Goal: Transaction & Acquisition: Purchase product/service

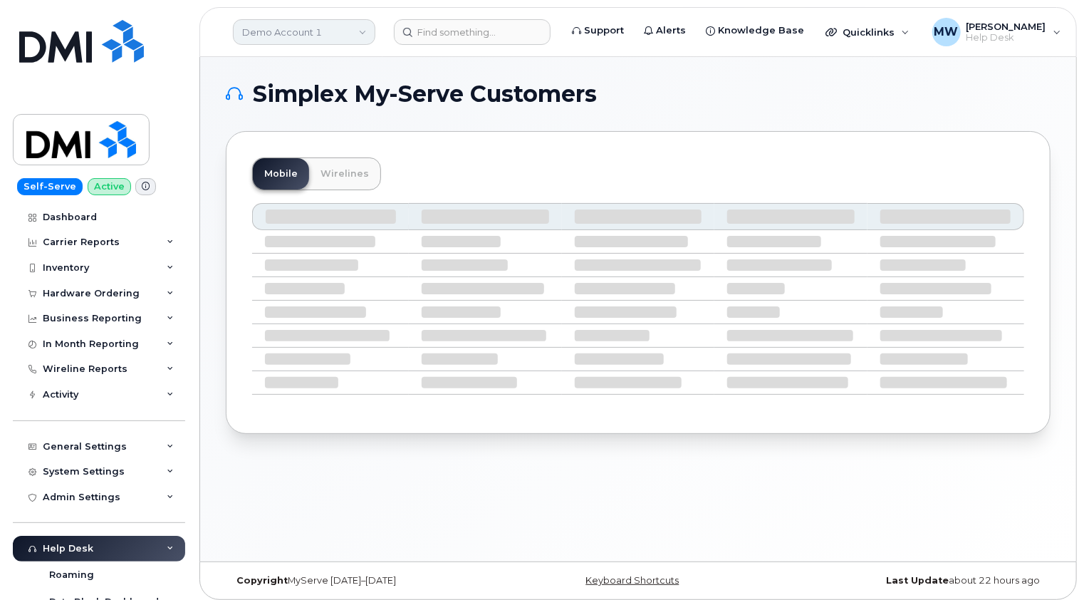
click at [306, 35] on link "Demo Account 1" at bounding box center [304, 32] width 142 height 26
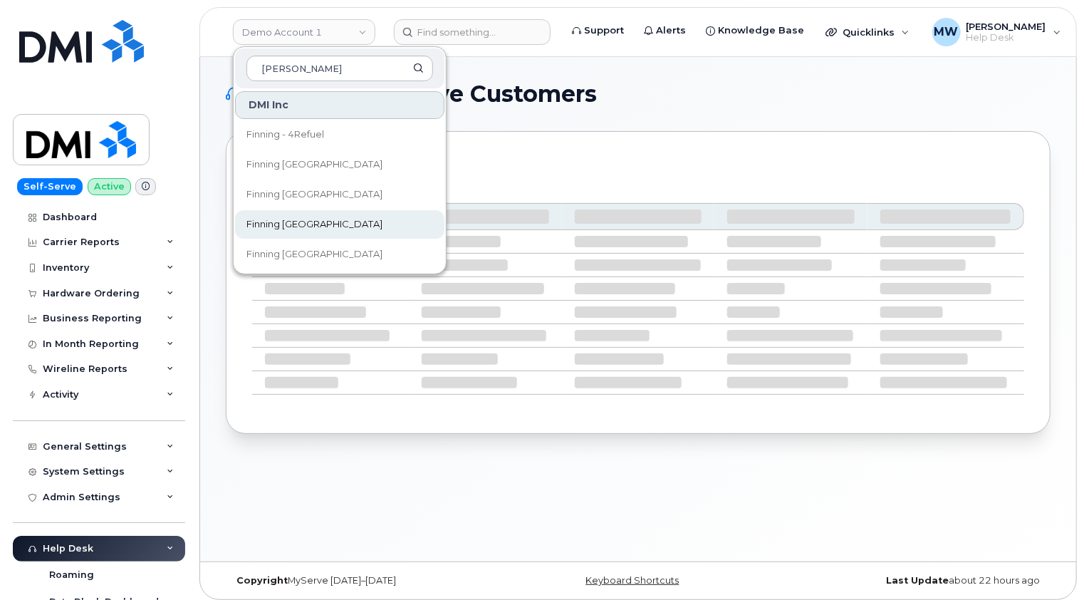
type input "finn"
click at [291, 215] on link "Finning [GEOGRAPHIC_DATA]" at bounding box center [339, 224] width 209 height 28
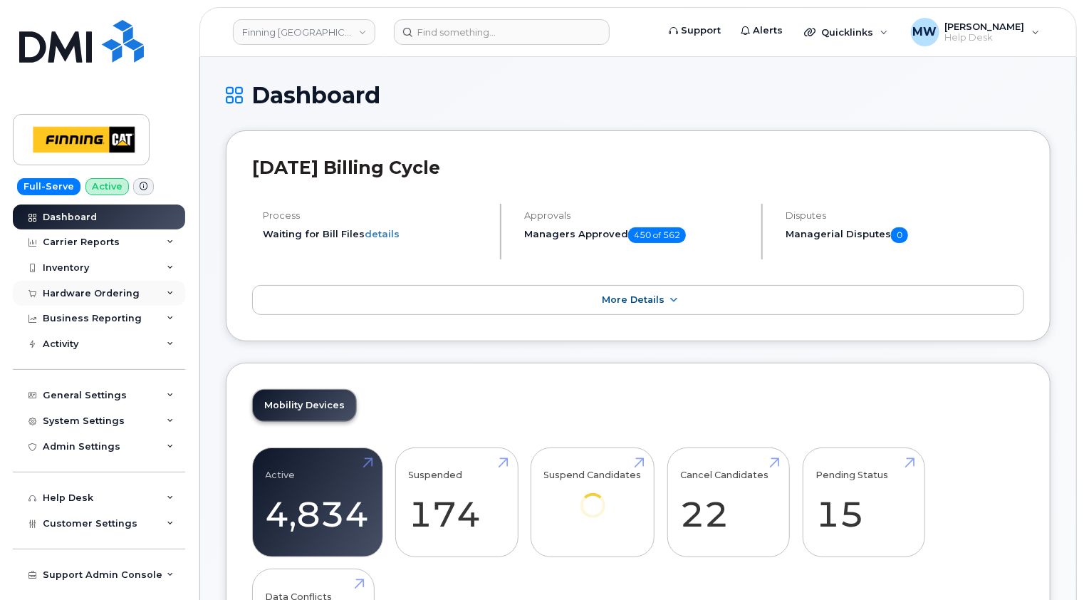
click at [103, 294] on div "Hardware Ordering" at bounding box center [91, 293] width 97 height 11
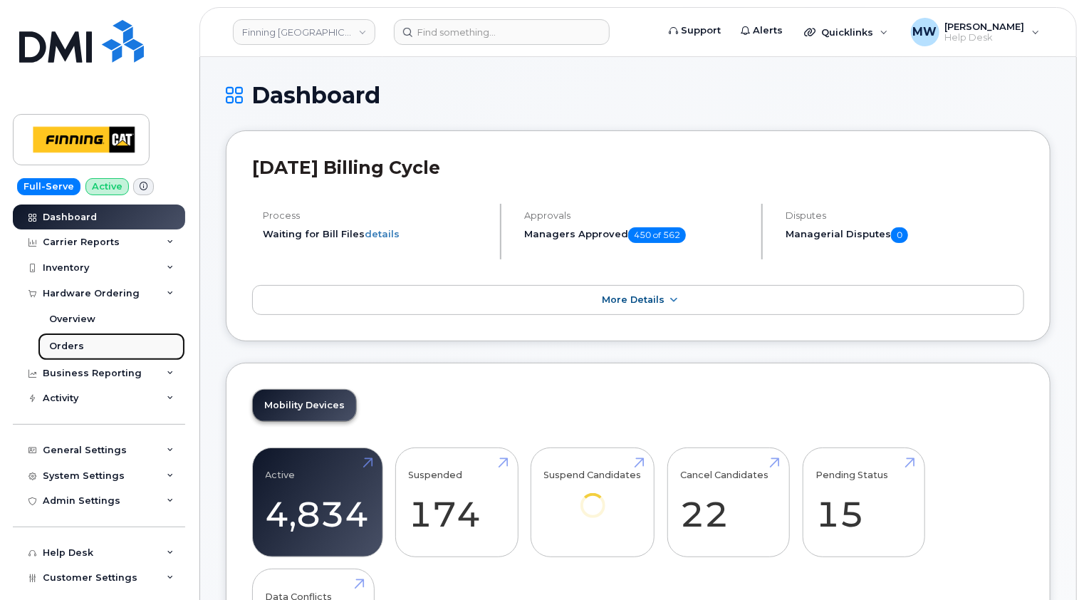
click at [66, 343] on div "Orders" at bounding box center [66, 346] width 35 height 13
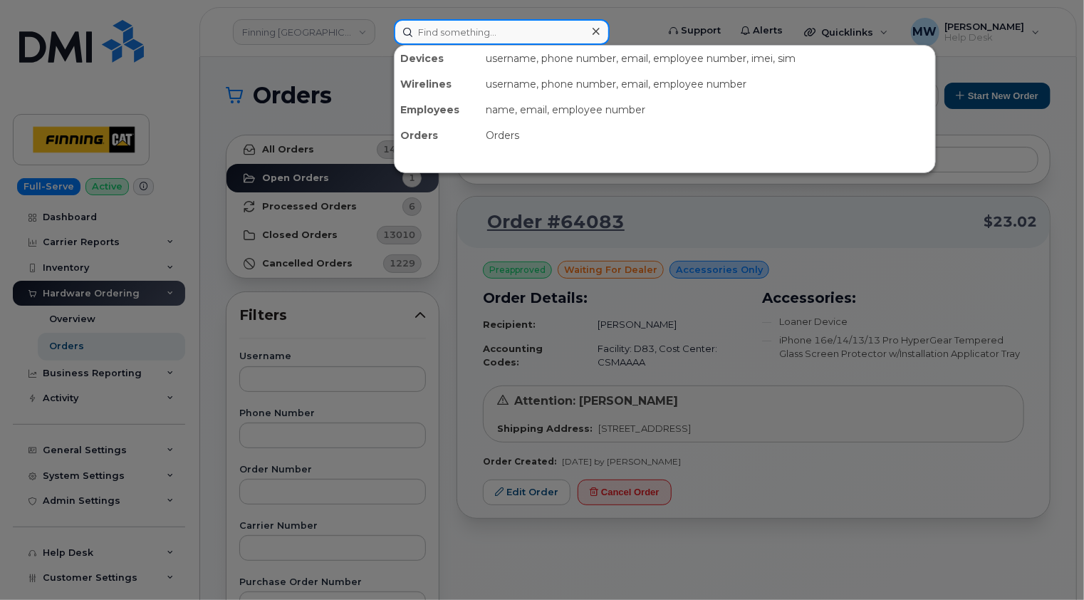
click at [458, 35] on input at bounding box center [502, 32] width 216 height 26
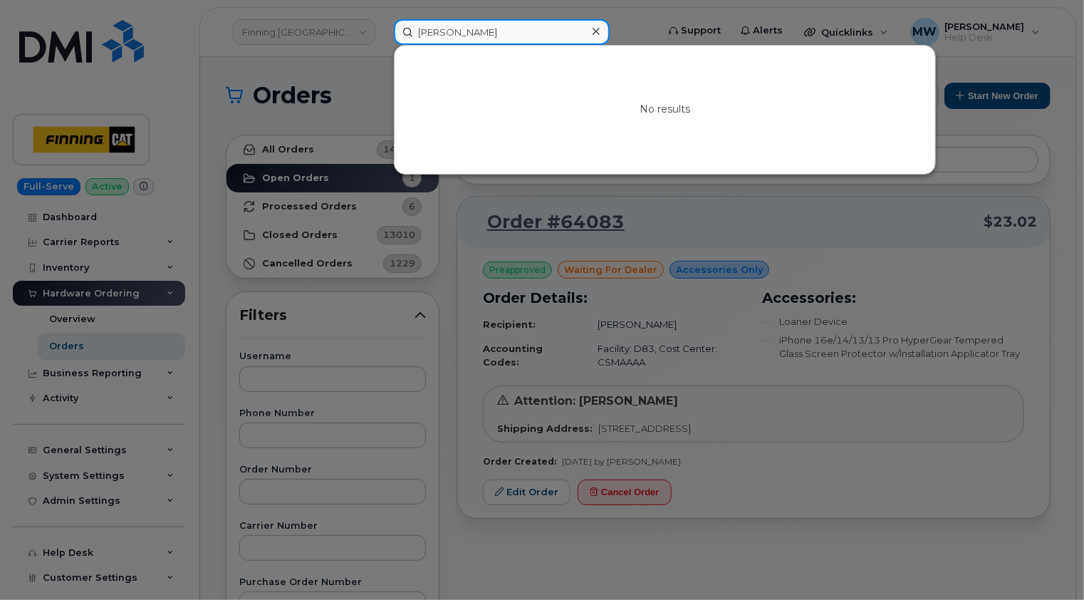
type input "cliff foster"
click at [595, 33] on icon at bounding box center [596, 31] width 7 height 11
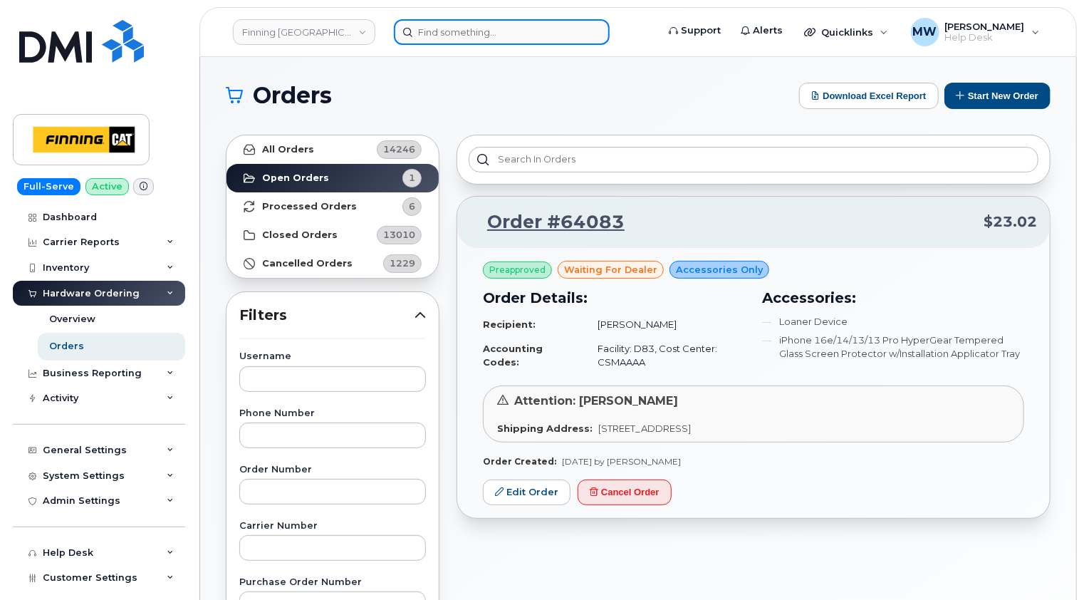
click at [519, 38] on input at bounding box center [502, 32] width 216 height 26
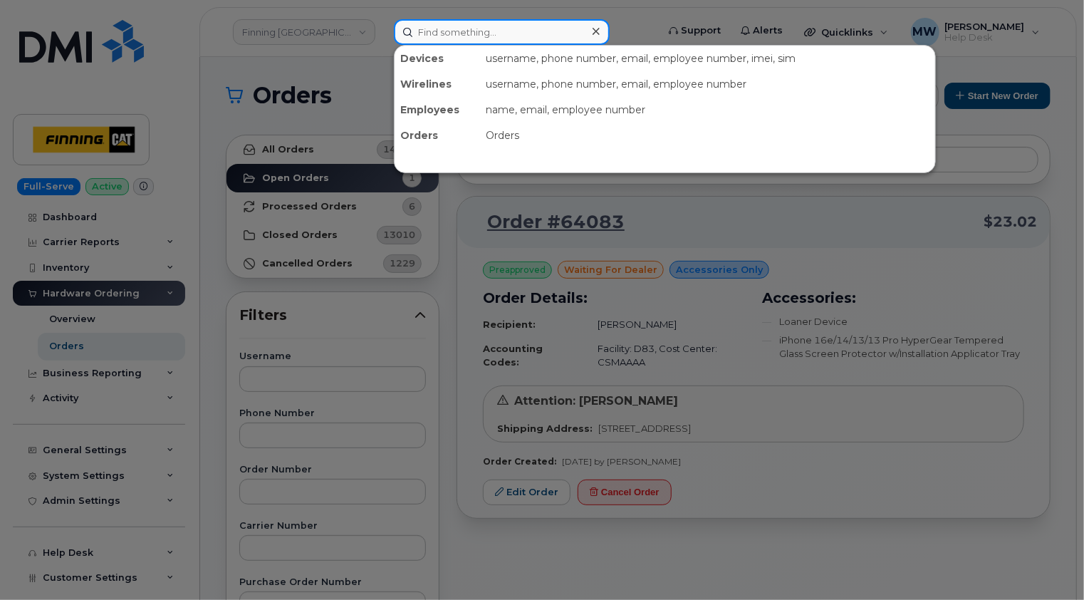
paste input "3500135"
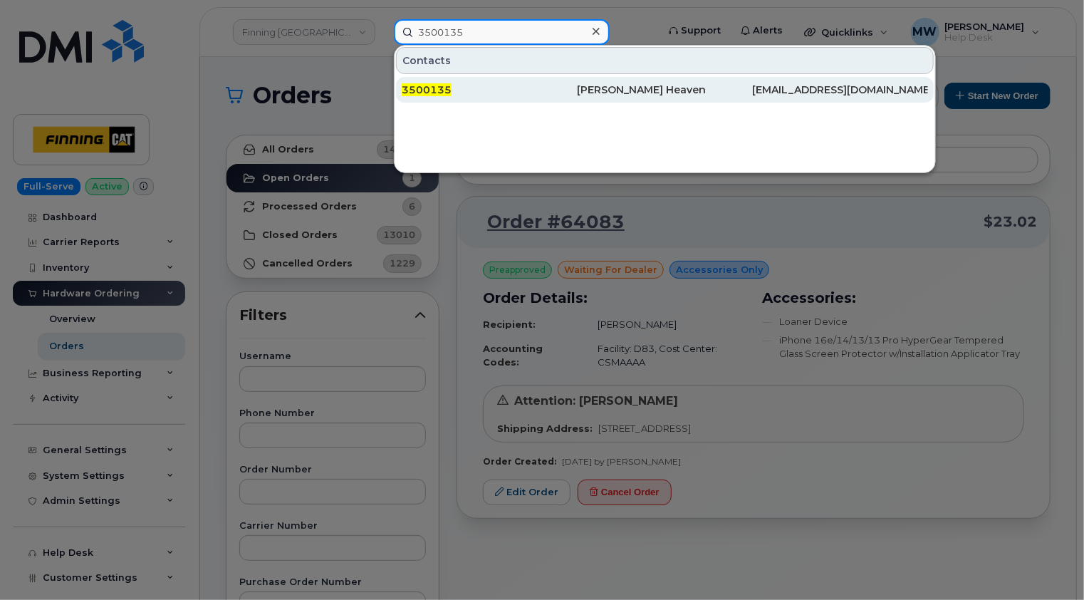
type input "3500135"
click at [477, 93] on div "3500135" at bounding box center [489, 90] width 175 height 14
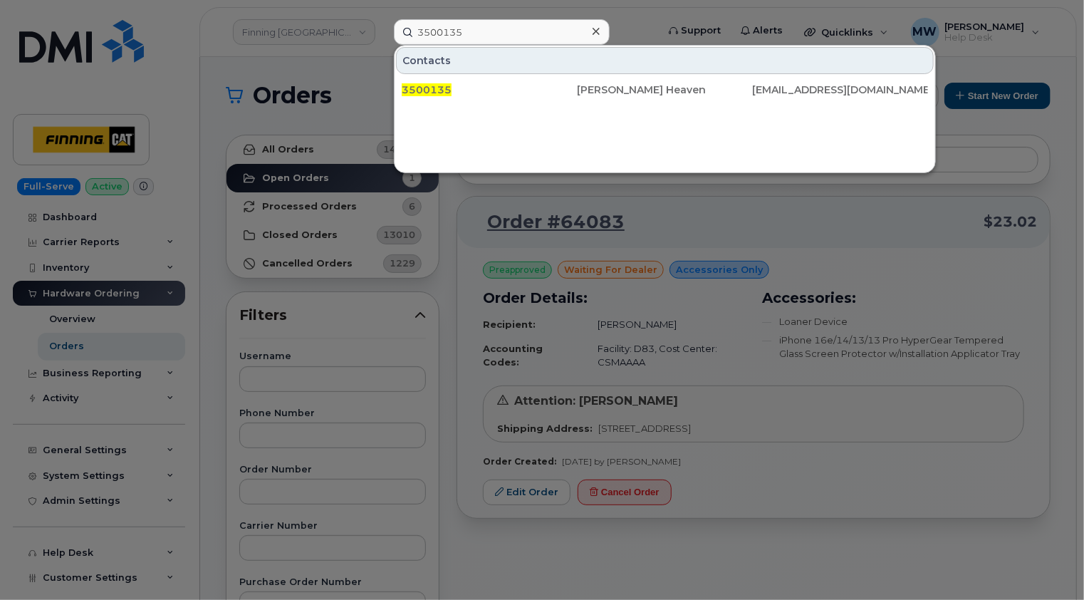
click at [596, 29] on icon at bounding box center [596, 31] width 7 height 11
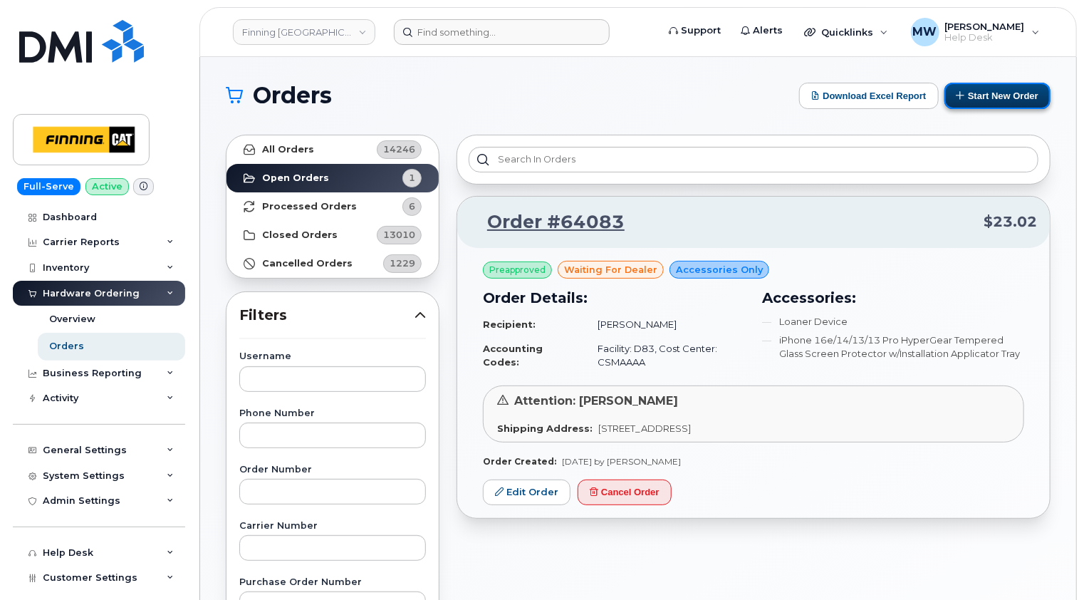
click at [1016, 90] on button "Start New Order" at bounding box center [998, 96] width 106 height 26
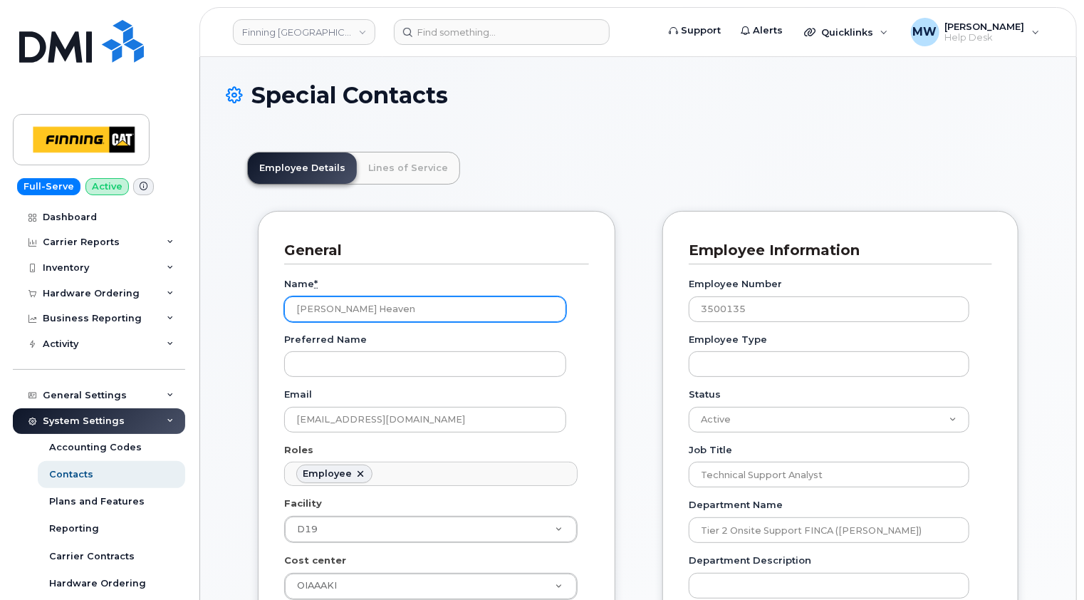
drag, startPoint x: 389, startPoint y: 303, endPoint x: 264, endPoint y: 306, distance: 125.4
click at [264, 306] on div "General Name * Dawn Heaven Preferred Name Email Aniekanabasi.Heaven@finning.com…" at bounding box center [437, 573] width 358 height 724
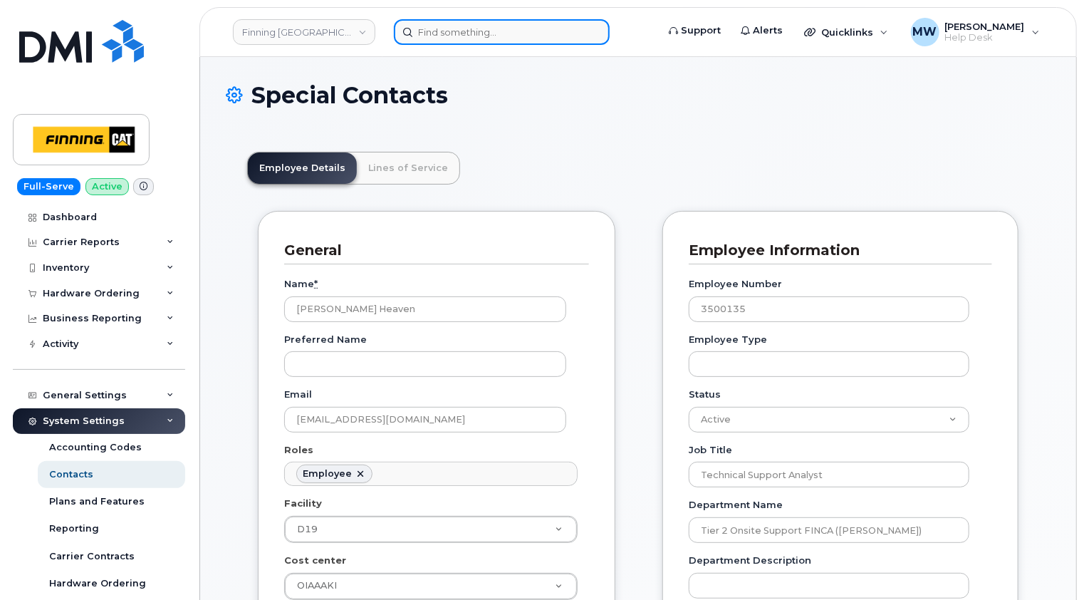
click at [474, 29] on input at bounding box center [502, 32] width 216 height 26
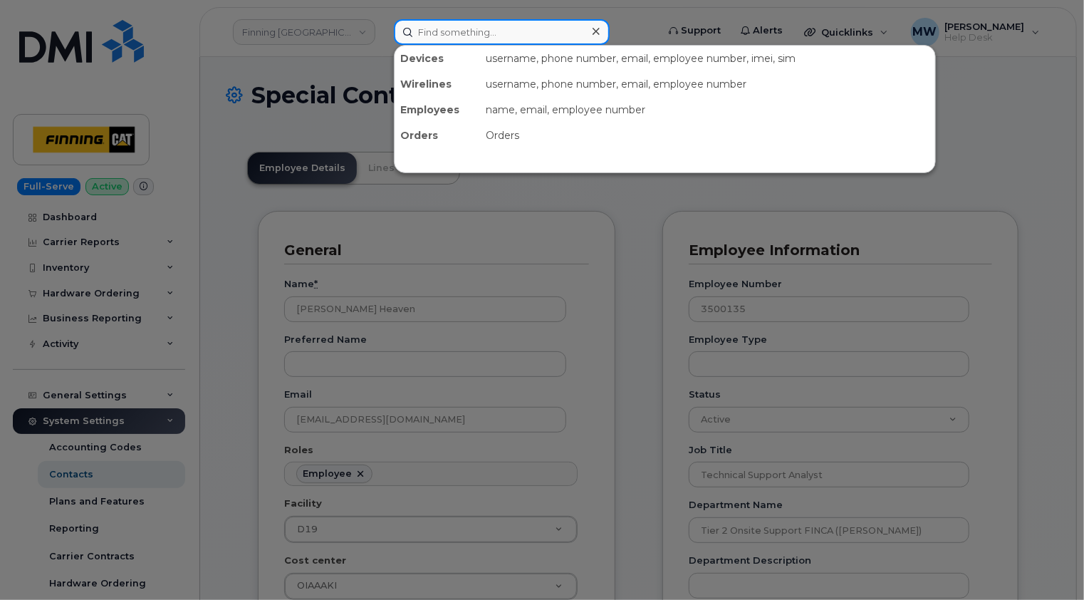
paste input "Dawn Heaven"
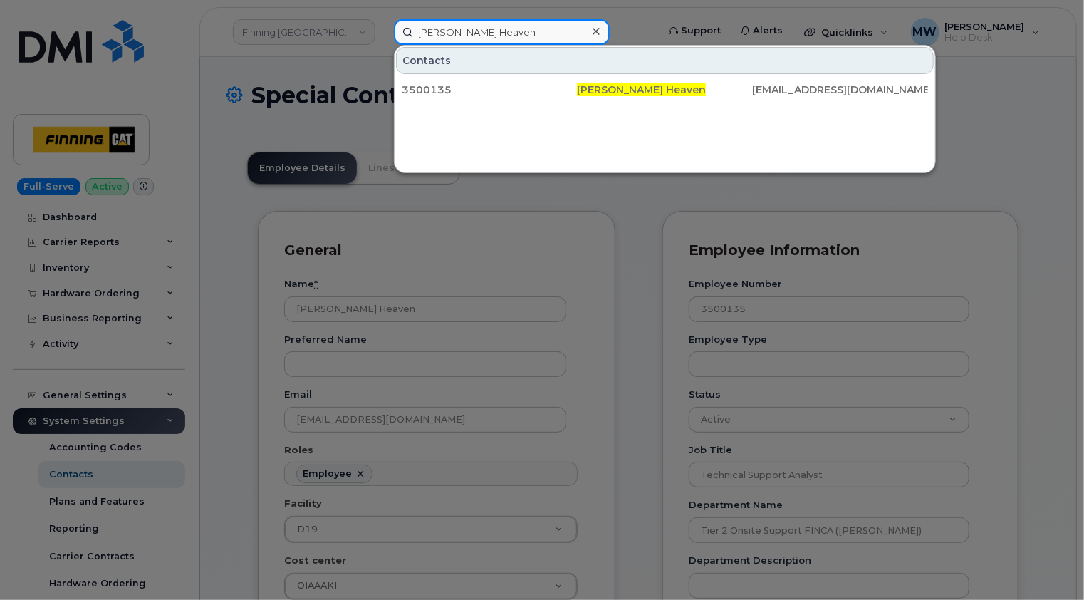
type input "Dawn Heaven"
click at [596, 30] on icon at bounding box center [596, 31] width 7 height 7
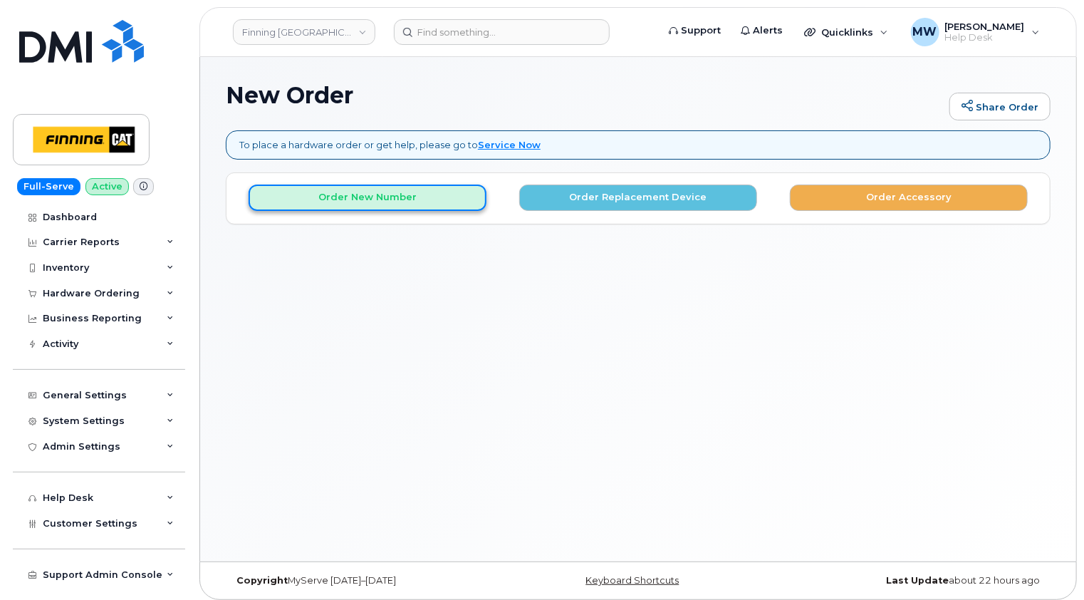
click at [419, 194] on button "Order New Number" at bounding box center [368, 197] width 238 height 26
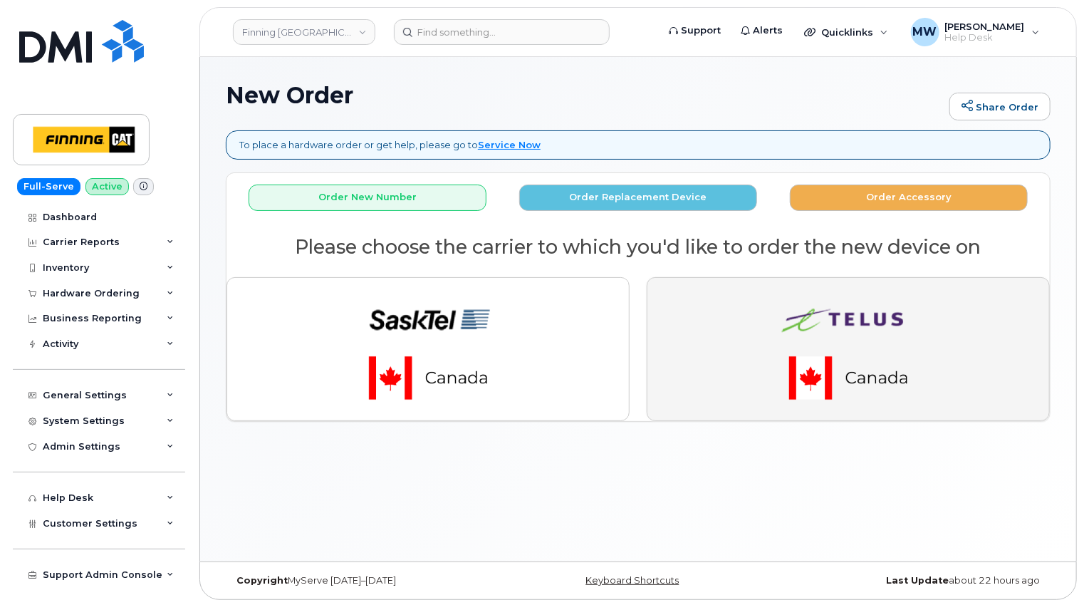
click at [930, 321] on img "button" at bounding box center [848, 349] width 199 height 120
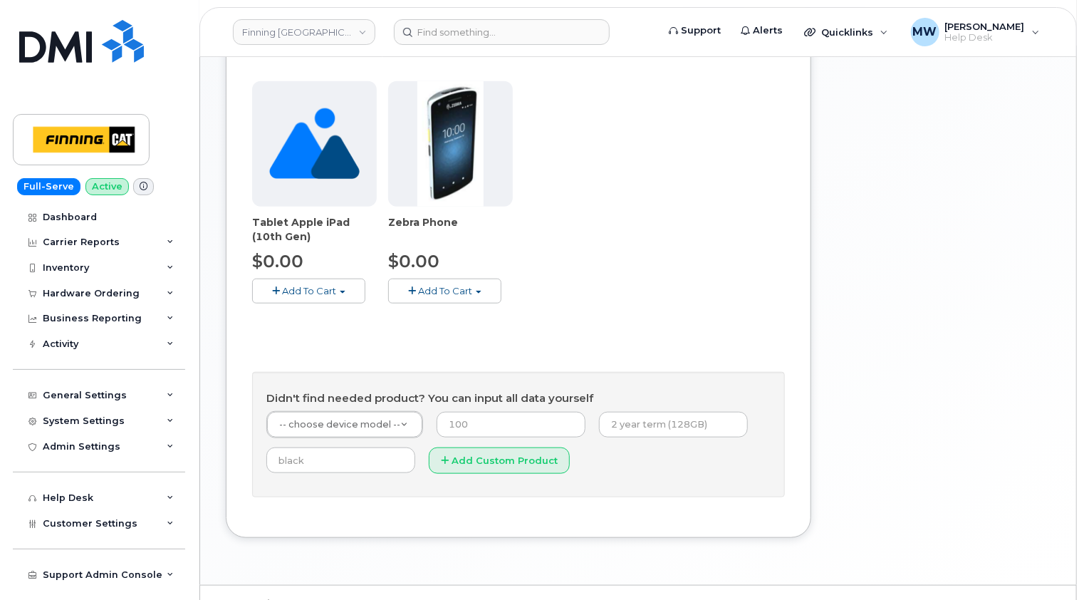
scroll to position [499, 0]
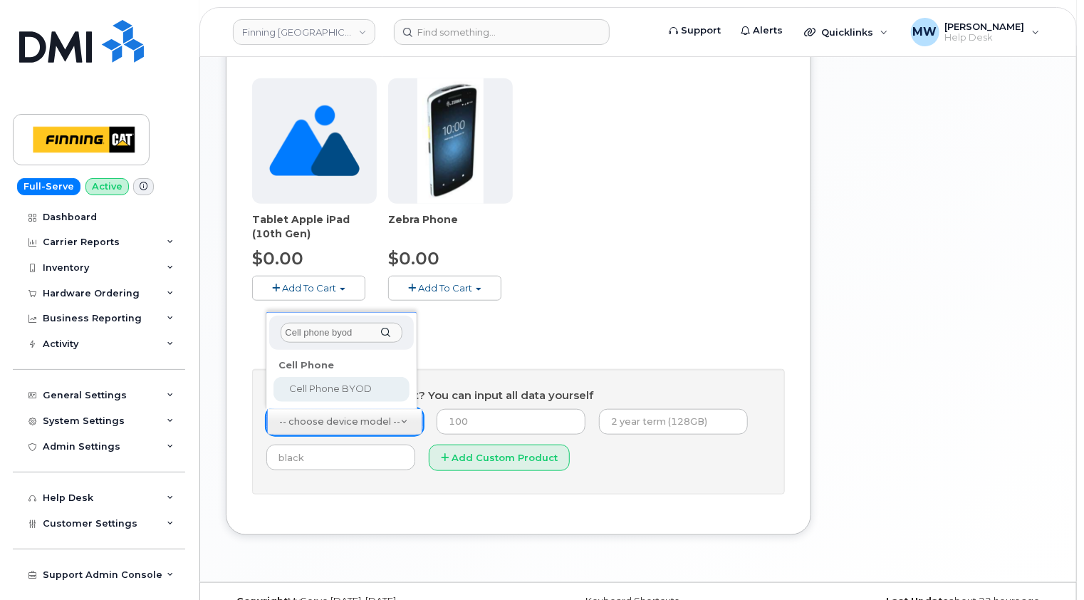
type input "Cell phone byod"
select select "2547"
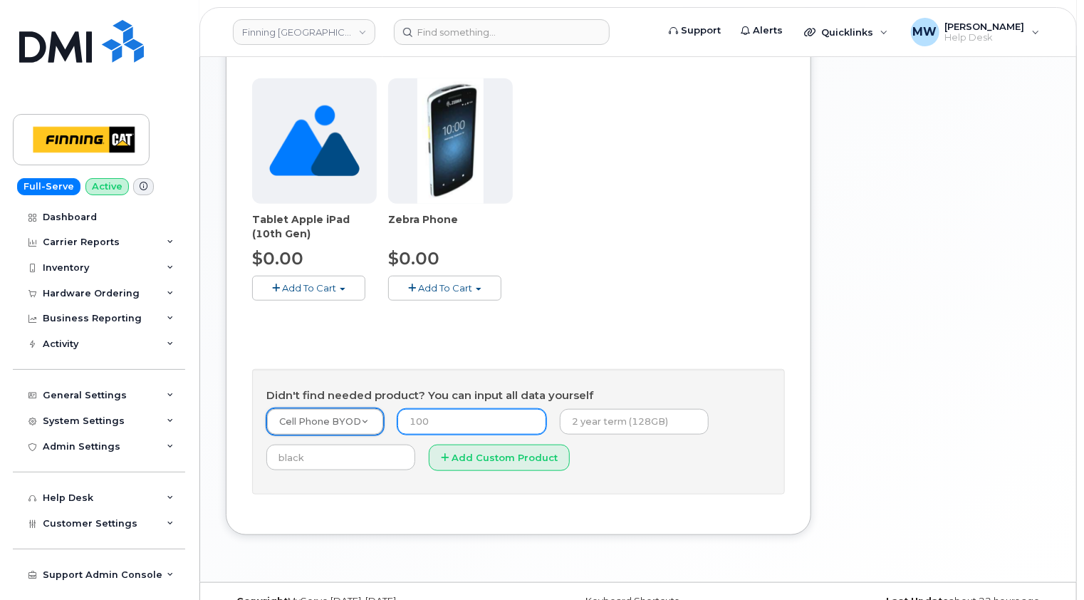
click at [468, 419] on input "number" at bounding box center [471, 422] width 149 height 26
type input "0.00"
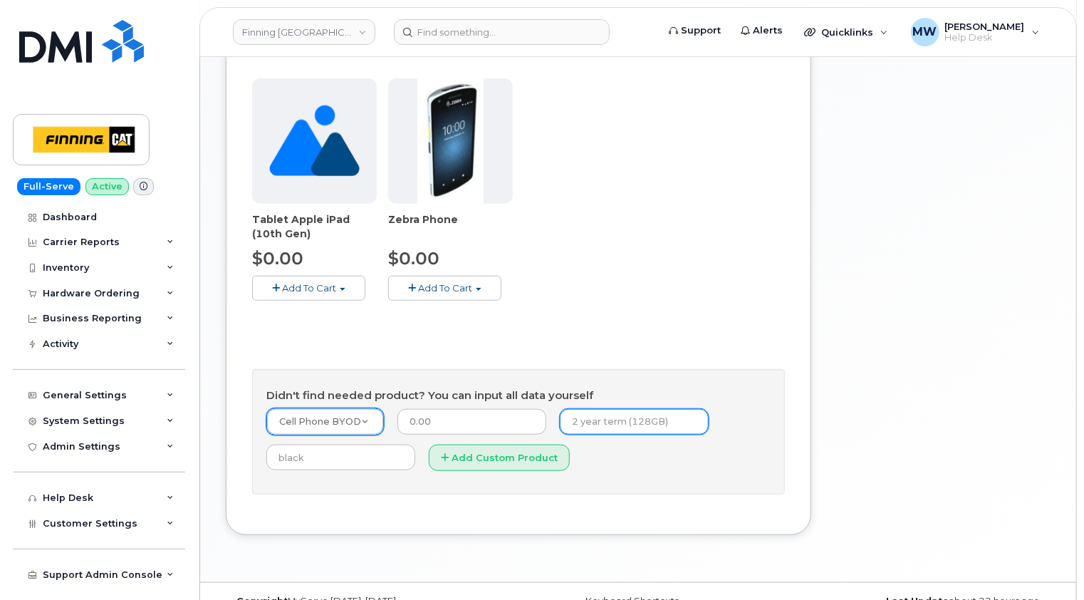
click at [625, 423] on input "text" at bounding box center [634, 422] width 149 height 26
type input "New Activation (Customer Owned Hardware)"
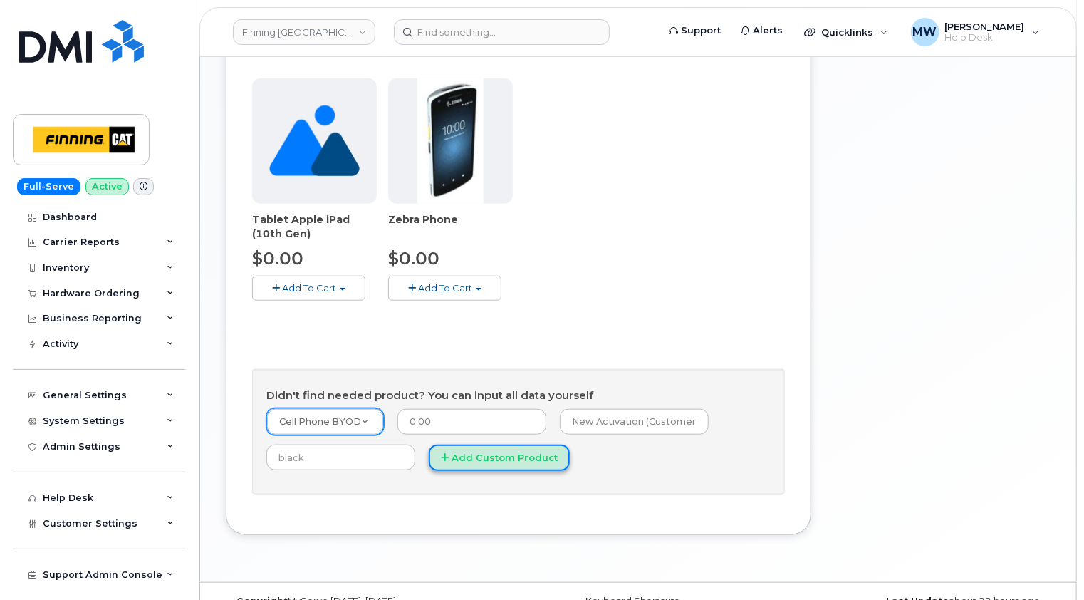
click at [485, 456] on button "Add Custom Product" at bounding box center [499, 457] width 141 height 26
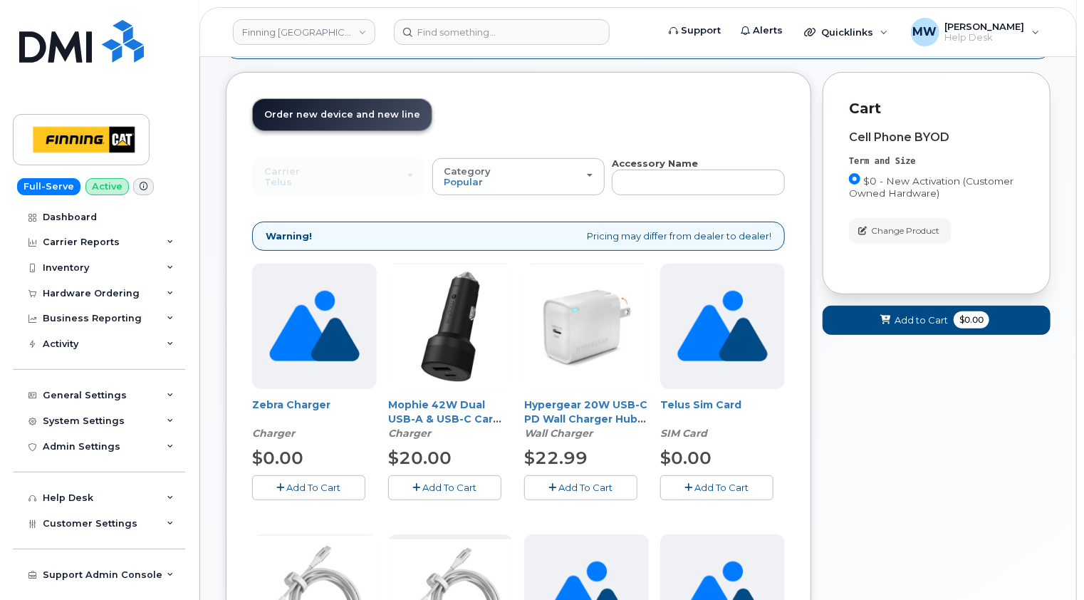
scroll to position [0, 0]
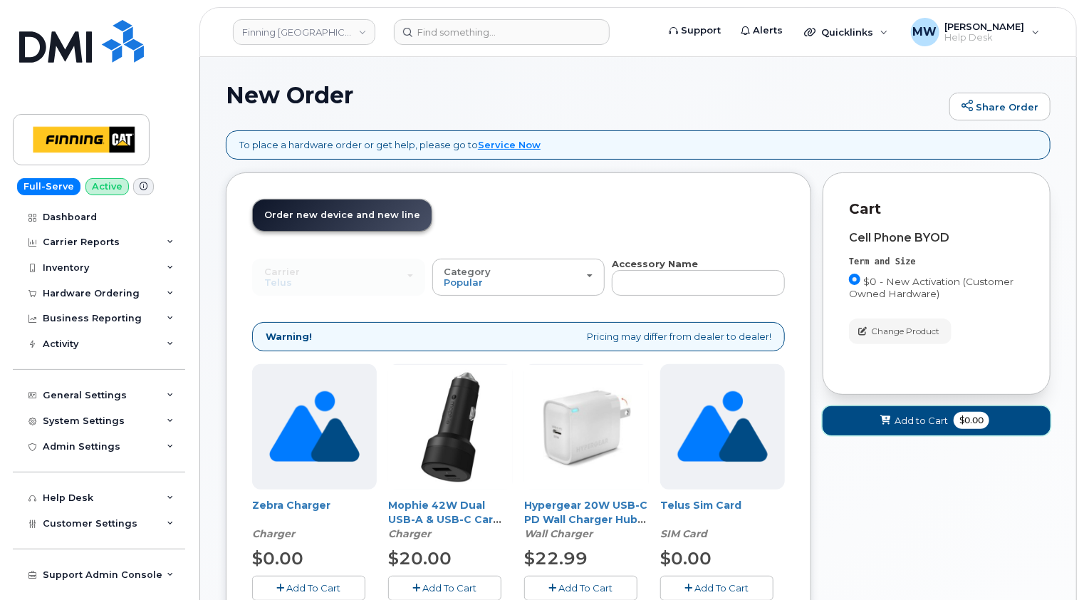
click at [912, 418] on span "Add to Cart" at bounding box center [921, 421] width 53 height 14
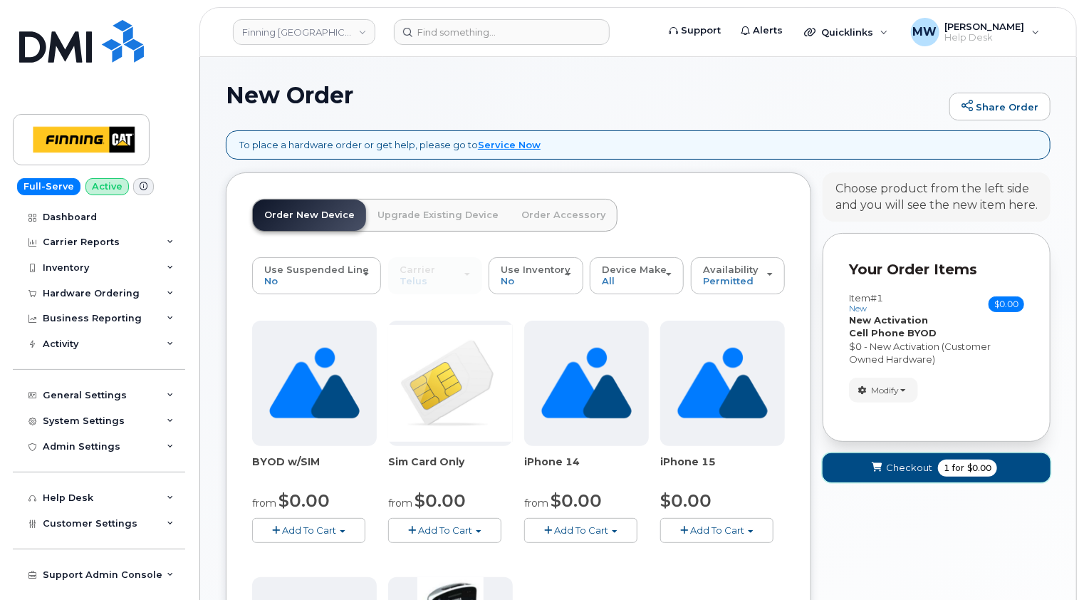
click at [922, 465] on span "Checkout" at bounding box center [909, 468] width 46 height 14
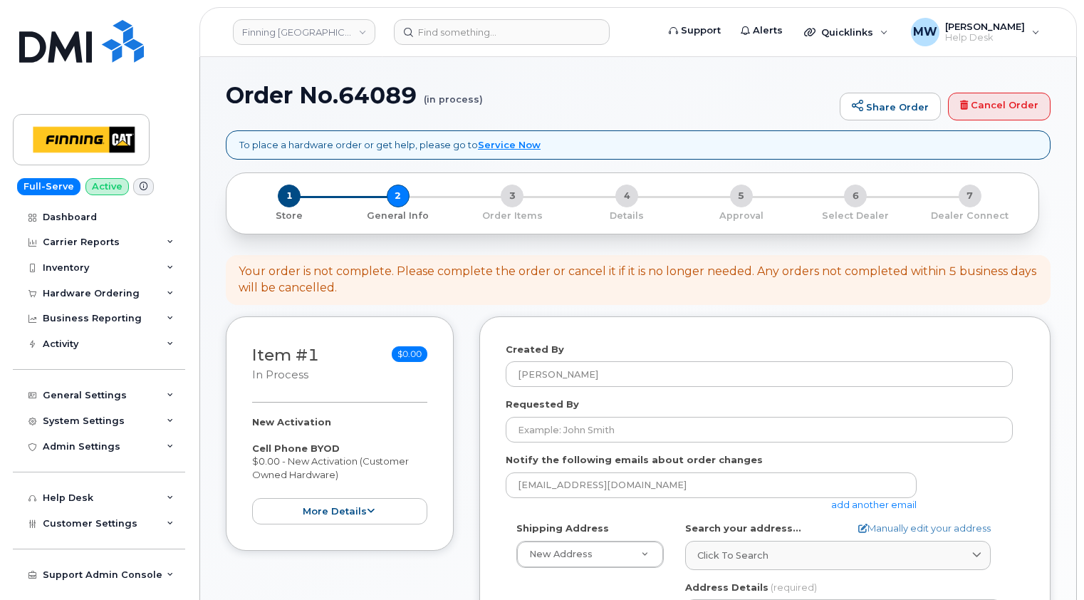
select select
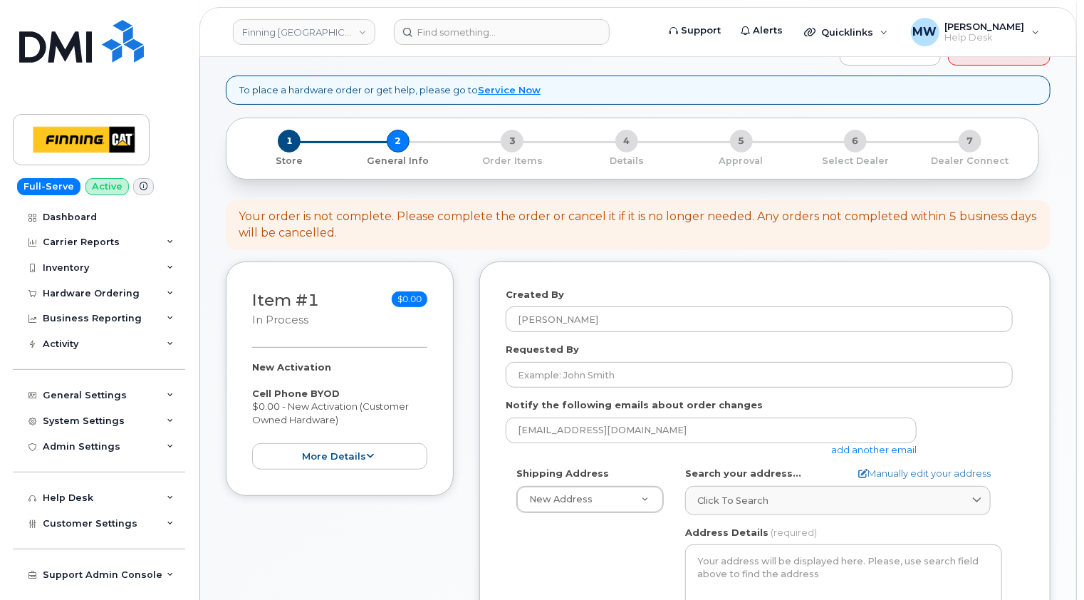
scroll to position [142, 0]
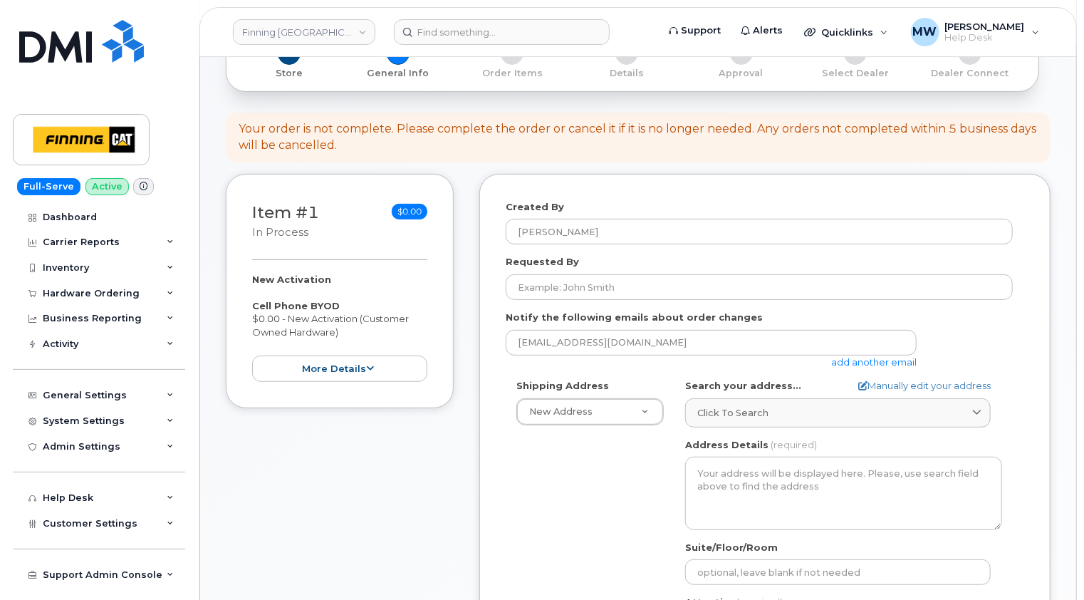
click at [516, 160] on div "Your order is not complete. Please complete the order or cancel it if it is no …" at bounding box center [638, 138] width 825 height 50
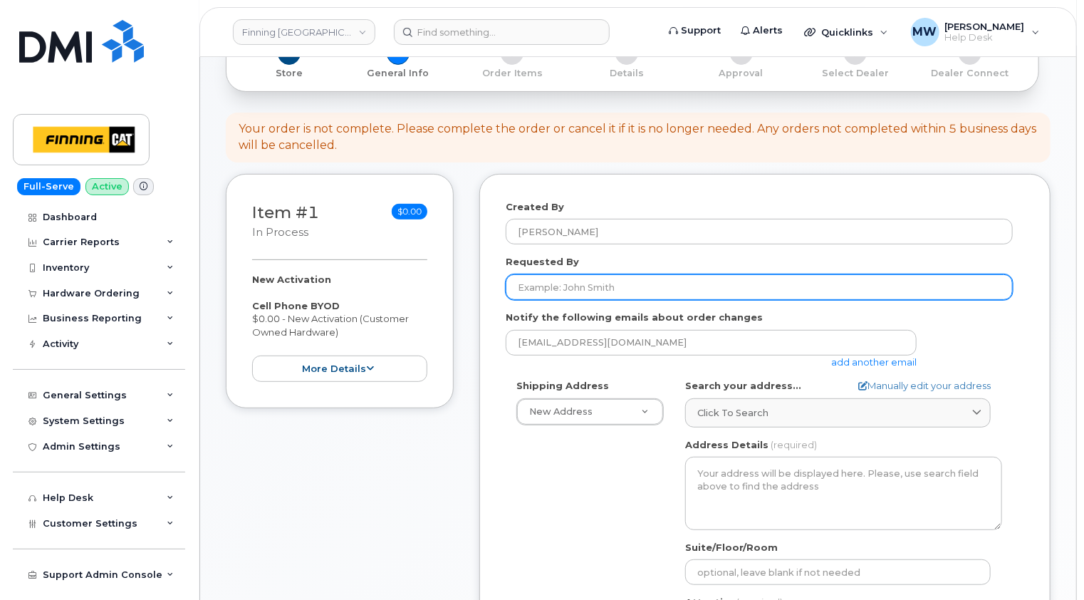
click at [554, 284] on input "Requested By" at bounding box center [759, 287] width 507 height 26
paste input "RITM0480279"
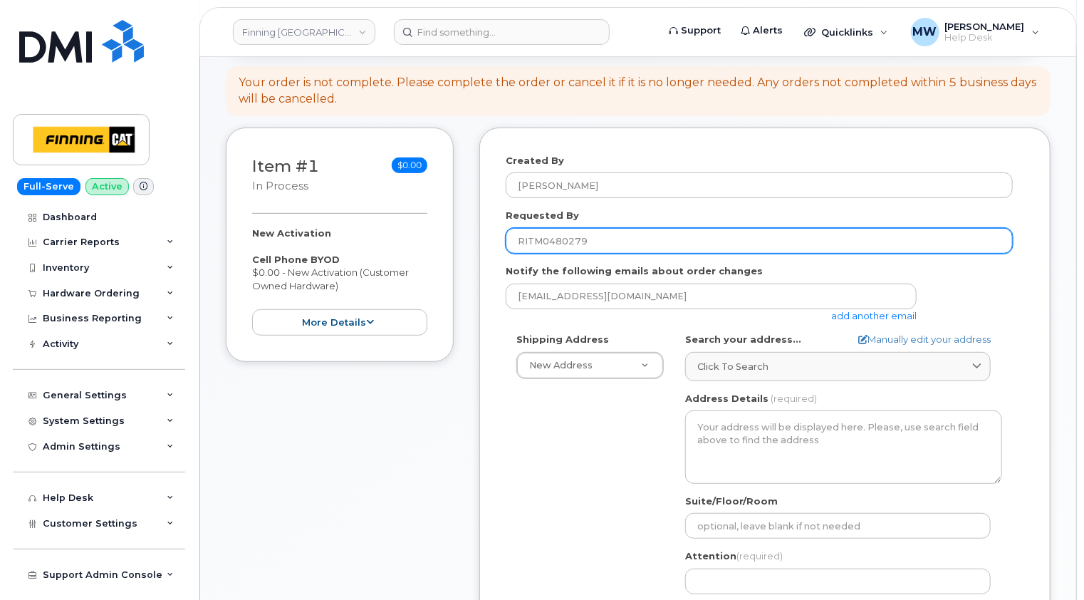
scroll to position [214, 0]
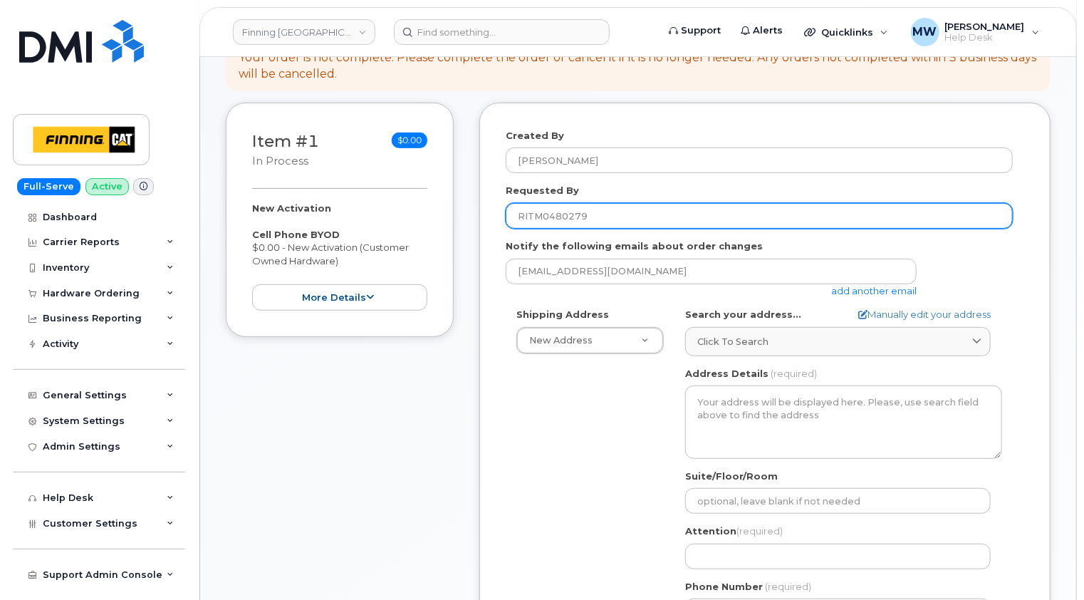
type input "RITM0480279"
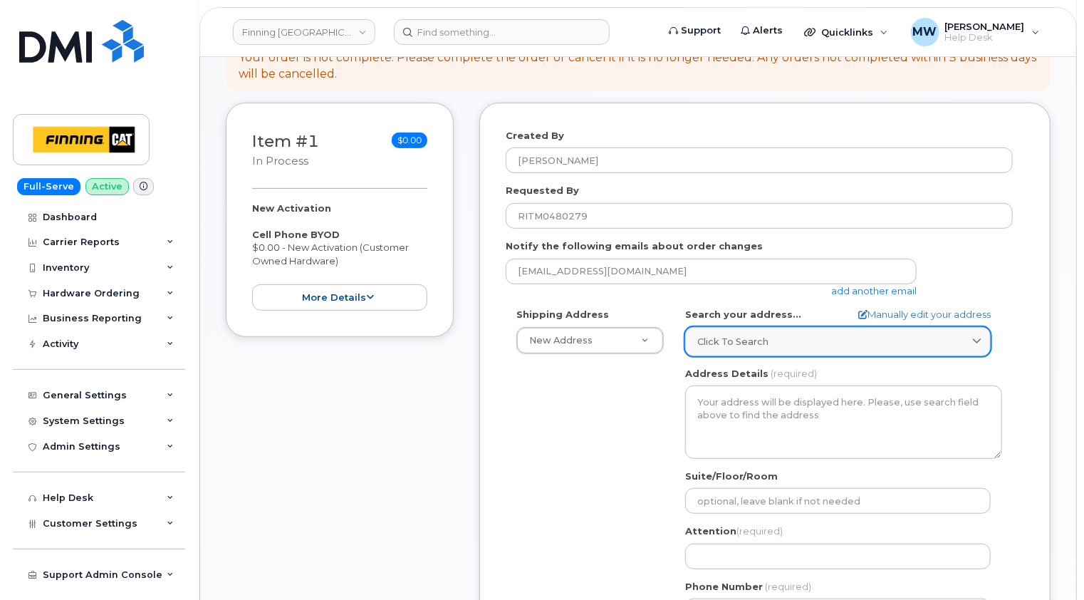
click at [737, 338] on span "Click to search" at bounding box center [732, 342] width 71 height 14
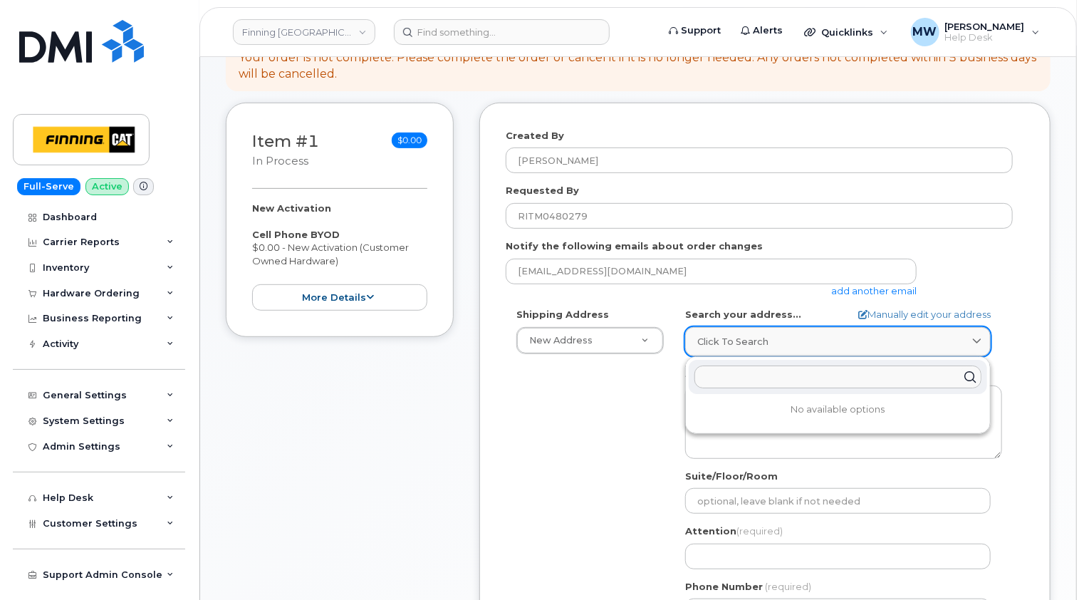
paste input "10760A [PERSON_NAME] Est"
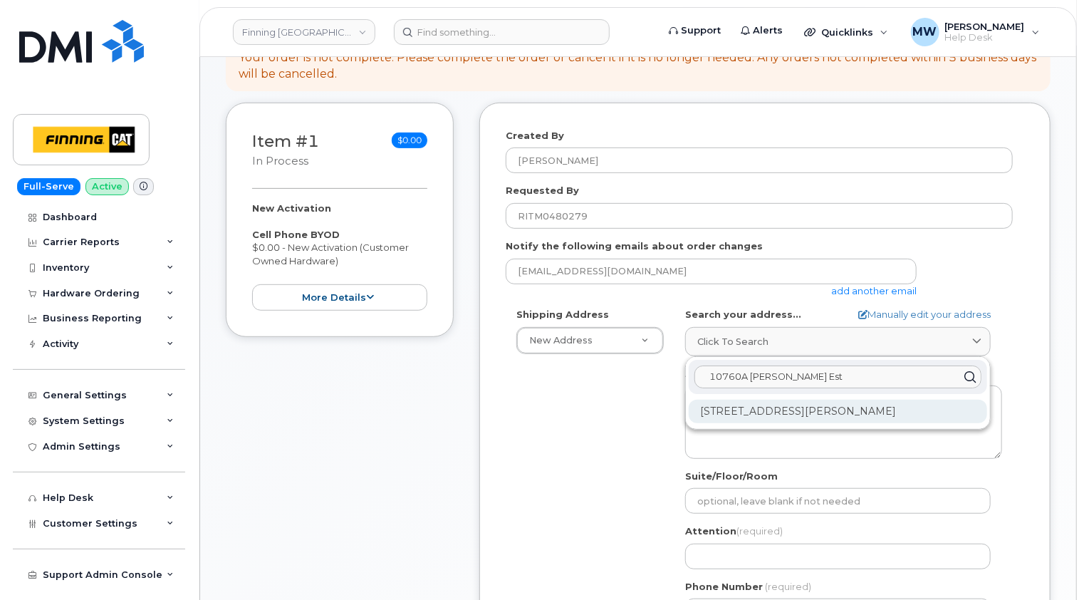
type input "10760A Henri Bourassa Est"
click at [809, 411] on div "10760A Boul Henri-Bourassa E Montréal QC H1C 1S9" at bounding box center [838, 412] width 298 height 24
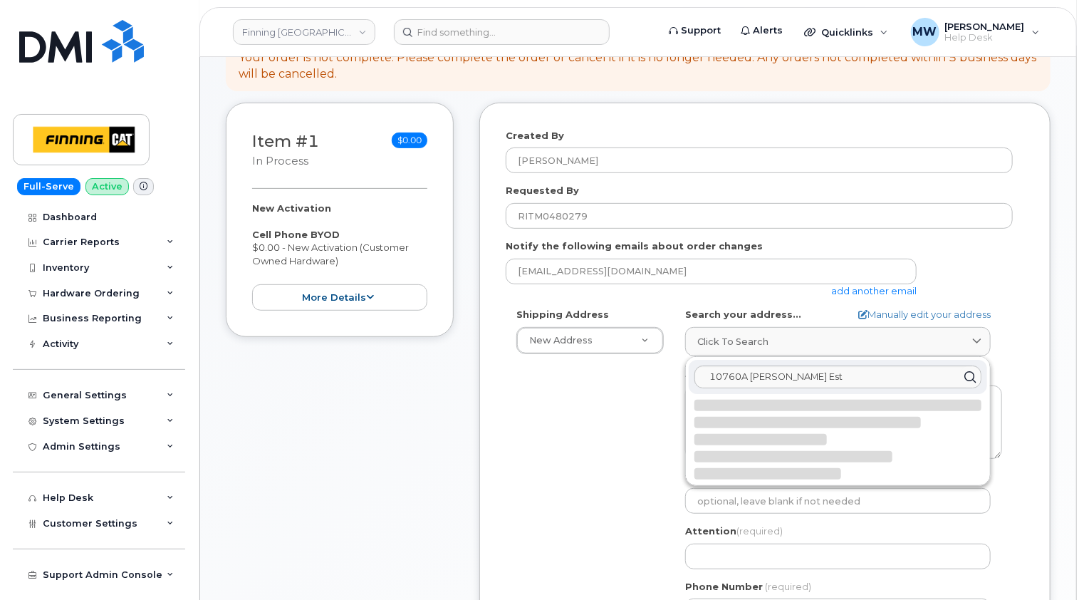
select select
type textarea "10760A Boul Henri-Bourassa E MONTRÉAL QC H1C 1S9 CANADA"
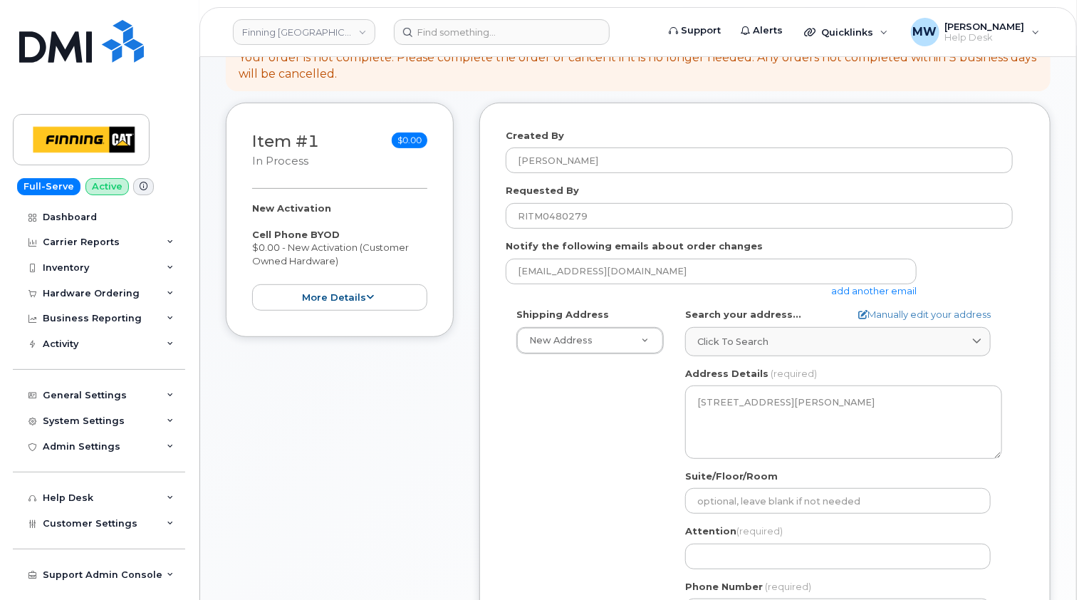
click at [1036, 364] on div "Created By Matthew Walshe Requested By RITM0480279 Notify the following emails …" at bounding box center [764, 439] width 571 height 672
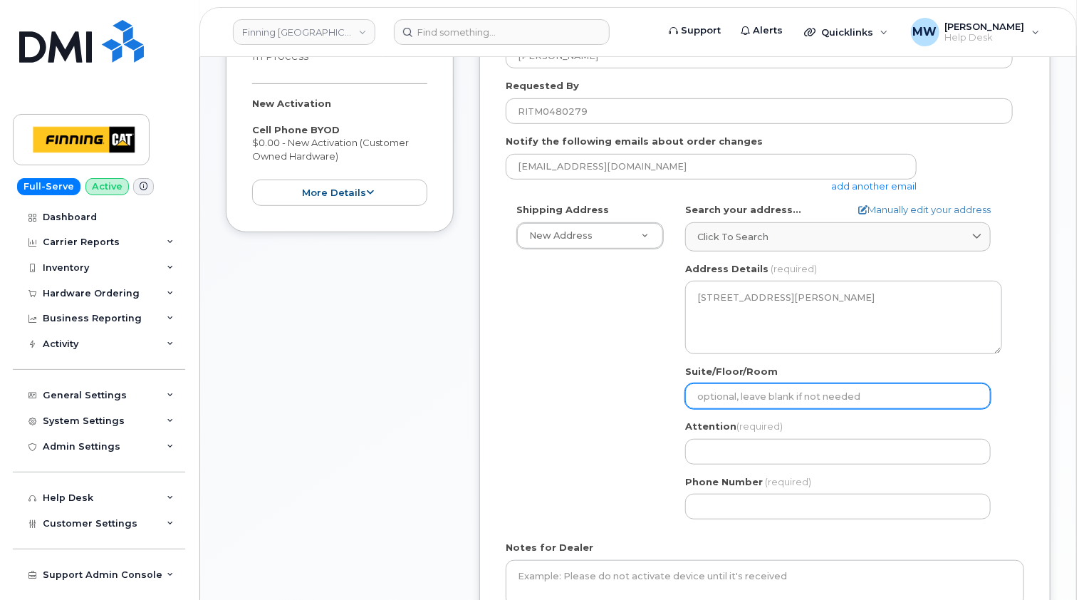
scroll to position [285, 0]
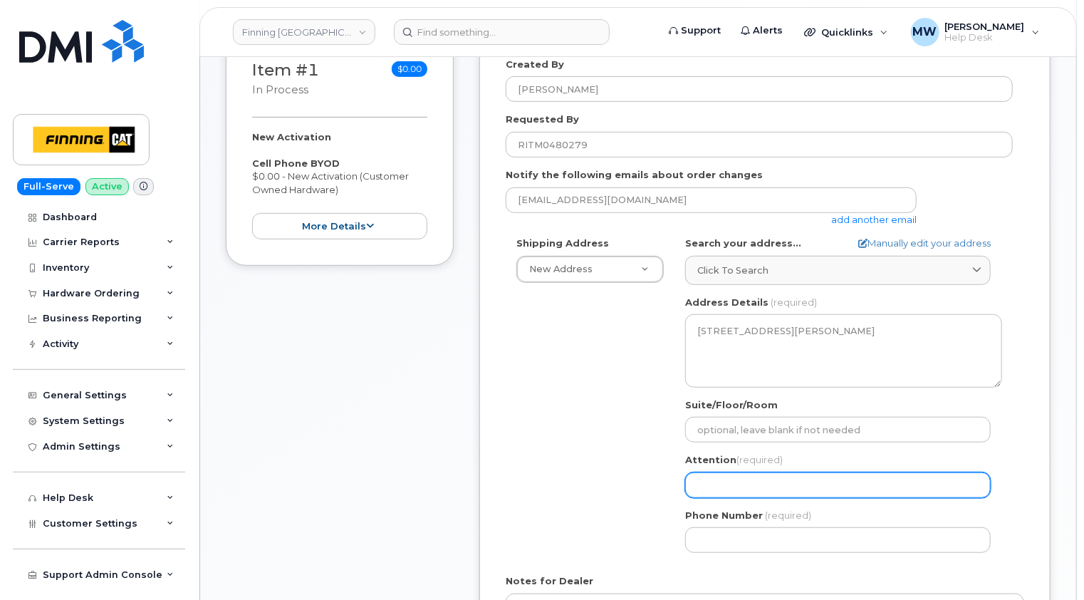
click at [727, 477] on input "Attention (required)" at bounding box center [838, 485] width 306 height 26
paste input "Dan Kapila"
select select
type input "Dan Kapila"
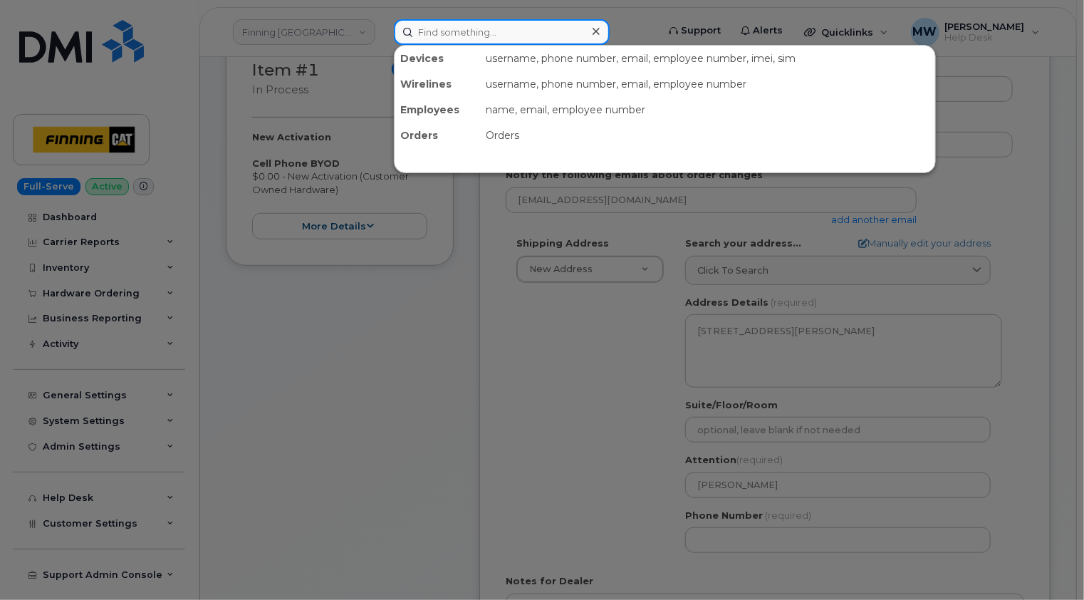
click at [506, 26] on input at bounding box center [502, 32] width 216 height 26
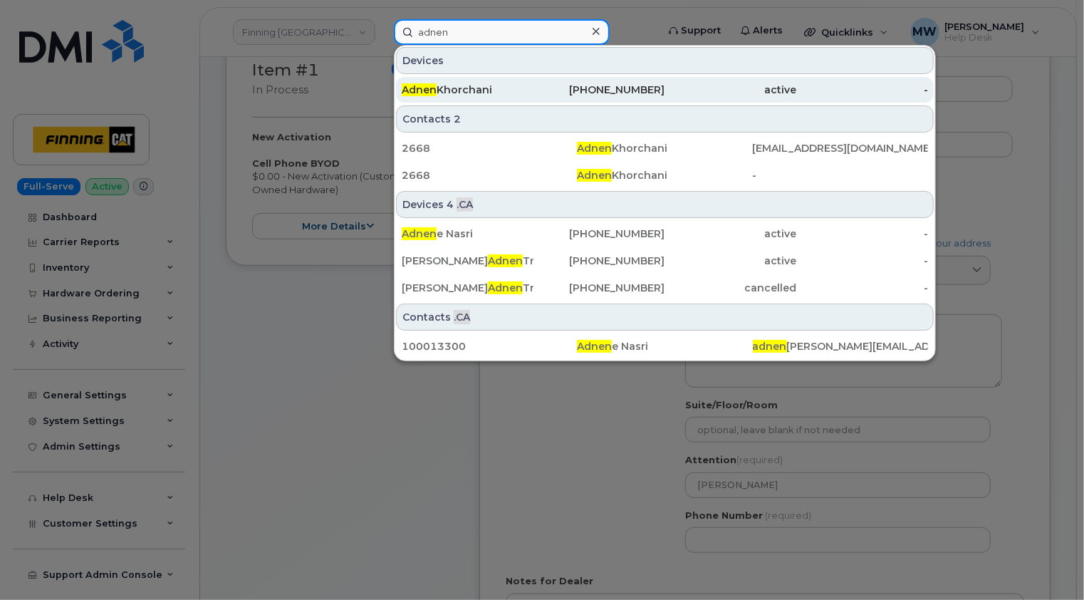
type input "adnen"
click at [493, 88] on div "Adnen Khorchani" at bounding box center [468, 90] width 132 height 14
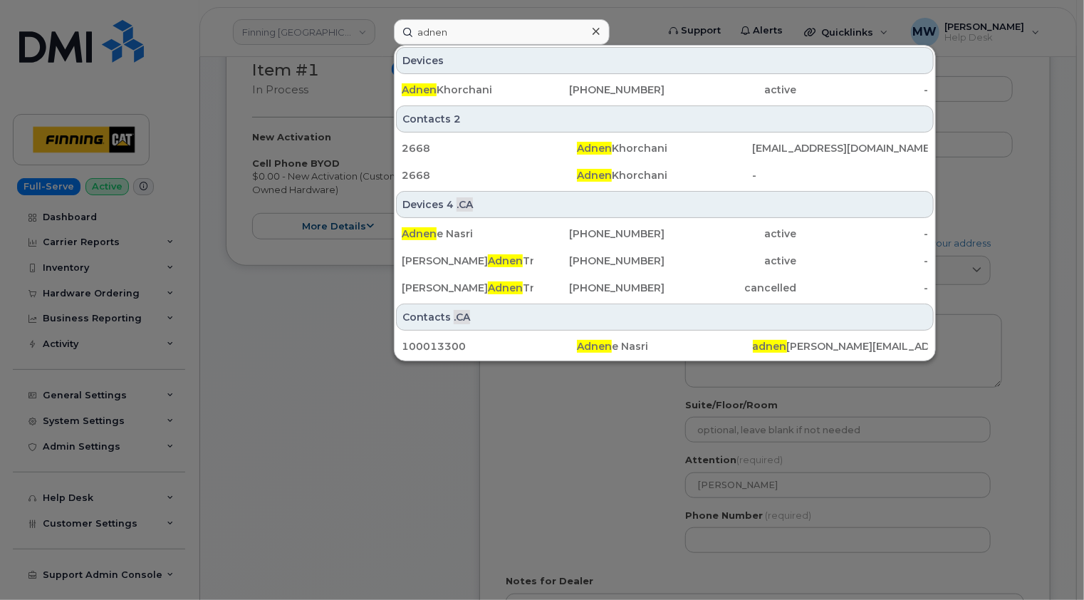
click at [594, 27] on icon at bounding box center [596, 31] width 7 height 11
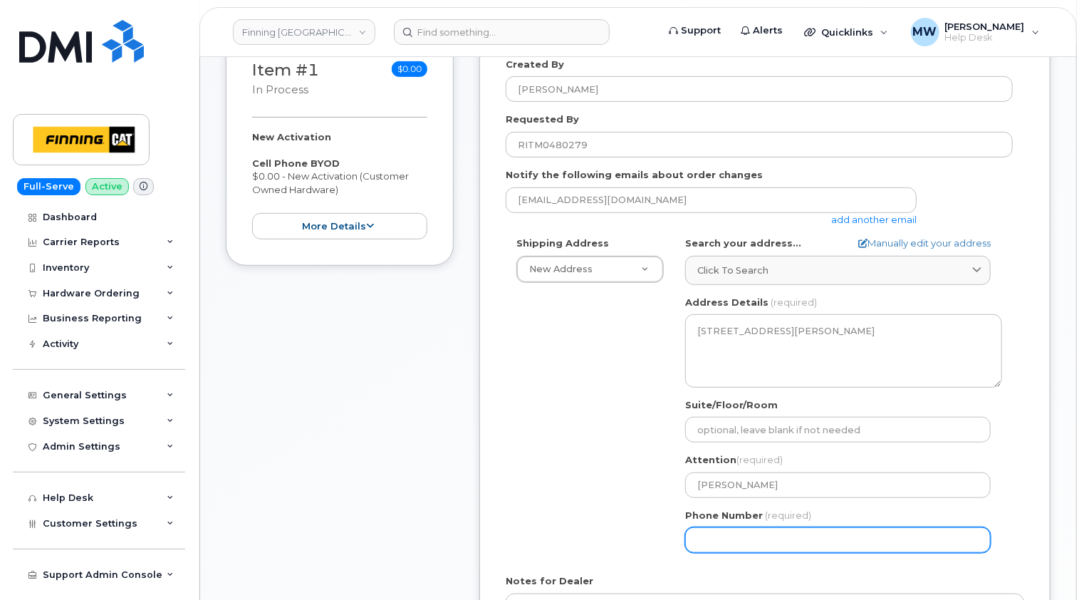
click at [739, 529] on input "Phone Number" at bounding box center [838, 540] width 306 height 26
paste input "4383547088"
select select
type input "4383547088"
click at [1019, 516] on div "Shipping Address New Address New Address 10760A Henri-Bourassa E Blvd 8051 18 A…" at bounding box center [765, 399] width 519 height 327
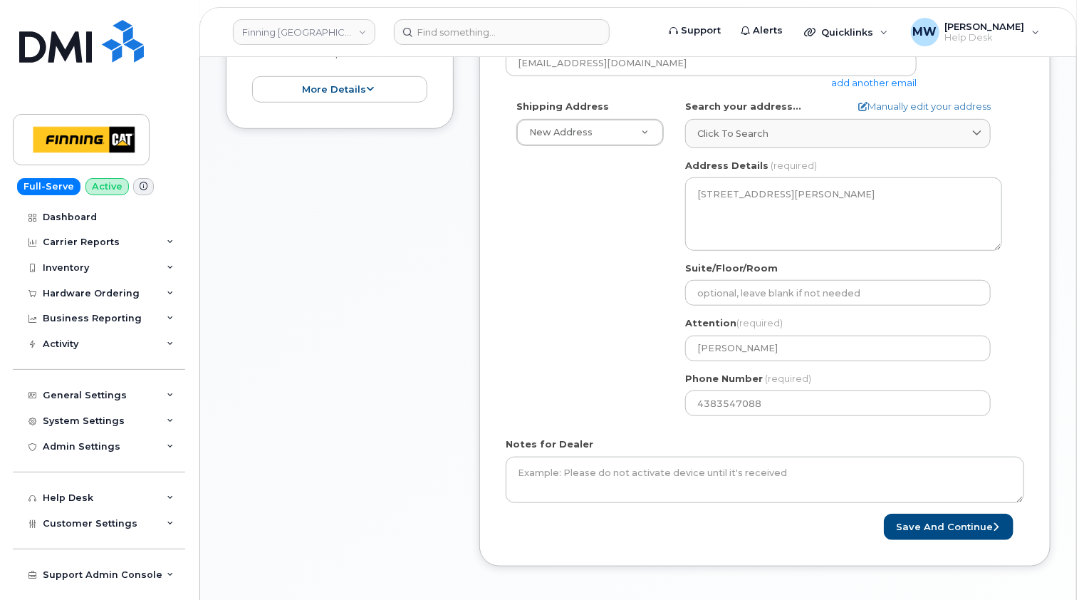
scroll to position [499, 0]
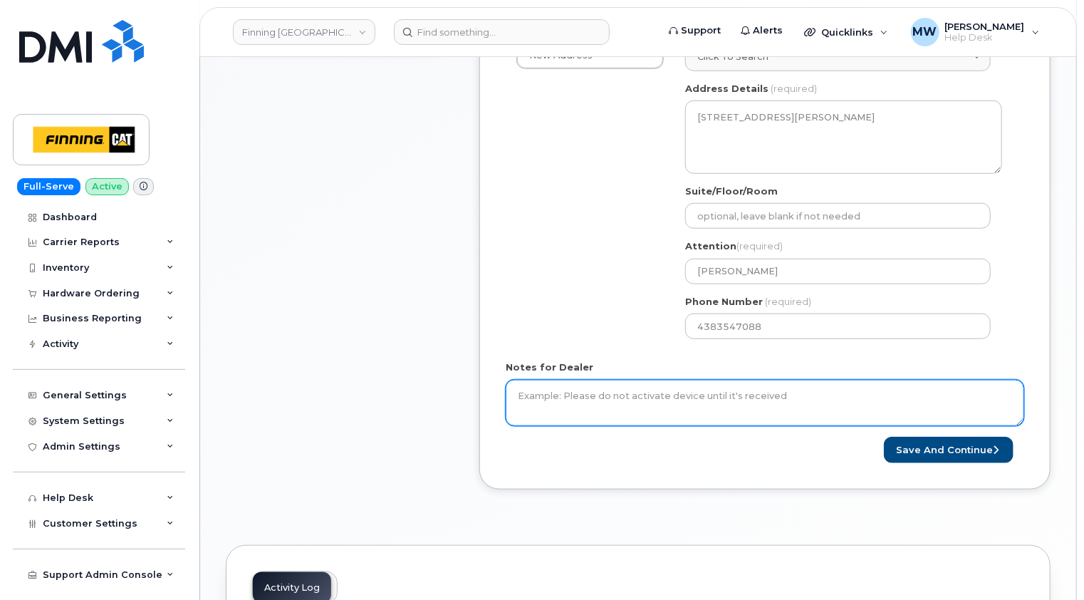
click at [628, 390] on textarea "Notes for Dealer" at bounding box center [765, 403] width 519 height 47
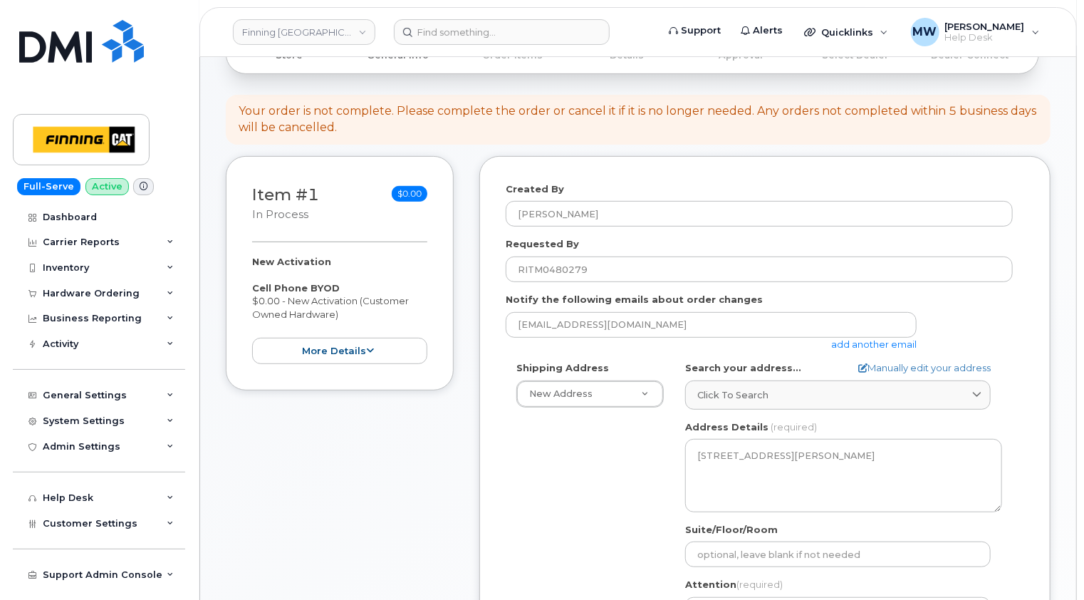
scroll to position [71, 0]
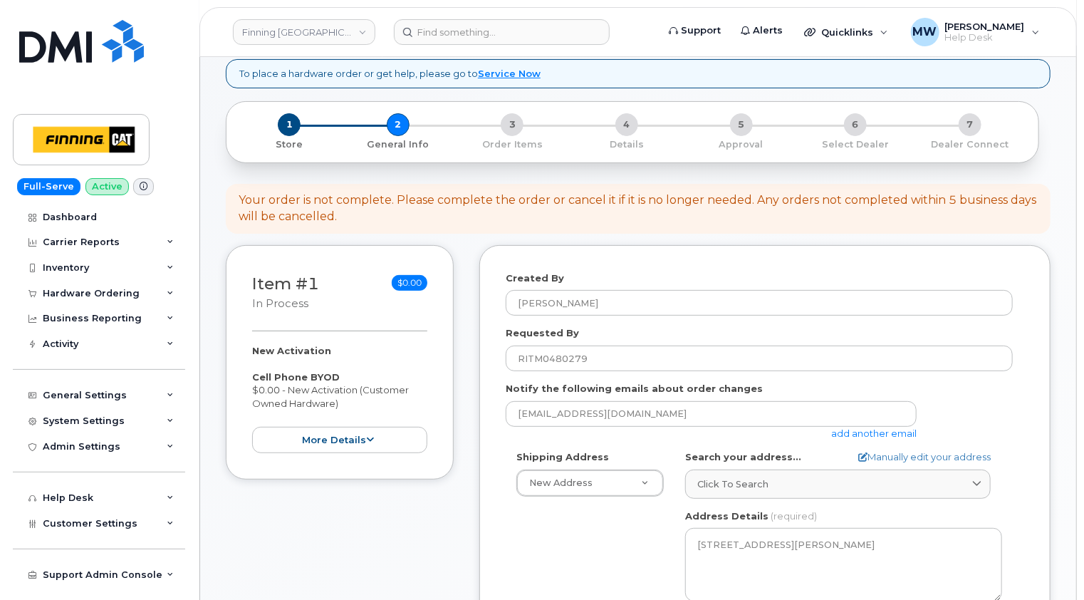
drag, startPoint x: 341, startPoint y: 405, endPoint x: 253, endPoint y: 376, distance: 93.0
click at [253, 376] on div "New Activation Cell Phone BYOD $0.00 - New Activation (Customer Owned Hardware)…" at bounding box center [339, 399] width 175 height 110
copy div "Cell Phone BYOD $0.00 - New Activation (Customer Owned Hardware)"
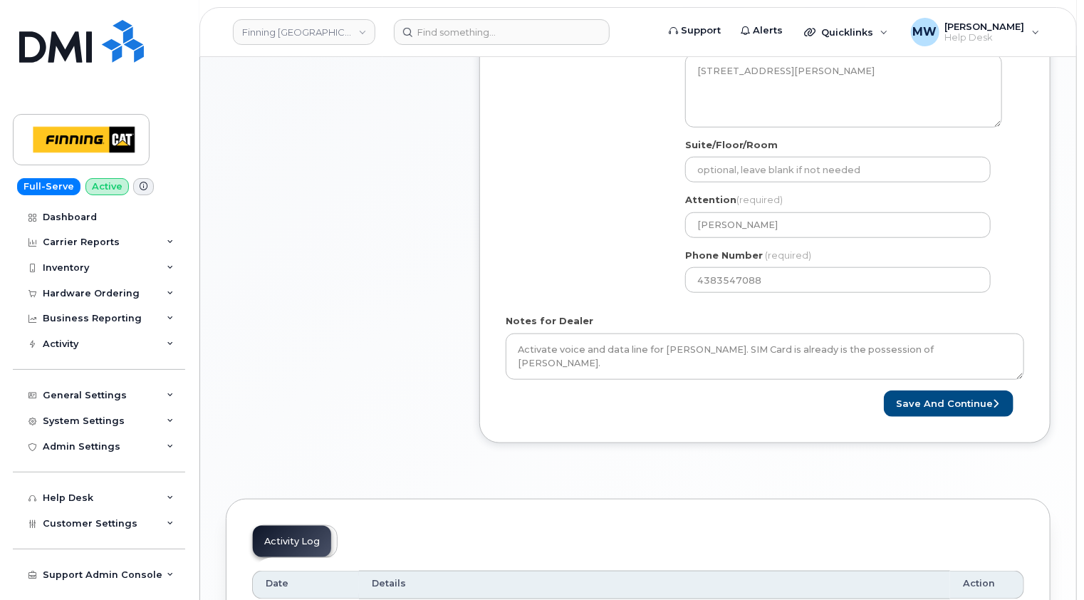
scroll to position [570, 0]
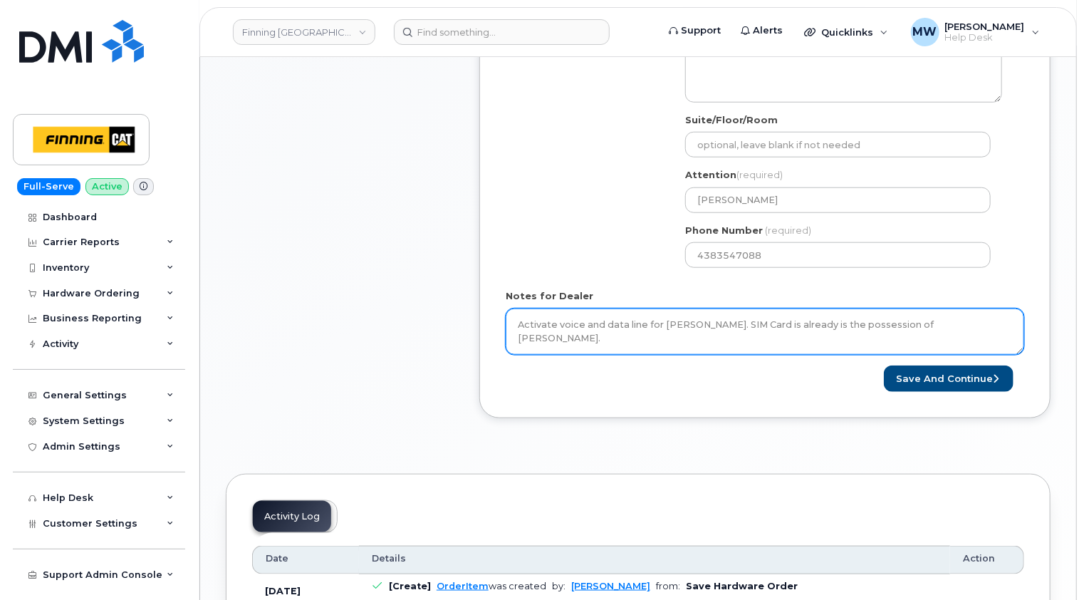
drag, startPoint x: 994, startPoint y: 322, endPoint x: 724, endPoint y: 322, distance: 270.7
click at [724, 322] on textarea "Activate voice and data line for Dan Kapila. SIM Card is already is the possess…" at bounding box center [765, 331] width 519 height 47
click at [681, 333] on textarea "Activate voice and data line for Dan Kapila. SIM Card is already is the possess…" at bounding box center [765, 331] width 519 height 47
click at [984, 325] on textarea "Activate voice and data line for Dan Kapila. SIM Card is already is the possess…" at bounding box center [765, 331] width 519 height 47
paste textarea "Cell Phone BYOD $0.00 - New Activation (Customer Owned Hardware)"
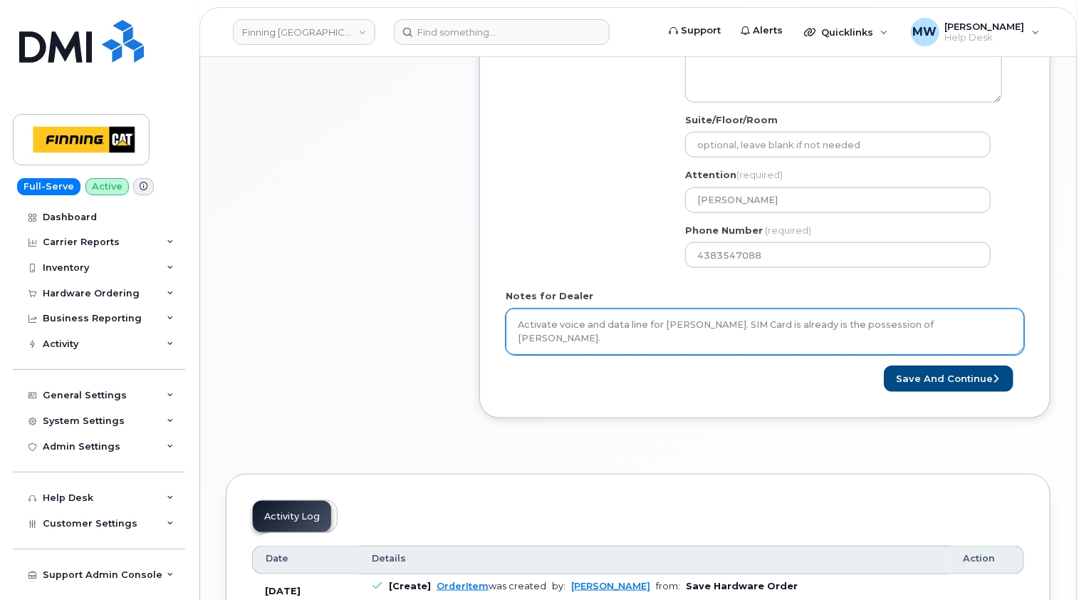
scroll to position [26, 0]
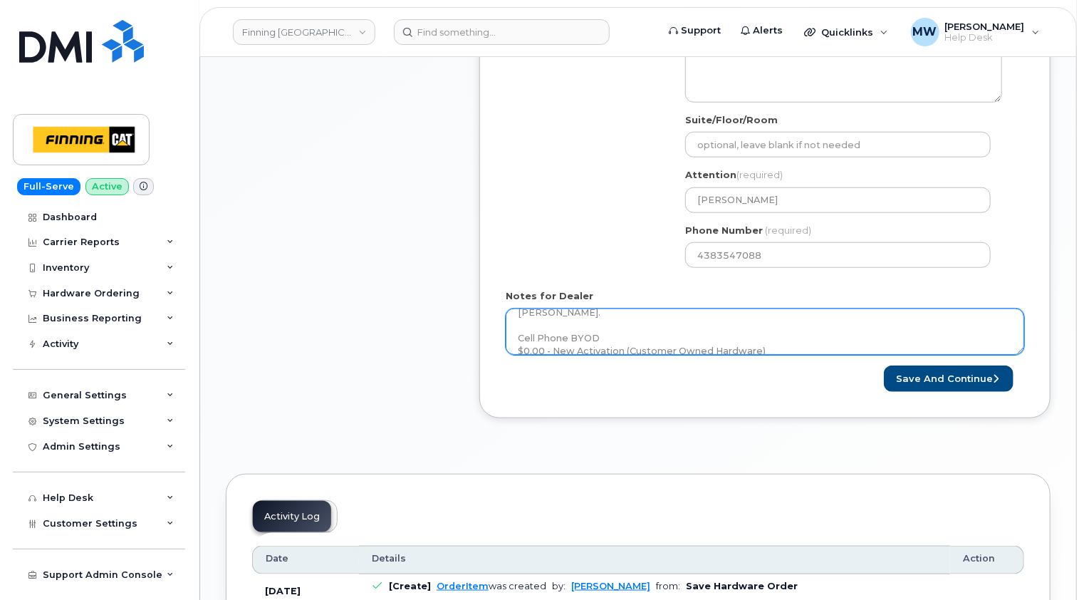
click at [788, 333] on textarea "Activate voice and data line for Dan Kapila. SIM Card is already is the possess…" at bounding box center [765, 331] width 519 height 47
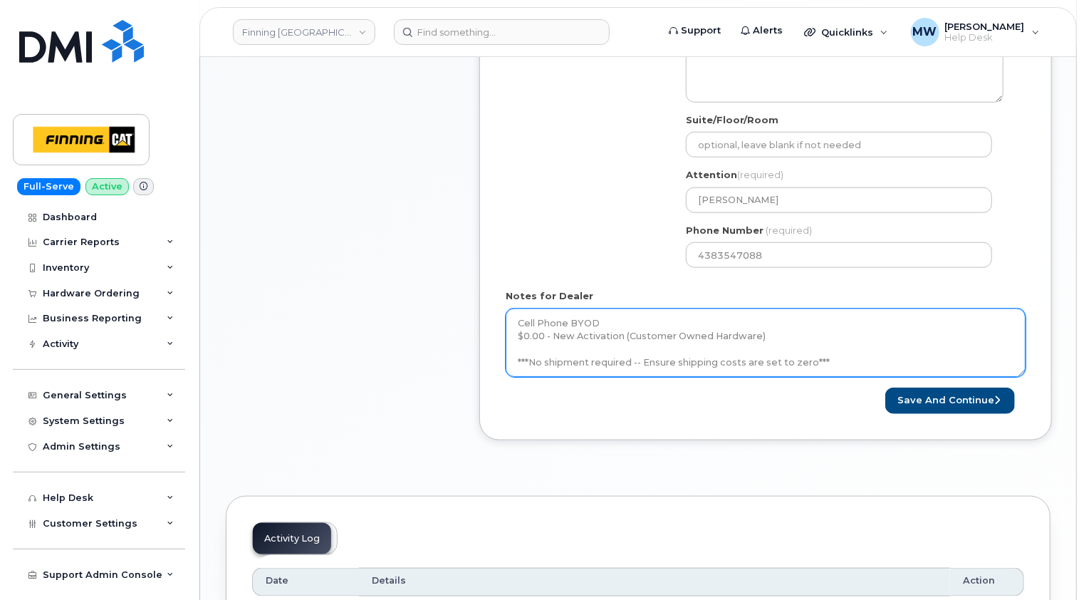
scroll to position [0, 0]
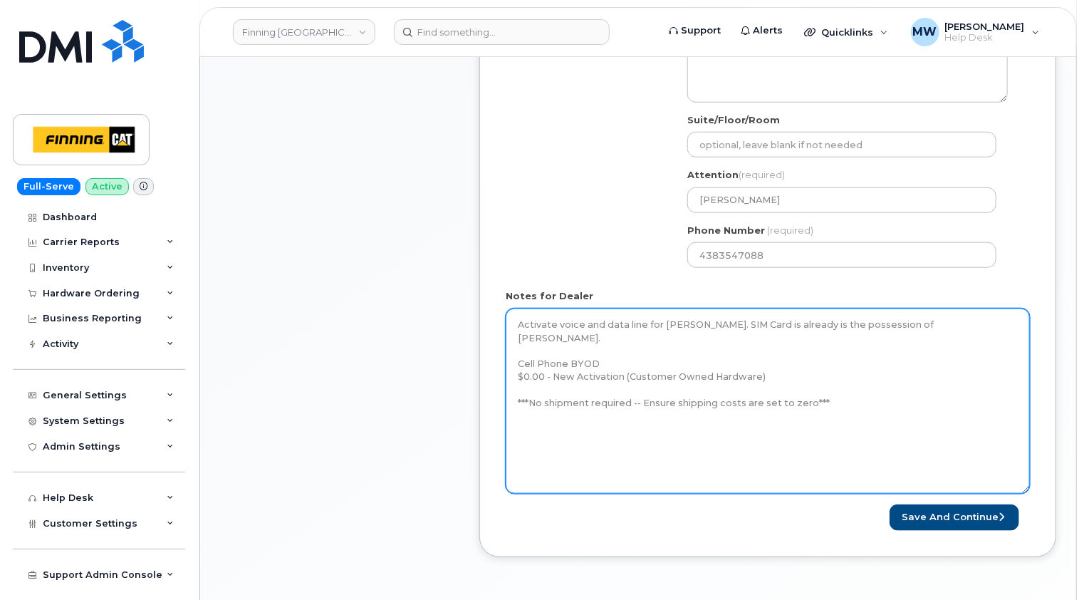
drag, startPoint x: 1023, startPoint y: 352, endPoint x: 1027, endPoint y: 494, distance: 141.8
click at [1027, 494] on textarea "Activate voice and data line for Dan Kapila. SIM Card is already is the possess…" at bounding box center [768, 400] width 524 height 185
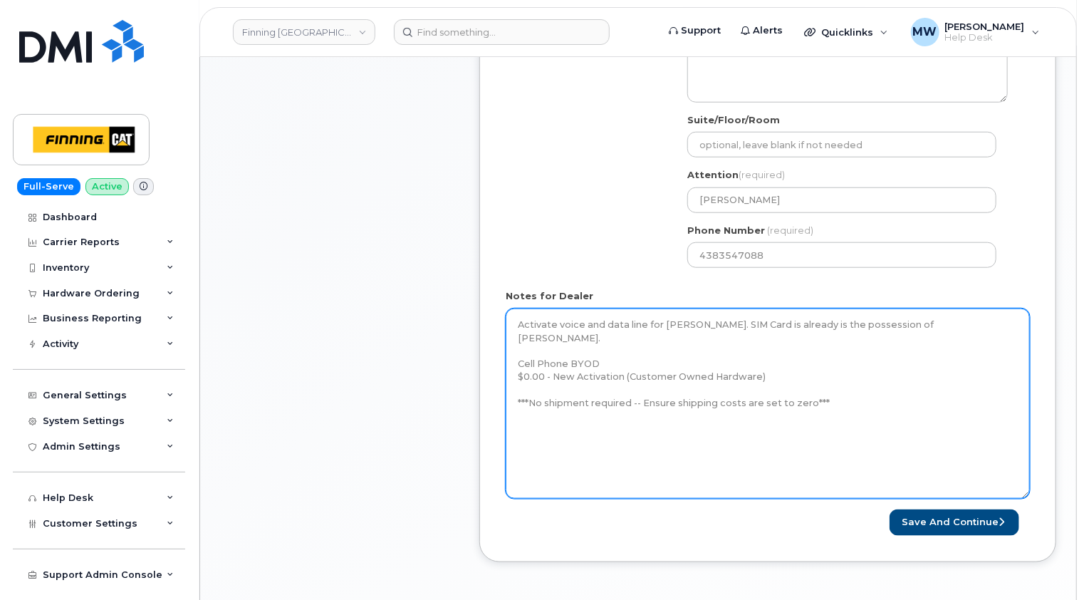
click at [718, 321] on textarea "Activate voice and data line for Dan Kapila. SIM Card is already is the possess…" at bounding box center [768, 403] width 524 height 190
click at [796, 335] on textarea "Activate voice and data line for Dan Kapila. SIM Card is already is the possess…" at bounding box center [768, 403] width 524 height 190
click at [787, 372] on textarea "Activate voice and data line for Dan Kapila. SIM Card is already is the possess…" at bounding box center [768, 403] width 524 height 190
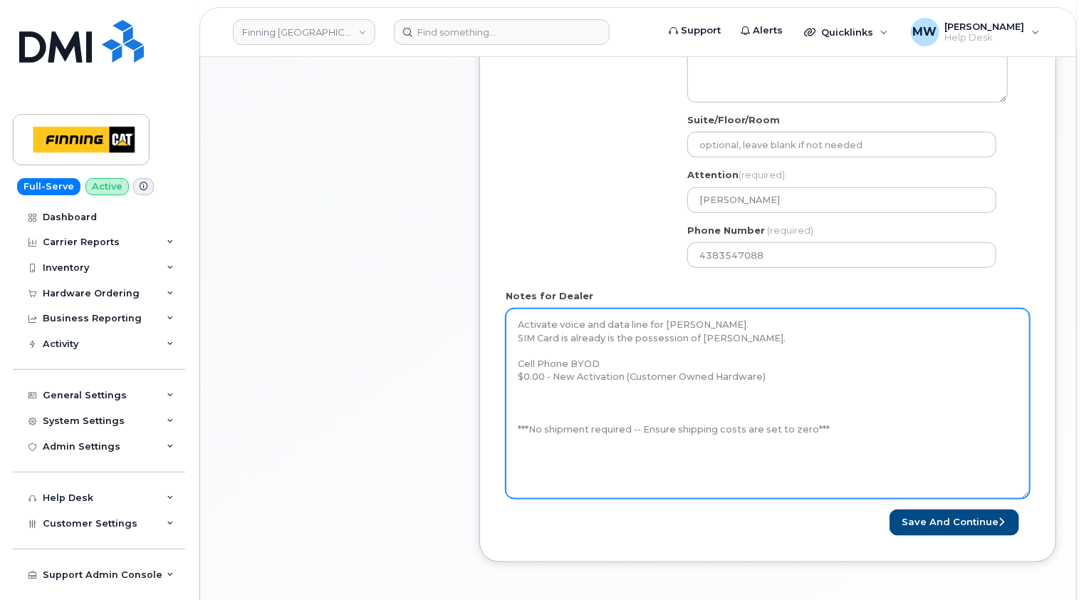
click at [533, 400] on textarea "Activate voice and data line for Dan Kapila. SIM Card is already is the possess…" at bounding box center [768, 403] width 524 height 190
paste textarea "8912230102160499251"
type textarea "Activate voice and data line for Dan Kapila. SIM Card is already is the possess…"
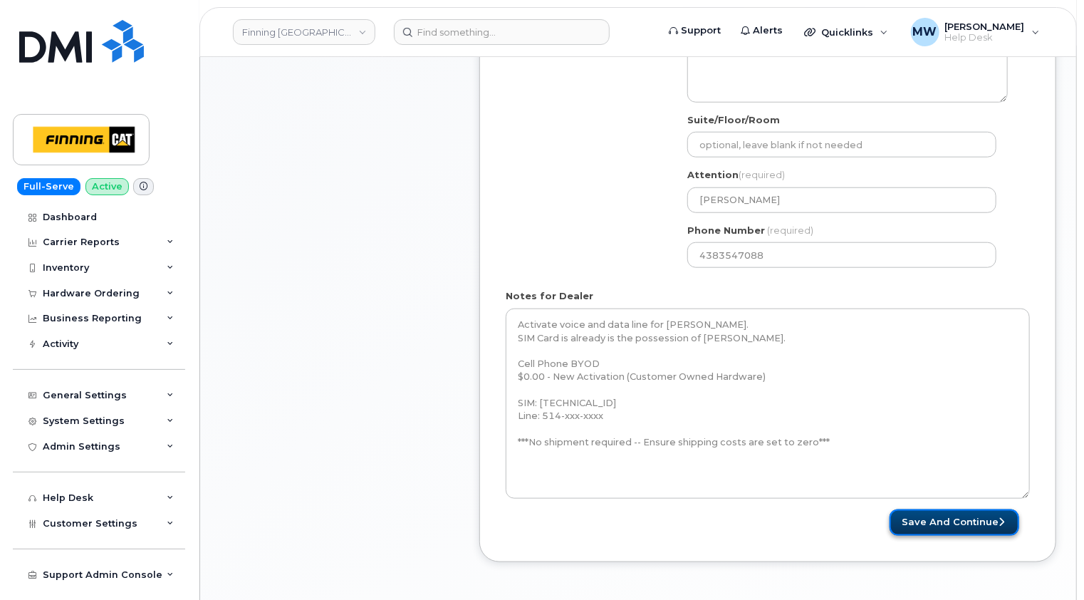
click at [963, 515] on button "Save and Continue" at bounding box center [955, 522] width 130 height 26
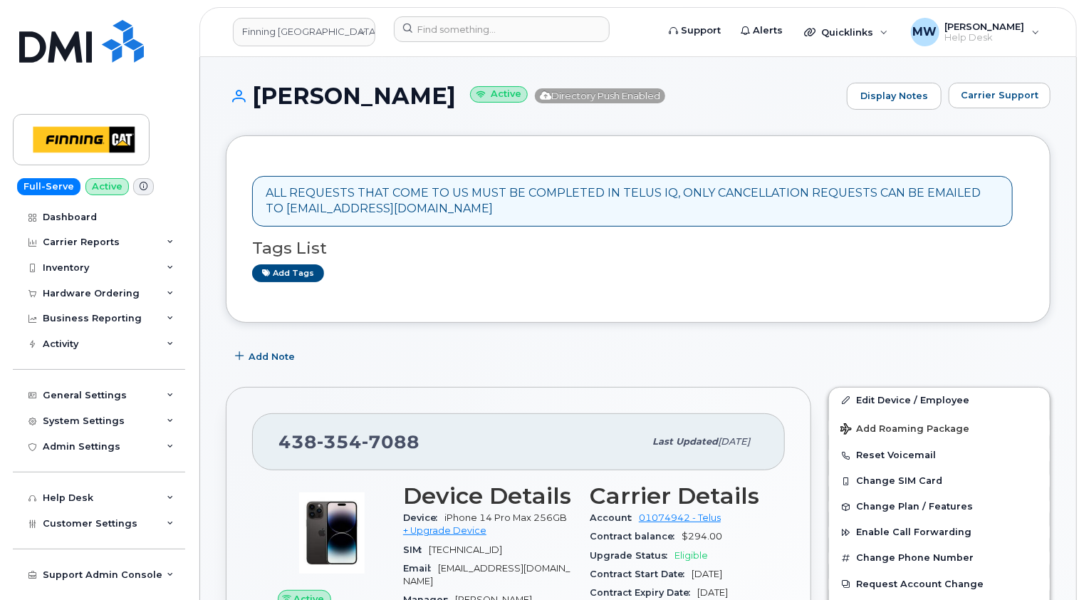
click at [396, 441] on span "7088" at bounding box center [391, 441] width 58 height 21
copy span "[PHONE_NUMBER]"
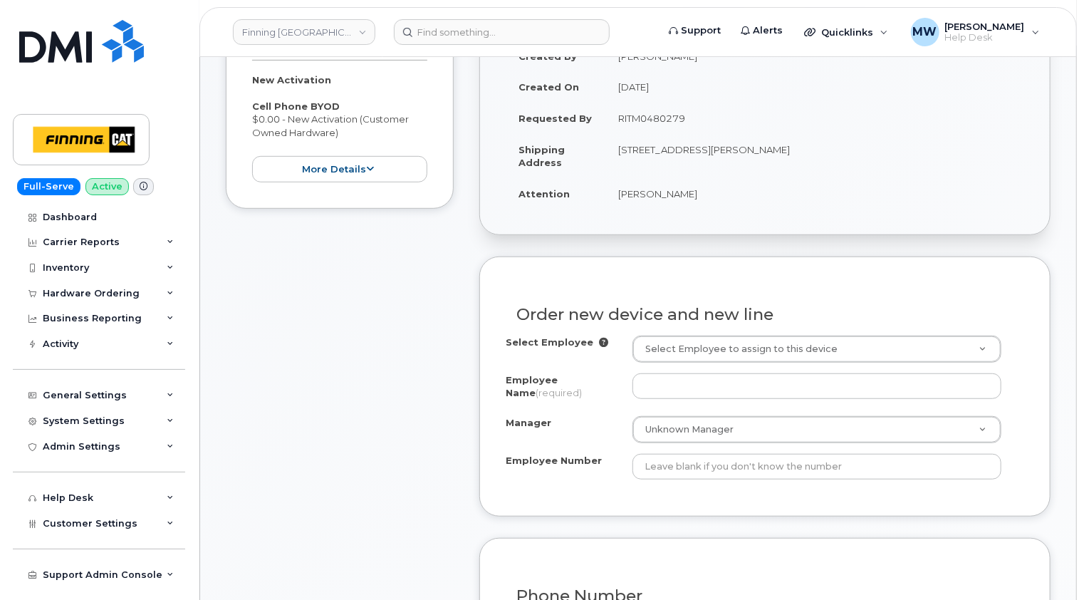
scroll to position [356, 0]
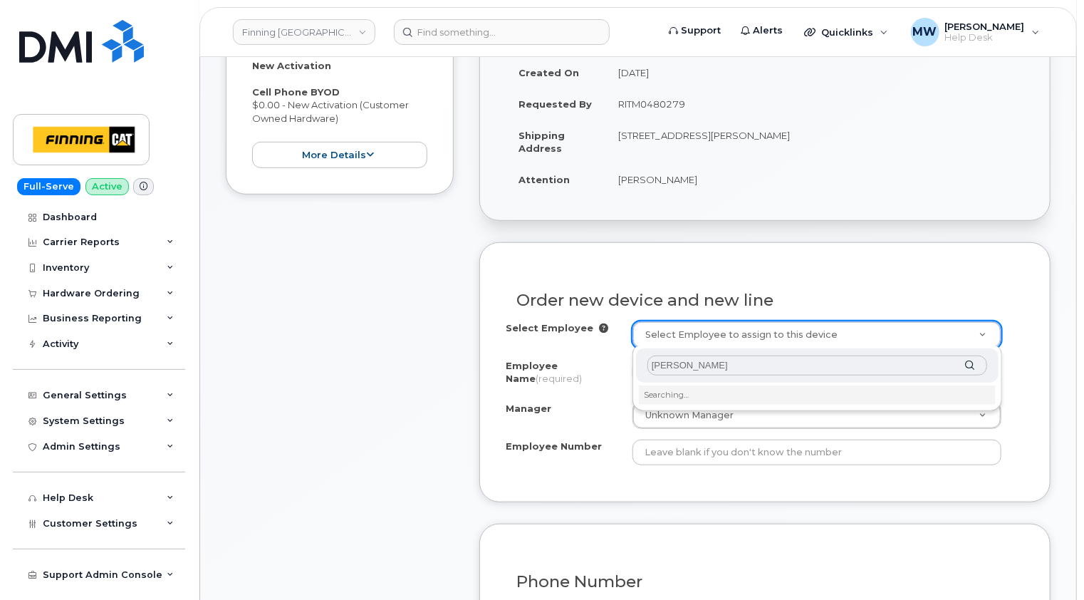
type input "[PERSON_NAME]"
drag, startPoint x: 738, startPoint y: 363, endPoint x: 600, endPoint y: 367, distance: 137.5
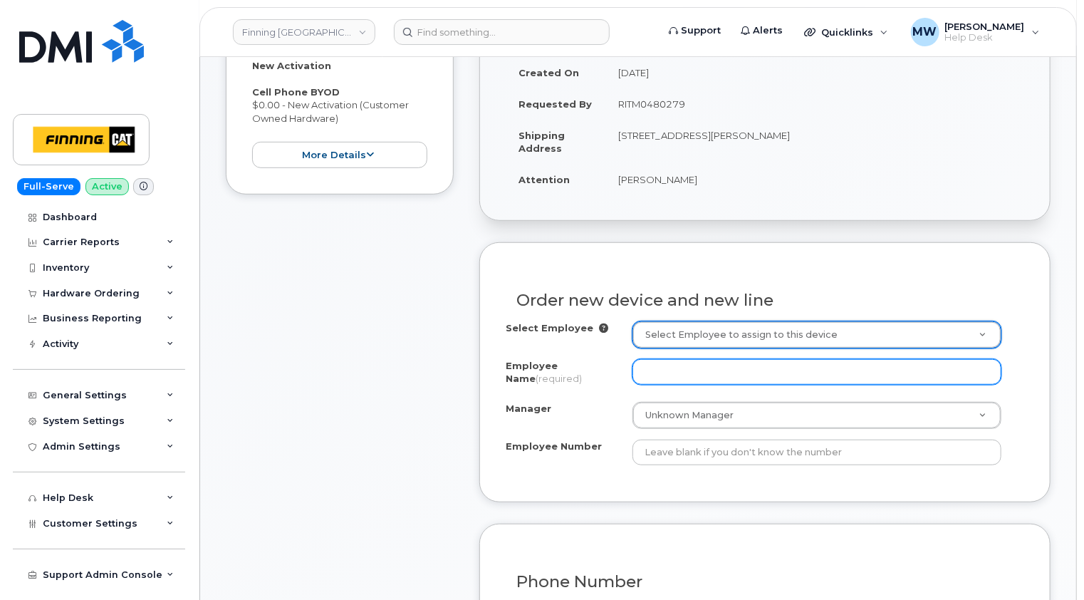
click at [667, 370] on input "Employee Name (required)" at bounding box center [817, 372] width 369 height 26
type input "[PERSON_NAME]"
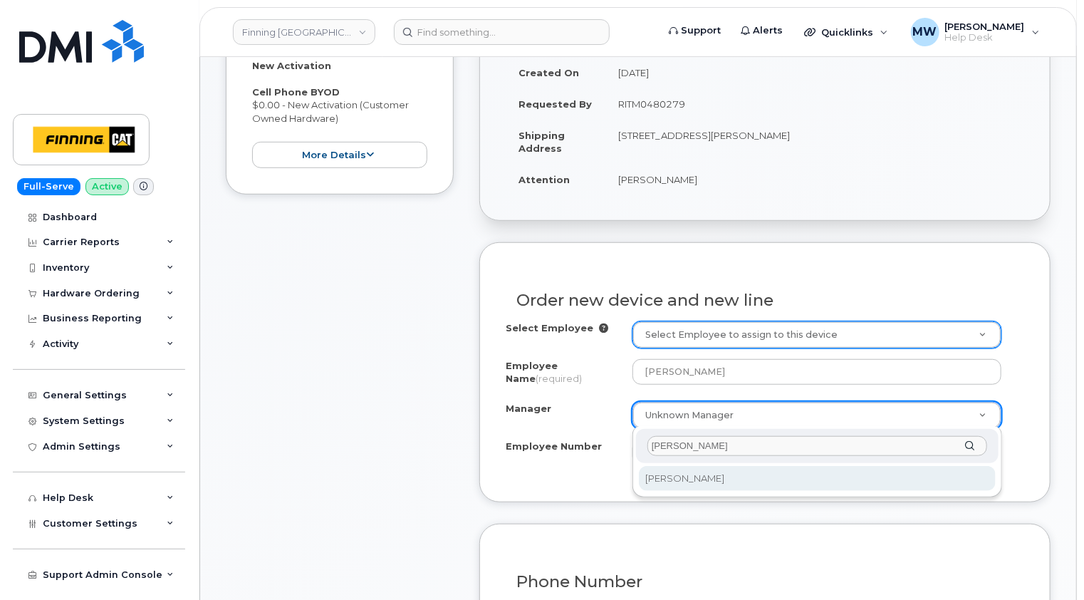
scroll to position [0, 0]
type input "[PERSON_NAME]"
select select "756526"
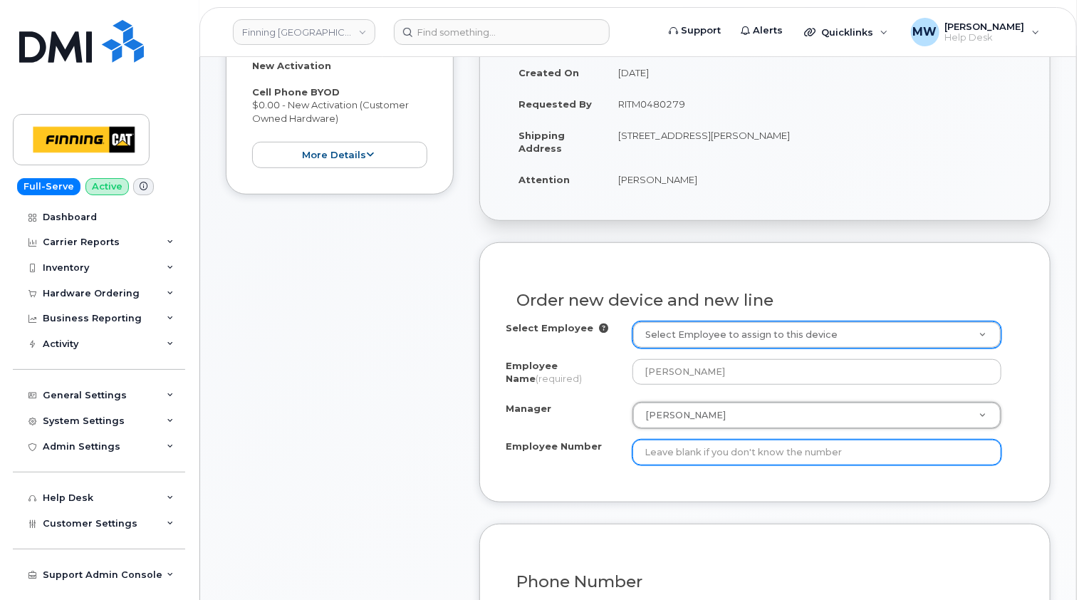
click at [699, 454] on input "Employee Number" at bounding box center [817, 452] width 369 height 26
paste input "4239"
type input "4239"
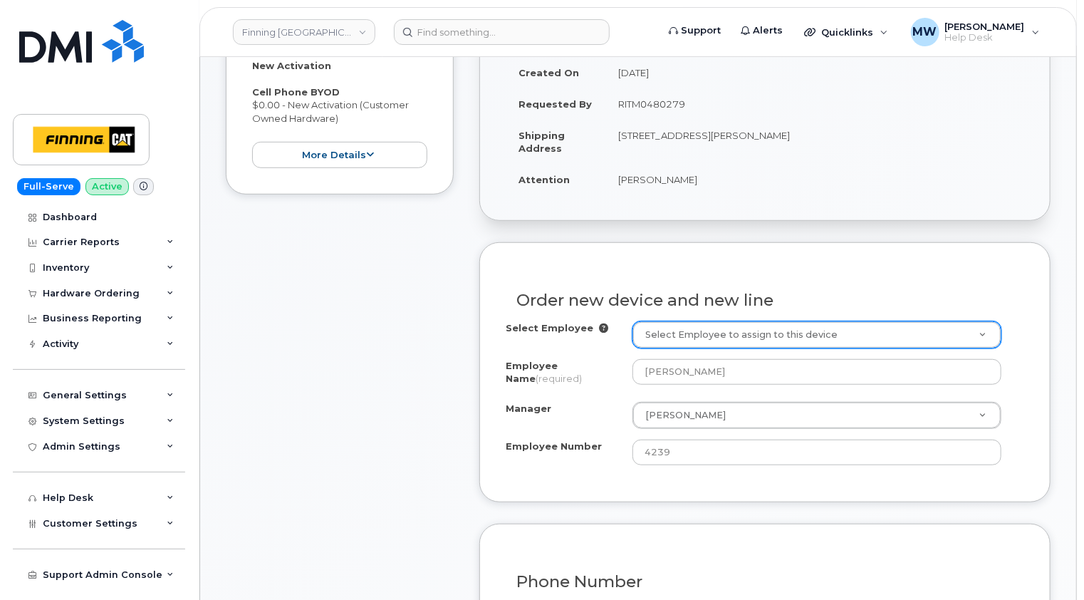
click at [593, 468] on div "Select Employee Select Employee to assign to this device Employee Name (require…" at bounding box center [765, 398] width 519 height 155
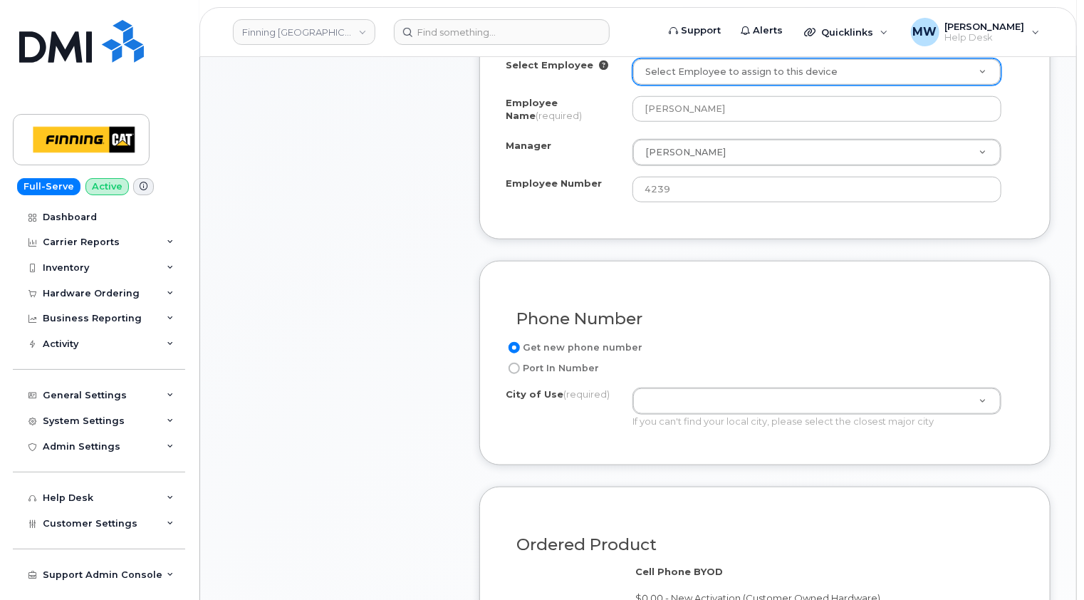
scroll to position [641, 0]
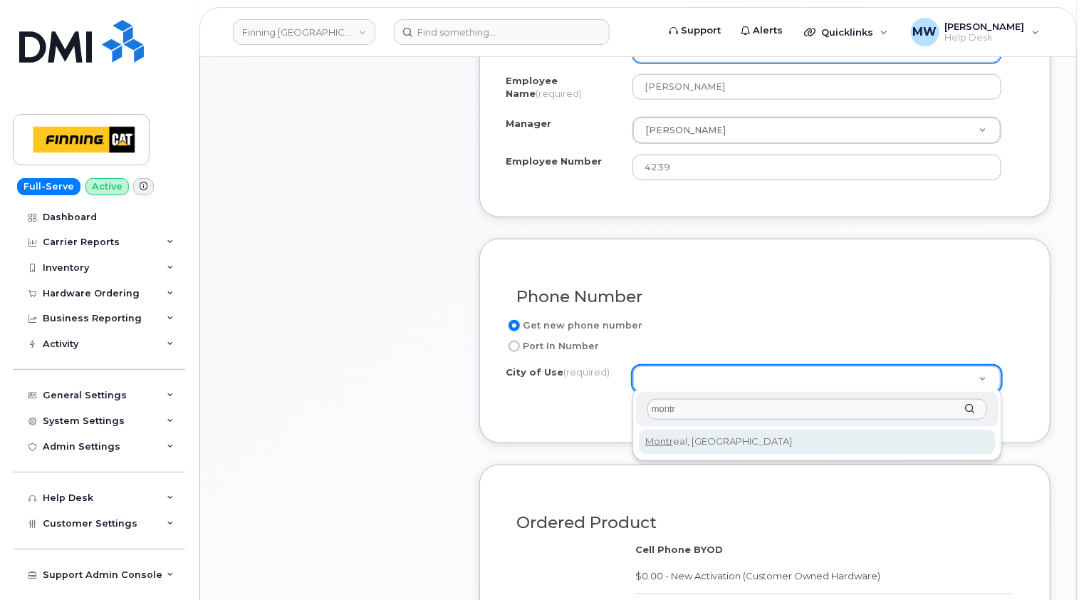
type input "montr"
type input "5703"
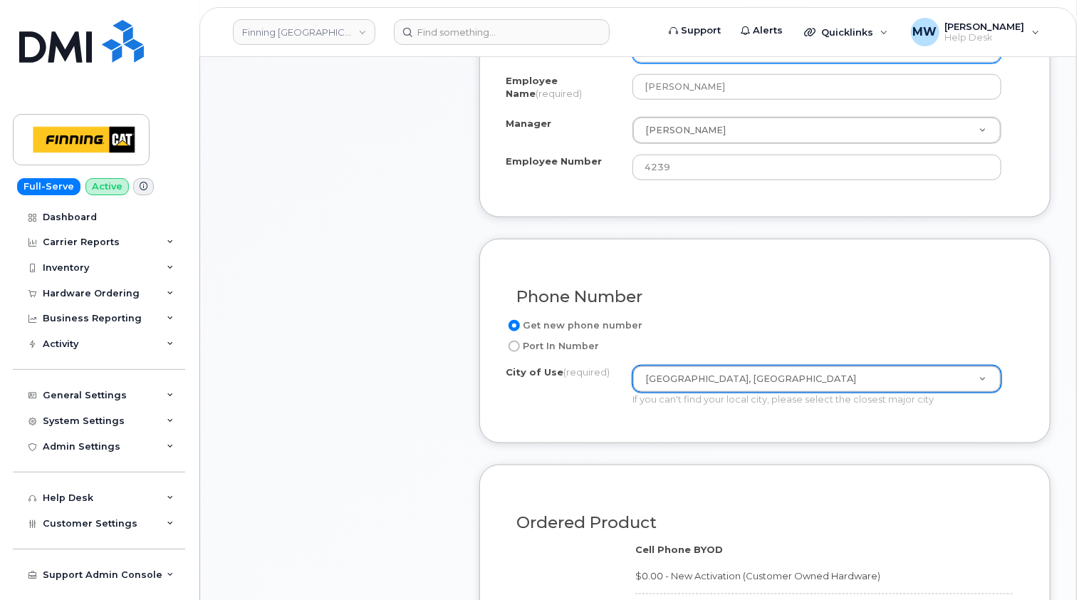
click at [539, 430] on div "Phone Number Get new phone number Port In Number City of Use (required) Montrea…" at bounding box center [764, 341] width 571 height 204
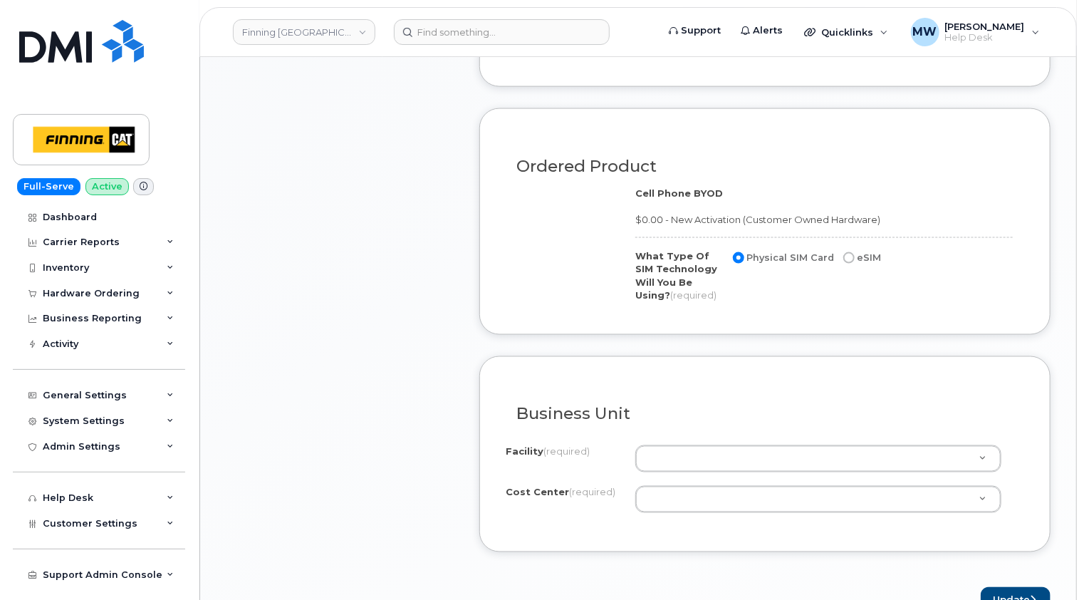
scroll to position [1068, 0]
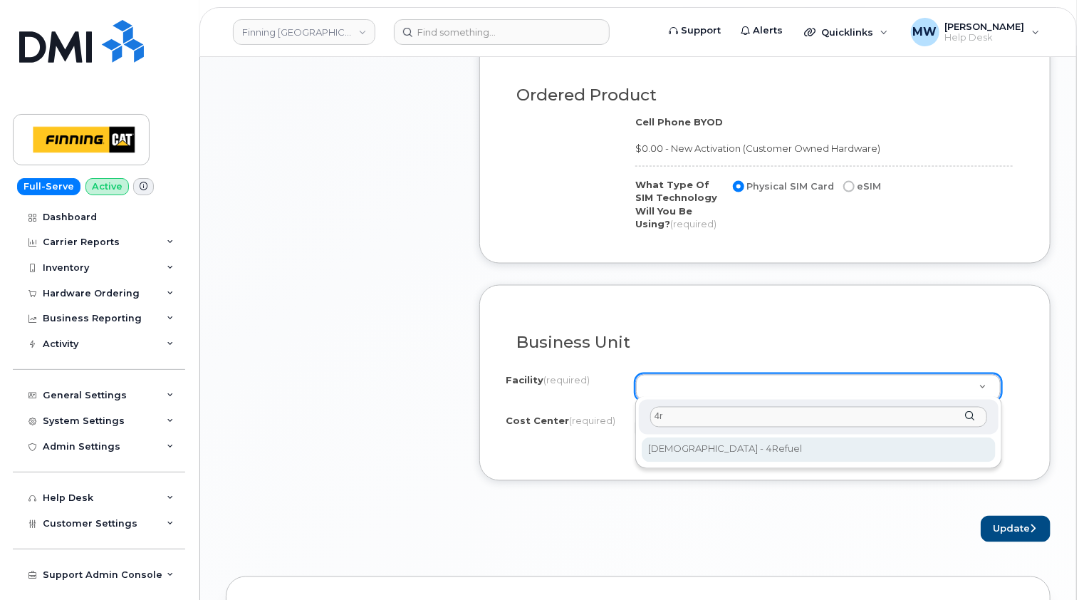
type input "4r"
select select "4Refuel"
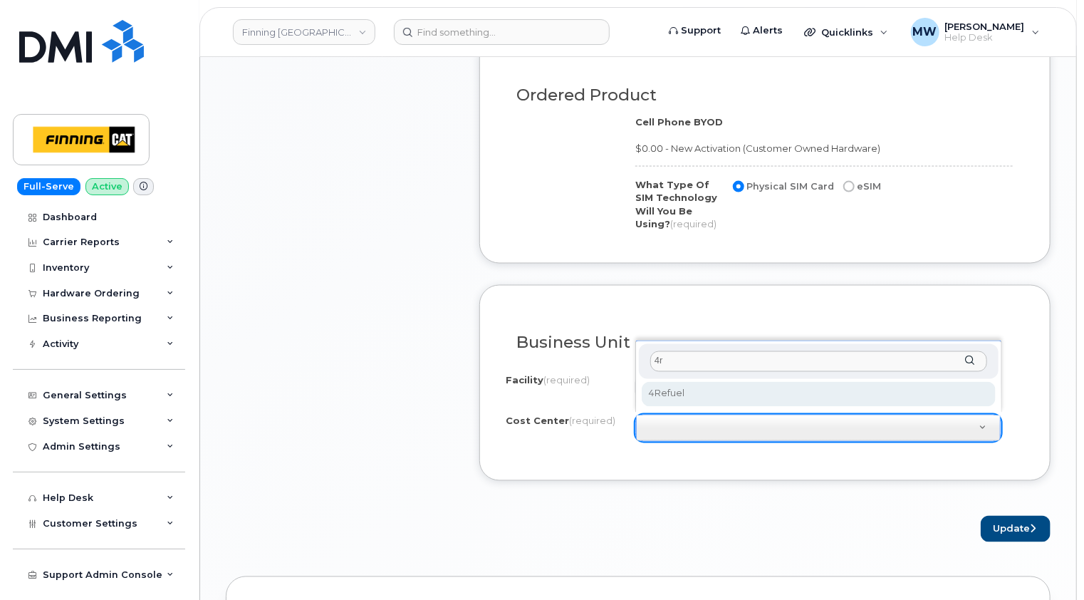
type input "4r"
select select "4Refuel"
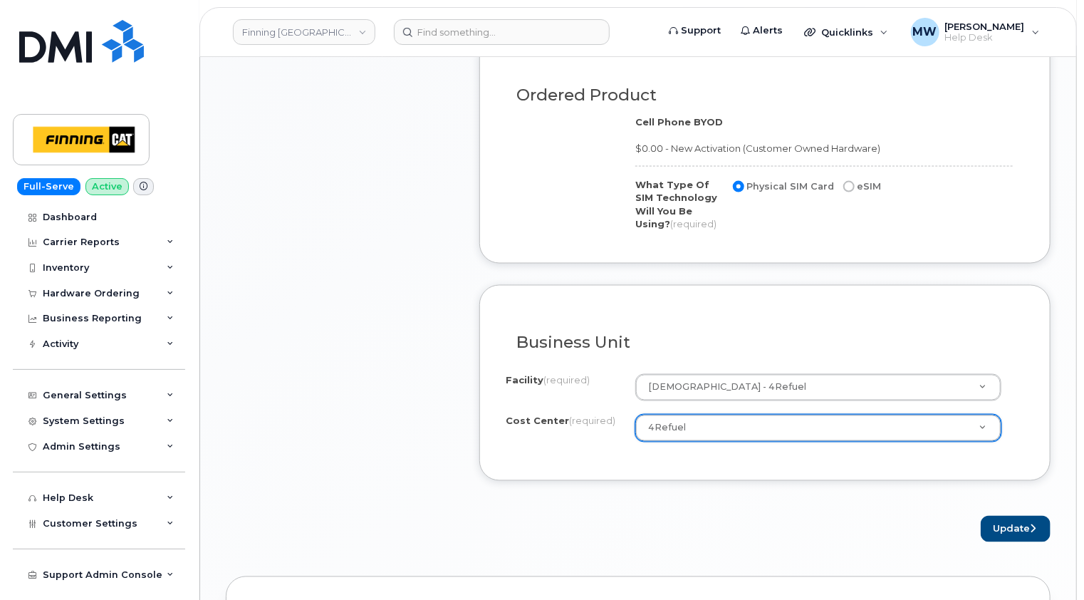
click at [581, 463] on div "Business Unit I know the accounting codes Facility (required) 4Refuel - 4Refuel…" at bounding box center [764, 383] width 571 height 196
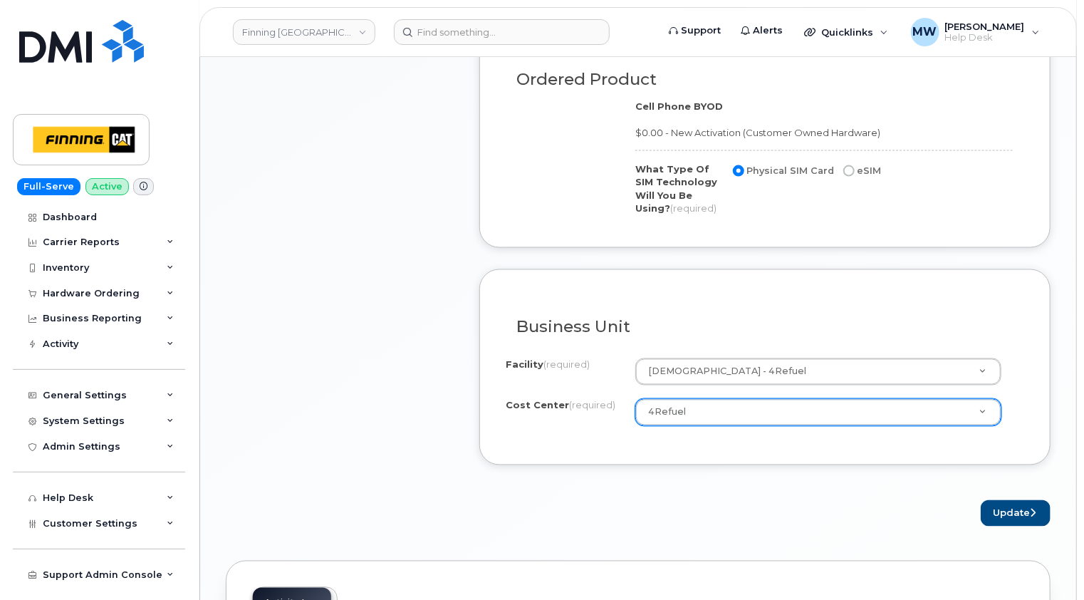
scroll to position [1211, 0]
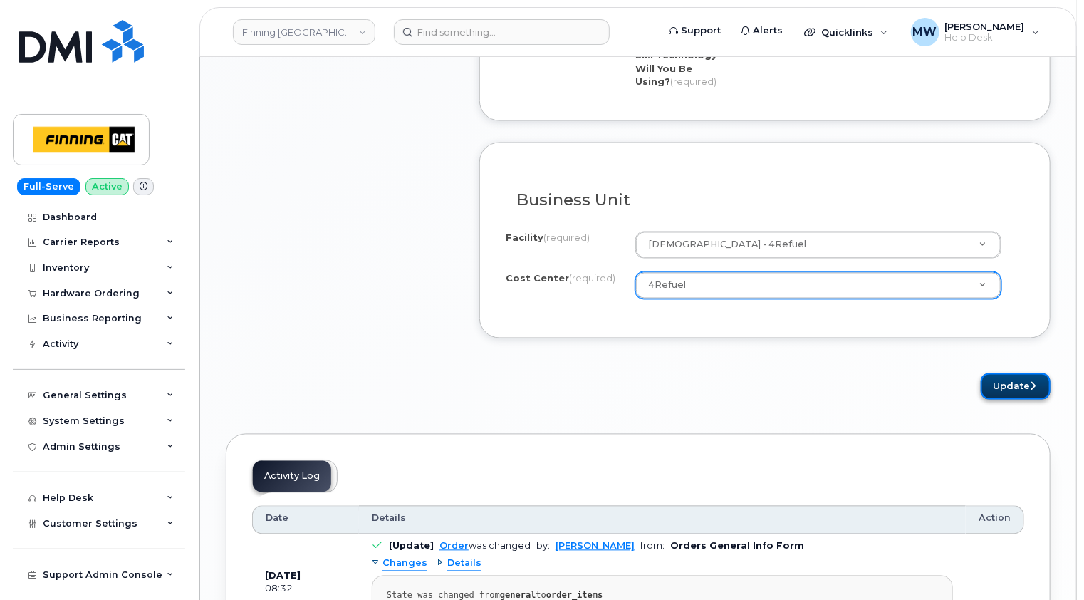
click at [1019, 379] on button "Update" at bounding box center [1016, 386] width 70 height 26
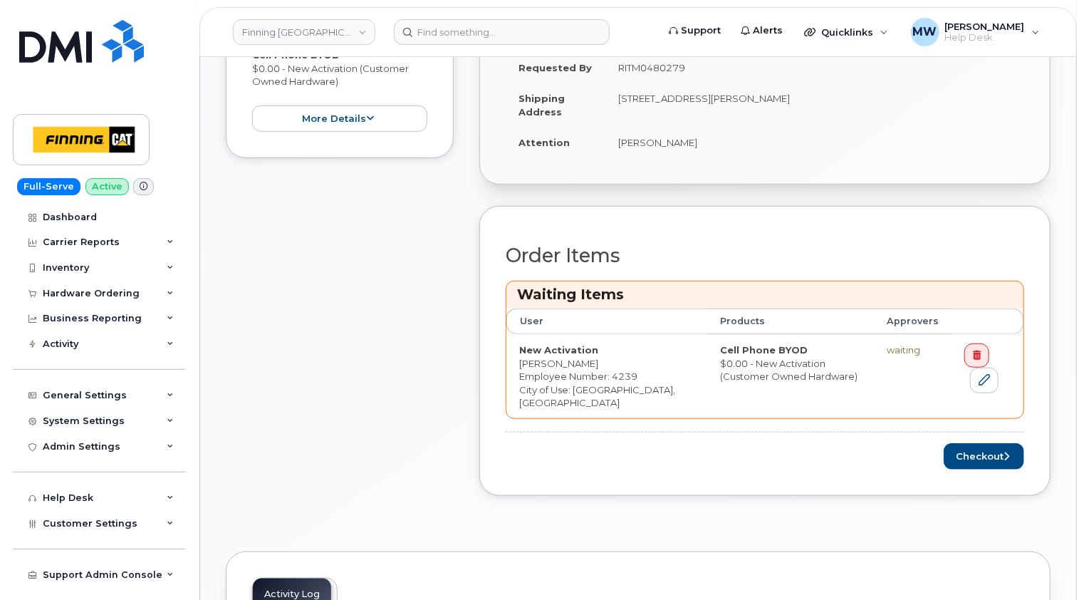
scroll to position [570, 0]
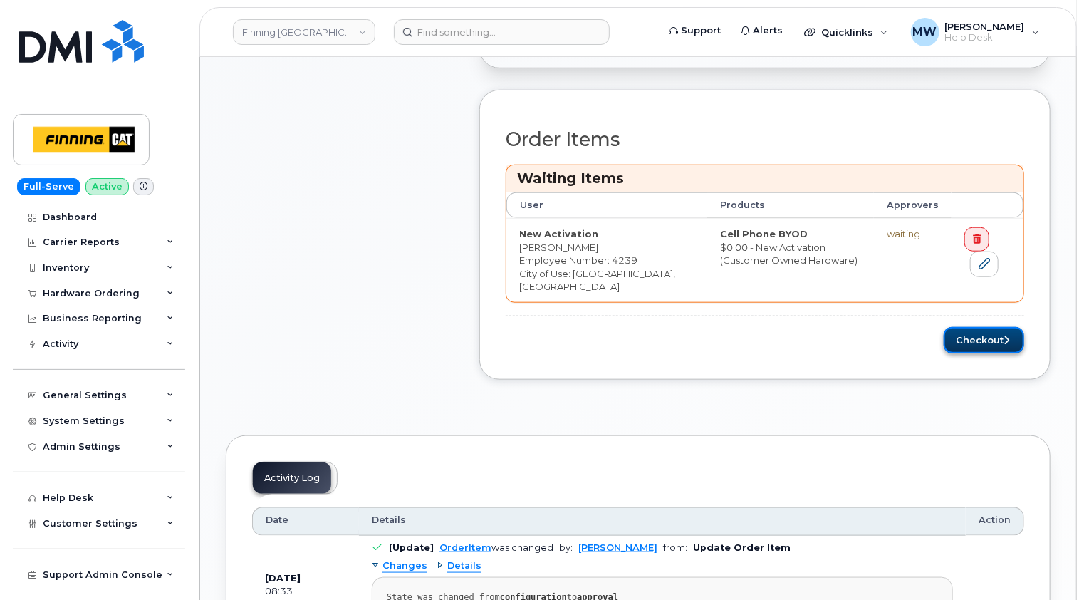
click at [981, 353] on button "Checkout" at bounding box center [984, 340] width 80 height 26
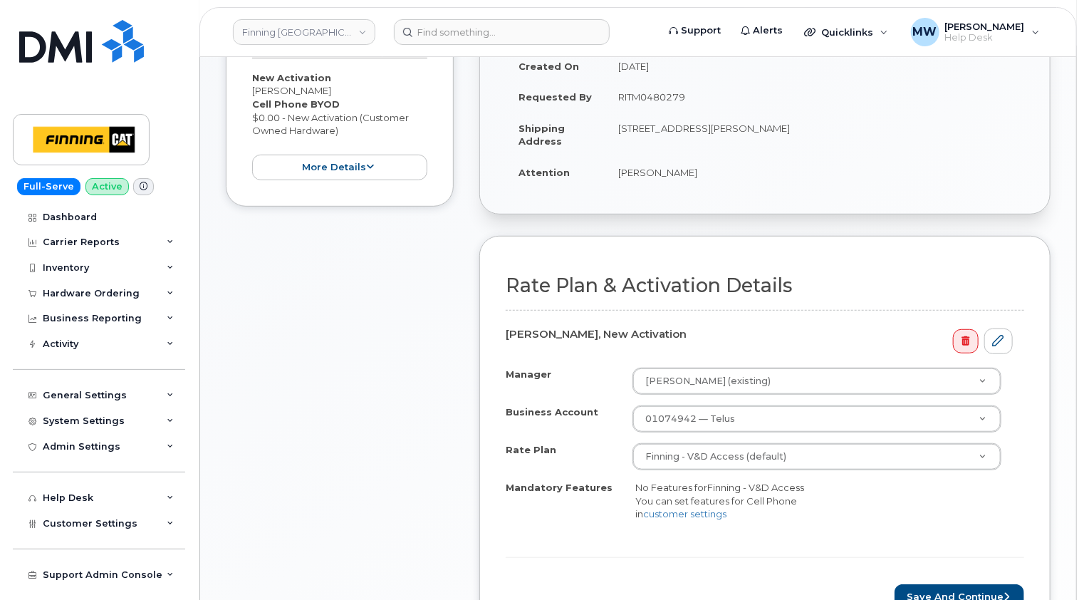
scroll to position [427, 0]
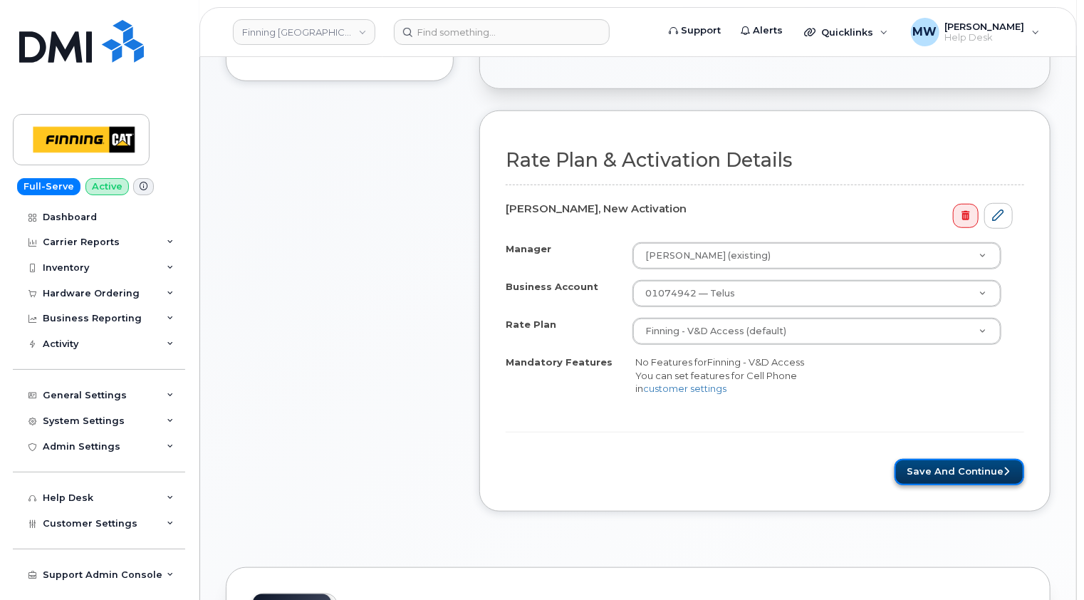
click at [984, 465] on button "Save and Continue" at bounding box center [960, 472] width 130 height 26
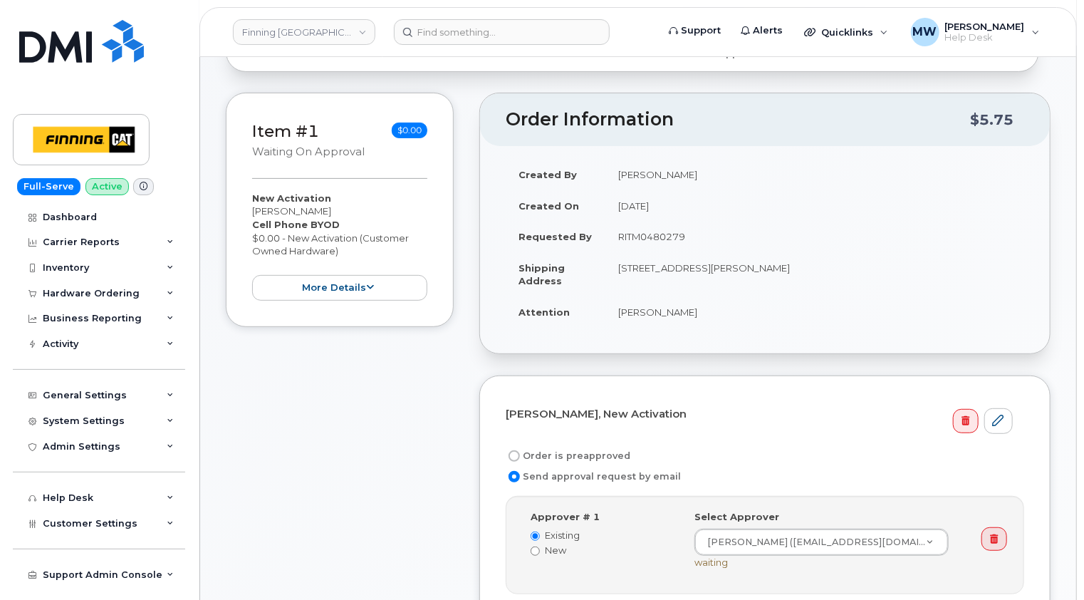
scroll to position [142, 0]
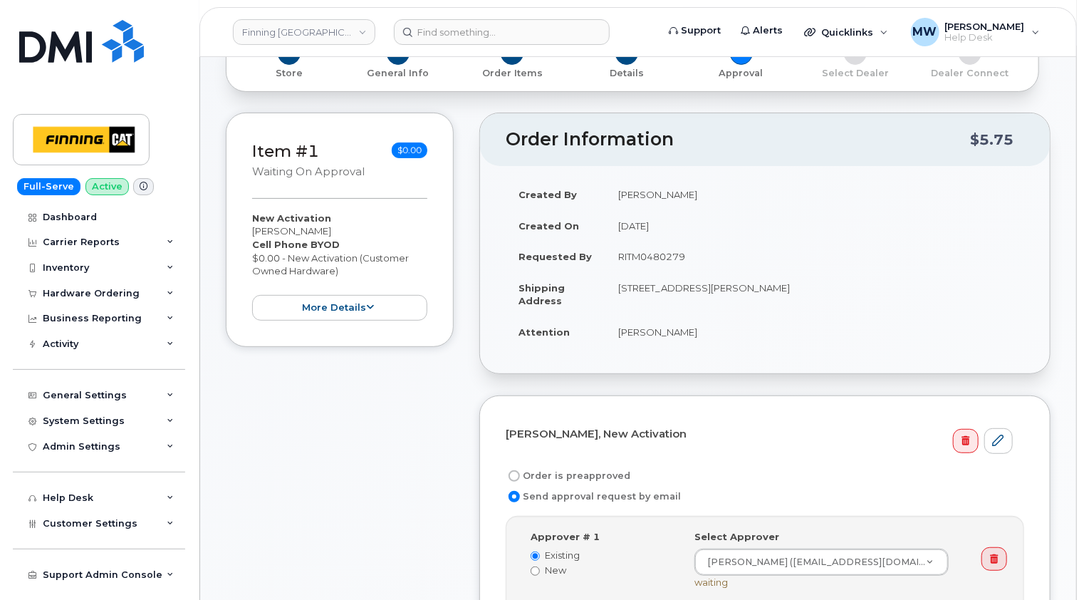
click at [613, 471] on label "Order is preapproved" at bounding box center [568, 475] width 125 height 17
click at [520, 471] on input "Order is preapproved" at bounding box center [514, 475] width 11 height 11
radio input "true"
click at [647, 252] on td "RITM0480279" at bounding box center [814, 256] width 419 height 31
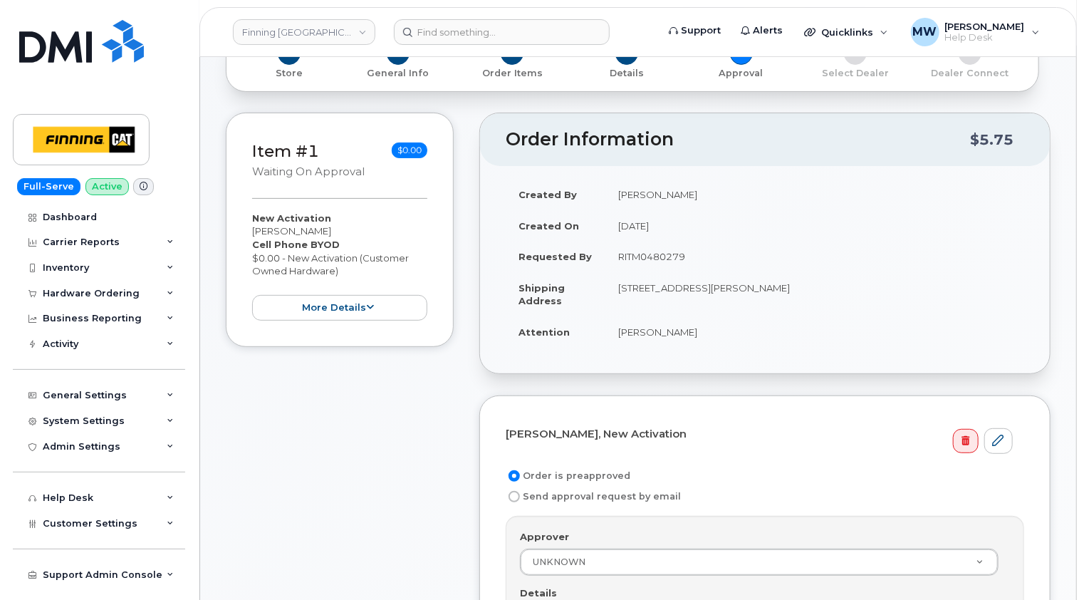
copy td "RITM0480279"
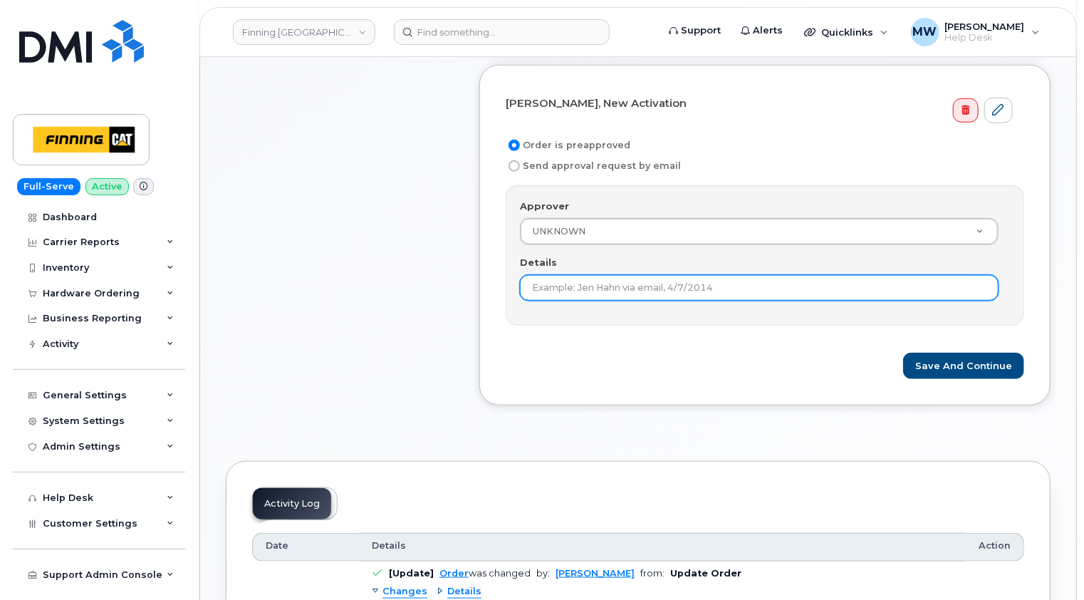
scroll to position [499, 0]
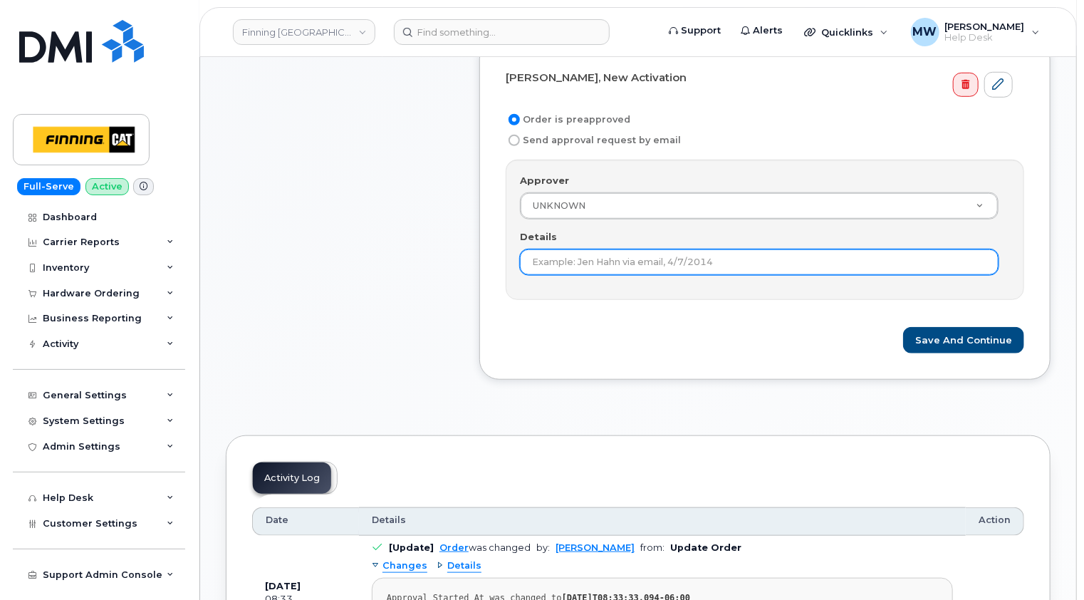
click at [640, 257] on input "Details" at bounding box center [759, 262] width 479 height 26
paste input "RITM0480279"
type input "RITM0480279"
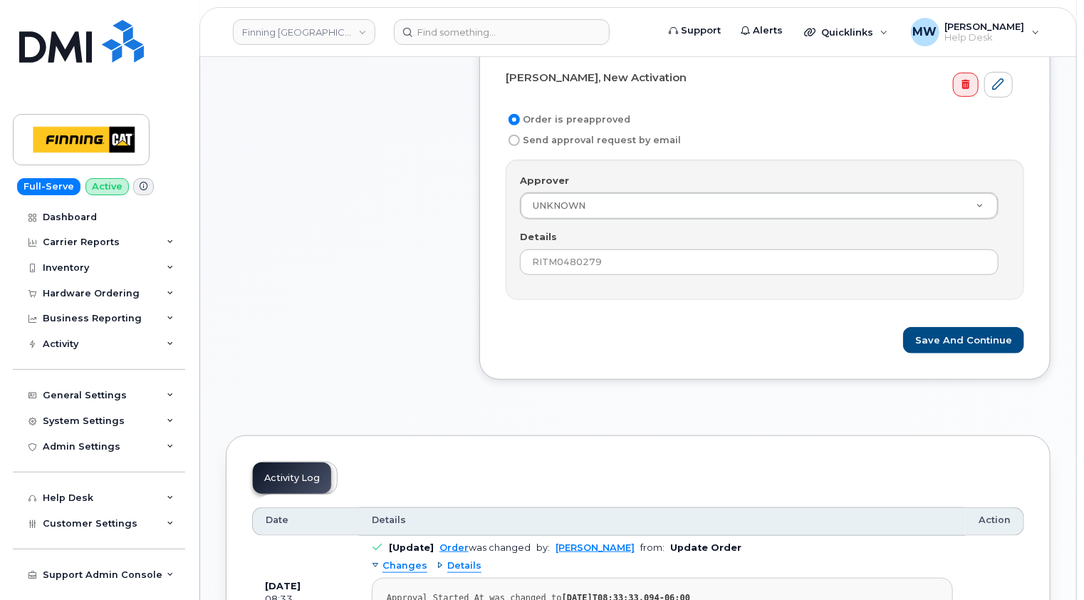
click at [697, 303] on form "Dan Kapila, New Activation Order is preapproved Send approval request by email …" at bounding box center [765, 210] width 519 height 288
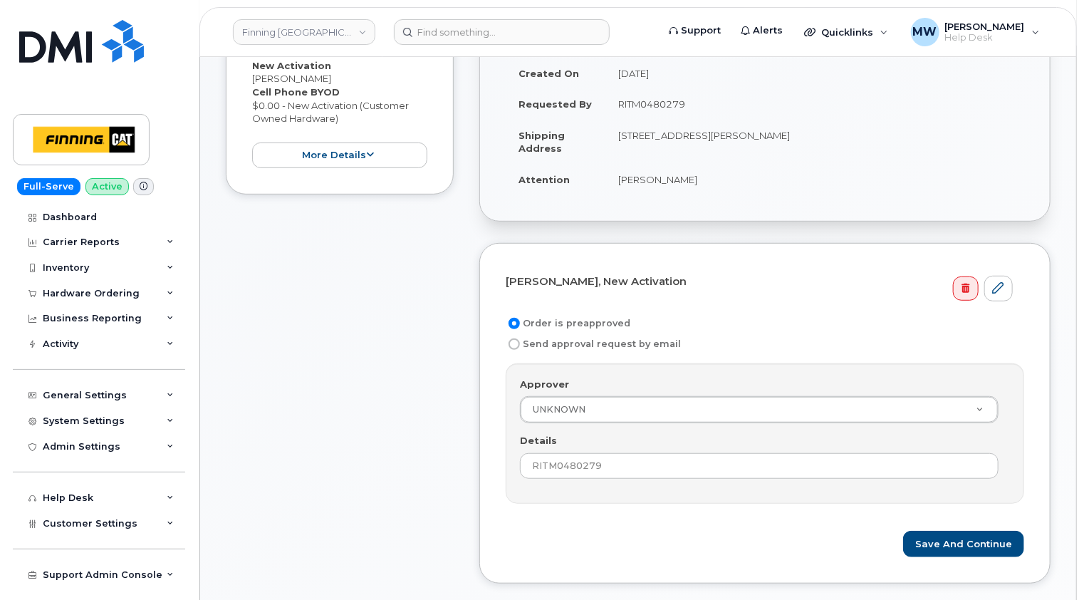
scroll to position [356, 0]
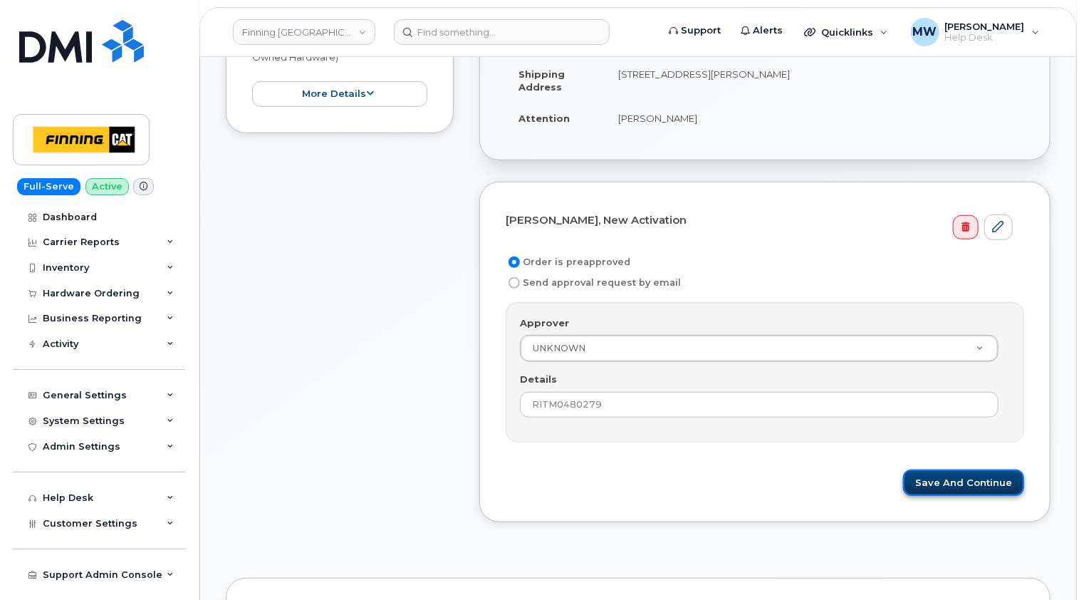
click at [982, 474] on button "Save and Continue" at bounding box center [963, 482] width 121 height 26
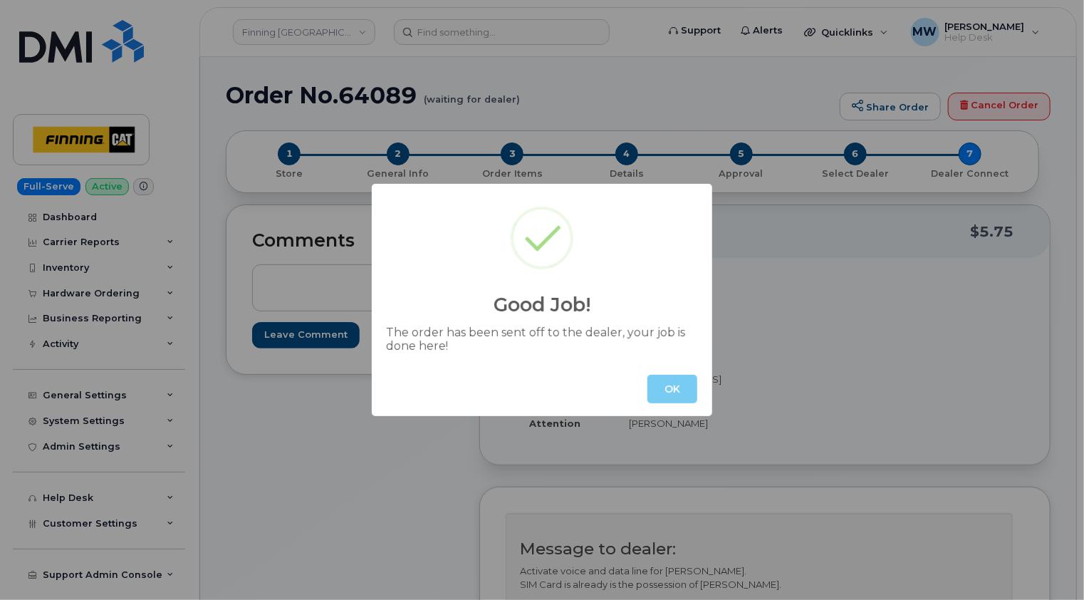
click at [684, 389] on button "OK" at bounding box center [672, 389] width 50 height 28
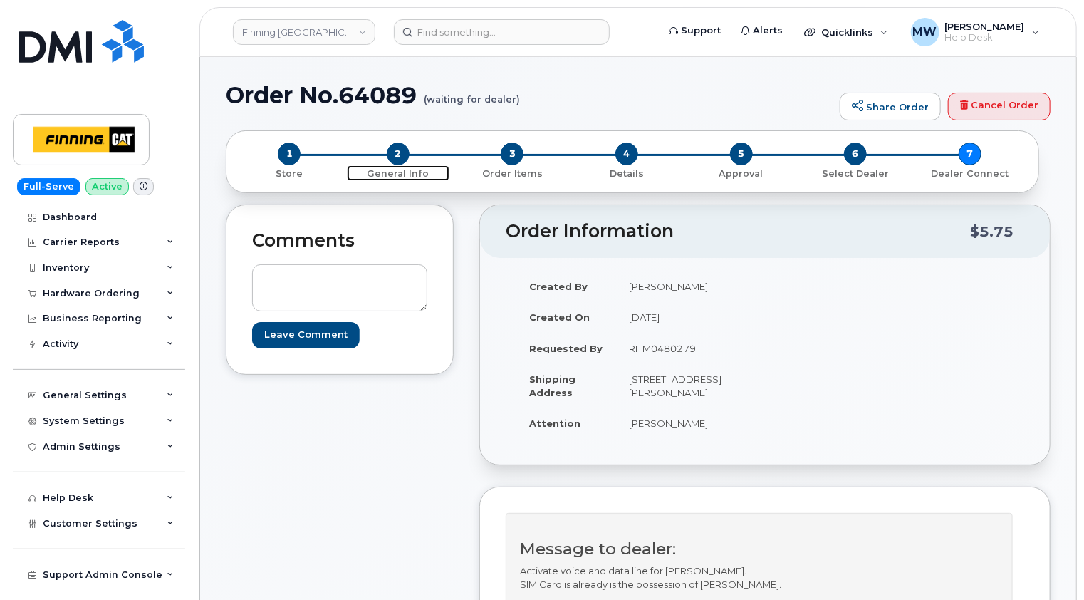
click at [393, 153] on span "2" at bounding box center [398, 153] width 23 height 23
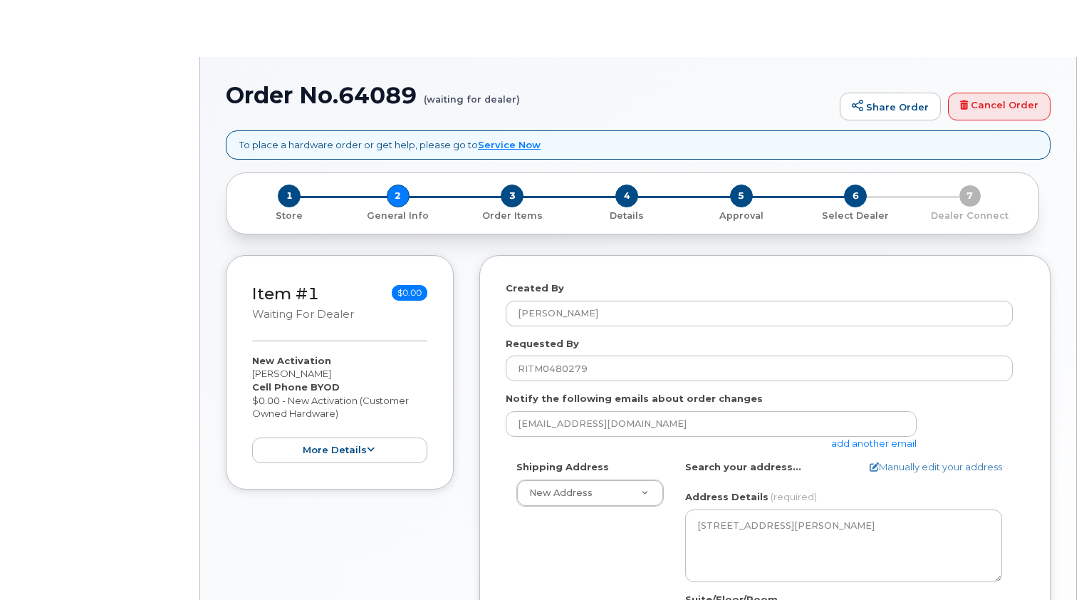
select select
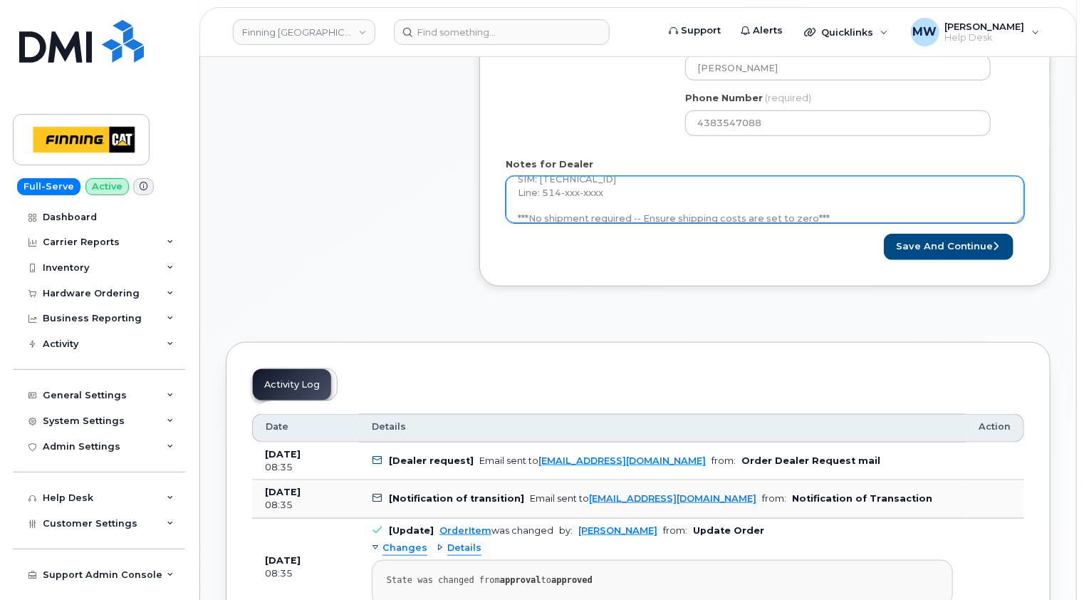
scroll to position [104, 0]
drag, startPoint x: 610, startPoint y: 211, endPoint x: 567, endPoint y: 202, distance: 43.6
click at [567, 202] on textarea "Activate voice and data line for [PERSON_NAME]. SIM Card is already is the poss…" at bounding box center [765, 199] width 519 height 47
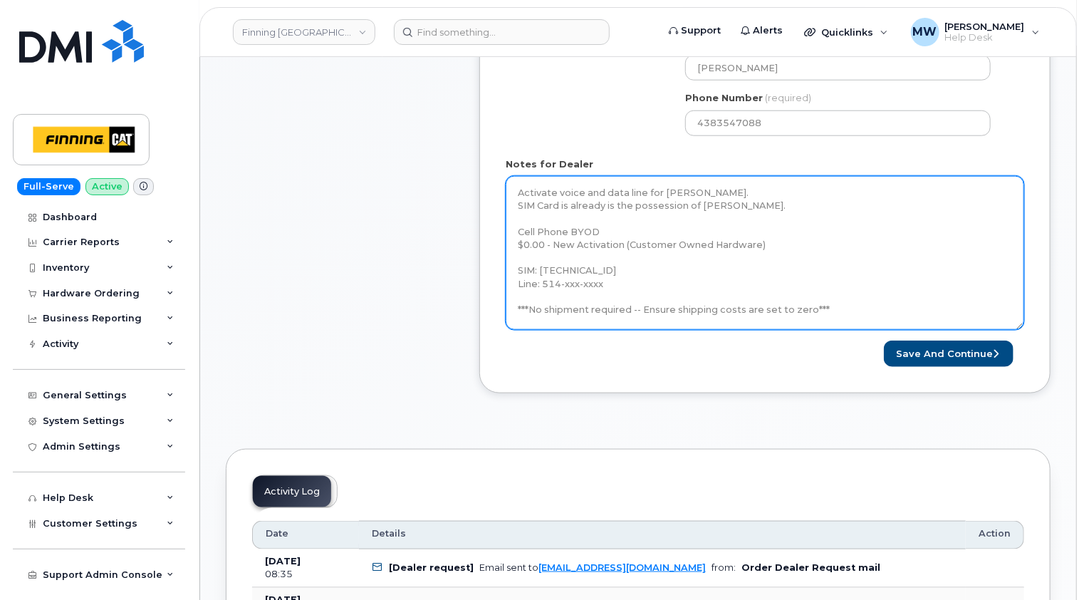
scroll to position [0, 0]
drag, startPoint x: 1021, startPoint y: 218, endPoint x: 1014, endPoint y: 324, distance: 106.4
click at [1019, 326] on textarea "Activate voice and data line for Dan Kapila. SIM Card is already is the possess…" at bounding box center [765, 253] width 519 height 154
click at [613, 284] on textarea "Activate voice and data line for Dan Kapila. SIM Card is already is the possess…" at bounding box center [764, 253] width 517 height 155
drag, startPoint x: 609, startPoint y: 281, endPoint x: 563, endPoint y: 281, distance: 45.6
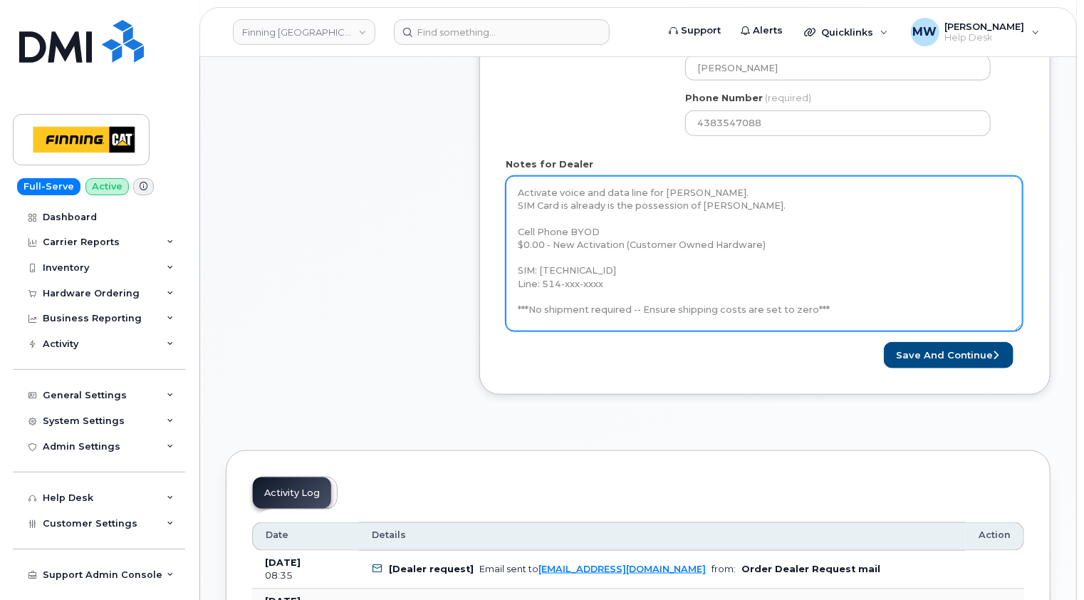
click at [563, 281] on textarea "Activate voice and data line for Dan Kapila. SIM Card is already is the possess…" at bounding box center [764, 253] width 517 height 155
paste textarea "264-2265"
drag, startPoint x: 619, startPoint y: 283, endPoint x: 515, endPoint y: 275, distance: 104.3
click at [515, 275] on textarea "Activate voice and data line for Dan Kapila. SIM Card is already is the possess…" at bounding box center [764, 253] width 517 height 155
type textarea "Activate voice and data line for [PERSON_NAME]. SIM Card is already is the poss…"
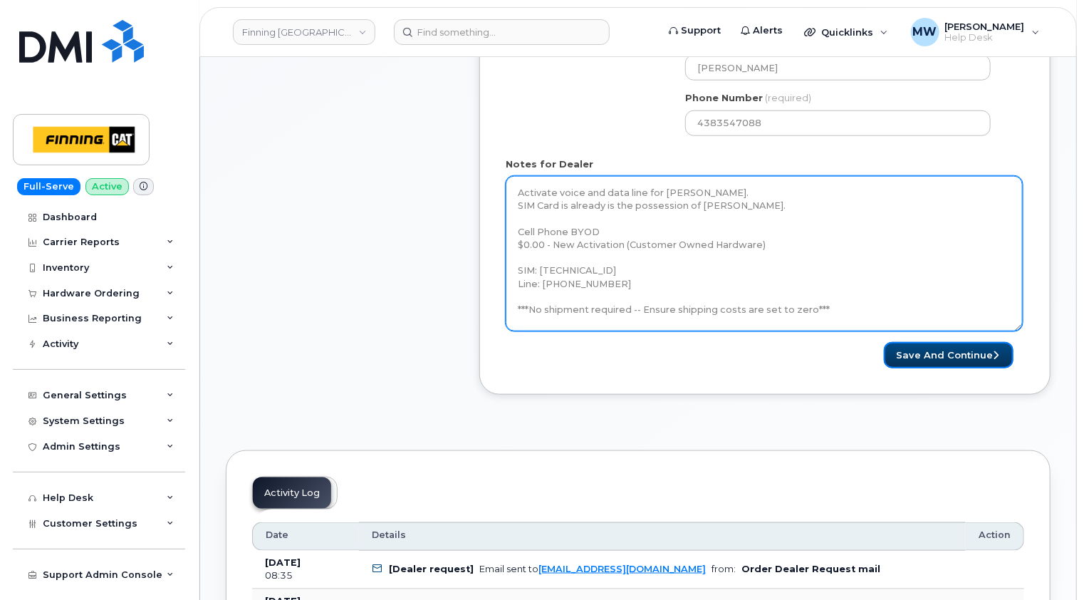
drag, startPoint x: 955, startPoint y: 348, endPoint x: 860, endPoint y: 324, distance: 98.3
click at [955, 347] on button "Save and Continue" at bounding box center [949, 355] width 130 height 26
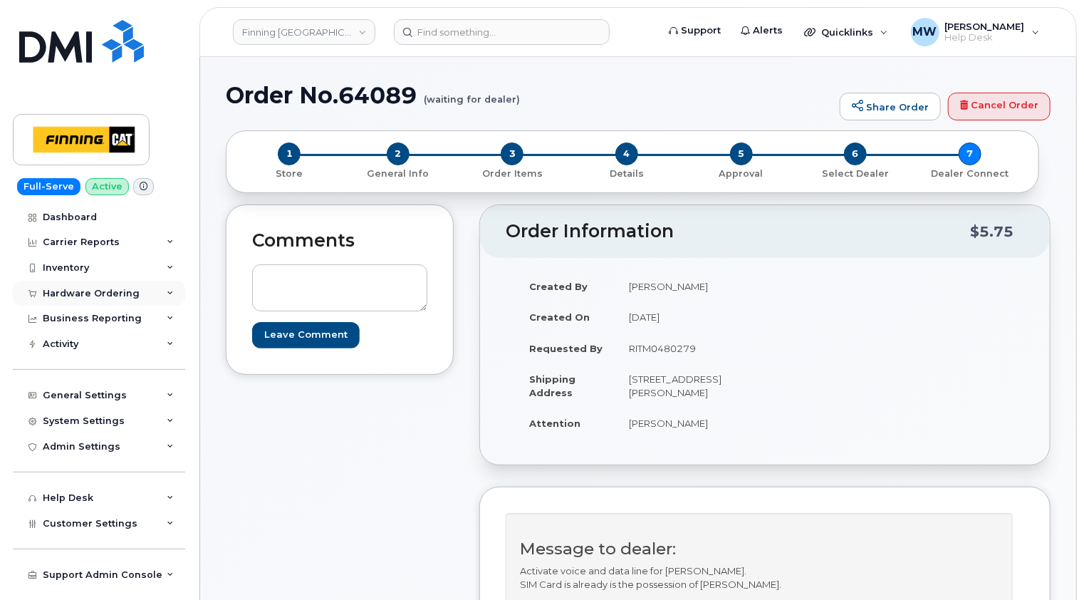
click at [117, 291] on div "Hardware Ordering" at bounding box center [91, 293] width 97 height 11
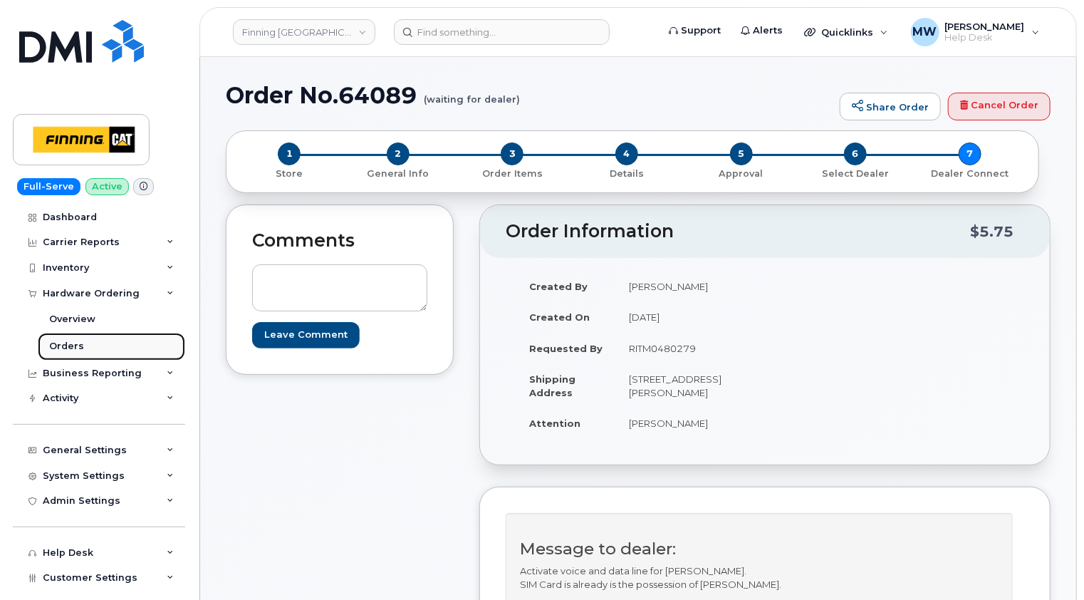
click at [69, 344] on div "Orders" at bounding box center [66, 346] width 35 height 13
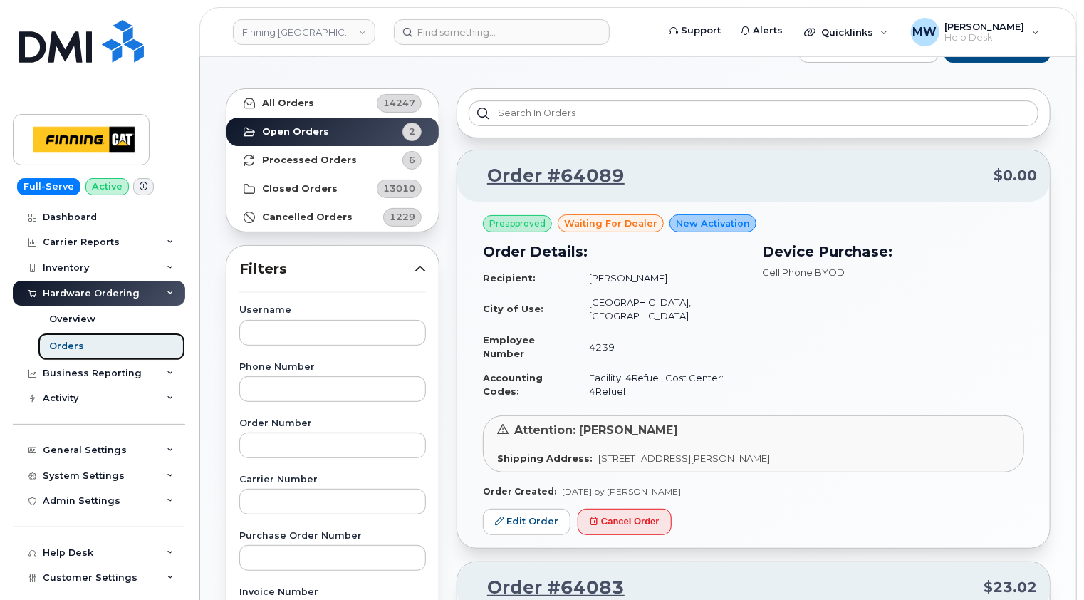
scroll to position [142, 0]
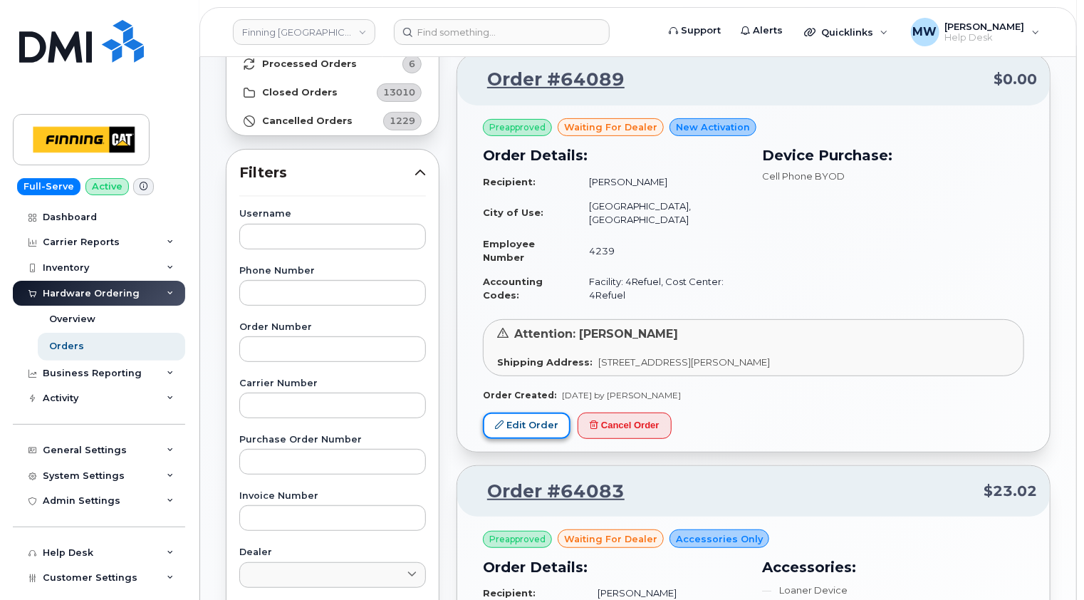
click at [546, 414] on link "Edit Order" at bounding box center [527, 425] width 88 height 26
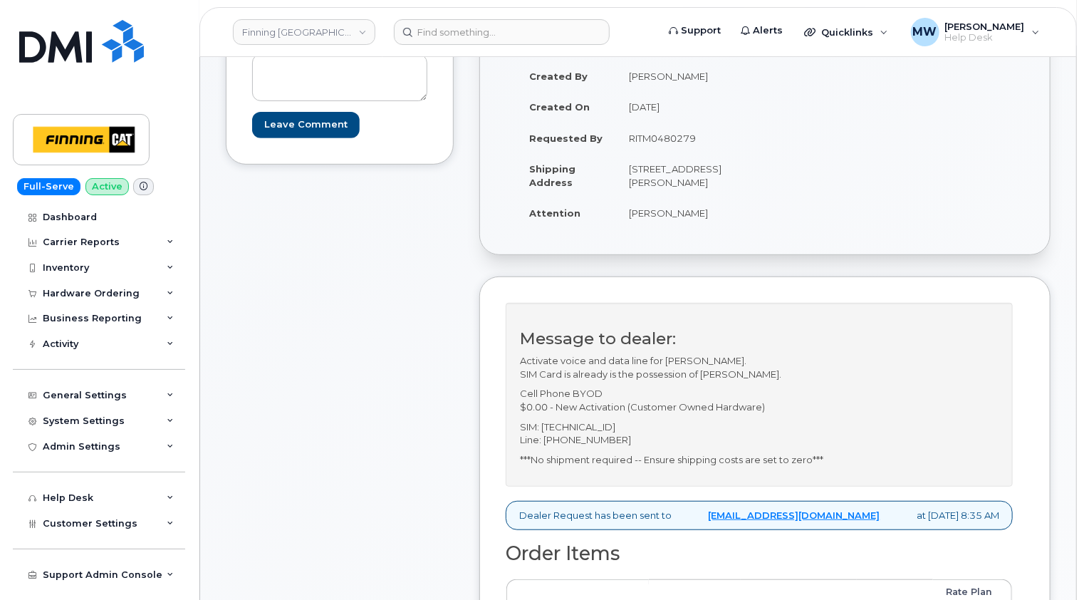
scroll to position [214, 0]
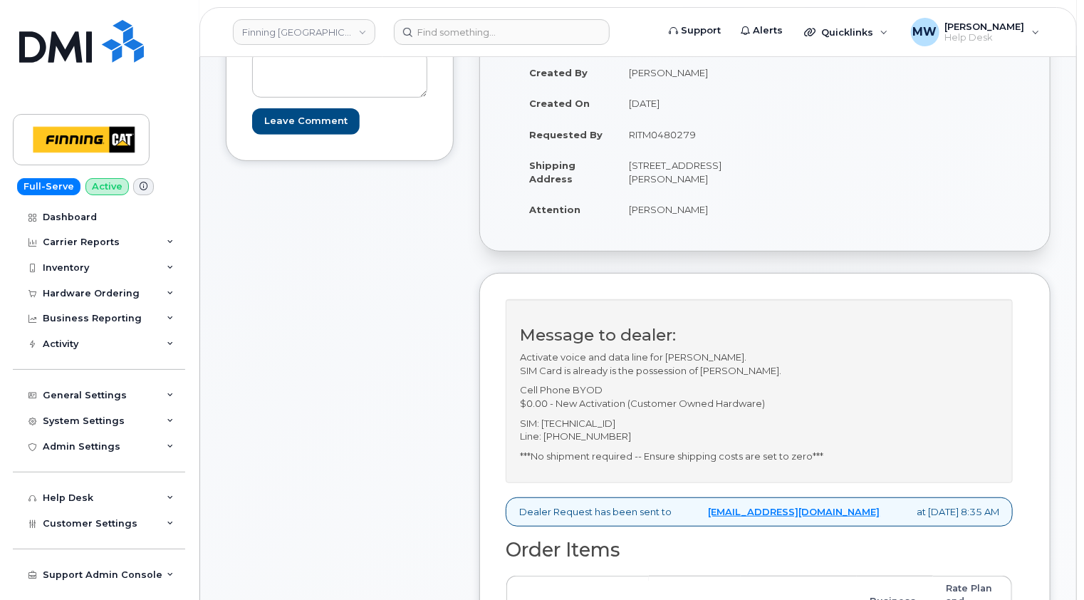
drag, startPoint x: 780, startPoint y: 380, endPoint x: 652, endPoint y: 379, distance: 127.5
click at [652, 377] on p "Activate voice and data line for [PERSON_NAME]. SIM Card is already is the poss…" at bounding box center [759, 363] width 479 height 26
drag, startPoint x: 652, startPoint y: 379, endPoint x: 717, endPoint y: 423, distance: 78.4
click at [717, 423] on div "Message to dealer: Activate voice and data line for [PERSON_NAME]. SIM Card is …" at bounding box center [759, 391] width 507 height 184
click at [417, 281] on div "Comments Leave Comment" at bounding box center [340, 449] width 228 height 916
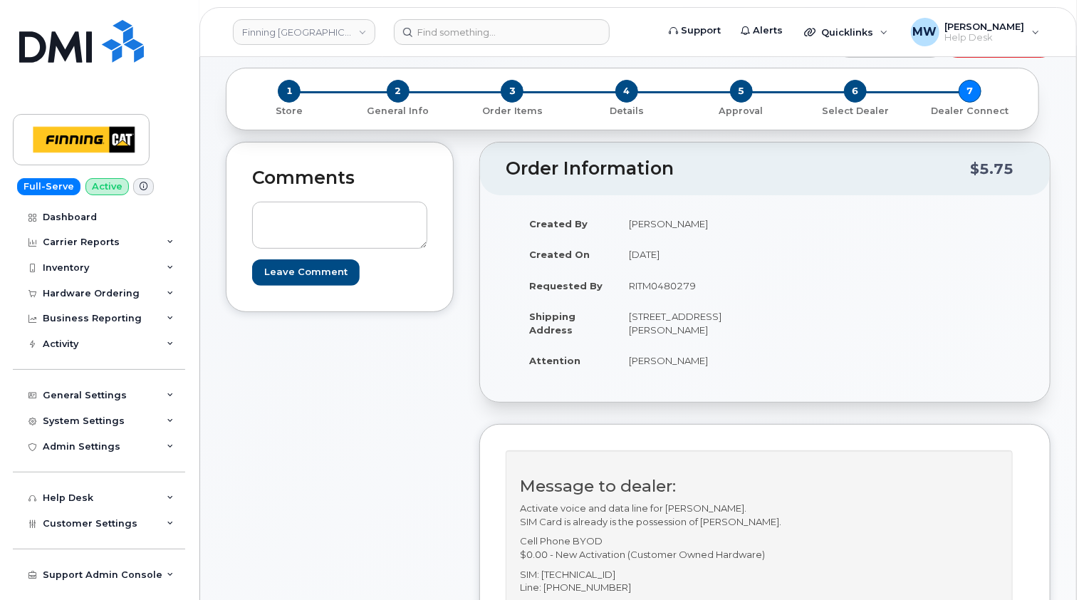
scroll to position [0, 0]
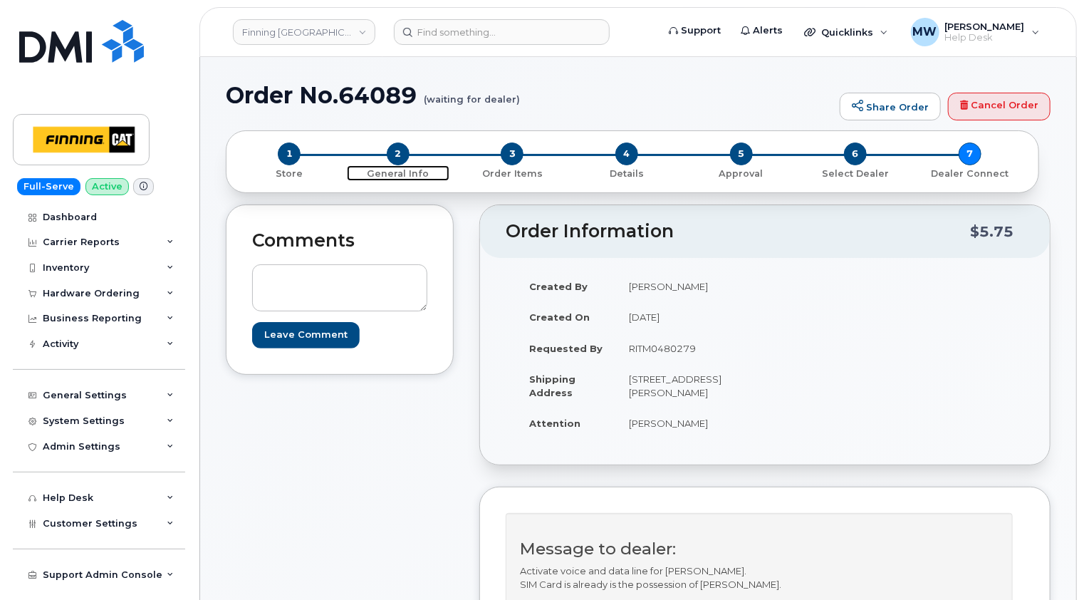
click at [393, 156] on span "2" at bounding box center [398, 153] width 23 height 23
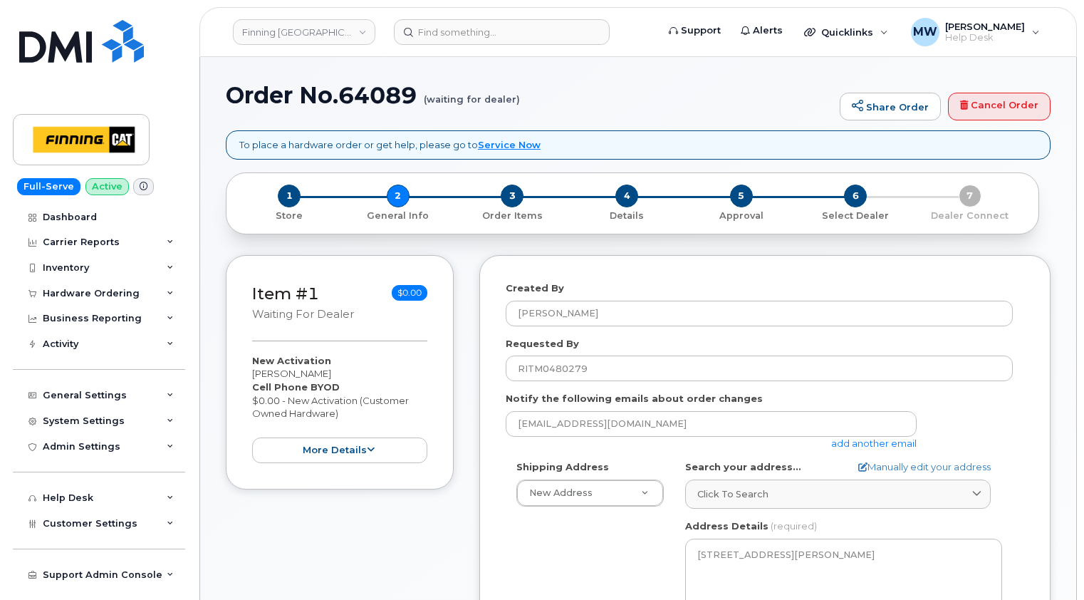
select select
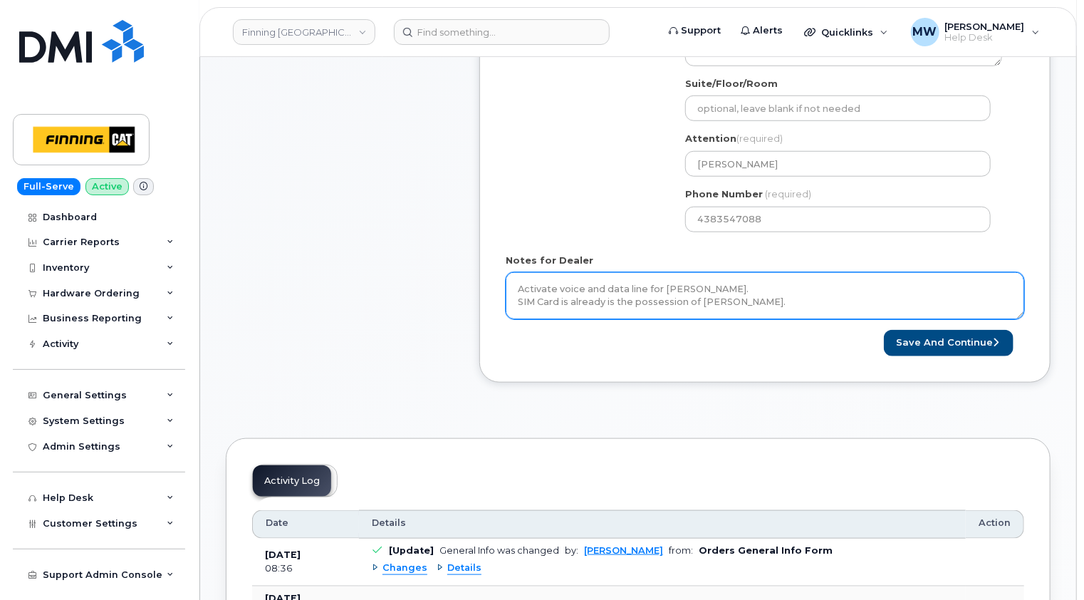
scroll to position [570, 0]
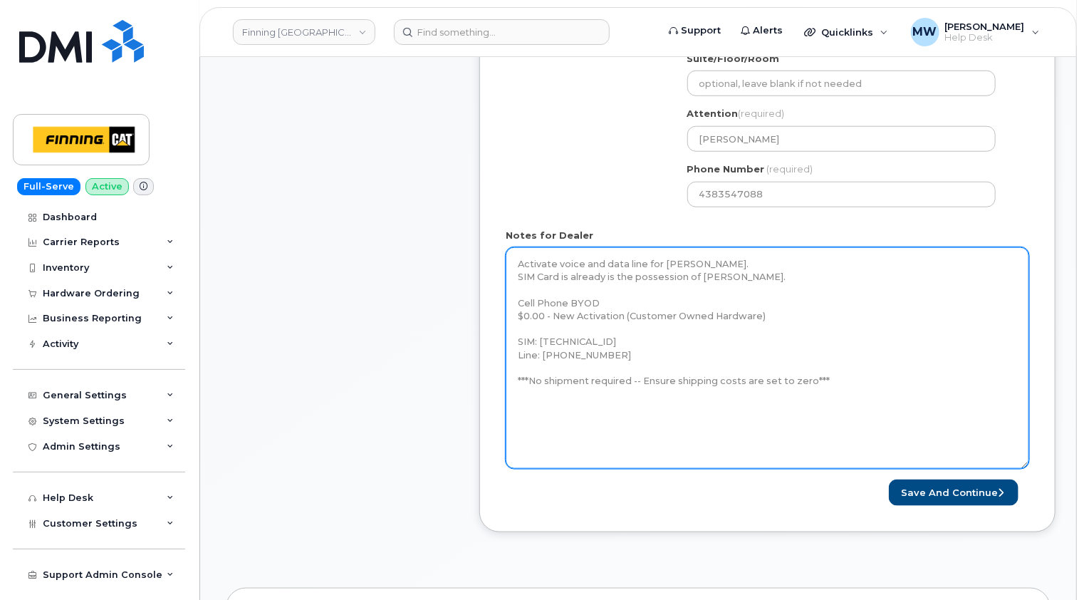
drag, startPoint x: 1021, startPoint y: 289, endPoint x: 1025, endPoint y: 464, distance: 174.6
click at [1025, 464] on textarea "Activate voice and data line for [PERSON_NAME]. SIM Card is already is the poss…" at bounding box center [768, 358] width 524 height 222
click at [772, 312] on textarea "Activate voice and data line for [PERSON_NAME]. SIM Card is already is the poss…" at bounding box center [768, 358] width 524 height 222
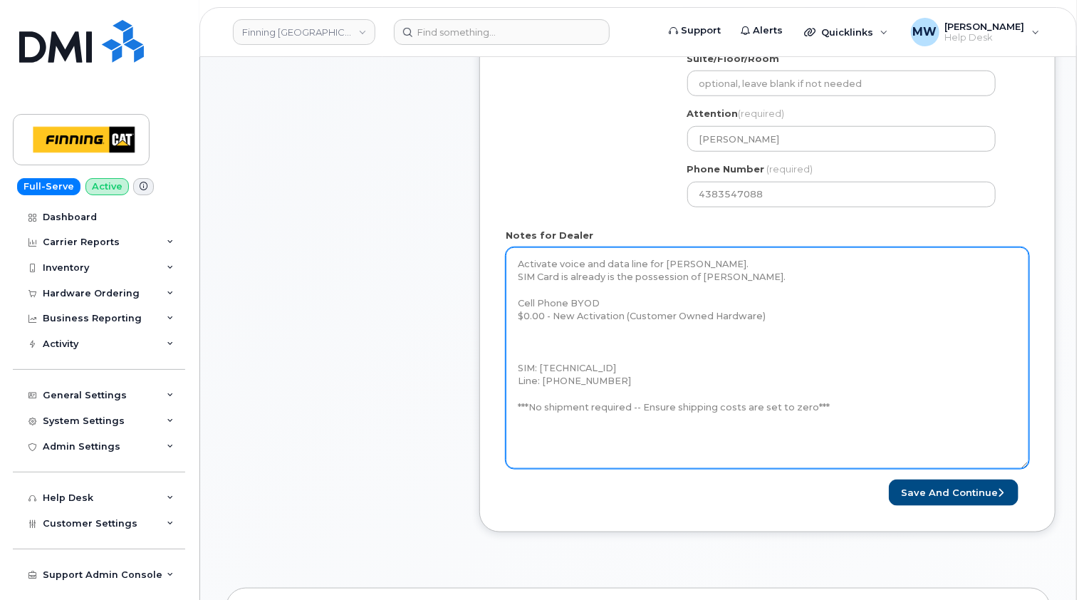
paste textarea "Telus Order #TL38536551"
drag, startPoint x: 658, startPoint y: 339, endPoint x: 504, endPoint y: 266, distance: 170.2
click at [504, 266] on div "Created By [PERSON_NAME] Requested By RITM0480279 Notify the following emails a…" at bounding box center [767, 108] width 576 height 847
type textarea "Activate voice and data line for [PERSON_NAME]. SIM Card is already is the poss…"
click at [850, 403] on textarea "Activate voice and data line for [PERSON_NAME]. SIM Card is already is the poss…" at bounding box center [768, 358] width 524 height 222
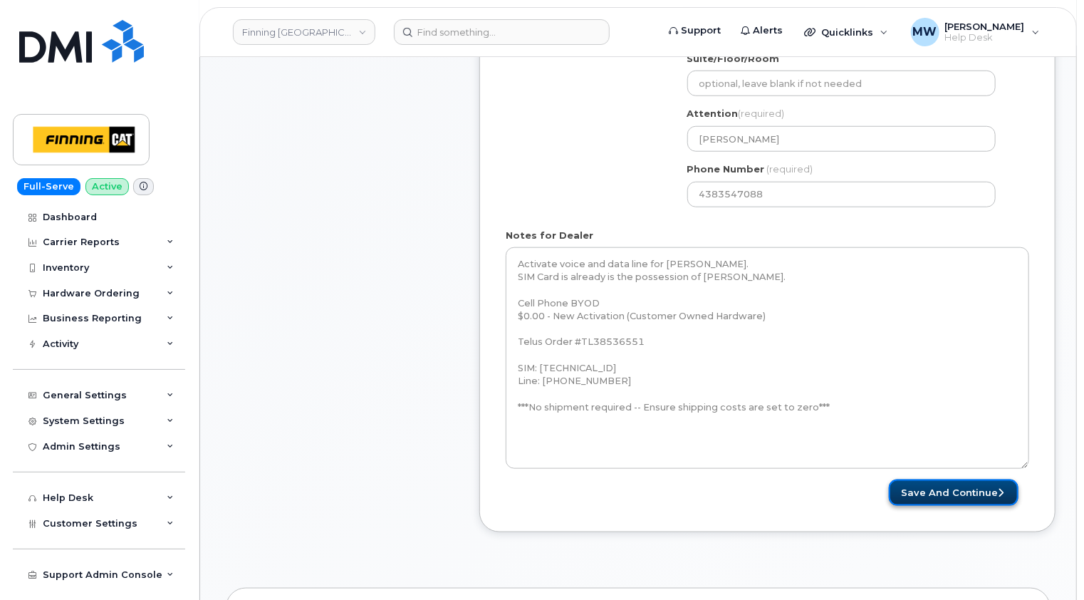
click at [955, 485] on button "Save and Continue" at bounding box center [954, 492] width 130 height 26
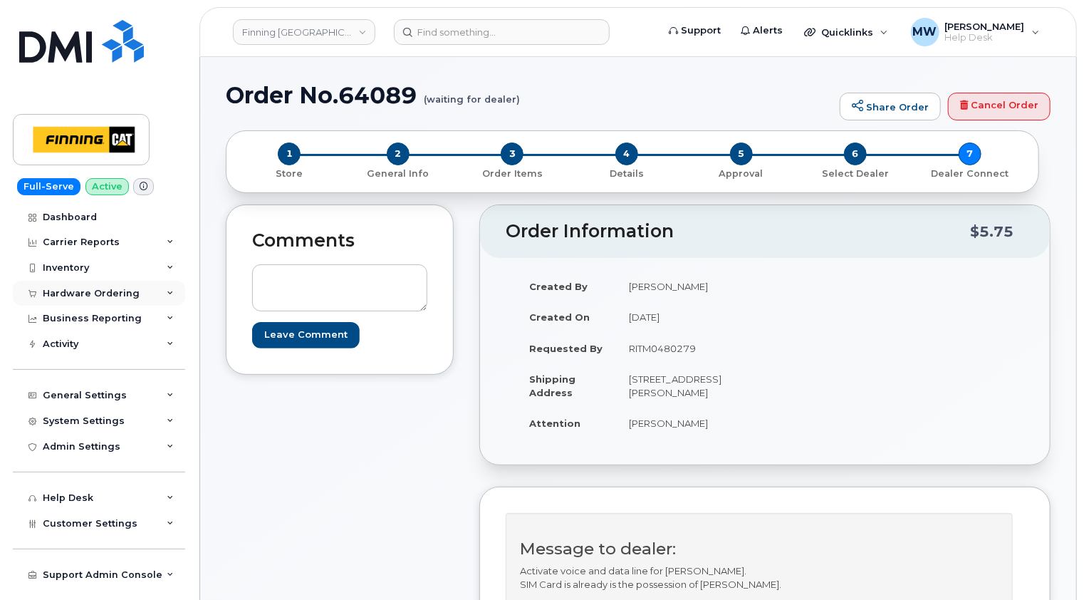
click at [94, 289] on div "Hardware Ordering" at bounding box center [91, 293] width 97 height 11
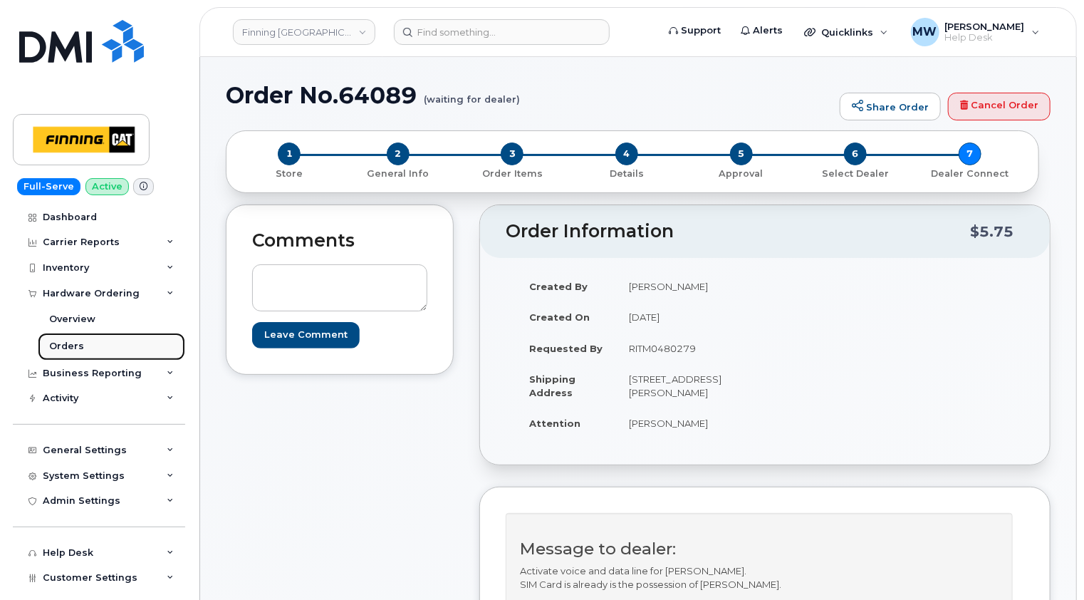
click at [74, 348] on div "Orders" at bounding box center [66, 346] width 35 height 13
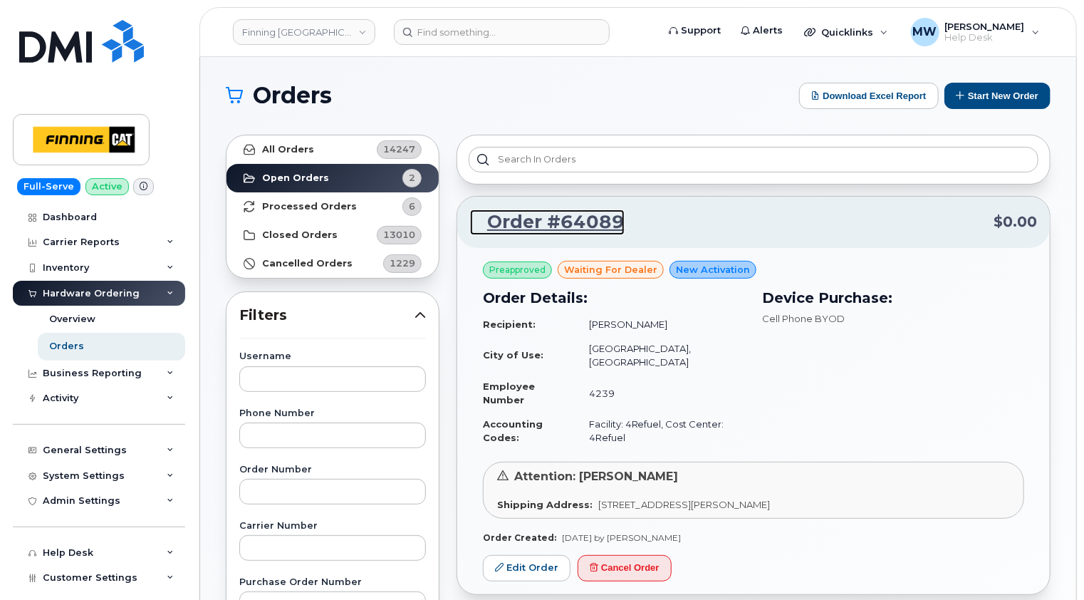
click at [558, 219] on link "Order #64089" at bounding box center [547, 222] width 155 height 26
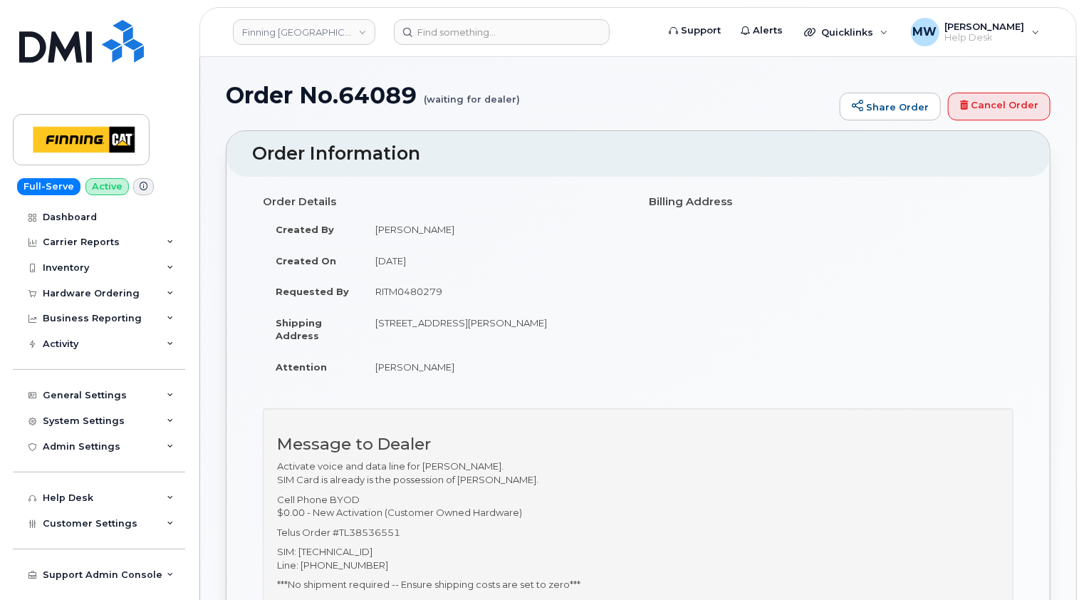
scroll to position [142, 0]
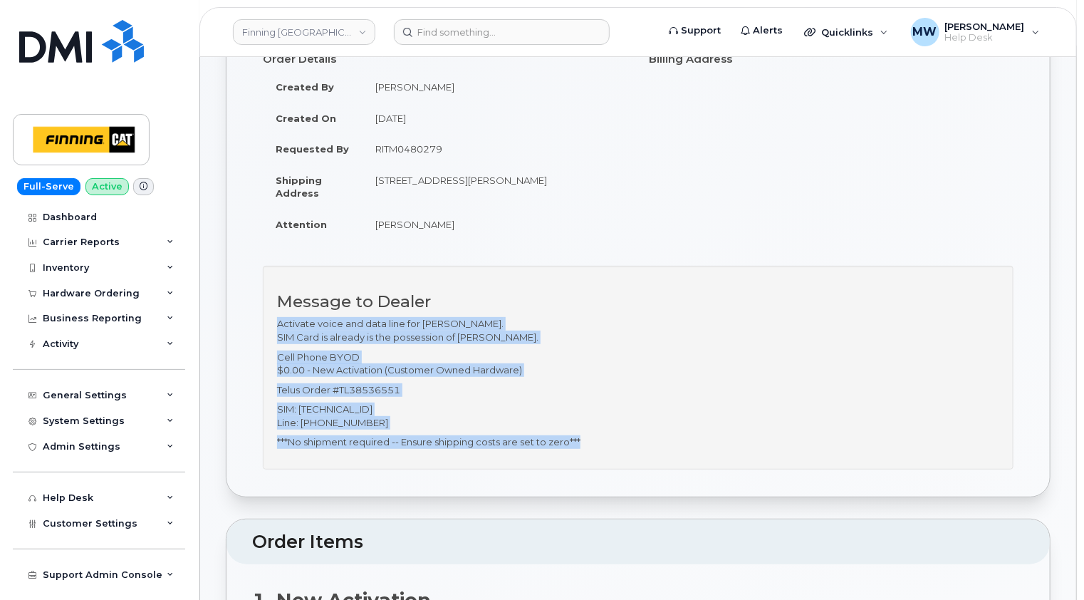
drag, startPoint x: 605, startPoint y: 444, endPoint x: 269, endPoint y: 326, distance: 357.3
click at [269, 326] on div "Message to Dealer Activate voice and data line for Dan Kapila. SIM Card is alre…" at bounding box center [638, 368] width 751 height 204
copy div "Activate voice and data line for Dan Kapila. SIM Card is already is the possess…"
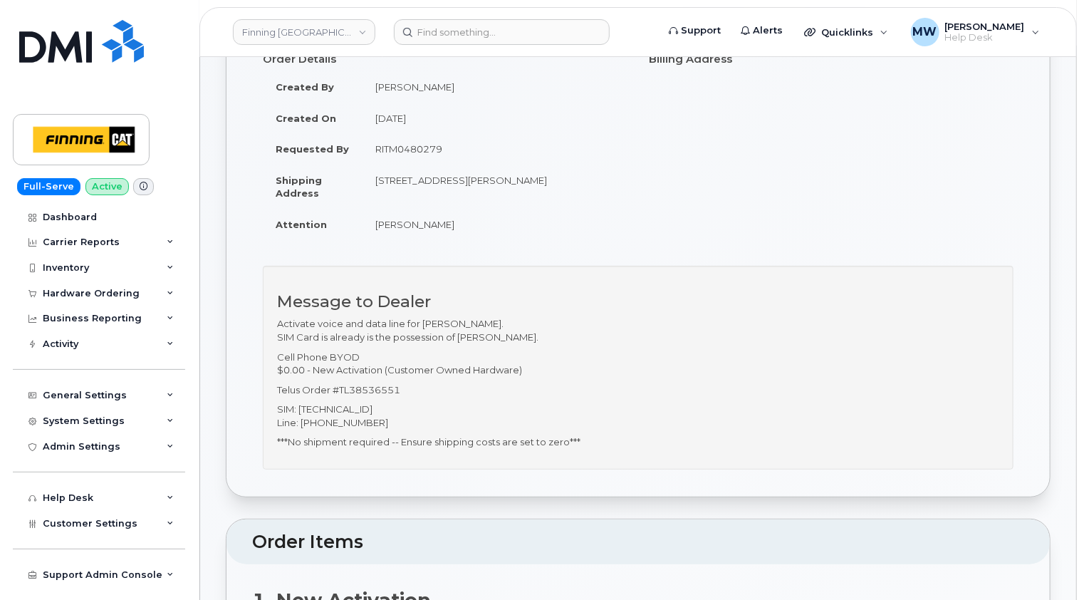
click at [506, 140] on td "RITM0480279" at bounding box center [495, 148] width 265 height 31
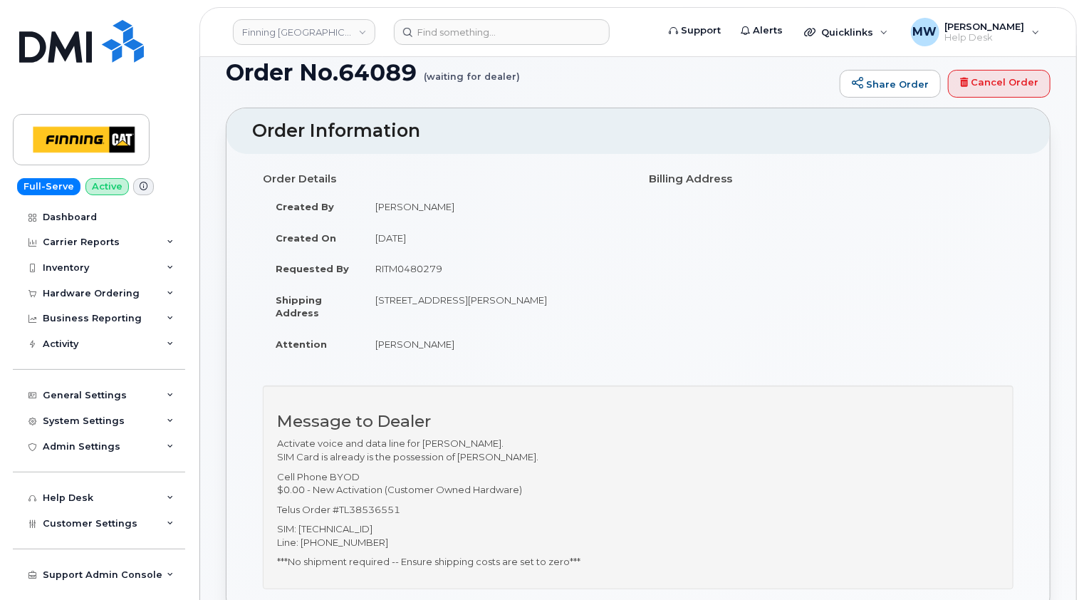
scroll to position [0, 0]
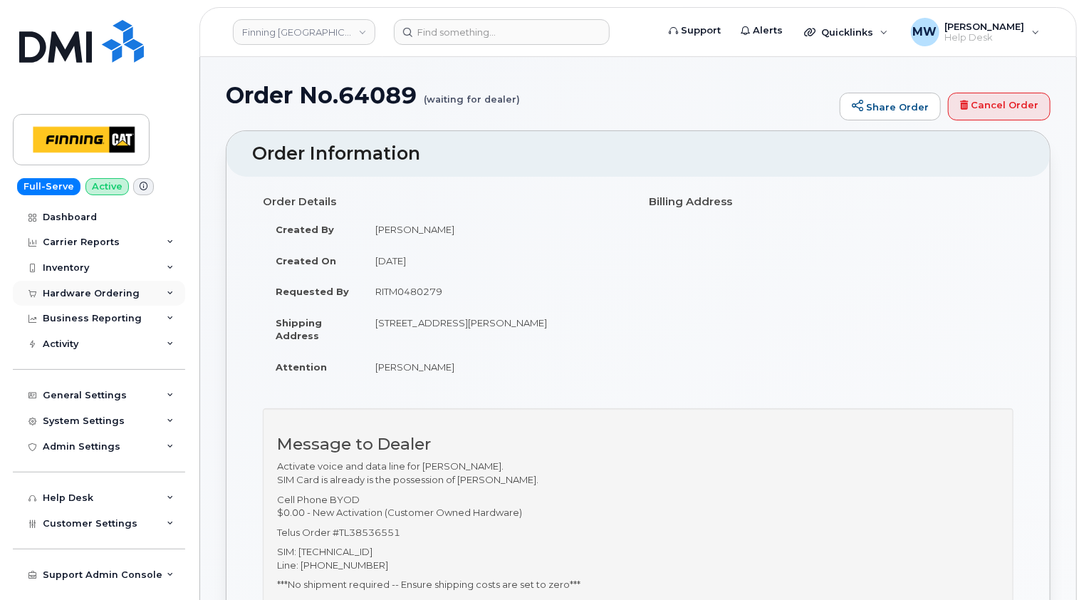
click at [95, 292] on div "Hardware Ordering" at bounding box center [91, 293] width 97 height 11
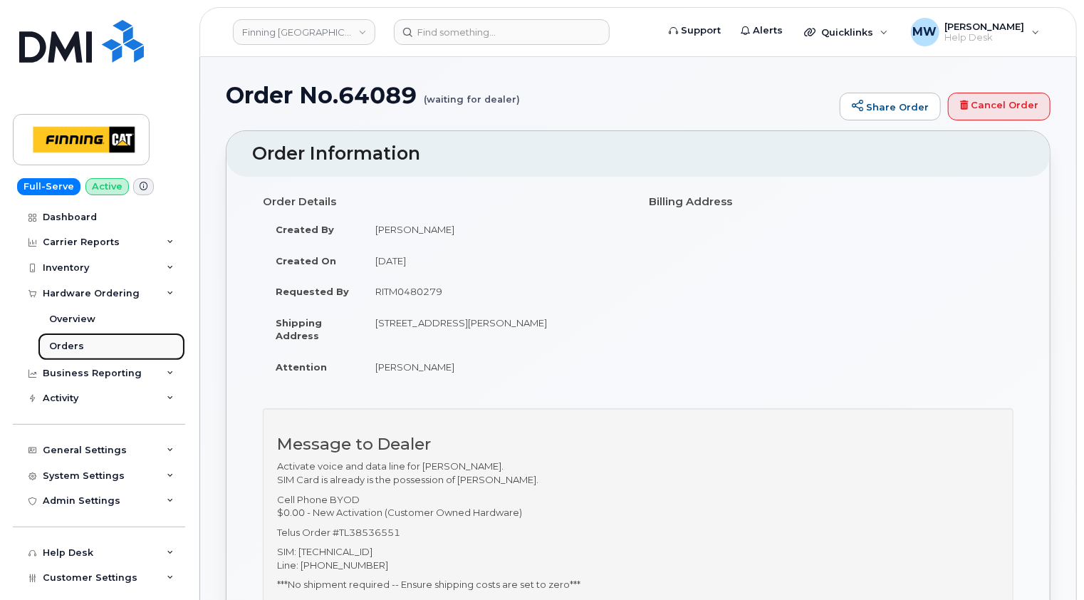
click at [62, 343] on div "Orders" at bounding box center [66, 346] width 35 height 13
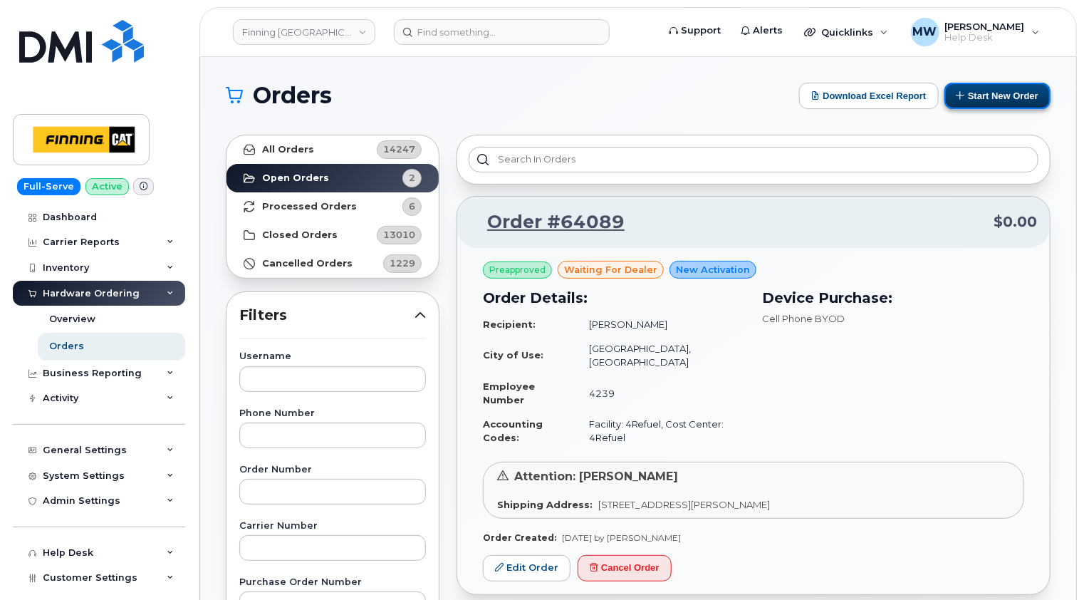
click at [1004, 94] on button "Start New Order" at bounding box center [998, 96] width 106 height 26
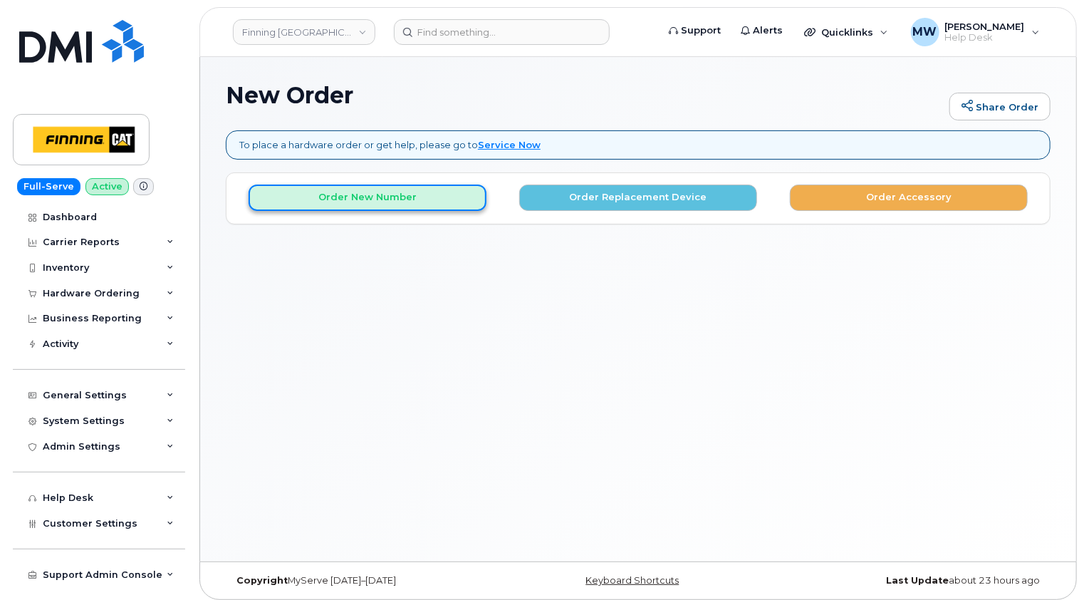
click at [390, 194] on button "Order New Number" at bounding box center [368, 197] width 238 height 26
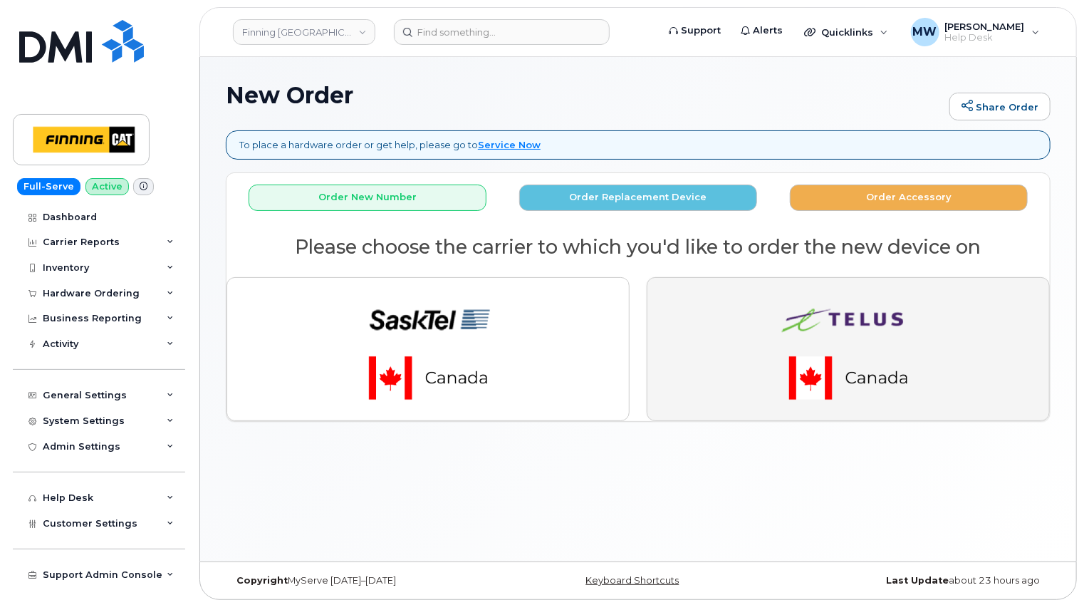
click at [880, 316] on img "button" at bounding box center [848, 349] width 199 height 120
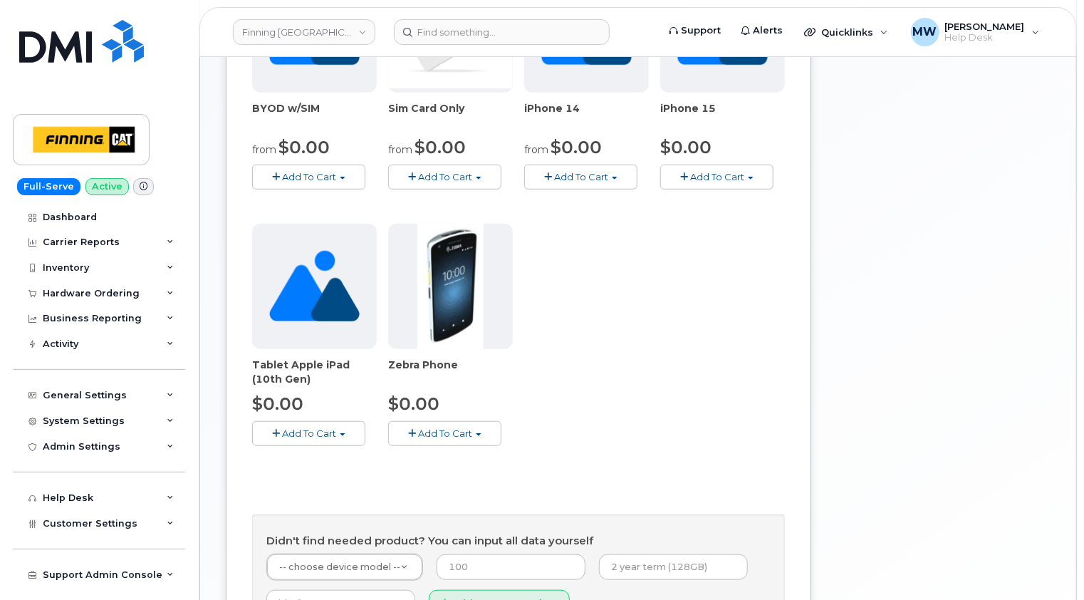
scroll to position [356, 0]
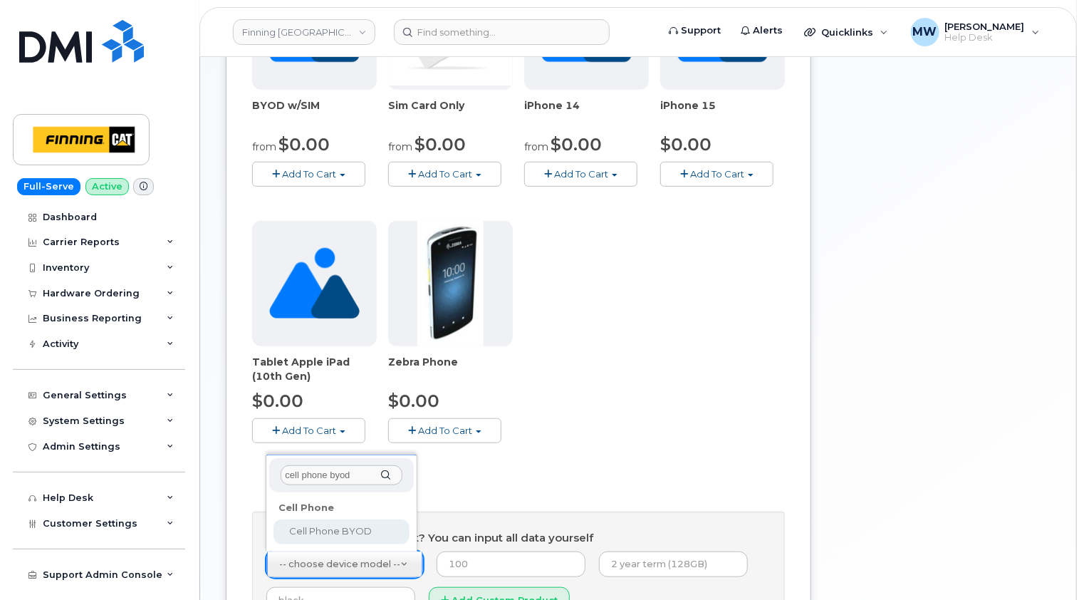
type input "cell phone byod"
select select "2547"
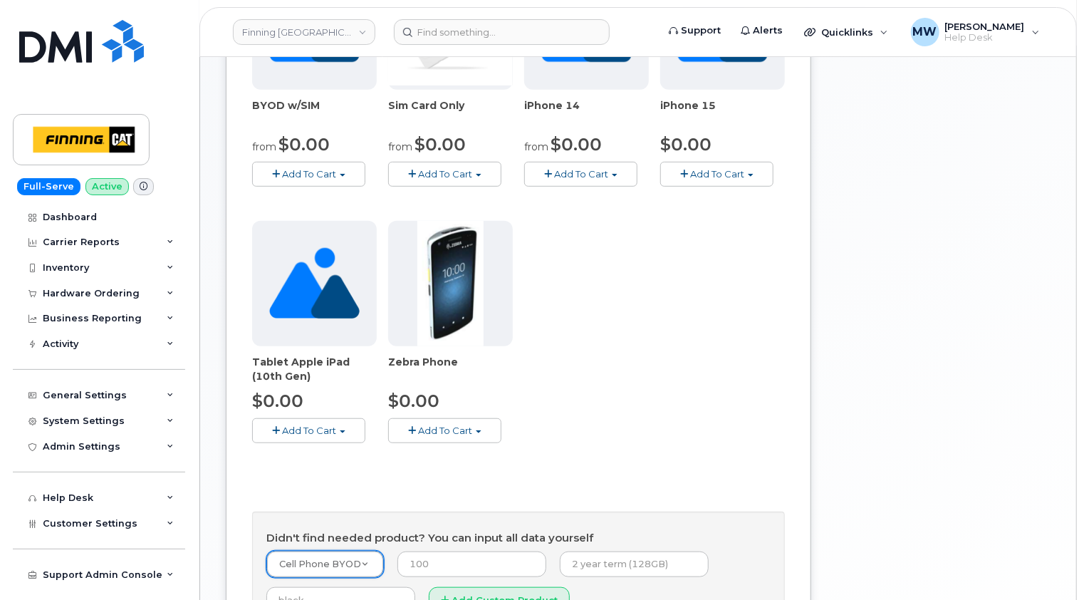
click at [460, 576] on form "Cell Phone BYOD -- choose device model -- Aircard E5836S Aircard Verizon Wirele…" at bounding box center [518, 587] width 504 height 72
click at [452, 565] on input "number" at bounding box center [471, 564] width 149 height 26
type input "0.00"
click at [735, 571] on form "Cell Phone BYOD -- choose device model -- Aircard E5836S Aircard Verizon Wirele…" at bounding box center [518, 587] width 504 height 72
click at [644, 558] on input "Cu" at bounding box center [634, 564] width 149 height 26
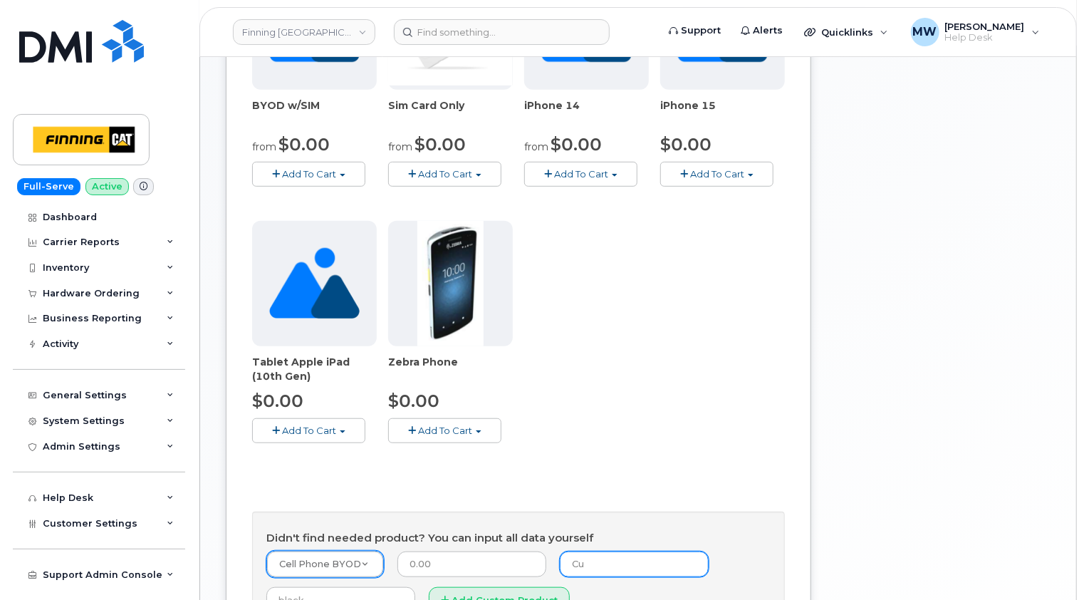
type input "C"
click at [627, 563] on input "text" at bounding box center [634, 564] width 149 height 26
type input "New Activation (Customer Owned Hardware)"
click at [735, 538] on h4 "Didn't find needed product? You can input all data yourself" at bounding box center [518, 538] width 504 height 12
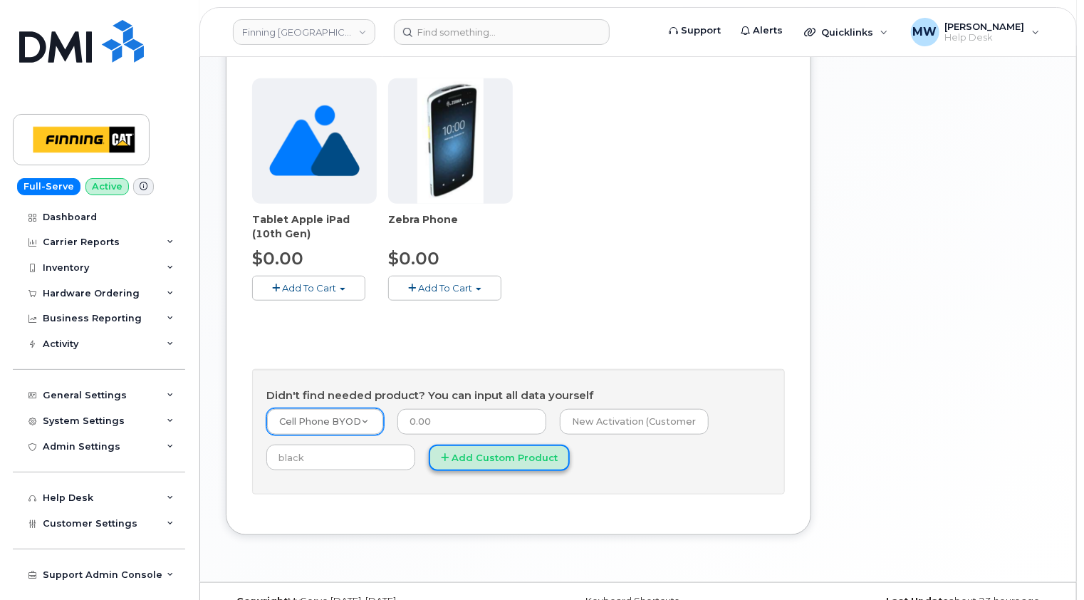
click at [503, 457] on button "Add Custom Product" at bounding box center [499, 457] width 141 height 26
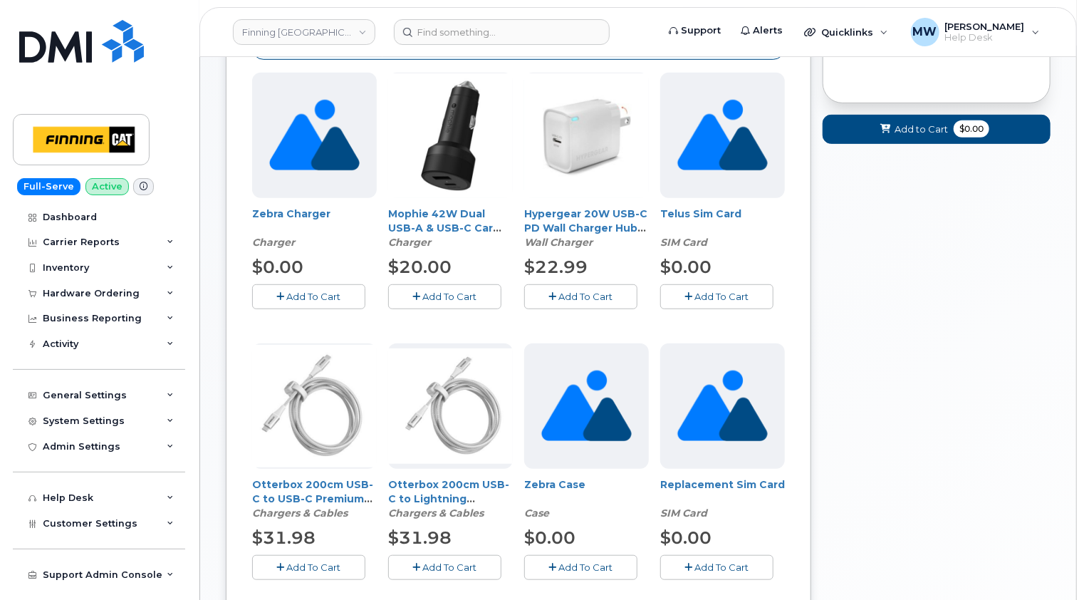
scroll to position [71, 0]
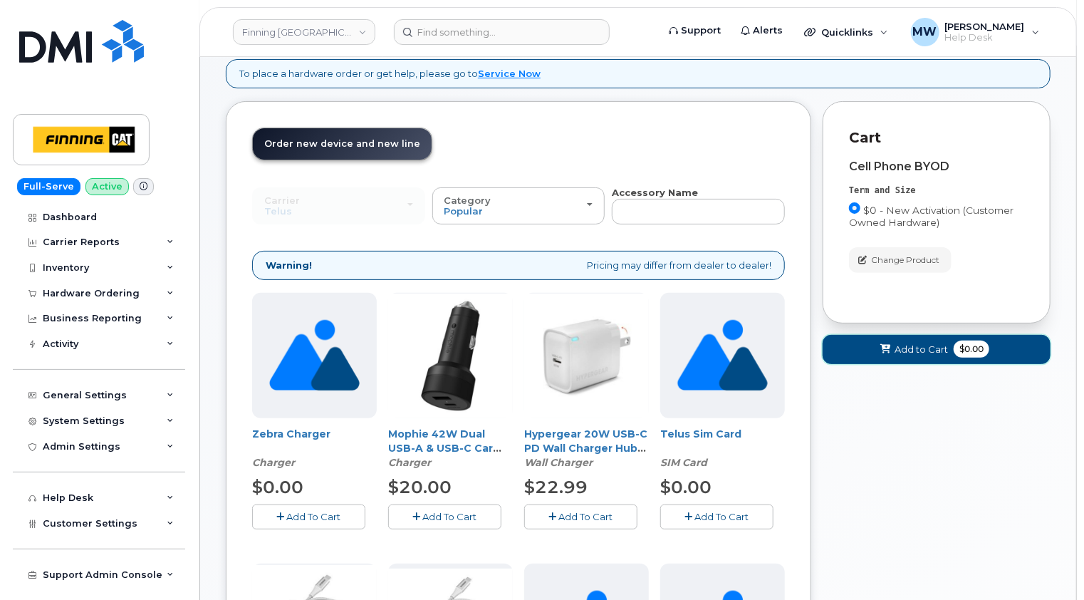
click at [922, 358] on button "Add to Cart $0.00" at bounding box center [937, 349] width 228 height 29
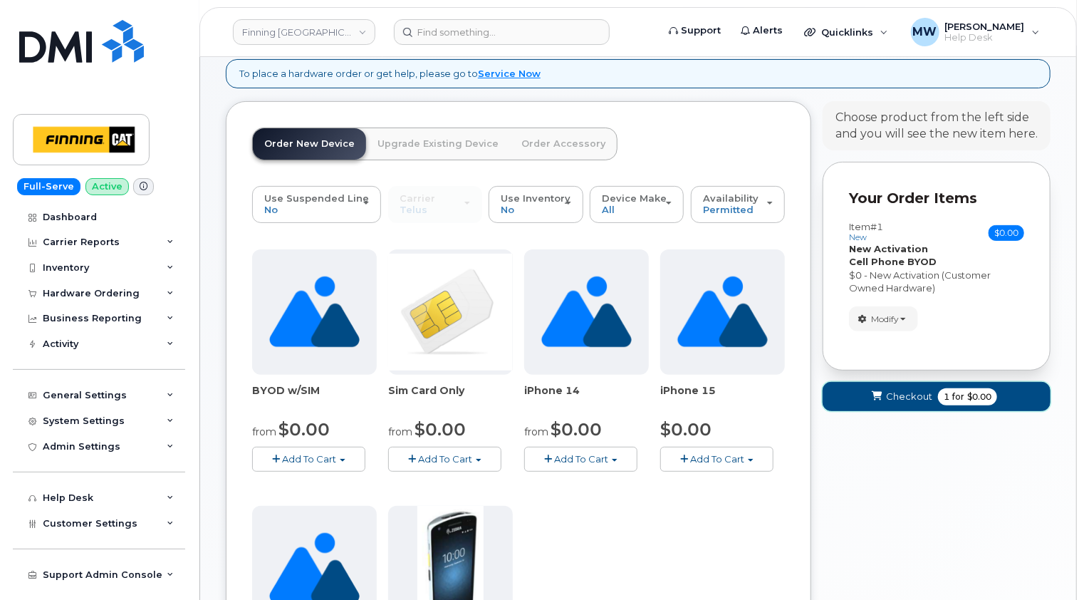
click at [906, 390] on span "Checkout" at bounding box center [909, 397] width 46 height 14
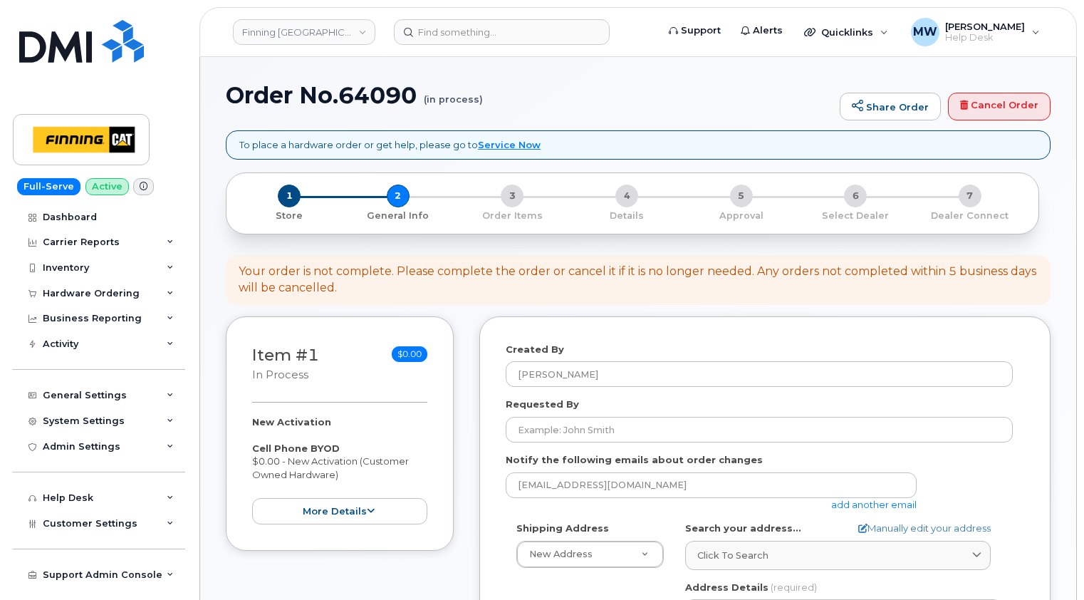
select select
click at [489, 267] on div "Your order is not complete. Please complete the order or cancel it if it is no …" at bounding box center [638, 280] width 799 height 33
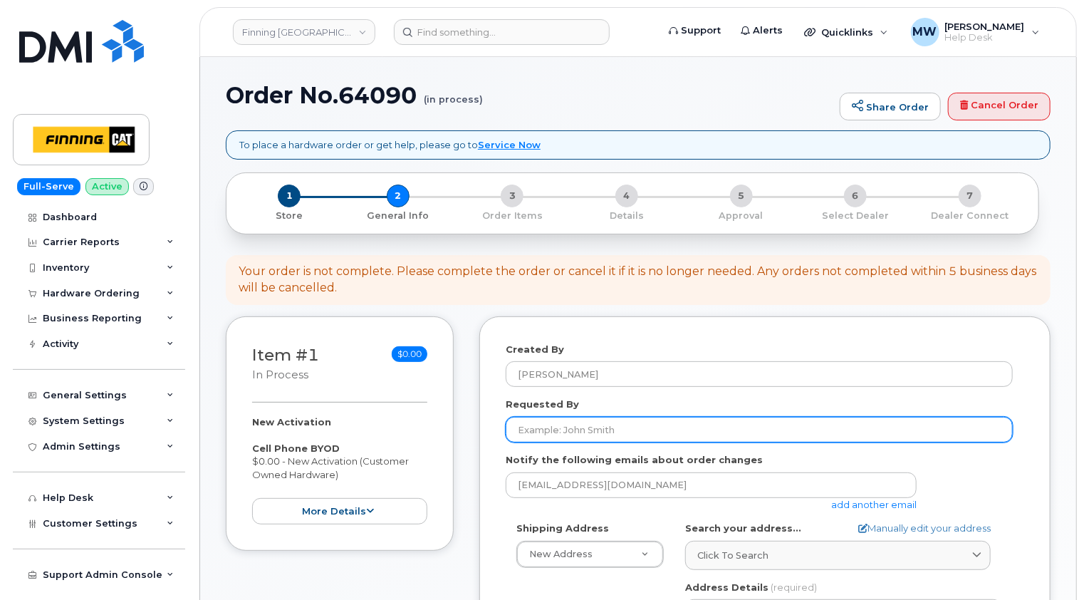
click at [569, 425] on input "Requested By" at bounding box center [759, 430] width 507 height 26
paste input "RITM0480031"
type input "RITM0480031"
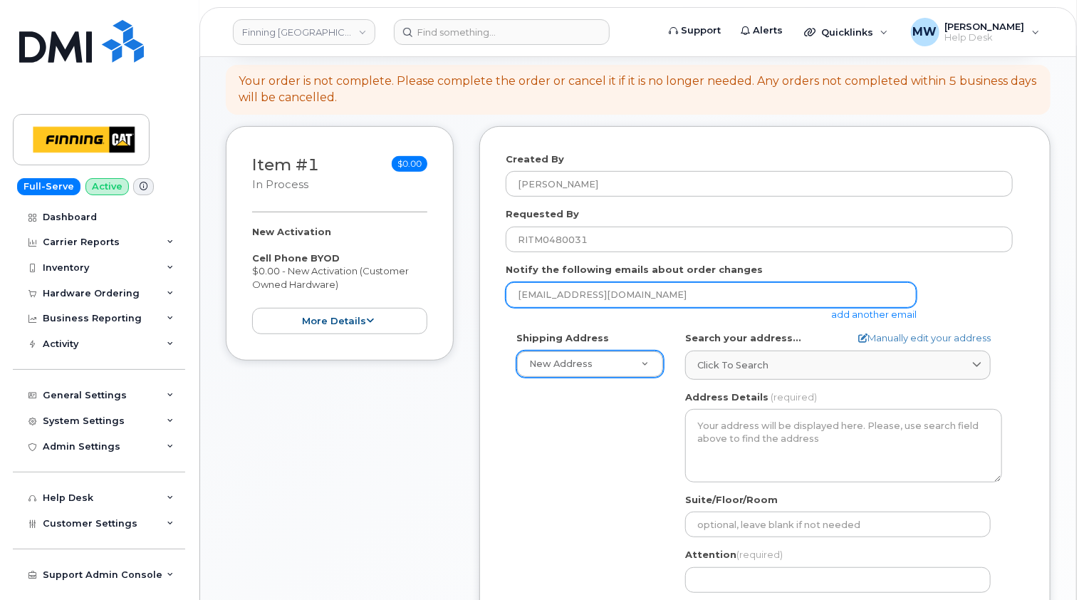
scroll to position [285, 0]
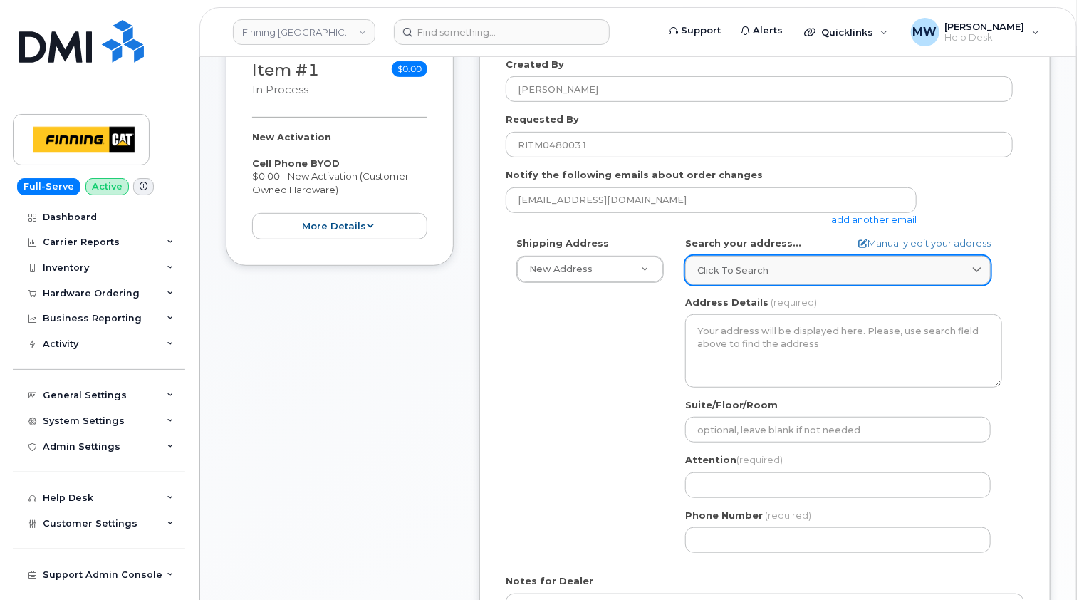
click at [738, 265] on span "Click to search" at bounding box center [732, 271] width 71 height 14
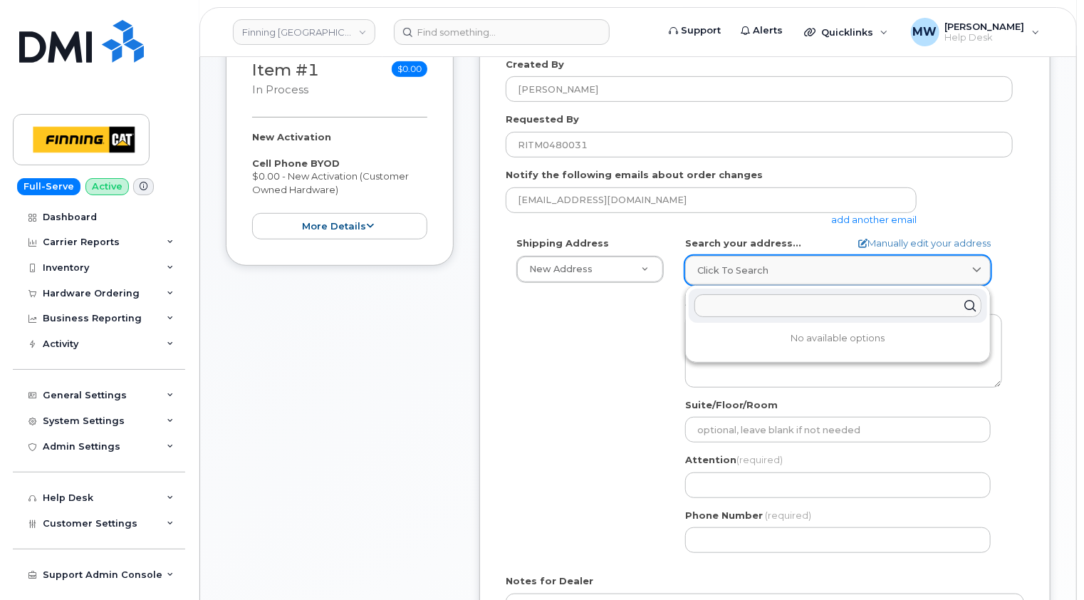
paste input "10760A [PERSON_NAME]"
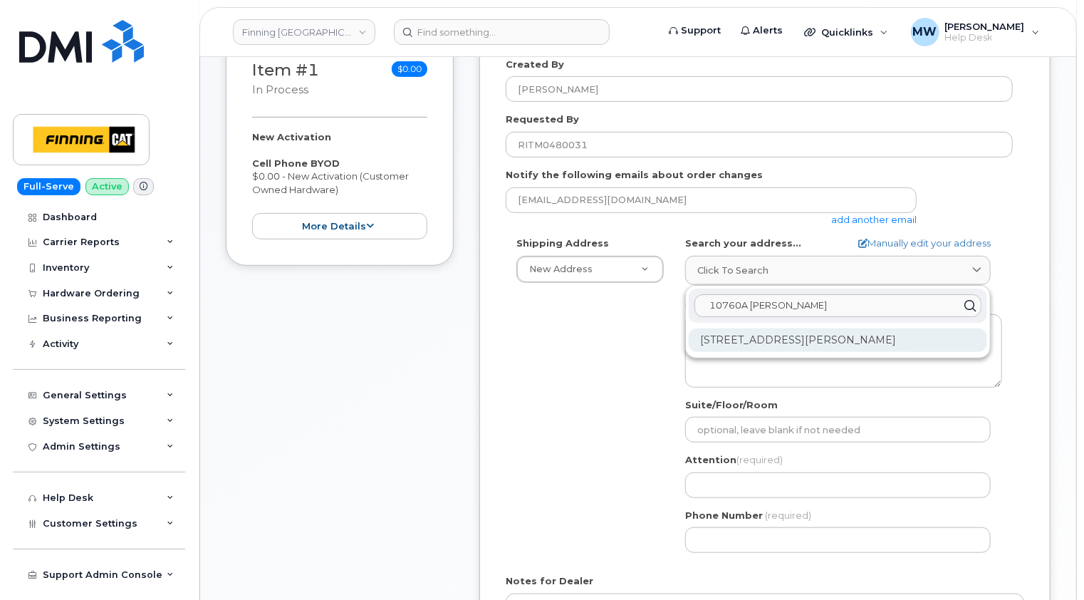
type input "10760A [PERSON_NAME]"
click at [857, 339] on div "[STREET_ADDRESS][PERSON_NAME]" at bounding box center [838, 340] width 298 height 24
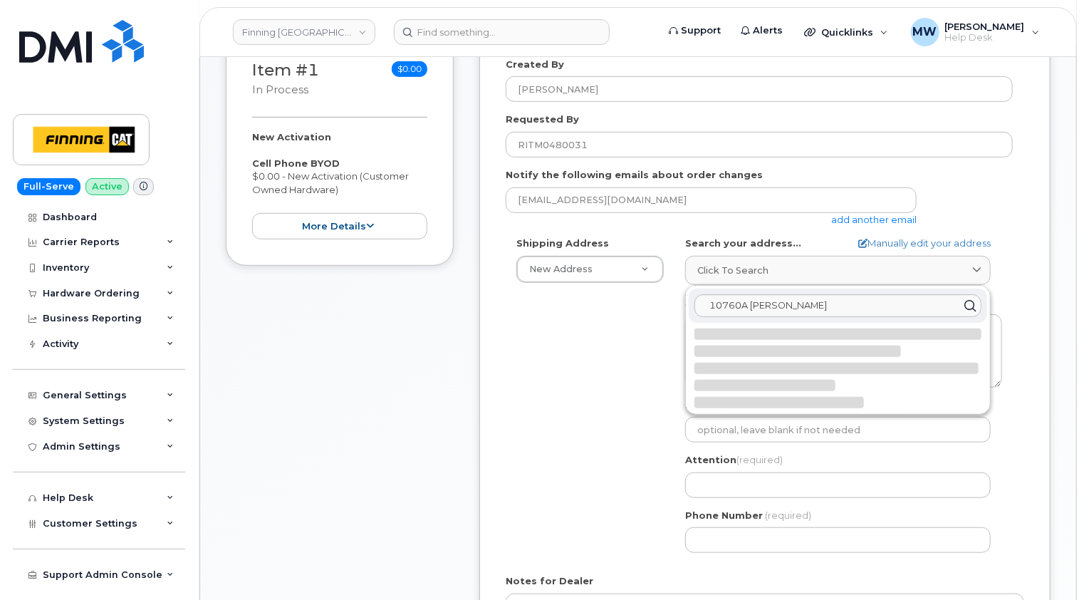
select select
type textarea "[STREET_ADDRESS][PERSON_NAME]"
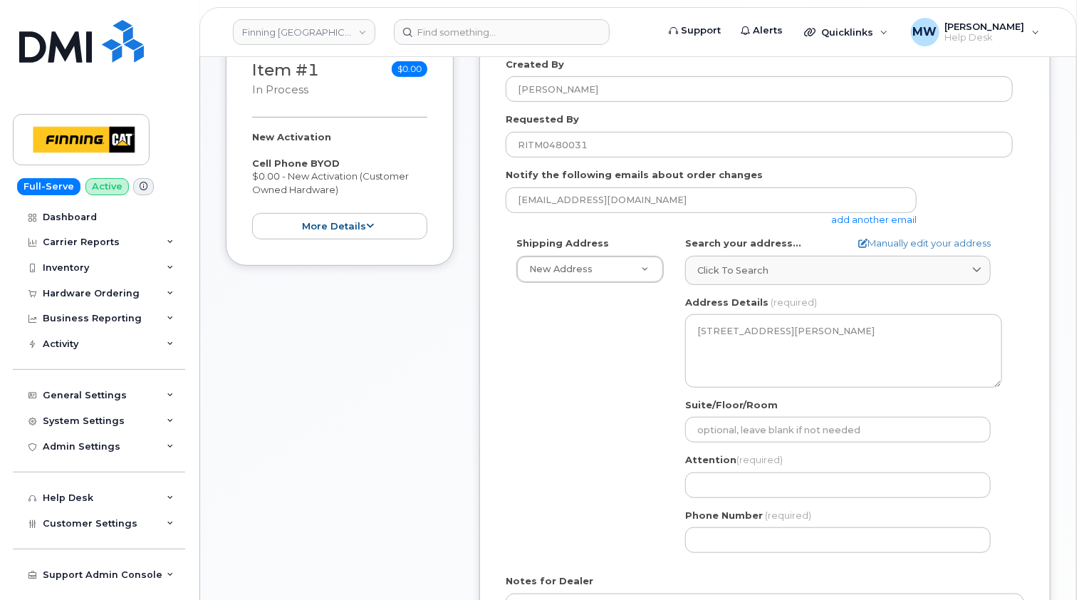
click at [1023, 288] on div "Shipping Address New Address New Address [STREET_ADDRESS][PERSON_NAME] Leaside …" at bounding box center [765, 399] width 519 height 327
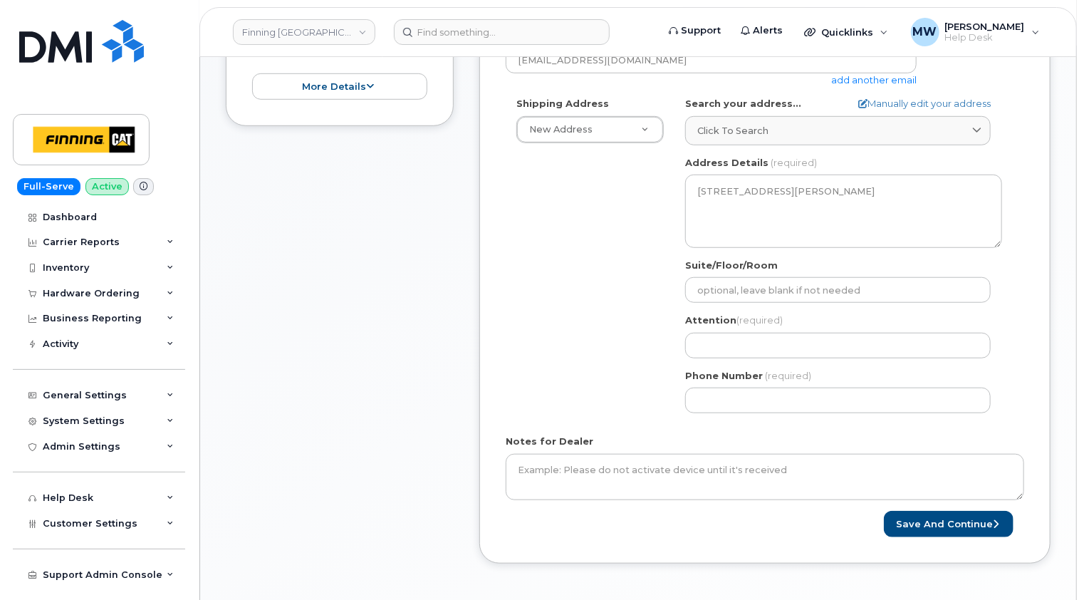
scroll to position [427, 0]
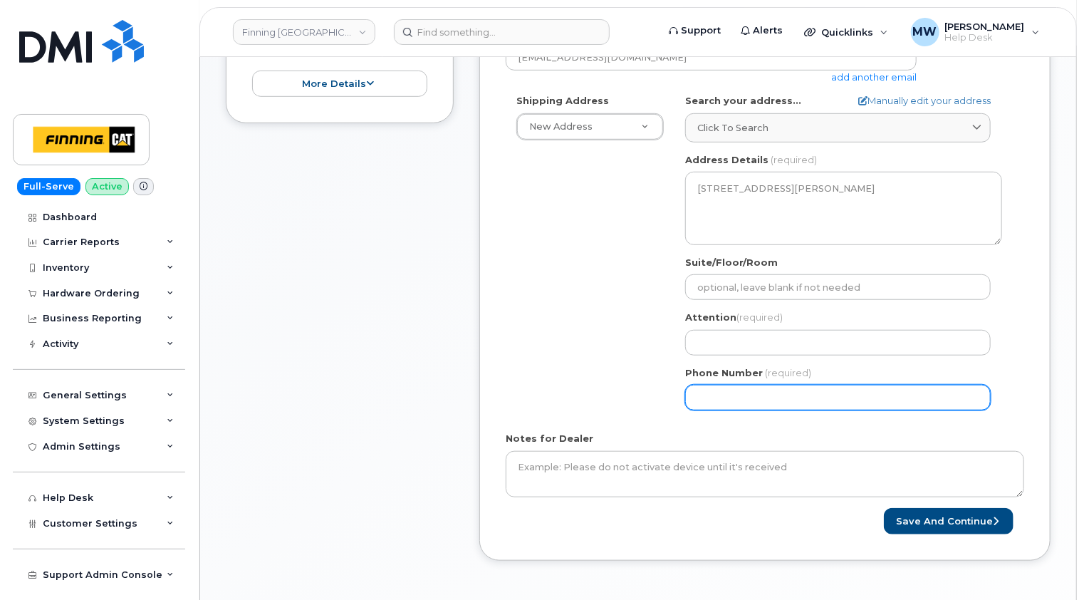
click at [533, 366] on div "Shipping Address New Address New Address [STREET_ADDRESS][PERSON_NAME] Leaside …" at bounding box center [759, 257] width 507 height 327
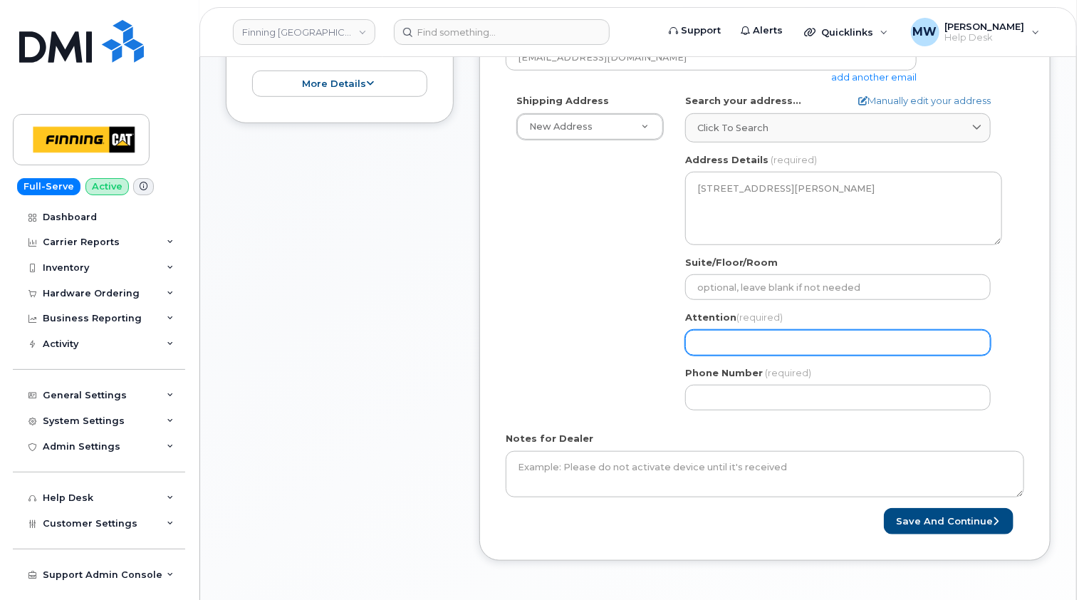
click at [709, 342] on input "Attention (required)" at bounding box center [838, 343] width 306 height 26
paste input "Bijou Sogbossi Bokonon Ganta"
select select
type input "Bijou Sogbossi Bokonon Ganta"
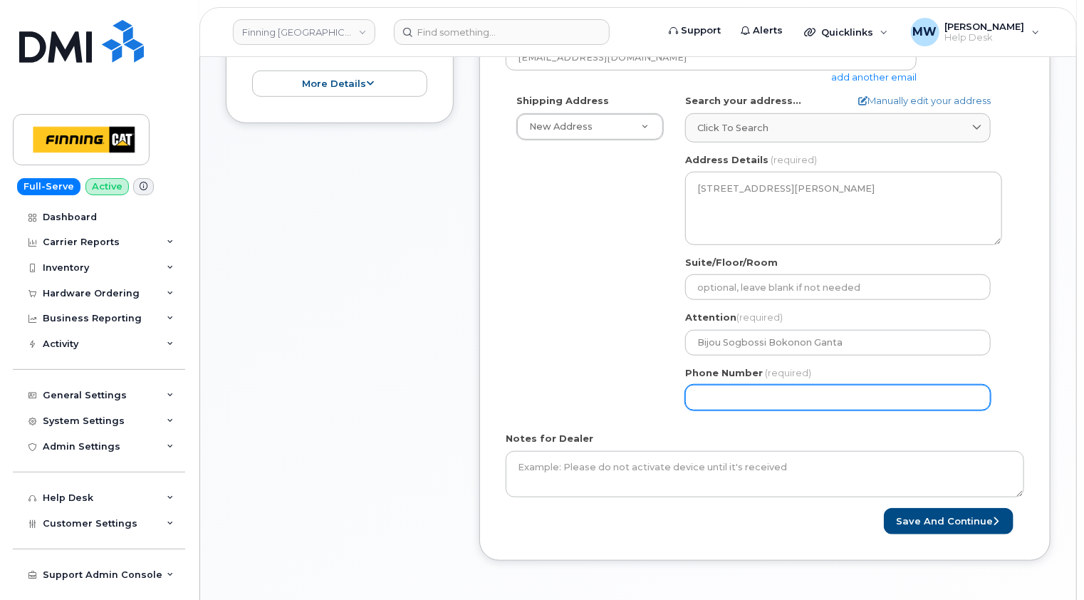
click at [723, 397] on input "Phone Number" at bounding box center [838, 398] width 306 height 26
paste input "4383547088"
select select
type input "4383547088"
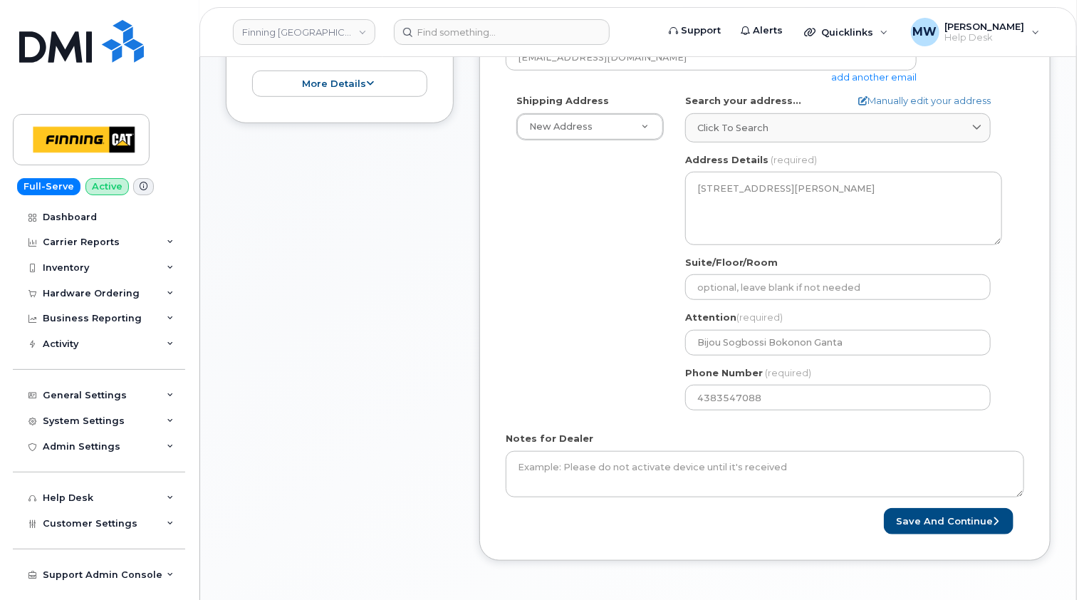
click at [594, 393] on div "Shipping Address New Address New Address [STREET_ADDRESS][PERSON_NAME] Leaside …" at bounding box center [759, 257] width 507 height 327
drag, startPoint x: 514, startPoint y: 264, endPoint x: 528, endPoint y: 293, distance: 32.8
click at [514, 264] on div "Shipping Address New Address New Address [STREET_ADDRESS][PERSON_NAME] Leaside …" at bounding box center [759, 257] width 507 height 327
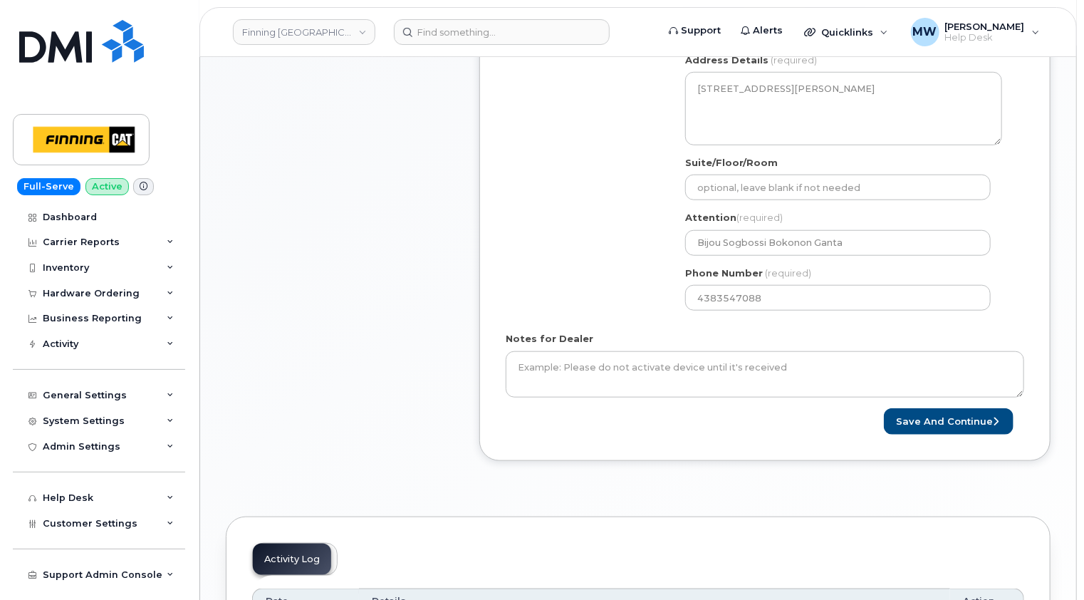
scroll to position [641, 0]
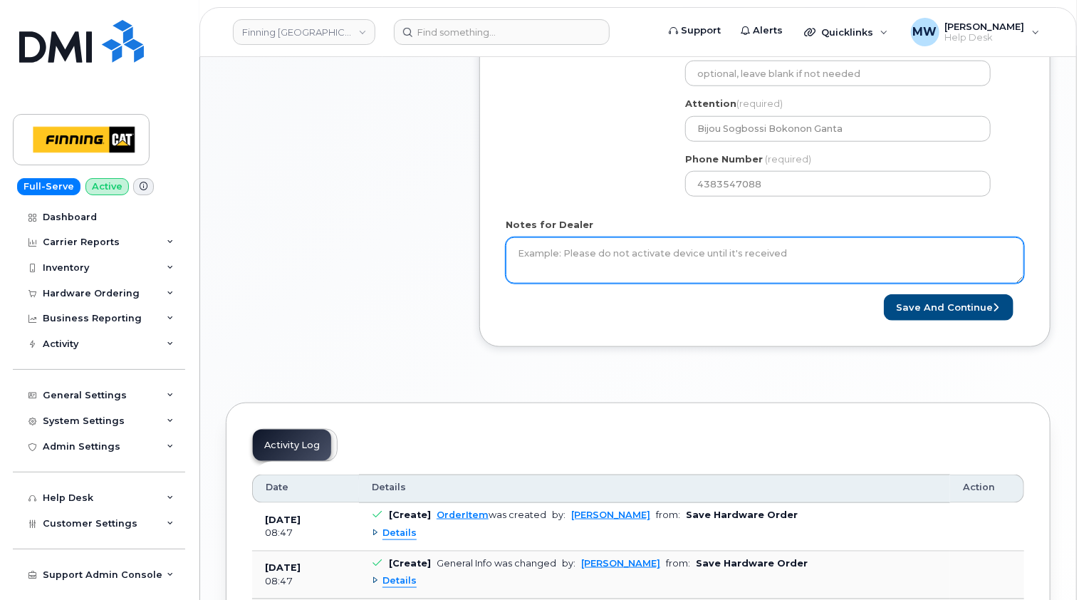
click at [561, 249] on textarea "Notes for Dealer" at bounding box center [765, 260] width 519 height 47
paste textarea "Activate voice and data line for Bijou Sogbossi Bokonon Ganta. SIM Card is alre…"
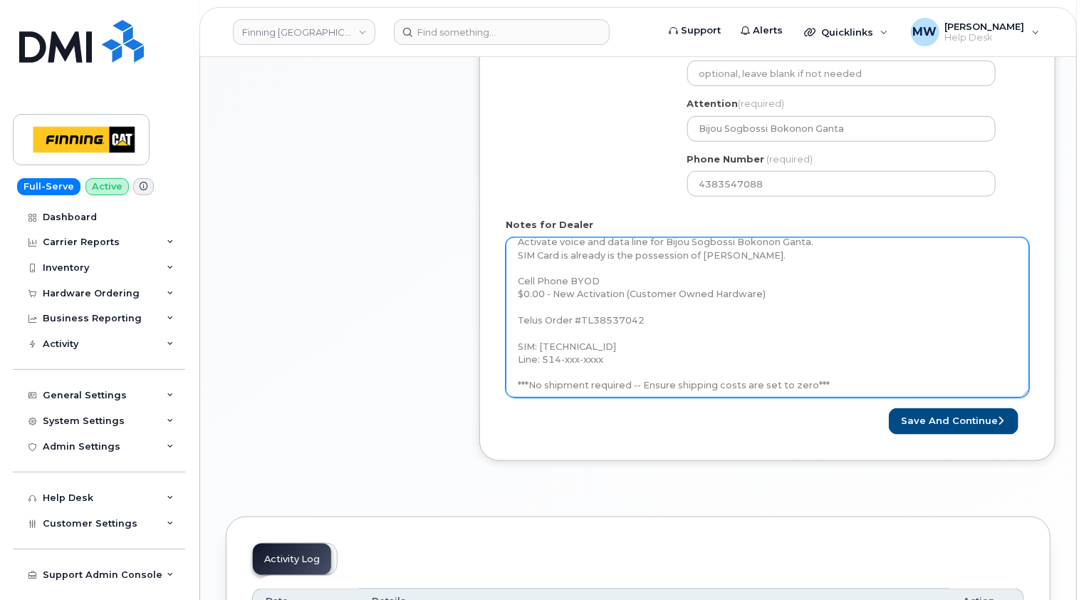
scroll to position [0, 0]
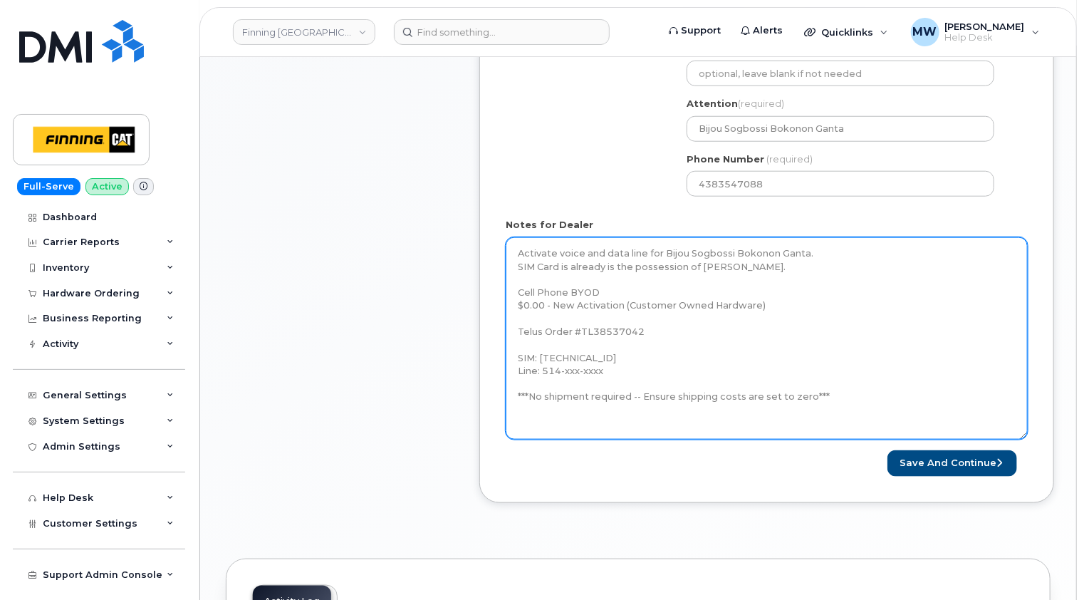
drag, startPoint x: 1021, startPoint y: 279, endPoint x: 1024, endPoint y: 436, distance: 156.7
click at [1024, 436] on textarea "Activate voice and data line for Bijou Sogbossi Bokonon Ganta. SIM Card is alre…" at bounding box center [767, 338] width 522 height 202
type textarea "Activate voice and data line for Bijou Sogbossi Bokonon Ganta. SIM Card is alre…"
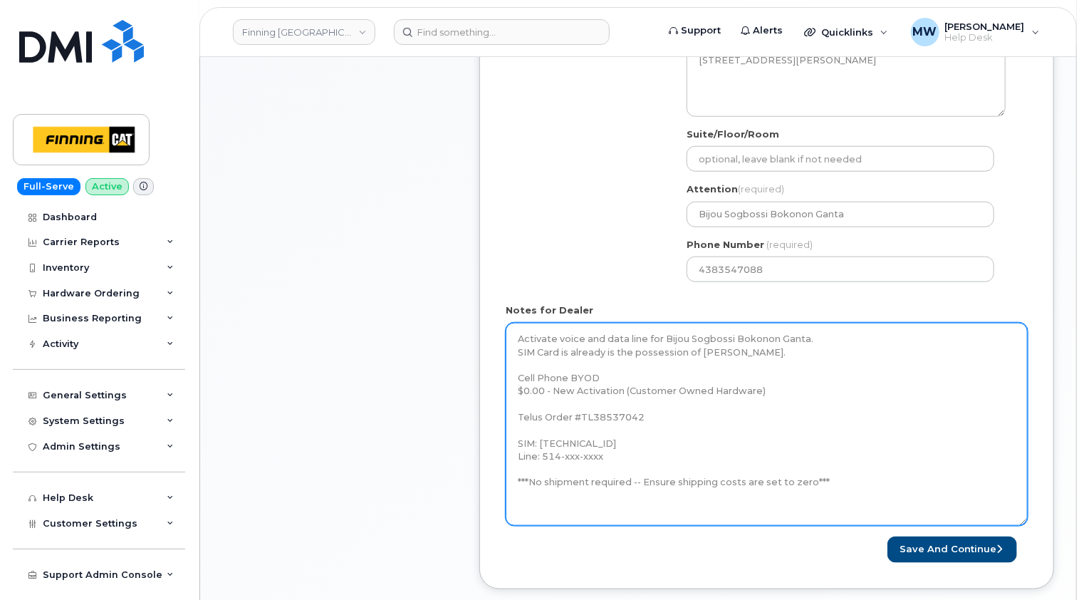
scroll to position [641, 0]
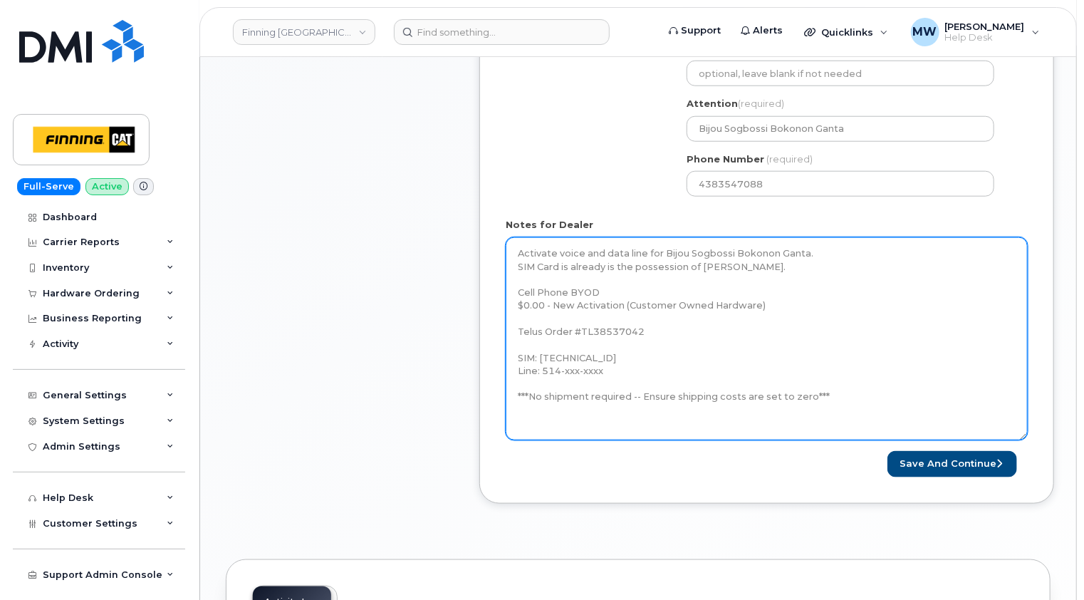
click at [835, 411] on textarea "Activate voice and data line for Bijou Sogbossi Bokonon Ganta. SIM Card is alre…" at bounding box center [767, 338] width 522 height 203
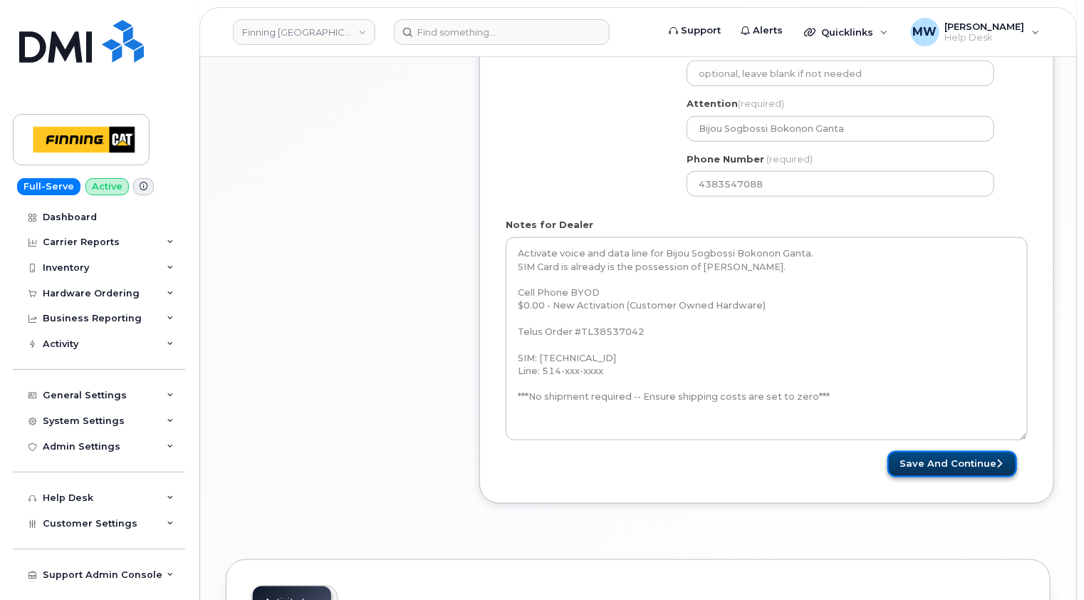
click at [979, 463] on button "Save and Continue" at bounding box center [953, 464] width 130 height 26
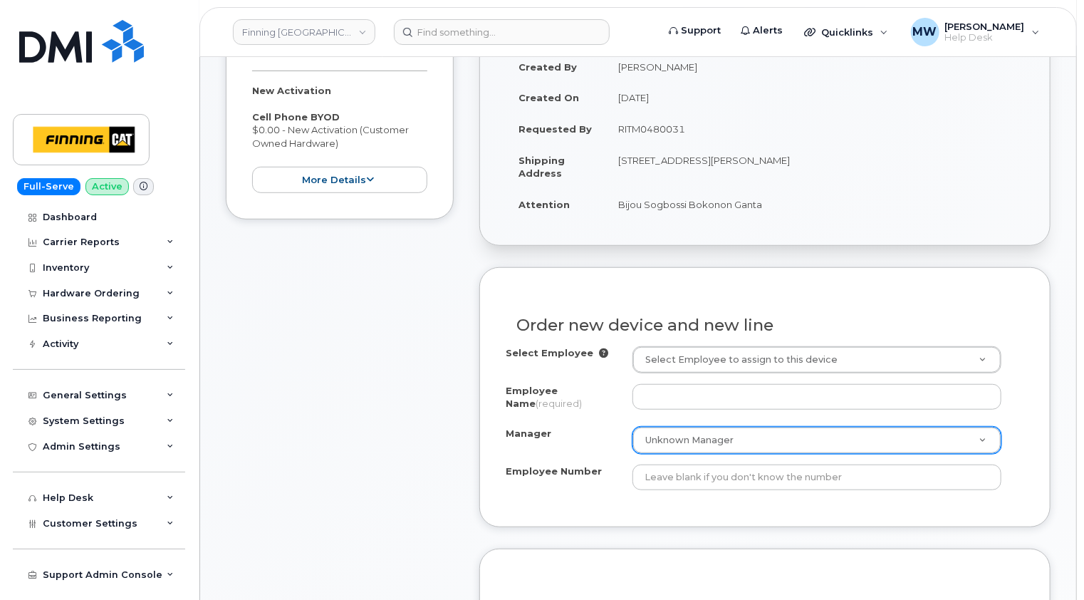
scroll to position [356, 0]
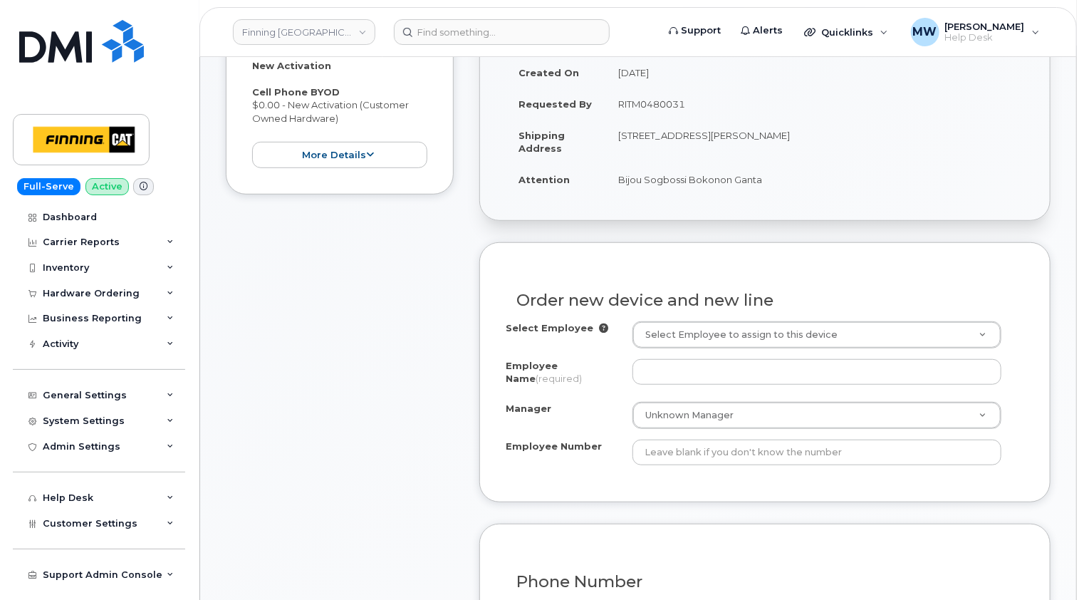
click at [340, 373] on div "Item #1 in process $0.00 New Activation Cell Phone BYOD $0.00 - New Activation …" at bounding box center [340, 607] width 228 height 1294
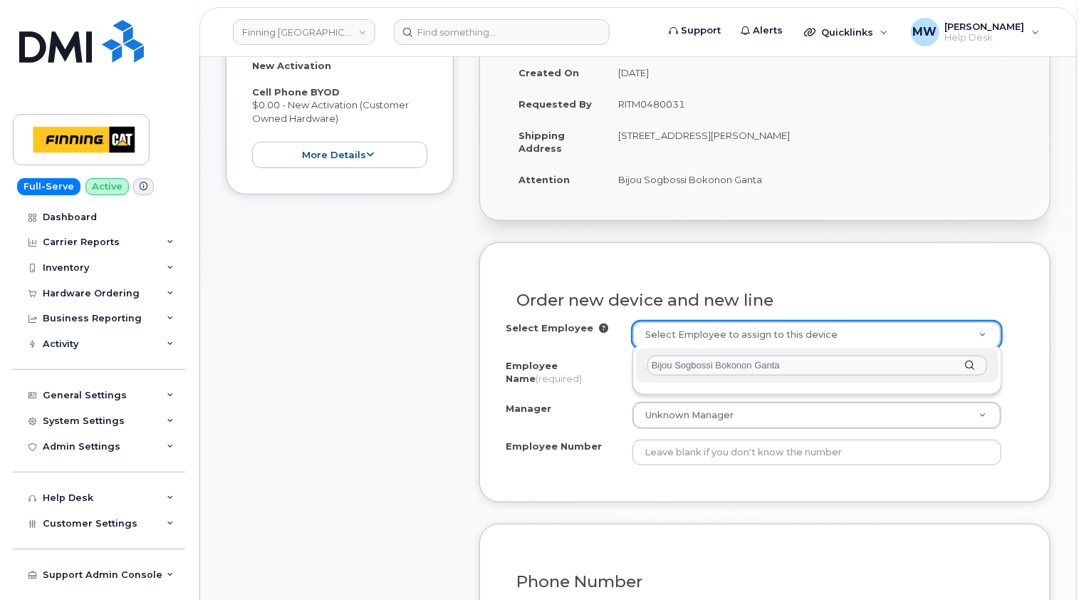
drag, startPoint x: 781, startPoint y: 366, endPoint x: 677, endPoint y: 363, distance: 104.0
click at [677, 363] on input "Bijou Sogbossi Bokonon Ganta" at bounding box center [817, 365] width 340 height 21
type input "Bijou"
drag, startPoint x: 690, startPoint y: 360, endPoint x: 613, endPoint y: 362, distance: 76.9
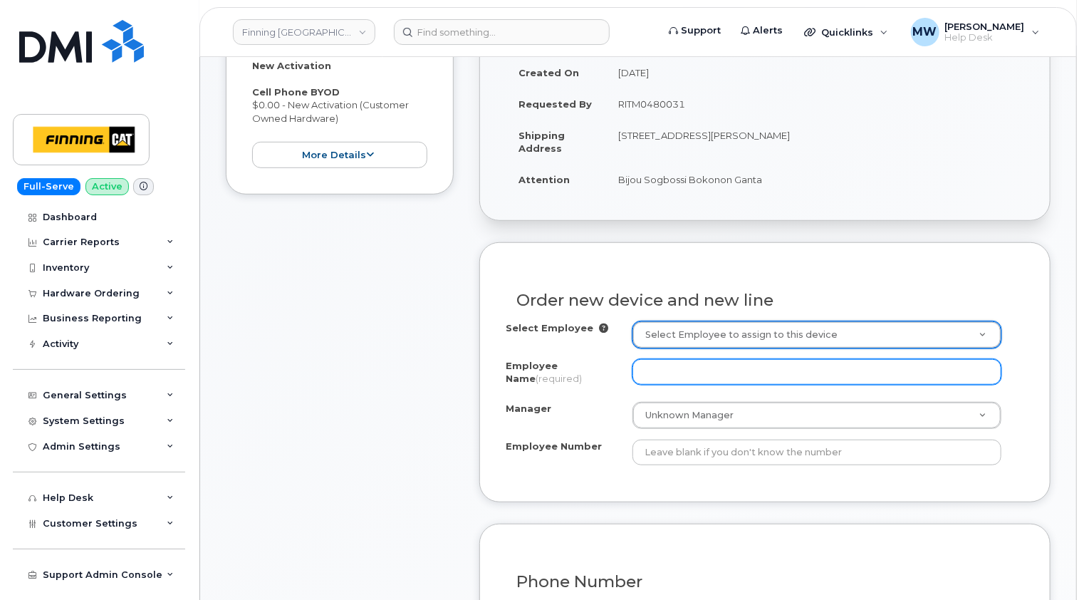
click at [697, 370] on input "Employee Name (required)" at bounding box center [817, 372] width 369 height 26
paste input "Bijou Sogbossi Bokonon Ganta"
type input "Bijou Sogbossi Bokonon Ganta"
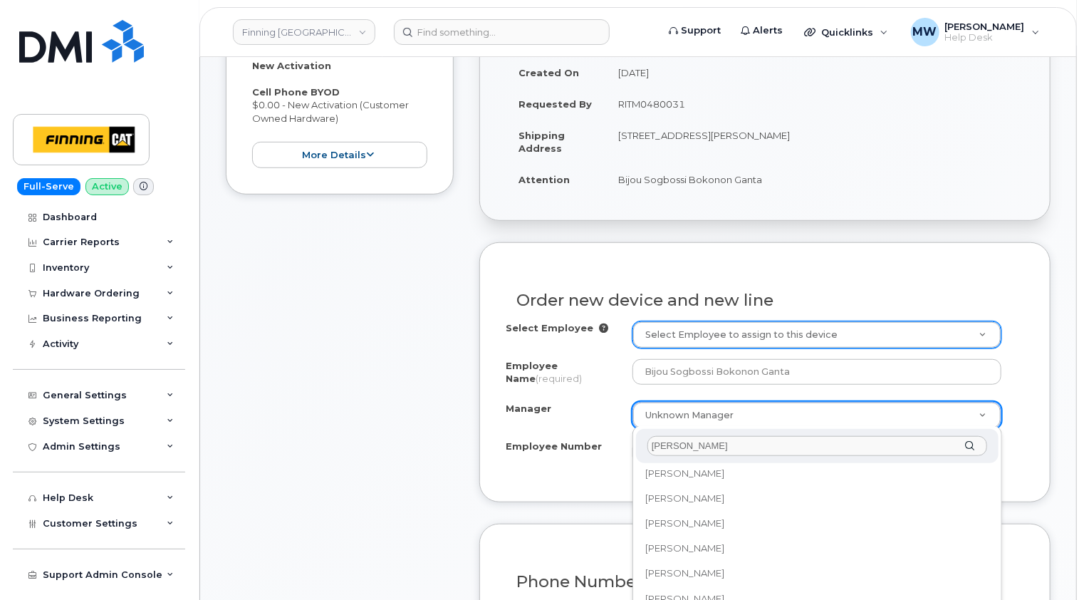
scroll to position [0, 0]
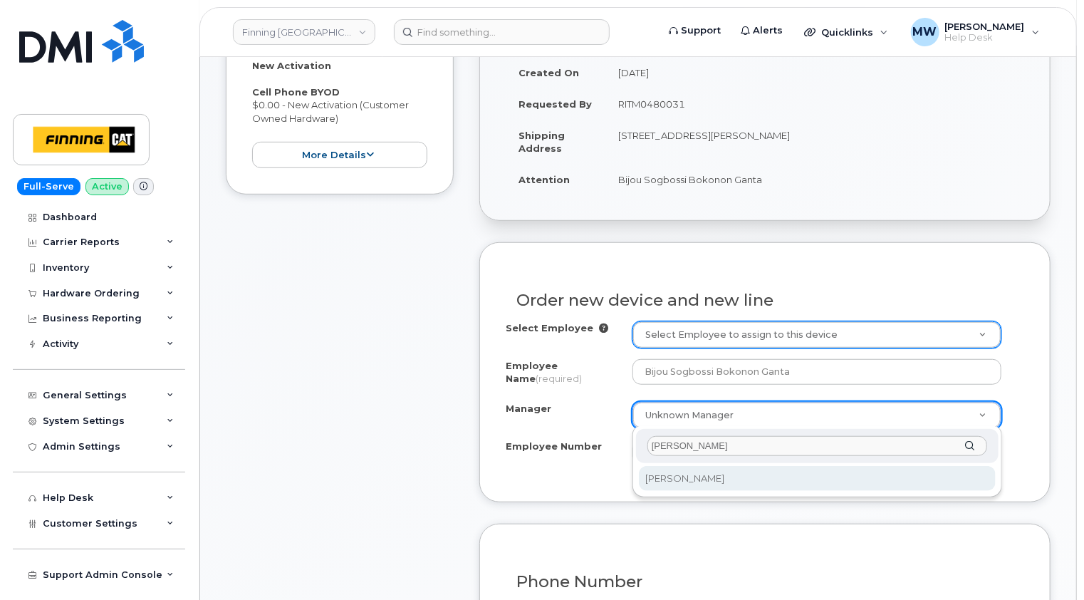
type input "Radu Calistru"
select select "756526"
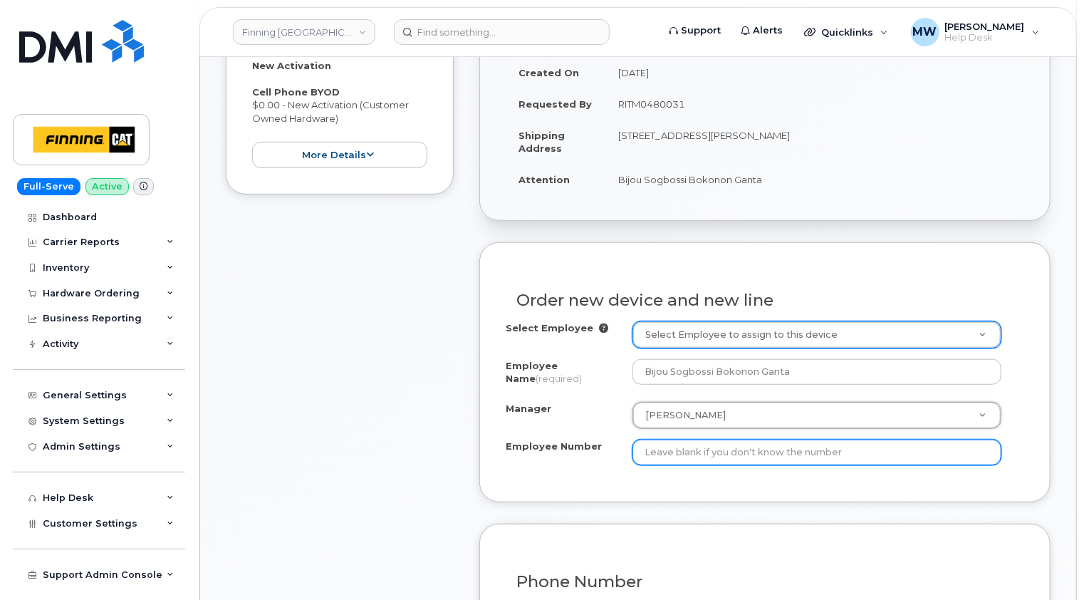
click at [677, 461] on input "Employee Number" at bounding box center [817, 452] width 369 height 26
type input "4240"
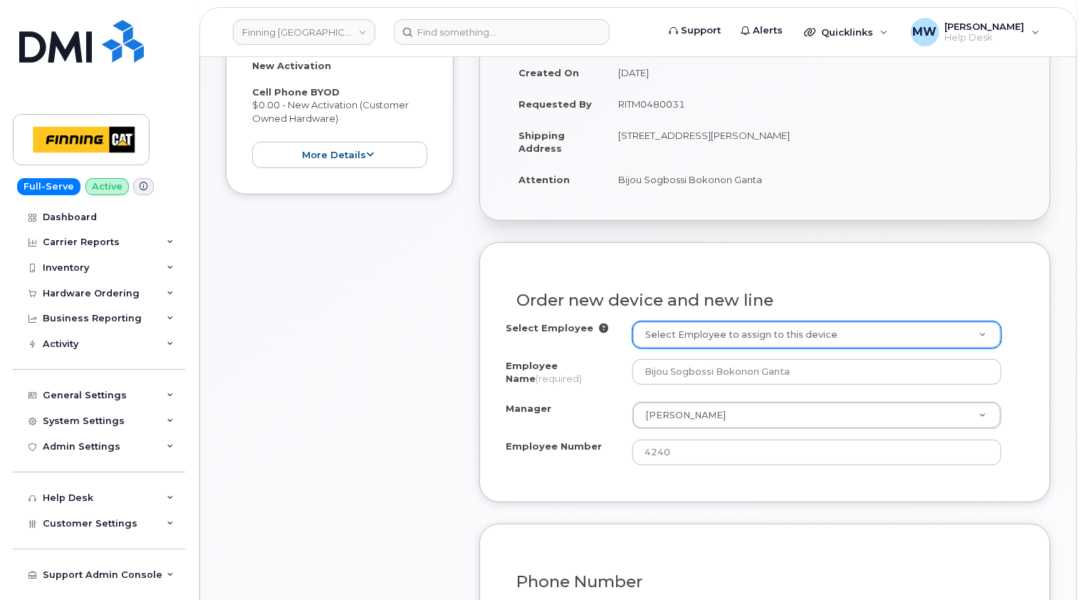
click at [764, 492] on div "Order new device and new line Select Employee Select Employee to assign to this…" at bounding box center [764, 371] width 571 height 259
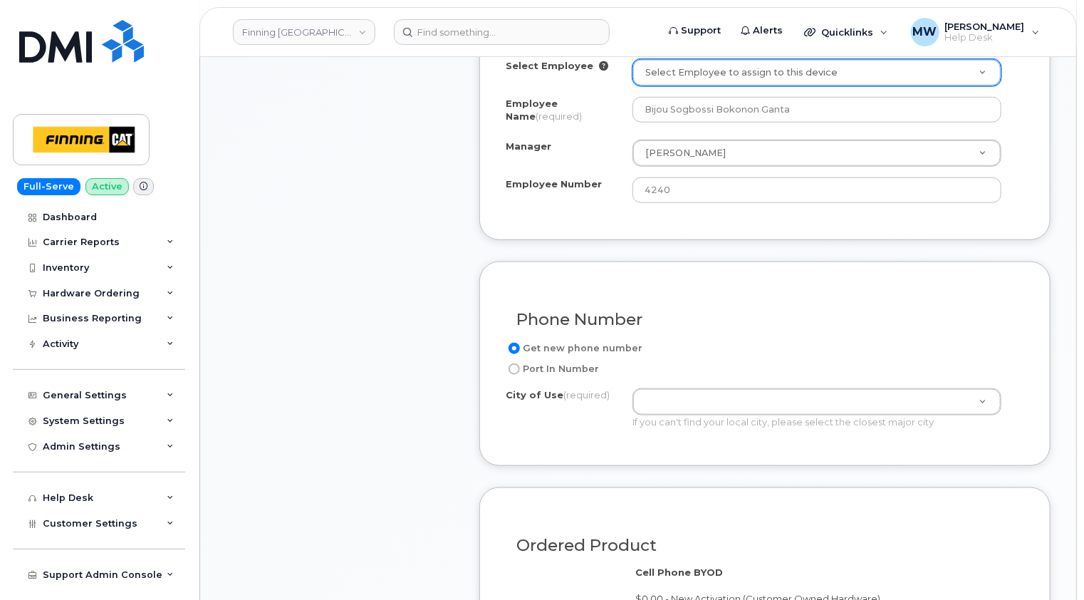
scroll to position [641, 0]
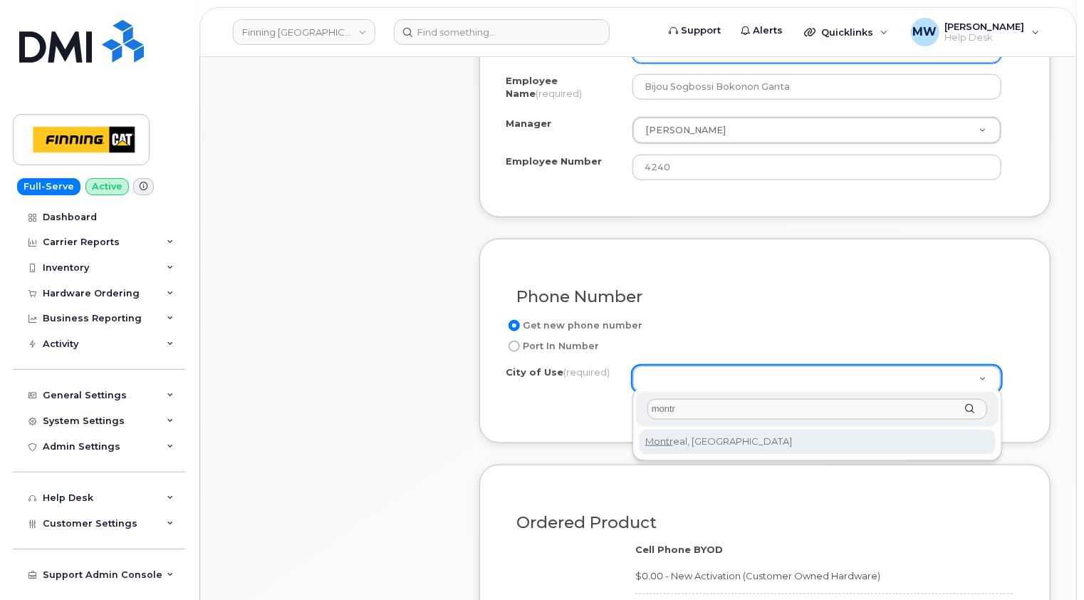
type input "montr"
type input "5703"
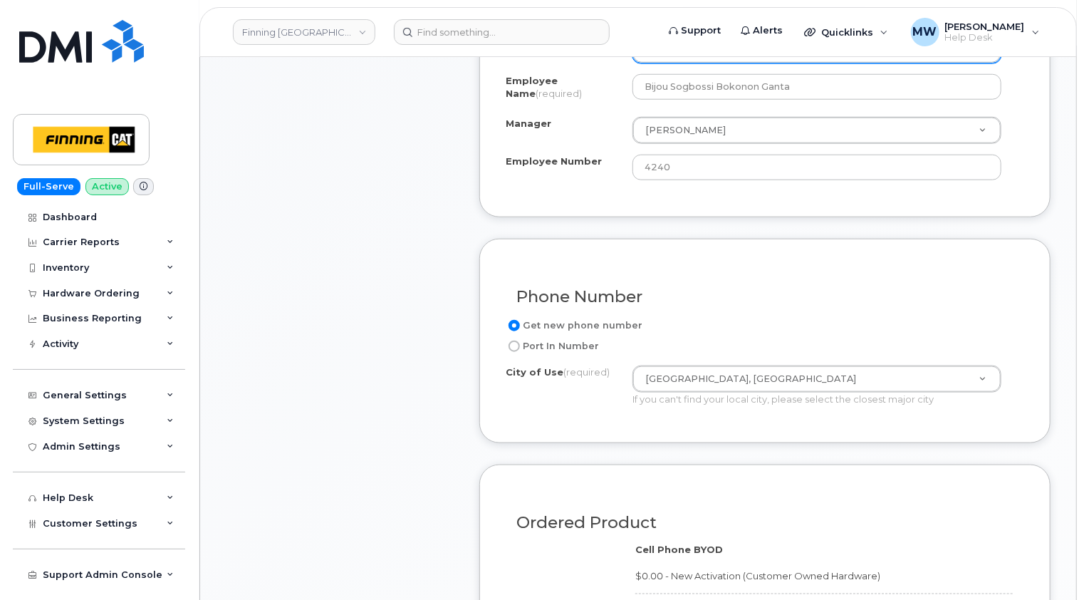
click at [1004, 422] on div "Phone Number Get new phone number Port In Number City of Use (required) Montrea…" at bounding box center [764, 341] width 571 height 204
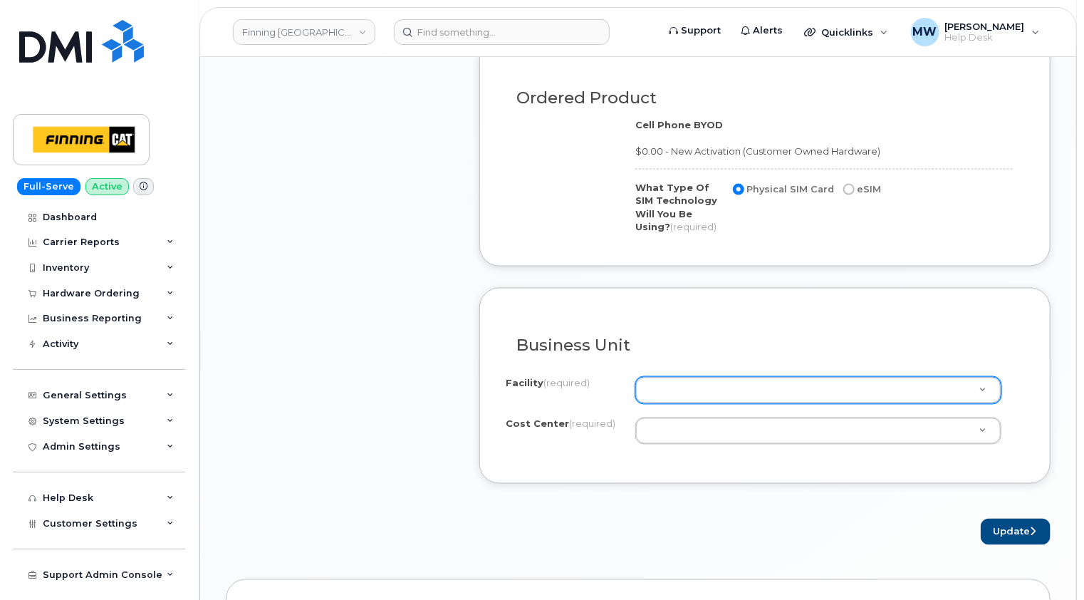
scroll to position [1068, 0]
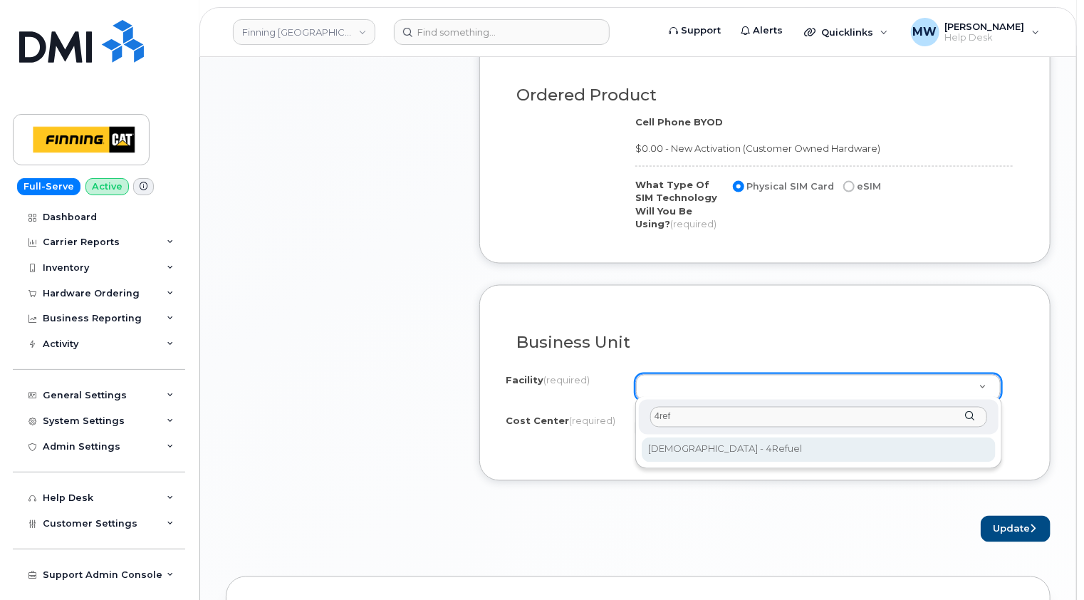
type input "4ref"
select select "4Refuel"
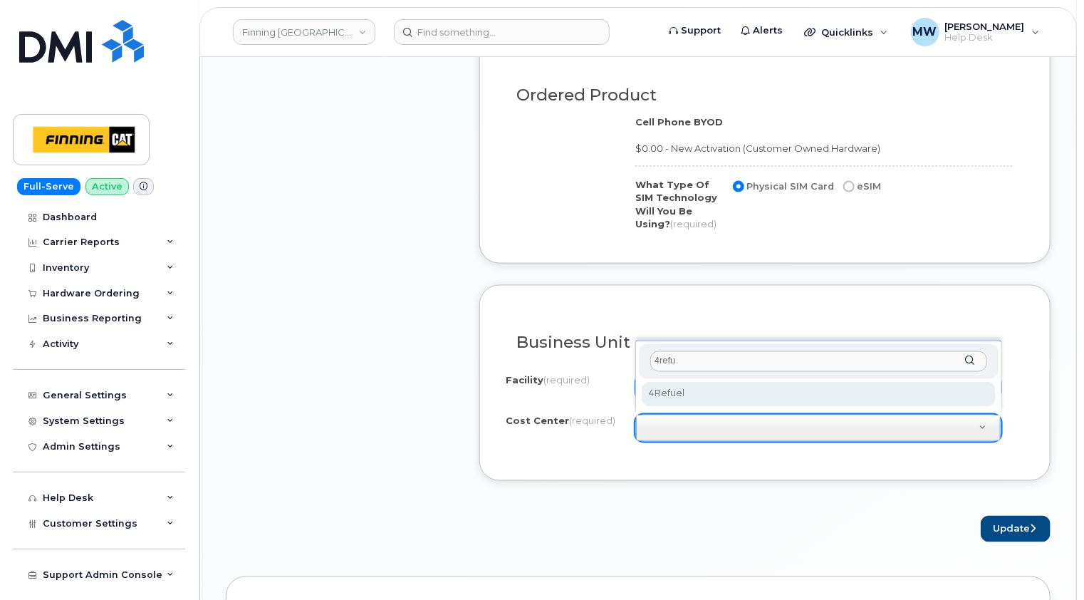
type input "4refu"
select select "4Refuel"
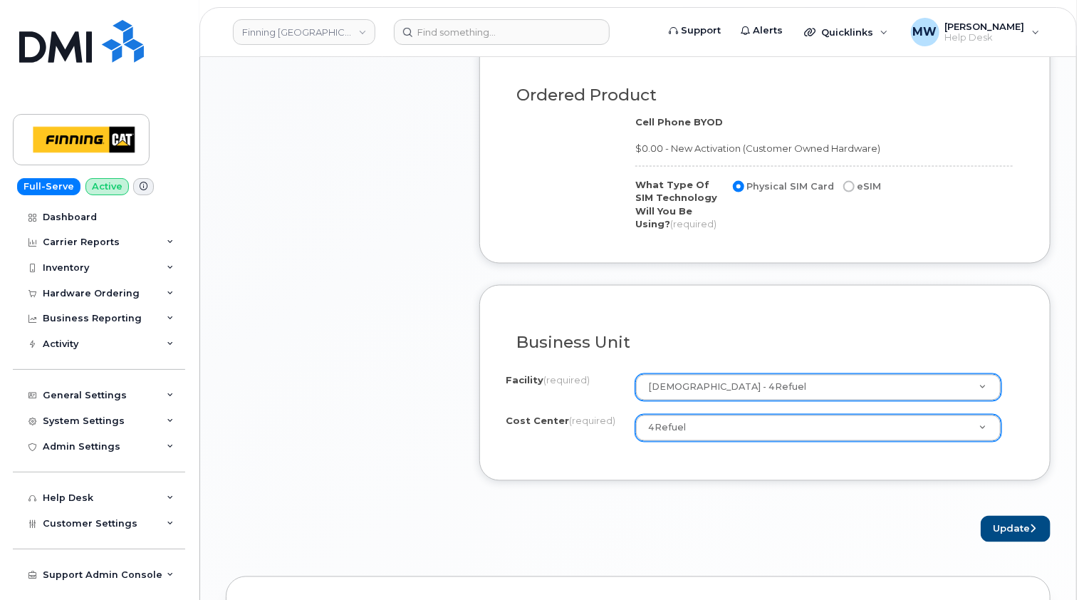
click at [748, 477] on form "Existing User Additional cost to upgrading the device Selected device is Eligib…" at bounding box center [764, 35] width 571 height 1011
click at [602, 472] on div "Business Unit I know the accounting codes Facility (required) 4Refuel - 4Refuel…" at bounding box center [764, 383] width 571 height 196
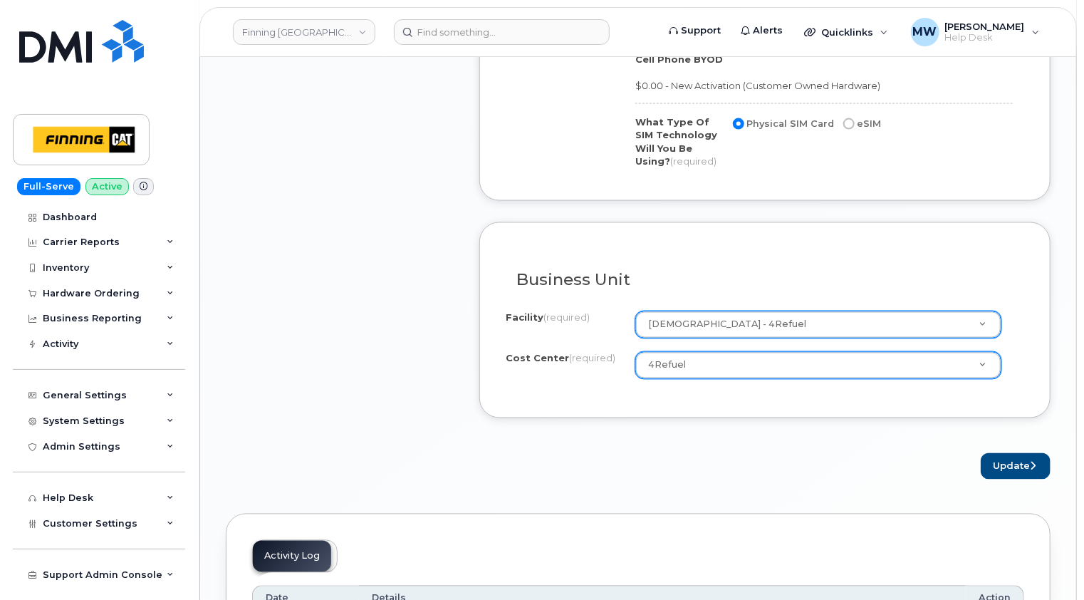
scroll to position [1140, 0]
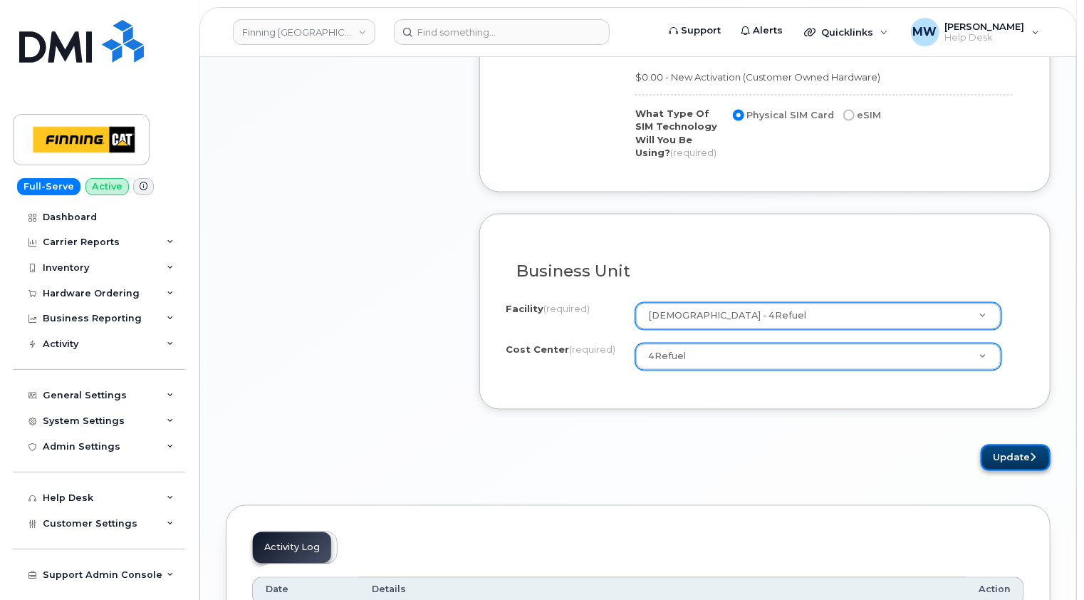
click at [1021, 449] on button "Update" at bounding box center [1016, 457] width 70 height 26
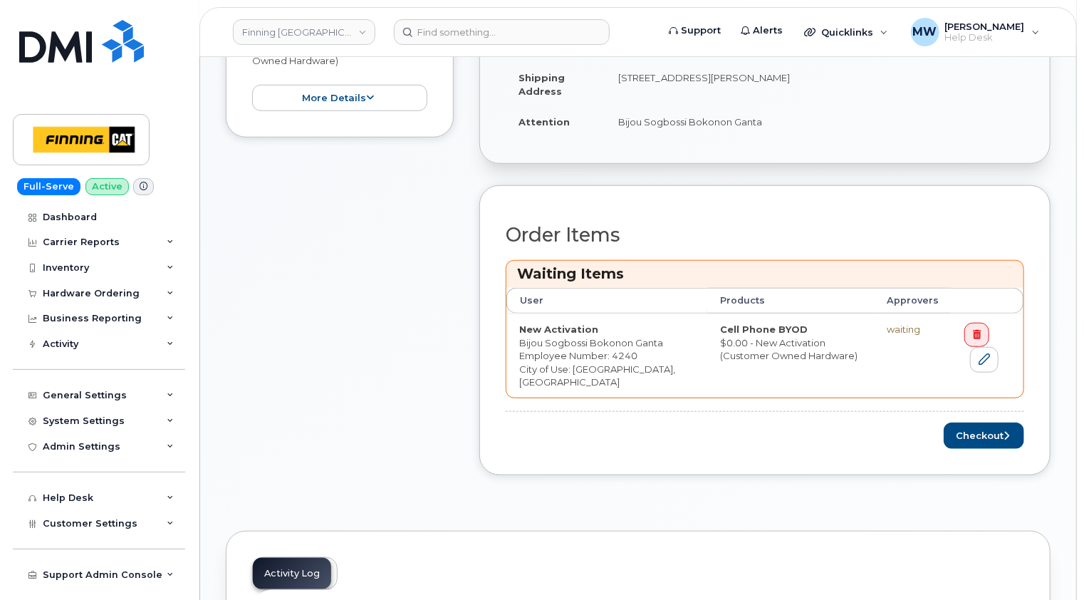
scroll to position [499, 0]
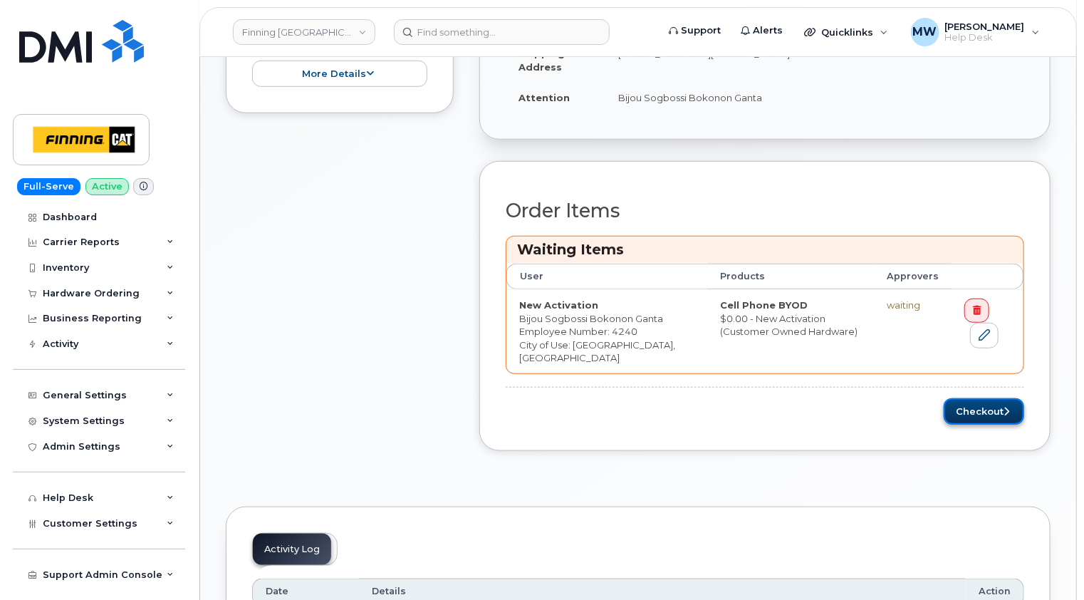
click at [1002, 424] on button "Checkout" at bounding box center [984, 411] width 80 height 26
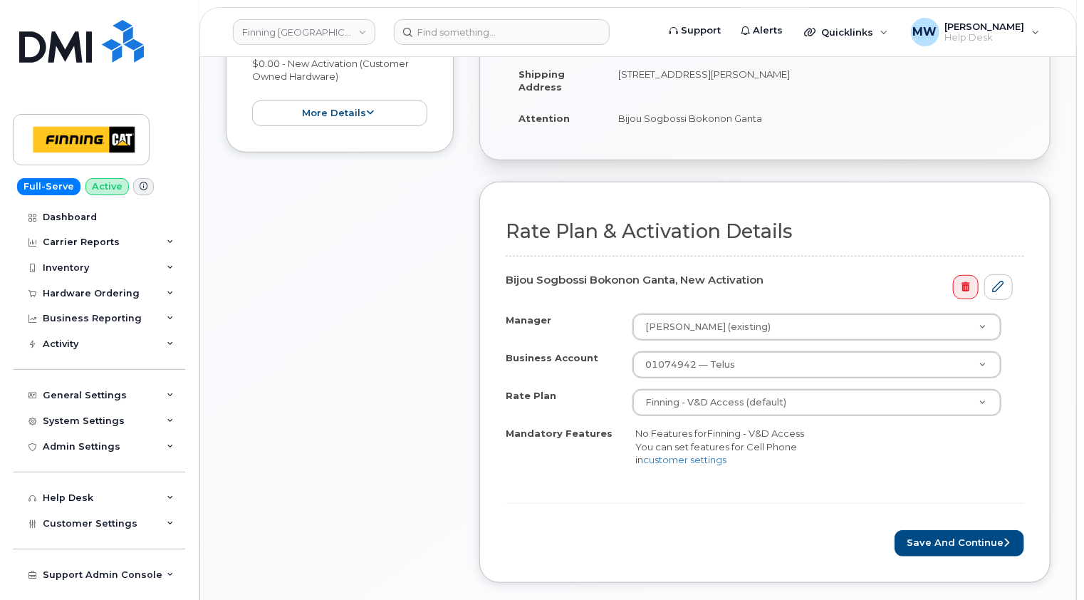
scroll to position [499, 0]
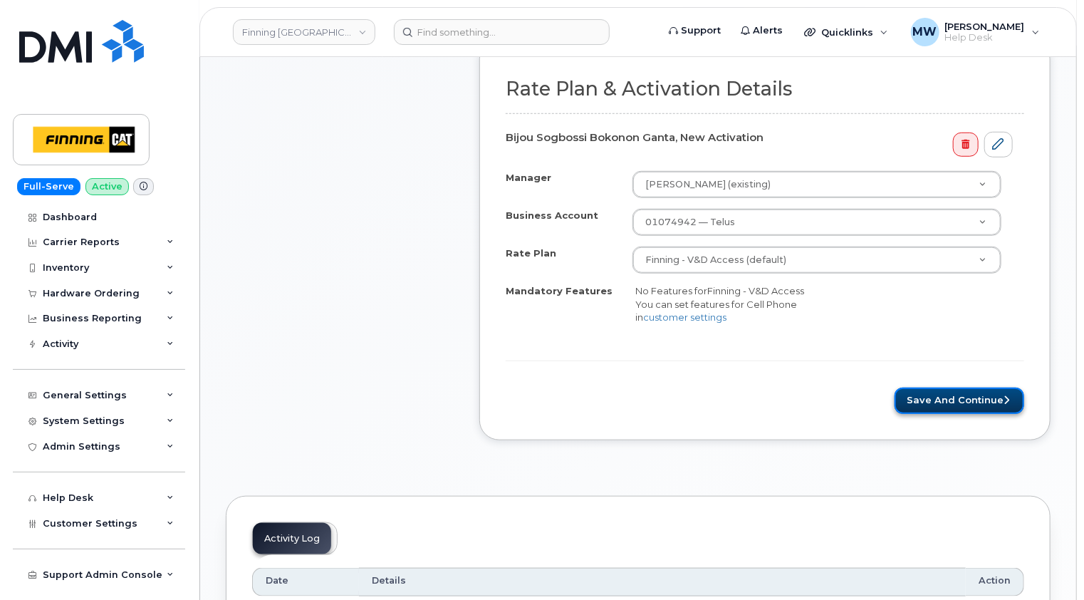
click at [971, 401] on button "Save and Continue" at bounding box center [960, 401] width 130 height 26
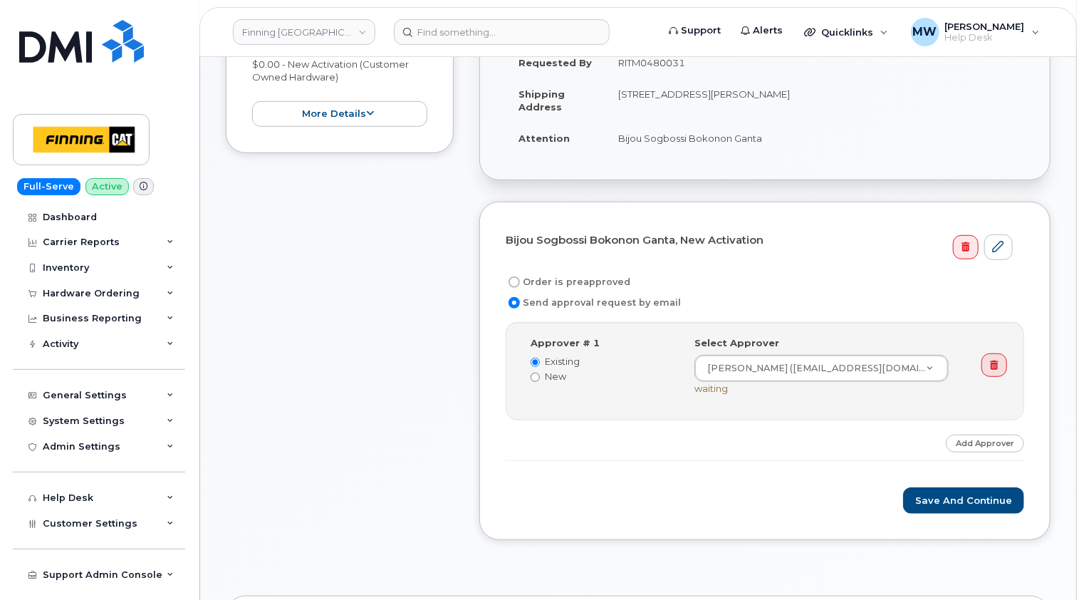
scroll to position [356, 0]
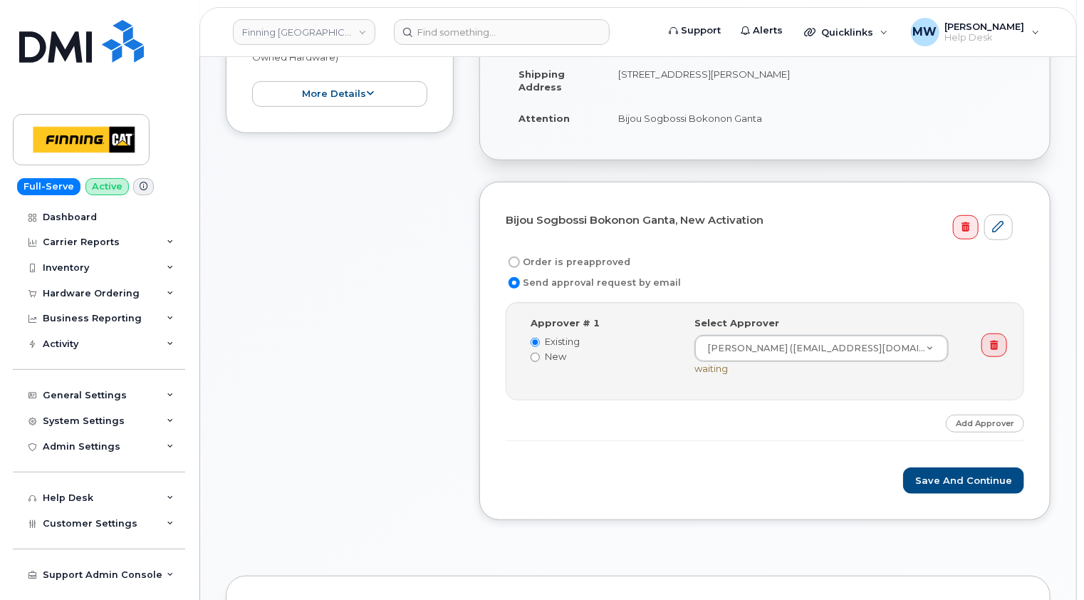
click at [589, 262] on label "Order is preapproved" at bounding box center [568, 262] width 125 height 17
click at [520, 262] on input "Order is preapproved" at bounding box center [514, 261] width 11 height 11
radio input "true"
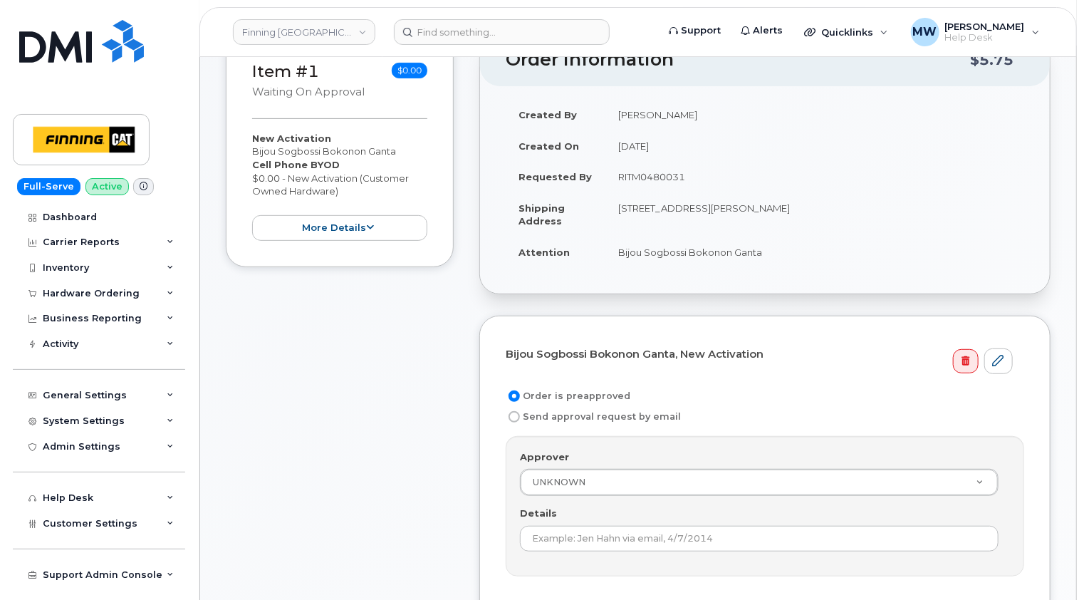
scroll to position [214, 0]
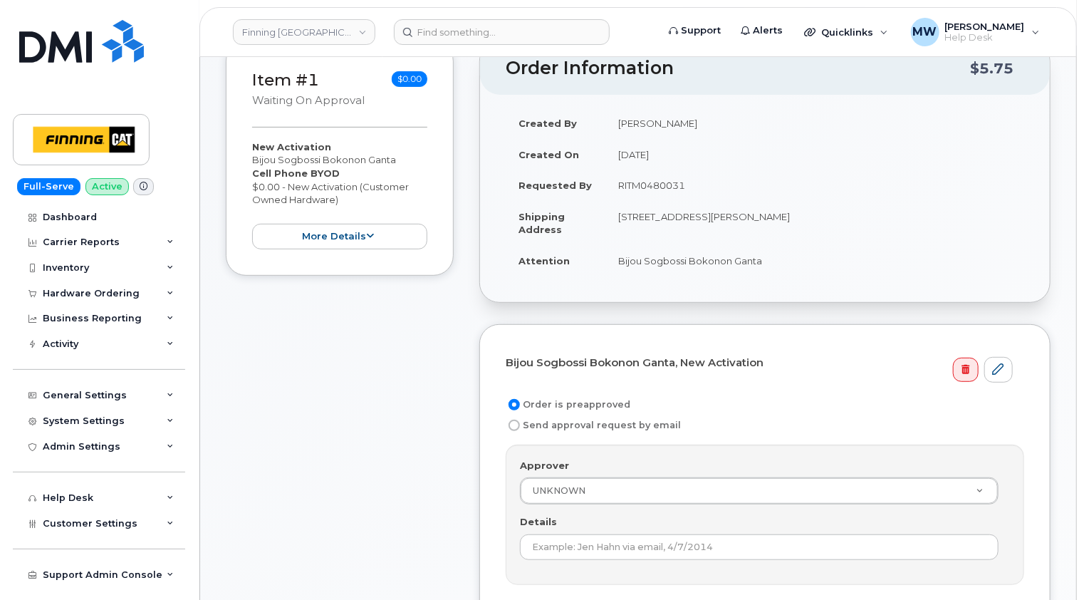
click at [650, 184] on td "RITM0480031" at bounding box center [814, 185] width 419 height 31
copy td "RITM0480031"
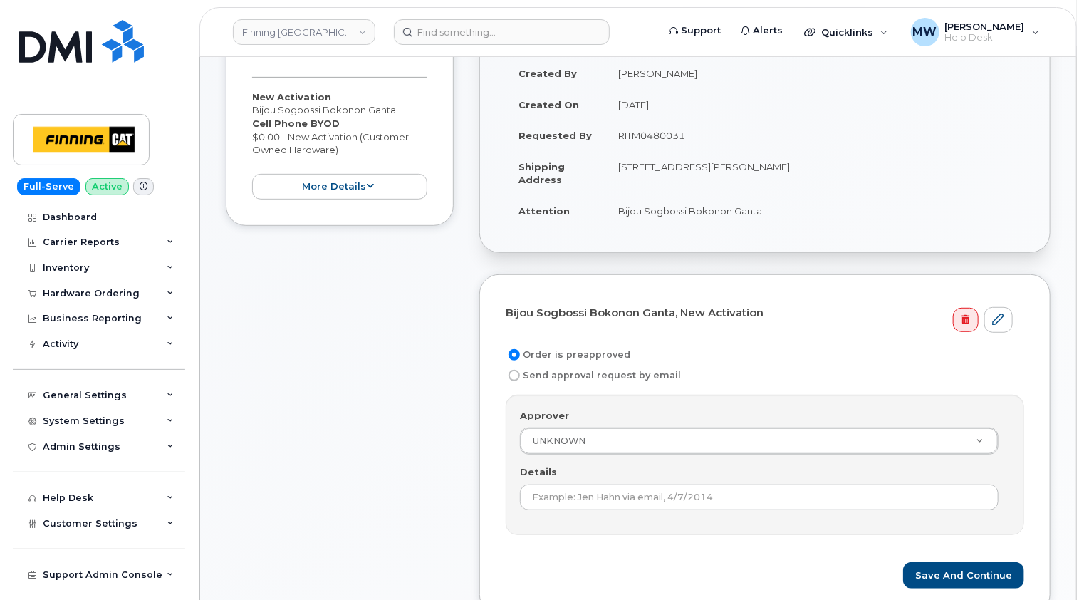
scroll to position [356, 0]
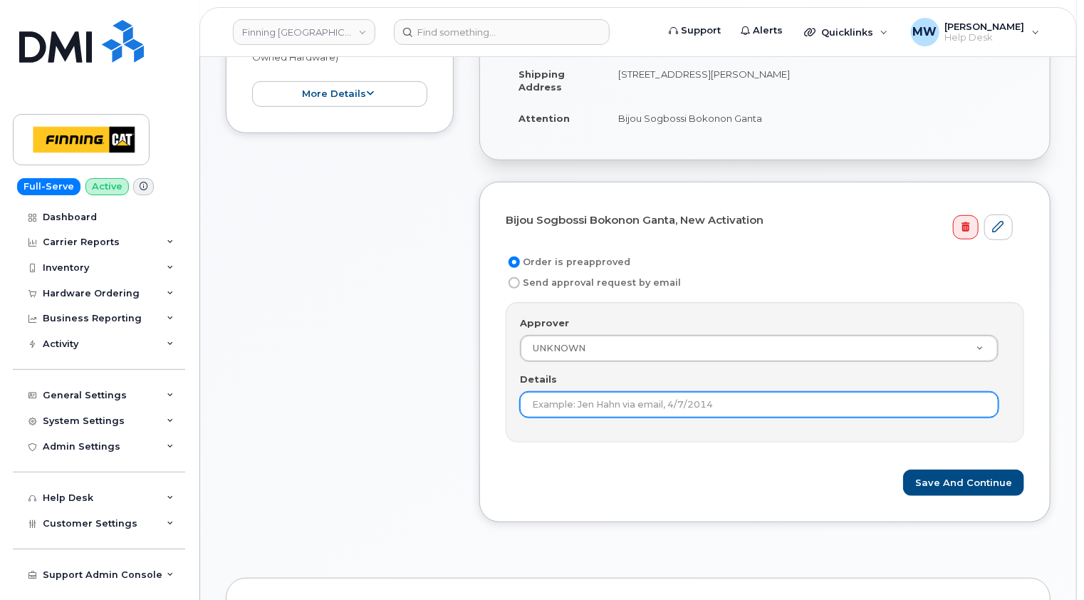
click at [605, 399] on input "Details" at bounding box center [759, 405] width 479 height 26
paste input "RITM0480031"
type input "RITM0480031"
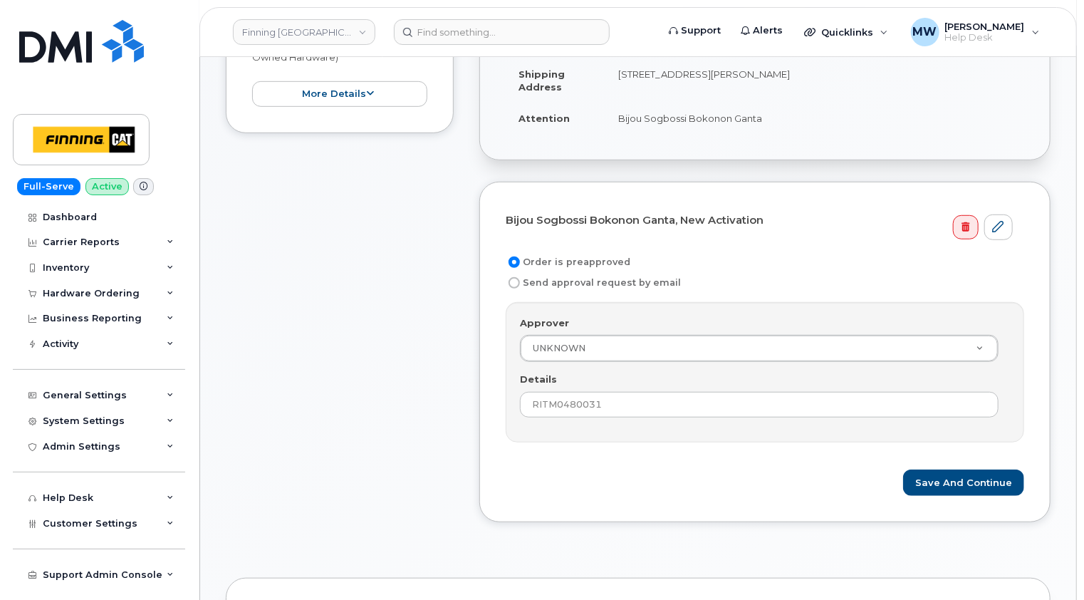
click at [652, 437] on div "Approver UNKNOWN Approver Approver UNKNOWN Aaron Andersen Aaron Edwards Aaron F…" at bounding box center [765, 372] width 519 height 140
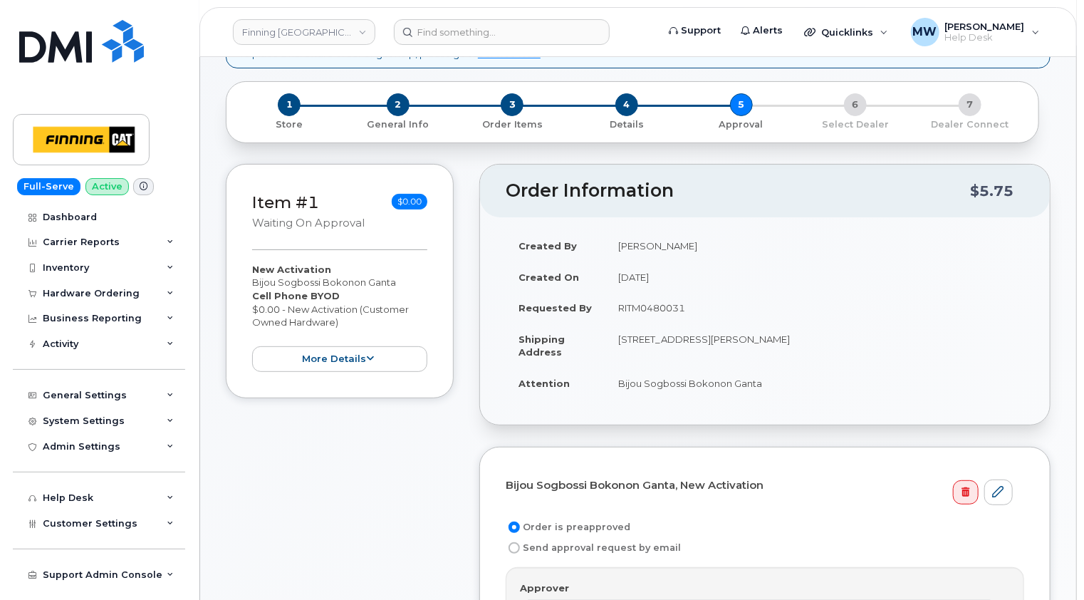
scroll to position [285, 0]
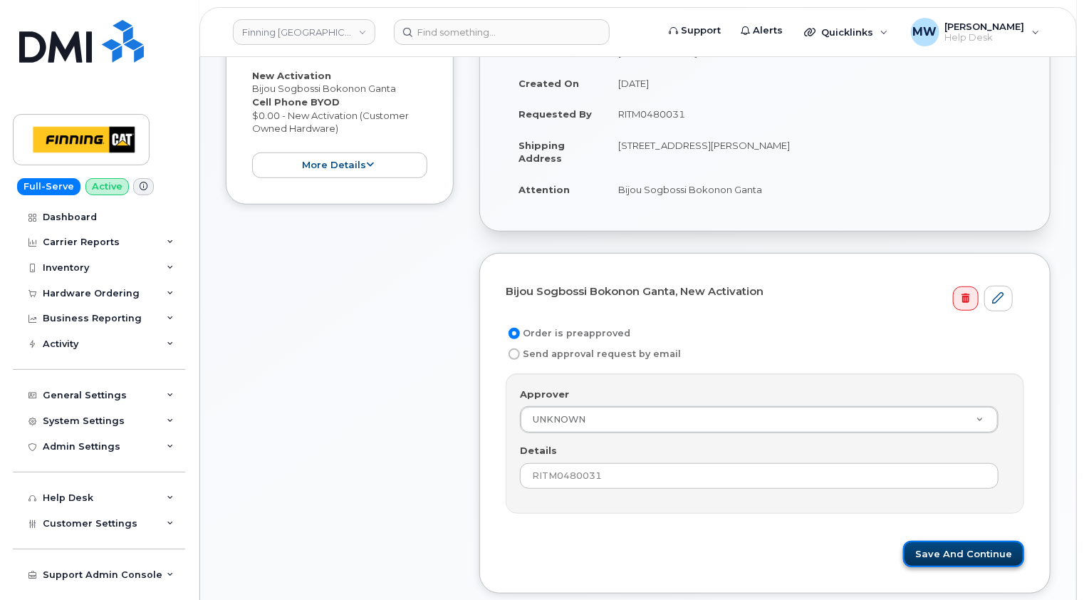
click at [977, 553] on button "Save and Continue" at bounding box center [963, 554] width 121 height 26
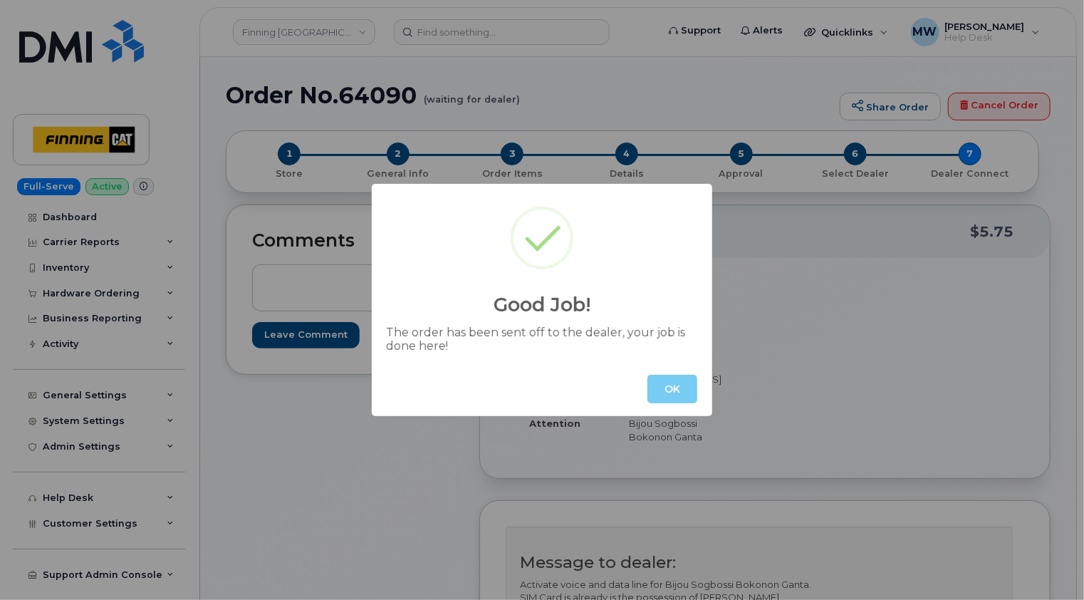
click at [680, 384] on button "OK" at bounding box center [672, 389] width 50 height 28
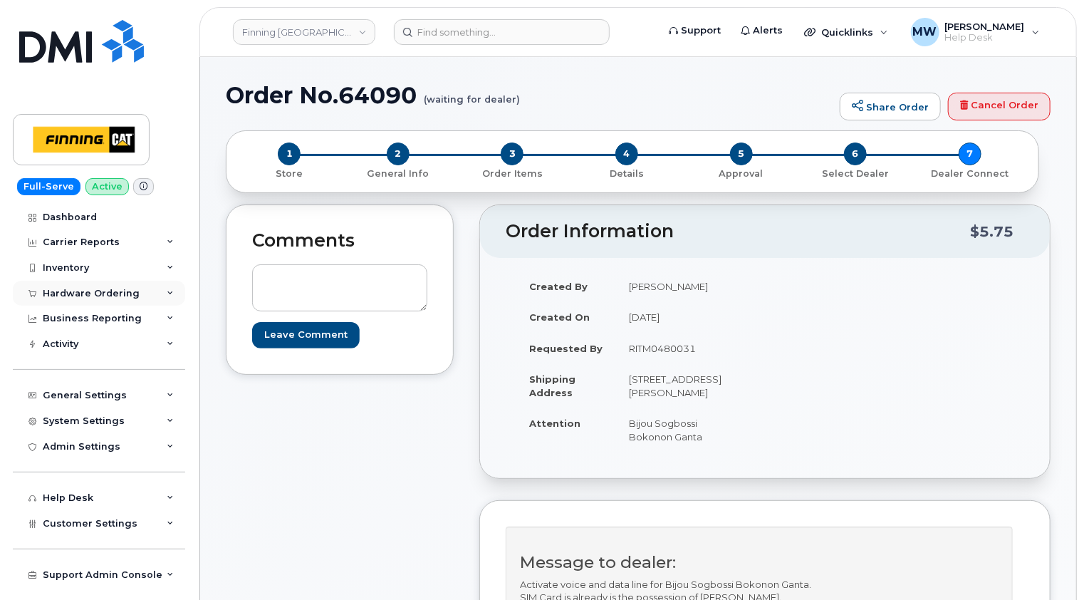
click at [88, 293] on div "Hardware Ordering" at bounding box center [91, 293] width 97 height 11
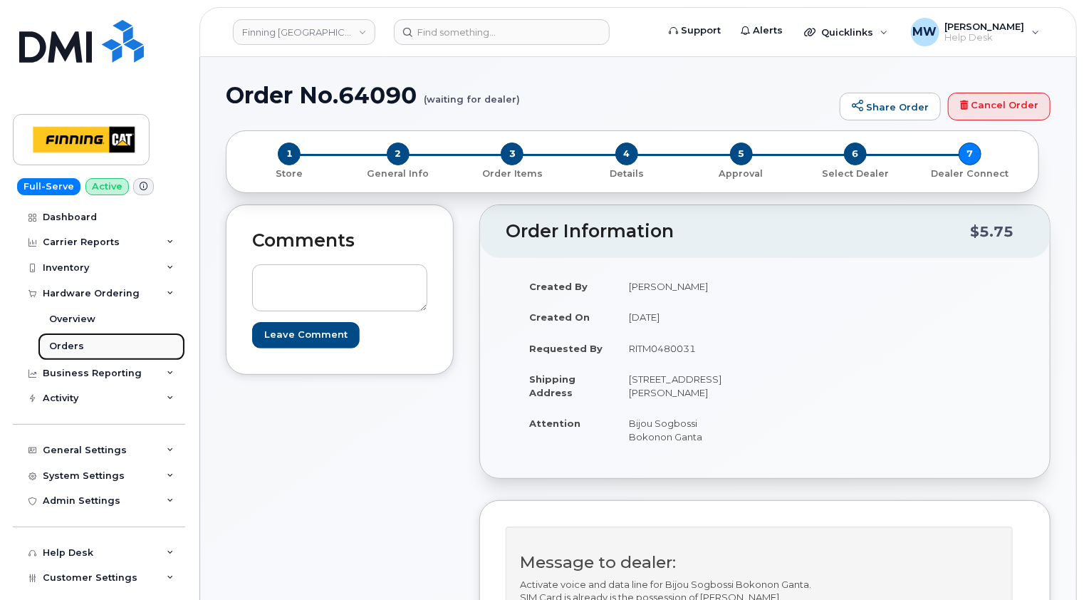
click at [63, 343] on div "Orders" at bounding box center [66, 346] width 35 height 13
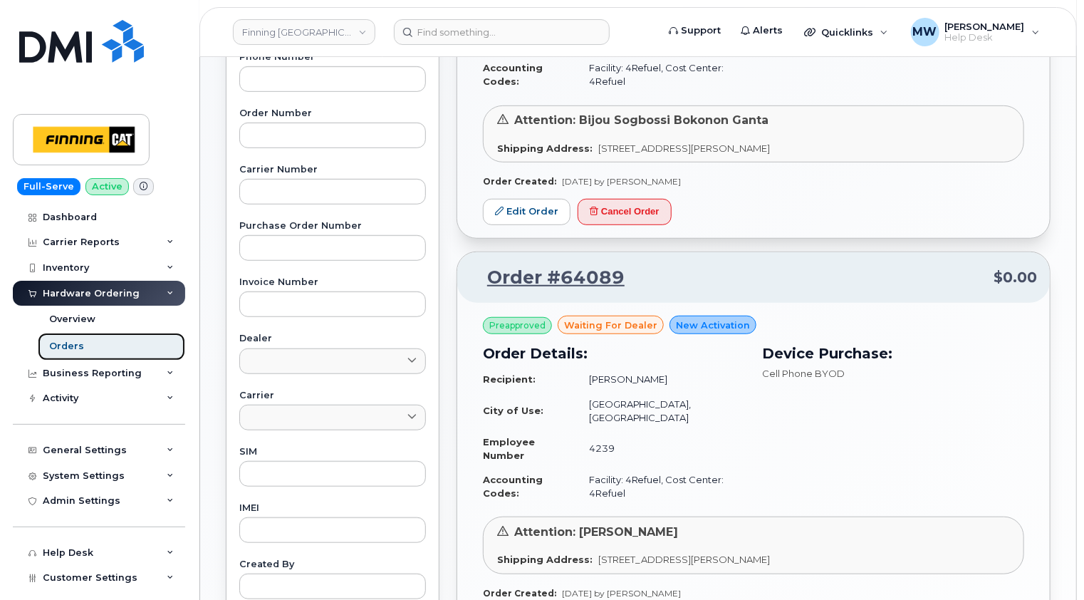
scroll to position [142, 0]
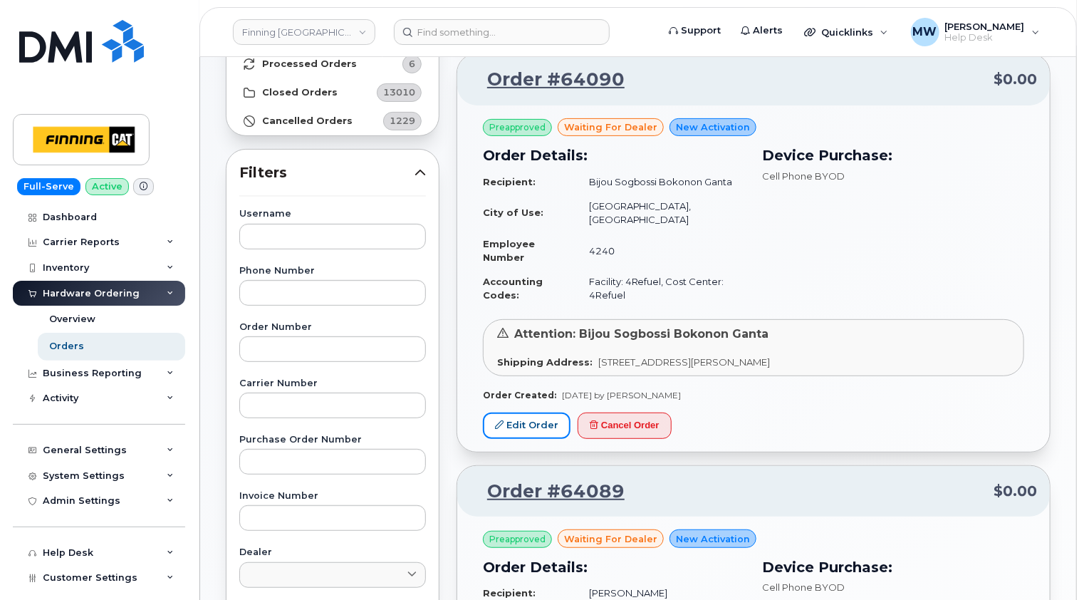
drag, startPoint x: 529, startPoint y: 407, endPoint x: 543, endPoint y: 385, distance: 26.1
click at [529, 412] on link "Edit Order" at bounding box center [527, 425] width 88 height 26
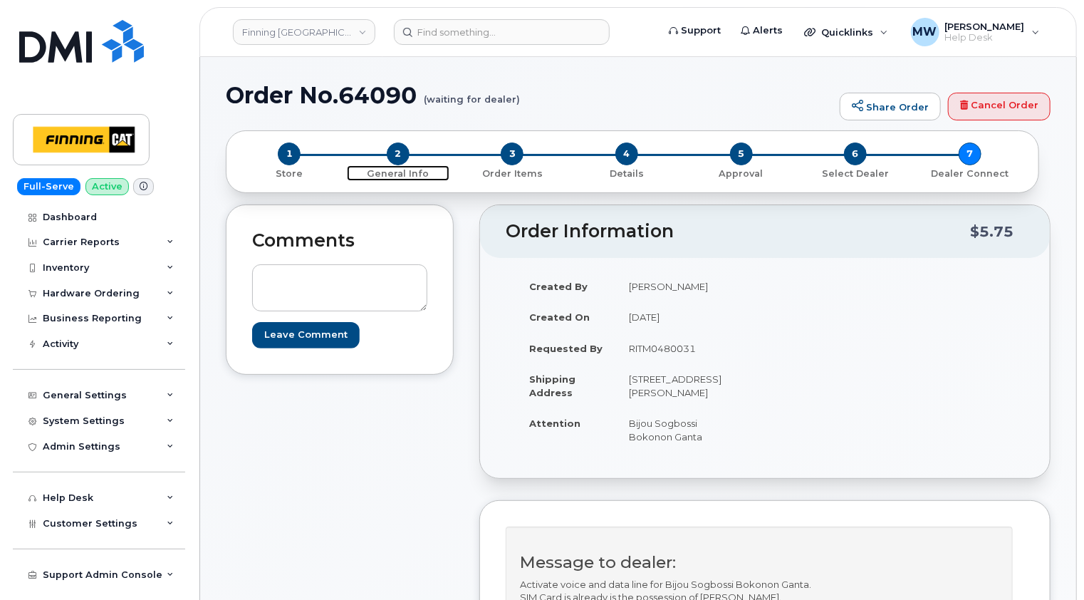
click at [398, 153] on span "2" at bounding box center [398, 153] width 23 height 23
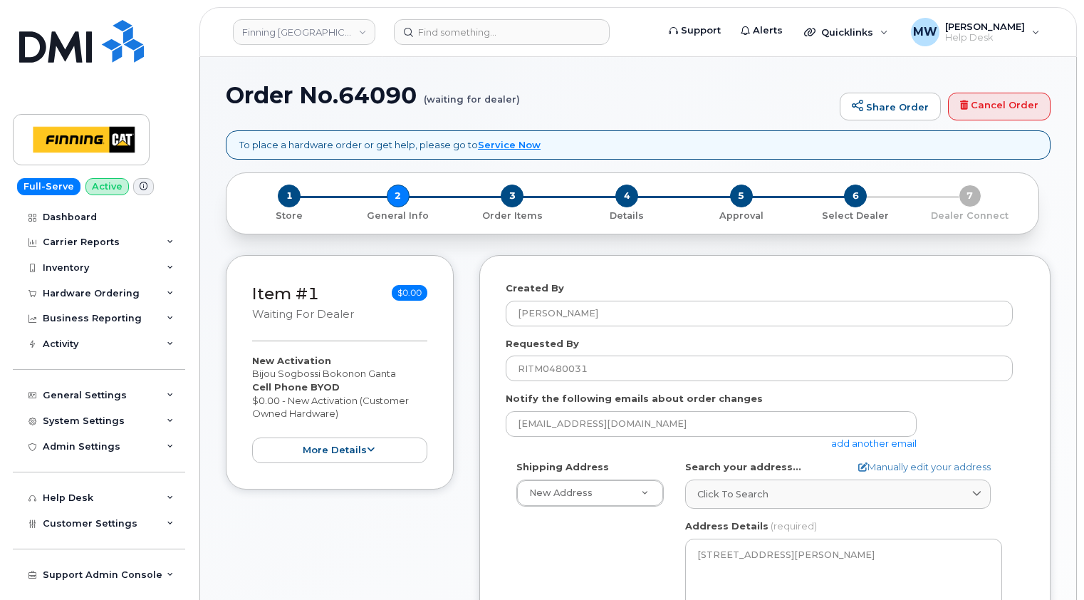
select select
click at [496, 464] on div "Created By [PERSON_NAME] Requested By RITM0480031 Notify the following emails a…" at bounding box center [764, 591] width 571 height 672
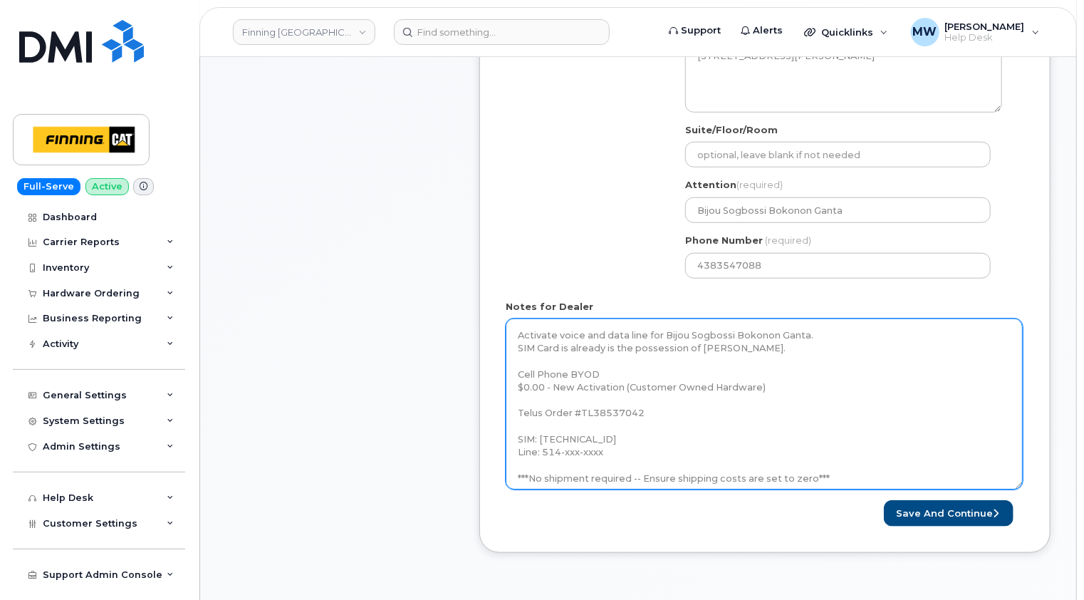
drag, startPoint x: 1021, startPoint y: 360, endPoint x: 969, endPoint y: 503, distance: 151.9
click at [1014, 489] on textarea "Activate voice and data line for Bijou Sogbossi Bokonon Ganta. SIM Card is alre…" at bounding box center [764, 403] width 517 height 171
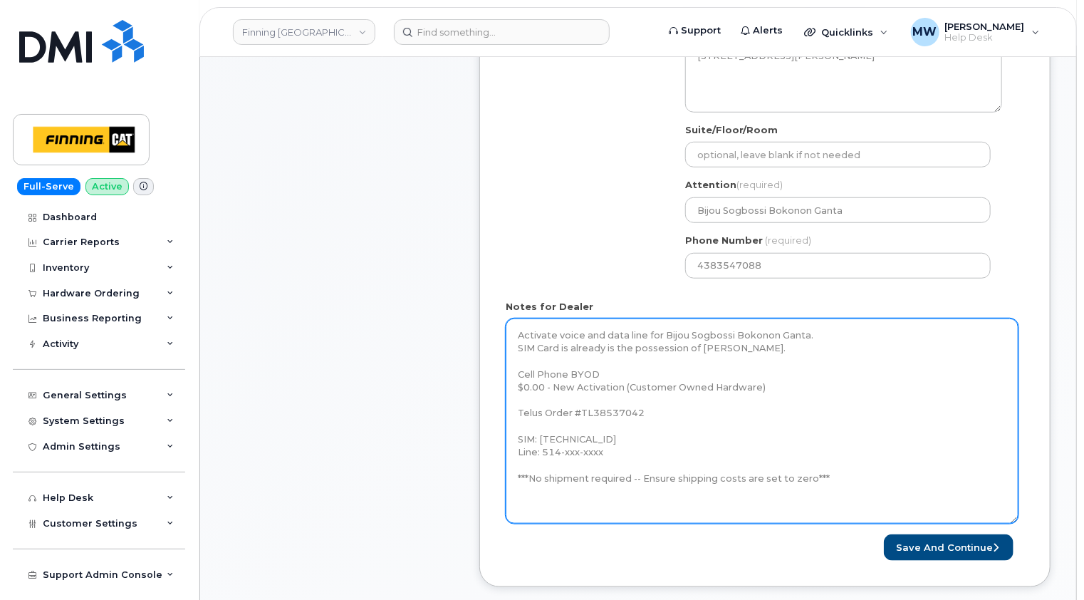
drag, startPoint x: 612, startPoint y: 451, endPoint x: 565, endPoint y: 452, distance: 47.0
click at [565, 452] on textarea "Activate voice and data line for Bijou Sogbossi Bokonon Ganta. SIM Card is alre…" at bounding box center [762, 420] width 513 height 205
paste textarea "264-2615"
type textarea "Activate voice and data line for Bijou Sogbossi Bokonon Ganta. SIM Card is alre…"
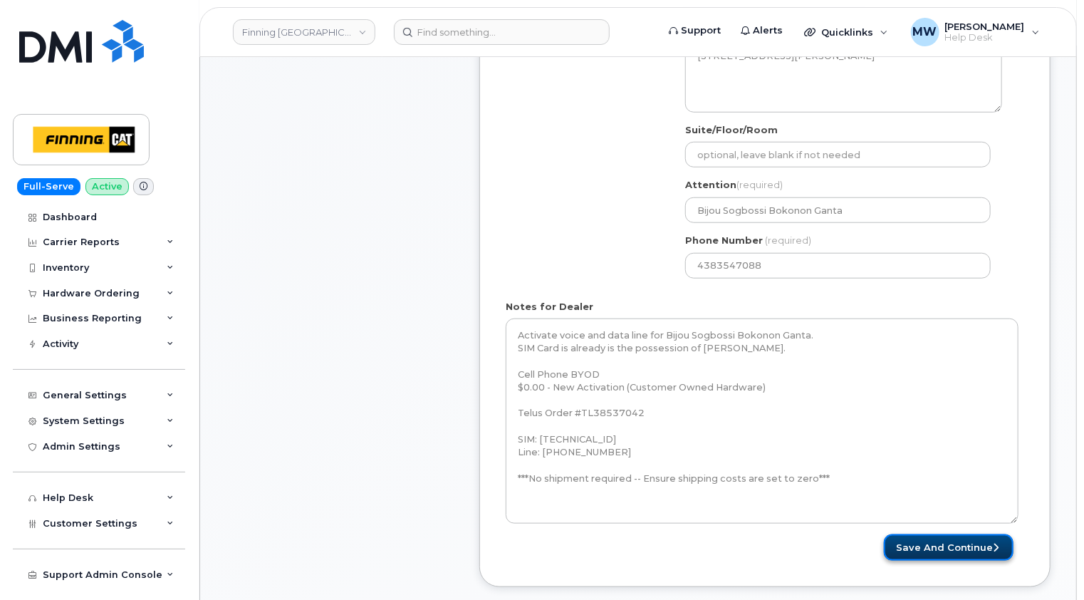
click at [957, 548] on button "Save and Continue" at bounding box center [949, 547] width 130 height 26
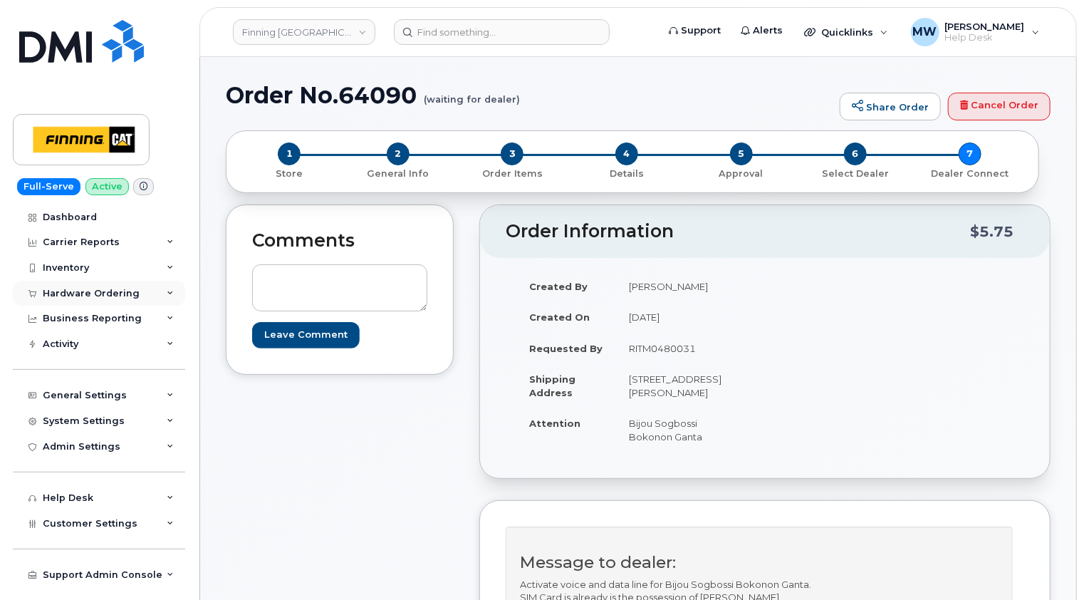
click at [85, 289] on div "Hardware Ordering" at bounding box center [91, 293] width 97 height 11
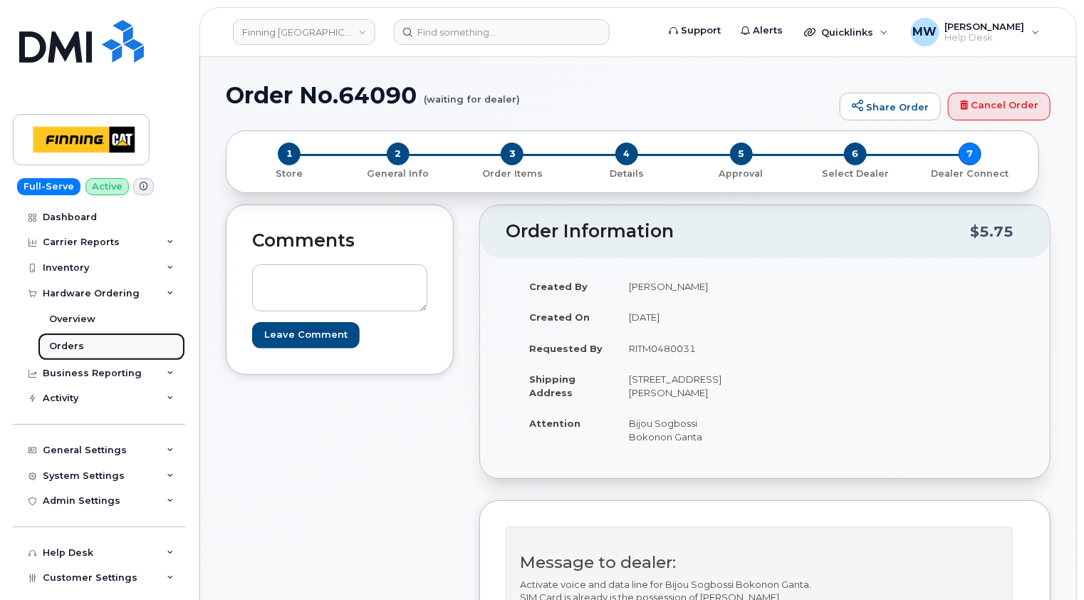
click at [78, 346] on div "Orders" at bounding box center [66, 346] width 35 height 13
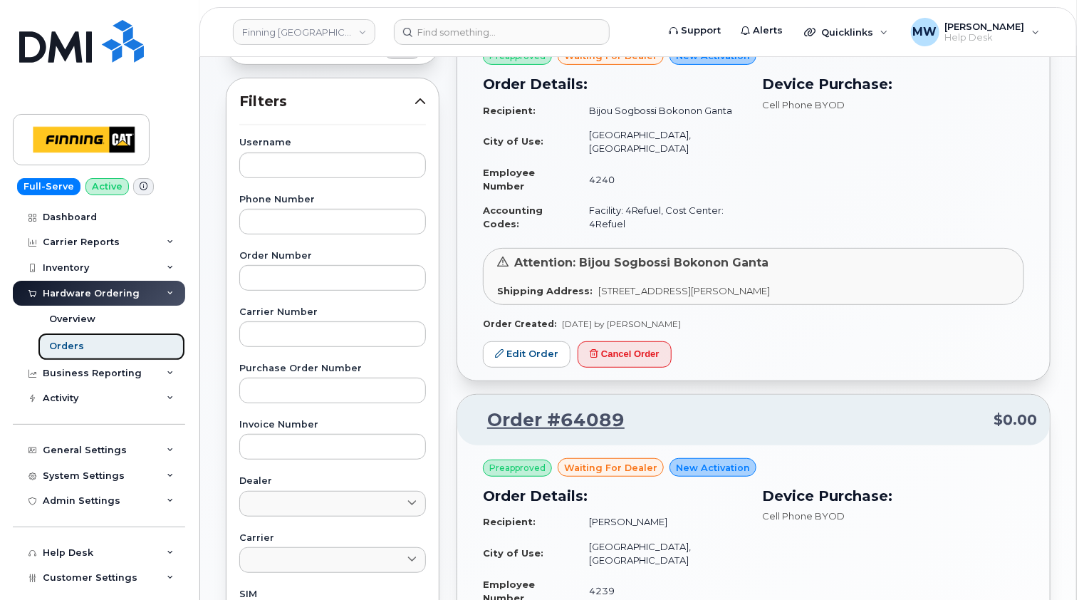
scroll to position [71, 0]
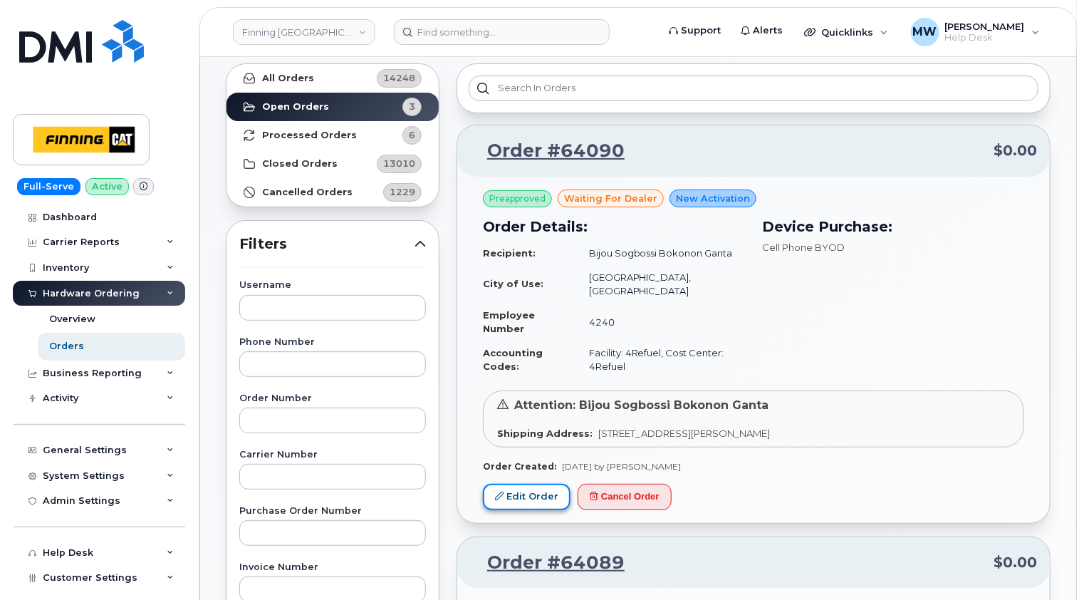
click at [536, 484] on link "Edit Order" at bounding box center [527, 497] width 88 height 26
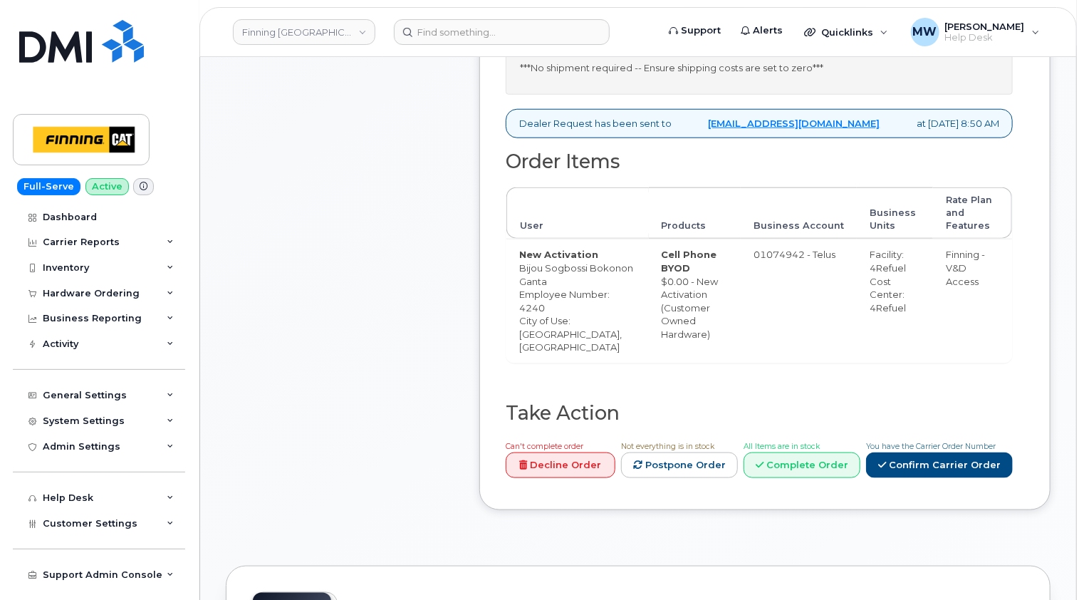
scroll to position [641, 0]
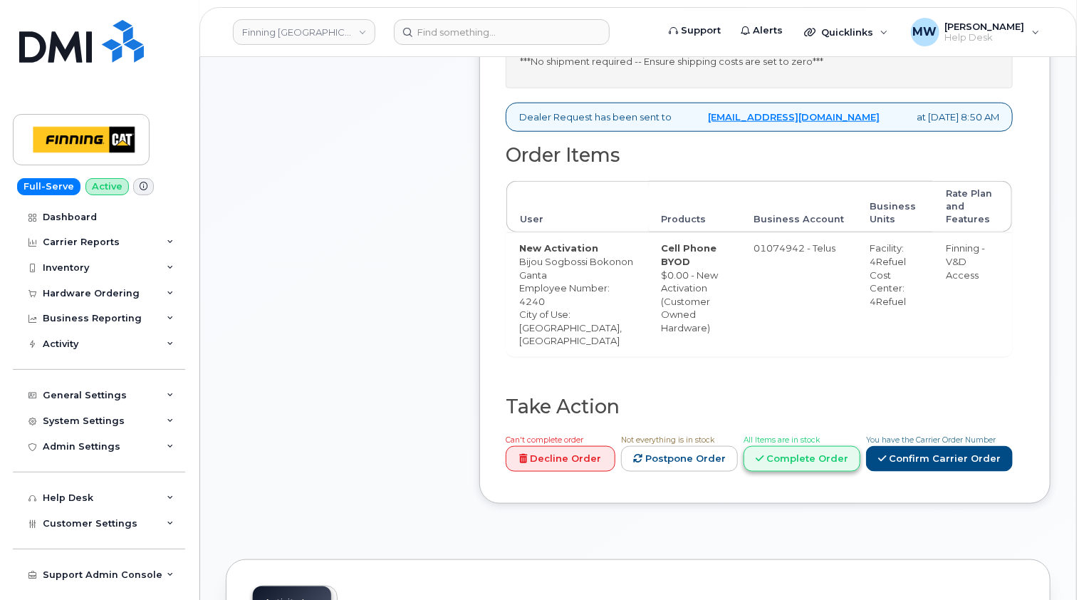
click at [818, 454] on link "Complete Order" at bounding box center [802, 459] width 117 height 26
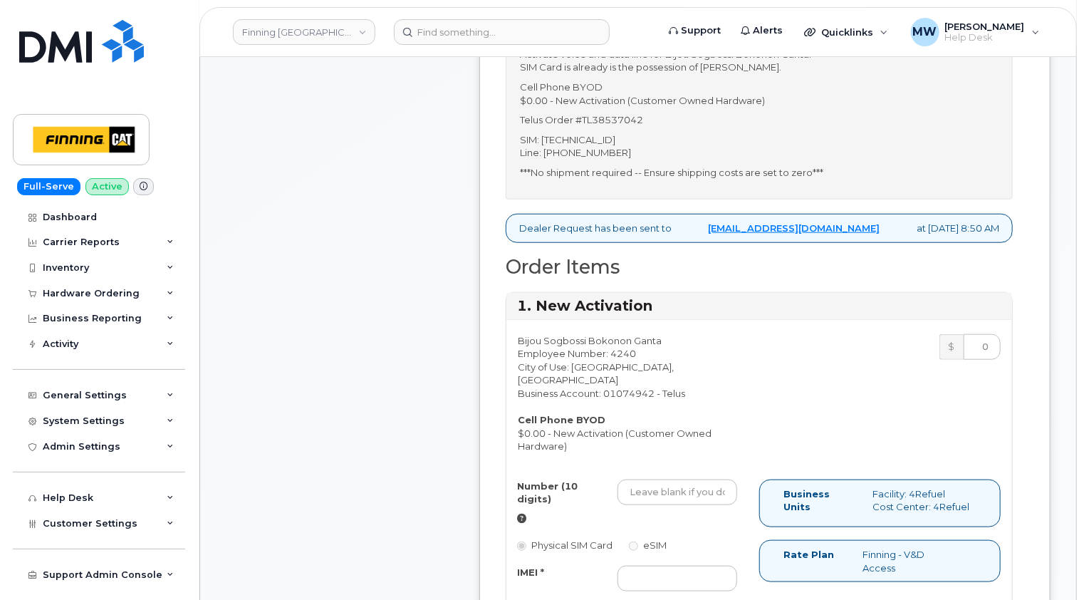
scroll to position [427, 0]
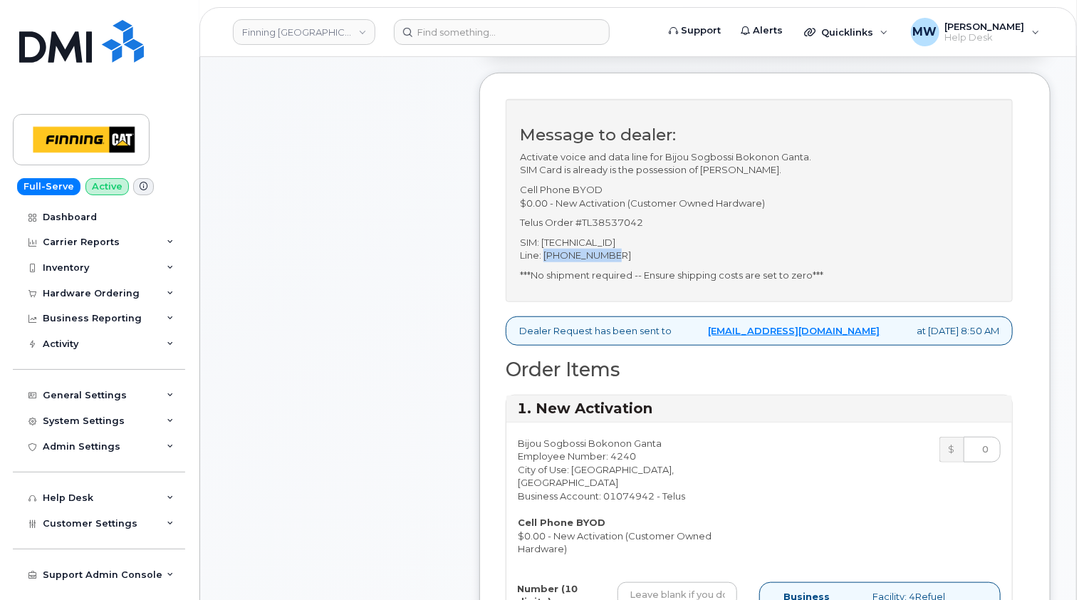
drag, startPoint x: 622, startPoint y: 269, endPoint x: 543, endPoint y: 267, distance: 79.1
click at [543, 262] on p "SIM: 8912230102347135521 Line: 514-264-2615" at bounding box center [759, 249] width 479 height 26
copy p "514-264-2615"
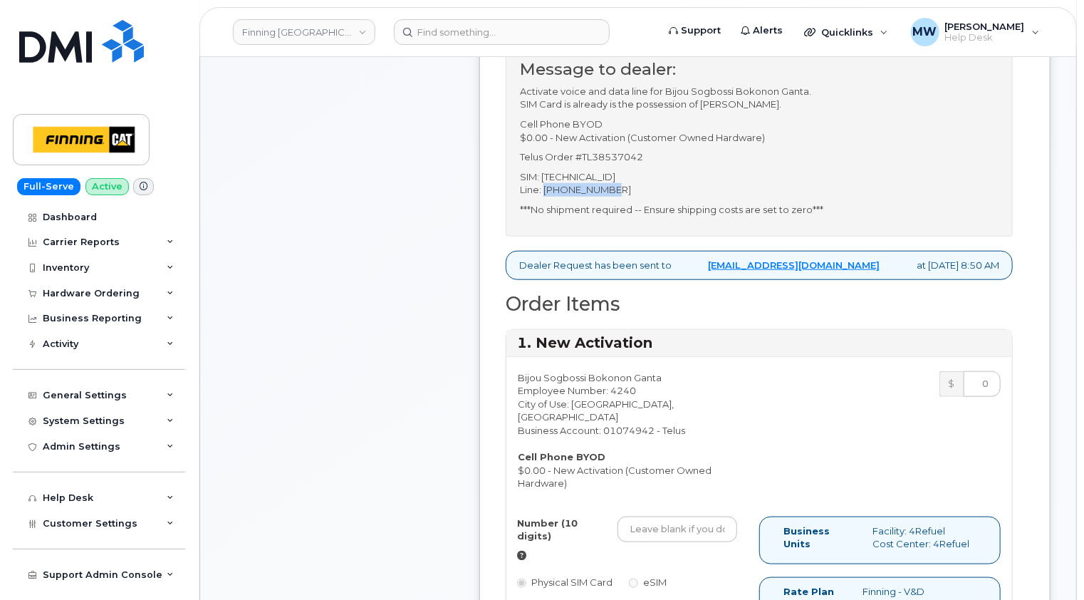
scroll to position [712, 0]
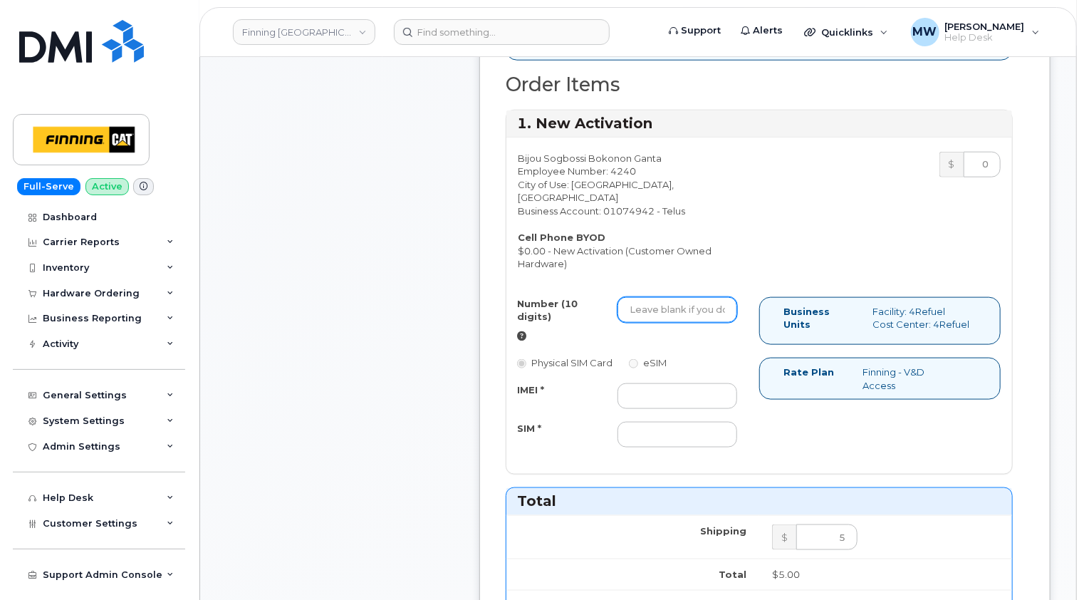
click at [633, 299] on input "Number (10 digits)" at bounding box center [678, 310] width 120 height 26
paste input "514-264-2615"
click at [652, 307] on input "514-264-2615" at bounding box center [678, 310] width 120 height 26
click at [672, 303] on input "514264-2615" at bounding box center [678, 310] width 120 height 26
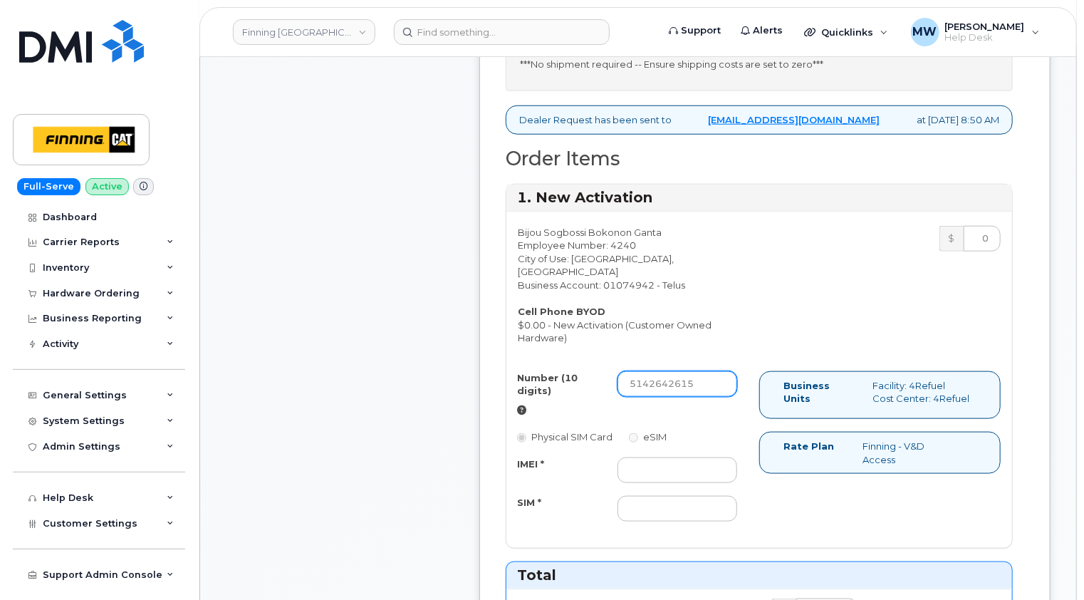
scroll to position [641, 0]
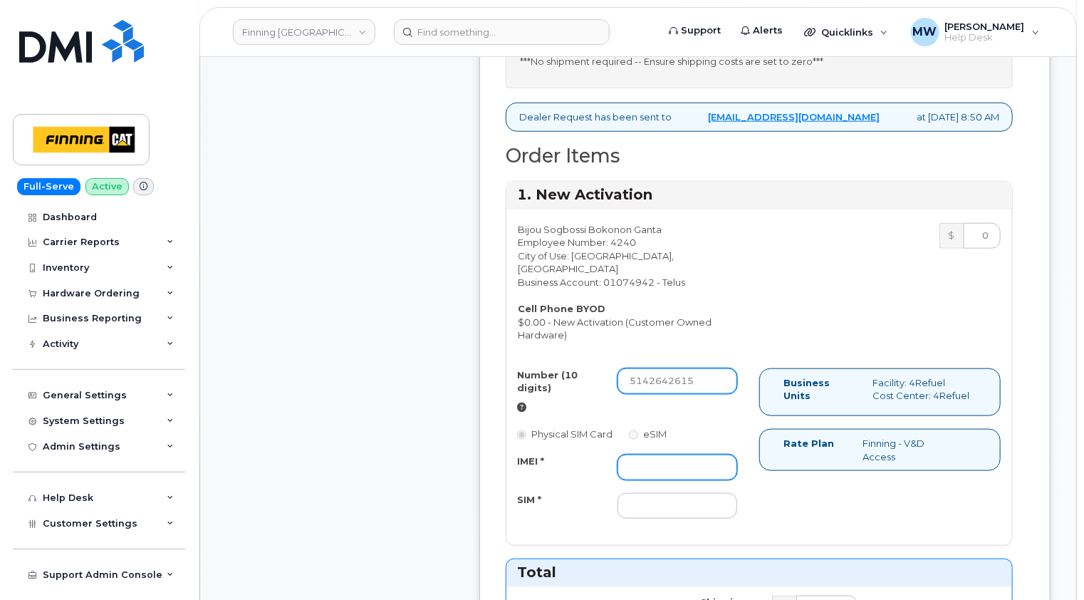
type input "5142642615"
click at [644, 457] on input "IMEI *" at bounding box center [678, 467] width 120 height 26
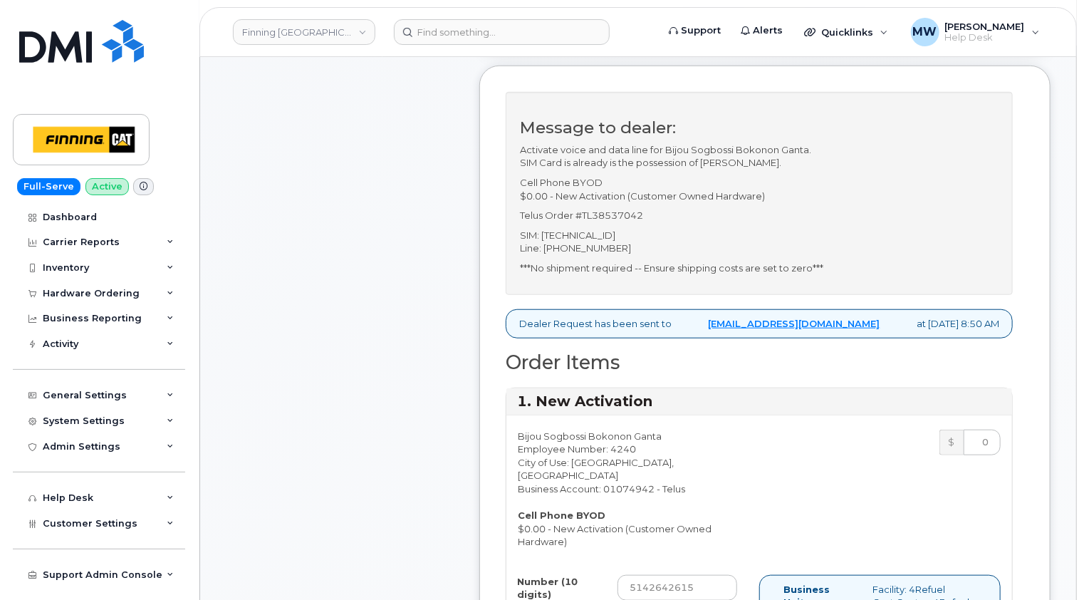
scroll to position [427, 0]
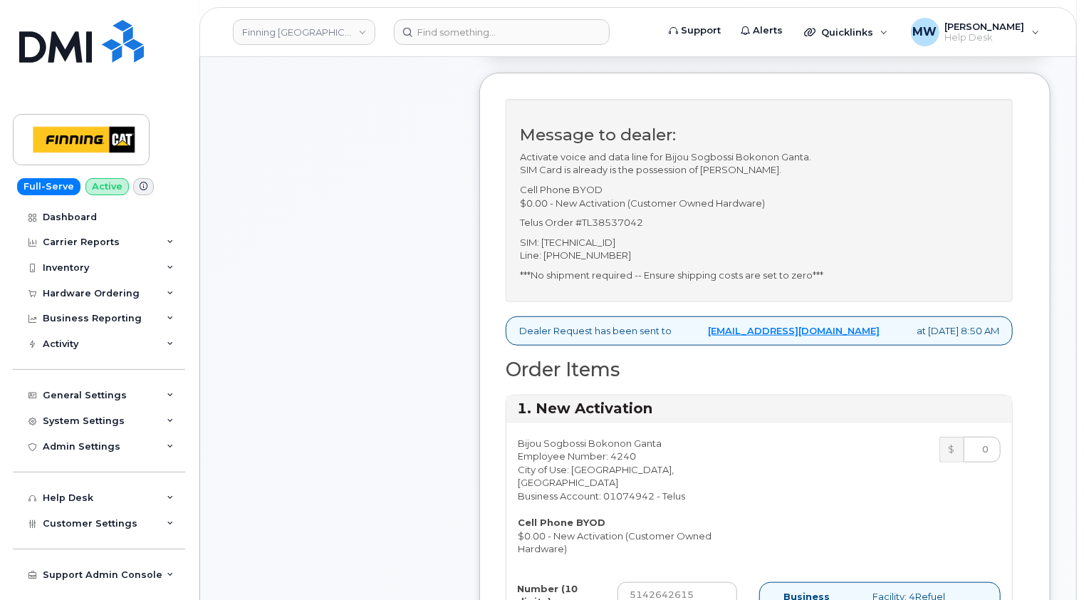
type input "x"
click at [633, 254] on p "SIM: 8912230102347135521 Line: 514-264-2615" at bounding box center [759, 249] width 479 height 26
click at [633, 253] on p "SIM: 8912230102347135521 Line: 514-264-2615" at bounding box center [759, 249] width 479 height 26
copy p "8912230102347135521"
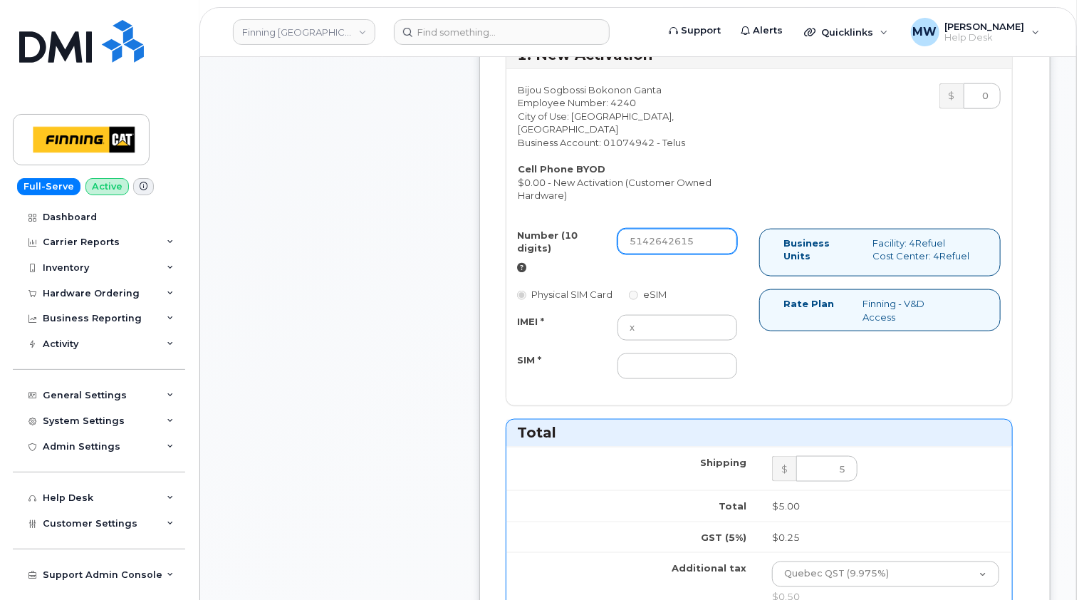
scroll to position [784, 0]
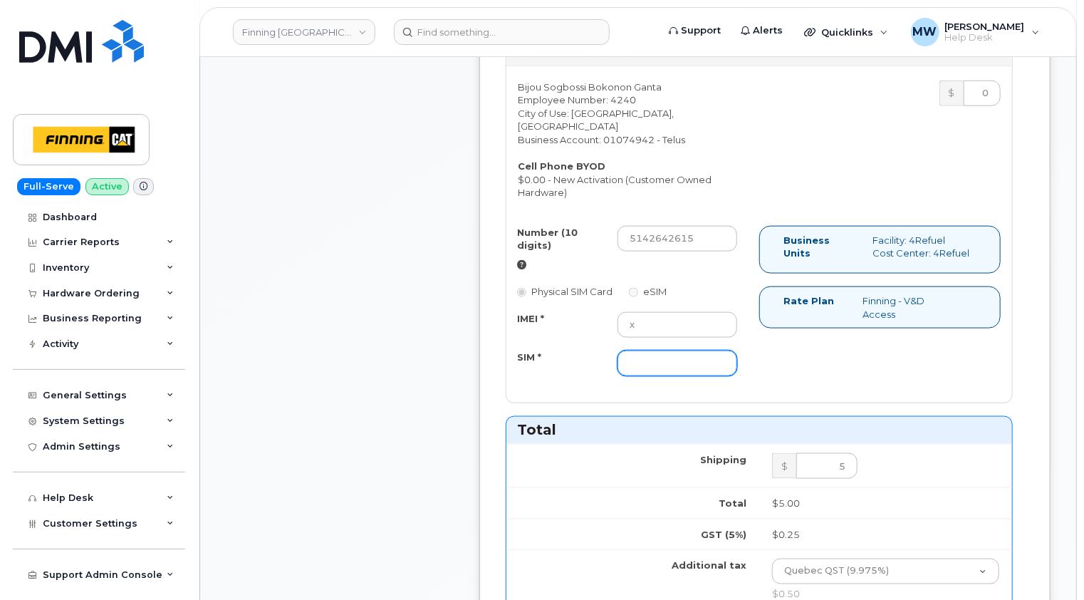
click at [655, 362] on input "SIM *" at bounding box center [678, 363] width 120 height 26
paste input "8912230102347135521"
type input "8912230102347135521"
click at [853, 355] on div "Number (10 digits) 5142642615 Physical SIM Card eSIM IMEI * x SIM * 89122301023…" at bounding box center [759, 308] width 506 height 164
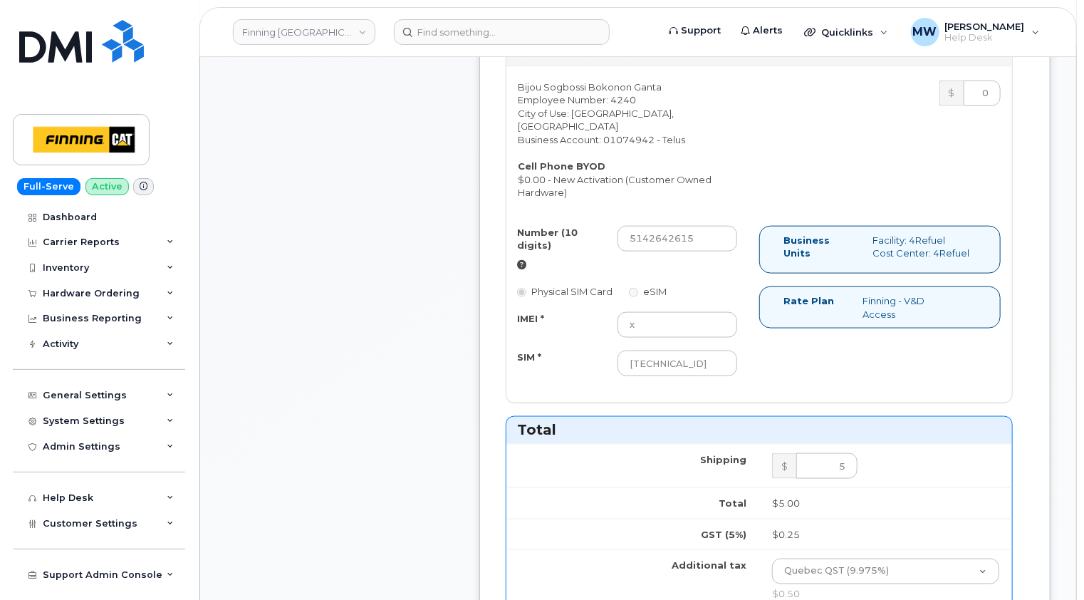
scroll to position [0, 0]
click at [725, 356] on input "8912230102347135521" at bounding box center [678, 363] width 120 height 26
click at [897, 368] on div "Number (10 digits) 5142642615 Physical SIM Card eSIM IMEI * x SIM * 89122301023…" at bounding box center [759, 308] width 506 height 164
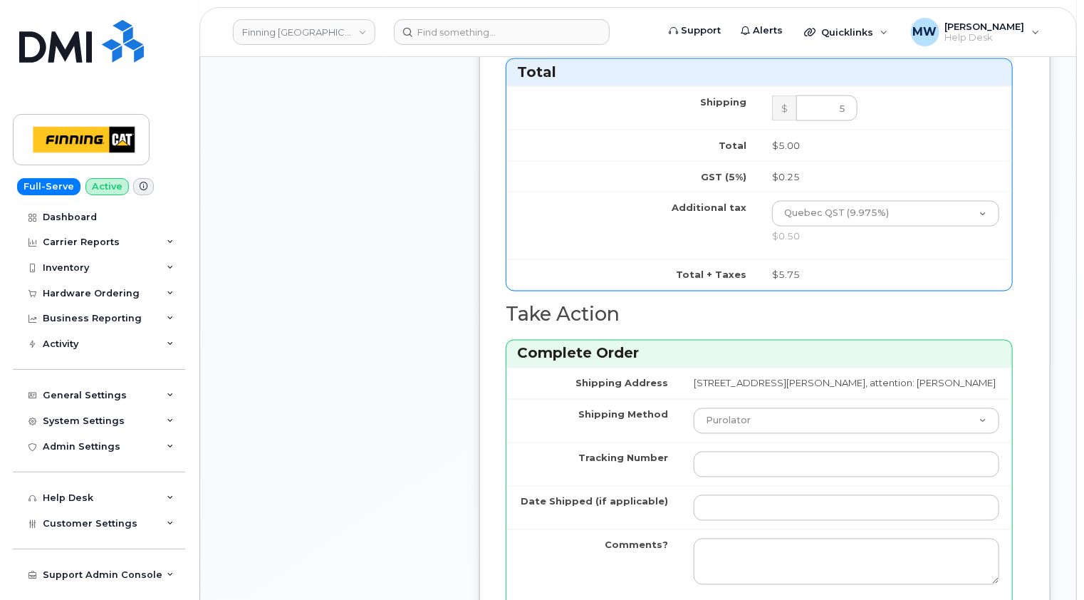
scroll to position [1211, 0]
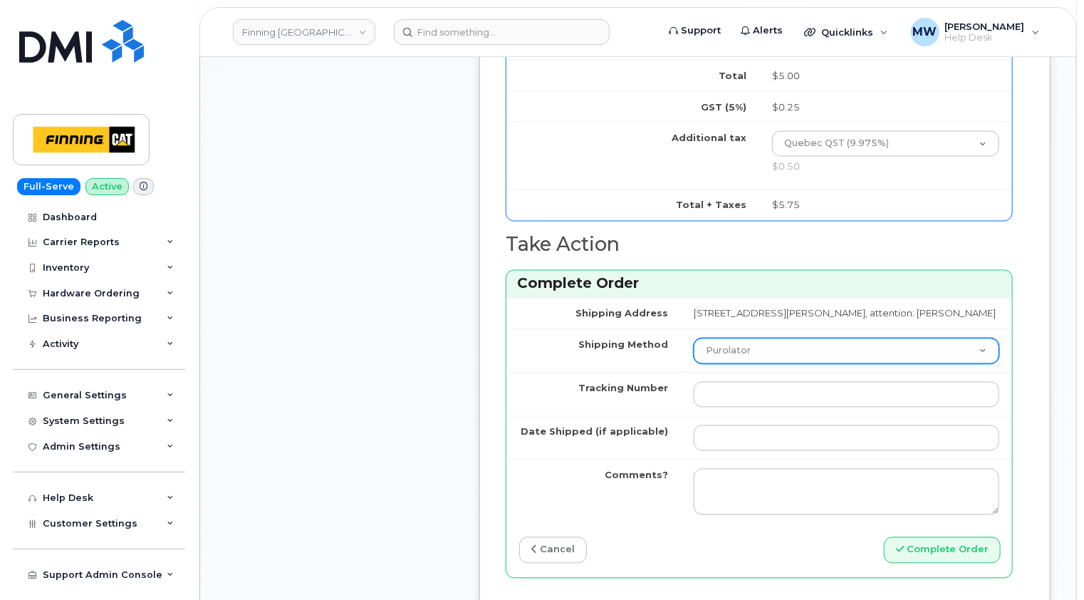
click at [838, 358] on select "Purolator UPS FedEx Canada Post Courier Other Drop Off Pick Up" at bounding box center [847, 351] width 306 height 26
select select "Other"
click at [694, 347] on select "Purolator UPS FedEx Canada Post Courier Other Drop Off Pick Up" at bounding box center [847, 351] width 306 height 26
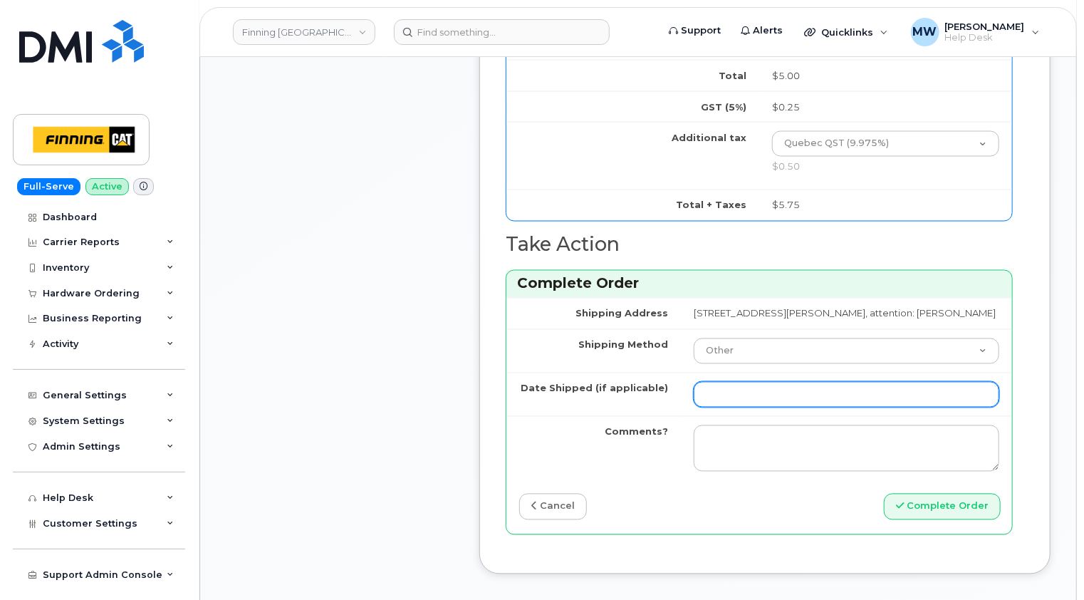
click at [694, 405] on input "Date Shipped (if applicable)" at bounding box center [847, 395] width 306 height 26
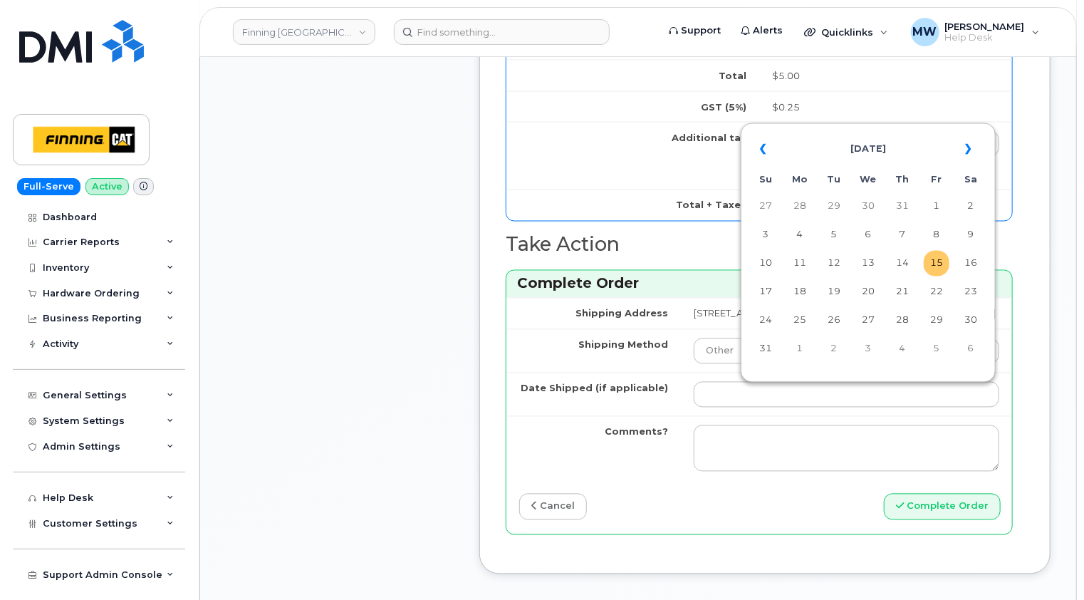
click at [940, 264] on td "15" at bounding box center [937, 264] width 26 height 26
type input "2025-08-15"
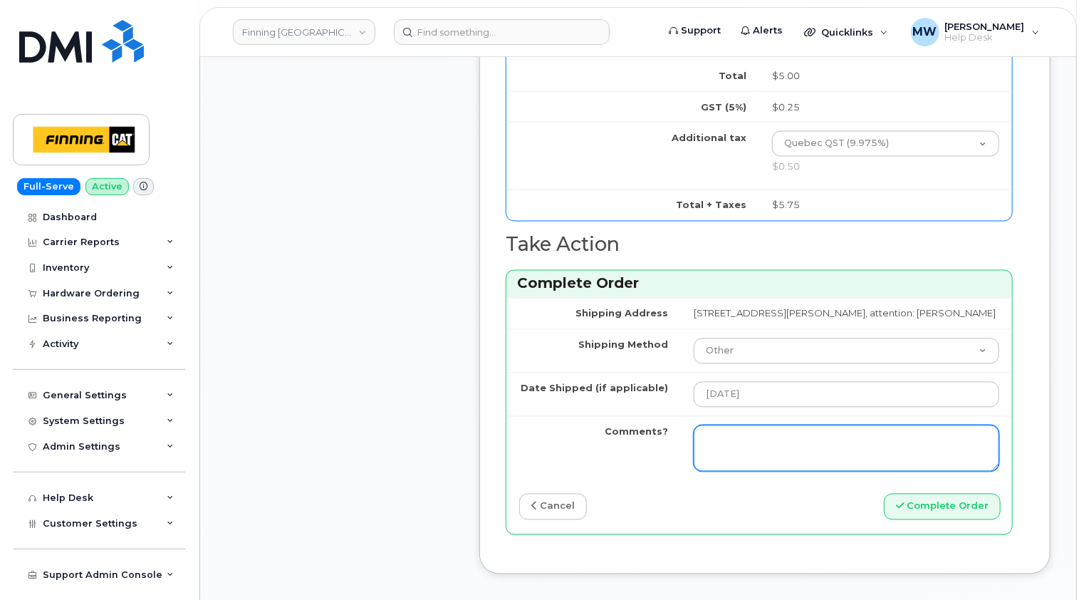
click at [699, 447] on textarea "Comments?" at bounding box center [847, 448] width 306 height 47
type textarea "N"
type textarea "Activation Only -- No Shipment Required."
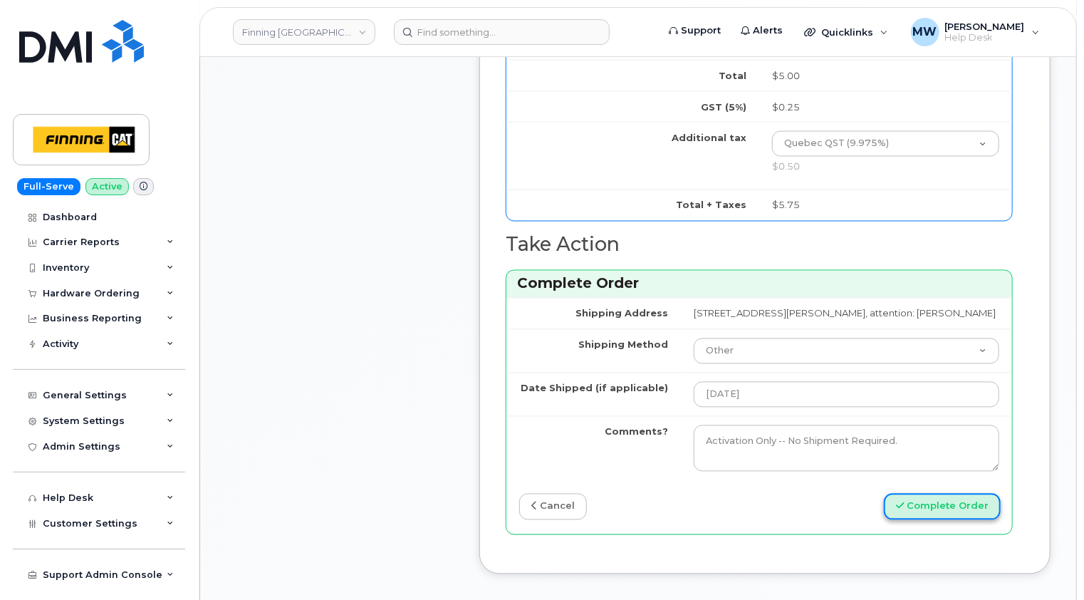
click at [947, 514] on button "Complete Order" at bounding box center [942, 507] width 117 height 26
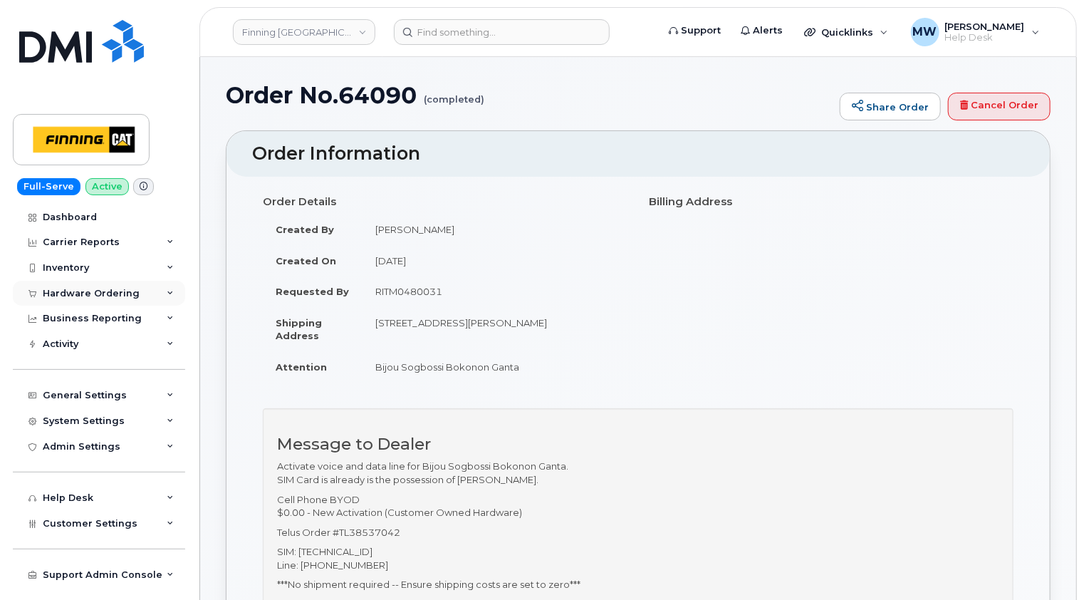
click at [92, 295] on div "Hardware Ordering" at bounding box center [91, 293] width 97 height 11
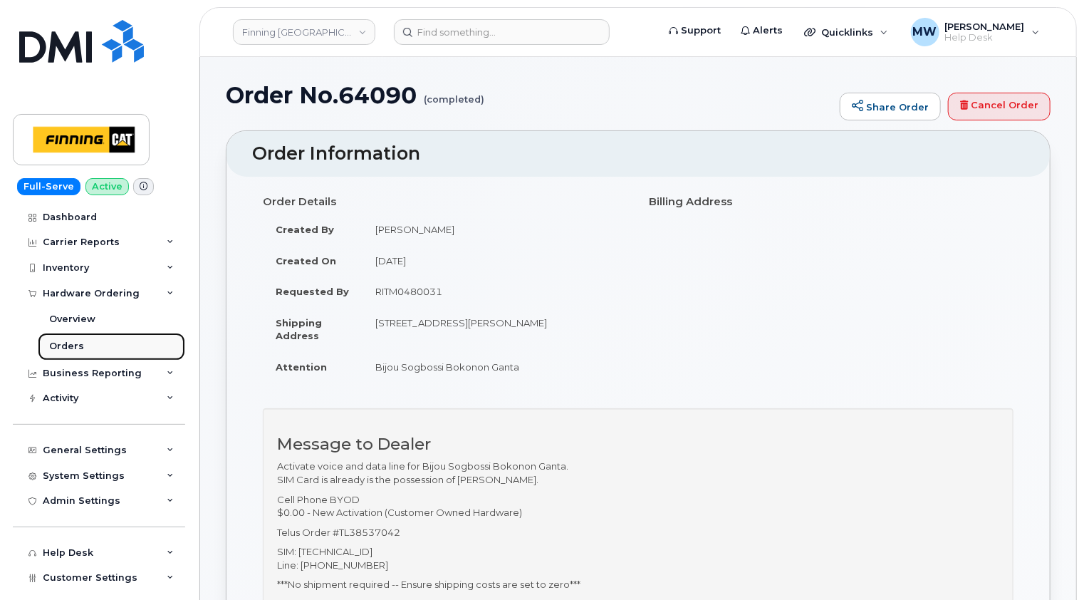
click at [71, 344] on div "Orders" at bounding box center [66, 346] width 35 height 13
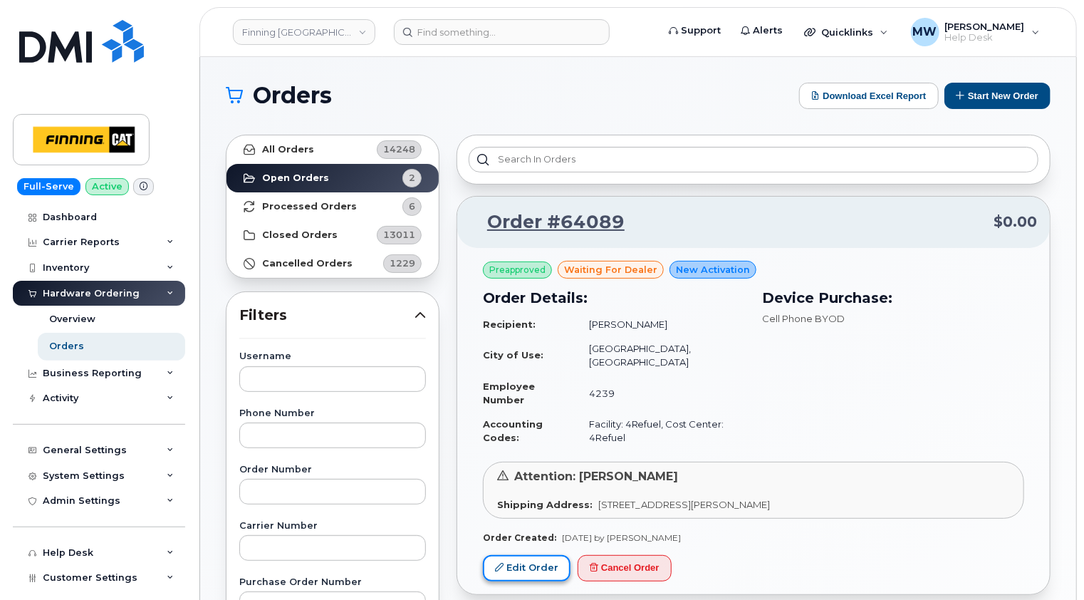
click at [540, 555] on link "Edit Order" at bounding box center [527, 568] width 88 height 26
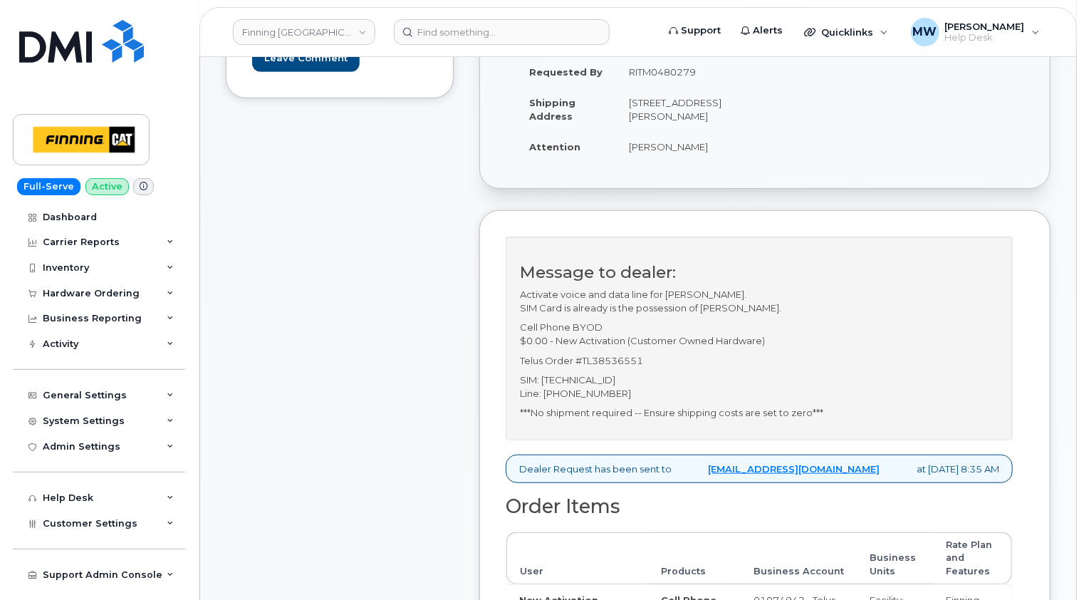
scroll to position [499, 0]
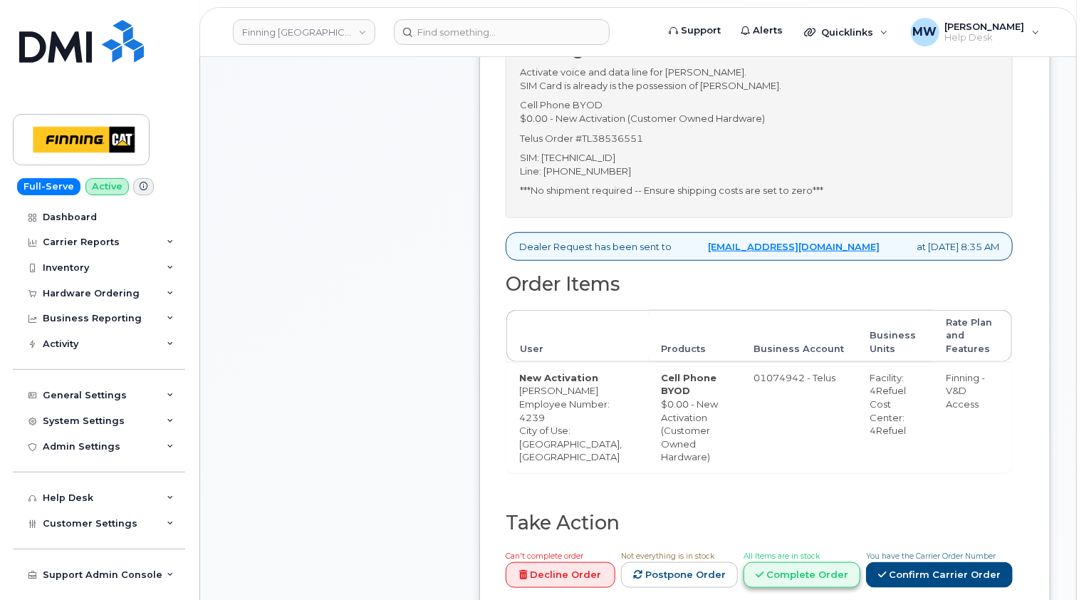
click at [829, 576] on link "Complete Order" at bounding box center [802, 575] width 117 height 26
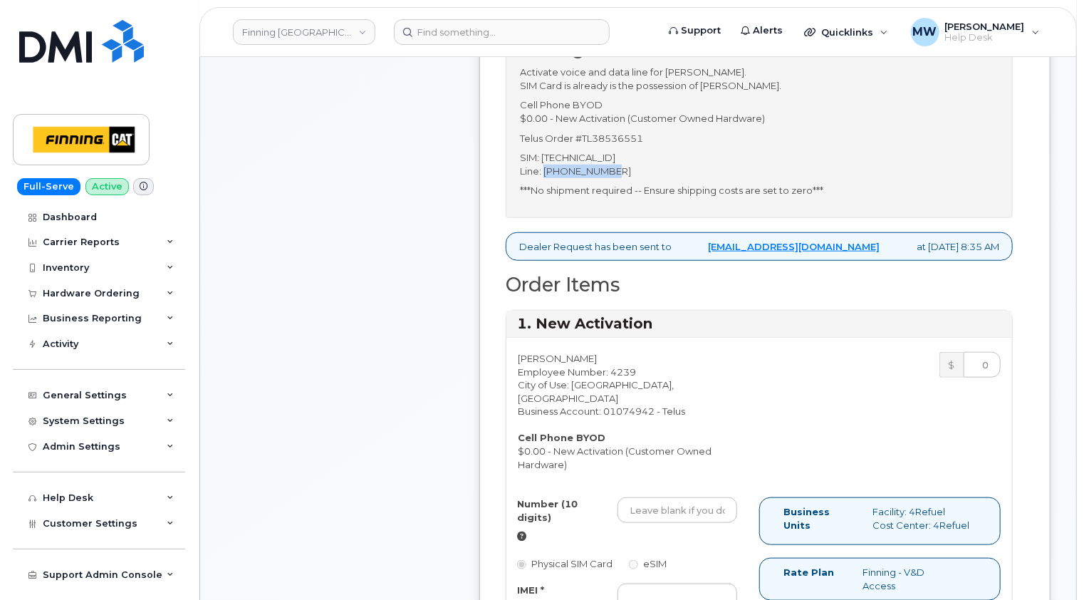
drag, startPoint x: 623, startPoint y: 180, endPoint x: 545, endPoint y: 181, distance: 78.4
click at [545, 177] on p "SIM: [TECHNICAL_ID] Line: [PHONE_NUMBER]" at bounding box center [759, 164] width 479 height 26
copy p "[PHONE_NUMBER]"
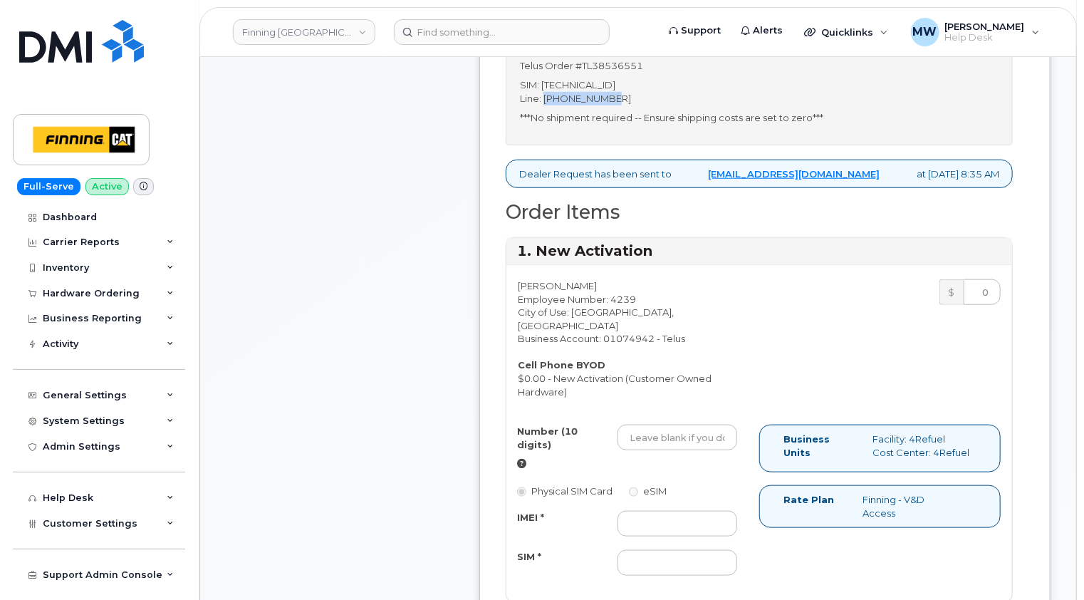
scroll to position [641, 0]
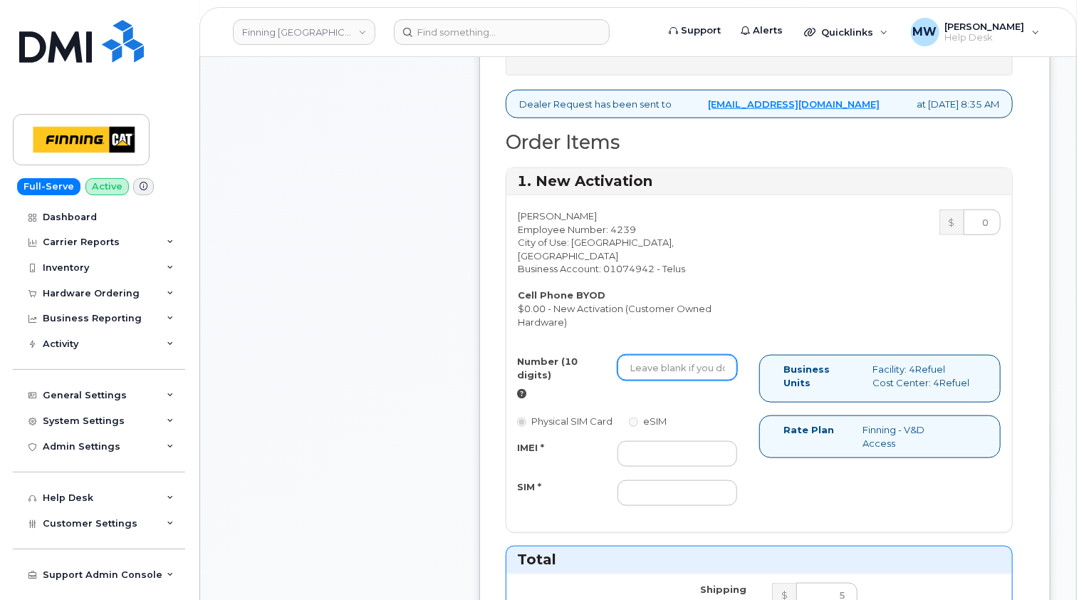
click at [672, 360] on input "Number (10 digits)" at bounding box center [678, 368] width 120 height 26
paste input "[PHONE_NUMBER]"
click at [655, 363] on input "[PHONE_NUMBER]" at bounding box center [678, 368] width 120 height 26
click at [672, 365] on input "514264-2265" at bounding box center [678, 368] width 120 height 26
type input "5142642265"
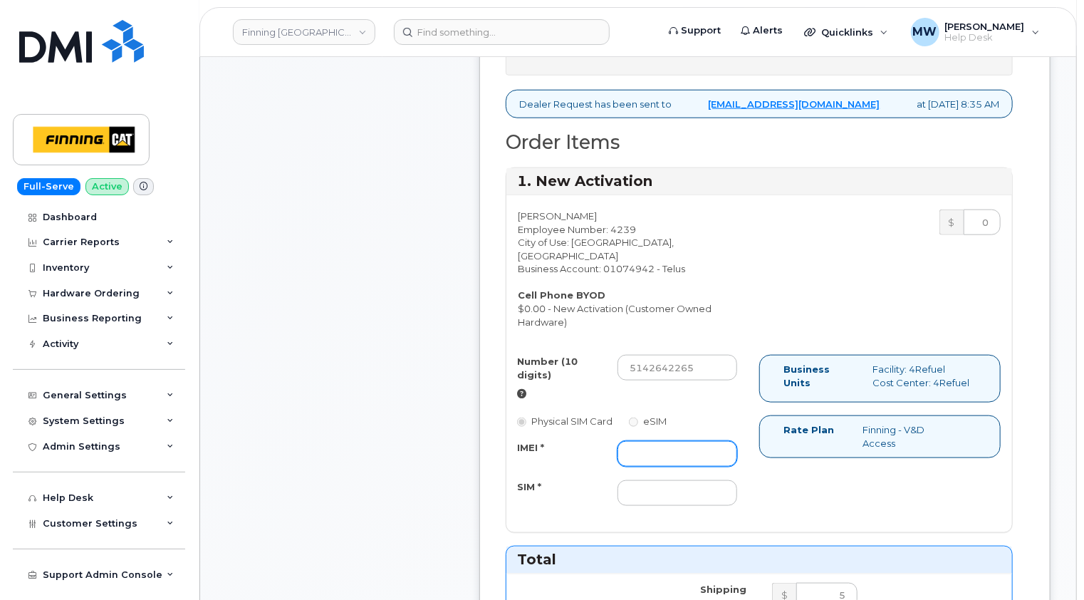
click at [650, 448] on input "IMEI *" at bounding box center [678, 454] width 120 height 26
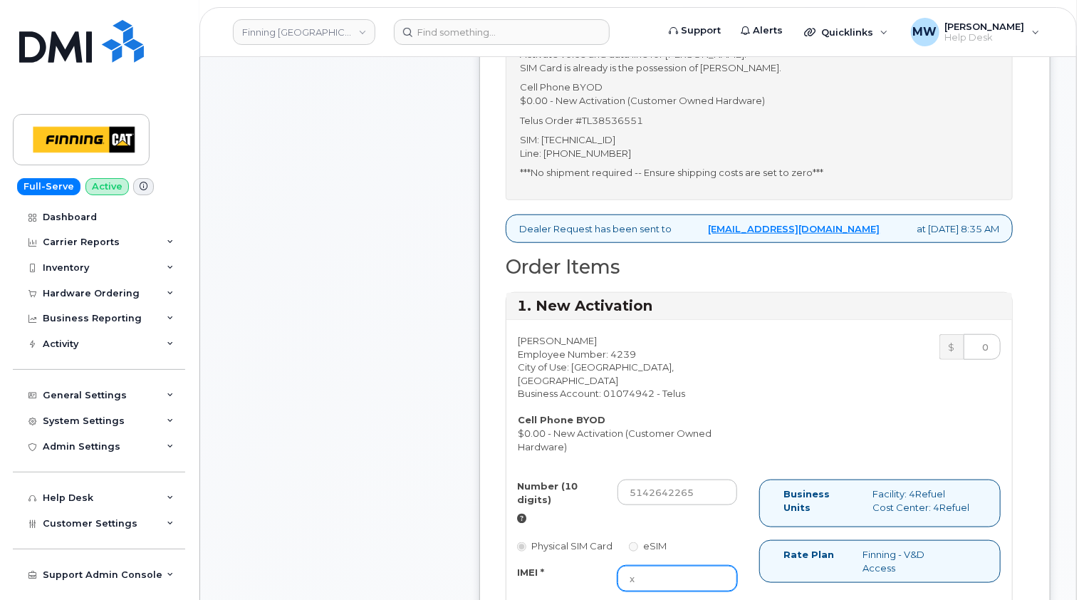
scroll to position [427, 0]
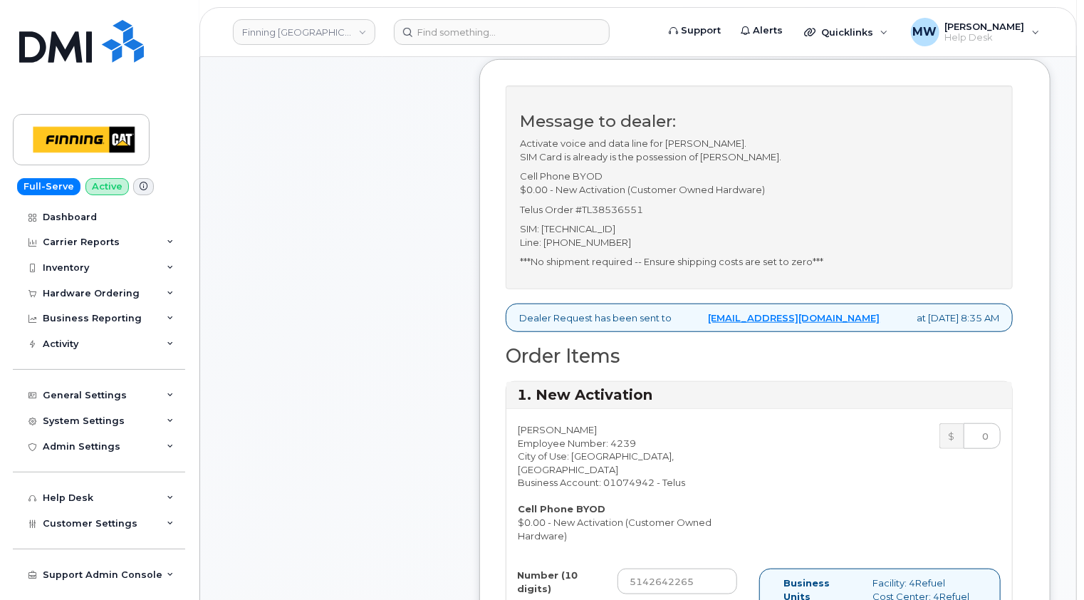
type input "x"
click at [616, 239] on p "SIM: 8912230102160499251 Line: 514-264-2265" at bounding box center [759, 235] width 479 height 26
copy p "[TECHNICAL_ID]"
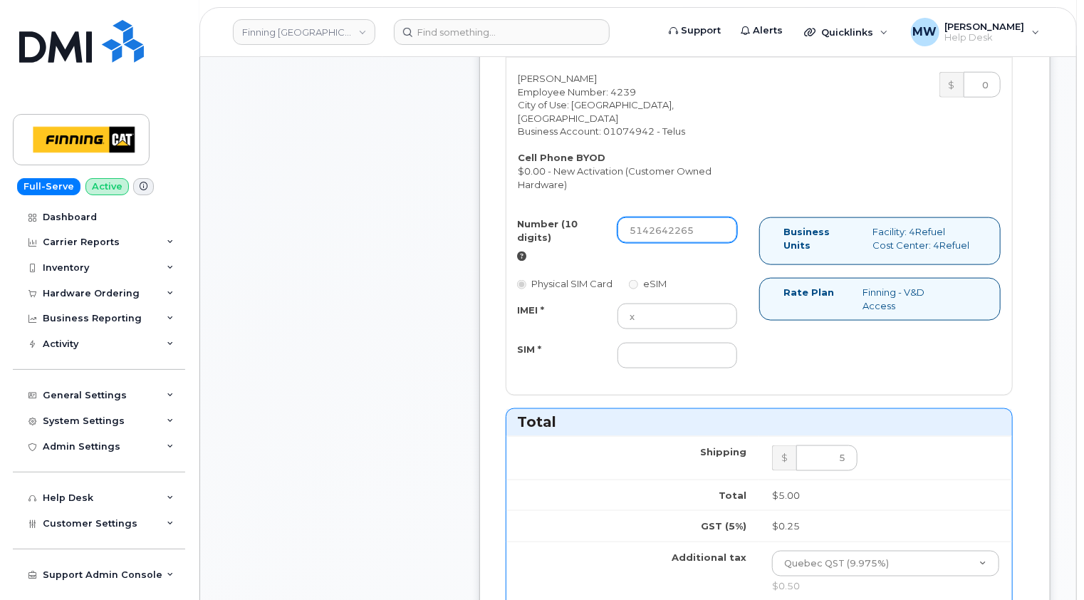
scroll to position [784, 0]
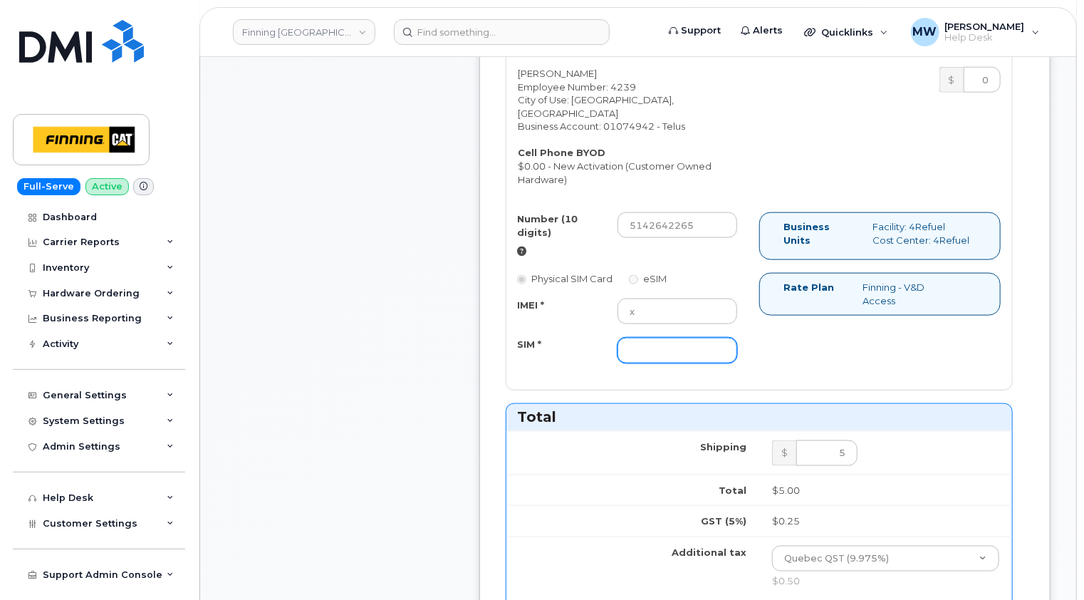
click at [665, 348] on input "SIM *" at bounding box center [678, 351] width 120 height 26
paste input "[TECHNICAL_ID]"
type input "[TECHNICAL_ID]"
click at [848, 340] on div "Number (10 digits) 5142642265 Physical SIM Card eSIM IMEI * x SIM * 89122301021…" at bounding box center [759, 294] width 506 height 164
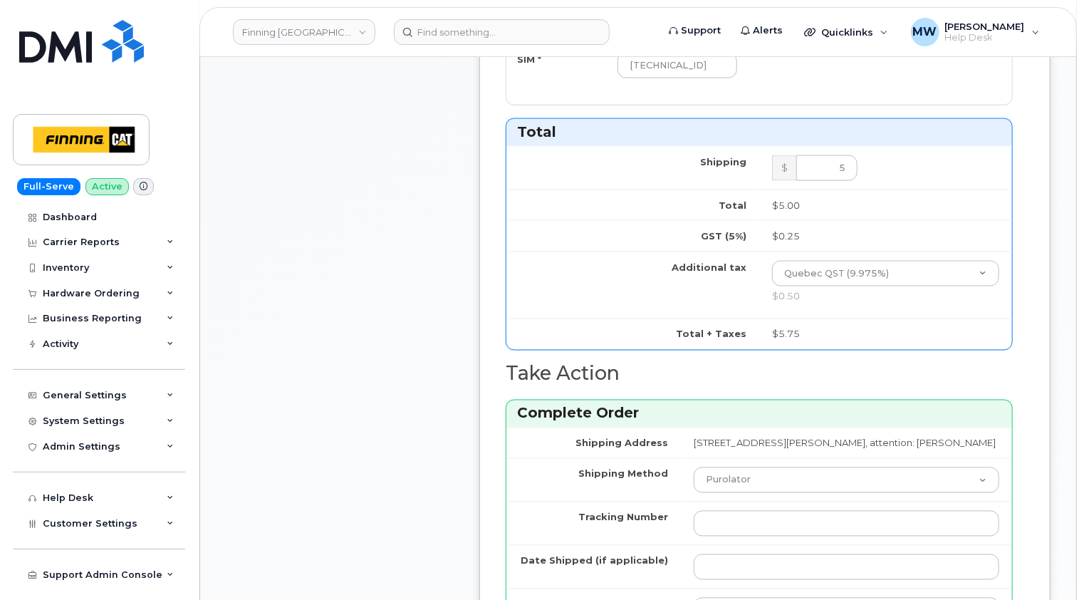
scroll to position [1211, 0]
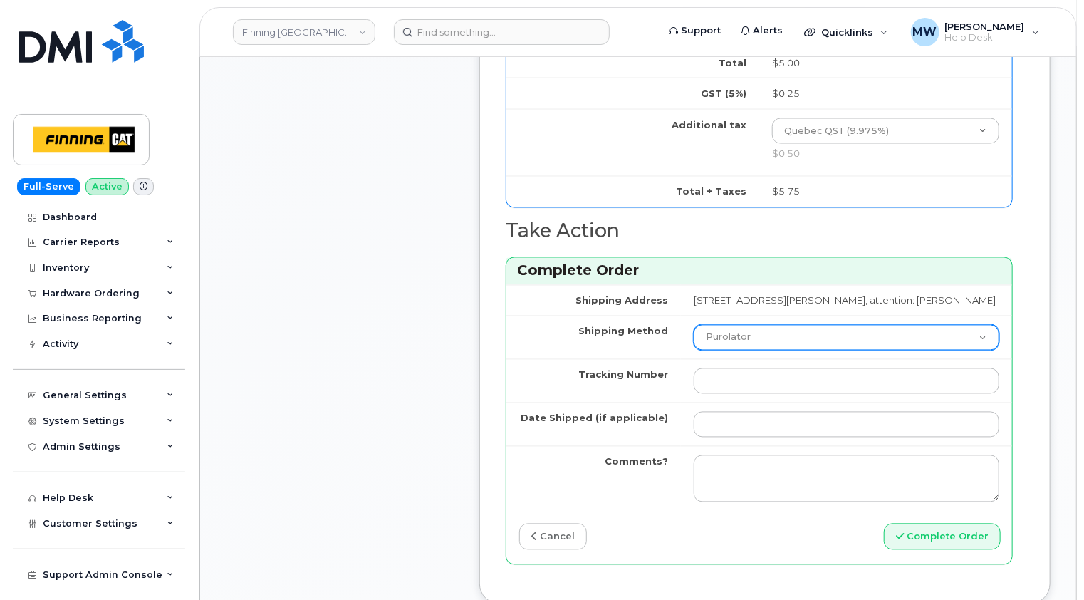
click at [806, 350] on select "Purolator UPS FedEx Canada Post Courier Other Drop Off Pick Up" at bounding box center [847, 338] width 306 height 26
select select "Other"
click at [694, 333] on select "Purolator UPS FedEx Canada Post Courier Other Drop Off Pick Up" at bounding box center [847, 338] width 306 height 26
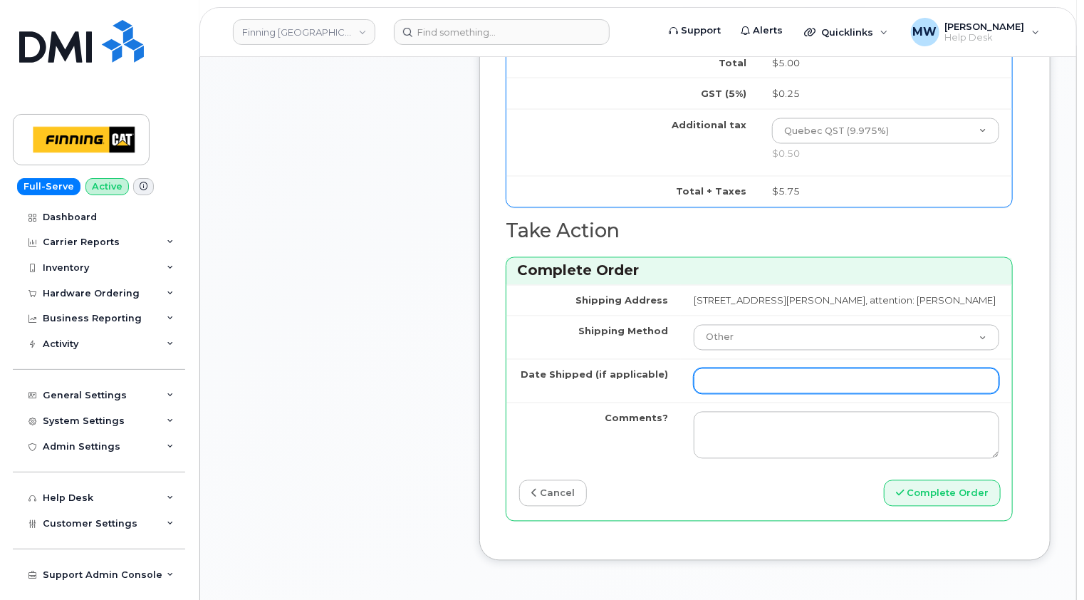
click at [712, 391] on input "Date Shipped (if applicable)" at bounding box center [847, 381] width 306 height 26
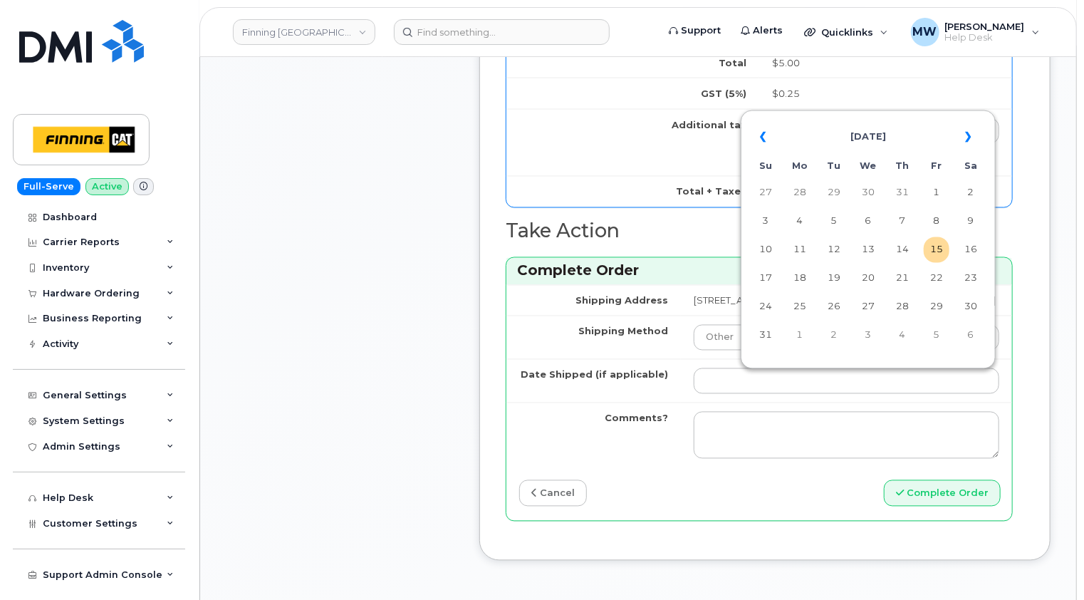
drag, startPoint x: 942, startPoint y: 256, endPoint x: 917, endPoint y: 283, distance: 37.3
click at [942, 256] on td "15" at bounding box center [937, 250] width 26 height 26
type input "2025-08-15"
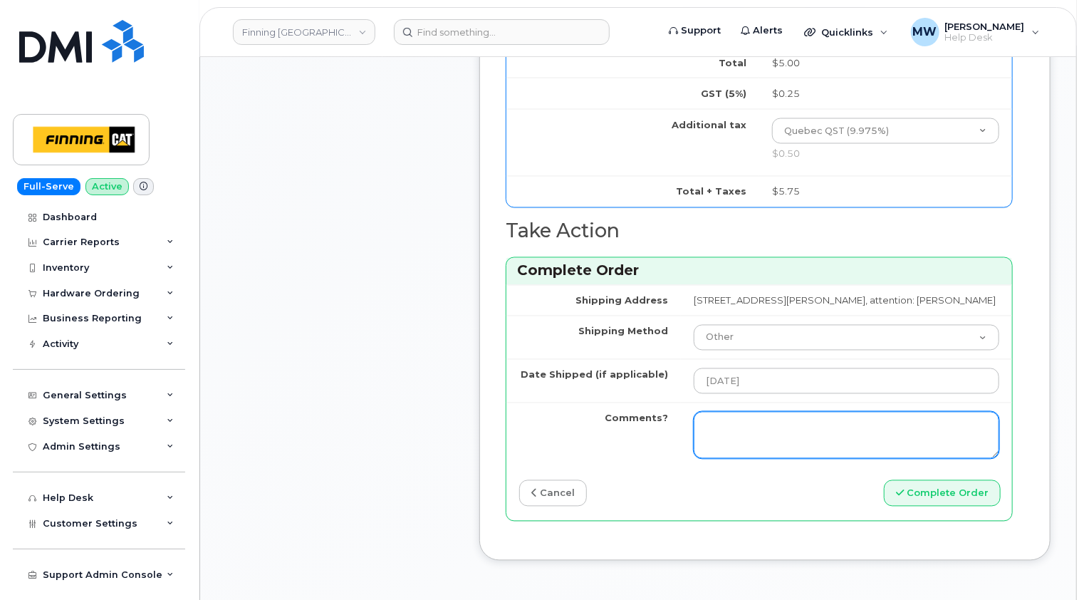
click at [818, 437] on textarea "Comments?" at bounding box center [847, 435] width 306 height 47
type textarea "a"
type textarea "Activation Only -- No Shipment Required"
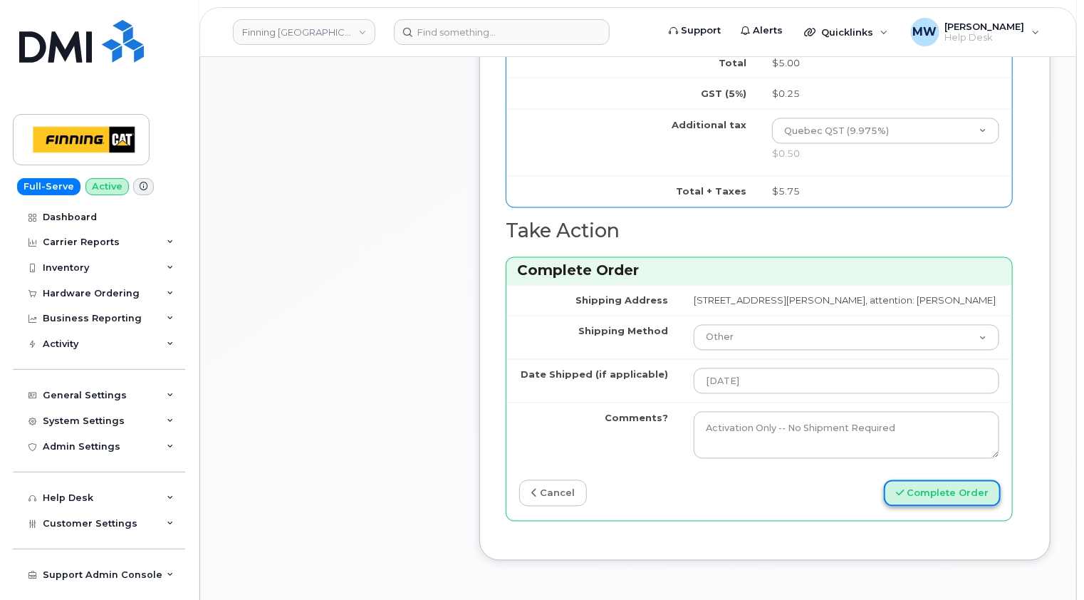
click at [949, 502] on button "Complete Order" at bounding box center [942, 493] width 117 height 26
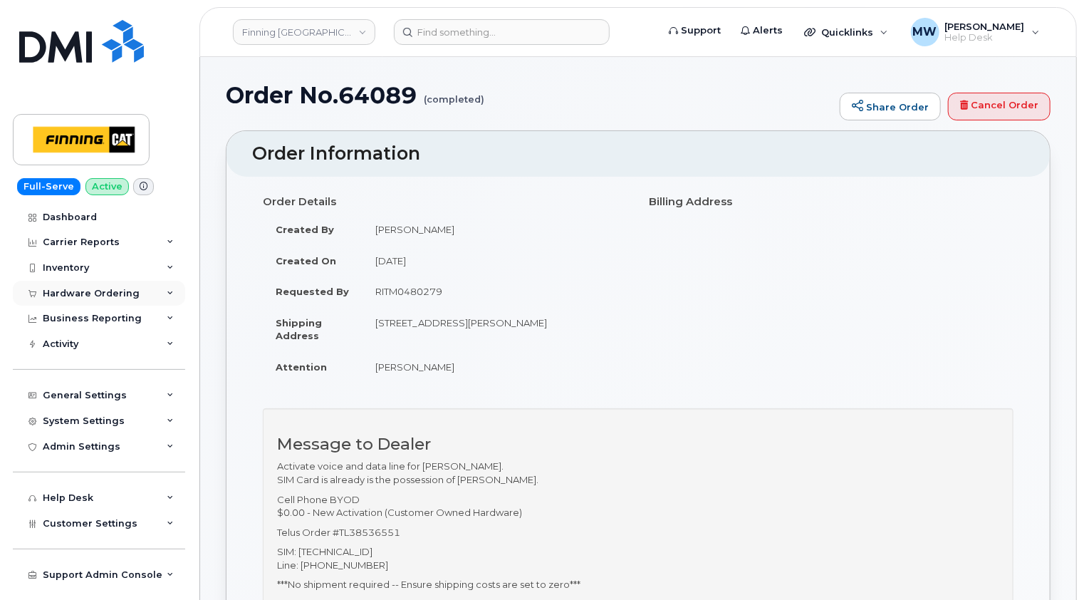
click at [103, 291] on div "Hardware Ordering" at bounding box center [91, 293] width 97 height 11
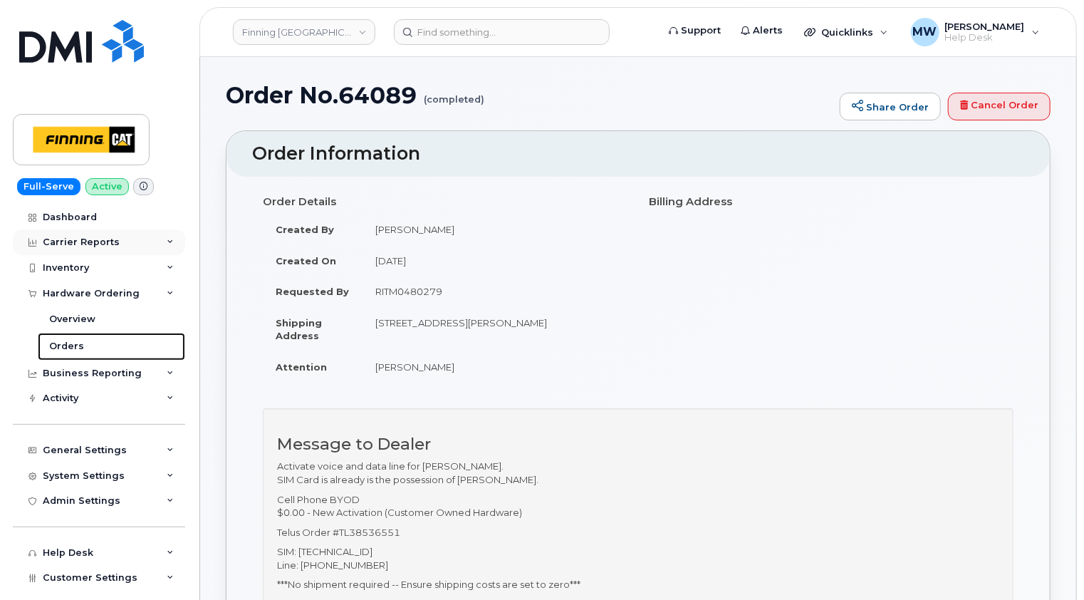
drag, startPoint x: 58, startPoint y: 347, endPoint x: 152, endPoint y: 248, distance: 137.0
click at [58, 348] on div "Orders" at bounding box center [66, 346] width 35 height 13
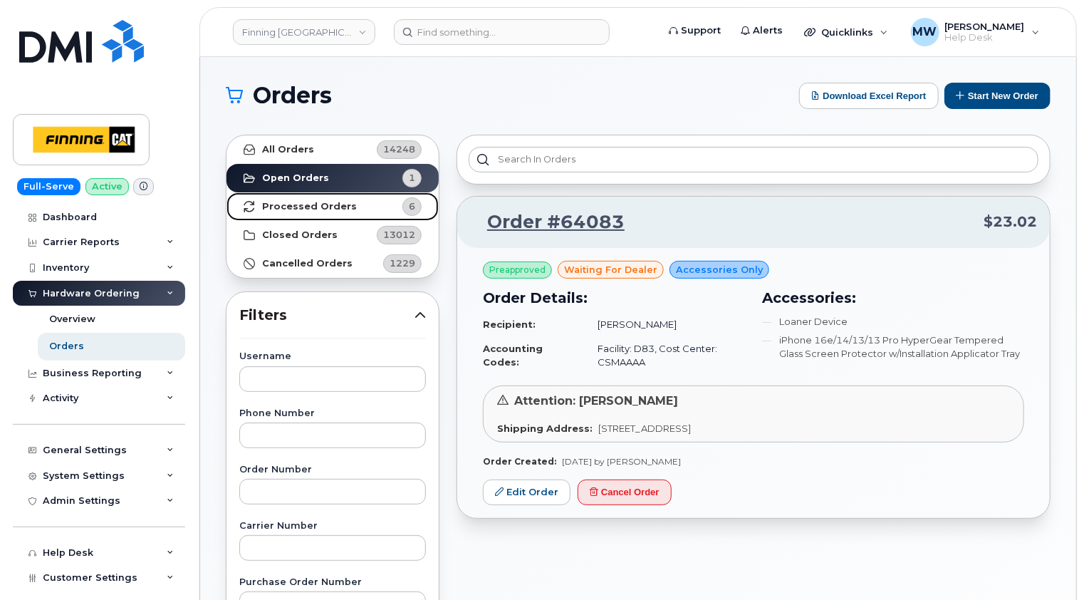
click at [323, 209] on strong "Processed Orders" at bounding box center [309, 206] width 95 height 11
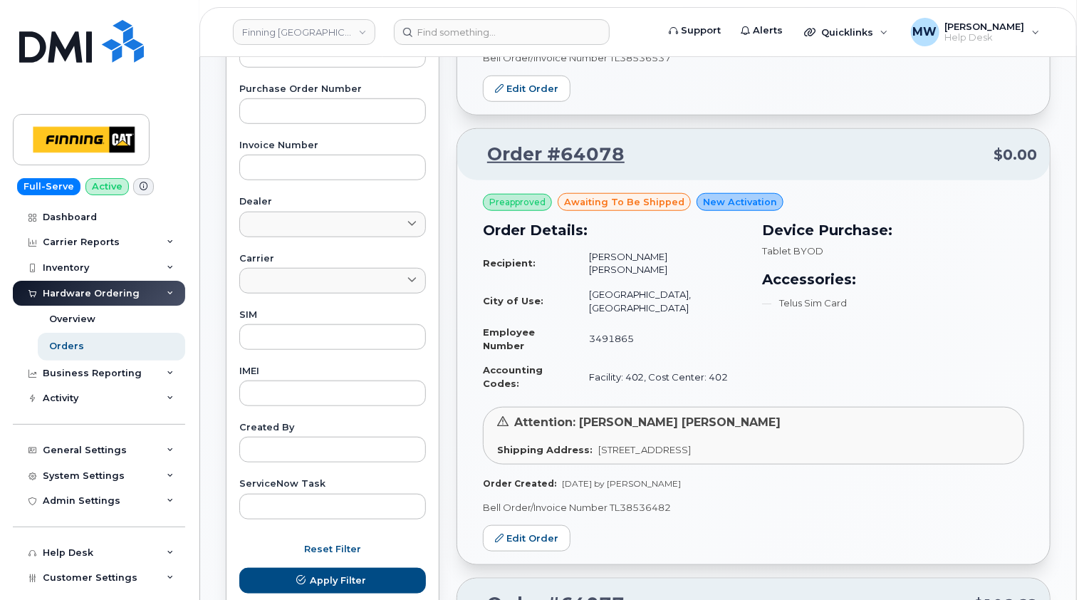
scroll to position [499, 0]
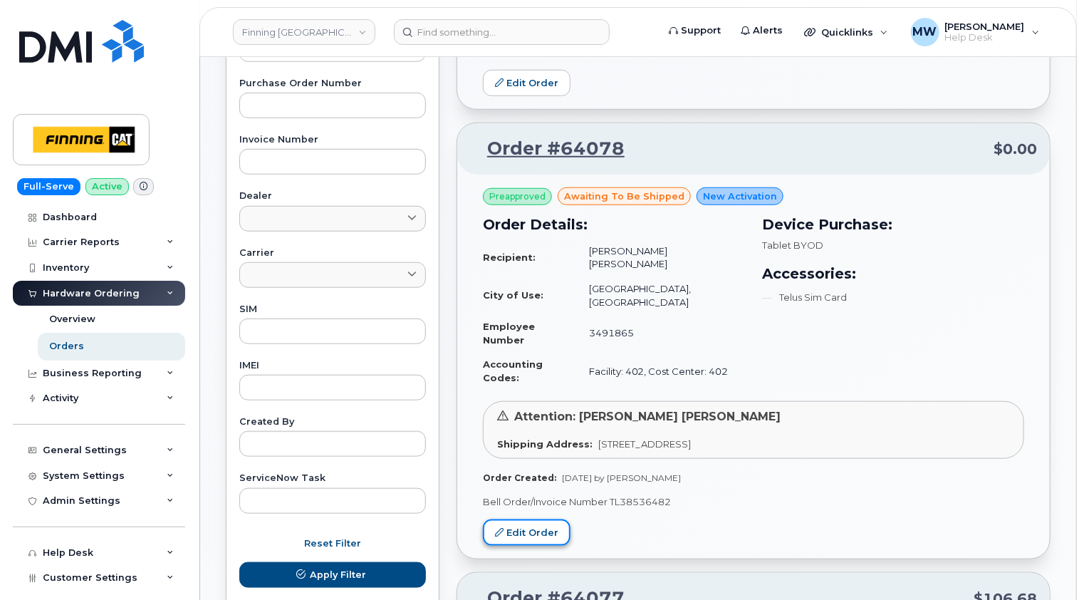
click at [531, 519] on link "Edit Order" at bounding box center [527, 532] width 88 height 26
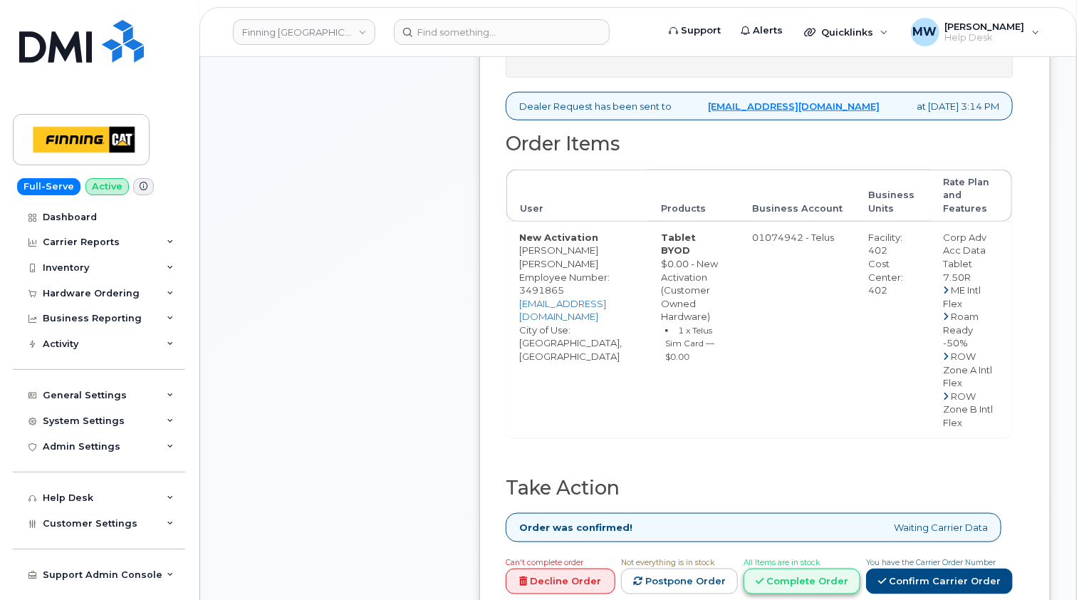
scroll to position [784, 0]
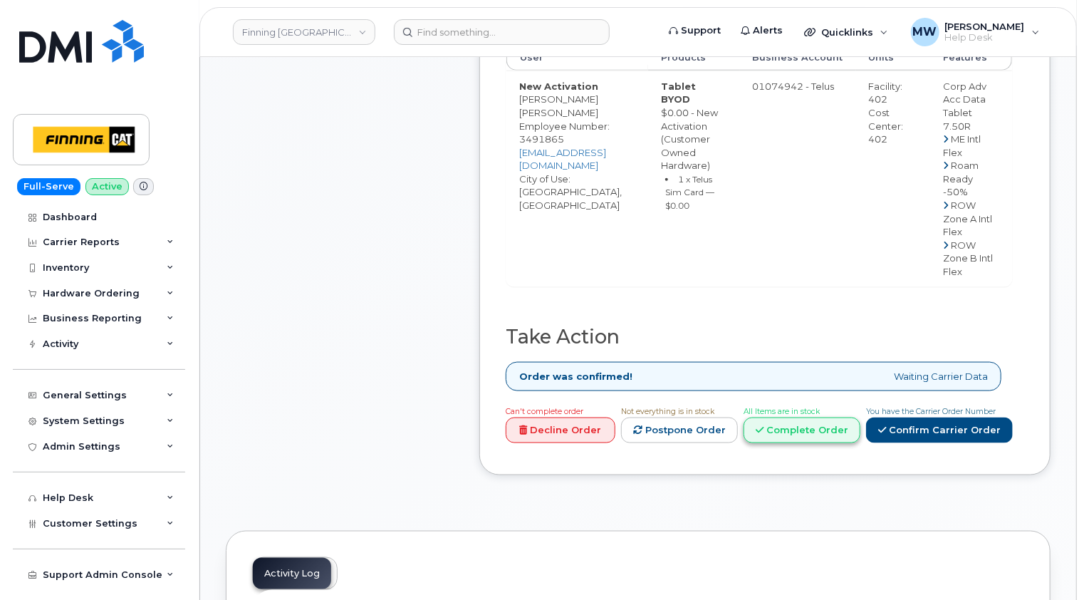
click at [838, 430] on link "Complete Order" at bounding box center [802, 430] width 117 height 26
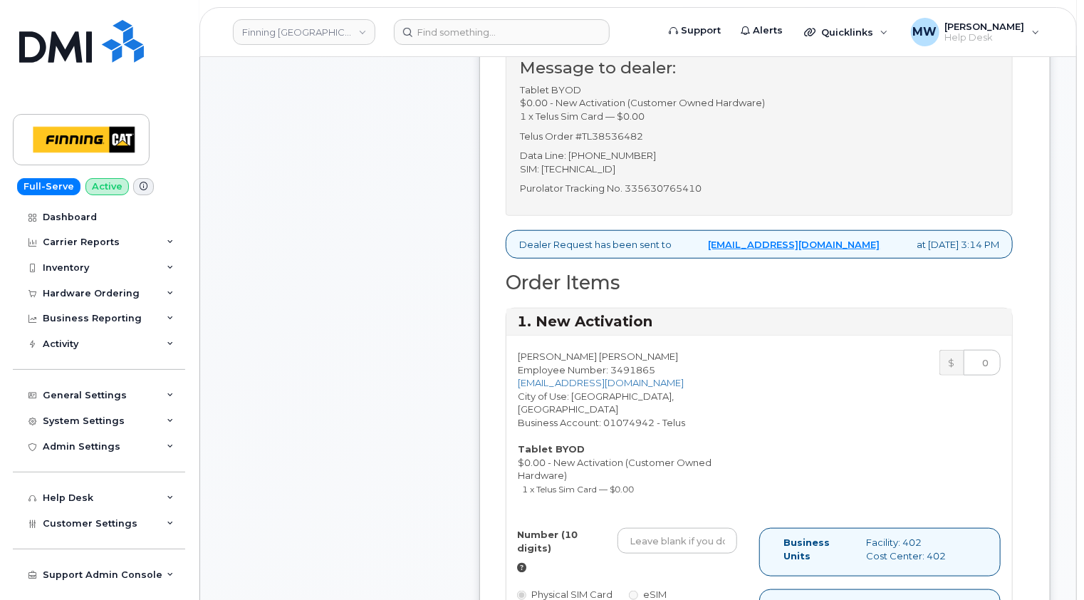
scroll to position [356, 0]
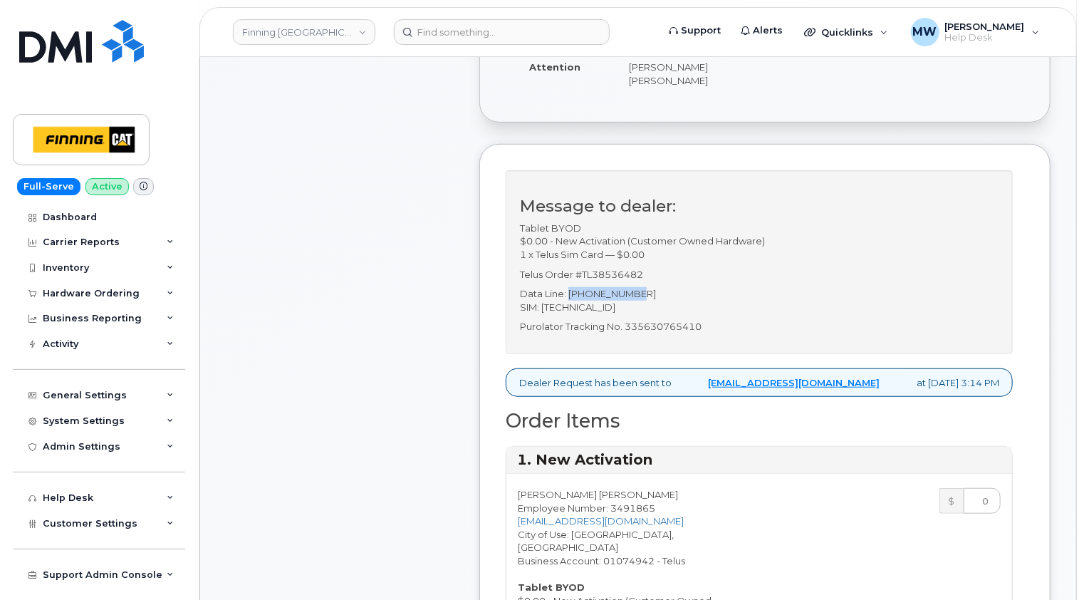
drag, startPoint x: 645, startPoint y: 289, endPoint x: 571, endPoint y: 290, distance: 74.8
click at [571, 290] on p "Data Line: [PHONE_NUMBER] SIM: [TECHNICAL_ID]" at bounding box center [759, 300] width 479 height 26
copy p "[PHONE_NUMBER]"
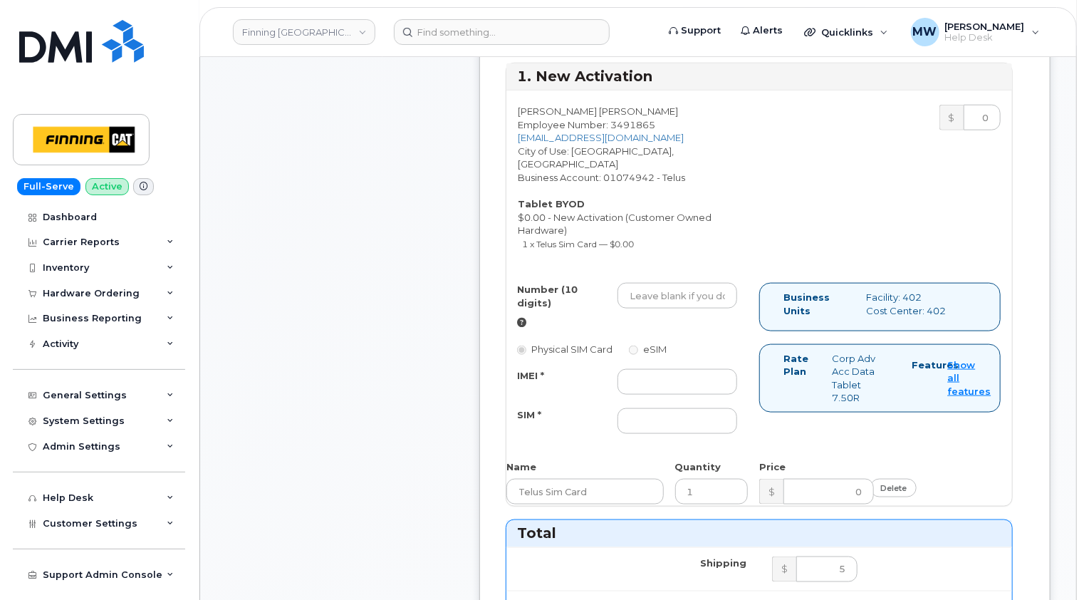
scroll to position [855, 0]
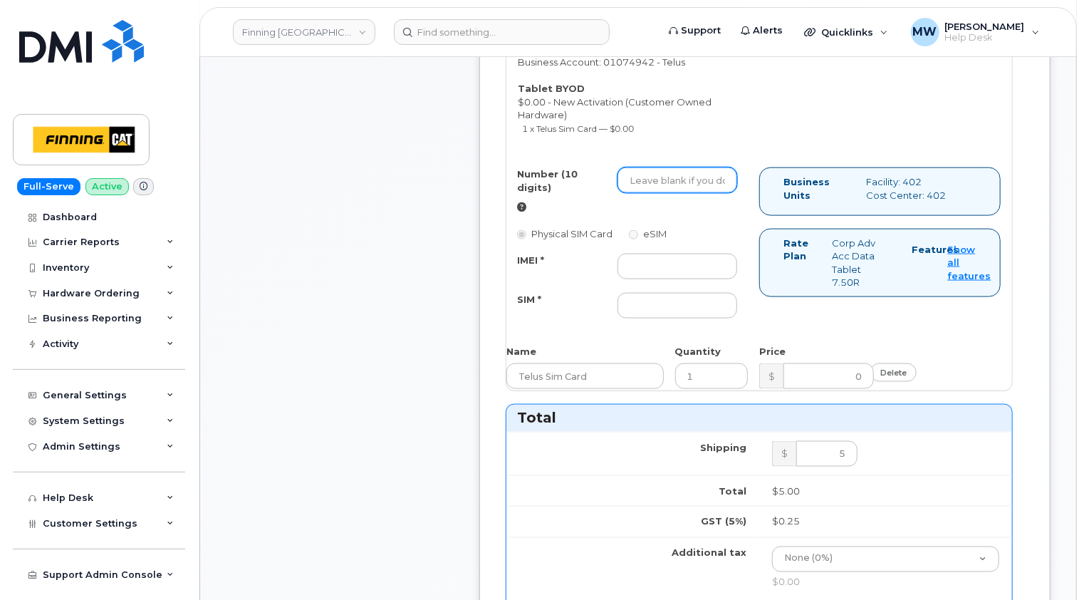
click at [641, 167] on input "Number (10 digits)" at bounding box center [678, 180] width 120 height 26
paste input "587-983-0123"
click at [652, 167] on input "587-983-0123" at bounding box center [678, 180] width 120 height 26
click at [670, 167] on input "587983-0123" at bounding box center [678, 180] width 120 height 26
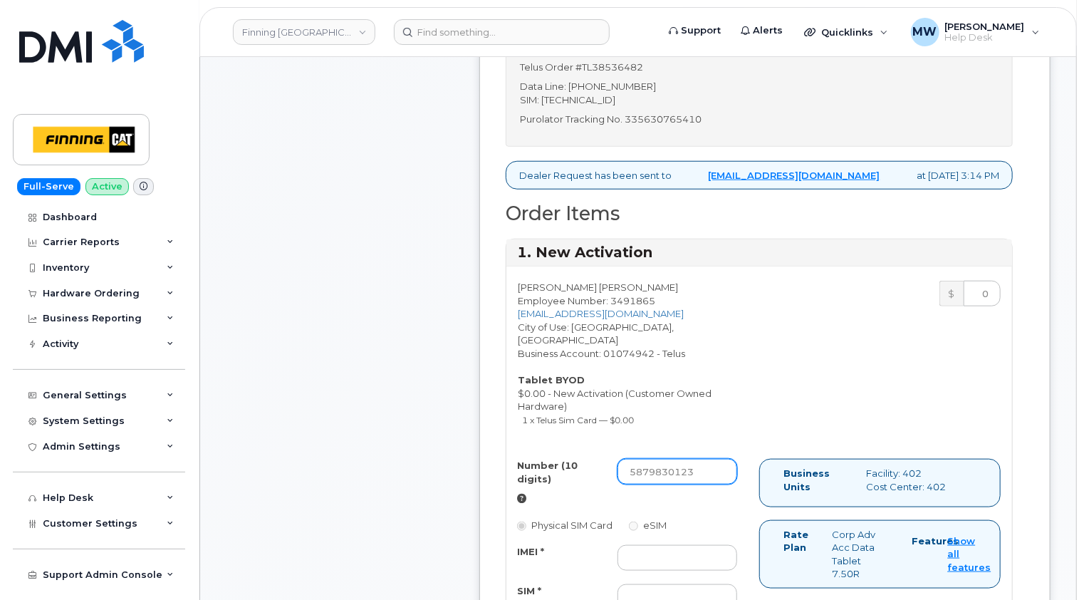
scroll to position [712, 0]
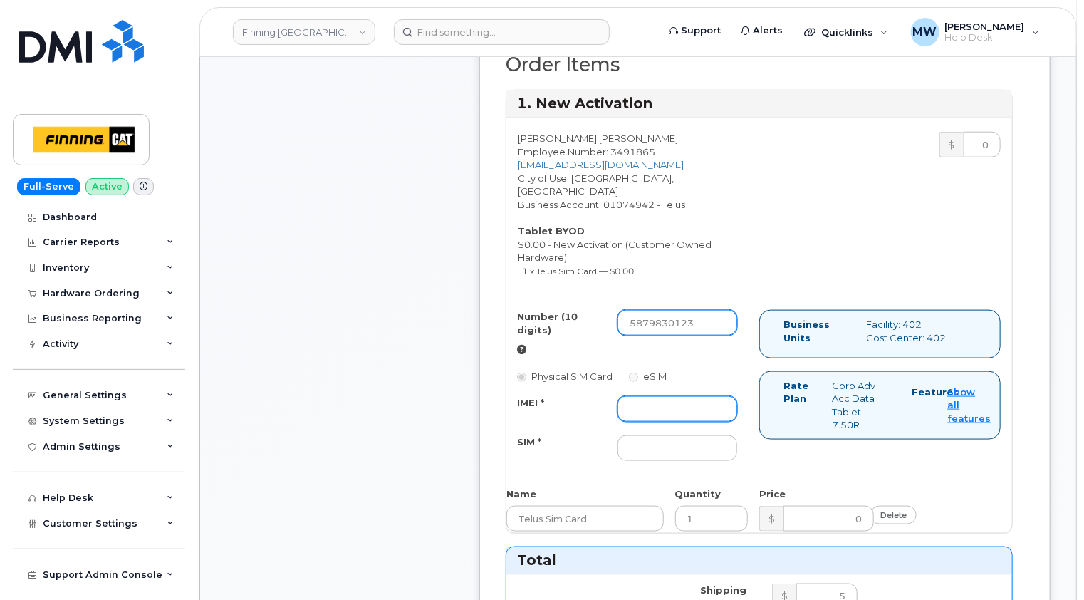
type input "5879830123"
click at [657, 396] on input "IMEI *" at bounding box center [678, 409] width 120 height 26
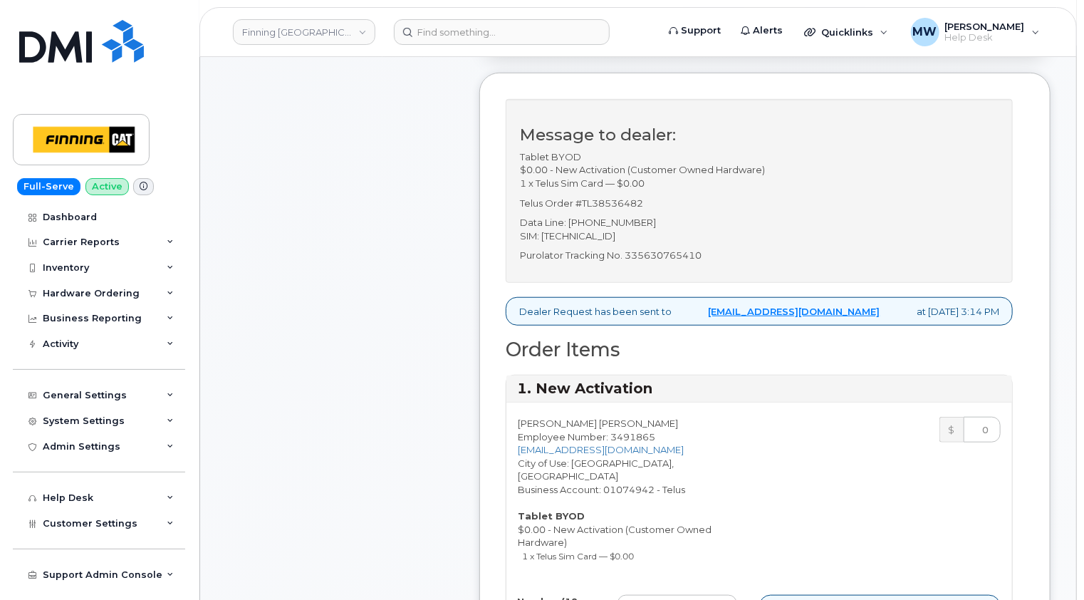
scroll to position [285, 0]
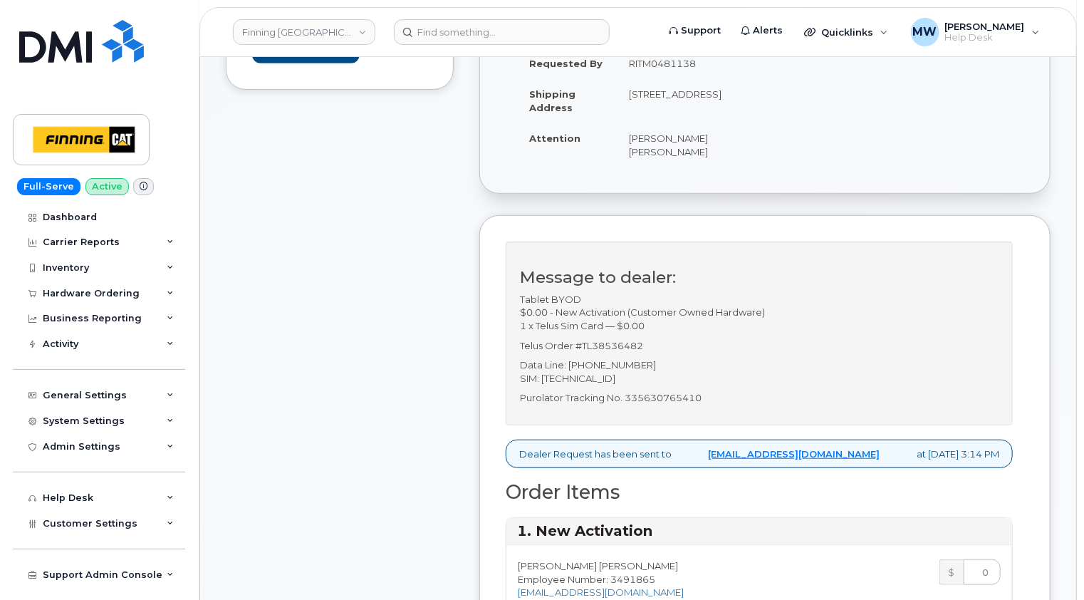
type input "x"
click at [661, 377] on p "Data Line: 587-983-0123 SIM: 8912230102351110287" at bounding box center [759, 371] width 479 height 26
click at [661, 376] on p "Data Line: 587-983-0123 SIM: 8912230102351110287" at bounding box center [759, 371] width 479 height 26
click at [642, 378] on p "Data Line: 587-983-0123 SIM: 8912230102351110287" at bounding box center [759, 371] width 479 height 26
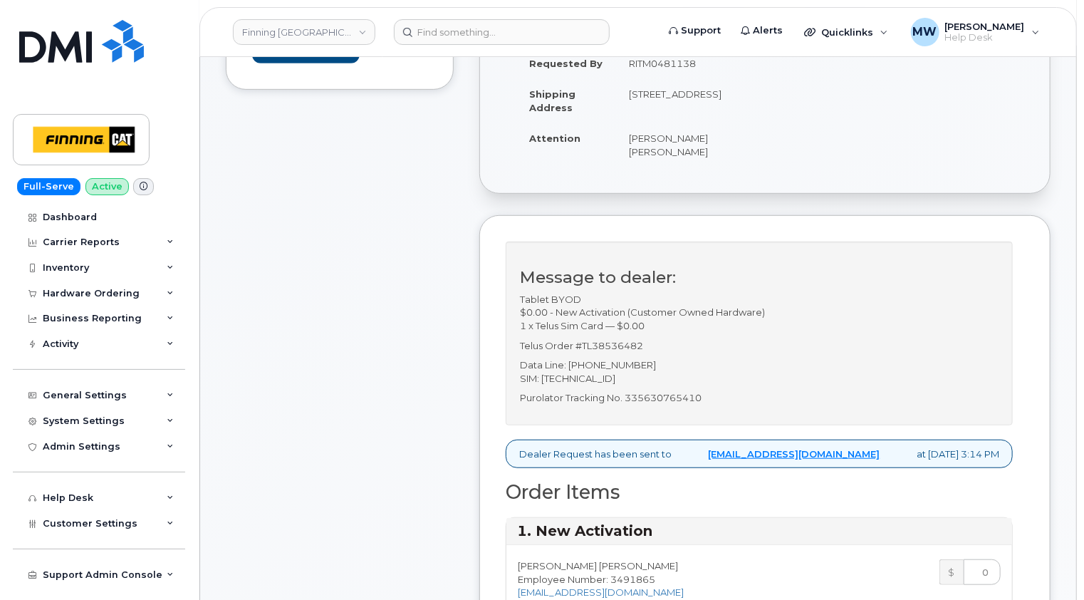
copy p "[TECHNICAL_ID]"
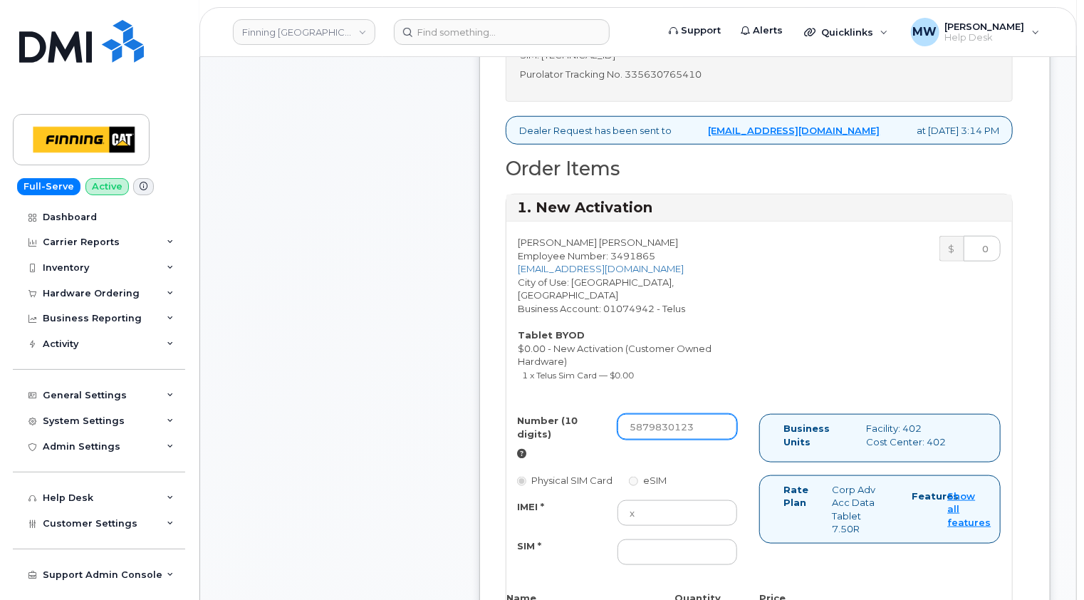
scroll to position [712, 0]
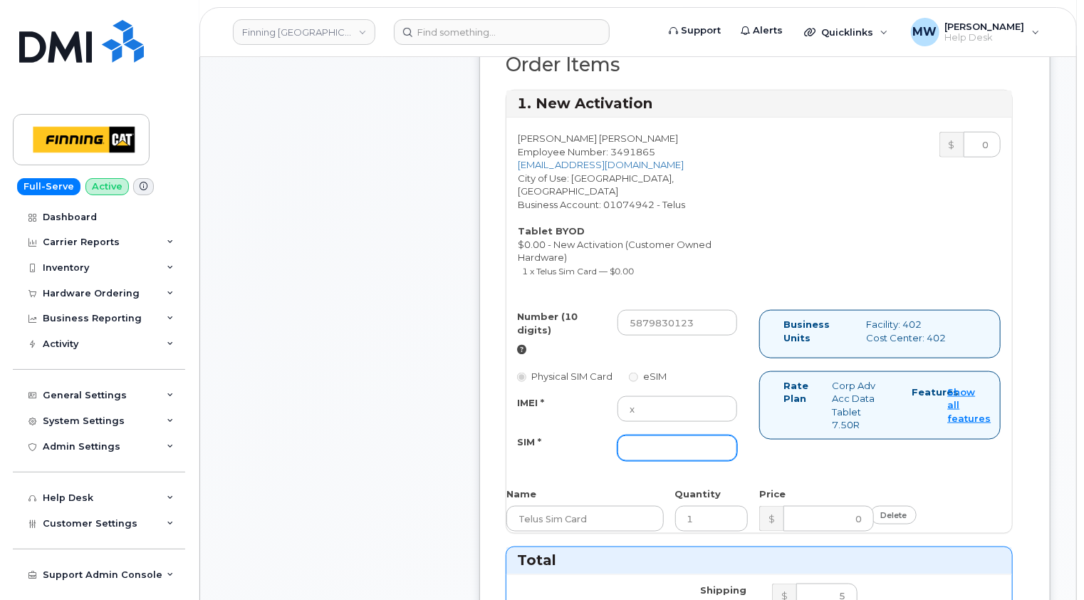
click at [655, 435] on input "SIM *" at bounding box center [678, 448] width 120 height 26
paste input "8912230102351110287"
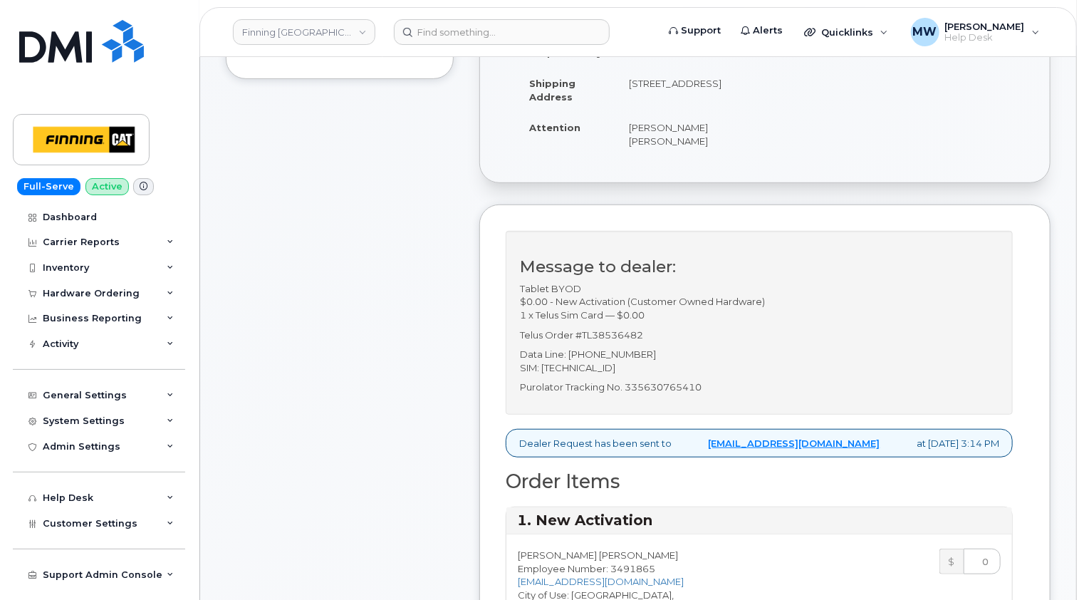
scroll to position [356, 0]
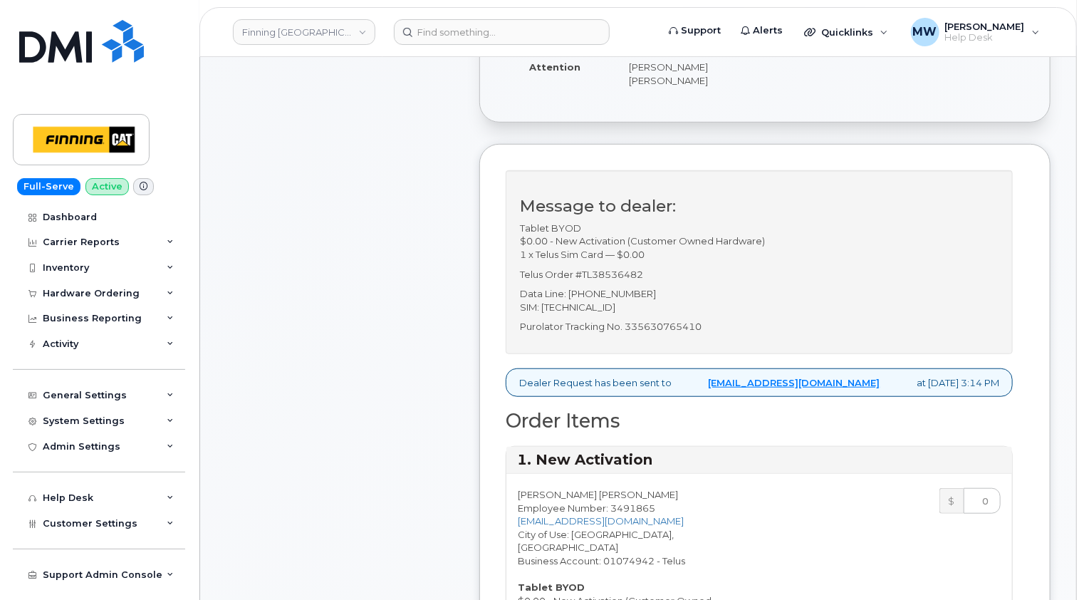
type input "8912230102351110287"
click at [667, 323] on p "Purolator Tracking No. 335630765410" at bounding box center [759, 327] width 479 height 14
copy p "335630765410"
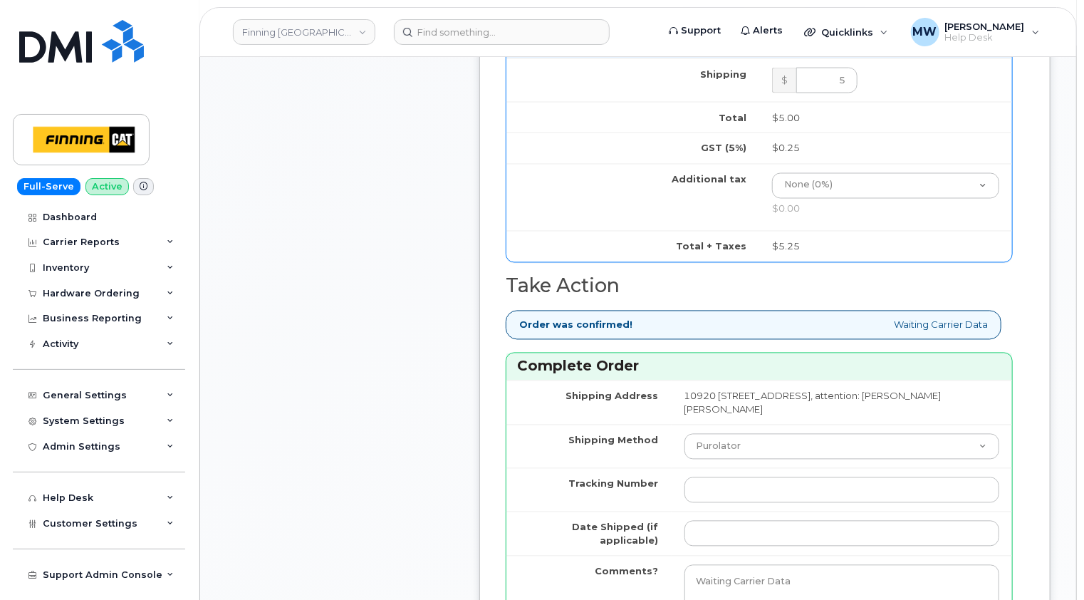
scroll to position [1353, 0]
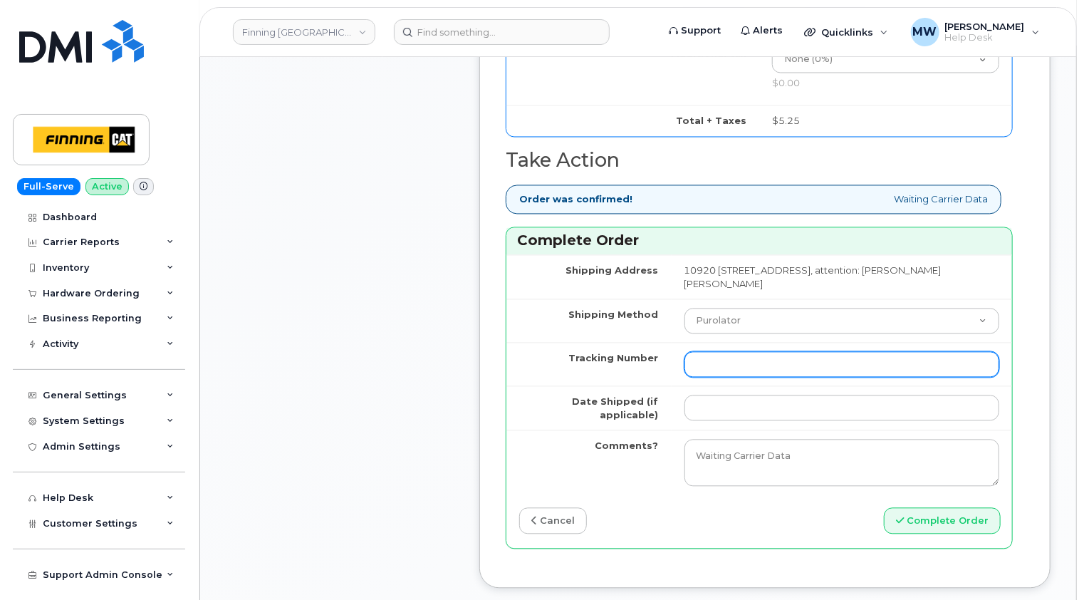
click at [688, 352] on input "Tracking Number" at bounding box center [842, 365] width 315 height 26
paste input "335630765410"
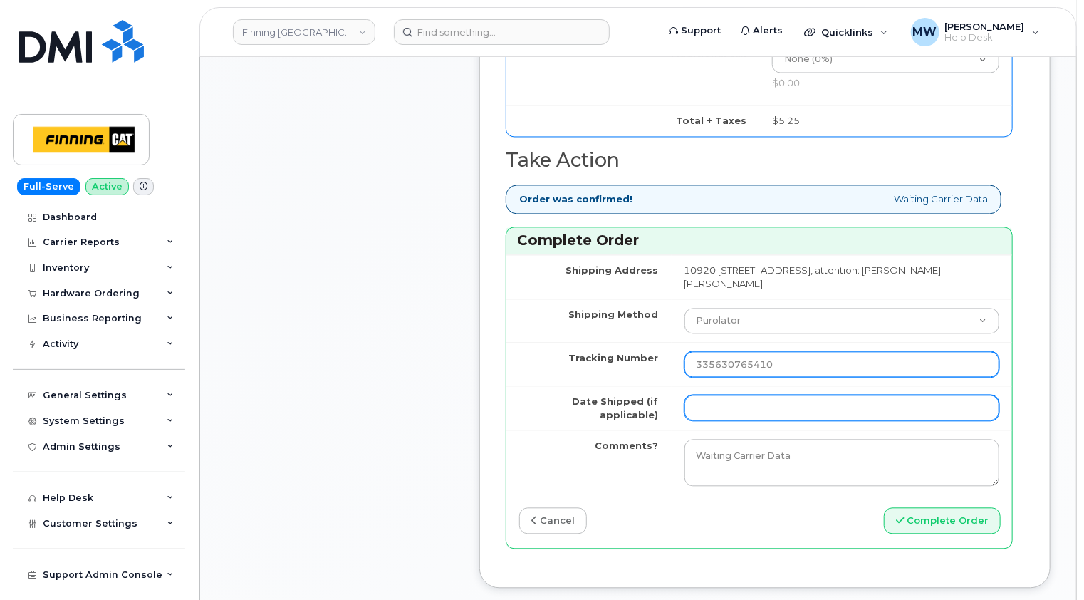
type input "335630765410"
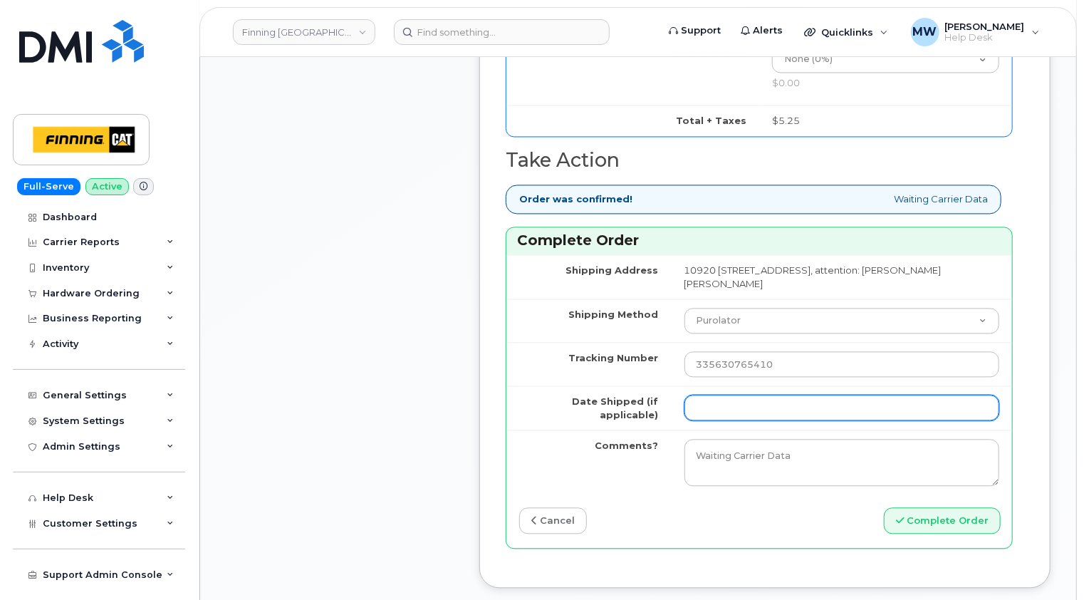
click at [696, 398] on input "Date Shipped (if applicable)" at bounding box center [842, 408] width 315 height 26
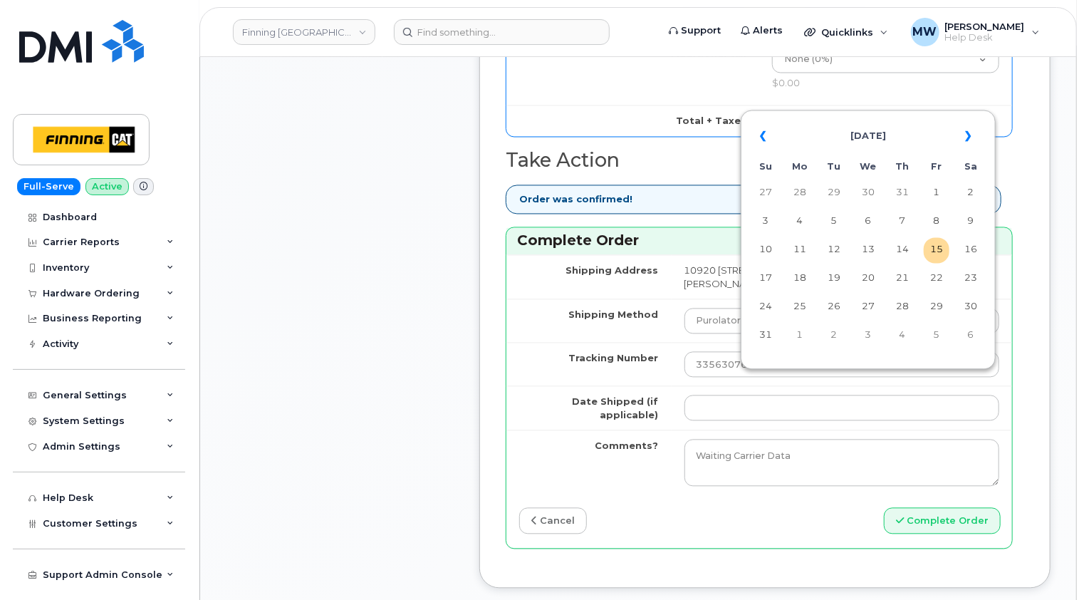
drag, startPoint x: 909, startPoint y: 258, endPoint x: 878, endPoint y: 287, distance: 42.3
click at [909, 258] on td "14" at bounding box center [903, 251] width 26 height 26
type input "2025-08-14"
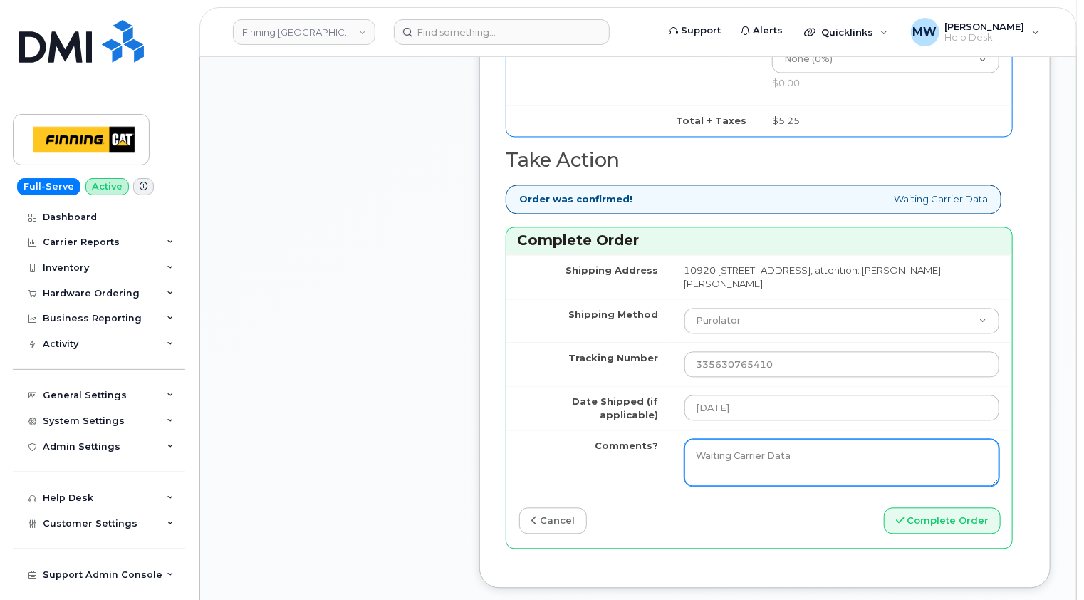
drag, startPoint x: 785, startPoint y: 435, endPoint x: 635, endPoint y: 438, distance: 150.3
click at [636, 439] on tr "Comments? Waiting Carrier Data" at bounding box center [759, 462] width 506 height 65
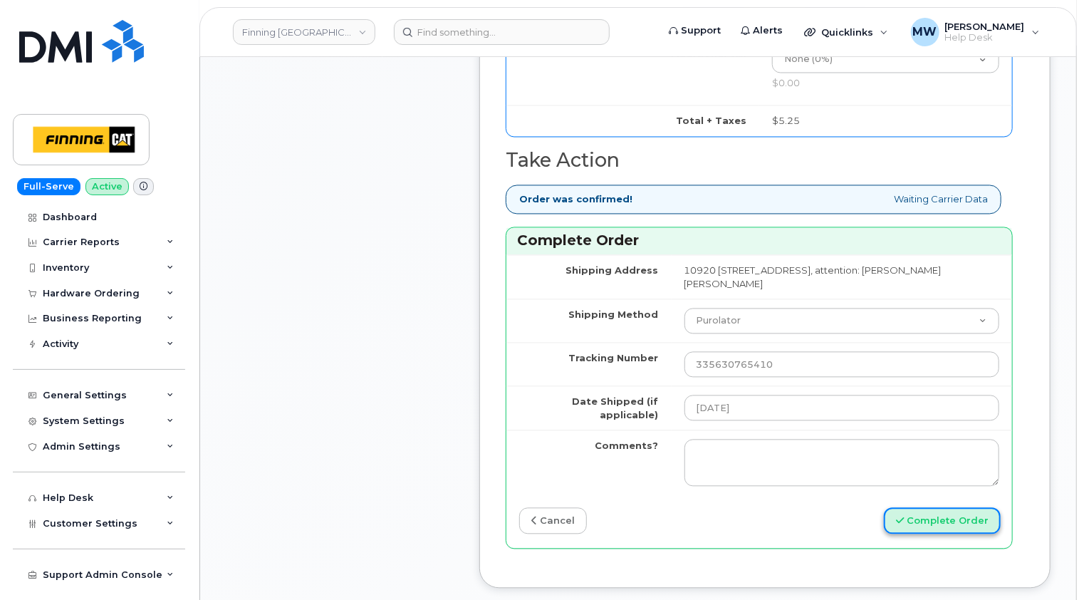
click at [959, 508] on button "Complete Order" at bounding box center [942, 521] width 117 height 26
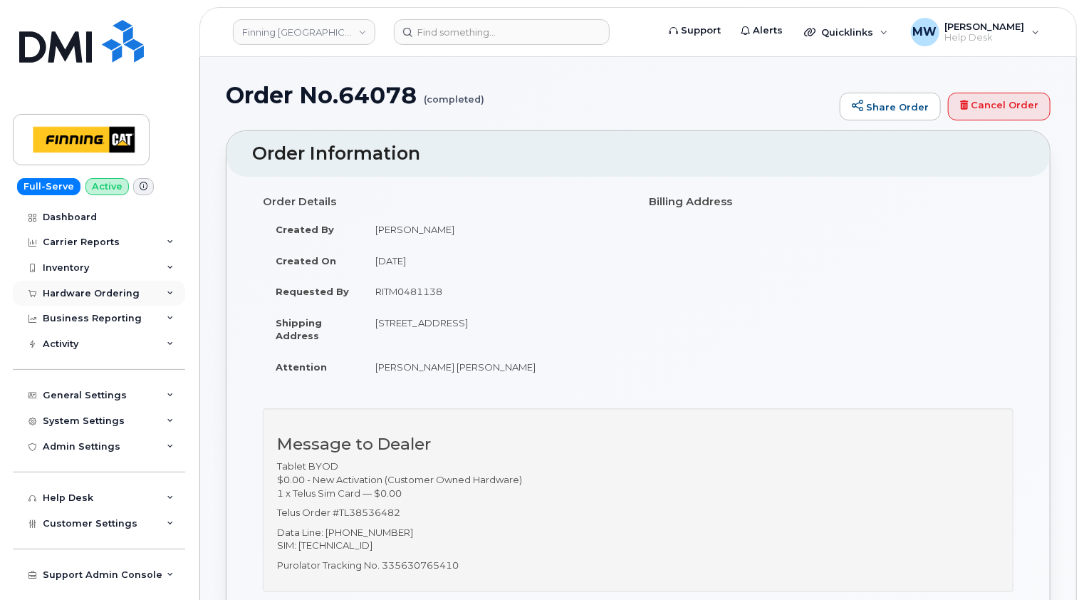
click at [114, 298] on div "Hardware Ordering" at bounding box center [99, 294] width 172 height 26
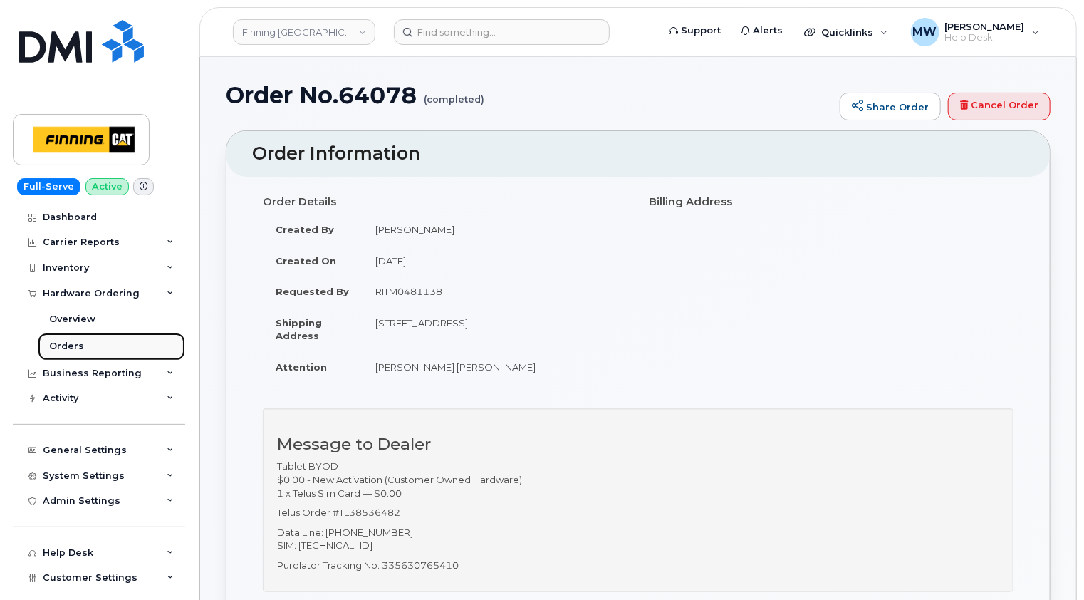
click at [68, 345] on div "Orders" at bounding box center [66, 346] width 35 height 13
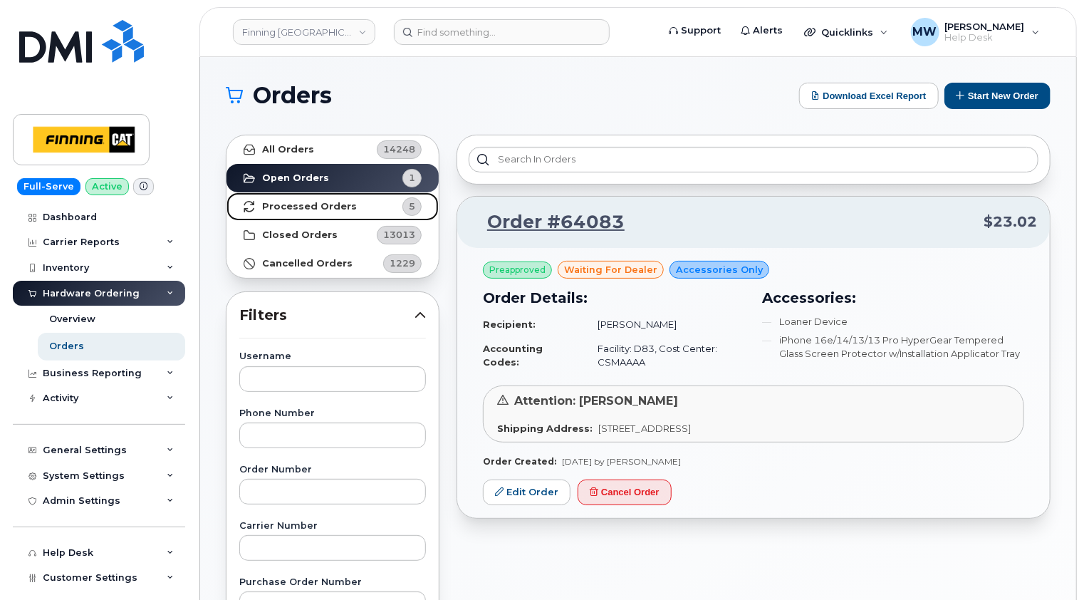
click at [320, 206] on strong "Processed Orders" at bounding box center [309, 206] width 95 height 11
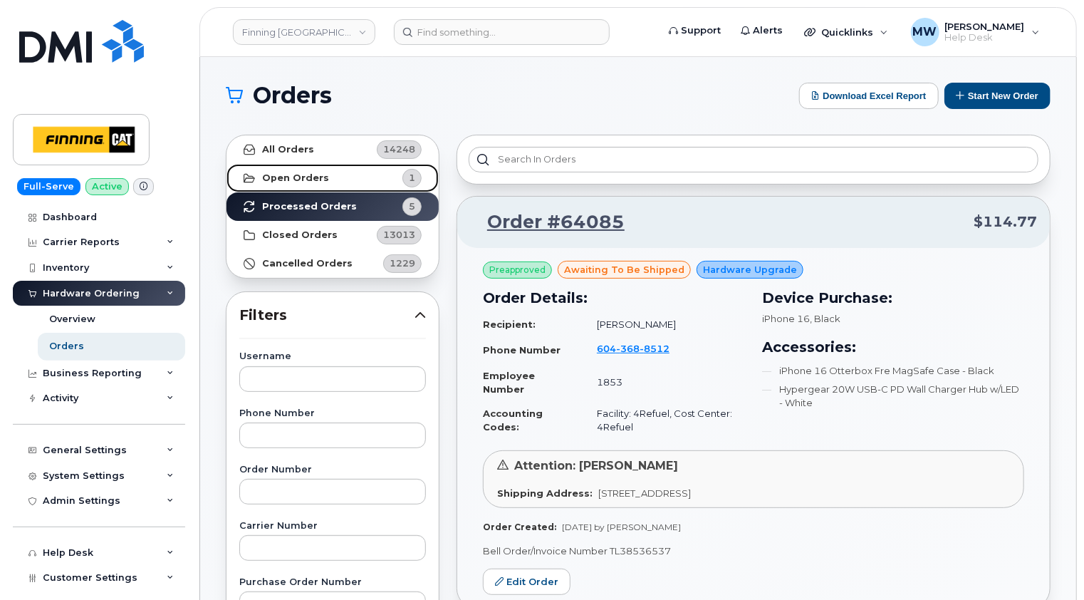
click at [297, 180] on strong "Open Orders" at bounding box center [295, 177] width 67 height 11
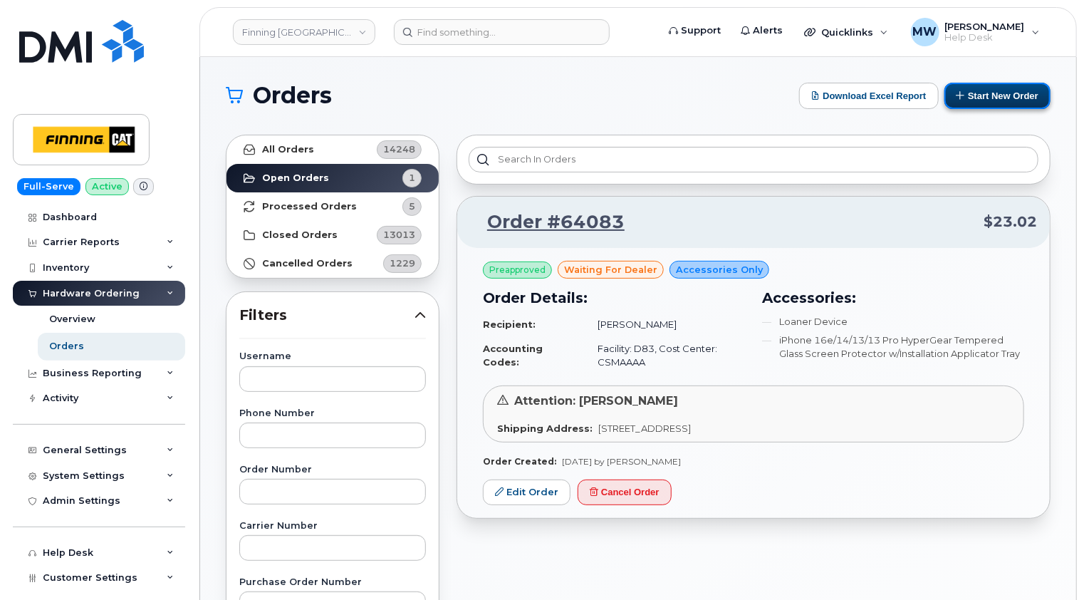
click at [994, 95] on button "Start New Order" at bounding box center [998, 96] width 106 height 26
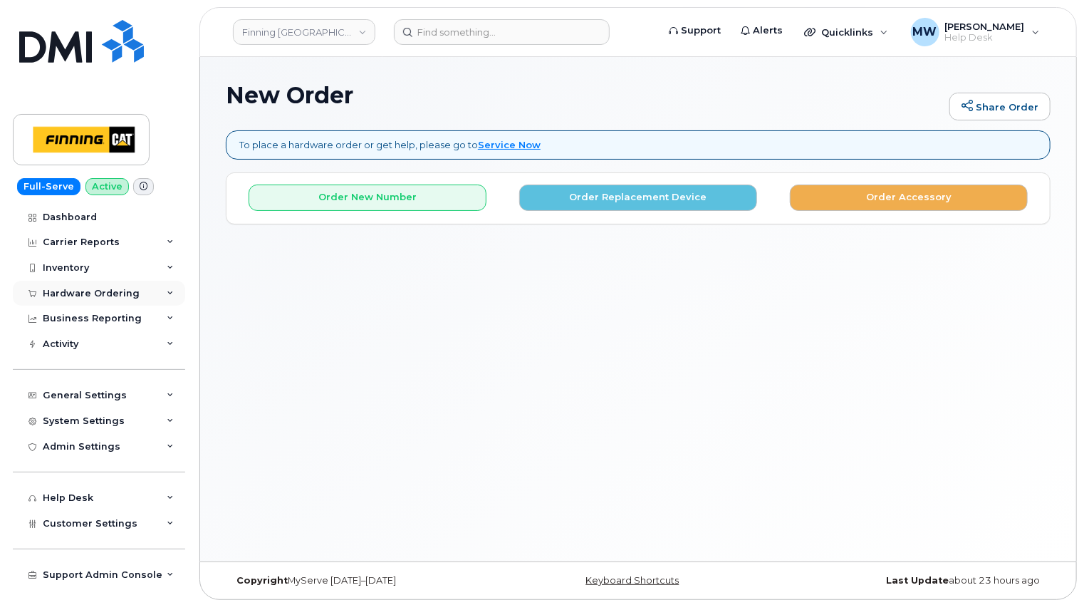
click at [118, 282] on div "Hardware Ordering" at bounding box center [99, 294] width 172 height 26
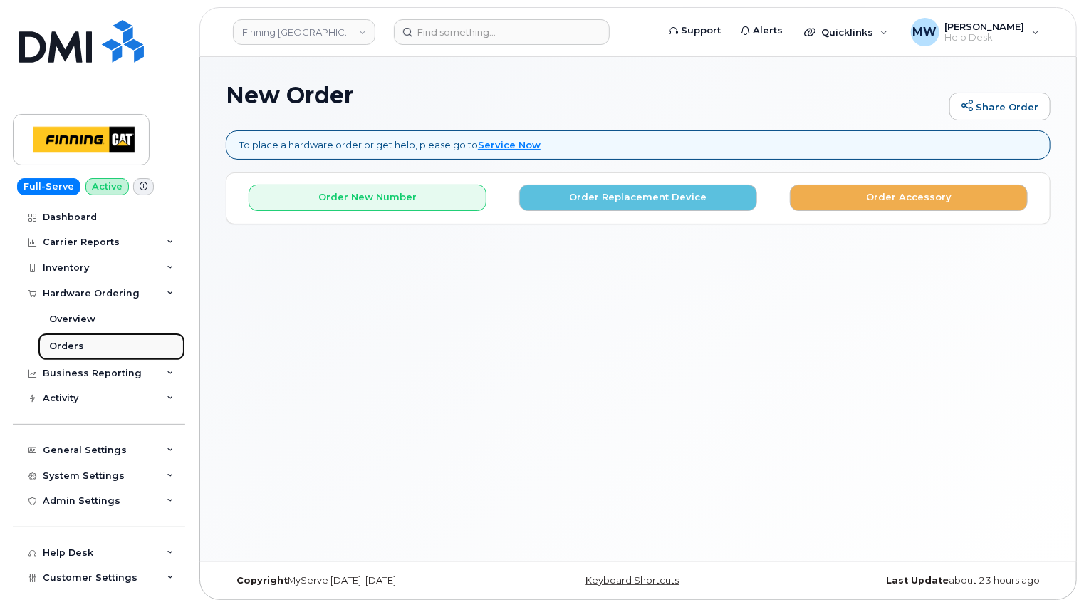
click at [82, 343] on link "Orders" at bounding box center [111, 346] width 147 height 27
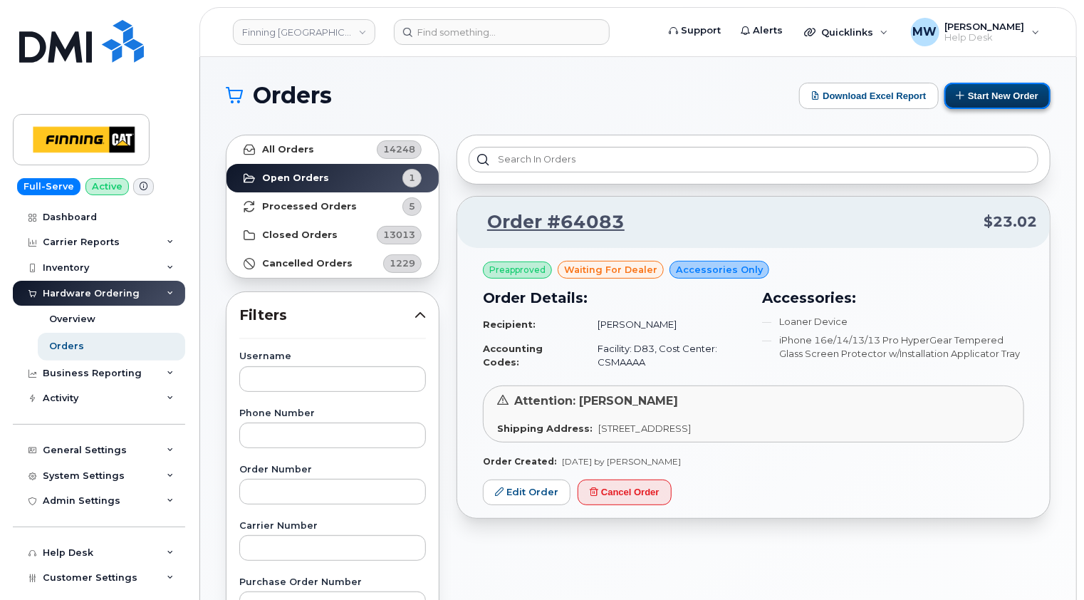
click at [1003, 93] on button "Start New Order" at bounding box center [998, 96] width 106 height 26
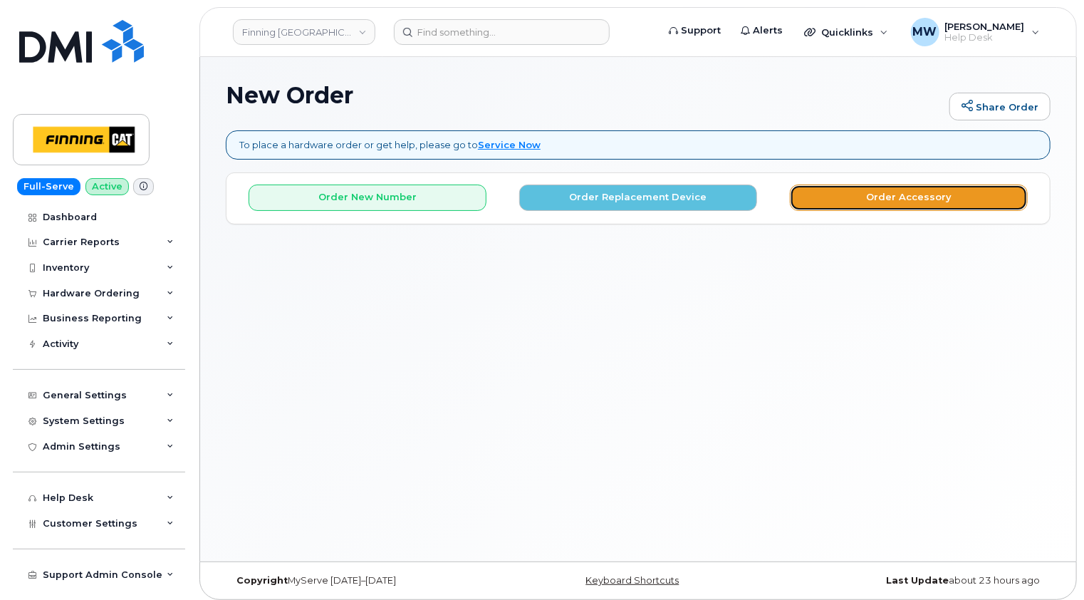
click at [938, 194] on button "Order Accessory" at bounding box center [909, 197] width 238 height 26
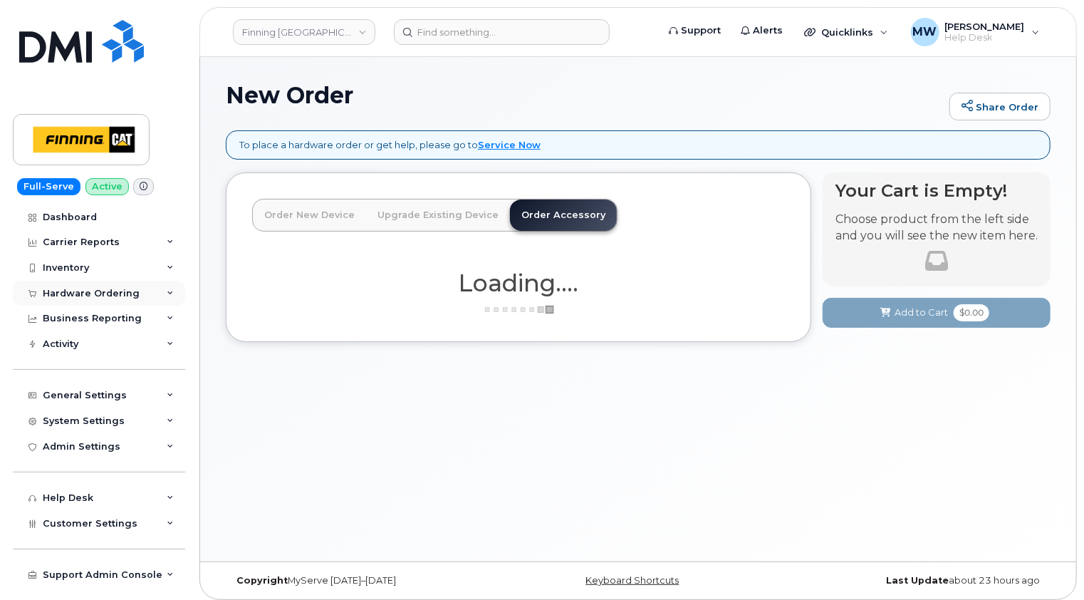
click at [79, 292] on div "Hardware Ordering" at bounding box center [91, 293] width 97 height 11
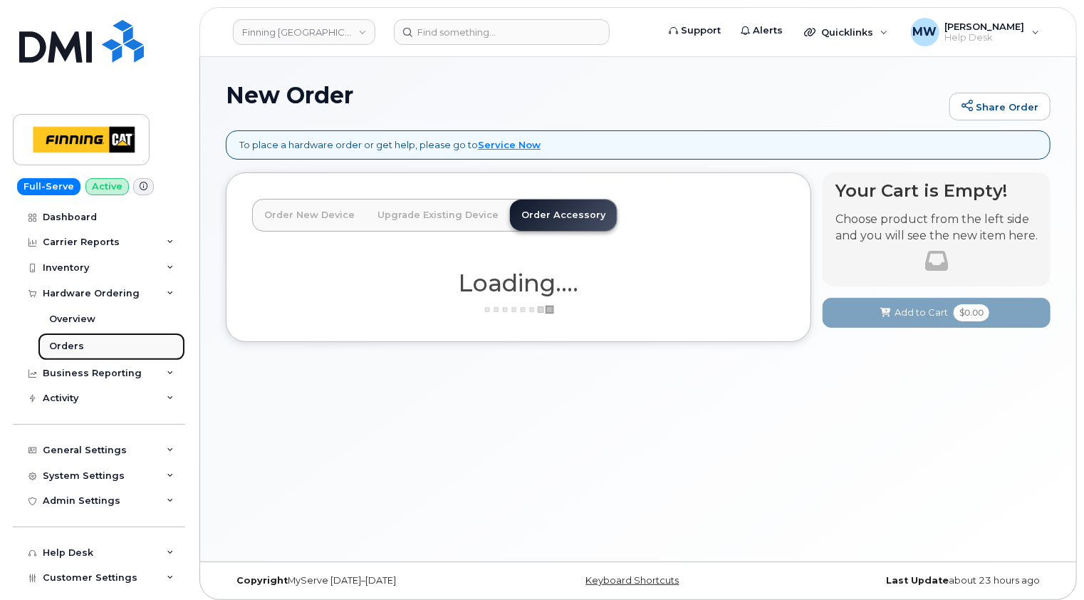
click at [70, 343] on div "Orders" at bounding box center [66, 346] width 35 height 13
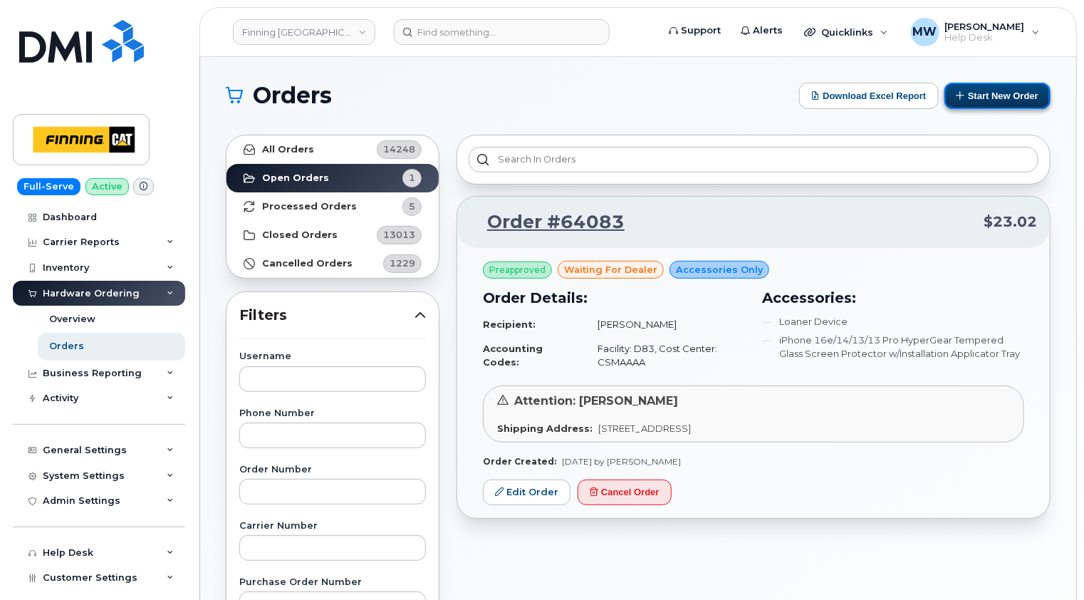
click at [1002, 96] on button "Start New Order" at bounding box center [998, 96] width 106 height 26
click at [985, 101] on button "Start New Order" at bounding box center [998, 96] width 106 height 26
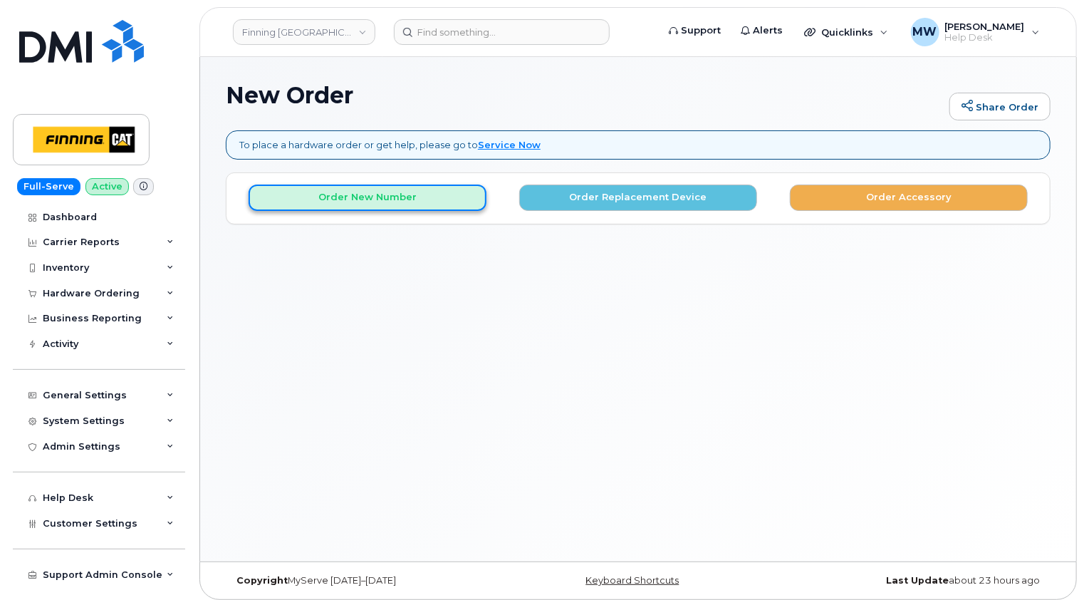
click at [397, 194] on button "Order New Number" at bounding box center [368, 197] width 238 height 26
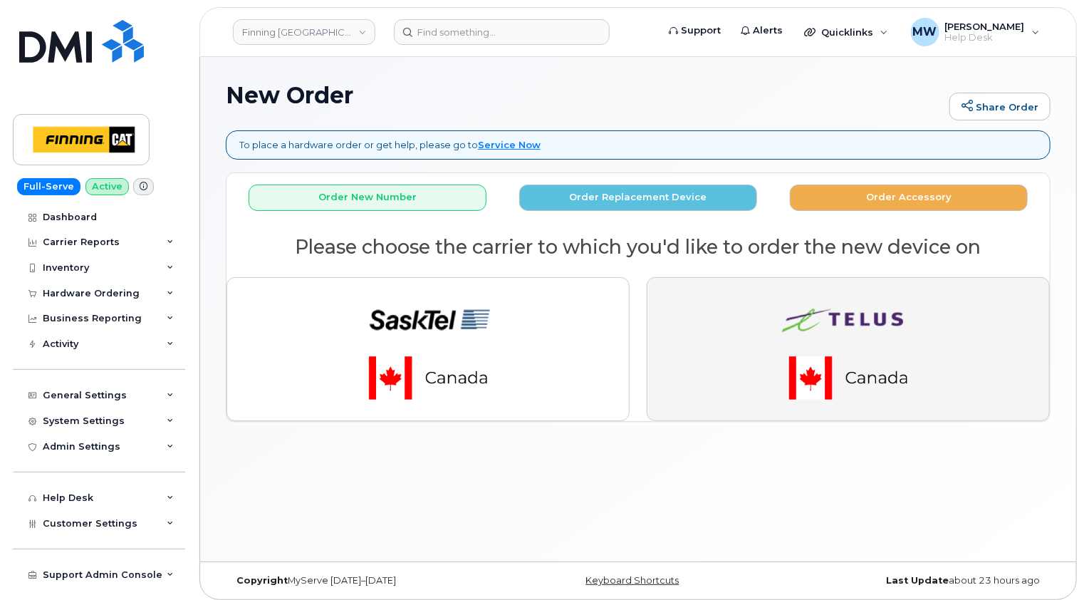
click at [828, 312] on img "button" at bounding box center [848, 349] width 199 height 120
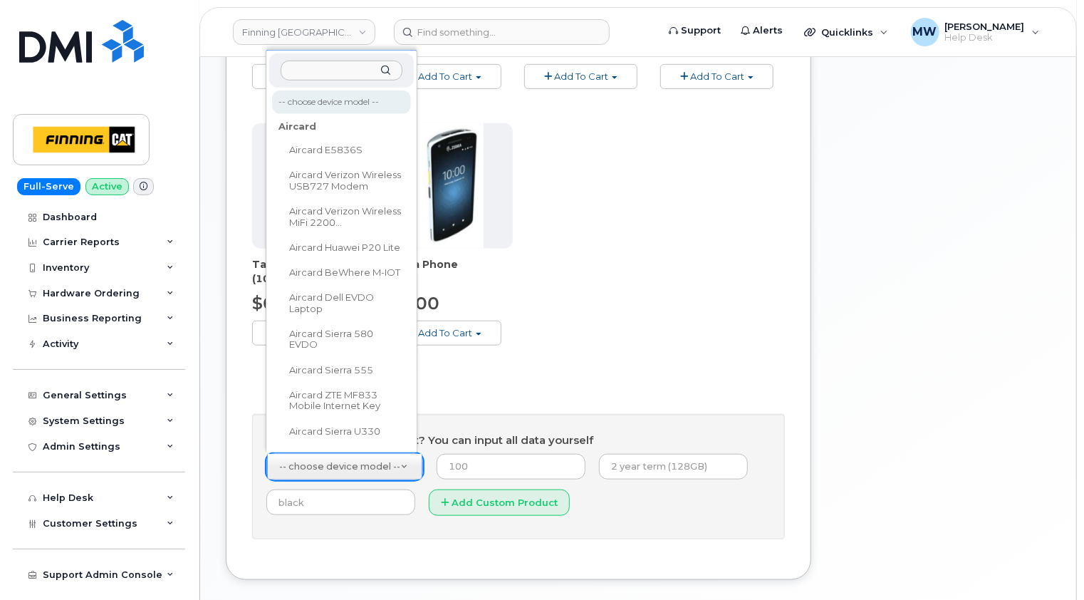
scroll to position [499, 0]
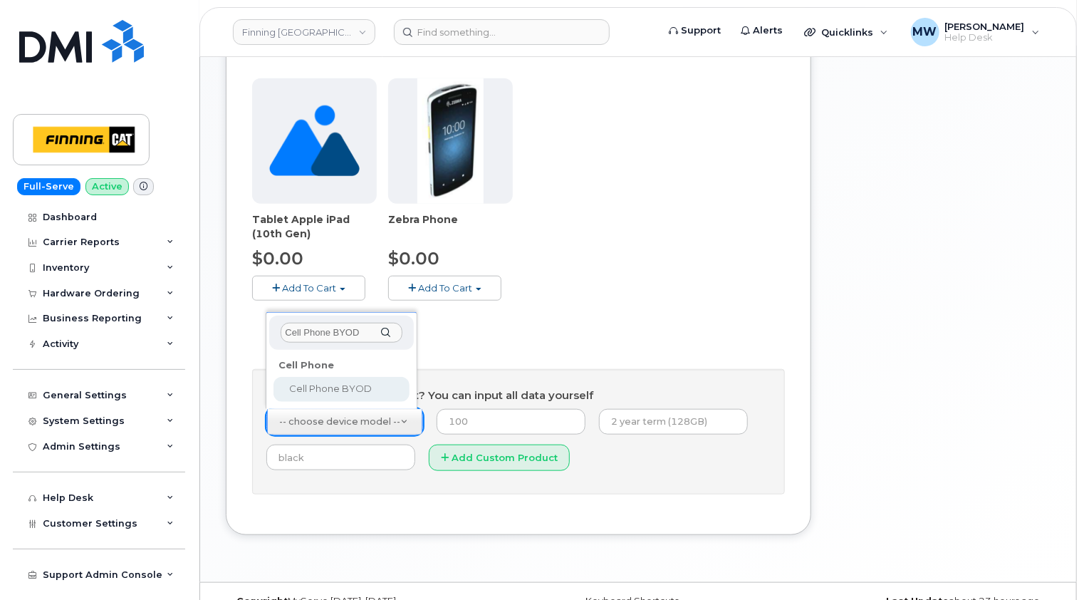
type input "Cell Phone BYOD"
select select "2547"
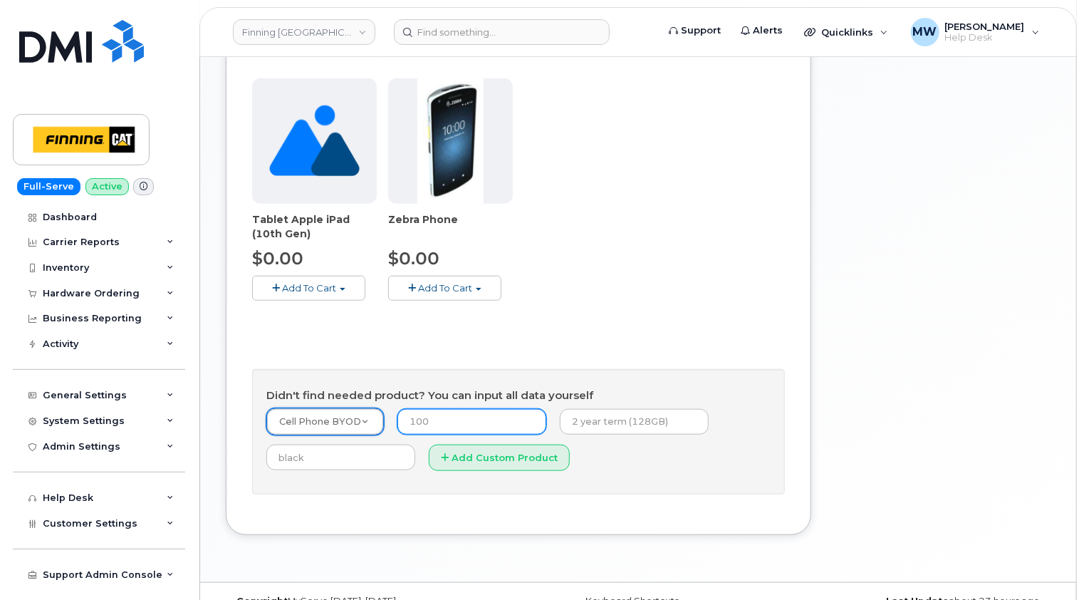
click at [449, 417] on input "number" at bounding box center [471, 422] width 149 height 26
type input "0.00"
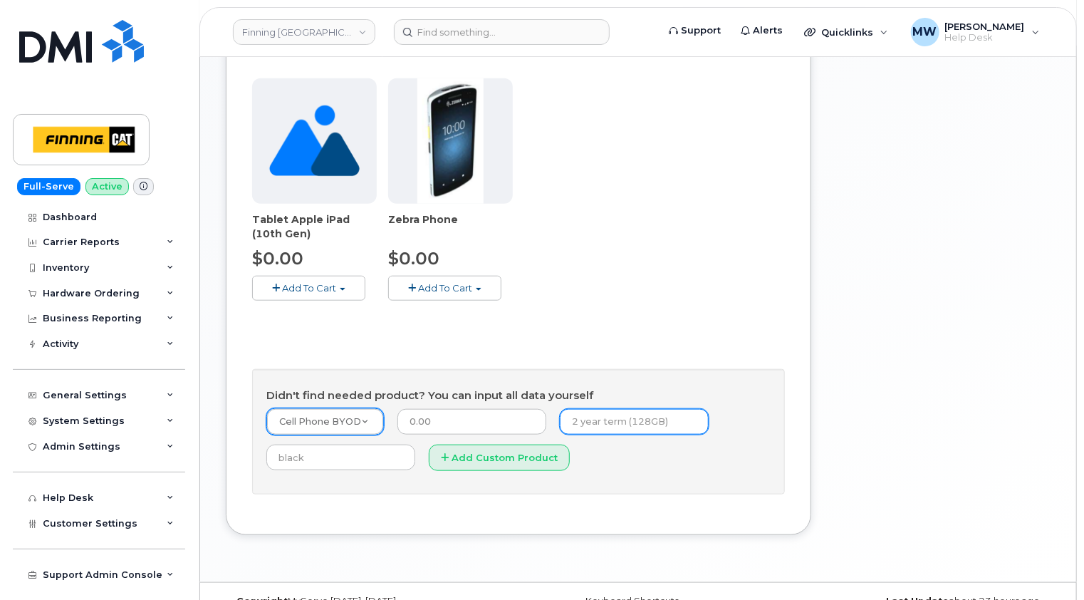
click at [565, 417] on input "text" at bounding box center [634, 422] width 149 height 26
type input "New Activation (Customer Owned Hardware)"
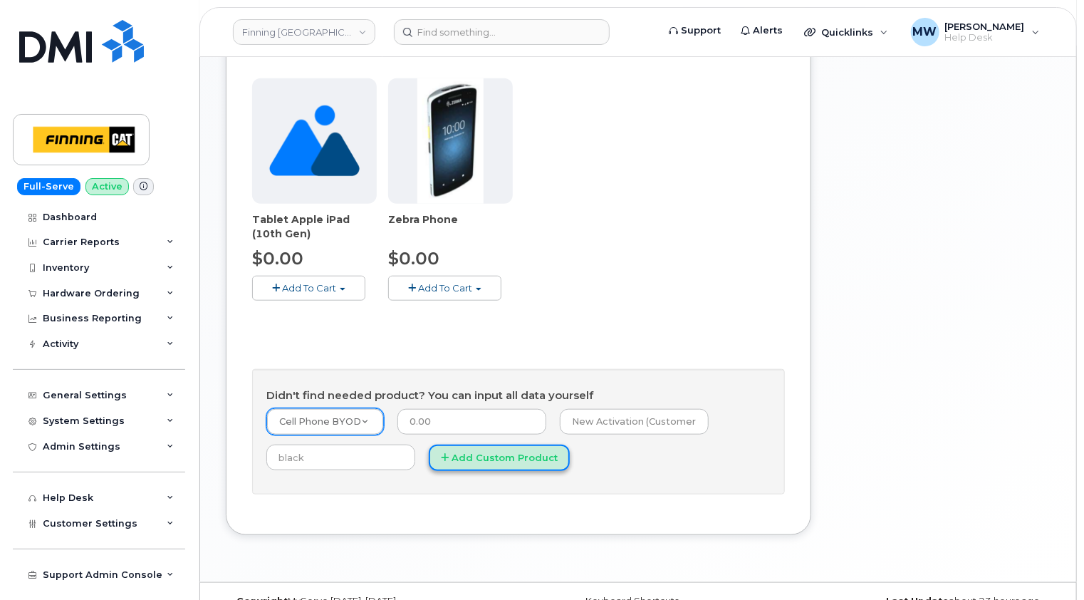
click at [503, 452] on button "Add Custom Product" at bounding box center [499, 457] width 141 height 26
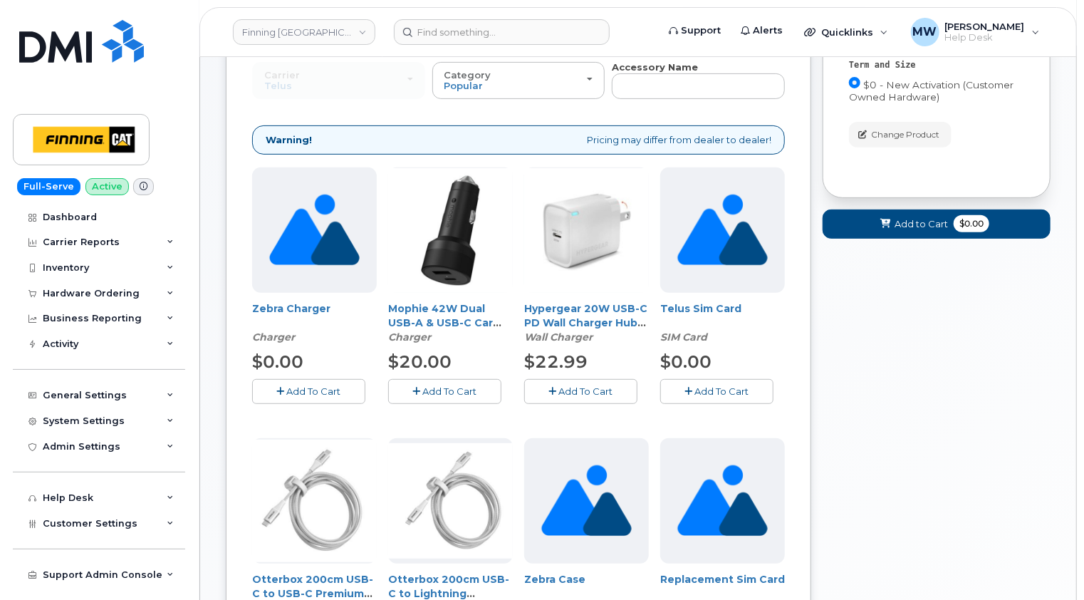
scroll to position [71, 0]
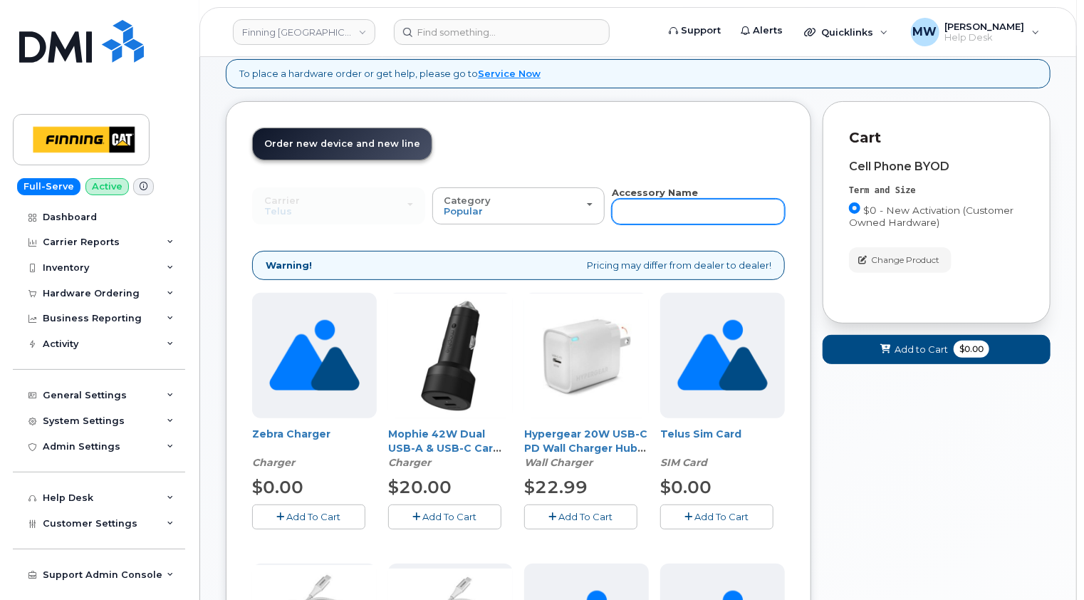
click at [664, 209] on input "text" at bounding box center [698, 212] width 173 height 26
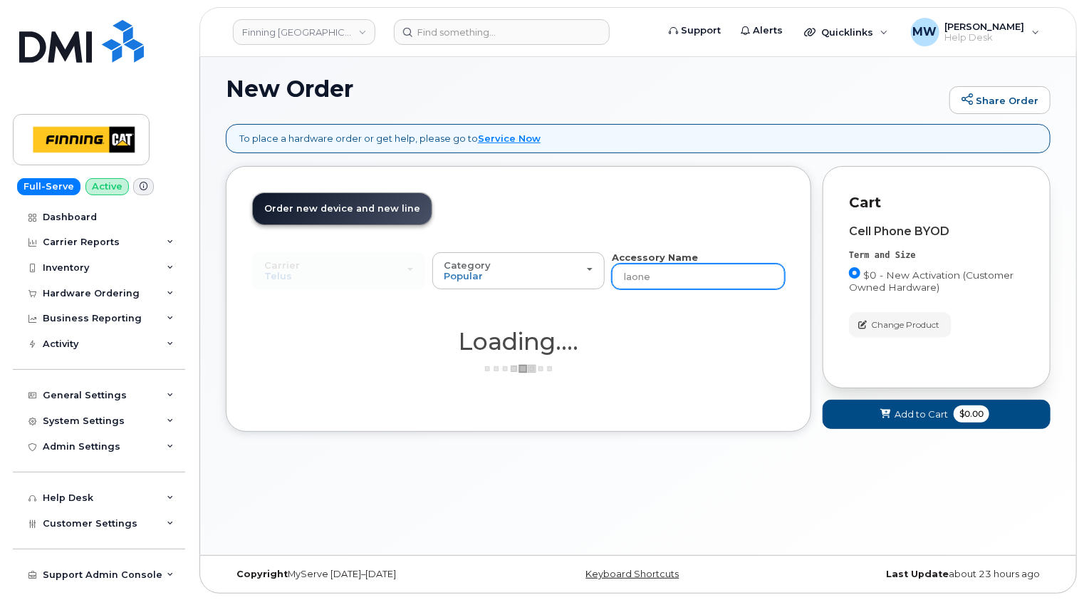
type input "laon"
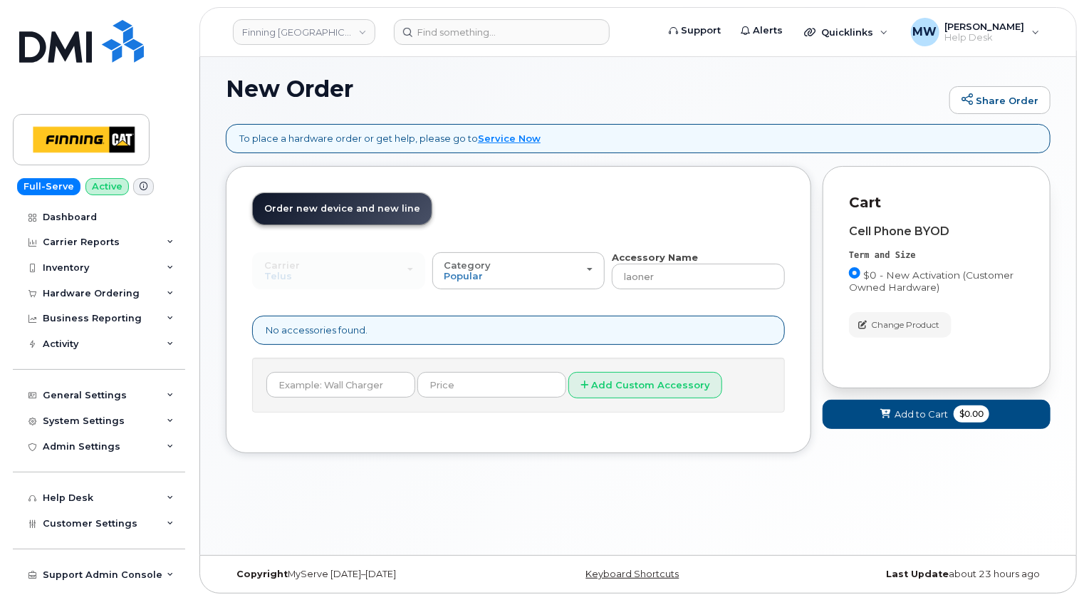
type input "laon"
click at [658, 276] on input "laon" at bounding box center [698, 277] width 173 height 26
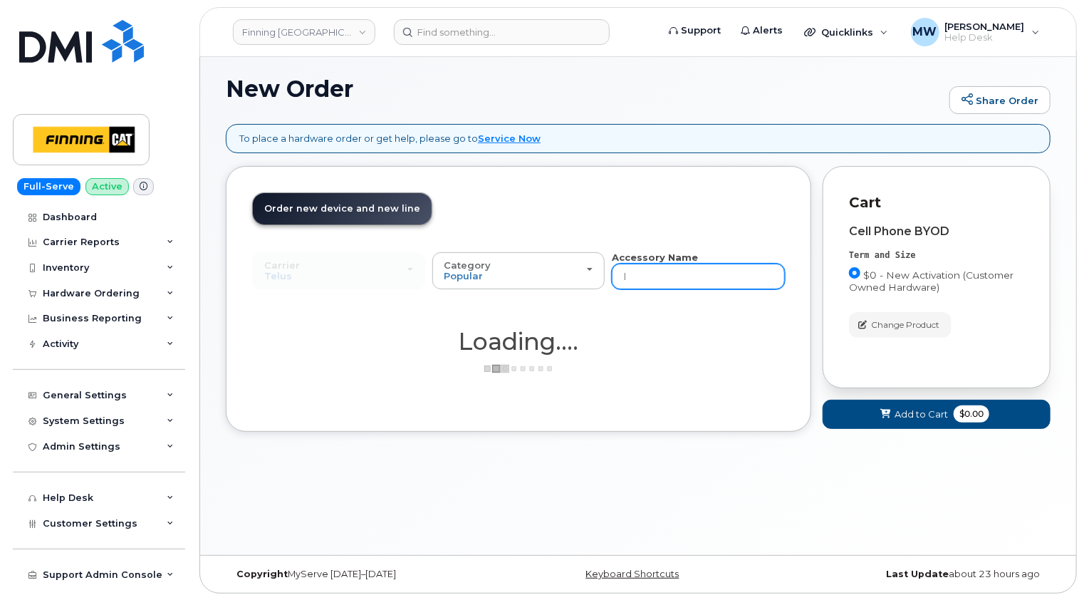
type input "lo"
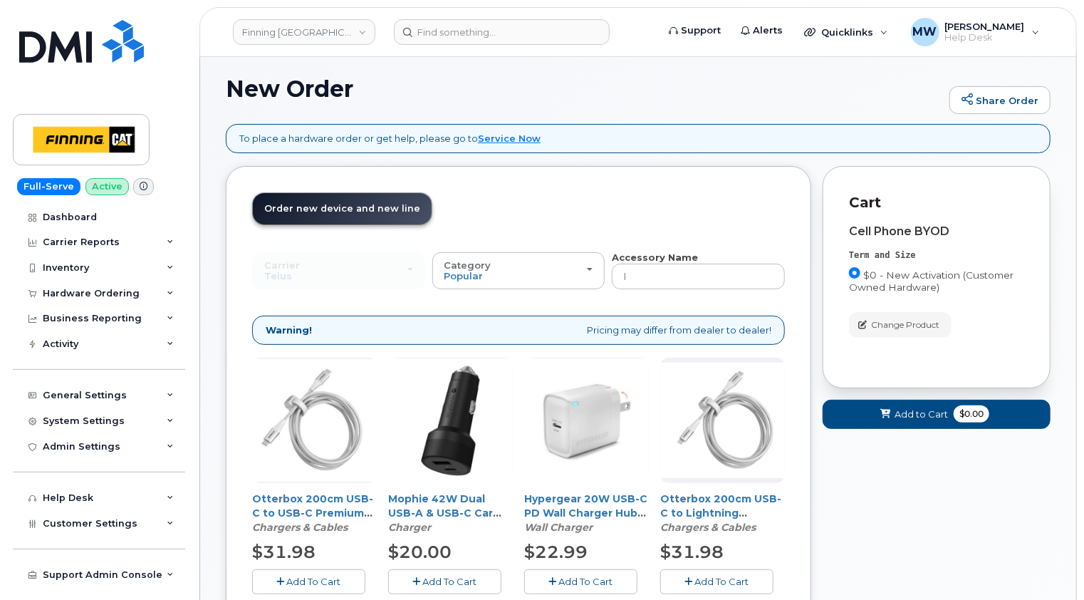
type input "loa"
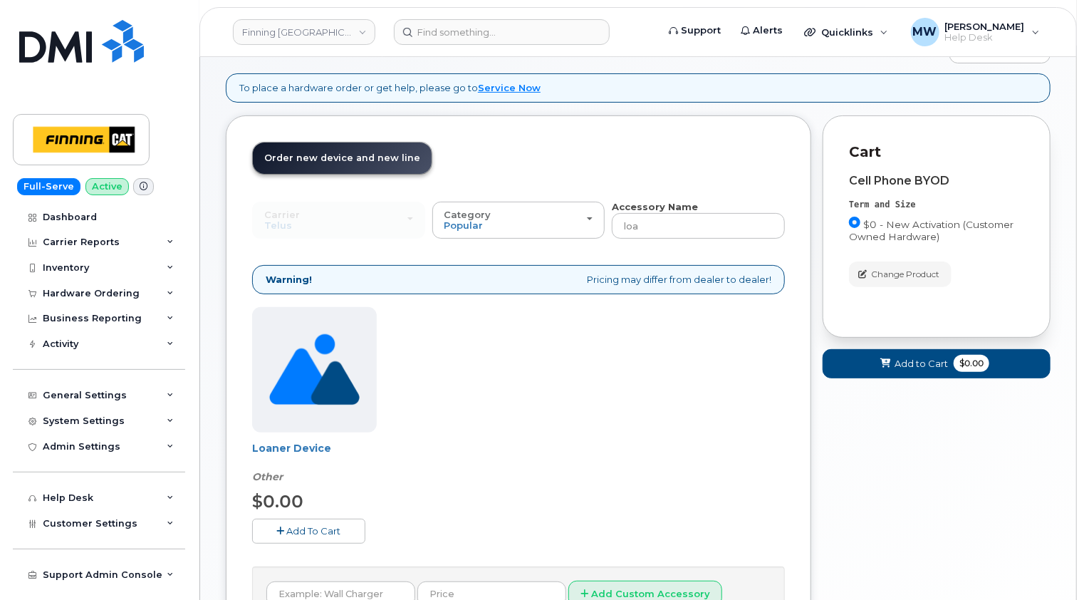
scroll to position [78, 0]
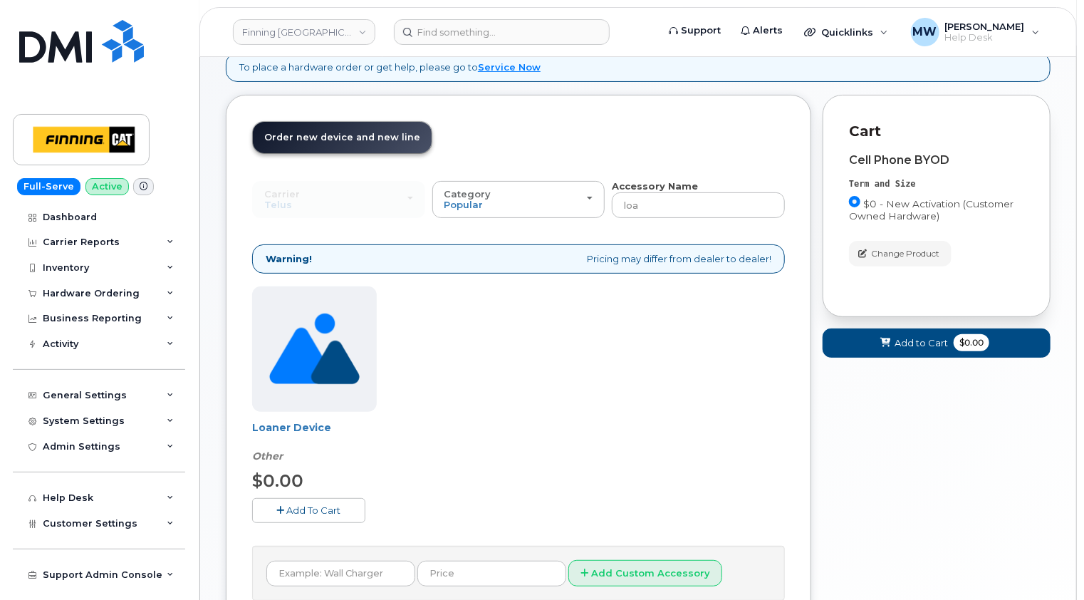
click at [328, 506] on span "Add To Cart" at bounding box center [314, 509] width 54 height 11
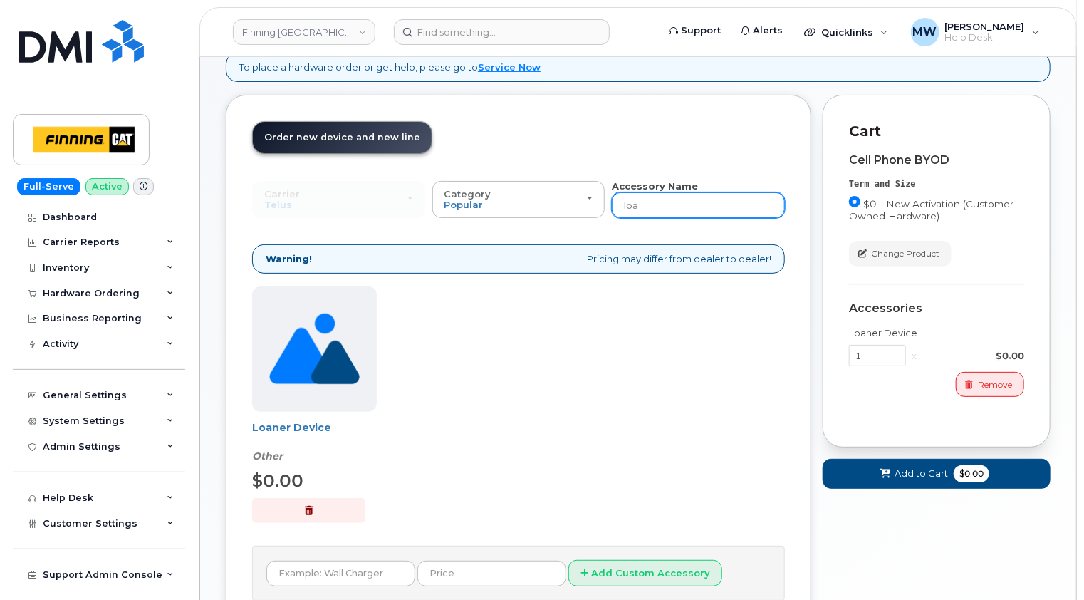
drag, startPoint x: 664, startPoint y: 204, endPoint x: 609, endPoint y: 192, distance: 56.0
click at [610, 197] on div "Carrier SaskTel Telus SaskTel Telus Category Popular All Charger Case Wall Char…" at bounding box center [518, 199] width 533 height 39
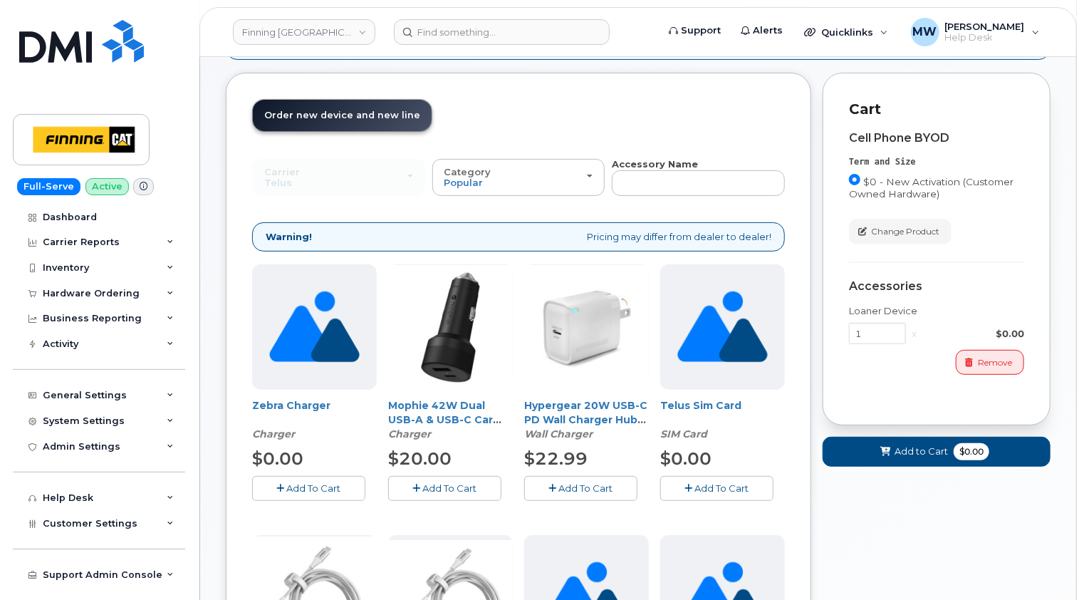
scroll to position [131, 0]
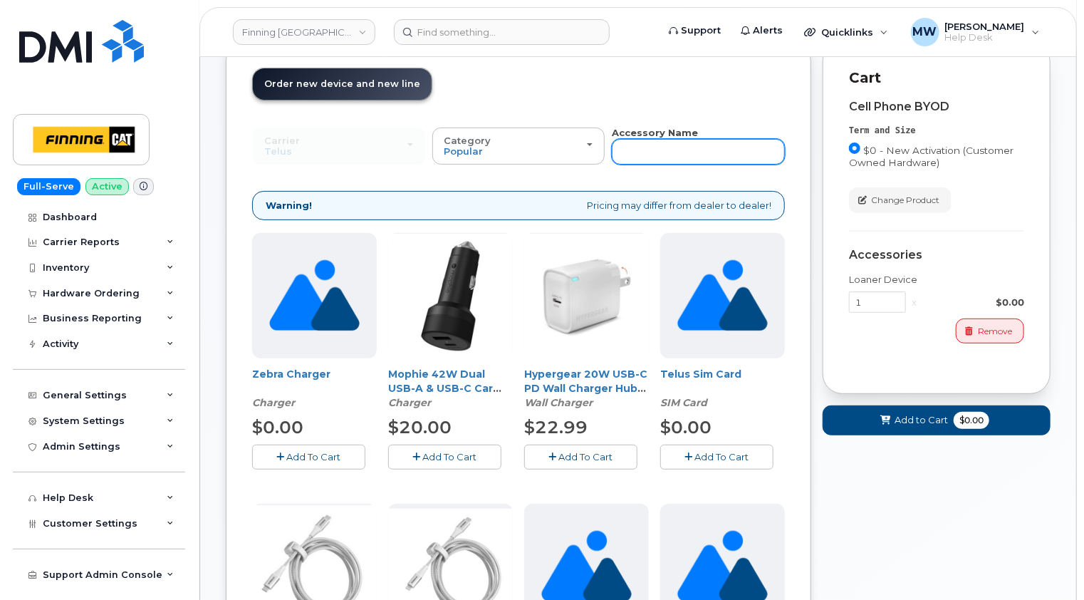
click at [718, 154] on input "text" at bounding box center [698, 152] width 173 height 26
type input "11"
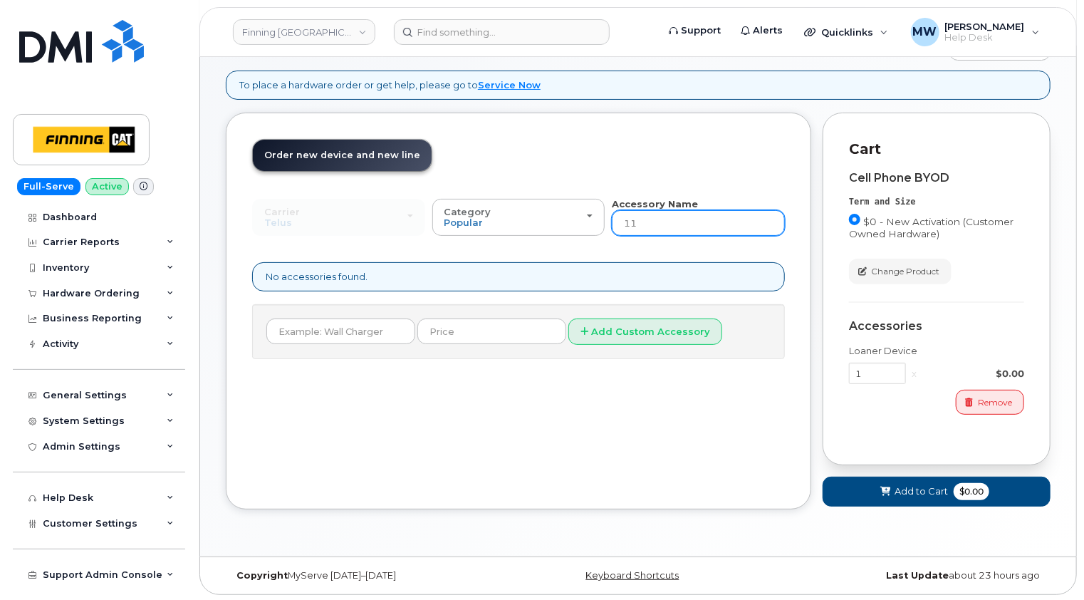
drag, startPoint x: 655, startPoint y: 221, endPoint x: 624, endPoint y: 221, distance: 30.6
click at [624, 221] on input "11" at bounding box center [698, 223] width 173 height 26
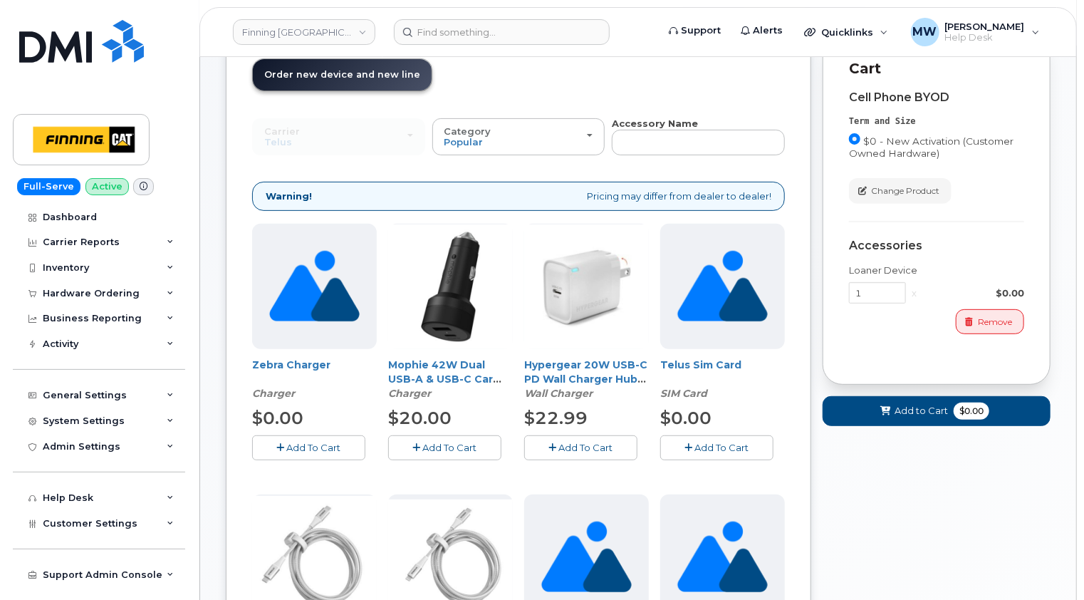
scroll to position [131, 0]
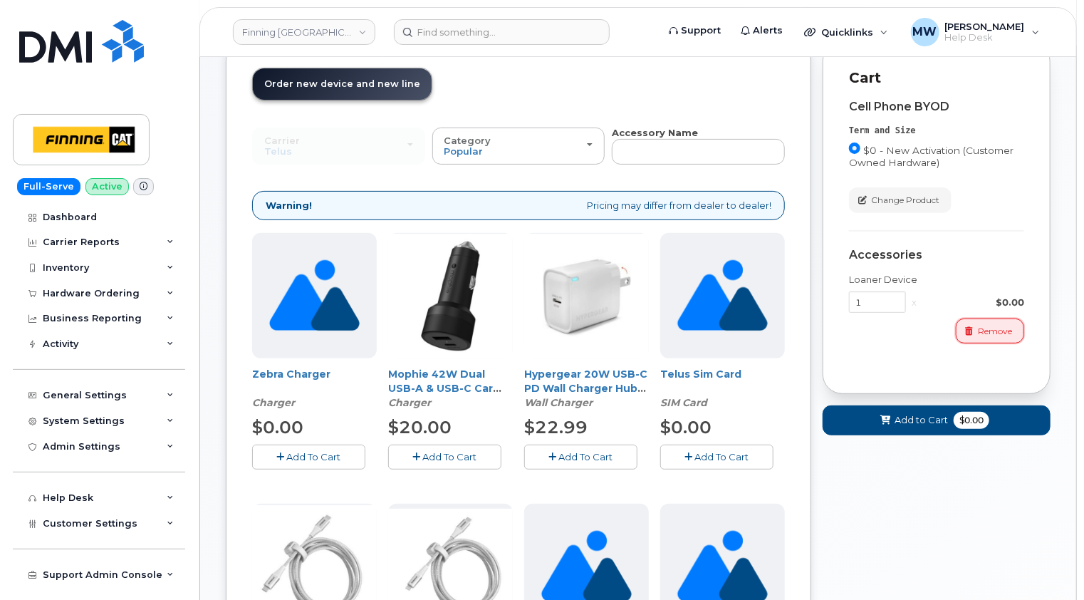
click at [999, 331] on span "Remove" at bounding box center [995, 331] width 34 height 13
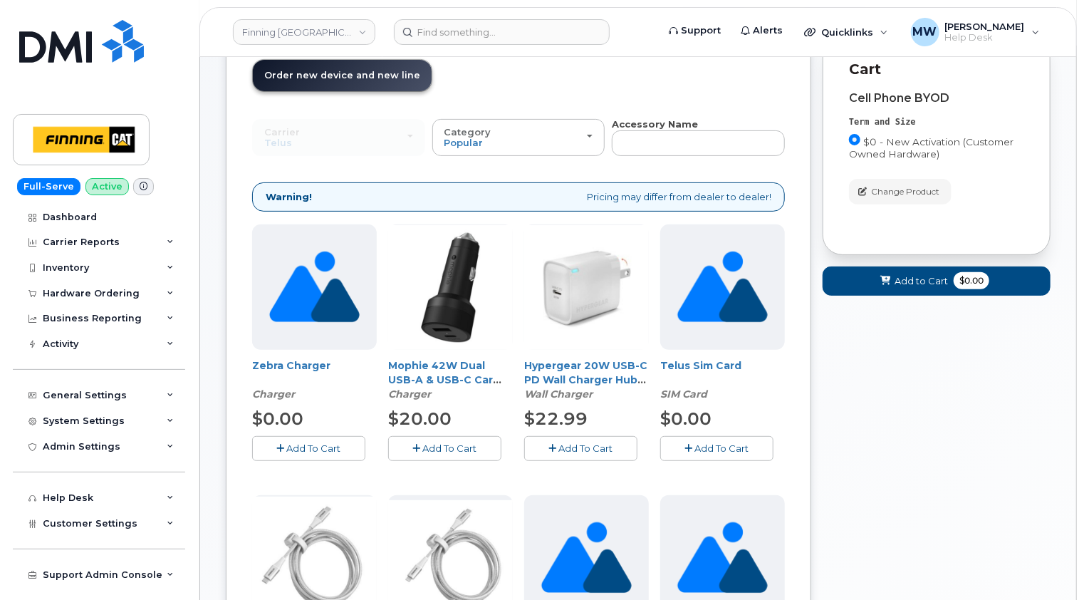
scroll to position [142, 0]
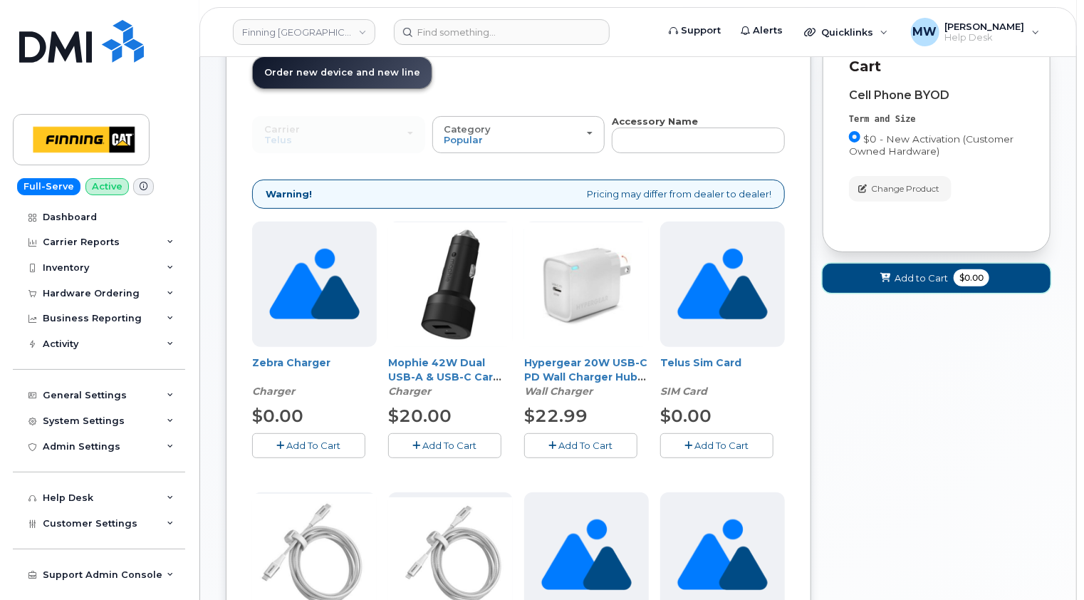
click at [930, 278] on span "Add to Cart" at bounding box center [921, 278] width 53 height 14
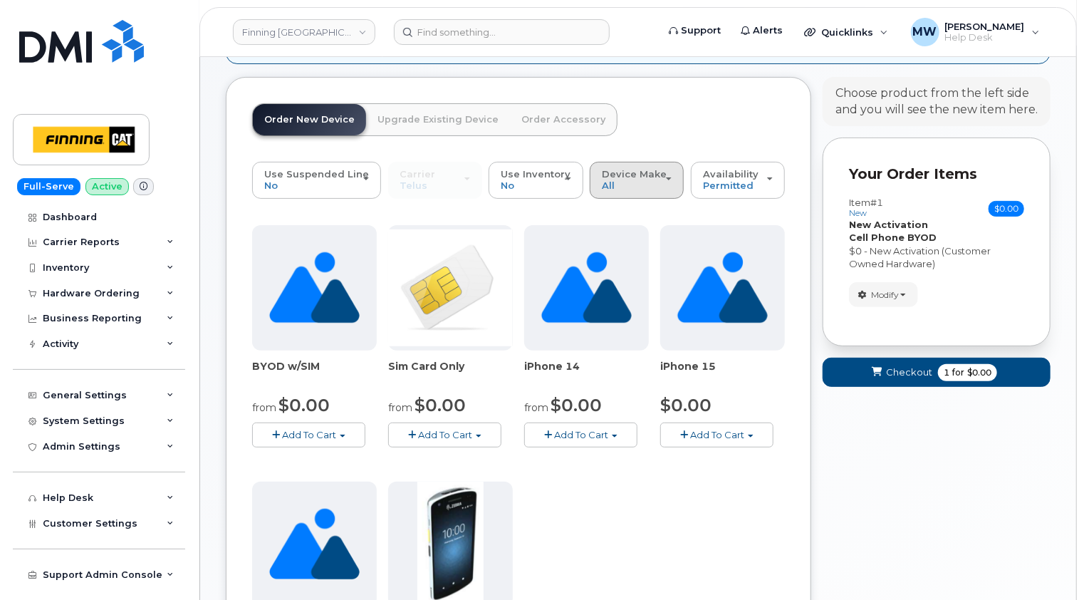
scroll to position [71, 0]
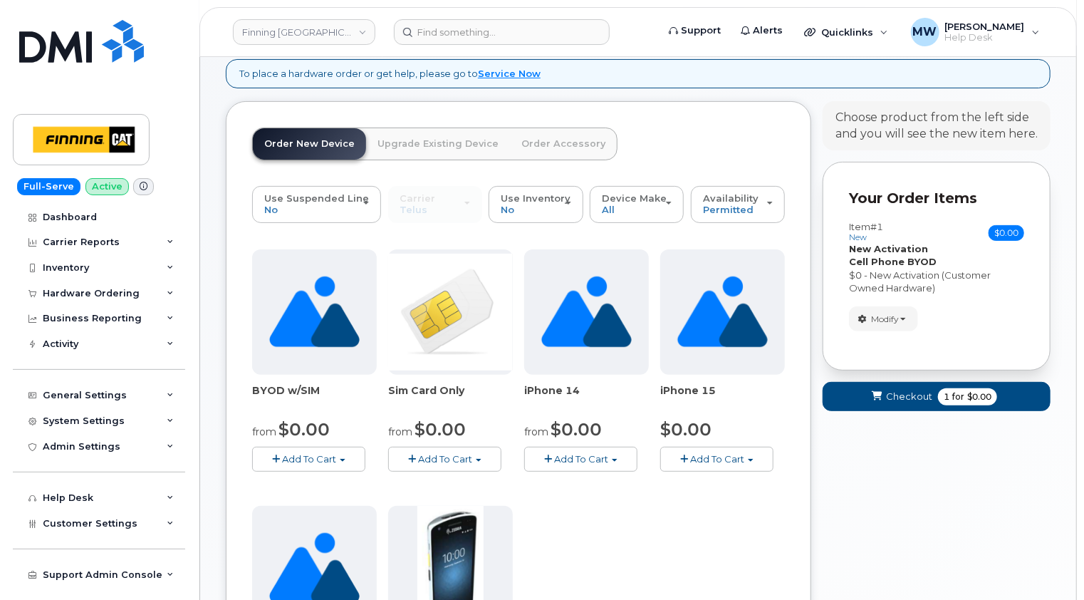
click at [556, 147] on link "Order Accessory" at bounding box center [563, 143] width 107 height 31
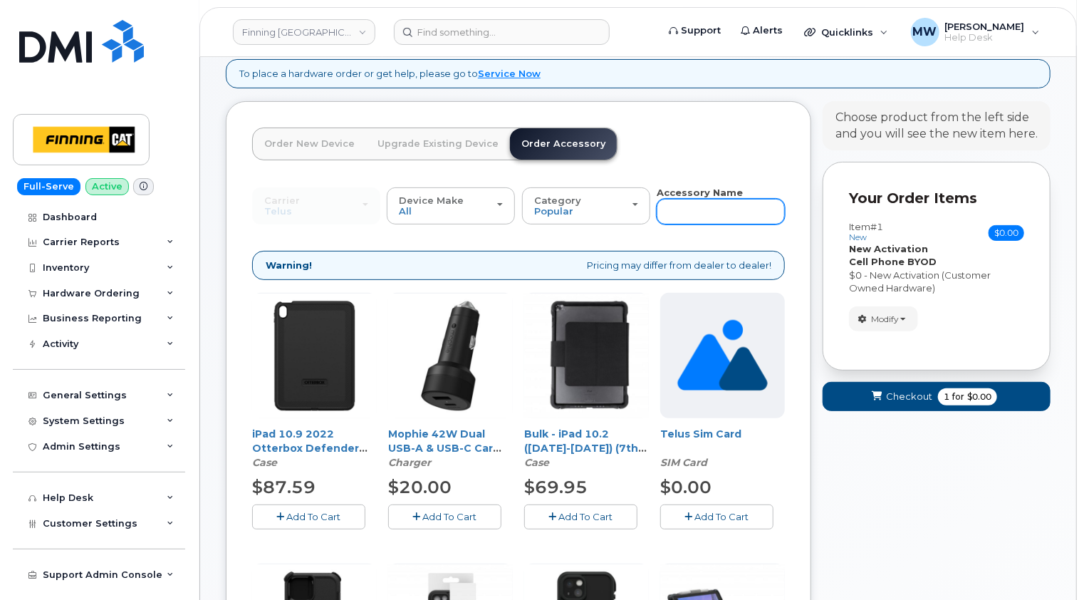
click at [693, 214] on input "text" at bounding box center [721, 212] width 128 height 26
type input "11"
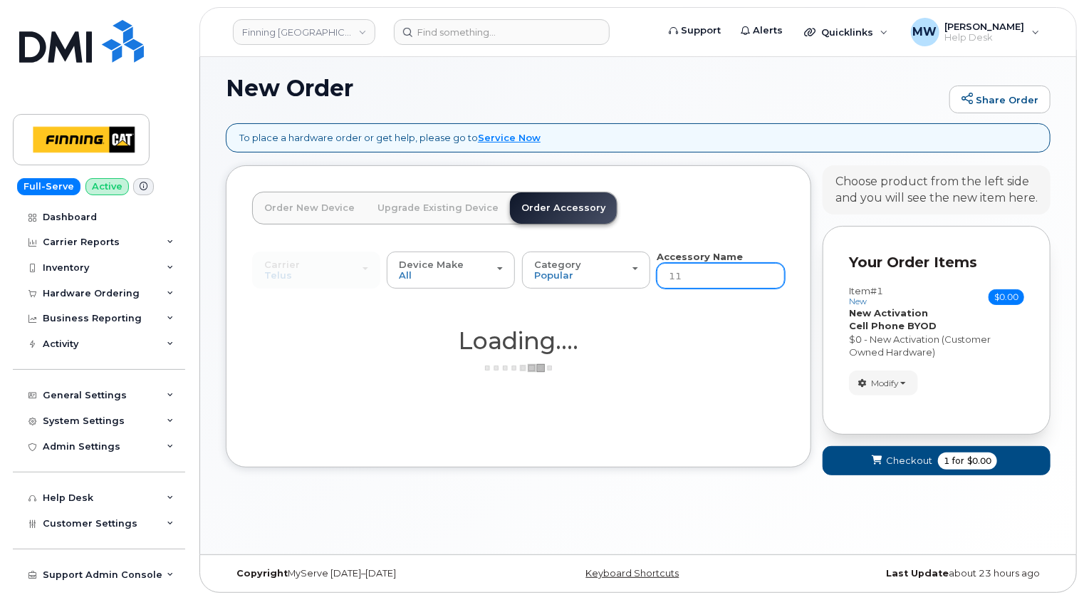
scroll to position [6, 0]
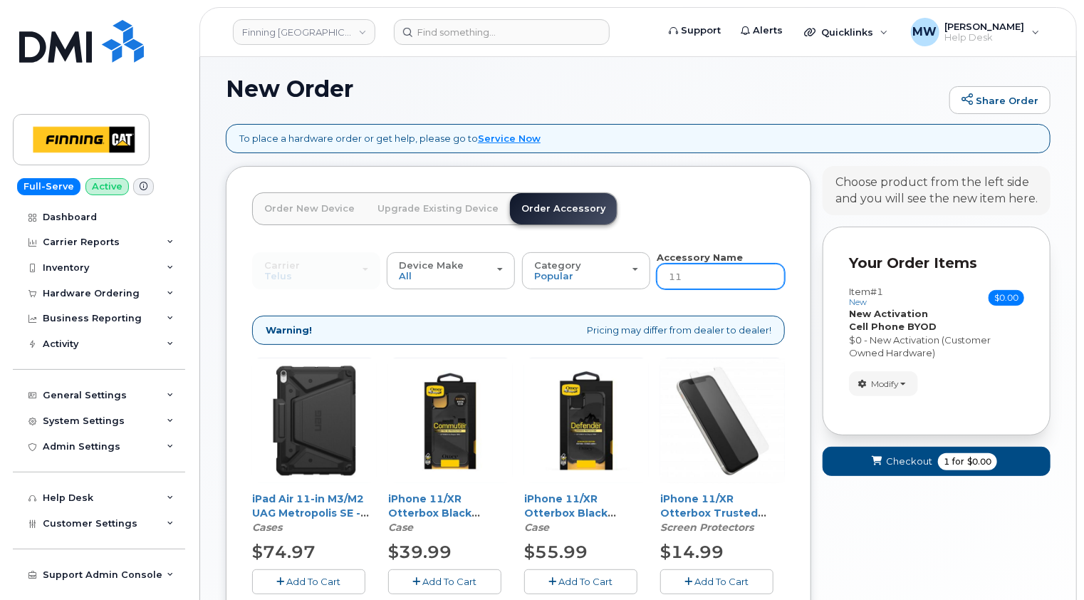
drag, startPoint x: 704, startPoint y: 284, endPoint x: 654, endPoint y: 274, distance: 51.5
click at [654, 276] on div "Carrier SaskTel Telus SaskTel Telus Device Make All iPhone Tablet All iPhone Ta…" at bounding box center [518, 270] width 533 height 39
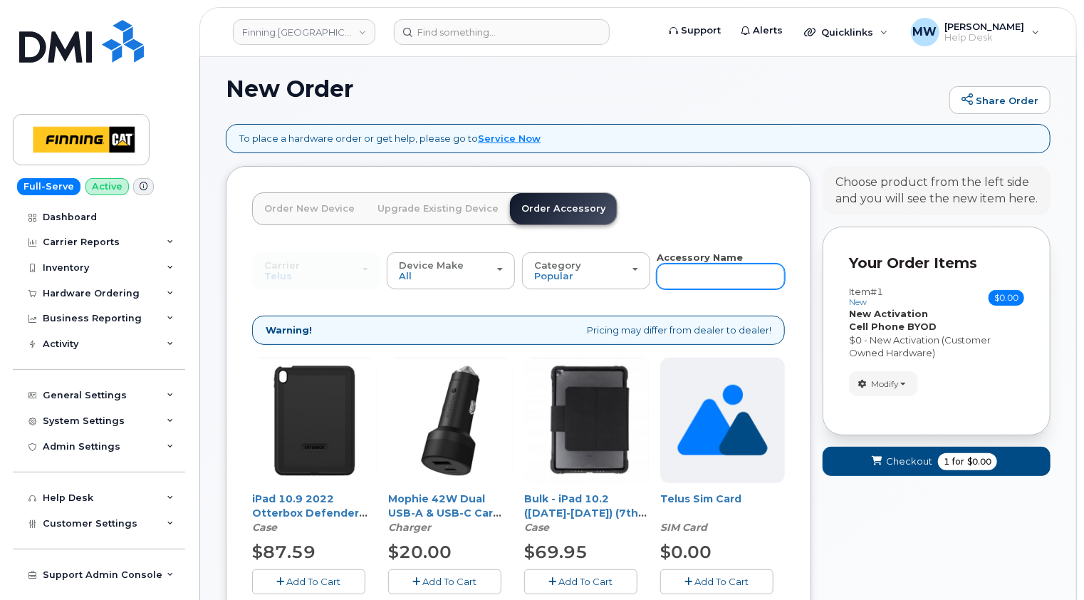
click at [675, 276] on input "text" at bounding box center [721, 277] width 128 height 26
type input "loan"
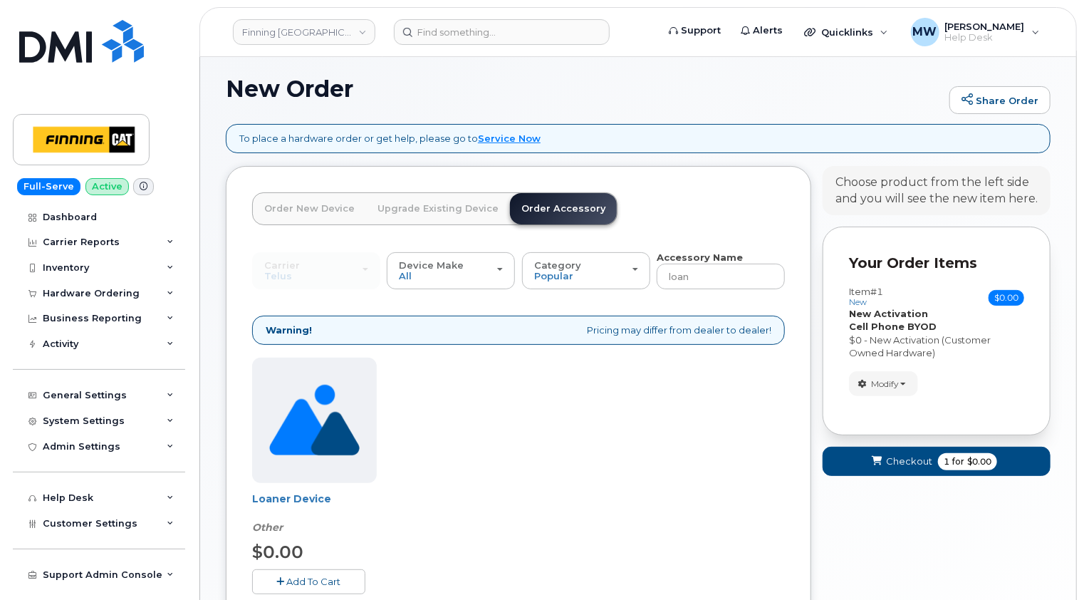
drag, startPoint x: 318, startPoint y: 573, endPoint x: 378, endPoint y: 509, distance: 88.2
click at [318, 573] on button "Add To Cart" at bounding box center [308, 581] width 113 height 25
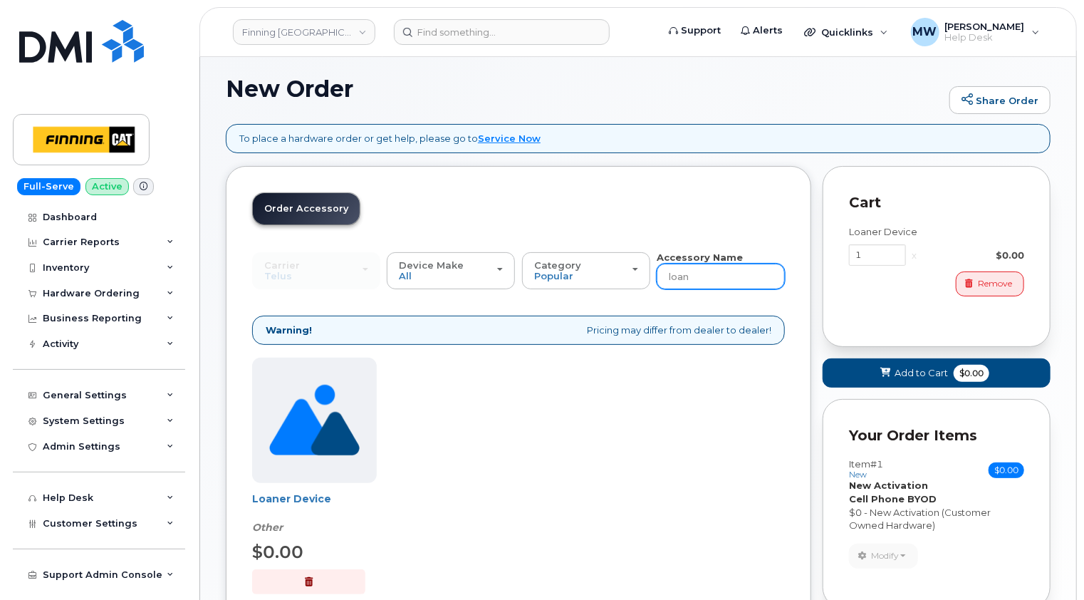
drag, startPoint x: 707, startPoint y: 276, endPoint x: 657, endPoint y: 273, distance: 50.0
click at [657, 273] on input "loan" at bounding box center [721, 277] width 128 height 26
type input "11"
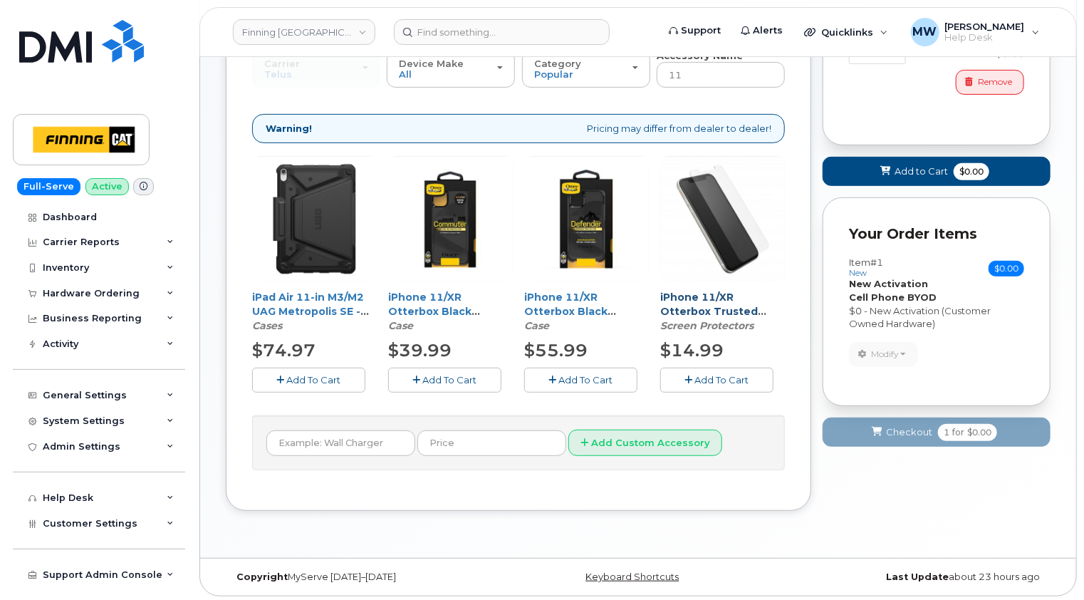
scroll to position [209, 0]
click at [596, 375] on span "Add To Cart" at bounding box center [586, 378] width 54 height 11
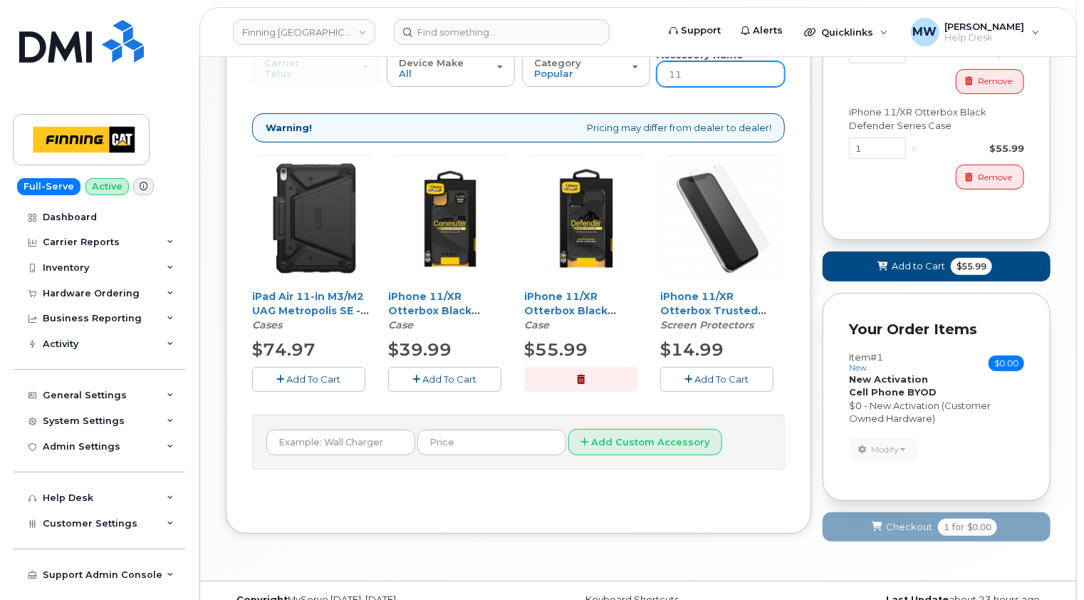
drag, startPoint x: 707, startPoint y: 76, endPoint x: 652, endPoint y: 71, distance: 55.0
click at [652, 71] on div "Carrier SaskTel Telus SaskTel Telus Device Make All iPhone Tablet All iPhone Ta…" at bounding box center [518, 67] width 533 height 39
type input "wall"
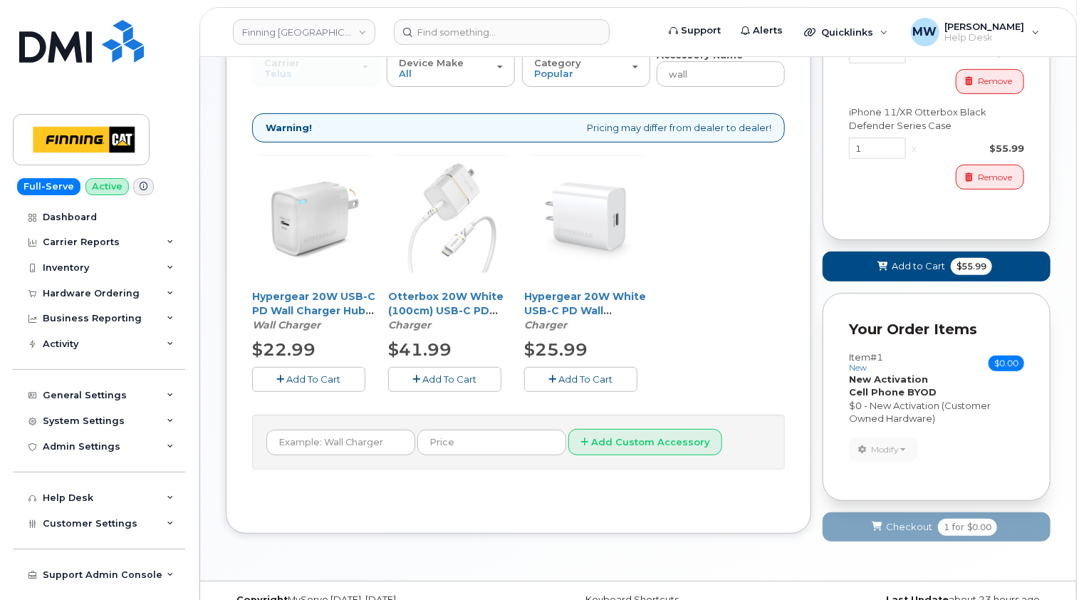
click at [456, 375] on span "Add To Cart" at bounding box center [450, 378] width 54 height 11
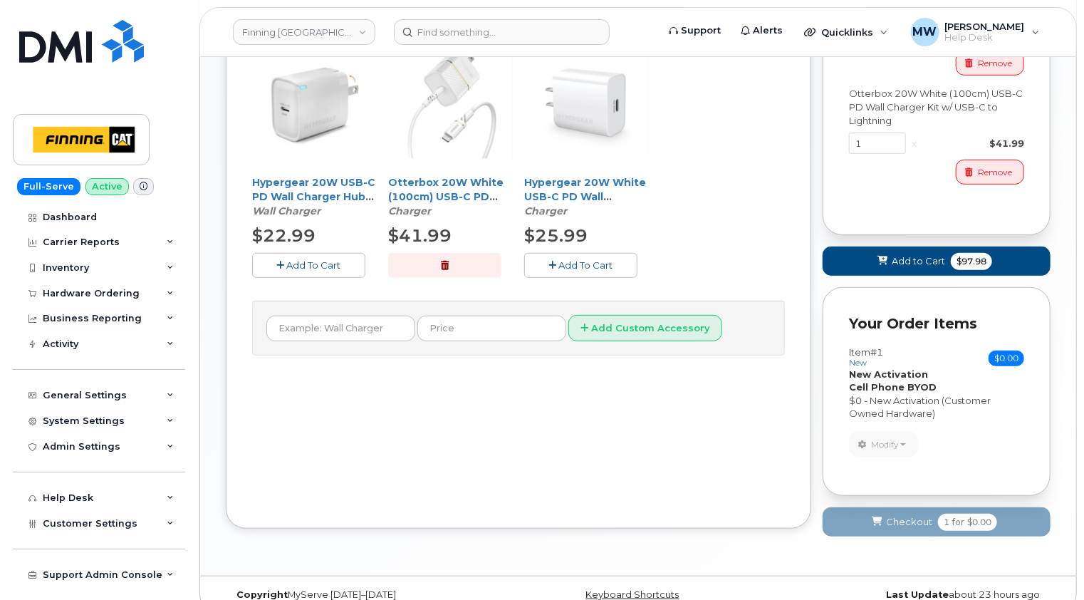
scroll to position [340, 0]
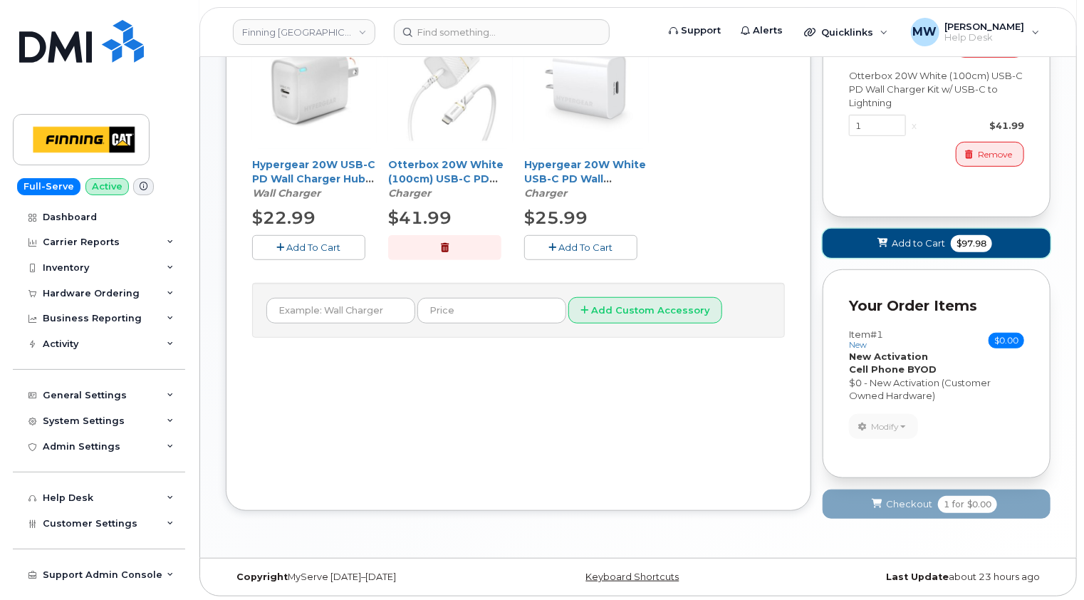
click at [932, 246] on span "Add to Cart" at bounding box center [918, 243] width 53 height 14
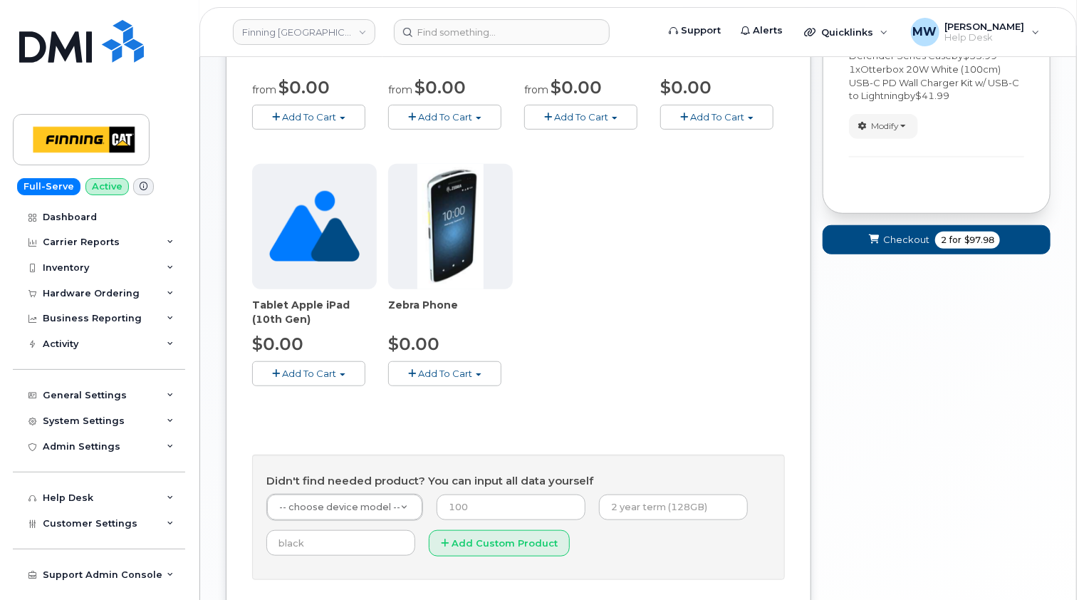
scroll to position [238, 0]
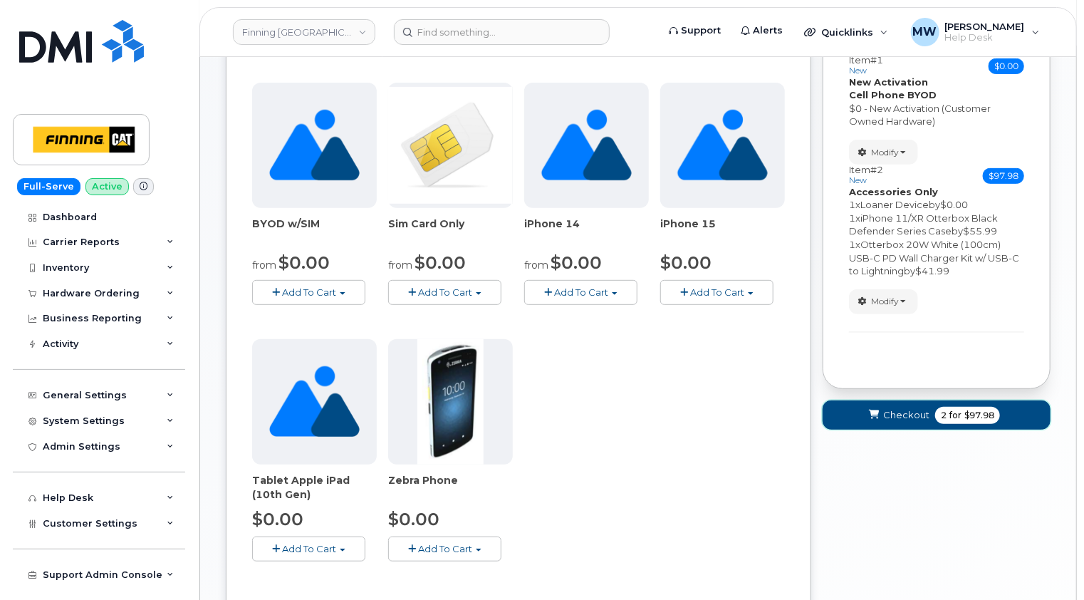
click at [909, 412] on span "Checkout" at bounding box center [906, 415] width 46 height 14
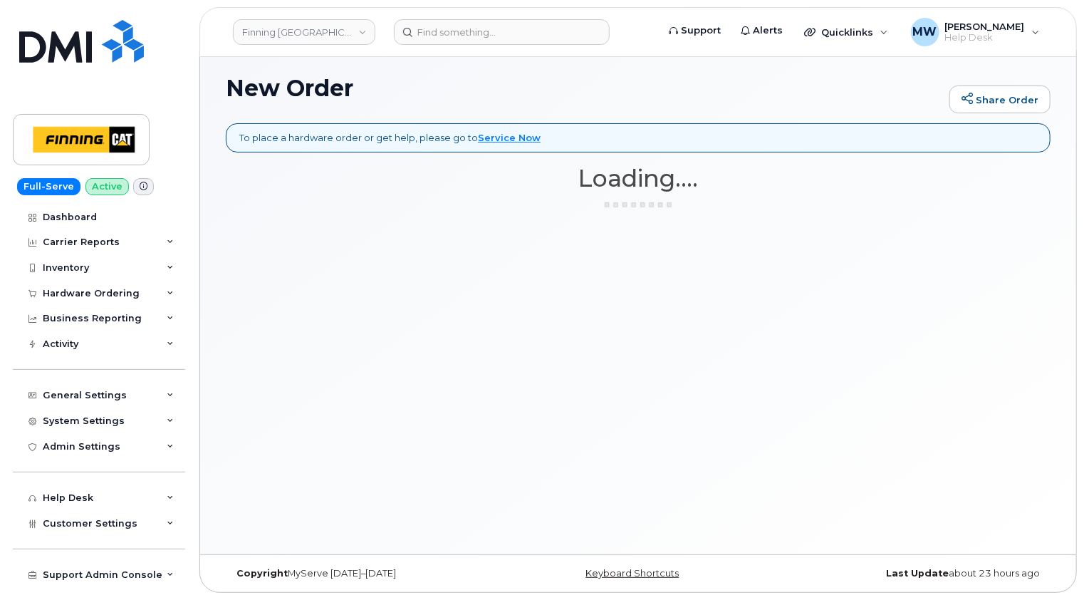
scroll to position [6, 0]
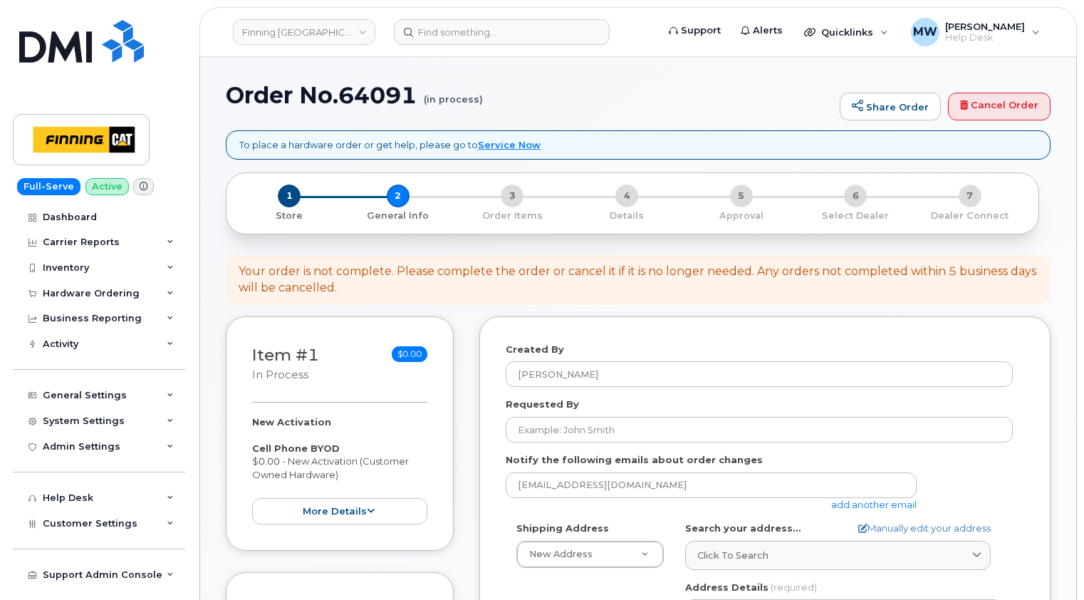
select select
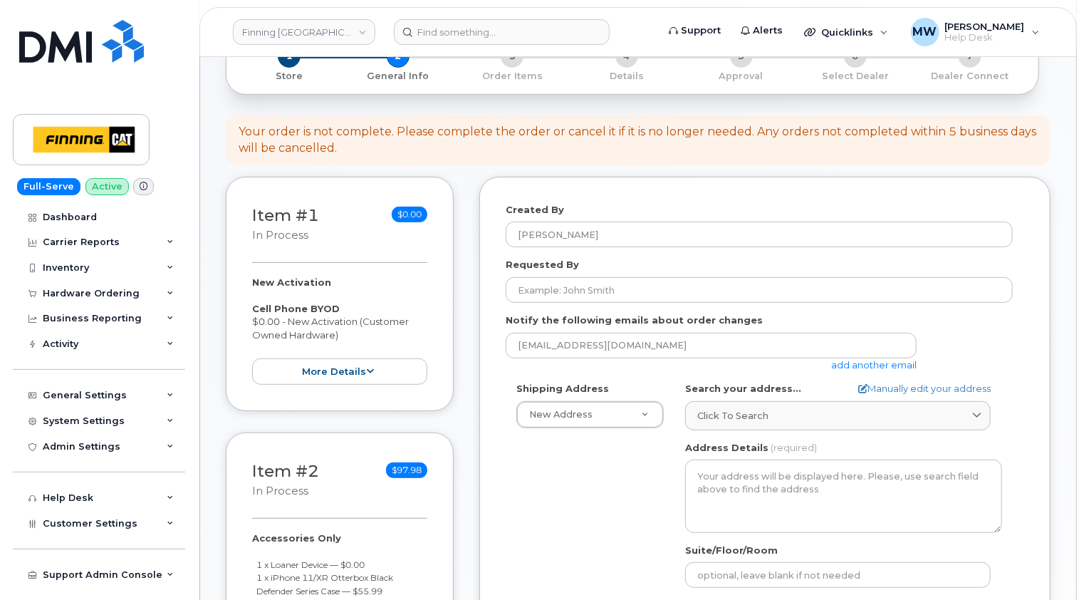
scroll to position [142, 0]
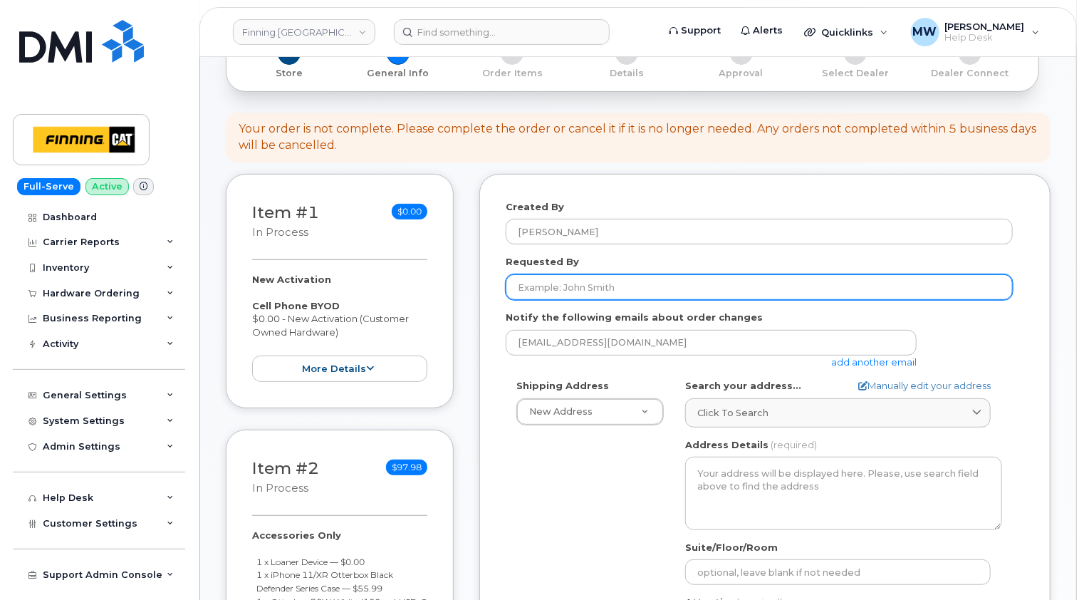
click at [535, 286] on input "Requested By" at bounding box center [759, 287] width 507 height 26
paste input "RITM0481918"
type input "RITM0481918"
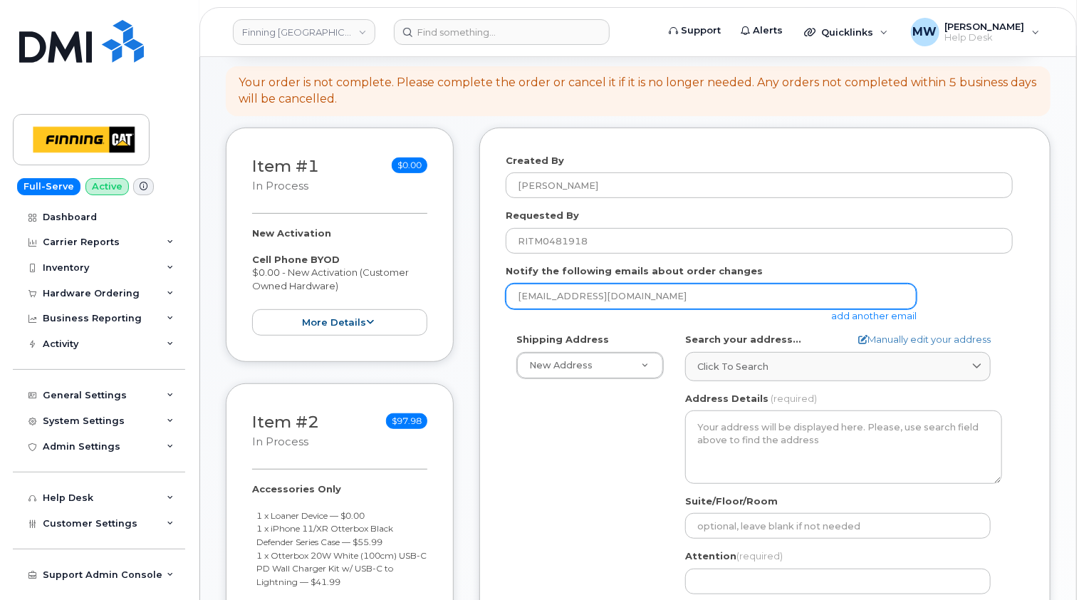
scroll to position [214, 0]
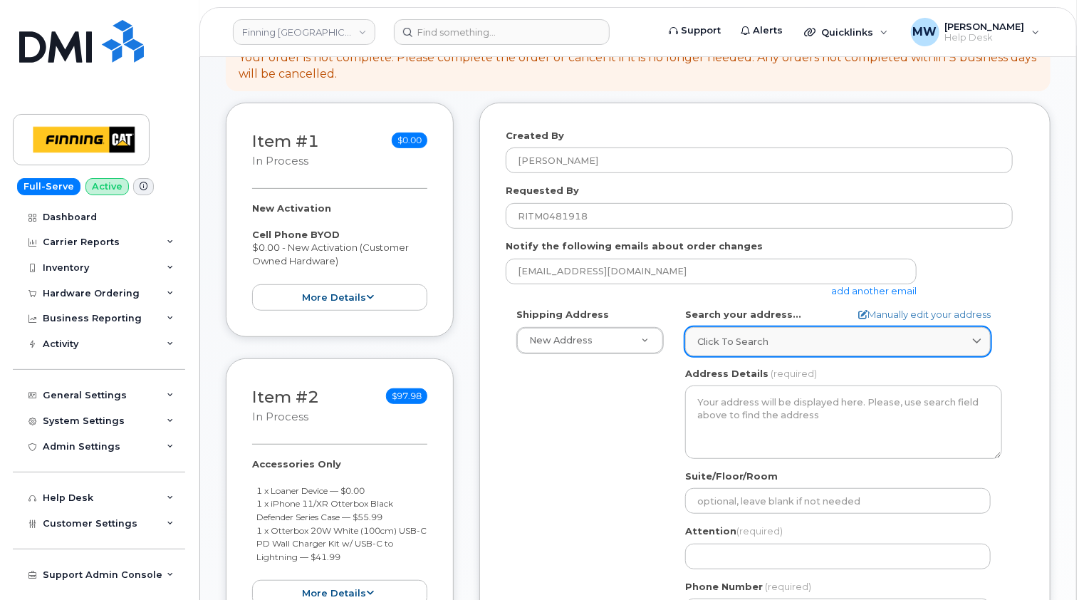
click at [711, 341] on span "Click to search" at bounding box center [732, 342] width 71 height 14
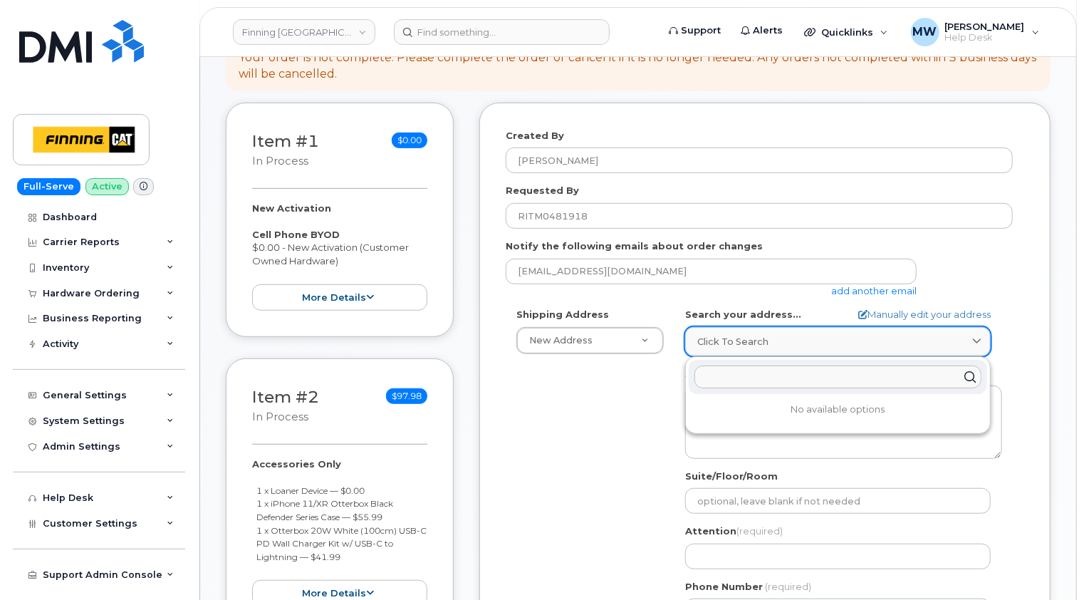
paste input "[STREET_ADDRESS]"
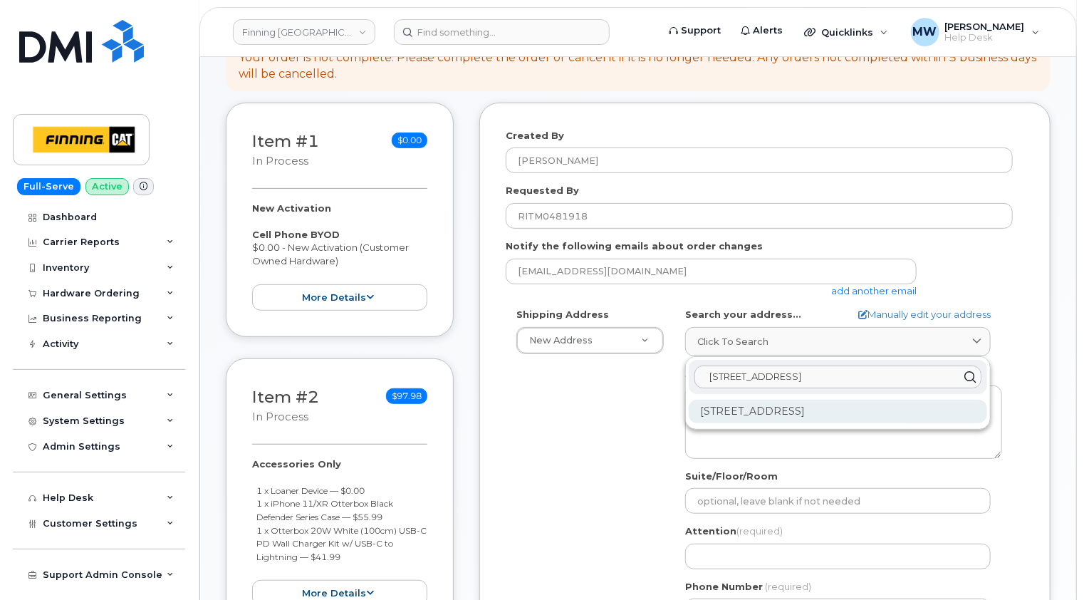
type input "[STREET_ADDRESS]"
click at [764, 415] on div "[STREET_ADDRESS]" at bounding box center [838, 412] width 298 height 24
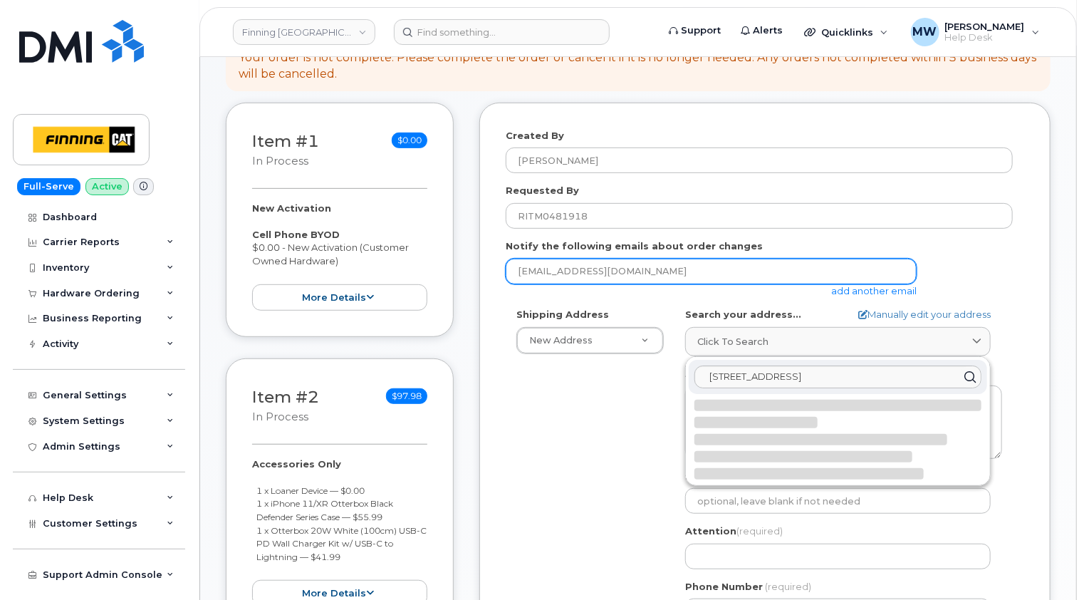
select select
type textarea "[STREET_ADDRESS]"
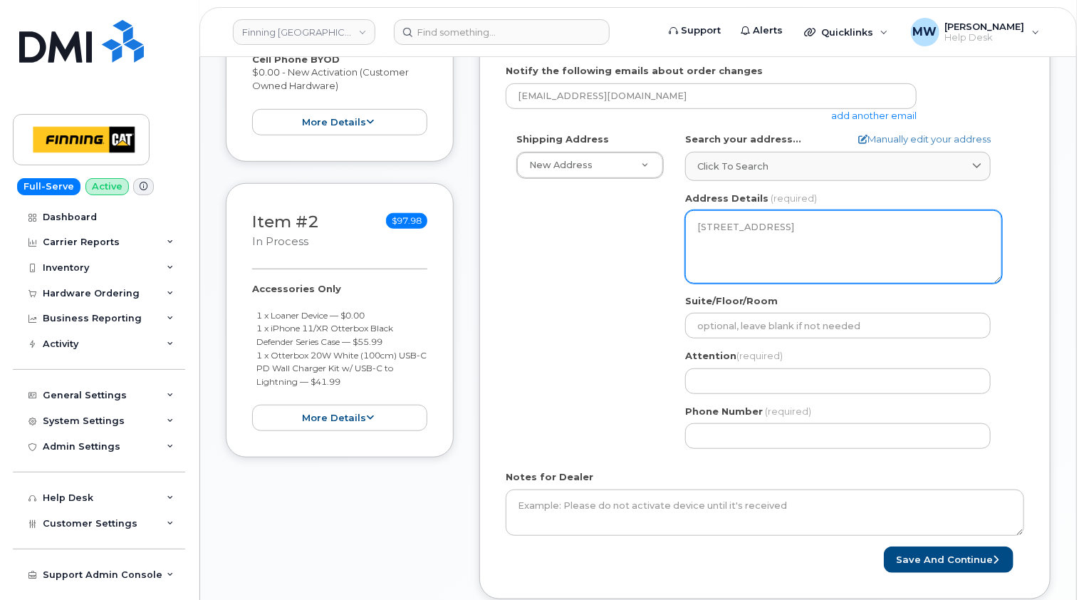
scroll to position [427, 0]
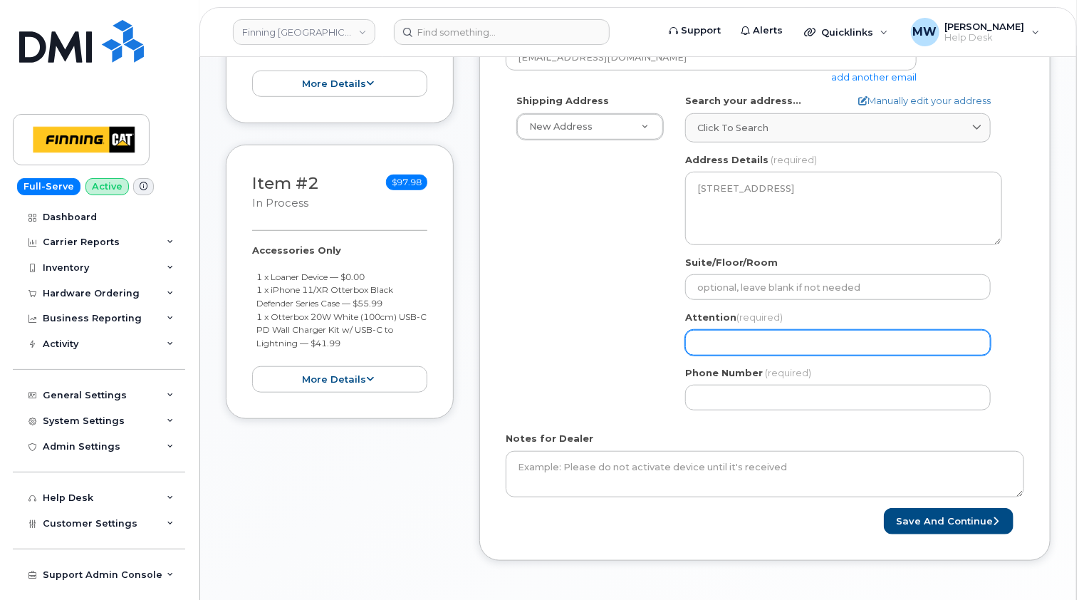
click at [732, 332] on input "Attention (required)" at bounding box center [838, 343] width 306 height 26
paste input "[PERSON_NAME]"
select select
type input "[PERSON_NAME]"
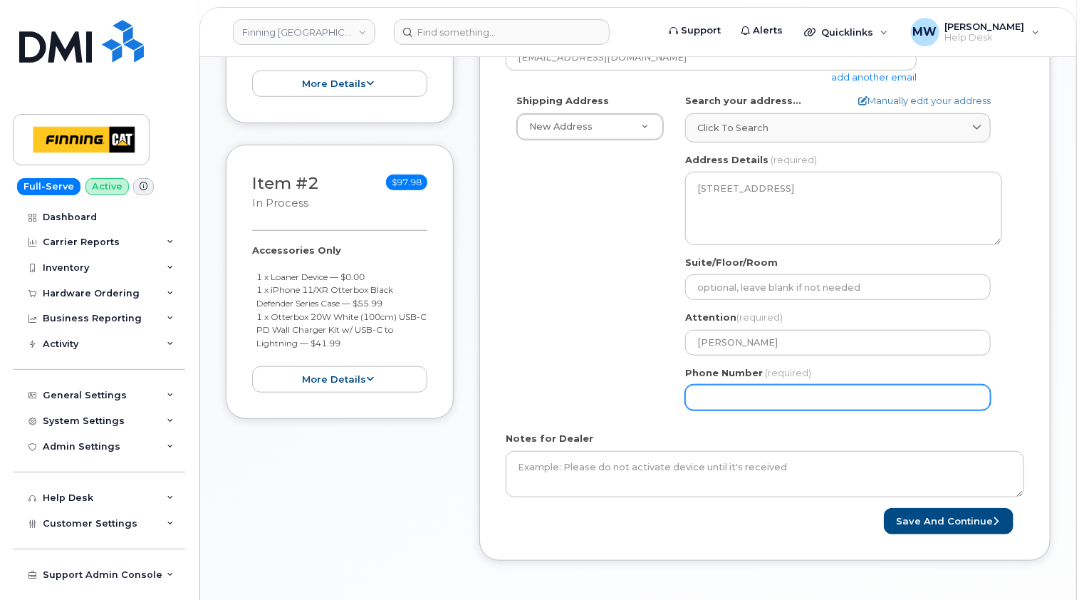
click at [724, 394] on input "Phone Number" at bounding box center [838, 398] width 306 height 26
paste input "2365973697"
select select
type input "2365973697"
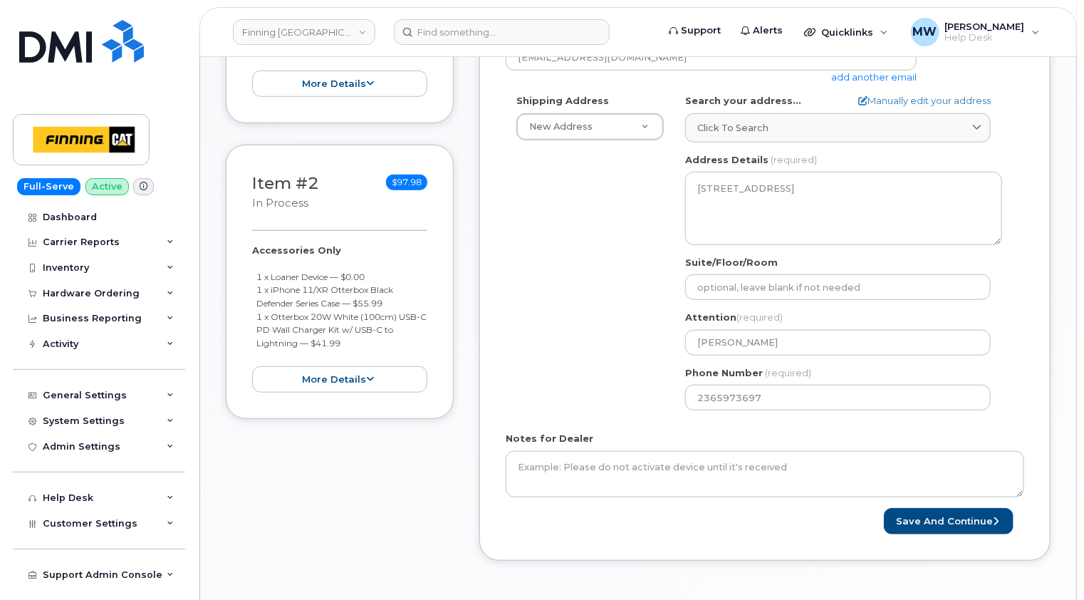
click at [593, 385] on div "Shipping Address New Address New Address 10760A Henri-Bourassa E Blvd 8051 18 A…" at bounding box center [759, 257] width 507 height 327
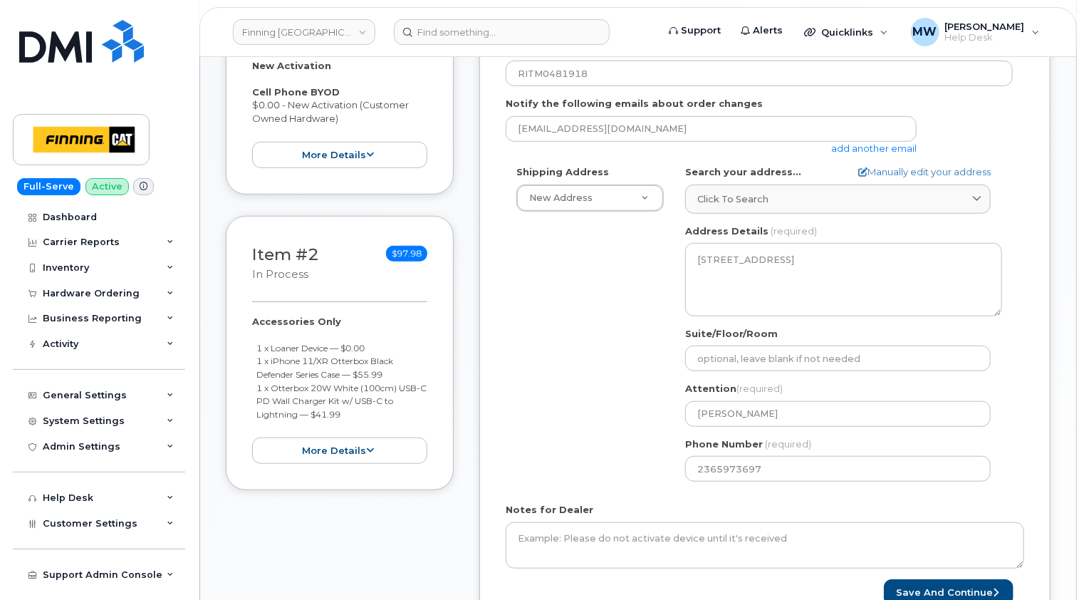
scroll to position [214, 0]
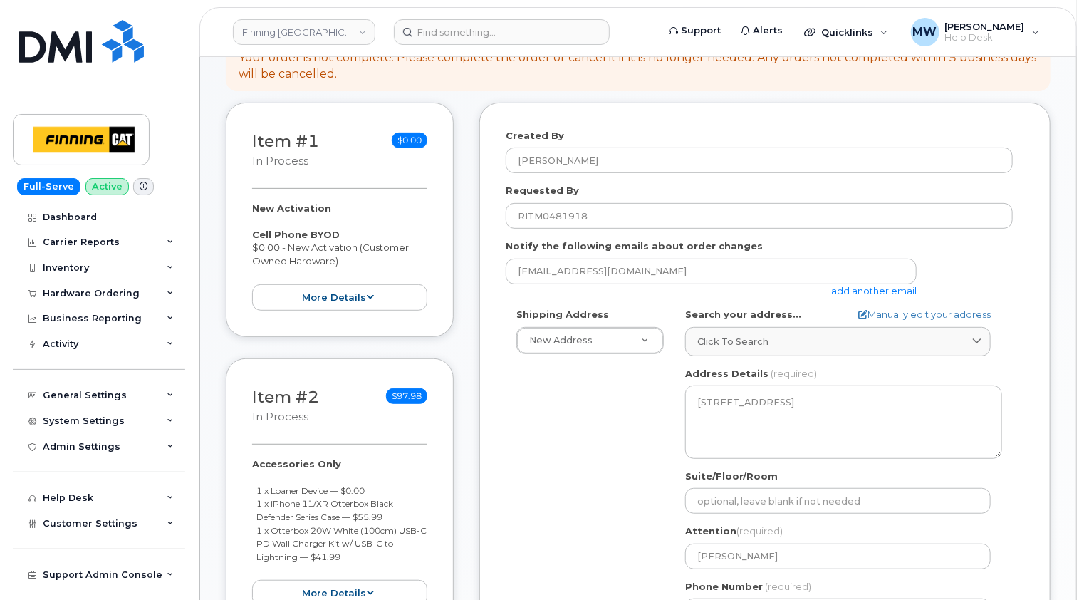
drag, startPoint x: 361, startPoint y: 264, endPoint x: 241, endPoint y: 237, distance: 122.5
click at [241, 237] on div "Item #1 in process $0.00 New Activation Cell Phone BYOD $0.00 - New Activation …" at bounding box center [340, 220] width 228 height 234
copy div "Cell Phone BYOD $0.00 - New Activation (Customer Owned Hardware)"
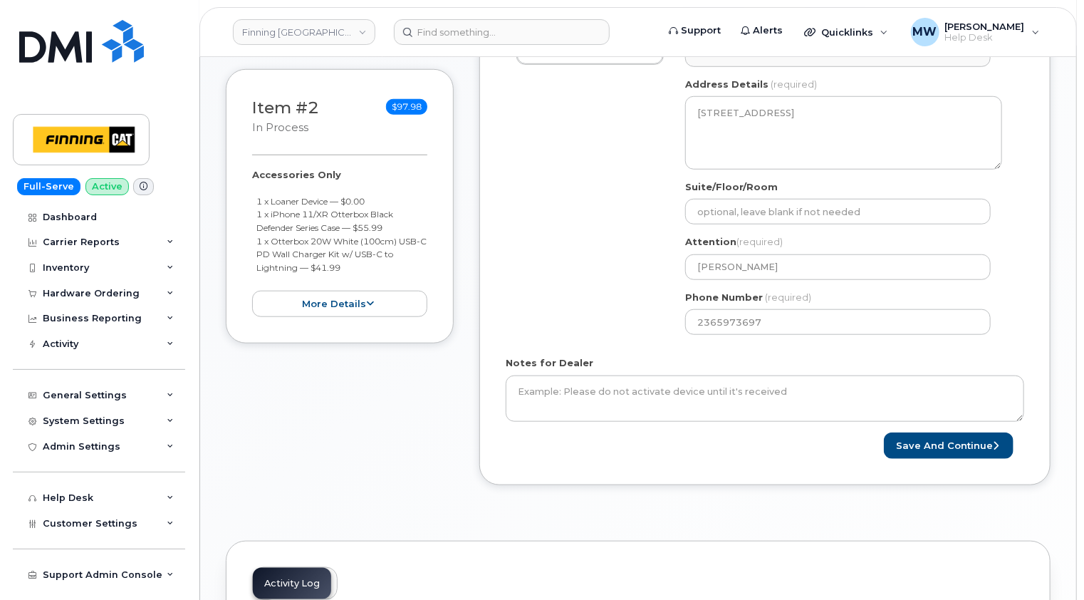
scroll to position [570, 0]
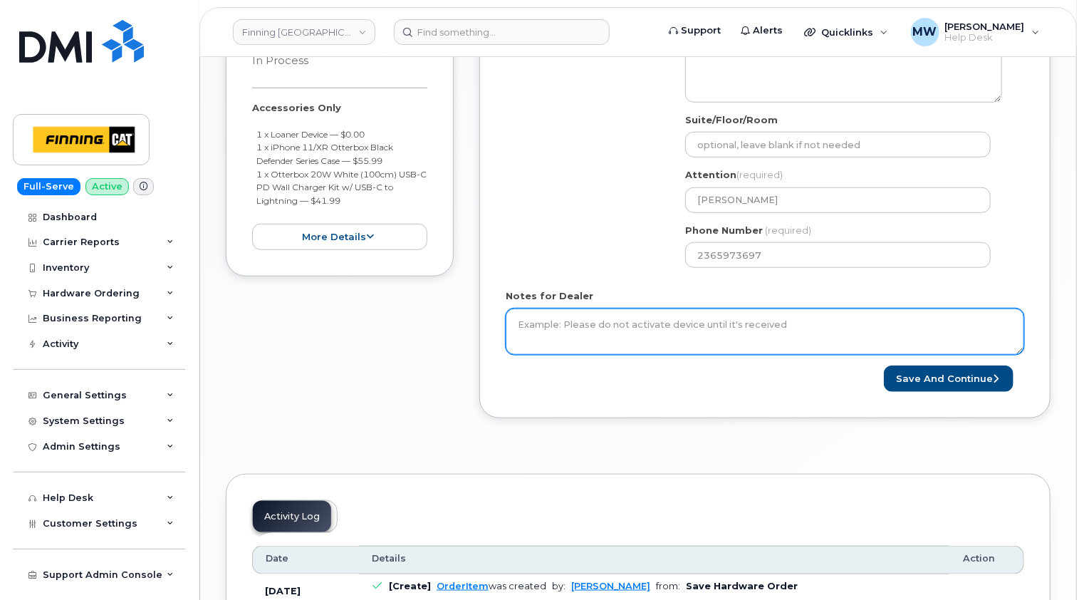
click at [603, 332] on textarea "Notes for Dealer" at bounding box center [765, 331] width 519 height 47
paste textarea "Cell Phone BYOD $0.00 - New Activation (Customer Owned Hardware)"
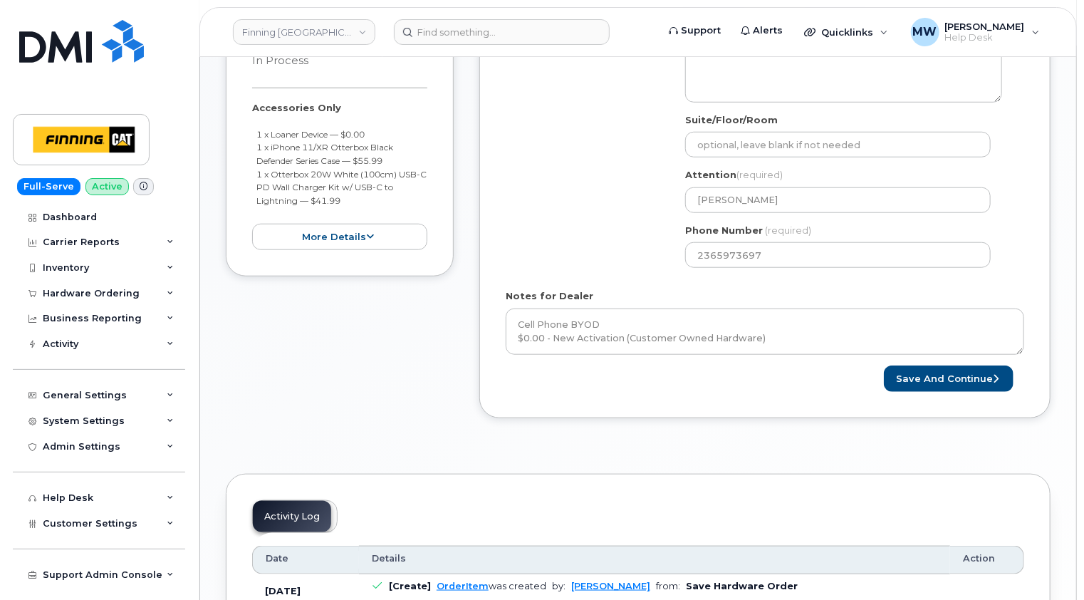
drag, startPoint x: 372, startPoint y: 198, endPoint x: 248, endPoint y: 135, distance: 138.9
click at [248, 135] on div "Item #2 in process $97.98 Accessories Only 1 x Loaner Device — $0.00 1 x iPhone…" at bounding box center [340, 139] width 228 height 274
copy ul "1 x Loaner Device — $0.00 1 x iPhone 11/XR Otterbox Black Defender Series Case …"
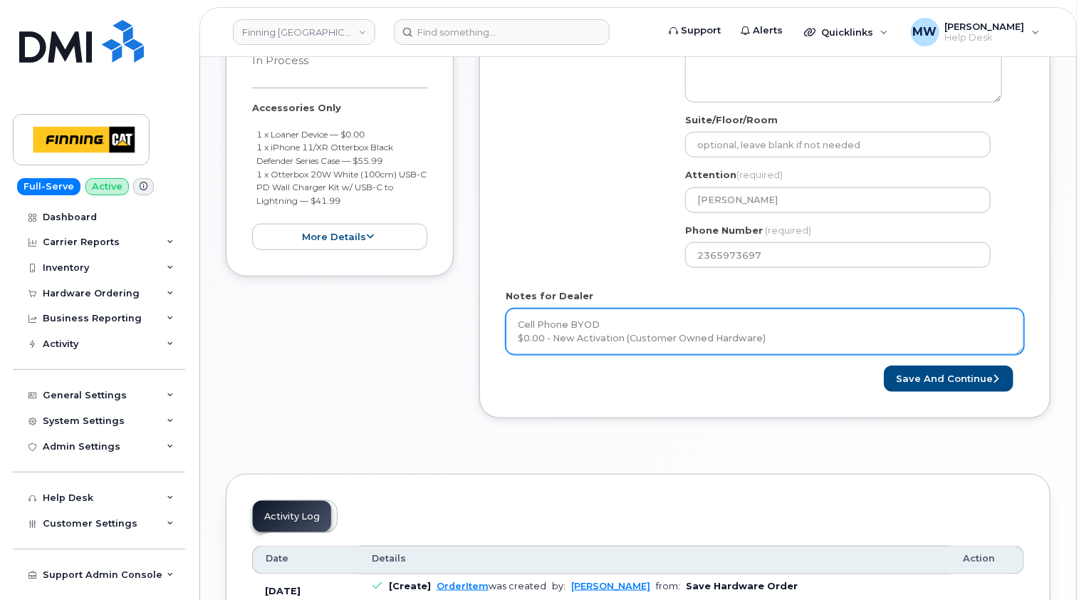
click at [784, 343] on textarea "Cell Phone BYOD $0.00 - New Activation (Customer Owned Hardware)" at bounding box center [765, 331] width 519 height 47
paste textarea "1 x Loaner Device — $0.00 1 x iPhone 11/XR Otterbox Black Defender Series Case …"
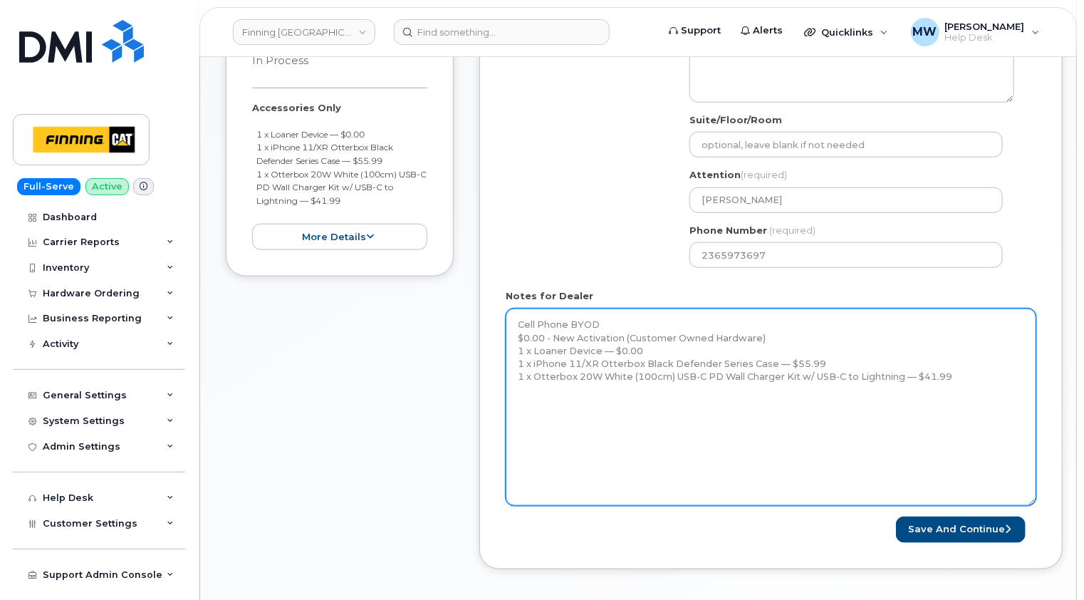
drag, startPoint x: 1022, startPoint y: 350, endPoint x: 1034, endPoint y: 501, distance: 151.4
click at [1034, 501] on textarea "Cell Phone BYOD $0.00 - New Activation (Customer Owned Hardware) 1 x Loaner Dev…" at bounding box center [771, 406] width 531 height 197
click at [975, 380] on textarea "Cell Phone BYOD $0.00 - New Activation (Customer Owned Hardware) 1 x Loaner Dev…" at bounding box center [771, 406] width 531 height 197
click at [530, 422] on textarea "Cell Phone BYOD $0.00 - New Activation (Customer Owned Hardware) 1 x Loaner Dev…" at bounding box center [771, 406] width 531 height 197
paste textarea "Telus Order #TL38650016"
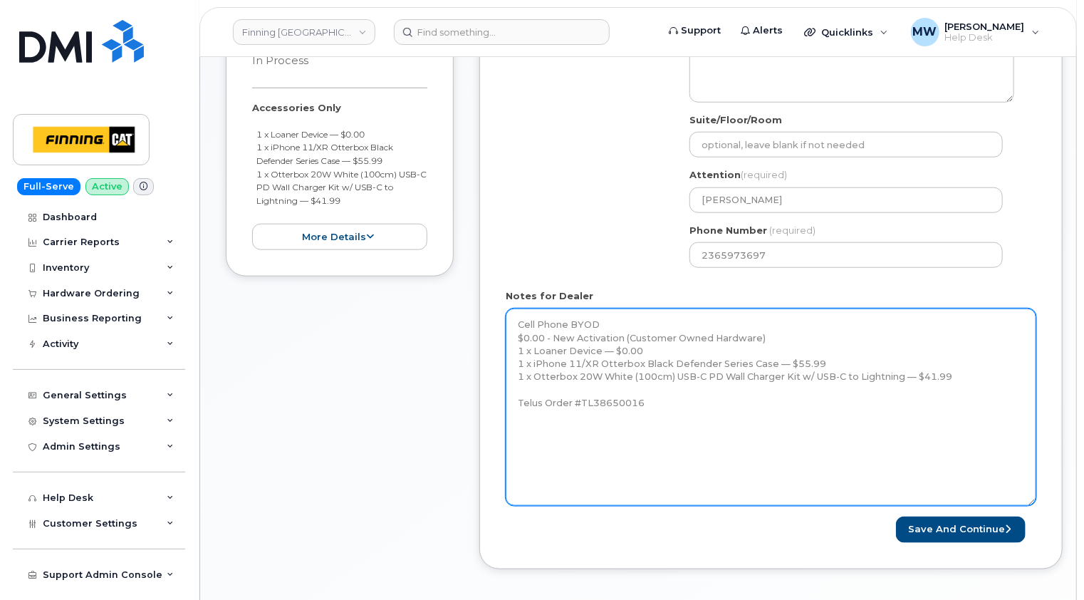
click at [516, 322] on textarea "Cell Phone BYOD $0.00 - New Activation (Customer Owned Hardware) 1 x Loaner Dev…" at bounding box center [771, 406] width 531 height 197
paste textarea "Activate a voice and data line for Glenn Quinn, and pair it with a device from …"
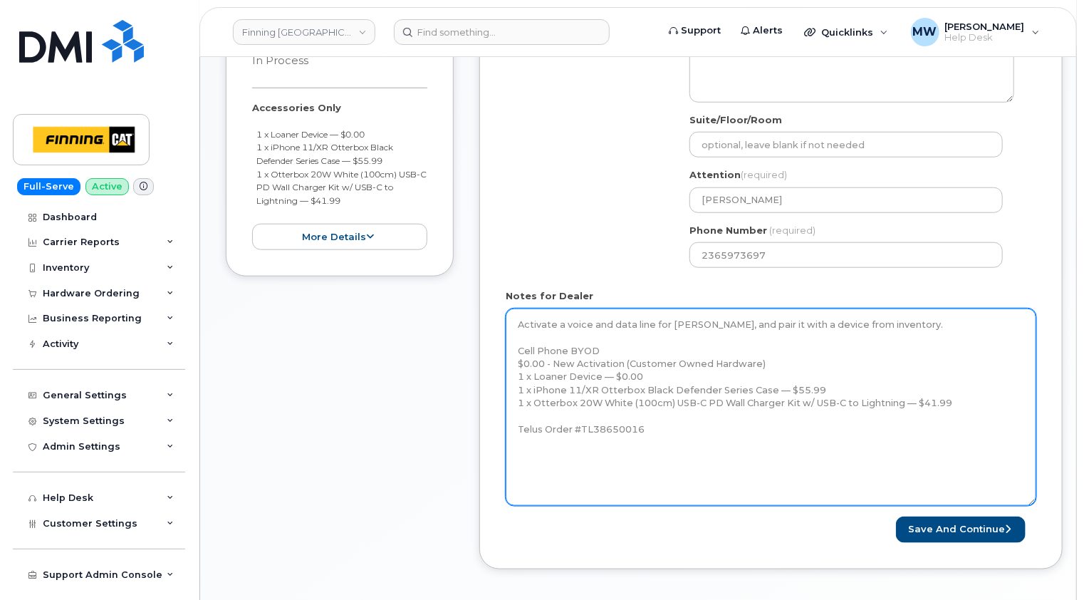
click at [675, 430] on textarea "Activate a voice and data line for Glenn Quinn, and pair it with a device from …" at bounding box center [771, 406] width 531 height 197
type textarea "Activate a voice and data line for Glenn Quinn, and pair it with a device from …"
click at [670, 457] on textarea "Activate a voice and data line for Glenn Quinn, and pair it with a device from …" at bounding box center [771, 406] width 531 height 197
click at [667, 464] on textarea "Activate a voice and data line for Glenn Quinn, and pair it with a device from …" at bounding box center [771, 406] width 531 height 197
click at [683, 474] on textarea "Activate a voice and data line for Glenn Quinn, and pair it with a device from …" at bounding box center [771, 406] width 531 height 197
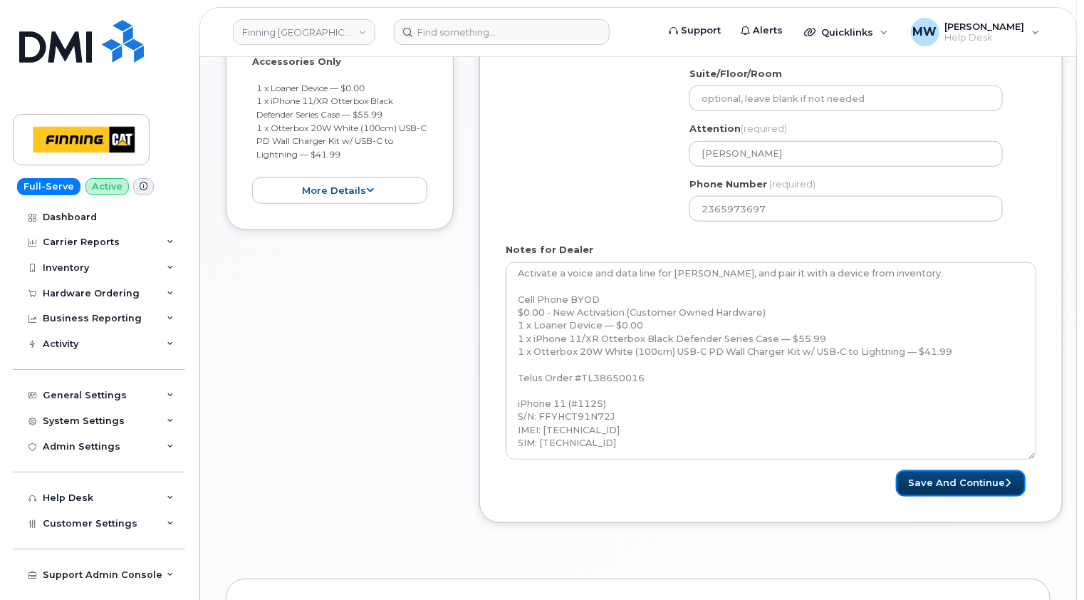
scroll to position [641, 0]
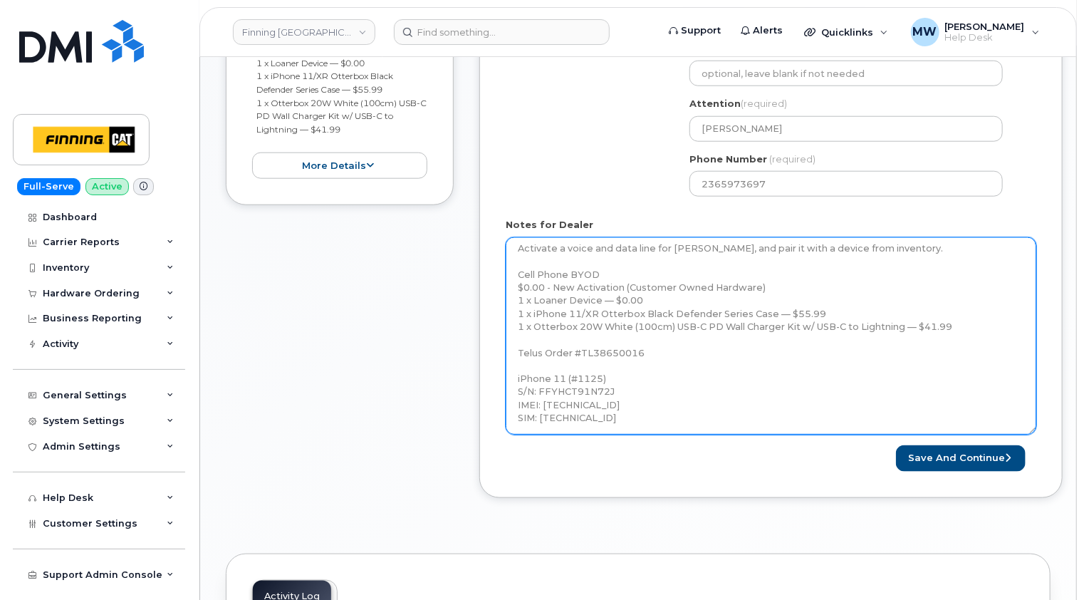
click at [742, 417] on textarea "Activate a voice and data line for Glenn Quinn, and pair it with a device from …" at bounding box center [771, 335] width 531 height 197
paste textarea "778) 220-5167"
click at [567, 425] on textarea "Activate a voice and data line for Glenn Quinn, and pair it with a device from …" at bounding box center [771, 335] width 531 height 197
click at [638, 429] on textarea "Activate a voice and data line for Glenn Quinn, and pair it with a device from …" at bounding box center [771, 335] width 531 height 197
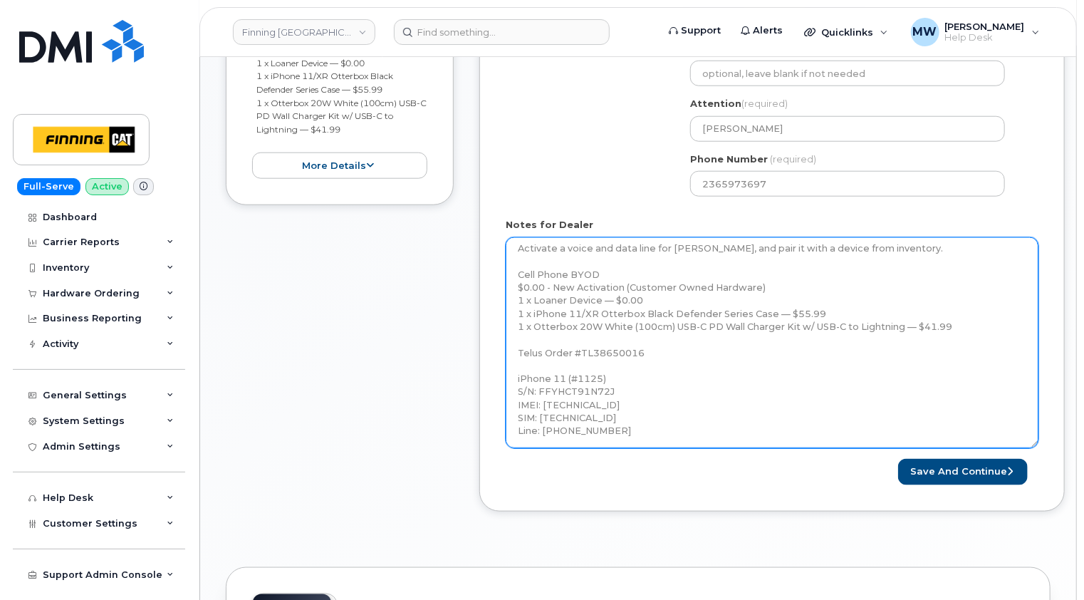
scroll to position [0, 0]
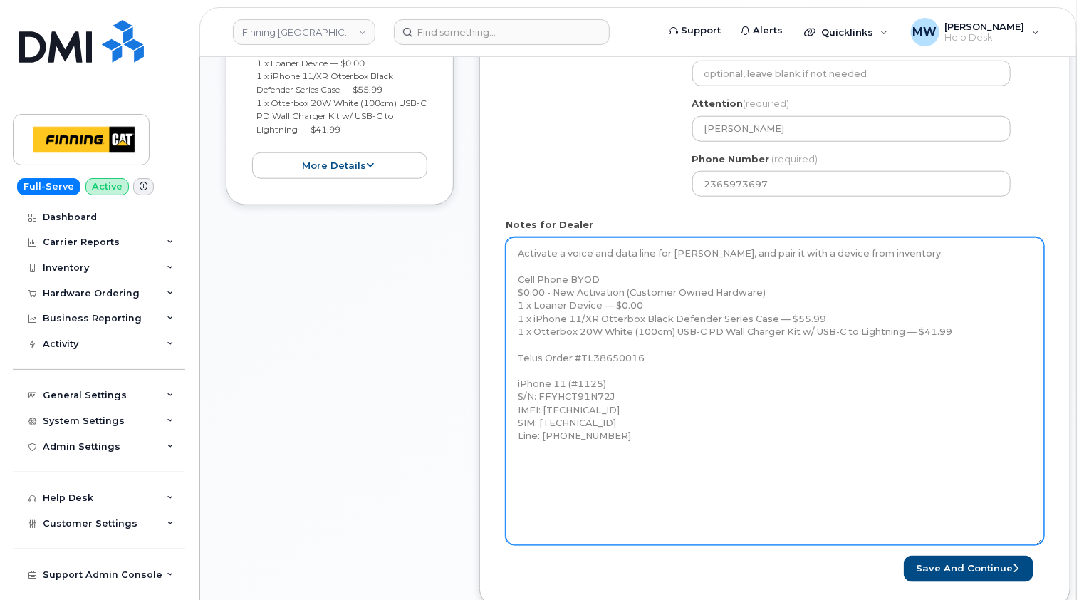
drag, startPoint x: 1033, startPoint y: 431, endPoint x: 1041, endPoint y: 542, distance: 111.4
click at [1041, 542] on textarea "Activate a voice and data line for Glenn Quinn, and pair it with a device from …" at bounding box center [775, 391] width 539 height 308
click at [618, 433] on textarea "Activate a voice and data line for Glenn Quinn, and pair it with a device from …" at bounding box center [775, 391] width 539 height 308
click at [542, 437] on textarea "Activate a voice and data line for Glenn Quinn, and pair it with a device from …" at bounding box center [775, 391] width 539 height 308
click at [702, 429] on textarea "Activate a voice and data line for Glenn Quinn, and pair it with a device from …" at bounding box center [775, 391] width 539 height 308
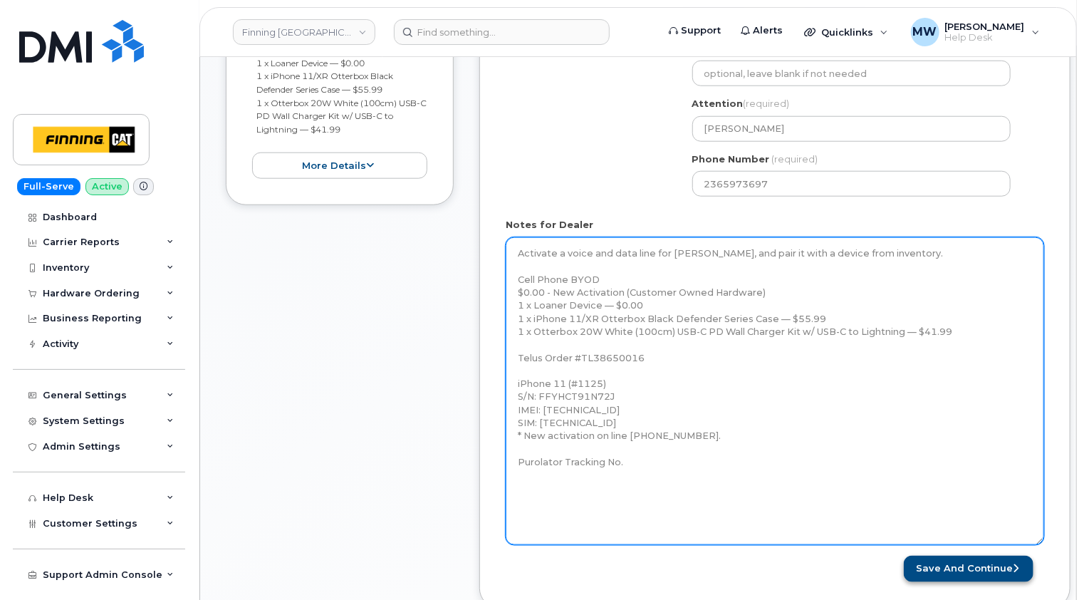
type textarea "Activate a voice and data line for Glenn Quinn, and pair it with a device from …"
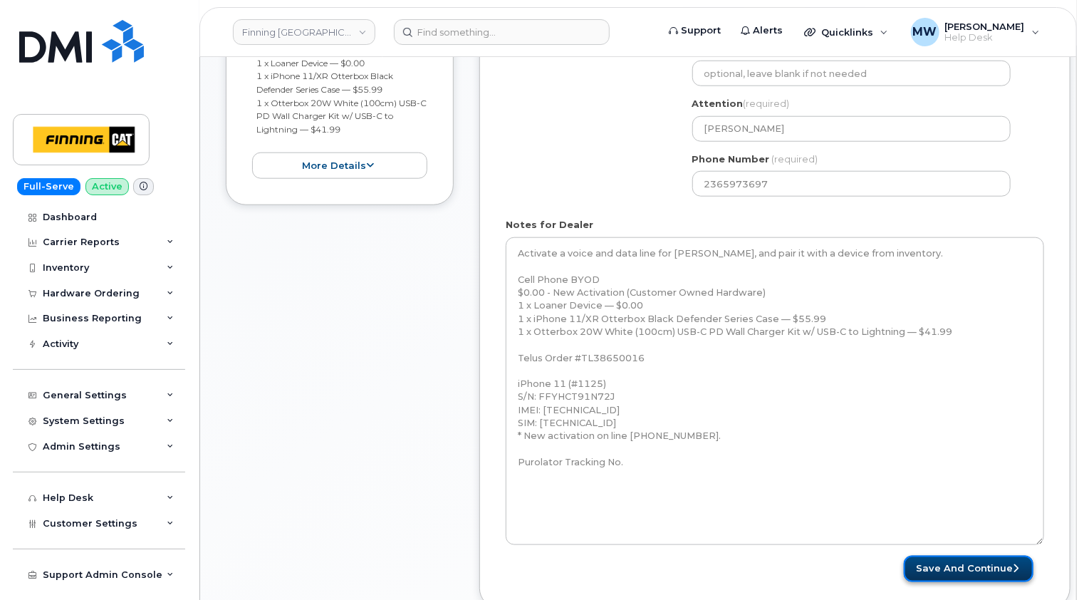
click at [977, 566] on button "Save and Continue" at bounding box center [969, 569] width 130 height 26
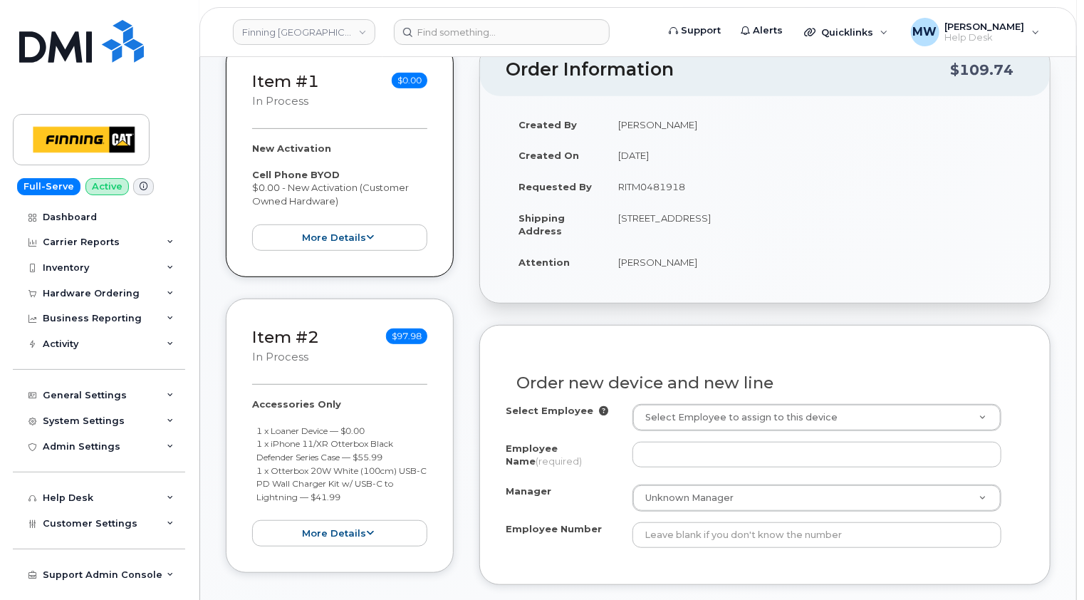
scroll to position [356, 0]
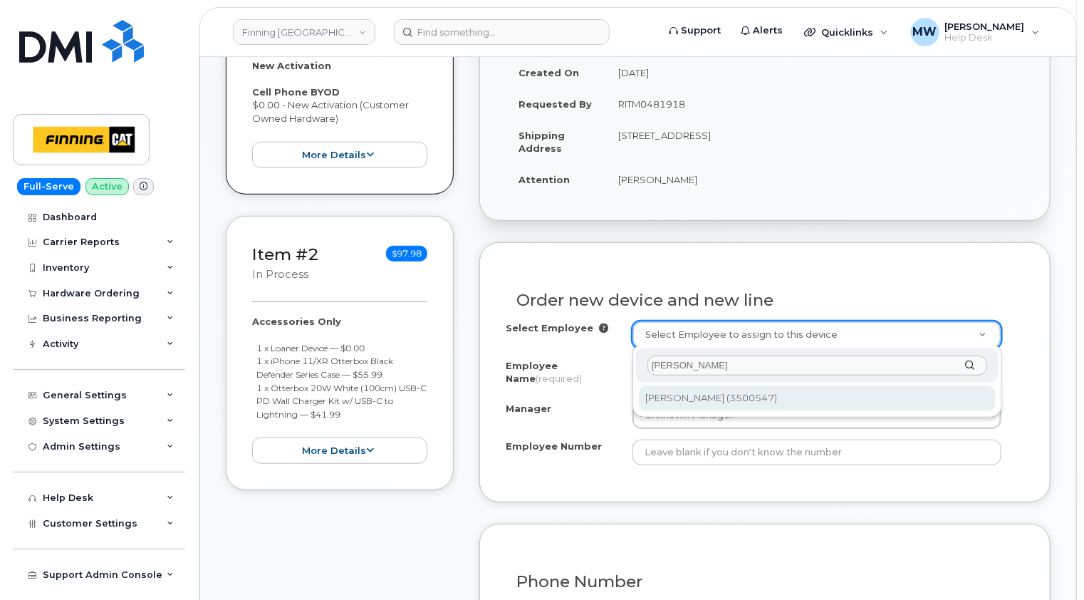
type input "[PERSON_NAME]"
type input "820048"
type input "[PERSON_NAME]"
type input "3500547"
select select "D67"
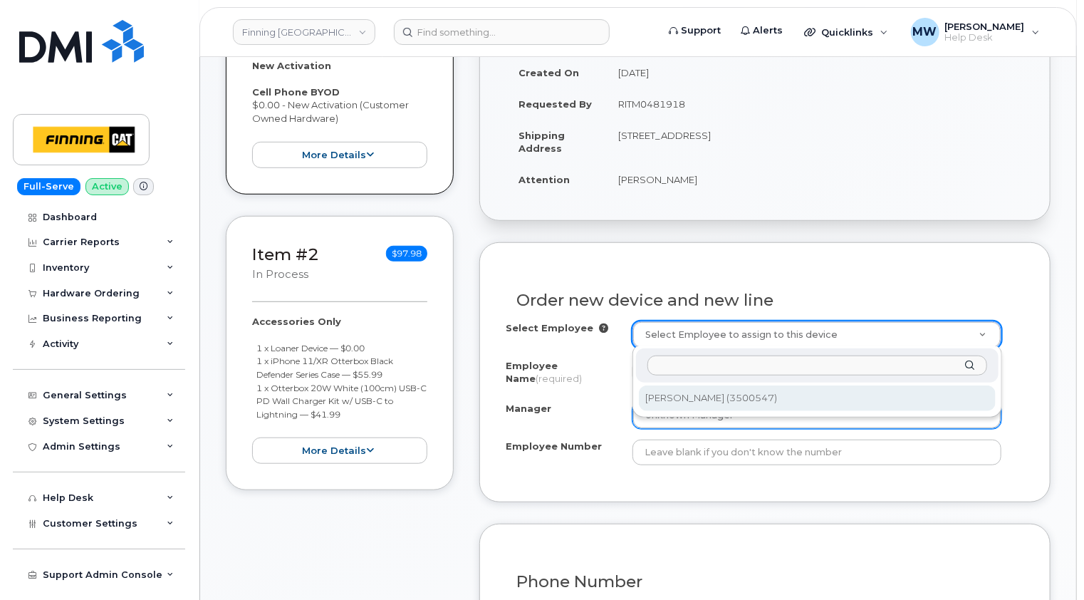
select select "CSMAAAA"
select select "61633"
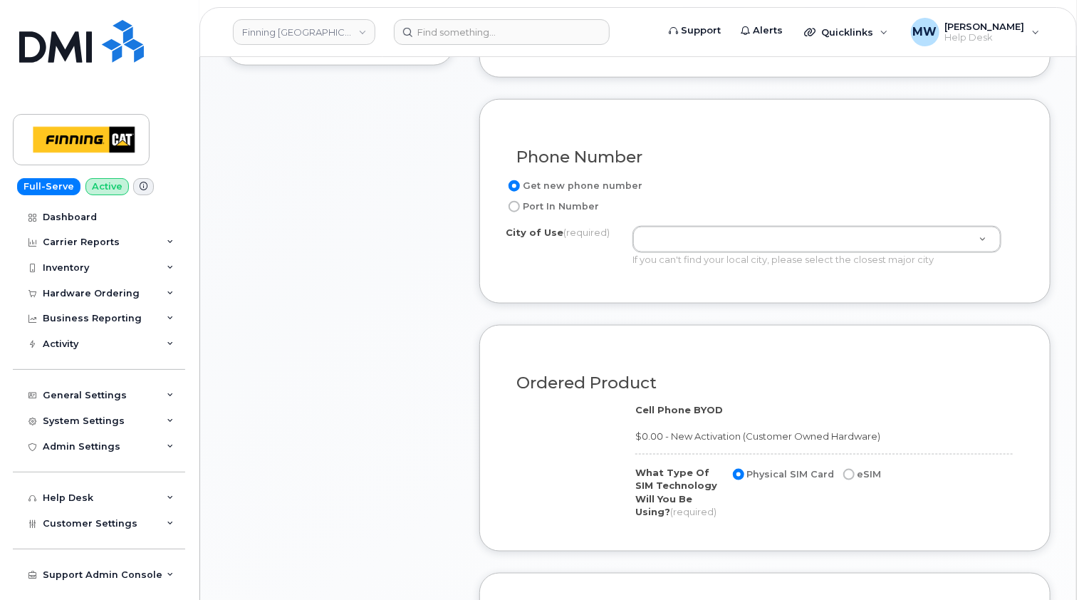
scroll to position [784, 0]
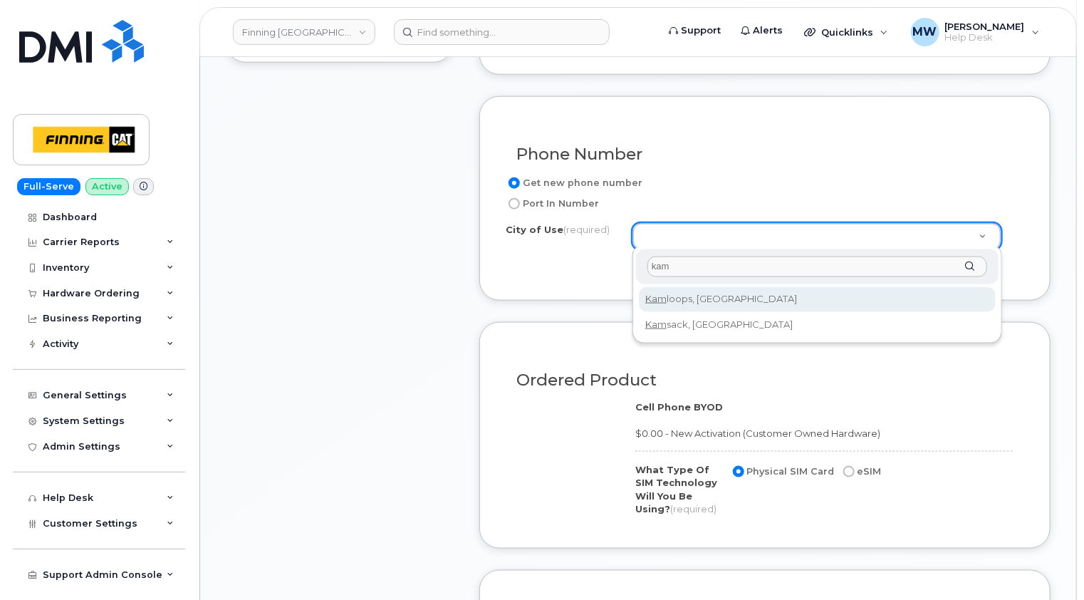
type input "kam"
type input "746"
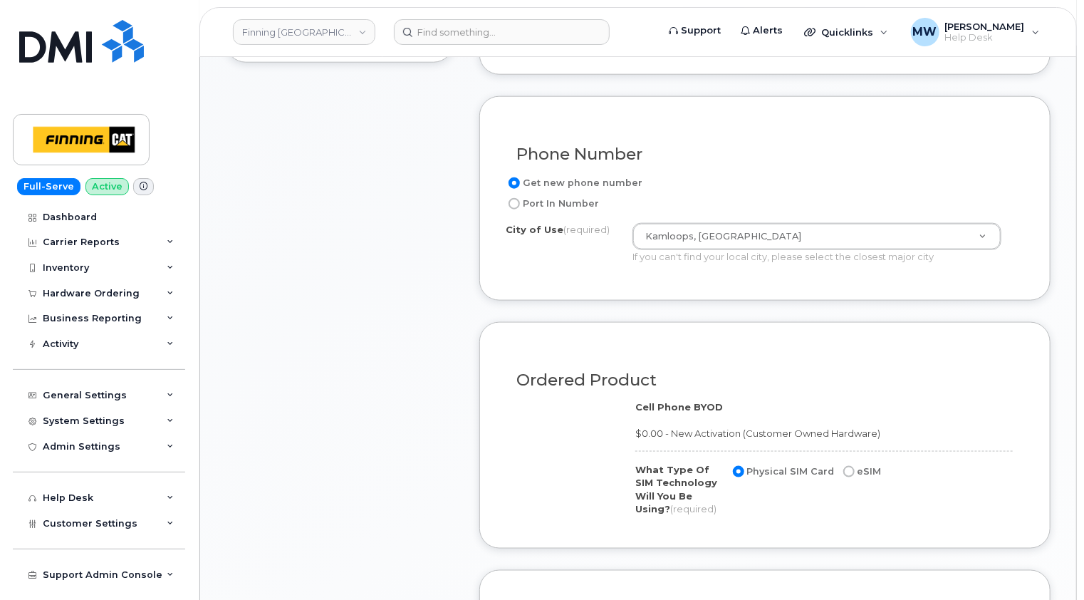
click at [576, 276] on div "Phone Number Get new phone number Port In Number City of Use (required) [GEOGRA…" at bounding box center [764, 198] width 571 height 204
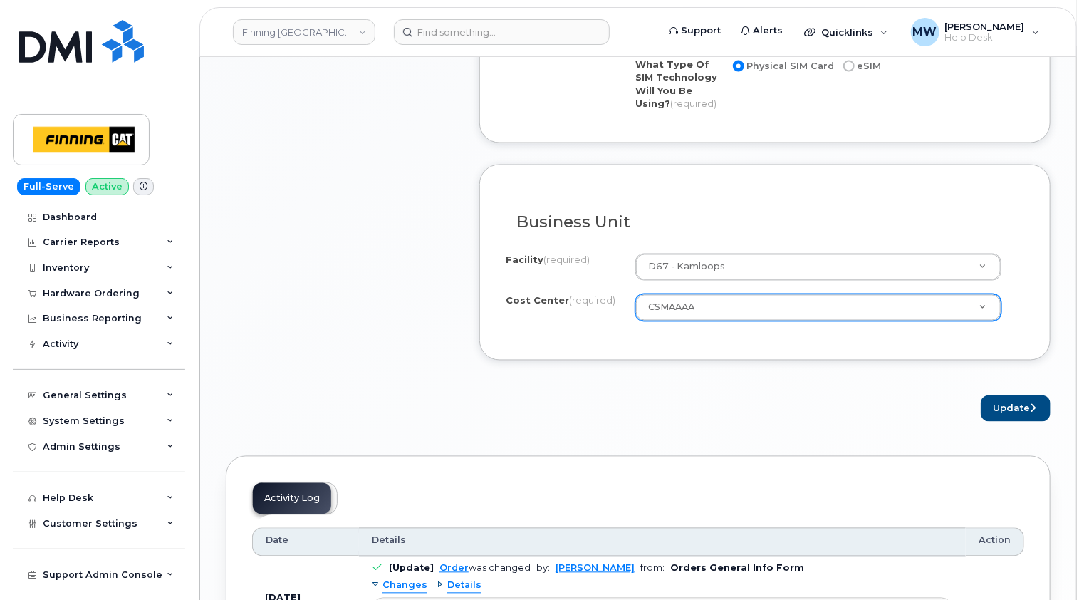
scroll to position [1211, 0]
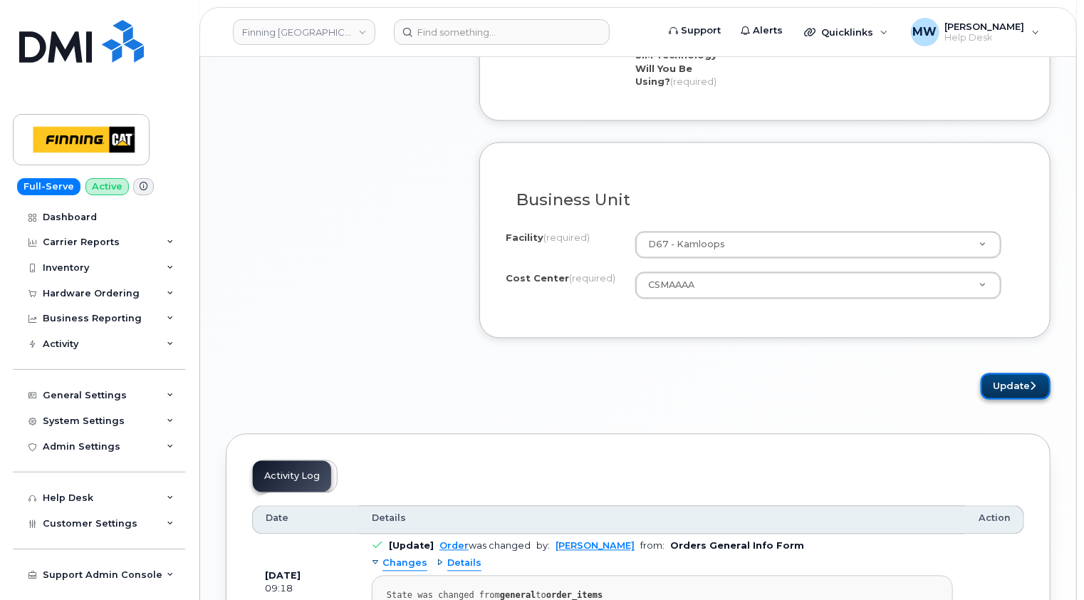
click at [1011, 378] on button "Update" at bounding box center [1016, 386] width 70 height 26
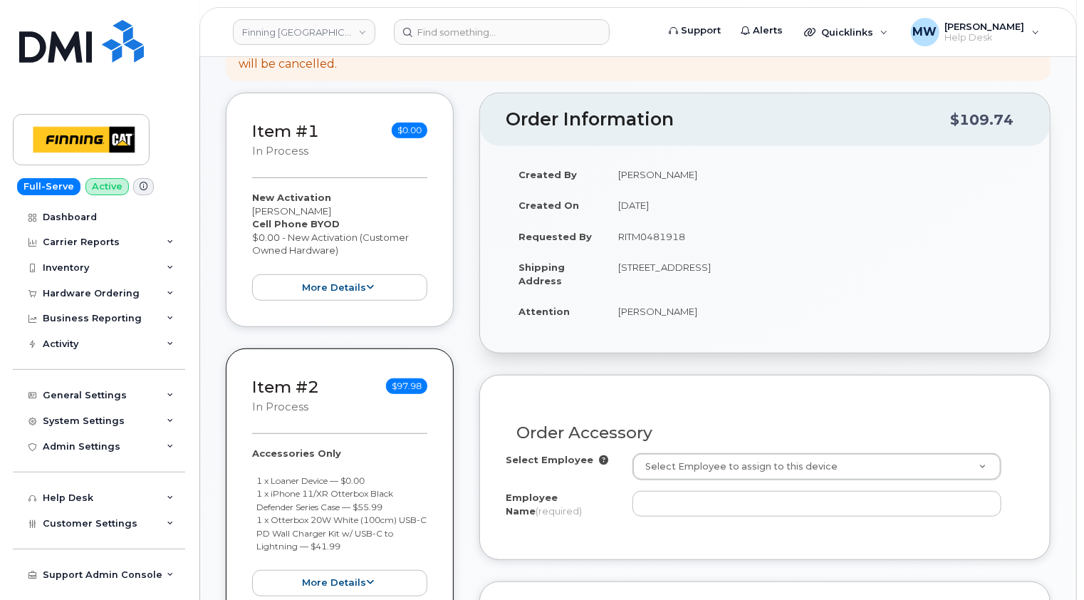
scroll to position [499, 0]
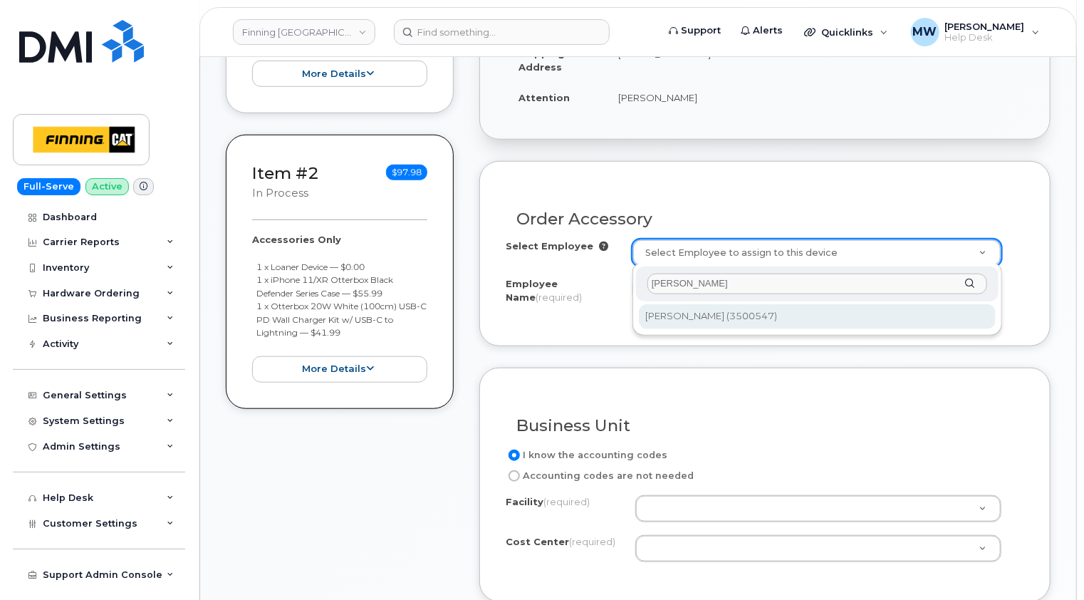
type input "[PERSON_NAME]"
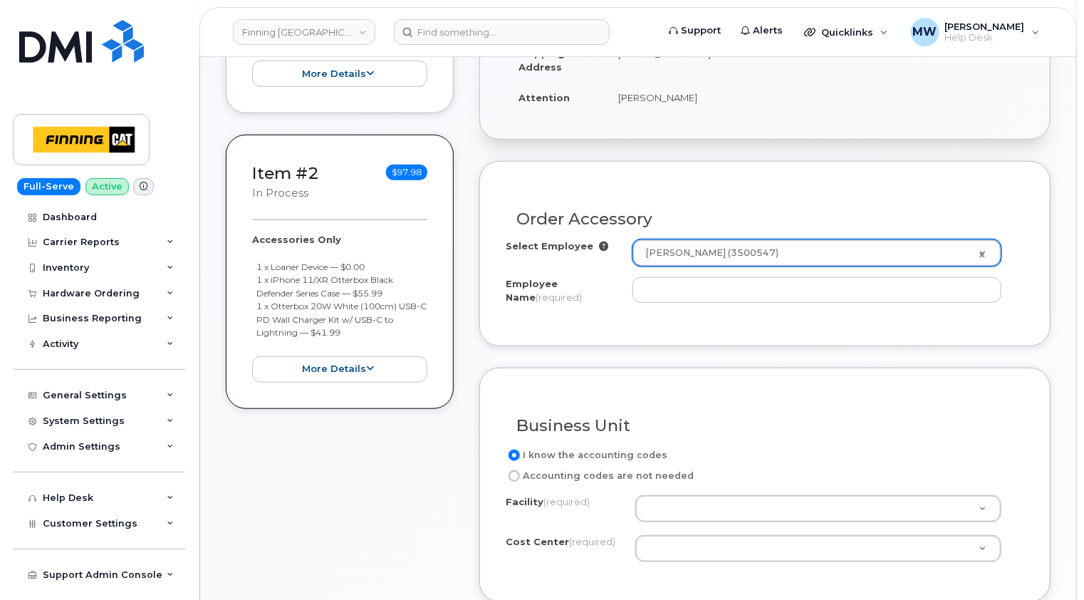
type input "820048"
type input "[PERSON_NAME]"
select select "D67"
select select "CSMAAAA"
click at [751, 348] on form "Order Accessory Select Employee [PERSON_NAME] (3500547) 820048 Employee Name (r…" at bounding box center [764, 411] width 571 height 501
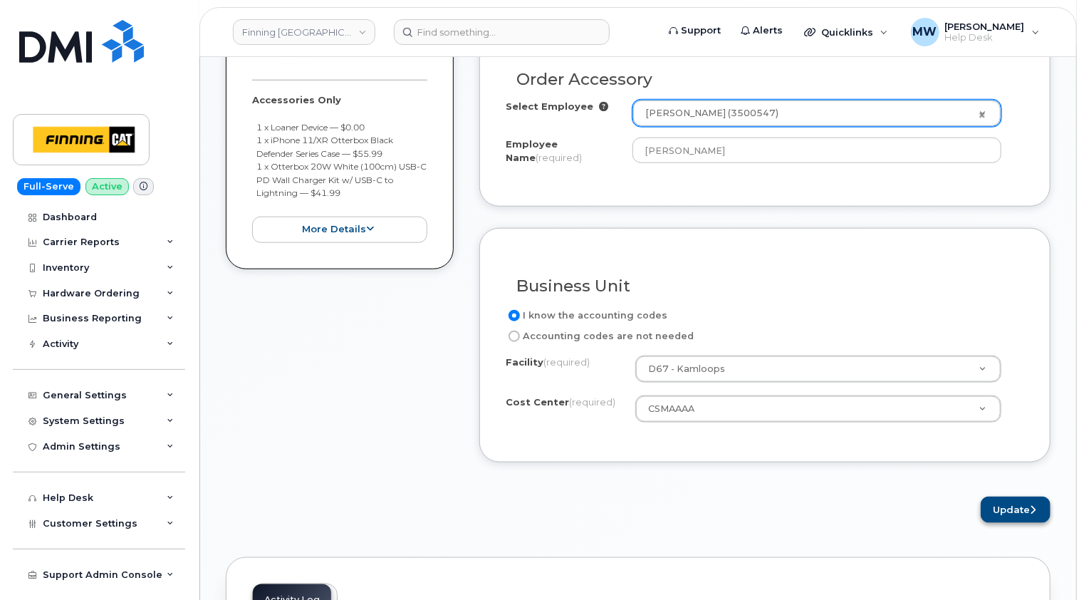
scroll to position [712, 0]
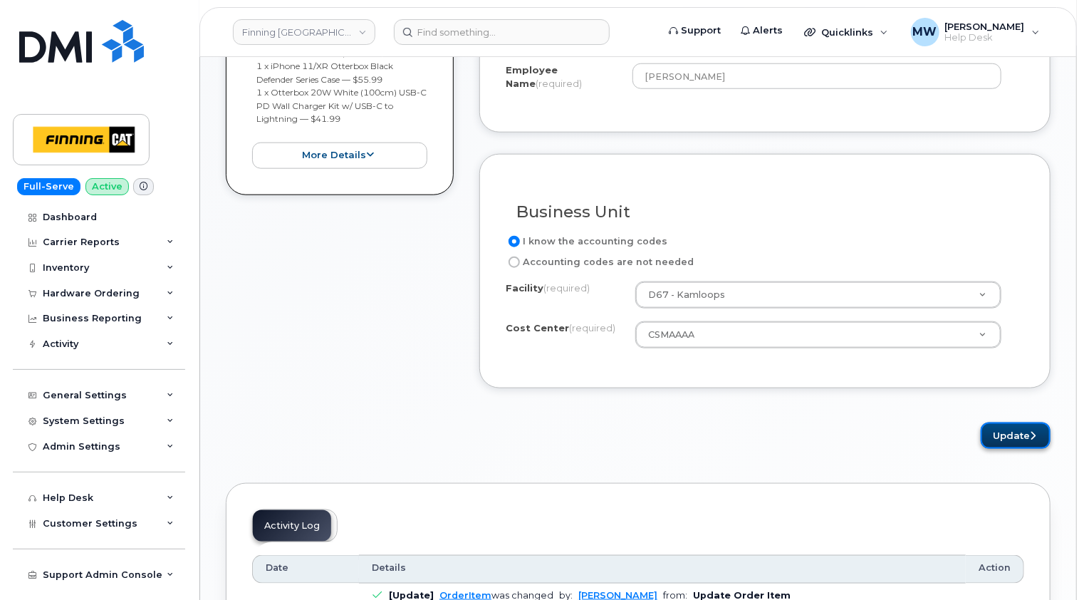
click at [1029, 436] on button "Update" at bounding box center [1016, 435] width 70 height 26
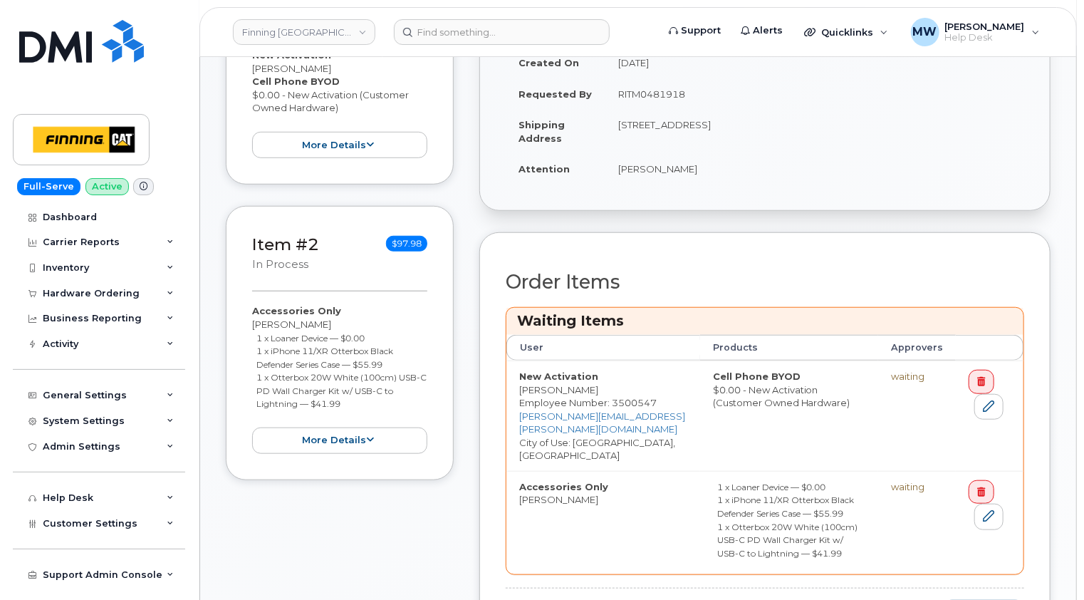
scroll to position [570, 0]
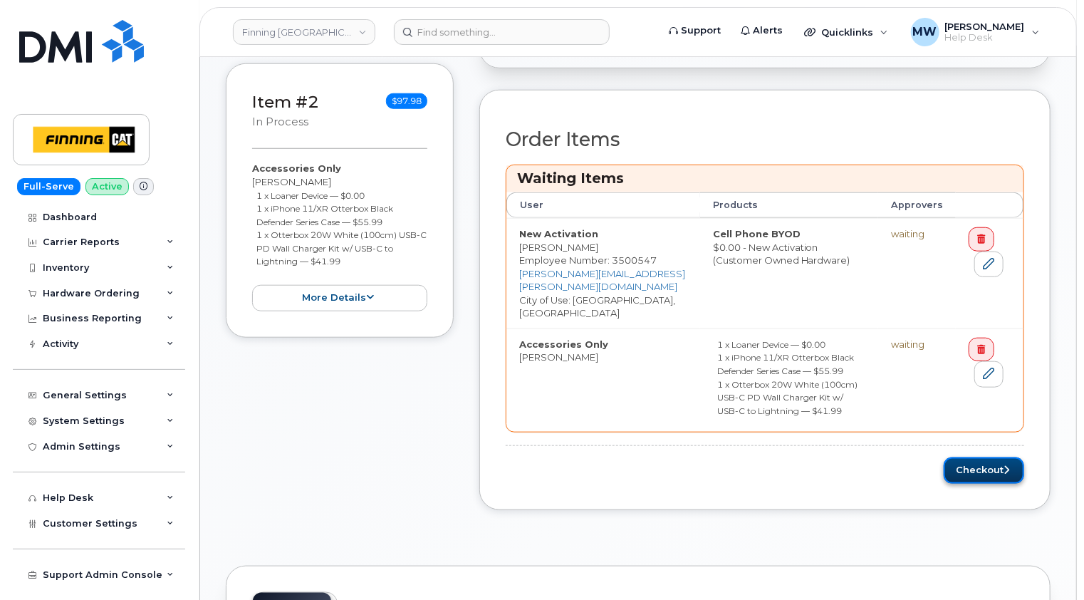
click at [984, 457] on button "Checkout" at bounding box center [984, 470] width 80 height 26
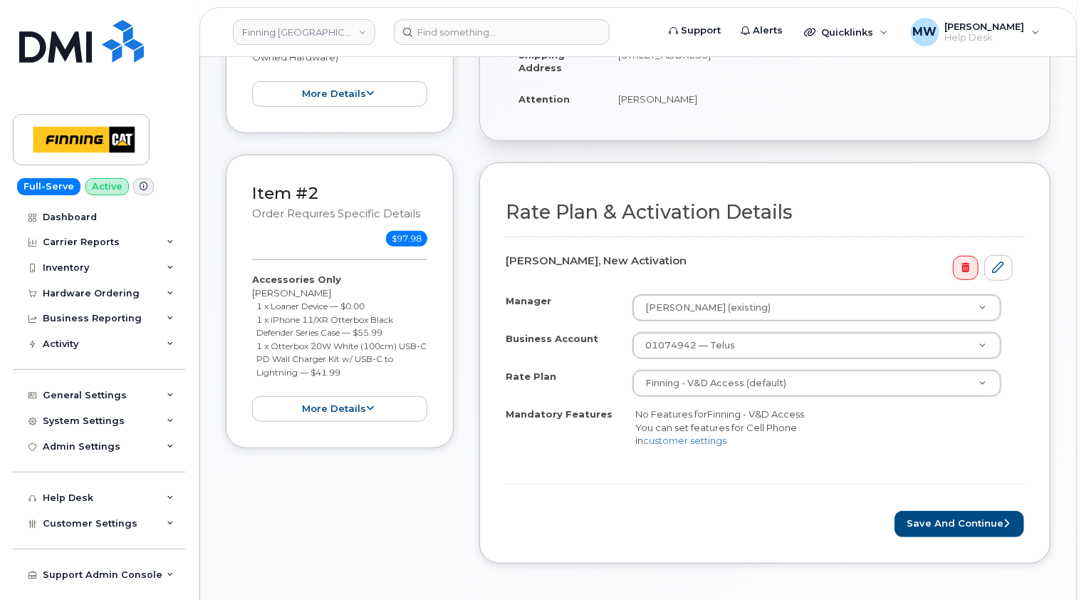
scroll to position [499, 0]
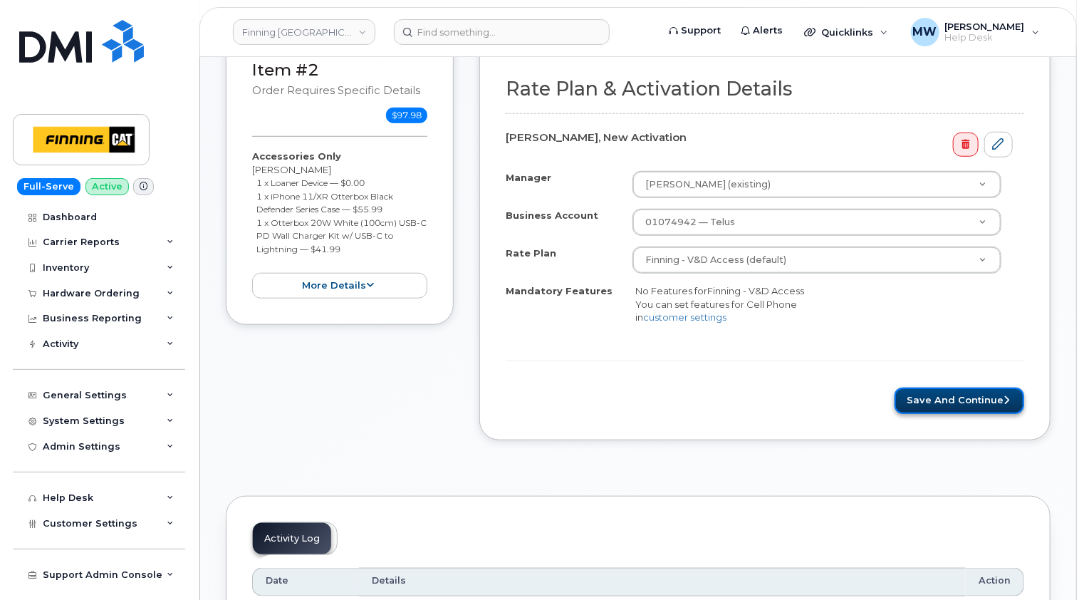
click at [960, 400] on button "Save and Continue" at bounding box center [960, 401] width 130 height 26
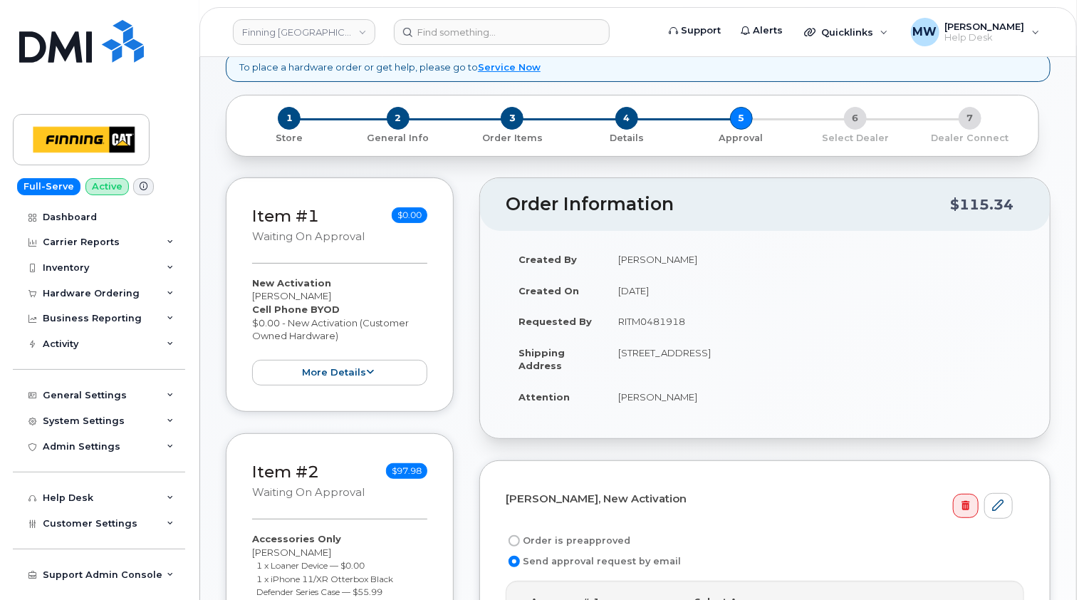
scroll to position [214, 0]
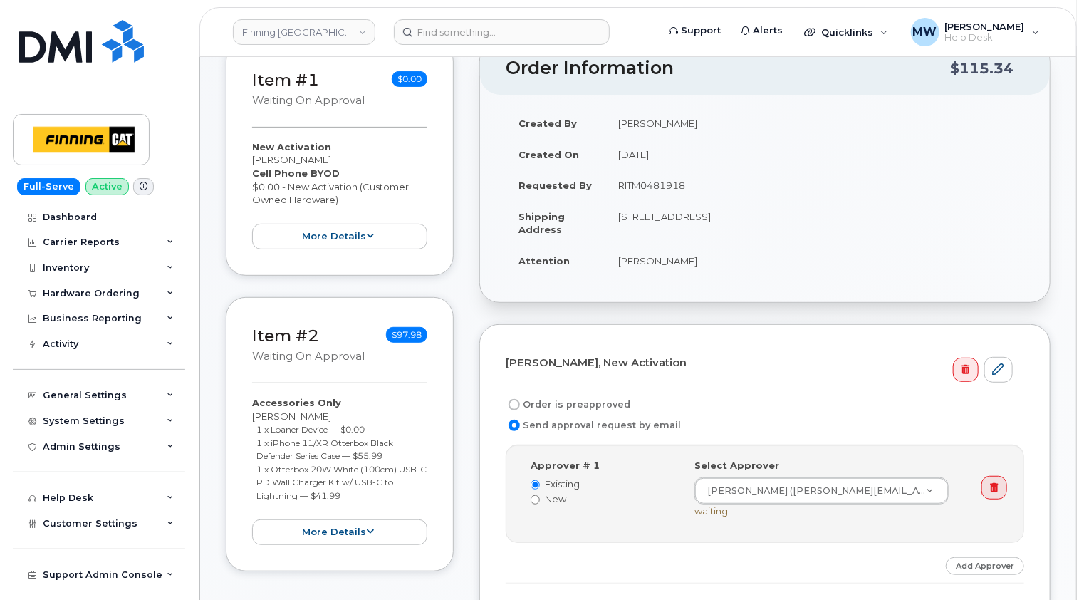
click at [667, 182] on td "RITM0481918" at bounding box center [814, 185] width 419 height 31
copy td "RITM0481918"
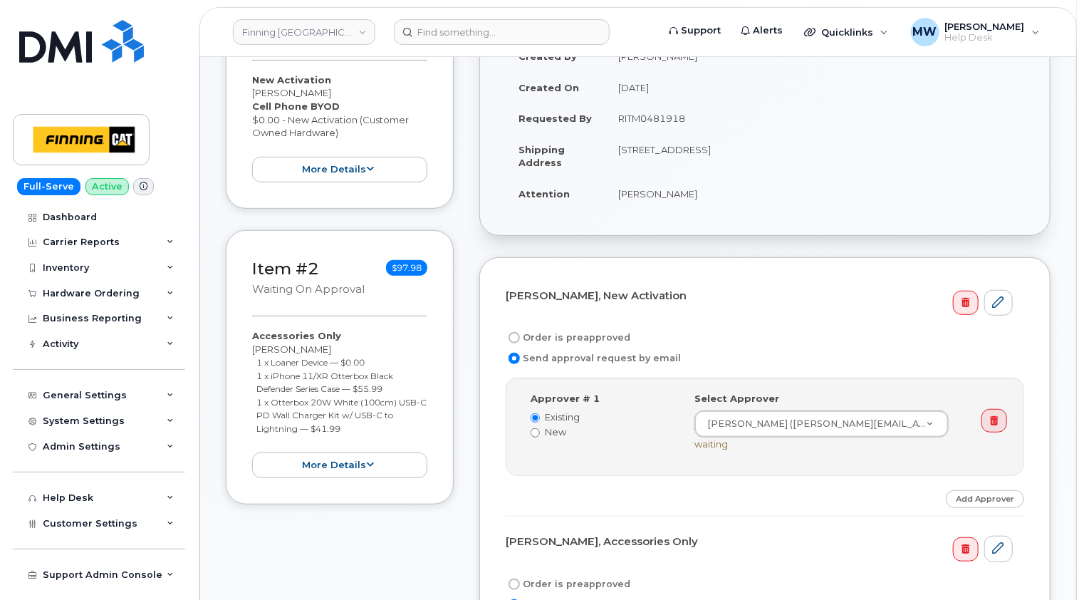
scroll to position [356, 0]
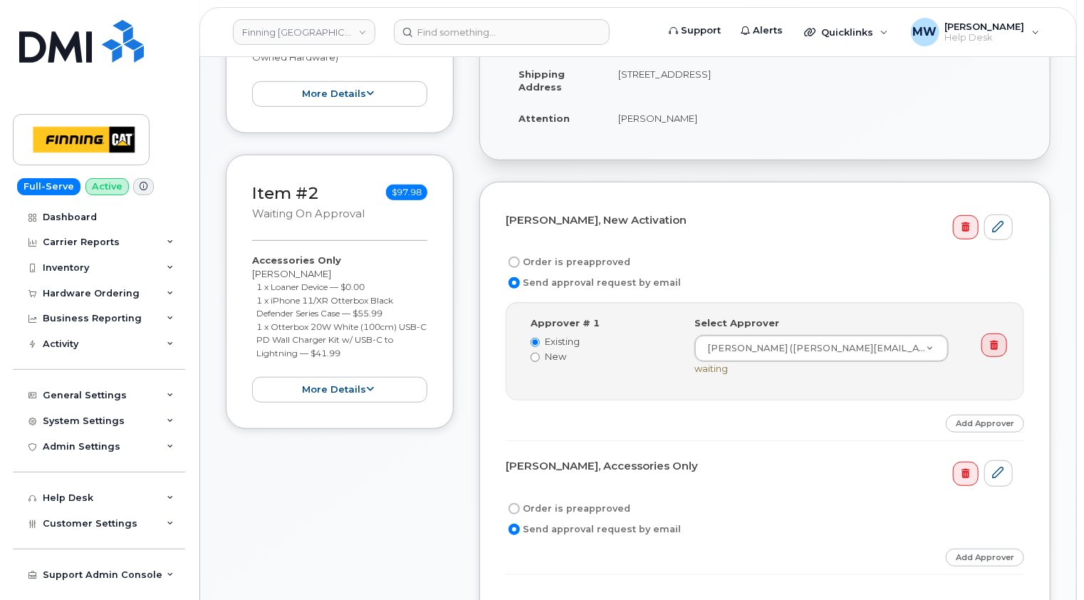
click at [593, 259] on label "Order is preapproved" at bounding box center [568, 262] width 125 height 17
click at [520, 259] on input "Order is preapproved" at bounding box center [514, 261] width 11 height 11
radio input "true"
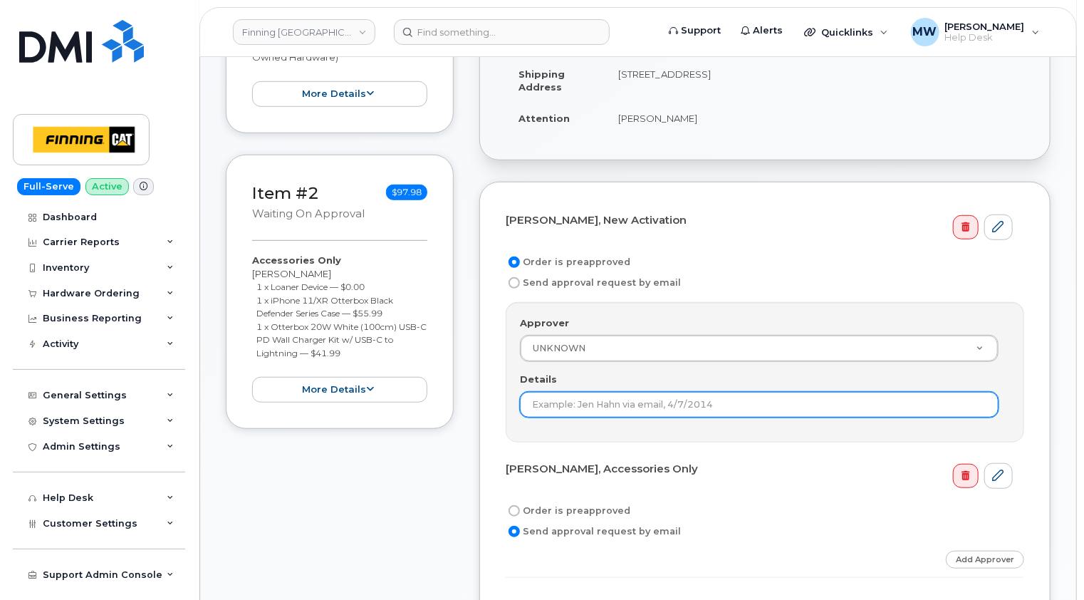
click at [638, 396] on input "Details" at bounding box center [759, 405] width 479 height 26
paste input "RITM0481918"
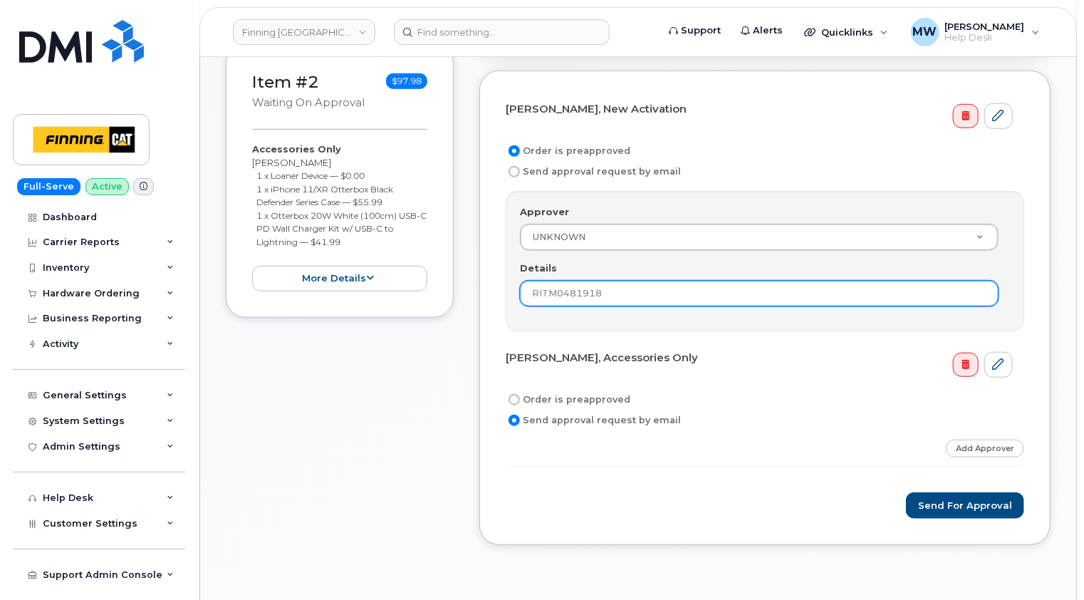
scroll to position [570, 0]
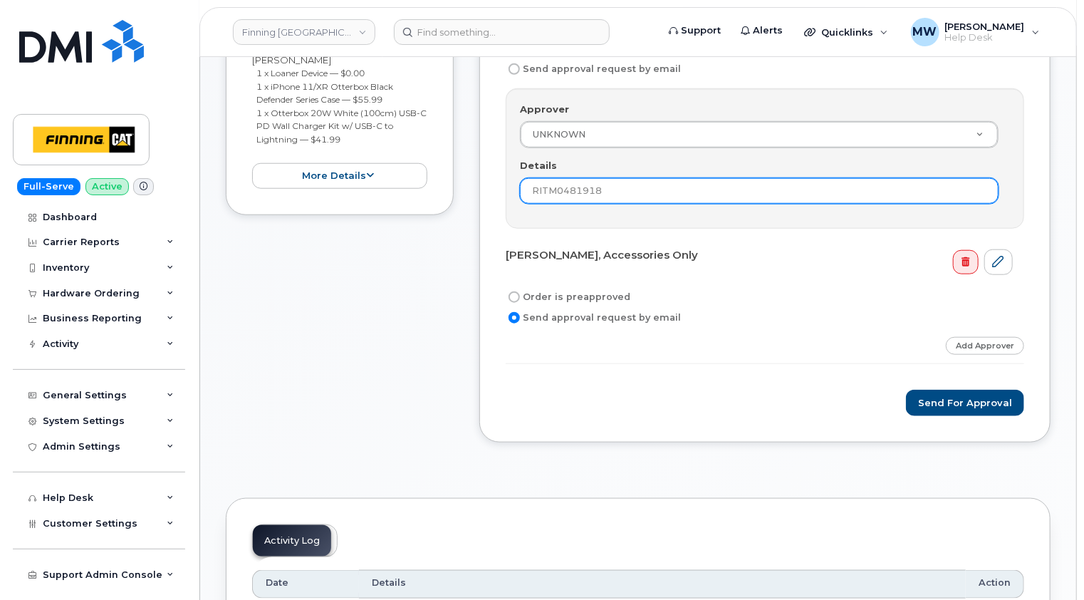
type input "RITM0481918"
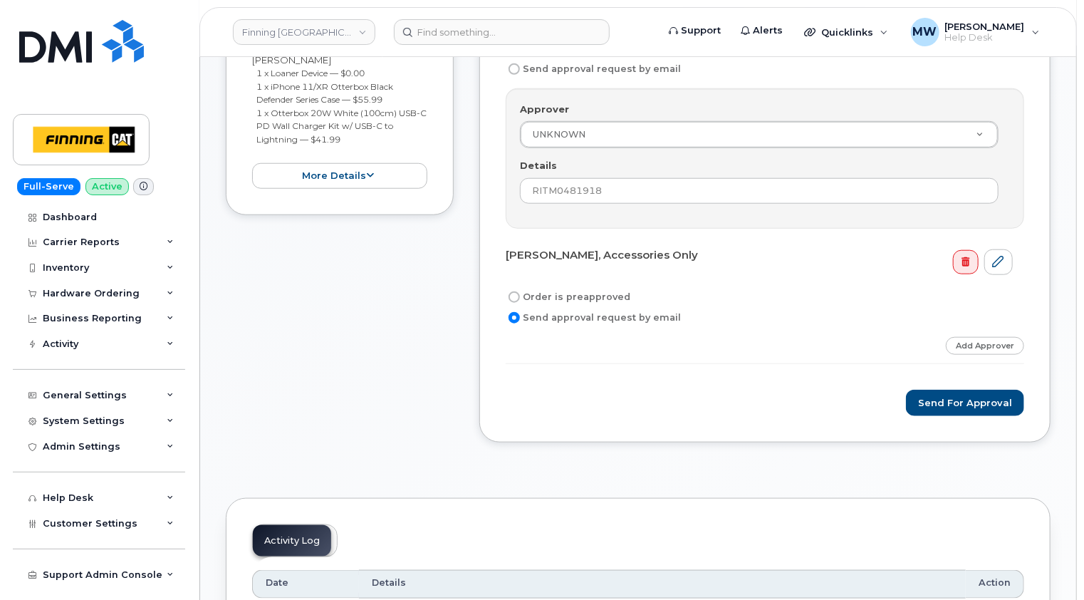
click at [573, 293] on label "Order is preapproved" at bounding box center [568, 296] width 125 height 17
click at [520, 293] on input "Order is preapproved" at bounding box center [514, 296] width 11 height 11
radio input "true"
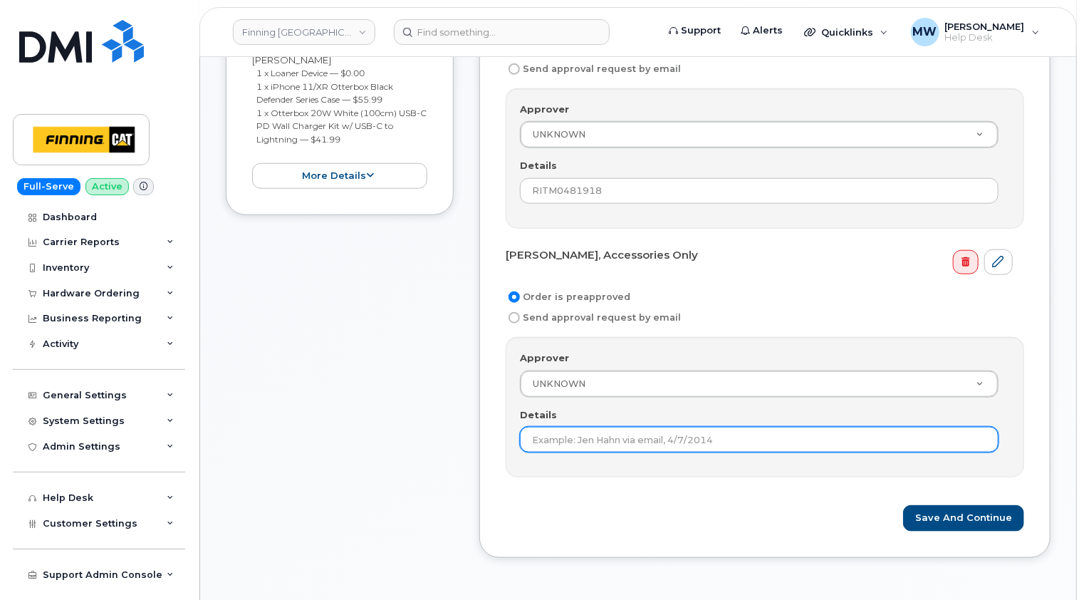
click at [598, 433] on input "Details" at bounding box center [759, 440] width 479 height 26
paste input "RITM0481918"
type input "RITM0481918"
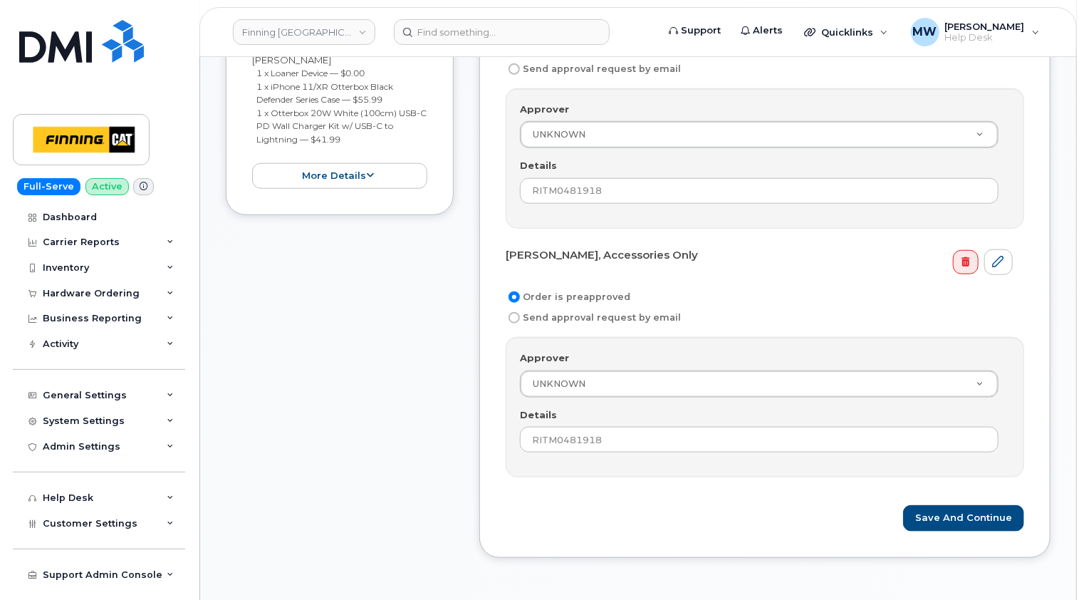
click at [718, 480] on form "Glenn Quinn, New Activation Order is preapproved Send approval request by email…" at bounding box center [765, 262] width 519 height 537
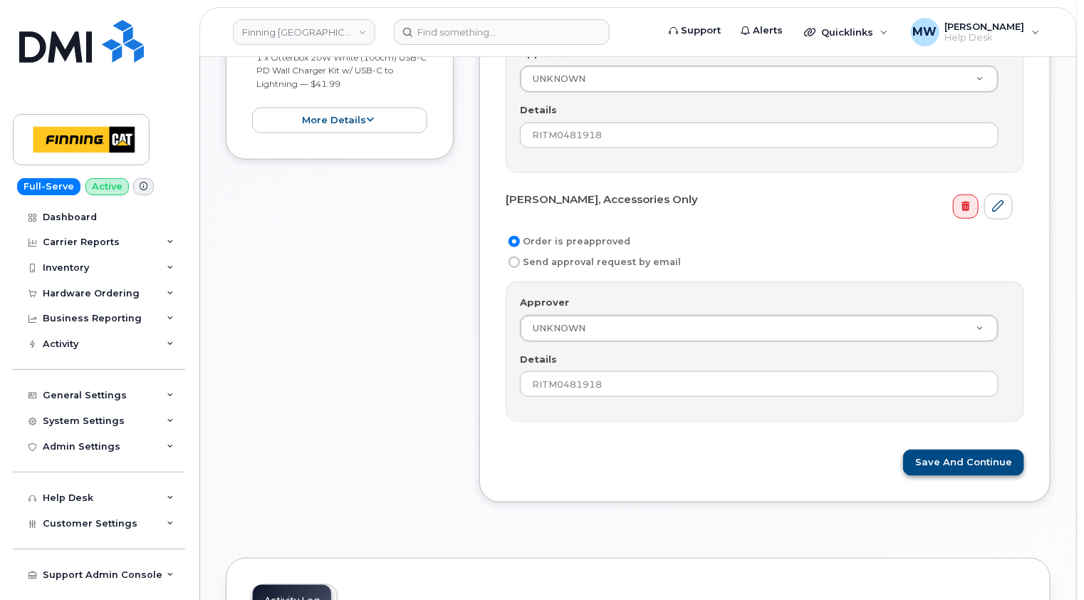
scroll to position [712, 0]
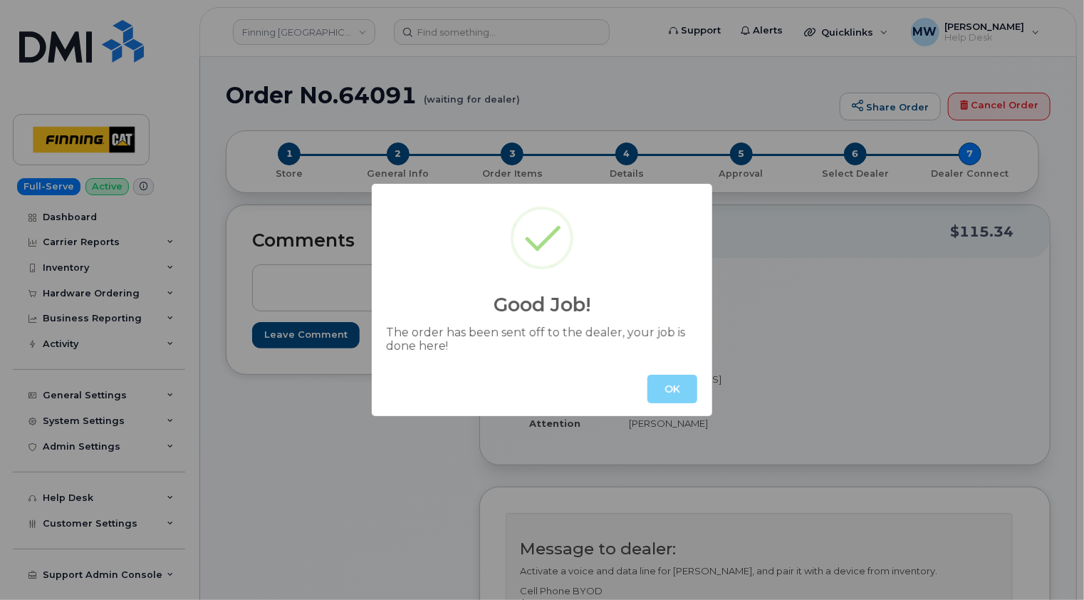
click at [669, 388] on button "OK" at bounding box center [672, 389] width 50 height 28
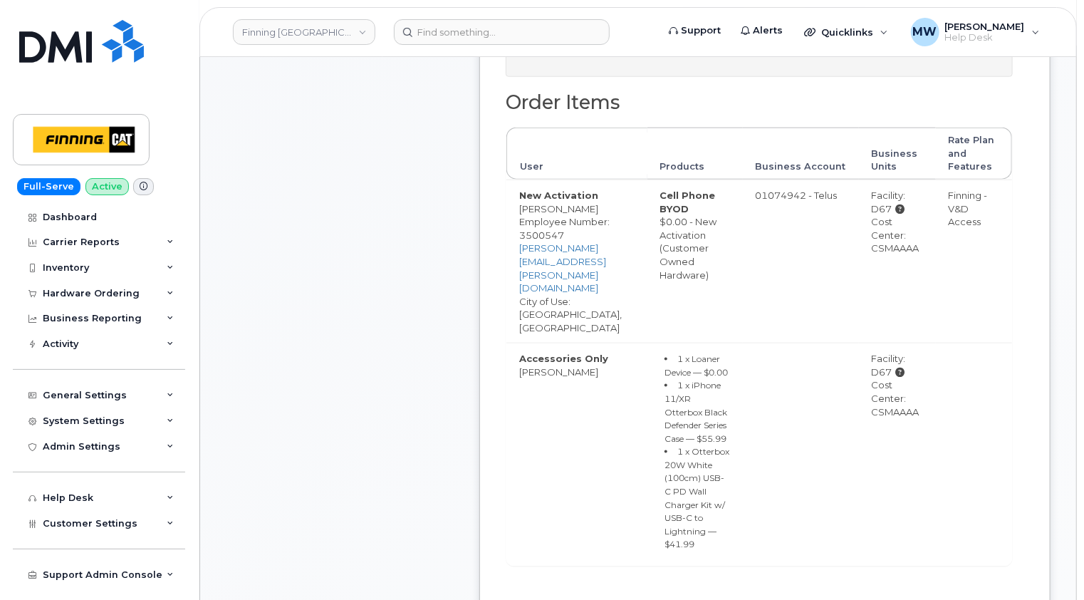
scroll to position [712, 0]
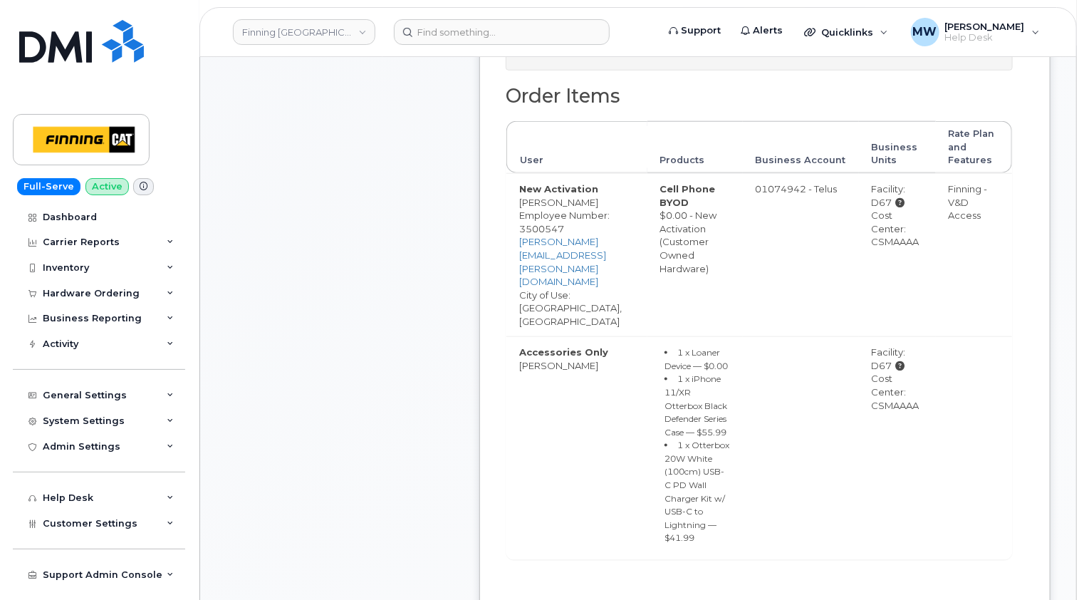
click at [900, 249] on div "Cost Center: CSMAAAA" at bounding box center [897, 229] width 51 height 40
copy div "CSMAAAA"
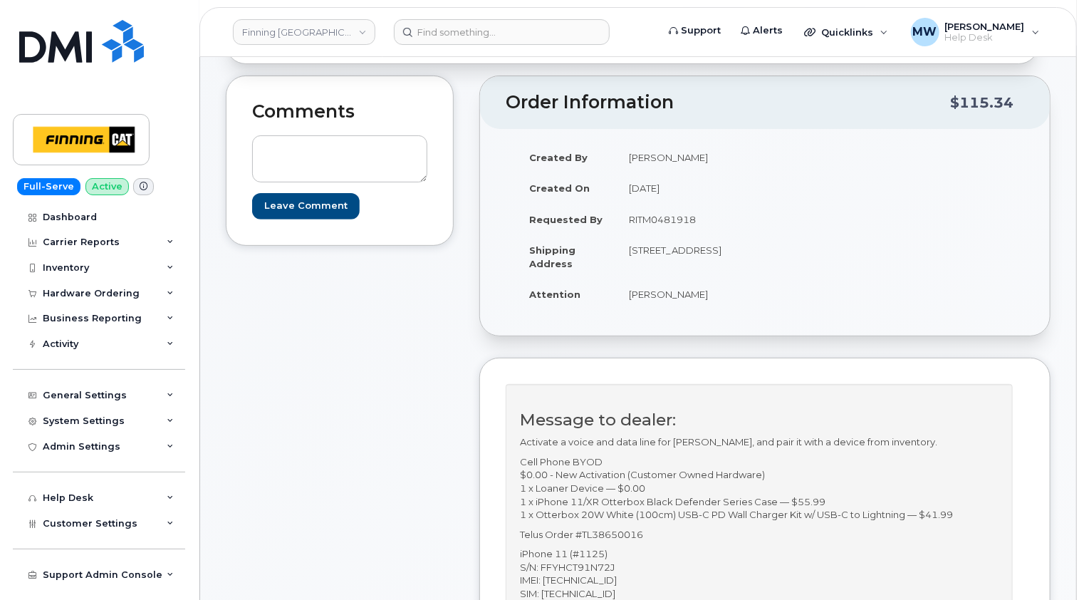
scroll to position [0, 0]
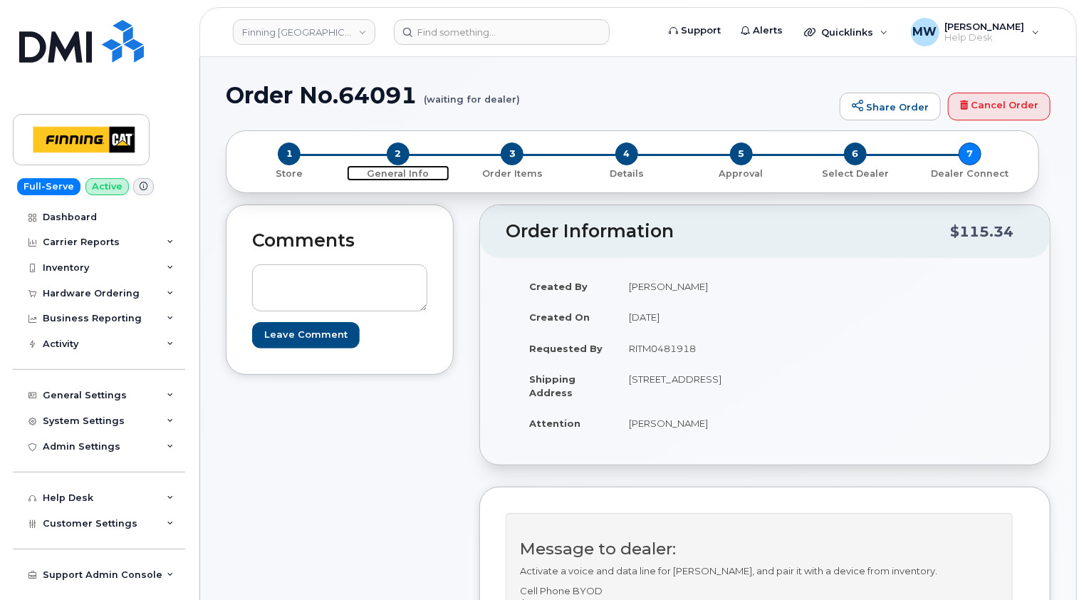
click at [405, 154] on span "2" at bounding box center [398, 153] width 23 height 23
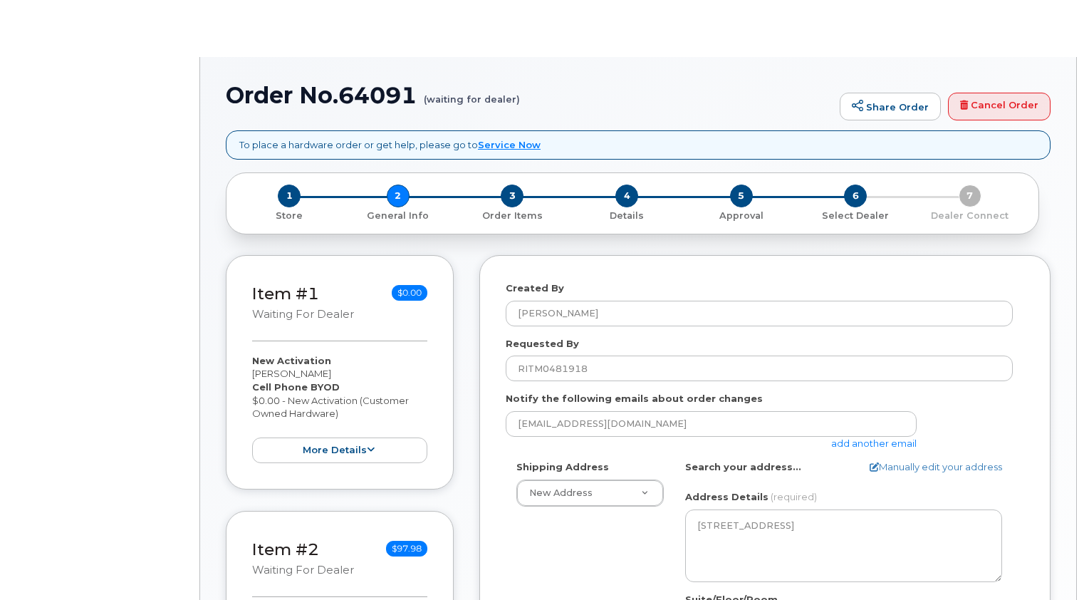
select select
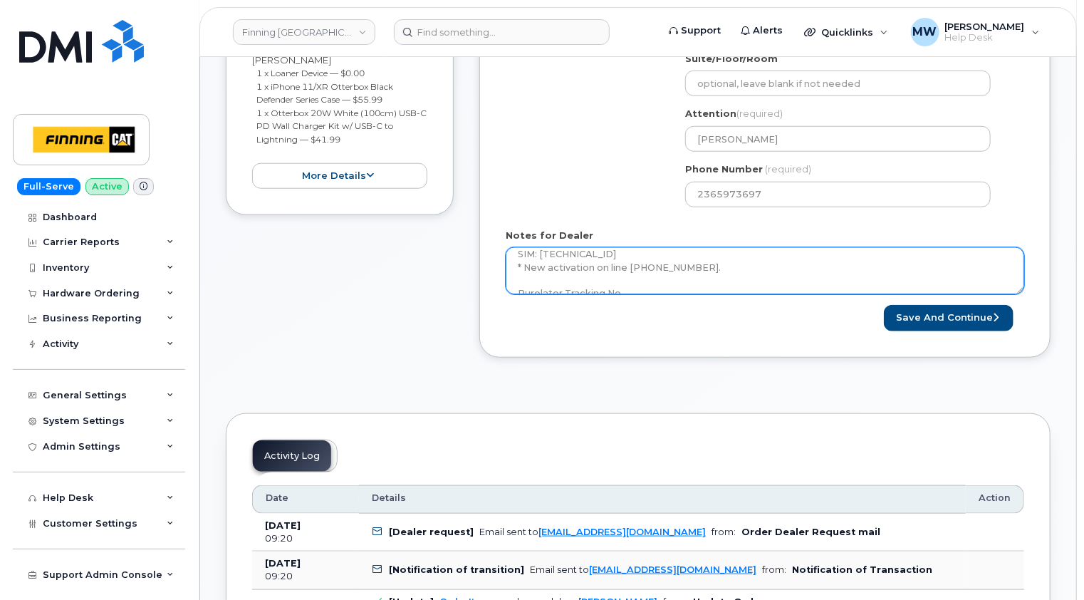
scroll to position [195, 0]
click at [701, 273] on textarea "Activate a voice and data line for Glenn Quinn, and pair it with a device from …" at bounding box center [765, 270] width 519 height 47
paste textarea "335633474085"
click at [920, 278] on textarea "Activate a voice and data line for Glenn Quinn, and pair it with a device from …" at bounding box center [765, 270] width 519 height 47
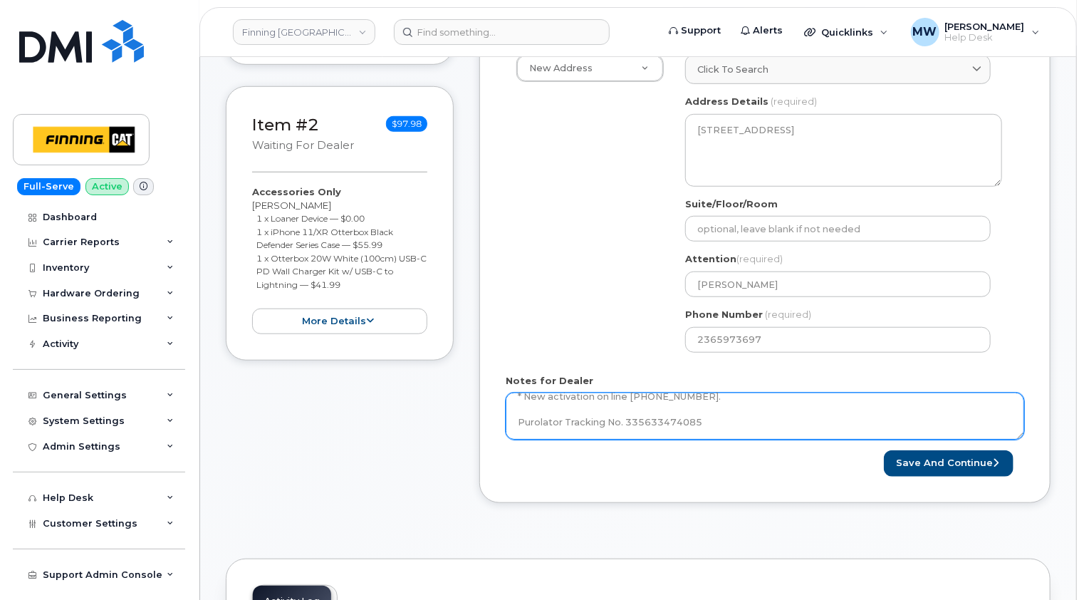
scroll to position [427, 0]
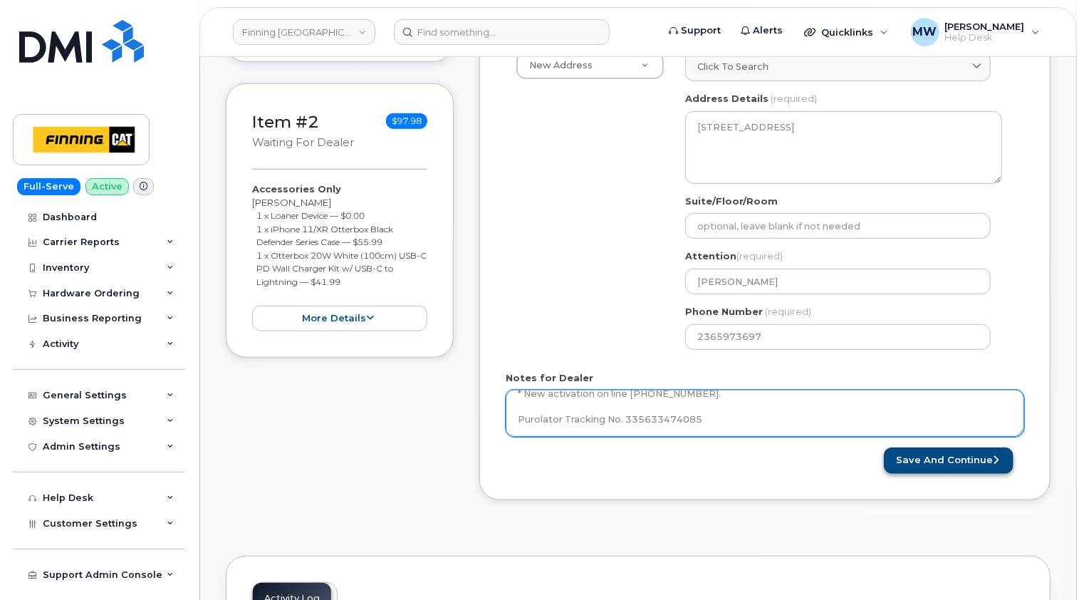
type textarea "Activate a voice and data line for [PERSON_NAME], and pair it with a device fro…"
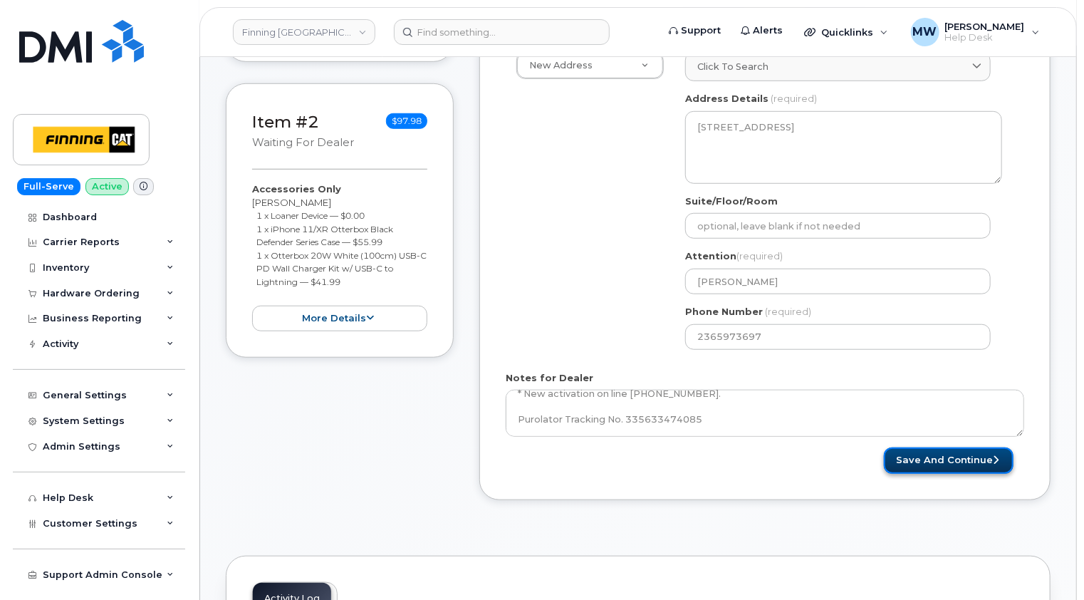
click at [955, 458] on button "Save and Continue" at bounding box center [949, 460] width 130 height 26
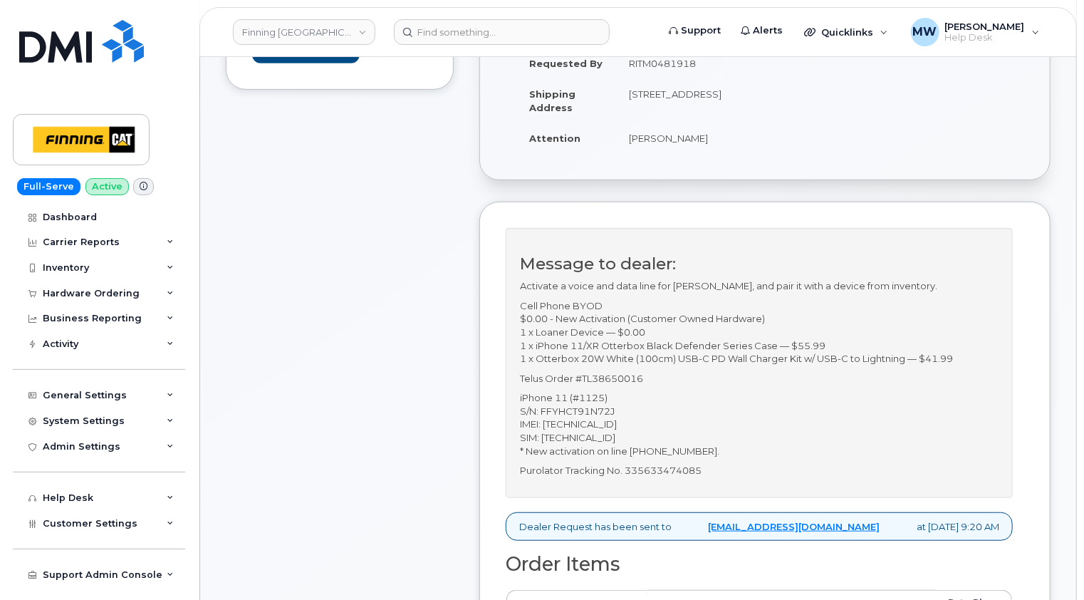
scroll to position [356, 0]
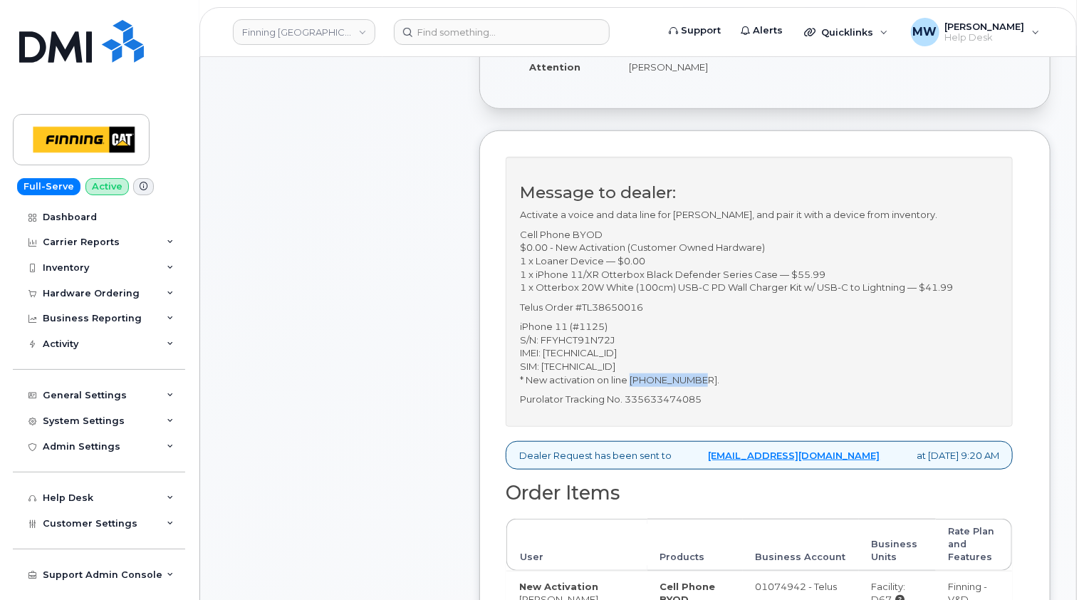
drag, startPoint x: 702, startPoint y: 389, endPoint x: 633, endPoint y: 388, distance: 69.8
click at [633, 386] on p "iPhone 11 (#1125) S/N: FFYHCT91N72J IMEI: [TECHNICAL_ID] SIM: [TECHNICAL_ID] * …" at bounding box center [759, 353] width 479 height 66
copy p "[PHONE_NUMBER]"
click at [409, 376] on div "Comments Leave Comment" at bounding box center [340, 486] width 228 height 1277
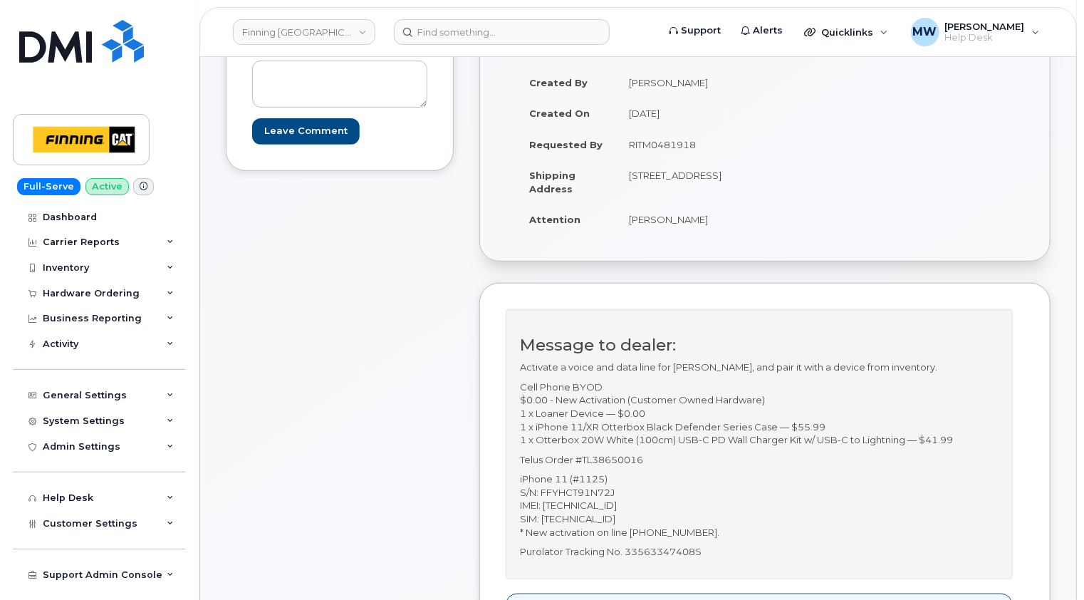
scroll to position [285, 0]
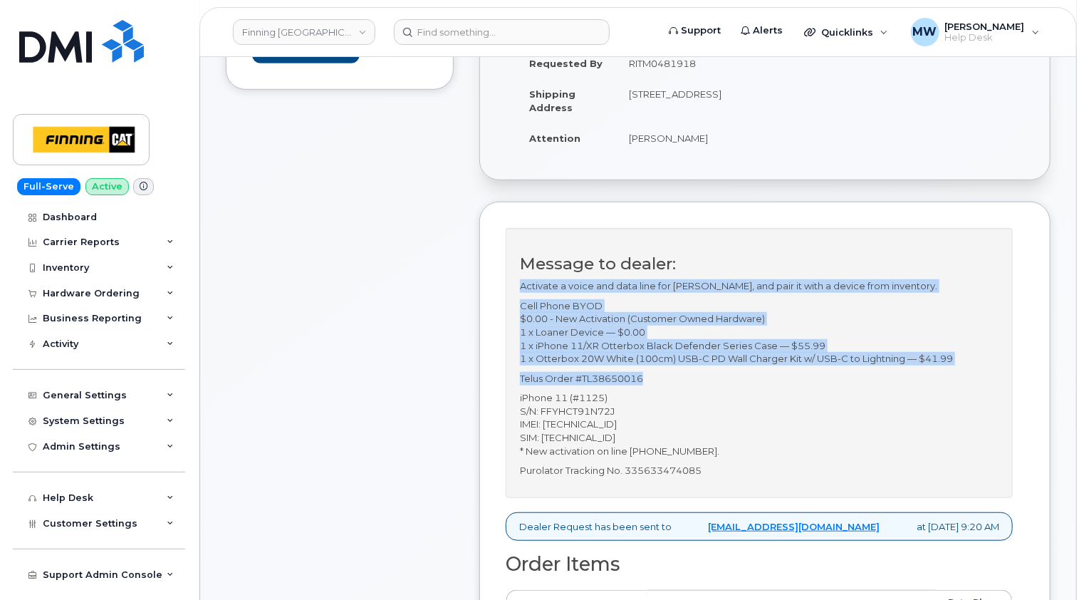
drag, startPoint x: 655, startPoint y: 391, endPoint x: 519, endPoint y: 298, distance: 165.0
click at [519, 298] on div "Message to dealer: Activate a voice and data line for [PERSON_NAME], and pair i…" at bounding box center [759, 363] width 507 height 270
copy div "Activate a voice and data line for [PERSON_NAME], and pair it with a device fro…"
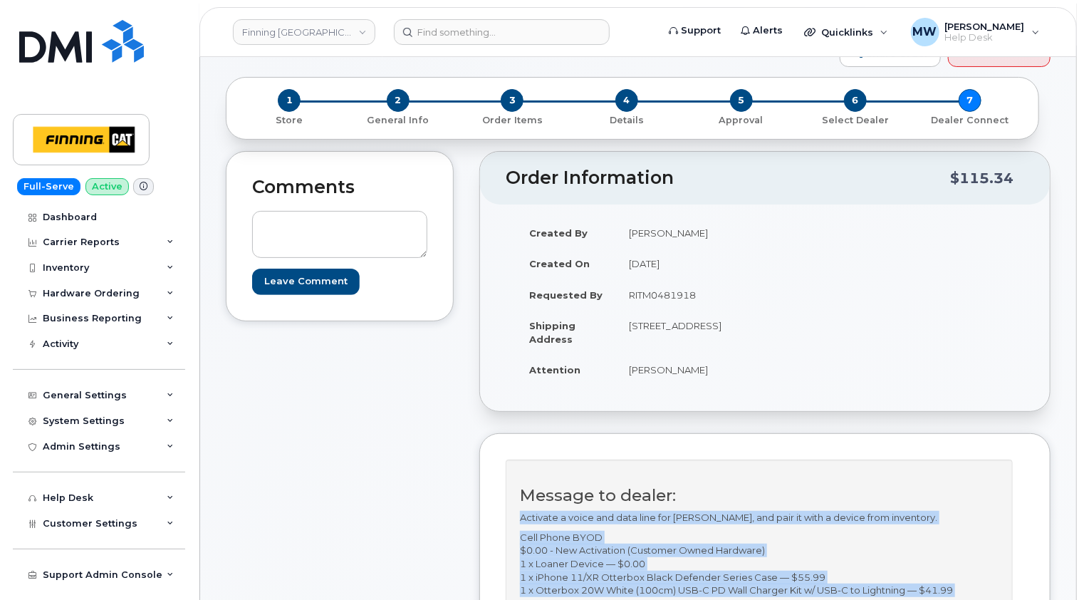
scroll to position [0, 0]
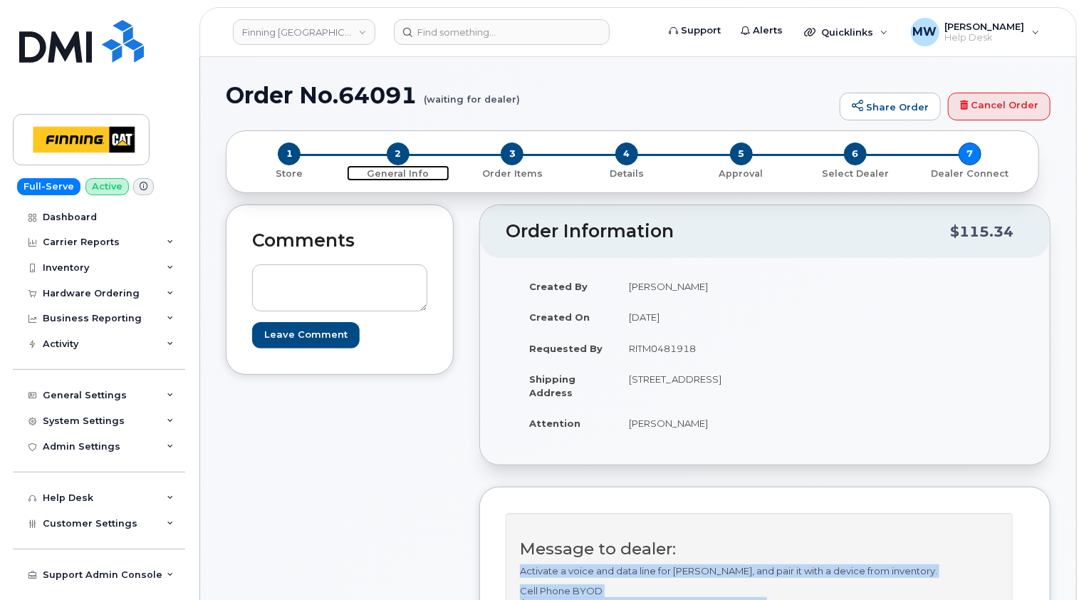
drag, startPoint x: 399, startPoint y: 156, endPoint x: 417, endPoint y: 175, distance: 26.7
click at [399, 156] on span "2" at bounding box center [398, 153] width 23 height 23
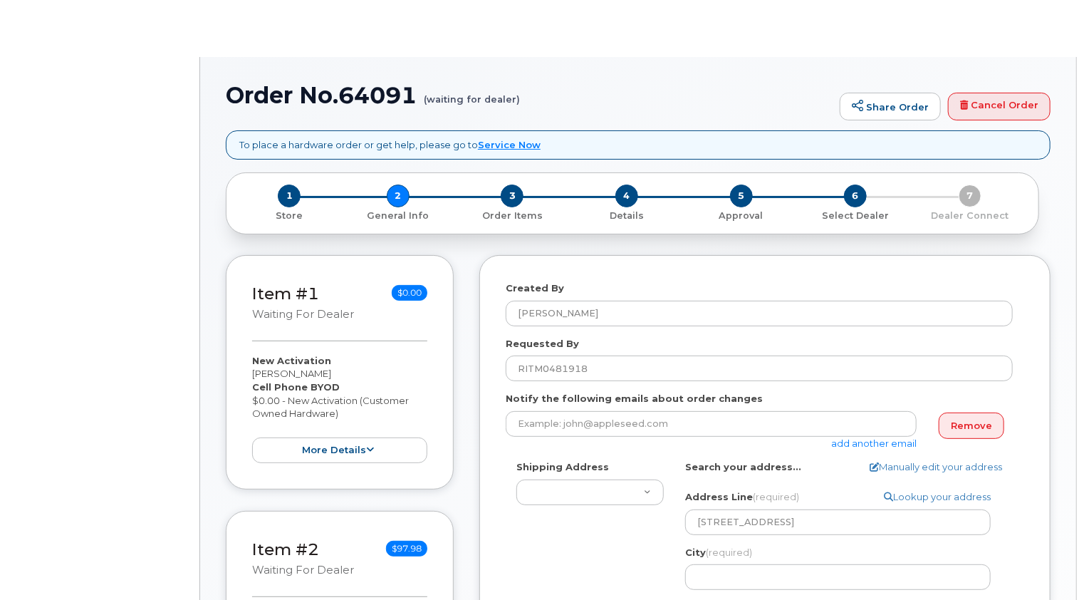
select select
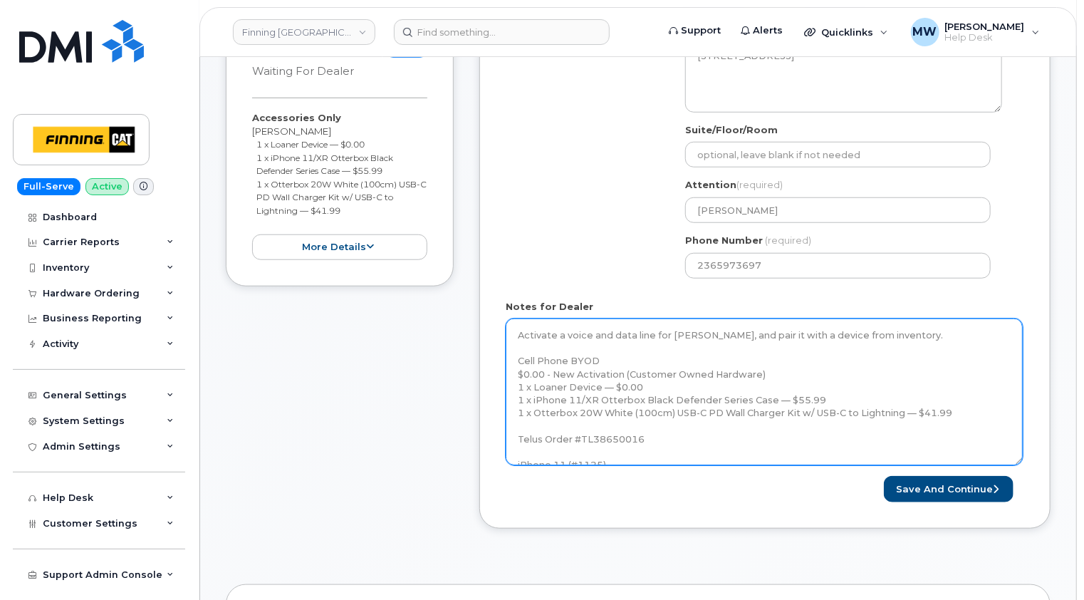
drag, startPoint x: 1022, startPoint y: 359, endPoint x: 1020, endPoint y: 459, distance: 100.5
click at [1020, 459] on textarea "Activate a voice and data line for [PERSON_NAME], and pair it with a device fro…" at bounding box center [764, 391] width 517 height 147
click at [598, 383] on textarea "Activate a voice and data line for [PERSON_NAME], and pair it with a device fro…" at bounding box center [764, 391] width 517 height 147
click at [657, 438] on textarea "Activate a voice and data line for [PERSON_NAME], and pair it with a device fro…" at bounding box center [764, 391] width 517 height 147
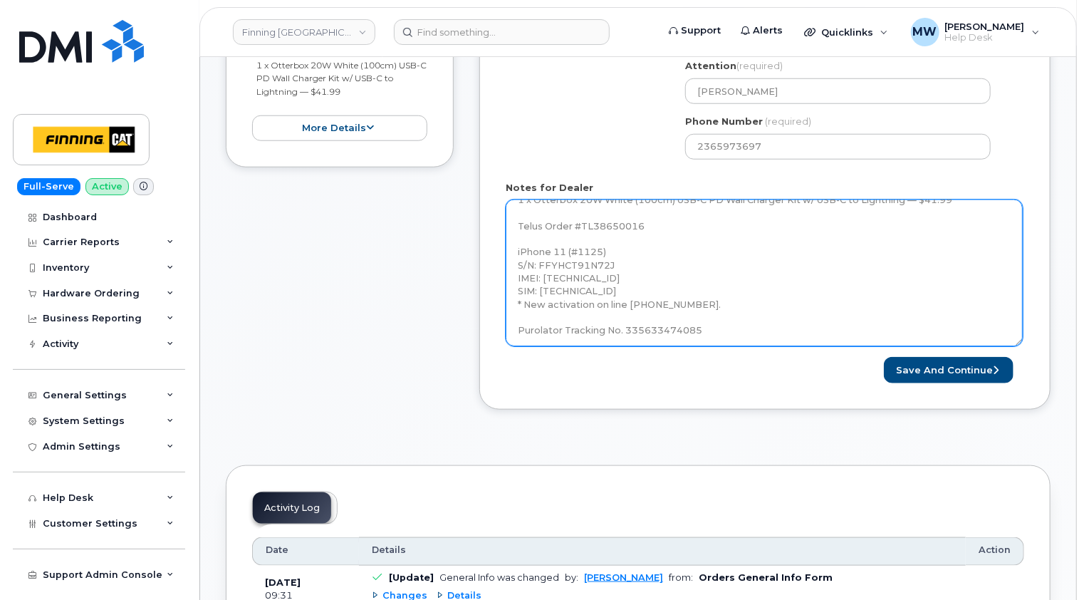
scroll to position [641, 0]
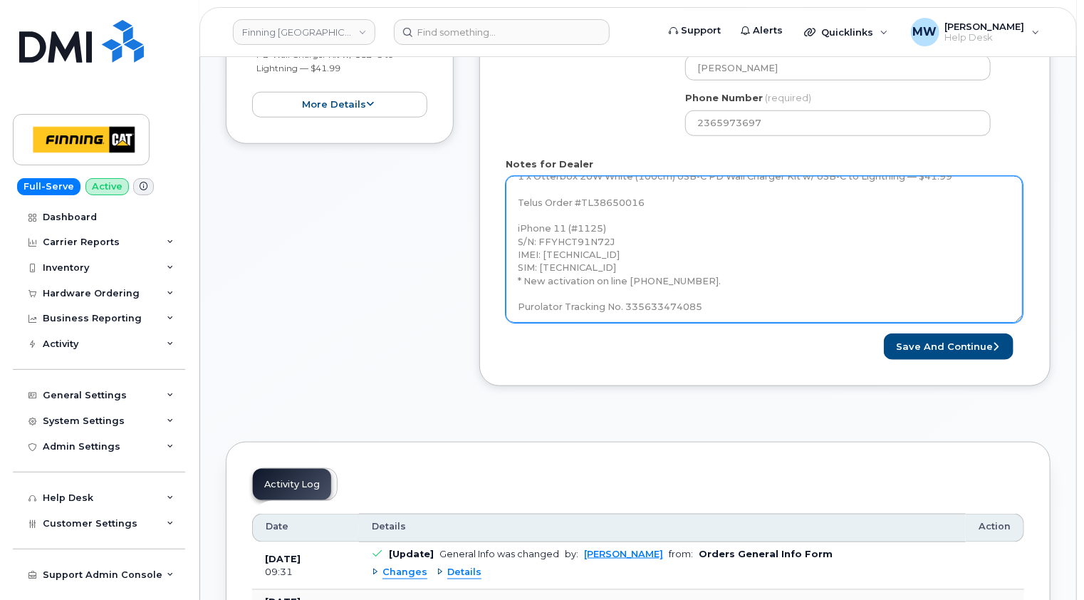
click at [718, 301] on textarea "Activate a voice and data line for [PERSON_NAME], and pair it with a device fro…" at bounding box center [764, 249] width 517 height 147
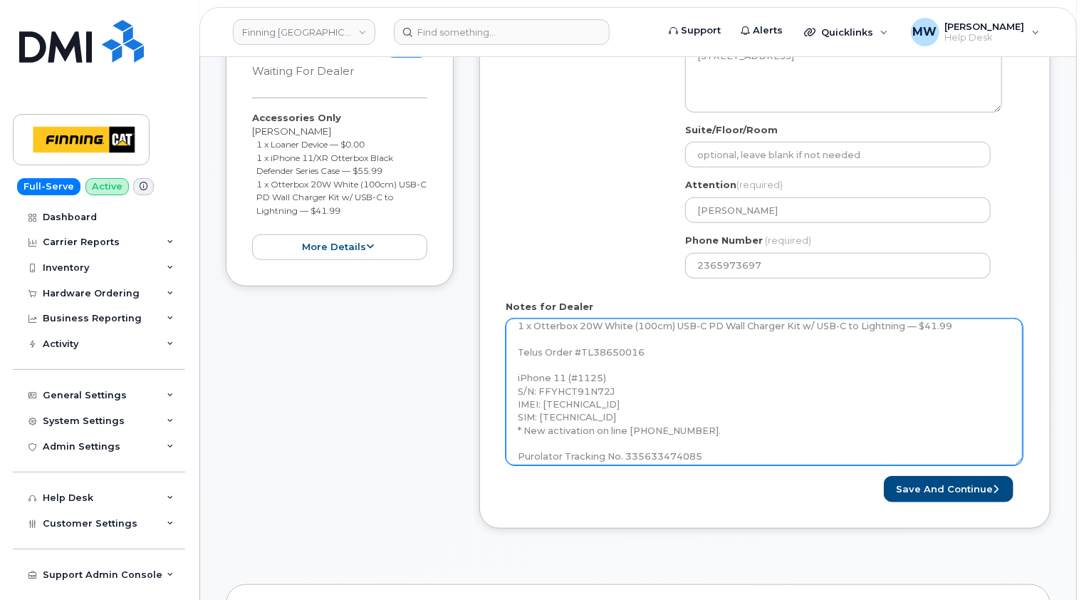
scroll to position [94, 0]
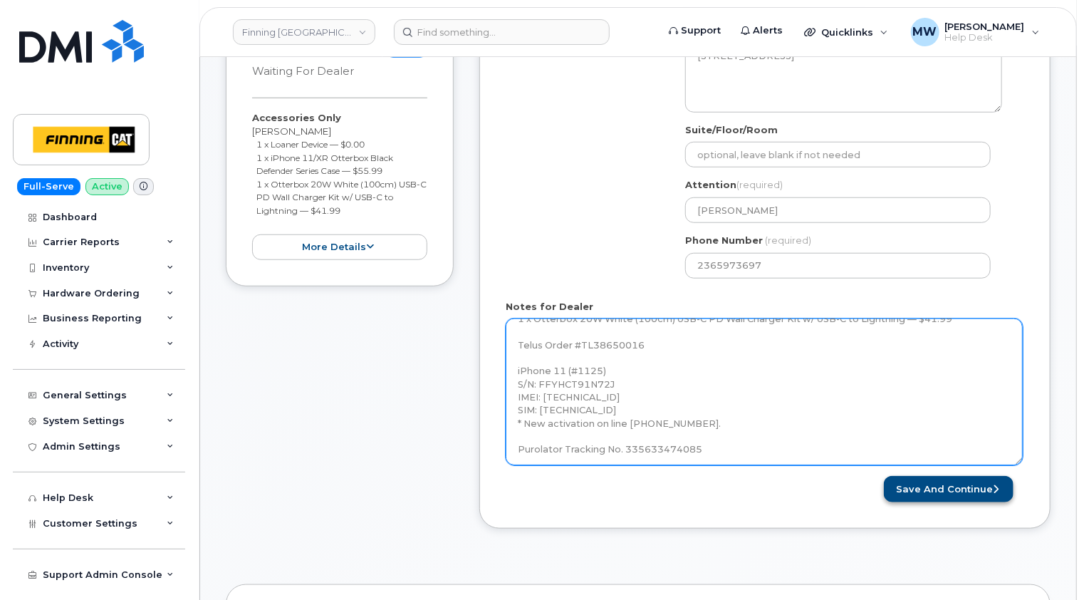
type textarea "Activate a voice and data line for Glenn Quinn, and pair it with a device from …"
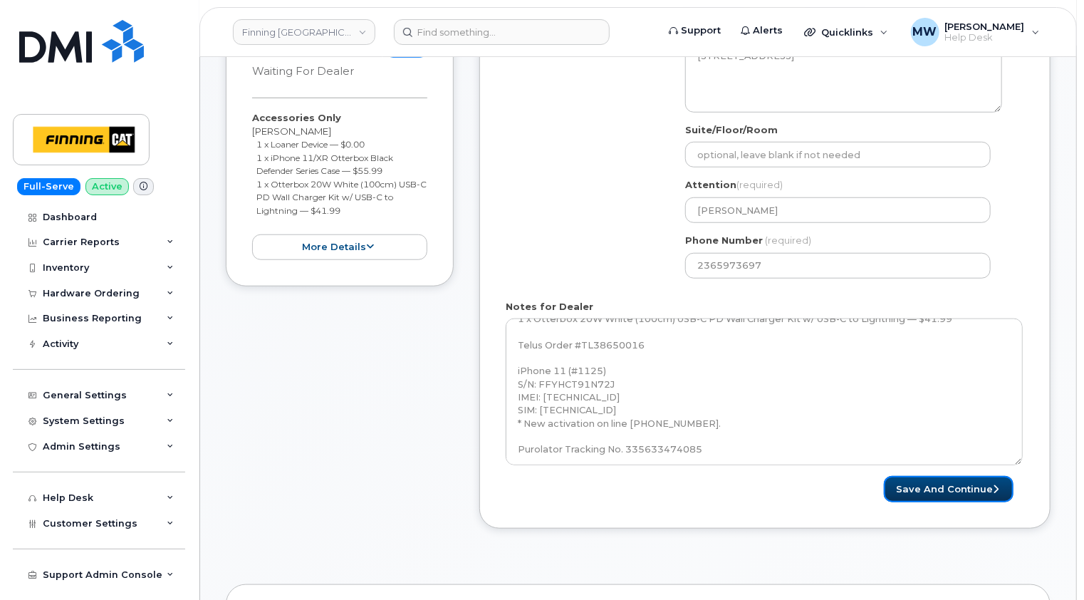
drag, startPoint x: 962, startPoint y: 486, endPoint x: 943, endPoint y: 472, distance: 22.9
click at [962, 485] on button "Save and Continue" at bounding box center [949, 489] width 130 height 26
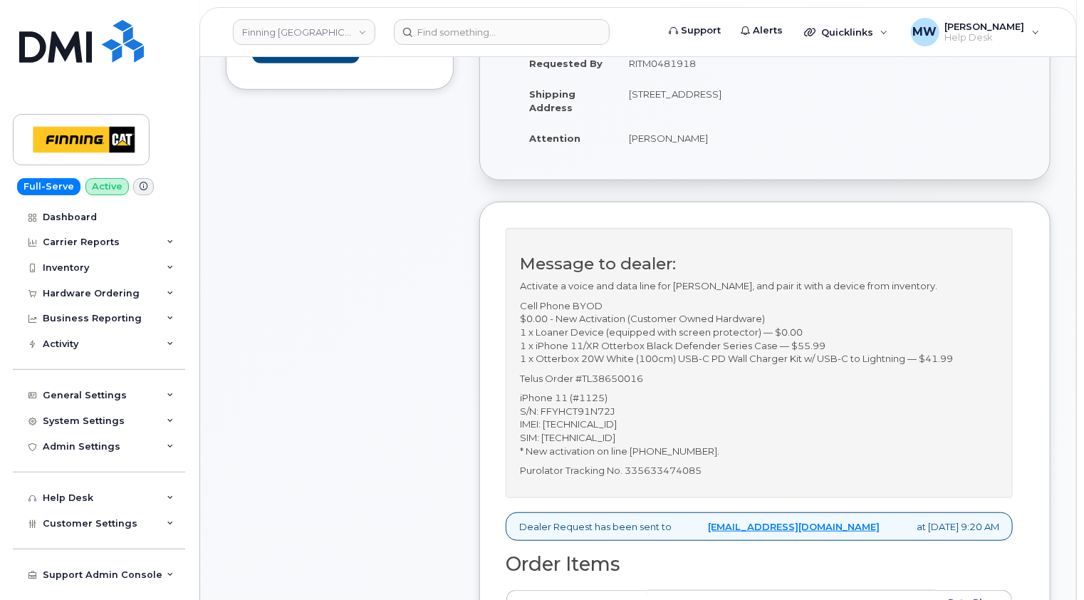
scroll to position [499, 0]
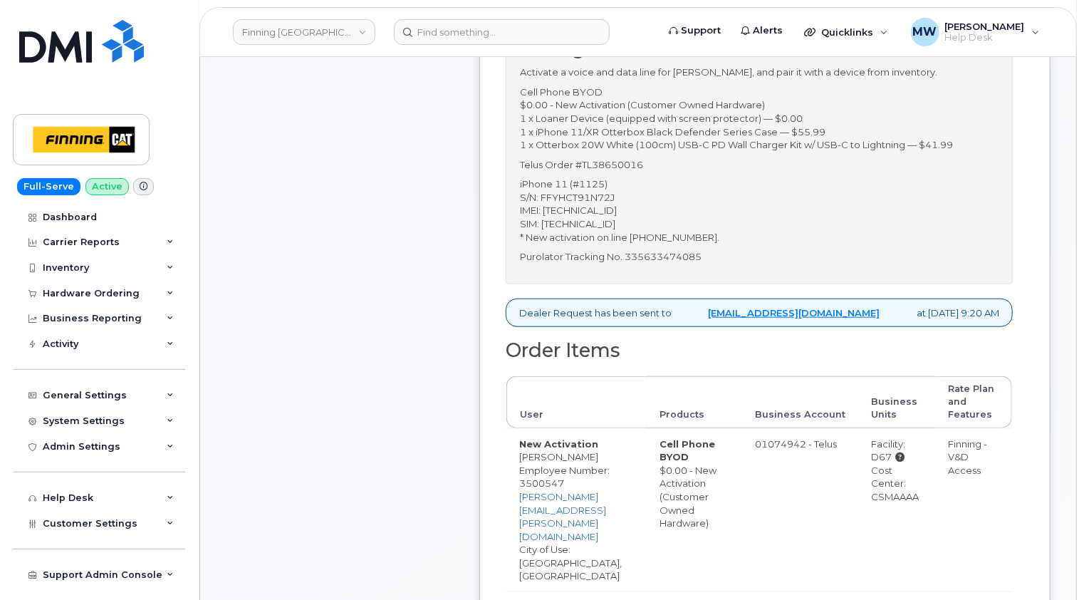
click at [584, 209] on p "iPhone 11 (#1125) S/N: FFYHCT91N72J IMEI: [TECHNICAL_ID] SIM: [TECHNICAL_ID] * …" at bounding box center [759, 210] width 479 height 66
copy p "FFYHCT91N72J"
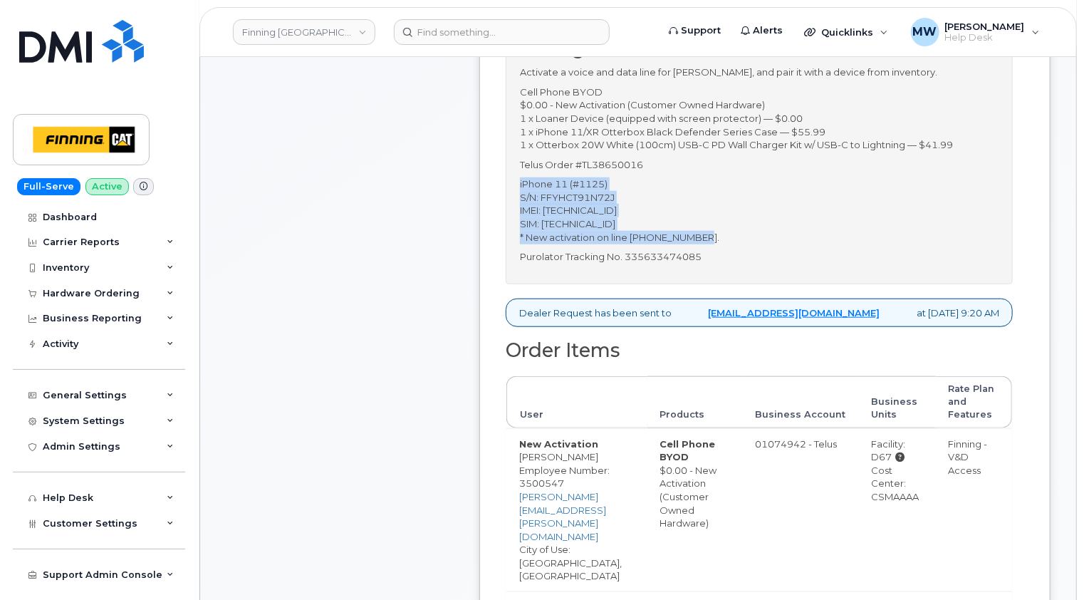
drag, startPoint x: 712, startPoint y: 251, endPoint x: 517, endPoint y: 197, distance: 202.0
click at [517, 197] on div "Message to dealer: Activate a voice and data line for [PERSON_NAME], and pair i…" at bounding box center [759, 149] width 507 height 270
copy p "iPhone 11 (#1125) S/N: FFYHCT91N72J IMEI: [TECHNICAL_ID] SIM: [TECHNICAL_ID] * …"
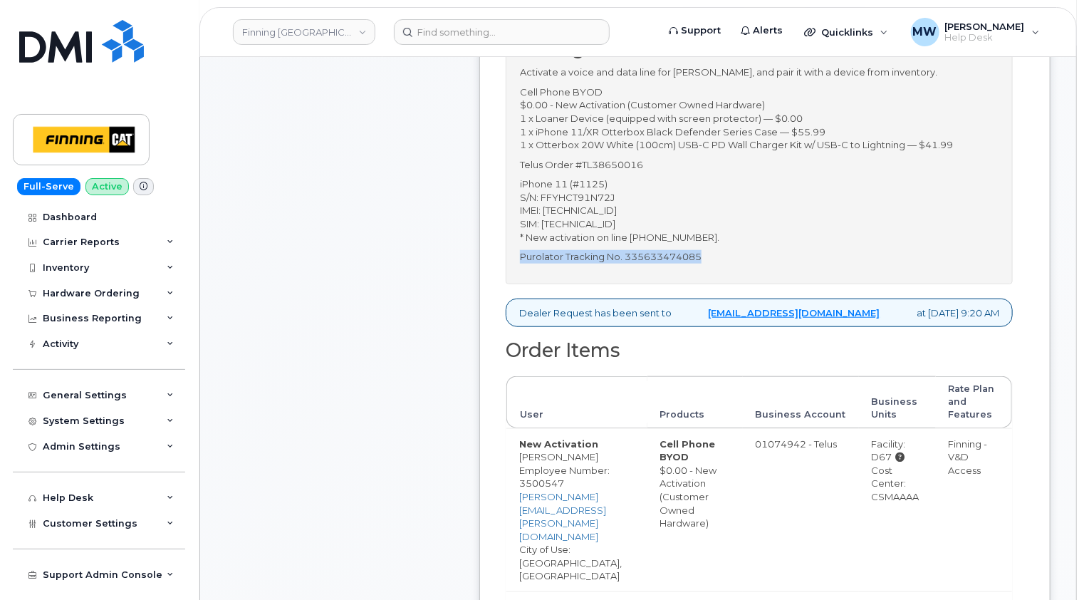
drag, startPoint x: 710, startPoint y: 267, endPoint x: 521, endPoint y: 267, distance: 188.8
click at [521, 264] on p "Purolator Tracking No. 335633474085" at bounding box center [759, 257] width 479 height 14
copy p "Purolator Tracking No. 335633474085"
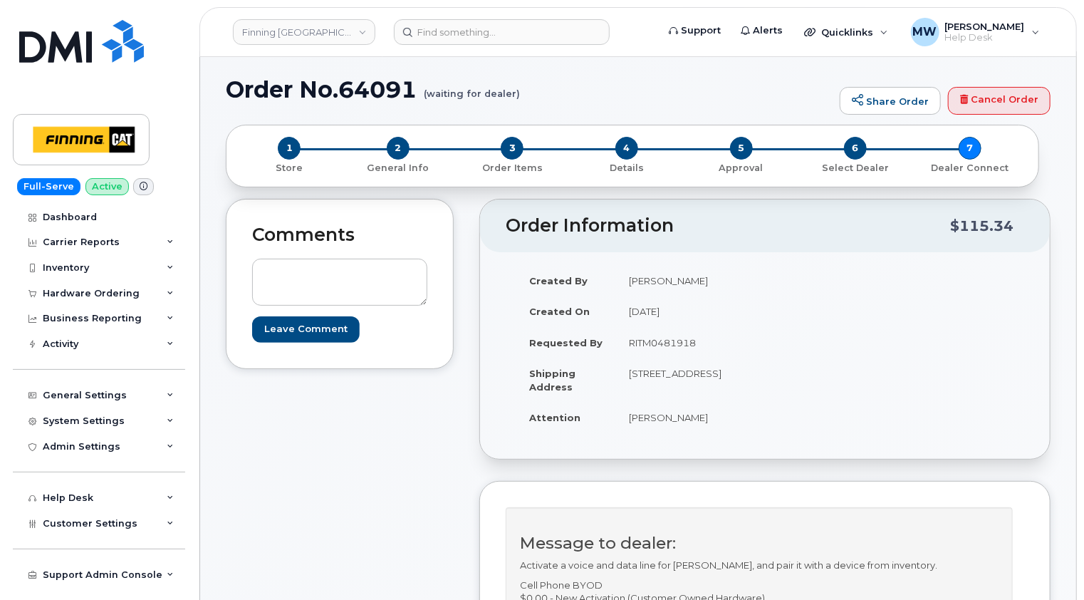
scroll to position [0, 0]
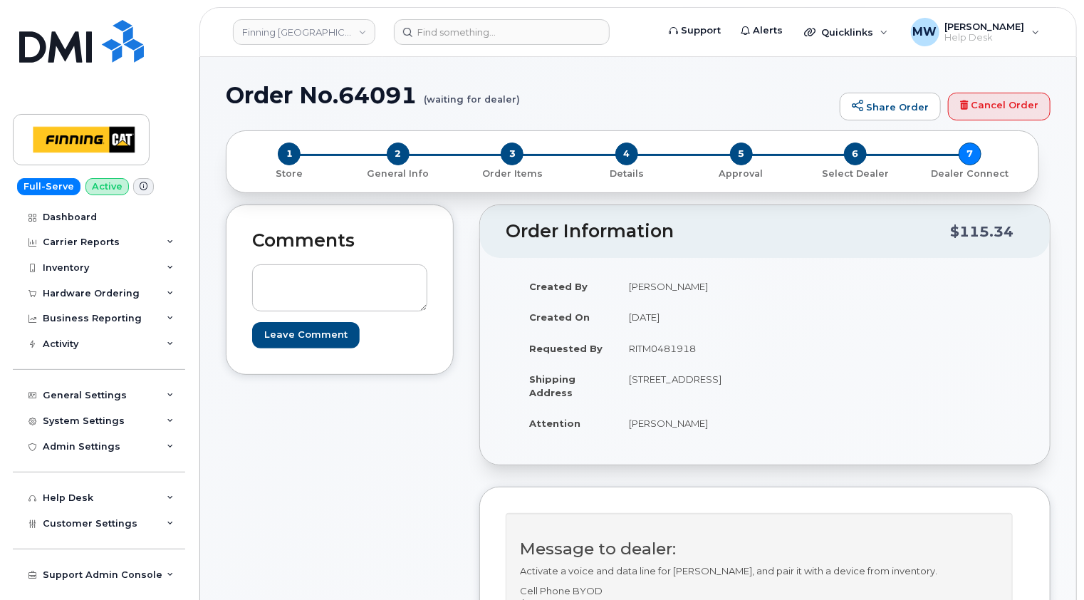
drag, startPoint x: 103, startPoint y: 291, endPoint x: 76, endPoint y: 342, distance: 57.7
click at [103, 291] on div "Hardware Ordering" at bounding box center [91, 293] width 97 height 11
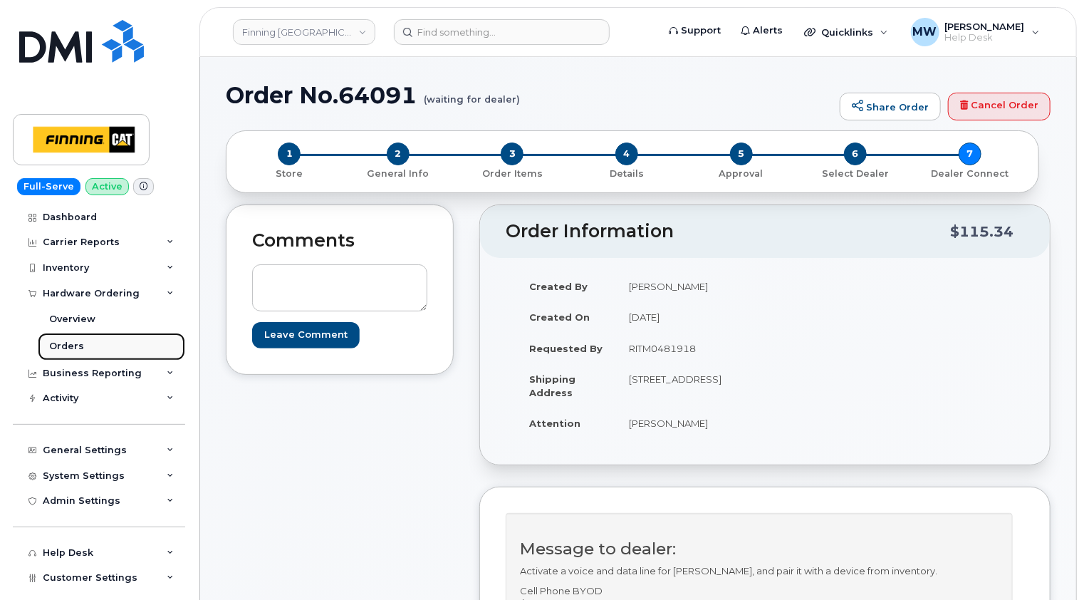
drag, startPoint x: 70, startPoint y: 346, endPoint x: 95, endPoint y: 335, distance: 27.4
click at [71, 345] on div "Orders" at bounding box center [66, 346] width 35 height 13
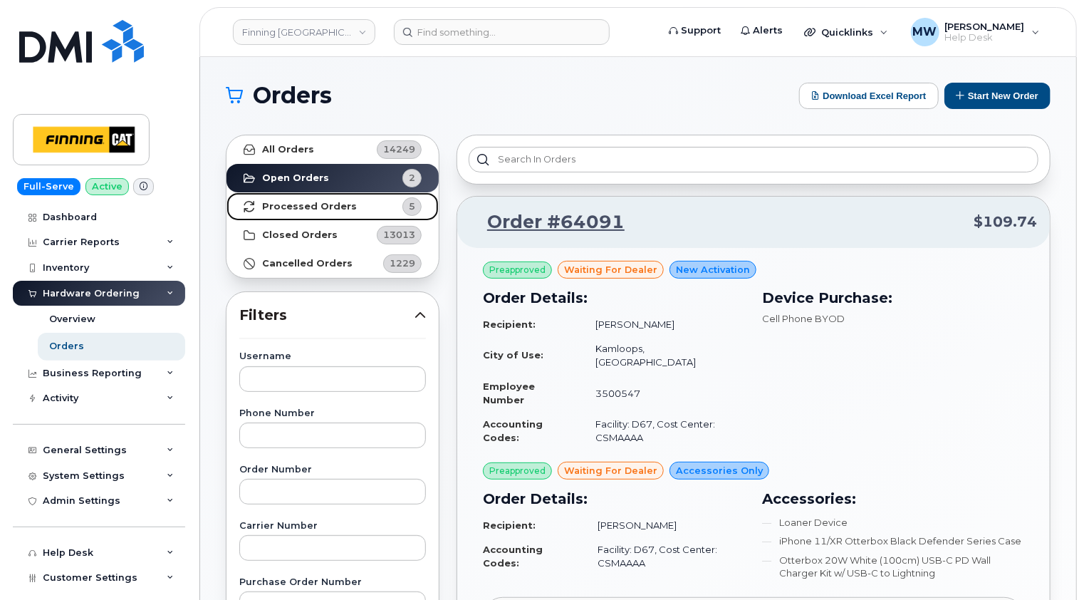
click at [314, 201] on strong "Processed Orders" at bounding box center [309, 206] width 95 height 11
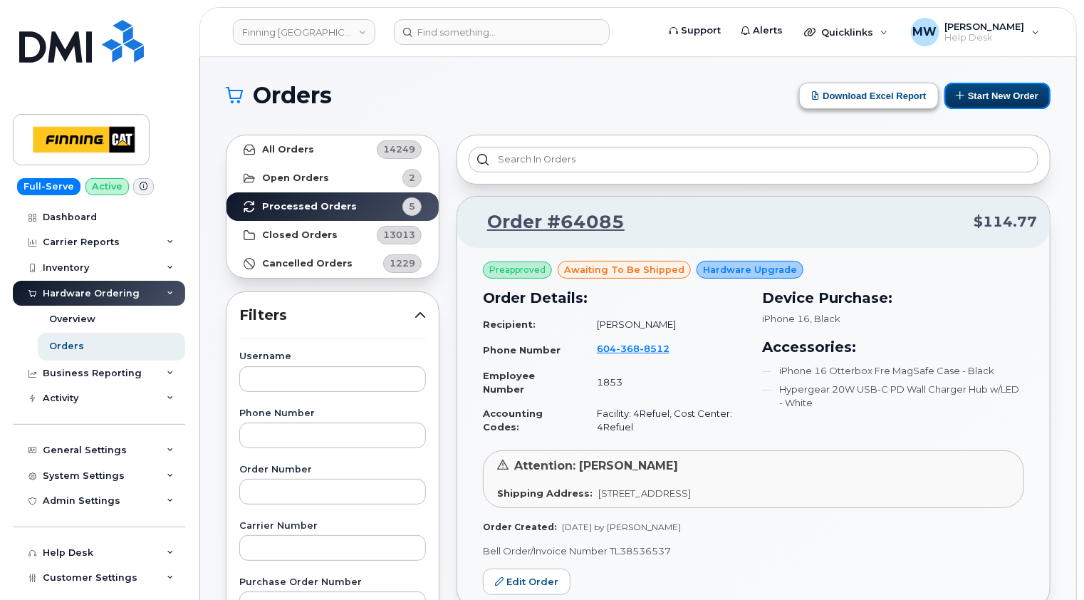
drag, startPoint x: 1017, startPoint y: 92, endPoint x: 903, endPoint y: 98, distance: 114.1
click at [1017, 92] on button "Start New Order" at bounding box center [998, 96] width 106 height 26
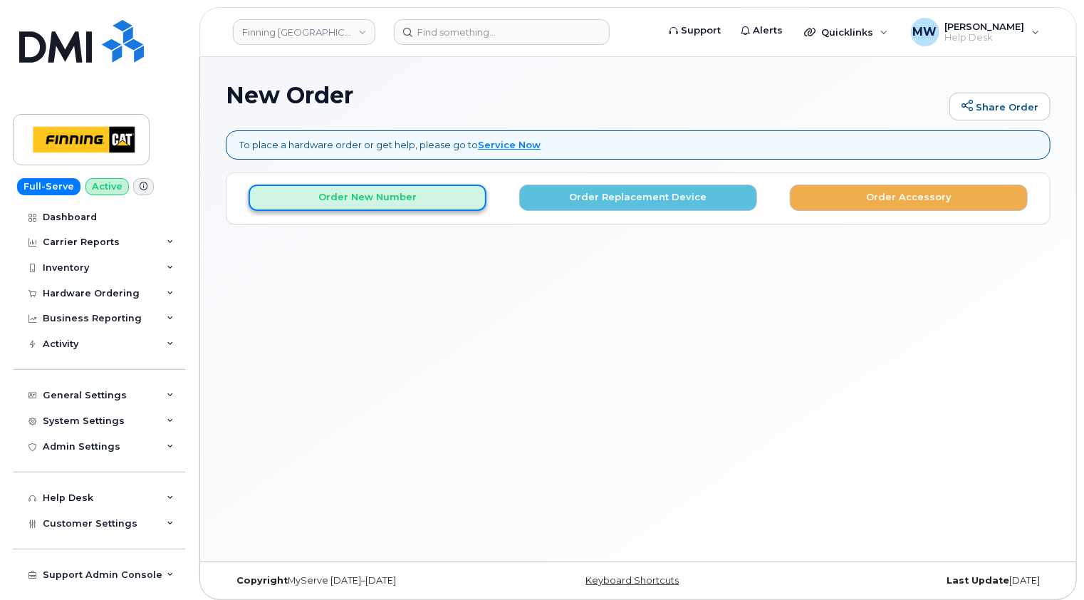
click at [409, 201] on button "Order New Number" at bounding box center [368, 197] width 238 height 26
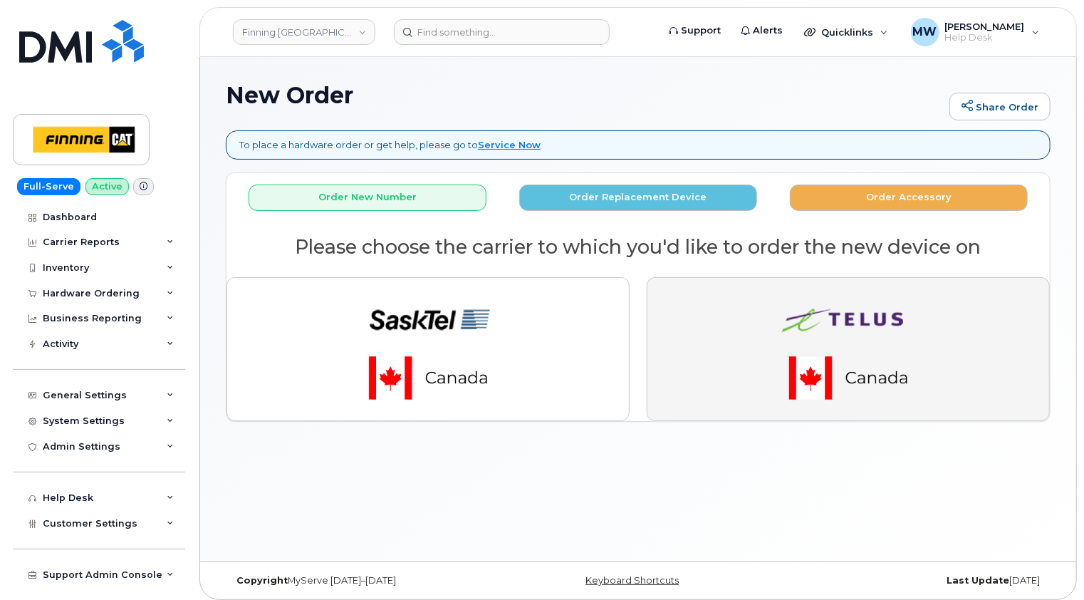
click at [923, 336] on img "button" at bounding box center [848, 349] width 199 height 120
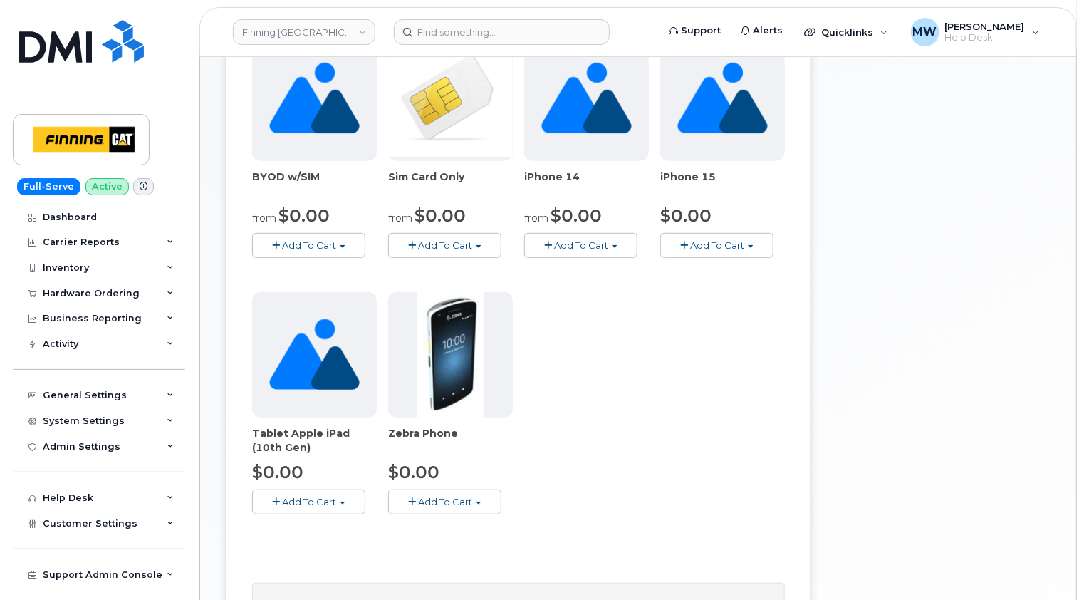
scroll to position [499, 0]
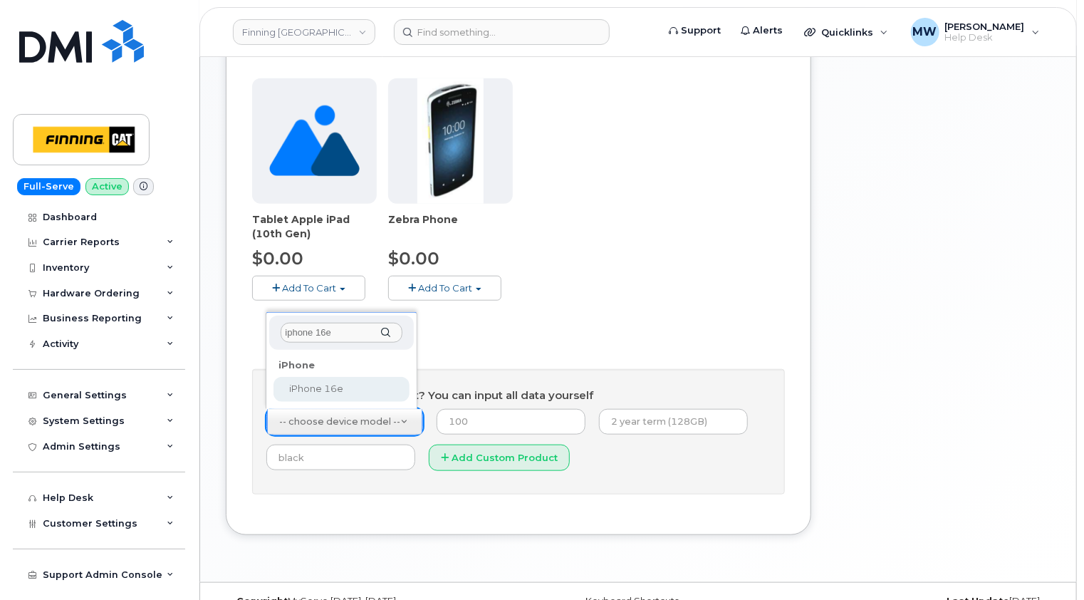
type input "iphone 16e"
select select "2883"
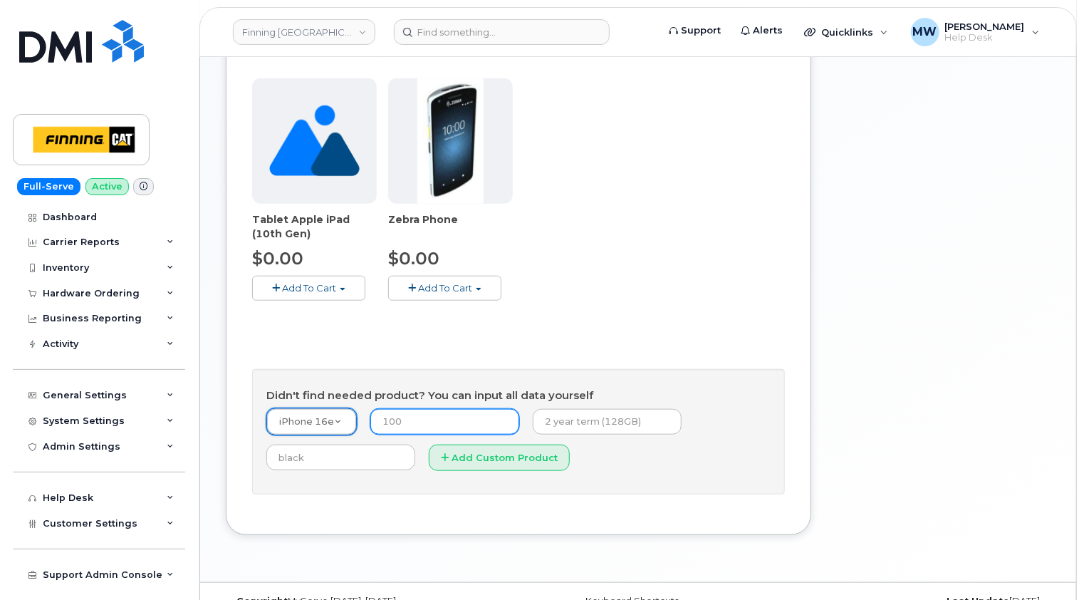
click at [450, 419] on input "number" at bounding box center [444, 422] width 149 height 26
type input "0.00"
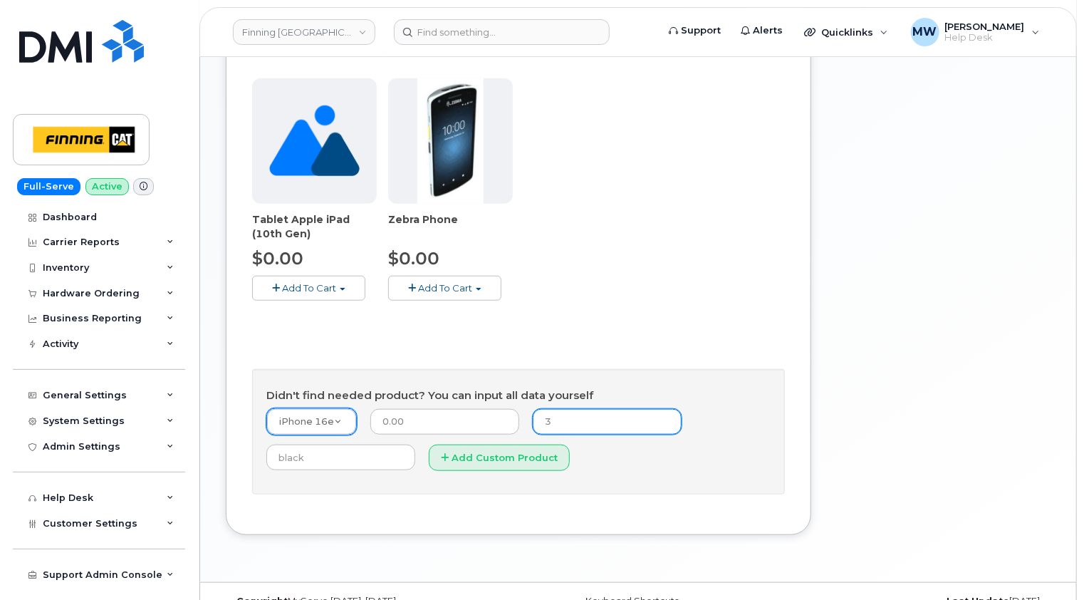
type input "3-year term (128GB)"
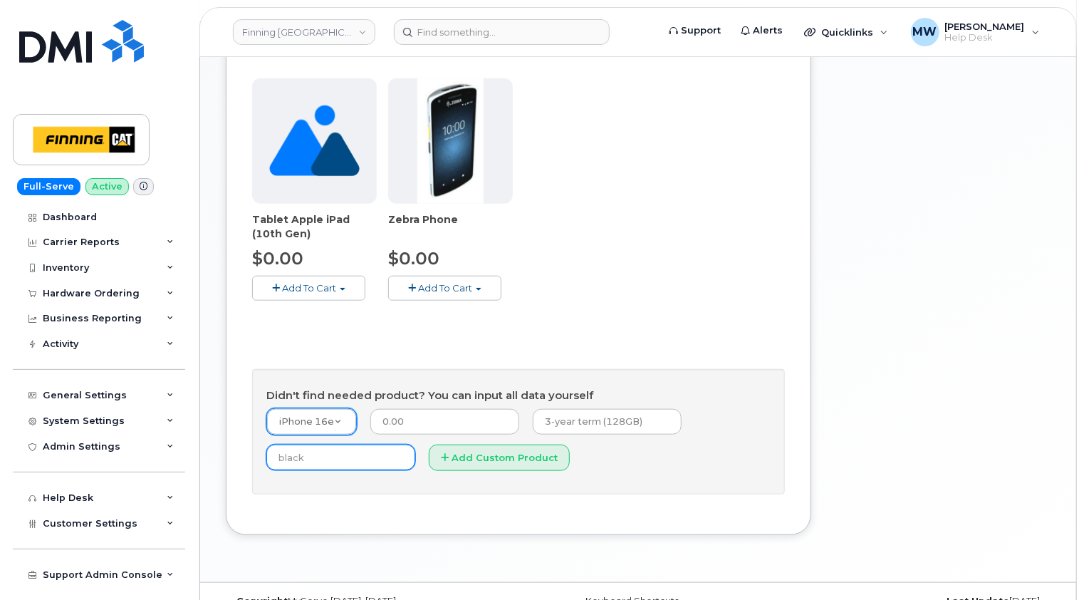
click at [321, 452] on input "text" at bounding box center [340, 457] width 149 height 26
type input "Black"
click at [492, 454] on button "Add Custom Product" at bounding box center [499, 457] width 141 height 26
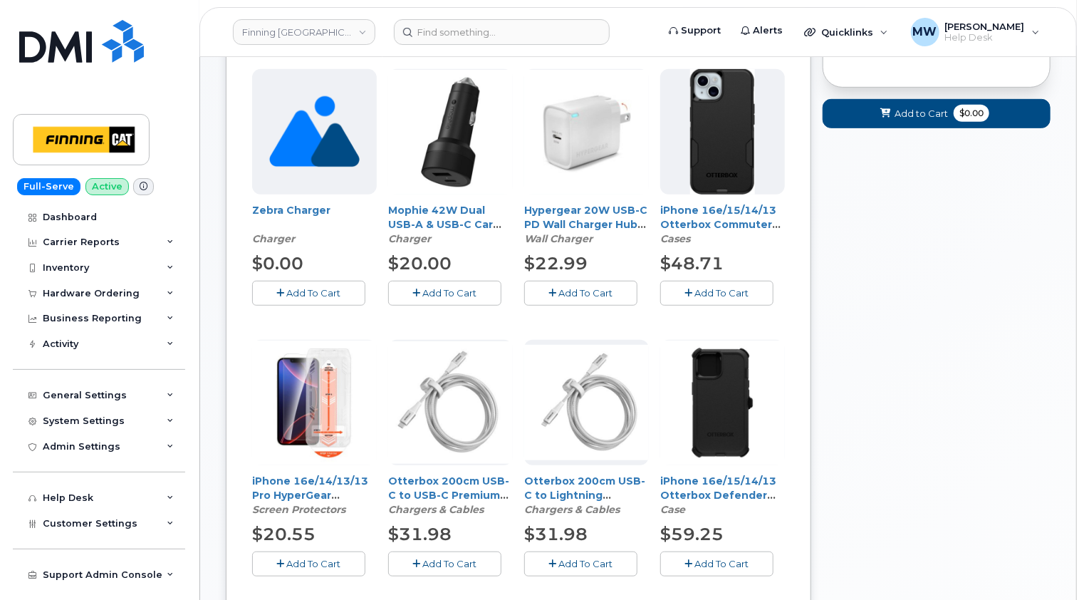
scroll to position [356, 0]
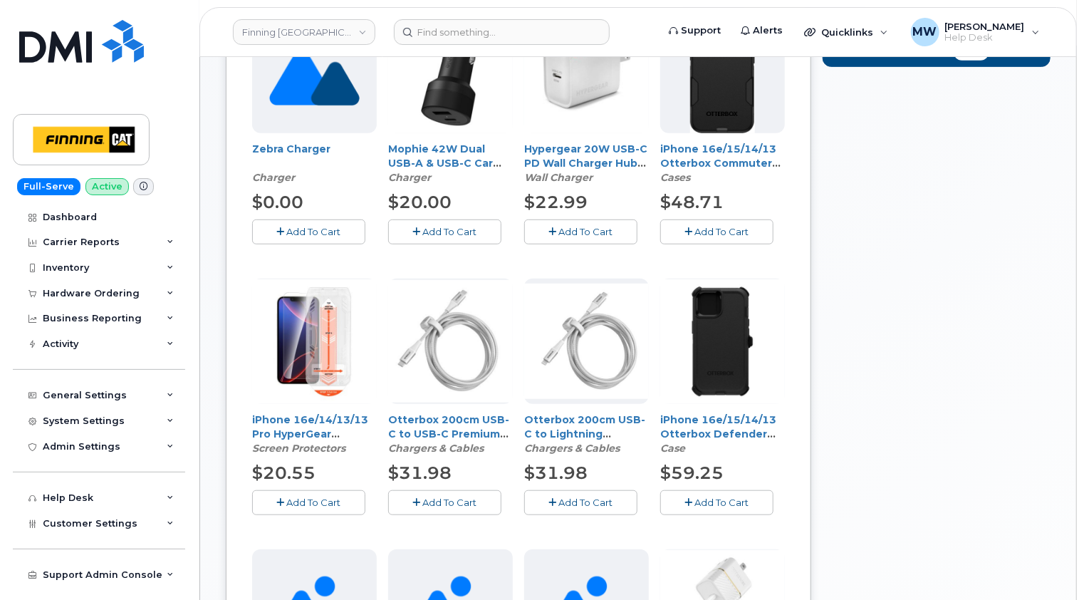
click at [315, 501] on span "Add To Cart" at bounding box center [314, 501] width 54 height 11
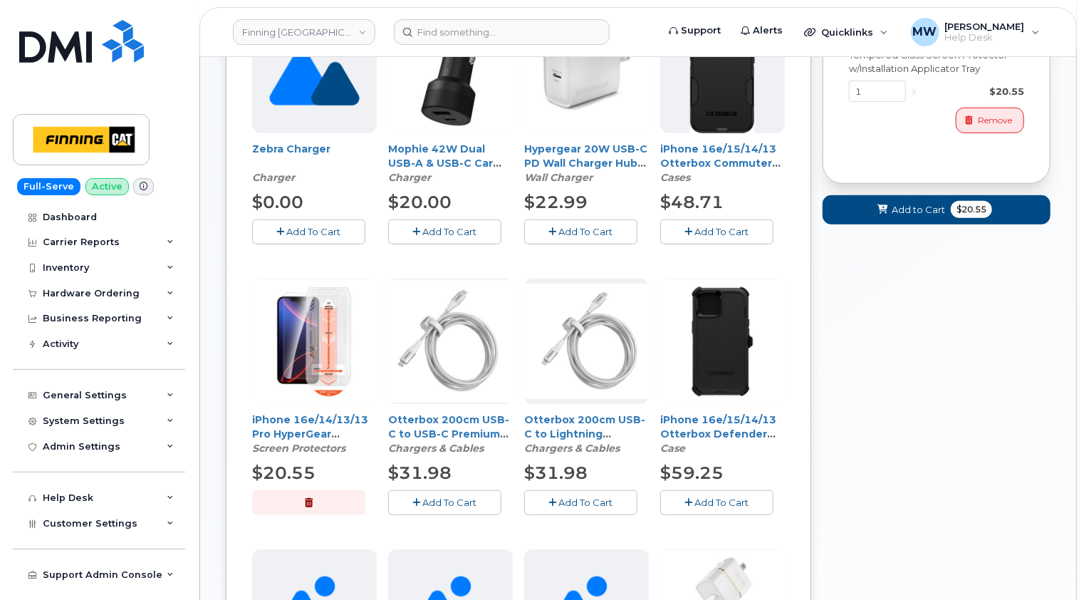
click at [729, 502] on span "Add To Cart" at bounding box center [722, 501] width 54 height 11
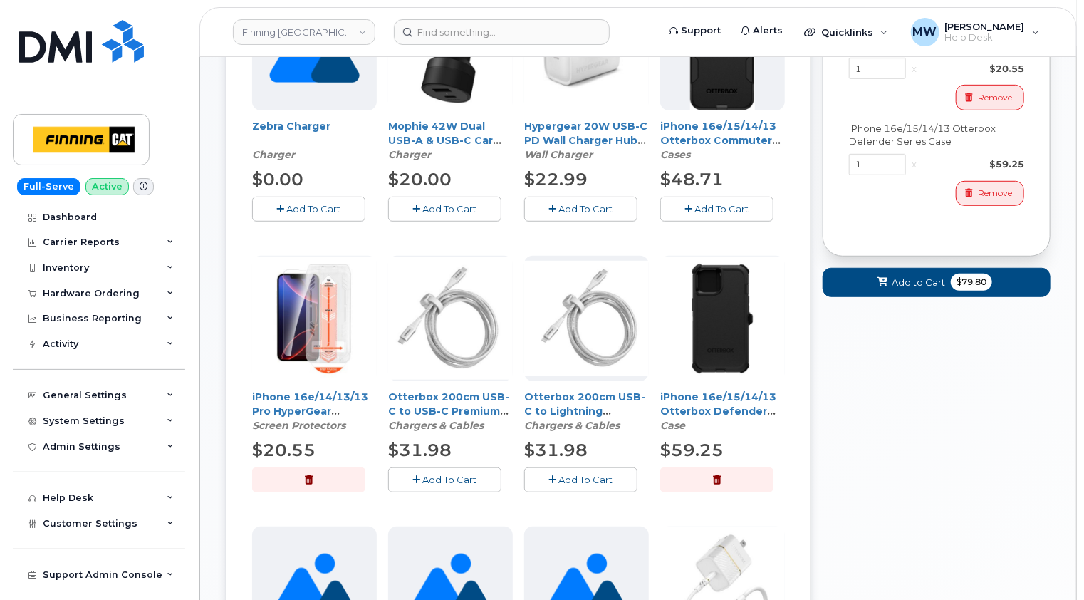
scroll to position [214, 0]
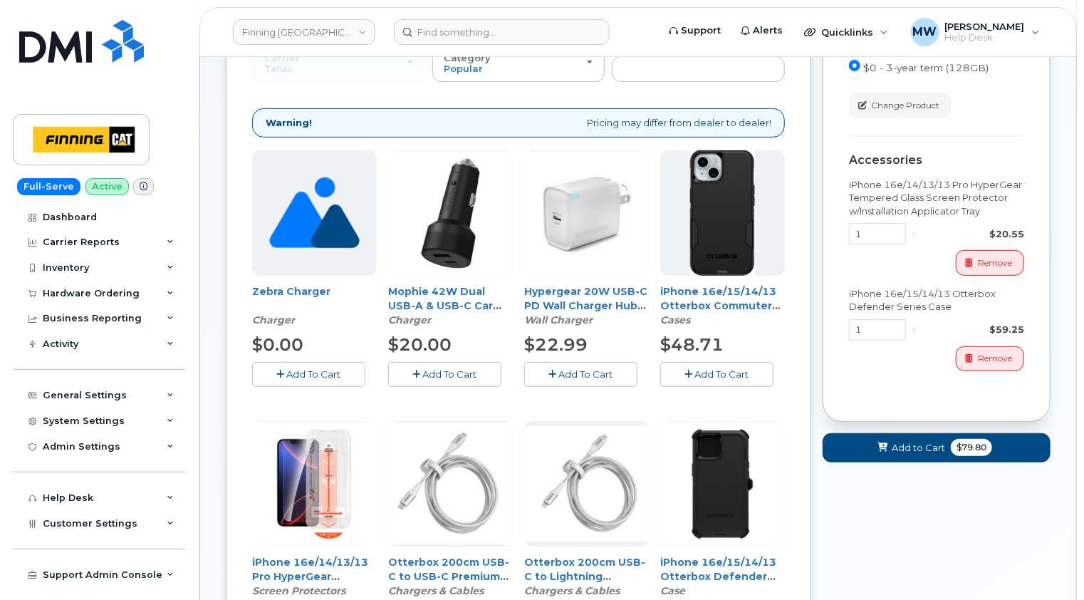
click at [590, 373] on span "Add To Cart" at bounding box center [586, 373] width 54 height 11
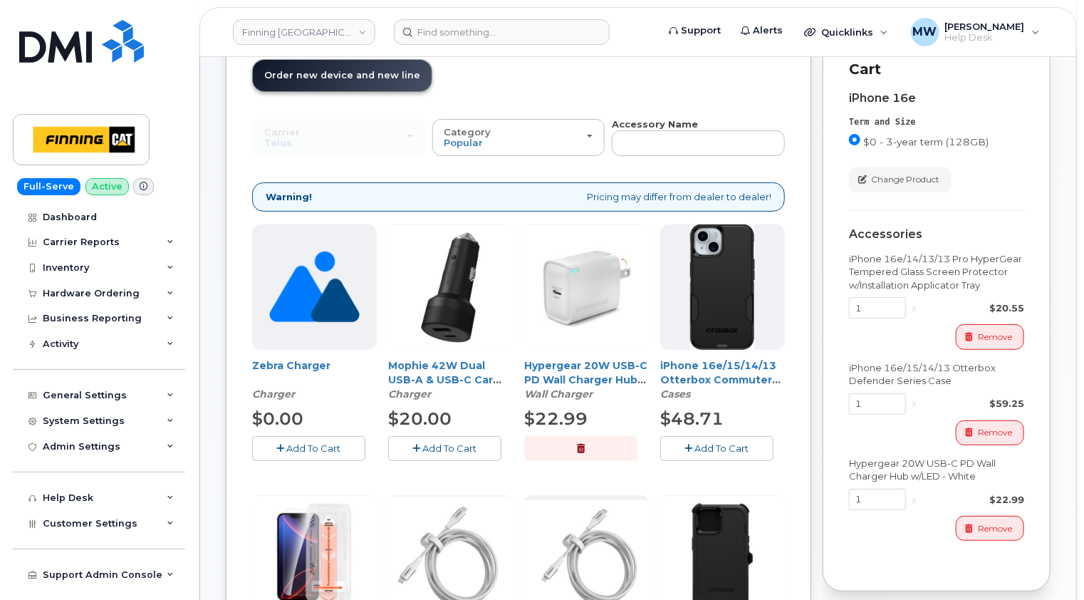
scroll to position [356, 0]
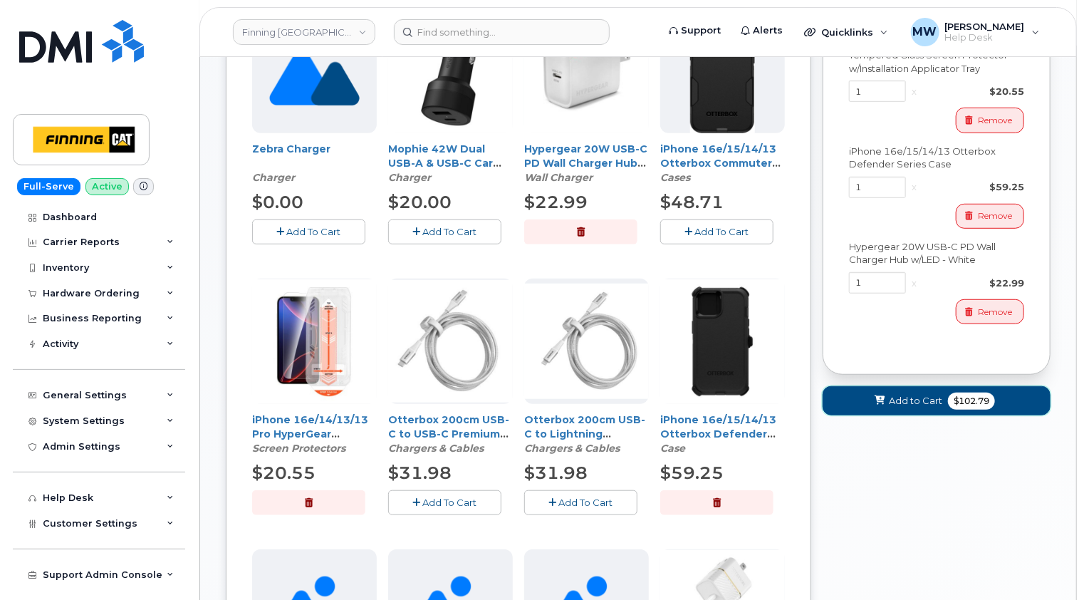
click at [903, 395] on span "Add to Cart" at bounding box center [915, 401] width 53 height 14
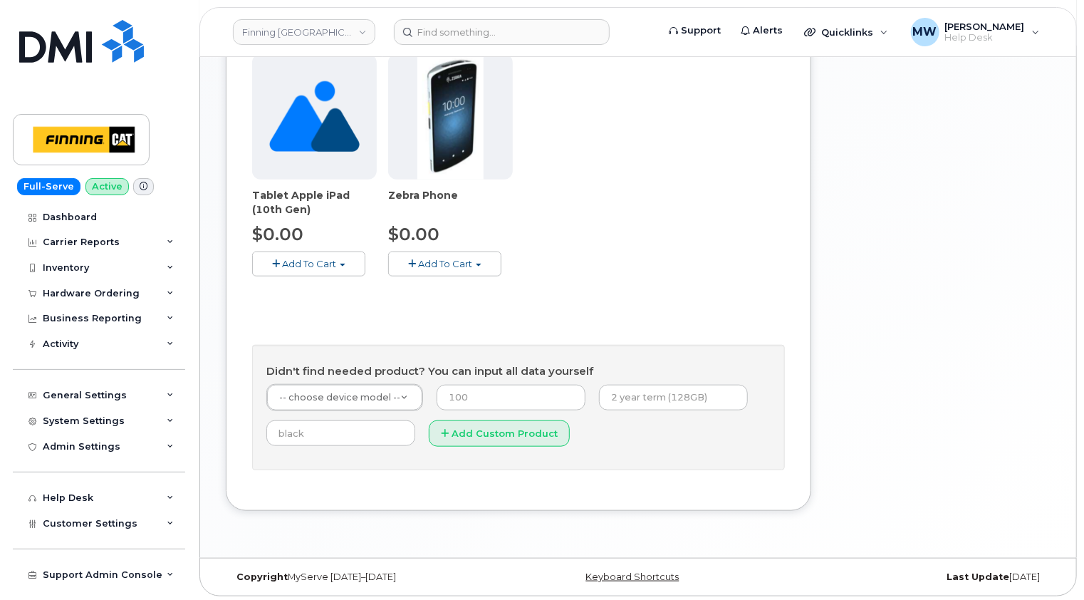
scroll to position [167, 0]
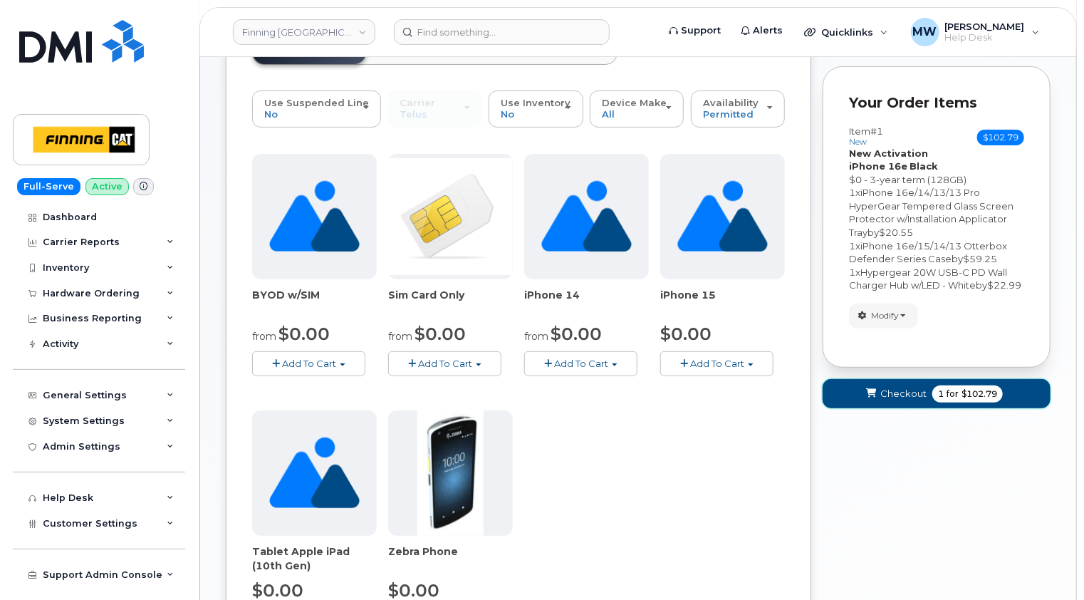
click at [895, 400] on span "Checkout" at bounding box center [903, 394] width 46 height 14
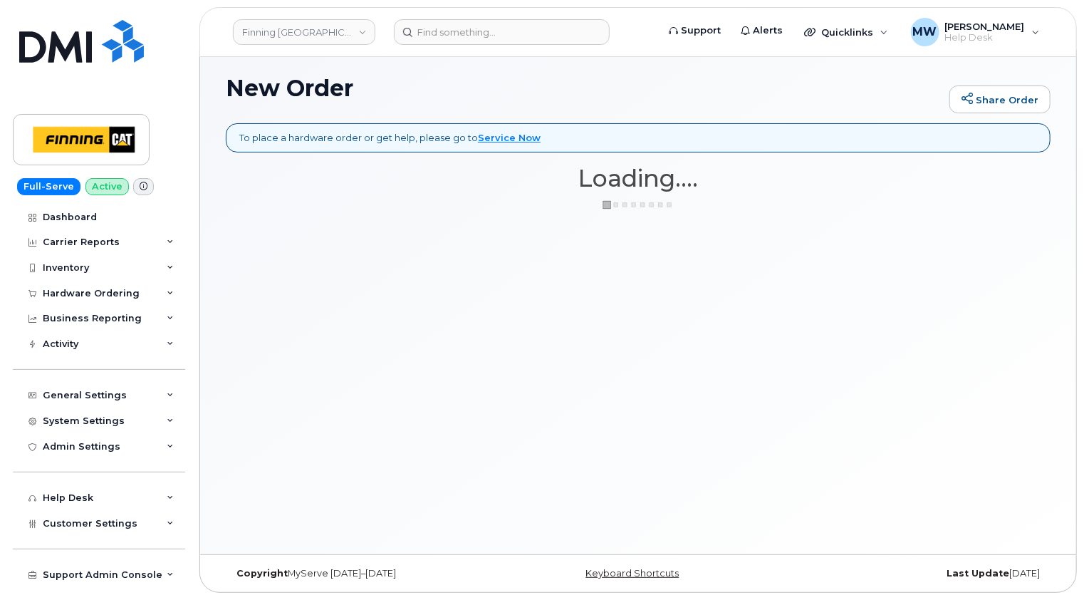
scroll to position [6, 0]
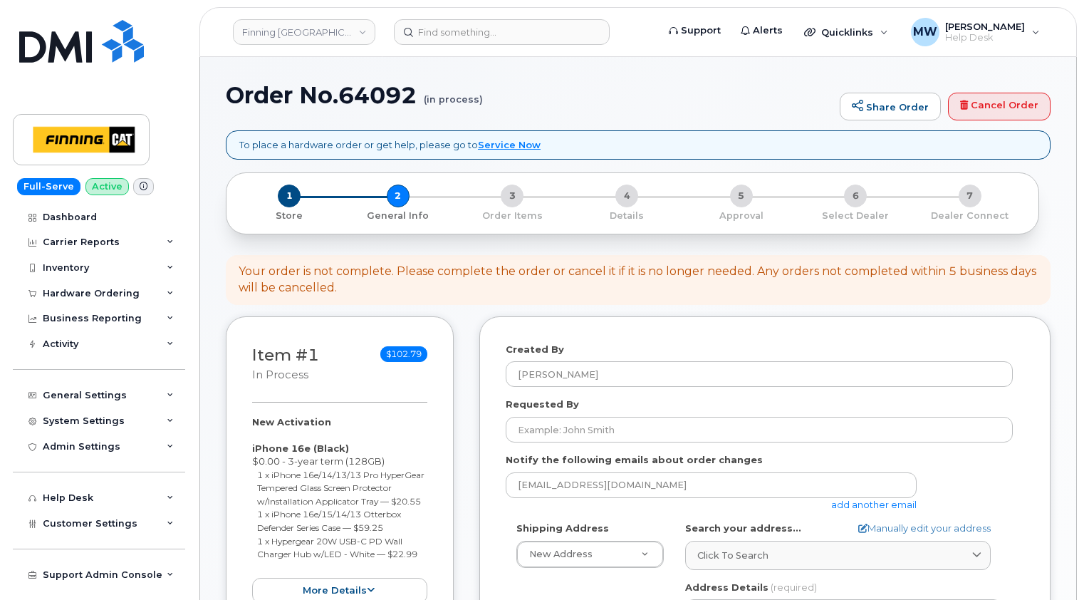
select select
click at [516, 270] on div "Your order is not complete. Please complete the order or cancel it if it is no …" at bounding box center [638, 280] width 799 height 33
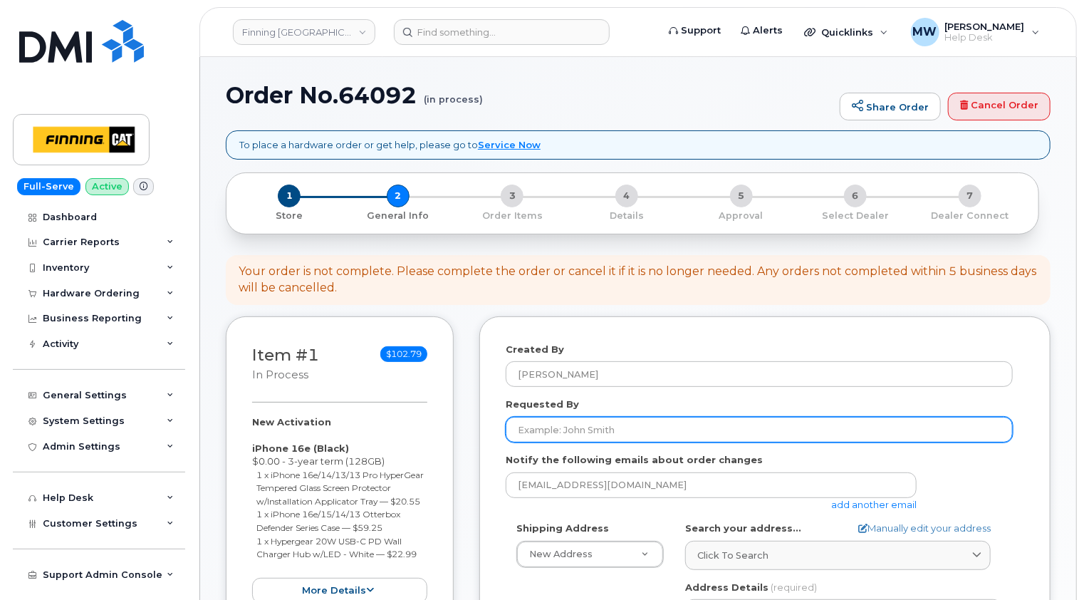
click at [556, 437] on input "Requested By" at bounding box center [759, 430] width 507 height 26
paste input "RITM0481316"
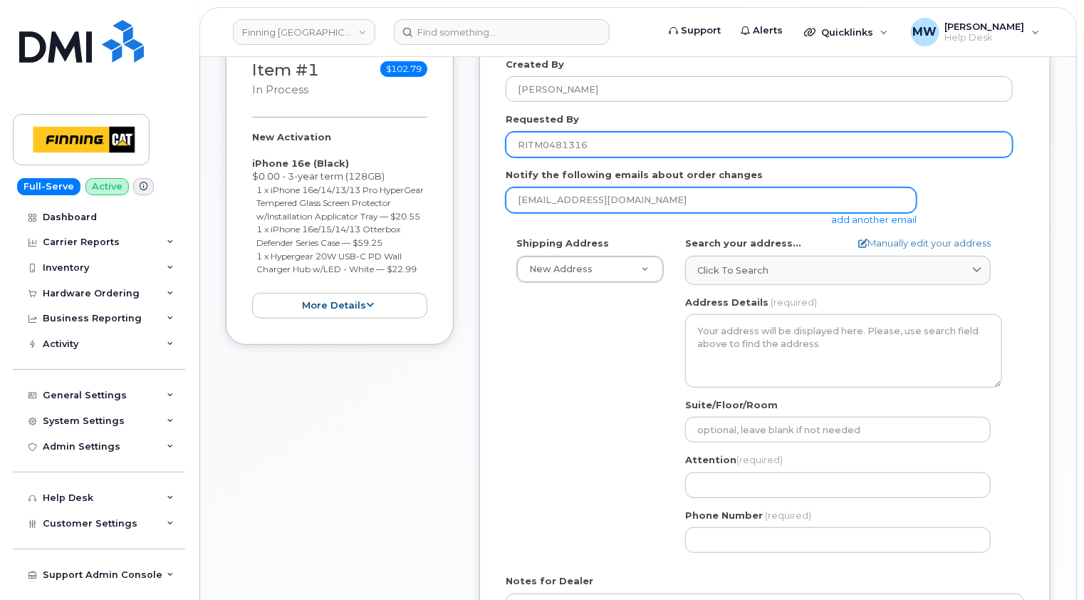
scroll to position [356, 0]
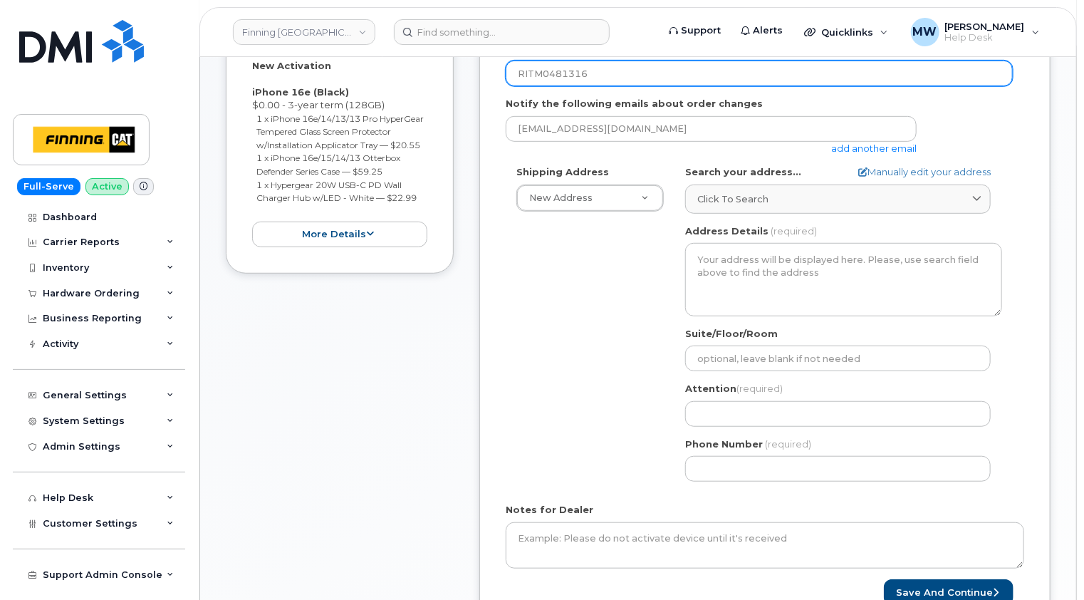
type input "RITM0481316"
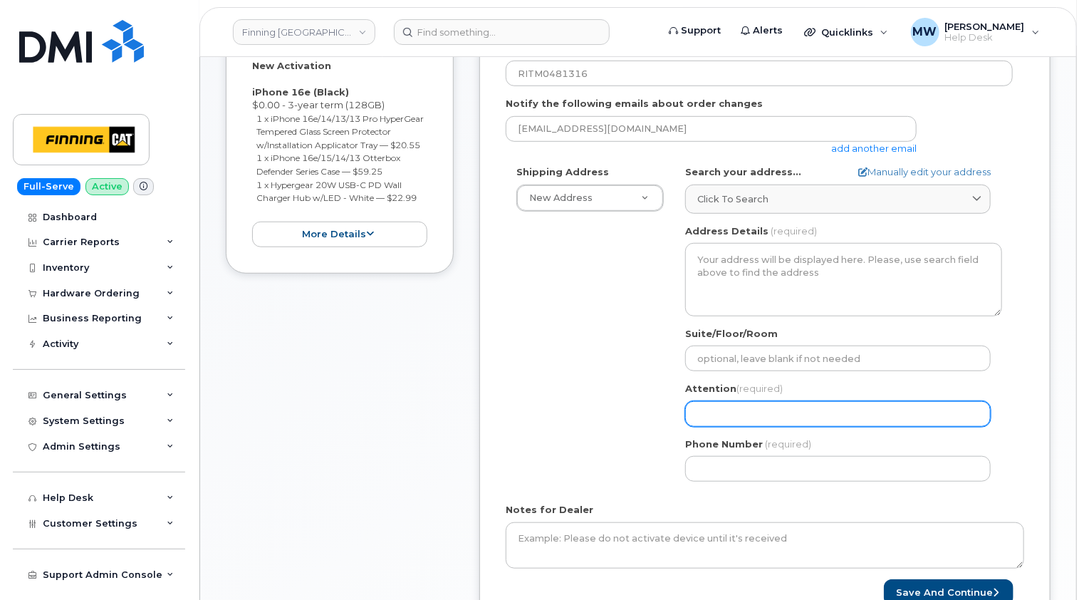
click at [731, 404] on input "Attention (required)" at bounding box center [838, 414] width 306 height 26
paste input "[STREET_ADDRESS]"
select select
type input "[STREET_ADDRESS]"
drag, startPoint x: 830, startPoint y: 412, endPoint x: 603, endPoint y: 417, distance: 226.6
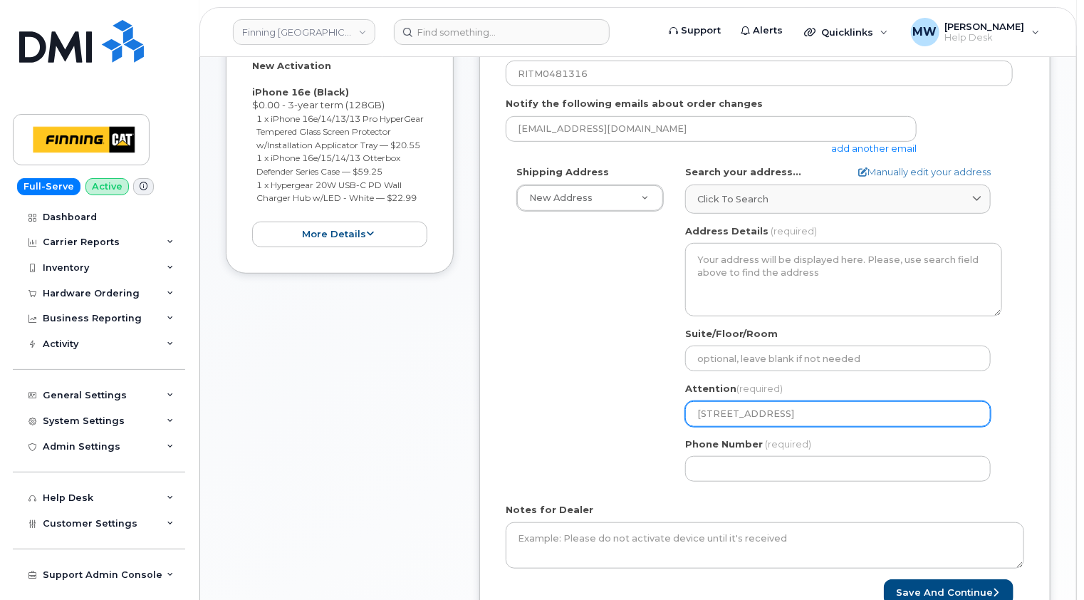
click at [603, 417] on div "Shipping Address New Address New Address [STREET_ADDRESS][PERSON_NAME] Leaside …" at bounding box center [759, 328] width 507 height 327
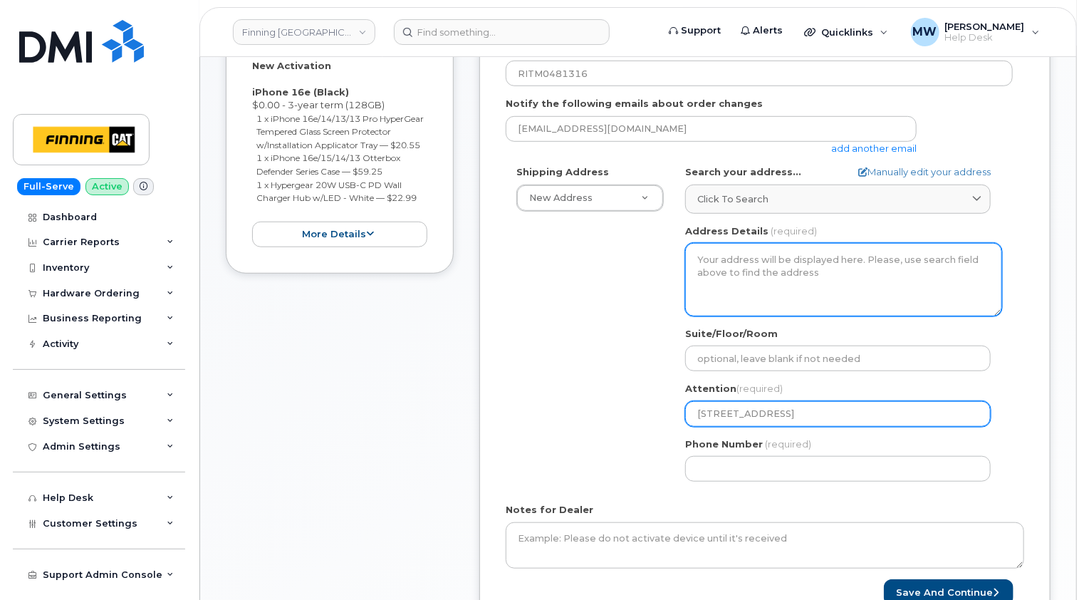
select select
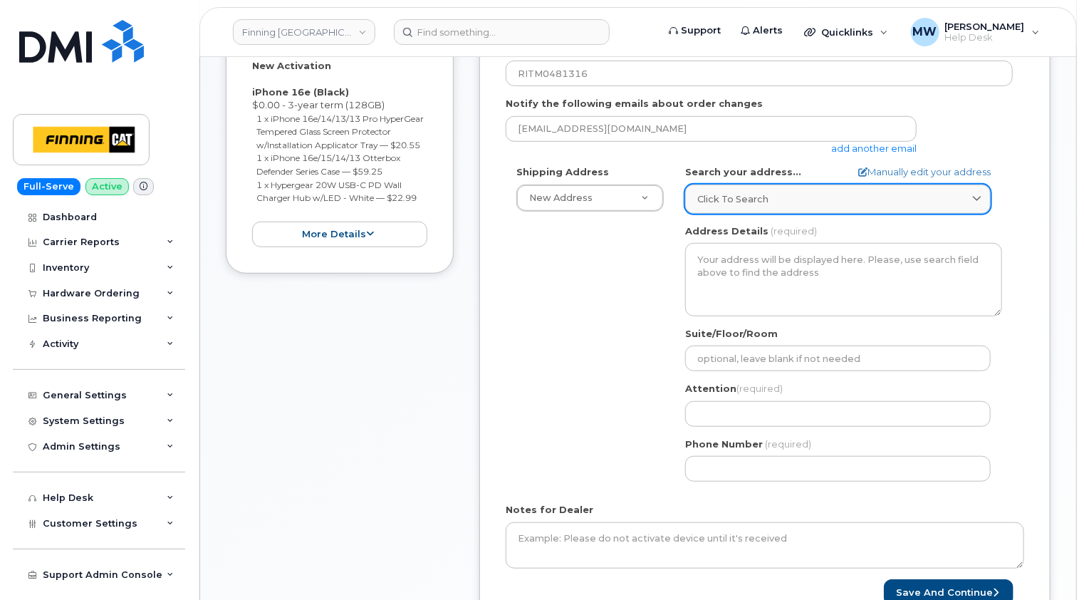
click at [747, 202] on span "Click to search" at bounding box center [732, 199] width 71 height 14
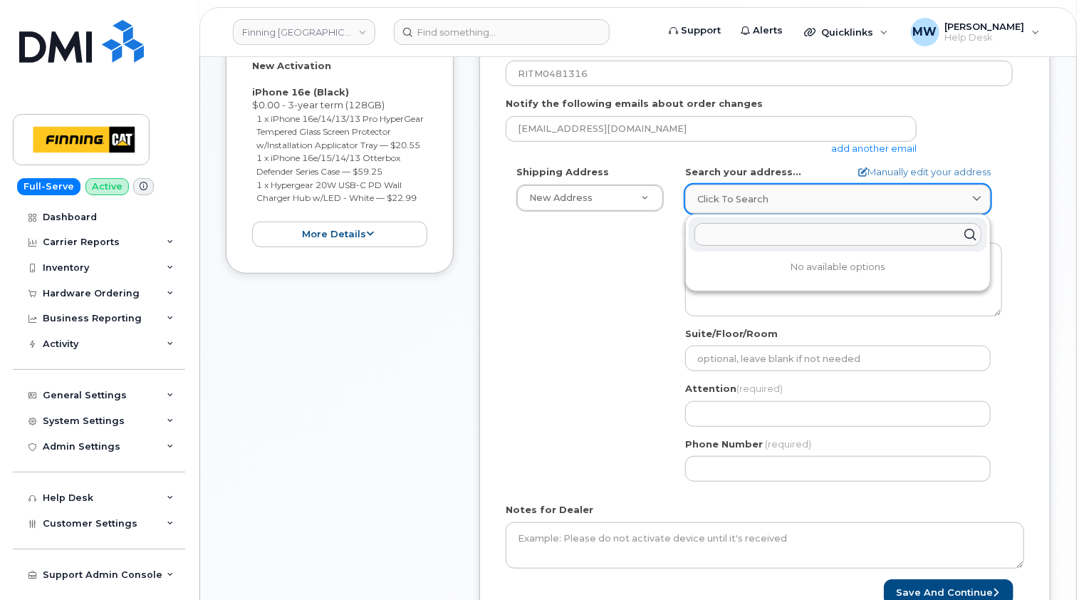
paste input "[STREET_ADDRESS]"
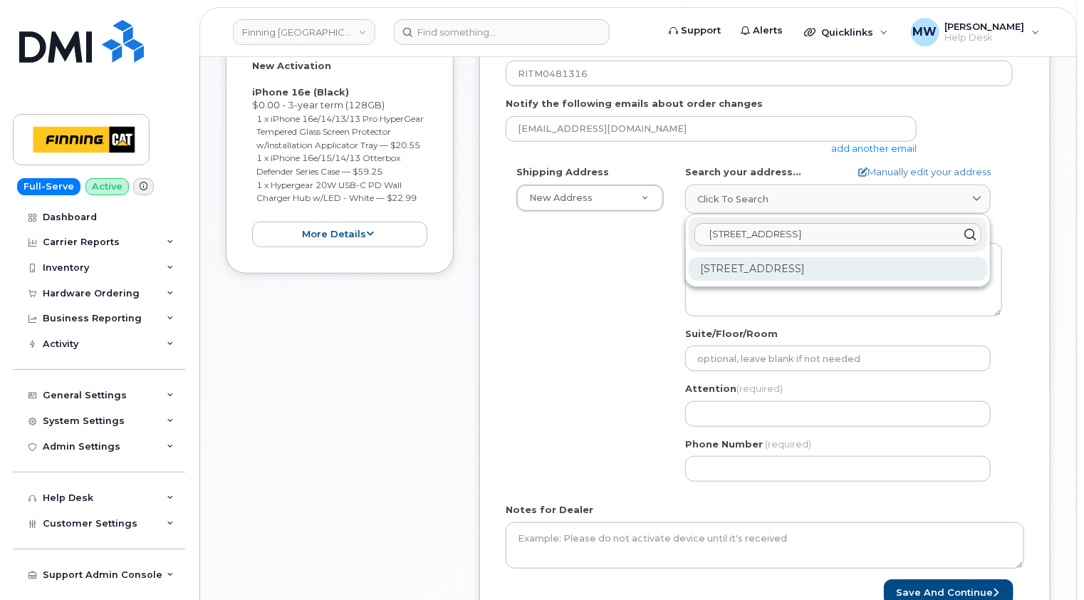
type input "[STREET_ADDRESS]"
click at [789, 269] on div "[STREET_ADDRESS]" at bounding box center [838, 269] width 298 height 24
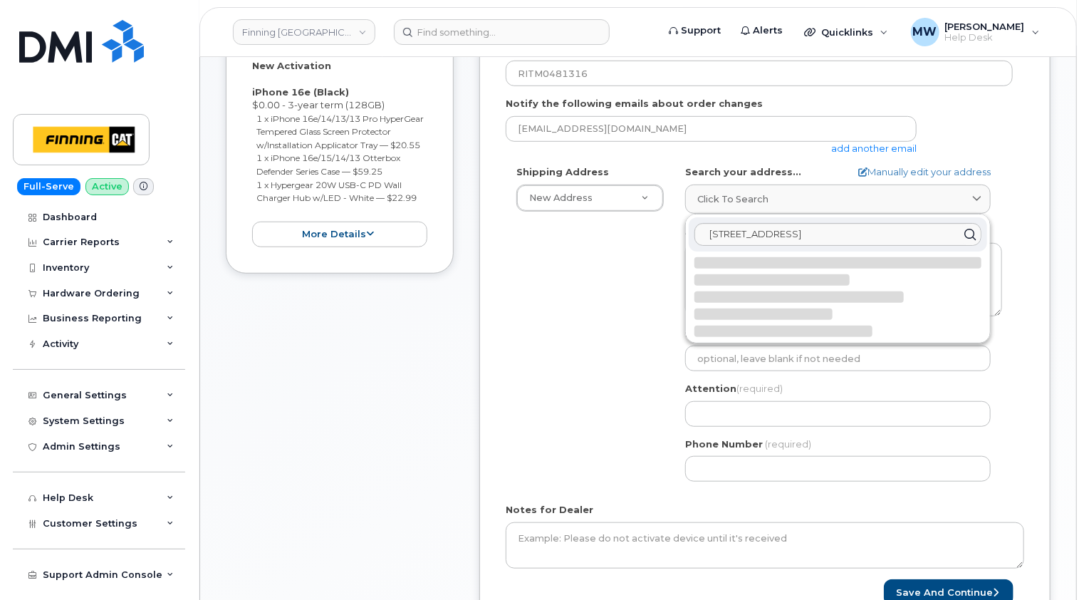
select select
type textarea "[STREET_ADDRESS]"
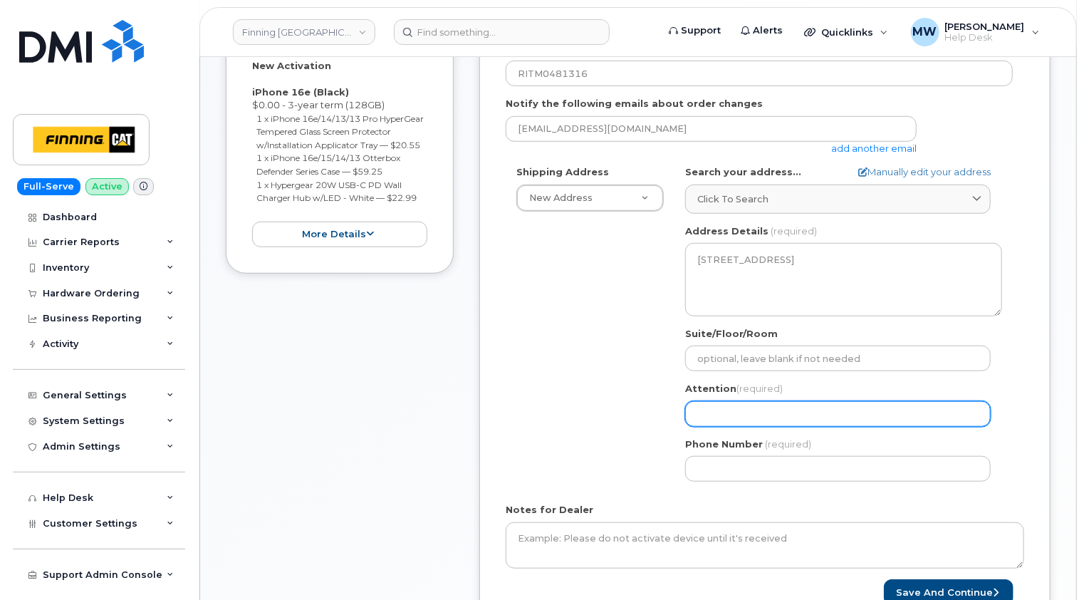
click at [729, 412] on input "Attention (required)" at bounding box center [838, 414] width 306 height 26
paste input "[PERSON_NAME]"
select select
type input "[PERSON_NAME]"
click at [747, 410] on input "[PERSON_NAME]" at bounding box center [838, 414] width 306 height 26
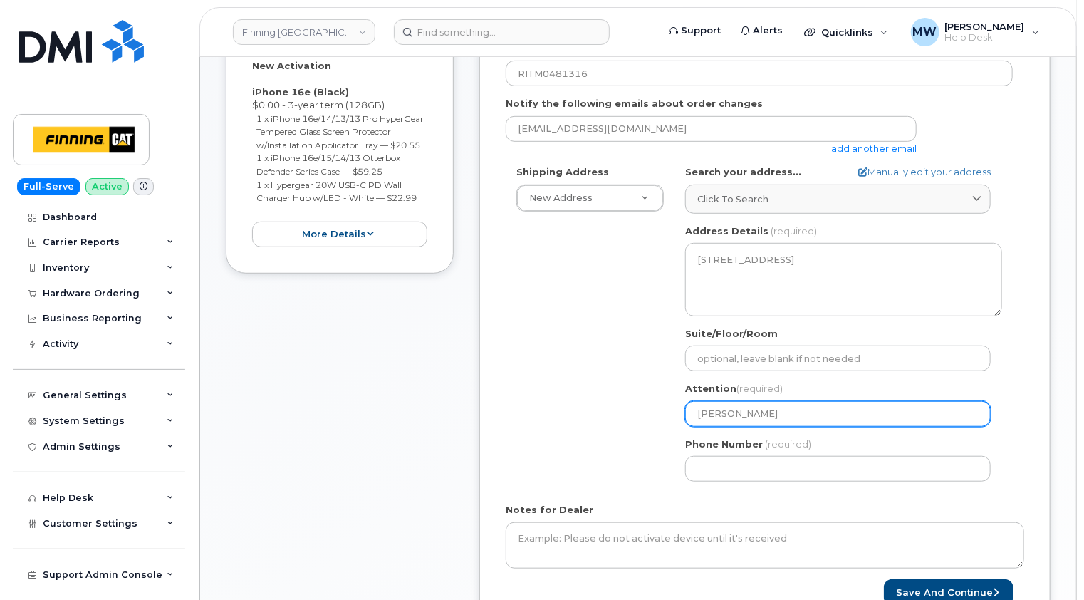
select select
type input "[PERSON_NAME]"
select select
type input "[PERSON_NAME]"
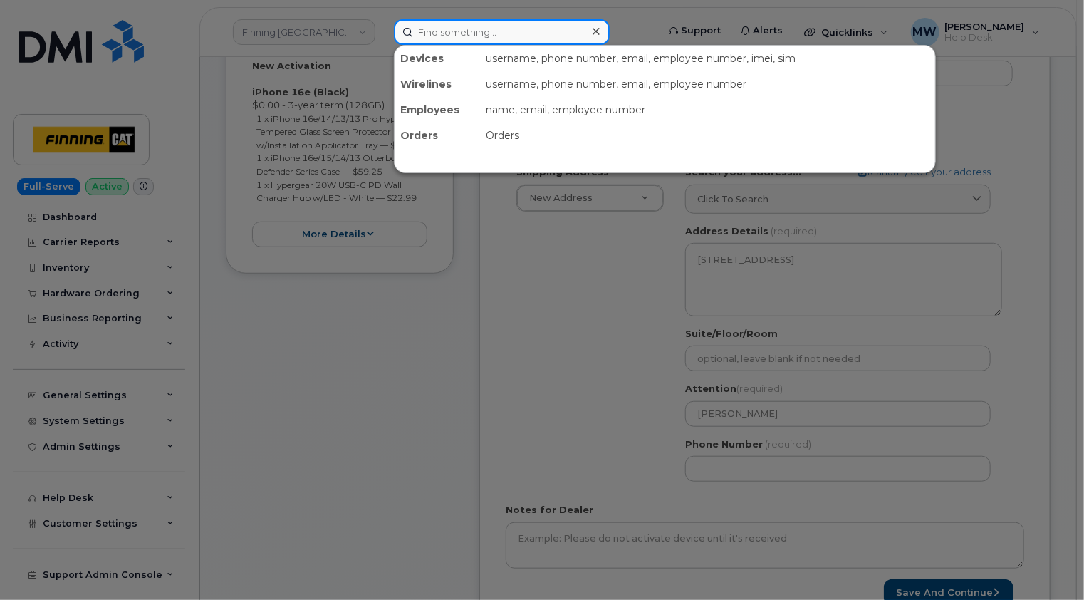
click at [487, 27] on input at bounding box center [502, 32] width 216 height 26
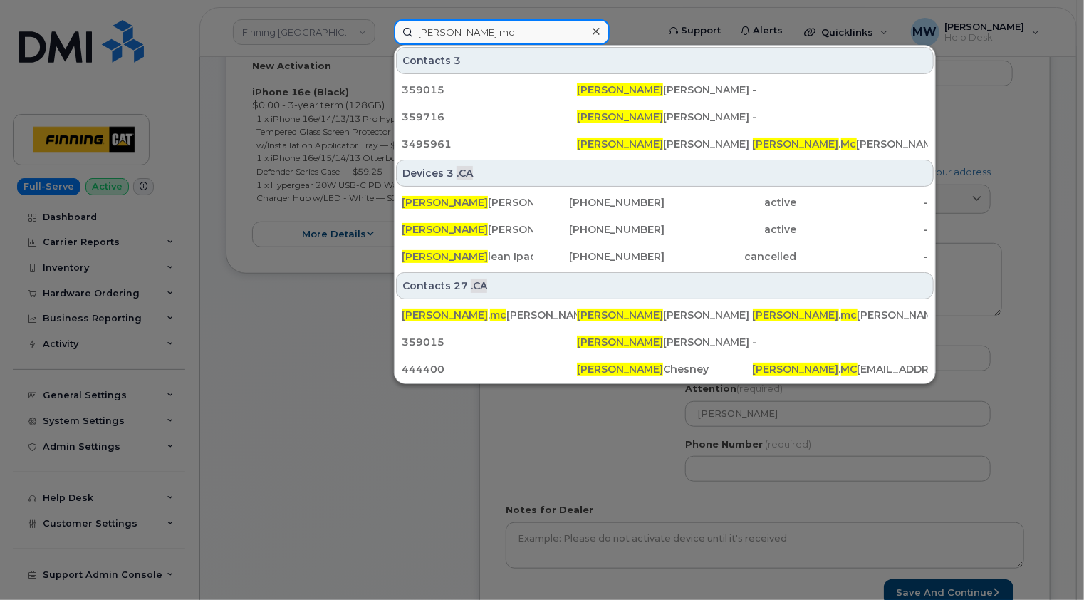
type input "[PERSON_NAME] mc"
click at [593, 28] on icon at bounding box center [596, 31] width 7 height 7
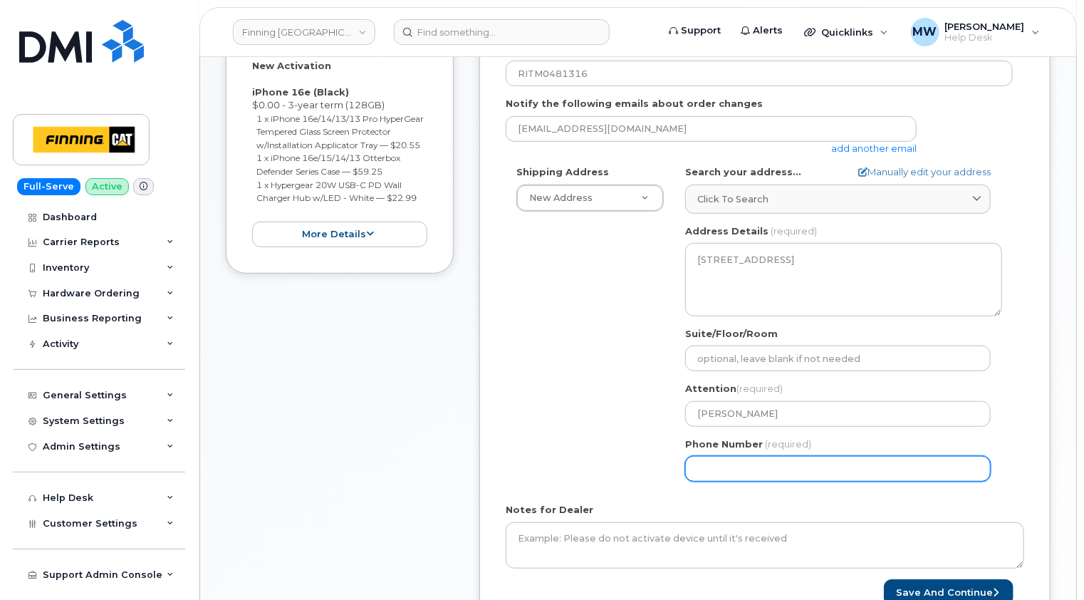
click at [732, 462] on input "Phone Number" at bounding box center [838, 469] width 306 height 26
paste input "2504896606"
select select
type input "2504896606"
click at [809, 486] on div "BC [GEOGRAPHIC_DATA] Search your address... Manually edit your address Click to…" at bounding box center [844, 328] width 338 height 327
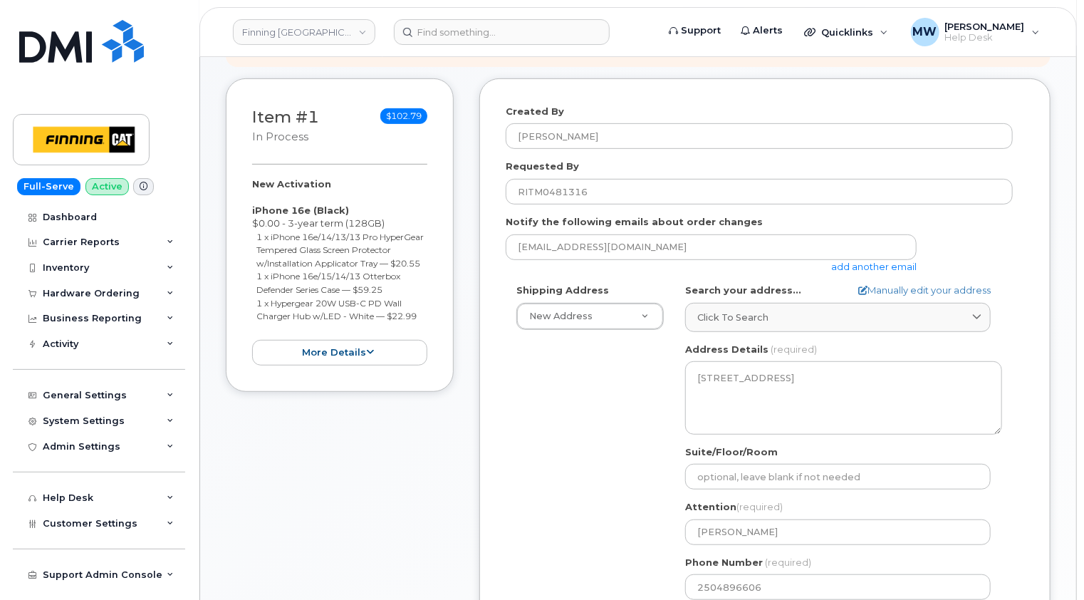
scroll to position [214, 0]
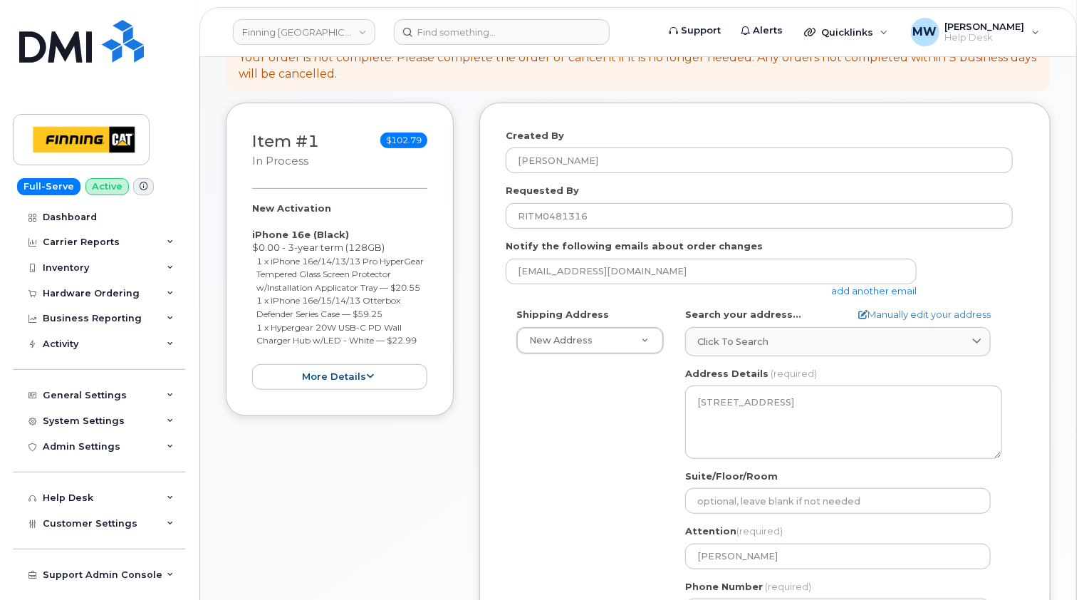
drag, startPoint x: 429, startPoint y: 355, endPoint x: 248, endPoint y: 237, distance: 215.8
click at [248, 237] on div "Item #1 in process $102.79 New Activation iPhone 16e (Black) $0.00 - 3-year ter…" at bounding box center [340, 260] width 228 height 314
copy div "iPhone 16e (Black) $0.00 - 3-year term (128GB) 1 x iPhone 16e/14/13/13 Pro Hype…"
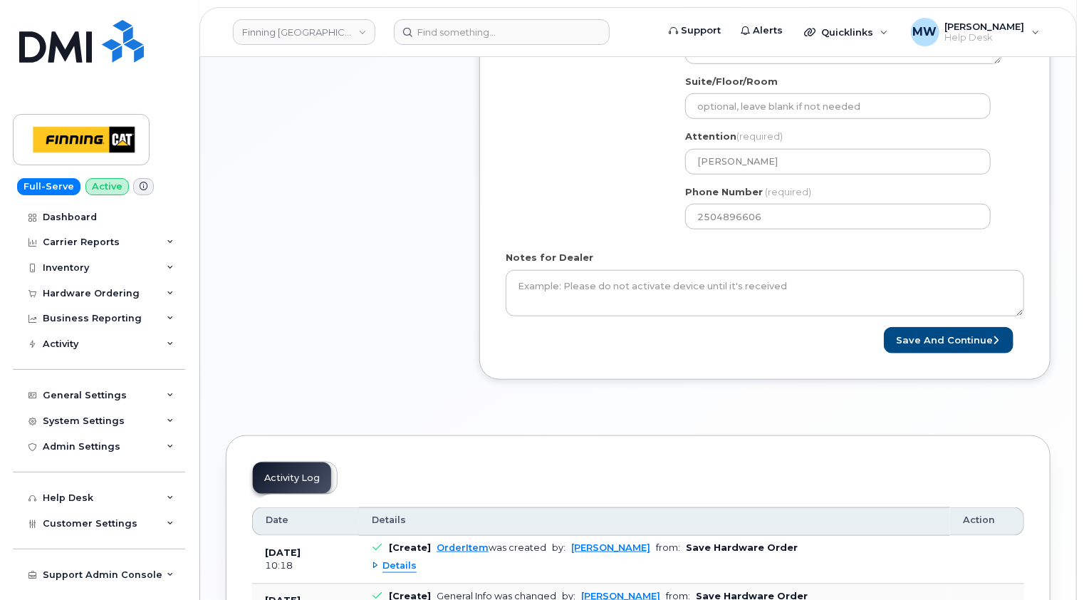
scroll to position [641, 0]
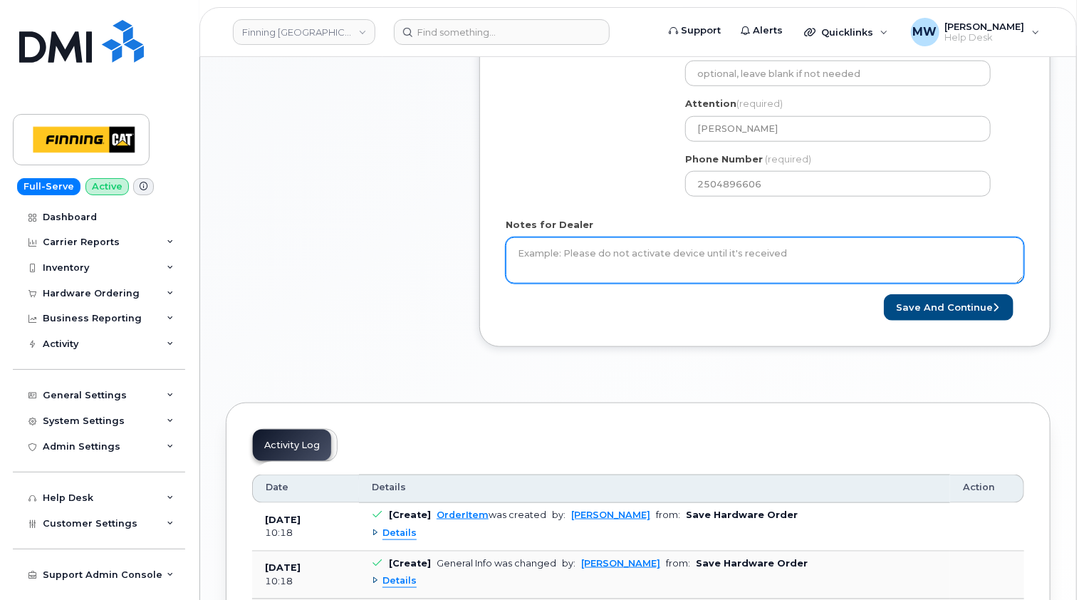
click at [598, 255] on textarea "Notes for Dealer" at bounding box center [765, 260] width 519 height 47
paste textarea "iPhone 16e (Black) $0.00 - 3-year term (128GB) 1 x iPhone 16e/14/13/13 Pro Hype…"
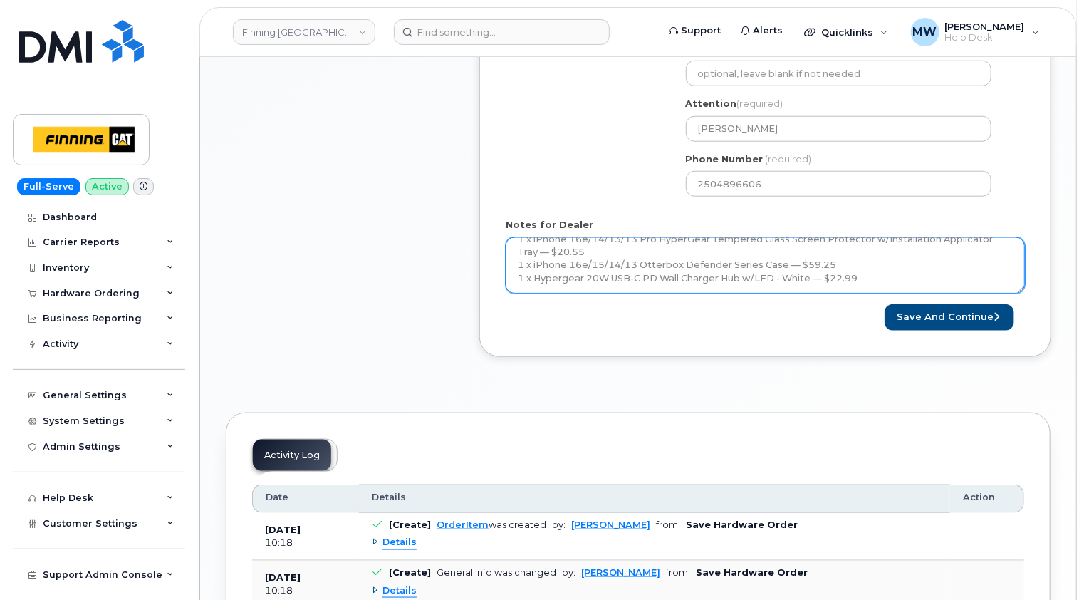
scroll to position [0, 0]
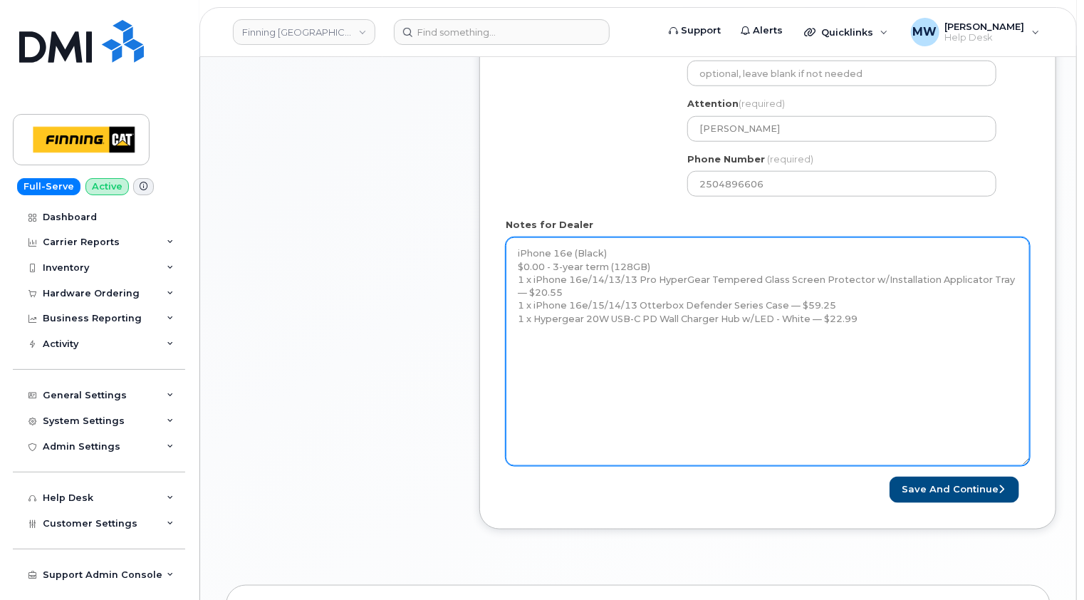
drag, startPoint x: 1021, startPoint y: 278, endPoint x: 1026, endPoint y: 460, distance: 182.4
click at [1026, 460] on textarea "iPhone 16e (Black) $0.00 - 3-year term (128GB) 1 x iPhone 16e/14/13/13 Pro Hype…" at bounding box center [768, 351] width 524 height 229
click at [540, 340] on textarea "iPhone 16e (Black) $0.00 - 3-year term (128GB) 1 x iPhone 16e/14/13/13 Pro Hype…" at bounding box center [768, 351] width 524 height 229
paste textarea "Telus Order #TL38650021"
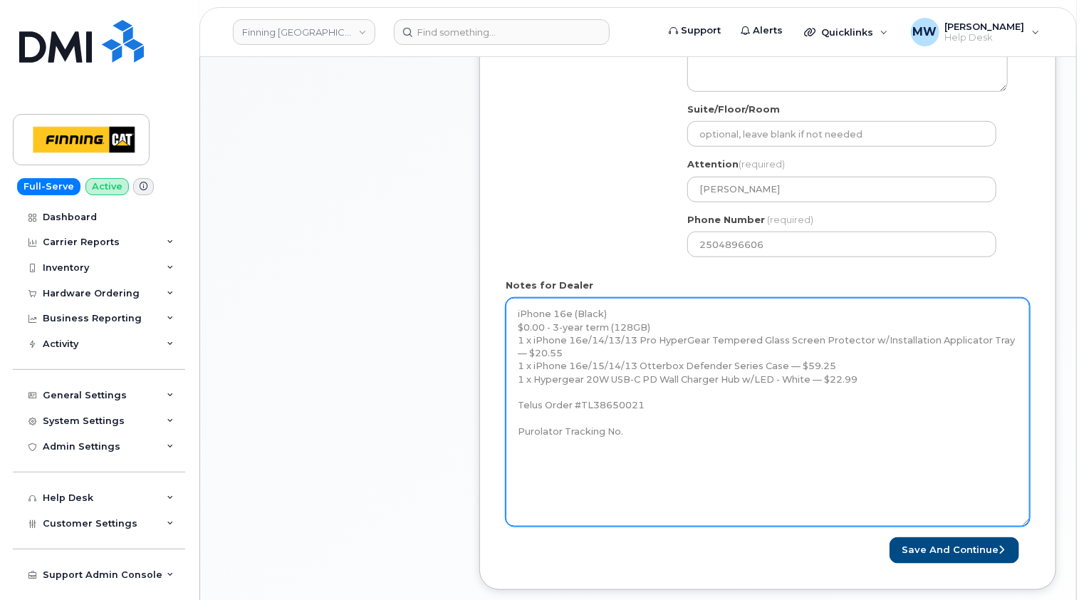
scroll to position [641, 0]
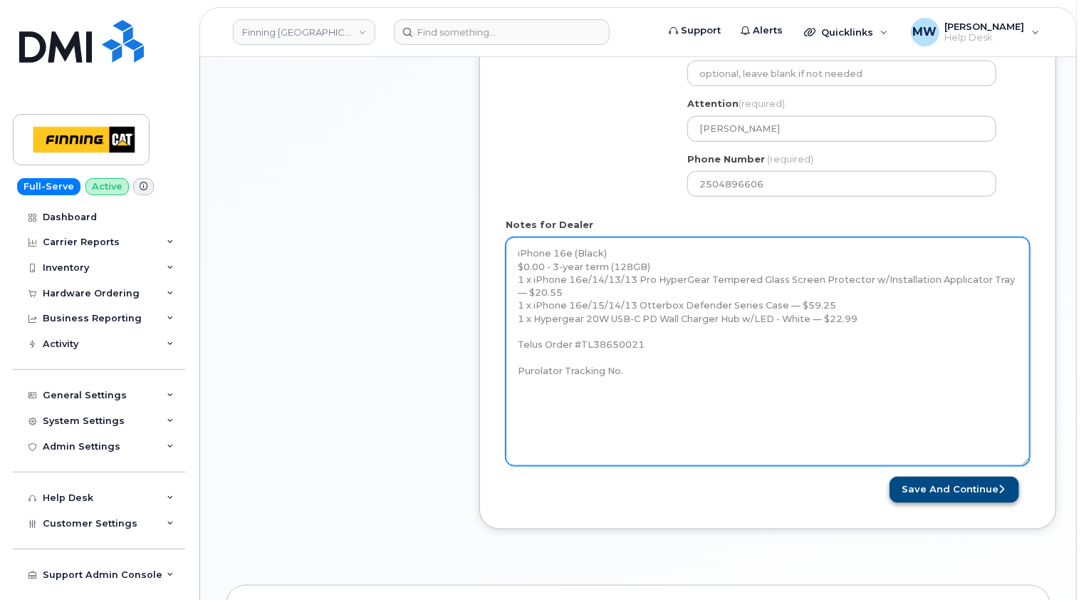
type textarea "iPhone 16e (Black) $0.00 - 3-year term (128GB) 1 x iPhone 16e/14/13/13 Pro Hype…"
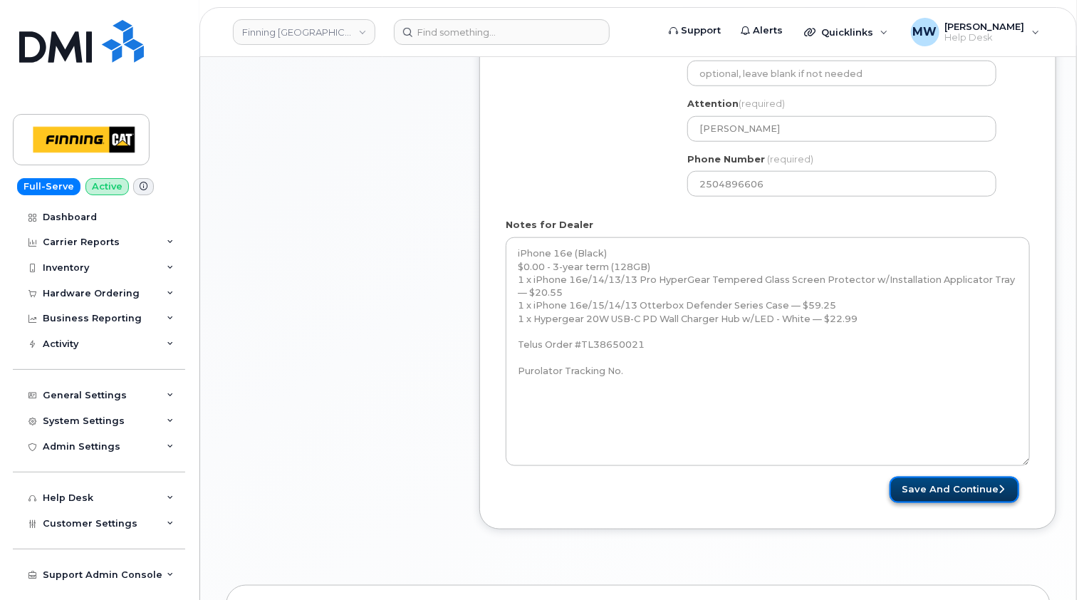
click at [964, 492] on button "Save and Continue" at bounding box center [955, 490] width 130 height 26
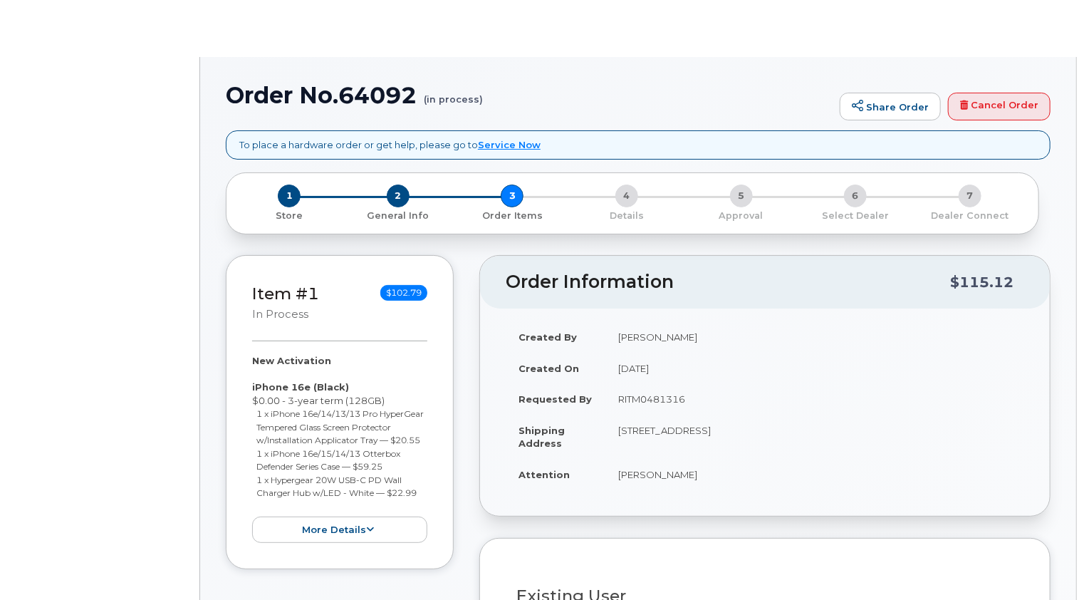
select select "377824"
radio input "true"
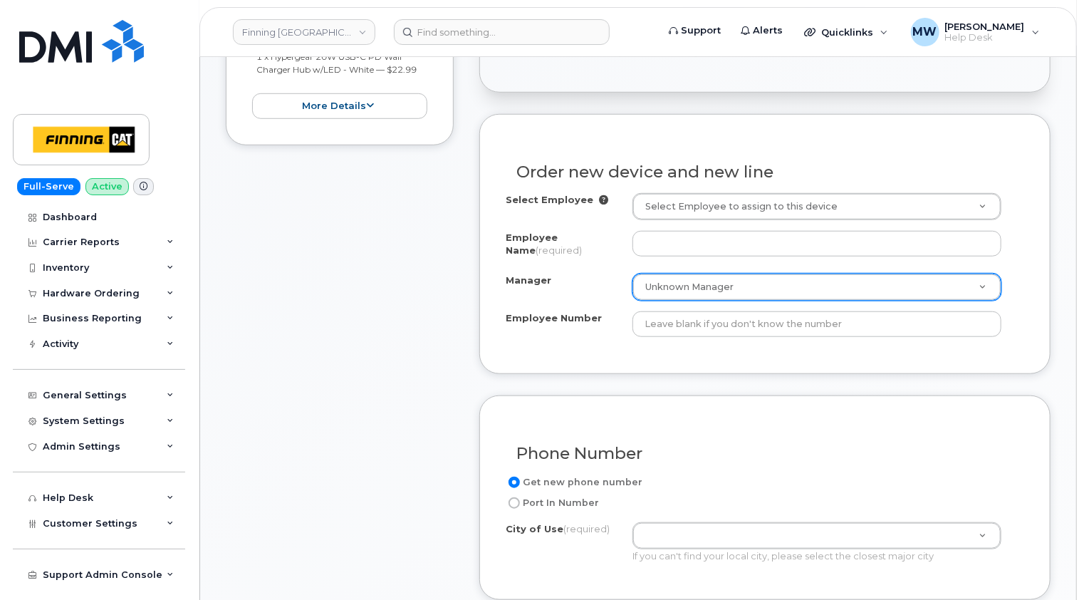
scroll to position [499, 0]
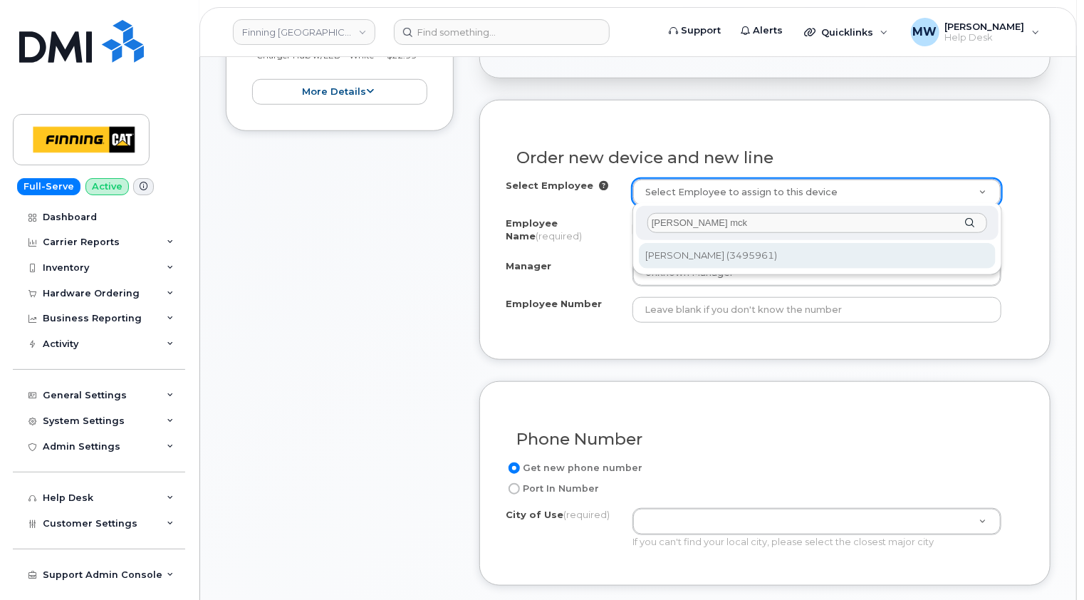
type input "[PERSON_NAME] mck"
type input "765301"
type input "[PERSON_NAME]"
type input "3495961"
select select "D81"
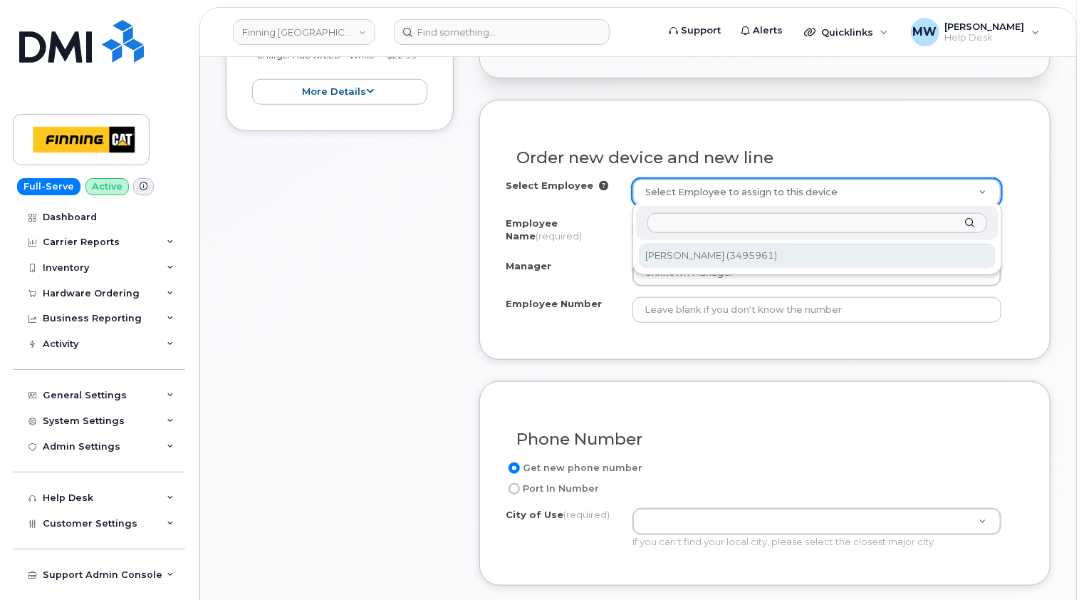
select select "CSMAAAA"
select select "467529"
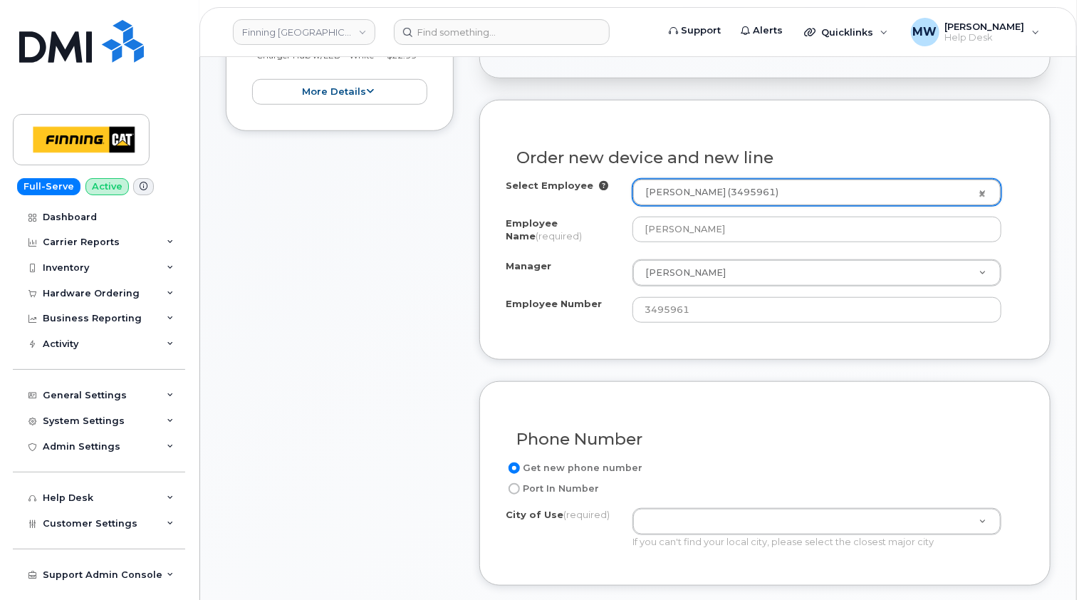
click at [245, 312] on div "Item #1 in process $102.79 New Activation iPhone 16e (Black) $0.00 - 3-year ter…" at bounding box center [340, 465] width 228 height 1294
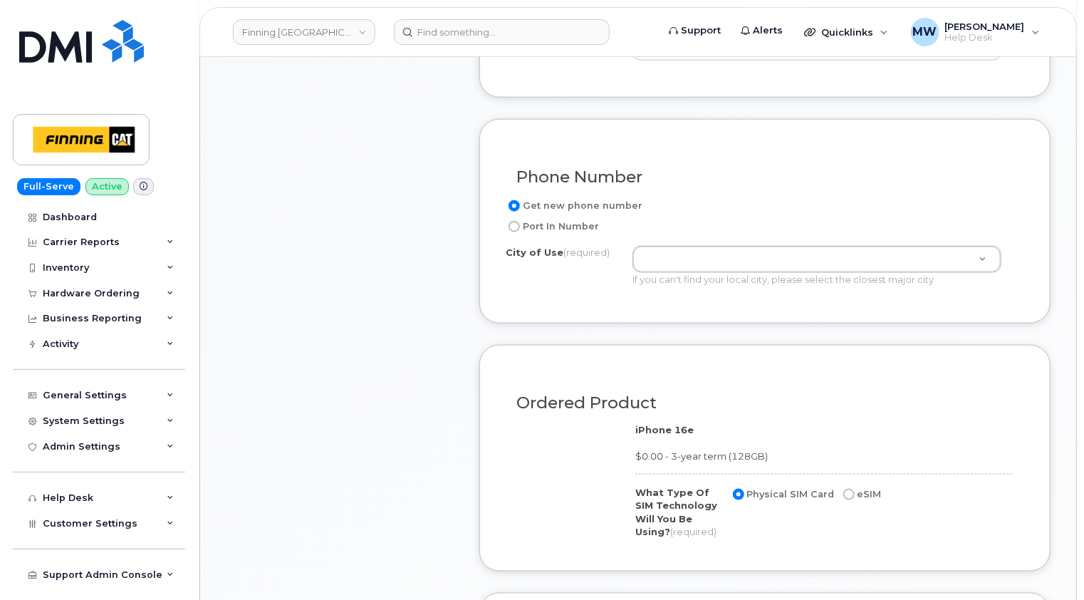
scroll to position [784, 0]
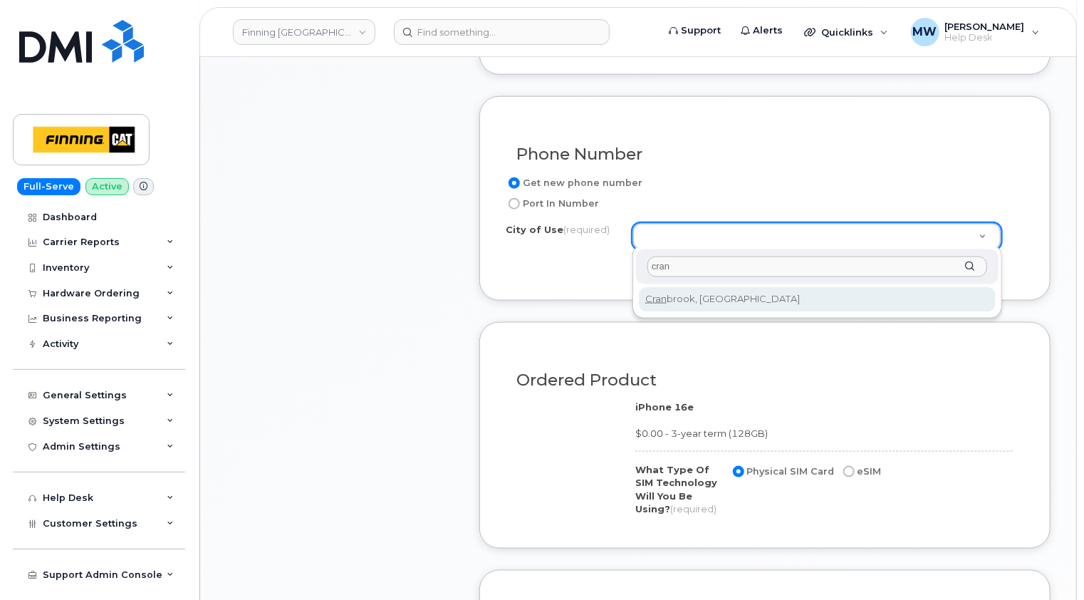
type input "cran"
type input "649"
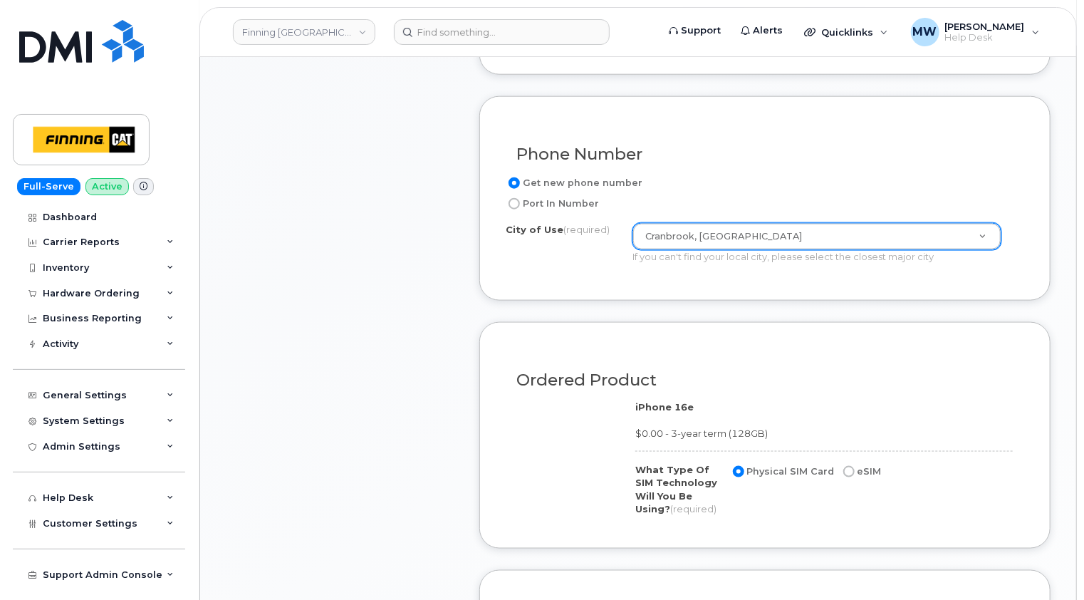
click at [389, 278] on div "Item #1 in process $102.79 New Activation iPhone 16e (Black) $0.00 - 3-year ter…" at bounding box center [340, 180] width 228 height 1294
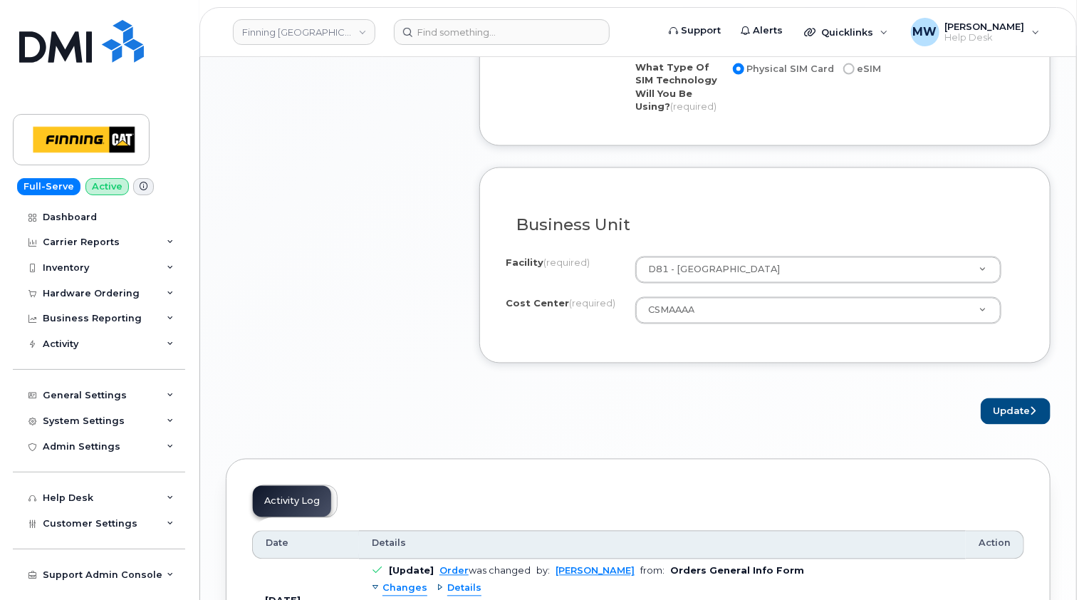
scroll to position [1211, 0]
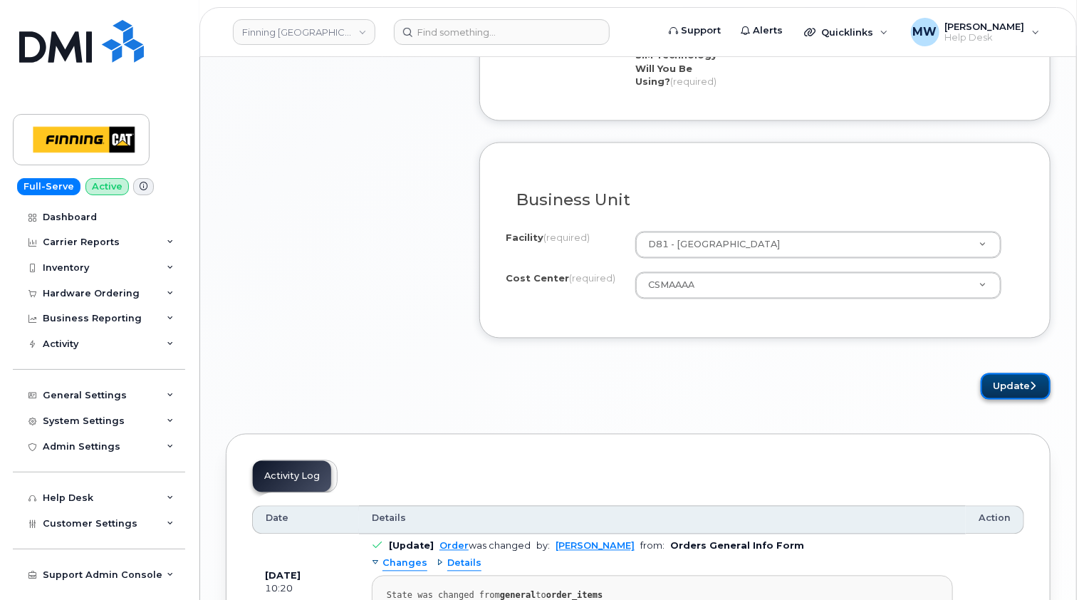
click at [1020, 385] on button "Update" at bounding box center [1016, 386] width 70 height 26
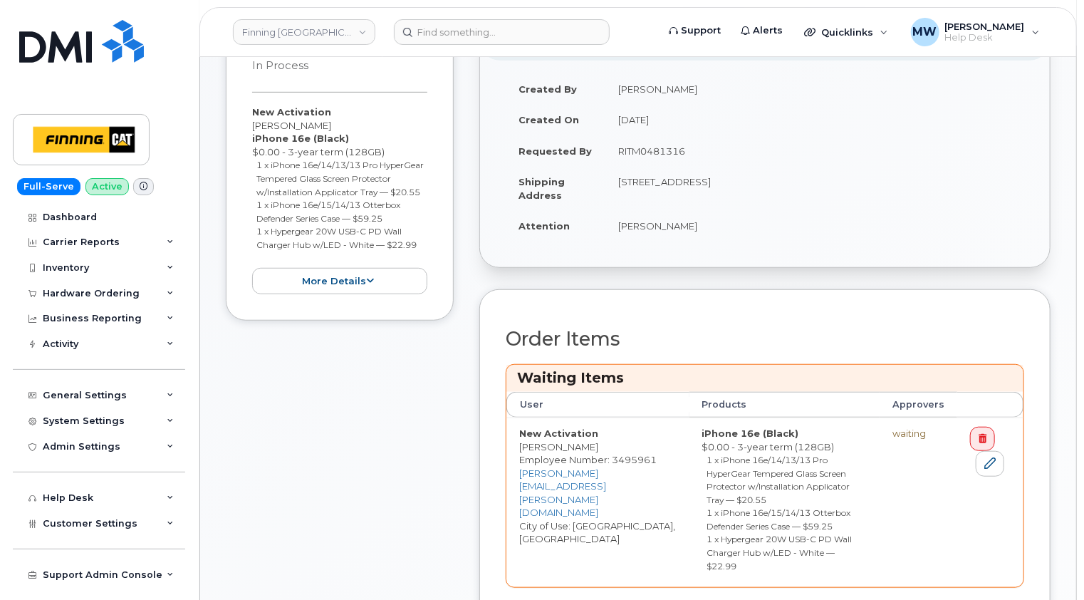
scroll to position [499, 0]
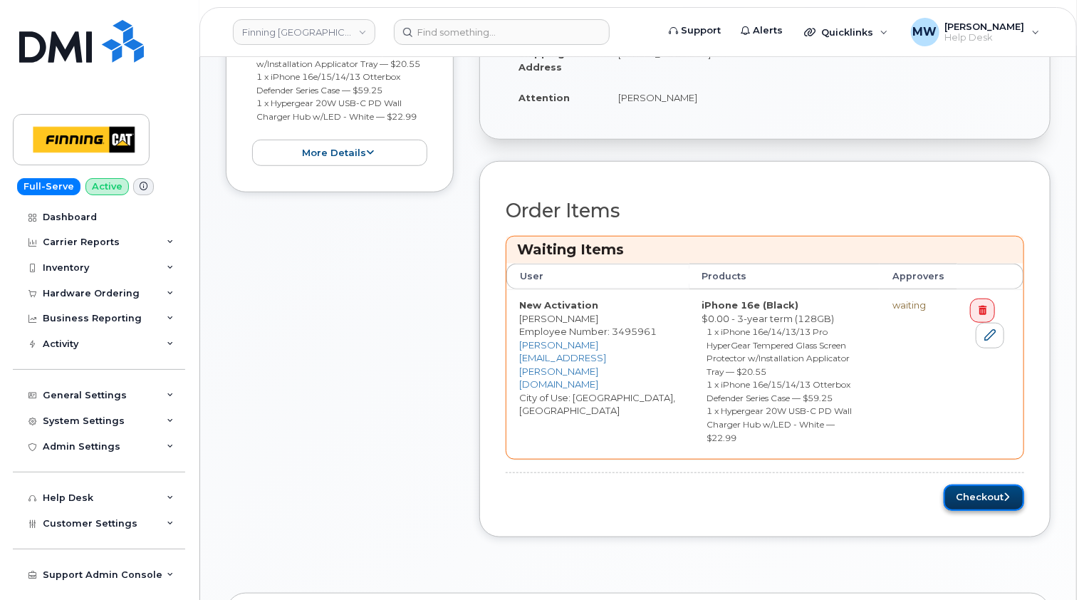
click at [987, 484] on button "Checkout" at bounding box center [984, 497] width 80 height 26
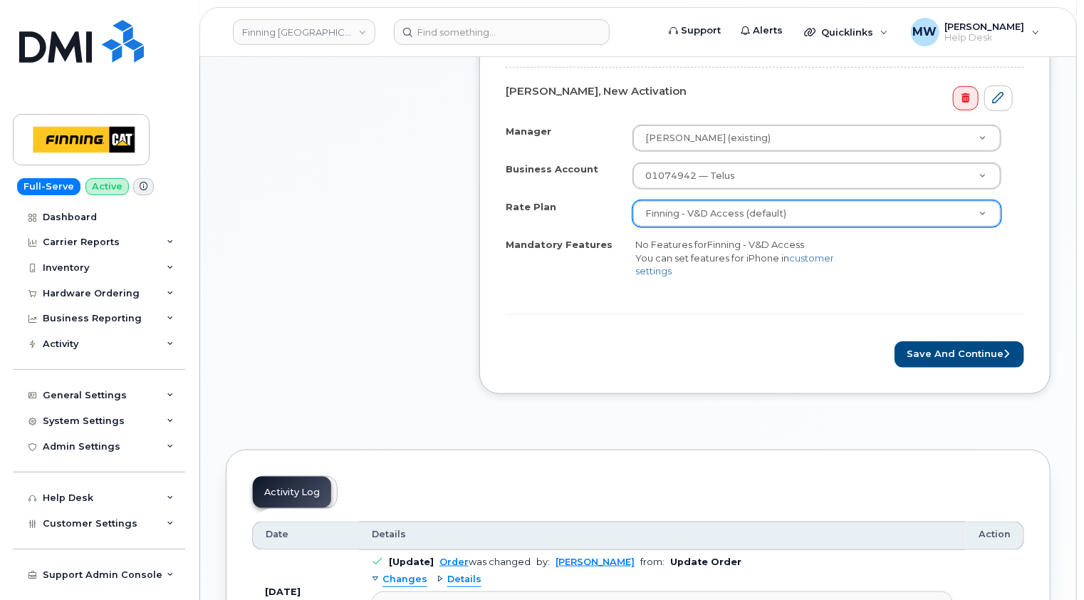
scroll to position [641, 0]
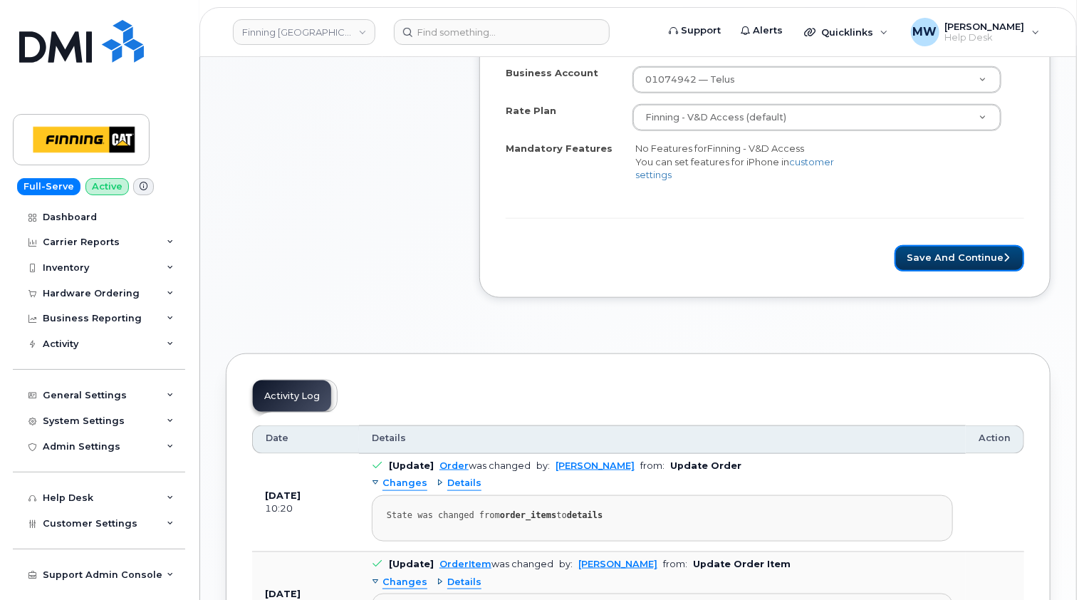
drag, startPoint x: 955, startPoint y: 252, endPoint x: 755, endPoint y: 255, distance: 200.2
click at [955, 252] on button "Save and Continue" at bounding box center [960, 258] width 130 height 26
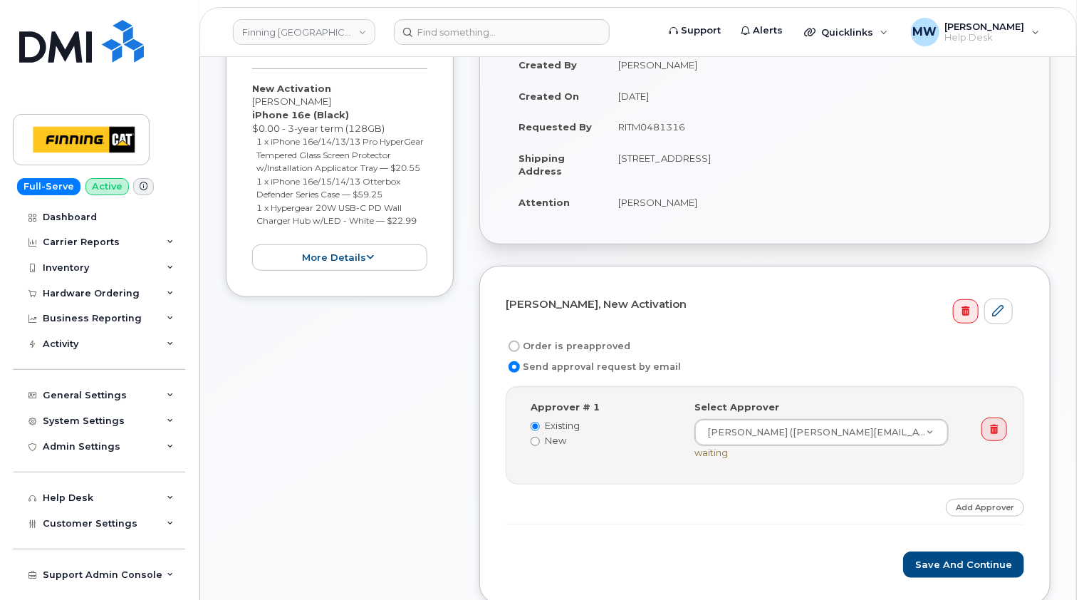
scroll to position [356, 0]
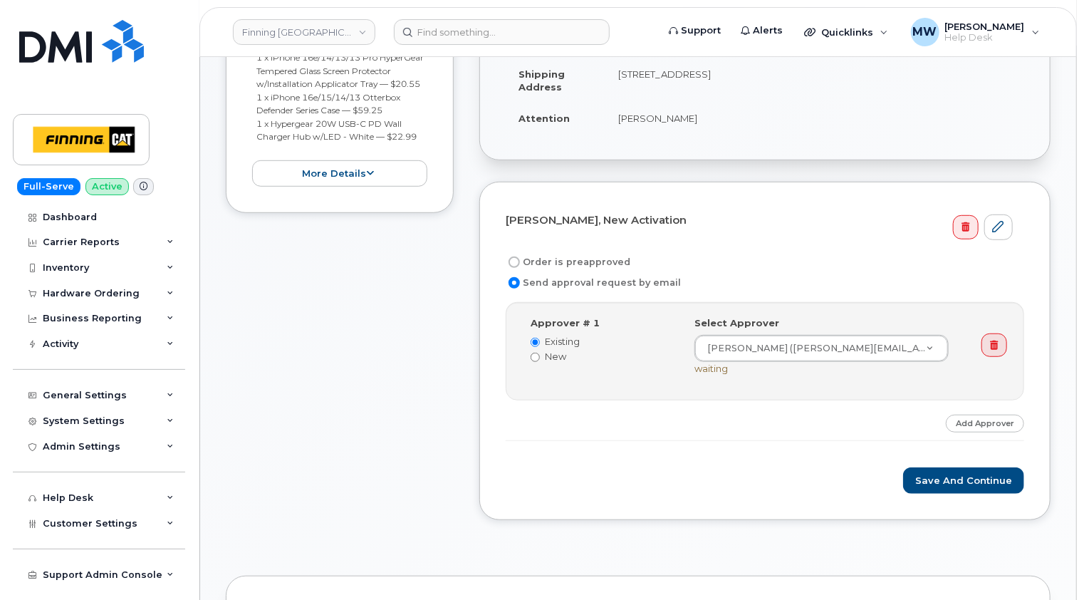
click at [591, 263] on label "Order is preapproved" at bounding box center [568, 262] width 125 height 17
click at [520, 263] on input "Order is preapproved" at bounding box center [514, 261] width 11 height 11
radio input "true"
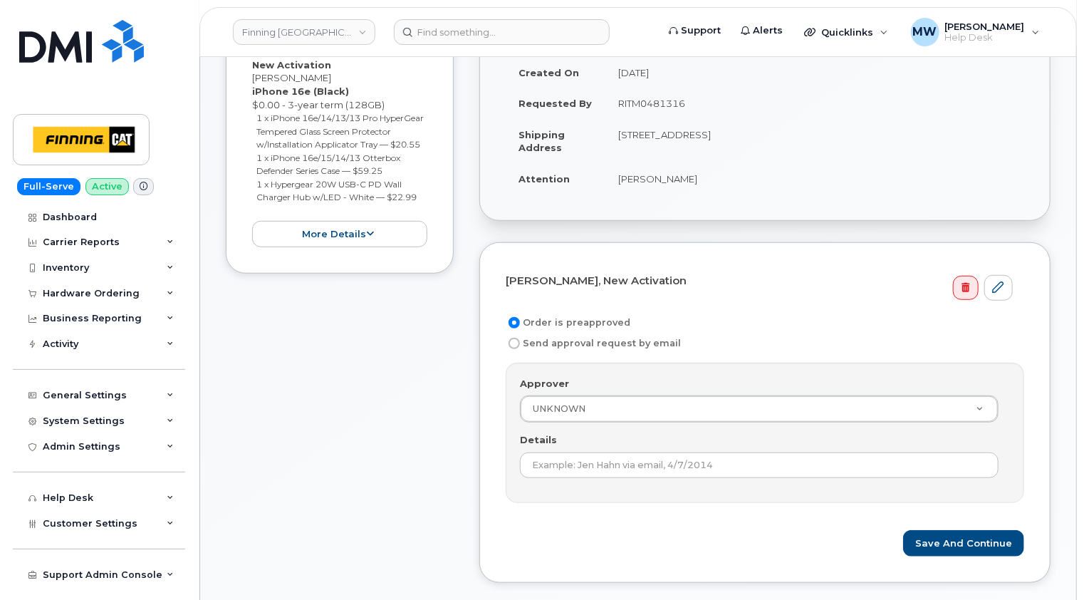
scroll to position [214, 0]
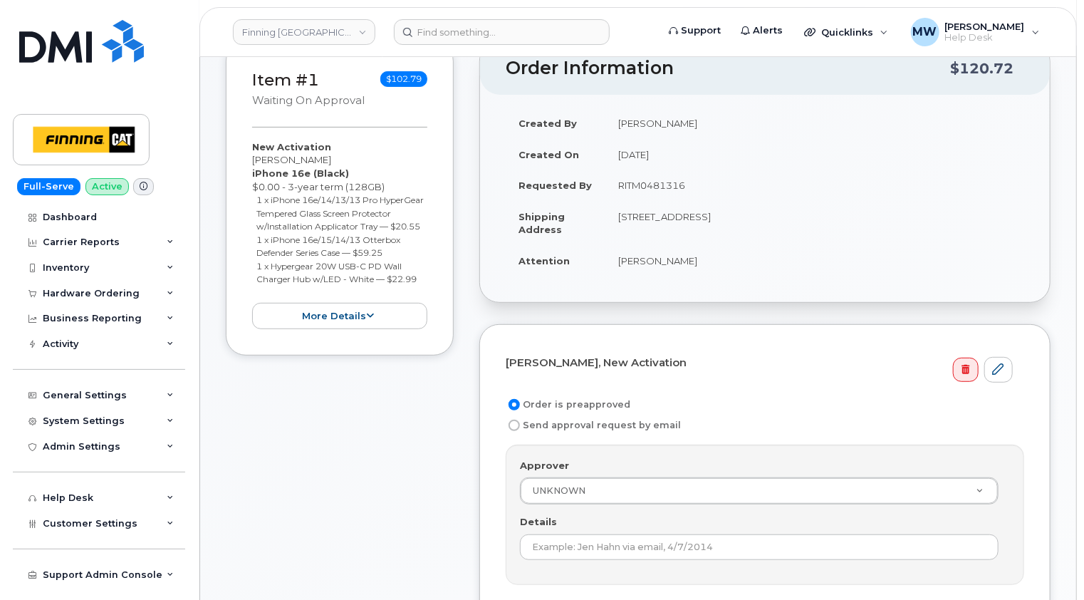
click at [649, 187] on td "RITM0481316" at bounding box center [814, 185] width 419 height 31
copy td "RITM0481316"
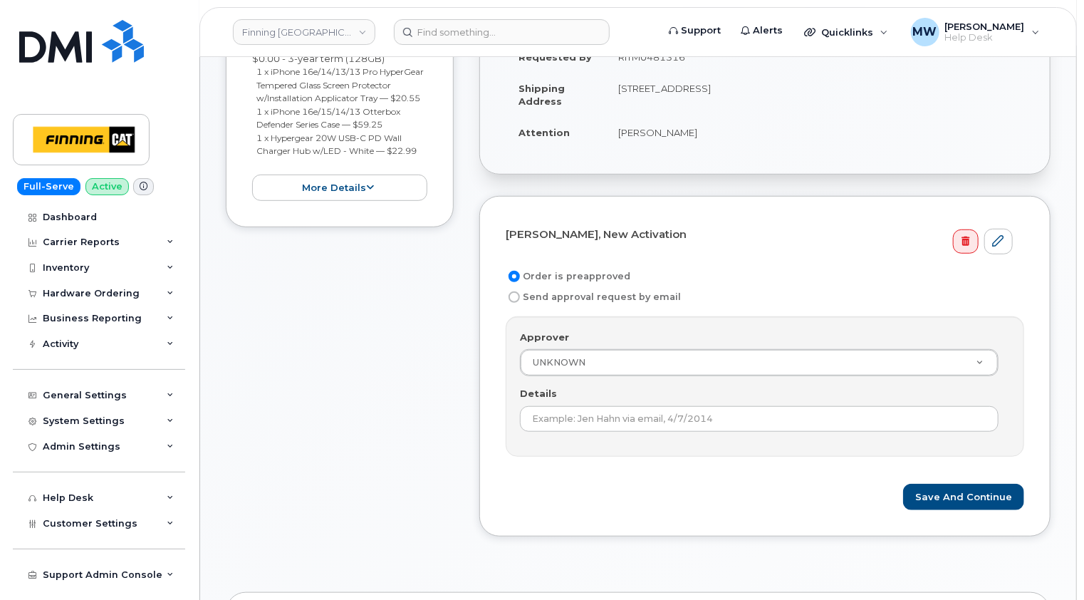
scroll to position [499, 0]
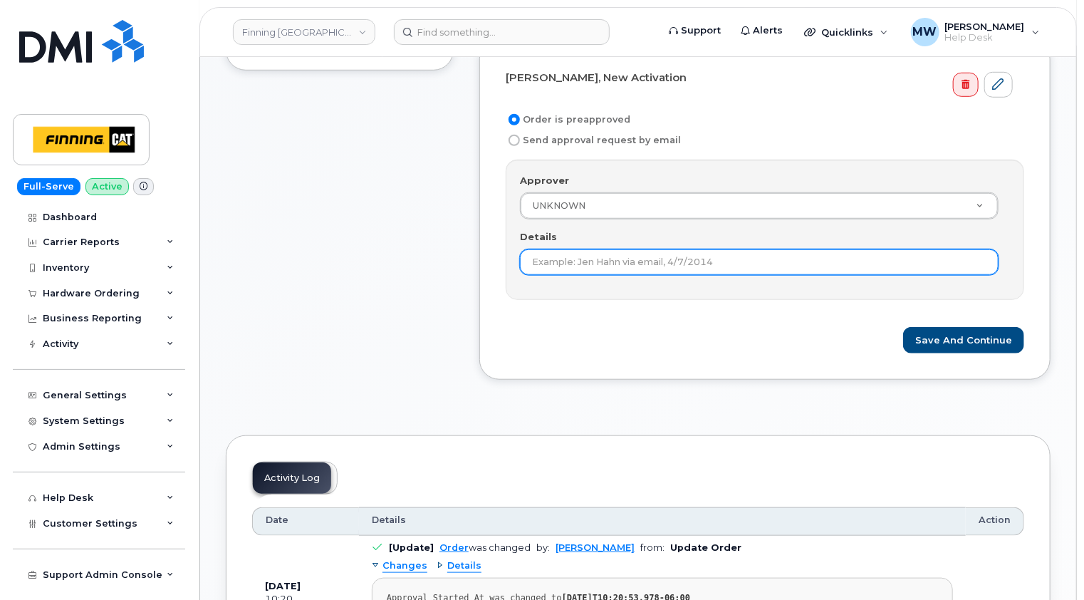
click at [652, 254] on input "Details" at bounding box center [759, 262] width 479 height 26
paste input "RITM0481316"
type input "RITM0481316"
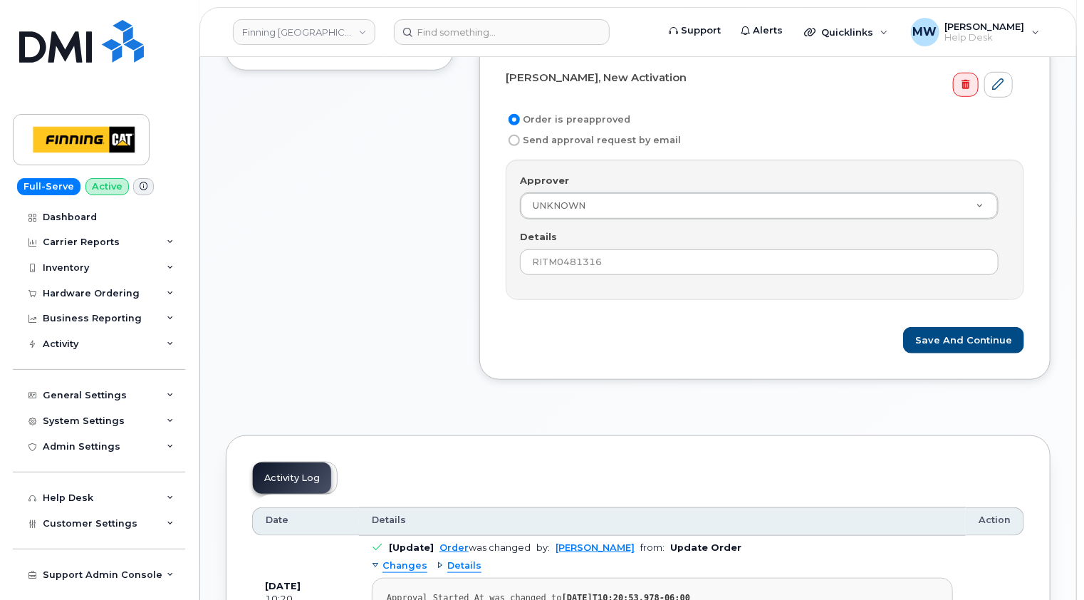
click at [687, 313] on form "[PERSON_NAME], New Activation Order is preapproved Send approval request by ema…" at bounding box center [765, 210] width 519 height 288
click at [977, 332] on button "Save and Continue" at bounding box center [963, 340] width 121 height 26
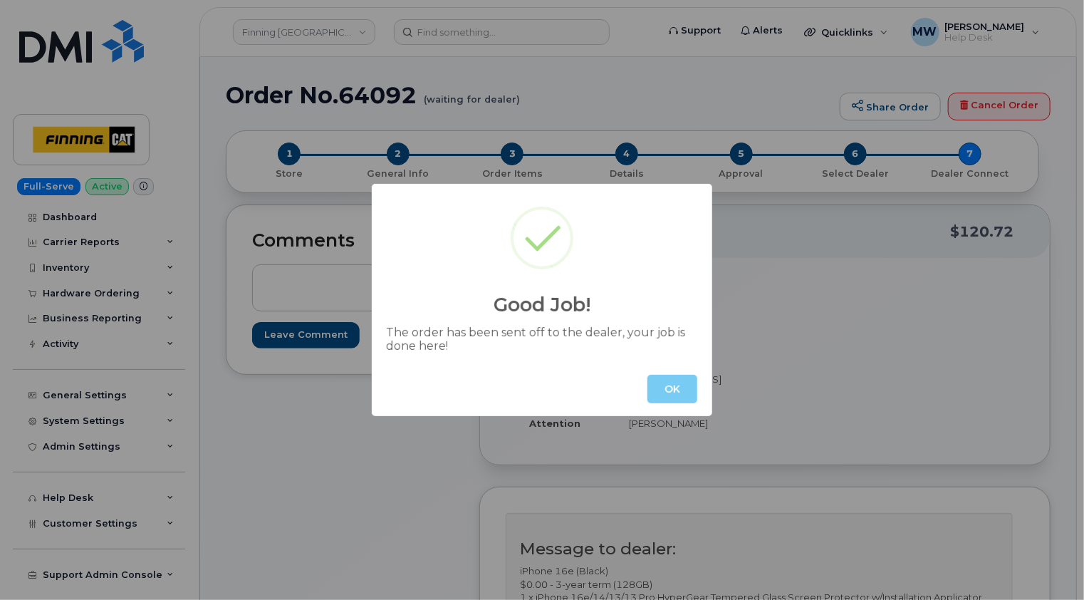
click at [665, 390] on button "OK" at bounding box center [672, 389] width 50 height 28
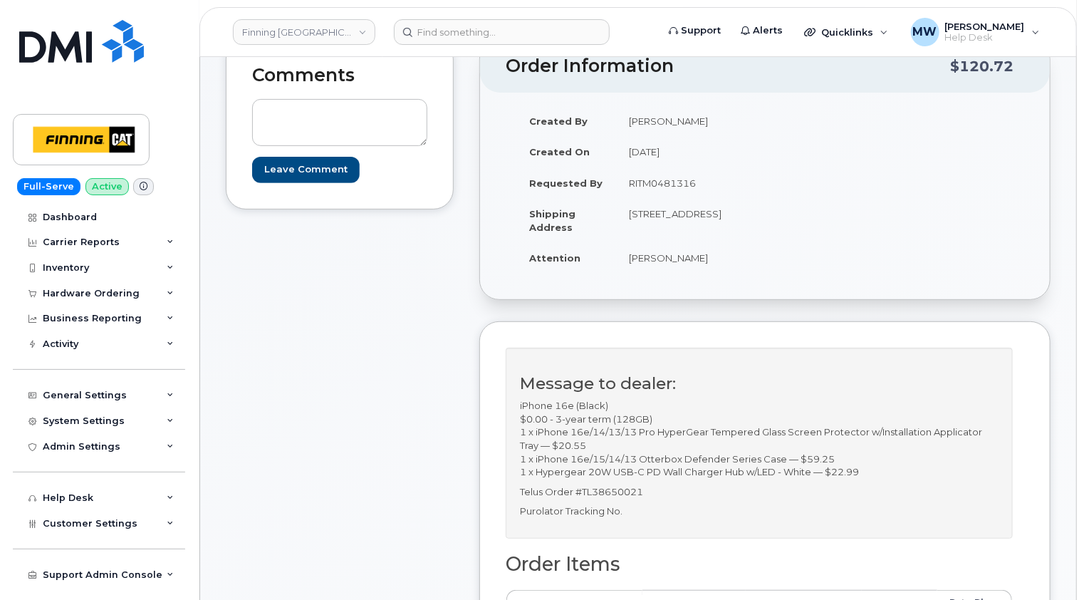
scroll to position [142, 0]
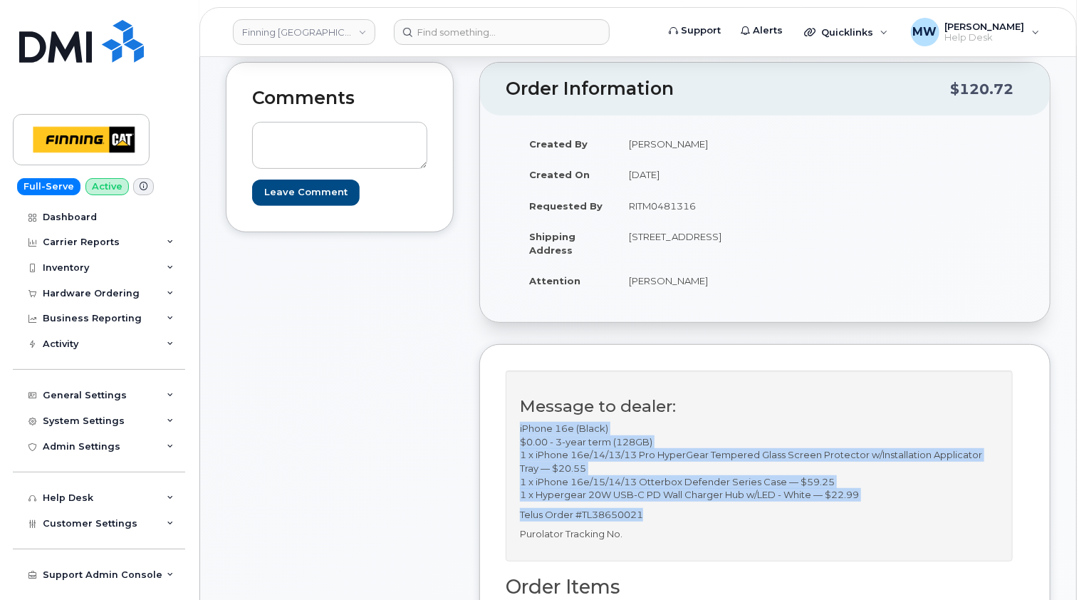
drag, startPoint x: 652, startPoint y: 526, endPoint x: 519, endPoint y: 444, distance: 157.0
click at [519, 444] on div "Message to dealer: iPhone 16e (Black) $0.00 - 3-year term (128GB) 1 x iPhone 16…" at bounding box center [759, 465] width 507 height 191
copy div "iPhone 16e (Black) $0.00 - 3-year term (128GB) 1 x iPhone 16e/14/13/13 Pro Hype…"
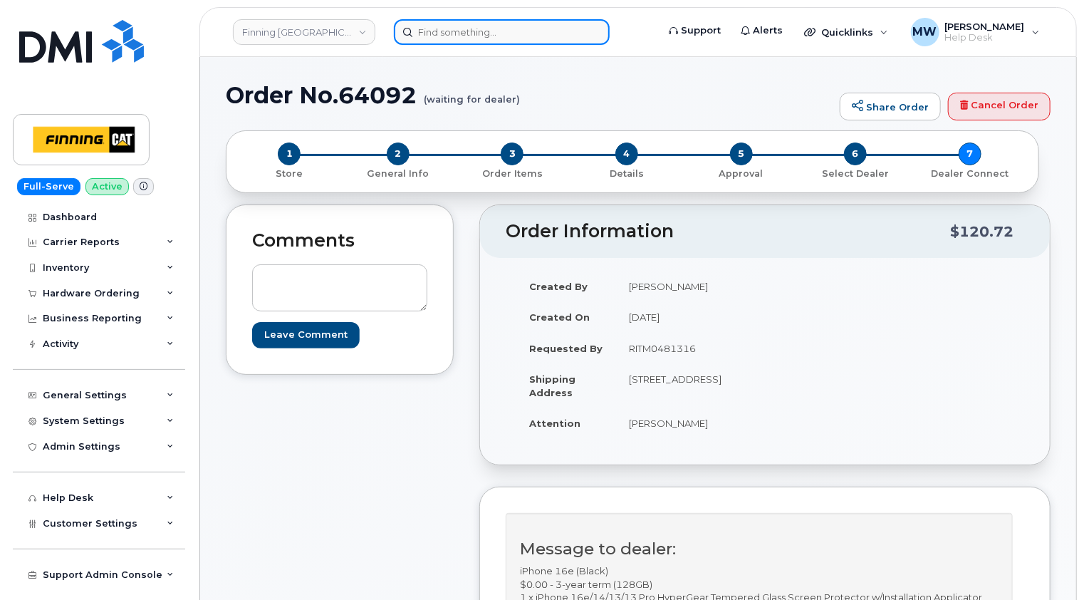
click at [479, 26] on input at bounding box center [502, 32] width 216 height 26
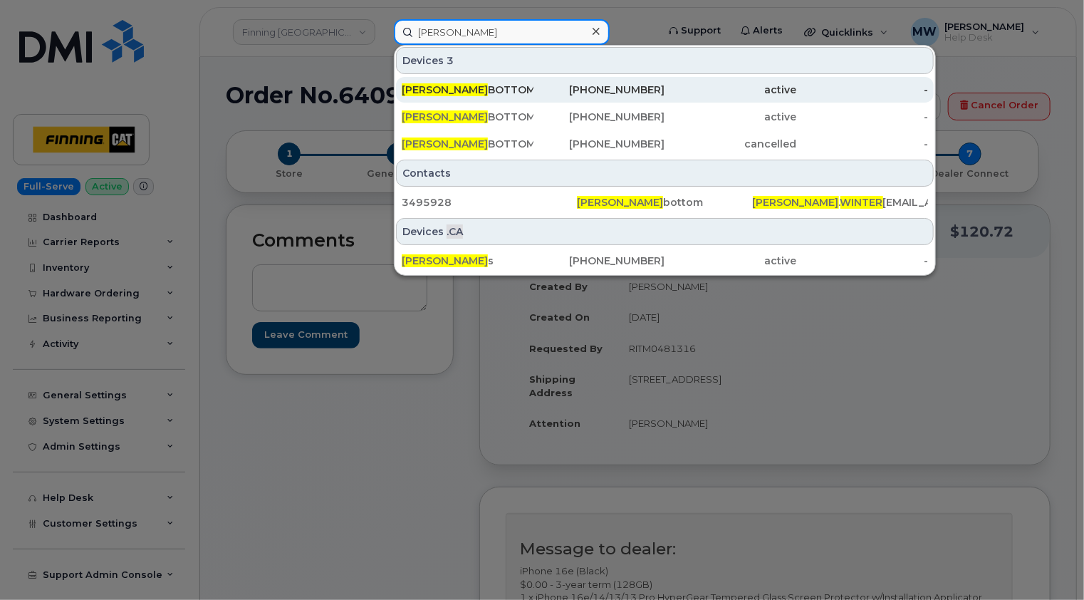
type input "kyle winter"
click at [485, 84] on div "KYLE WINTER BOTTOM" at bounding box center [468, 90] width 132 height 14
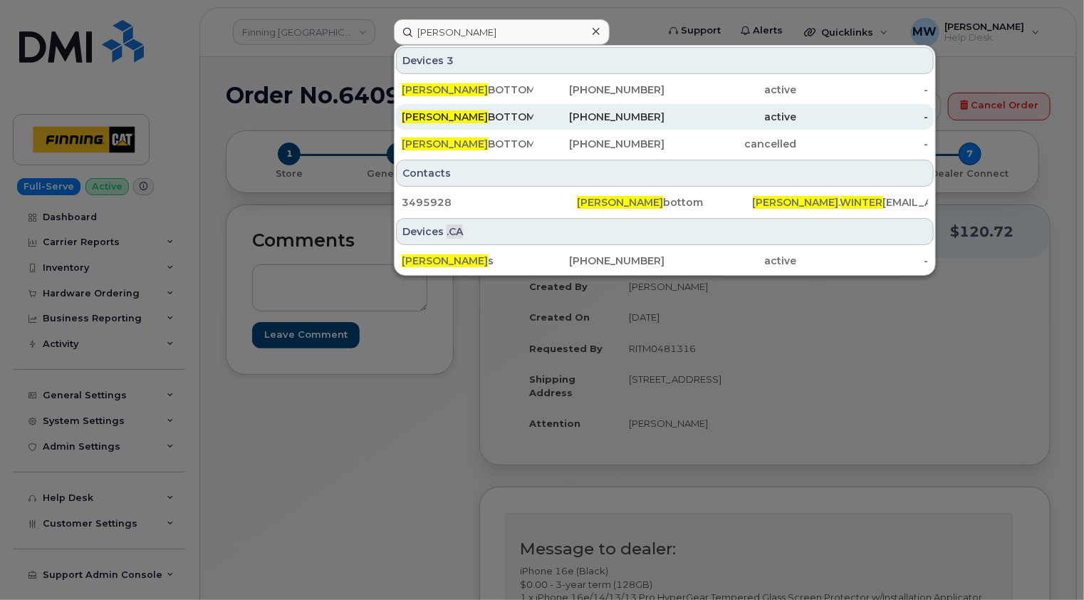
click at [487, 111] on div "KYLE WINTER BOTTOM" at bounding box center [468, 117] width 132 height 14
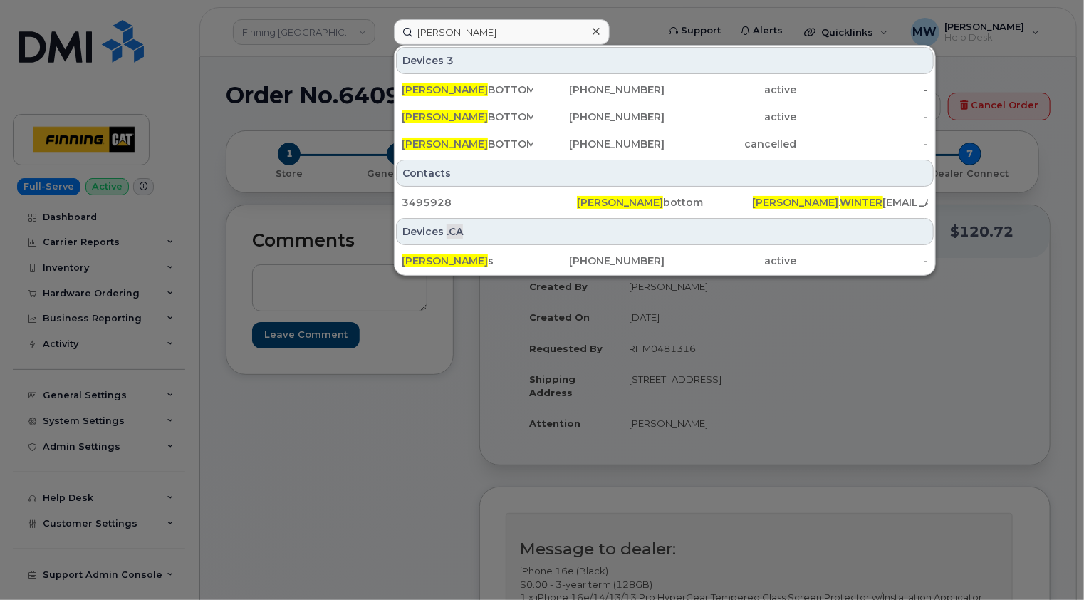
click at [596, 29] on icon at bounding box center [596, 31] width 7 height 11
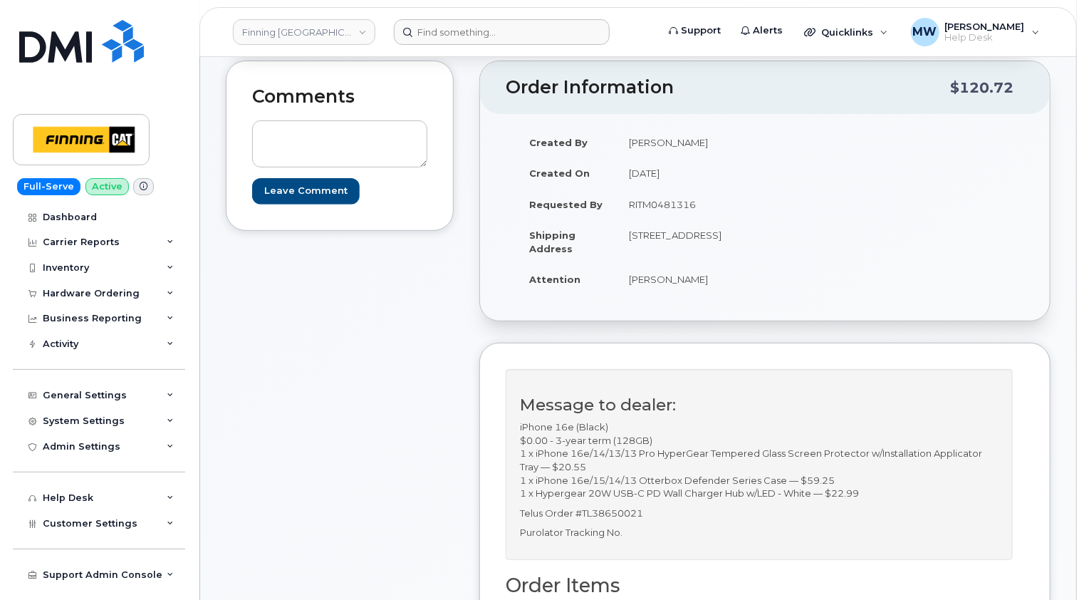
scroll to position [285, 0]
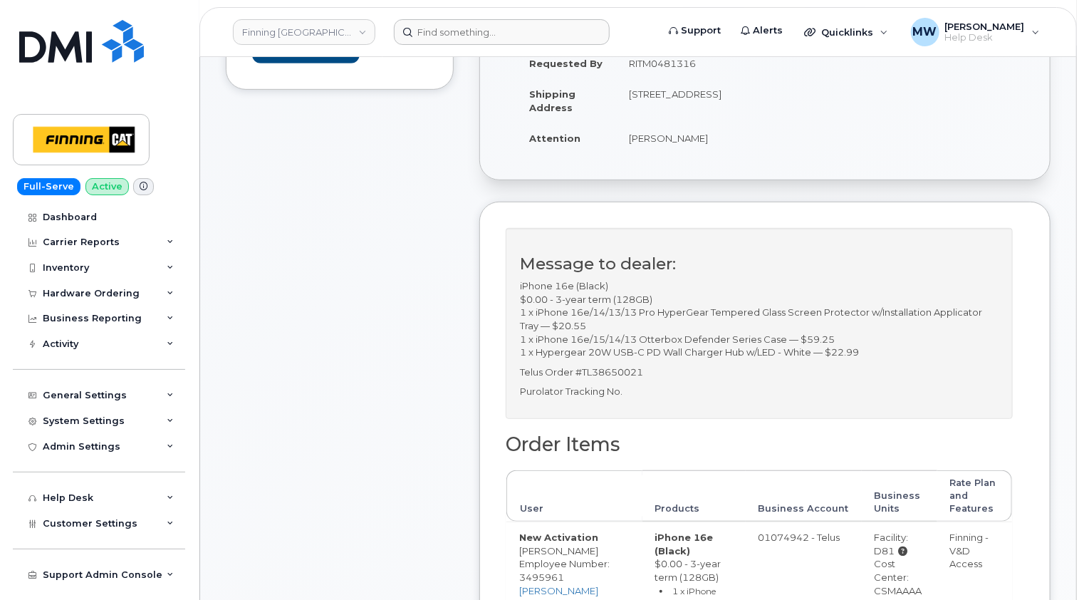
drag, startPoint x: 645, startPoint y: 117, endPoint x: 710, endPoint y: 108, distance: 65.5
click at [710, 108] on td "[STREET_ADDRESS]" at bounding box center [685, 100] width 138 height 44
copy td "V1C 3S2"
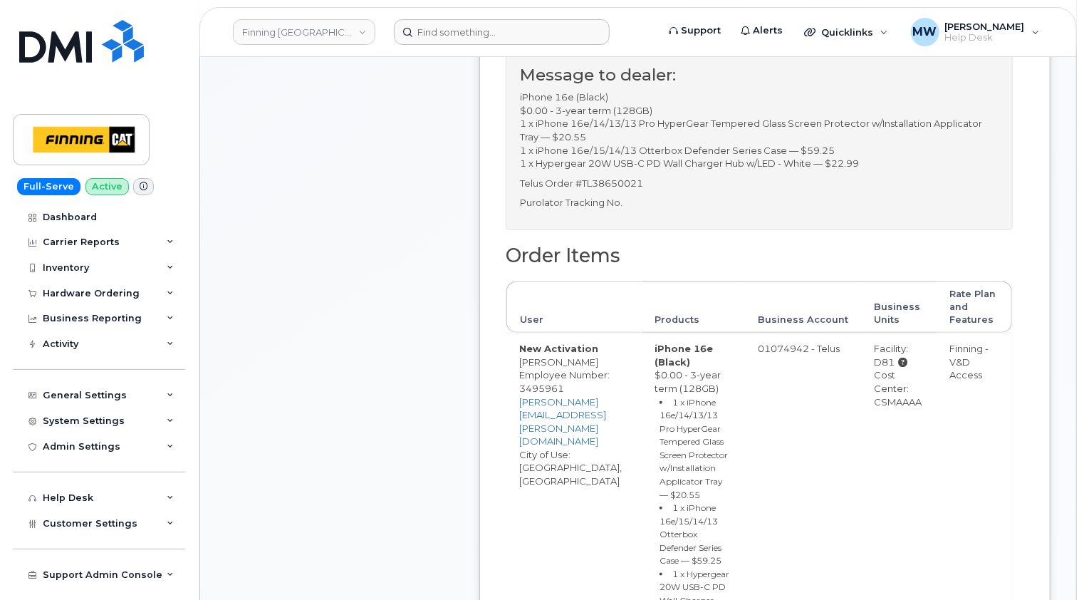
scroll to position [499, 0]
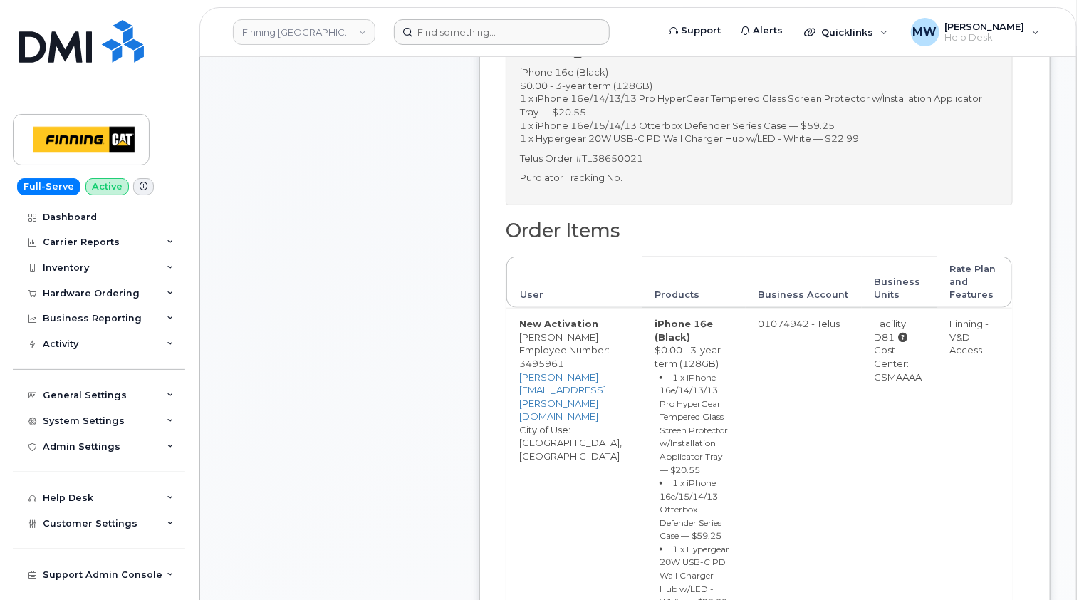
click at [904, 383] on div "Cost Center: CSMAAAA" at bounding box center [900, 363] width 50 height 40
copy div "CSMAAAA"
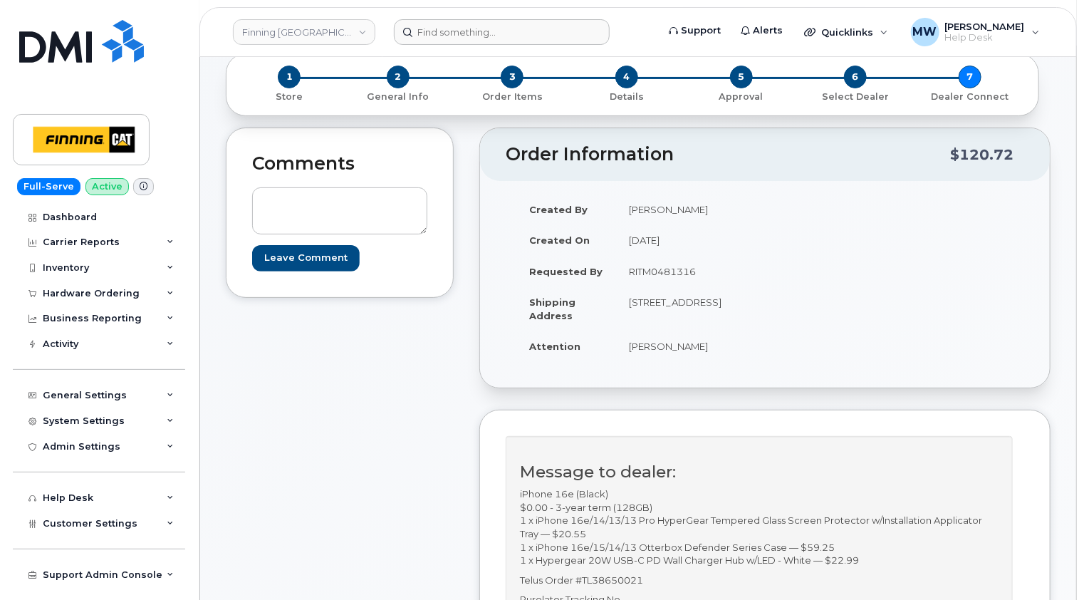
scroll to position [0, 0]
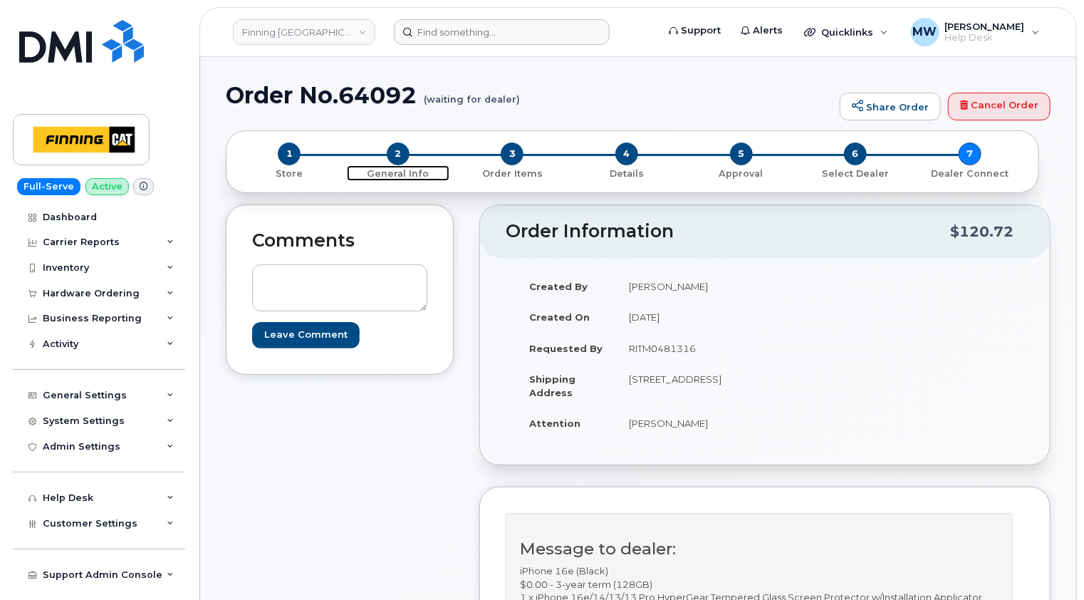
click at [393, 150] on span "2" at bounding box center [398, 153] width 23 height 23
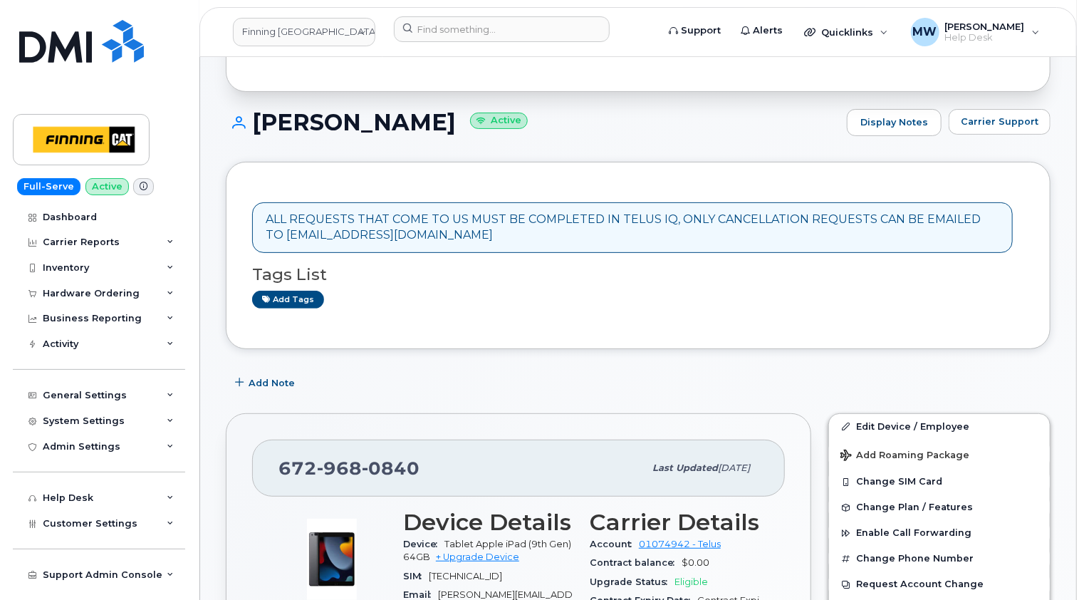
scroll to position [214, 0]
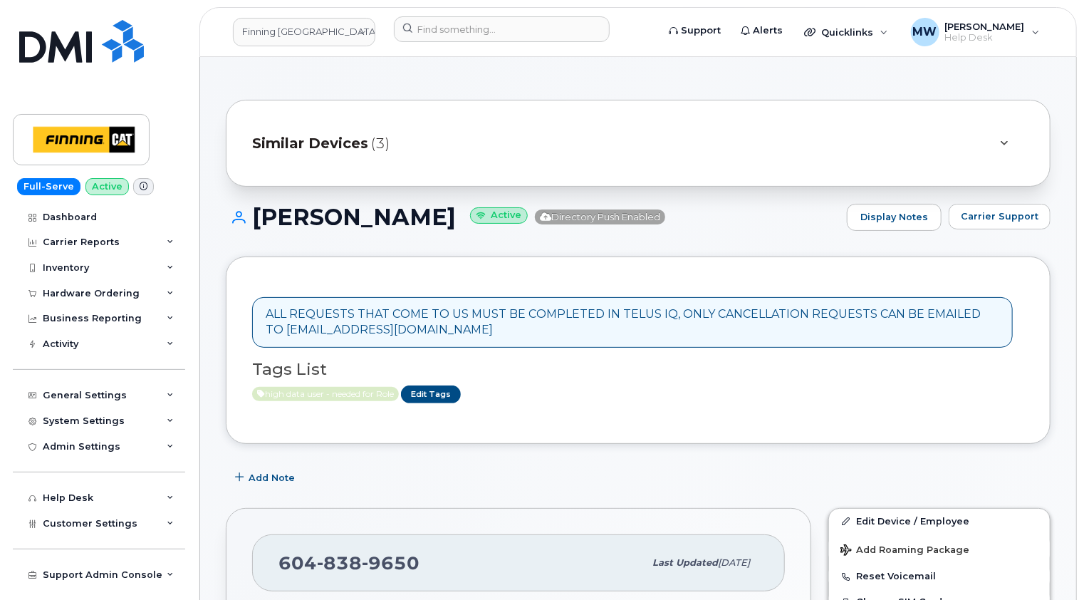
click at [373, 563] on span "9650" at bounding box center [391, 562] width 58 height 21
copy span "[PHONE_NUMBER]"
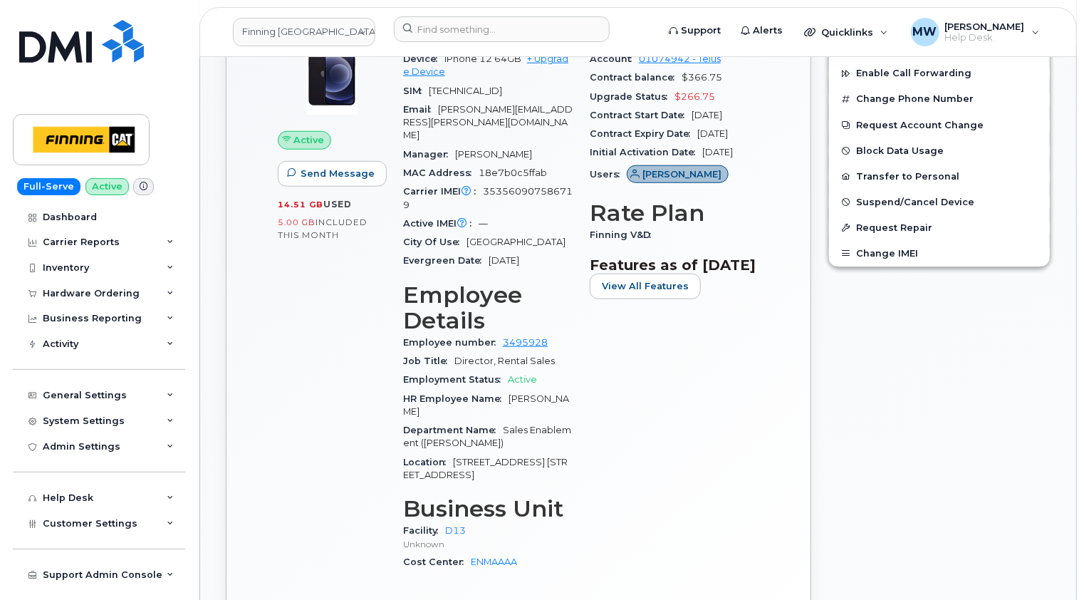
scroll to position [641, 0]
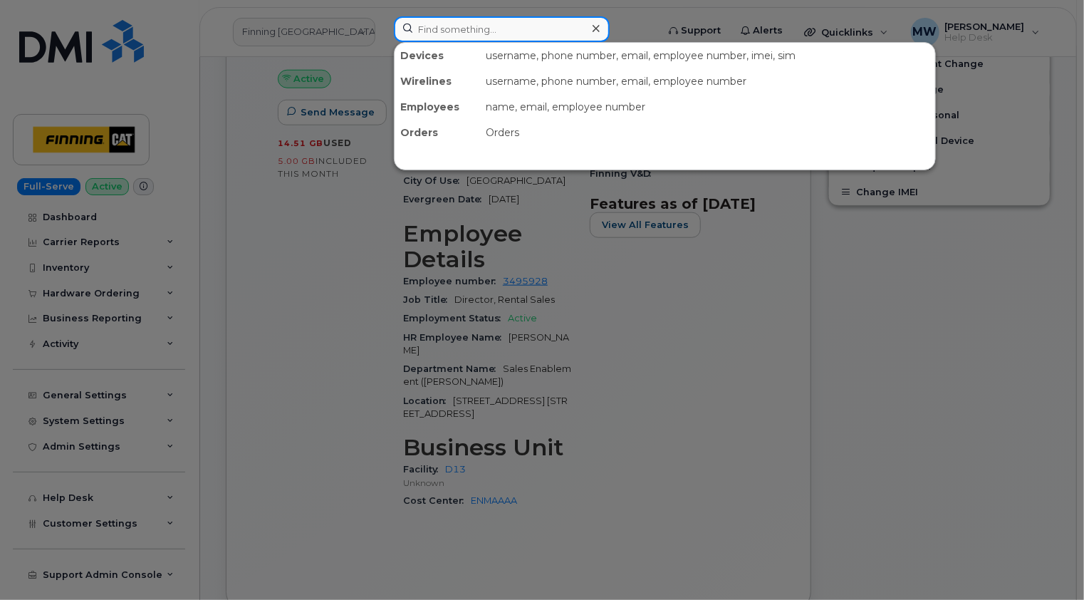
click at [507, 19] on input at bounding box center [502, 29] width 216 height 26
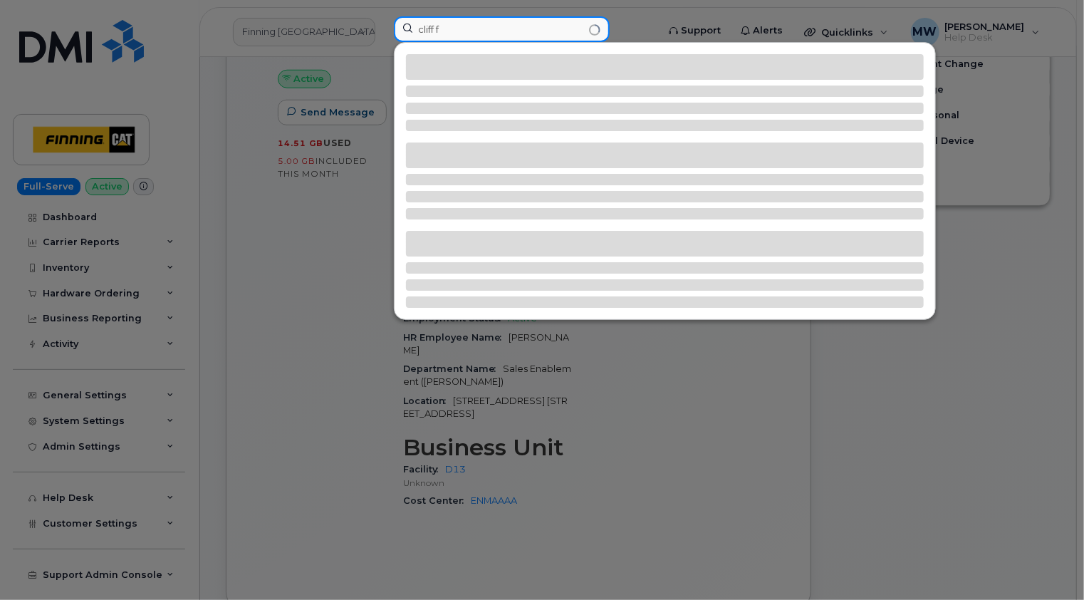
click at [597, 33] on input "cliff f" at bounding box center [502, 29] width 216 height 26
type input "c"
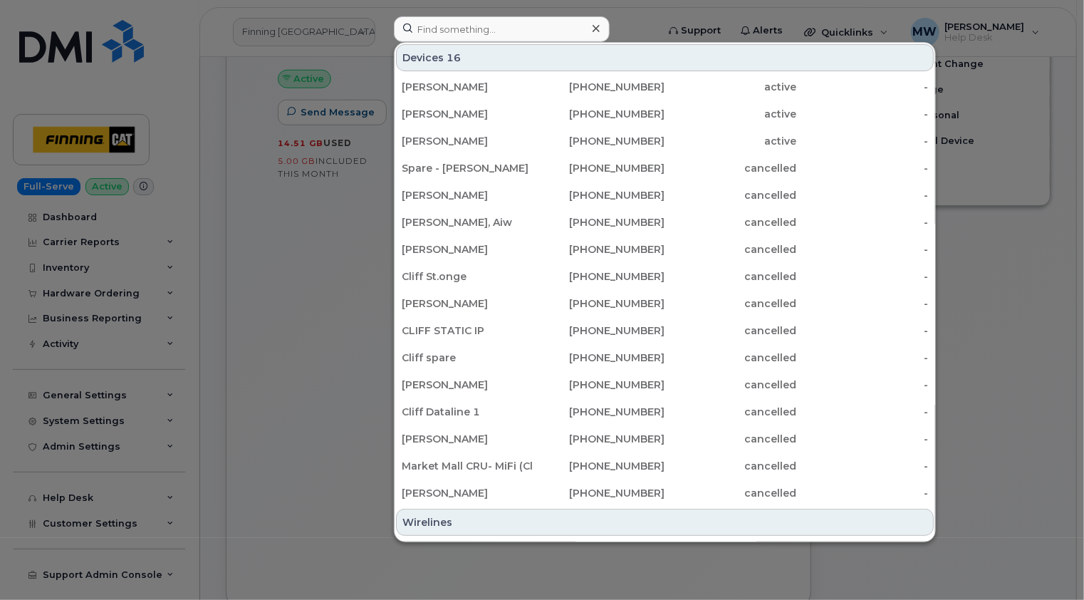
click at [633, 24] on div at bounding box center [542, 300] width 1084 height 600
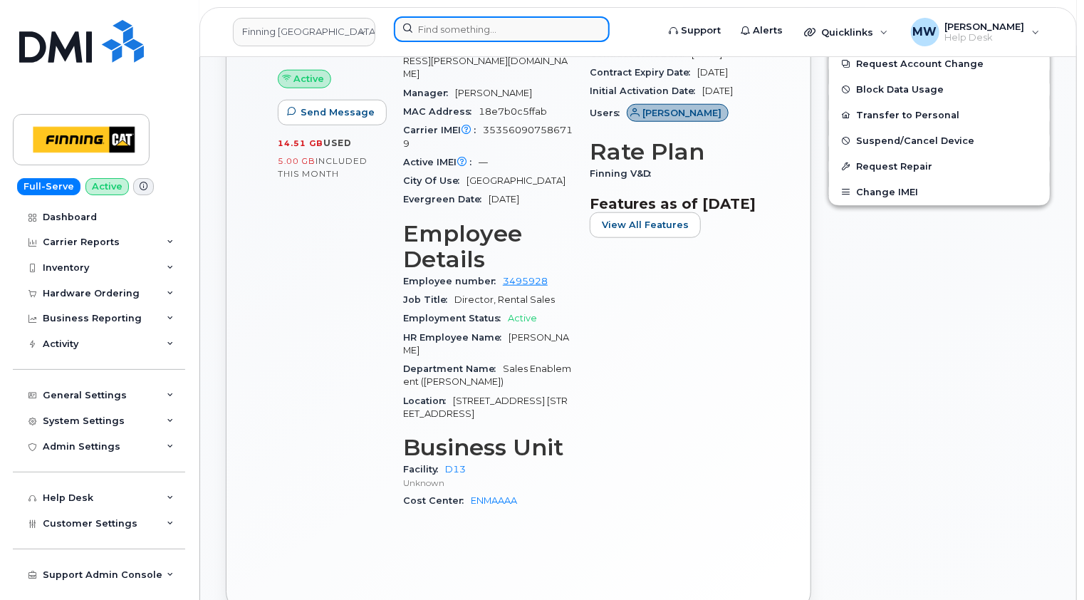
click at [550, 30] on input at bounding box center [502, 29] width 216 height 26
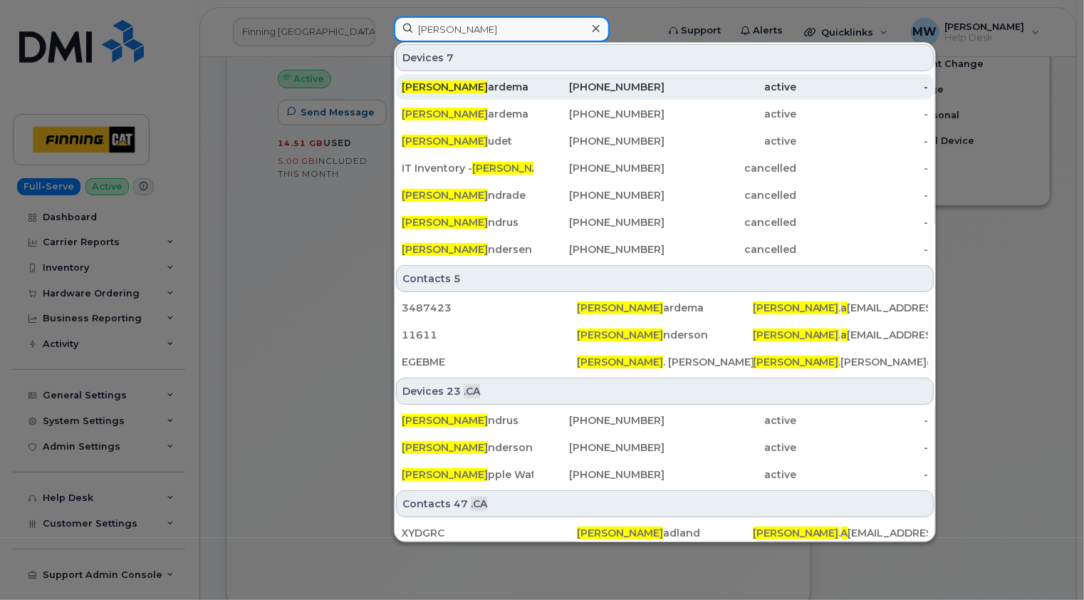
type input "[PERSON_NAME]"
click at [472, 88] on div "[PERSON_NAME]" at bounding box center [468, 87] width 132 height 14
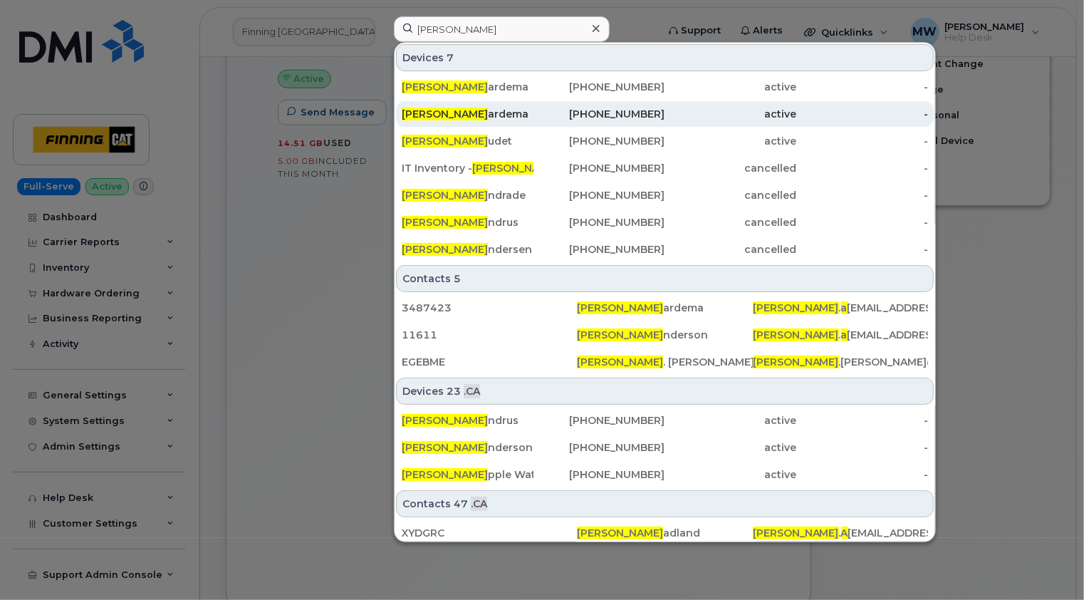
click at [467, 116] on div "[PERSON_NAME]" at bounding box center [468, 114] width 132 height 14
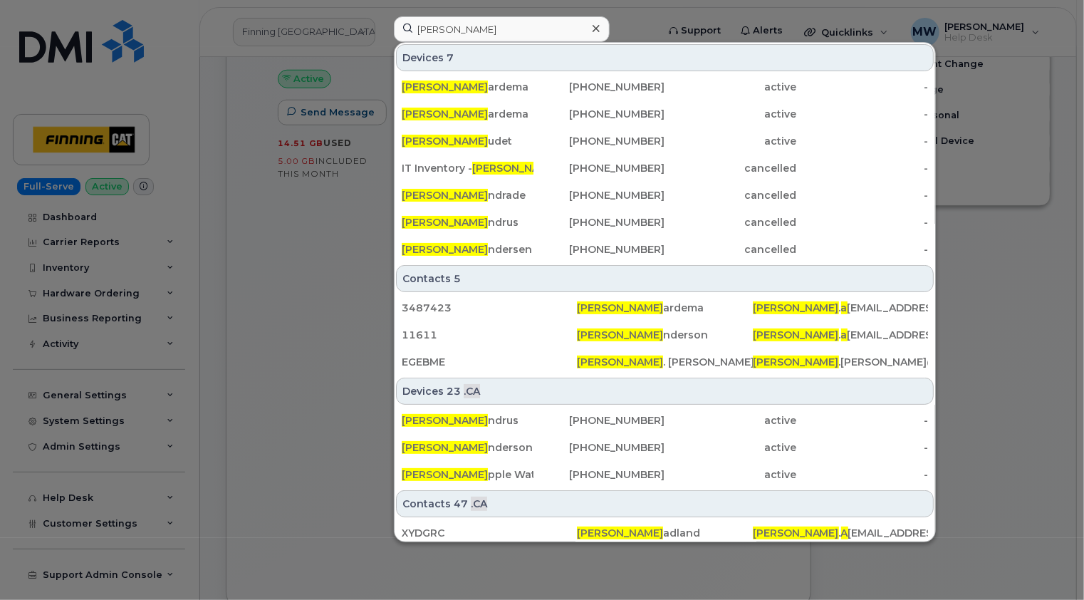
click at [597, 30] on icon at bounding box center [596, 28] width 7 height 7
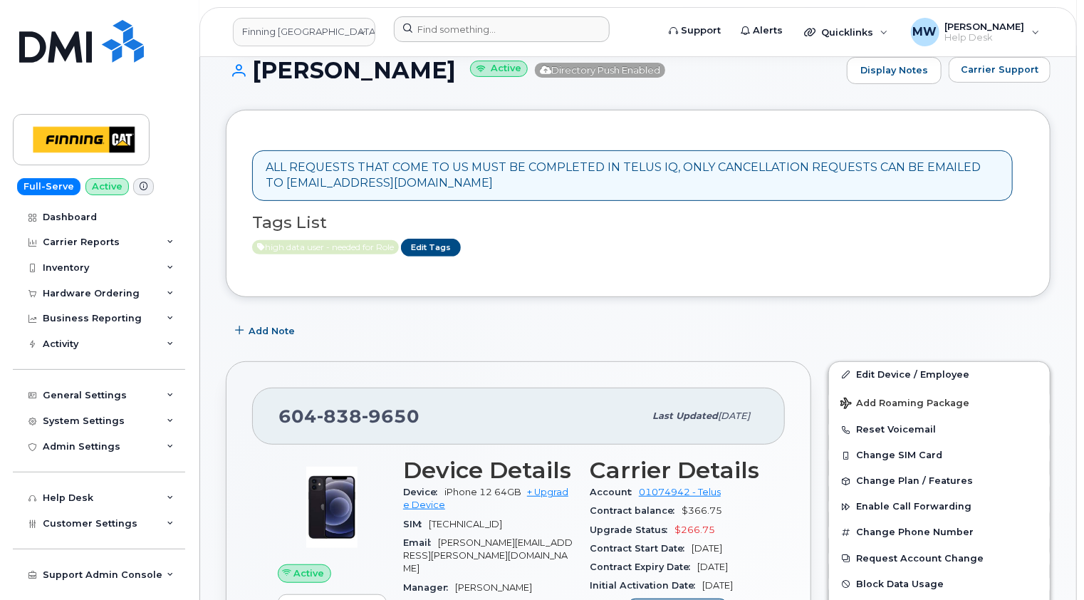
scroll to position [0, 0]
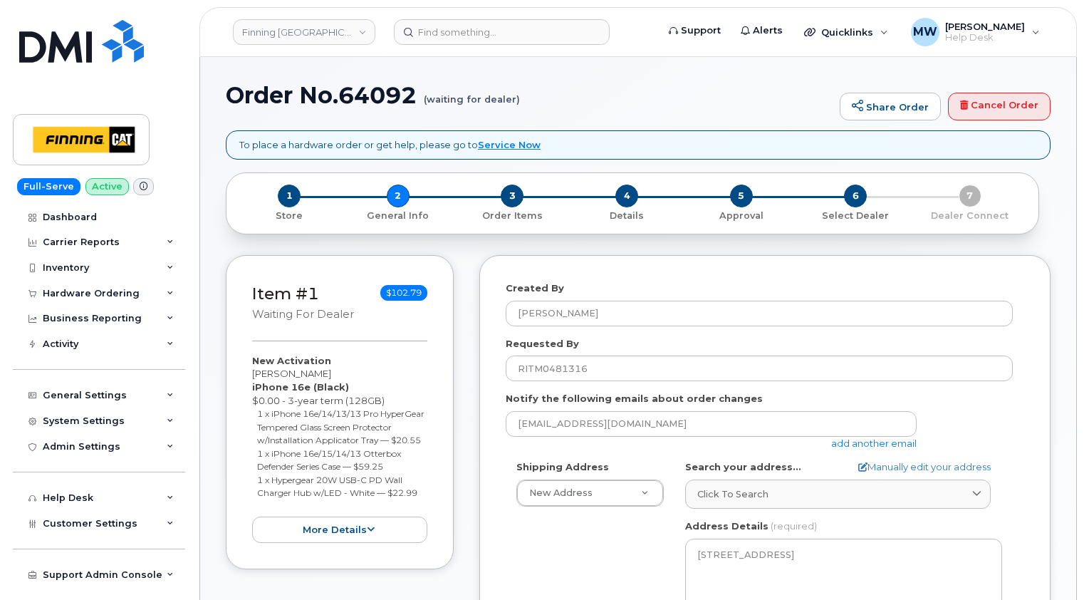
select select
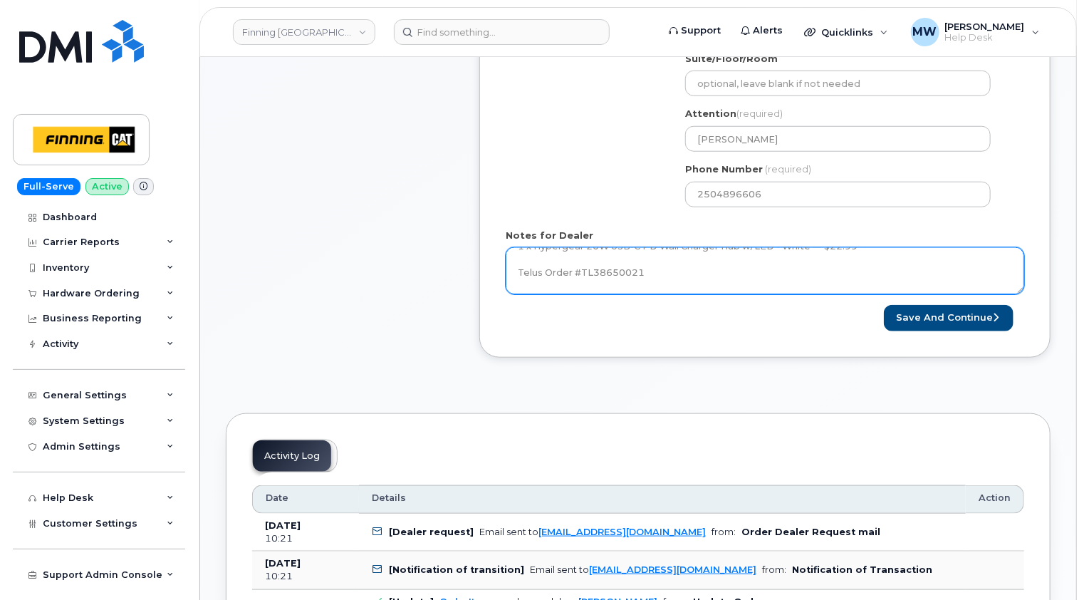
scroll to position [104, 0]
click at [698, 274] on textarea "iPhone 16e (Black) $0.00 - 3-year term (128GB) 1 x iPhone 16e/14/13/13 Pro Hype…" at bounding box center [765, 270] width 519 height 47
paste textarea "335633641253"
type textarea "iPhone 16e (Black) $0.00 - 3-year term (128GB) 1 x iPhone 16e/14/13/13 Pro Hype…"
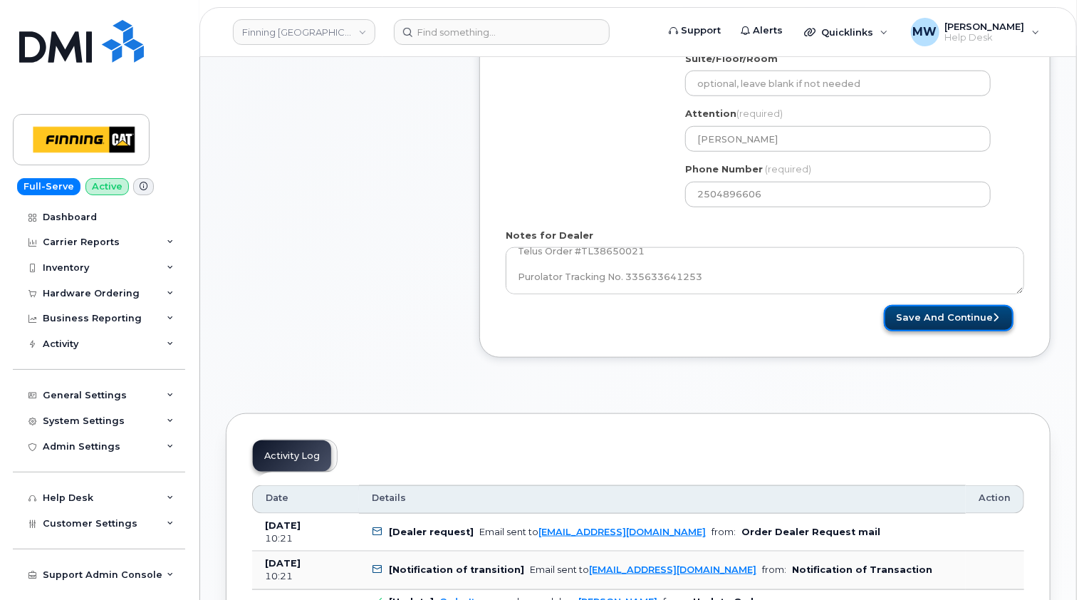
click at [963, 320] on button "Save and Continue" at bounding box center [949, 318] width 130 height 26
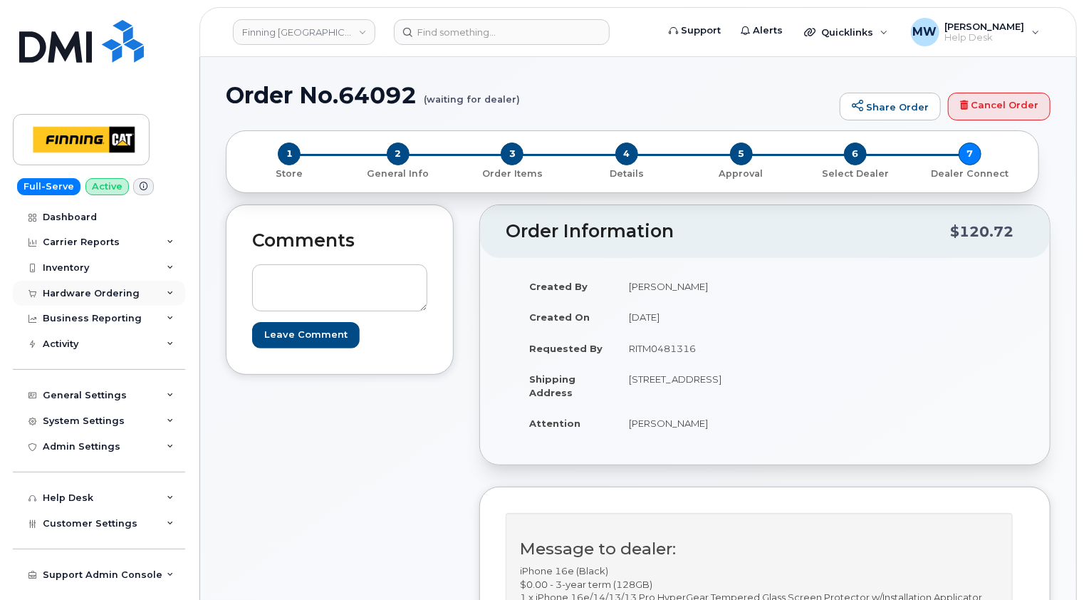
click at [94, 294] on div "Hardware Ordering" at bounding box center [91, 293] width 97 height 11
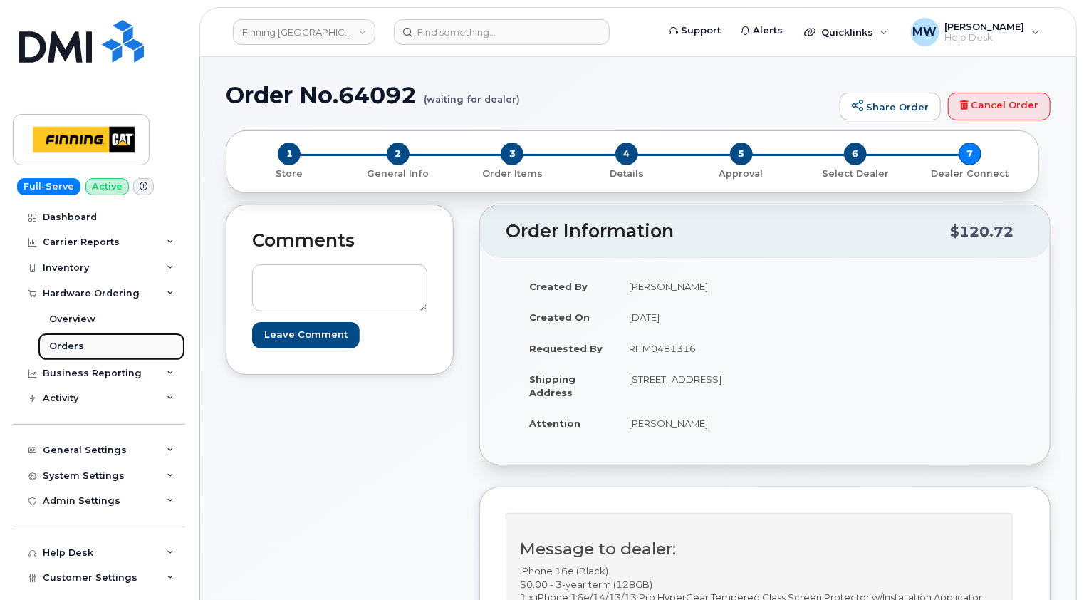
click at [64, 343] on div "Orders" at bounding box center [66, 346] width 35 height 13
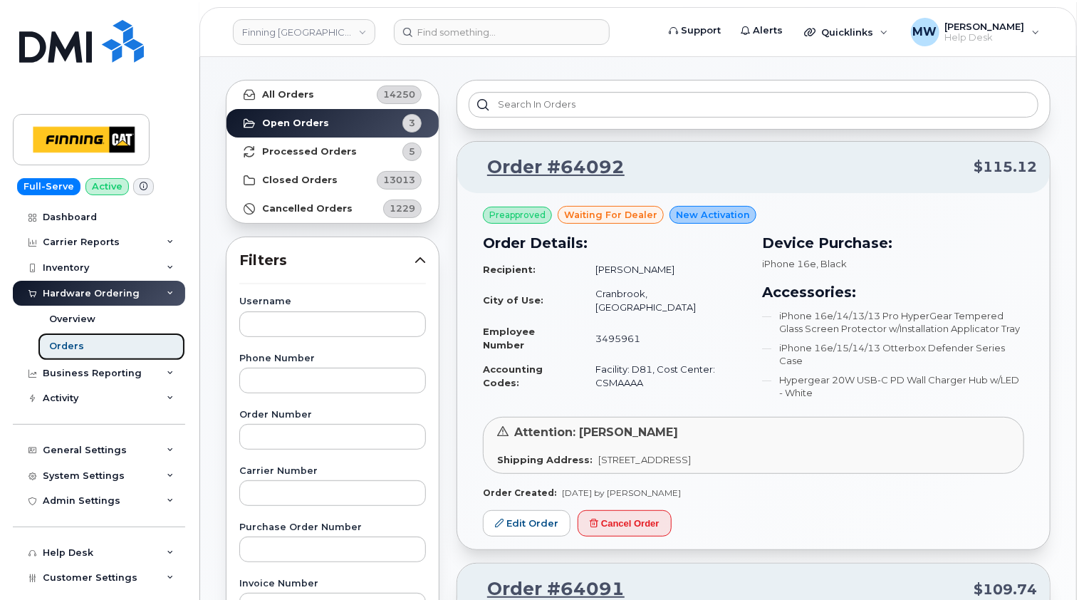
scroll to position [142, 0]
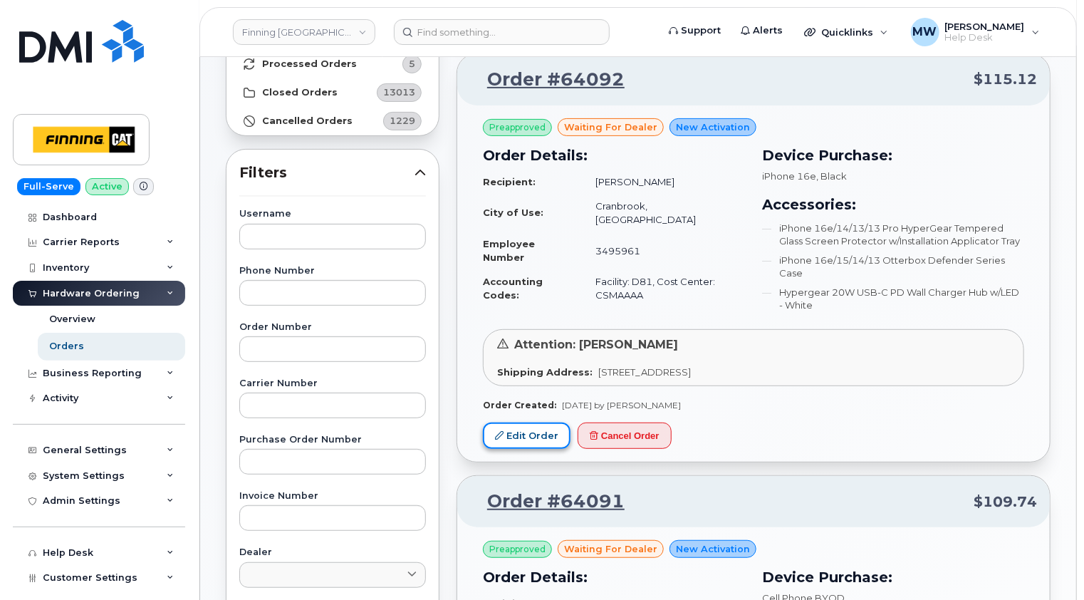
click at [531, 437] on link "Edit Order" at bounding box center [527, 435] width 88 height 26
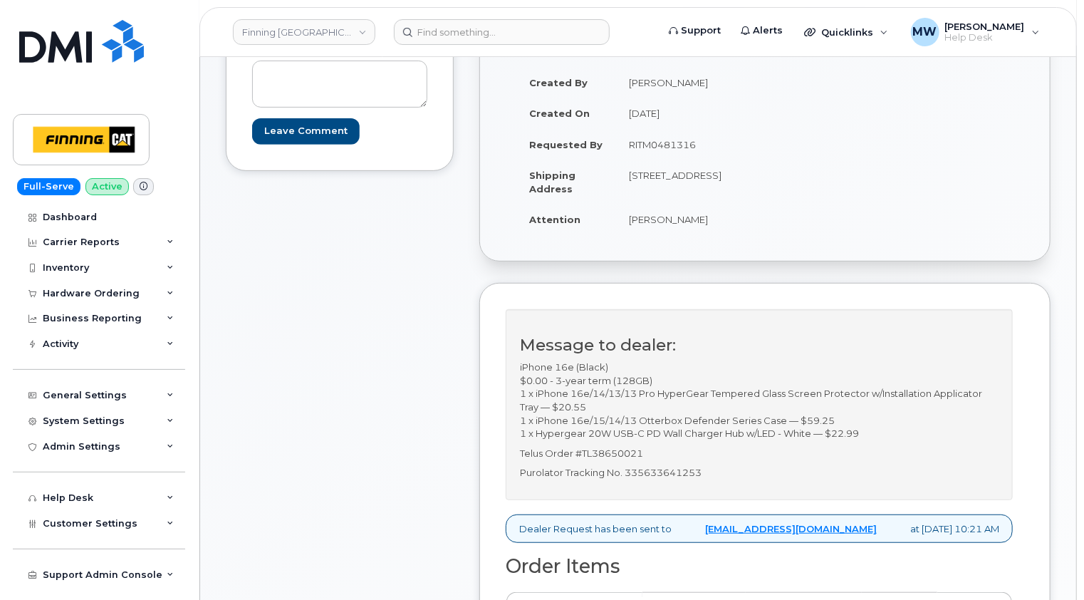
scroll to position [214, 0]
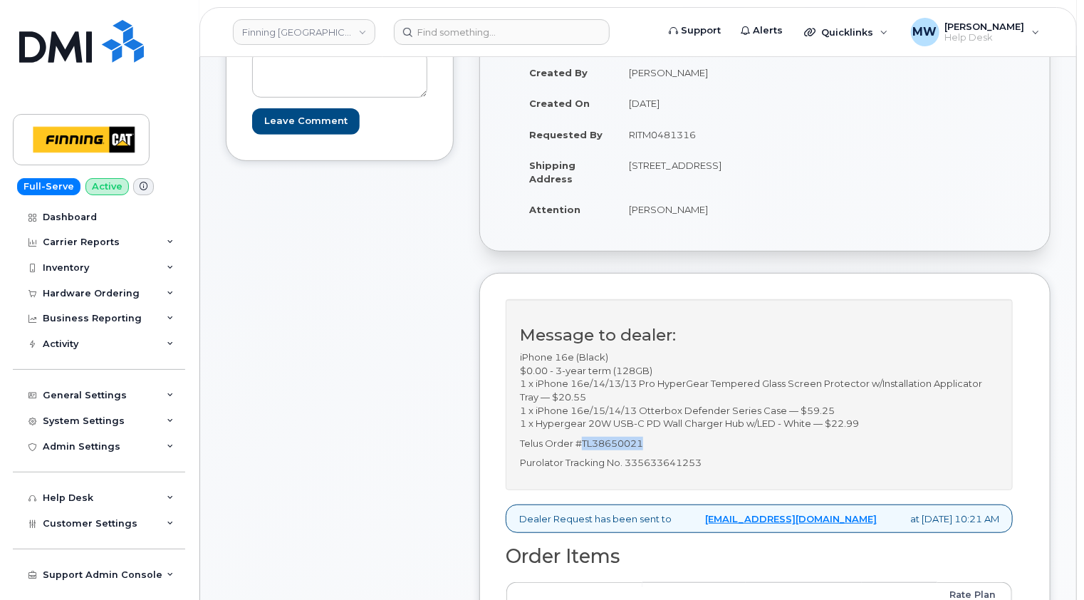
drag, startPoint x: 648, startPoint y: 454, endPoint x: 581, endPoint y: 452, distance: 67.0
click at [581, 450] on p "Telus Order #TL38650021" at bounding box center [759, 444] width 479 height 14
copy p "TL38650021"
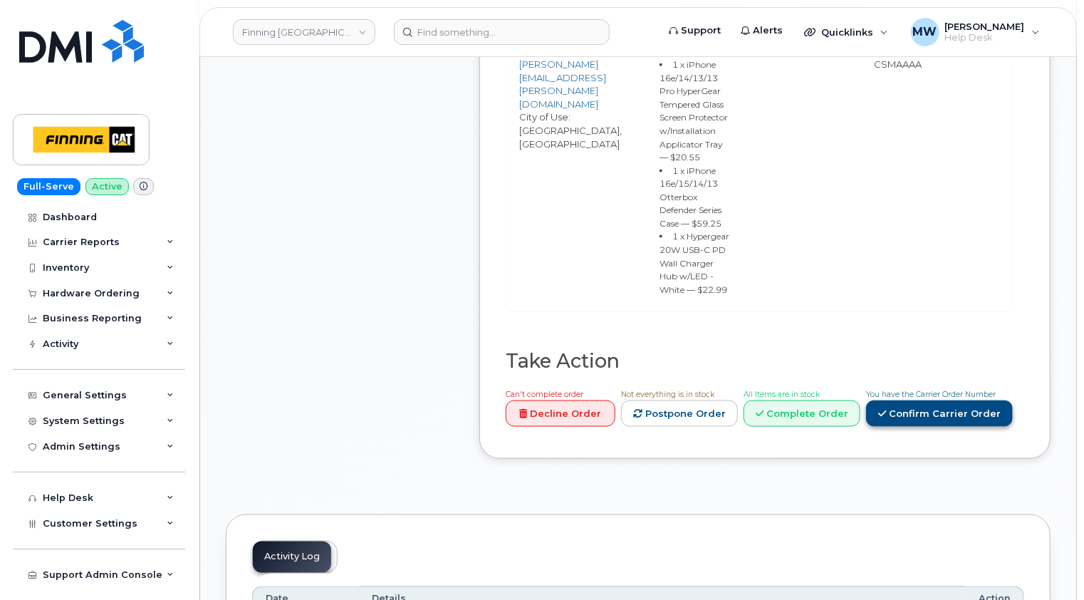
scroll to position [855, 0]
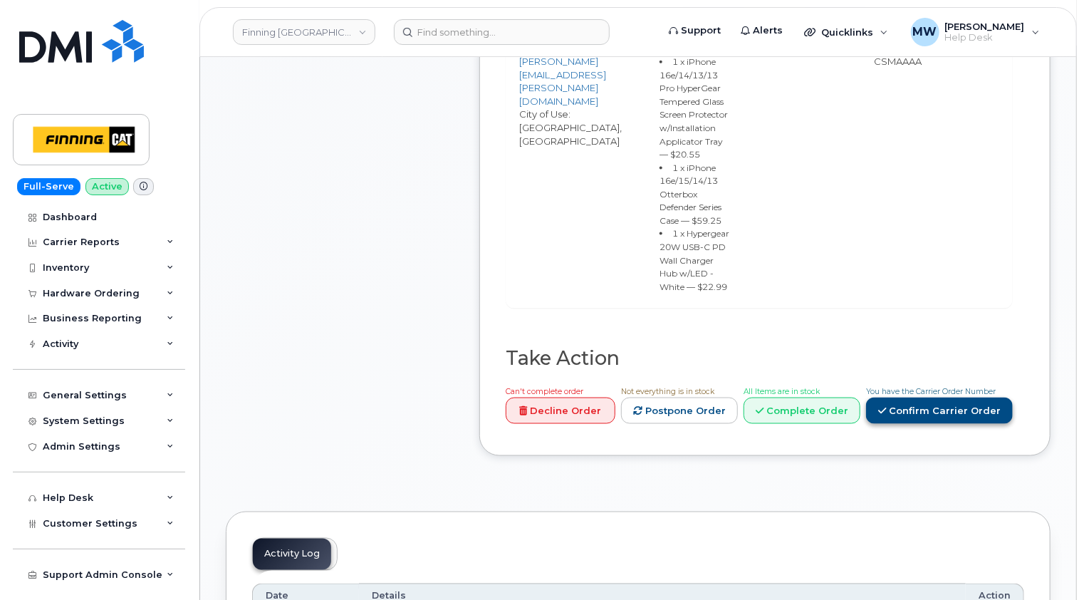
click at [956, 424] on link "Confirm Carrier Order" at bounding box center [939, 410] width 147 height 26
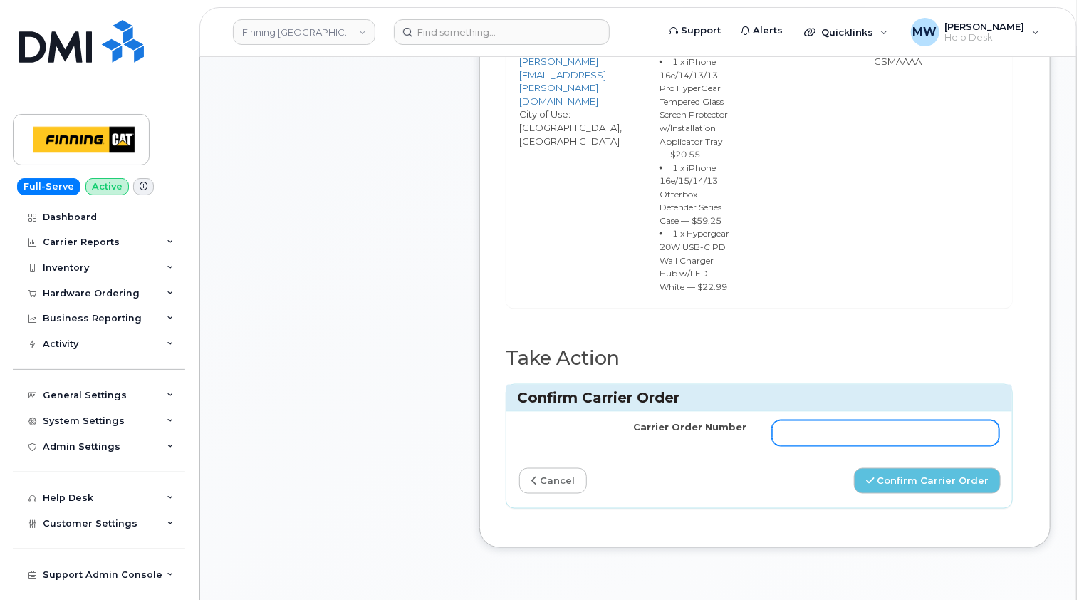
click at [798, 446] on input "Carrier Order Number" at bounding box center [885, 433] width 227 height 26
paste input "TL38650021"
type input "TL38650021"
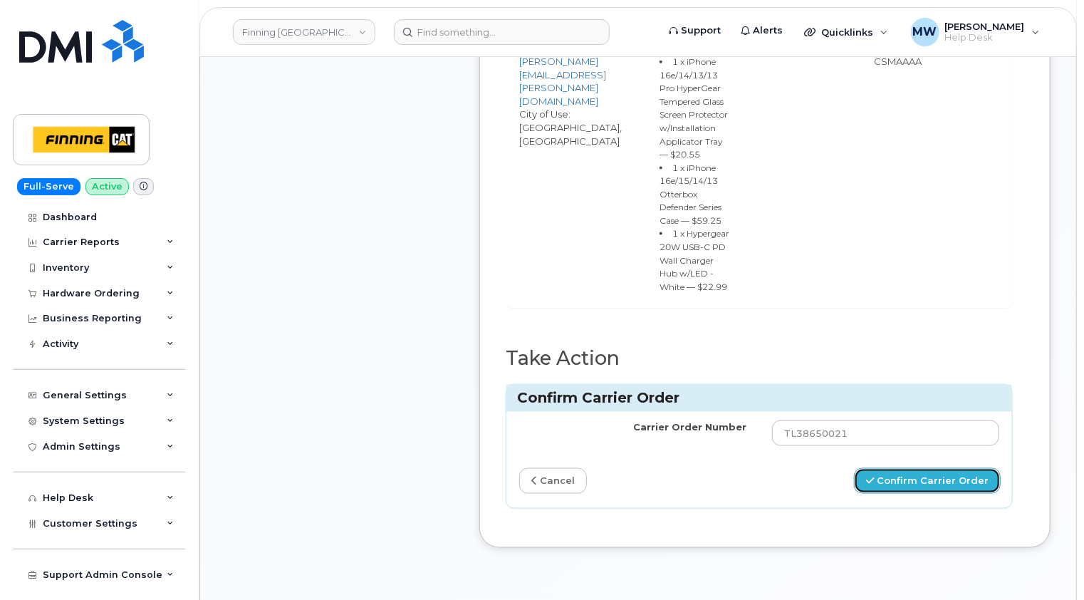
click at [936, 494] on button "Confirm Carrier Order" at bounding box center [927, 481] width 147 height 26
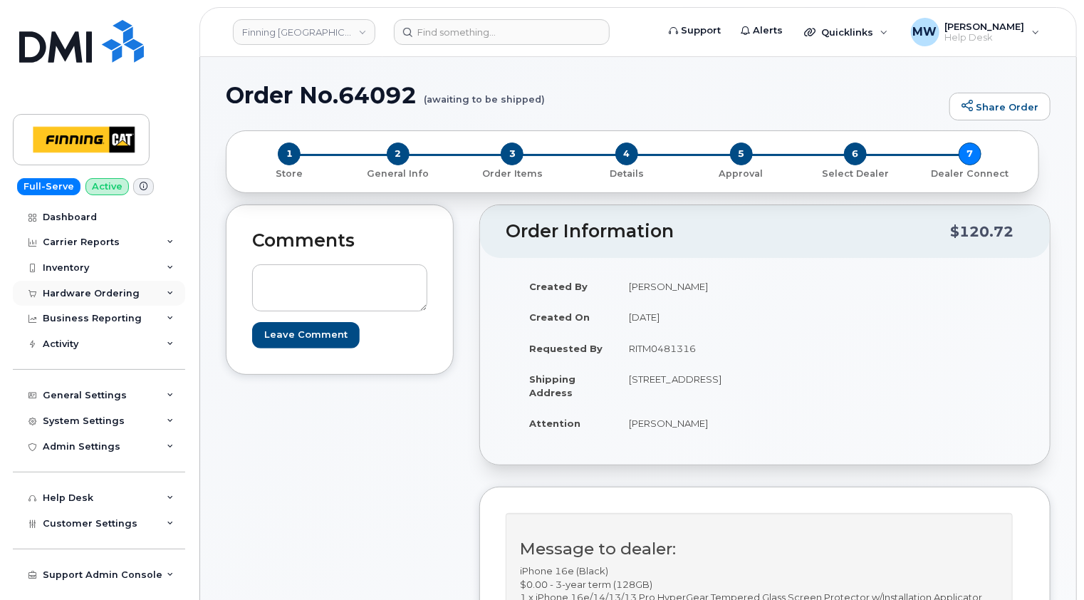
click at [84, 295] on div "Hardware Ordering" at bounding box center [91, 293] width 97 height 11
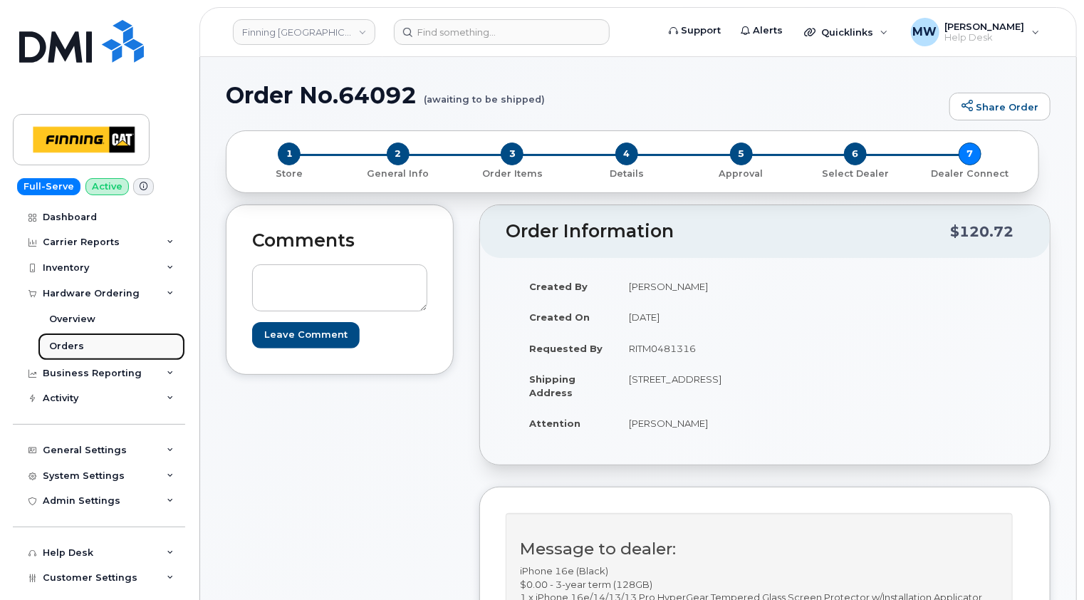
click at [71, 343] on div "Orders" at bounding box center [66, 346] width 35 height 13
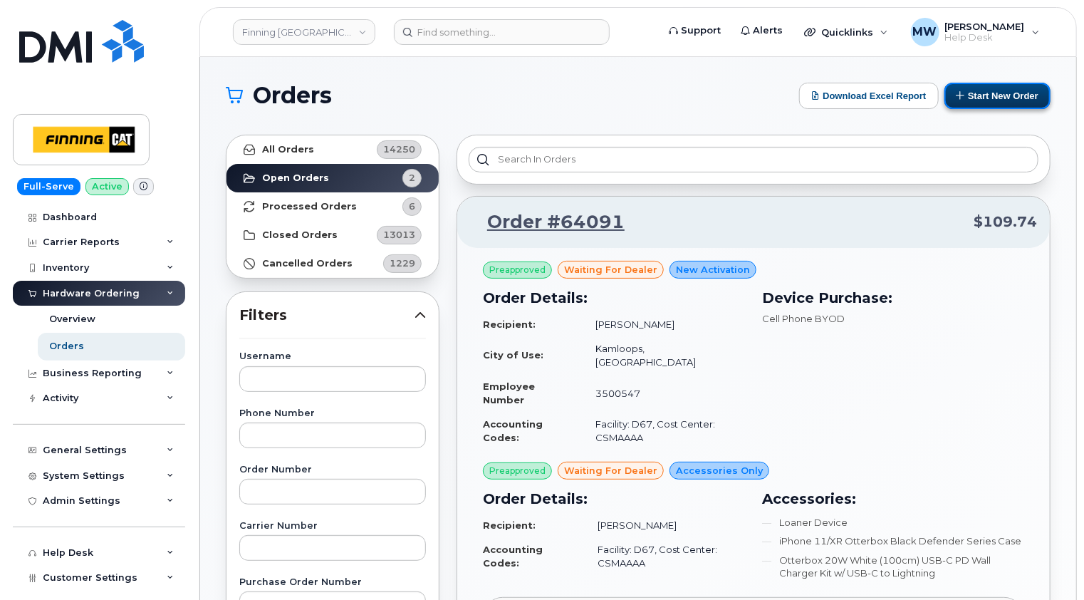
click at [1005, 93] on button "Start New Order" at bounding box center [998, 96] width 106 height 26
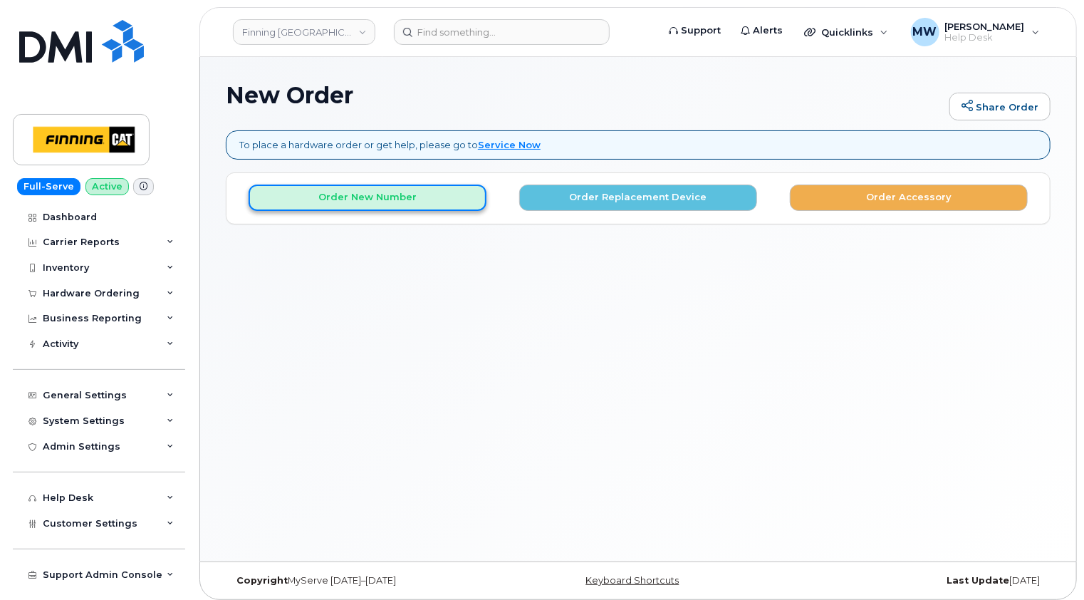
click at [392, 201] on button "Order New Number" at bounding box center [368, 197] width 238 height 26
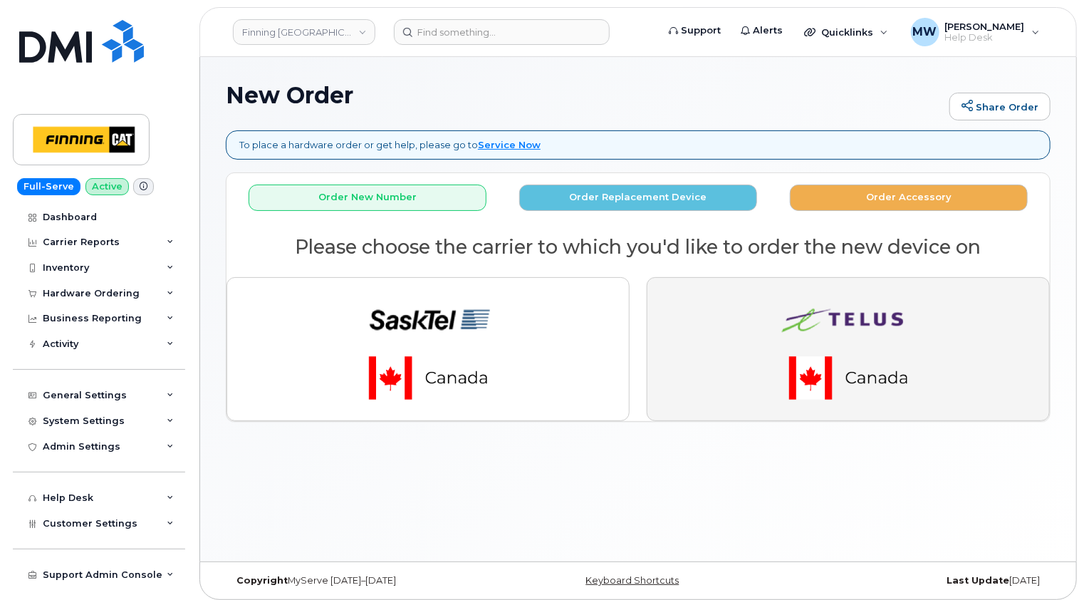
click at [700, 314] on button "button" at bounding box center [848, 349] width 403 height 144
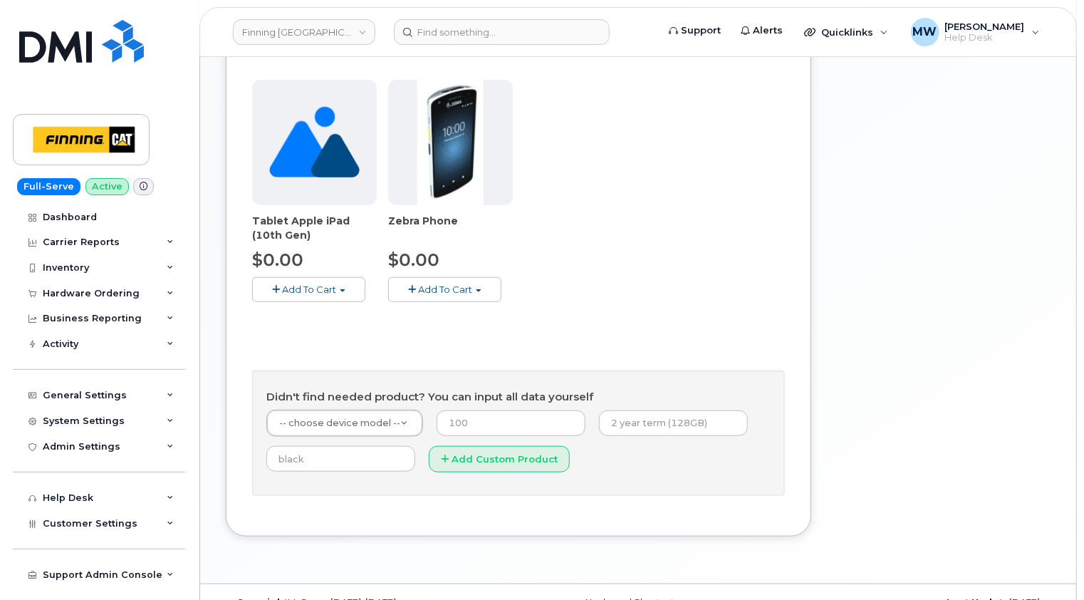
scroll to position [499, 0]
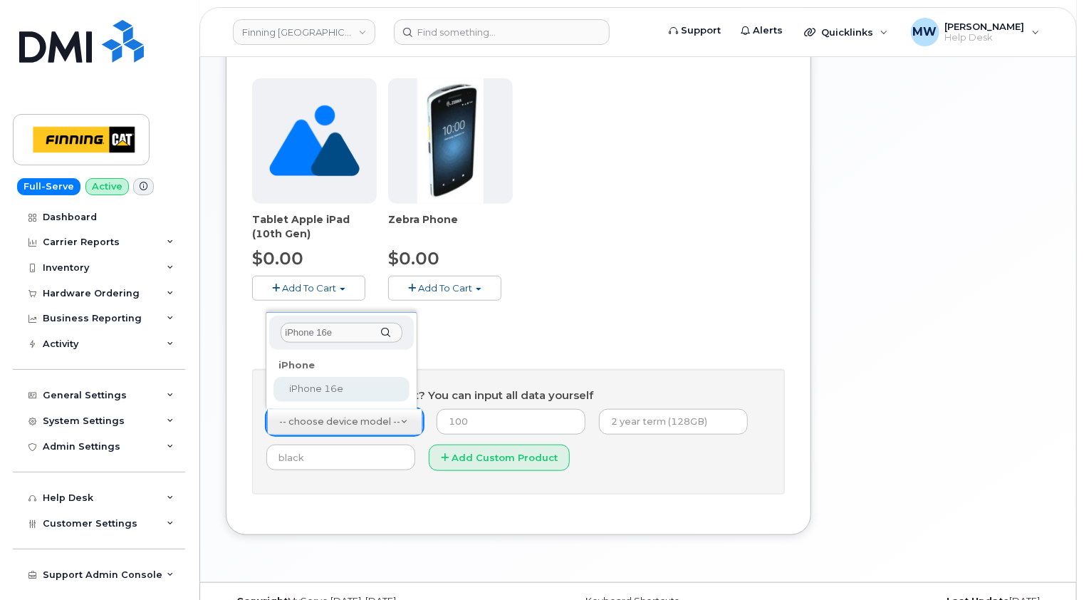
type input "iPhone 16e"
select select "2883"
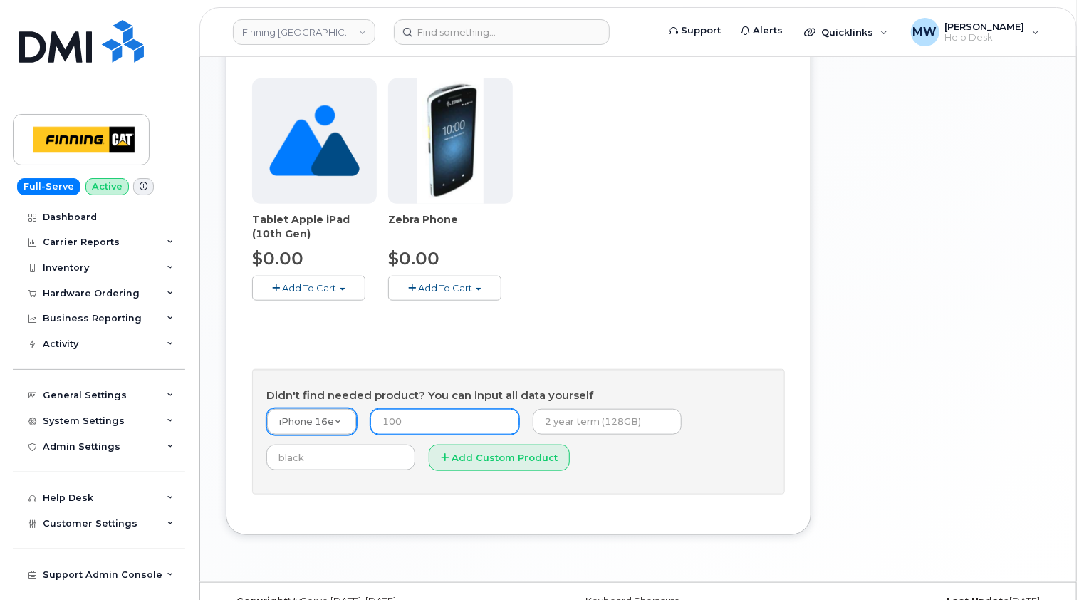
click at [451, 417] on input "number" at bounding box center [444, 422] width 149 height 26
type input "0.00"
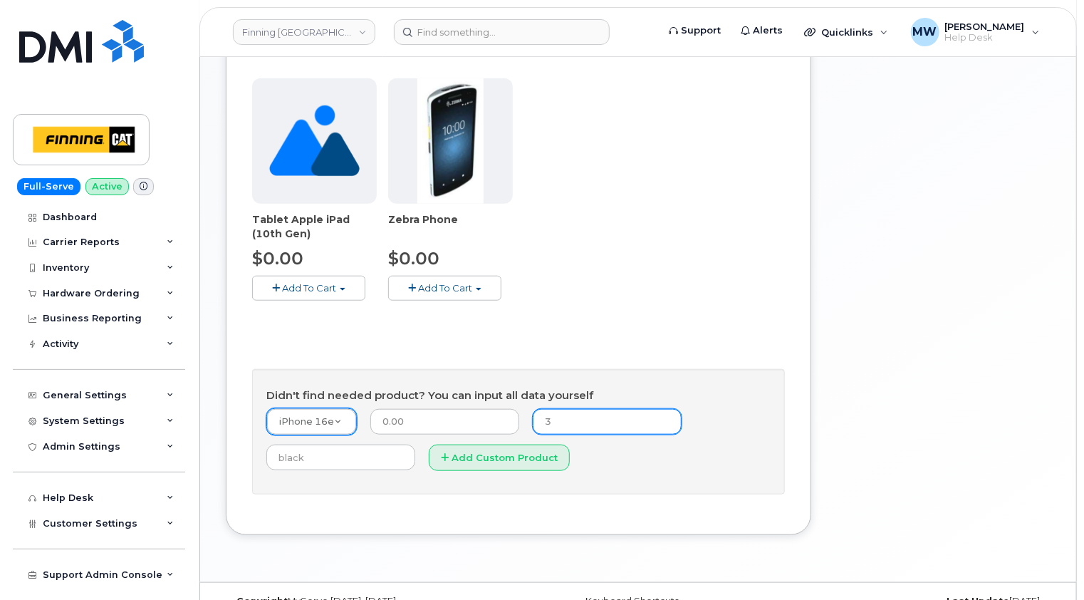
type input "3-year term (128GB)"
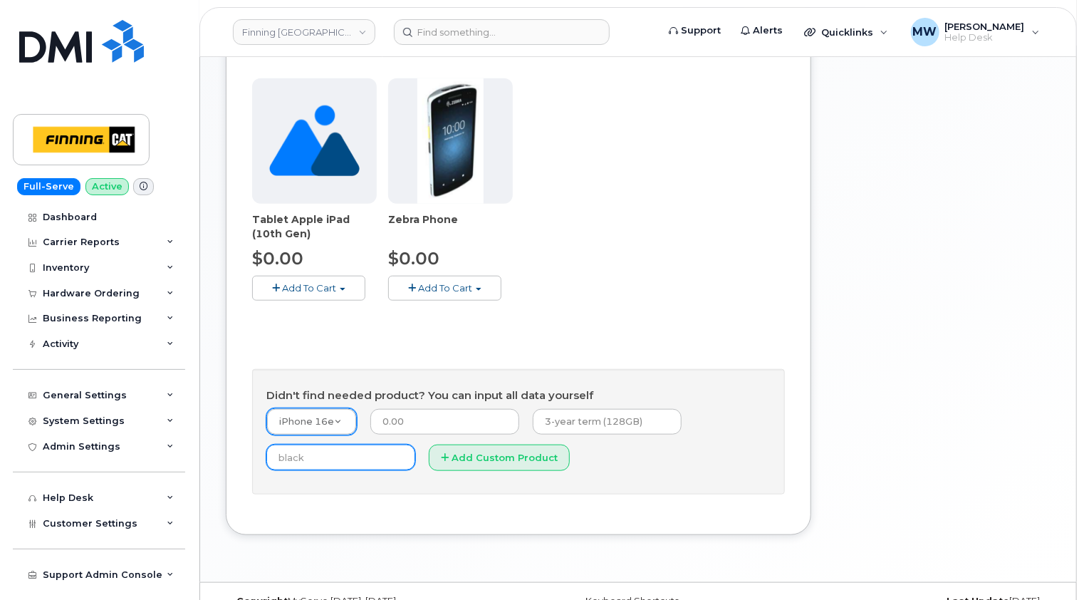
type input "Black"
click at [495, 452] on button "Add Custom Product" at bounding box center [499, 457] width 141 height 26
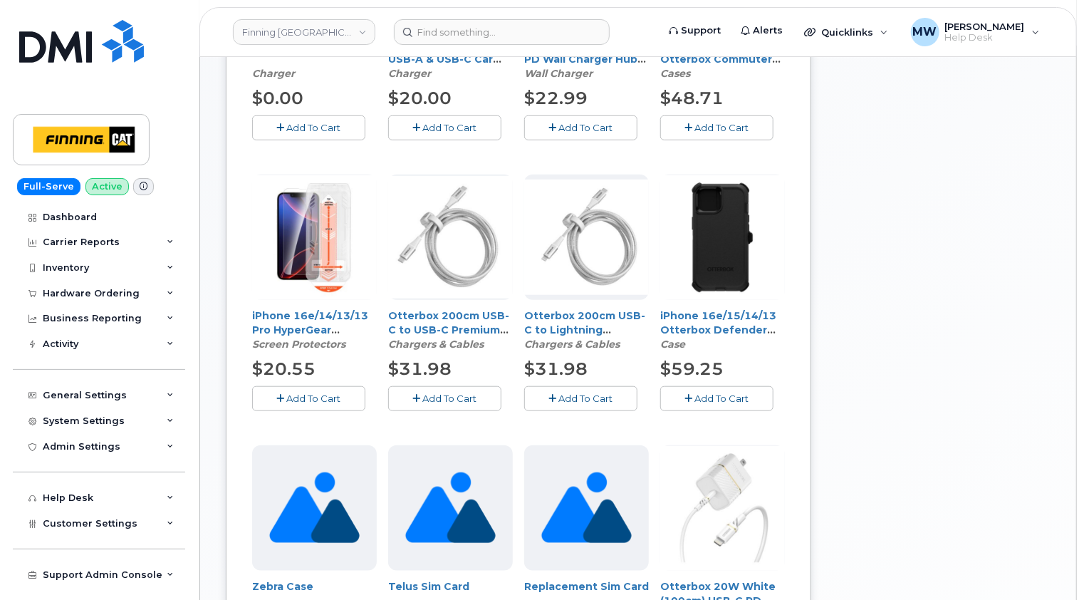
scroll to position [427, 0]
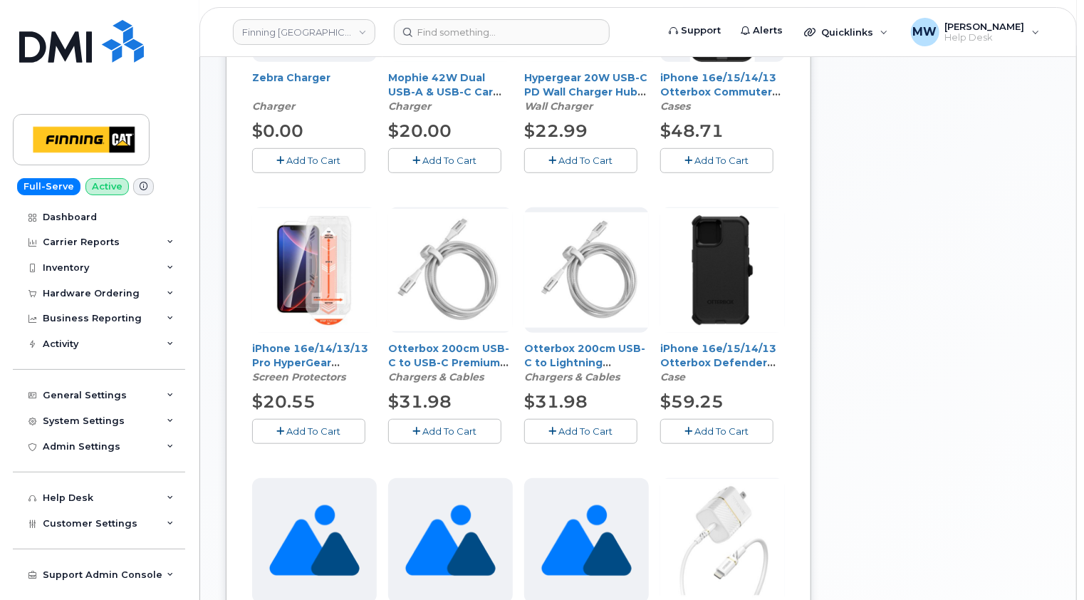
click at [314, 430] on span "Add To Cart" at bounding box center [314, 430] width 54 height 11
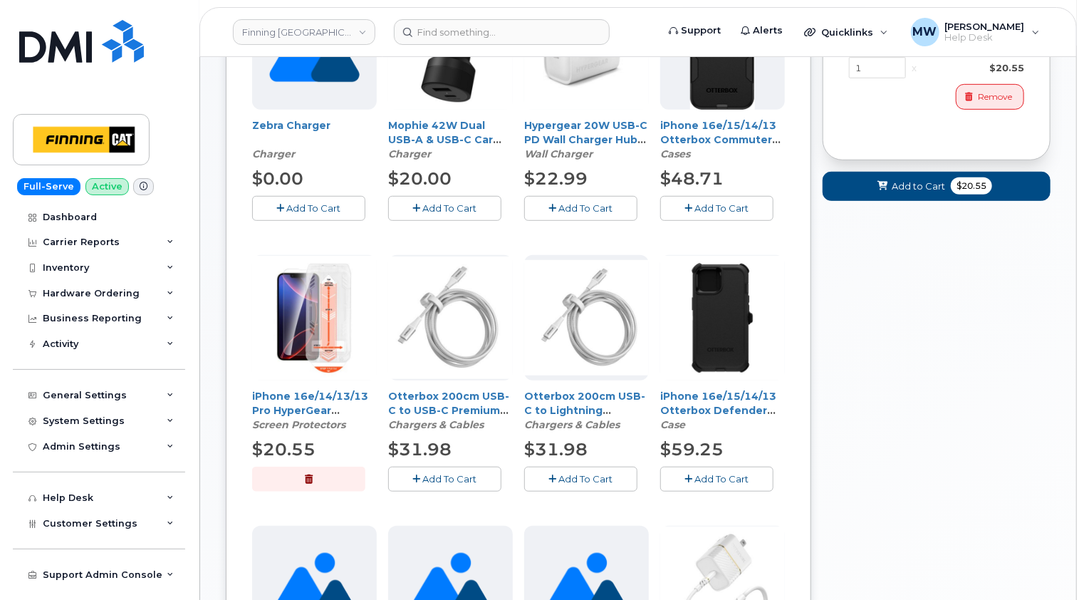
scroll to position [285, 0]
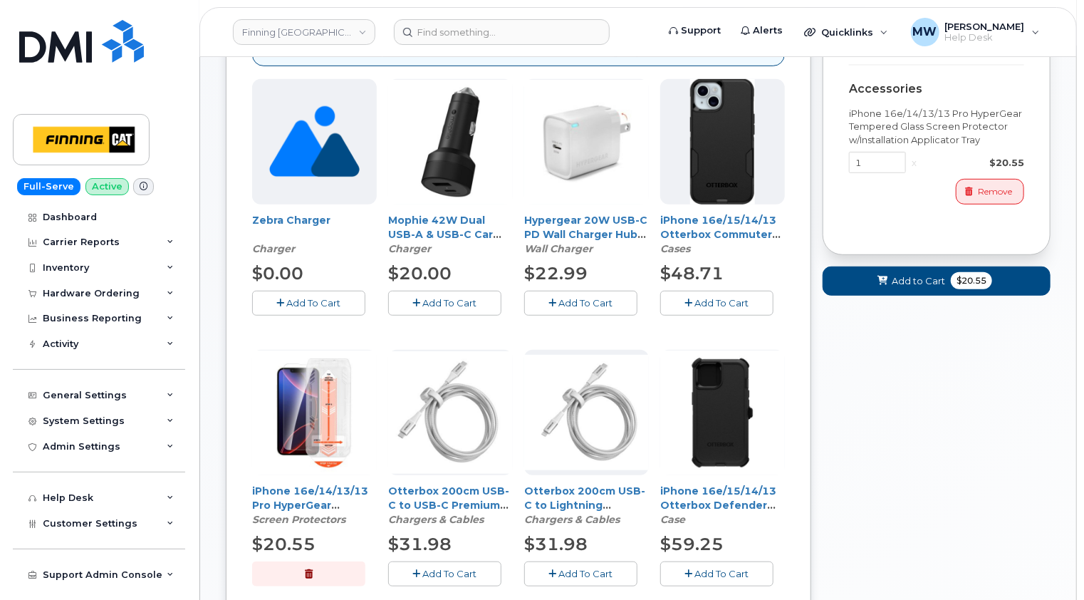
click at [724, 303] on span "Add To Cart" at bounding box center [722, 302] width 54 height 11
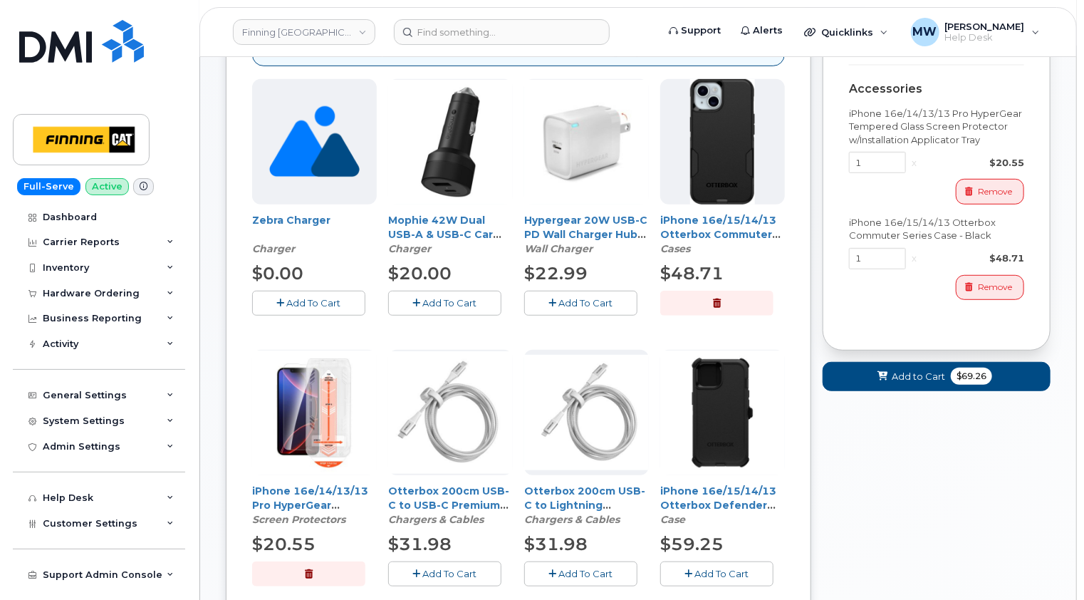
click at [590, 299] on span "Add To Cart" at bounding box center [586, 302] width 54 height 11
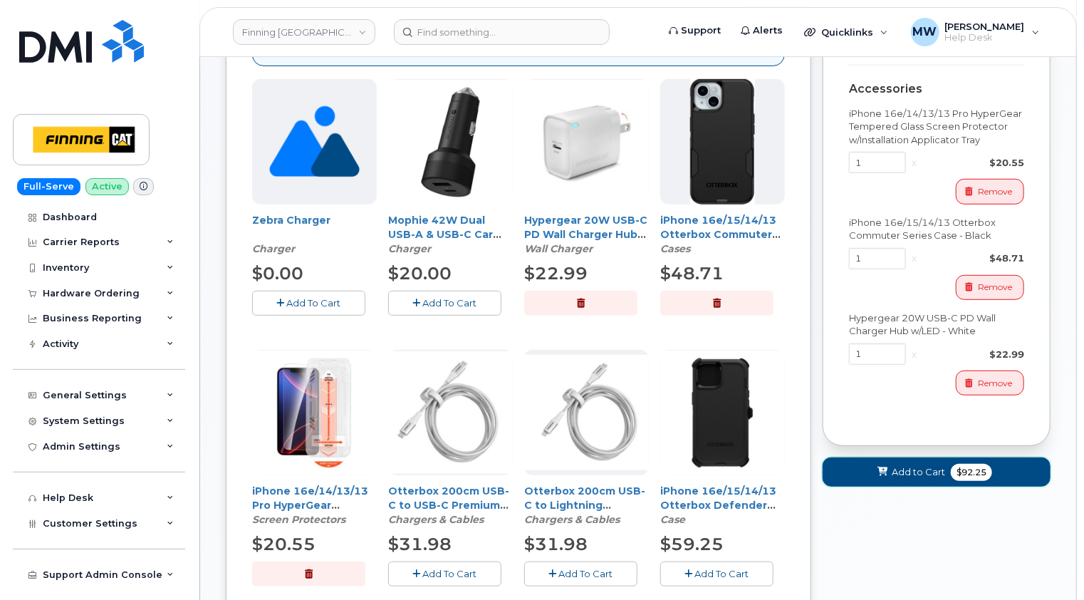
click at [916, 467] on span "Add to Cart" at bounding box center [918, 472] width 53 height 14
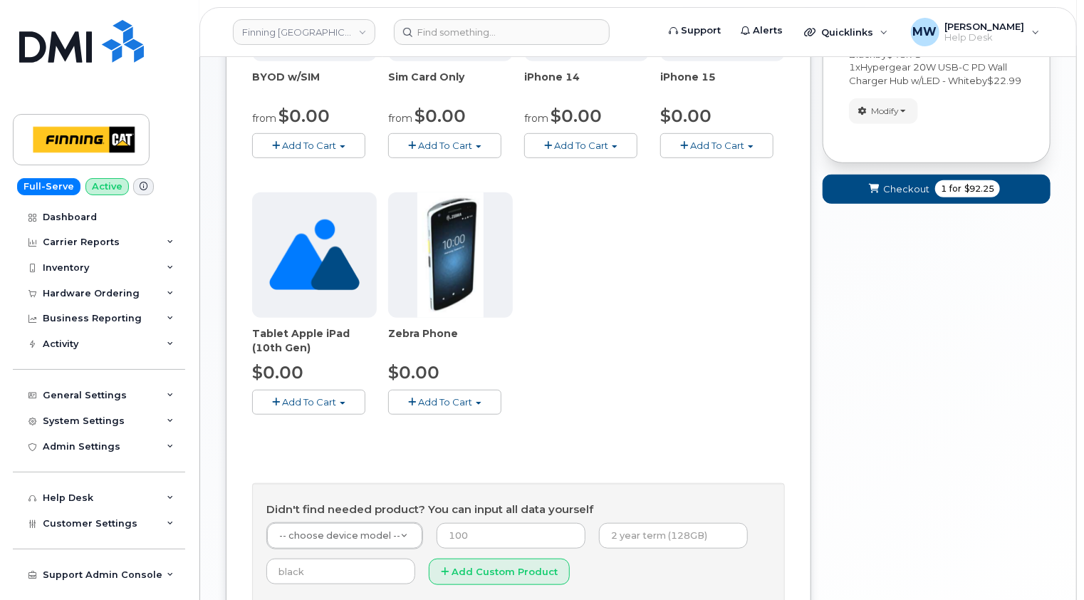
scroll to position [238, 0]
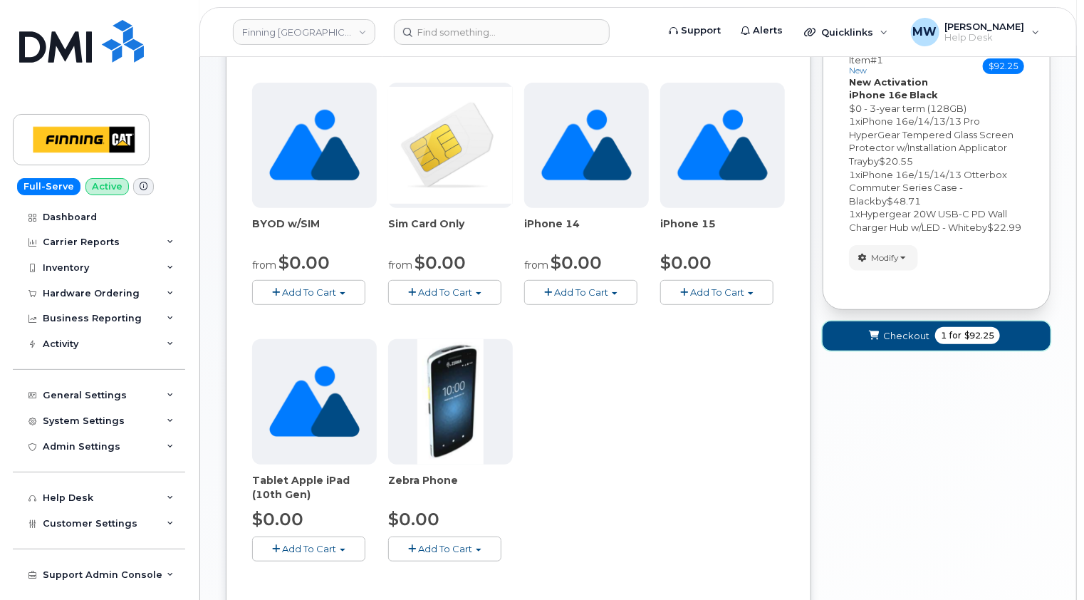
click at [901, 343] on span "Checkout" at bounding box center [906, 336] width 46 height 14
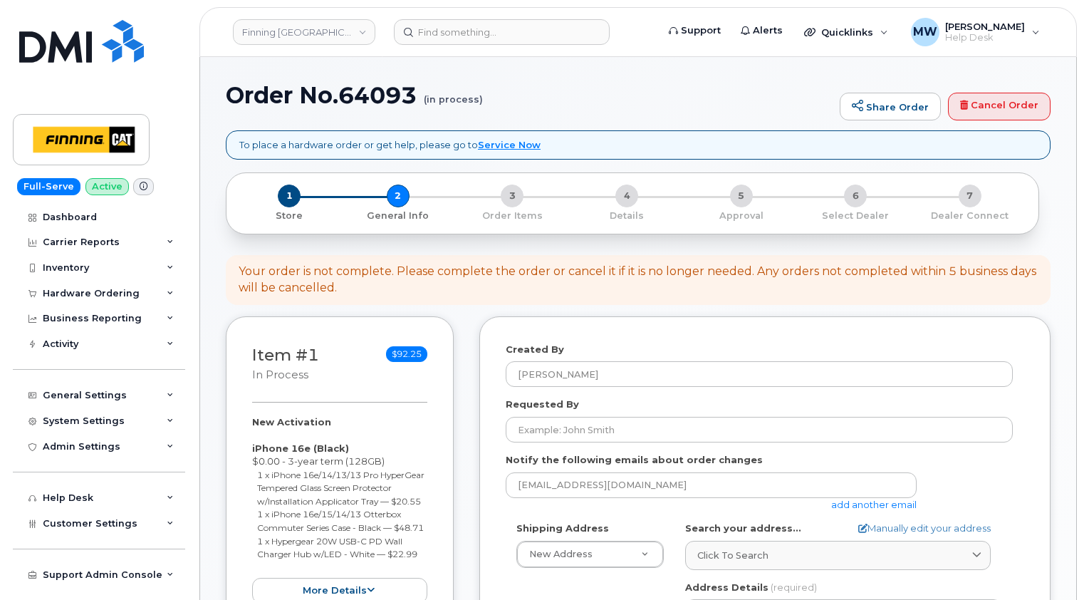
select select
click at [531, 283] on div "Your order is not complete. Please complete the order or cancel it if it is no …" at bounding box center [638, 280] width 799 height 33
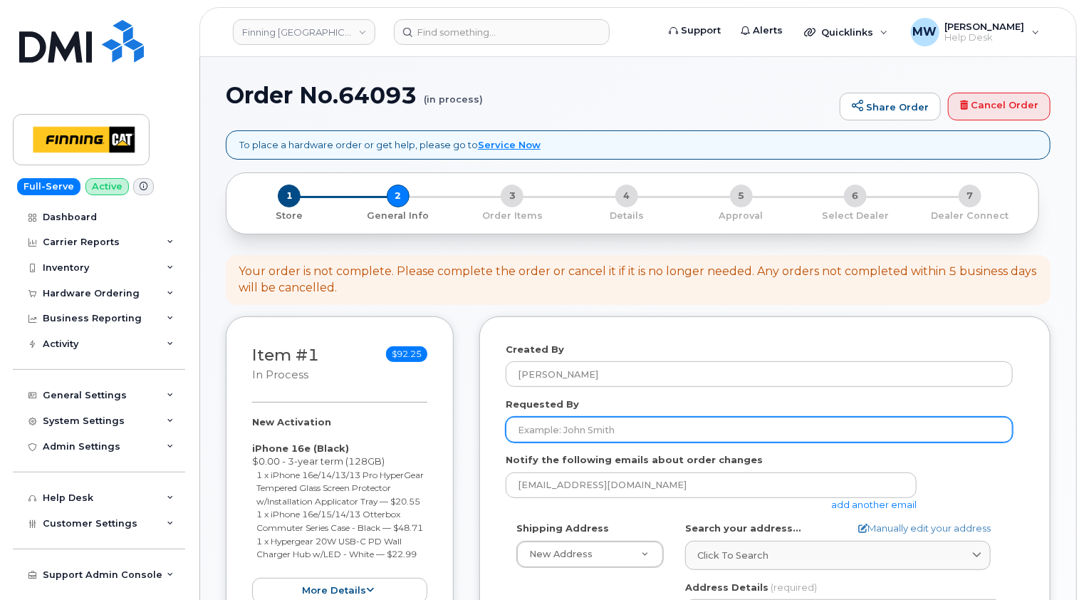
click at [560, 424] on input "Requested By" at bounding box center [759, 430] width 507 height 26
paste input "RITM0482096"
type input "RITM0482096"
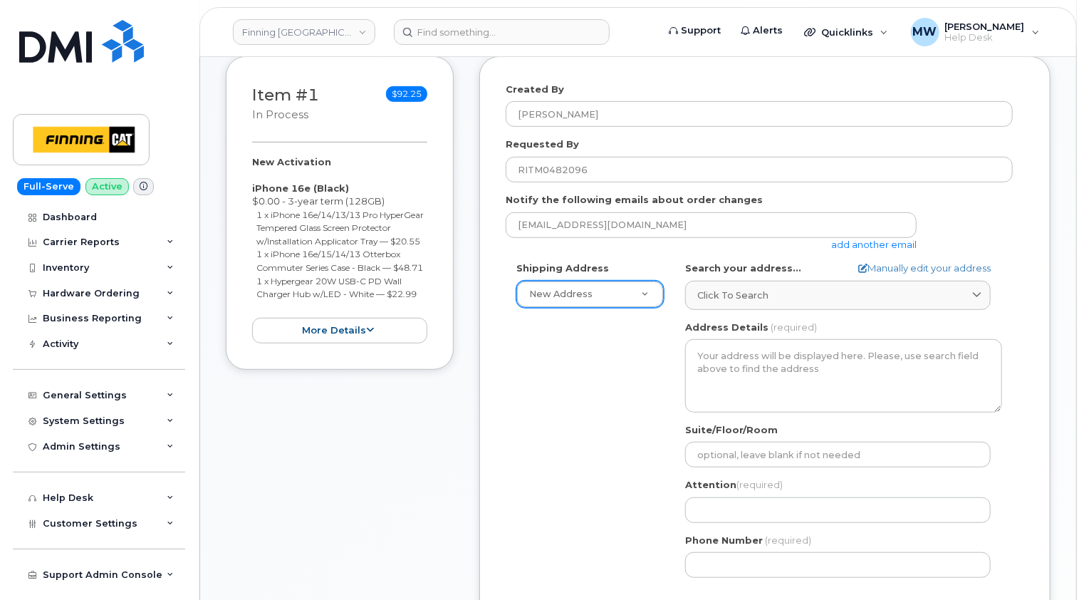
scroll to position [285, 0]
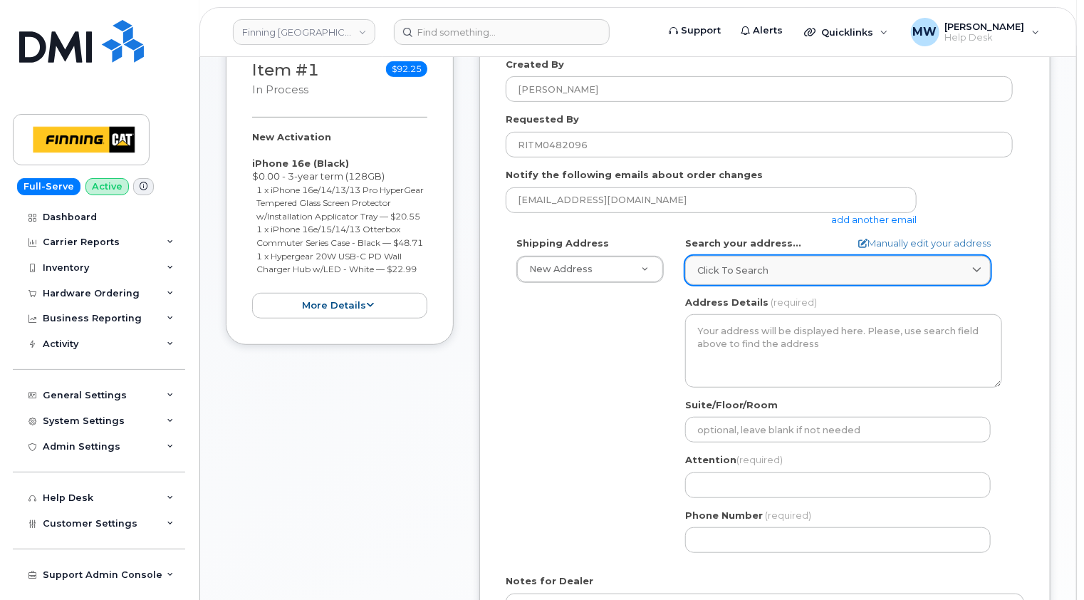
click at [742, 270] on span "Click to search" at bounding box center [732, 271] width 71 height 14
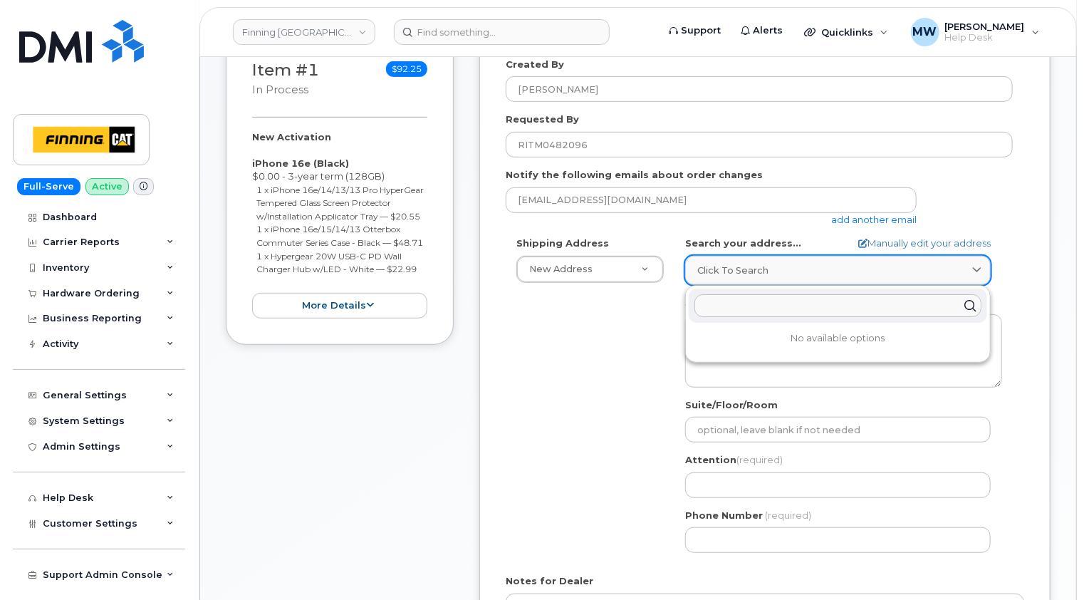
paste input "19100 94 Ave."
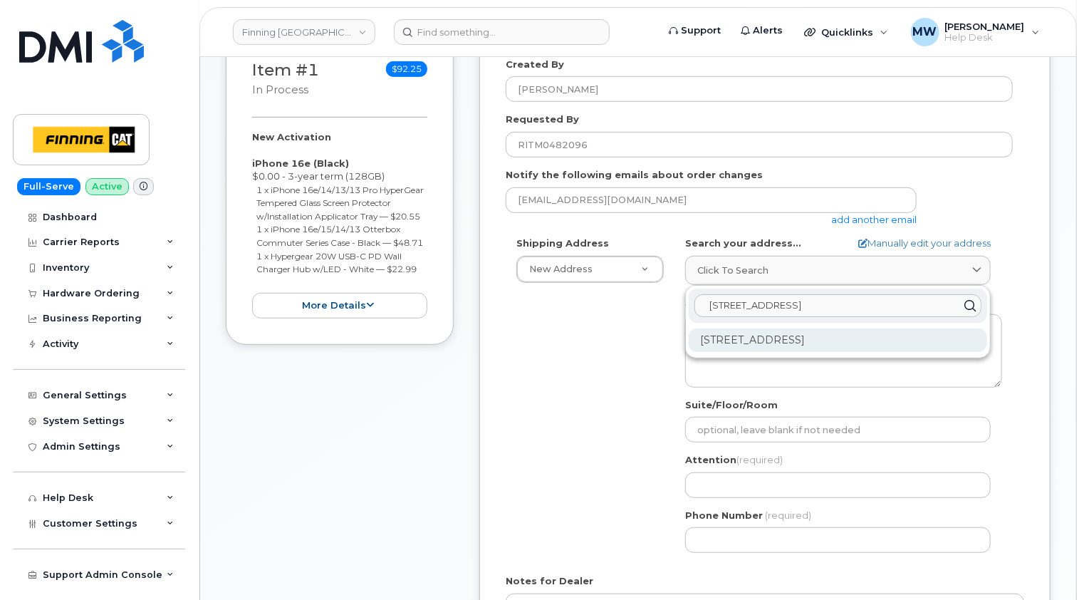
type input "19100 94 Ave."
click at [772, 340] on div "19100 94 Ave Surrey BC V4N 5C3" at bounding box center [838, 340] width 298 height 24
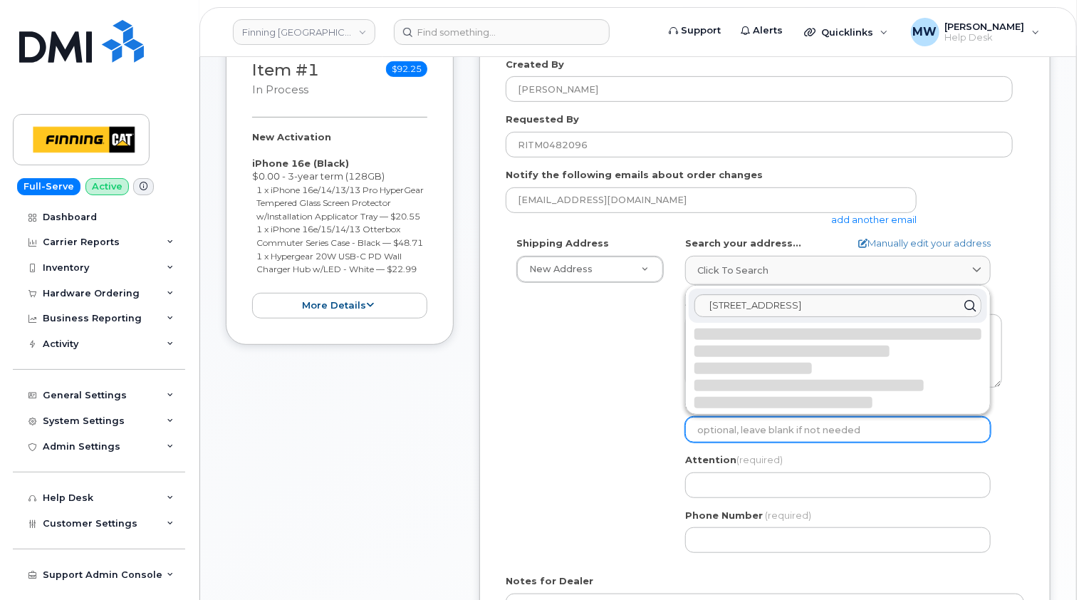
select select
type textarea "19100 94 Ave SURREY BC V4N 5C3 CANADA"
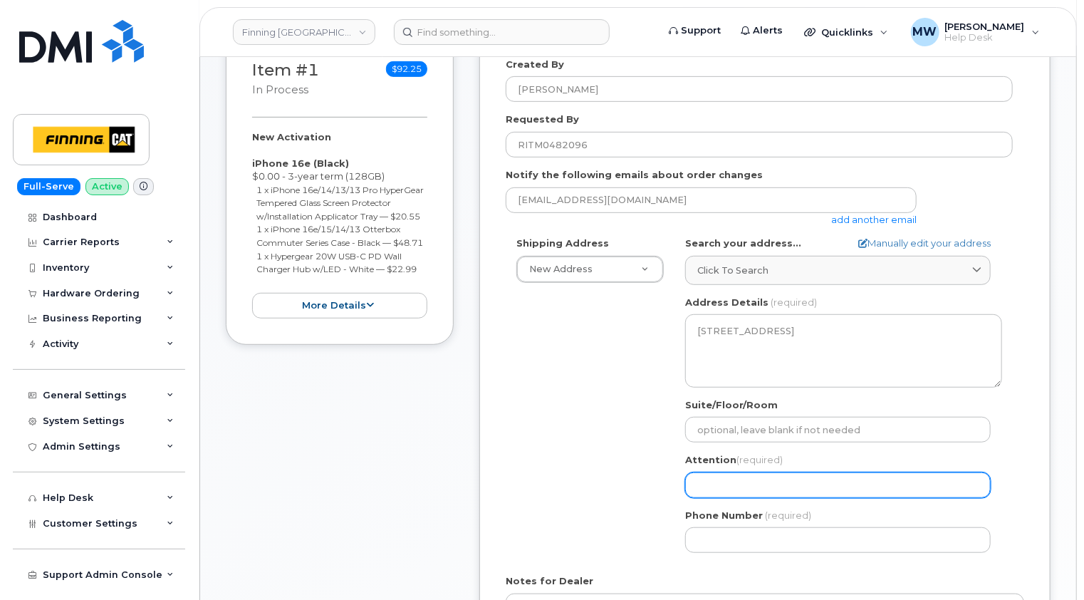
click at [729, 480] on input "Attention (required)" at bounding box center [838, 485] width 306 height 26
select select
type input "K"
select select
type input "Ky"
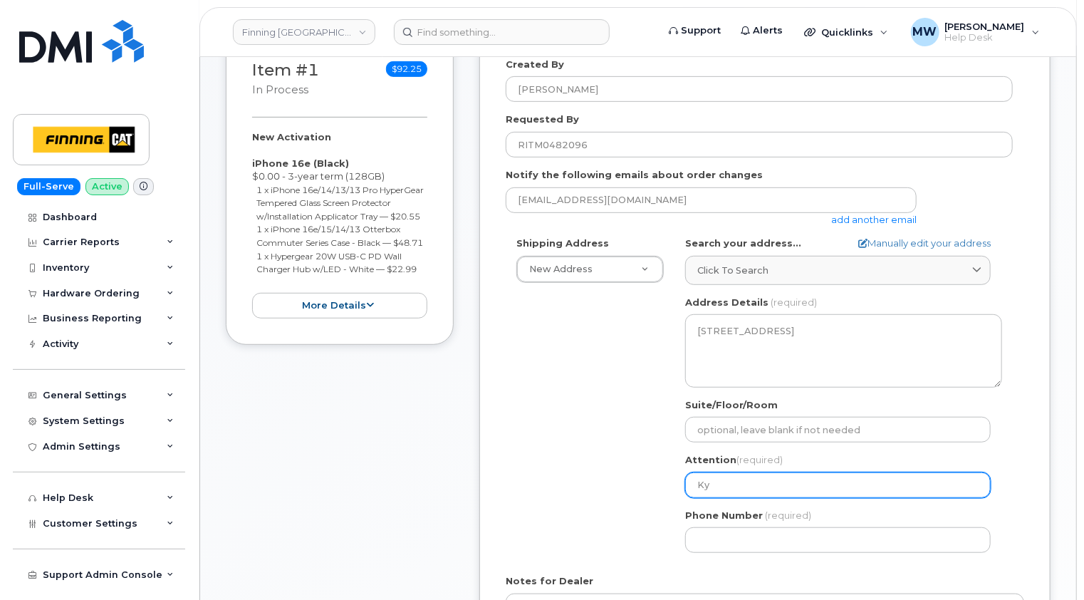
select select
type input "Kyl"
select select
type input "Kyle"
select select
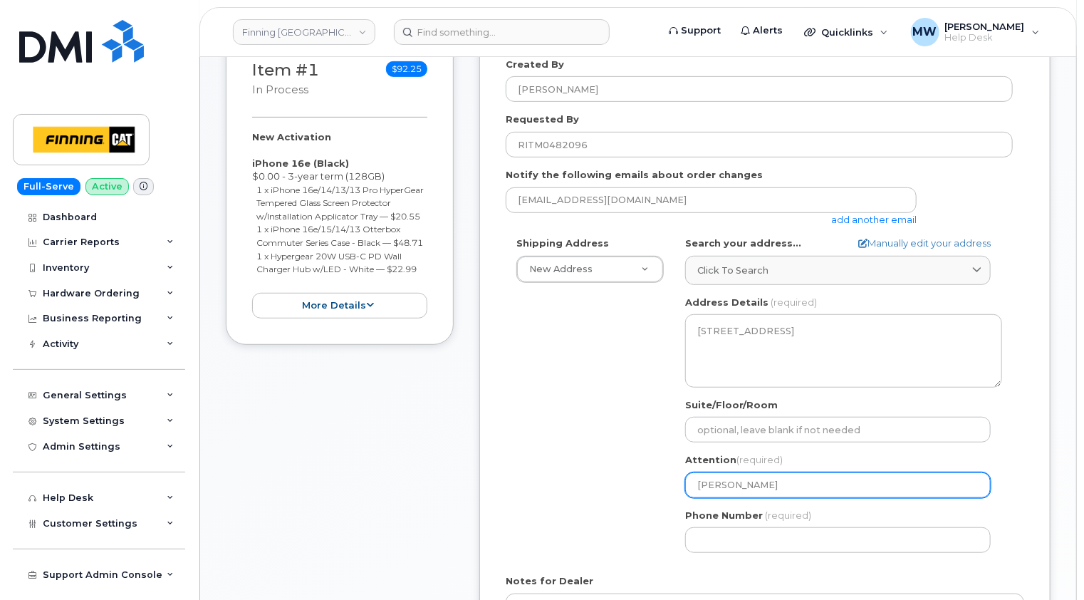
type input "Kyle W"
select select
type input "Kyle Wi"
select select
type input "Kyle Win"
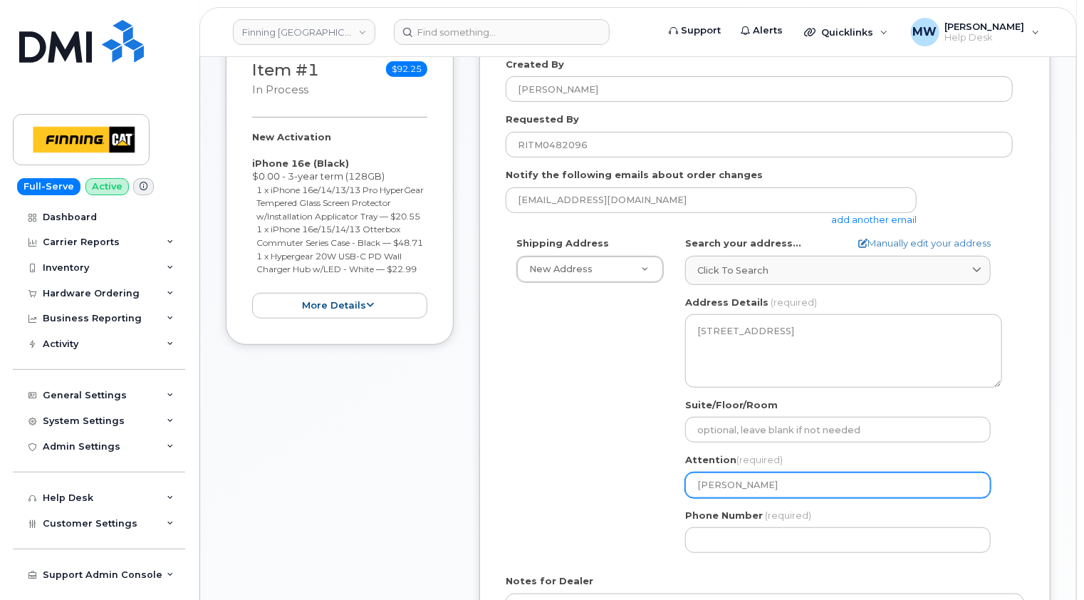
select select
type input "Kyle Wint"
select select
type input "Kyle Winte"
select select
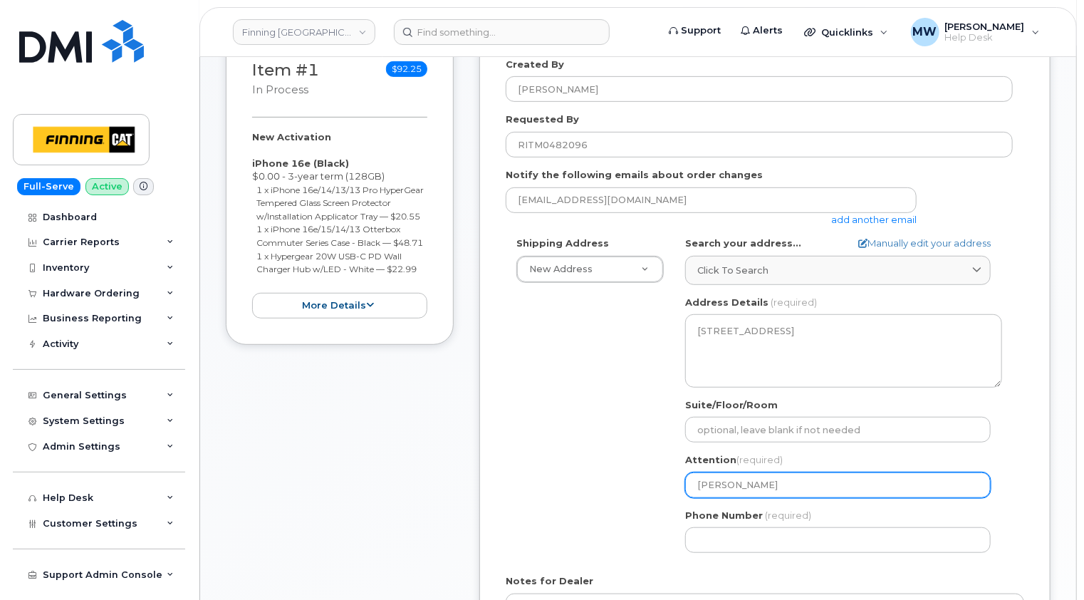
type input "Kyle Winter"
select select
type input "Kyle Winterb"
select select
type input "Kyle Winterbo"
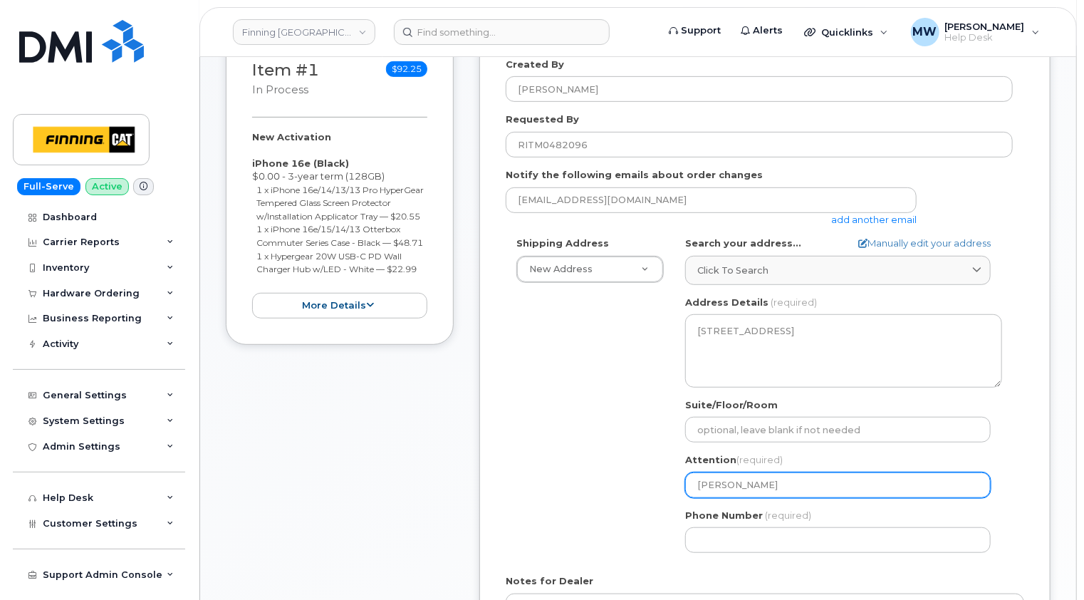
select select
type input "Kyle Winterbot"
select select
type input "Kyle Winterbott"
select select
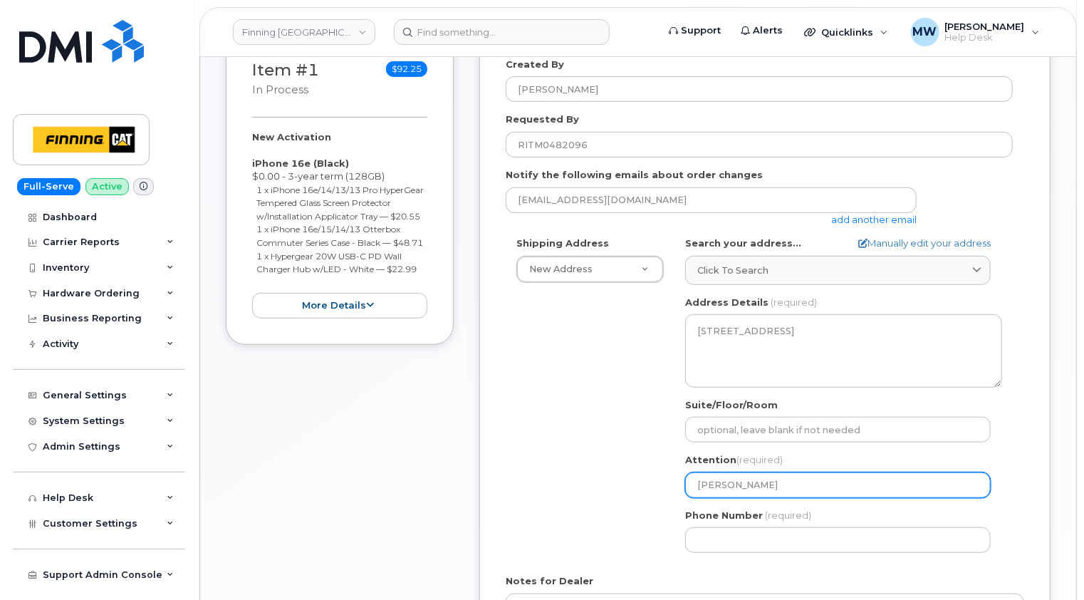
type input "Kyle Winterbotto"
select select
click at [795, 481] on input "[PERSON_NAME]" at bounding box center [838, 485] width 306 height 26
type input "[PERSON_NAME]"
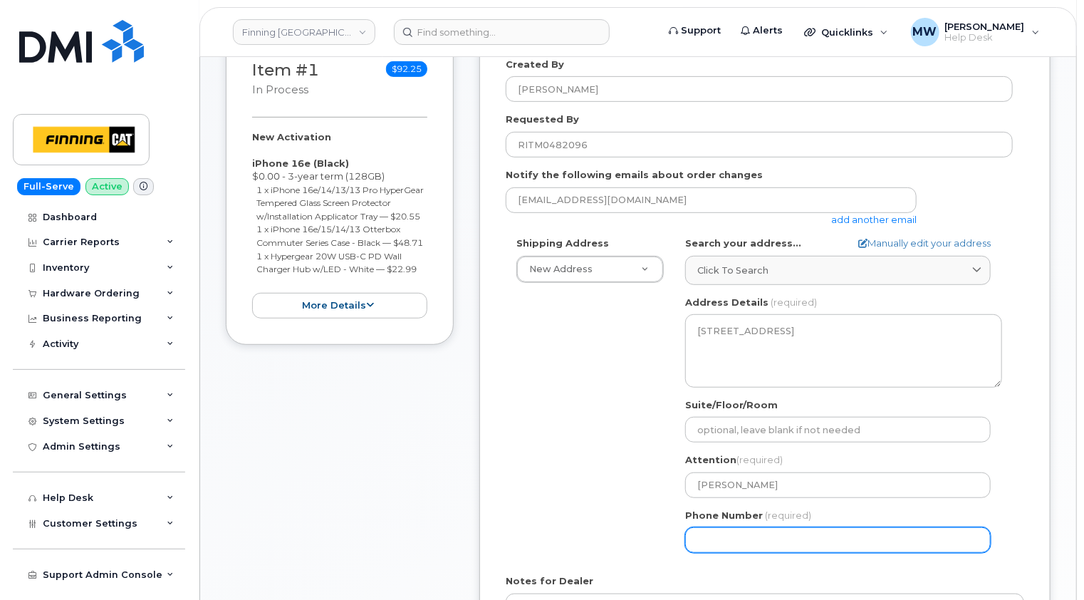
paste input "6048389650"
select select
type input "6048389650"
click at [652, 524] on div "Shipping Address New Address New Address 10760A Henri-Bourassa E Blvd 8051 18 A…" at bounding box center [759, 399] width 507 height 327
drag, startPoint x: 358, startPoint y: 286, endPoint x: 249, endPoint y: 160, distance: 166.7
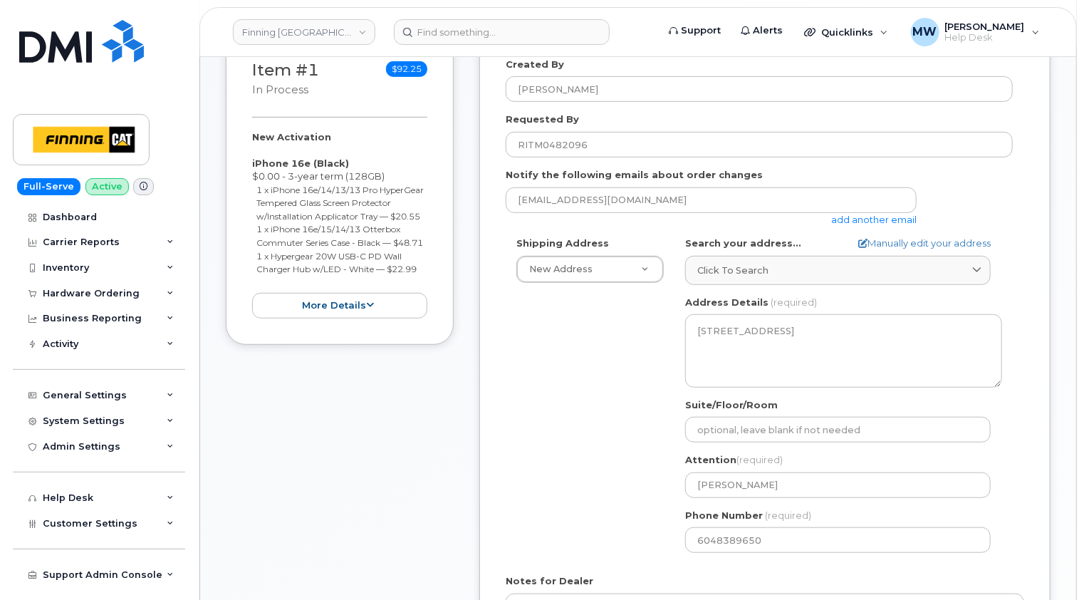
click at [249, 160] on div "Item #1 in process $92.25 New Activation iPhone 16e (Black) $0.00 - 3-year term…" at bounding box center [340, 188] width 228 height 314
copy div "iPhone 16e (Black) $0.00 - 3-year term (128GB) 1 x iPhone 16e/14/13/13 Pro Hype…"
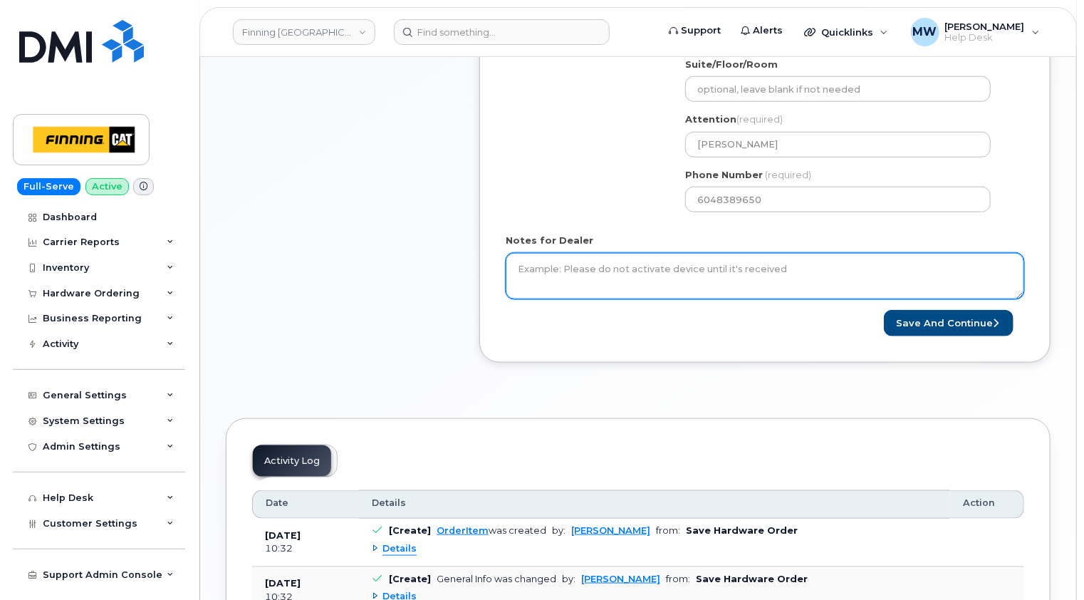
scroll to position [641, 0]
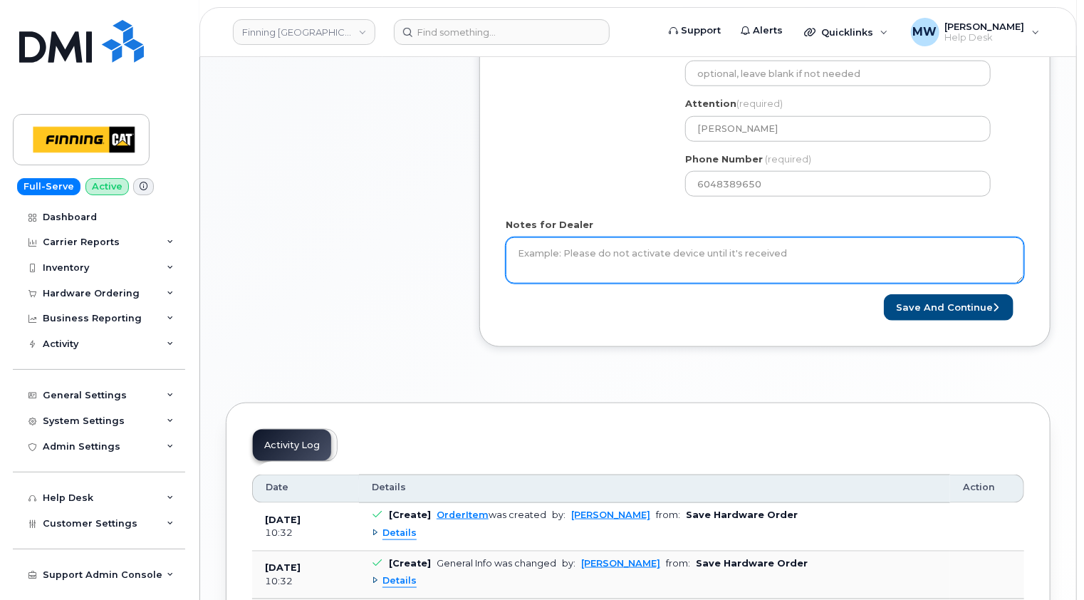
click at [741, 249] on textarea "Notes for Dealer" at bounding box center [765, 260] width 519 height 47
paste textarea "iPhone 16e (Black) $0.00 - 3-year term (128GB) 1 x iPhone 16e/14/13/13 Pro Hype…"
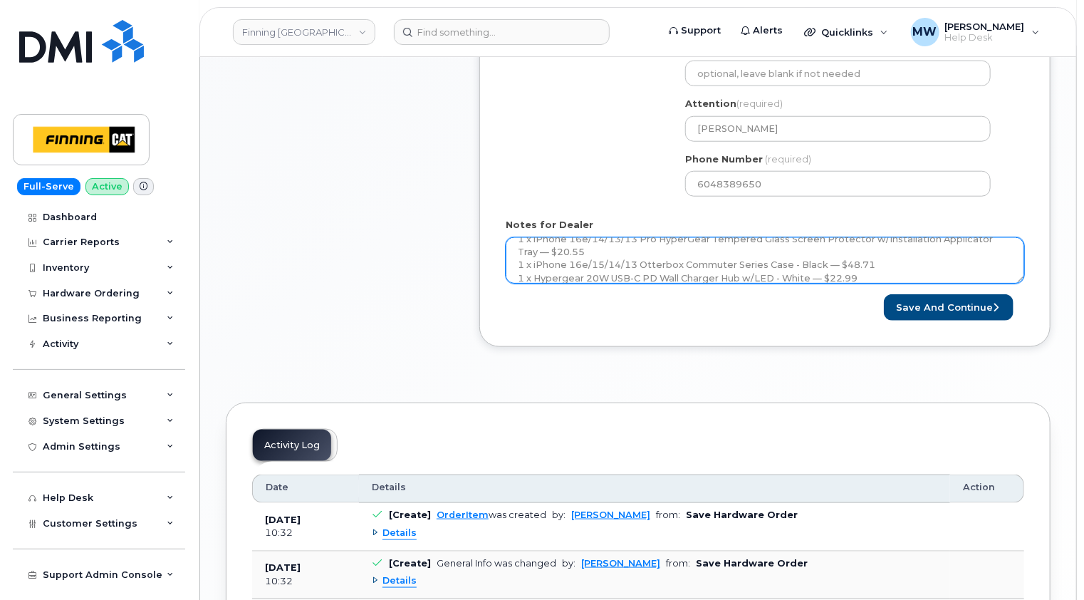
scroll to position [0, 0]
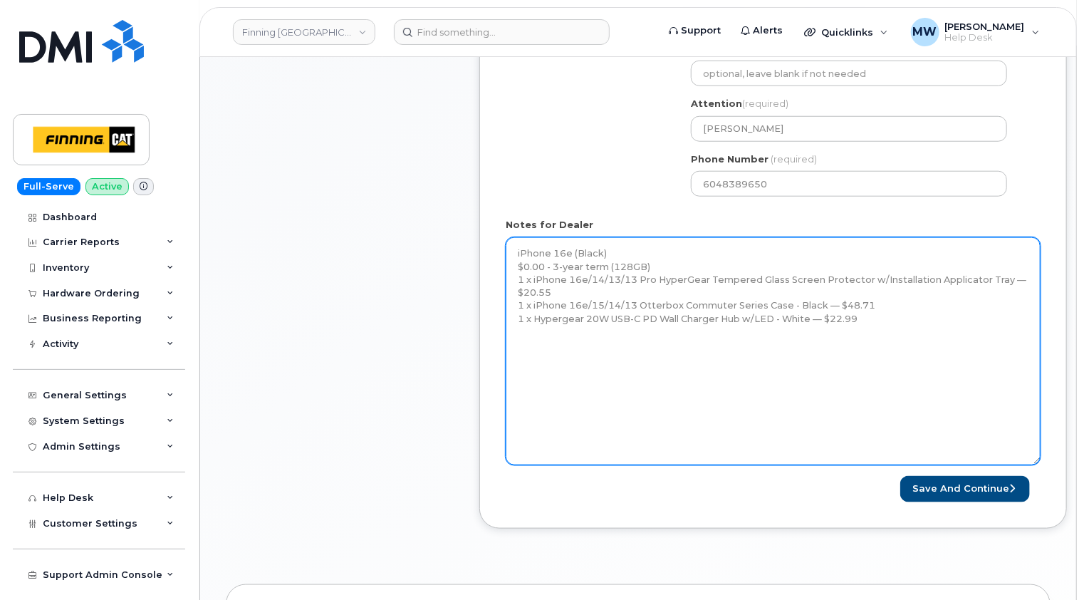
drag, startPoint x: 1021, startPoint y: 279, endPoint x: 1037, endPoint y: 461, distance: 182.3
click at [1037, 461] on textarea "iPhone 16e (Black) $0.00 - 3-year term (128GB) 1 x iPhone 16e/14/13/13 Pro Hype…" at bounding box center [773, 351] width 535 height 228
click at [649, 329] on textarea "iPhone 16e (Black) $0.00 - 3-year term (128GB) 1 x iPhone 16e/14/13/13 Pro Hype…" at bounding box center [773, 351] width 535 height 228
click at [748, 329] on textarea "iPhone 16e (Black) $0.00 - 3-year term (128GB) 1 x iPhone 16e/14/13/13 Pro Hype…" at bounding box center [773, 351] width 535 height 228
click at [531, 343] on textarea "iPhone 16e (Black) $0.00 - 3-year term (128GB) 1 x iPhone 16e/14/13/13 Pro Hype…" at bounding box center [773, 351] width 535 height 228
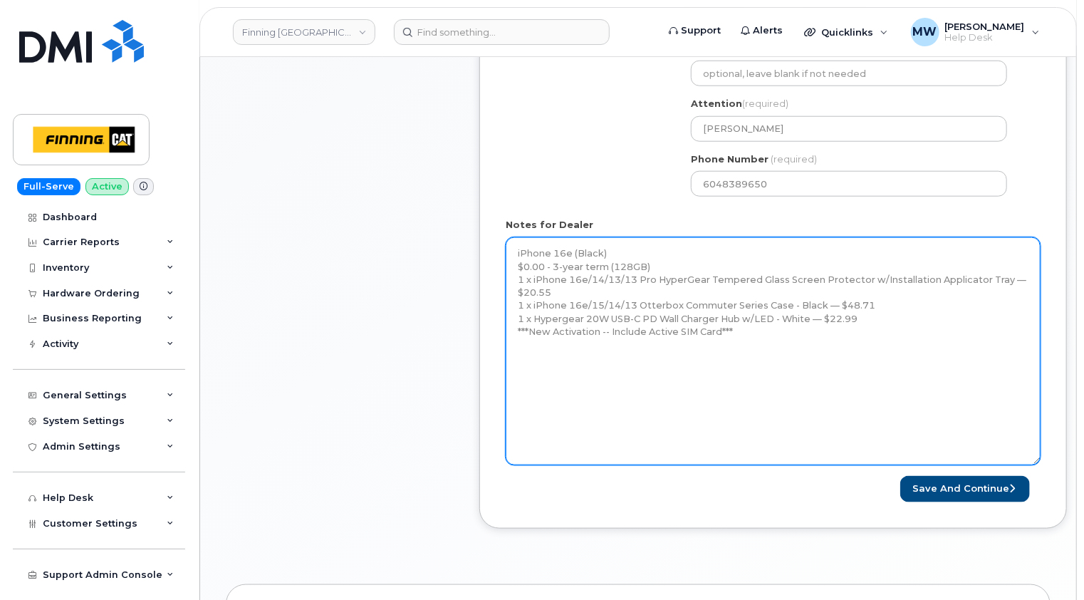
click at [531, 349] on textarea "iPhone 16e (Black) $0.00 - 3-year term (128GB) 1 x iPhone 16e/14/13/13 Pro Hype…" at bounding box center [773, 351] width 535 height 228
drag, startPoint x: 533, startPoint y: 363, endPoint x: 524, endPoint y: 353, distance: 13.1
click at [532, 363] on textarea "iPhone 16e (Black) $0.00 - 3-year term (128GB) 1 x iPhone 16e/14/13/13 Pro Hype…" at bounding box center [773, 351] width 535 height 228
click at [524, 352] on textarea "iPhone 16e (Black) $0.00 - 3-year term (128GB) 1 x iPhone 16e/14/13/13 Pro Hype…" at bounding box center [773, 351] width 535 height 228
click at [754, 337] on textarea "iPhone 16e (Black) $0.00 - 3-year term (128GB) 1 x iPhone 16e/14/13/13 Pro Hype…" at bounding box center [773, 351] width 535 height 228
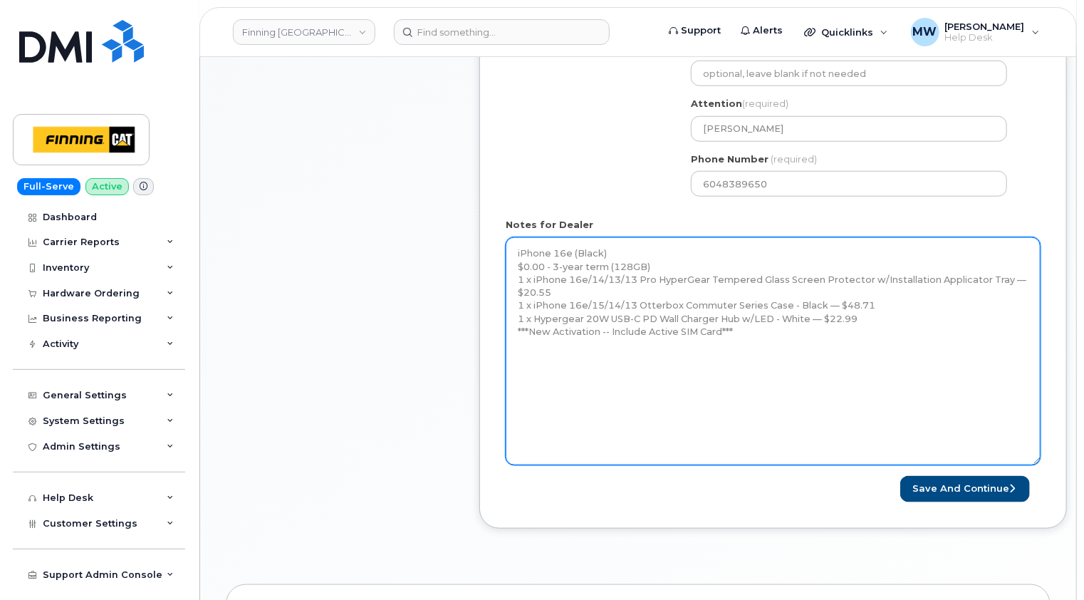
paste textarea "Telus Order #TL38650024"
type textarea "iPhone 16e (Black) $0.00 - 3-year term (128GB) 1 x iPhone 16e/14/13/13 Pro Hype…"
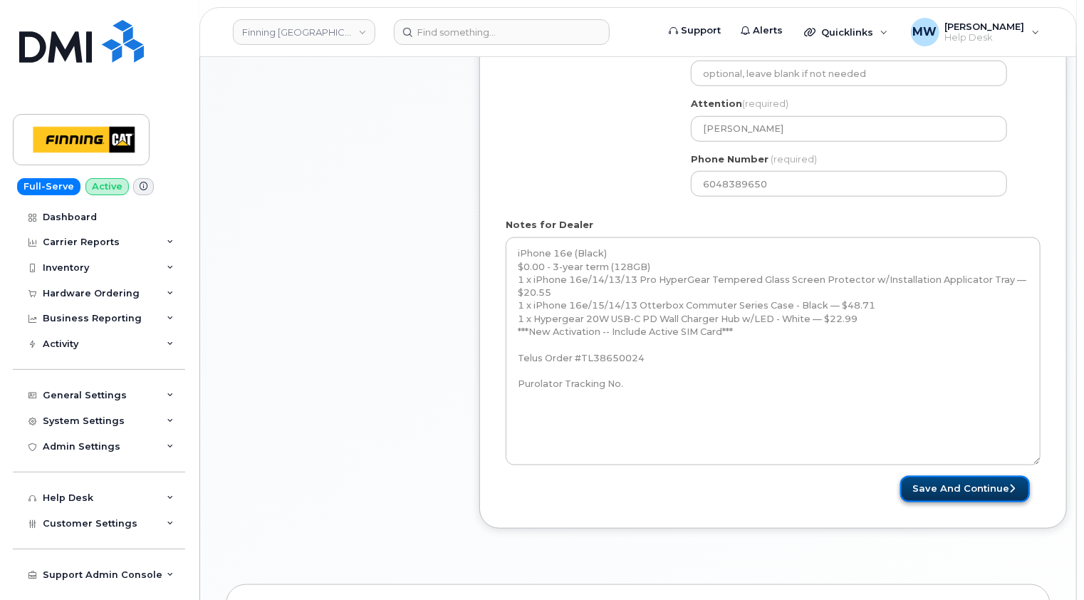
click at [975, 482] on button "Save and Continue" at bounding box center [965, 489] width 130 height 26
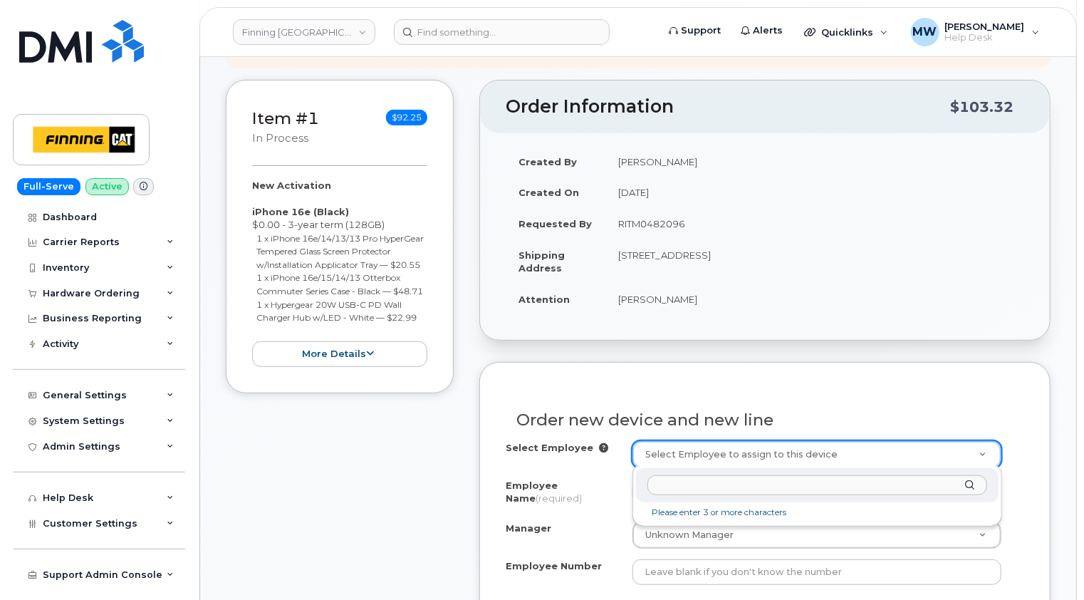
scroll to position [356, 0]
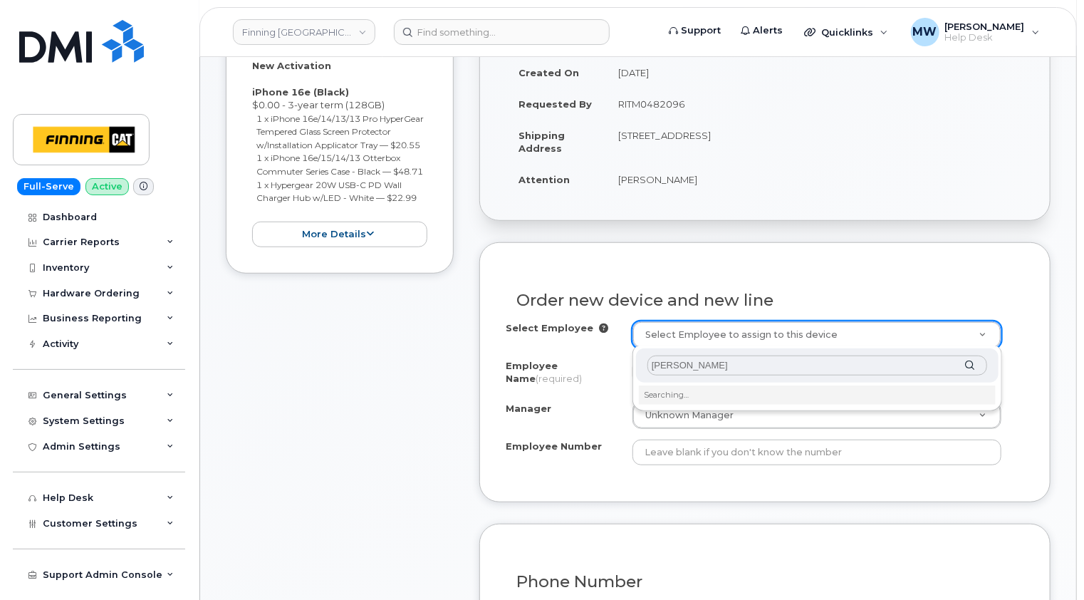
type input "[PERSON_NAME]"
drag, startPoint x: 674, startPoint y: 365, endPoint x: 644, endPoint y: 368, distance: 30.0
click at [644, 368] on div "[PERSON_NAME]" at bounding box center [817, 365] width 363 height 35
type input "c"
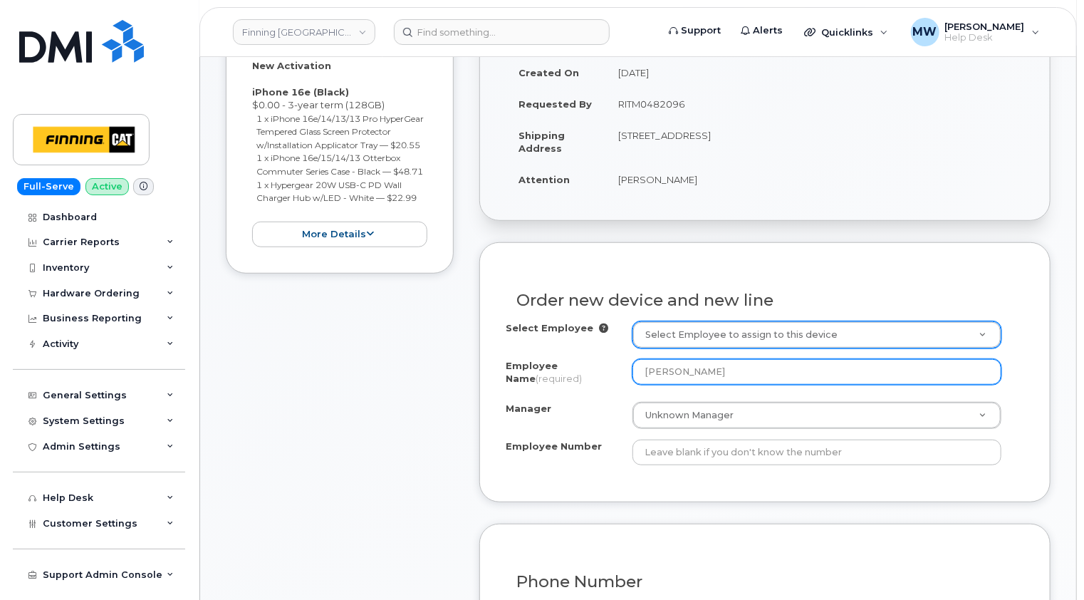
type input "[PERSON_NAME]"
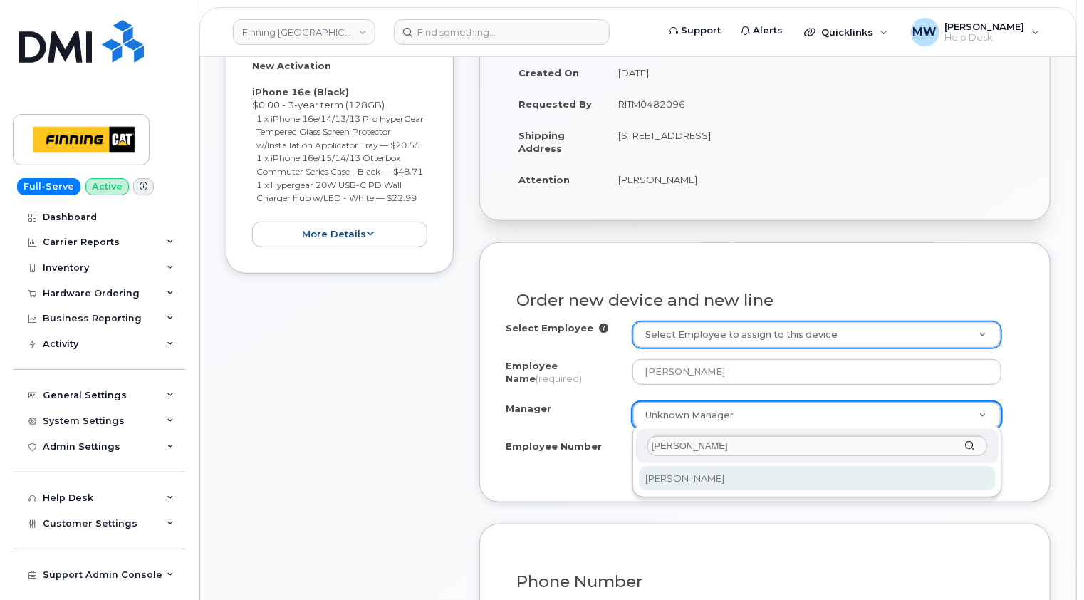
scroll to position [0, 0]
click at [696, 445] on input "[PERSON_NAME]" at bounding box center [817, 446] width 340 height 21
type input "[PERSON_NAME]"
select select "291075"
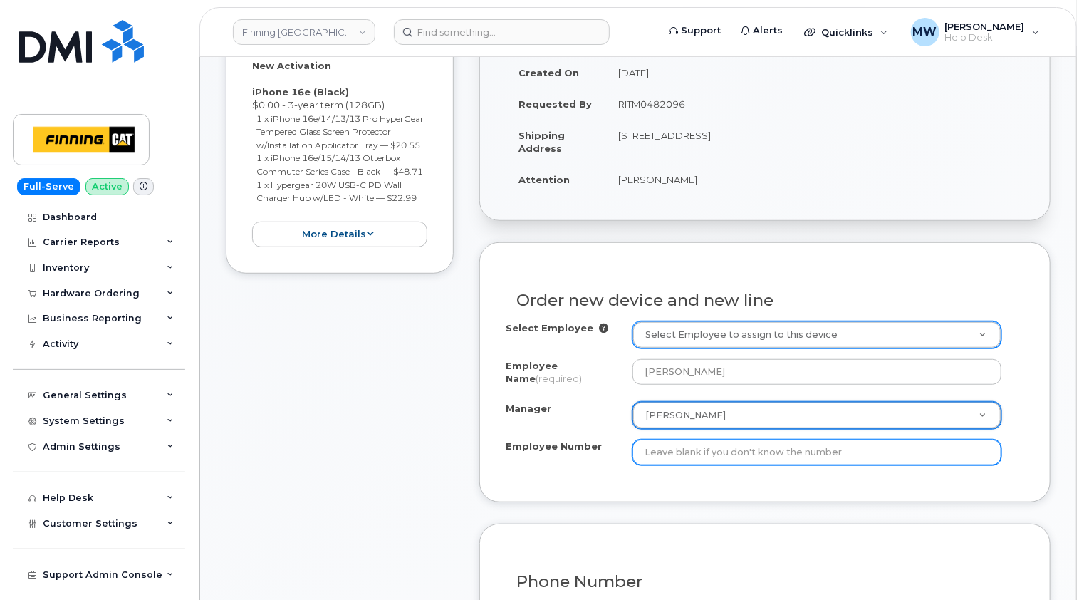
click at [733, 449] on input "Employee Number" at bounding box center [817, 452] width 369 height 26
paste input "3500662"
type input "3500662"
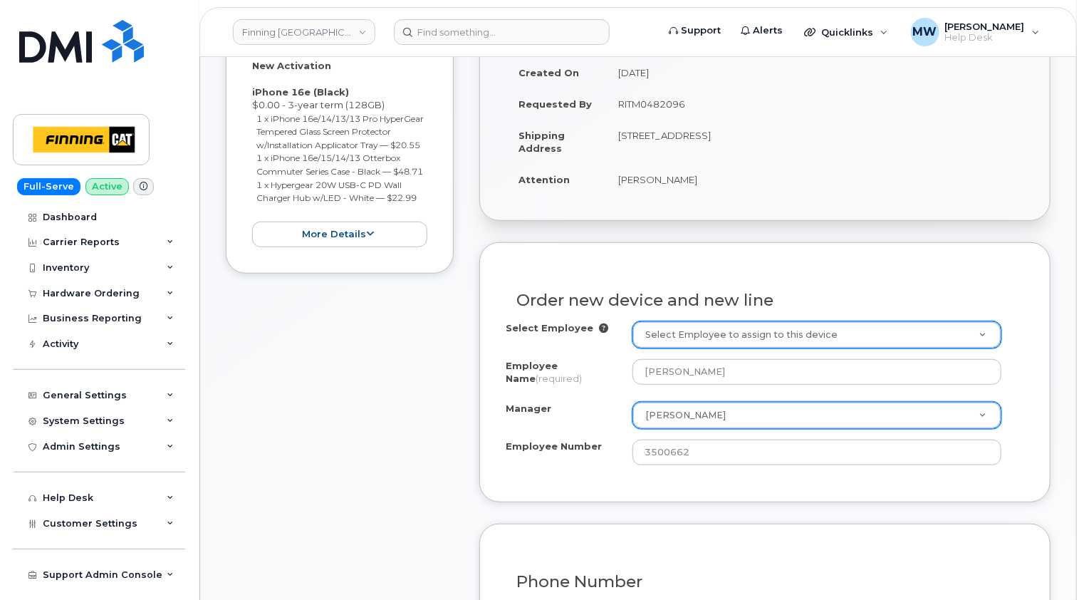
click at [647, 479] on div "Order new device and new line Select Employee Select Employee to assign to this…" at bounding box center [764, 371] width 571 height 259
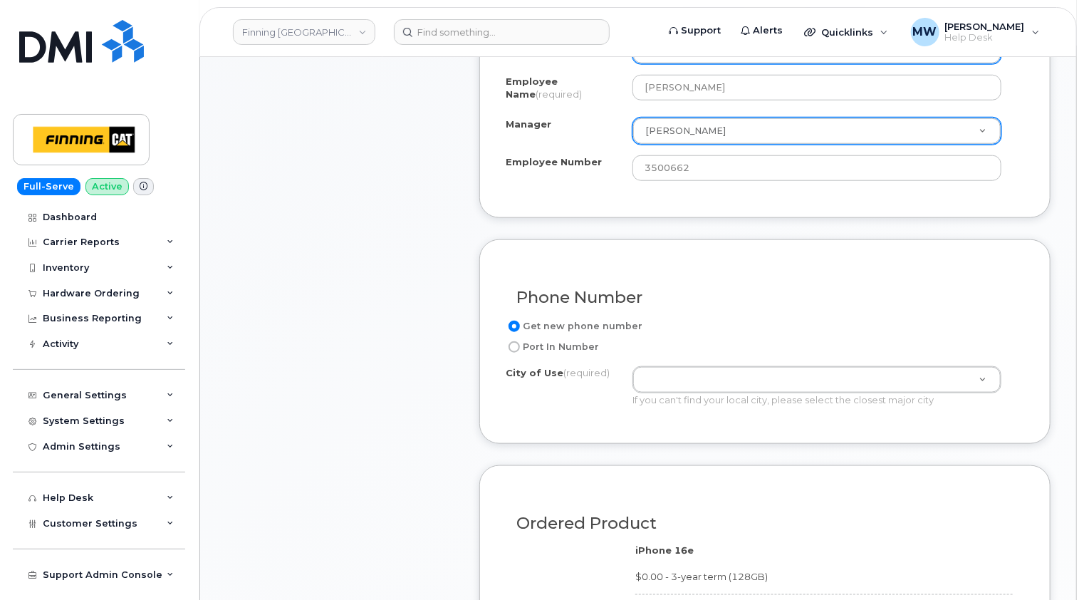
scroll to position [641, 0]
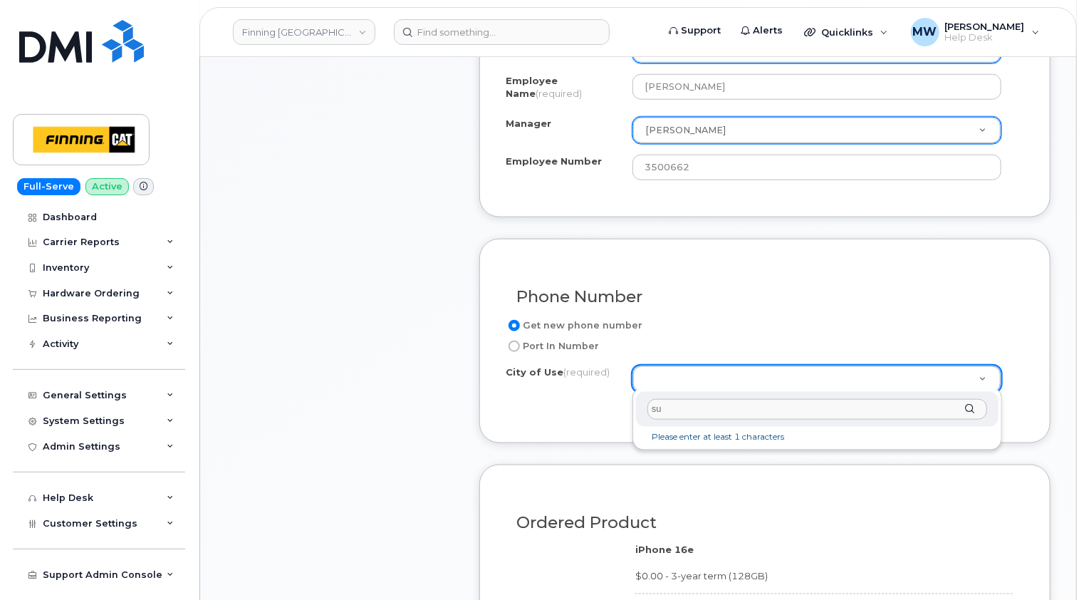
type input "s"
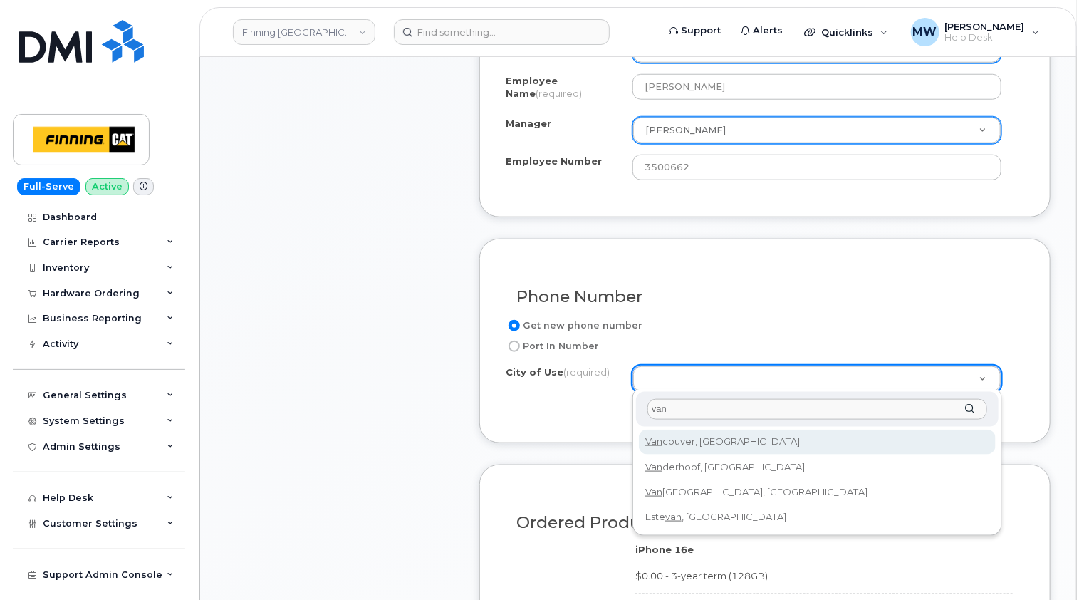
type input "van"
type input "951"
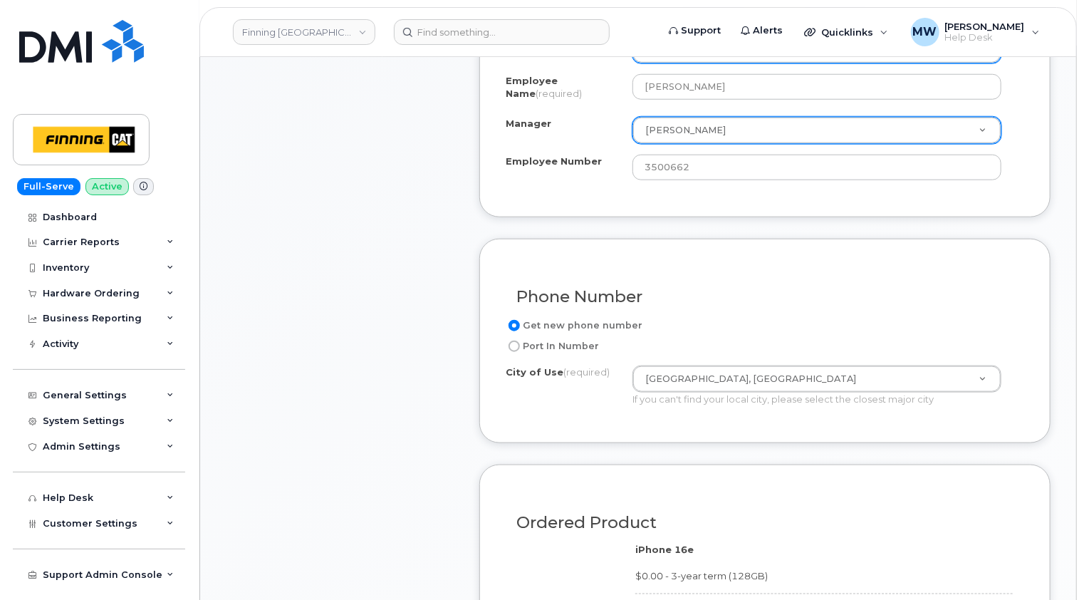
click at [564, 425] on div "Phone Number Get new phone number Port In Number City of Use (required) [GEOGRA…" at bounding box center [764, 341] width 571 height 204
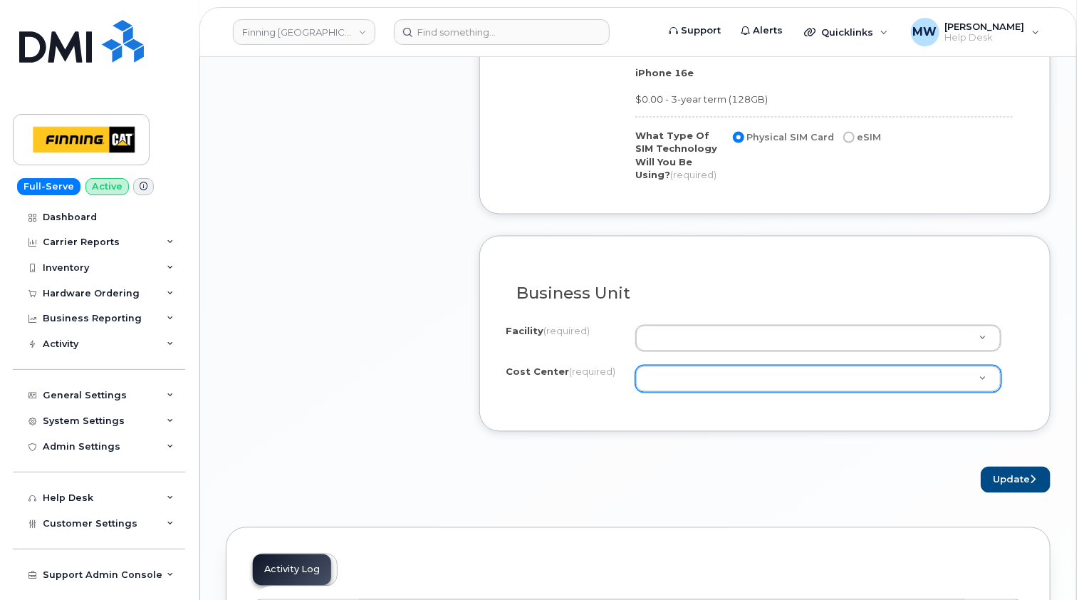
scroll to position [1140, 0]
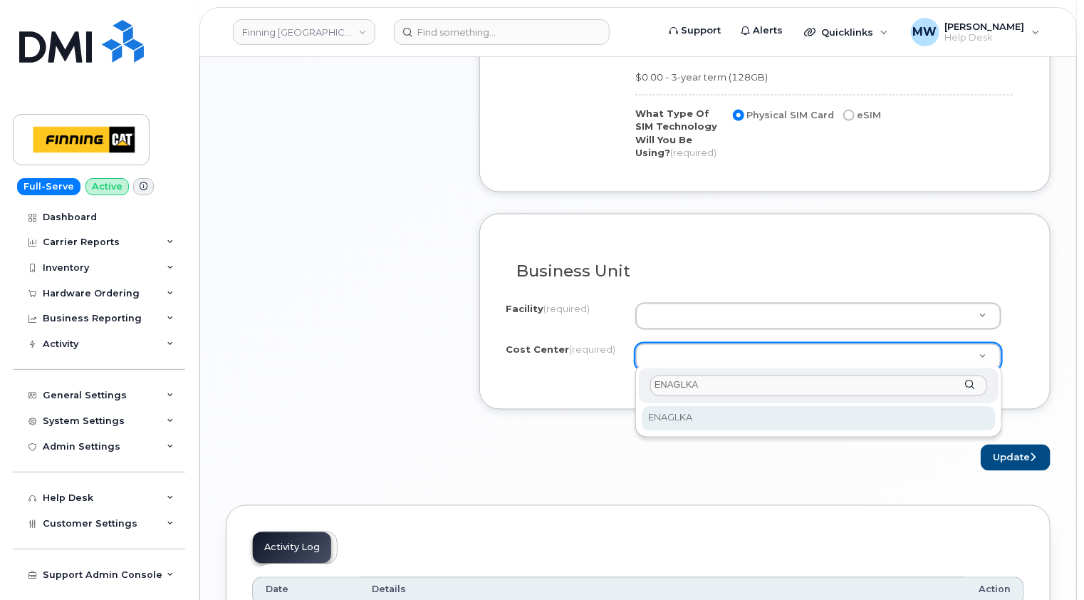
type input "ENAGLKA"
select select "ENAGLKA"
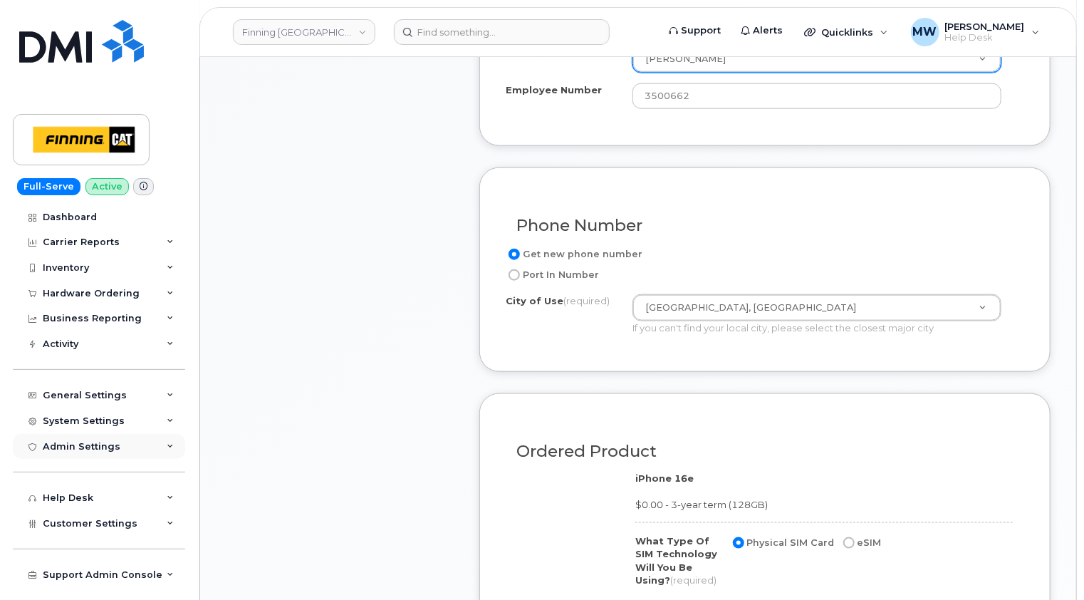
scroll to position [784, 0]
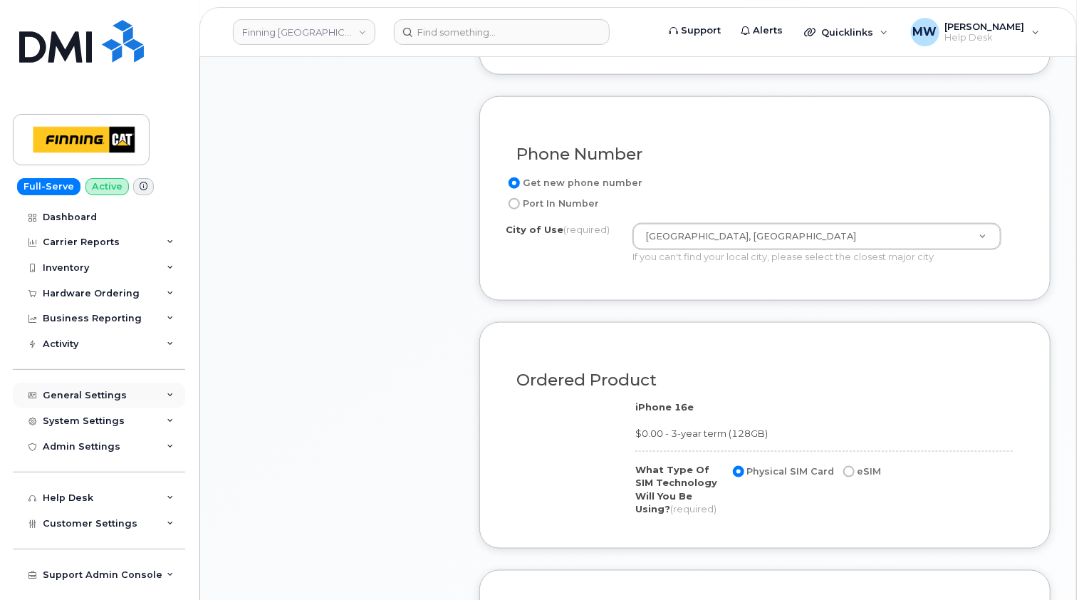
click at [161, 395] on div "General Settings" at bounding box center [99, 396] width 172 height 26
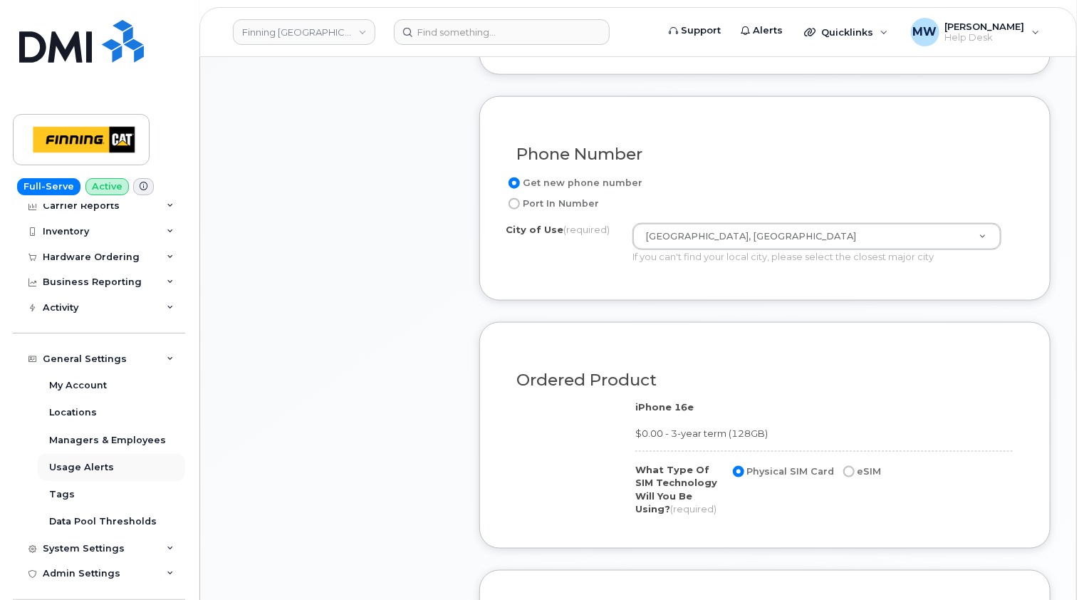
scroll to position [71, 0]
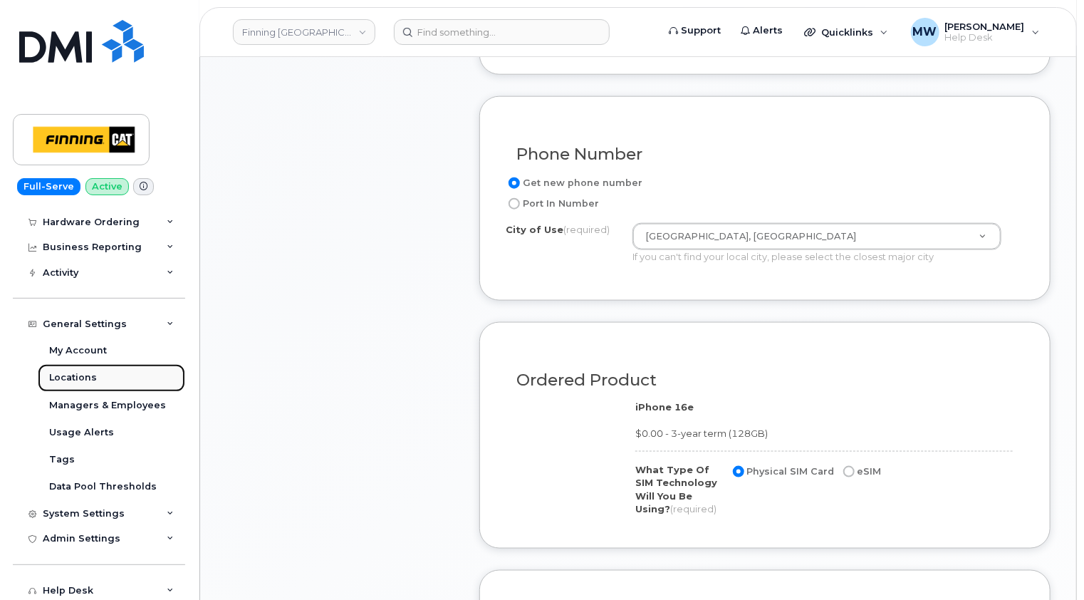
click at [83, 377] on div "Locations" at bounding box center [73, 377] width 48 height 13
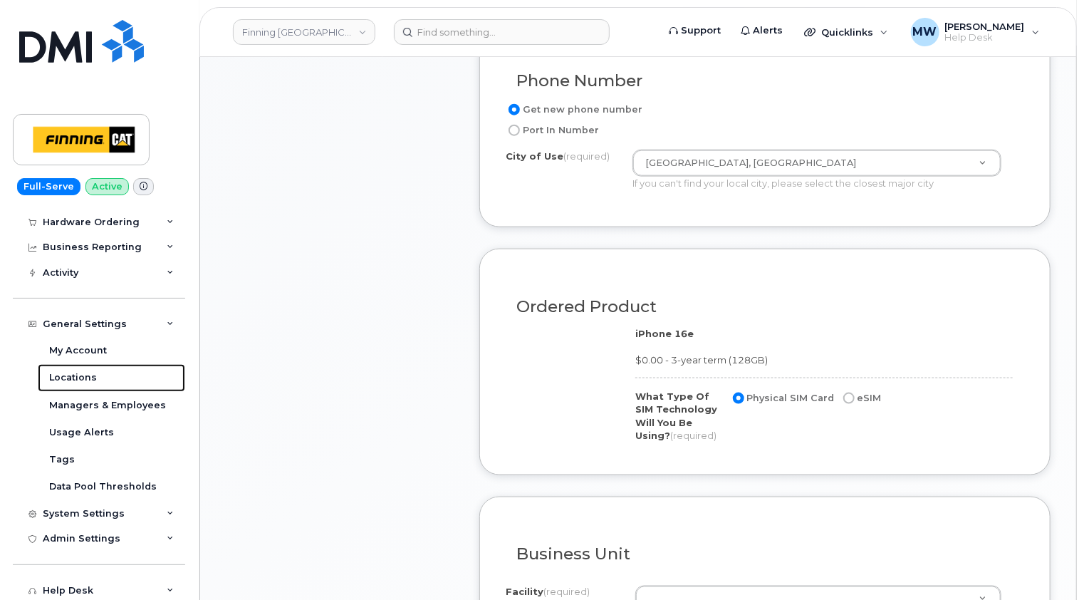
scroll to position [997, 0]
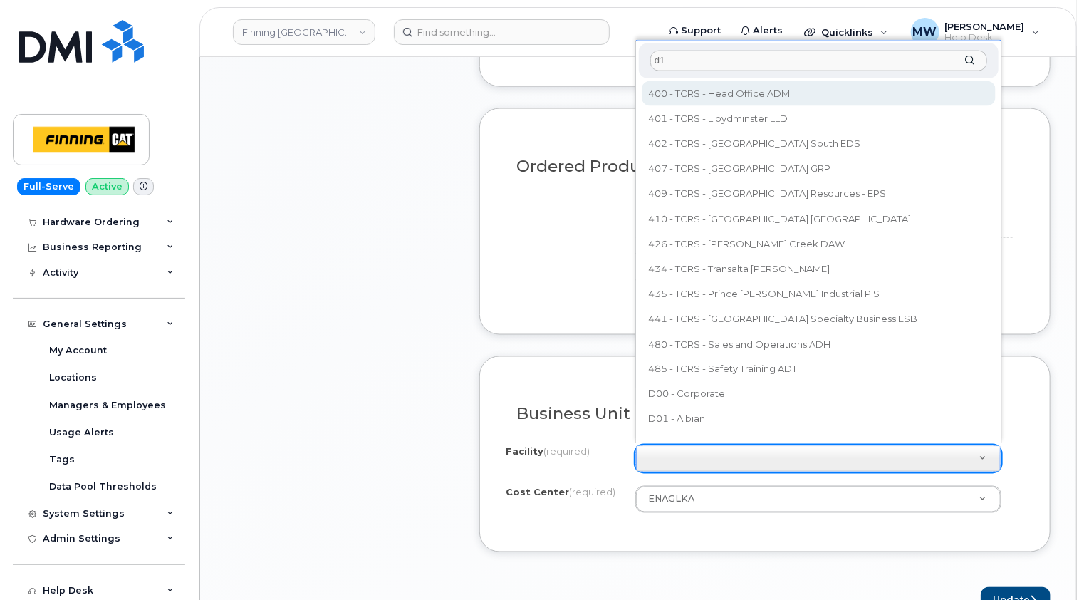
type input "d"
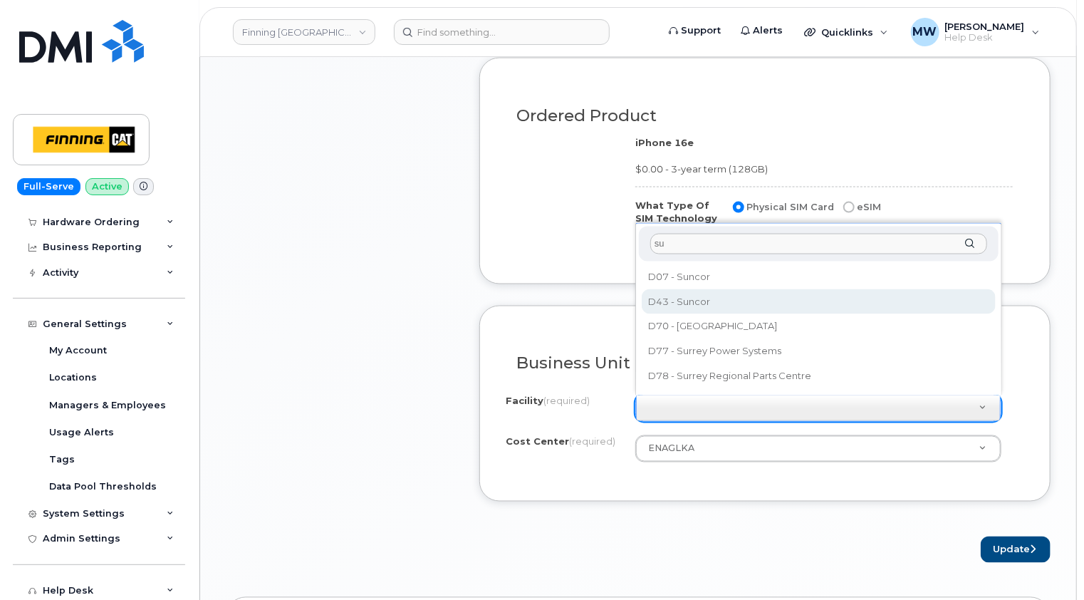
scroll to position [1068, 0]
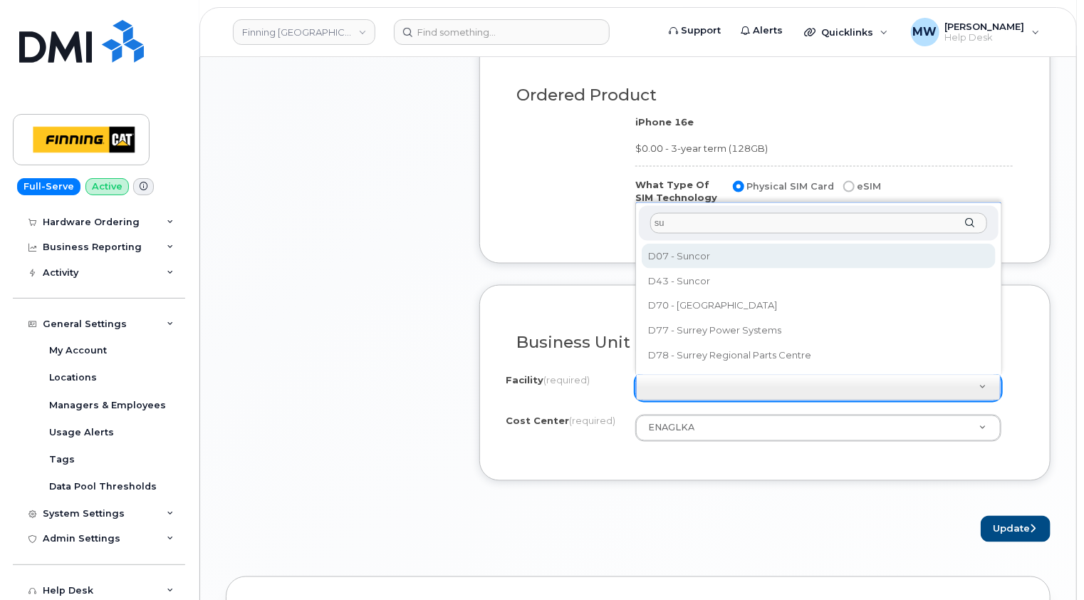
type input "s"
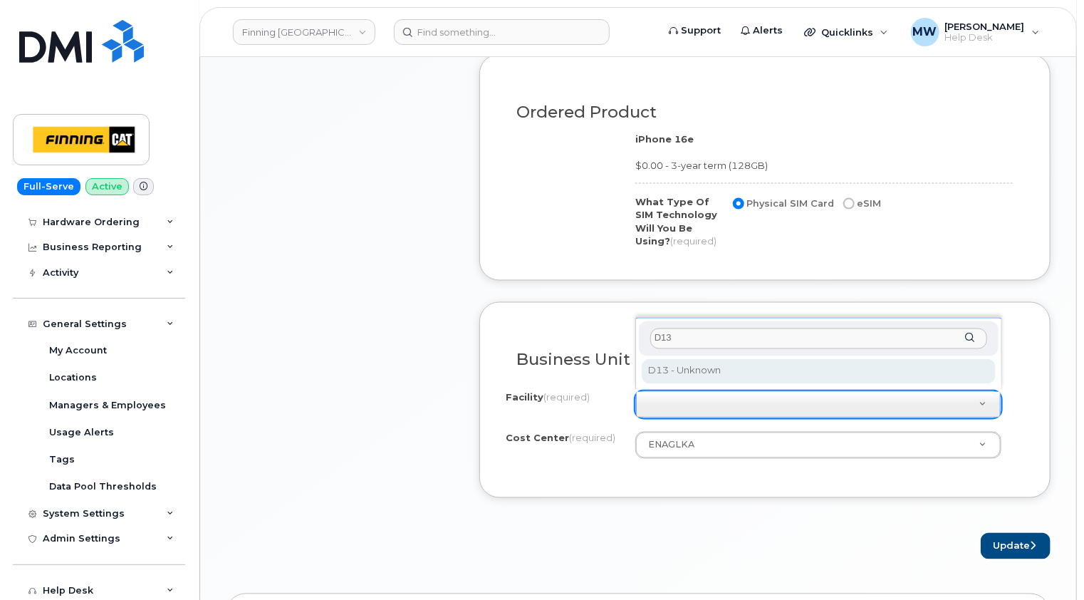
type input "D13"
select select "D13"
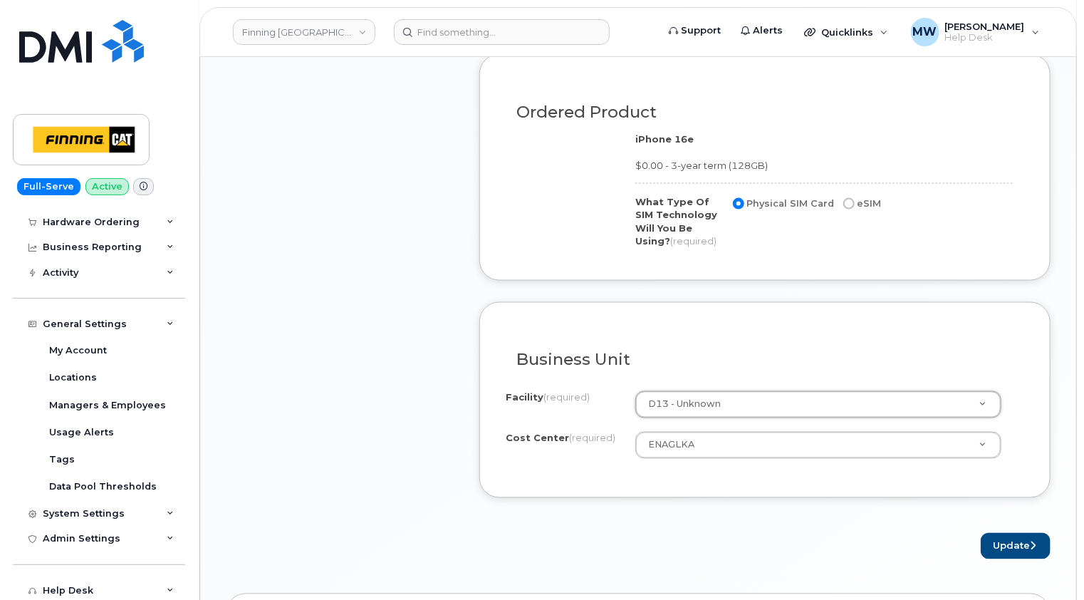
click at [1019, 329] on div "Business Unit" at bounding box center [765, 354] width 519 height 52
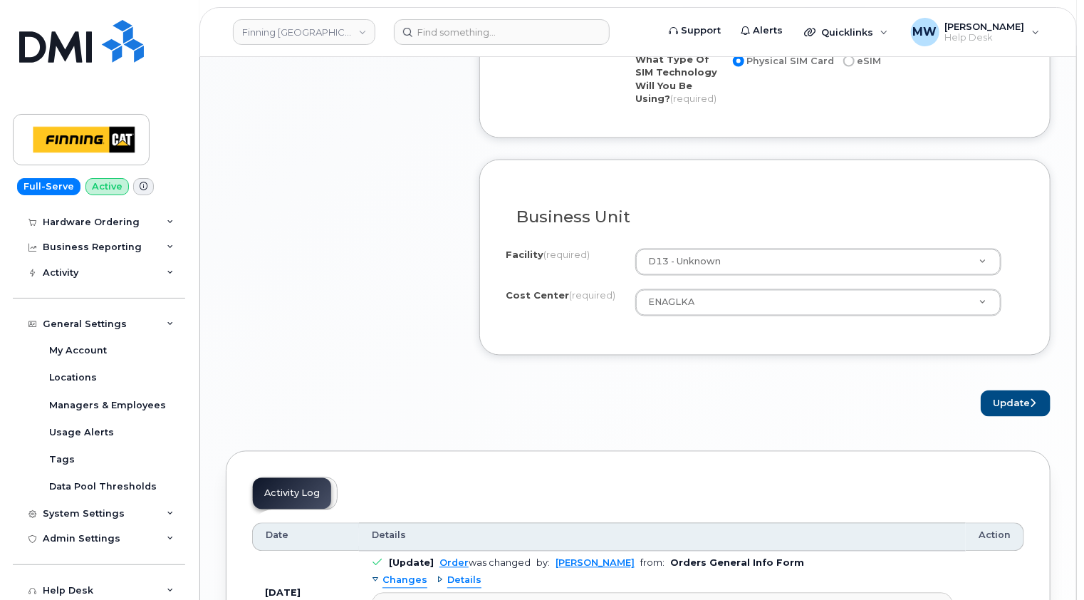
scroll to position [1194, 0]
drag, startPoint x: 1022, startPoint y: 400, endPoint x: 866, endPoint y: 406, distance: 156.1
click at [1022, 400] on button "Update" at bounding box center [1016, 403] width 70 height 26
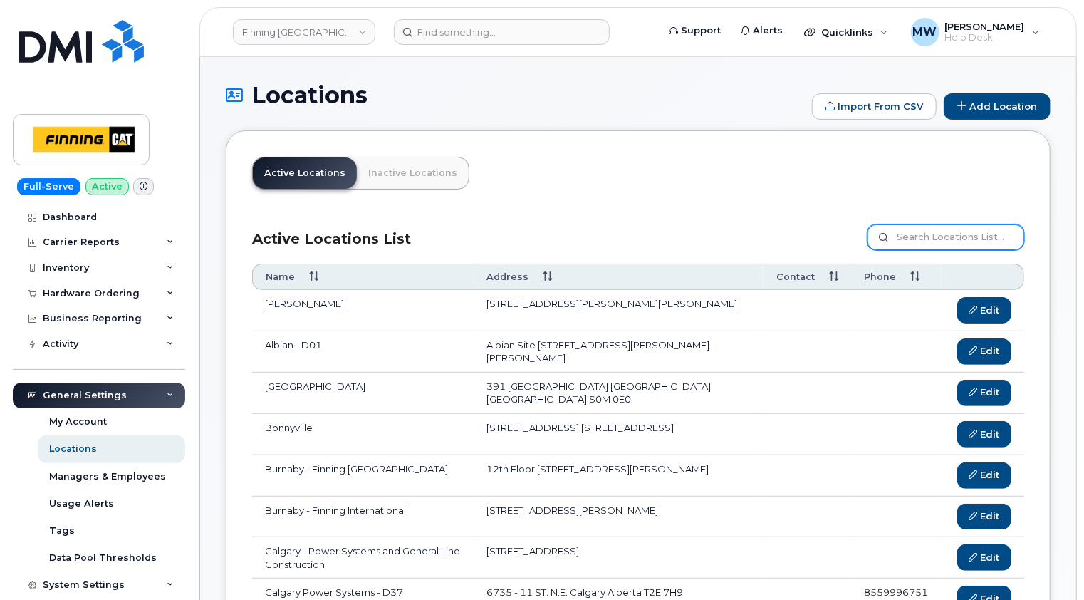
click at [943, 235] on input at bounding box center [946, 237] width 157 height 26
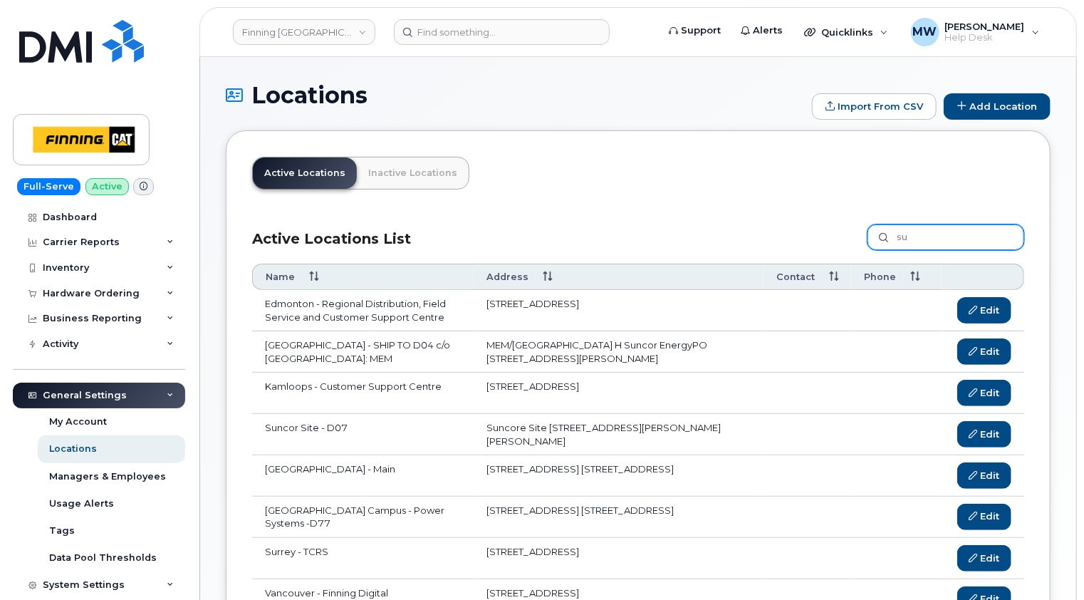
type input "s"
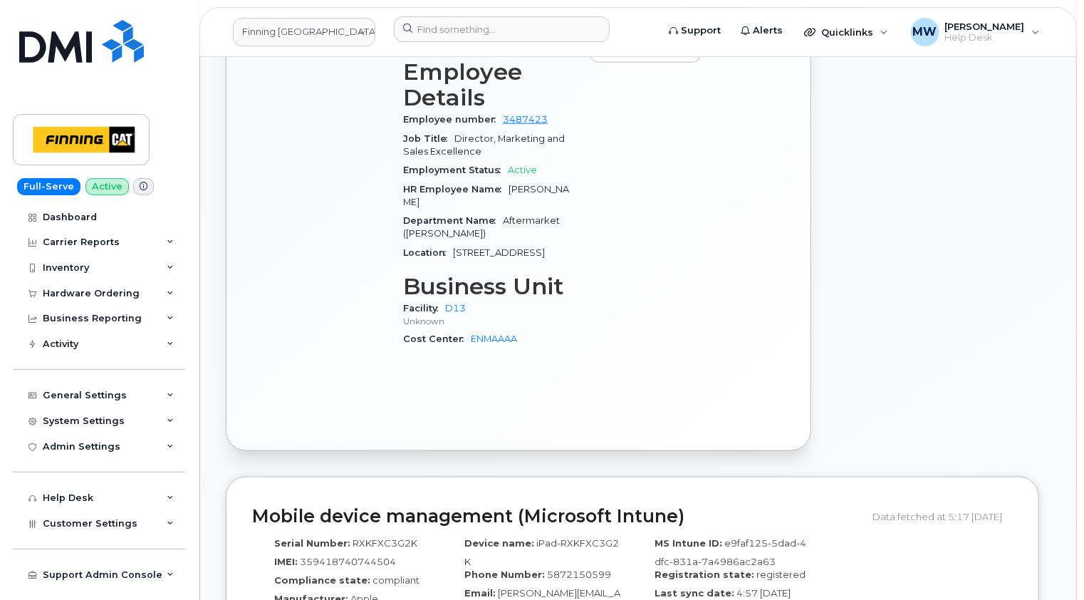
scroll to position [641, 0]
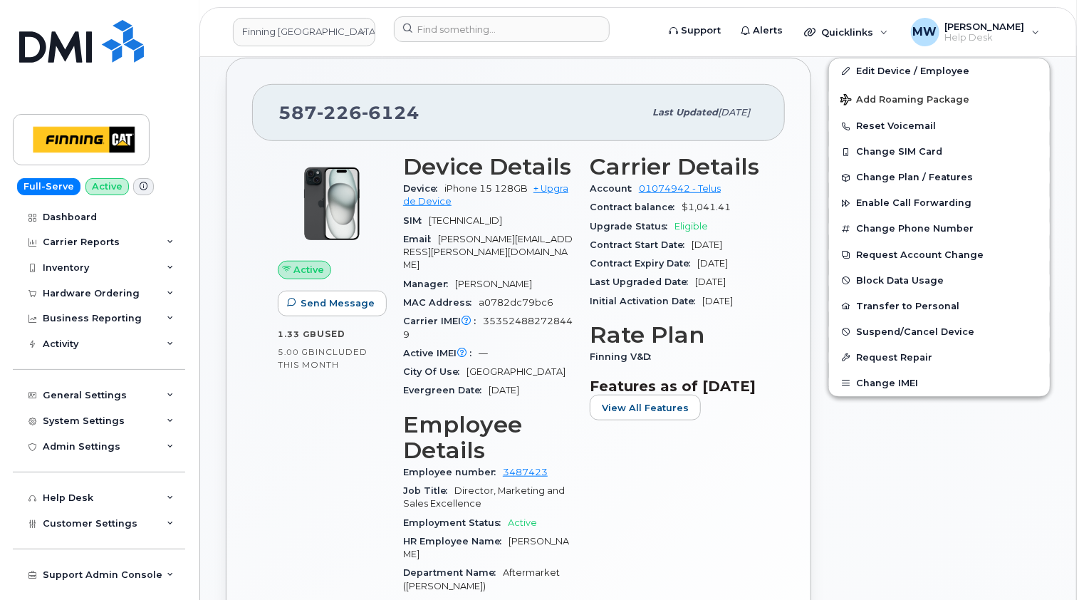
scroll to position [285, 0]
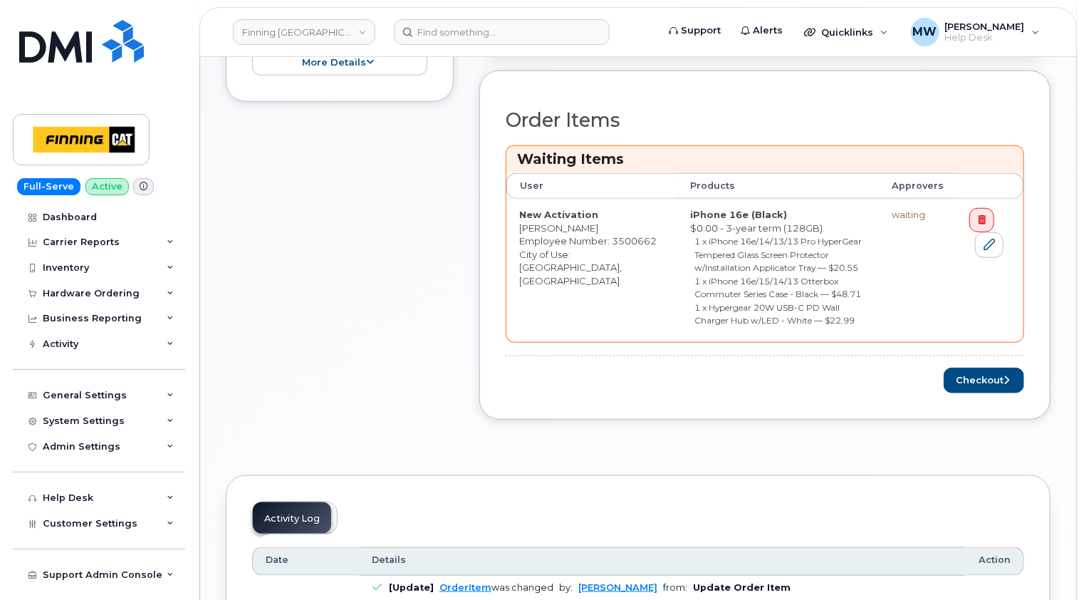
scroll to position [712, 0]
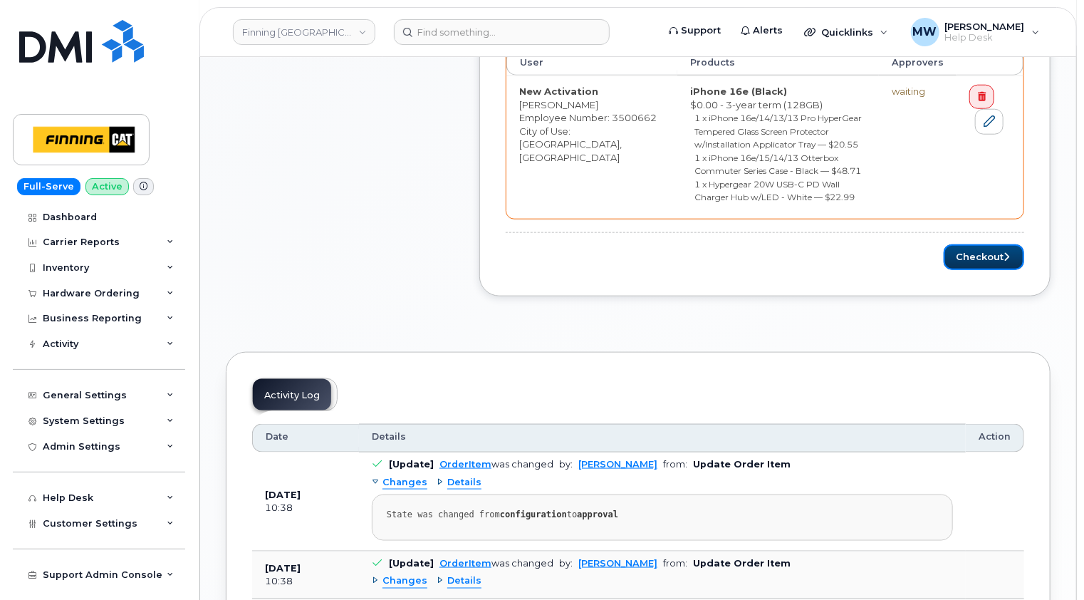
drag, startPoint x: 981, startPoint y: 258, endPoint x: 798, endPoint y: 272, distance: 183.6
click at [981, 257] on button "Checkout" at bounding box center [984, 257] width 80 height 26
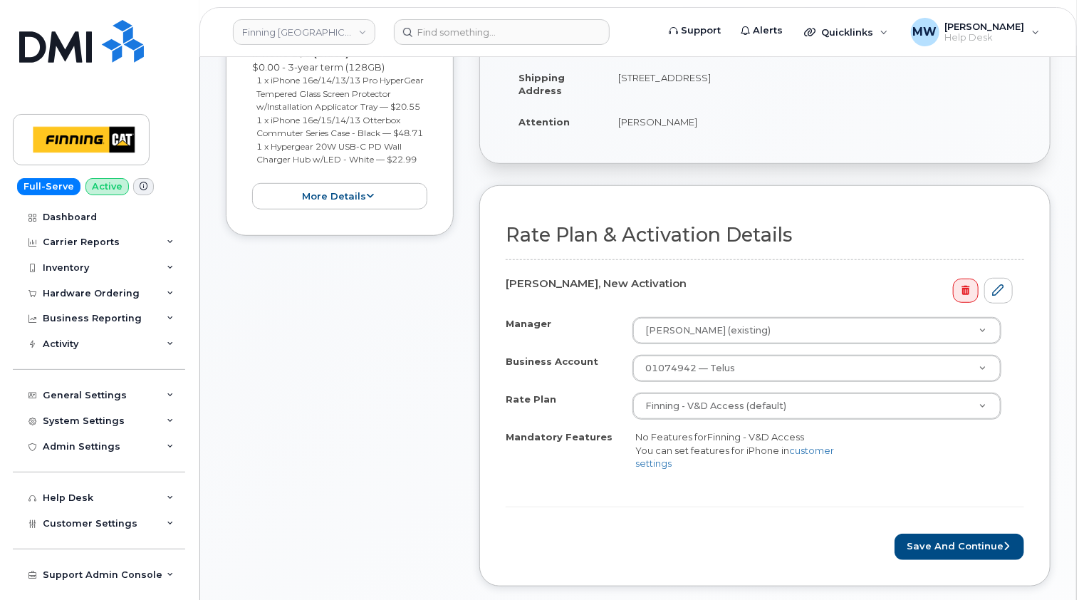
scroll to position [356, 0]
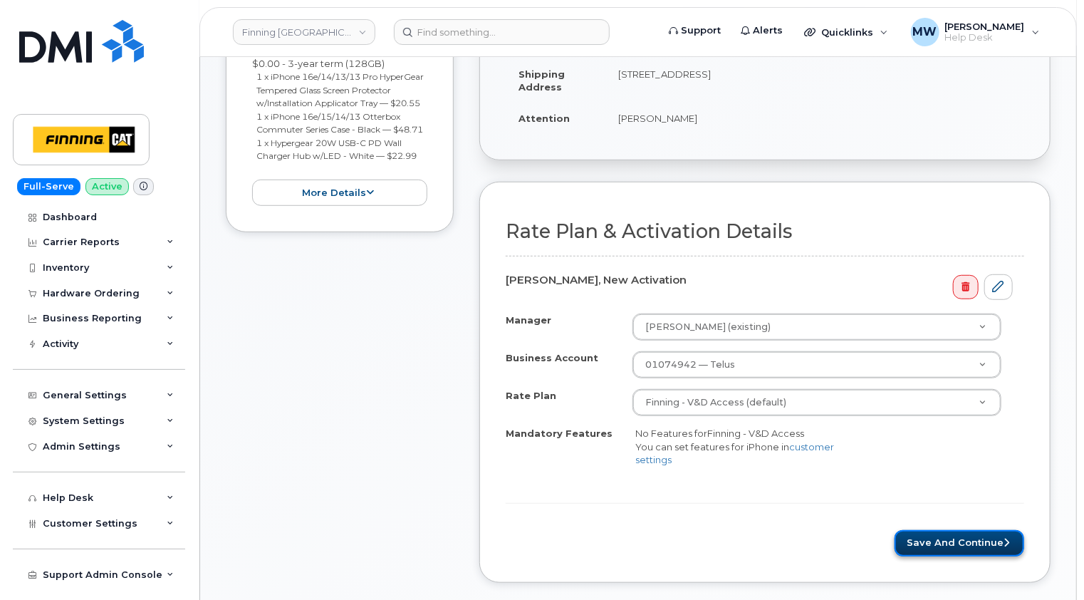
drag, startPoint x: 972, startPoint y: 531, endPoint x: 963, endPoint y: 534, distance: 9.0
click at [972, 531] on button "Save and Continue" at bounding box center [960, 543] width 130 height 26
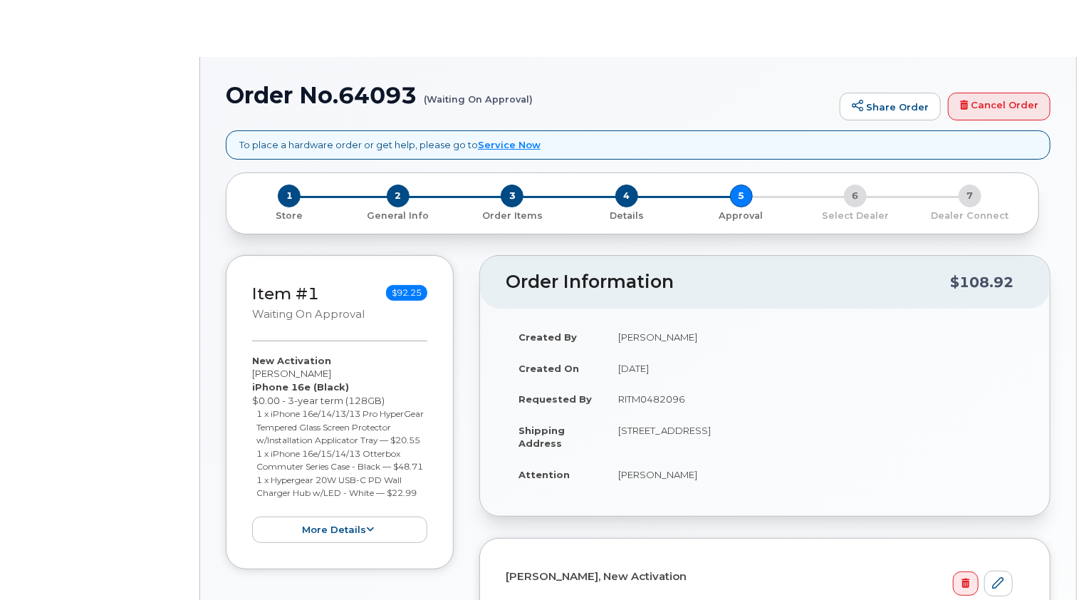
radio input "true"
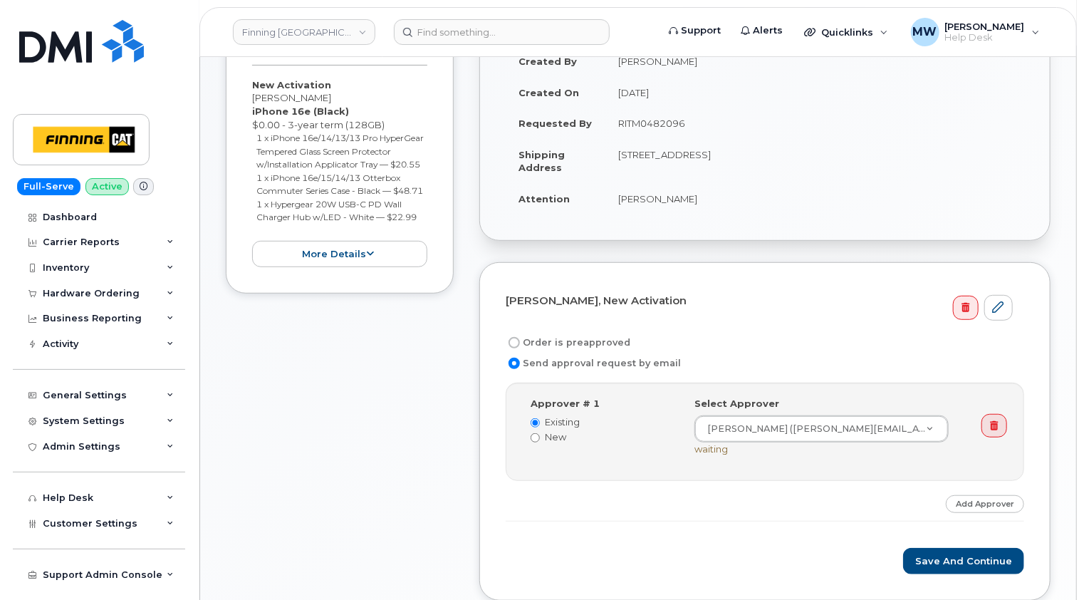
scroll to position [356, 0]
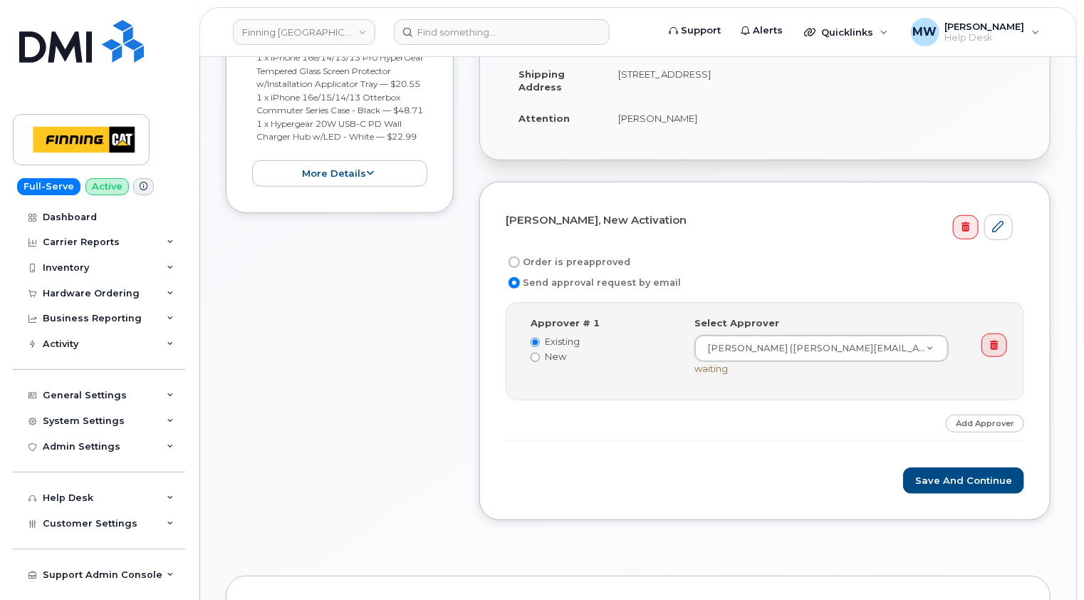
click at [584, 261] on label "Order is preapproved" at bounding box center [568, 262] width 125 height 17
click at [520, 261] on input "Order is preapproved" at bounding box center [514, 261] width 11 height 11
radio input "true"
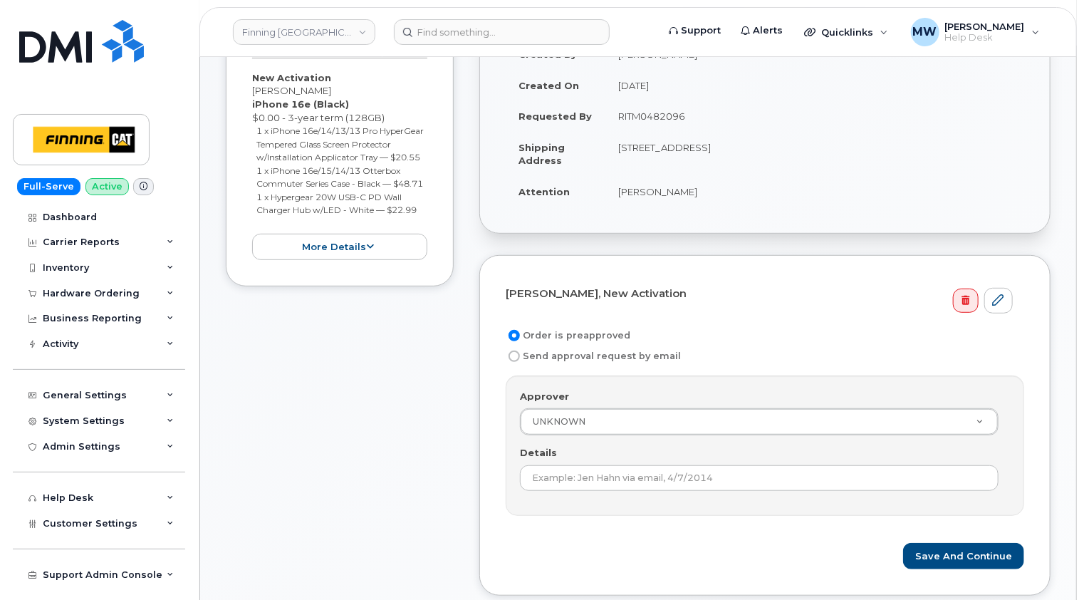
scroll to position [214, 0]
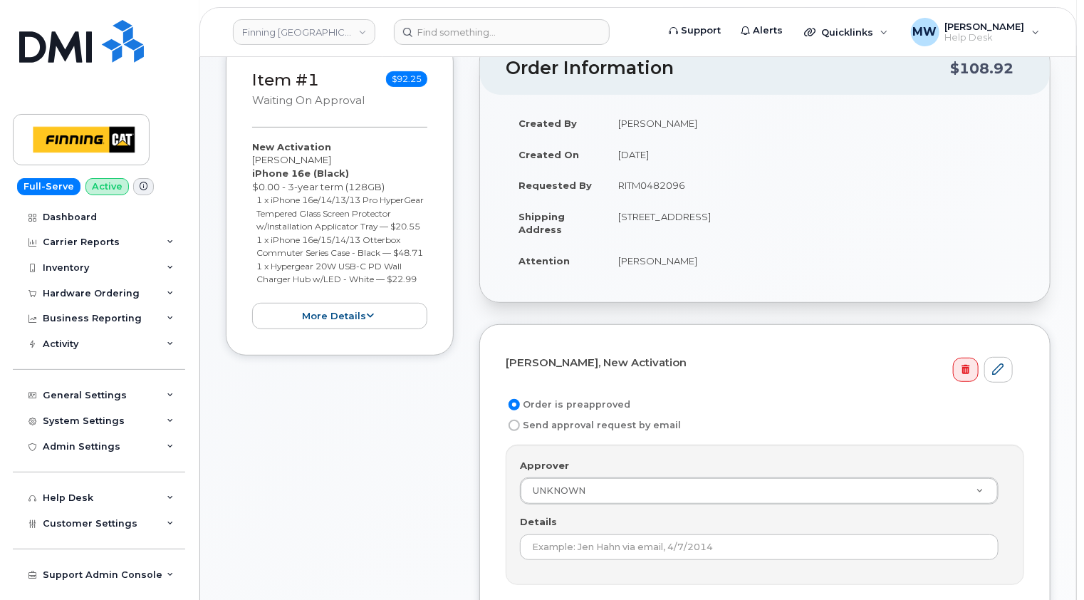
click at [648, 184] on td "RITM0482096" at bounding box center [814, 185] width 419 height 31
copy td "RITM0482096"
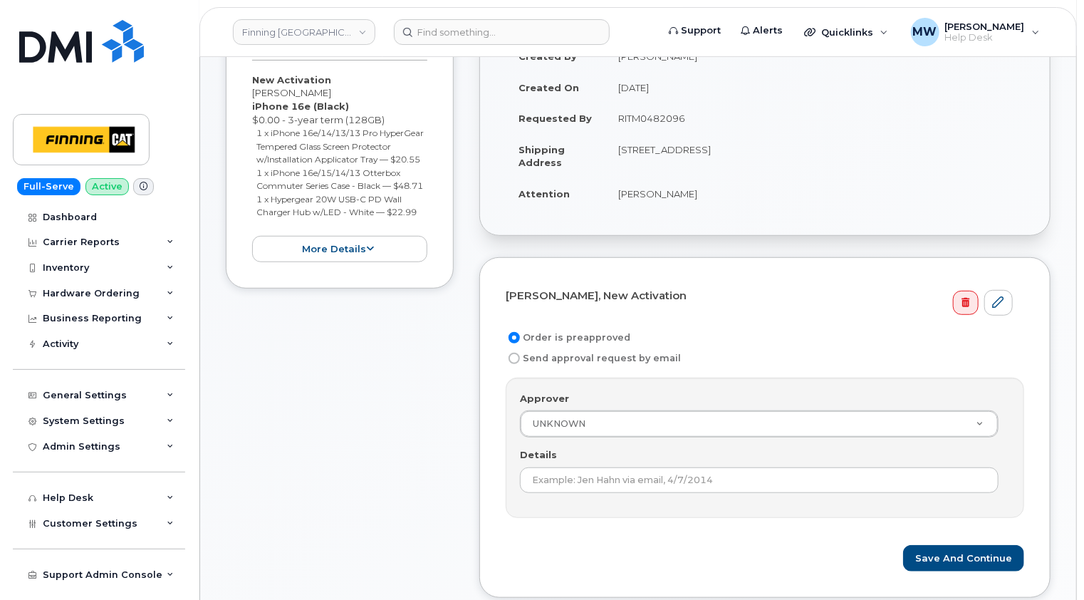
scroll to position [427, 0]
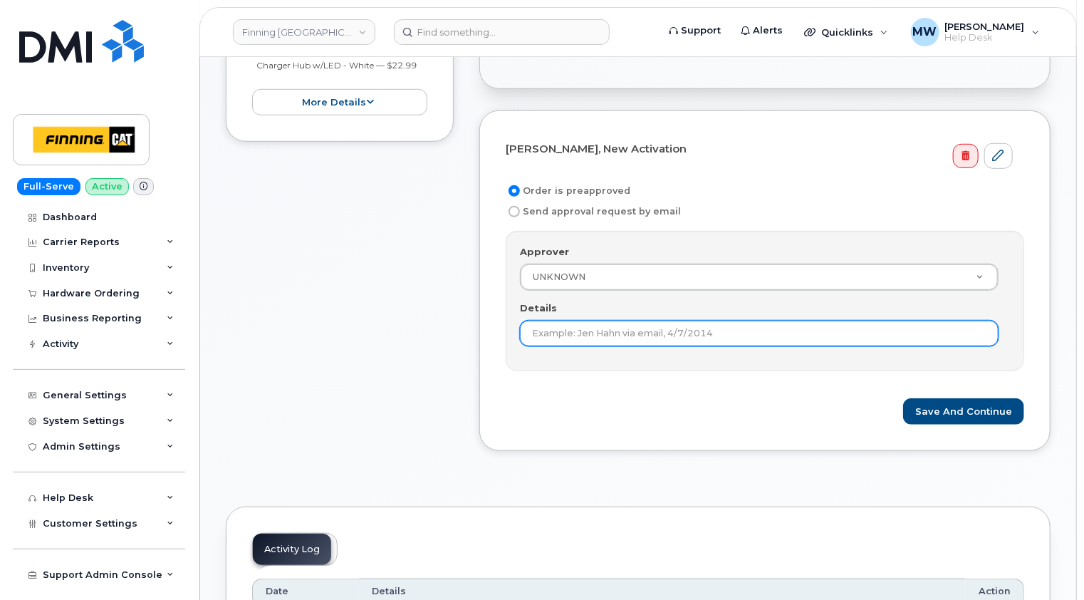
click at [668, 328] on input "Details" at bounding box center [759, 334] width 479 height 26
paste input "RITM0482096"
type input "RITM0482096"
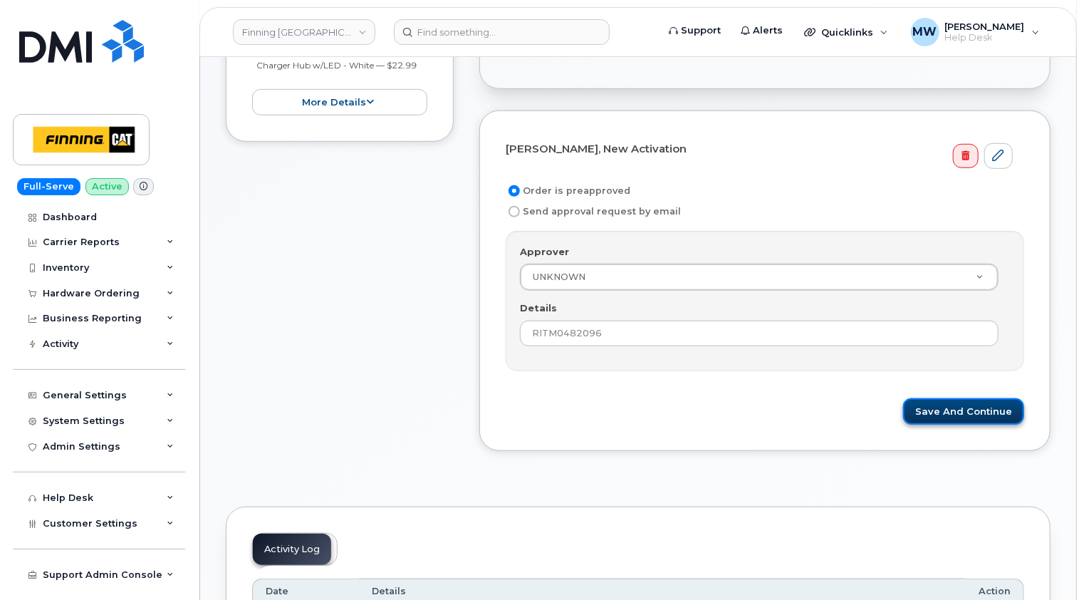
click at [989, 405] on button "Save and Continue" at bounding box center [963, 411] width 121 height 26
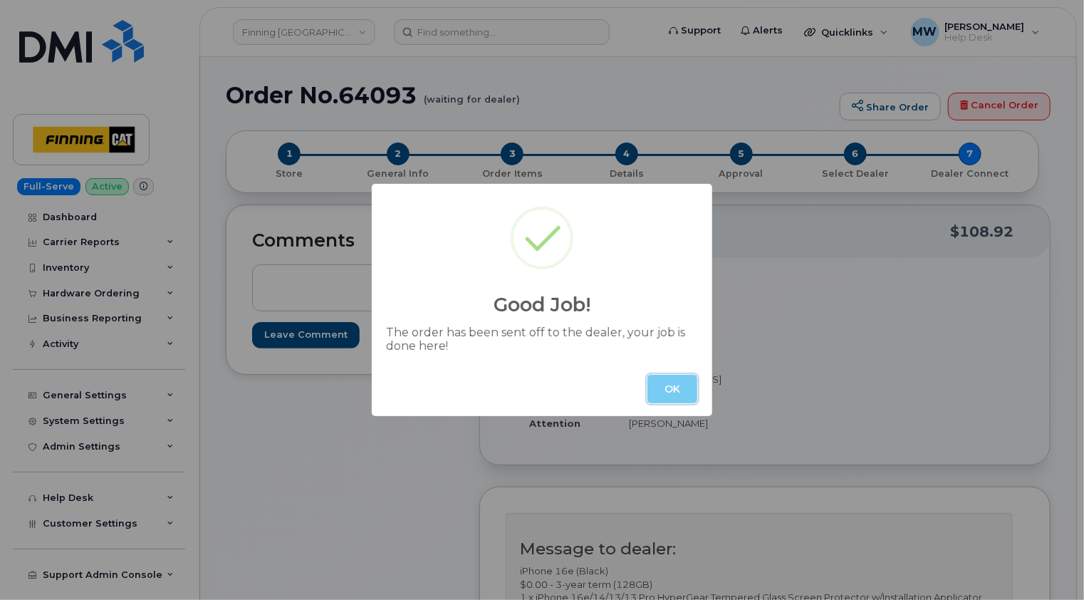
click at [678, 388] on button "OK" at bounding box center [672, 389] width 50 height 28
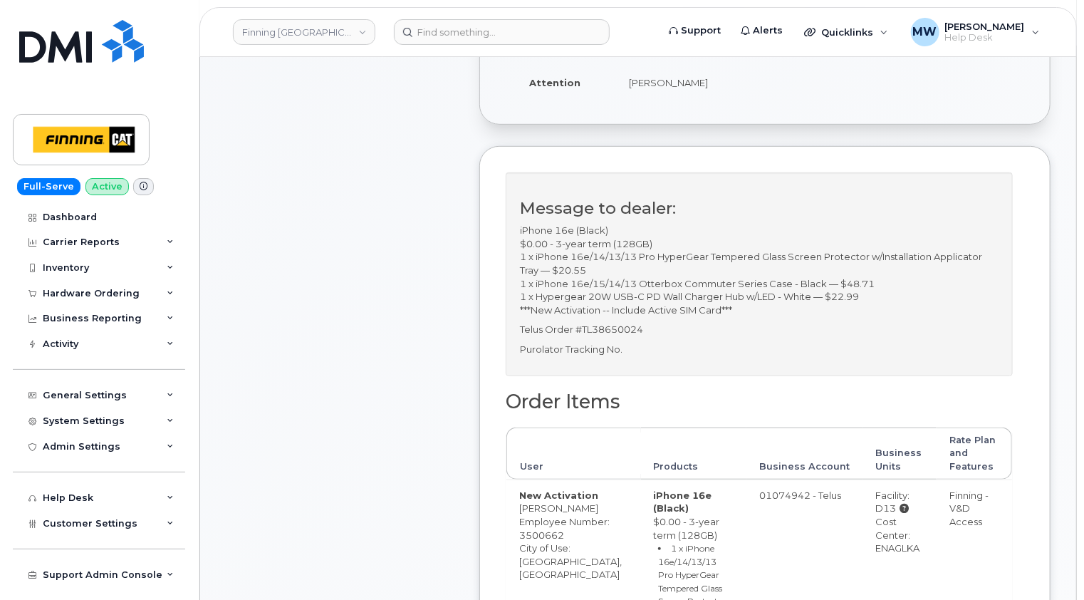
scroll to position [356, 0]
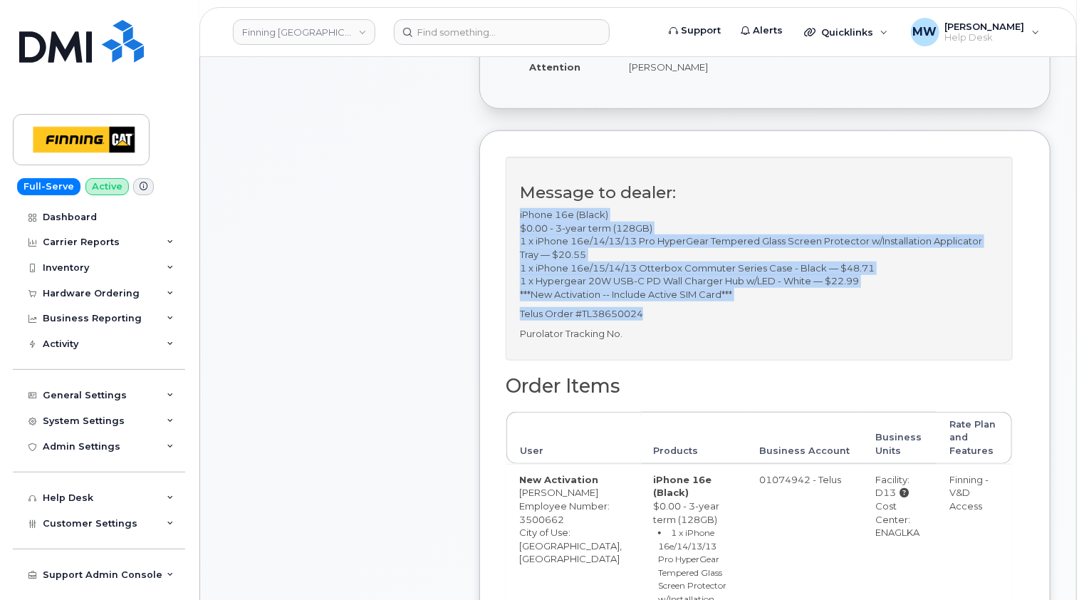
drag, startPoint x: 658, startPoint y: 312, endPoint x: 518, endPoint y: 216, distance: 170.1
click at [518, 216] on div "Message to dealer: iPhone 16e (Black) $0.00 - 3-year term (128GB) 1 x iPhone 16…" at bounding box center [759, 259] width 507 height 204
copy div "iPhone 16e (Black) $0.00 - 3-year term (128GB) 1 x iPhone 16e/14/13/13 Pro Hype…"
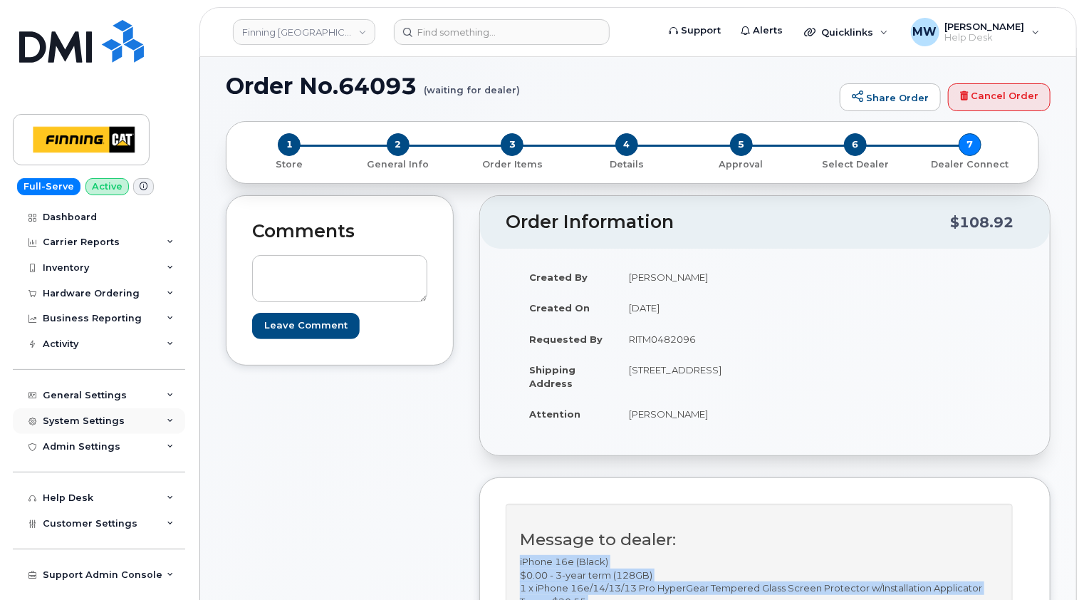
scroll to position [71, 0]
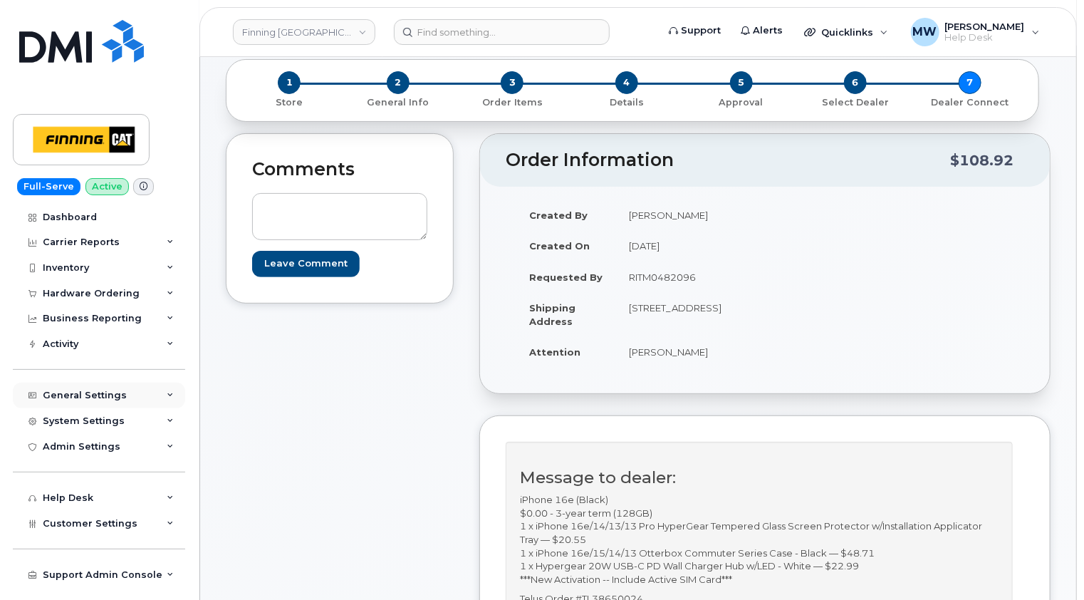
click at [134, 397] on div "General Settings" at bounding box center [99, 396] width 172 height 26
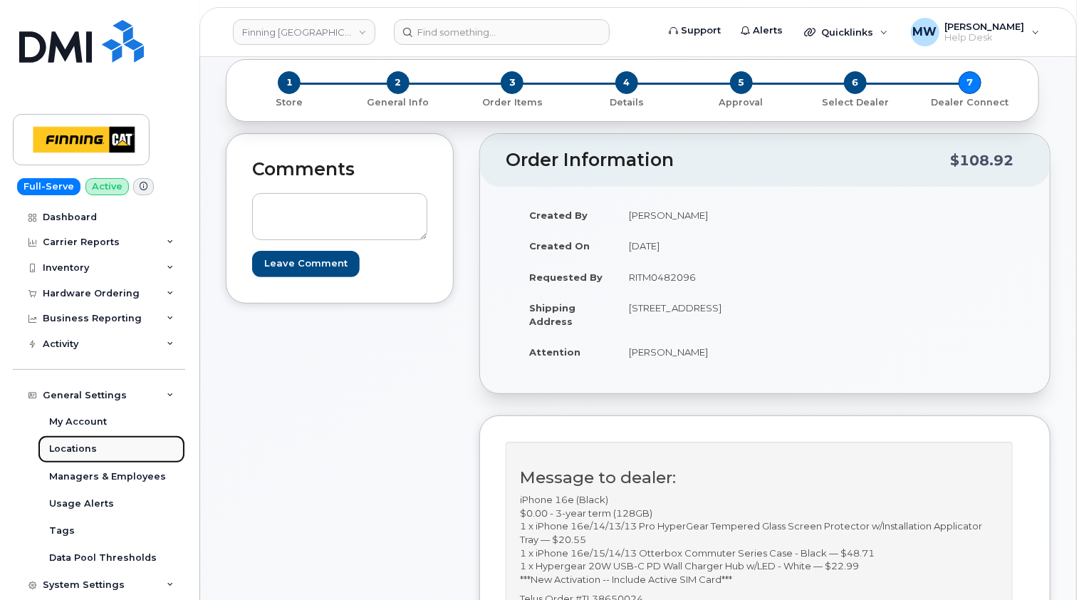
click at [85, 446] on div "Locations" at bounding box center [73, 448] width 48 height 13
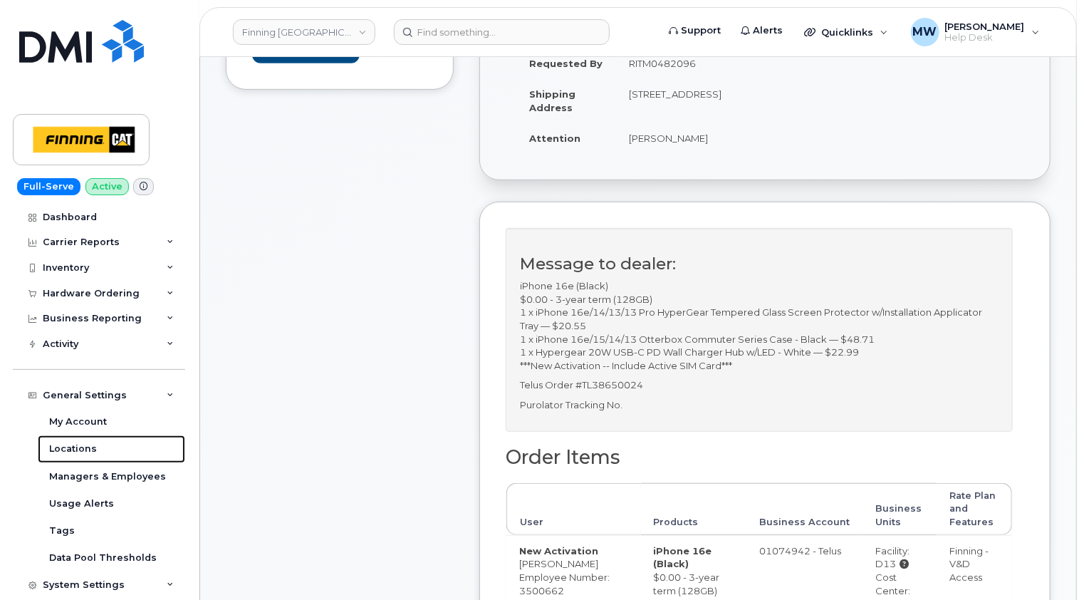
scroll to position [214, 0]
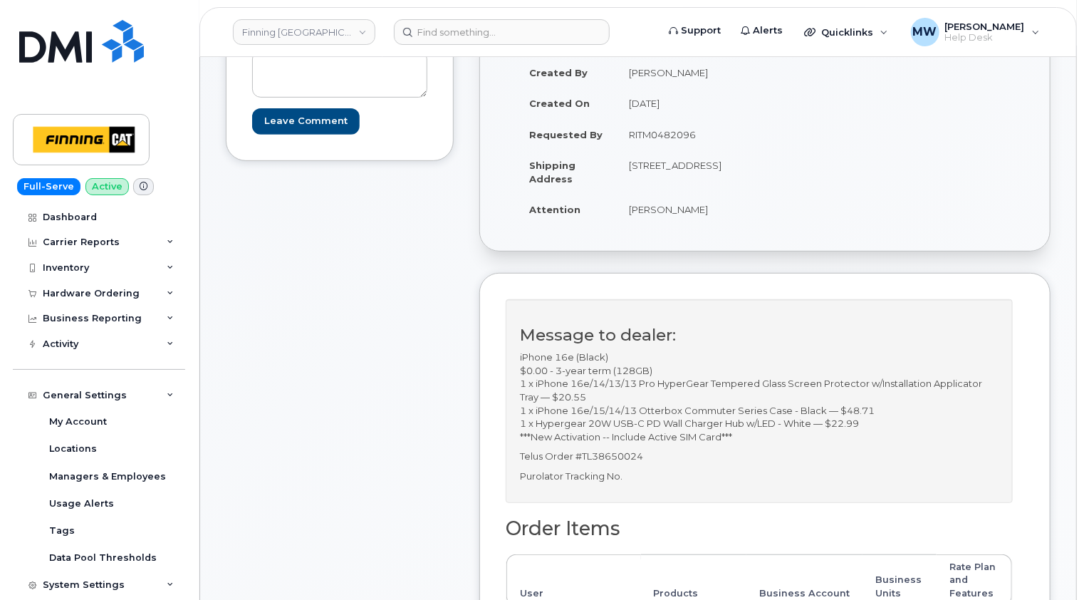
drag, startPoint x: 686, startPoint y: 177, endPoint x: 646, endPoint y: 177, distance: 39.9
click at [646, 177] on td "19100 94 Ave SURREY BC V4N 5C3 CANADA" at bounding box center [685, 172] width 138 height 44
copy td "V4N 5C3"
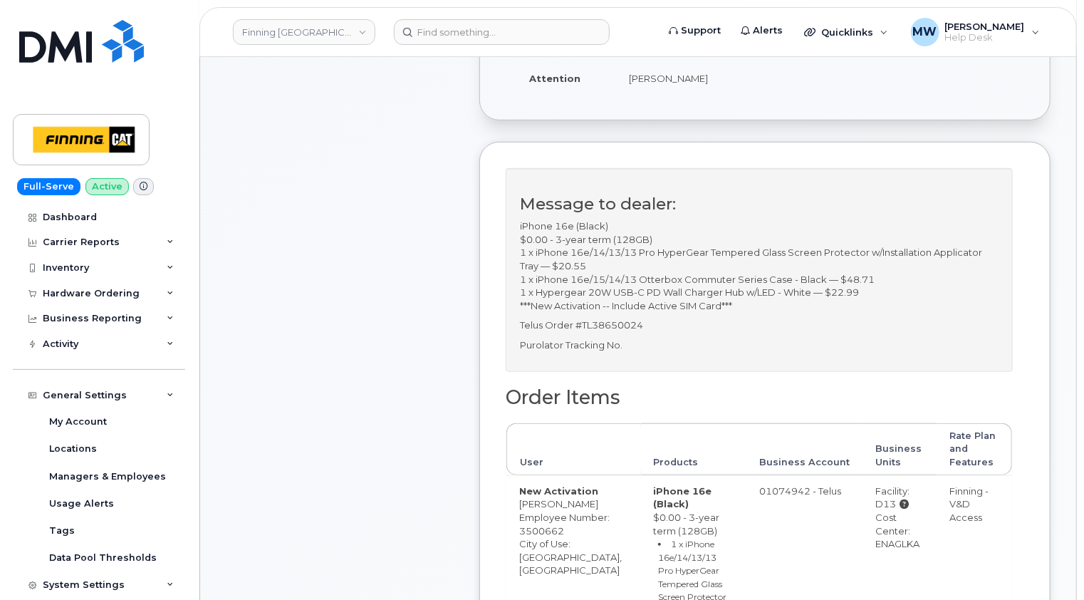
scroll to position [499, 0]
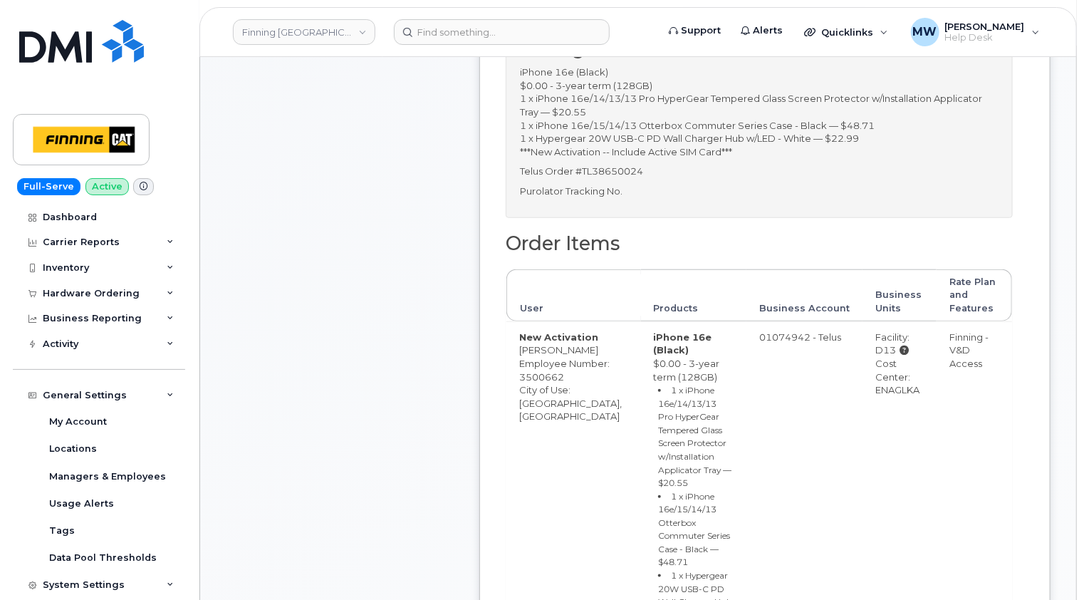
click at [895, 390] on div "Cost Center: ENAGLKA" at bounding box center [899, 377] width 48 height 40
copy div "ENAGLKA"
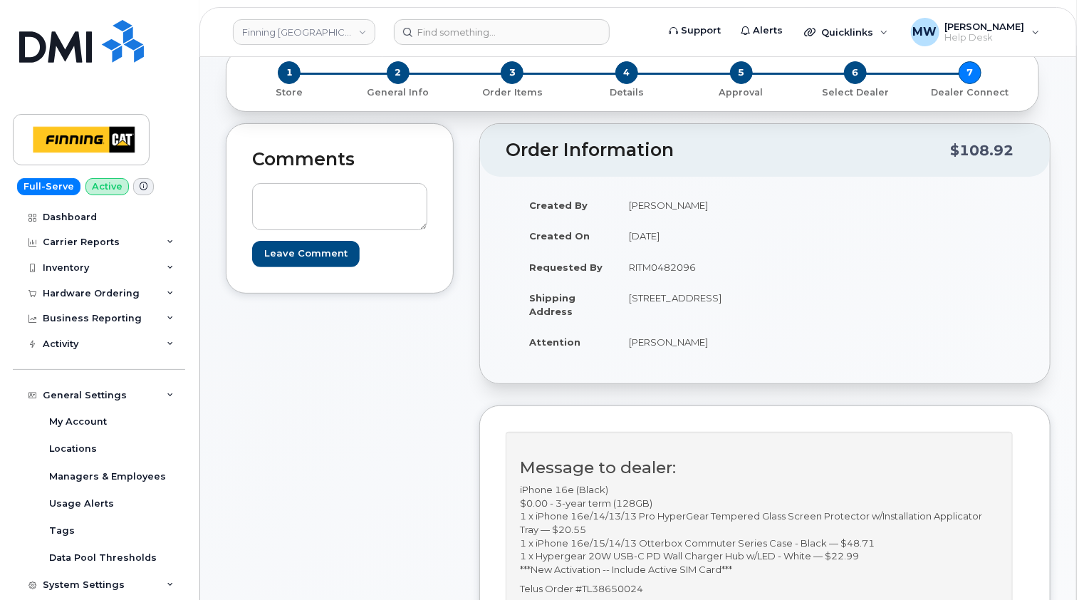
scroll to position [0, 0]
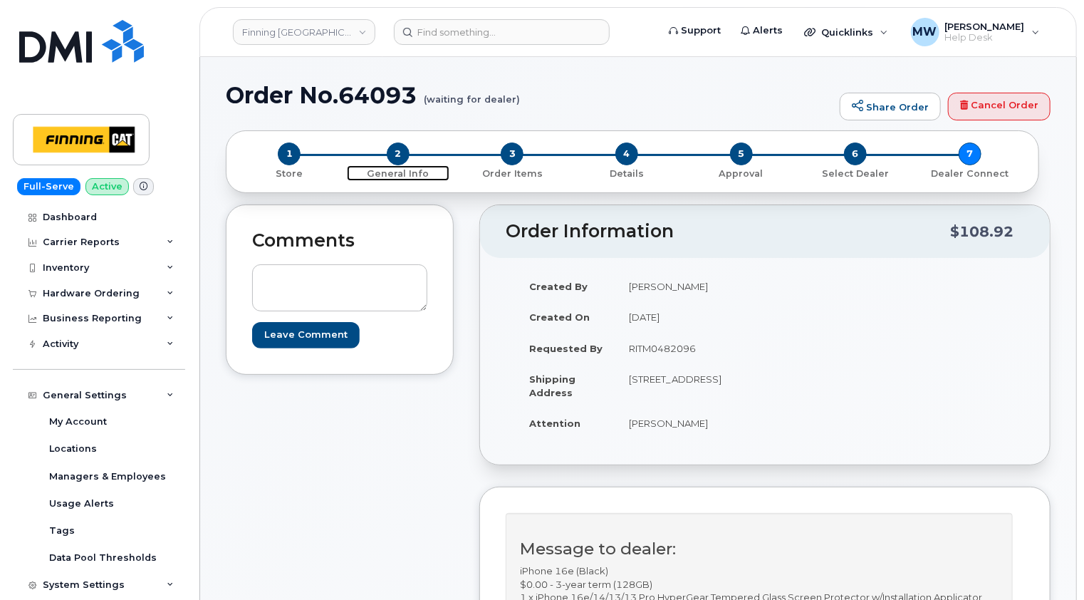
drag, startPoint x: 397, startPoint y: 151, endPoint x: 425, endPoint y: 201, distance: 57.1
click at [397, 151] on span "2" at bounding box center [398, 153] width 23 height 23
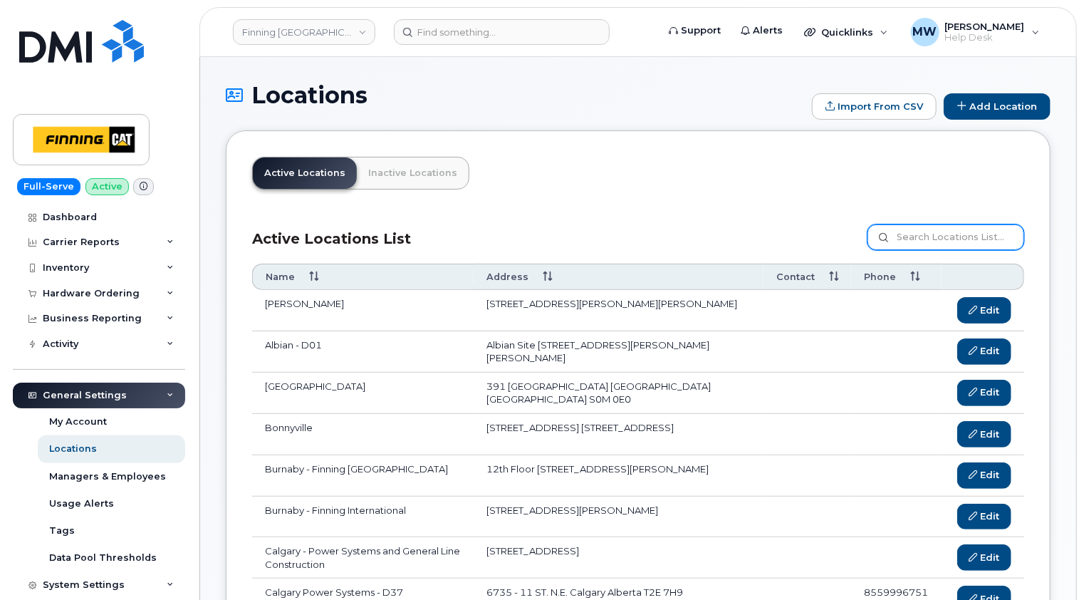
click at [919, 234] on input at bounding box center [946, 237] width 157 height 26
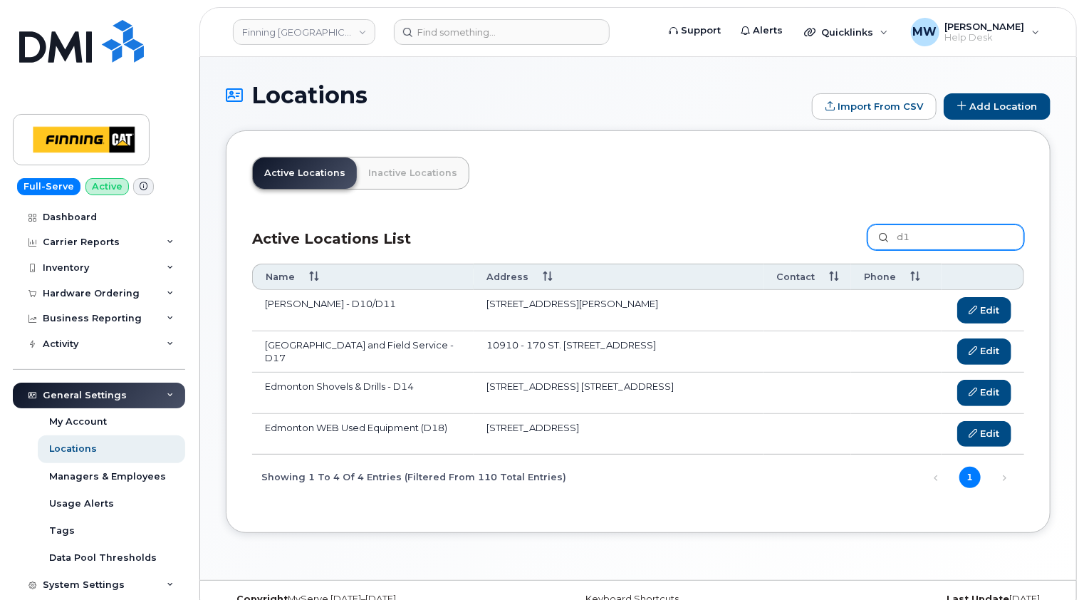
type input "d"
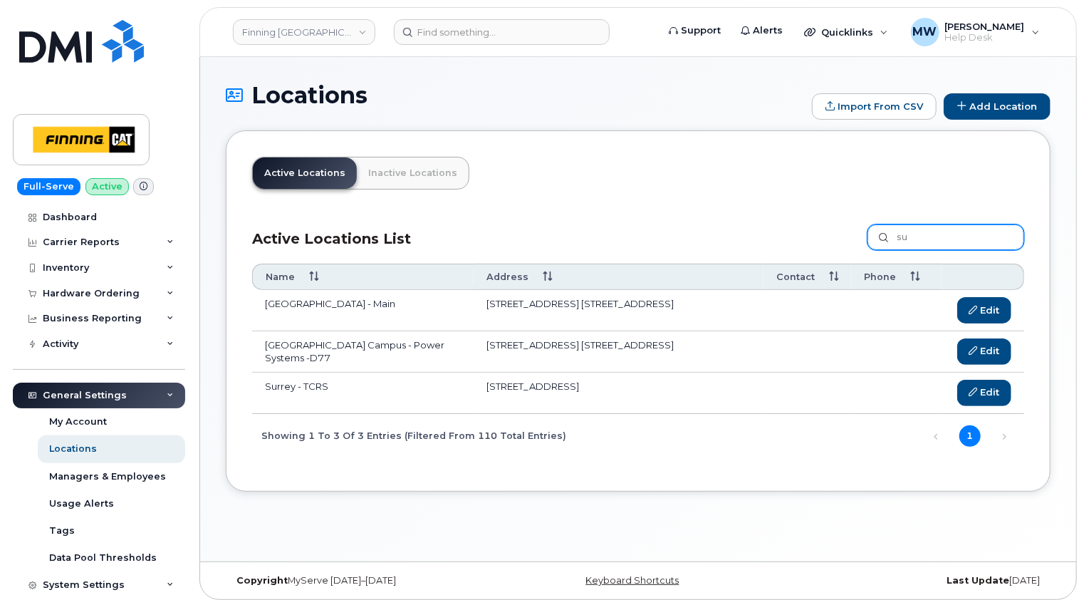
type input "s"
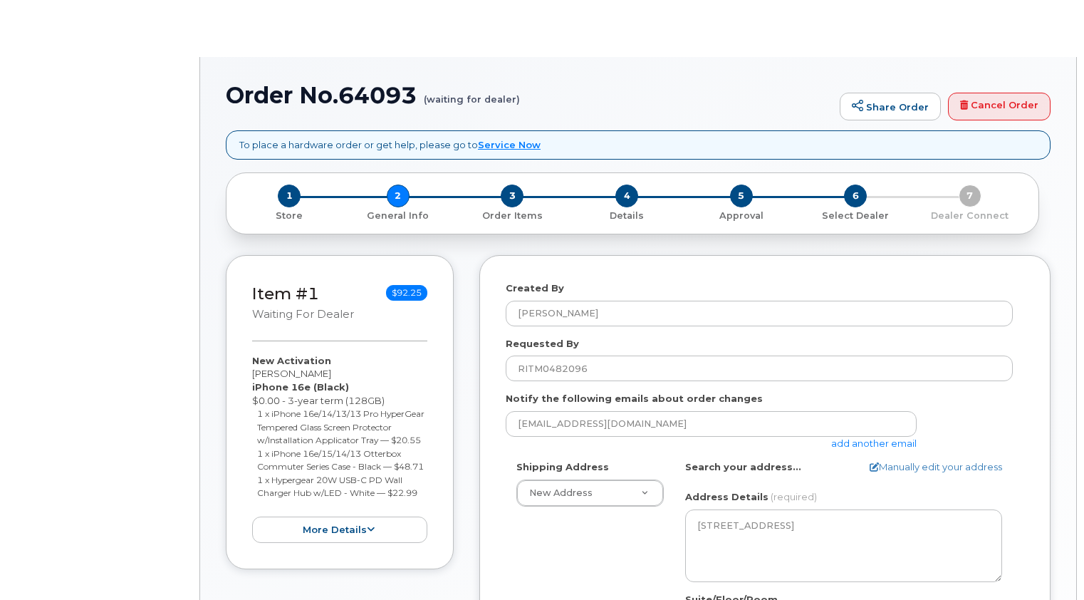
select select
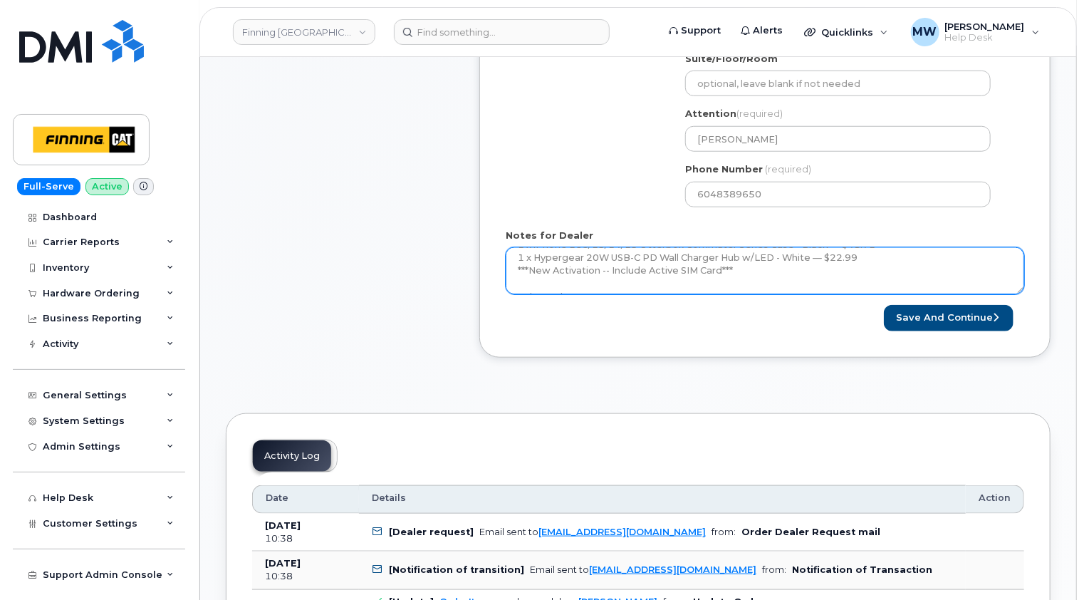
scroll to position [117, 0]
click at [684, 278] on textarea "iPhone 16e (Black) $0.00 - 3-year term (128GB) 1 x iPhone 16e/14/13/13 Pro Hype…" at bounding box center [765, 270] width 519 height 47
paste textarea "335633678008"
type textarea "iPhone 16e (Black) $0.00 - 3-year term (128GB) 1 x iPhone 16e/14/13/13 Pro Hype…"
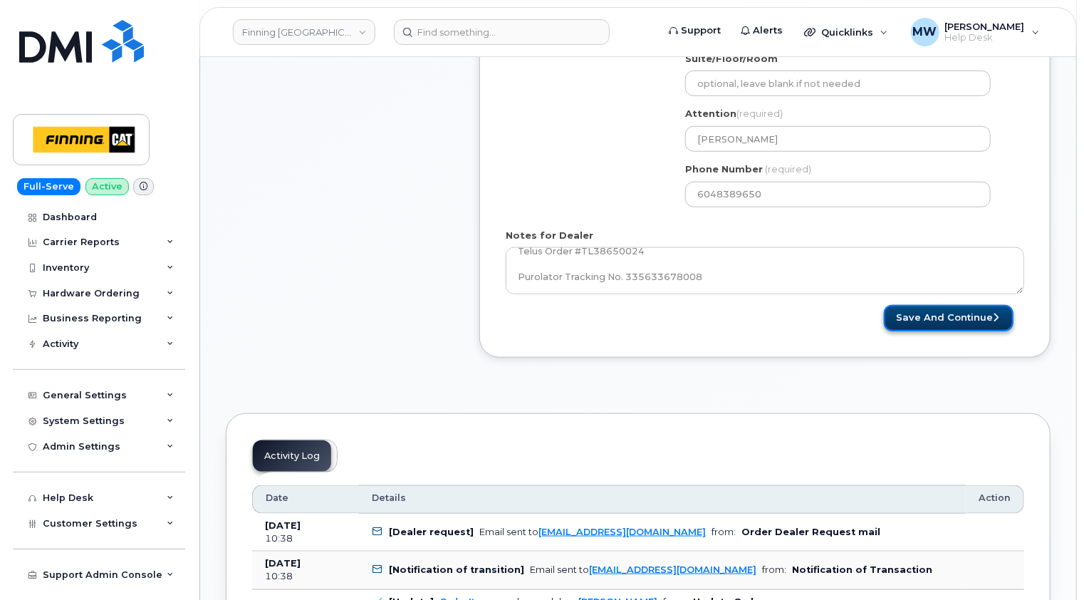
click at [960, 311] on button "Save and Continue" at bounding box center [949, 318] width 130 height 26
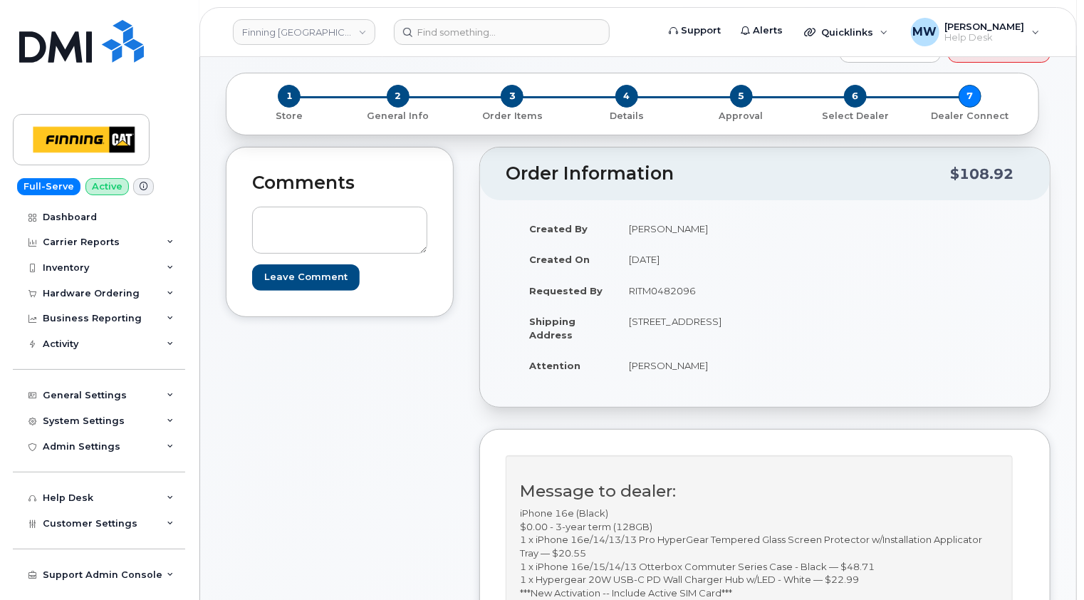
scroll to position [142, 0]
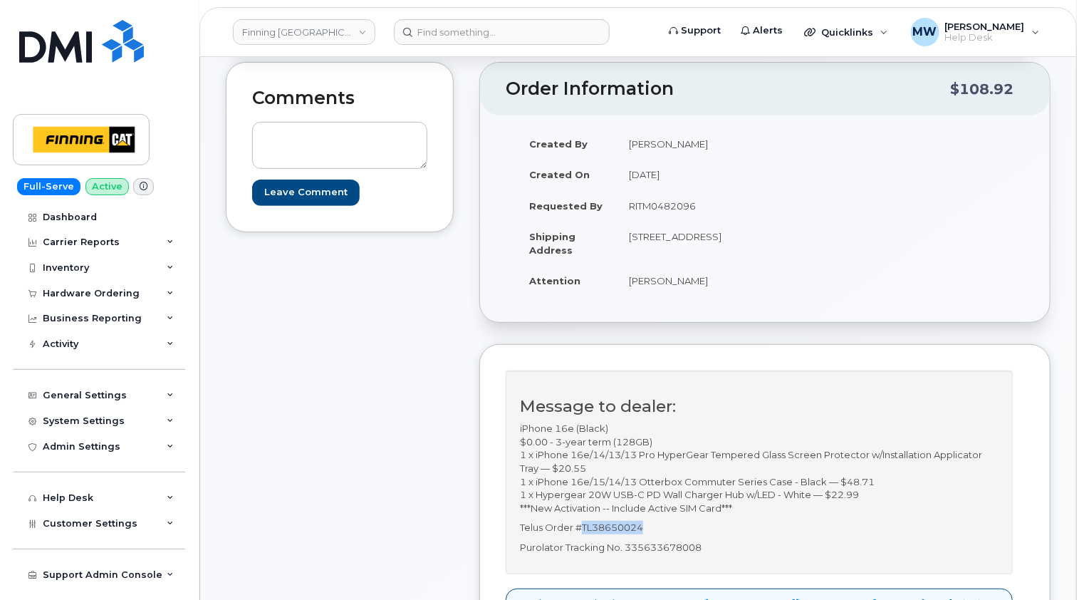
drag, startPoint x: 649, startPoint y: 523, endPoint x: 582, endPoint y: 527, distance: 67.1
click at [582, 527] on p "Telus Order #TL38650024" at bounding box center [759, 528] width 479 height 14
copy p "TL38650024"
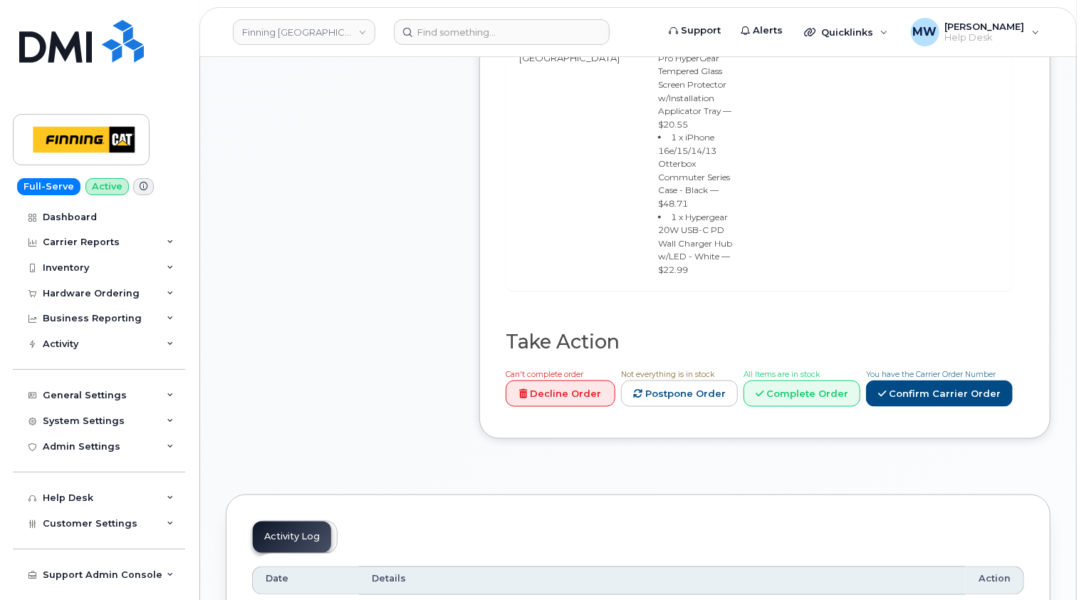
scroll to position [926, 0]
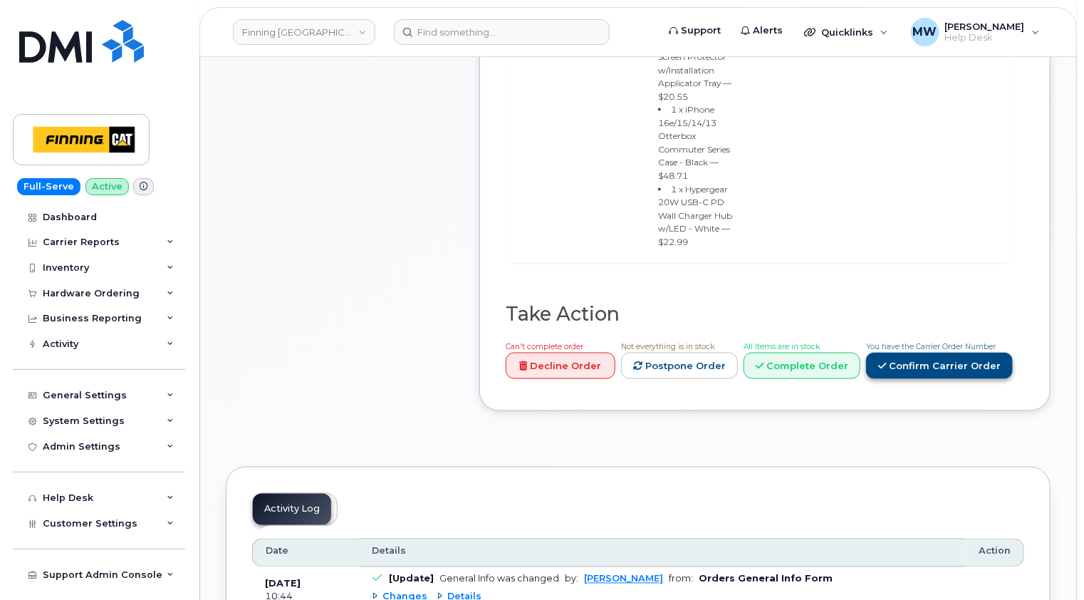
click at [941, 353] on link "Confirm Carrier Order" at bounding box center [939, 366] width 147 height 26
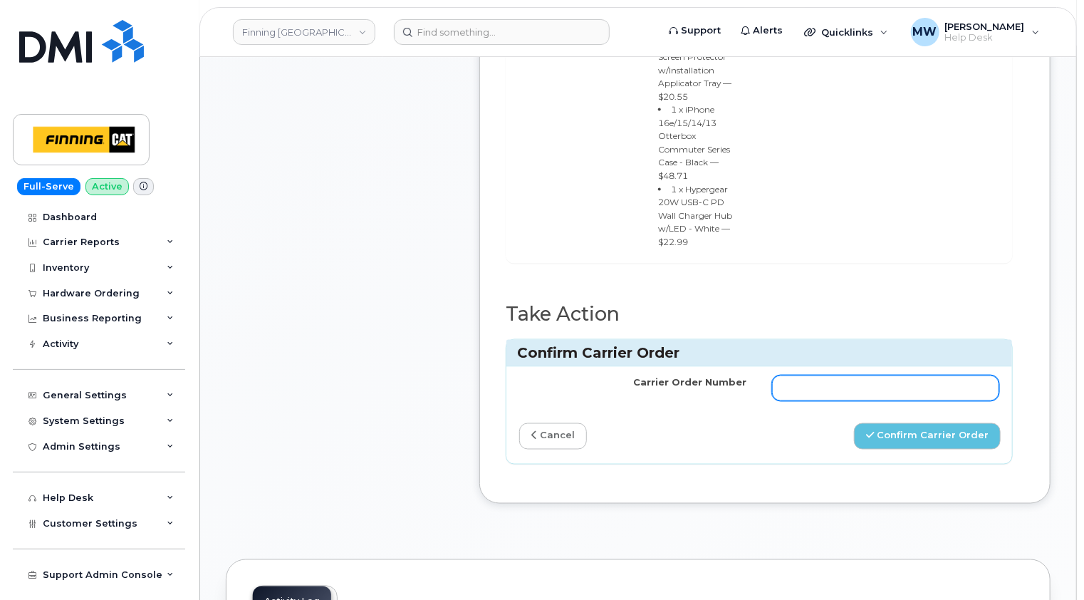
click at [819, 375] on input "Carrier Order Number" at bounding box center [885, 388] width 227 height 26
paste input "TL38650024"
type input "TL38650024"
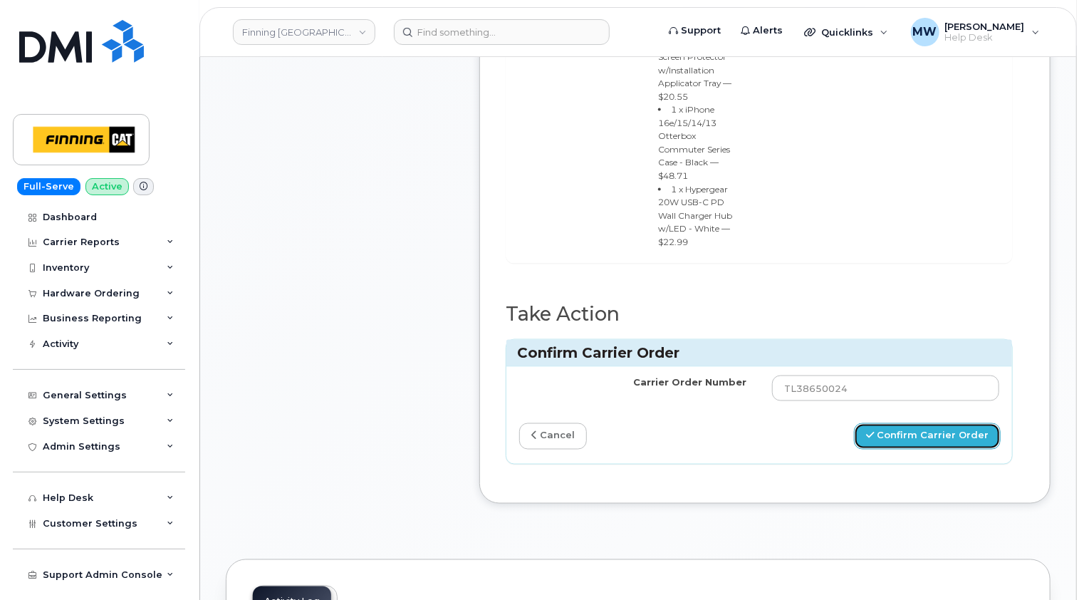
click at [911, 423] on button "Confirm Carrier Order" at bounding box center [927, 436] width 147 height 26
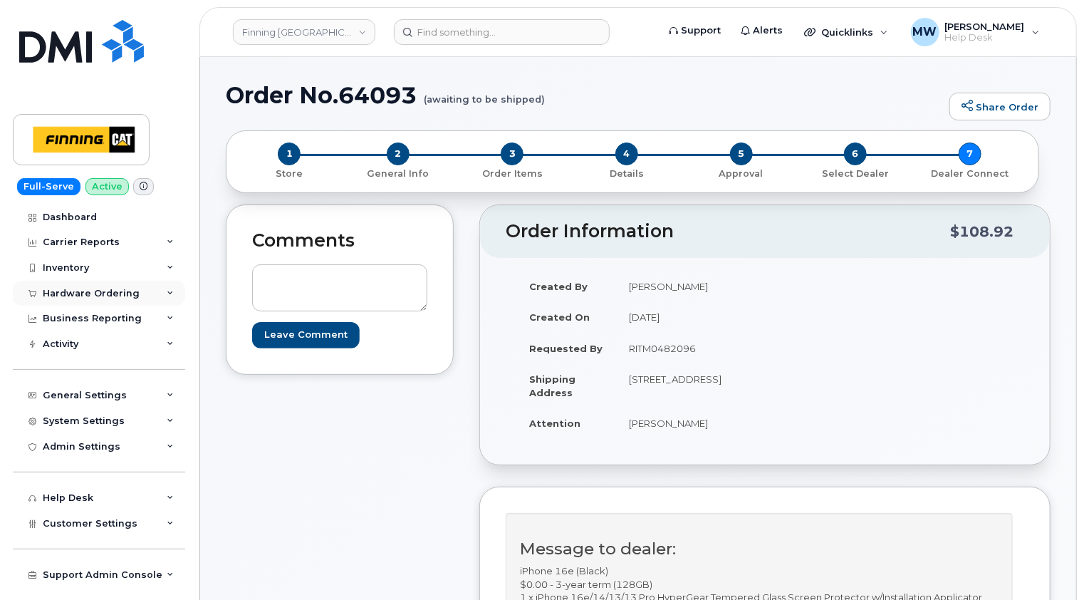
click at [113, 297] on div "Hardware Ordering" at bounding box center [91, 293] width 97 height 11
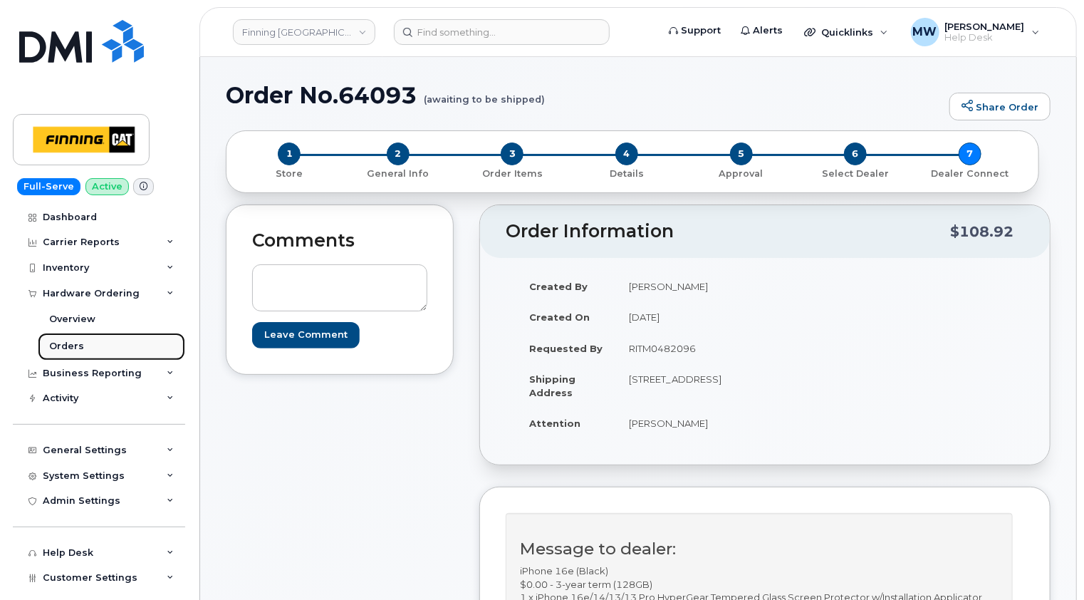
click at [73, 340] on div "Orders" at bounding box center [66, 346] width 35 height 13
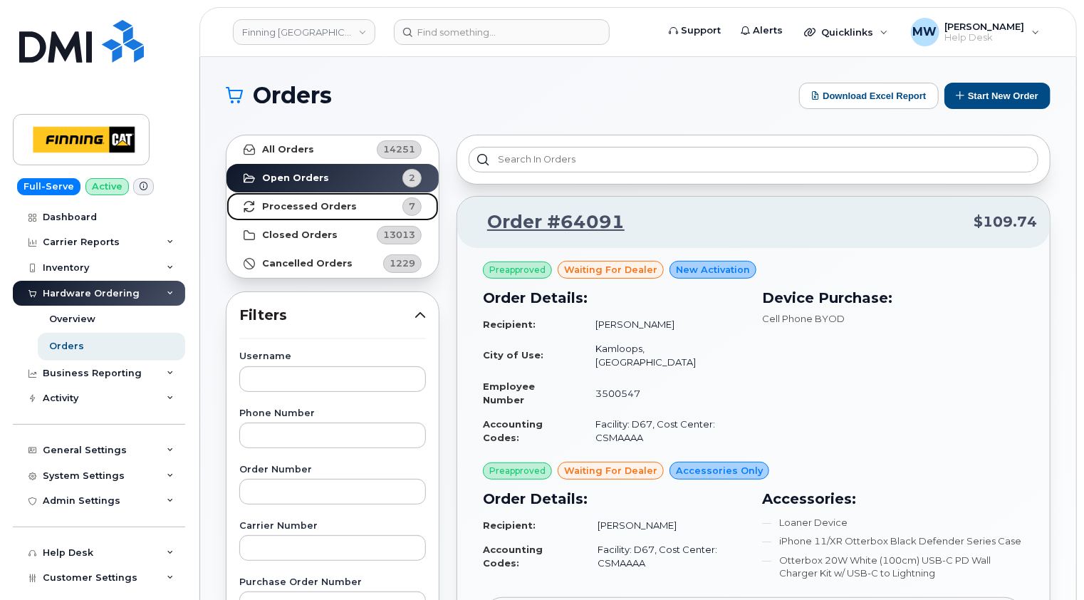
click at [298, 205] on strong "Processed Orders" at bounding box center [309, 206] width 95 height 11
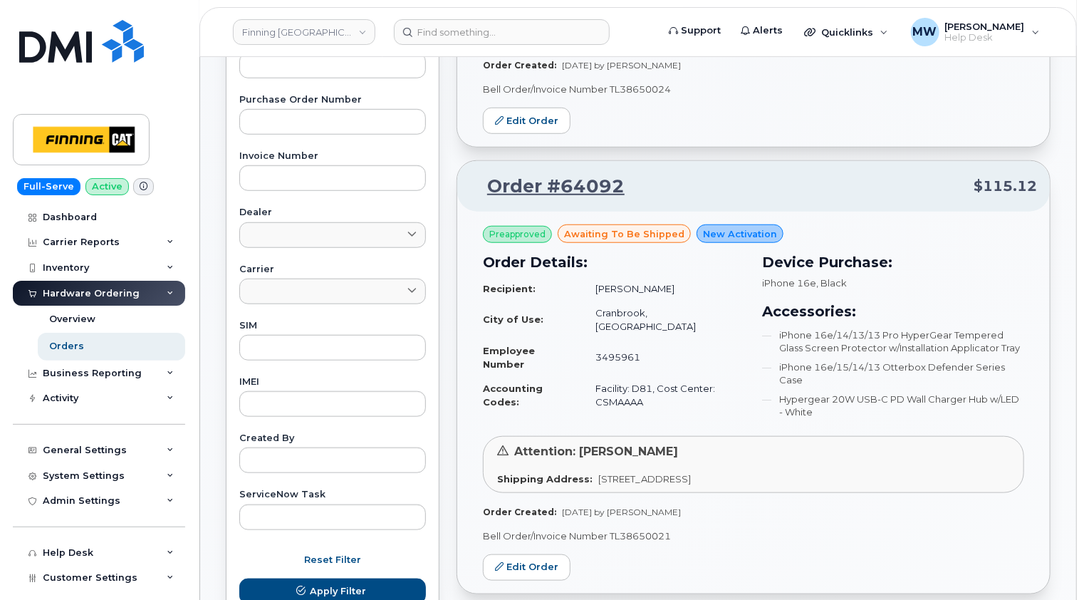
scroll to position [570, 0]
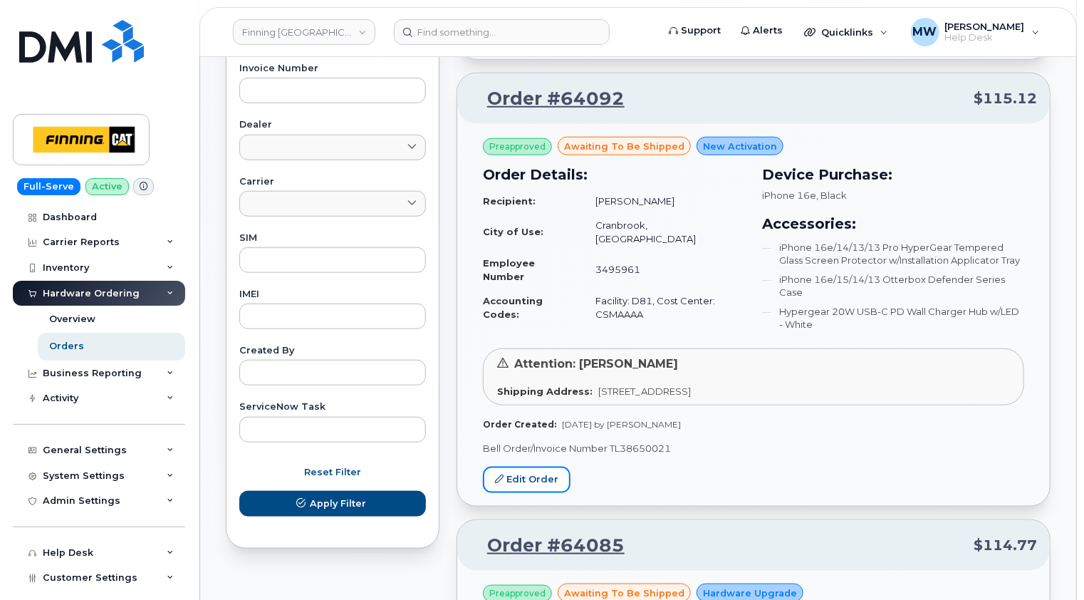
click at [540, 474] on link "Edit Order" at bounding box center [527, 480] width 88 height 26
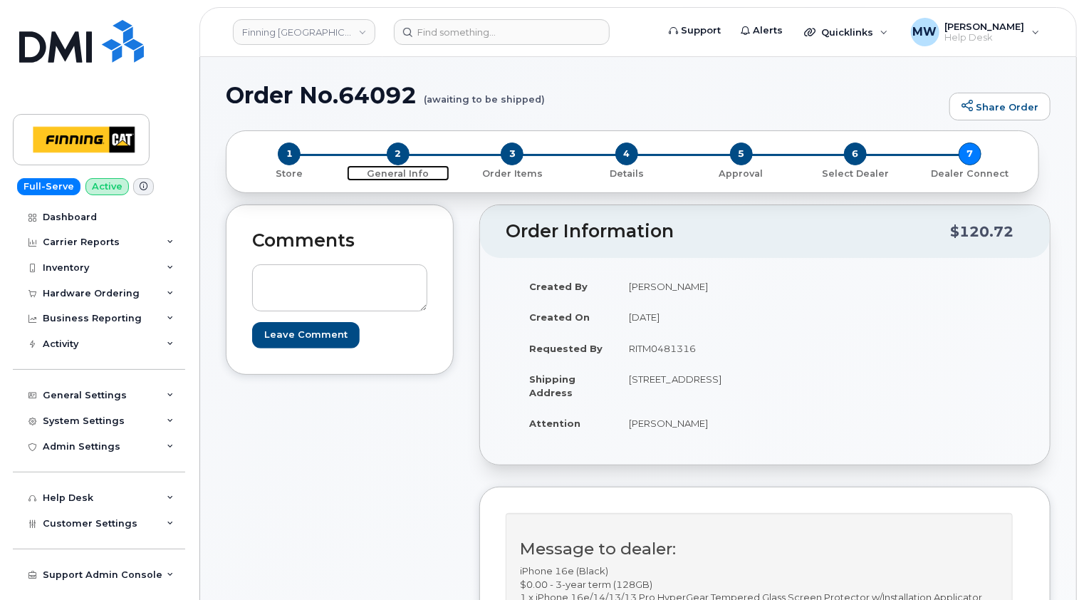
click at [404, 159] on span "2" at bounding box center [398, 153] width 23 height 23
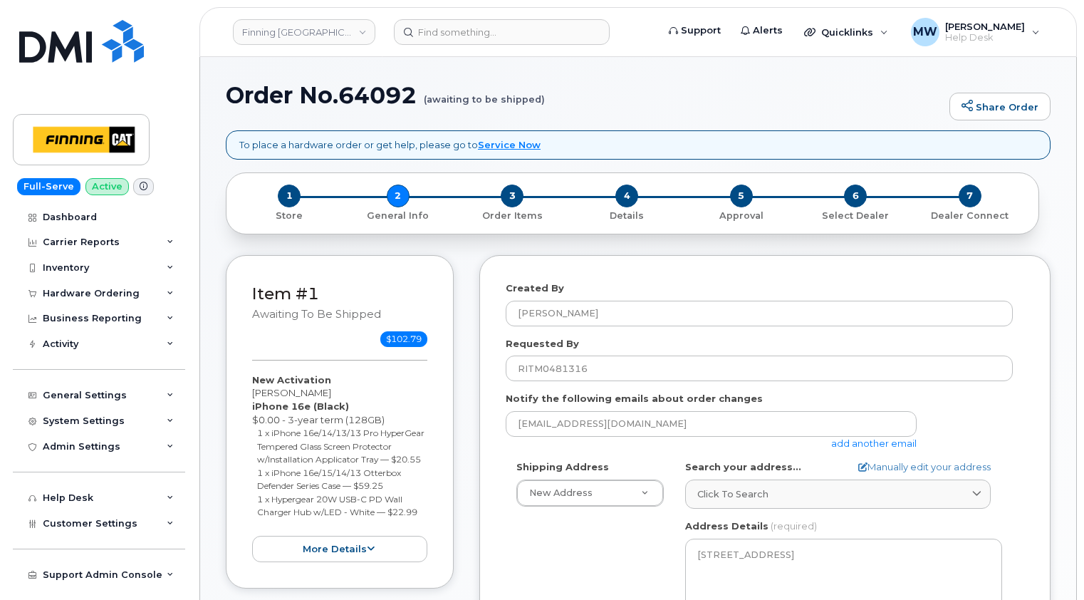
select select
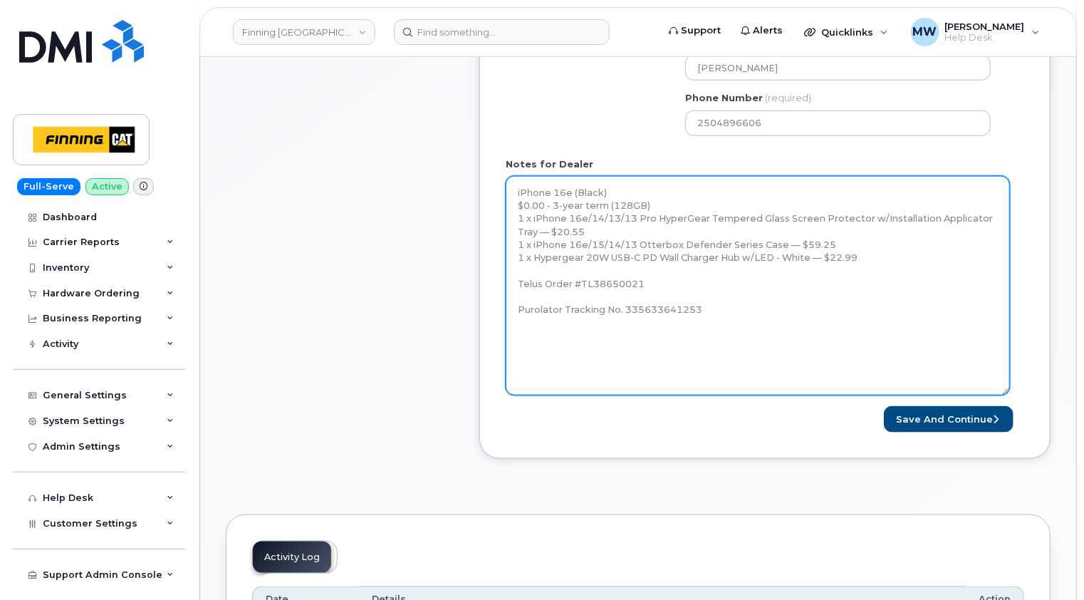
drag, startPoint x: 1024, startPoint y: 217, endPoint x: 911, endPoint y: 336, distance: 163.8
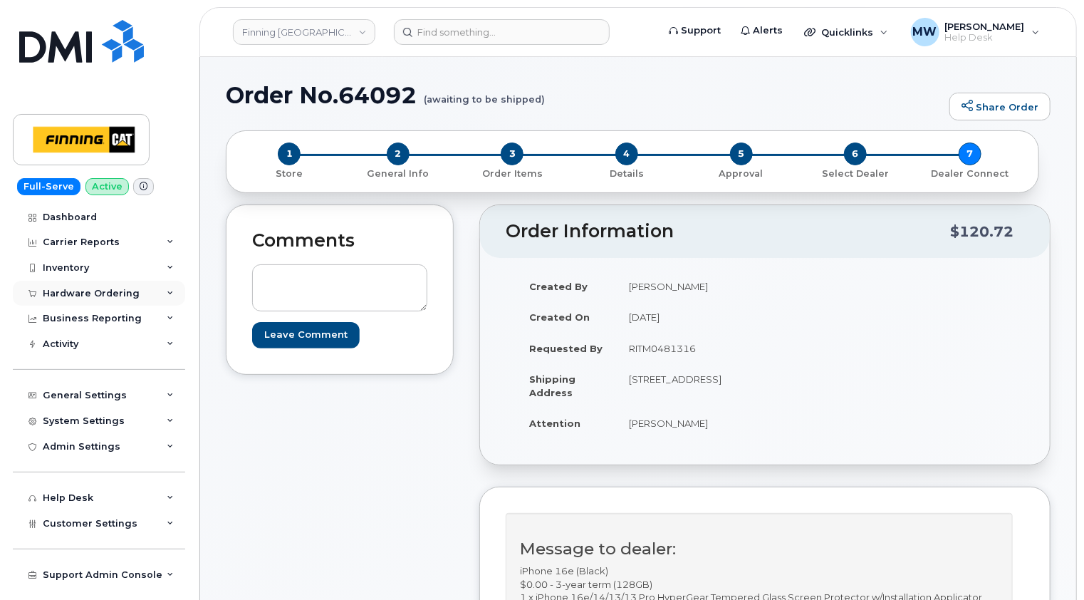
click at [108, 284] on div "Hardware Ordering" at bounding box center [99, 294] width 172 height 26
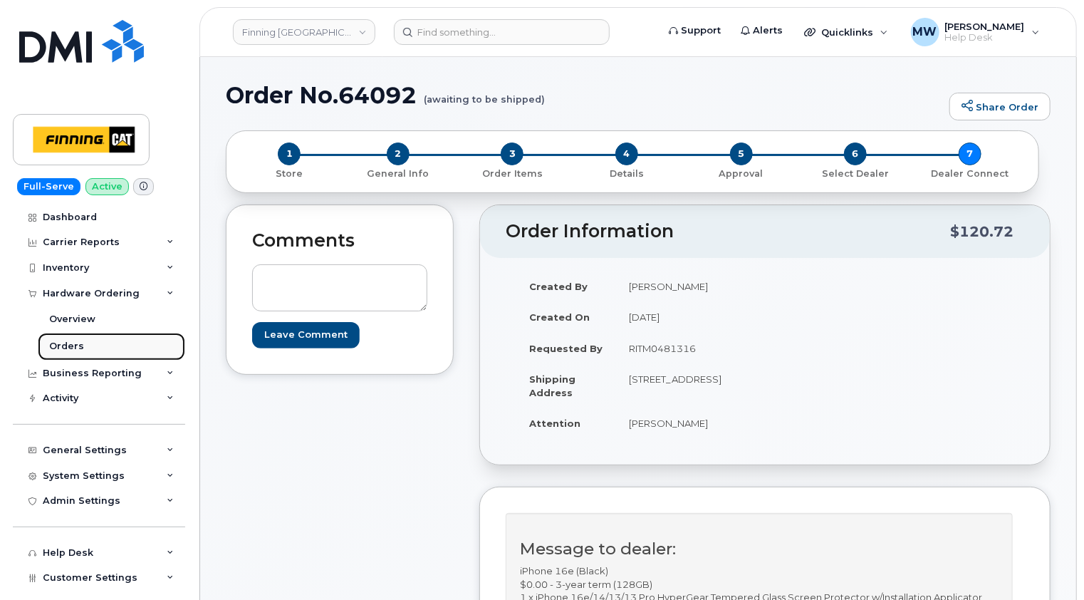
click at [79, 349] on div "Orders" at bounding box center [66, 346] width 35 height 13
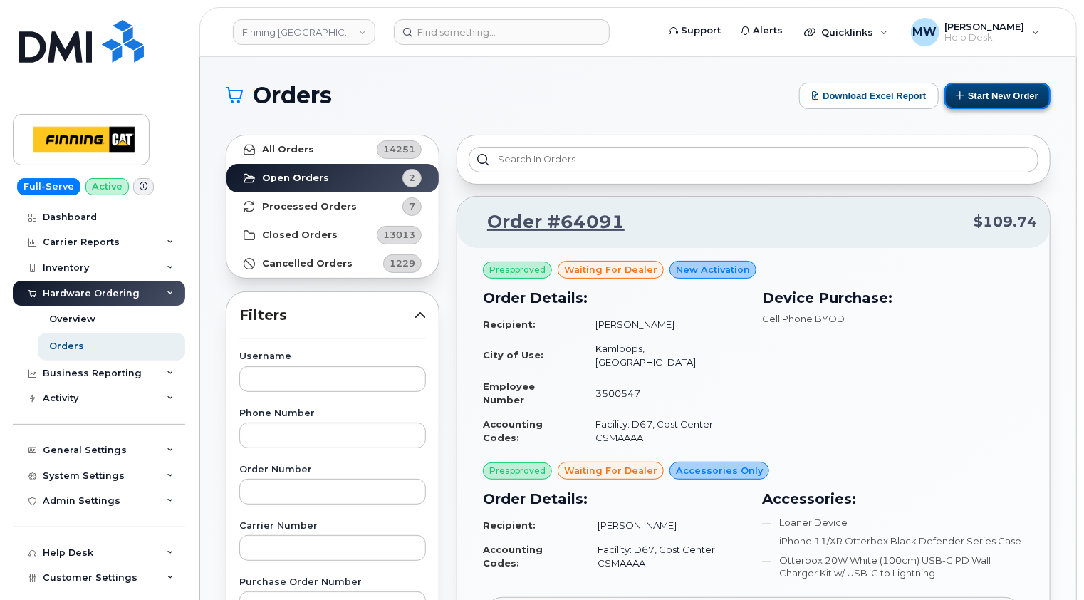
click at [1004, 95] on button "Start New Order" at bounding box center [998, 96] width 106 height 26
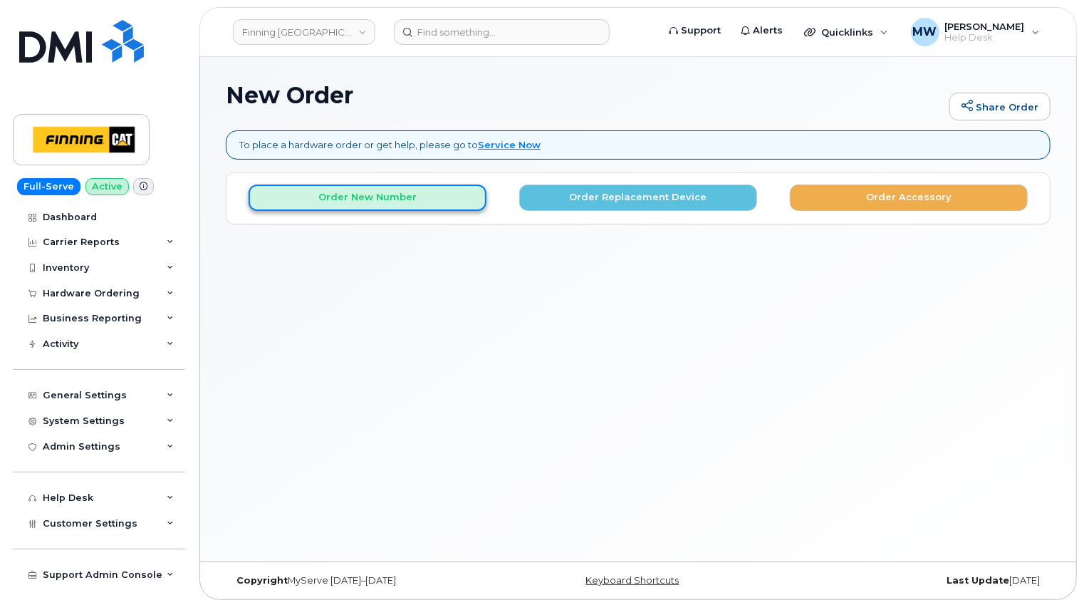
click at [410, 188] on button "Order New Number" at bounding box center [368, 197] width 238 height 26
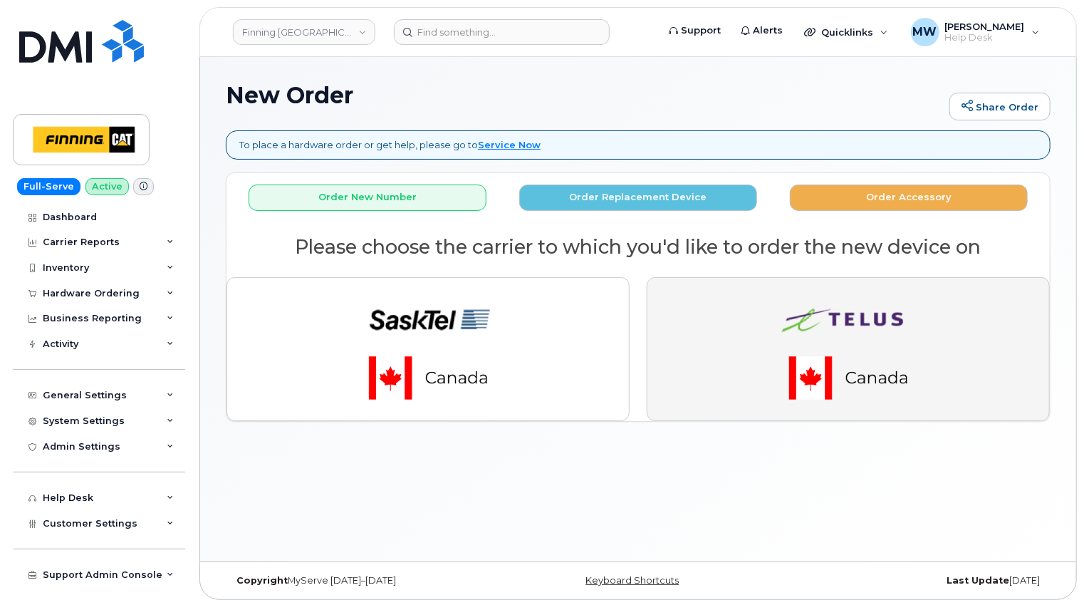
click at [806, 315] on img "button" at bounding box center [848, 349] width 199 height 120
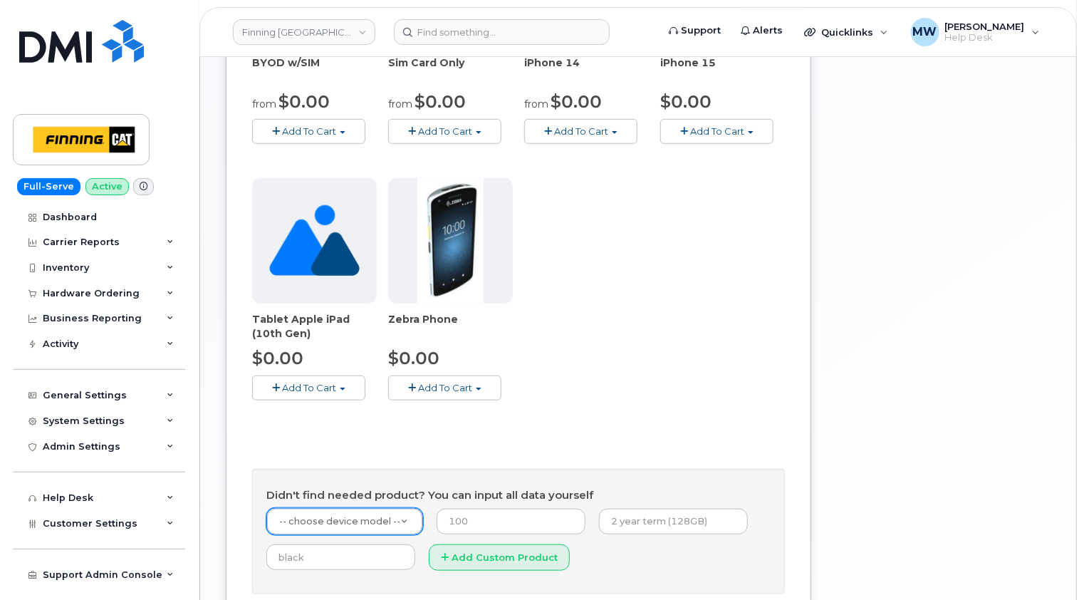
scroll to position [523, 0]
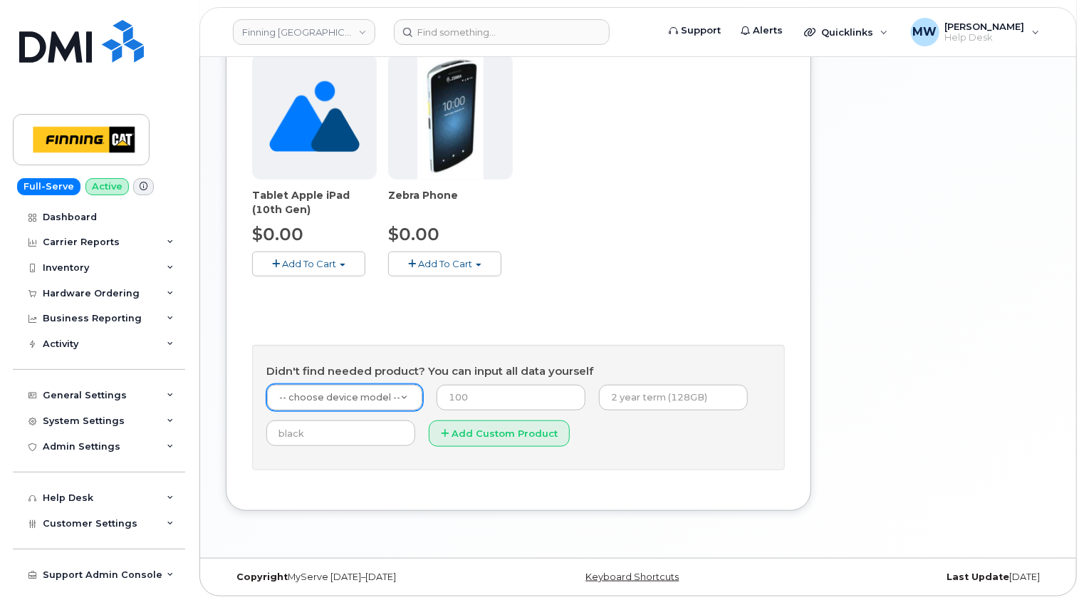
click at [366, 384] on div "-- choose device model --" at bounding box center [344, 397] width 157 height 27
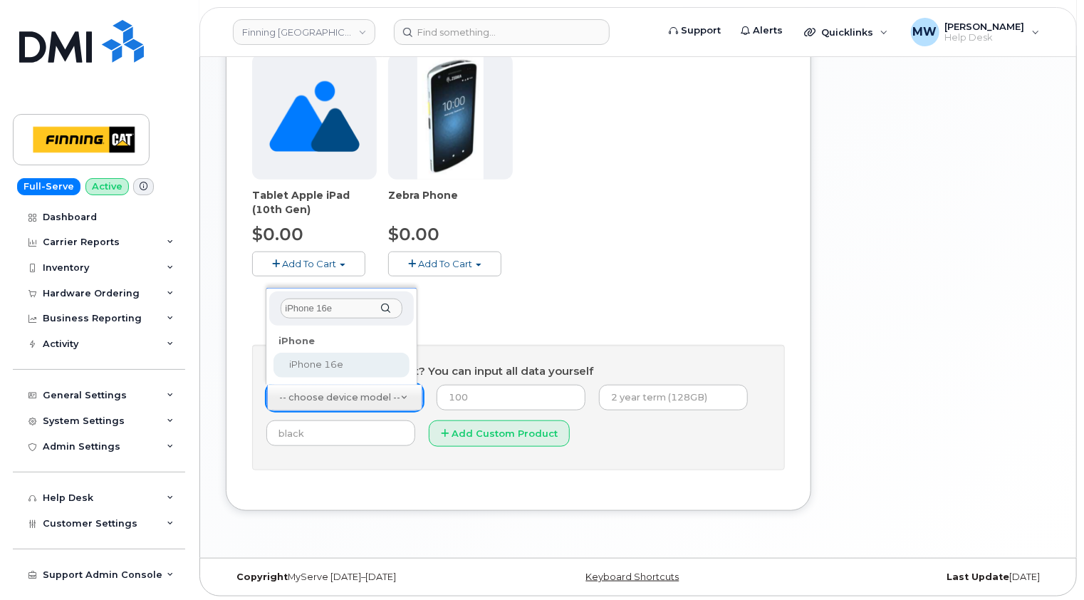
type input "iPhone 16e"
select select "2883"
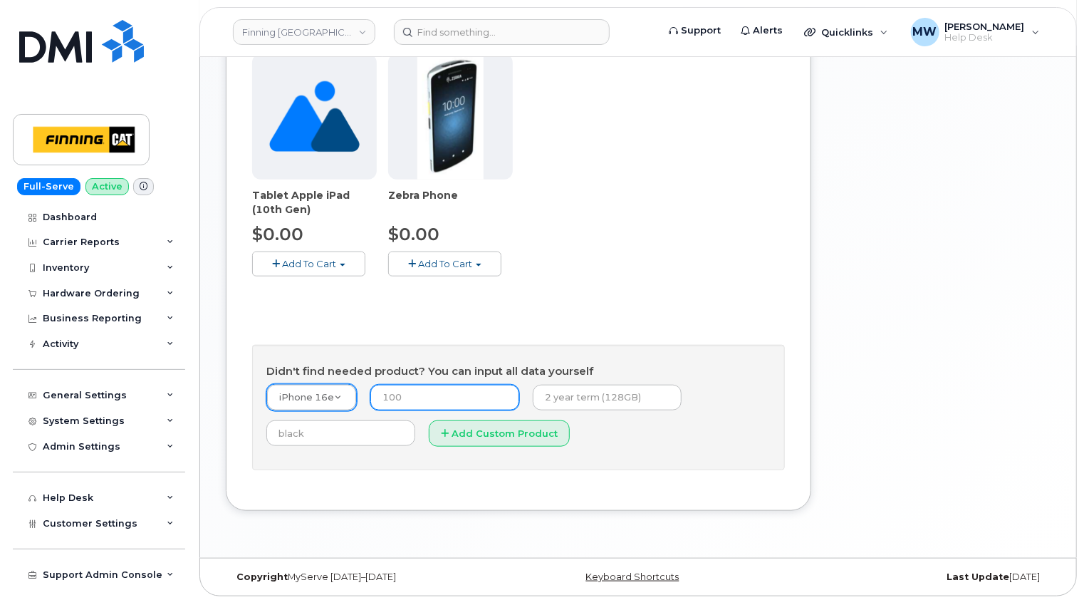
click at [452, 392] on input "number" at bounding box center [444, 398] width 149 height 26
type input "0.00"
type input "4"
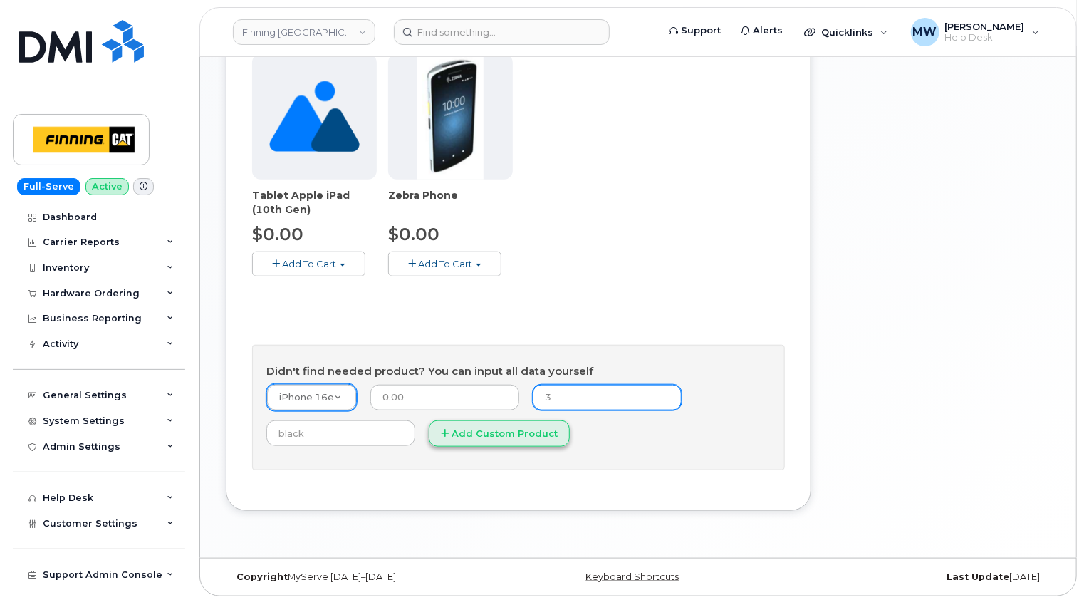
type input "3-year term (128GB)"
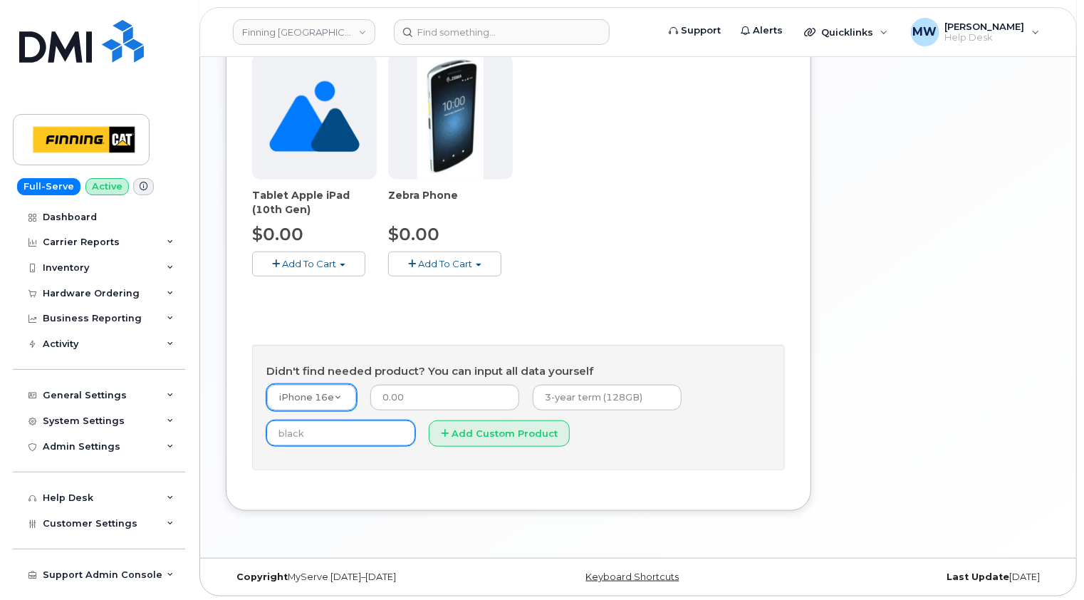
click at [373, 432] on input "text" at bounding box center [340, 433] width 149 height 26
type input "Black"
click at [509, 431] on button "Add Custom Product" at bounding box center [499, 433] width 141 height 26
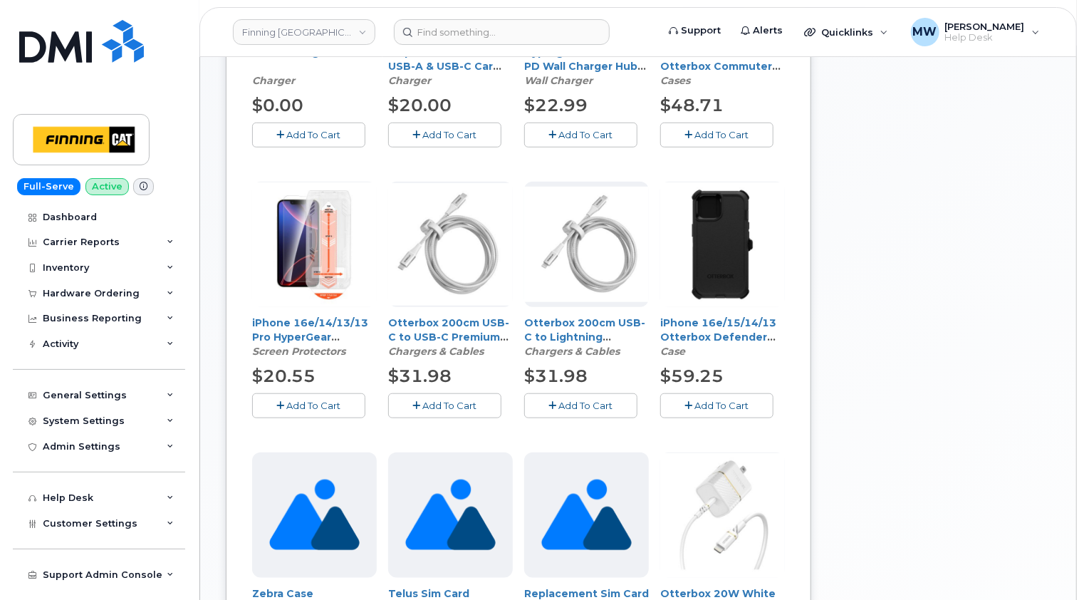
scroll to position [380, 0]
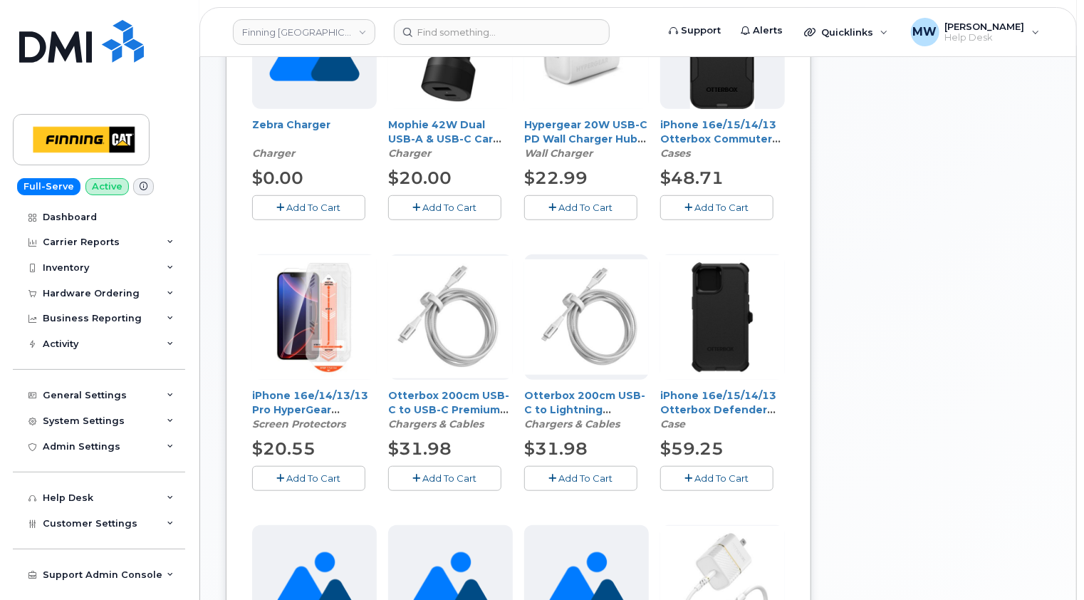
click at [309, 475] on span "Add To Cart" at bounding box center [314, 477] width 54 height 11
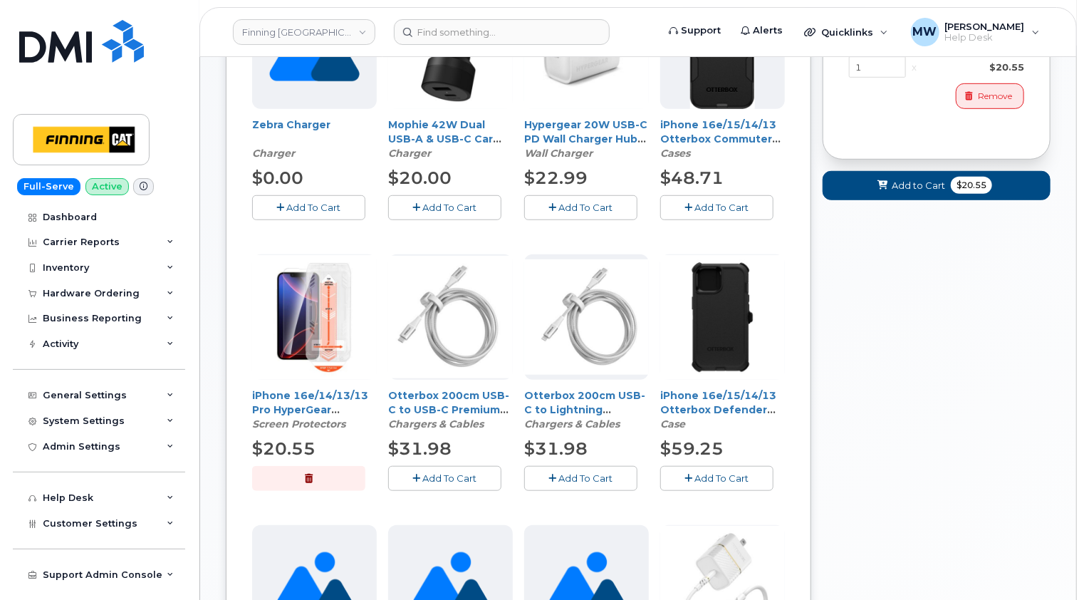
click at [729, 475] on span "Add To Cart" at bounding box center [722, 477] width 54 height 11
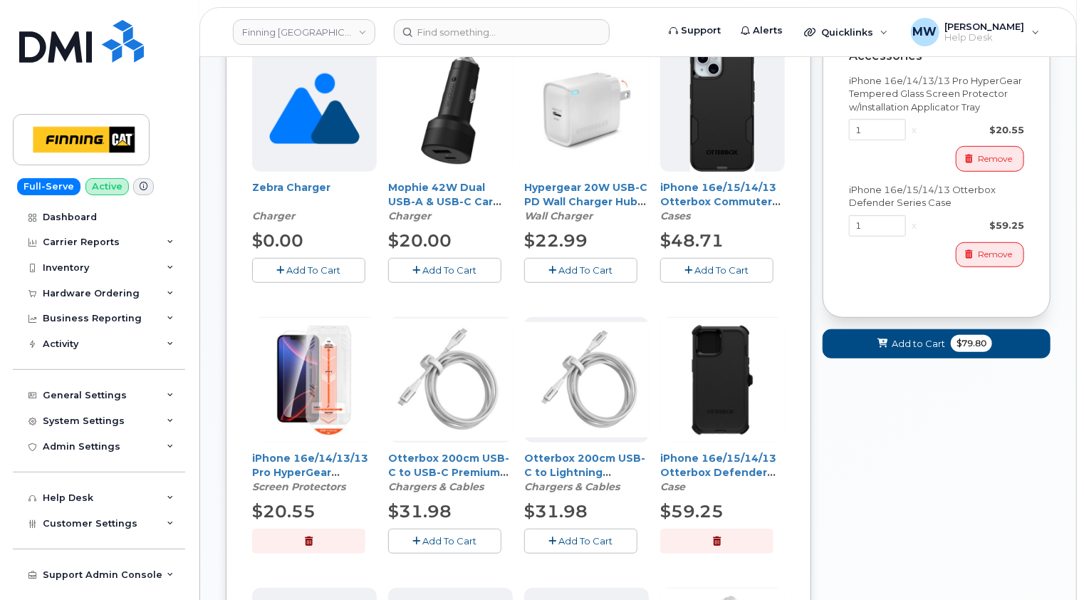
scroll to position [238, 0]
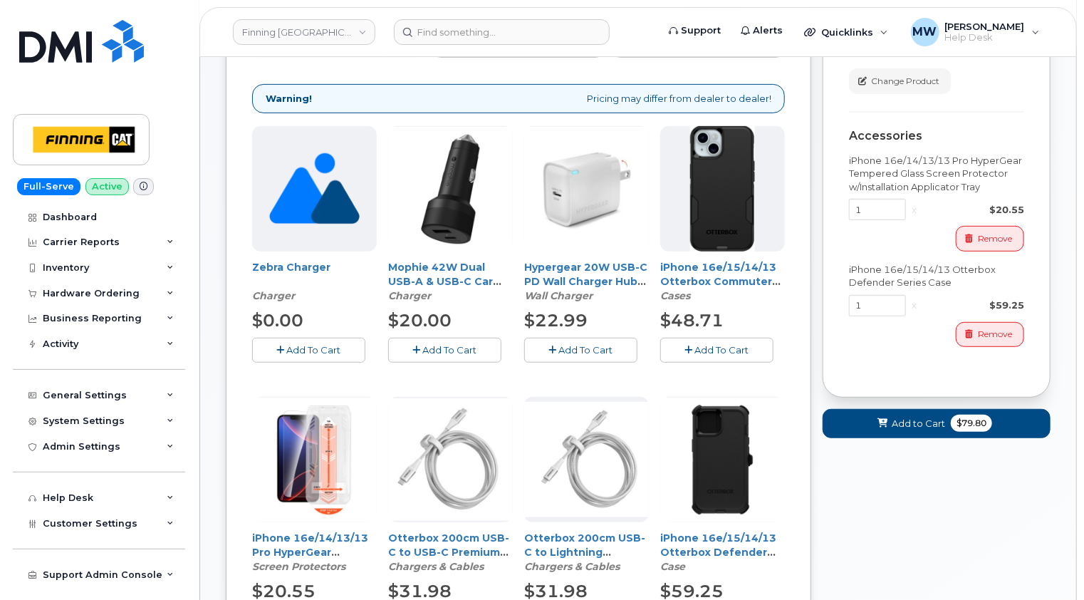
click at [586, 349] on span "Add To Cart" at bounding box center [586, 349] width 54 height 11
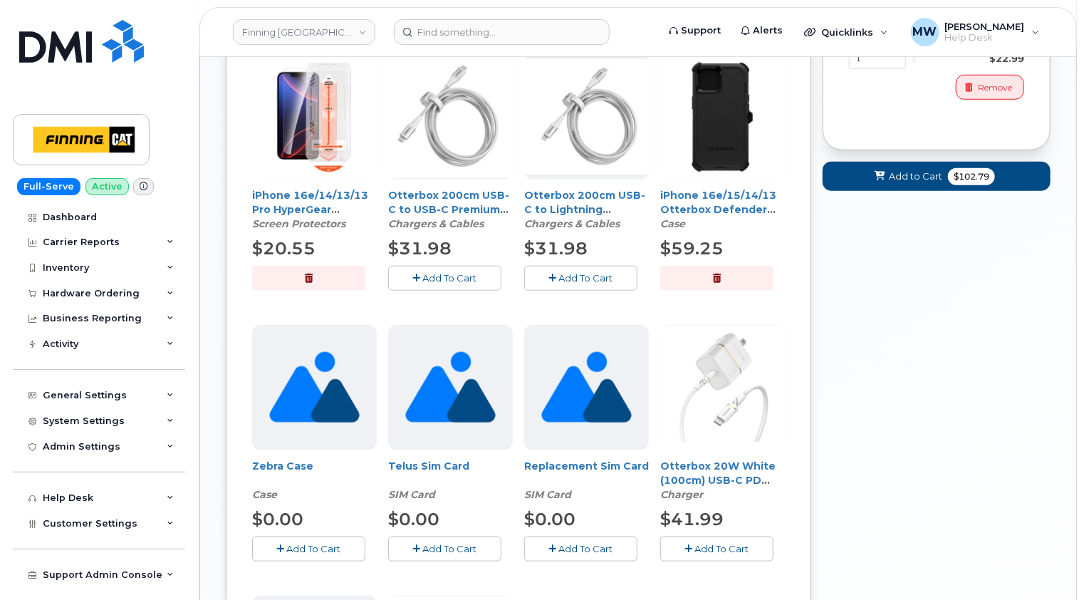
scroll to position [665, 0]
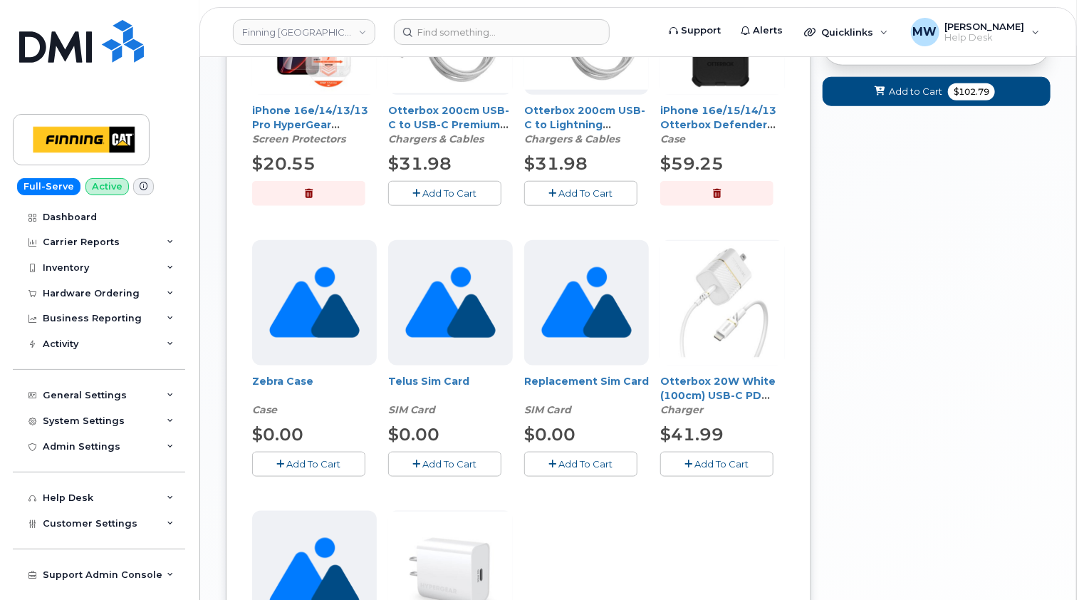
click at [452, 463] on span "Add To Cart" at bounding box center [450, 463] width 54 height 11
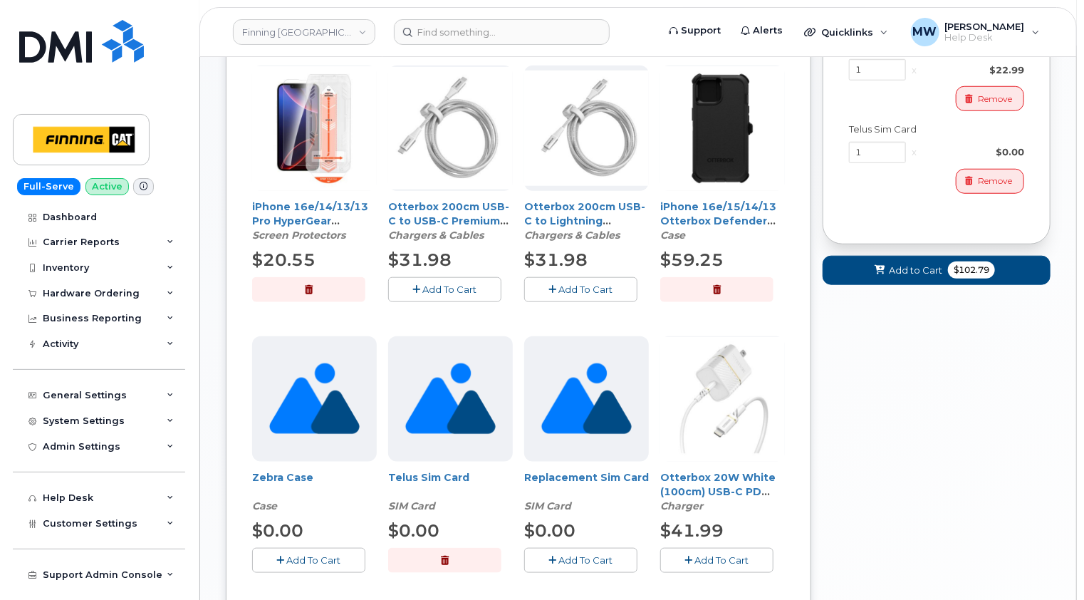
scroll to position [380, 0]
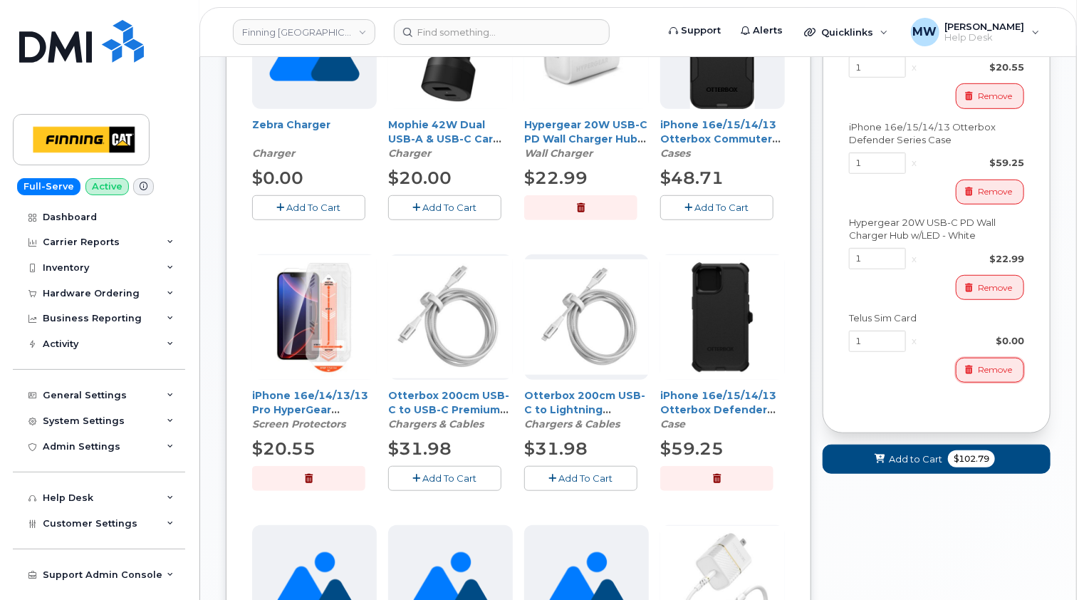
click at [992, 366] on span "Remove" at bounding box center [995, 369] width 34 height 13
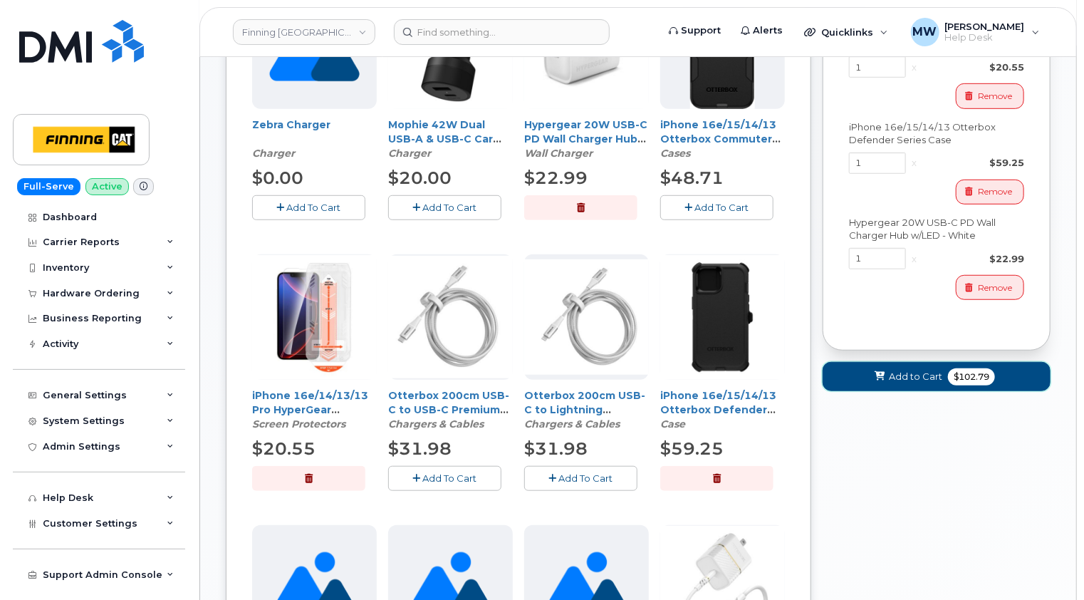
click at [925, 370] on span "Add to Cart" at bounding box center [915, 377] width 53 height 14
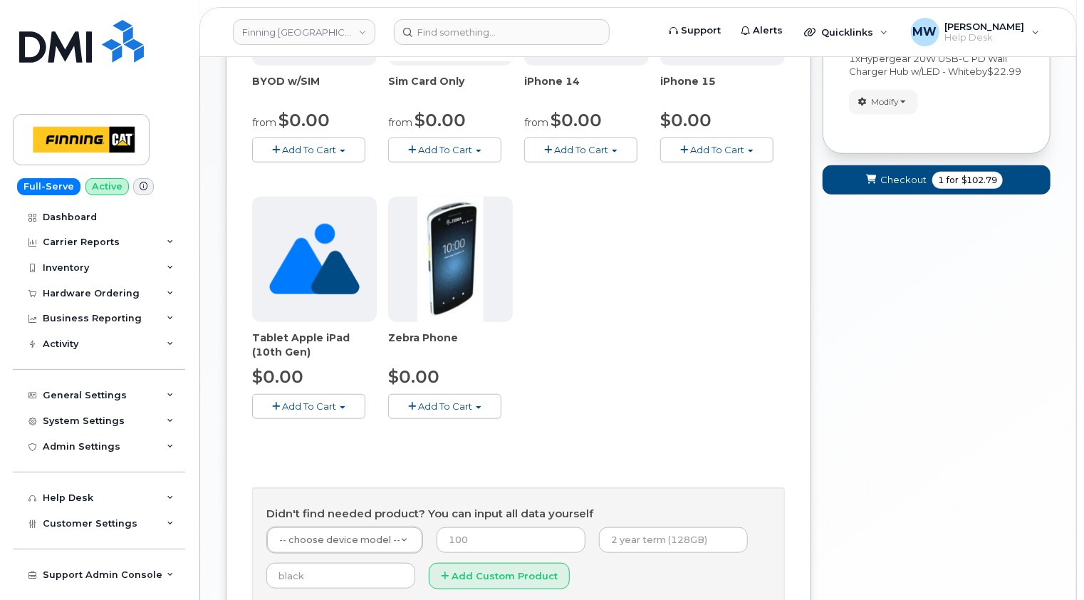
scroll to position [523, 0]
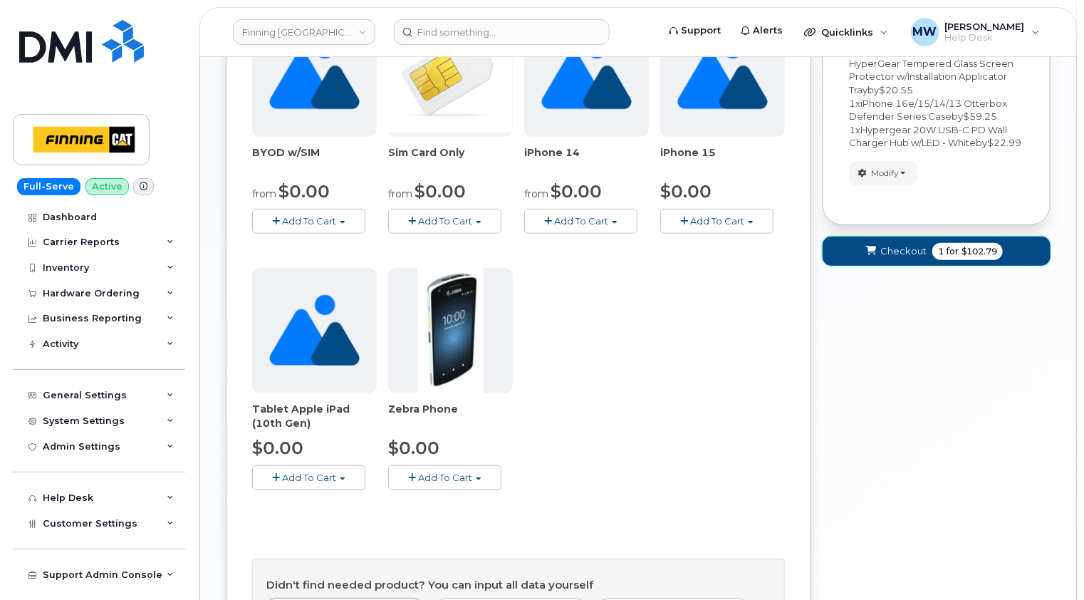
click at [900, 258] on span "Checkout" at bounding box center [903, 251] width 46 height 14
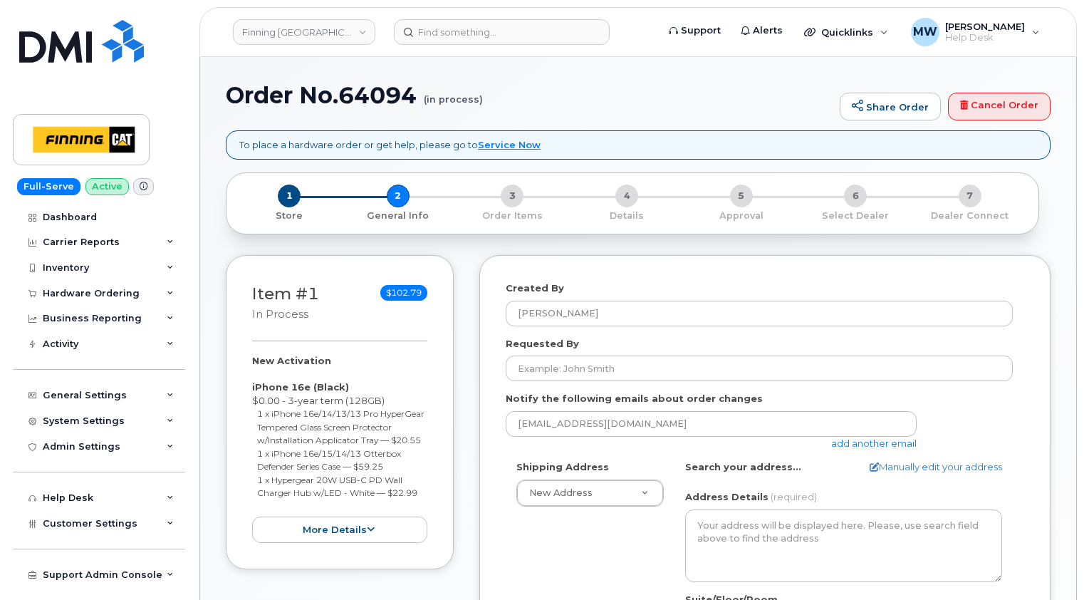
select select
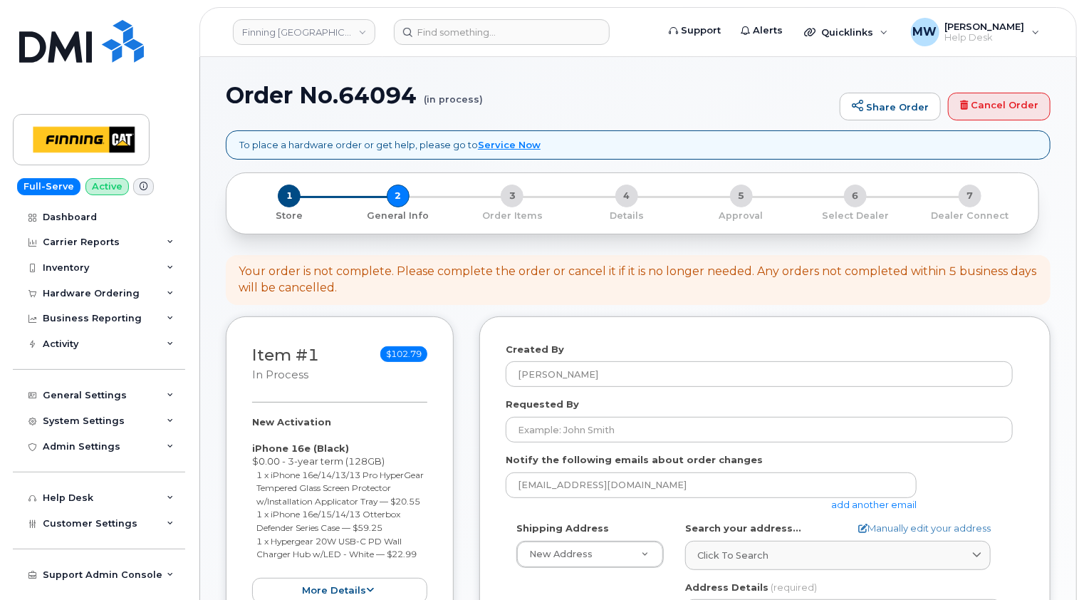
click at [515, 91] on h1 "Order No.64094 (in process)" at bounding box center [529, 95] width 607 height 25
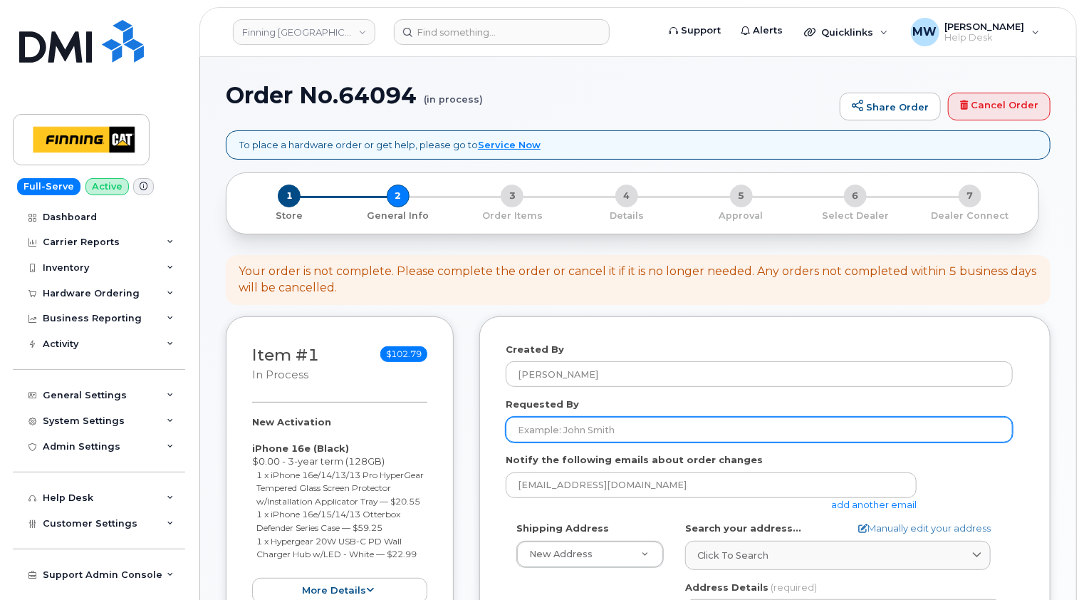
click at [610, 432] on input "Requested By" at bounding box center [759, 430] width 507 height 26
paste input "RITM0474650"
type input "RITM0474650"
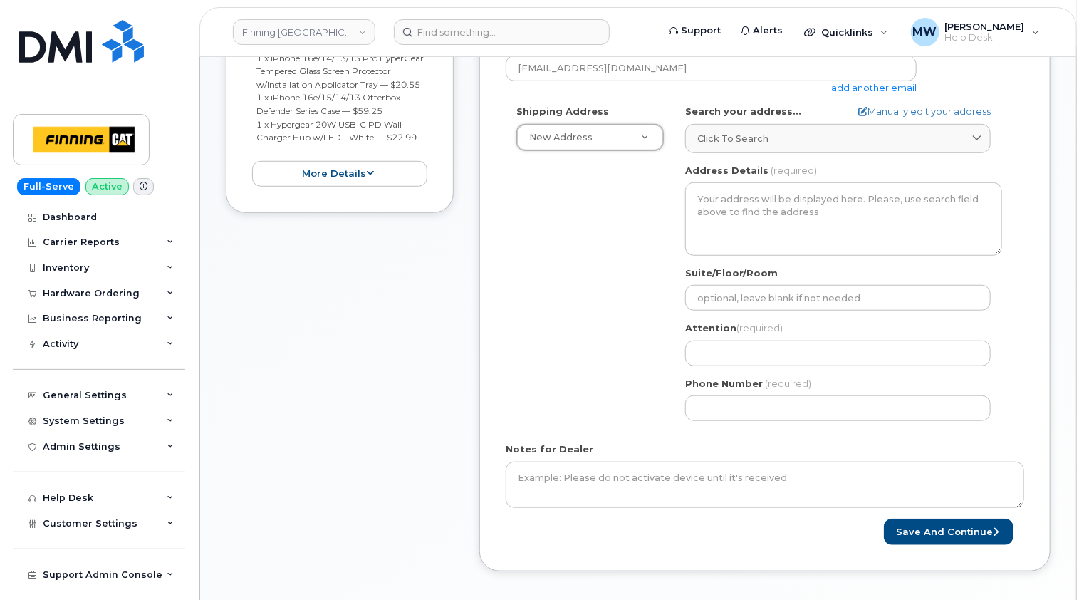
scroll to position [427, 0]
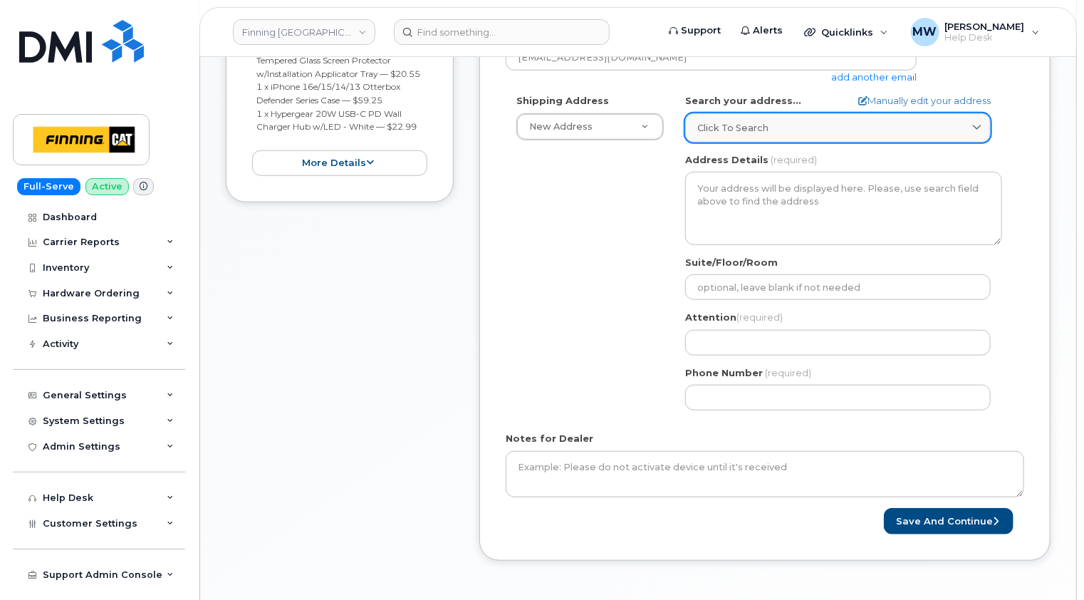
click at [749, 125] on span "Click to search" at bounding box center [732, 128] width 71 height 14
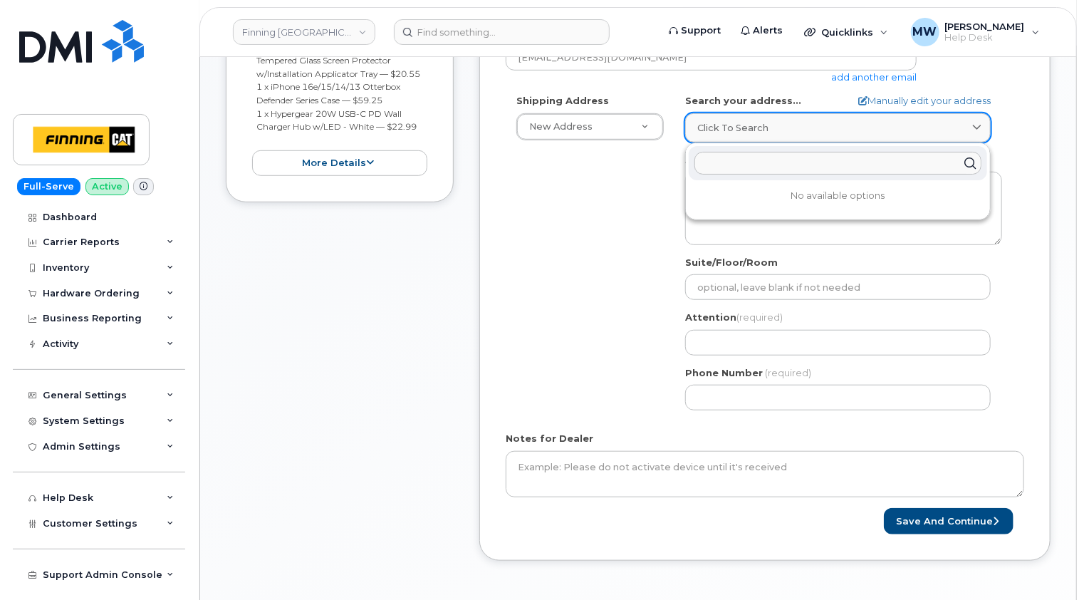
paste input "6735 11 St. NE"
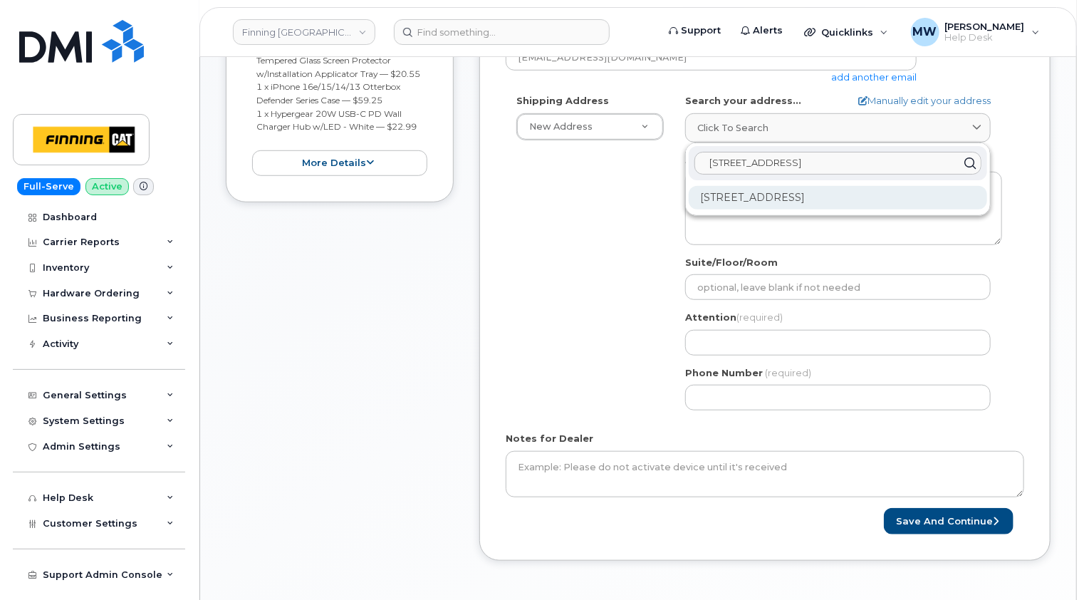
type input "6735 11 St. NE"
click at [761, 192] on div "6735 11 St NE Calgary AB T2E 7H9" at bounding box center [838, 198] width 298 height 24
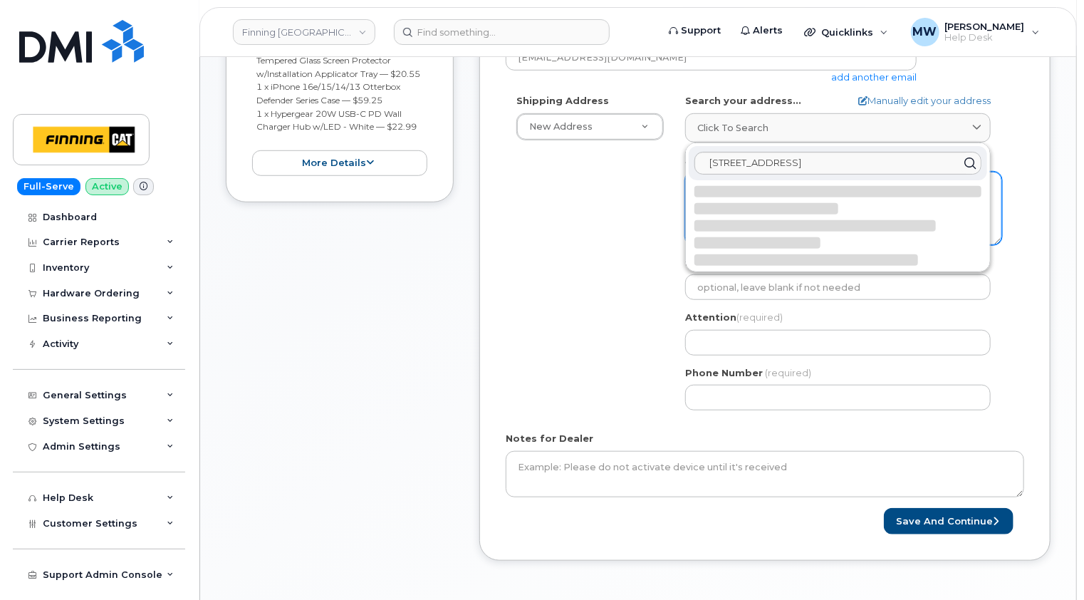
select select
type textarea "6735 11 St NE CALGARY AB T2E 7H9 CANADA"
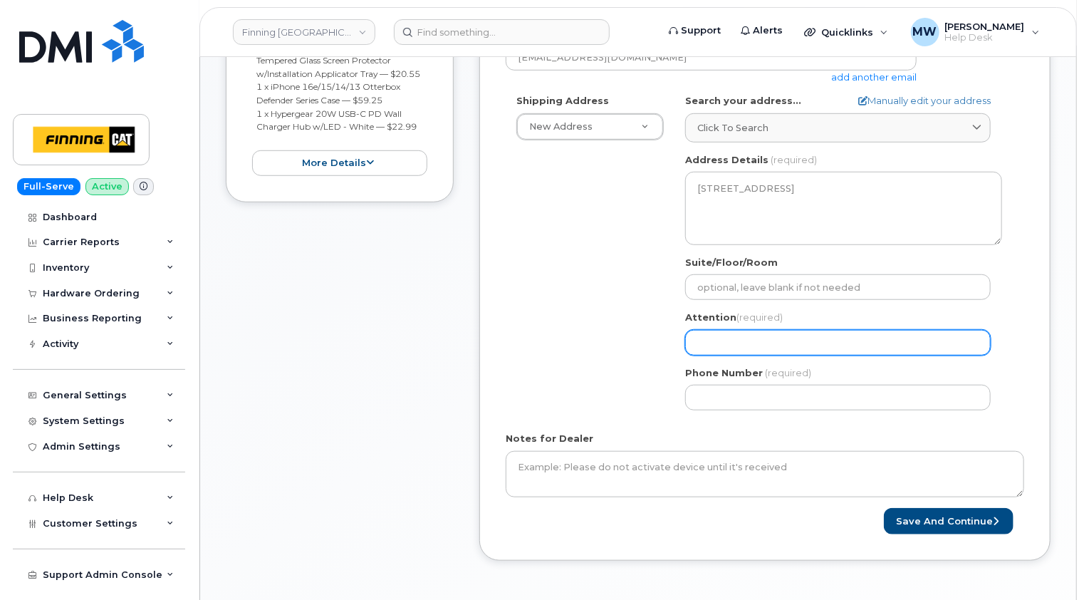
click at [716, 338] on input "Attention (required)" at bounding box center [838, 343] width 306 height 26
paste input "Dawn Heaven"
select select
type input "Dawn Heaven"
click at [594, 352] on div "Shipping Address New Address New Address 10760A Henri-Bourassa E Blvd 8051 18 A…" at bounding box center [759, 257] width 507 height 327
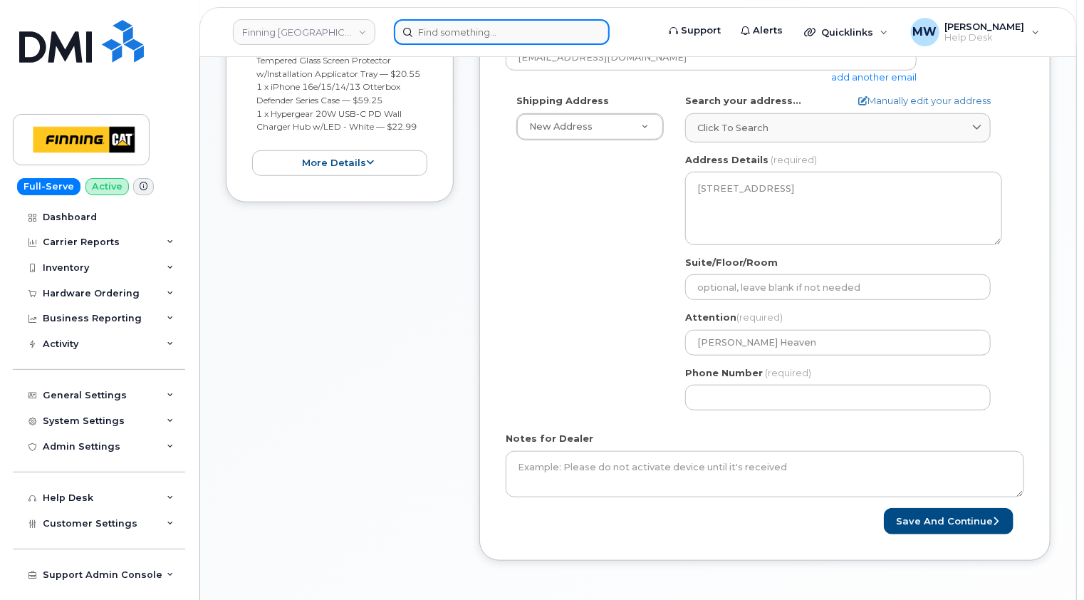
click at [504, 28] on input at bounding box center [502, 32] width 216 height 26
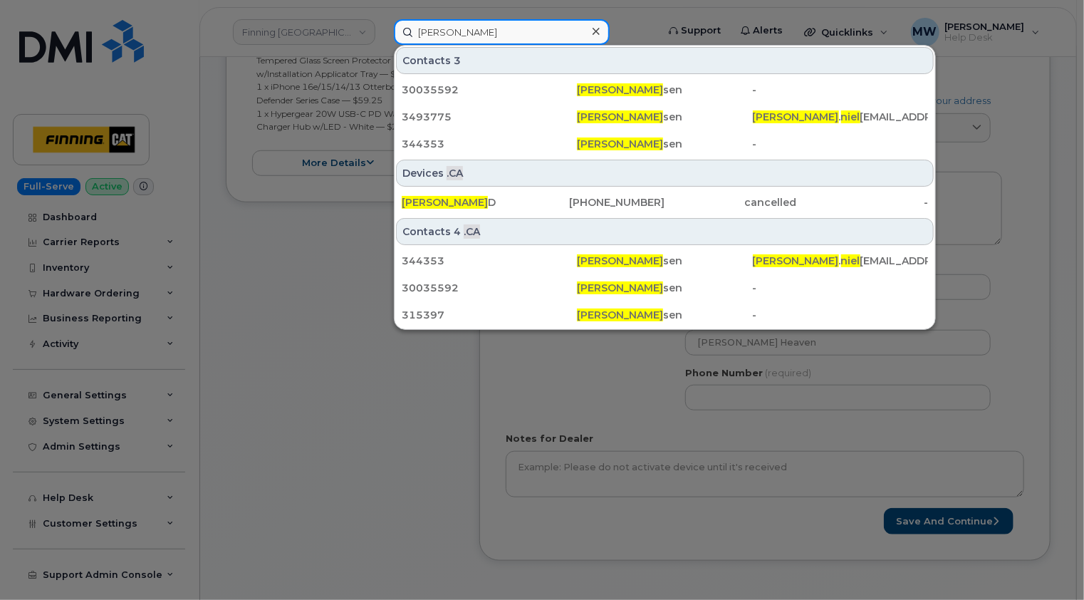
type input "michael niel"
click at [595, 30] on icon at bounding box center [596, 31] width 7 height 7
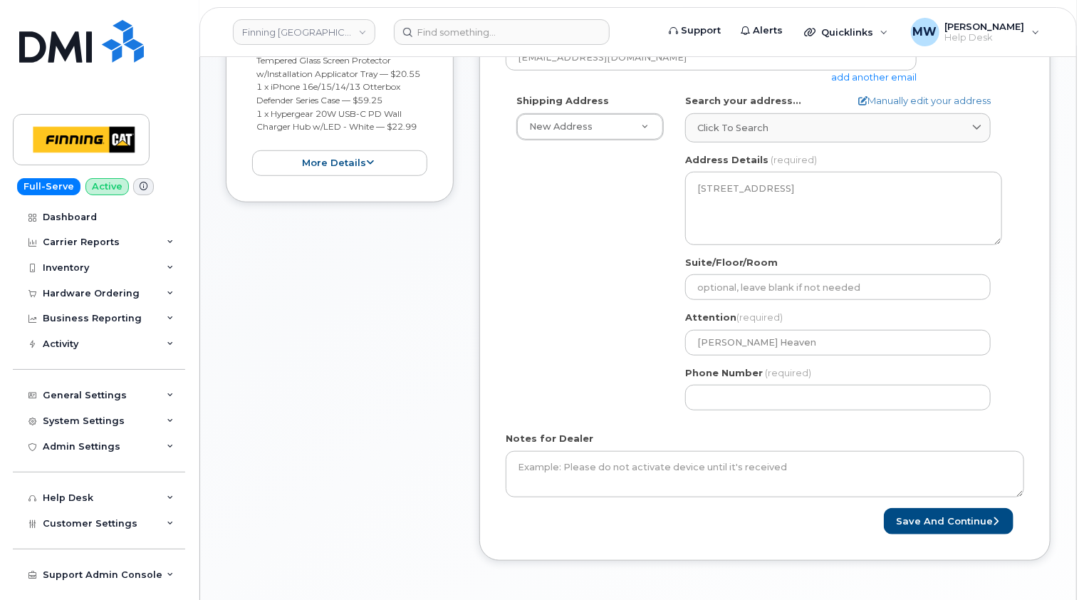
click at [724, 383] on div "Phone Number (required)" at bounding box center [843, 388] width 317 height 45
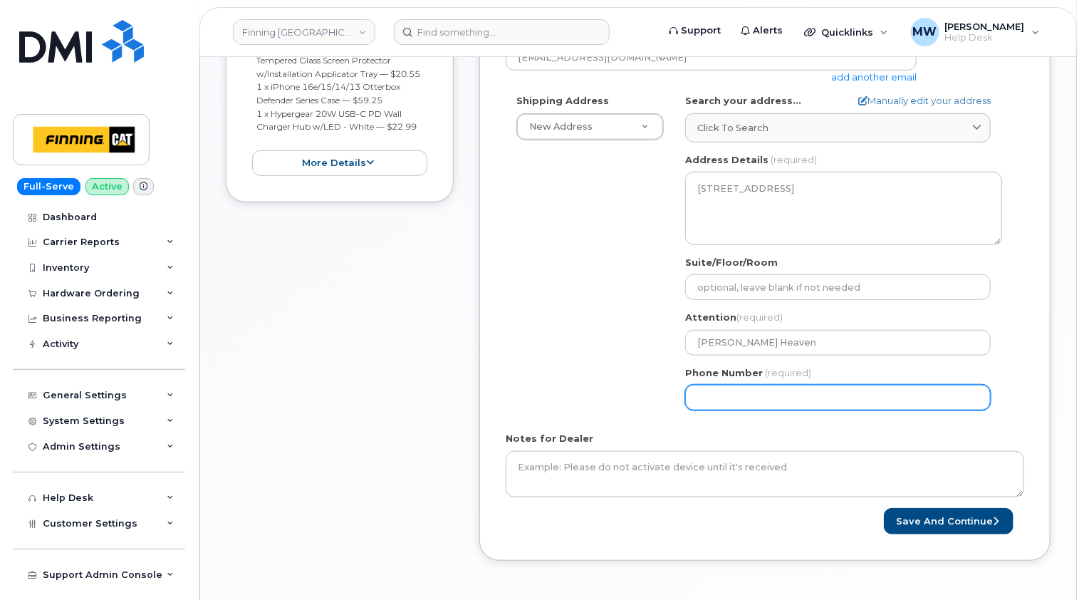
click at [727, 390] on input "Phone Number" at bounding box center [838, 398] width 306 height 26
paste input "7809184636"
select select
type input "7809184636"
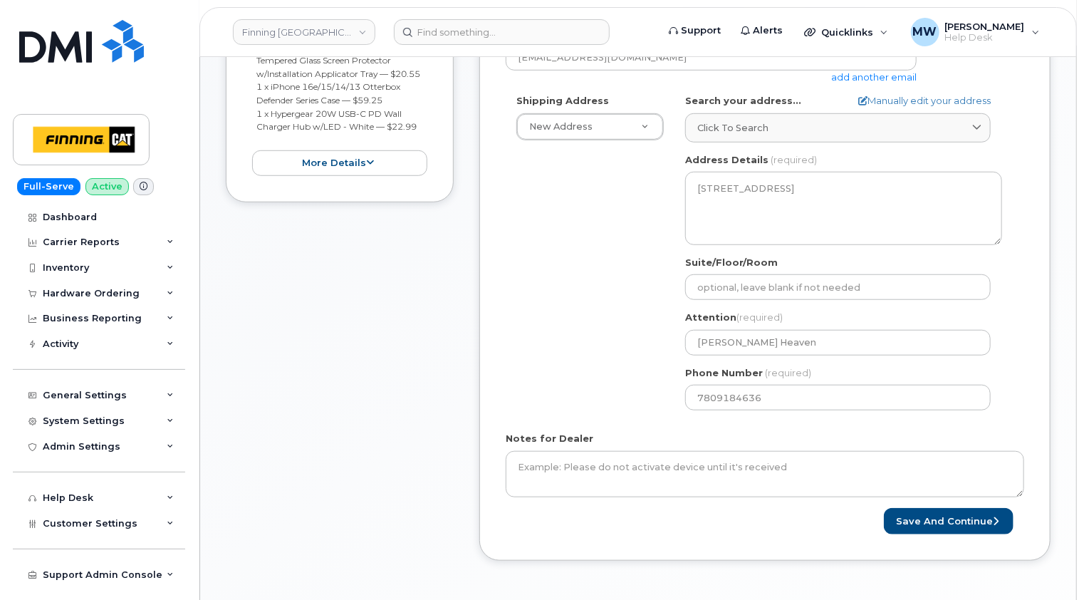
click at [727, 429] on form "Created By Matthew Walshe Requested By RITM0474650 Notify the following emails …" at bounding box center [765, 224] width 519 height 619
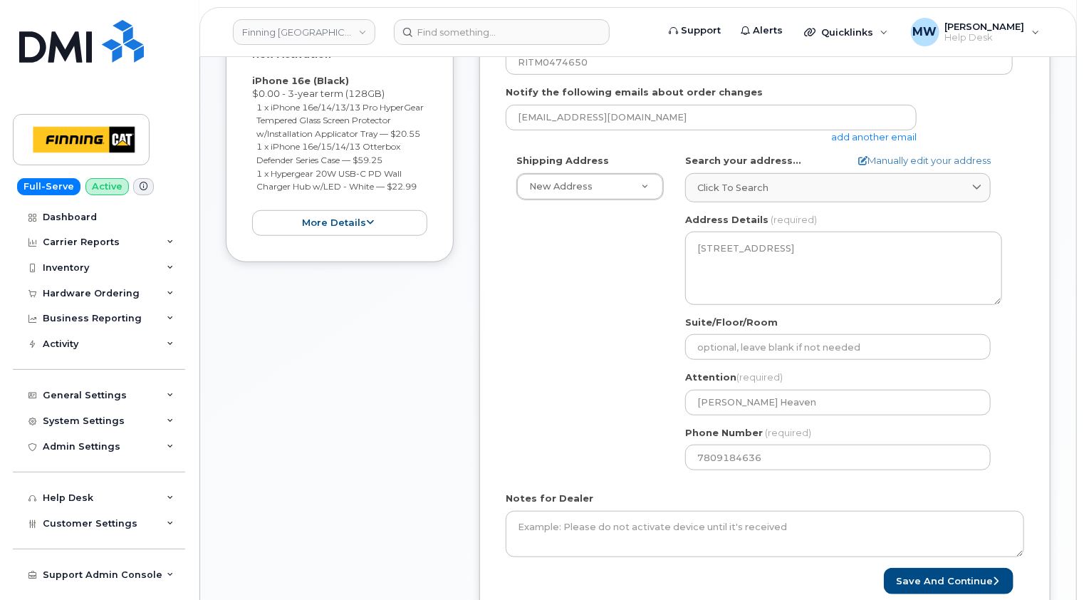
scroll to position [285, 0]
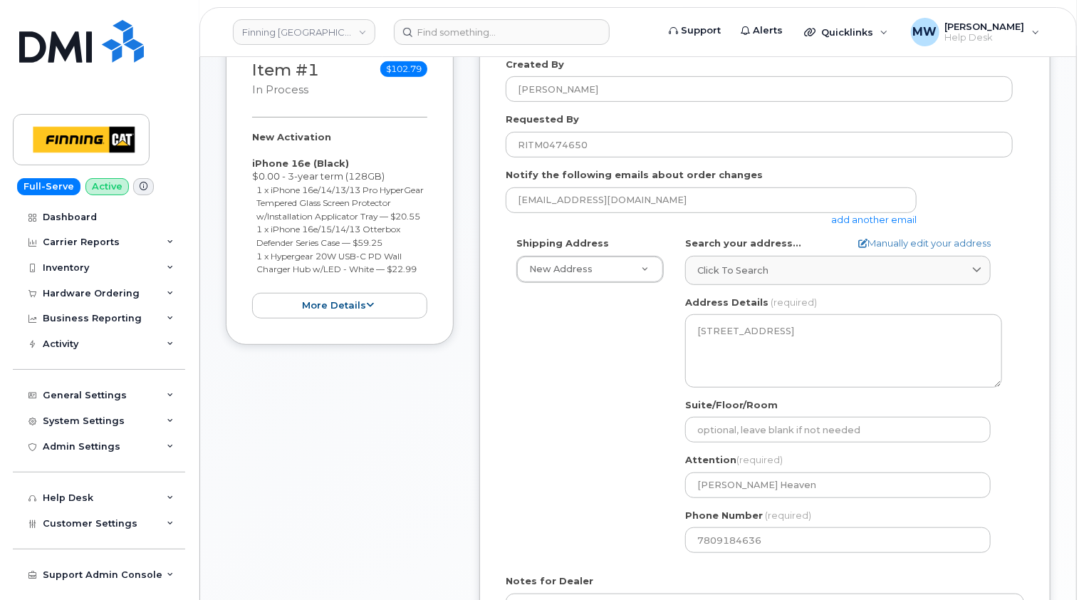
drag, startPoint x: 430, startPoint y: 281, endPoint x: 252, endPoint y: 166, distance: 212.2
click at [252, 166] on div "Item #1 in process $102.79 New Activation iPhone 16e (Black) $0.00 - 3-year ter…" at bounding box center [340, 188] width 228 height 314
copy div "iPhone 16e (Black) $0.00 - 3-year term (128GB) 1 x iPhone 16e/14/13/13 Pro Hype…"
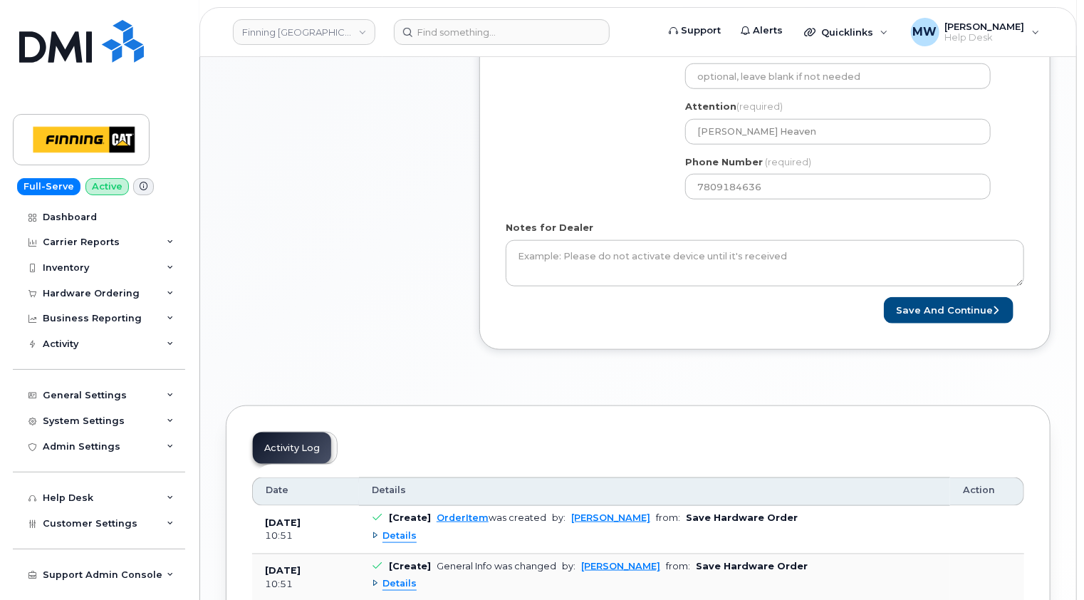
scroll to position [641, 0]
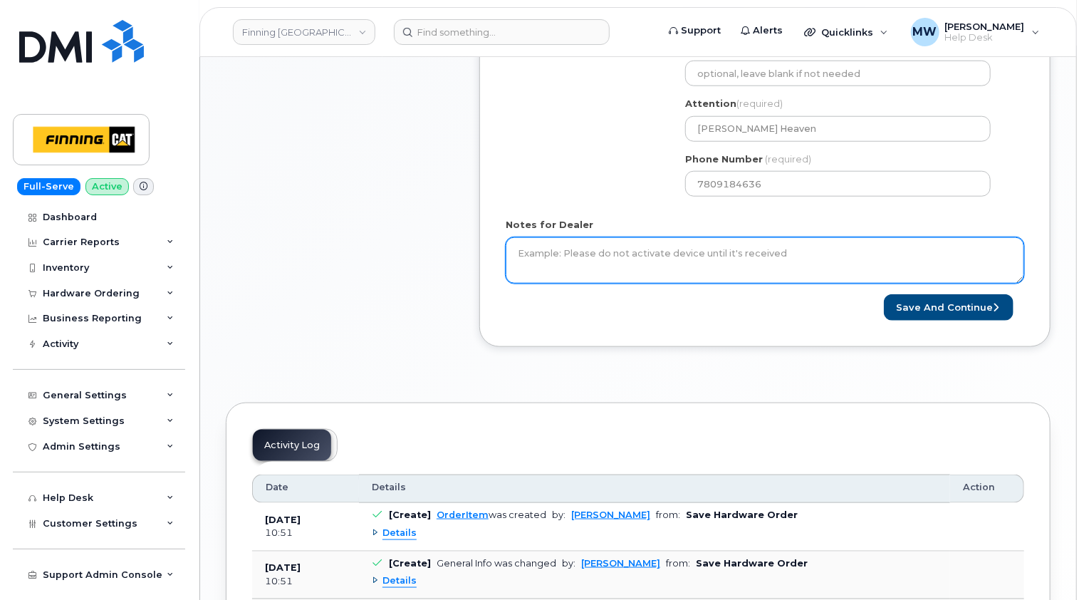
click at [598, 258] on textarea "Notes for Dealer" at bounding box center [765, 260] width 519 height 47
paste textarea "iPhone 16e (Black) $0.00 - 3-year term (128GB) 1 x iPhone 16e/14/13/13 Pro Hype…"
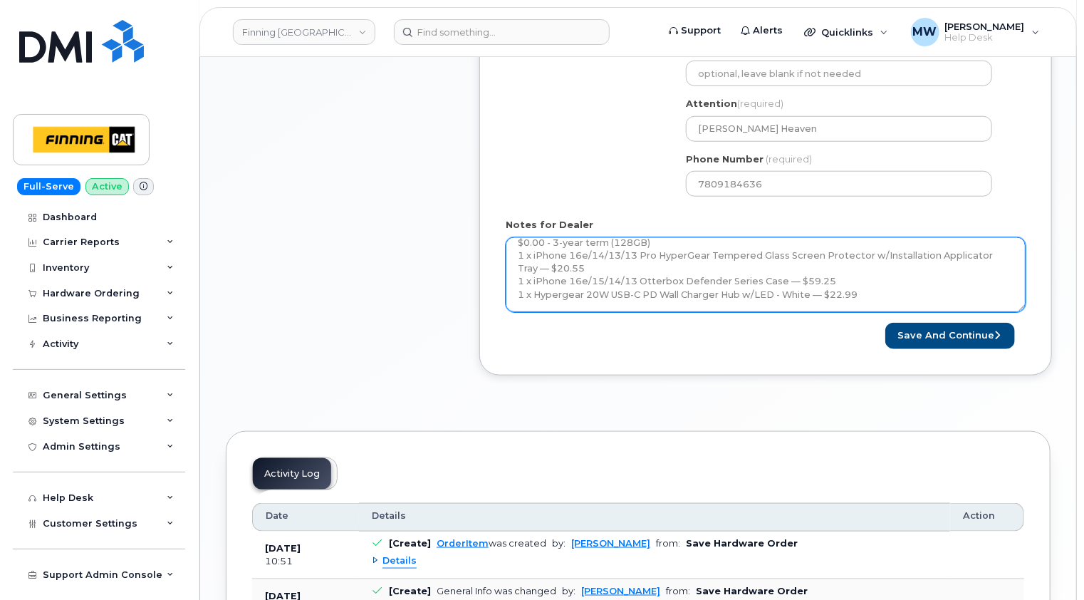
scroll to position [0, 0]
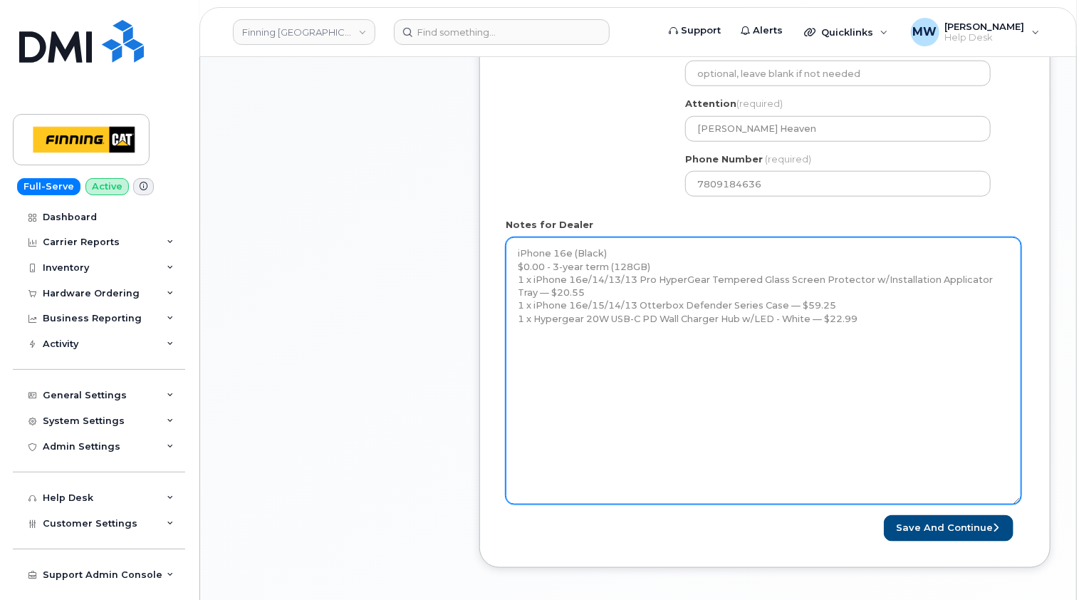
drag, startPoint x: 1022, startPoint y: 288, endPoint x: 1018, endPoint y: 499, distance: 210.9
click at [1018, 499] on textarea "iPhone 16e (Black) $0.00 - 3-year term (128GB) 1 x iPhone 16e/14/13/13 Pro Hype…" at bounding box center [764, 370] width 516 height 267
click at [519, 356] on textarea "iPhone 16e (Black) $0.00 - 3-year term (128GB) 1 x iPhone 16e/14/13/13 Pro Hype…" at bounding box center [764, 370] width 516 height 267
paste textarea "Telus Order #TL38650030"
type textarea "iPhone 16e (Black) $0.00 - 3-year term (128GB) 1 x iPhone 16e/14/13/13 Pro Hype…"
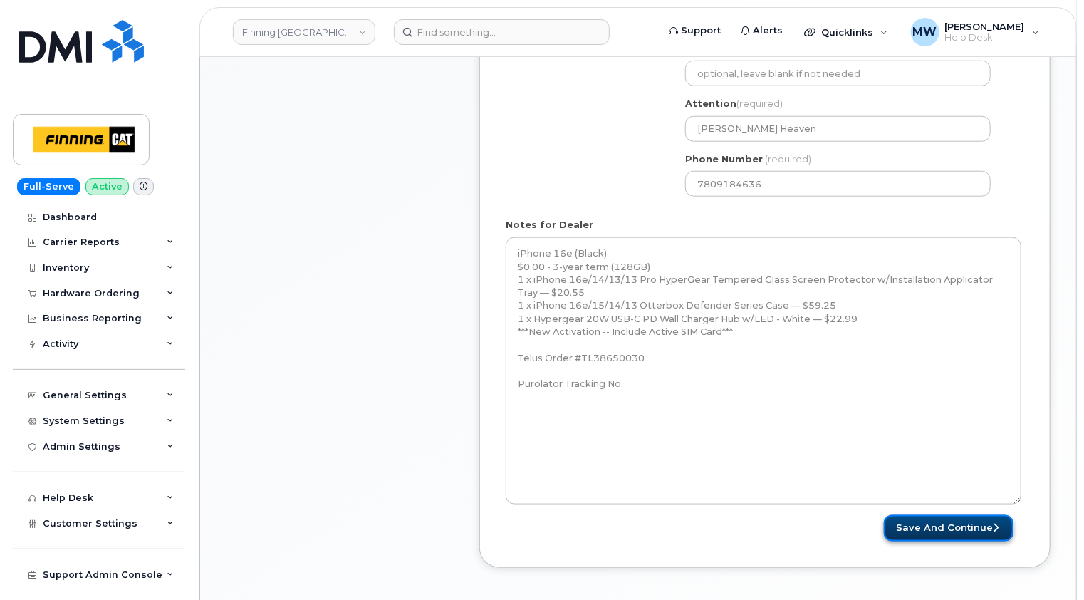
click at [943, 526] on button "Save and Continue" at bounding box center [949, 528] width 130 height 26
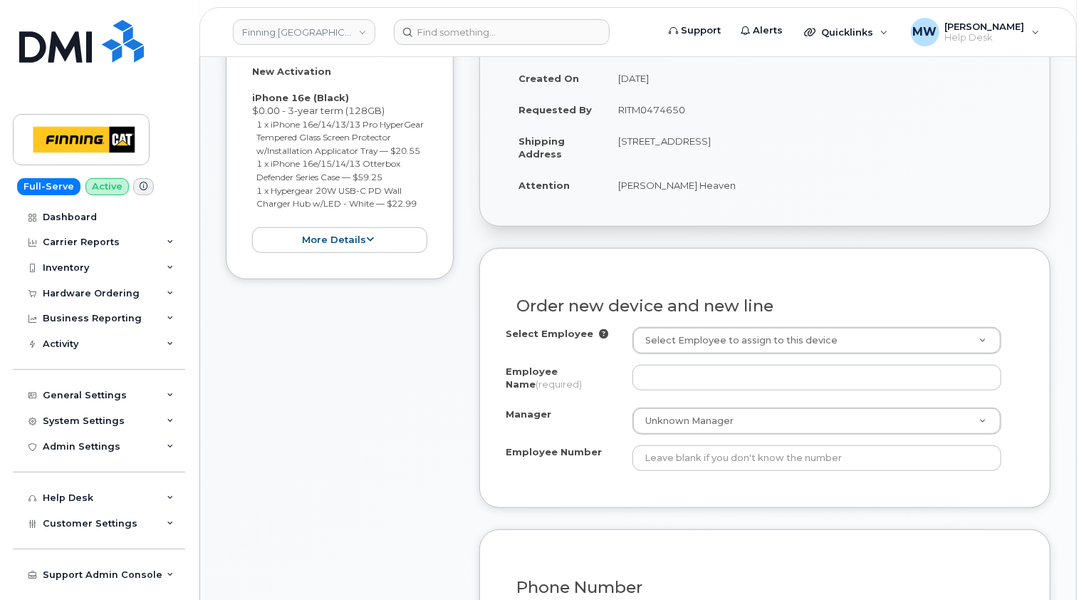
scroll to position [427, 0]
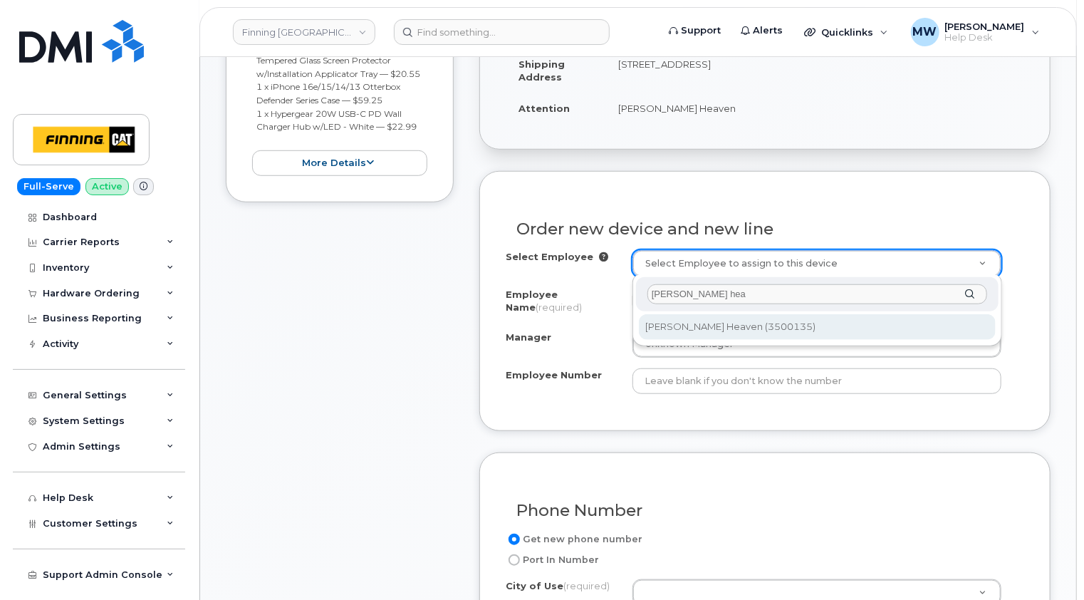
type input "[PERSON_NAME] hea"
type input "819468"
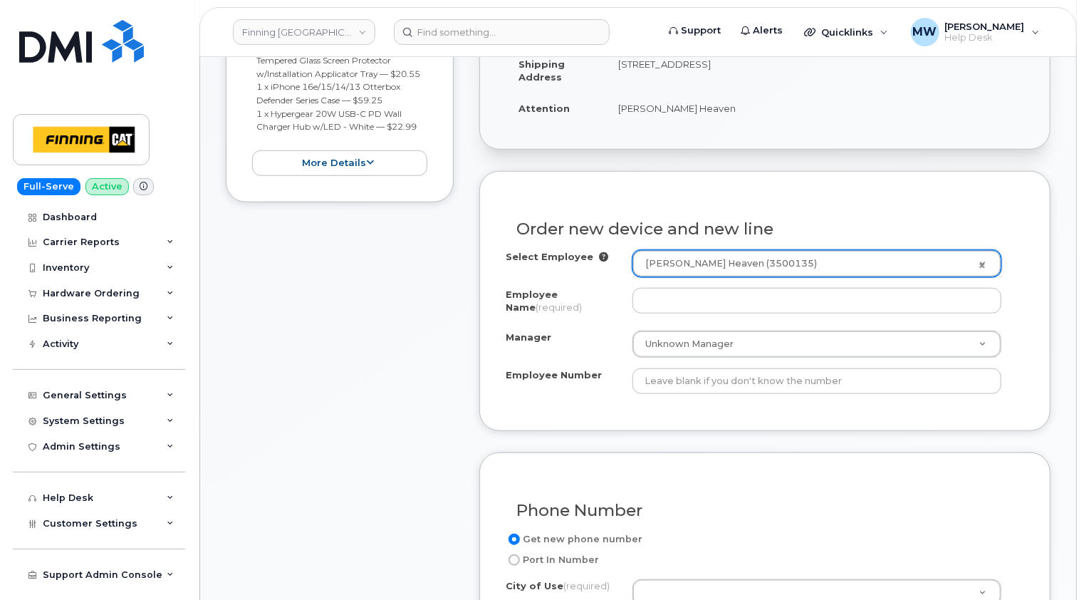
type input "[PERSON_NAME] Heaven"
select select "? number:715449 ?"
type input "3500135"
select select "D19"
select select "OIAAAKI"
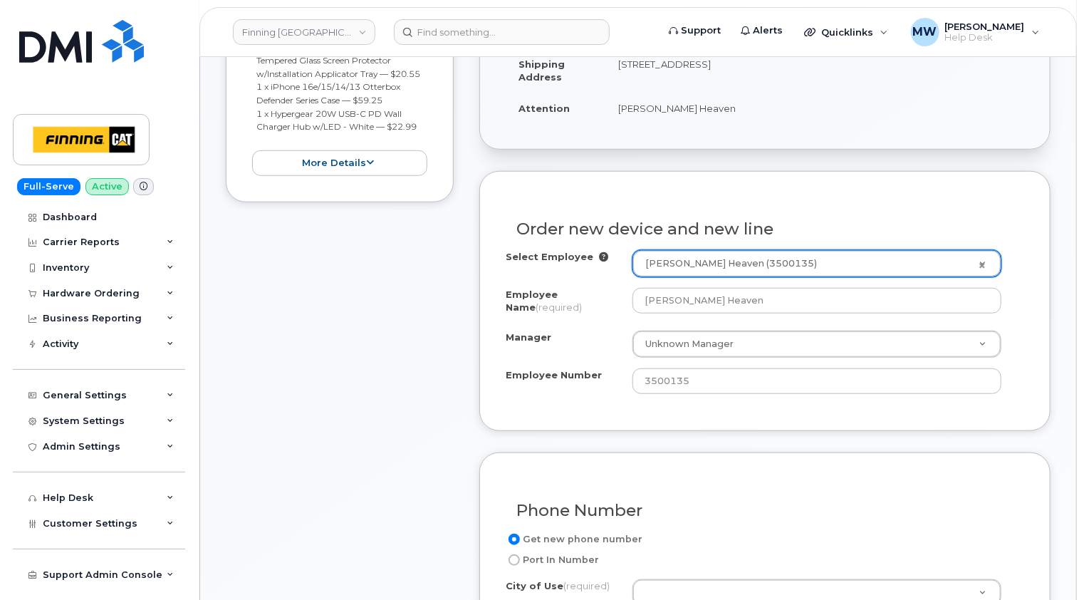
select select "715449"
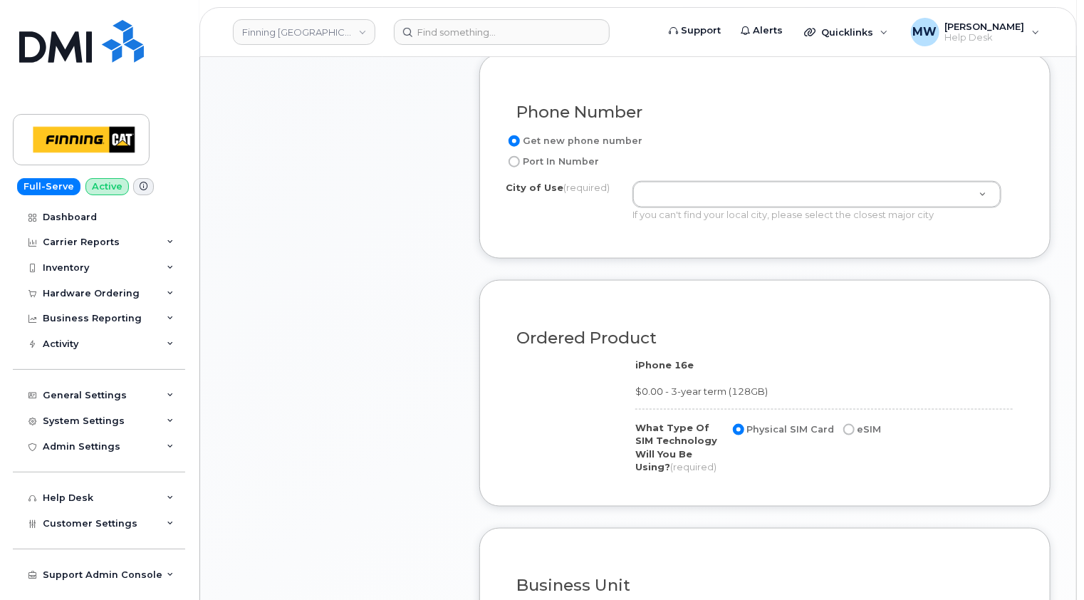
scroll to position [855, 0]
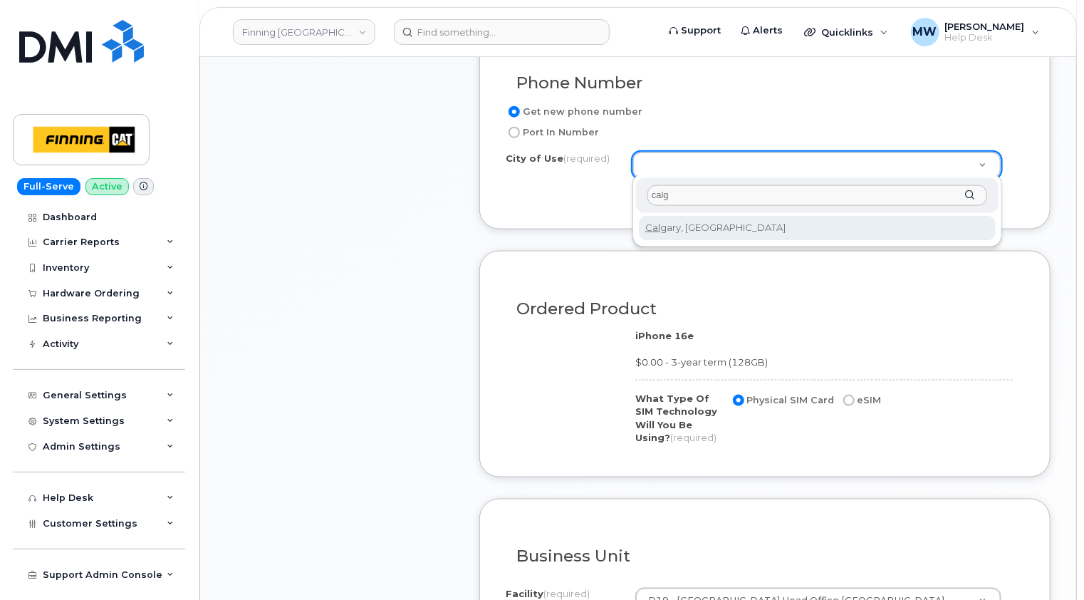
type input "calg"
type input "88"
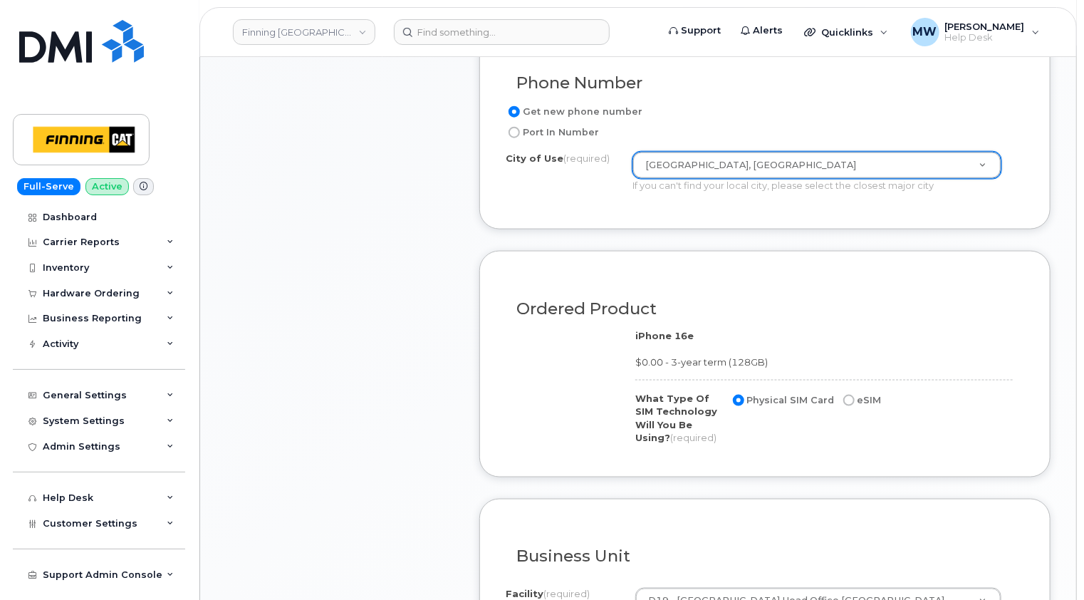
click at [432, 254] on div "Item #1 in process $102.79 New Activation iPhone 16e (Black) $0.00 - 3-year ter…" at bounding box center [340, 108] width 228 height 1294
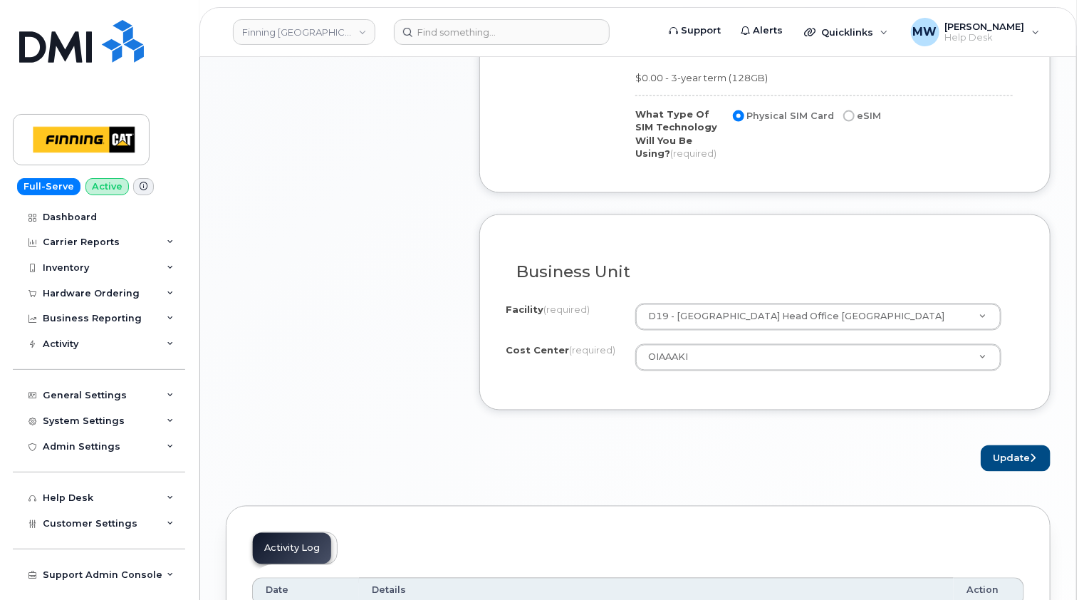
scroll to position [1140, 0]
click at [1020, 452] on button "Update" at bounding box center [1016, 457] width 70 height 26
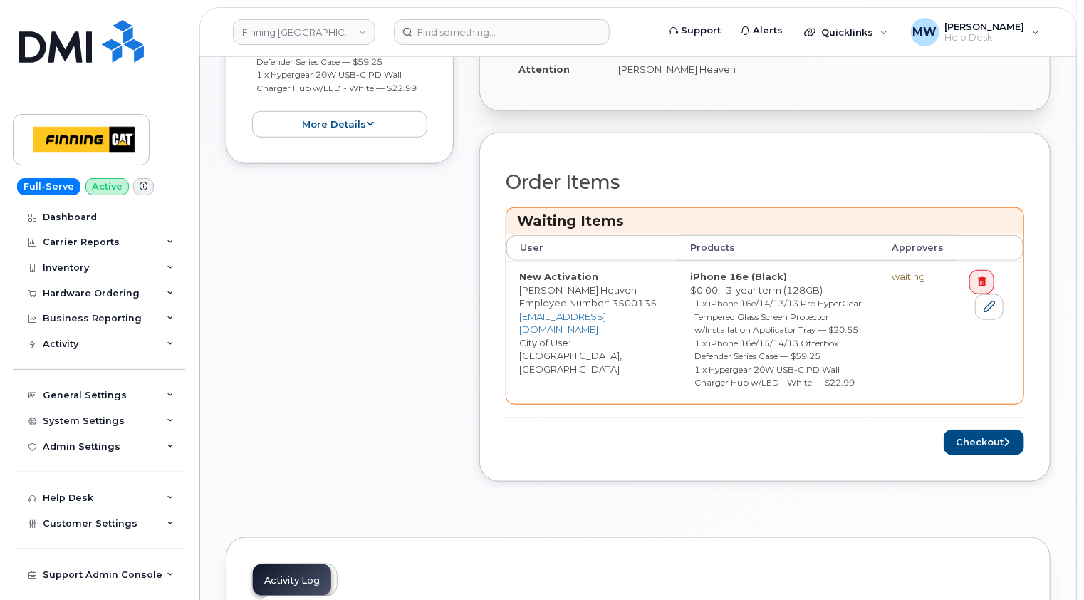
scroll to position [641, 0]
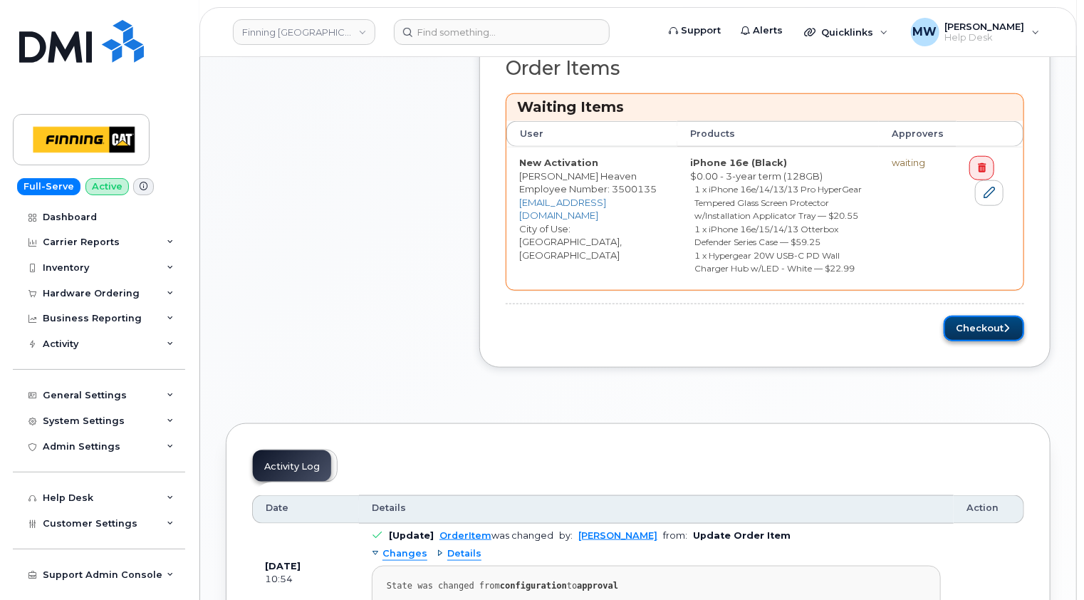
click at [994, 342] on button "Checkout" at bounding box center [984, 329] width 80 height 26
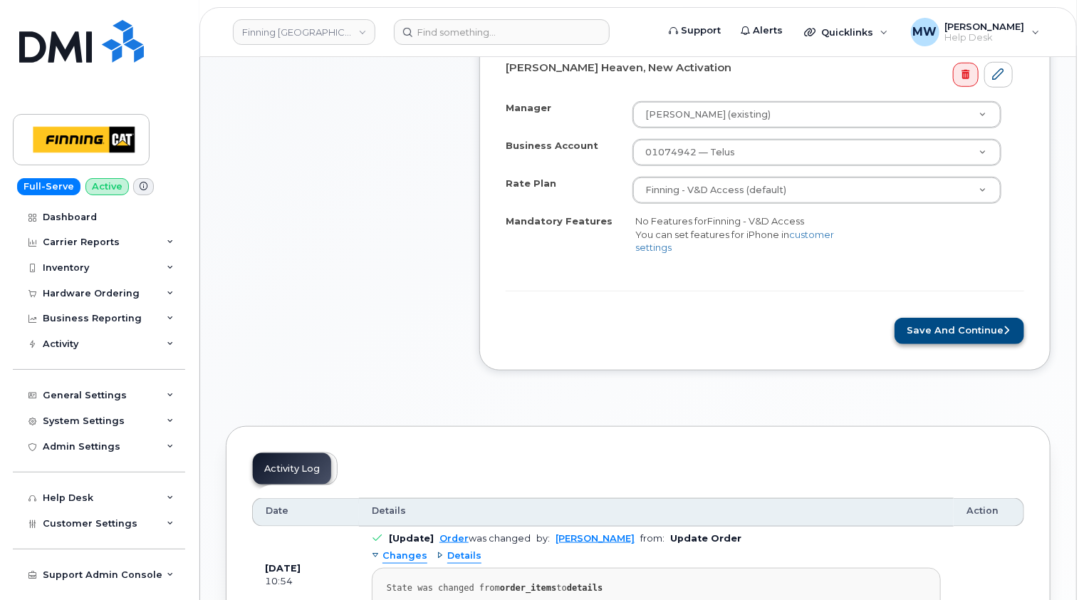
scroll to position [570, 0]
drag, startPoint x: 992, startPoint y: 329, endPoint x: 714, endPoint y: 345, distance: 277.6
click at [992, 328] on button "Save and Continue" at bounding box center [960, 329] width 130 height 26
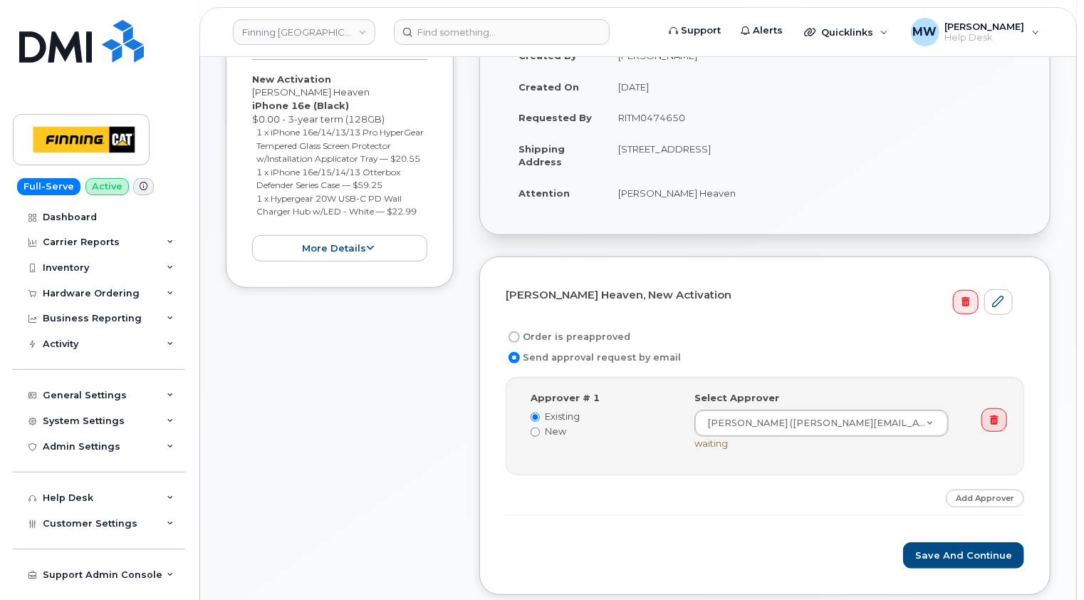
scroll to position [356, 0]
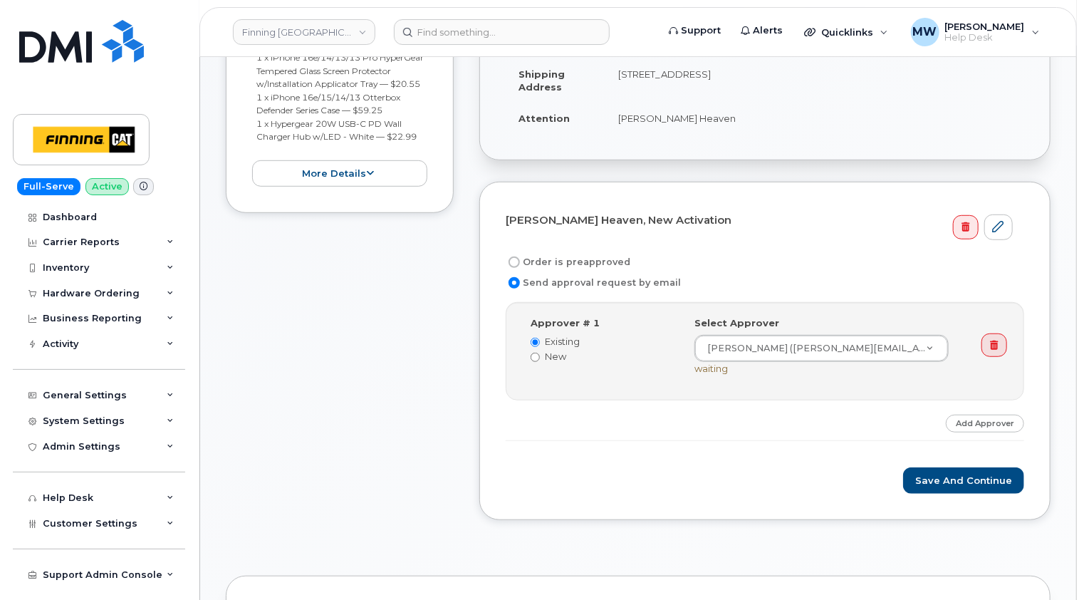
click at [576, 259] on label "Order is preapproved" at bounding box center [568, 262] width 125 height 17
click at [520, 259] on input "Order is preapproved" at bounding box center [514, 261] width 11 height 11
radio input "true"
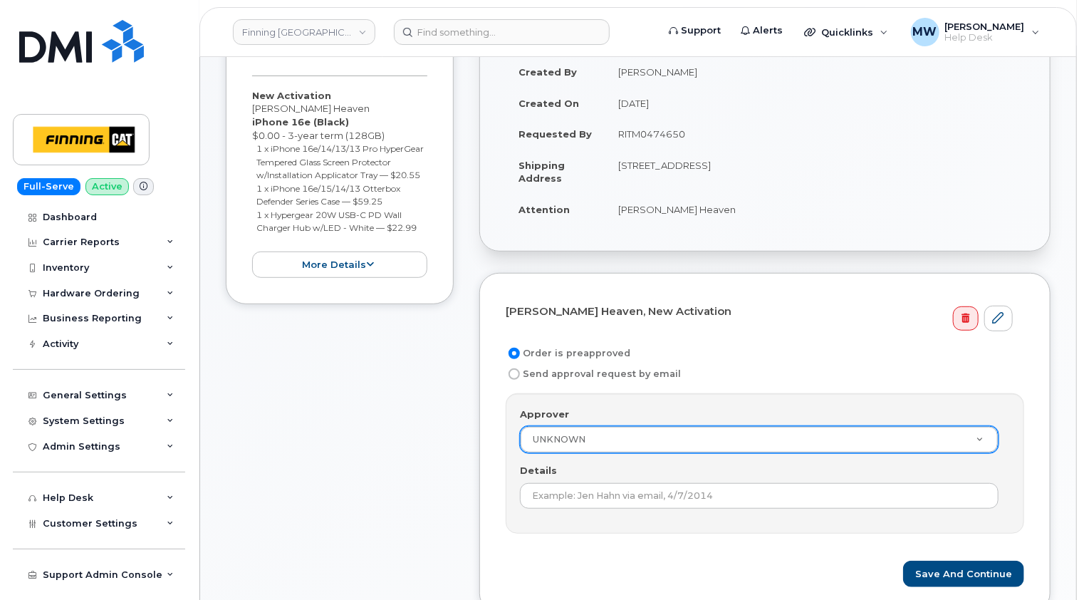
scroll to position [214, 0]
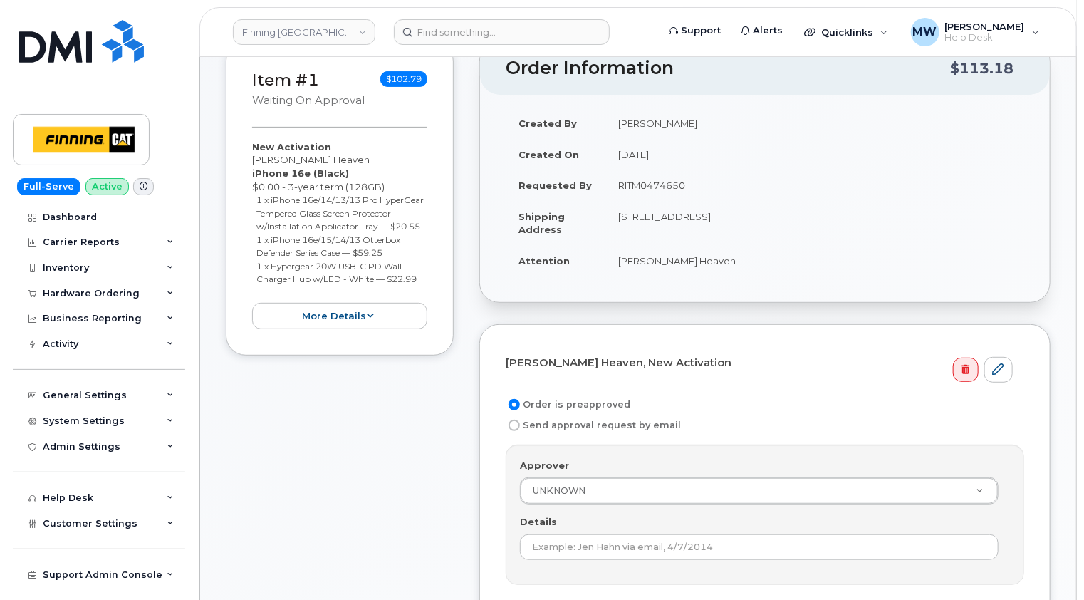
click at [656, 186] on td "RITM0474650" at bounding box center [814, 185] width 419 height 31
copy td "RITM0474650"
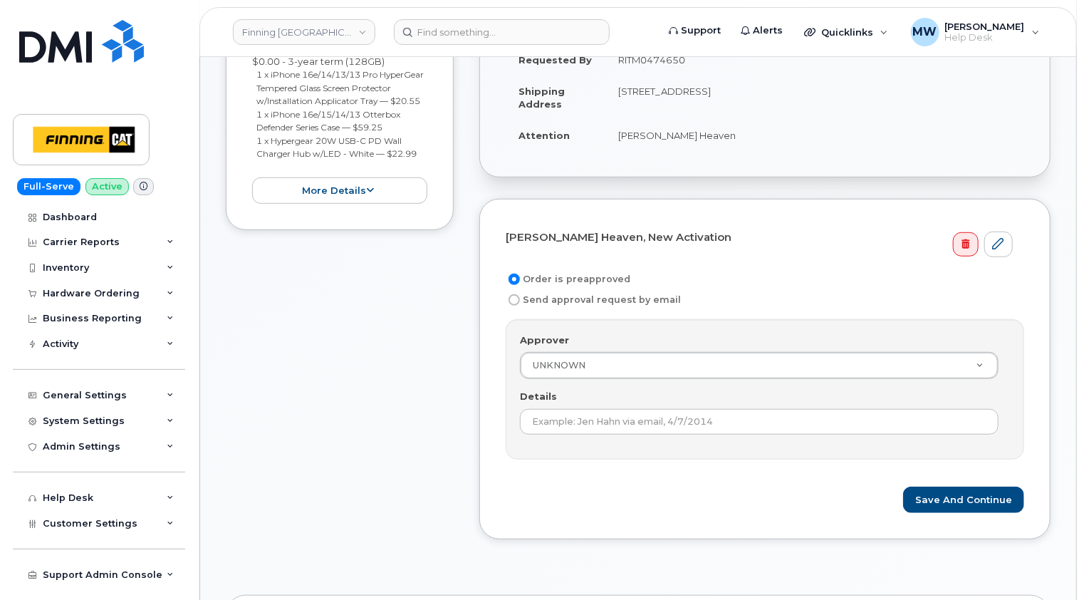
scroll to position [499, 0]
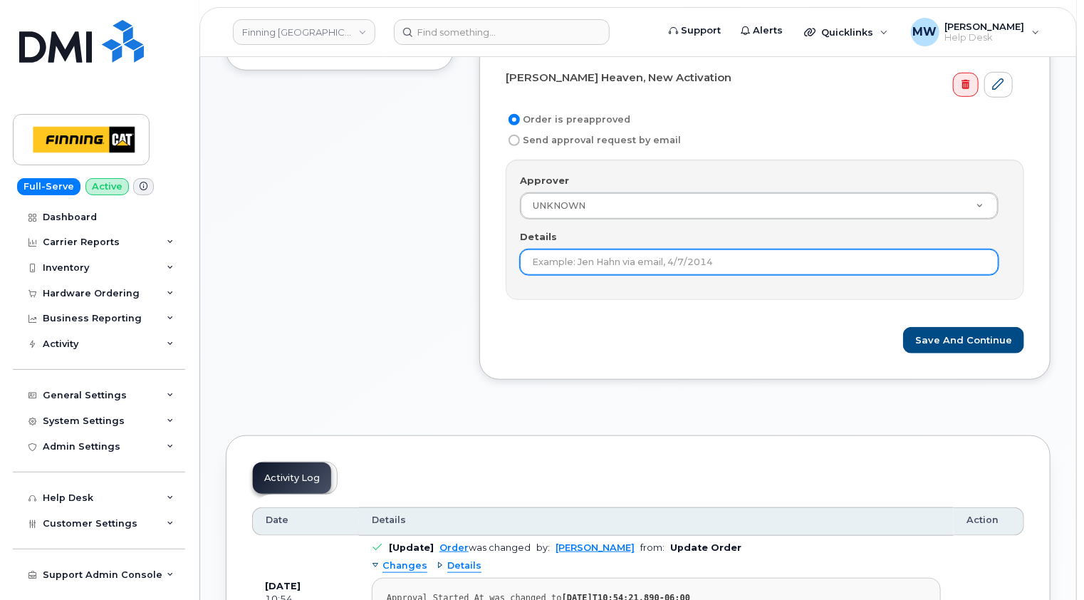
click at [667, 258] on input "Details" at bounding box center [759, 262] width 479 height 26
paste input "RITM0474650"
type input "RITM0474650"
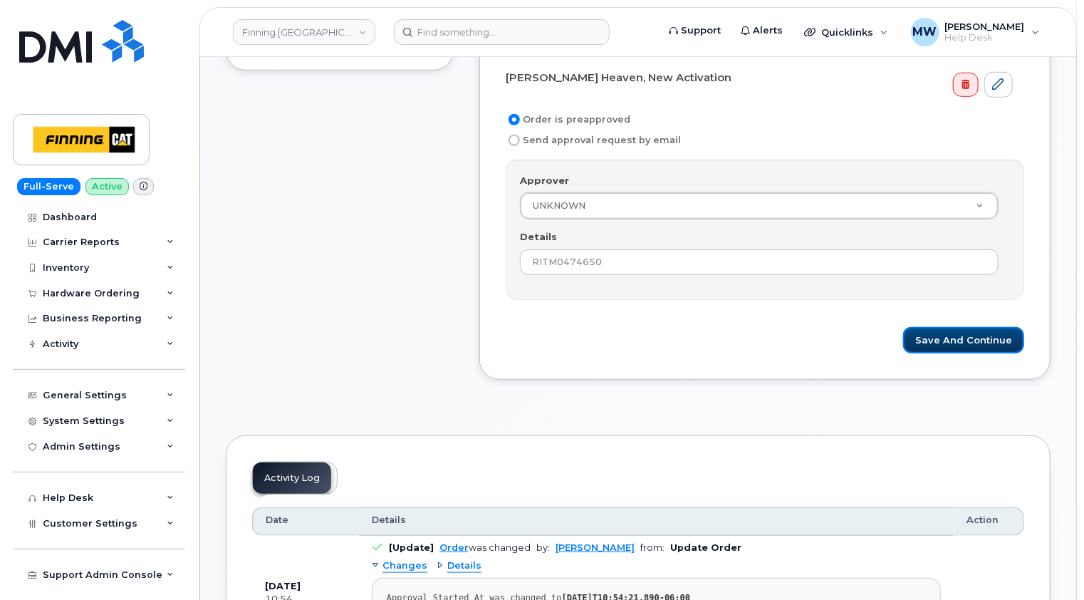
drag, startPoint x: 988, startPoint y: 341, endPoint x: 750, endPoint y: 327, distance: 238.3
click at [987, 340] on button "Save and Continue" at bounding box center [963, 340] width 121 height 26
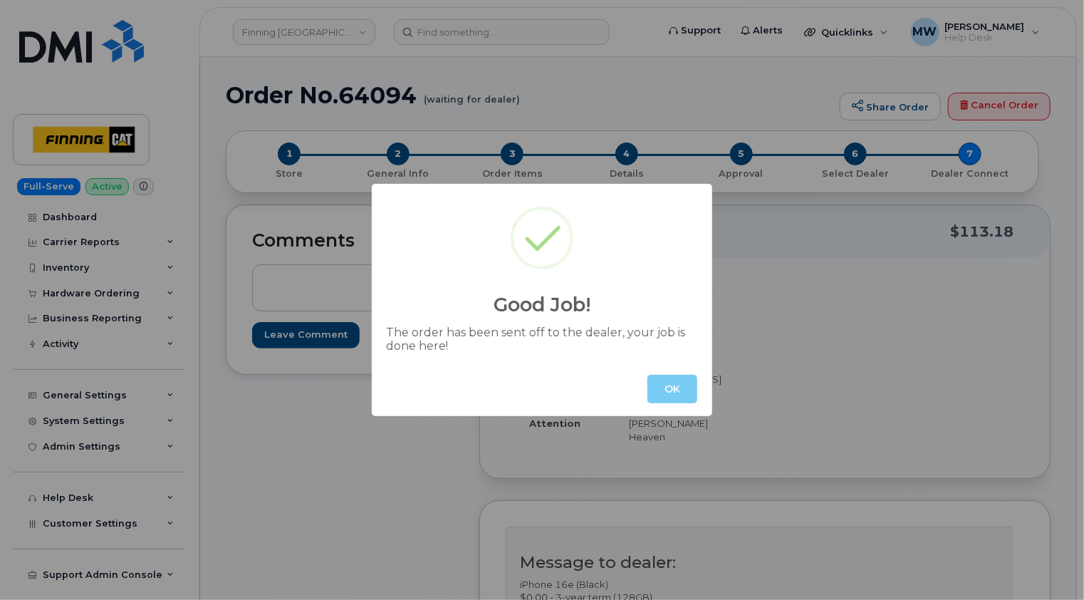
click at [675, 392] on button "OK" at bounding box center [672, 389] width 50 height 28
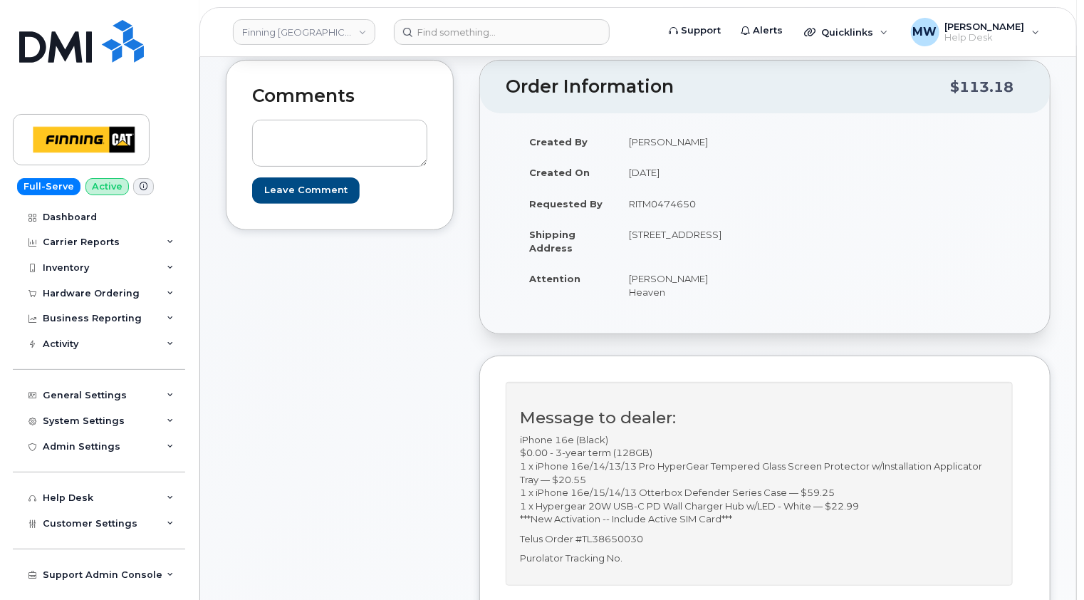
scroll to position [285, 0]
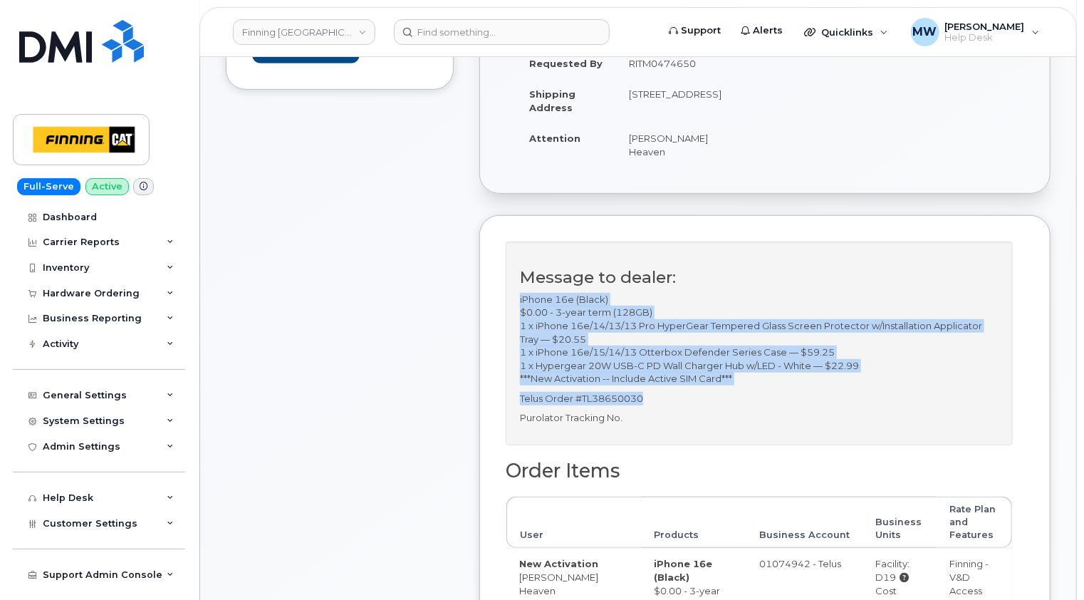
drag, startPoint x: 659, startPoint y: 383, endPoint x: 519, endPoint y: 286, distance: 170.1
click at [519, 286] on div "Message to dealer: iPhone 16e (Black) $0.00 - 3-year term (128GB) 1 x iPhone 16…" at bounding box center [759, 343] width 507 height 204
copy div "iPhone 16e (Black) $0.00 - 3-year term (128GB) 1 x iPhone 16e/14/13/13 Pro Hype…"
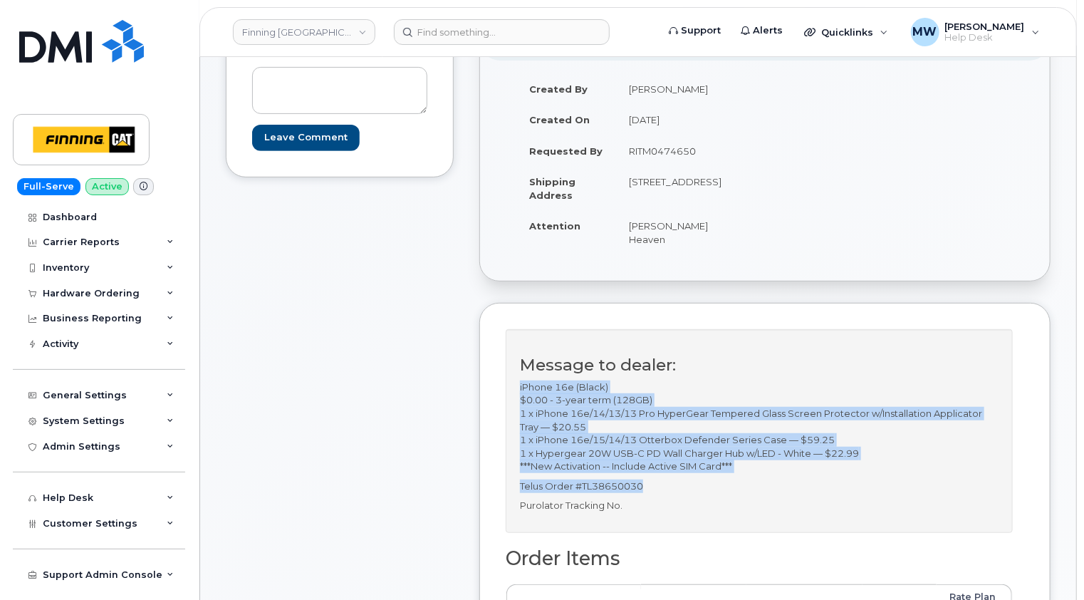
scroll to position [214, 0]
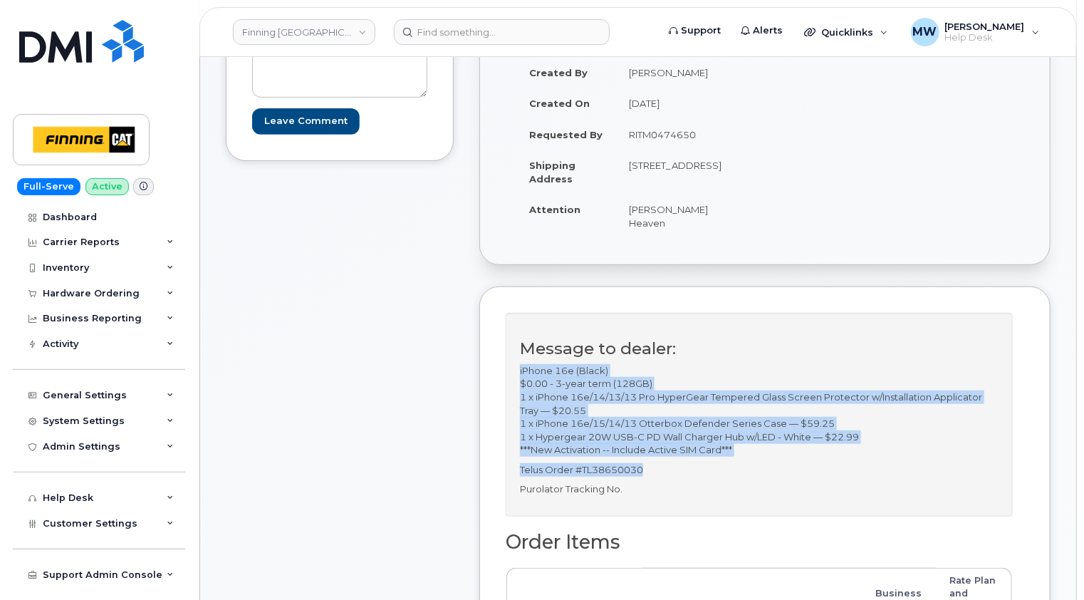
drag, startPoint x: 684, startPoint y: 175, endPoint x: 647, endPoint y: 175, distance: 37.0
click at [647, 175] on td "[STREET_ADDRESS]" at bounding box center [685, 172] width 138 height 44
copy td "T2E 7H9"
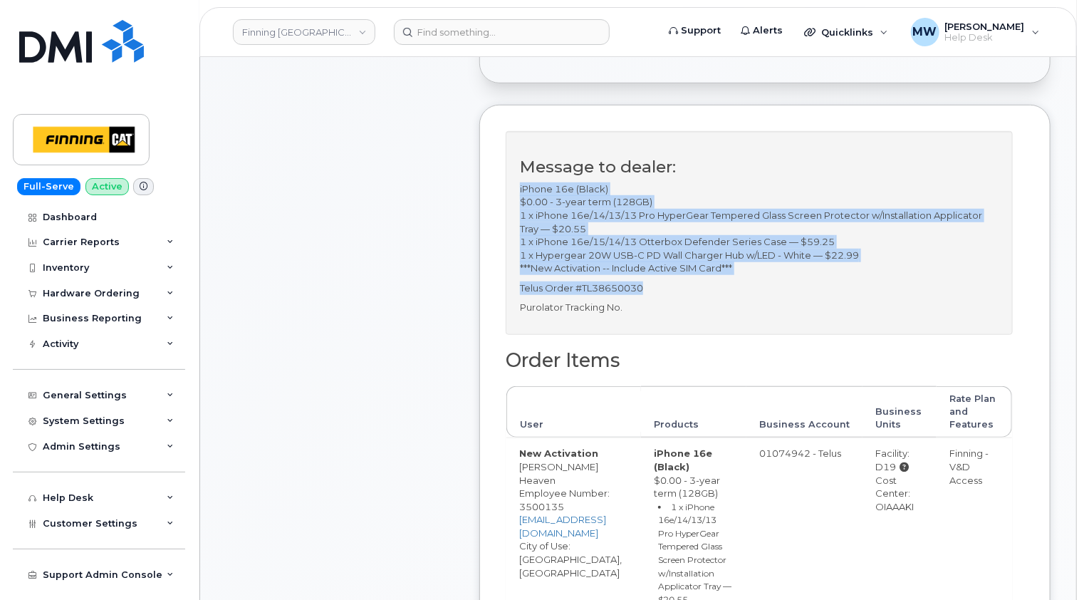
scroll to position [427, 0]
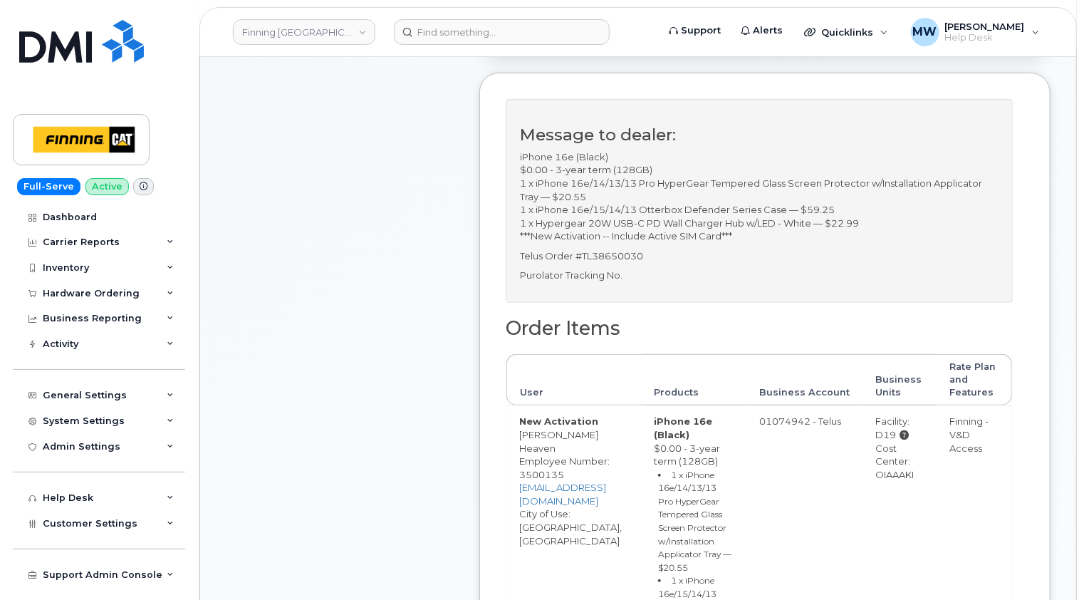
click at [924, 459] on div "Cost Center: OIAAAKI" at bounding box center [899, 462] width 48 height 40
copy div "OIAAAKI"
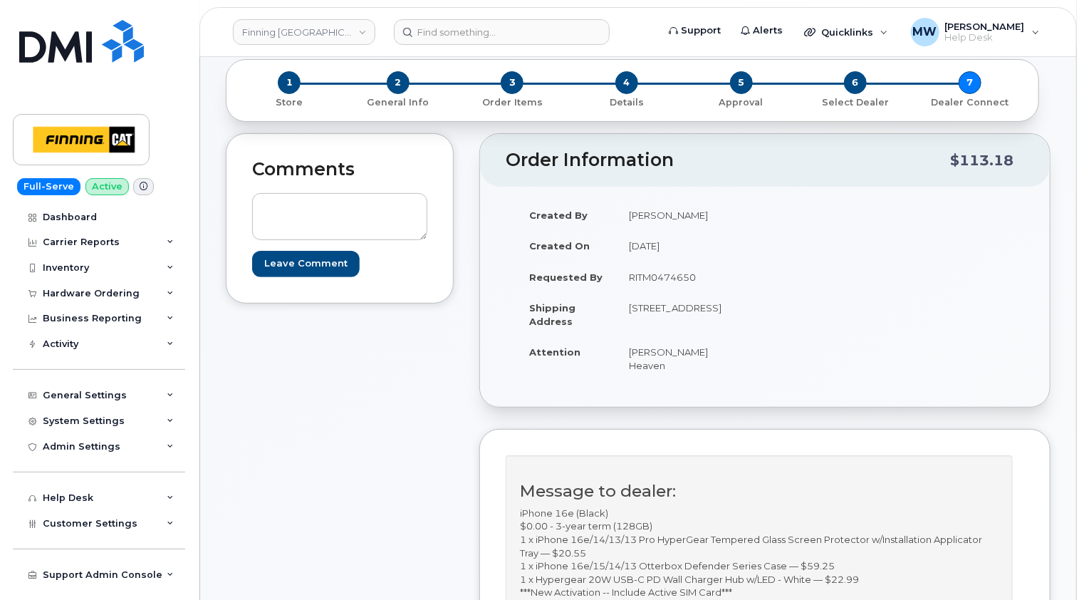
scroll to position [0, 0]
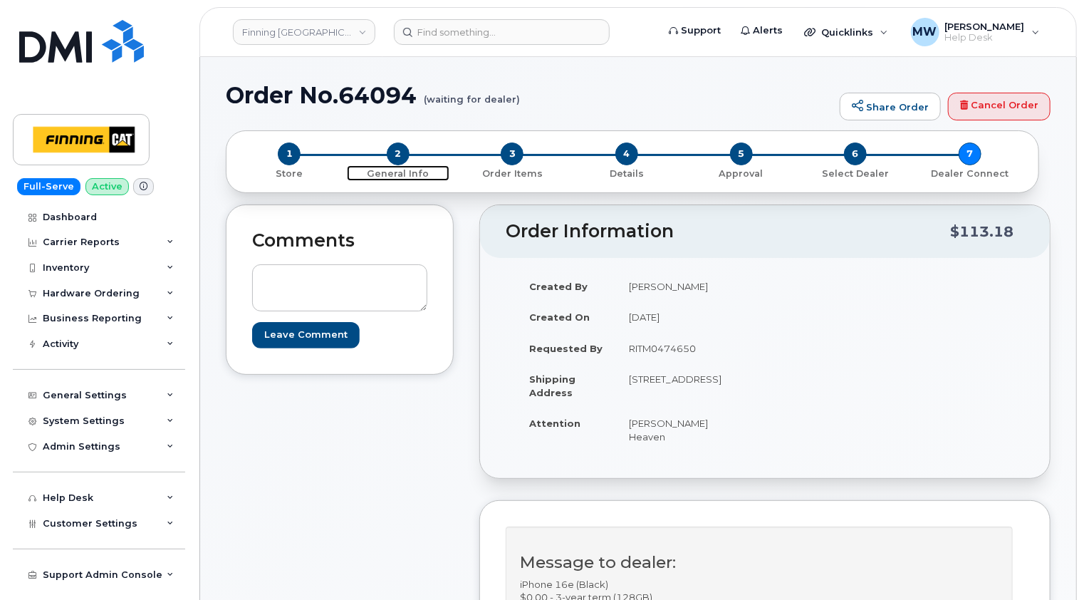
click at [397, 152] on span "2" at bounding box center [398, 153] width 23 height 23
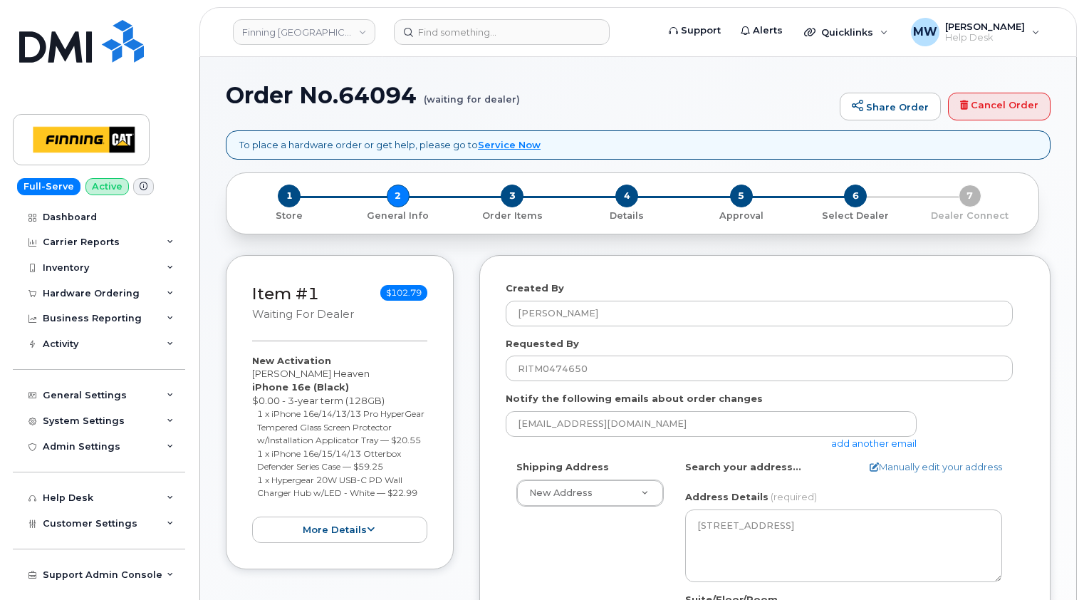
select select
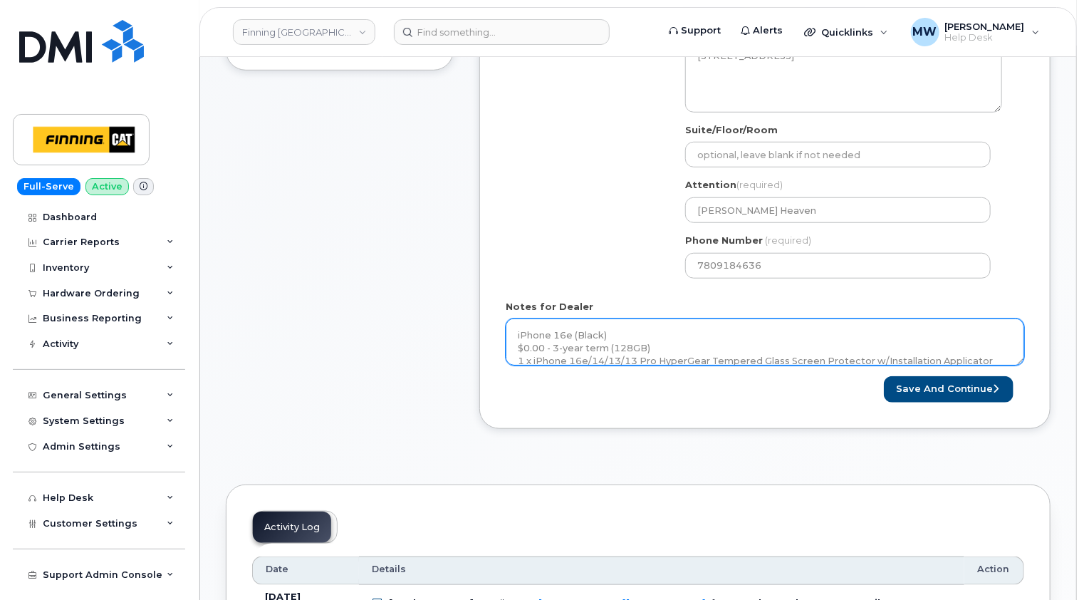
scroll to position [117, 0]
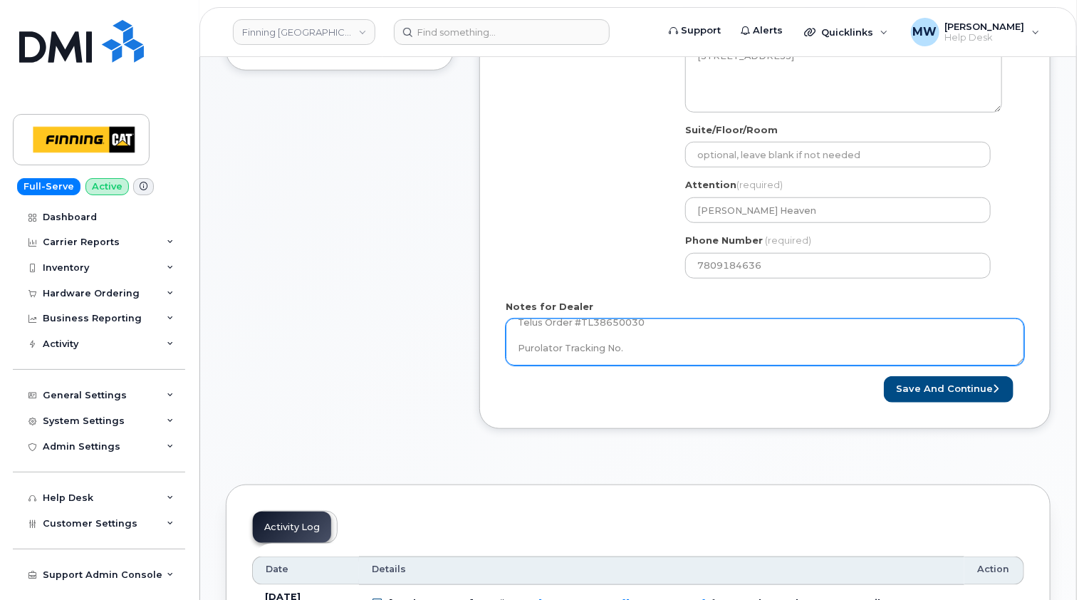
click at [702, 343] on textarea "iPhone 16e (Black) $0.00 - 3-year term (128GB) 1 x iPhone 16e/14/13/13 Pro Hype…" at bounding box center [765, 341] width 519 height 47
paste textarea "335633720719"
click at [723, 348] on textarea "iPhone 16e (Black) $0.00 - 3-year term (128GB) 1 x iPhone 16e/14/13/13 Pro Hype…" at bounding box center [765, 341] width 519 height 47
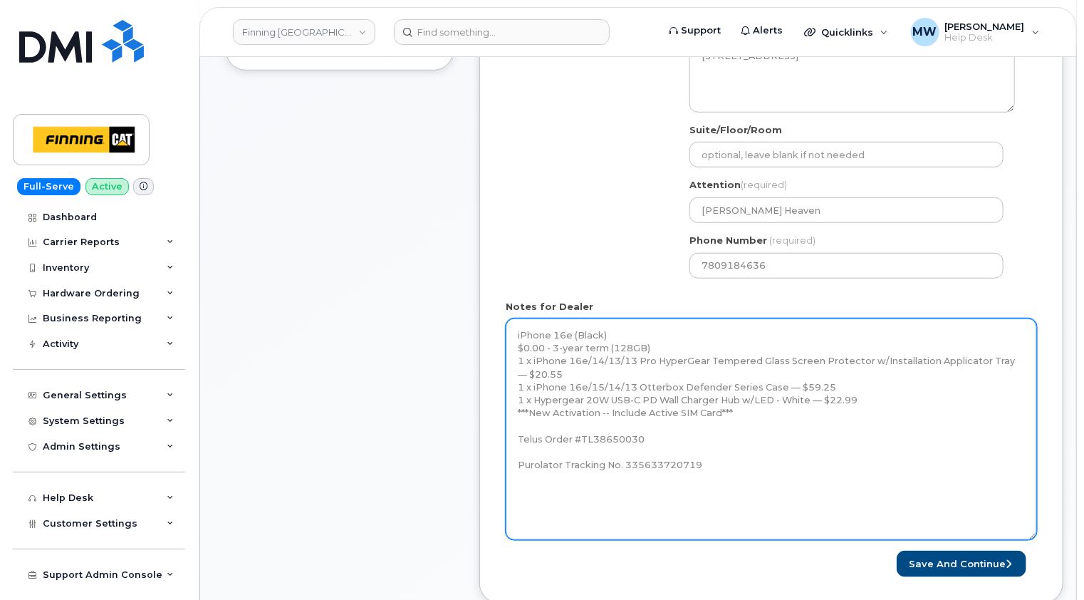
drag, startPoint x: 1023, startPoint y: 359, endPoint x: 1035, endPoint y: 539, distance: 179.9
click at [1035, 539] on textarea "iPhone 16e (Black) $0.00 - 3-year term (128GB) 1 x iPhone 16e/14/13/13 Pro Hype…" at bounding box center [771, 429] width 531 height 222
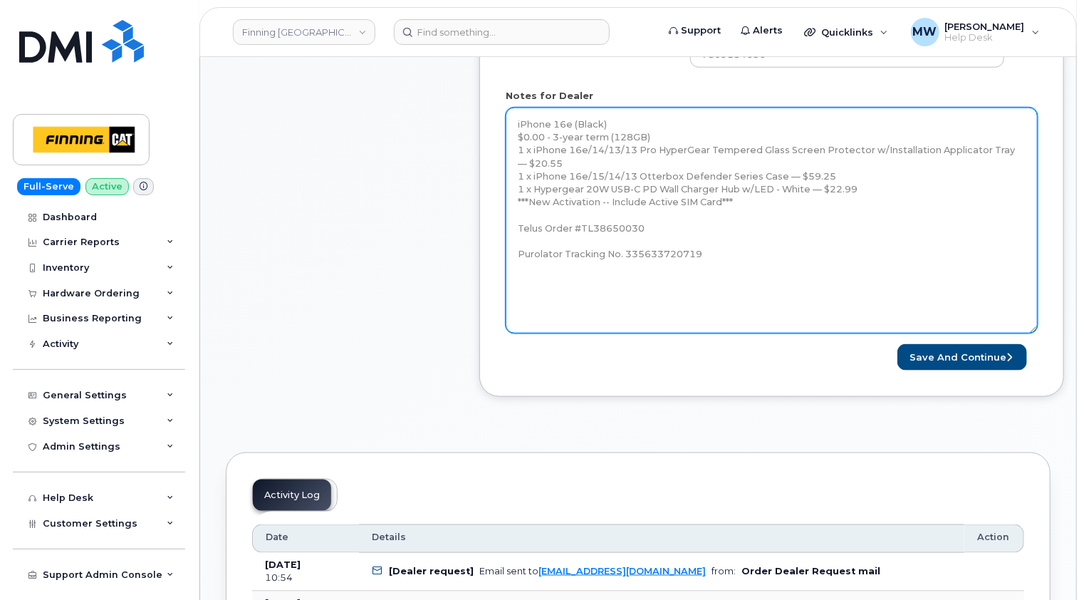
scroll to position [712, 0]
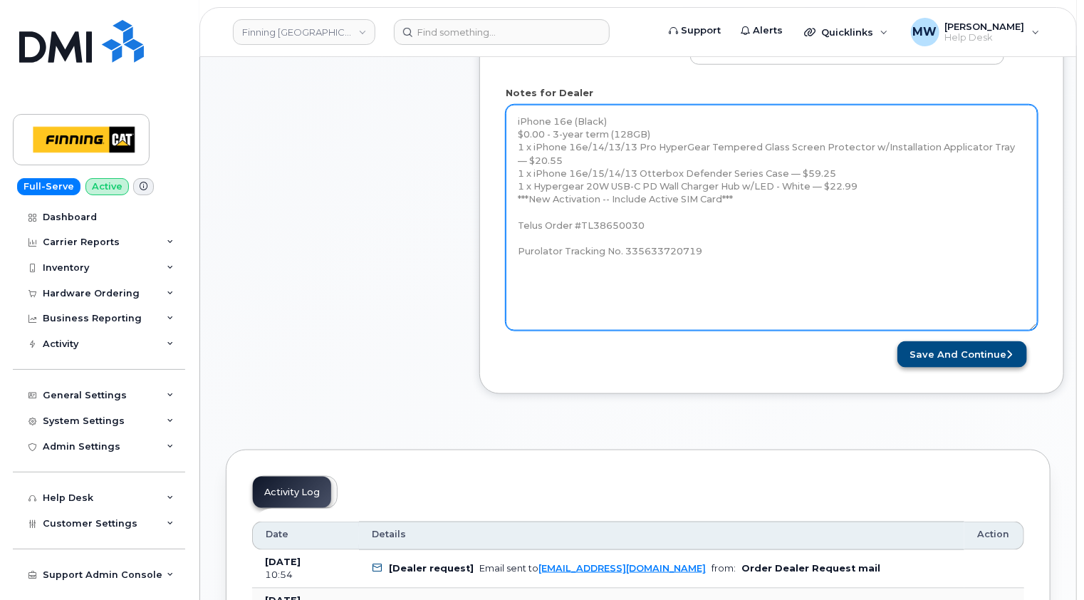
type textarea "iPhone 16e (Black) $0.00 - 3-year term (128GB) 1 x iPhone 16e/14/13/13 Pro Hype…"
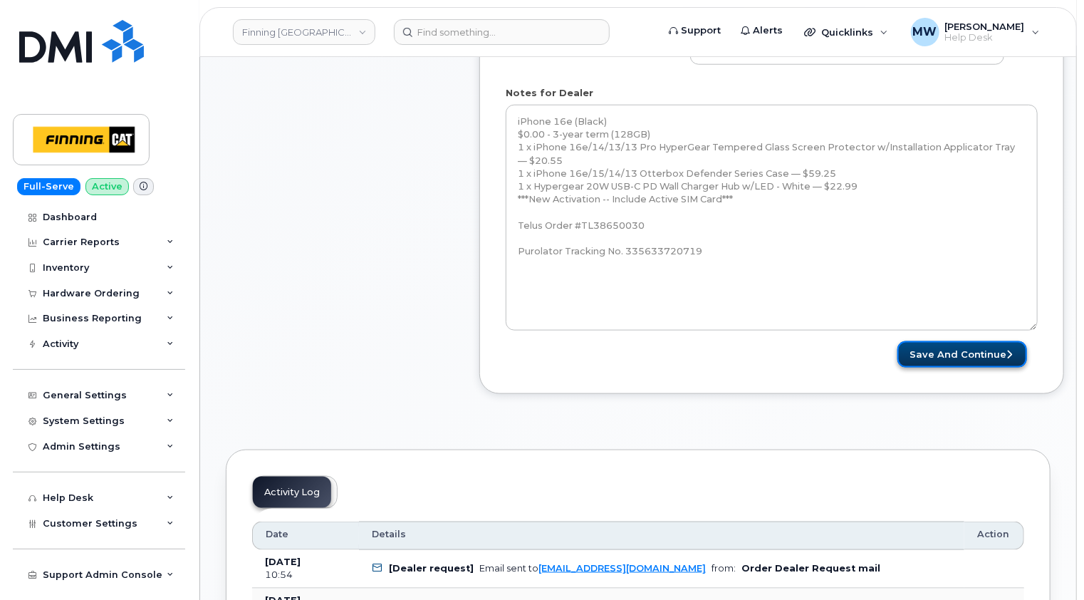
click at [968, 354] on button "Save and Continue" at bounding box center [963, 354] width 130 height 26
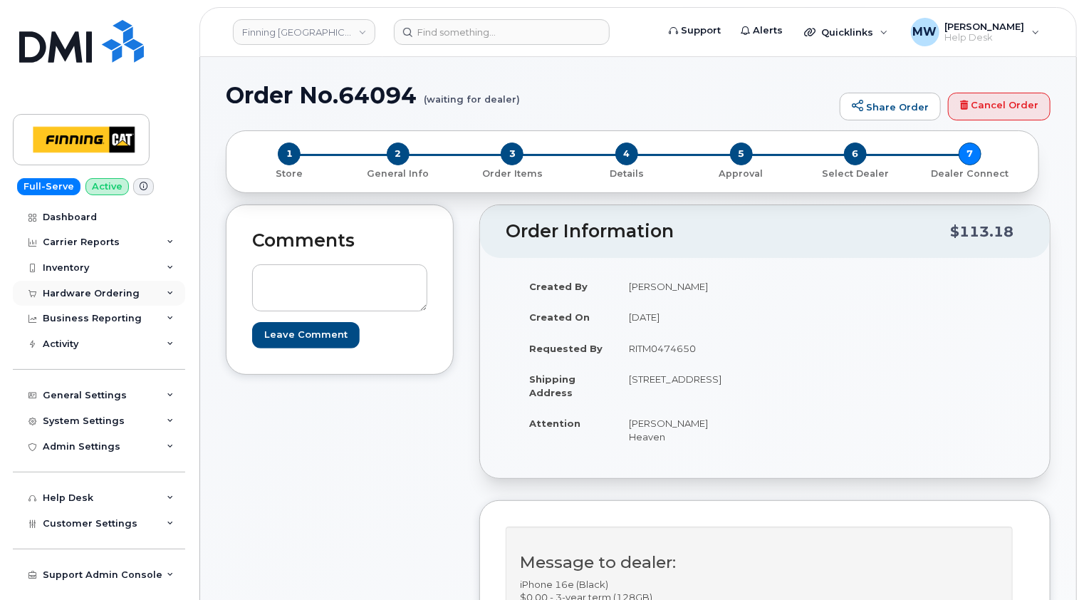
click at [108, 292] on div "Hardware Ordering" at bounding box center [91, 293] width 97 height 11
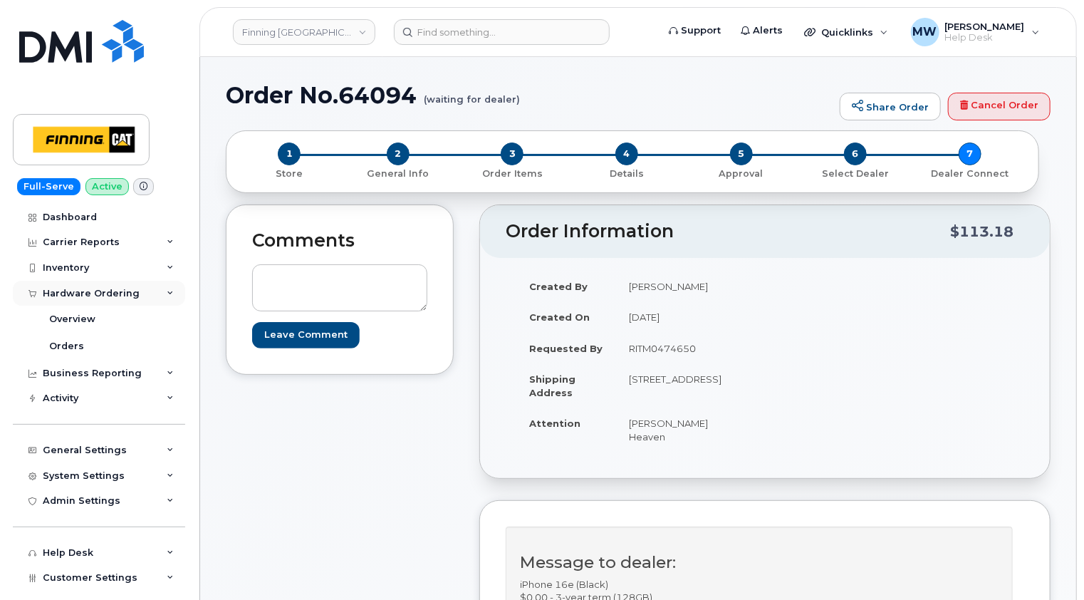
click at [110, 295] on div "Hardware Ordering" at bounding box center [91, 293] width 97 height 11
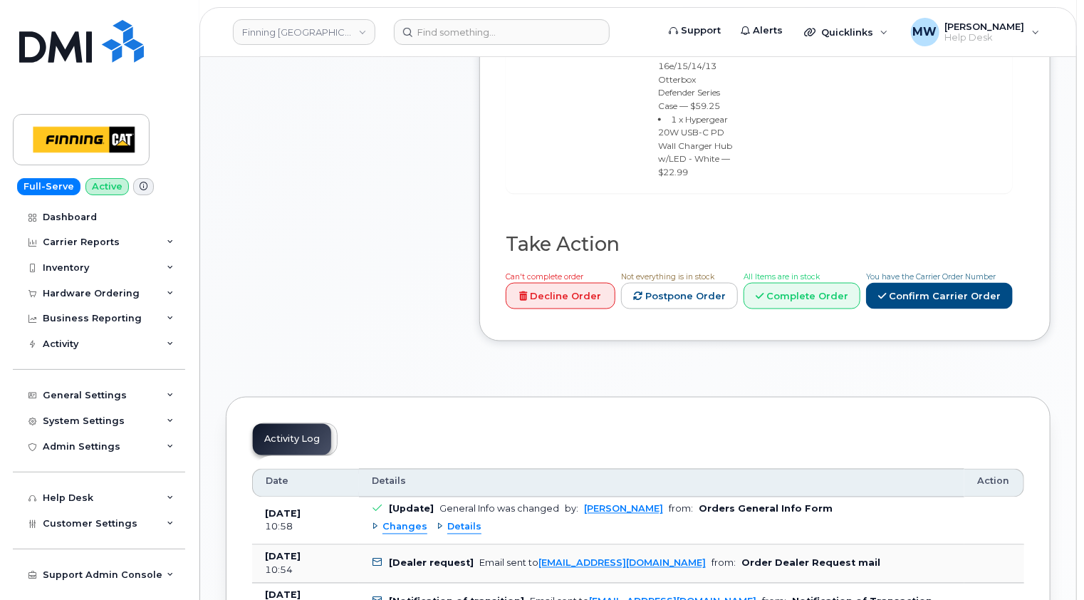
scroll to position [997, 0]
click at [987, 308] on link "Confirm Carrier Order" at bounding box center [939, 294] width 147 height 26
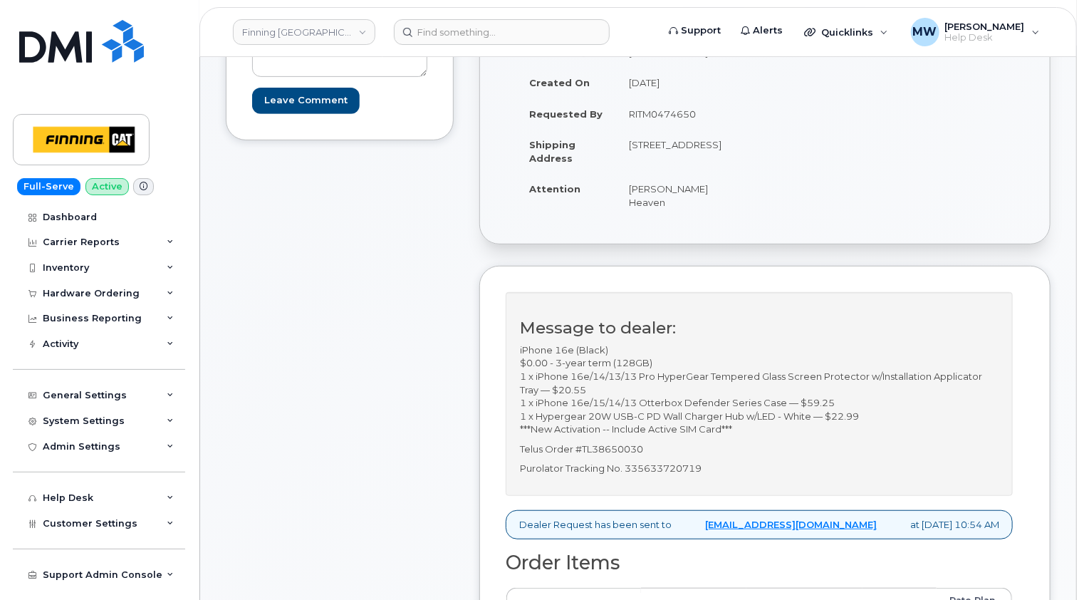
scroll to position [214, 0]
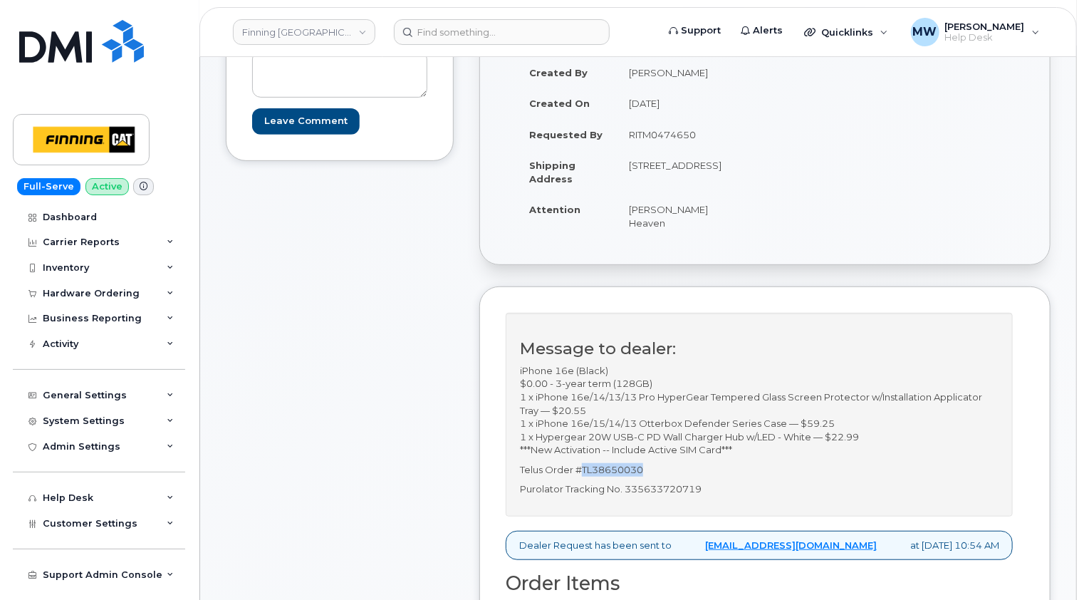
drag, startPoint x: 648, startPoint y: 454, endPoint x: 584, endPoint y: 454, distance: 64.1
click at [584, 463] on p "Telus Order #TL38650030" at bounding box center [759, 470] width 479 height 14
copy p "TL38650030"
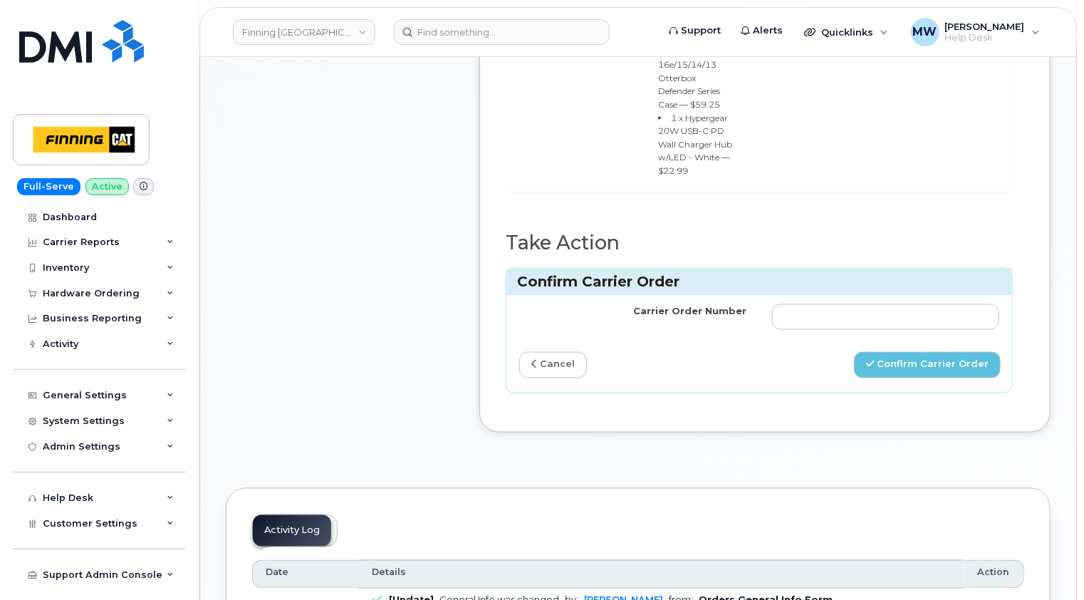
scroll to position [1211, 0]
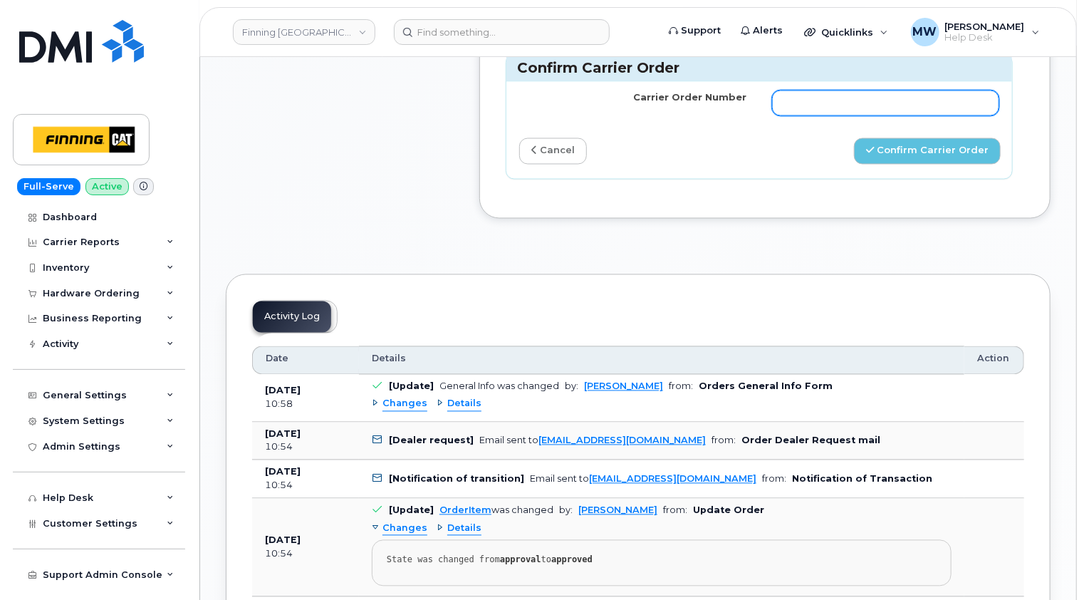
click at [833, 116] on input "Carrier Order Number" at bounding box center [885, 103] width 227 height 26
paste input "TL38650030"
type input "TL38650030"
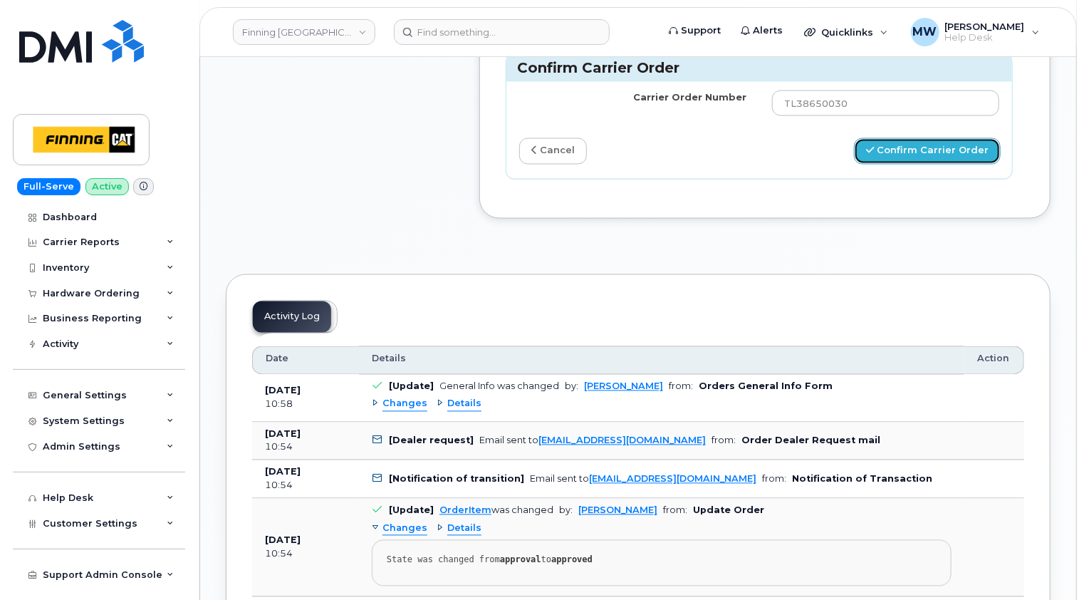
click at [935, 165] on button "Confirm Carrier Order" at bounding box center [927, 151] width 147 height 26
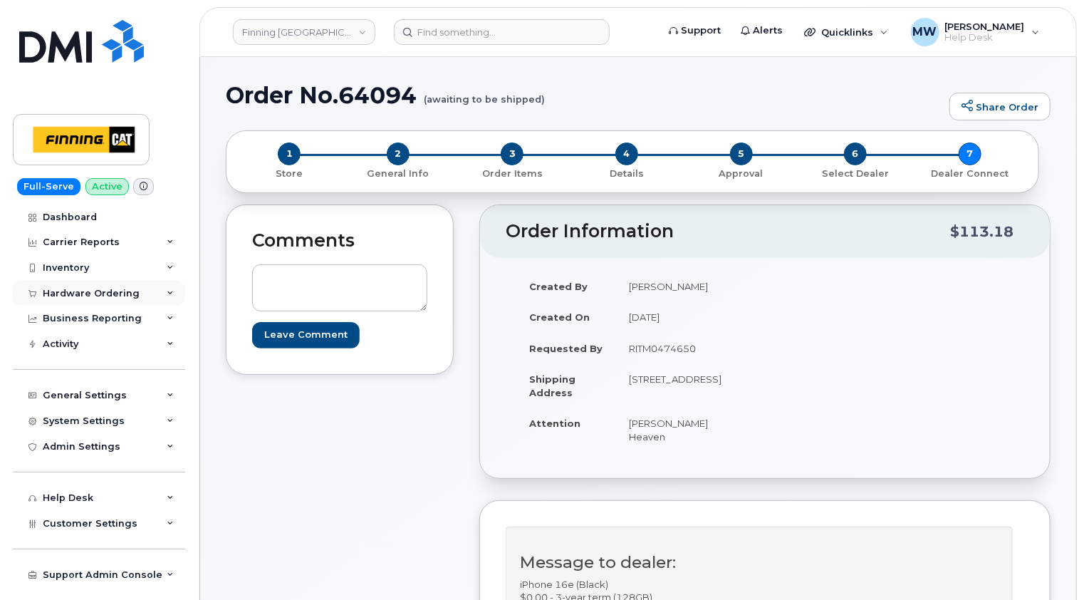
click at [102, 289] on div "Hardware Ordering" at bounding box center [91, 293] width 97 height 11
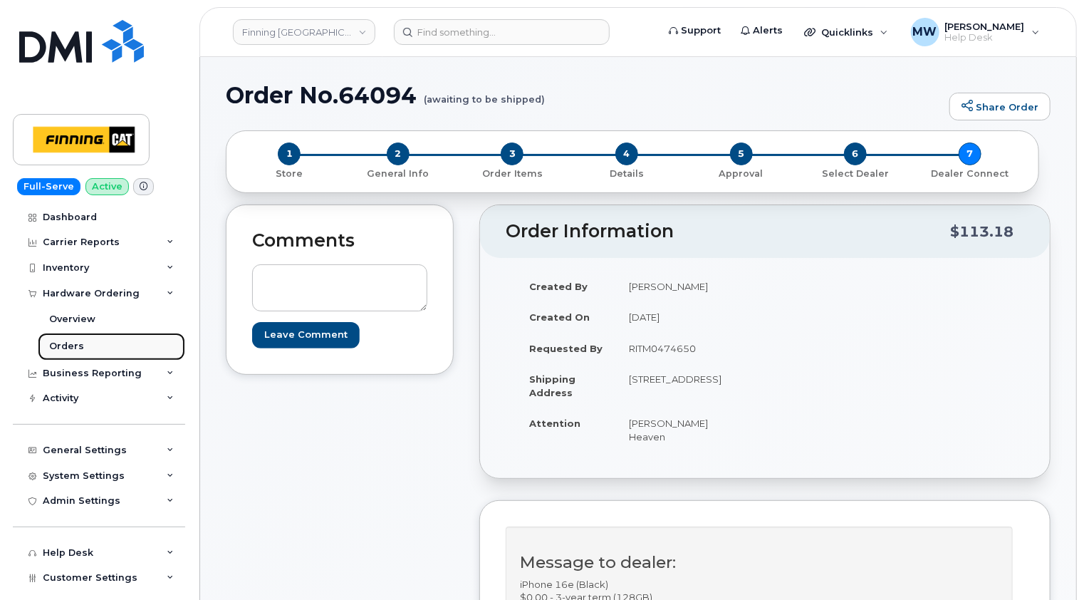
click at [74, 343] on div "Orders" at bounding box center [66, 346] width 35 height 13
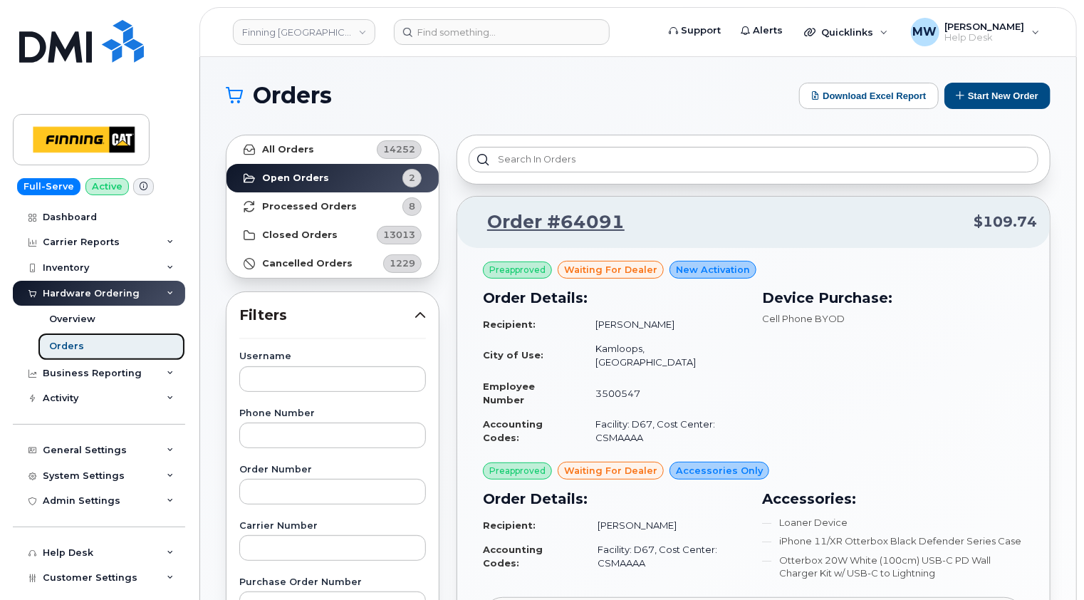
scroll to position [285, 0]
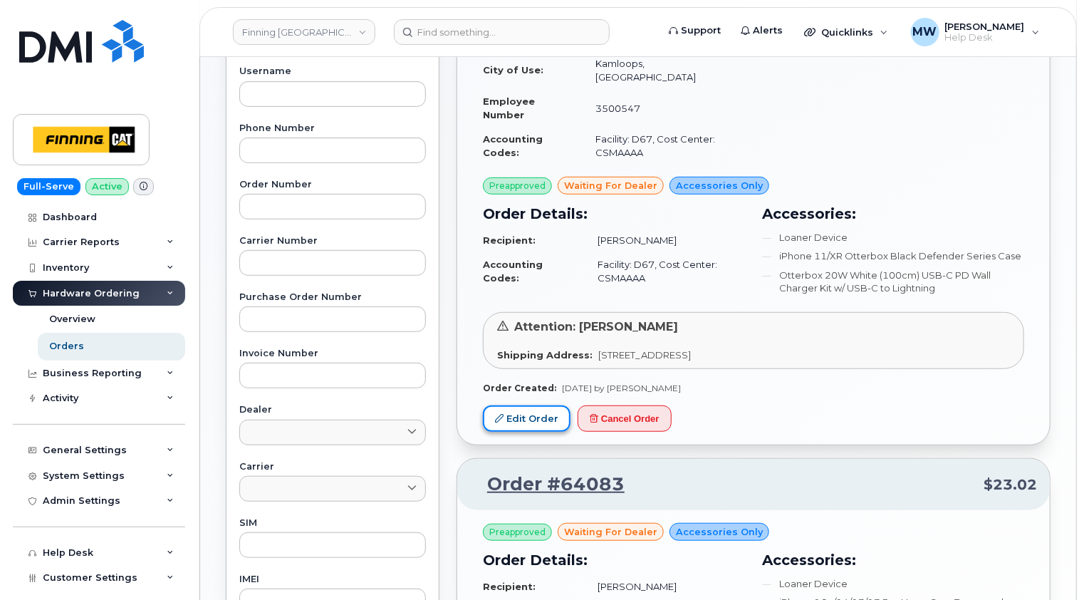
click at [536, 407] on link "Edit Order" at bounding box center [527, 418] width 88 height 26
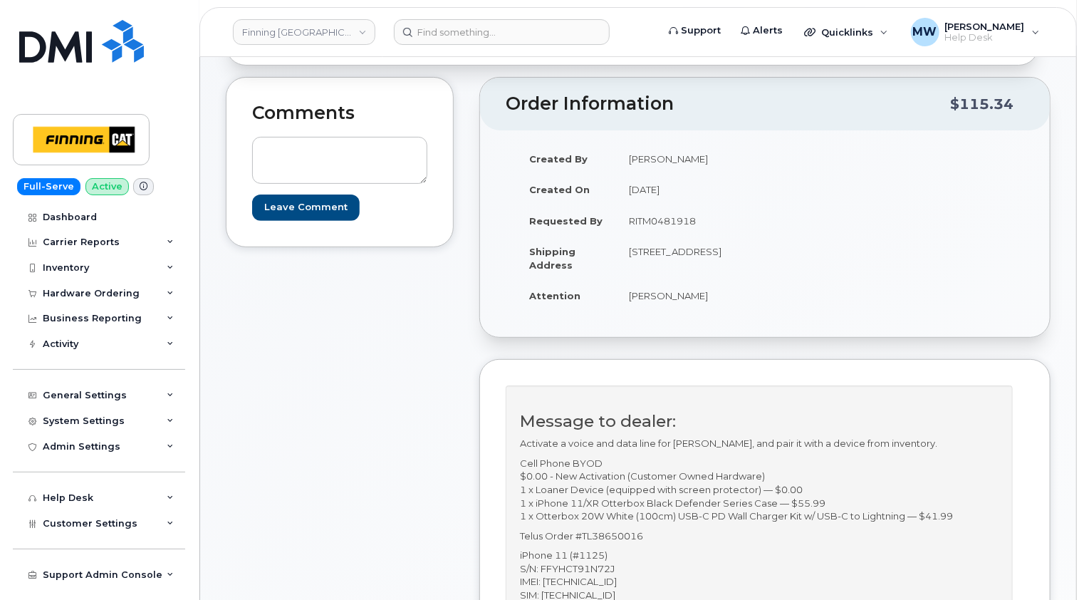
scroll to position [285, 0]
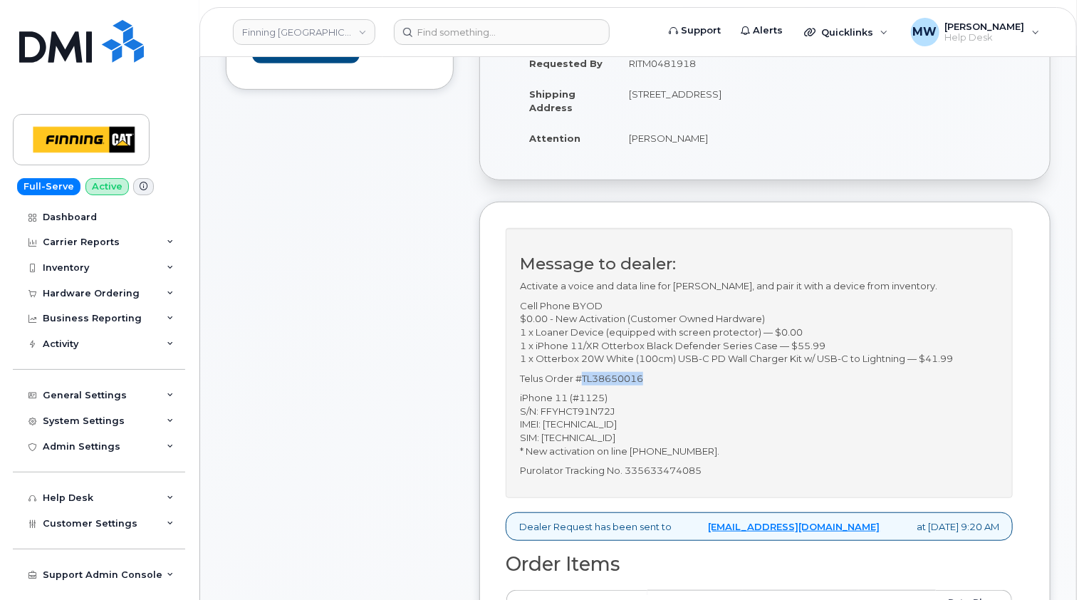
drag, startPoint x: 648, startPoint y: 389, endPoint x: 583, endPoint y: 395, distance: 65.8
click at [583, 385] on p "Telus Order #TL38650016" at bounding box center [759, 379] width 479 height 14
copy p "TL38650016"
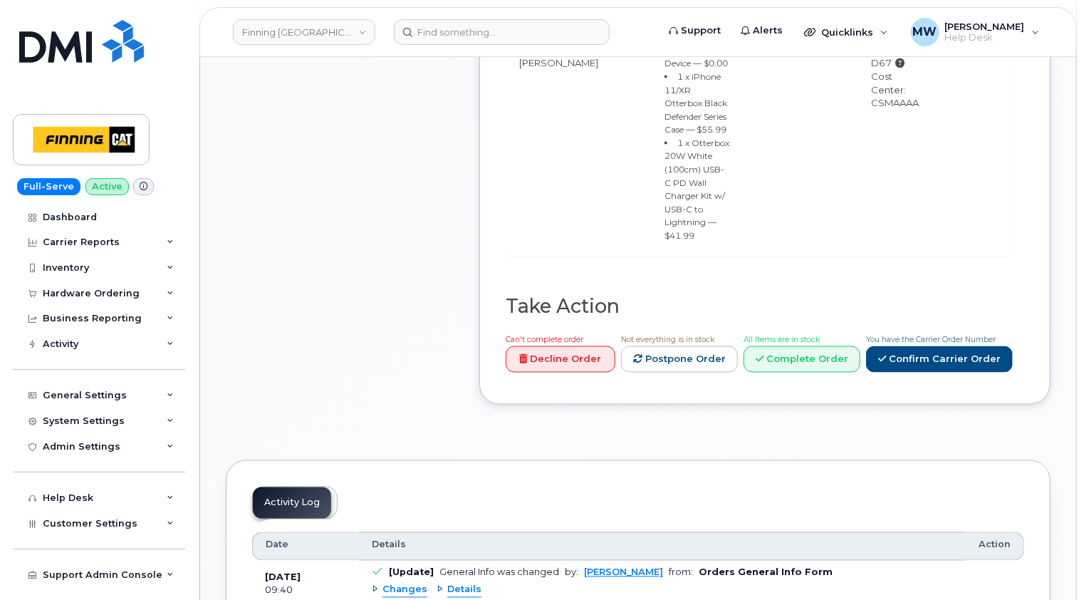
scroll to position [1211, 0]
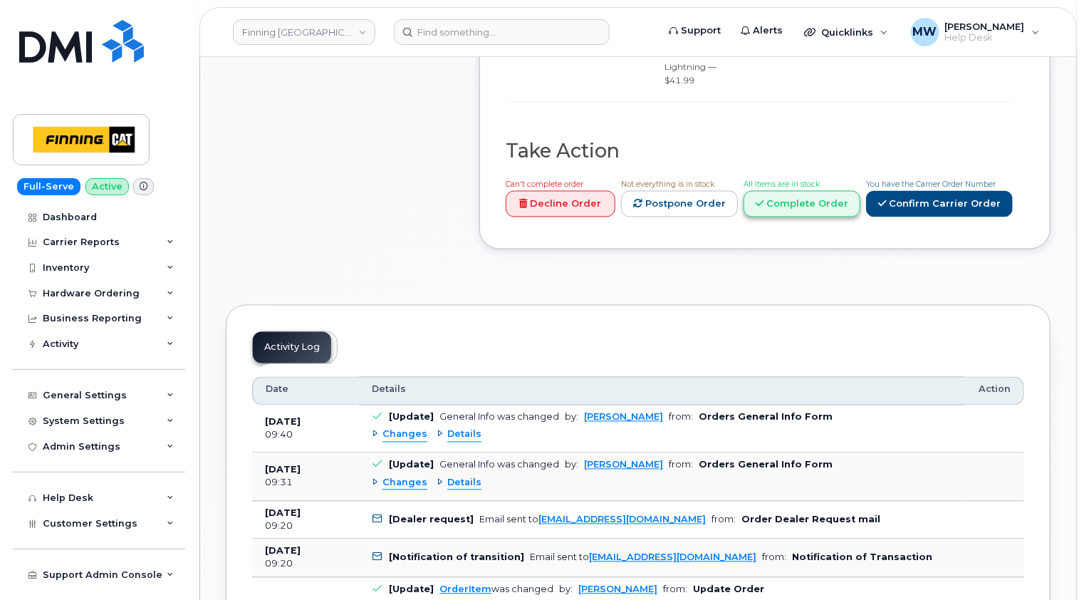
click at [816, 207] on link "Complete Order" at bounding box center [802, 204] width 117 height 26
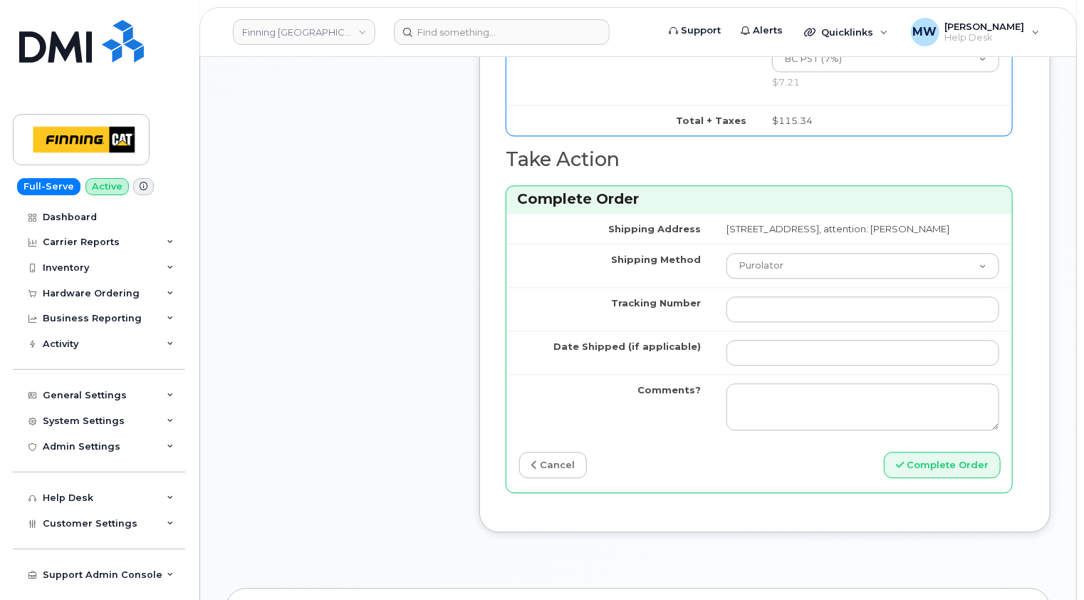
scroll to position [1710, 0]
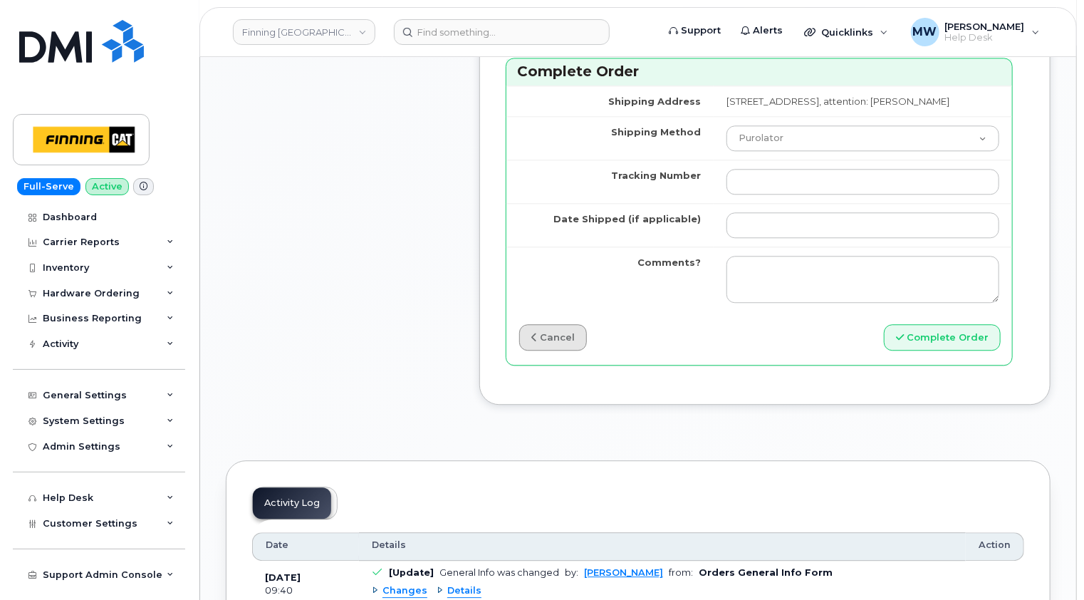
click at [561, 335] on link "cancel" at bounding box center [553, 337] width 68 height 26
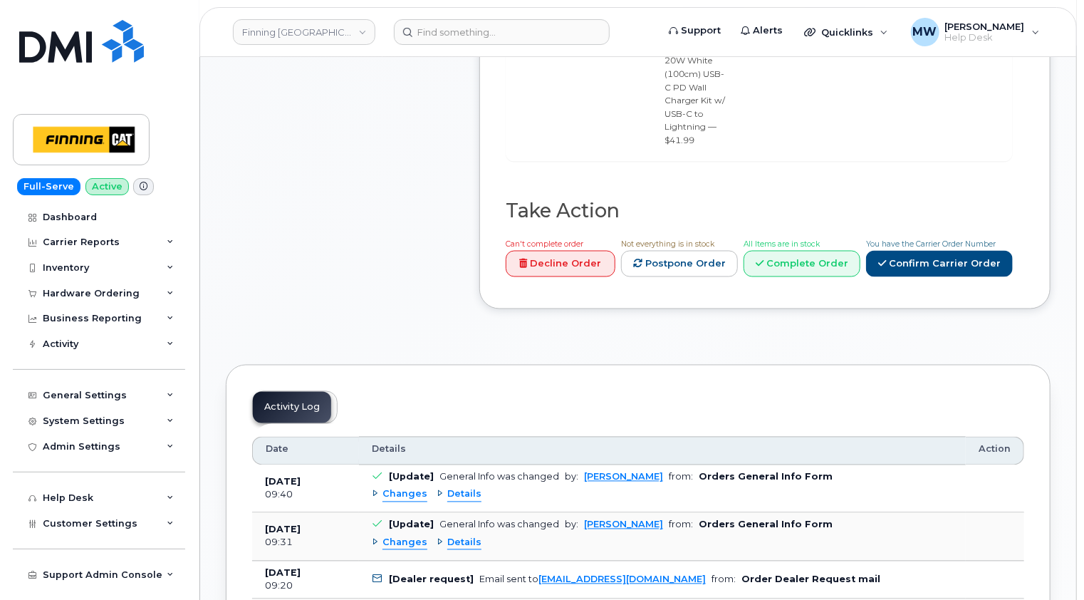
scroll to position [1068, 0]
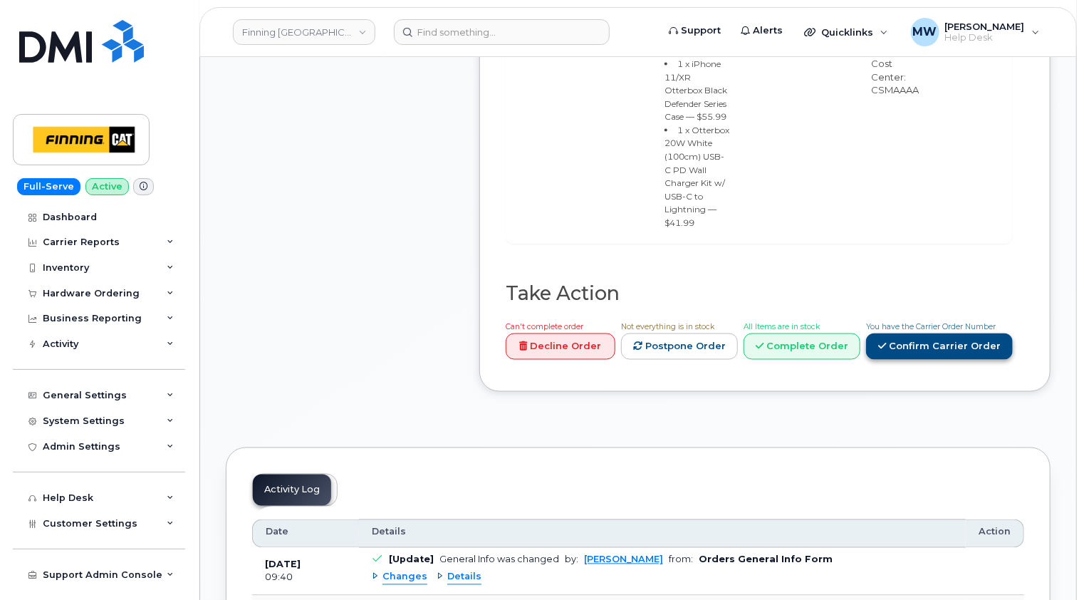
click at [942, 354] on link "Confirm Carrier Order" at bounding box center [939, 346] width 147 height 26
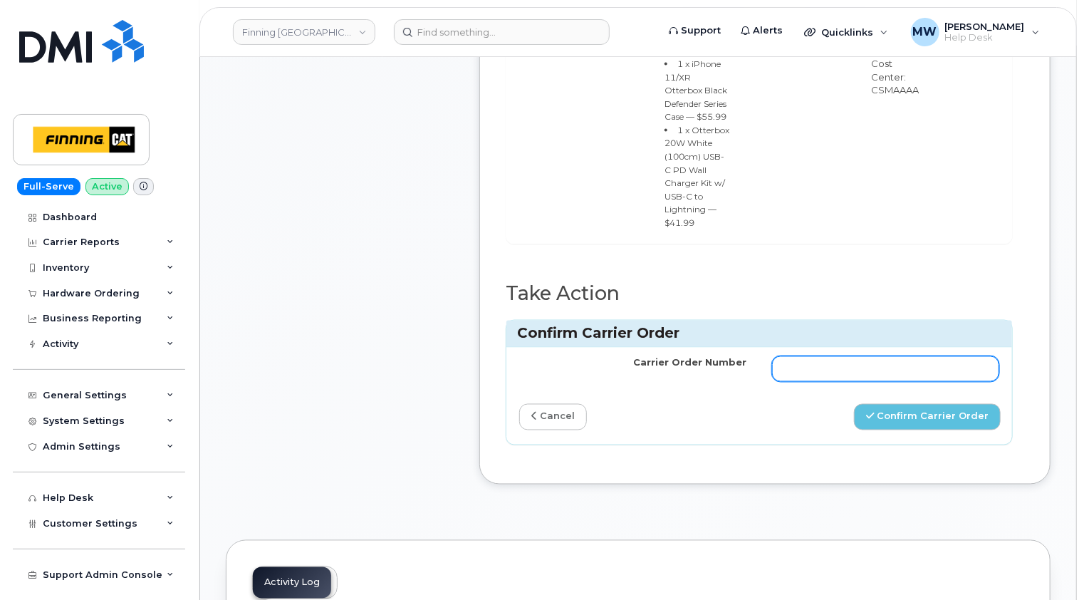
click at [853, 368] on input "Carrier Order Number" at bounding box center [885, 369] width 227 height 26
paste input "TL38650016"
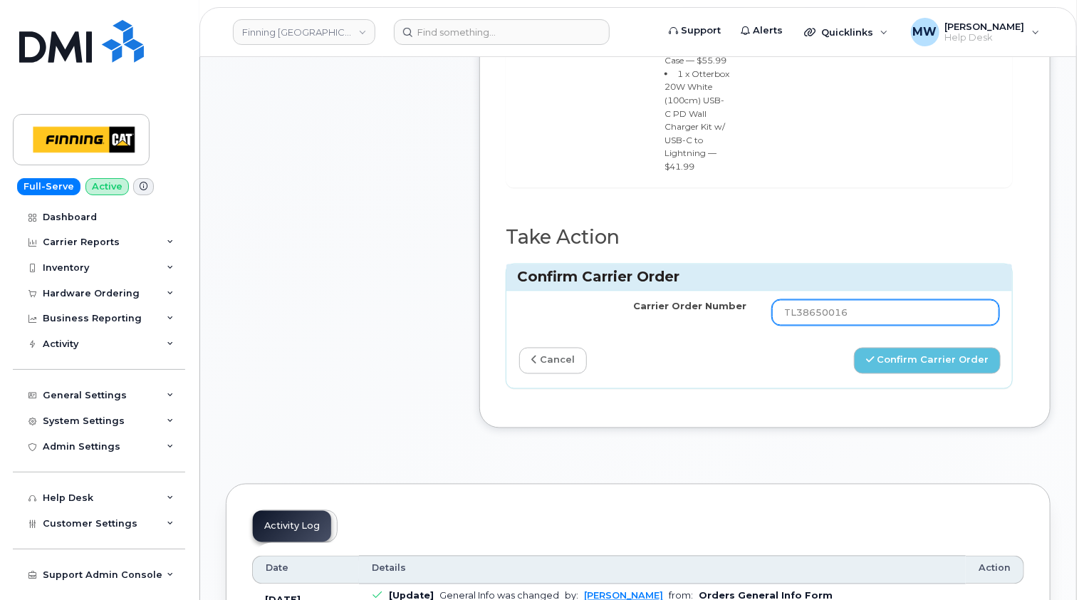
scroll to position [1211, 0]
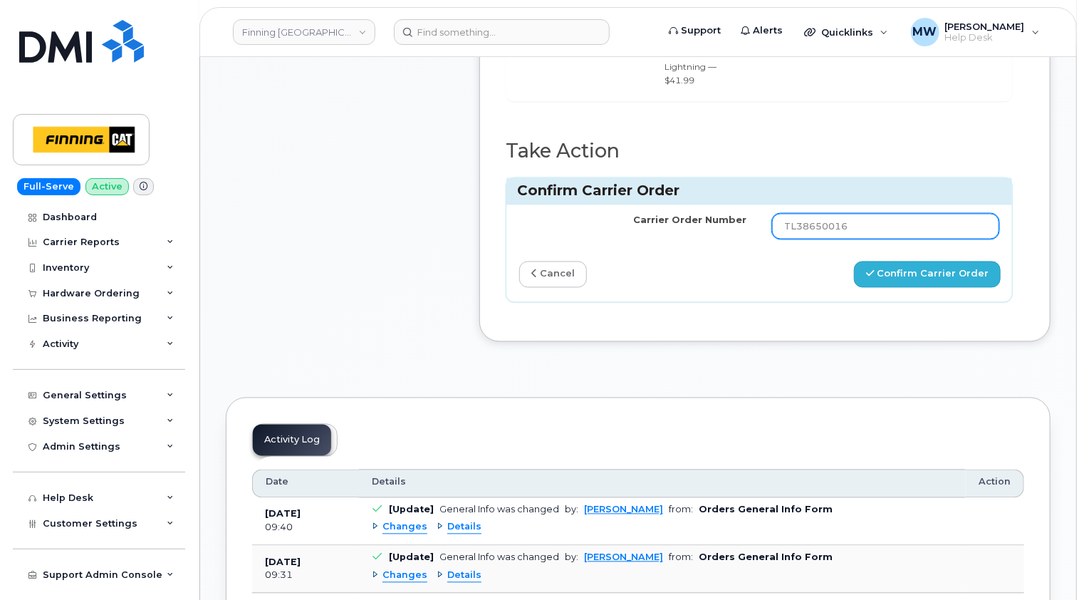
type input "TL38650016"
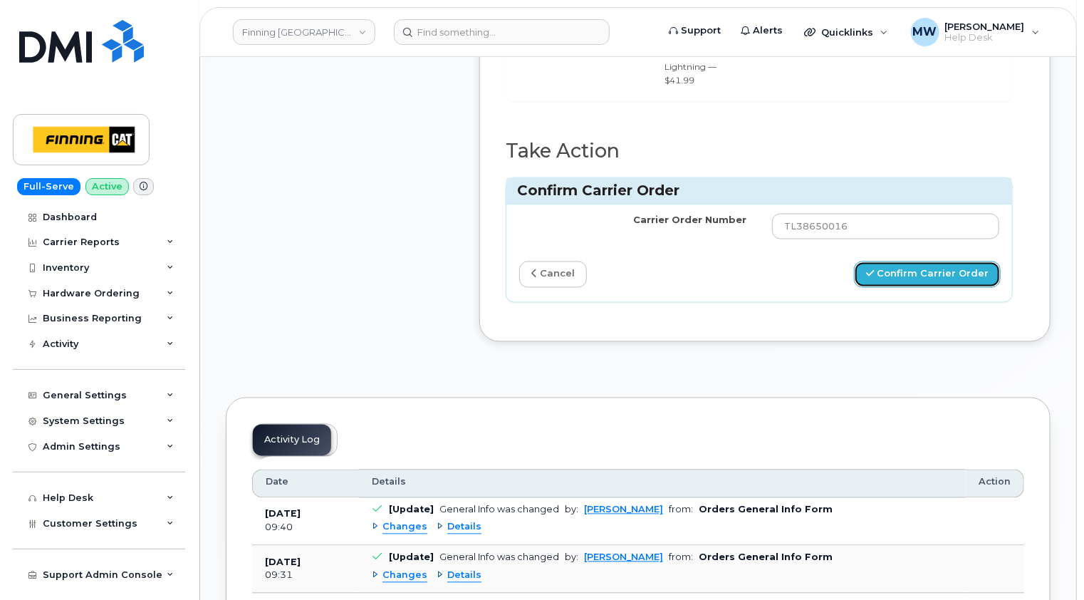
click at [940, 275] on button "Confirm Carrier Order" at bounding box center [927, 274] width 147 height 26
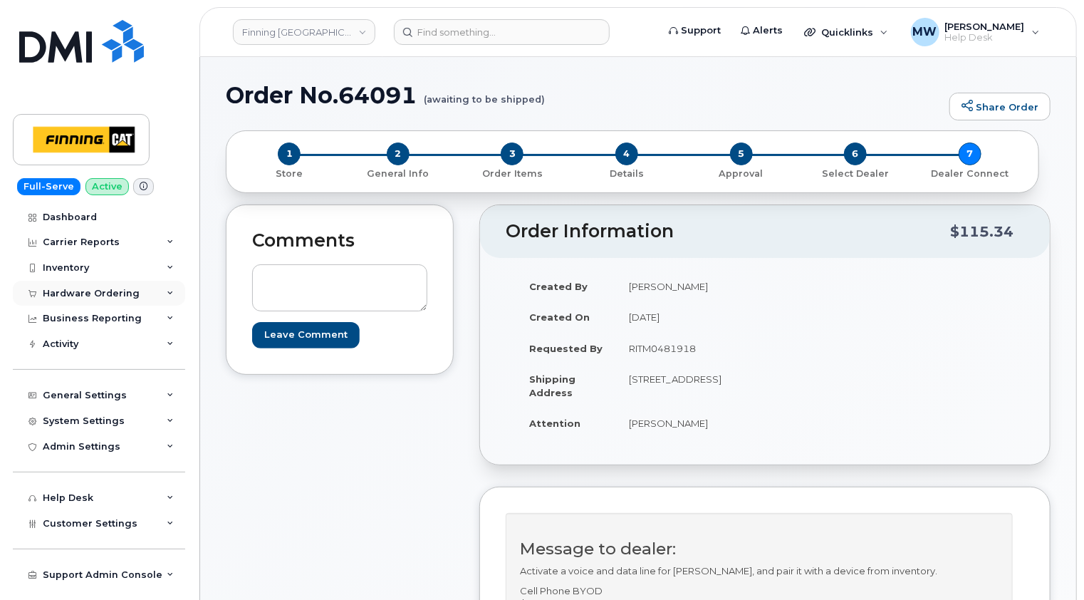
click at [106, 290] on div "Hardware Ordering" at bounding box center [91, 293] width 97 height 11
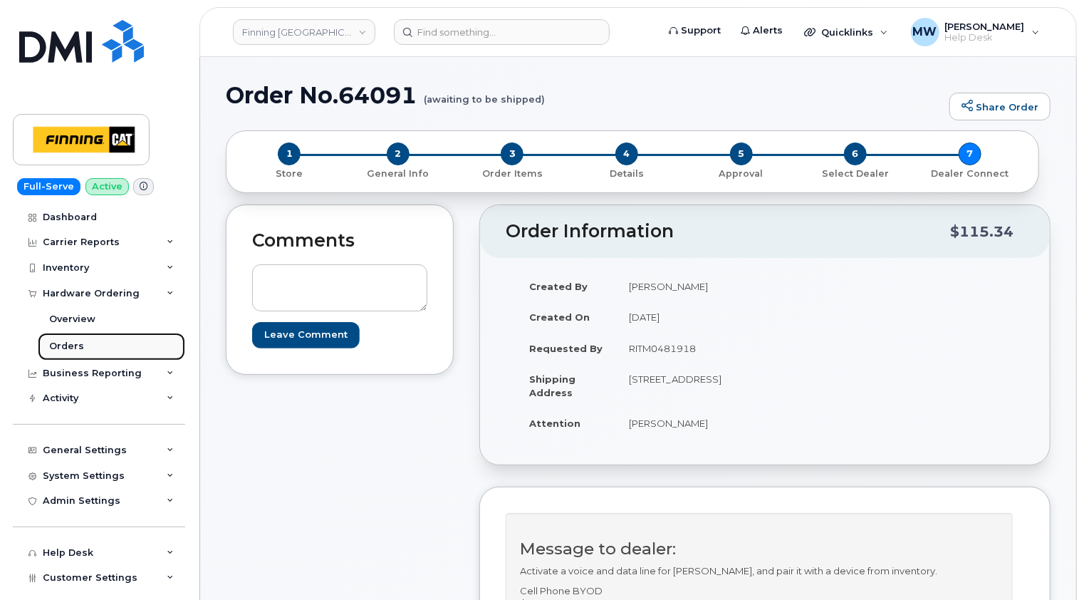
click at [68, 343] on div "Orders" at bounding box center [66, 346] width 35 height 13
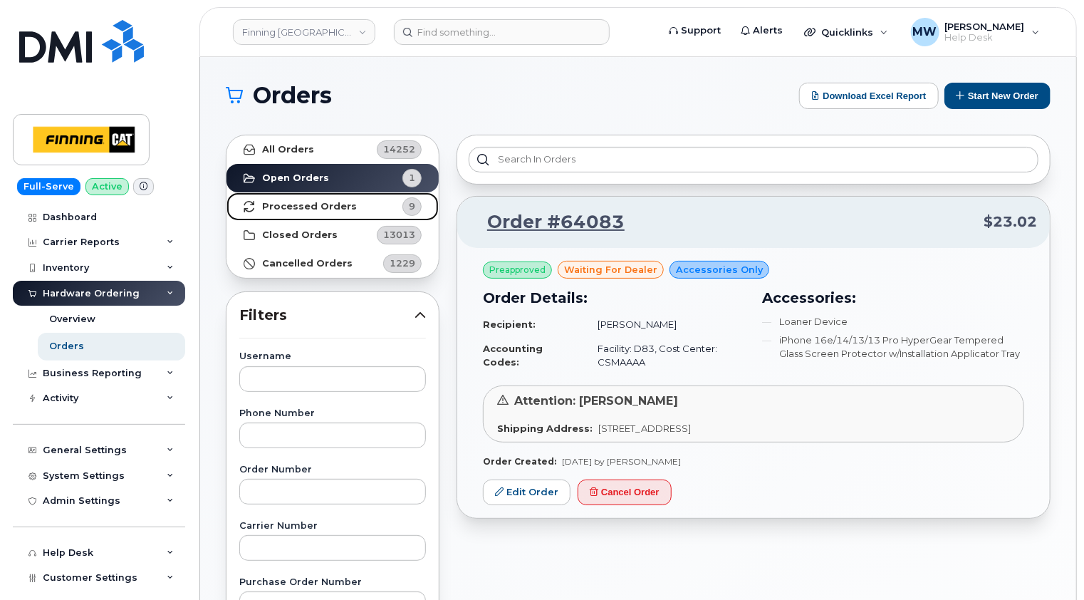
click at [317, 207] on strong "Processed Orders" at bounding box center [309, 206] width 95 height 11
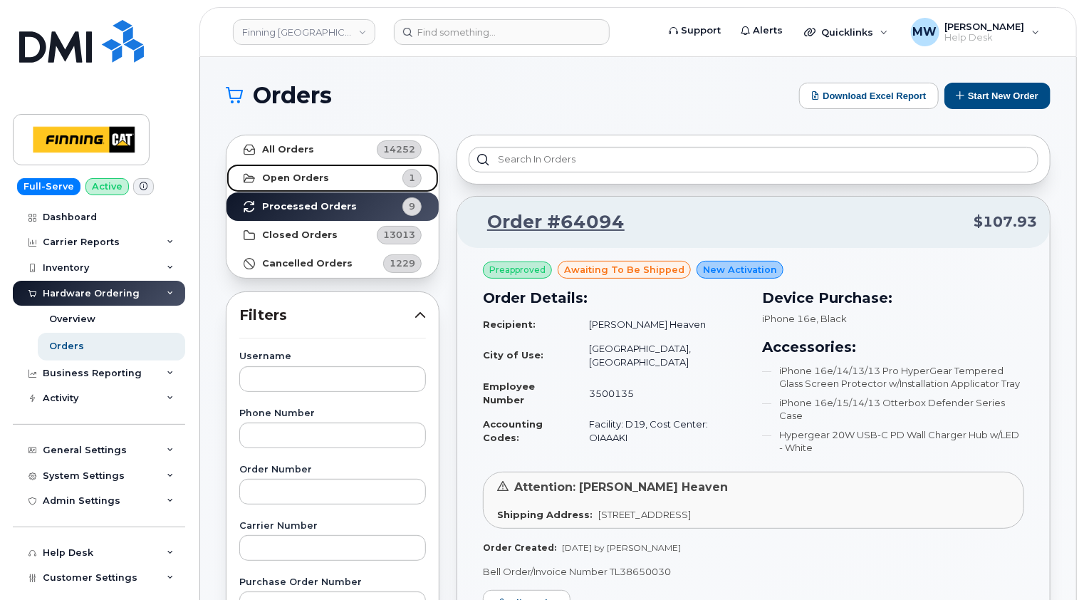
click at [311, 178] on strong "Open Orders" at bounding box center [295, 177] width 67 height 11
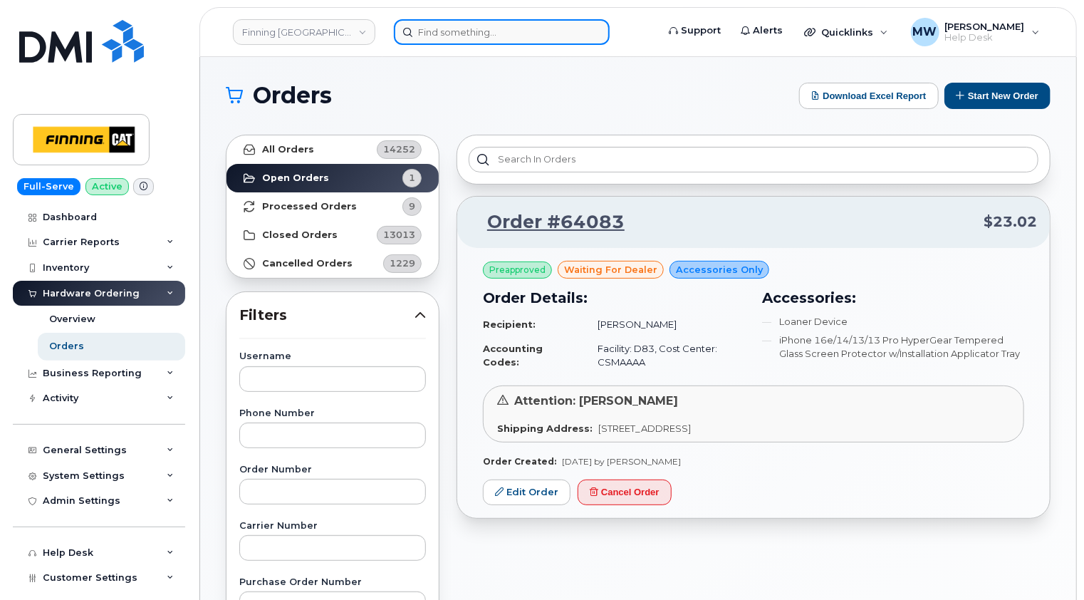
click at [470, 28] on input at bounding box center [502, 32] width 216 height 26
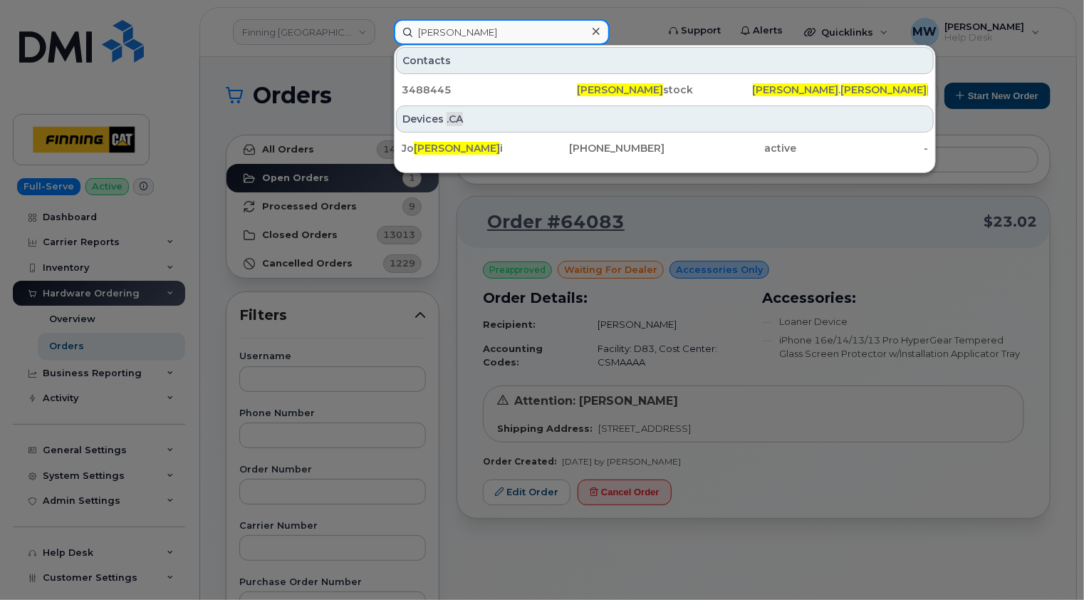
type input "[PERSON_NAME]"
click at [593, 30] on icon at bounding box center [596, 31] width 7 height 11
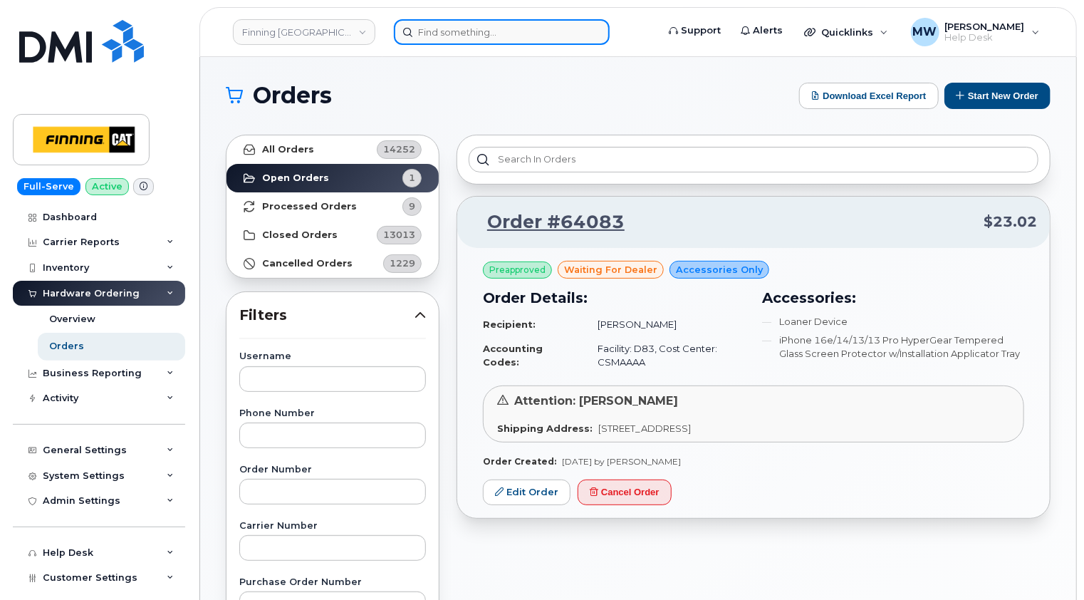
click at [485, 22] on input at bounding box center [502, 32] width 216 height 26
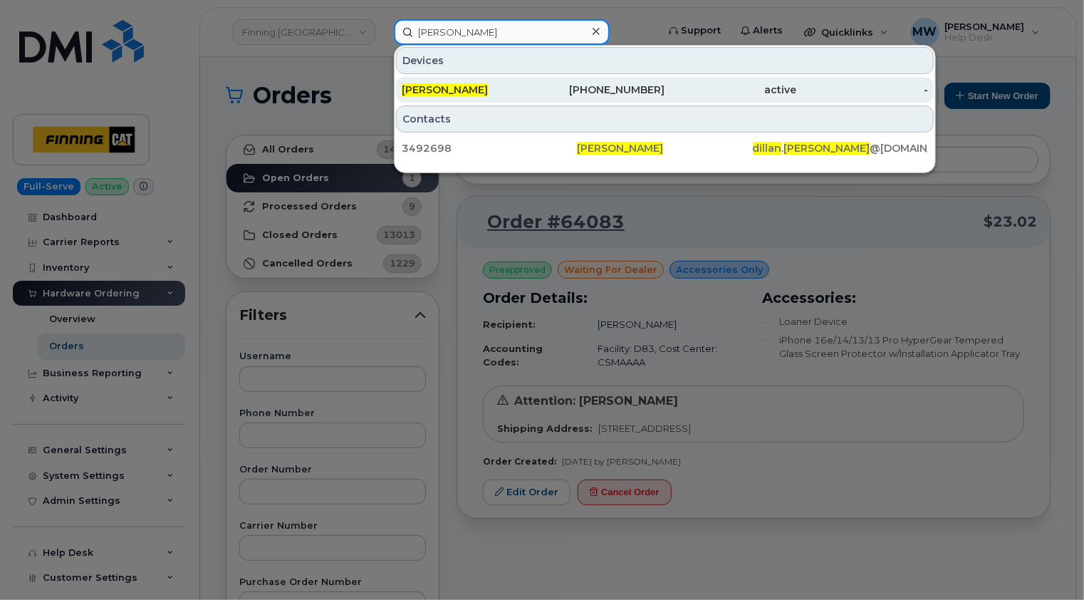
type input "[PERSON_NAME]"
click at [489, 87] on div "[PERSON_NAME]" at bounding box center [468, 90] width 132 height 14
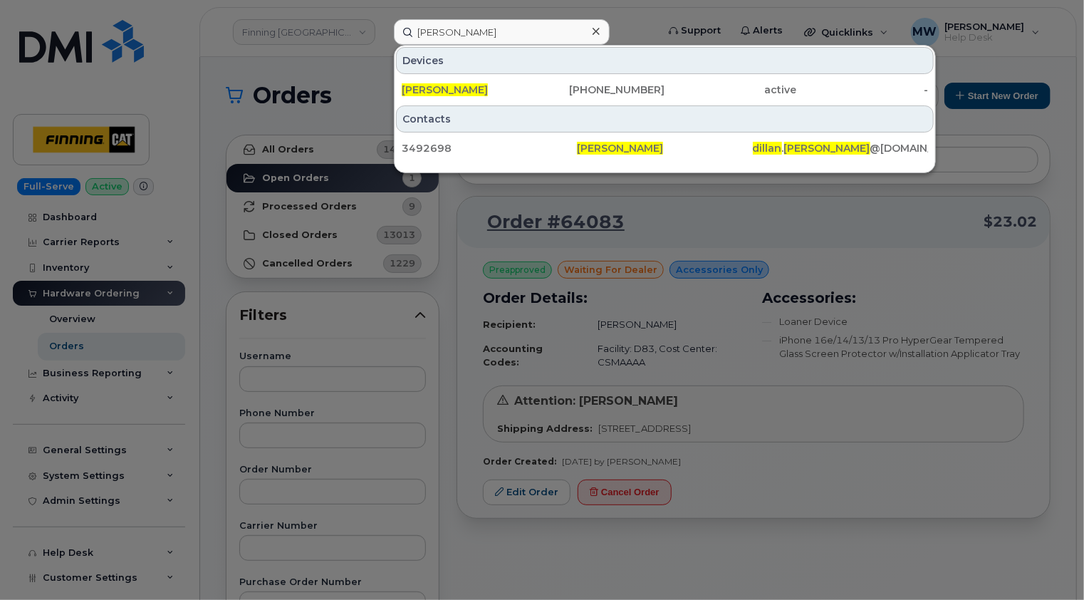
click at [595, 31] on icon at bounding box center [596, 31] width 7 height 7
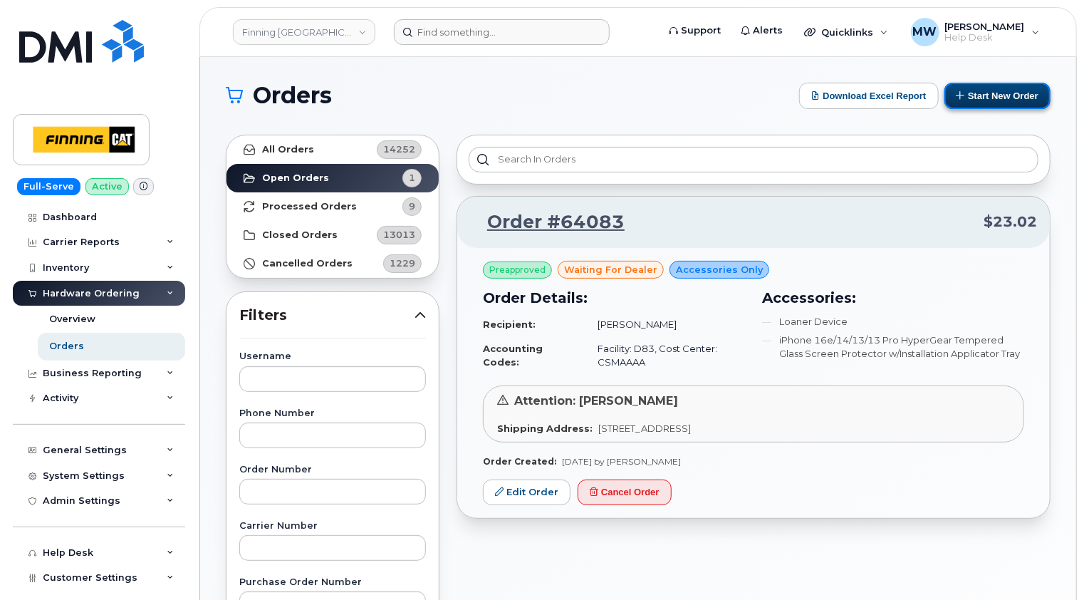
click at [1002, 98] on button "Start New Order" at bounding box center [998, 96] width 106 height 26
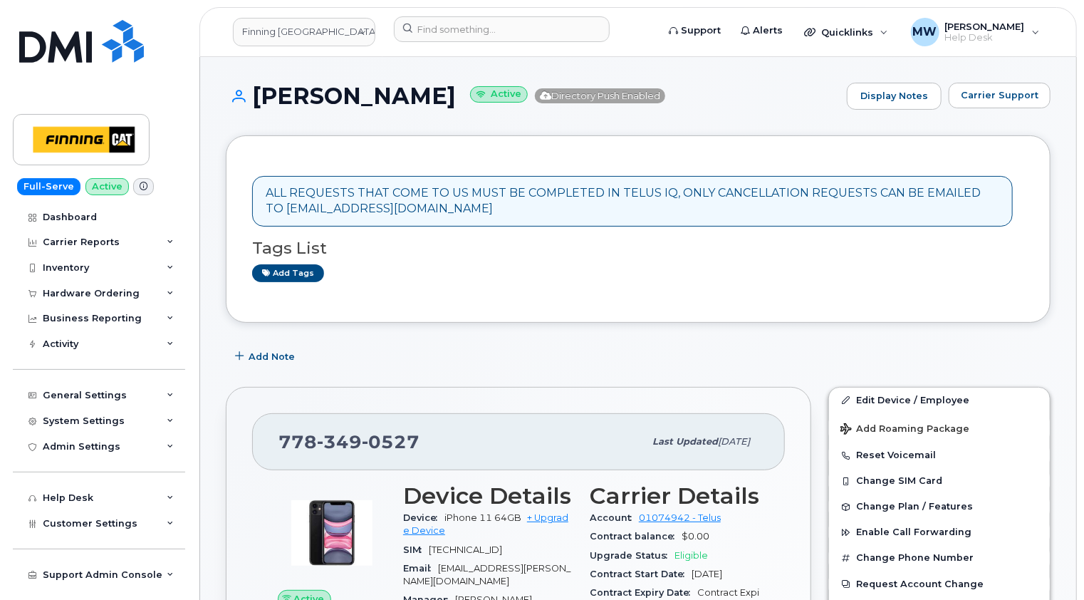
click at [362, 441] on span "349" at bounding box center [391, 441] width 58 height 21
click at [362, 440] on span "349" at bounding box center [391, 441] width 58 height 21
copy span "[PHONE_NUMBER]"
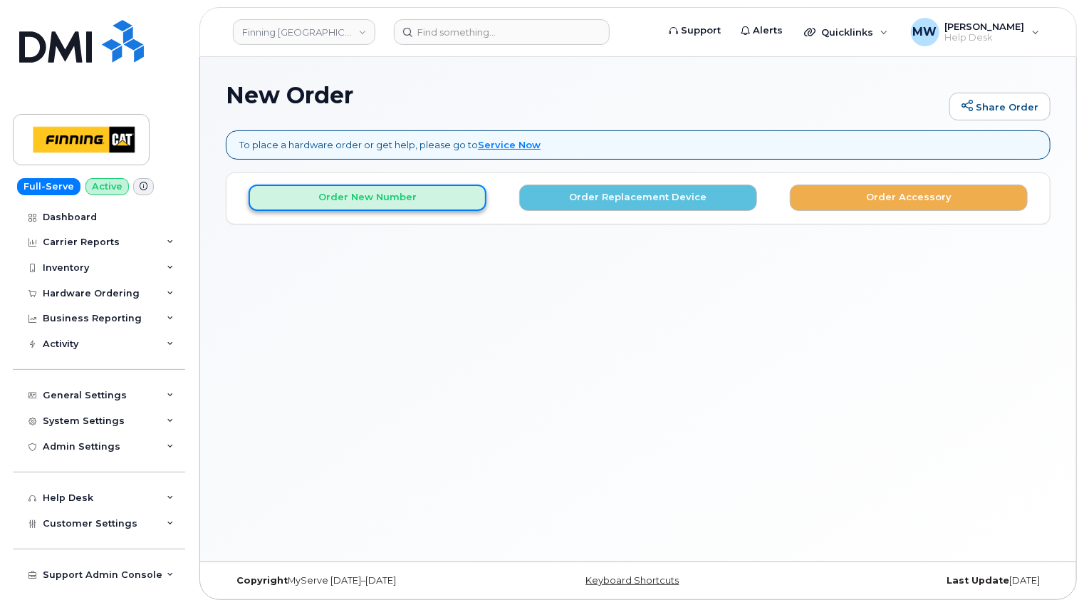
click at [384, 197] on button "Order New Number" at bounding box center [368, 197] width 238 height 26
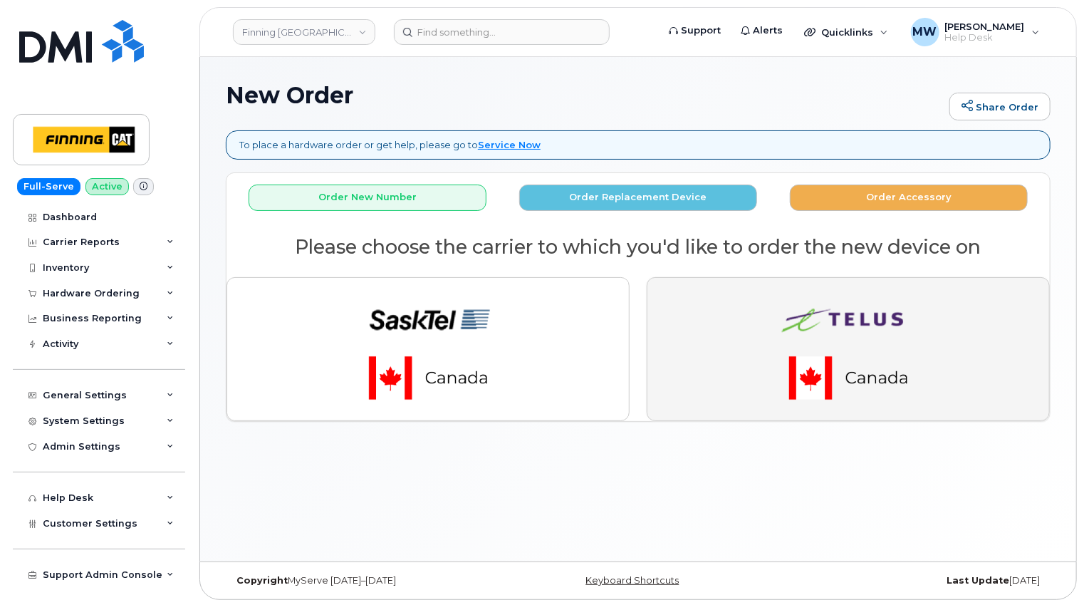
click at [935, 326] on img "button" at bounding box center [848, 349] width 199 height 120
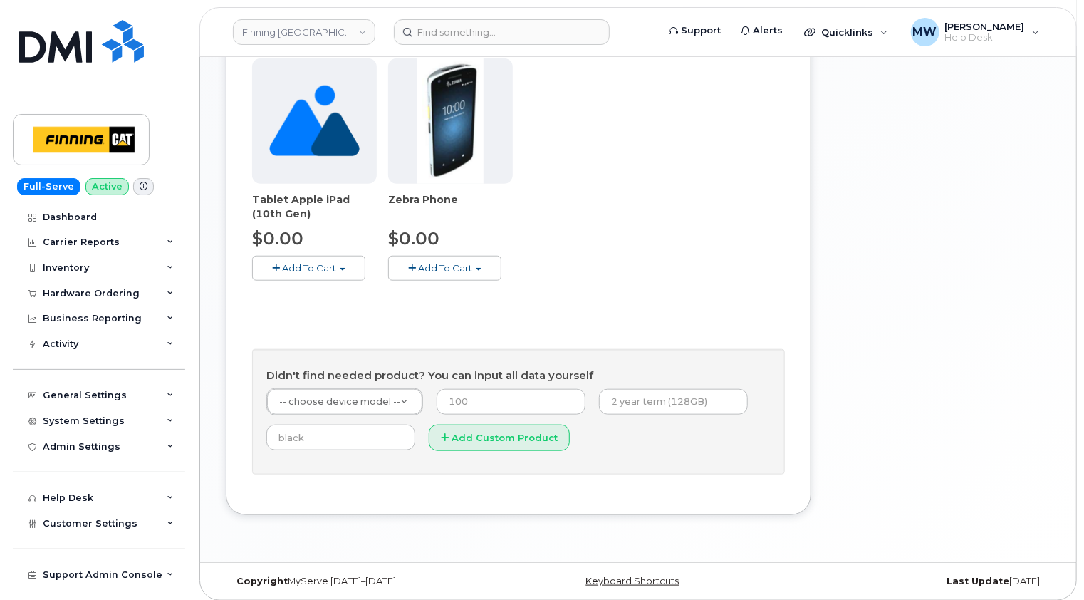
scroll to position [523, 0]
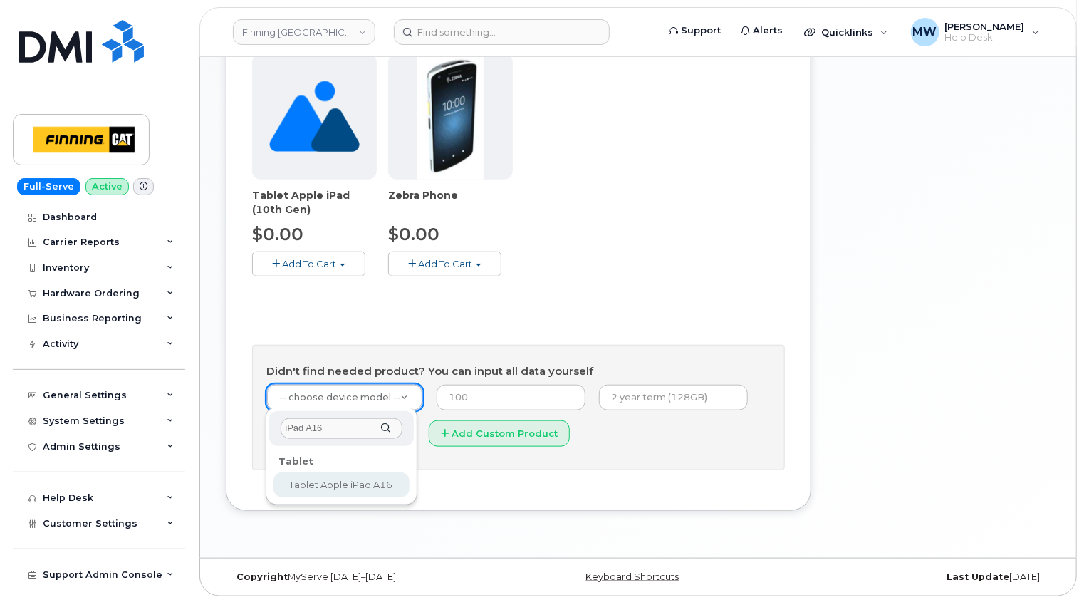
type input "iPad A16"
drag, startPoint x: 355, startPoint y: 483, endPoint x: 355, endPoint y: 476, distance: 7.2
select select "2887"
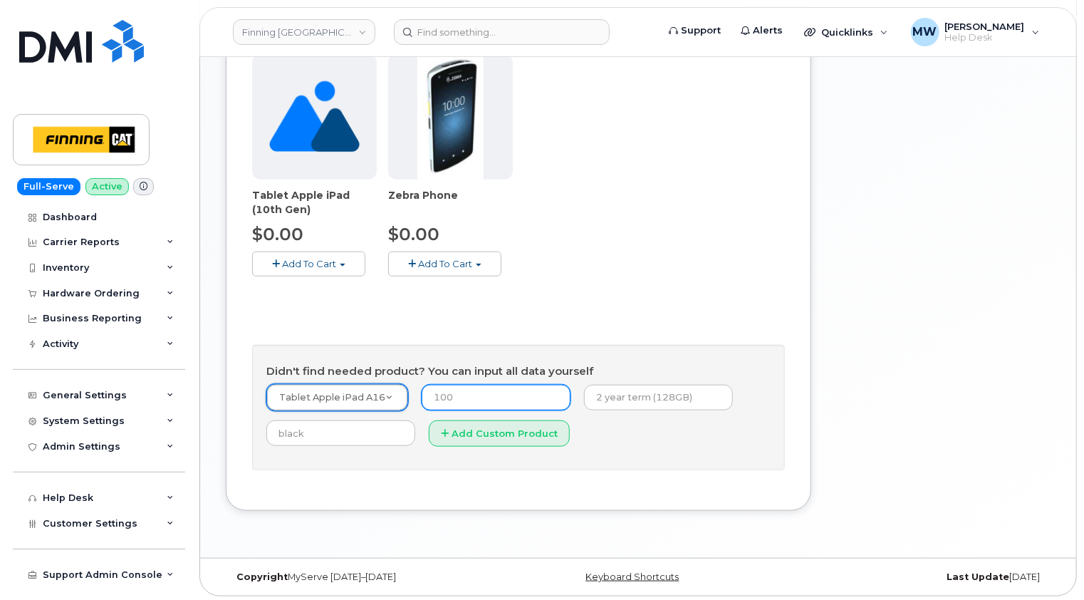
click at [482, 390] on input "number" at bounding box center [496, 398] width 149 height 26
type input "0.00"
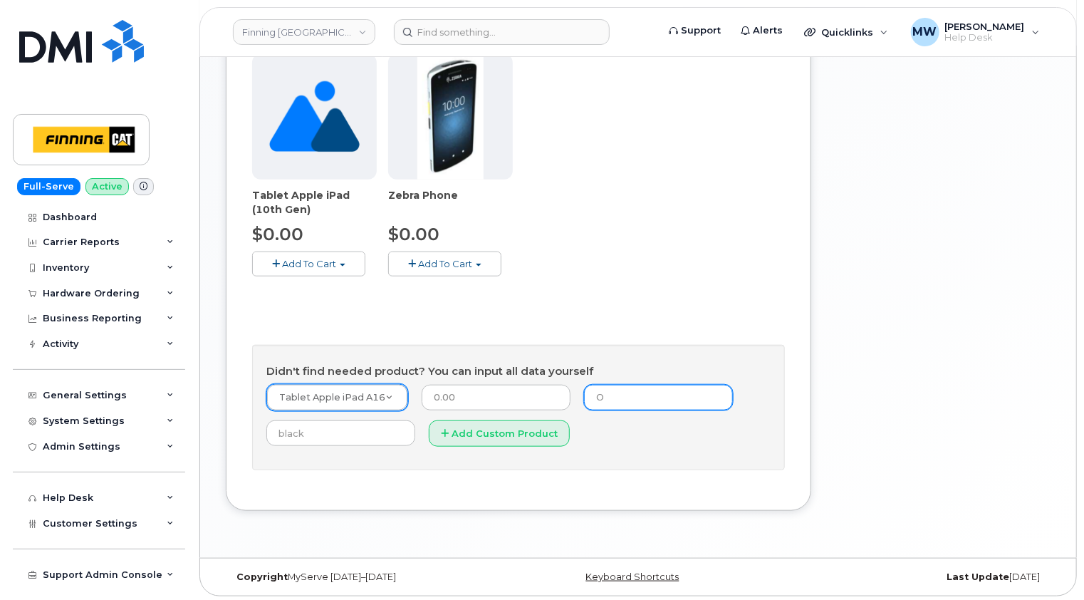
type input "Outright Purchase"
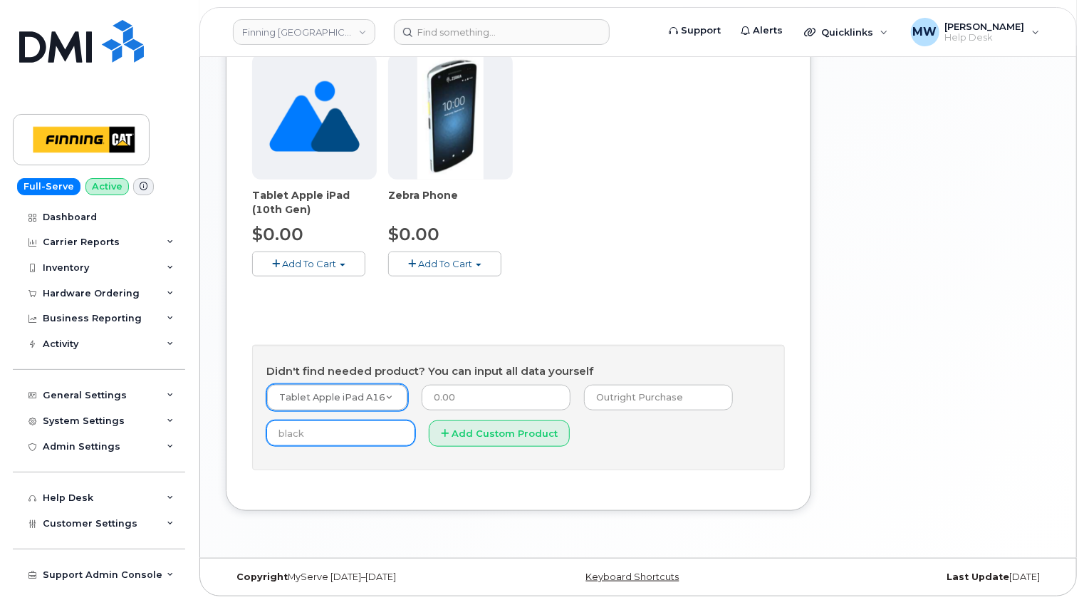
click at [343, 432] on input "text" at bounding box center [340, 433] width 149 height 26
type input "Blue"
click at [514, 432] on button "Add Custom Product" at bounding box center [499, 433] width 141 height 26
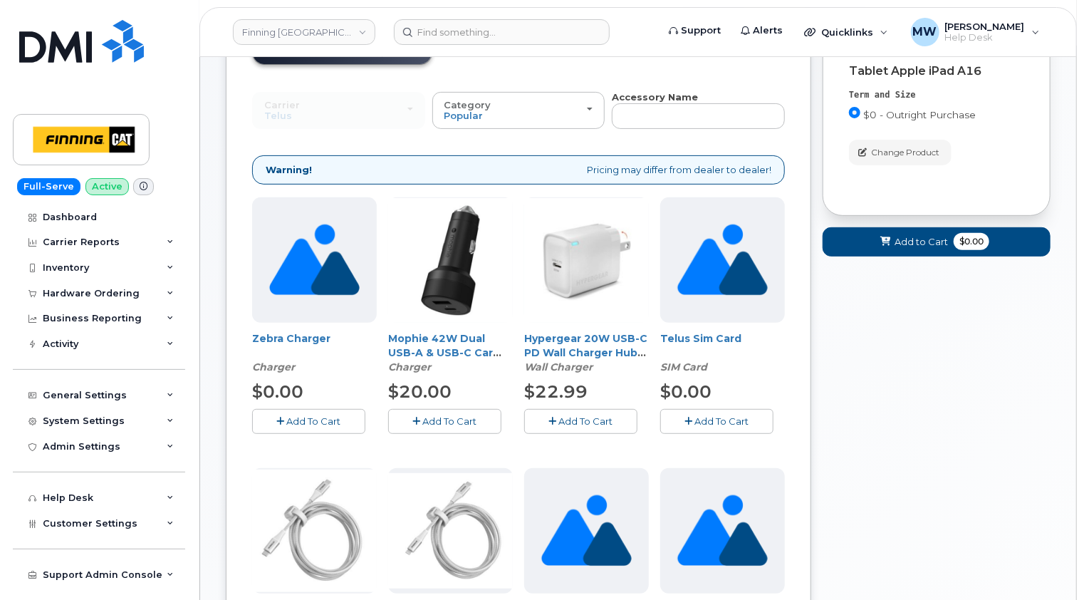
scroll to position [0, 0]
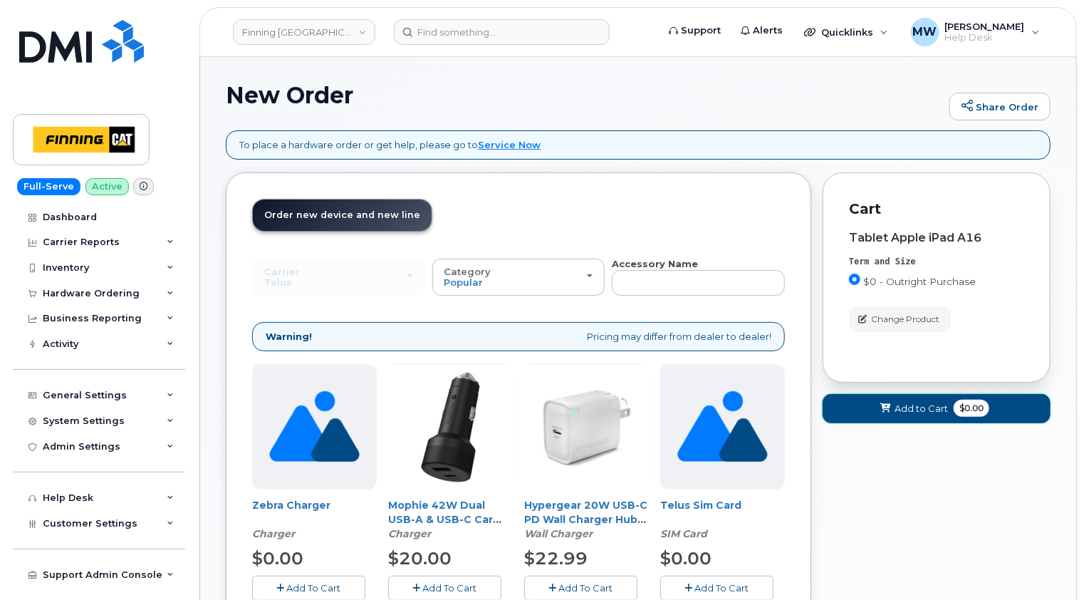
click at [915, 408] on span "Add to Cart" at bounding box center [921, 409] width 53 height 14
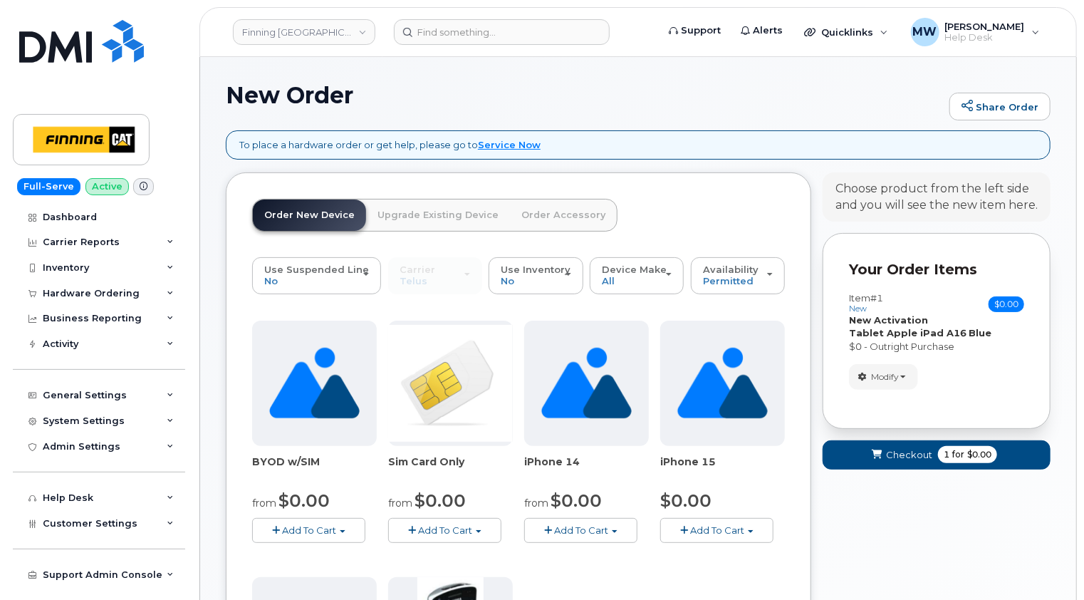
click at [552, 217] on link "Order Accessory" at bounding box center [563, 214] width 107 height 31
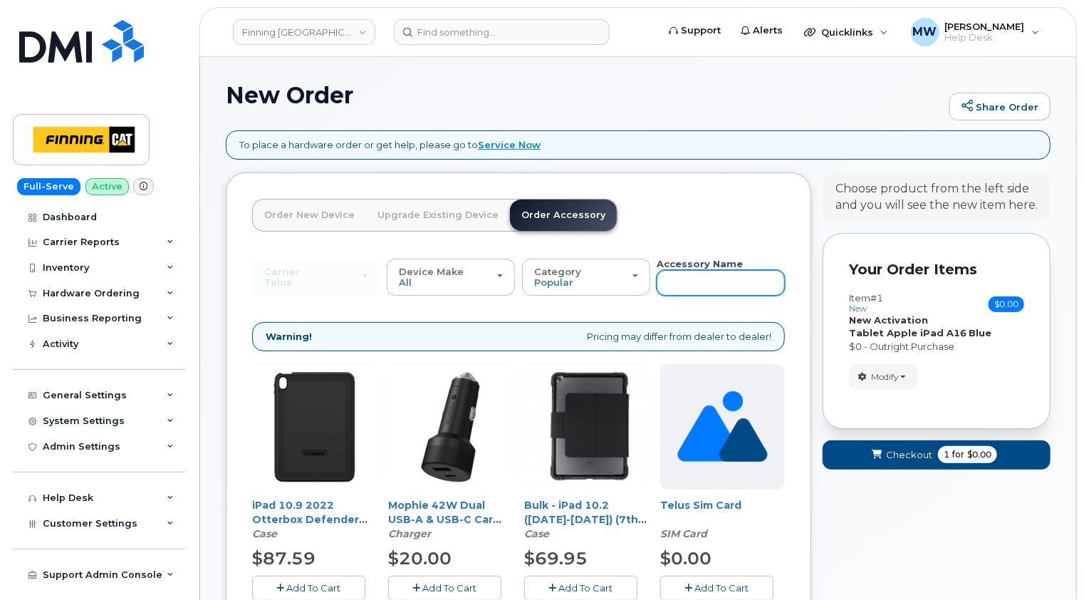
click at [713, 281] on input "text" at bounding box center [721, 283] width 128 height 26
click at [722, 220] on header "Order New Device Upgrade Existing Device Order Accessory Order new device and n…" at bounding box center [518, 228] width 533 height 58
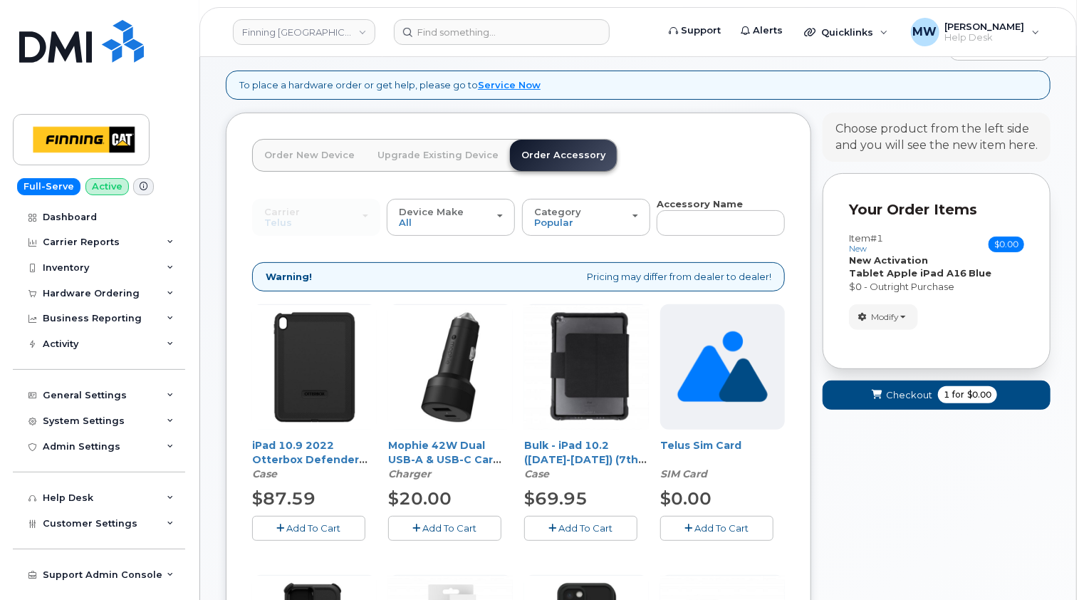
scroll to position [142, 0]
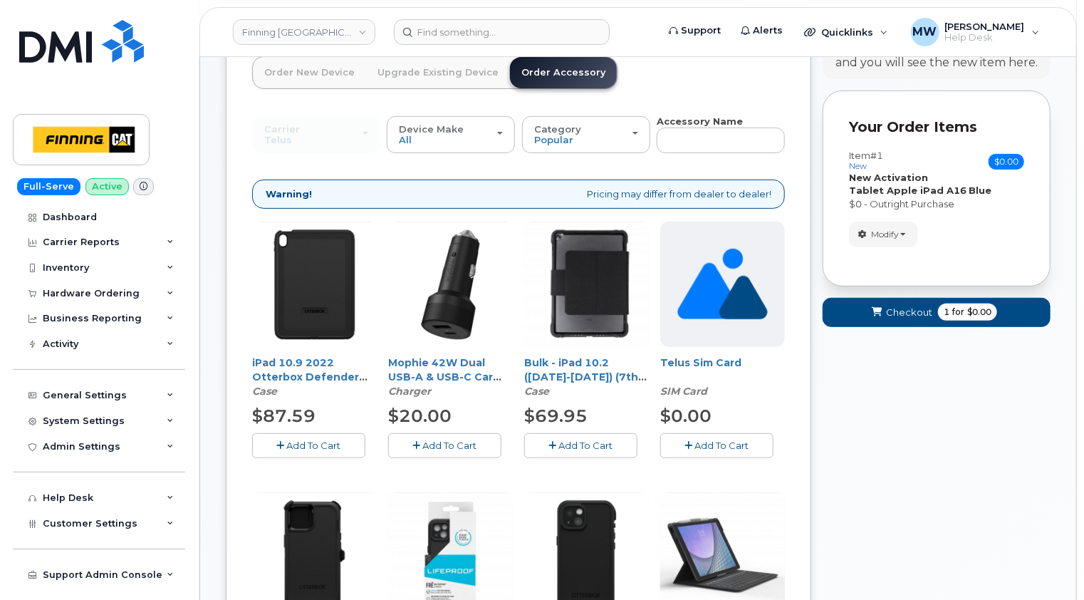
click at [308, 441] on span "Add To Cart" at bounding box center [314, 444] width 54 height 11
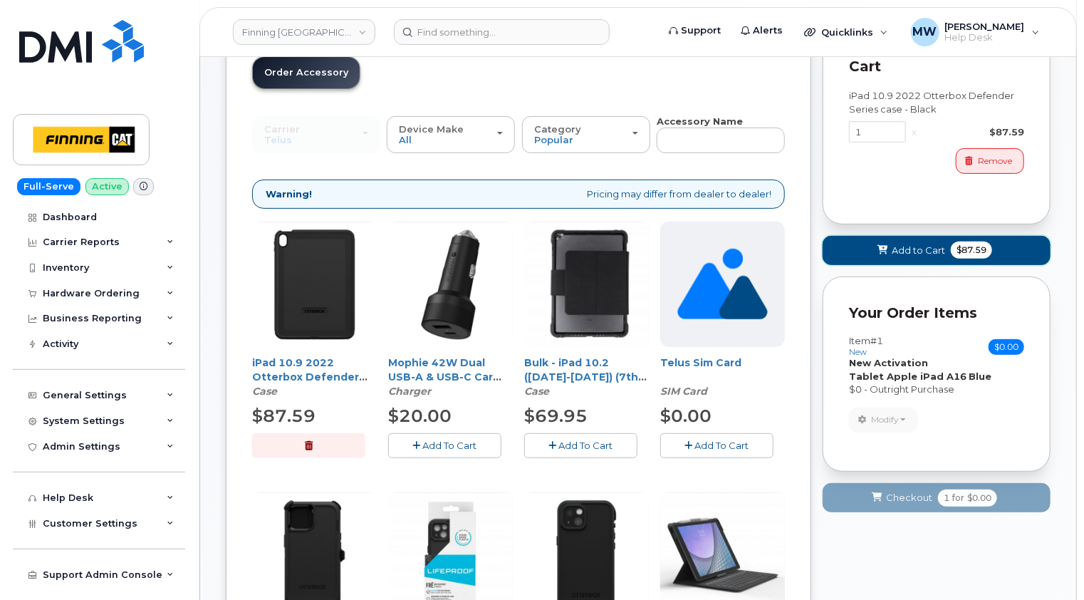
click at [922, 244] on span "Add to Cart" at bounding box center [918, 251] width 53 height 14
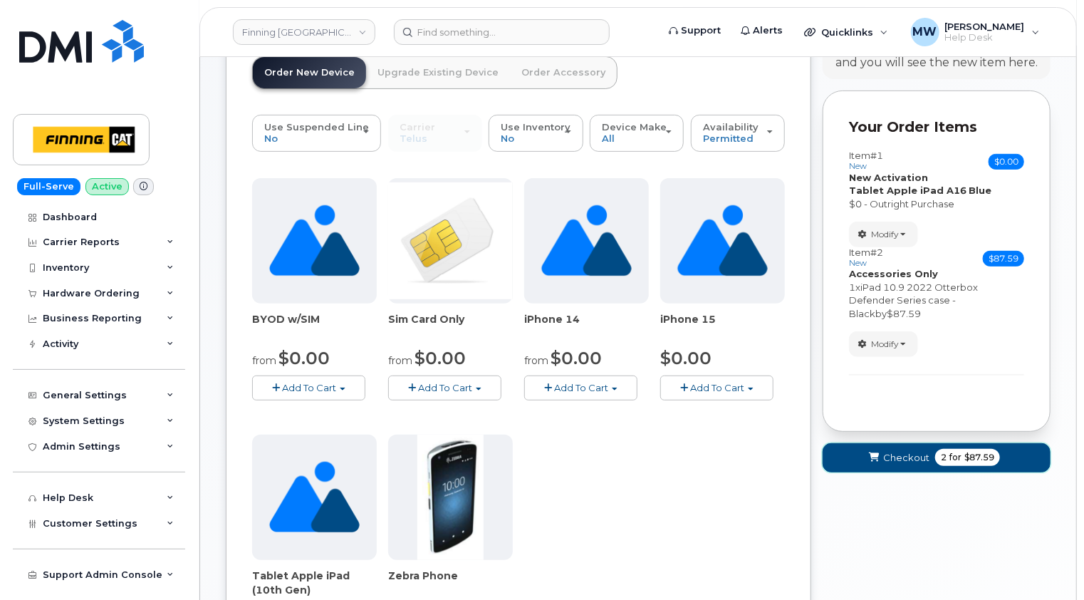
click at [910, 451] on span "Checkout" at bounding box center [906, 458] width 46 height 14
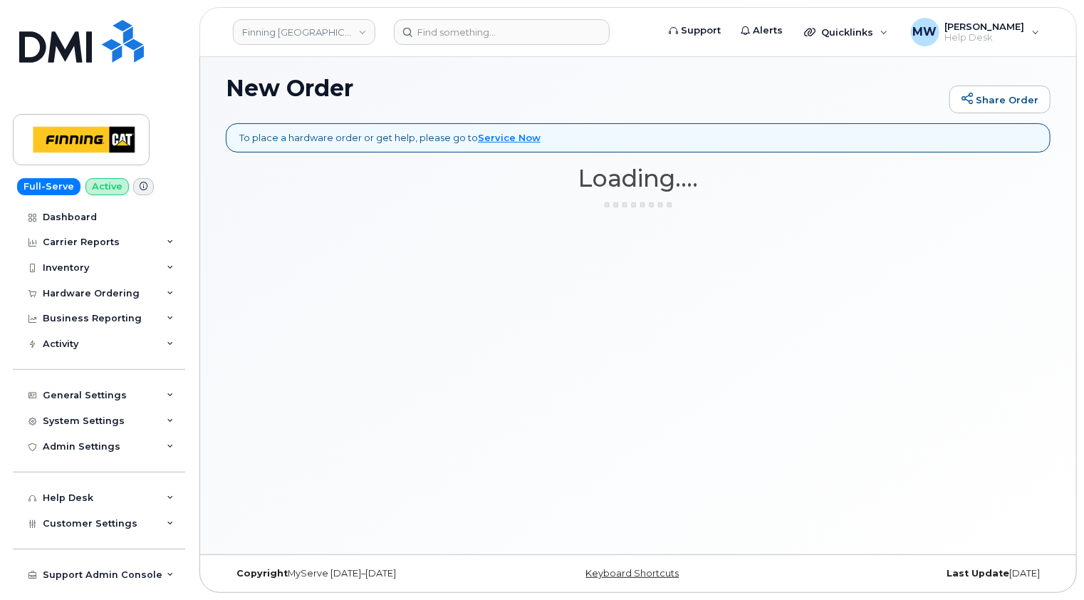
scroll to position [6, 0]
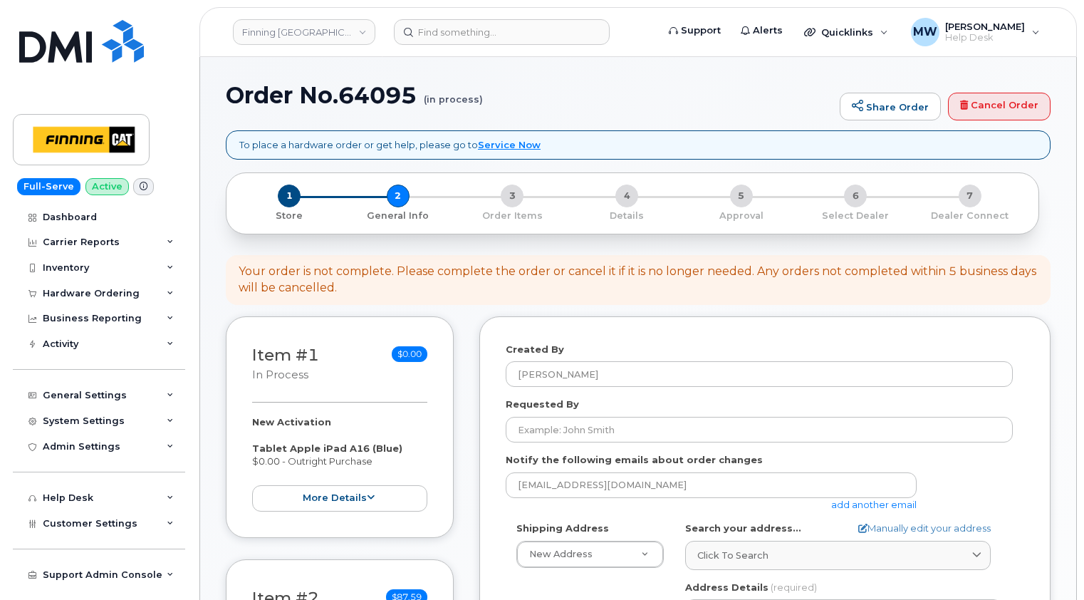
select select
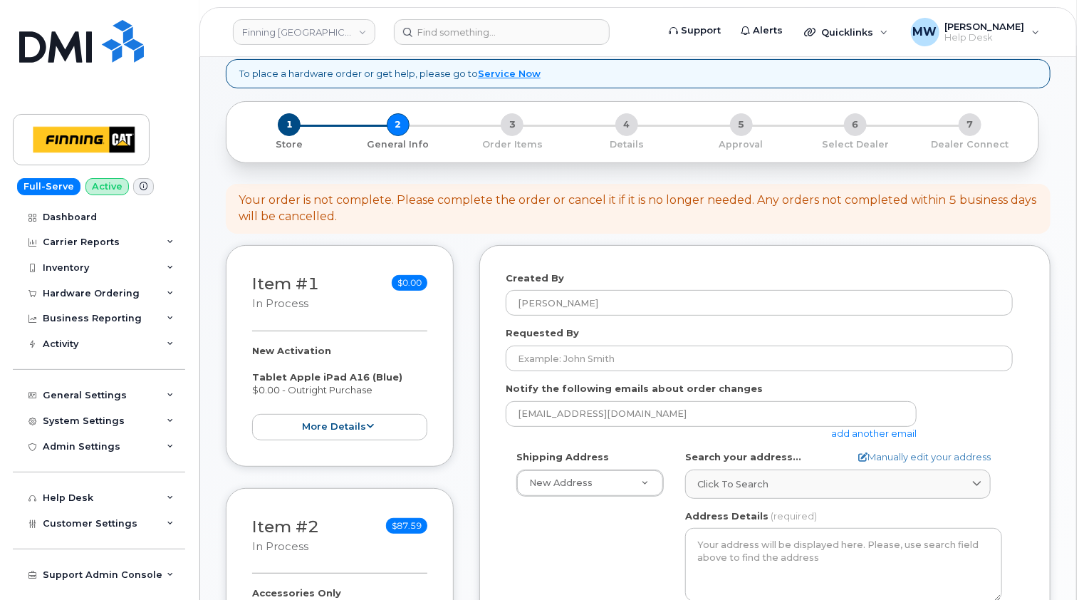
click at [497, 216] on div "Your order is not complete. Please complete the order or cancel it if it is no …" at bounding box center [638, 208] width 799 height 33
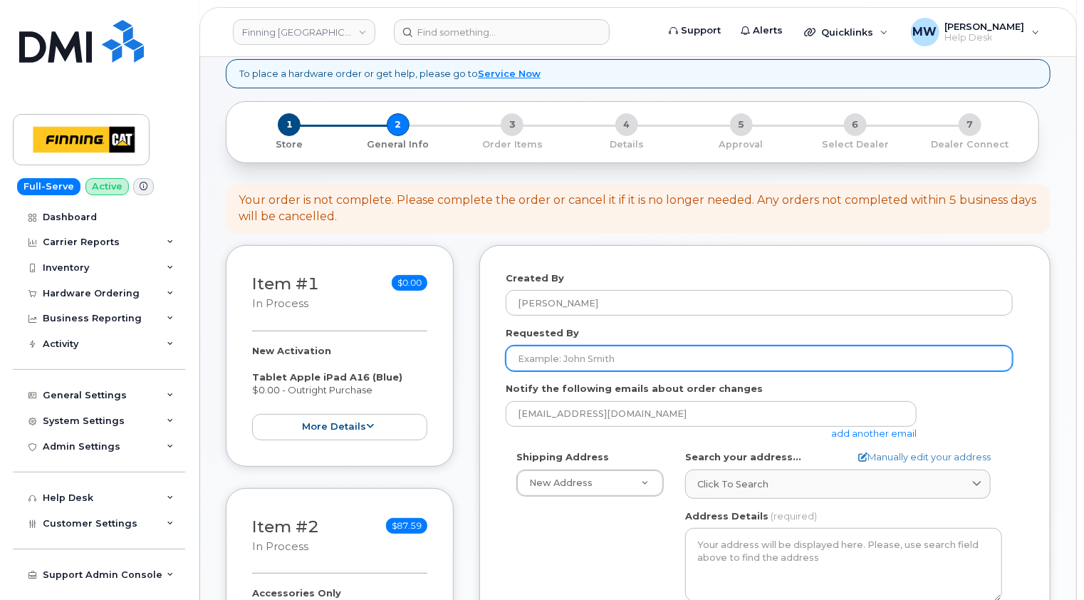
click at [561, 359] on input "Requested By" at bounding box center [759, 358] width 507 height 26
paste input "RITM0482051"
type input "RITM0482051"
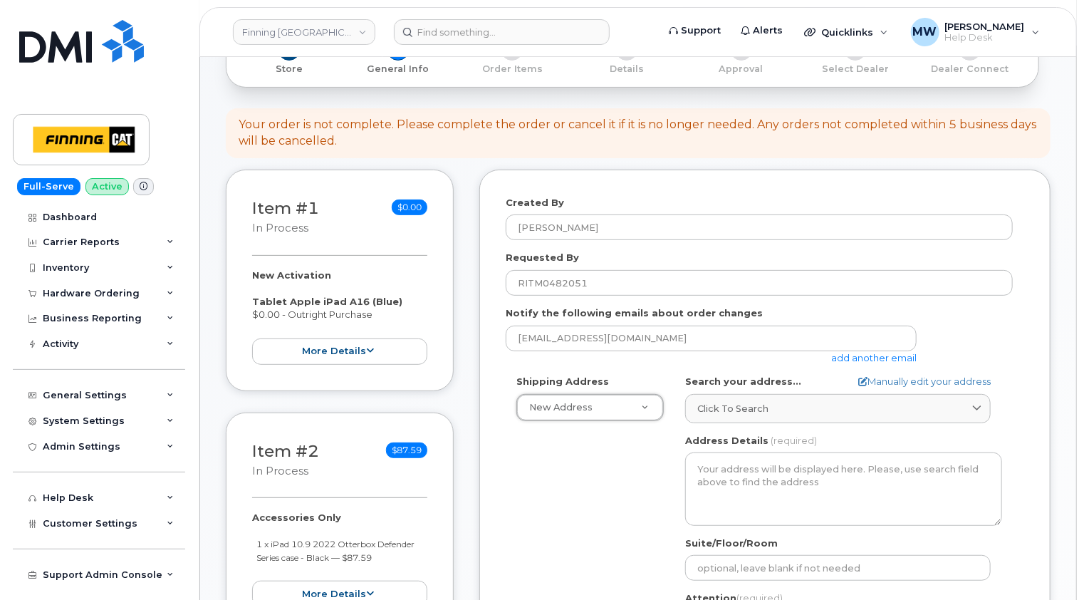
scroll to position [285, 0]
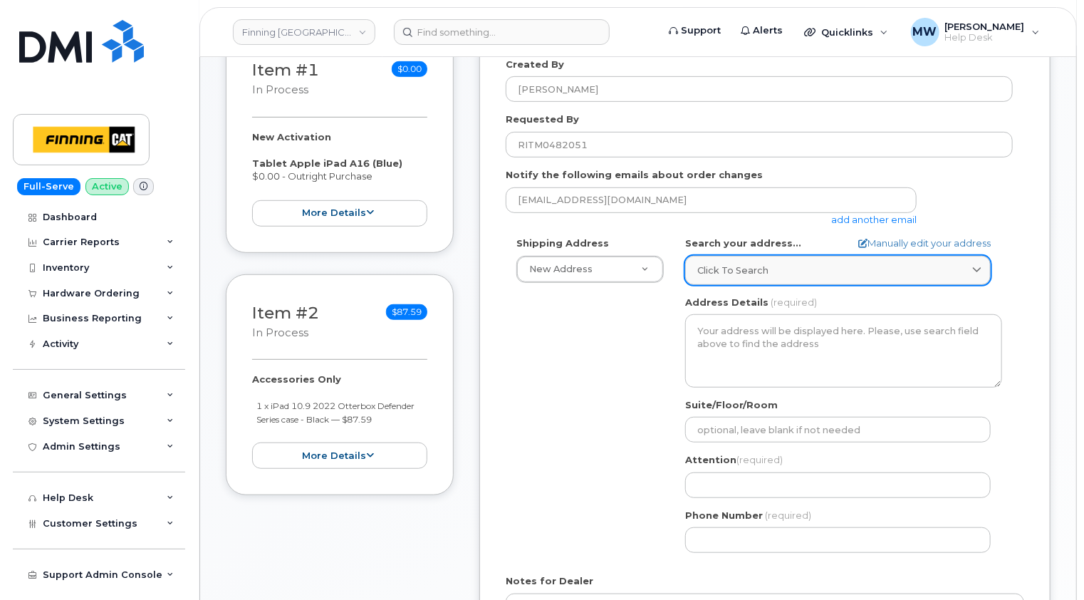
click at [760, 257] on link "Click to search" at bounding box center [838, 270] width 306 height 29
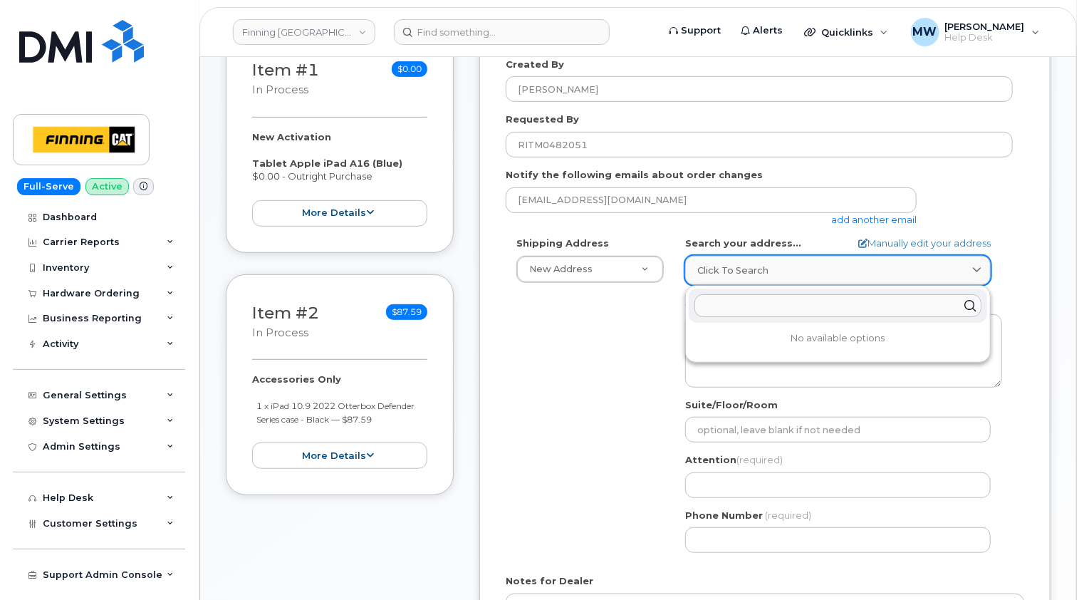
paste input "[STREET_ADDRESS]"
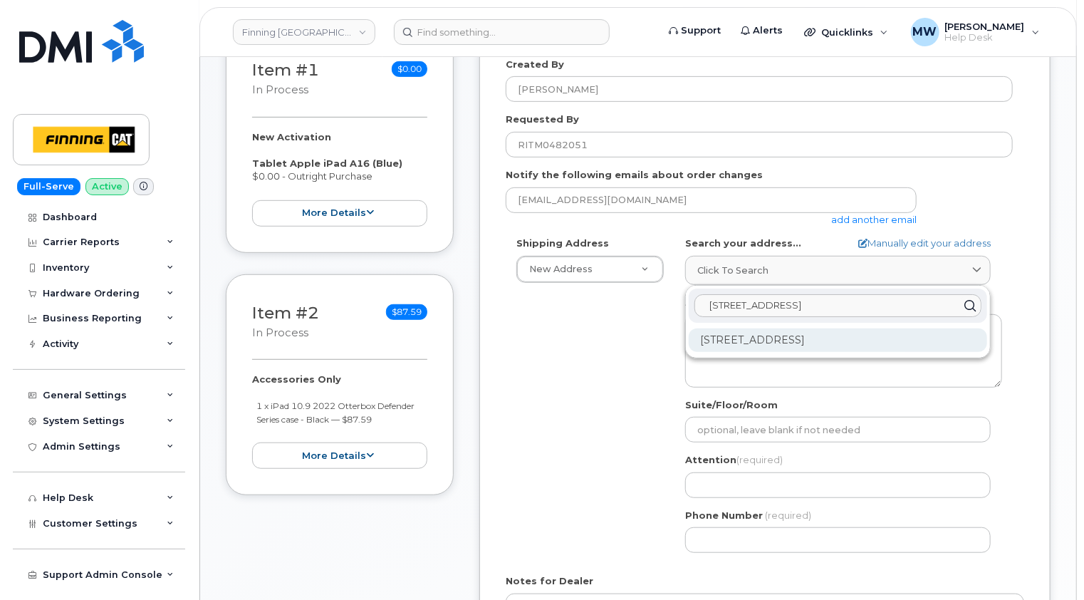
type input "[STREET_ADDRESS]"
click at [788, 338] on div "1140 Pacific St Prince George BC V2N 5S3" at bounding box center [838, 340] width 298 height 24
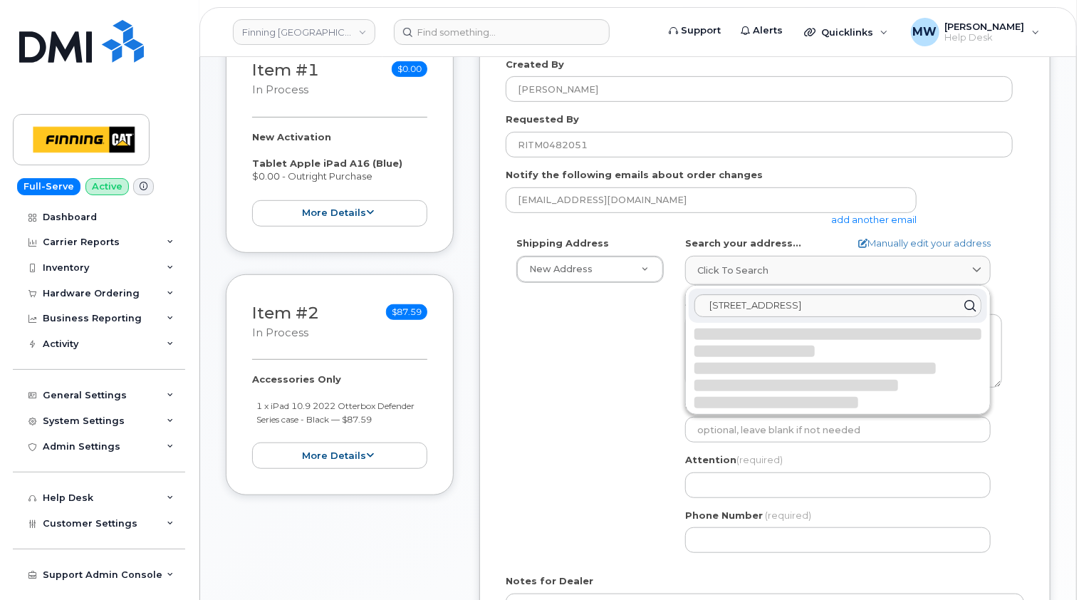
select select
type textarea "1140 Pacific St PRINCE GEORGE BC V2N 5S3 CANADA"
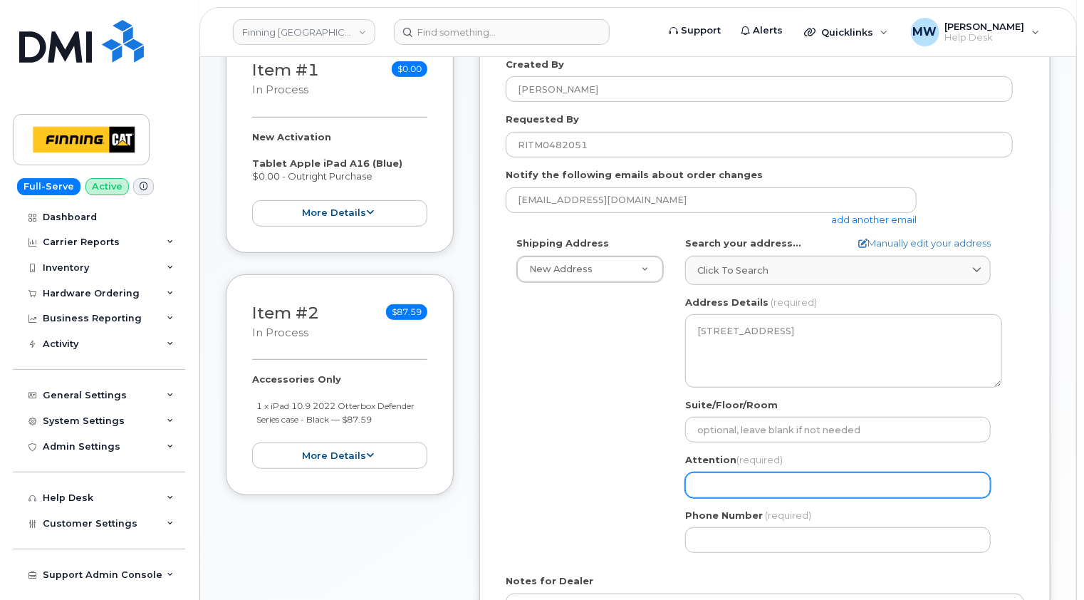
click at [732, 477] on input "Attention (required)" at bounding box center [838, 485] width 306 height 26
paste input "[PERSON_NAME]"
select select
type input "[PERSON_NAME]"
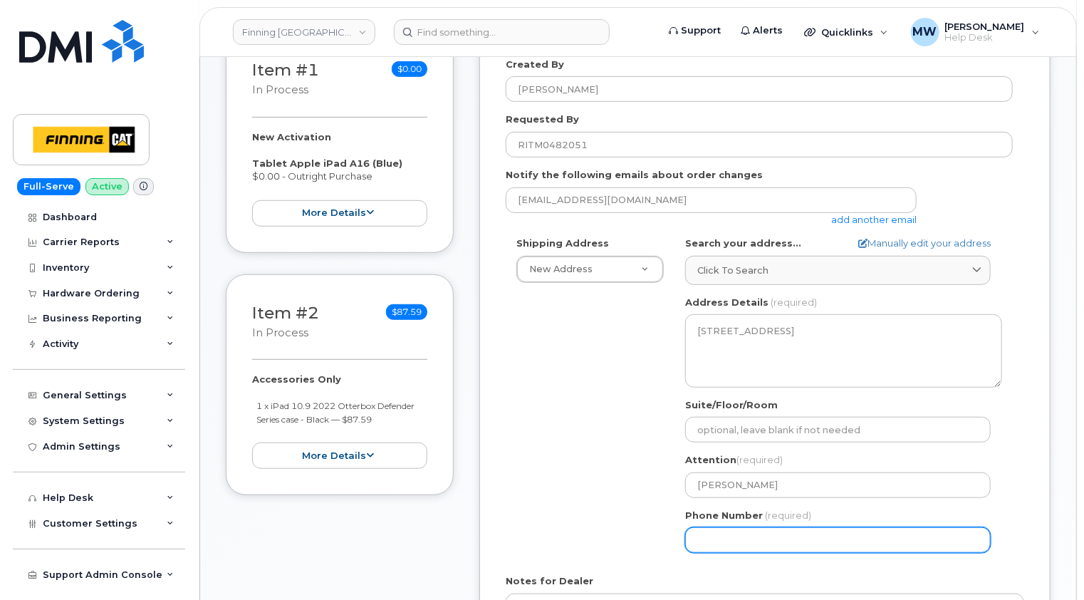
click at [729, 542] on input "Phone Number" at bounding box center [838, 540] width 306 height 26
paste input "7783490527"
select select
type input "7783490527"
click at [749, 574] on div "Notes for Dealer" at bounding box center [765, 607] width 519 height 66
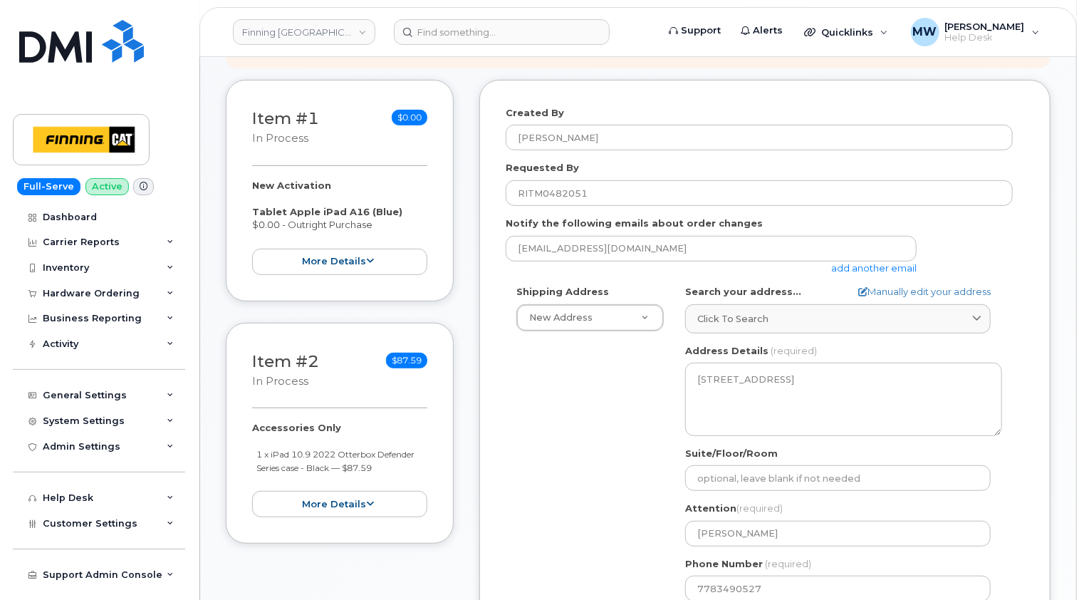
scroll to position [214, 0]
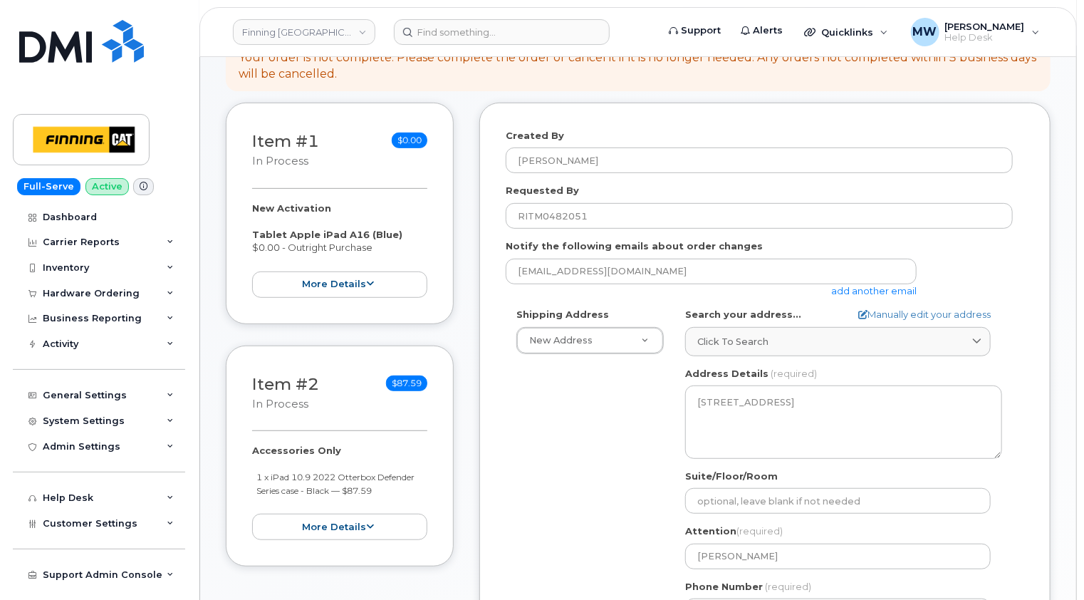
drag, startPoint x: 365, startPoint y: 246, endPoint x: 247, endPoint y: 232, distance: 118.4
click at [247, 232] on div "Item #1 in process $0.00 New Activation Tablet Apple iPad A16 (Blue) $0.00 - Ou…" at bounding box center [340, 214] width 228 height 222
copy div "Tablet Apple iPad A16 (Blue) $0.00 - Outright Purchase"
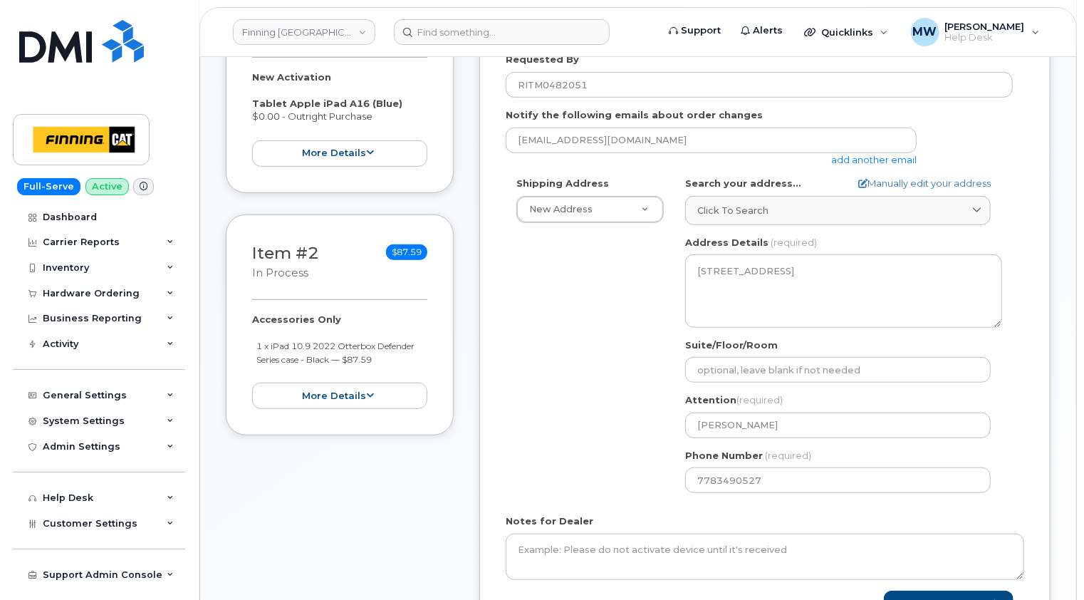
scroll to position [427, 0]
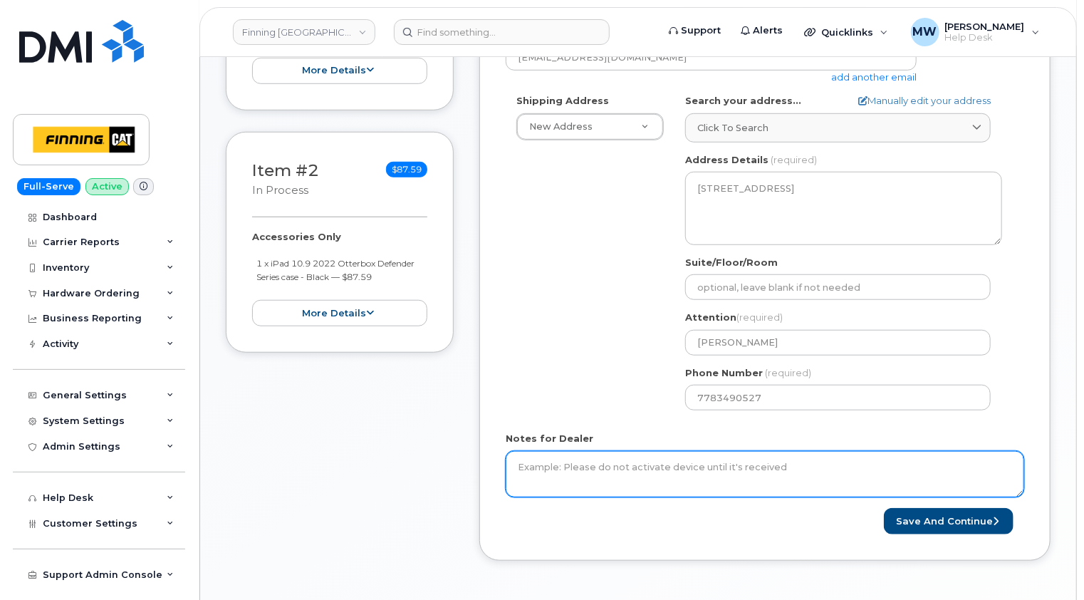
click at [592, 462] on textarea "Notes for Dealer" at bounding box center [765, 474] width 519 height 47
paste textarea "Tablet Apple iPad A16 (Blue) $0.00 - Outright Purchase"
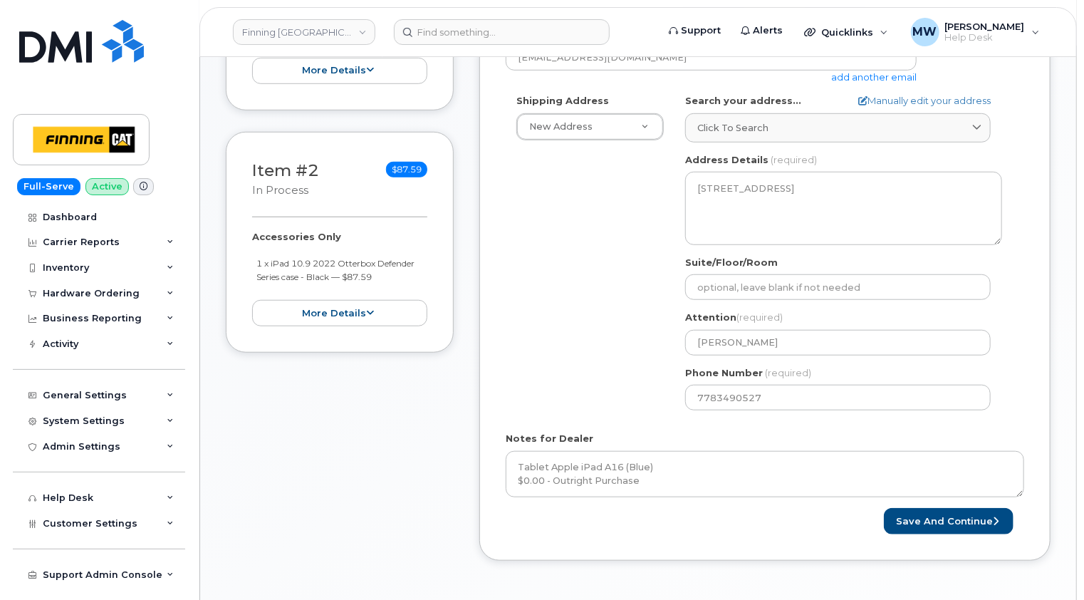
drag, startPoint x: 390, startPoint y: 278, endPoint x: 256, endPoint y: 264, distance: 134.7
click at [257, 264] on li "1 x iPad 10.9 2022 Otterbox Defender Series case - Black — $87.59" at bounding box center [342, 269] width 171 height 26
copy small "1 x iPad 10.9 2022 Otterbox Defender Series case - Black — $87.59"
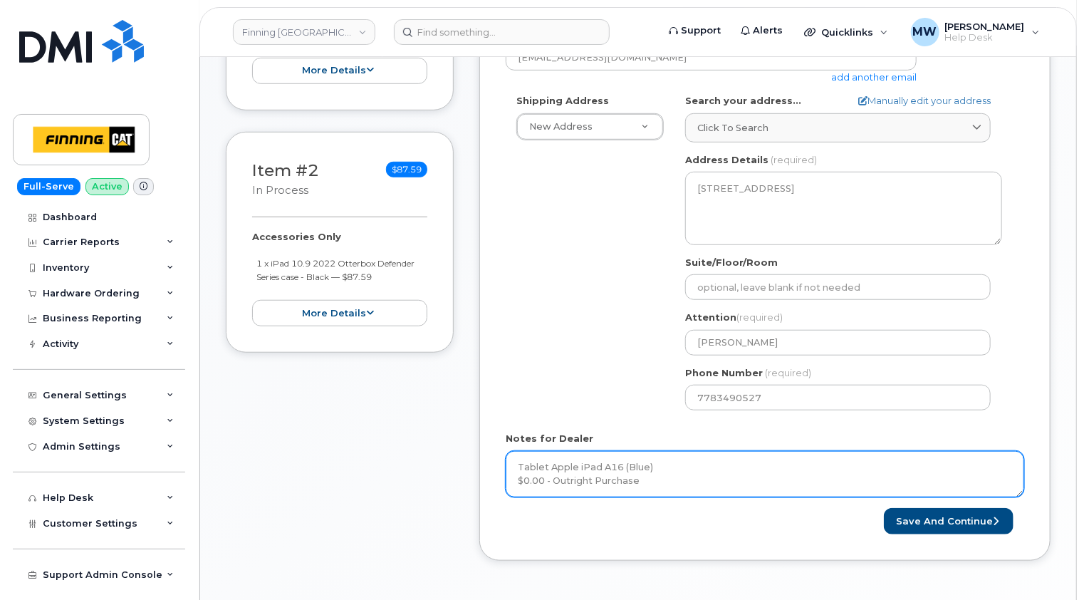
scroll to position [570, 0]
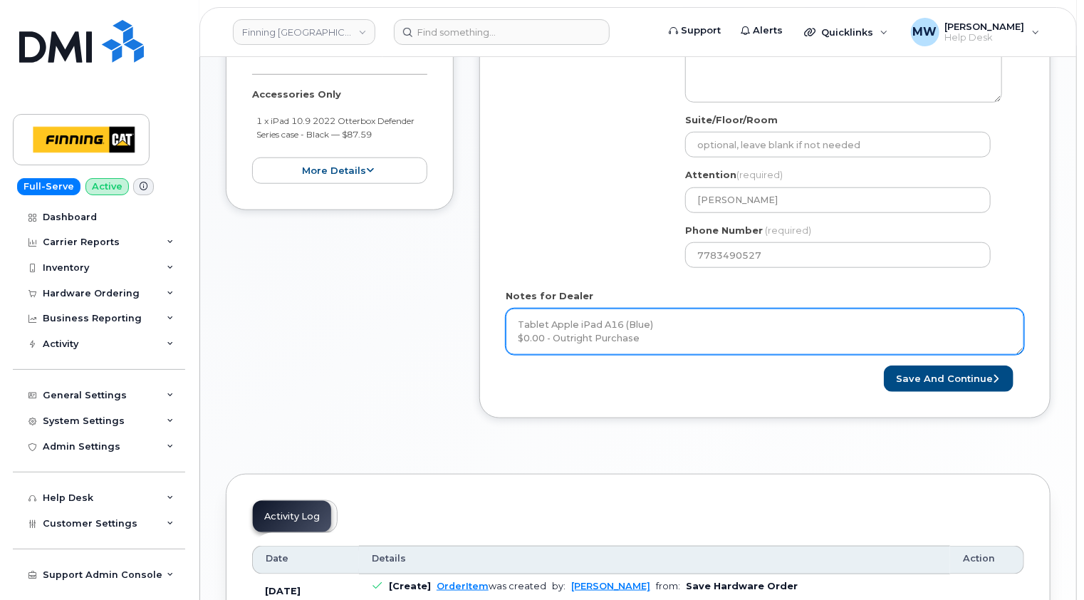
click at [662, 338] on textarea "Tablet Apple iPad A16 (Blue) $0.00 - Outright Purchase" at bounding box center [765, 331] width 519 height 47
paste textarea "1 x iPad 10.9 2022 Otterbox Defender Series case - Black — $87.59"
click at [536, 335] on textarea "Tablet Apple iPad A16 (Blue) $0.00 - Outright Purchase 1 x iPad 10.9 2022 Otter…" at bounding box center [765, 331] width 519 height 47
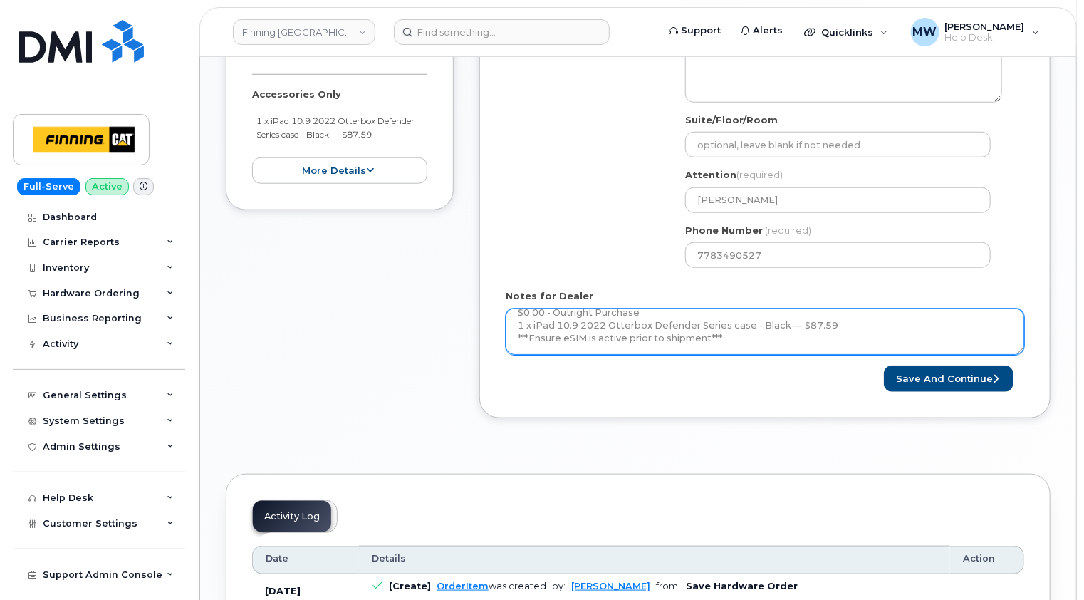
click at [529, 343] on textarea "Tablet Apple iPad A16 (Blue) $0.00 - Outright Purchase 1 x iPad 10.9 2022 Otter…" at bounding box center [765, 331] width 519 height 47
paste textarea "Telus Order #TL38650032"
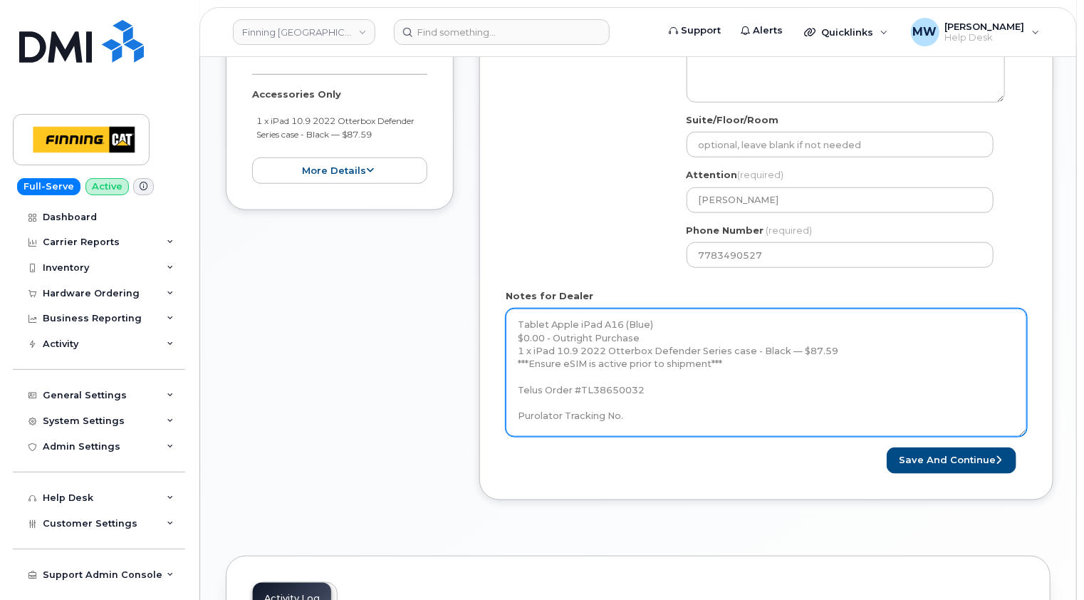
scroll to position [0, 0]
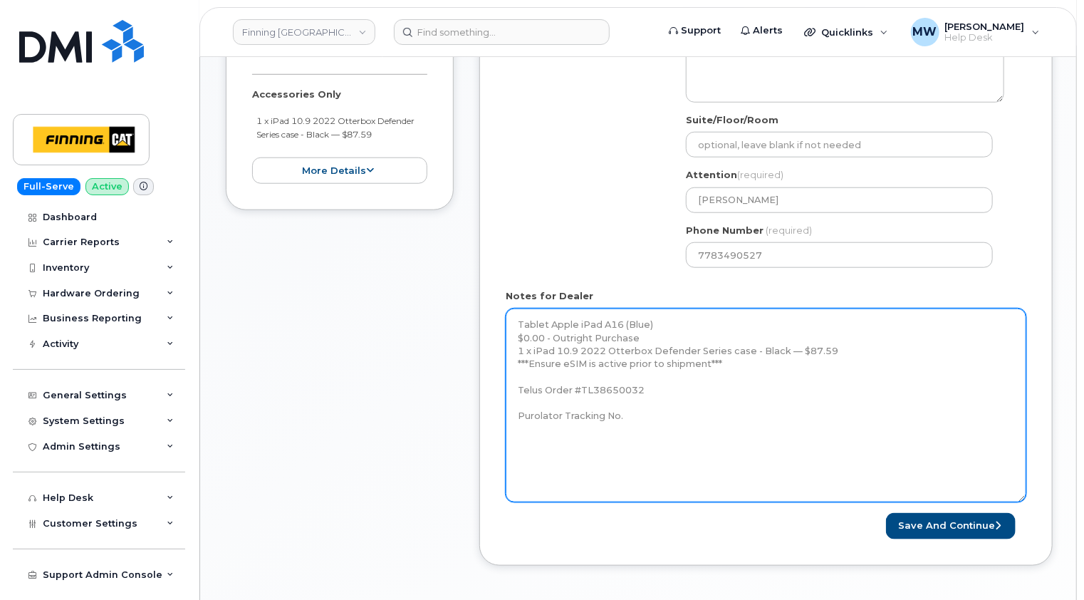
drag, startPoint x: 1021, startPoint y: 349, endPoint x: 1022, endPoint y: 496, distance: 146.7
click at [1022, 496] on textarea "Tablet Apple iPad A16 (Blue) $0.00 - Outright Purchase 1 x iPad 10.9 2022 Otter…" at bounding box center [766, 405] width 521 height 194
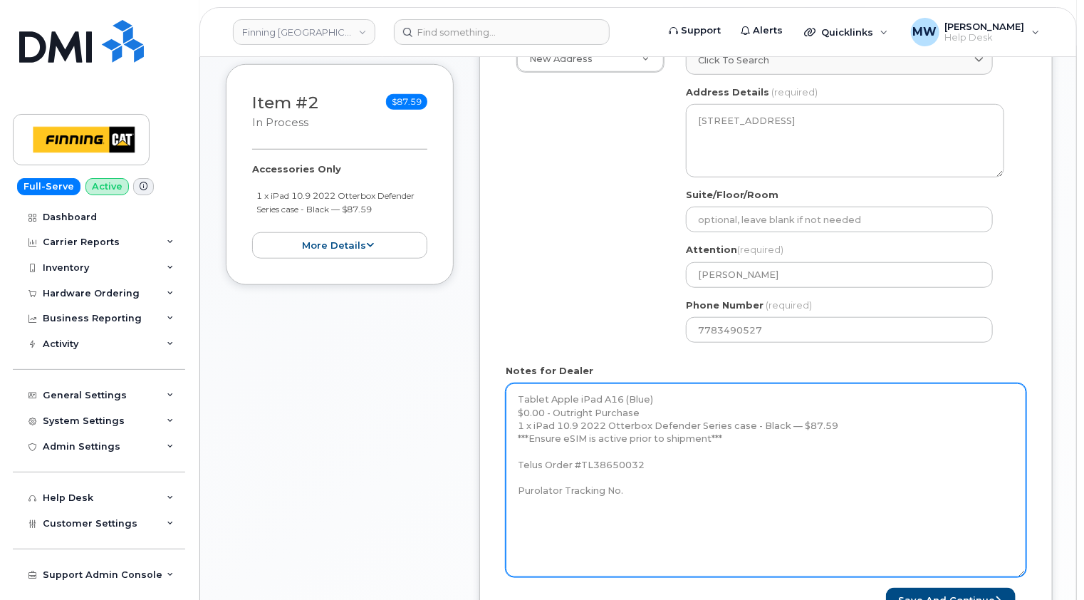
scroll to position [641, 0]
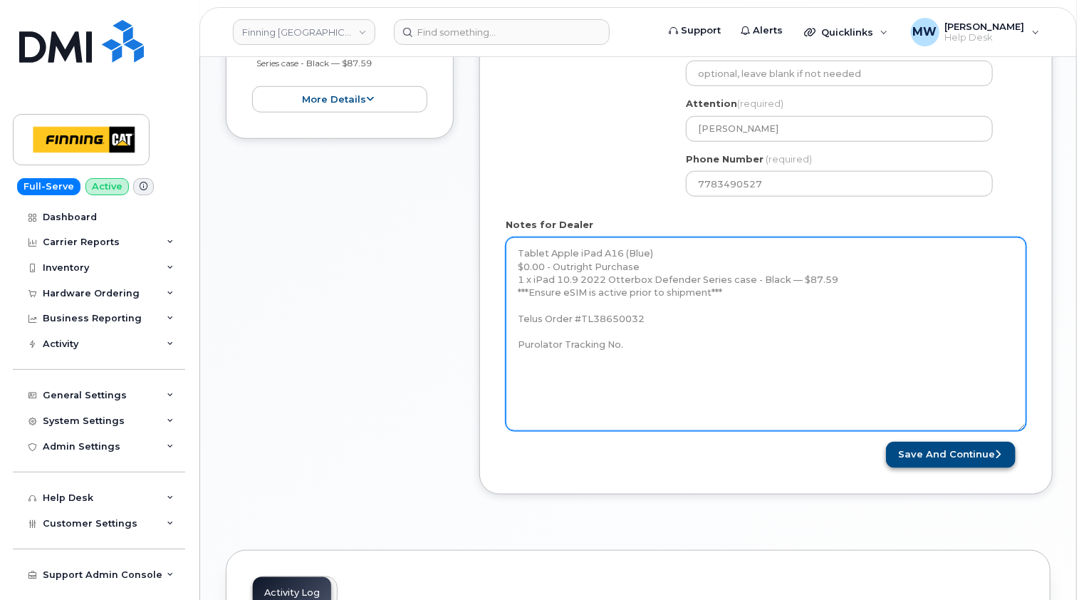
type textarea "Tablet Apple iPad A16 (Blue) $0.00 - Outright Purchase 1 x iPad 10.9 2022 Otter…"
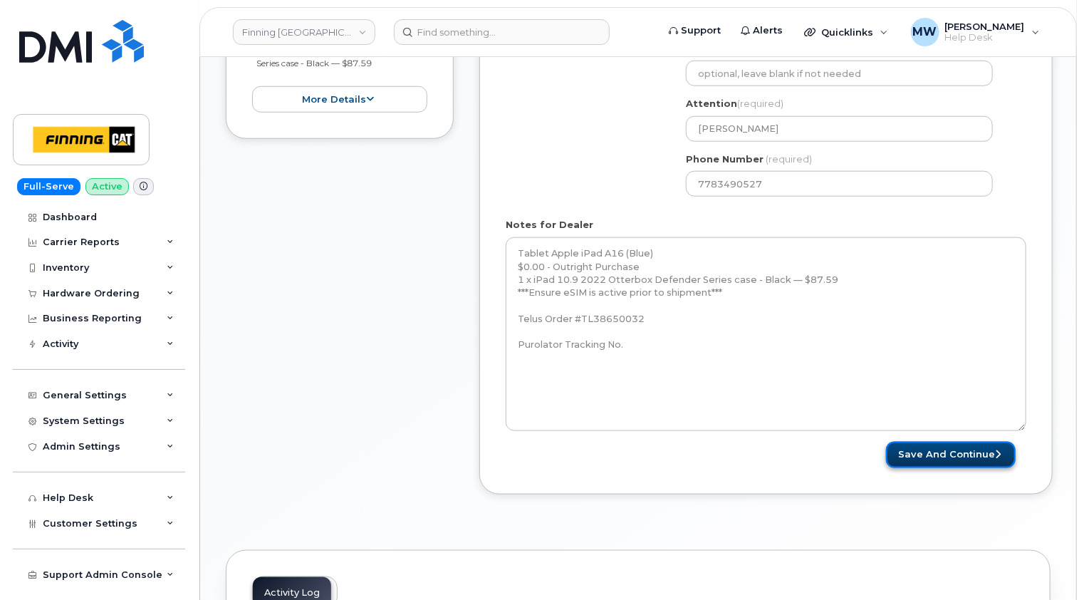
click at [979, 461] on button "Save and Continue" at bounding box center [951, 455] width 130 height 26
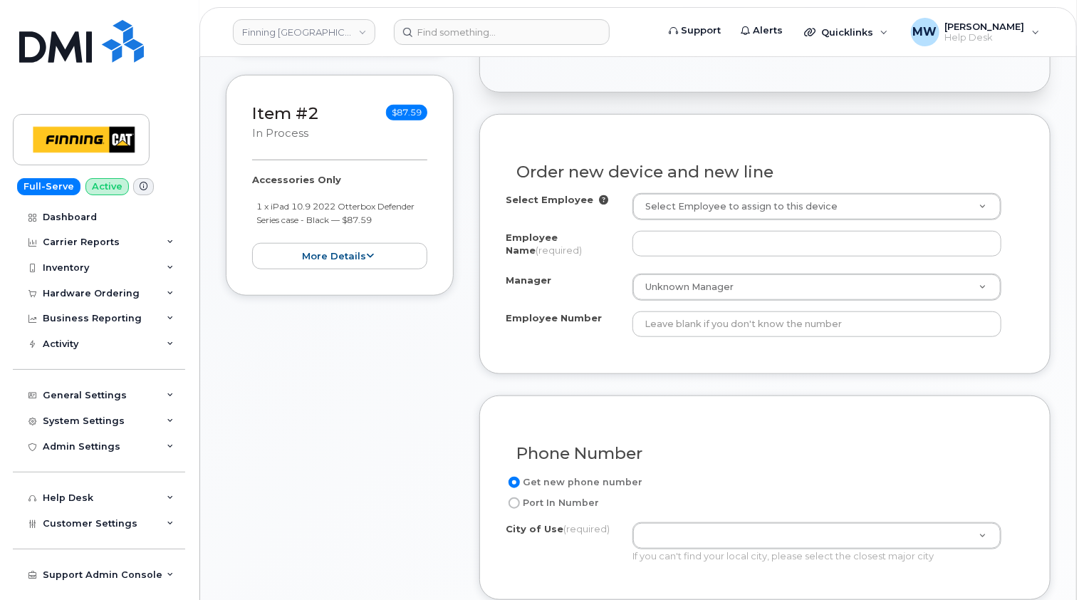
scroll to position [499, 0]
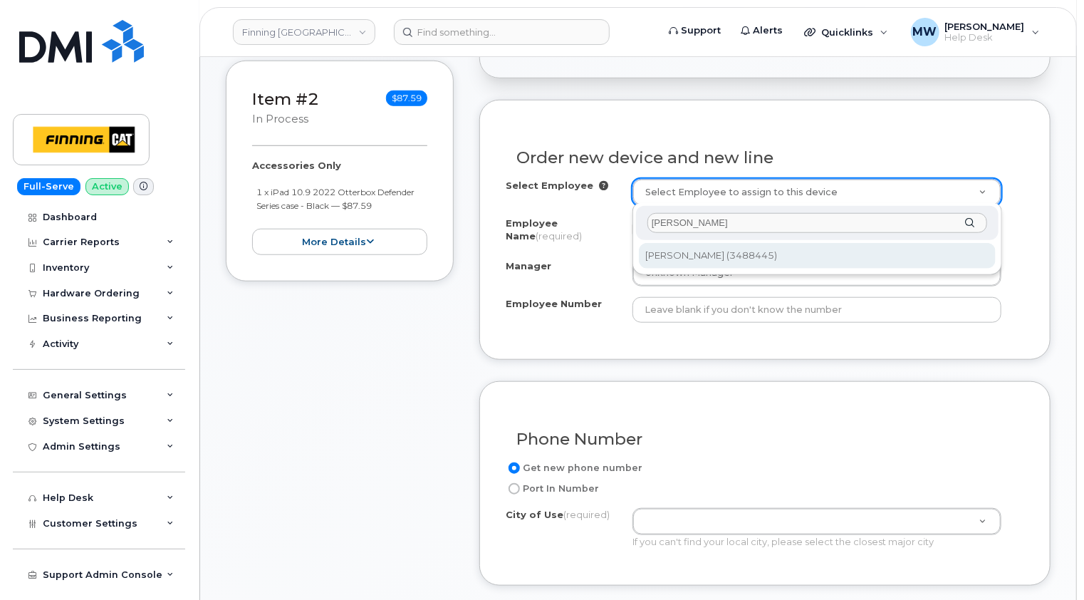
type input "nathan havers"
type input "440193"
type input "[PERSON_NAME]"
type input "3488445"
select select "D54"
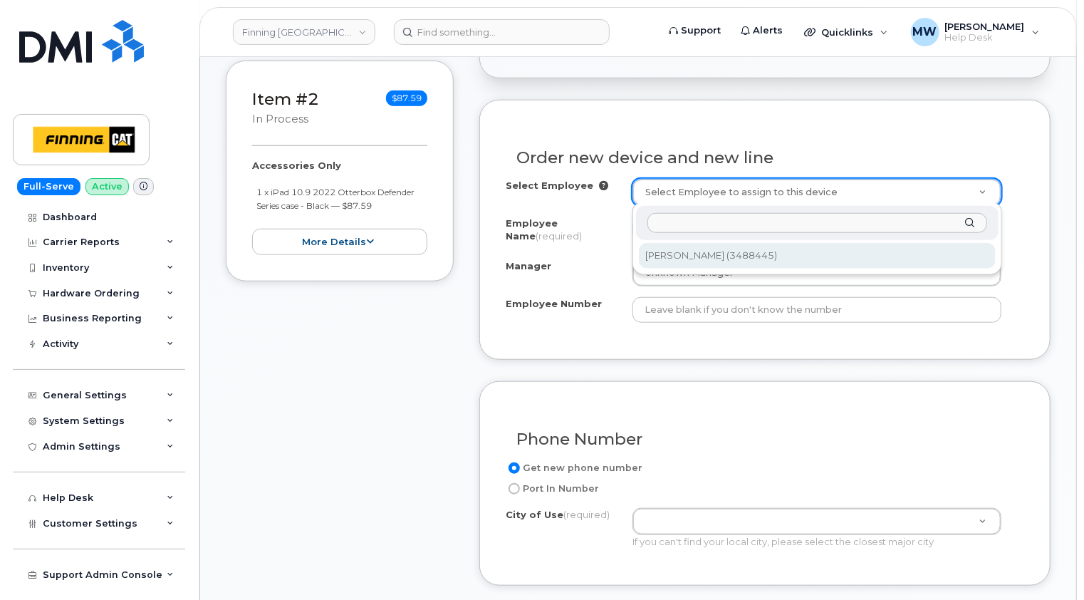
select select "CSMAAAA"
select select "713373"
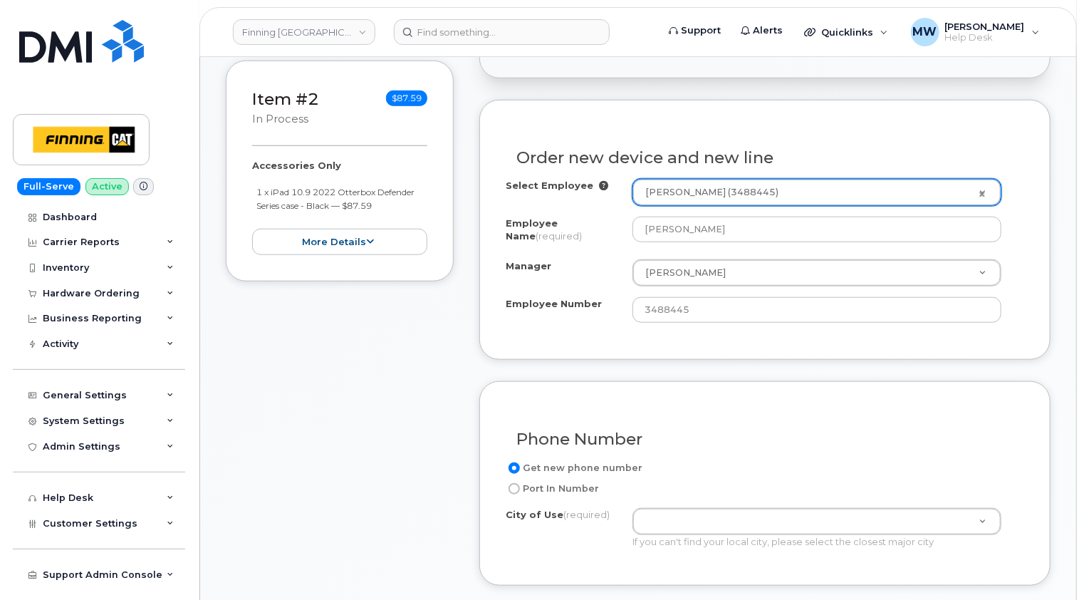
click at [444, 315] on div "Item #1 in process $0.00 New Activation Tablet Apple iPad A16 (Blue) $0.00 - Ou…" at bounding box center [340, 465] width 228 height 1294
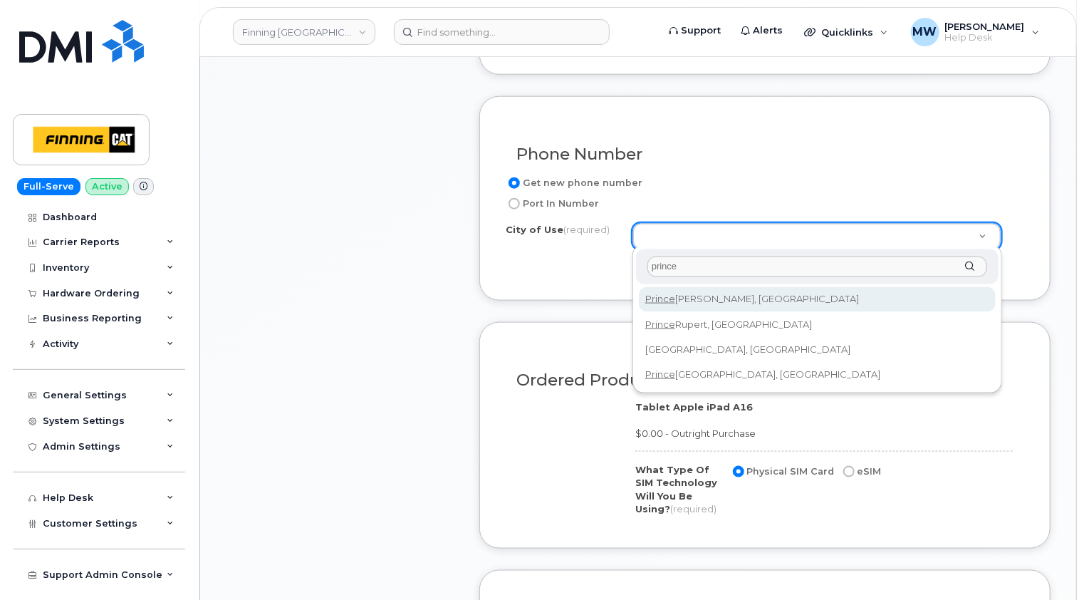
type input "prince"
type input "858"
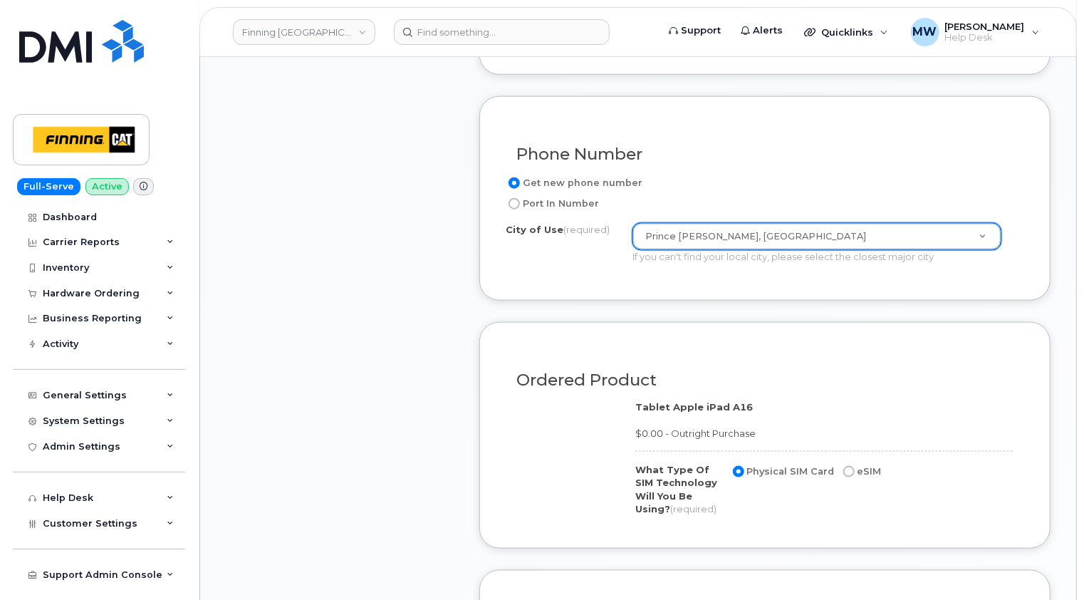
click at [1033, 275] on div "Phone Number Get new phone number Port In Number City of Use (required) Prince …" at bounding box center [764, 198] width 571 height 204
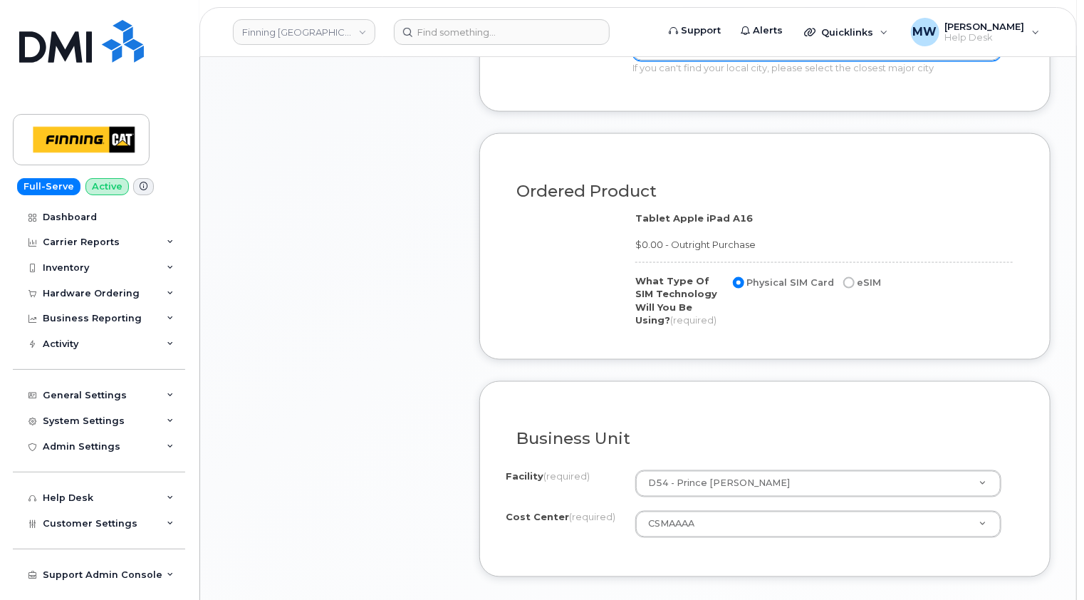
scroll to position [997, 0]
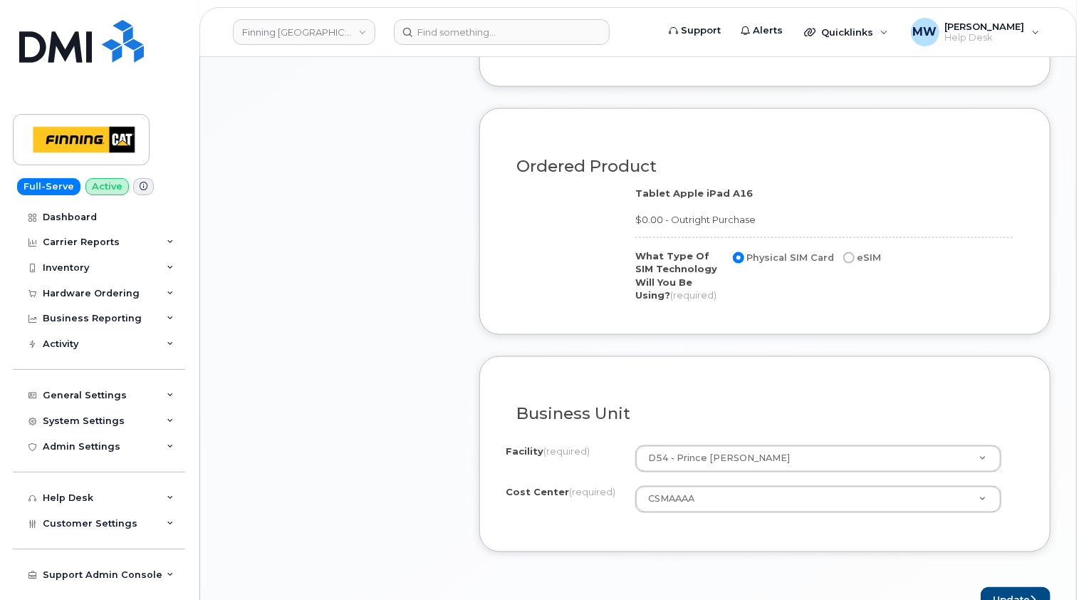
click at [843, 252] on input "eSIM" at bounding box center [848, 257] width 11 height 11
radio input "true"
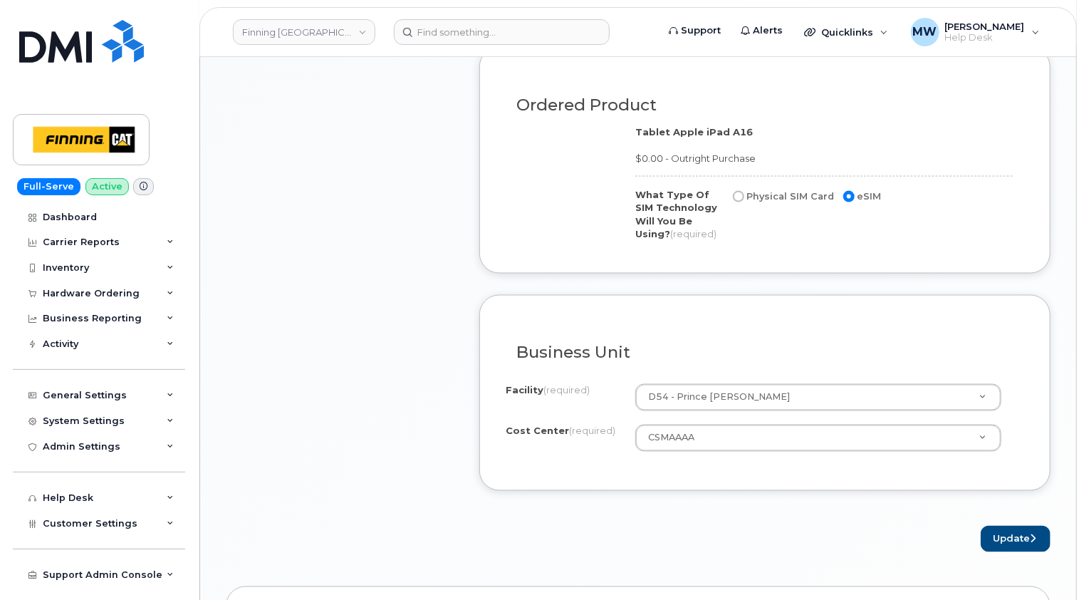
scroll to position [1140, 0]
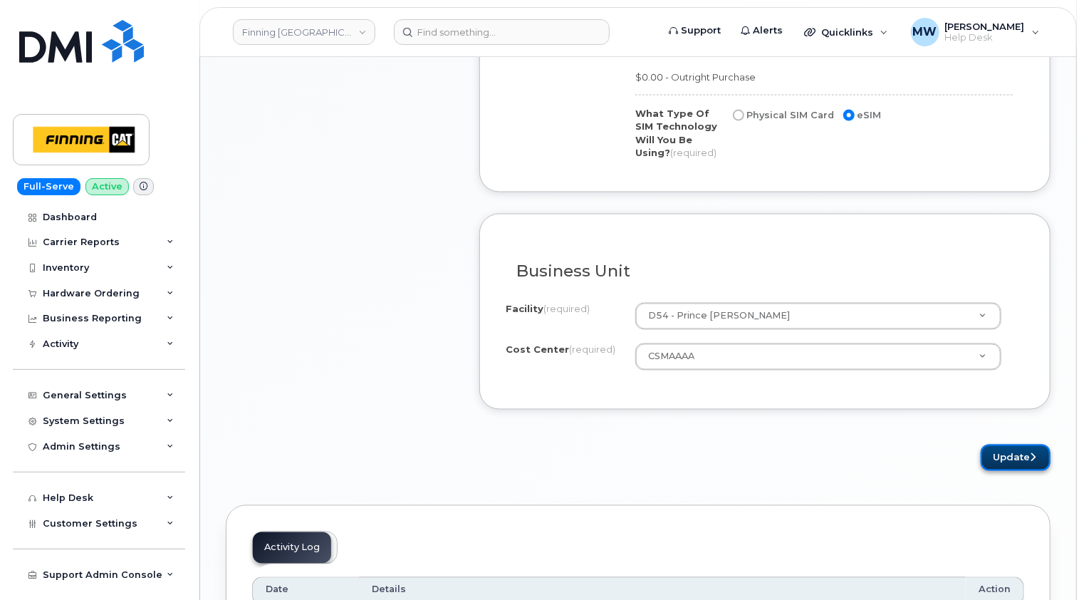
click at [1017, 452] on button "Update" at bounding box center [1016, 457] width 70 height 26
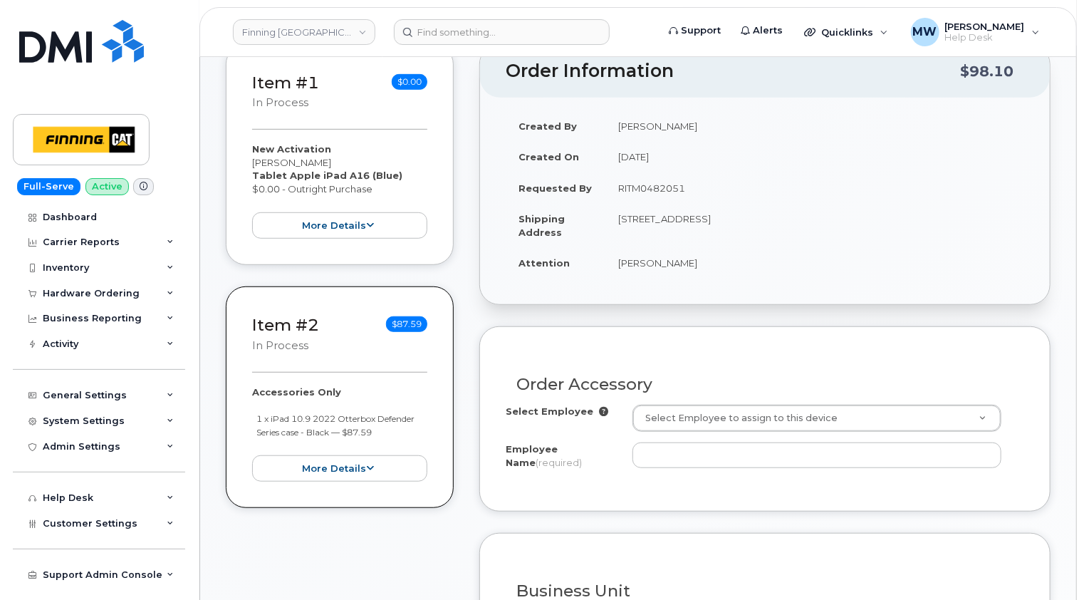
scroll to position [356, 0]
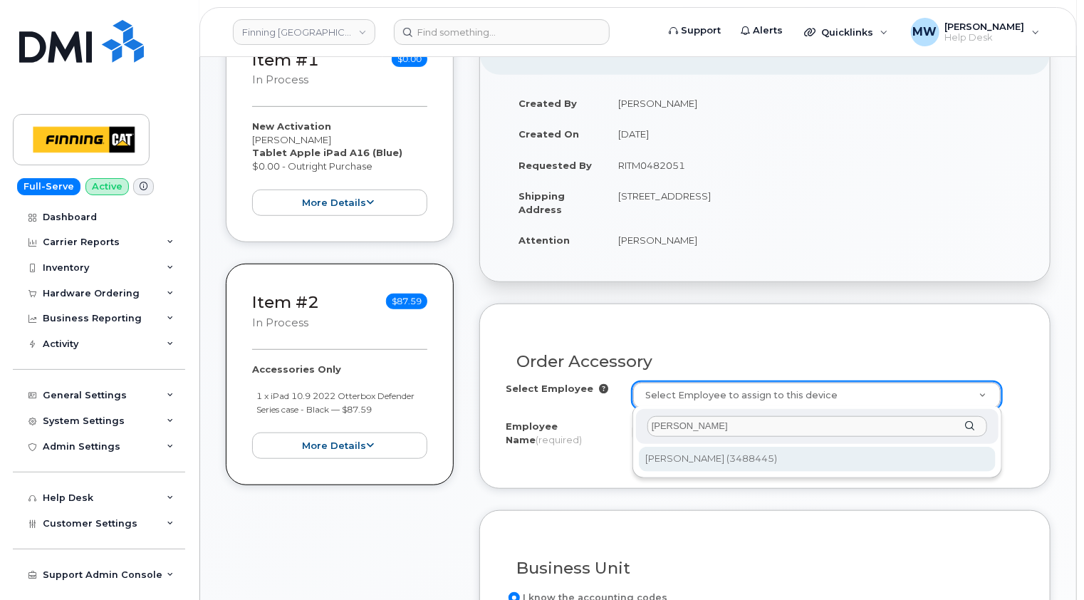
type input "[PERSON_NAME]"
type input "440193"
type input "[PERSON_NAME]"
select select "D54"
select select "CSMAAAA"
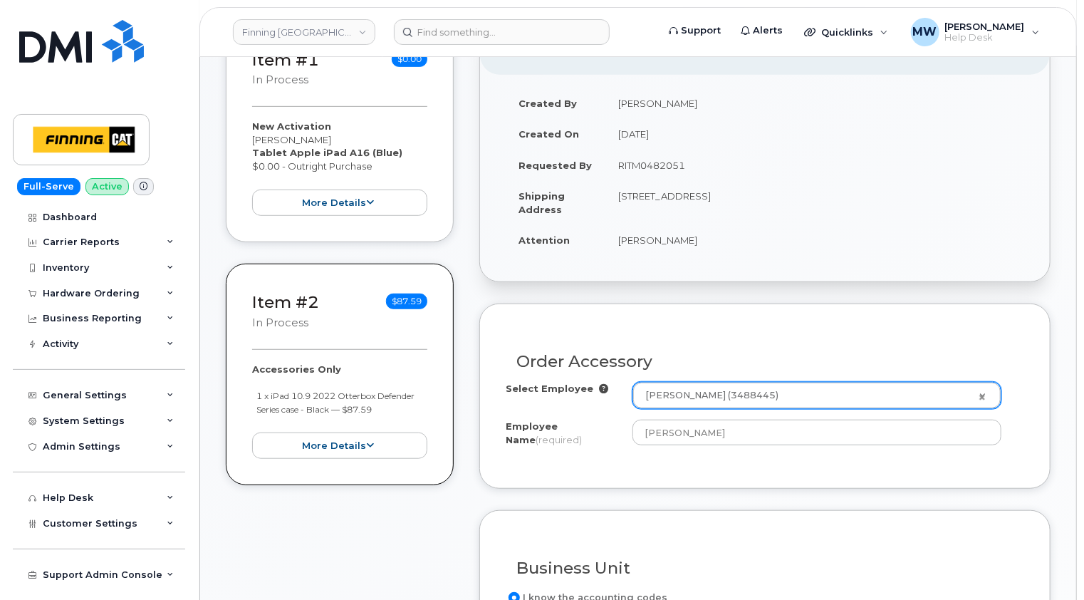
click at [972, 324] on div "Order Accessory Select Employee [PERSON_NAME] (3488445) 440193 Employee Name (r…" at bounding box center [764, 395] width 571 height 185
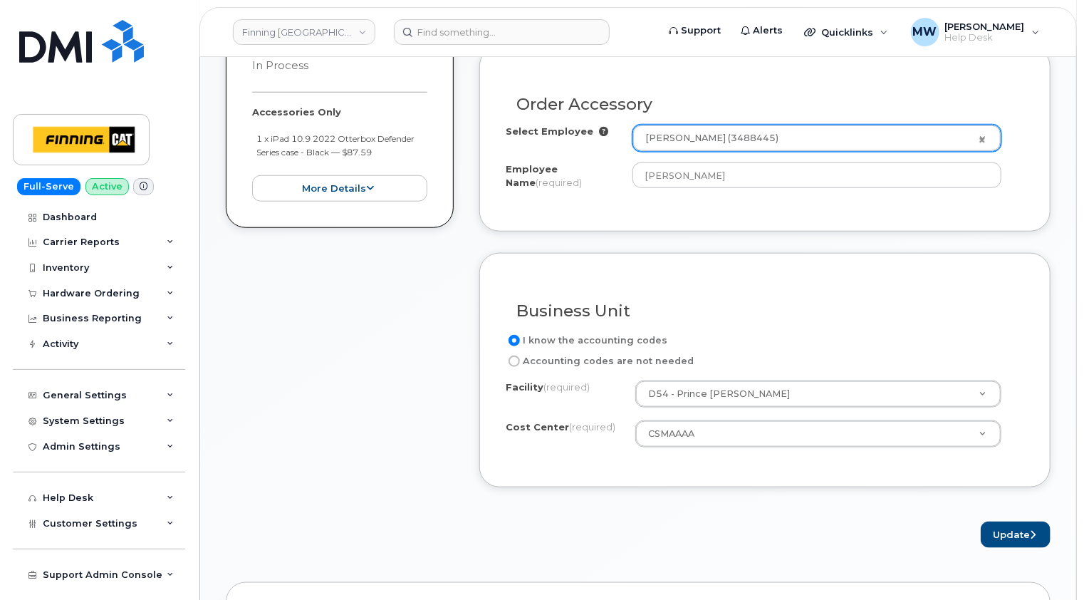
scroll to position [641, 0]
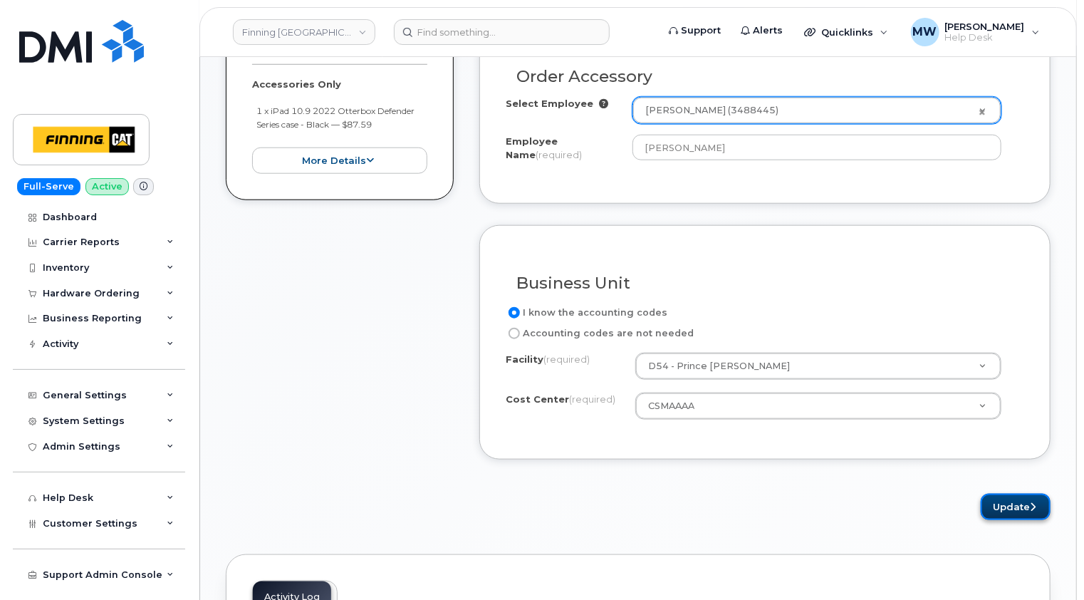
click at [1017, 500] on button "Update" at bounding box center [1016, 507] width 70 height 26
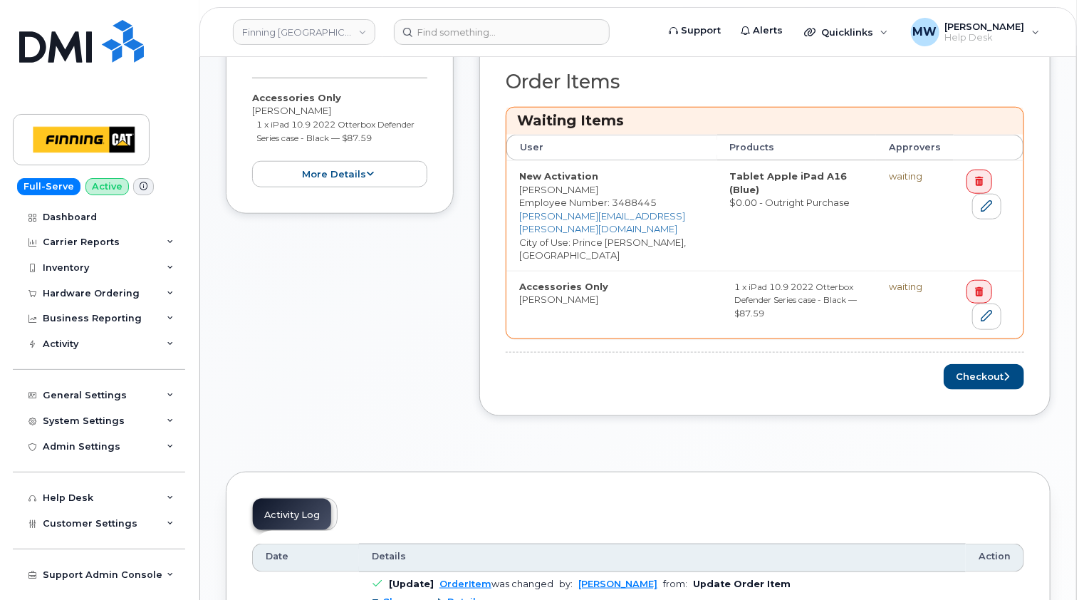
scroll to position [641, 0]
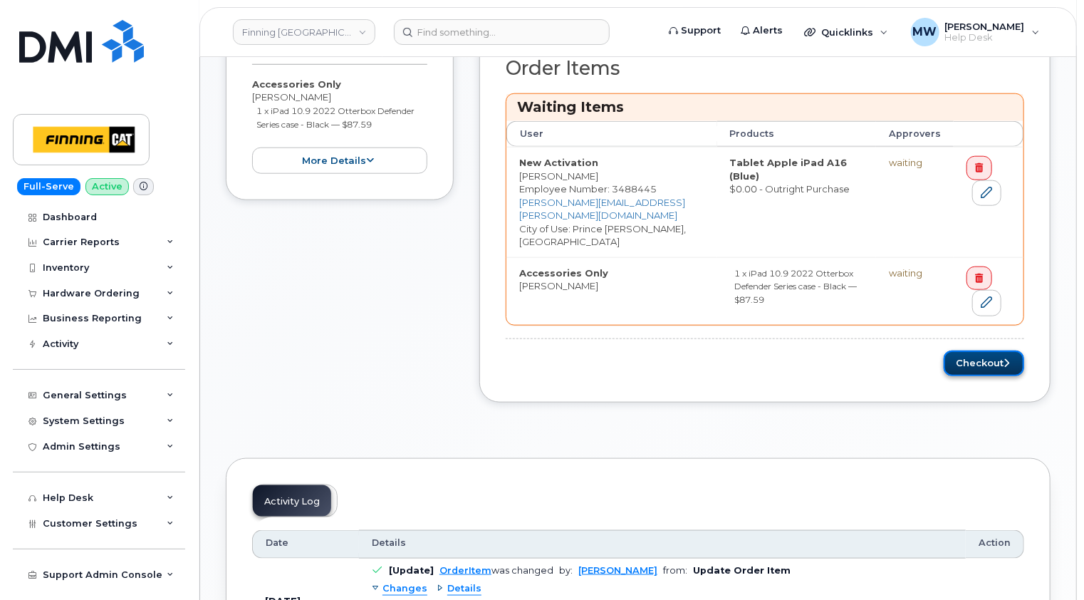
click at [988, 350] on button "Checkout" at bounding box center [984, 363] width 80 height 26
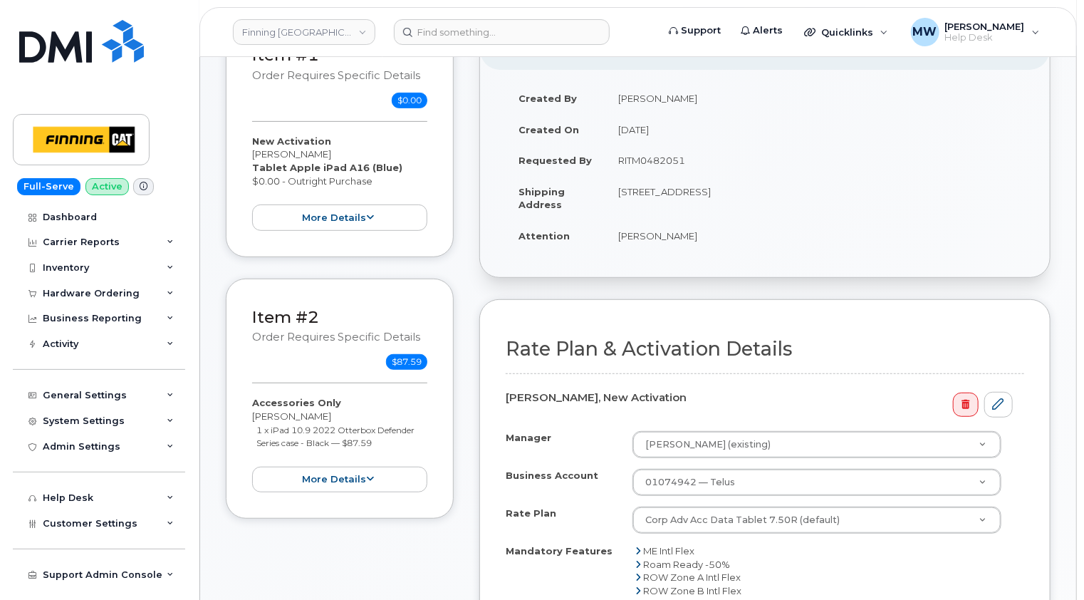
scroll to position [427, 0]
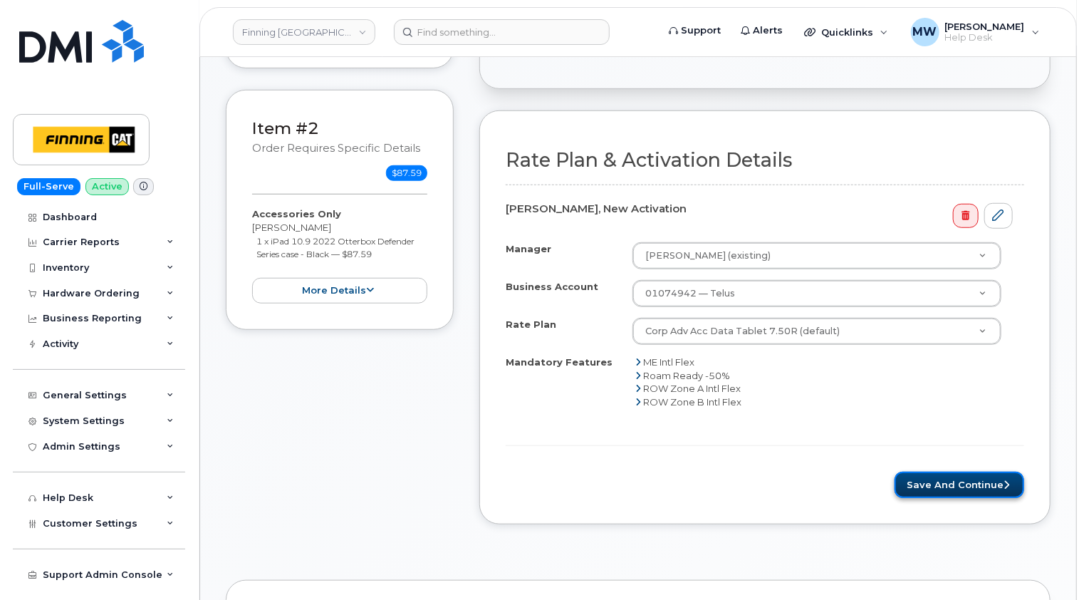
click at [975, 477] on button "Save and Continue" at bounding box center [960, 485] width 130 height 26
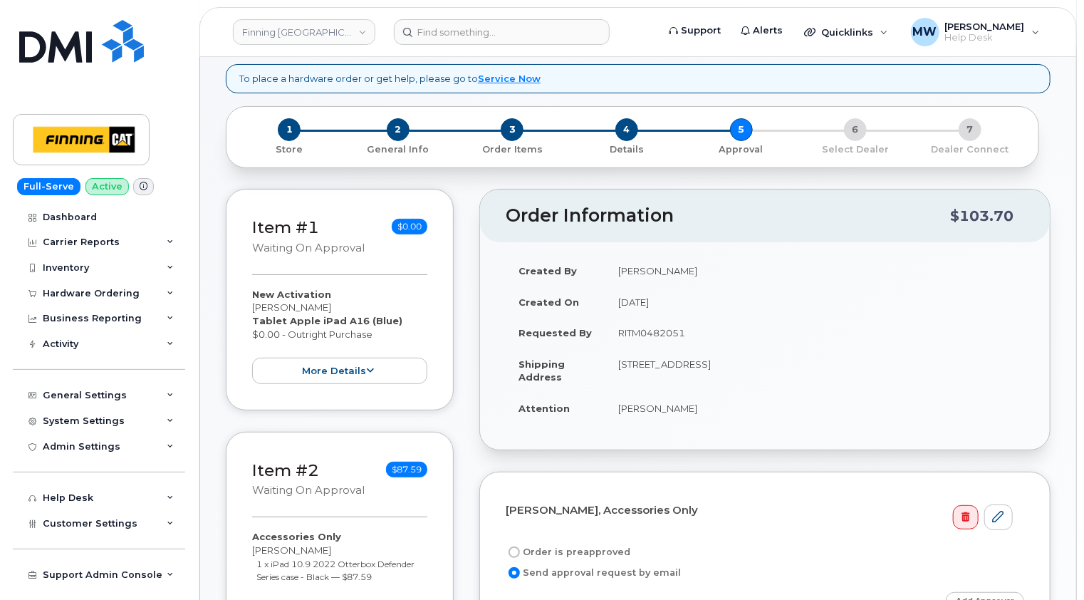
scroll to position [214, 0]
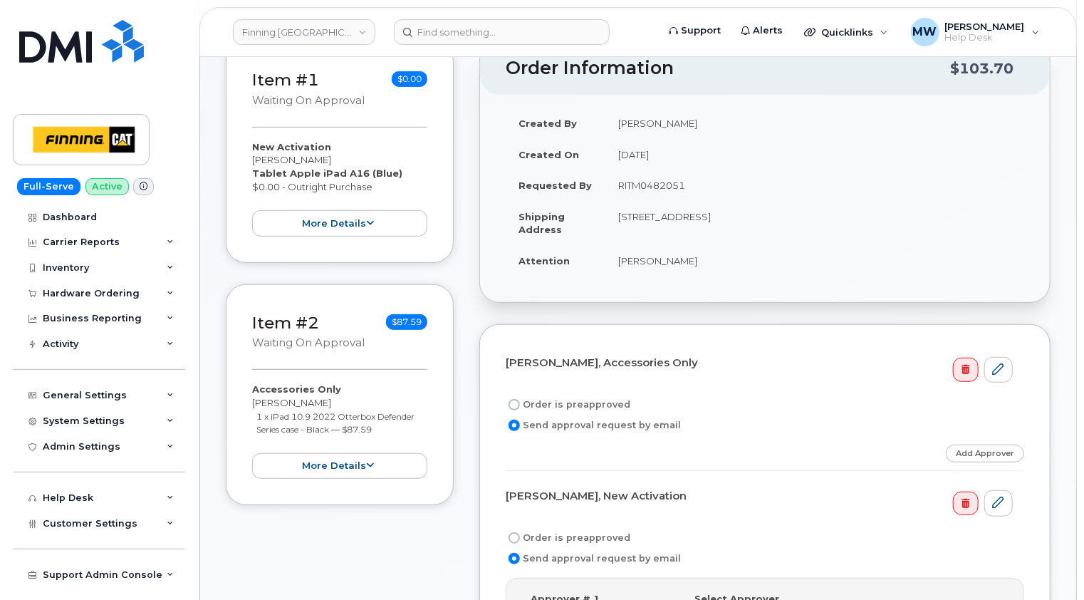
click at [659, 188] on td "RITM0482051" at bounding box center [814, 185] width 419 height 31
click at [659, 187] on td "RITM0482051" at bounding box center [814, 185] width 419 height 31
copy td "RITM0482051"
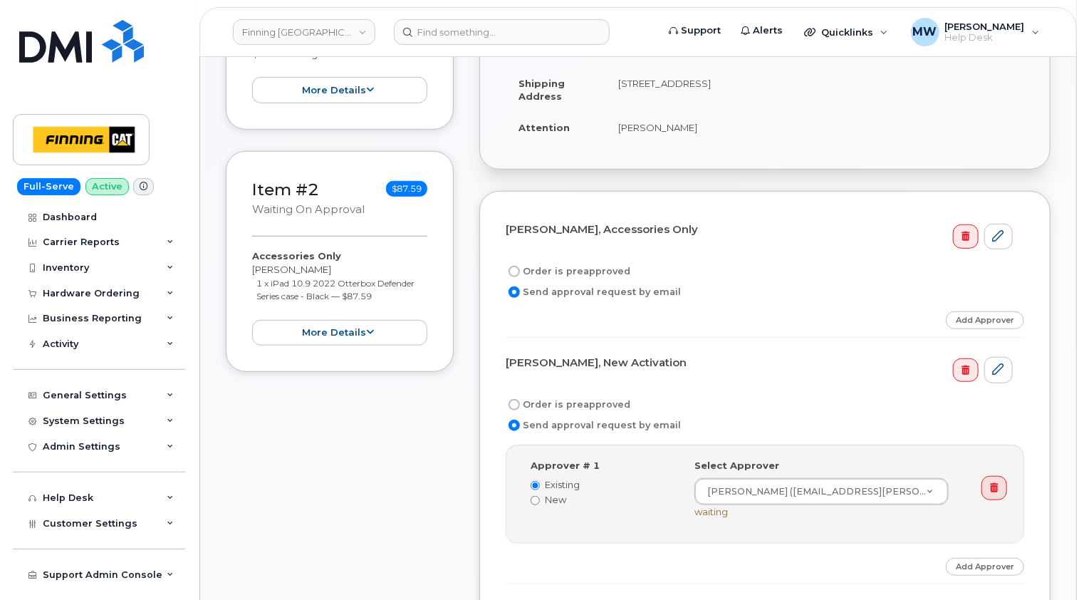
scroll to position [356, 0]
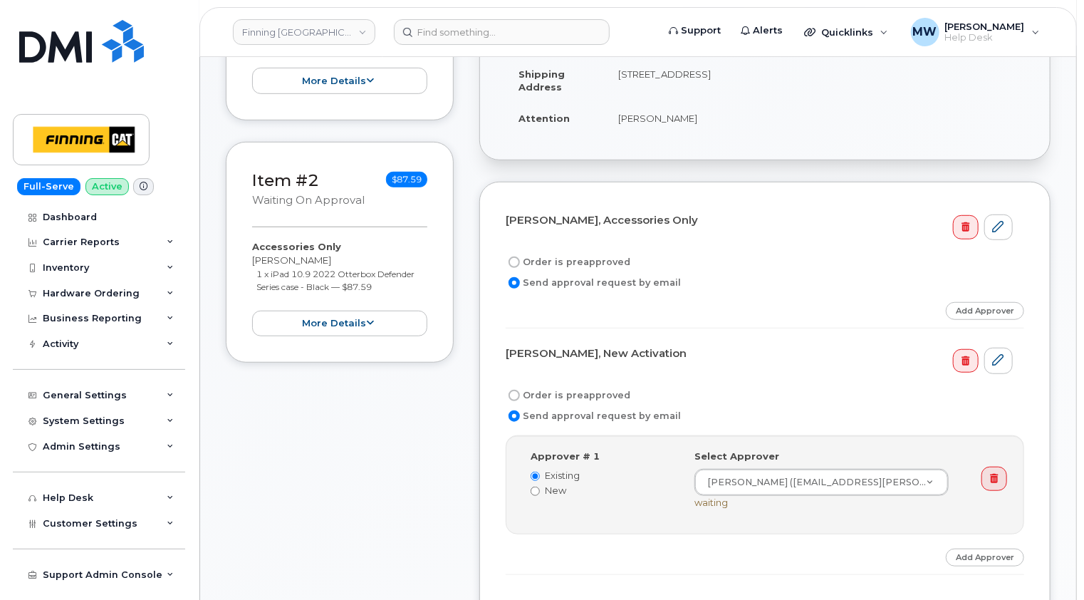
click at [593, 256] on label "Order is preapproved" at bounding box center [568, 262] width 125 height 17
click at [520, 256] on input "Order is preapproved" at bounding box center [514, 261] width 11 height 11
radio input "true"
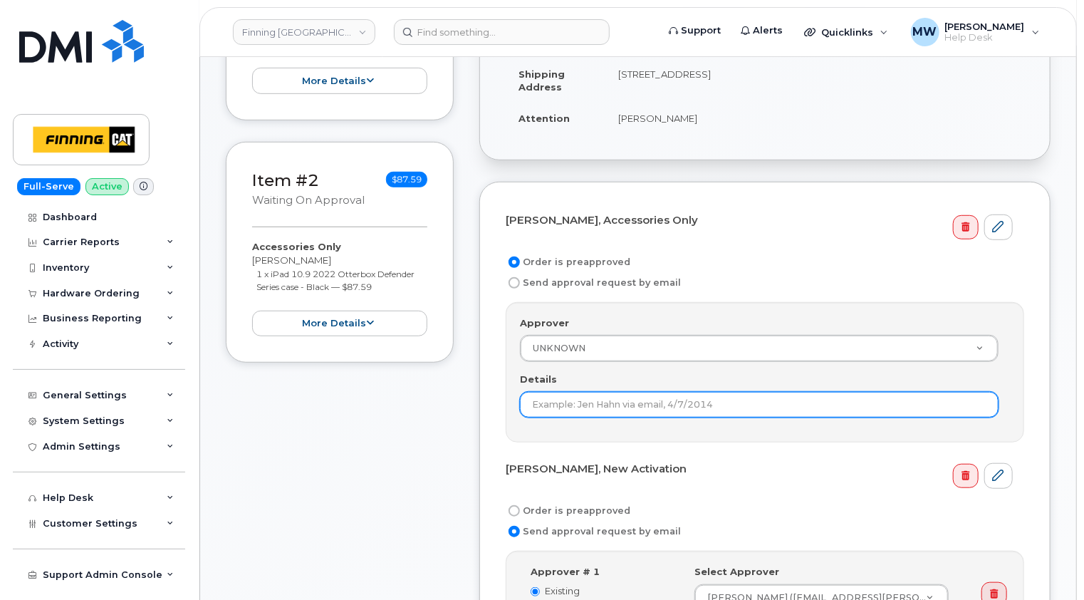
click at [598, 395] on input "Details" at bounding box center [759, 405] width 479 height 26
paste input "RITM0482051"
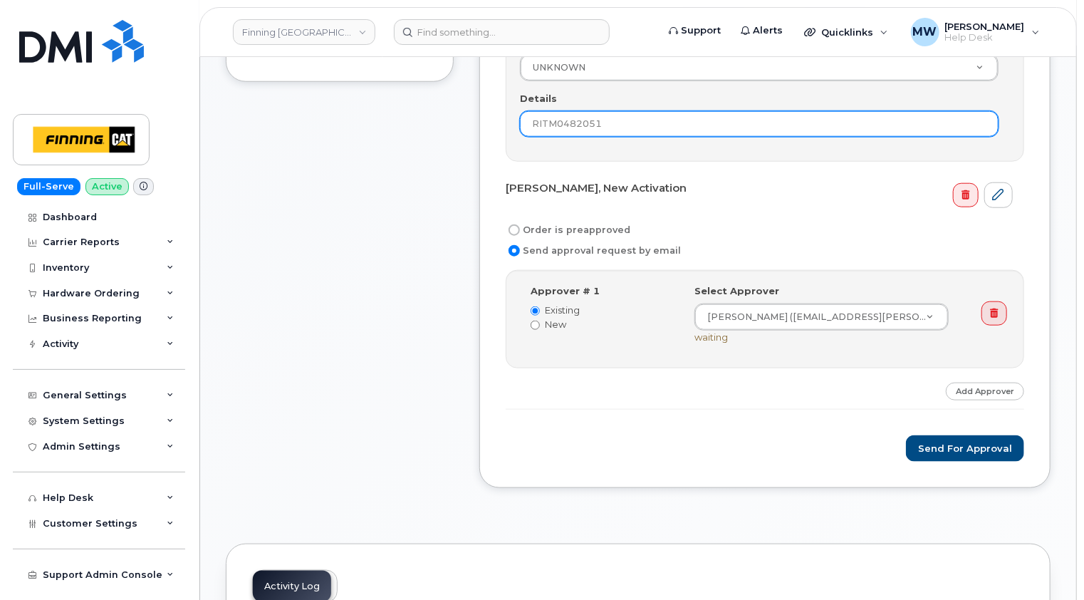
scroll to position [641, 0]
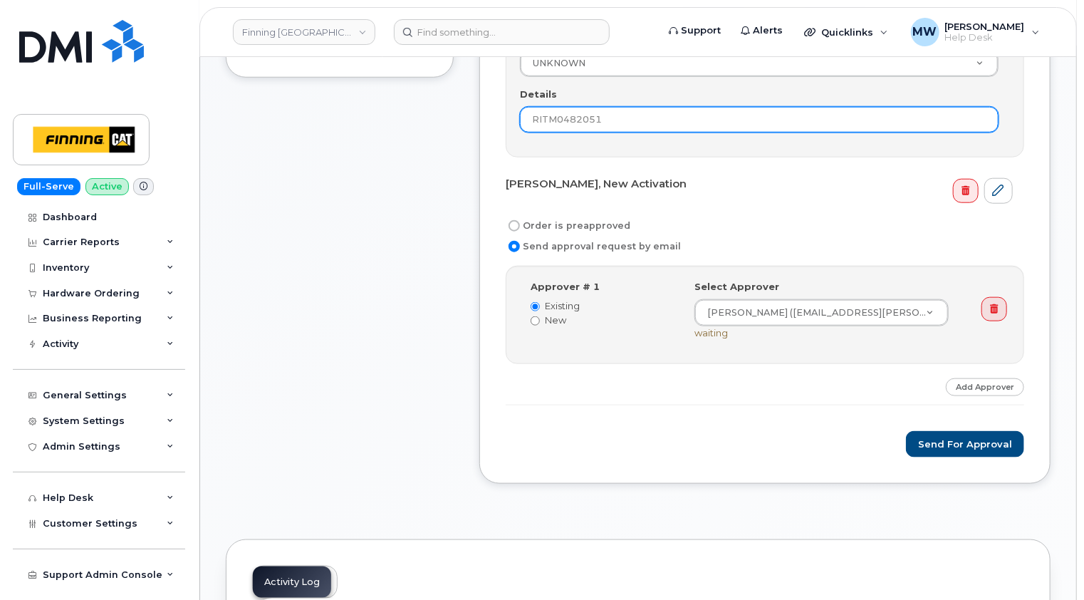
type input "RITM0482051"
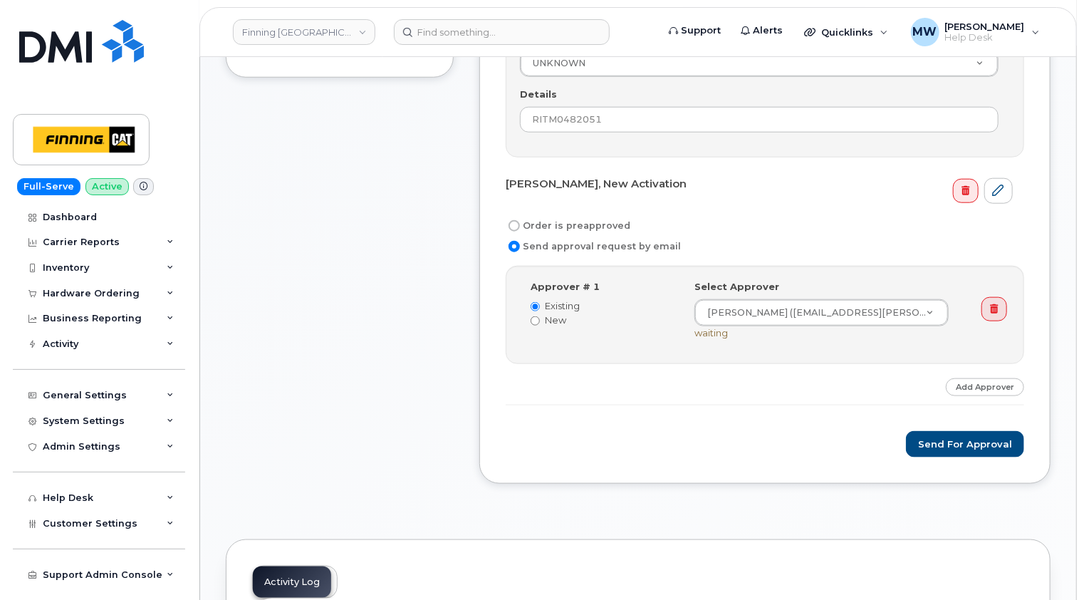
click at [586, 226] on label "Order is preapproved" at bounding box center [568, 225] width 125 height 17
click at [520, 226] on input "Order is preapproved" at bounding box center [514, 225] width 11 height 11
radio input "true"
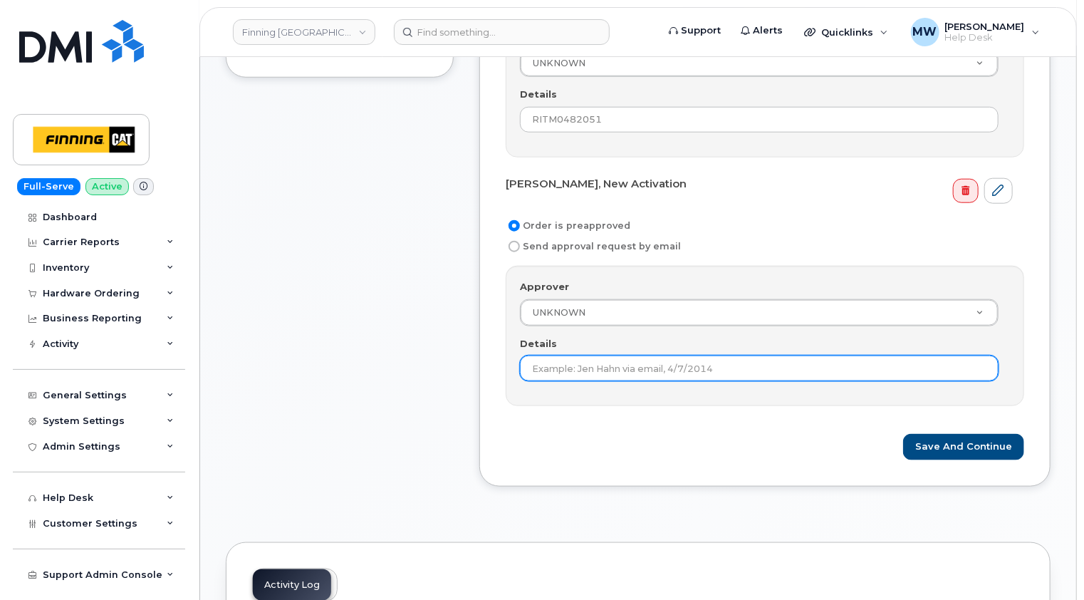
click at [627, 358] on input "Details" at bounding box center [759, 368] width 479 height 26
paste input "RITM0482051"
type input "RITM0482051"
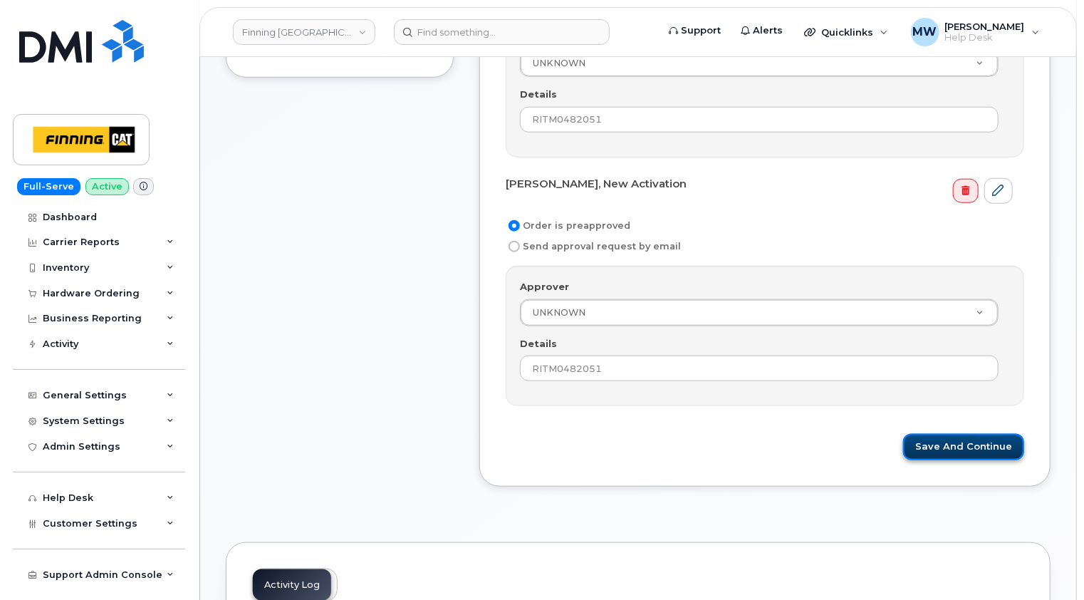
click at [980, 443] on button "Save and Continue" at bounding box center [963, 447] width 121 height 26
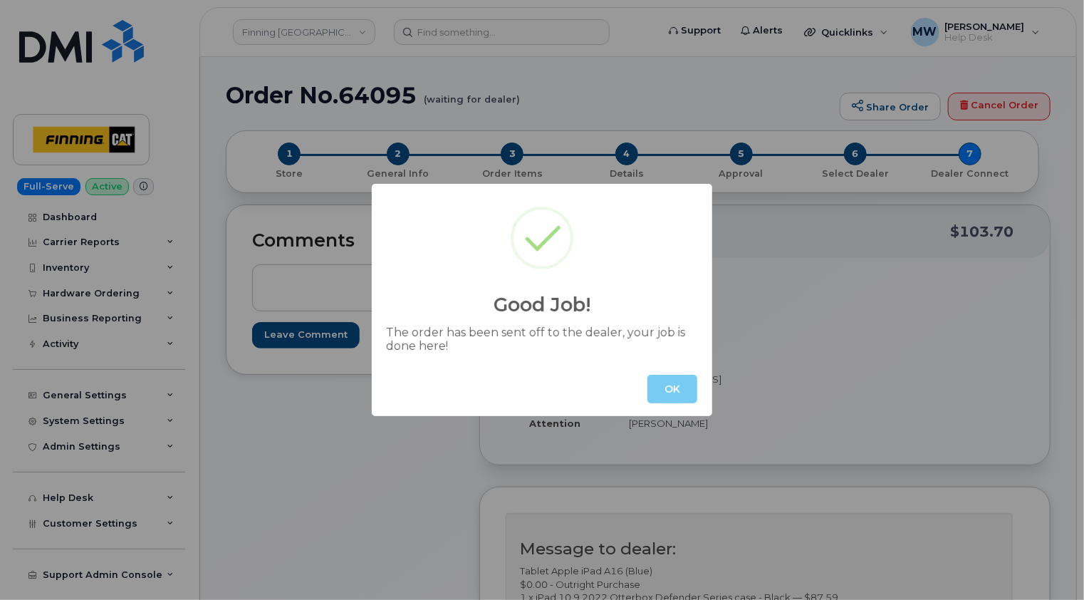
click at [658, 388] on button "OK" at bounding box center [672, 389] width 50 height 28
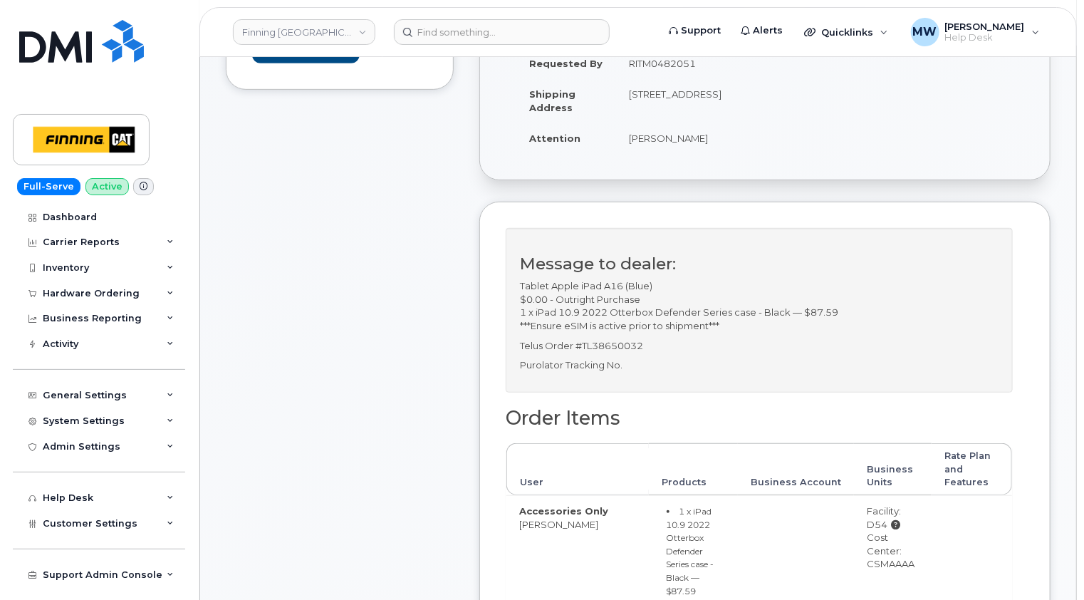
scroll to position [142, 0]
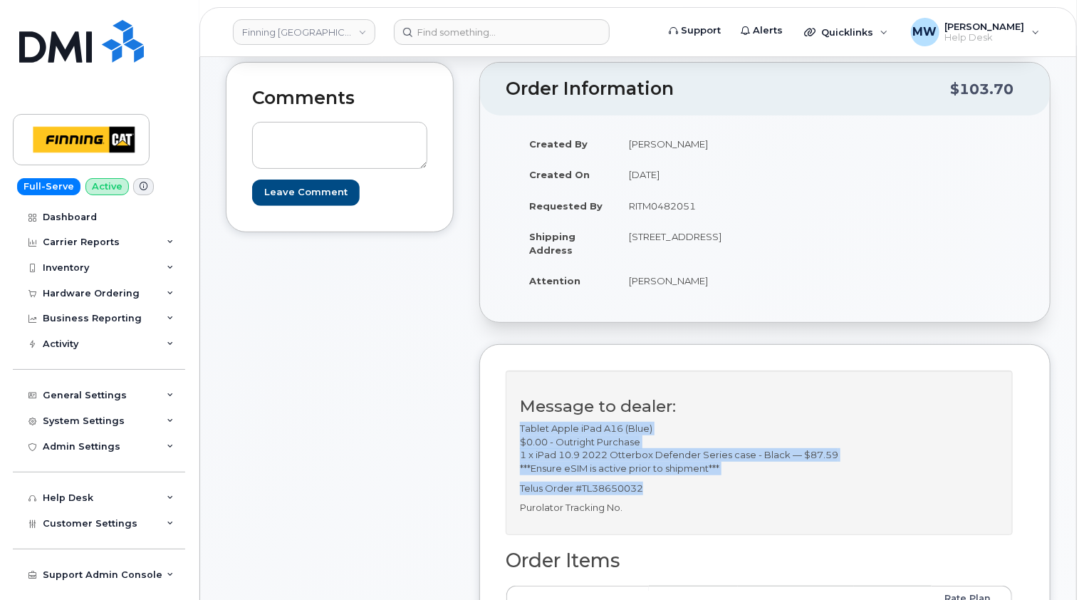
drag, startPoint x: 658, startPoint y: 503, endPoint x: 520, endPoint y: 441, distance: 151.4
click at [520, 441] on div "Message to dealer: Tablet Apple iPad A16 (Blue) $0.00 - Outright Purchase 1 x i…" at bounding box center [759, 452] width 507 height 165
copy div "Tablet Apple iPad A16 (Blue) $0.00 - Outright Purchase 1 x iPad 10.9 2022 Otter…"
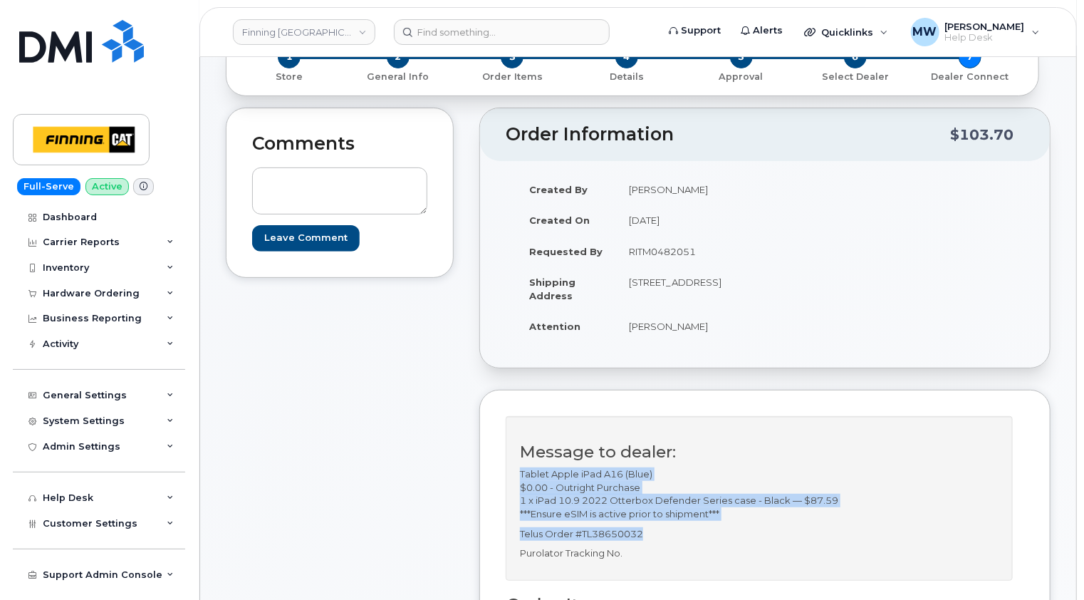
scroll to position [0, 0]
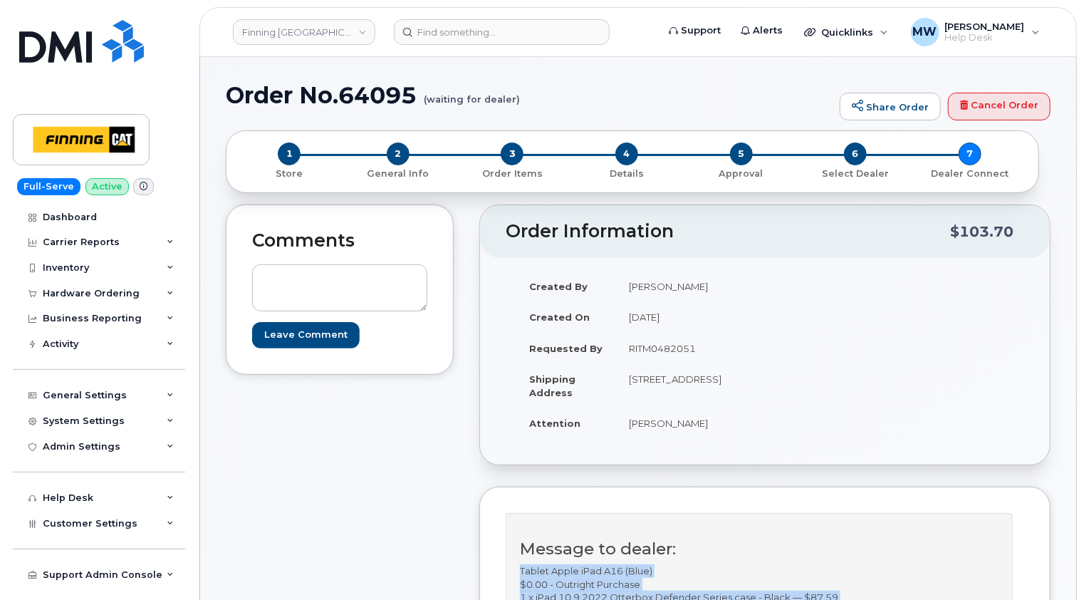
drag, startPoint x: 729, startPoint y: 390, endPoint x: 690, endPoint y: 390, distance: 39.2
click at [690, 390] on td "[STREET_ADDRESS]" at bounding box center [685, 385] width 138 height 44
copy td "V2N 5S3"
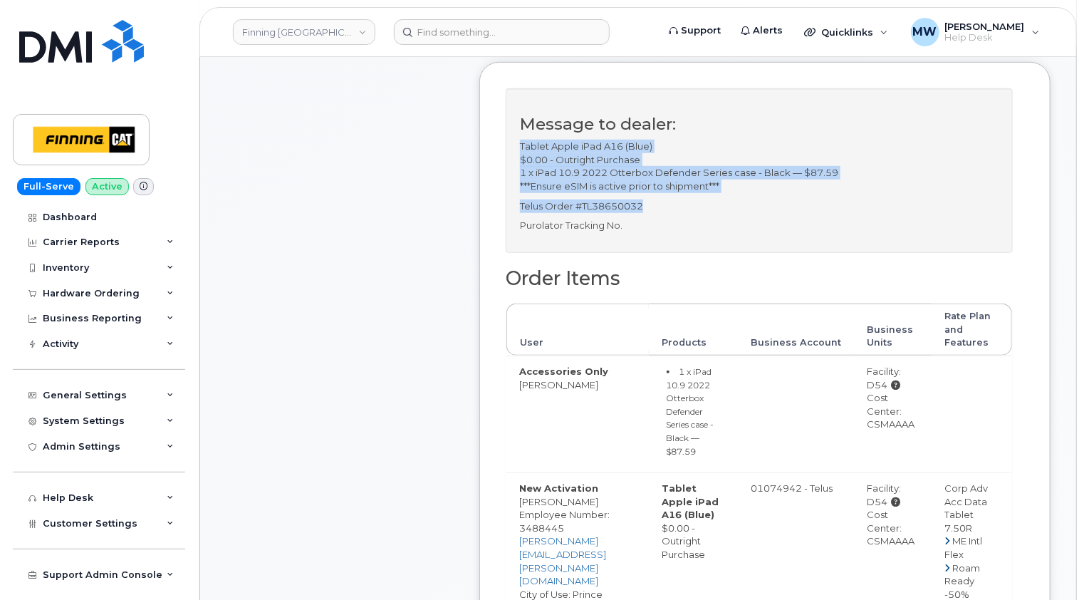
scroll to position [427, 0]
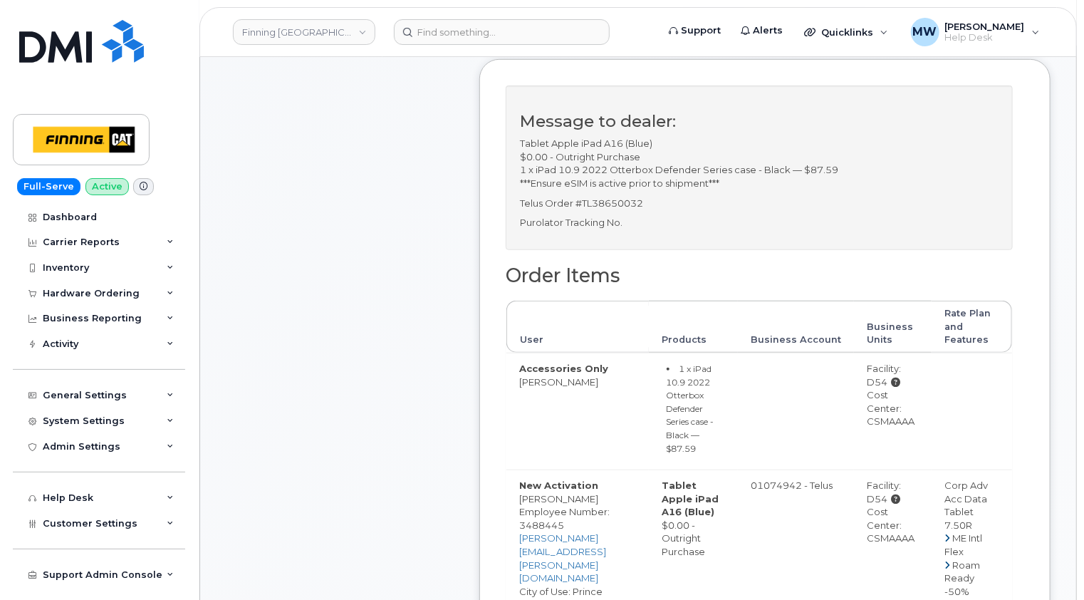
click at [912, 428] on div "Cost Center: CSMAAAA" at bounding box center [893, 408] width 52 height 40
copy div "CSMAAAA"
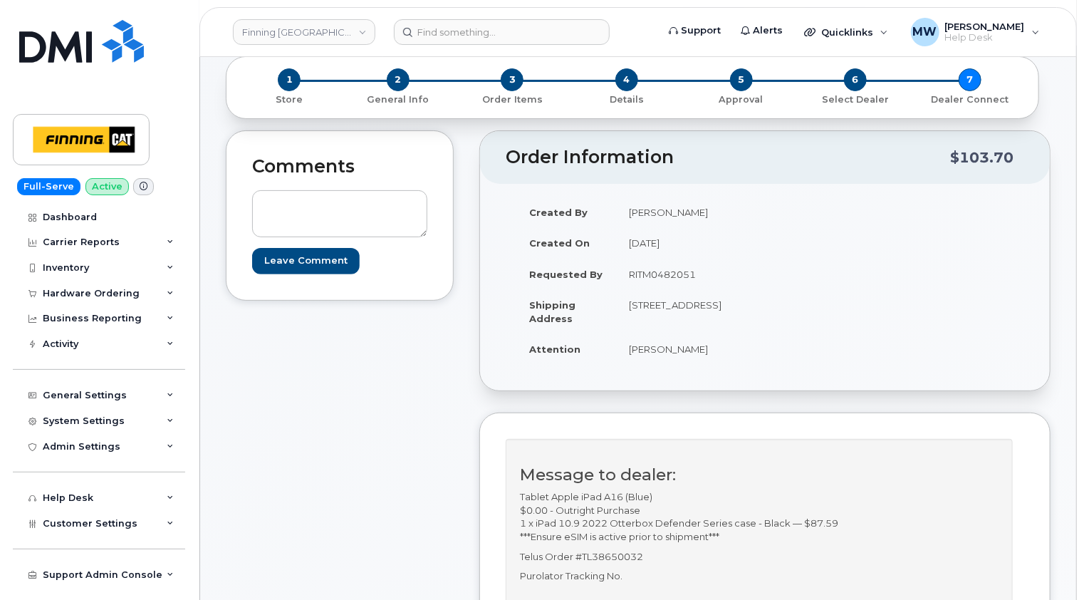
scroll to position [0, 0]
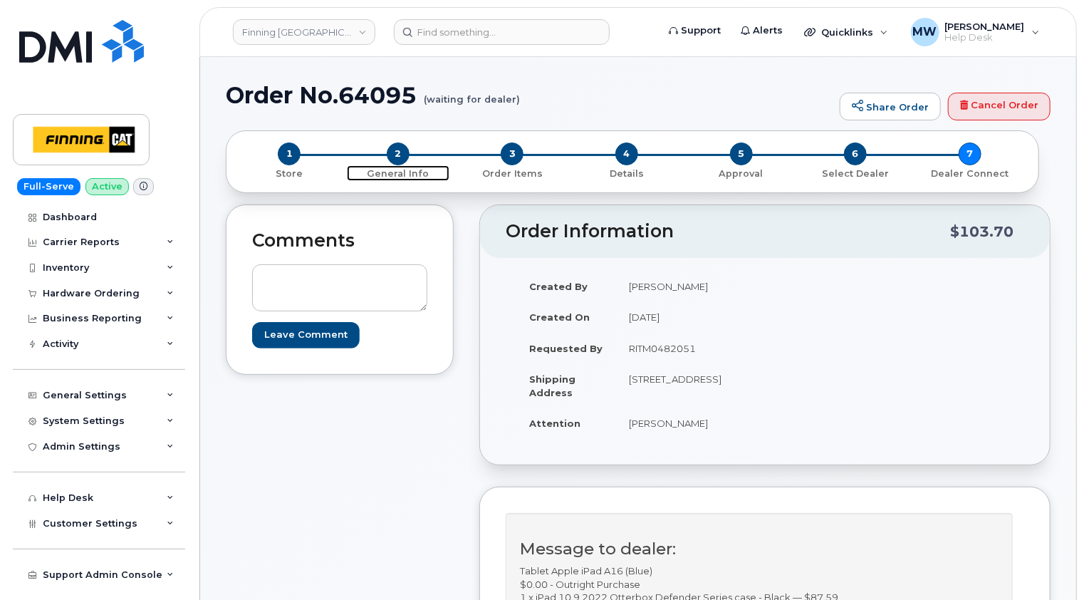
click at [396, 155] on span "2" at bounding box center [398, 153] width 23 height 23
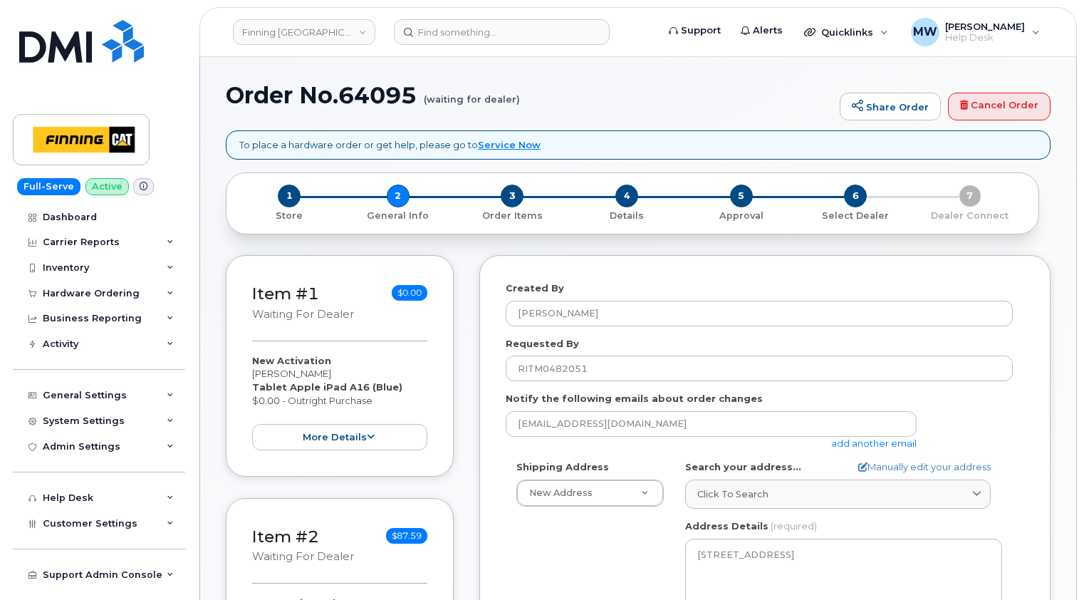
select select
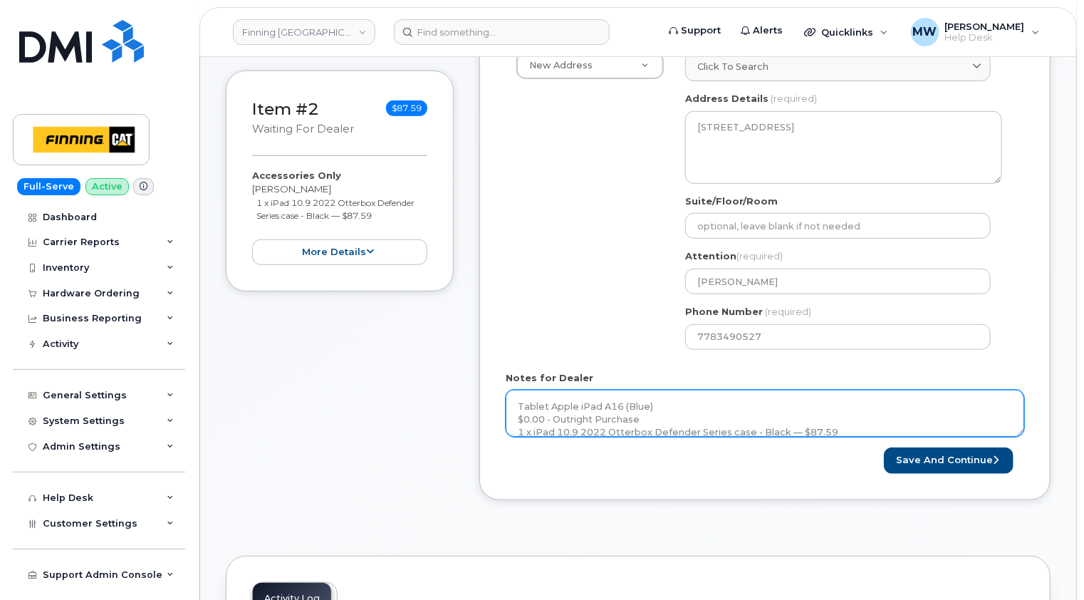
scroll to position [71, 0]
click at [755, 416] on textarea "Tablet Apple iPad A16 (Blue) $0.00 - Outright Purchase 1 x iPad 10.9 2022 Otter…" at bounding box center [765, 413] width 519 height 47
click at [744, 422] on textarea "Tablet Apple iPad A16 (Blue) $0.00 - Outright Purchase 1 x iPad 10.9 2022 Otter…" at bounding box center [765, 413] width 519 height 47
paste textarea "335633770516"
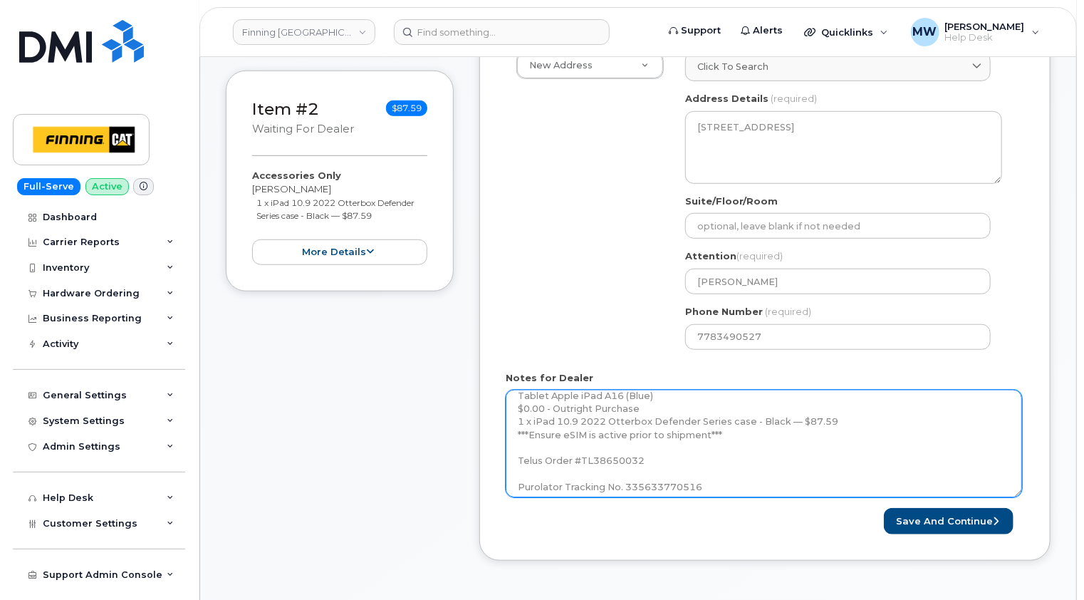
scroll to position [0, 0]
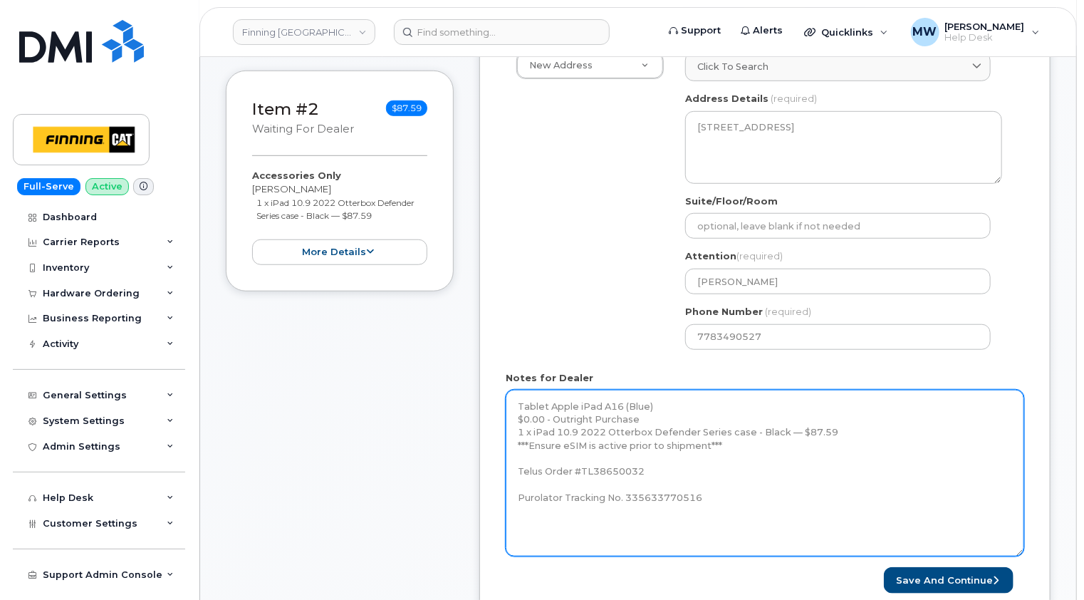
drag, startPoint x: 1022, startPoint y: 430, endPoint x: 1021, endPoint y: 551, distance: 121.1
click at [1021, 551] on textarea "Tablet Apple iPad A16 (Blue) $0.00 - Outright Purchase 1 x iPad 10.9 2022 Otter…" at bounding box center [765, 473] width 519 height 167
type textarea "Tablet Apple iPad A16 (Blue) $0.00 - Outright Purchase 1 x iPad 10.9 2022 Otter…"
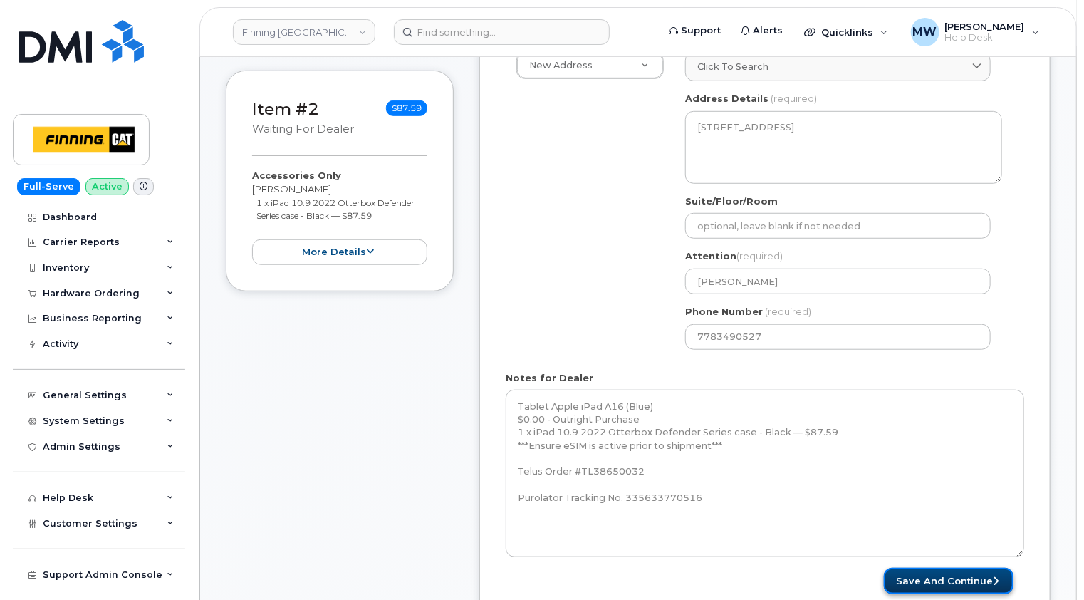
click at [962, 576] on button "Save and Continue" at bounding box center [949, 581] width 130 height 26
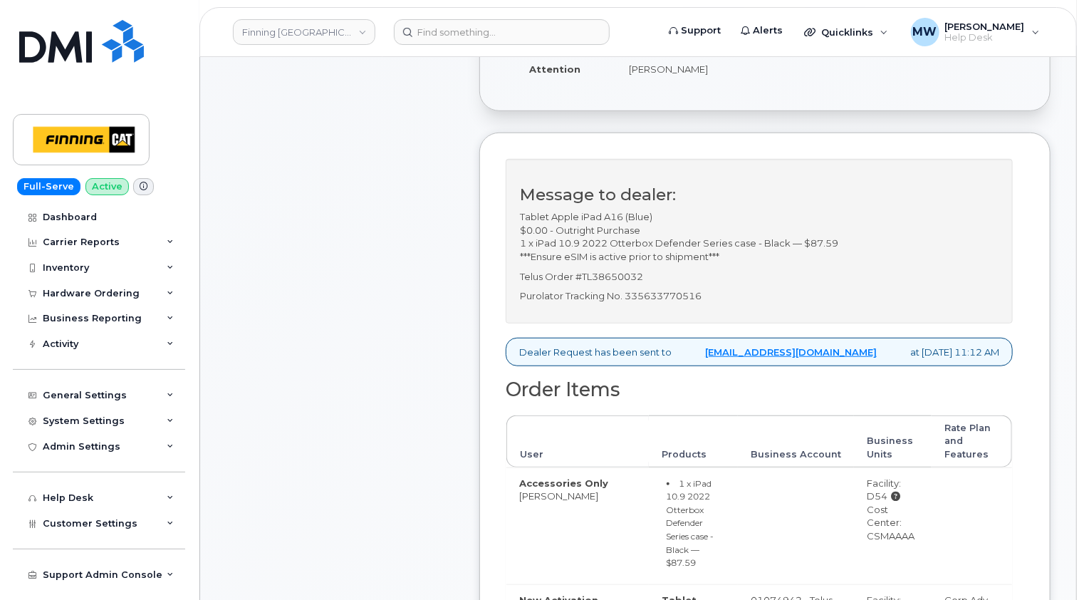
scroll to position [356, 0]
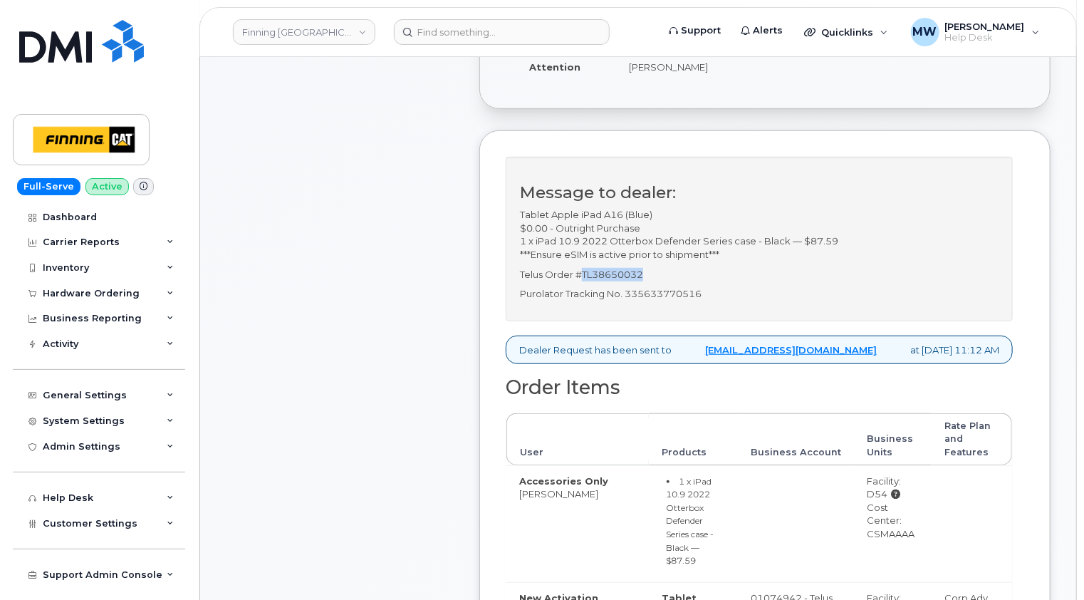
drag, startPoint x: 644, startPoint y: 286, endPoint x: 583, endPoint y: 284, distance: 60.6
click at [583, 281] on p "Telus Order #TL38650032" at bounding box center [759, 275] width 479 height 14
copy p "TL38650032"
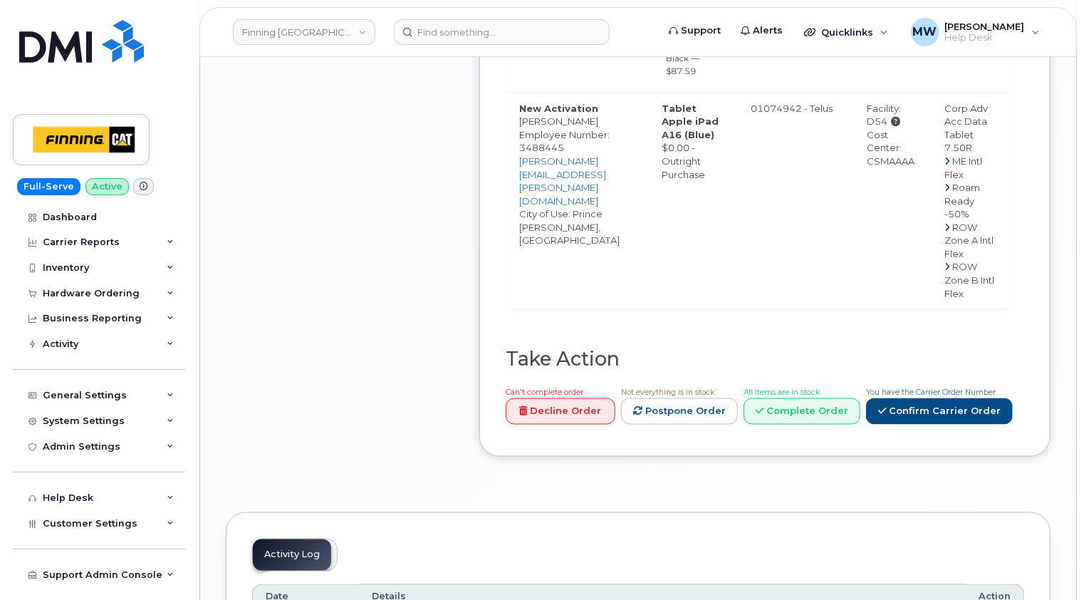
scroll to position [855, 0]
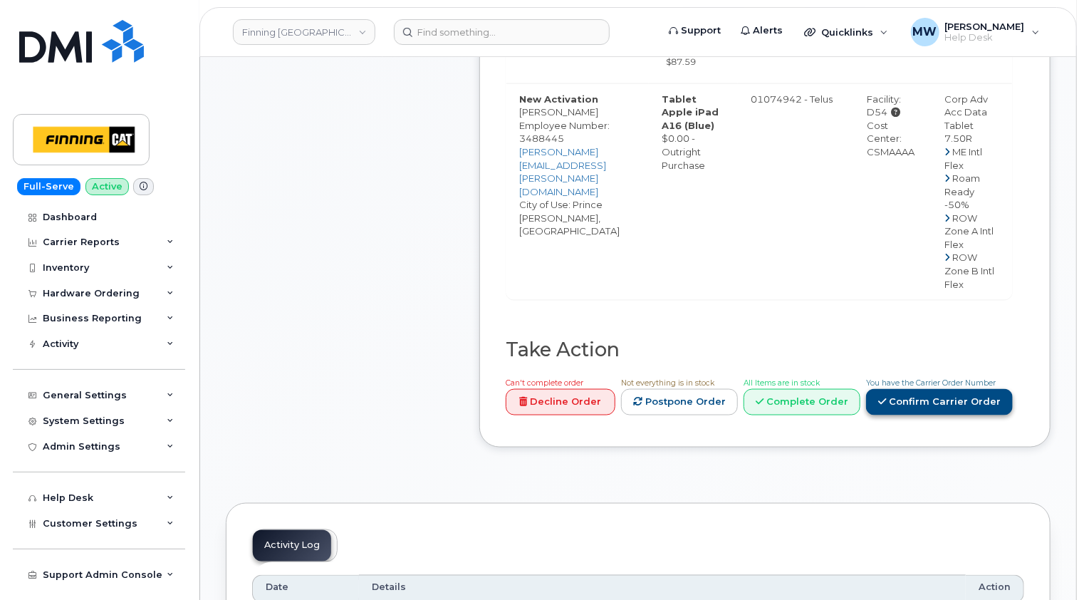
click at [966, 415] on link "Confirm Carrier Order" at bounding box center [939, 402] width 147 height 26
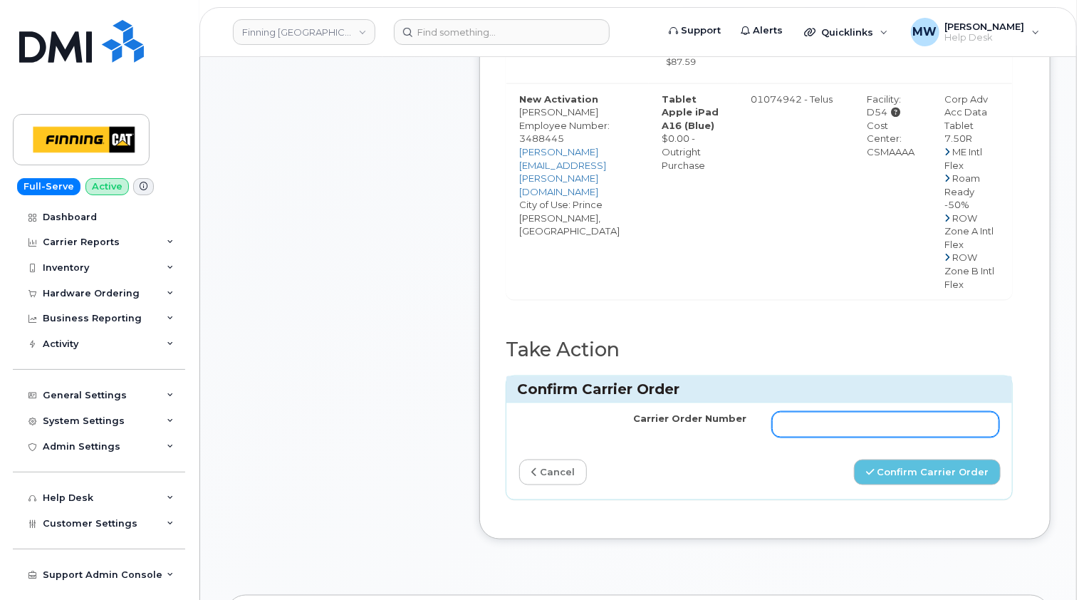
click at [804, 437] on input "Carrier Order Number" at bounding box center [885, 425] width 227 height 26
paste input "TL38650032"
type input "TL38650032"
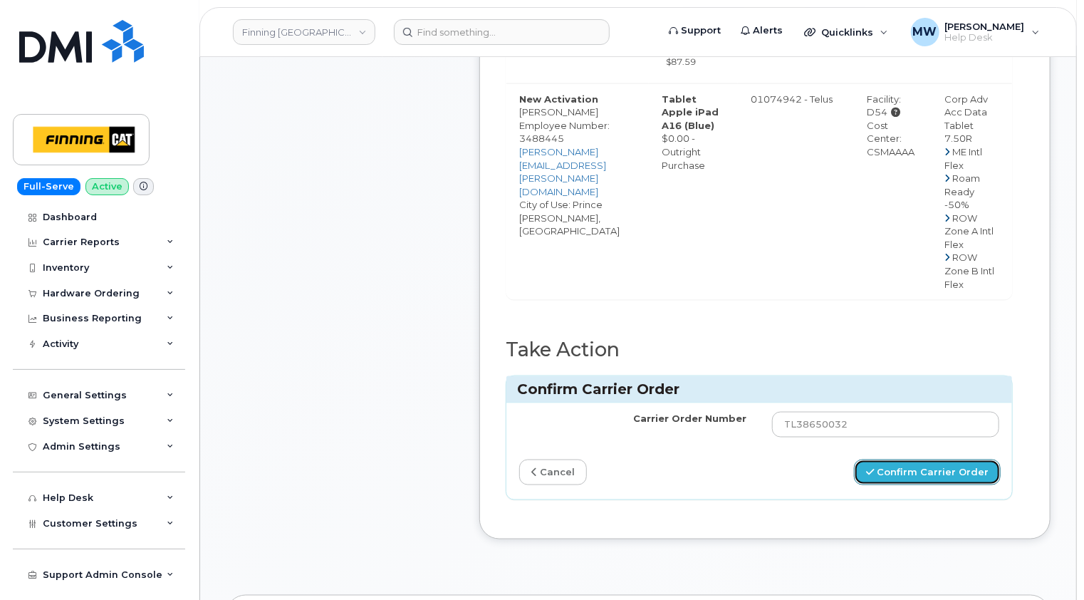
drag, startPoint x: 935, startPoint y: 509, endPoint x: 826, endPoint y: 480, distance: 112.0
click at [935, 486] on button "Confirm Carrier Order" at bounding box center [927, 472] width 147 height 26
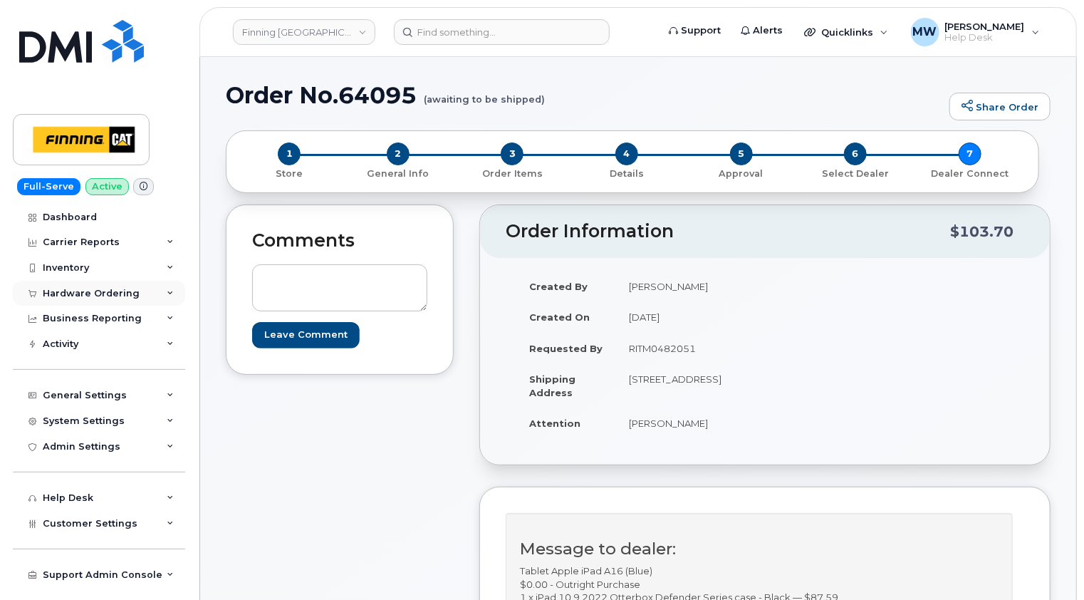
click at [105, 298] on div "Hardware Ordering" at bounding box center [99, 294] width 172 height 26
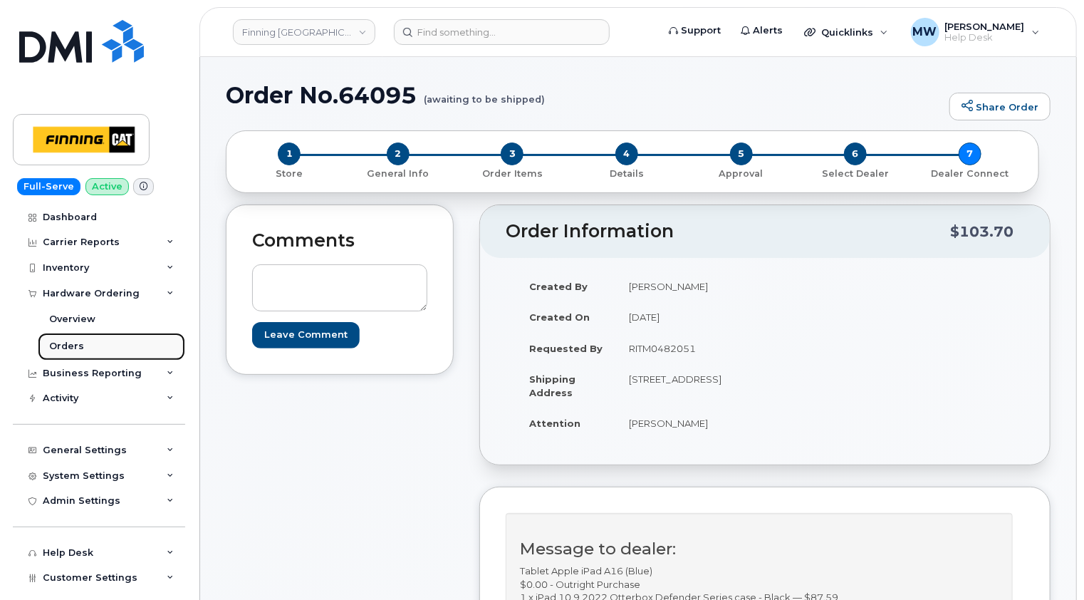
click at [79, 345] on div "Orders" at bounding box center [66, 346] width 35 height 13
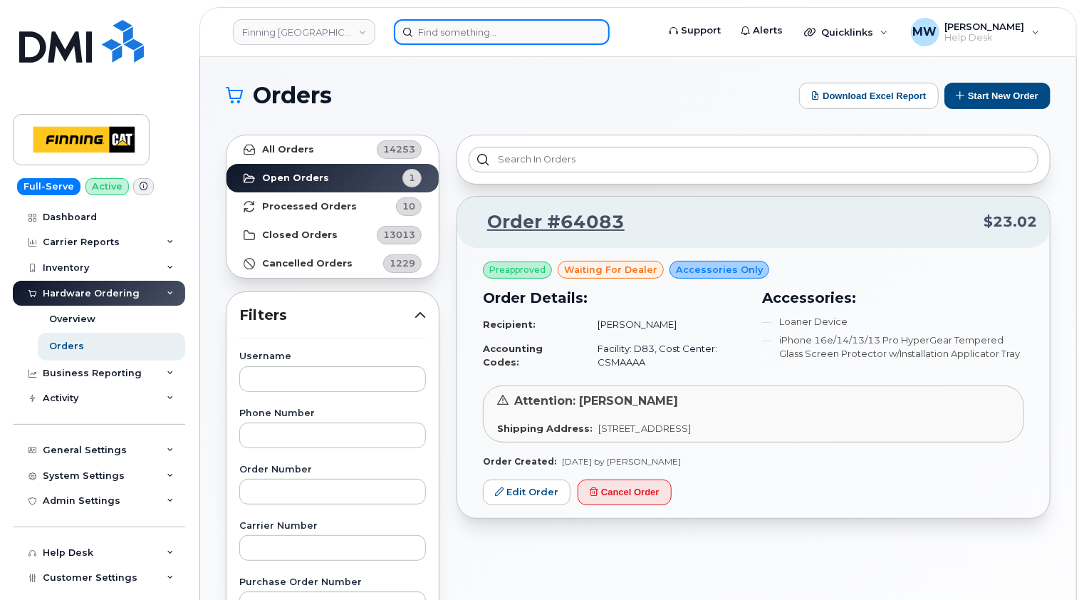
click at [480, 35] on input at bounding box center [502, 32] width 216 height 26
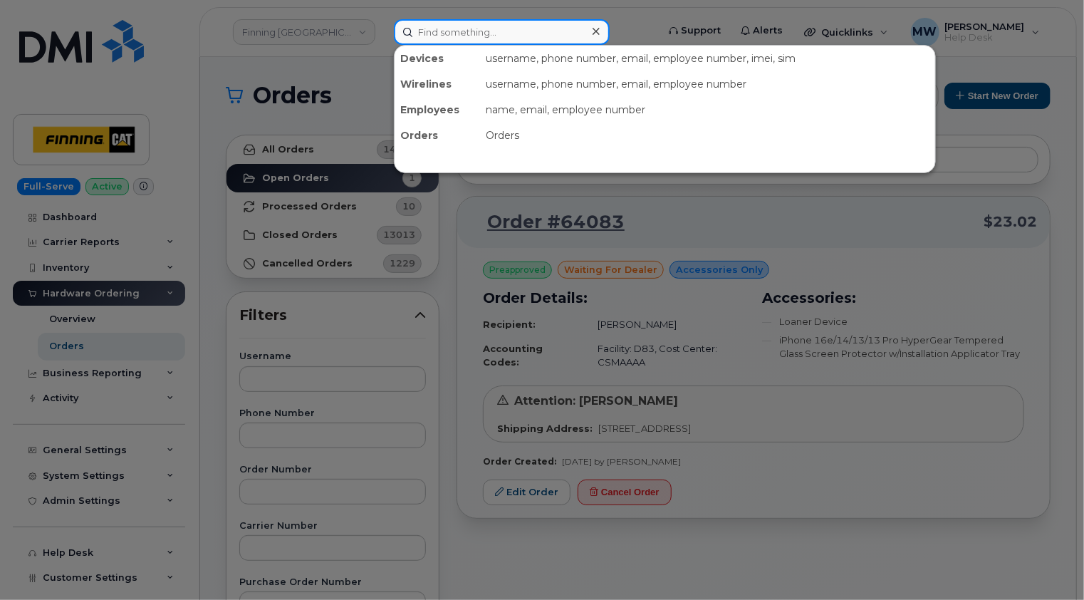
paste input "(587) 644-5299"
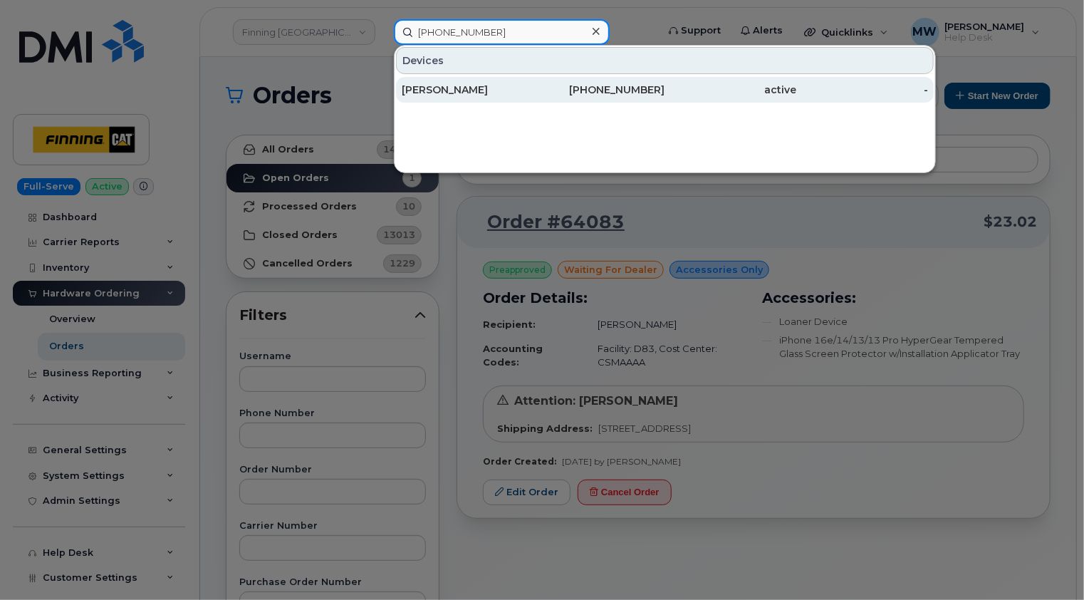
type input "(587) 644-5299"
click at [482, 90] on div "[PERSON_NAME]" at bounding box center [468, 90] width 132 height 14
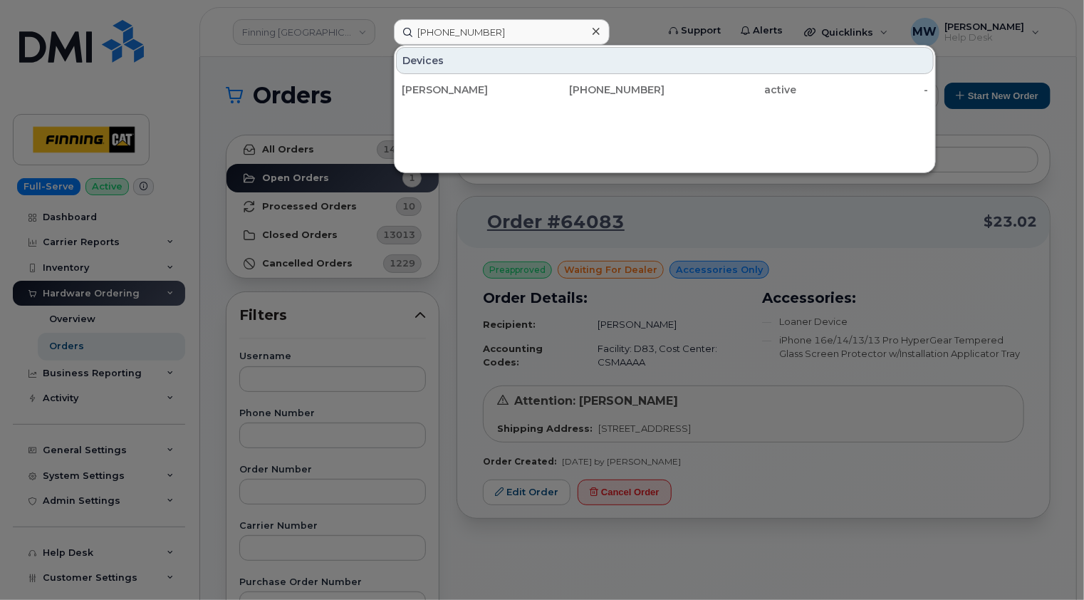
click at [600, 29] on div at bounding box center [596, 31] width 21 height 21
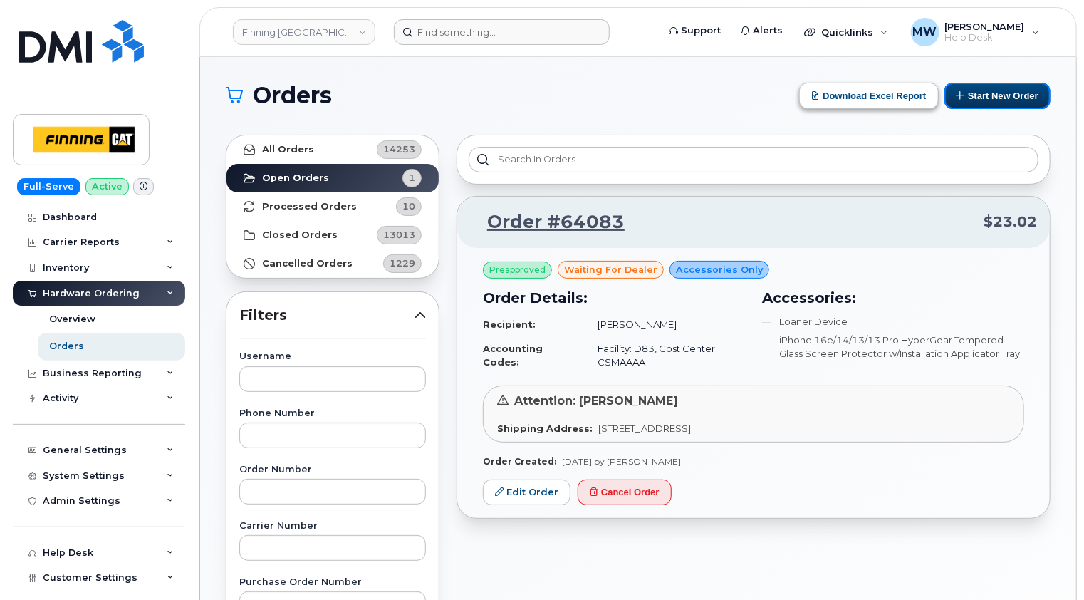
drag, startPoint x: 1011, startPoint y: 98, endPoint x: 898, endPoint y: 84, distance: 114.9
click at [1011, 98] on button "Start New Order" at bounding box center [998, 96] width 106 height 26
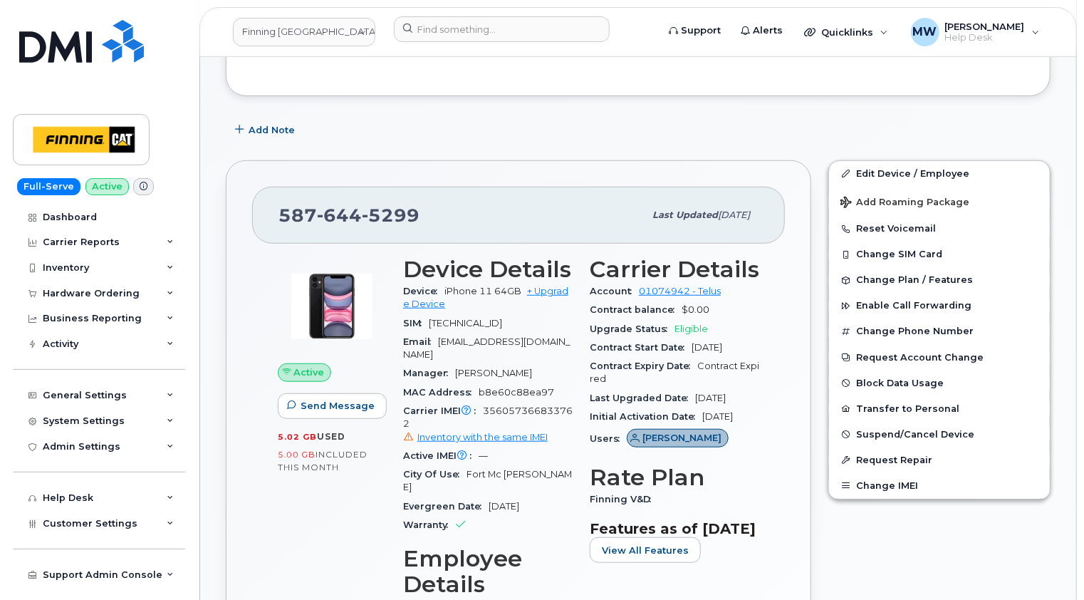
scroll to position [285, 0]
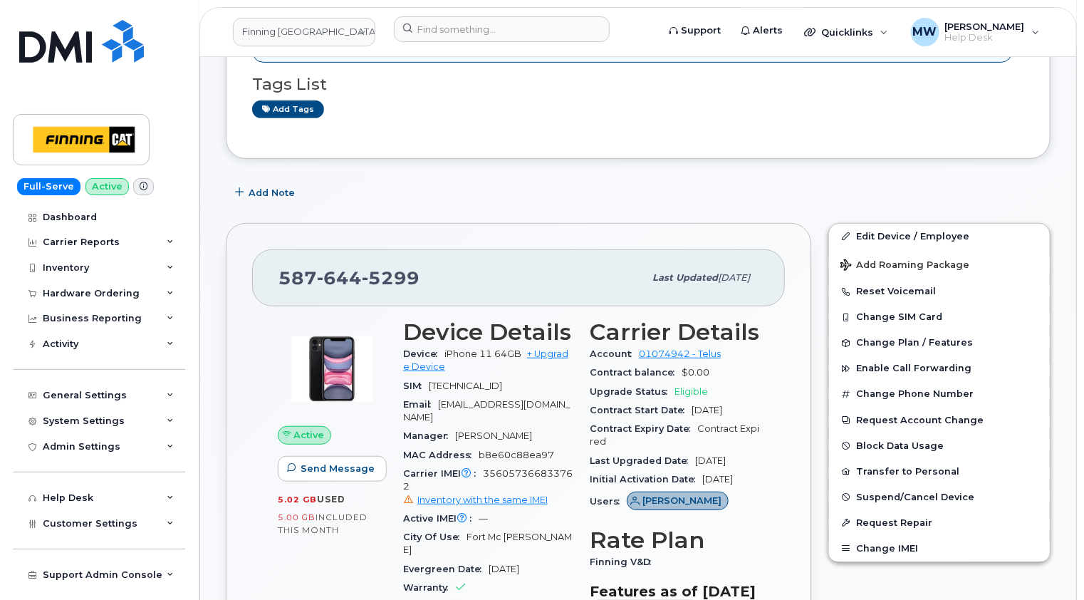
click at [406, 276] on span "5299" at bounding box center [391, 277] width 58 height 21
click at [405, 276] on span "5299" at bounding box center [391, 277] width 58 height 21
copy span "[PHONE_NUMBER]"
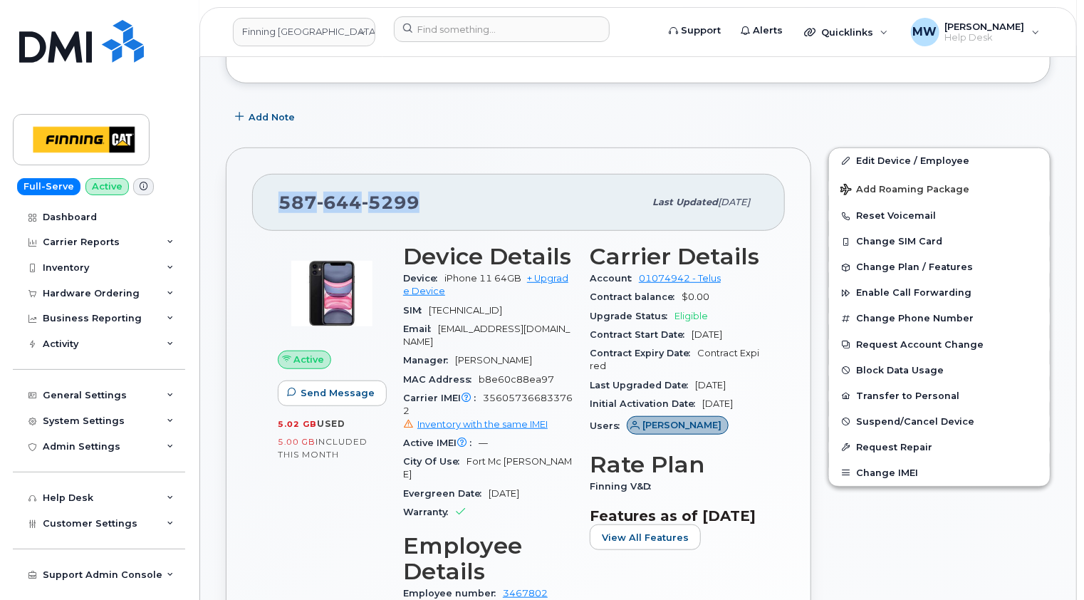
scroll to position [356, 0]
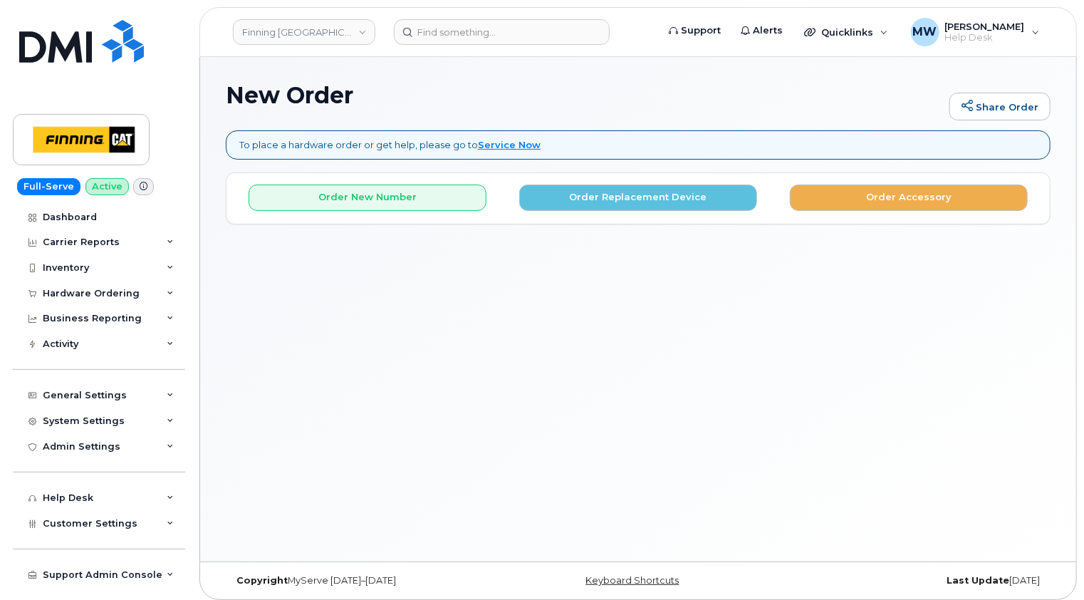
drag, startPoint x: 491, startPoint y: 309, endPoint x: 498, endPoint y: 292, distance: 18.3
click at [491, 309] on div "New Order Share Order To place a hardware order or get help, please go to Servi…" at bounding box center [638, 309] width 876 height 504
click at [672, 196] on button "Order Replacement Device" at bounding box center [638, 197] width 238 height 26
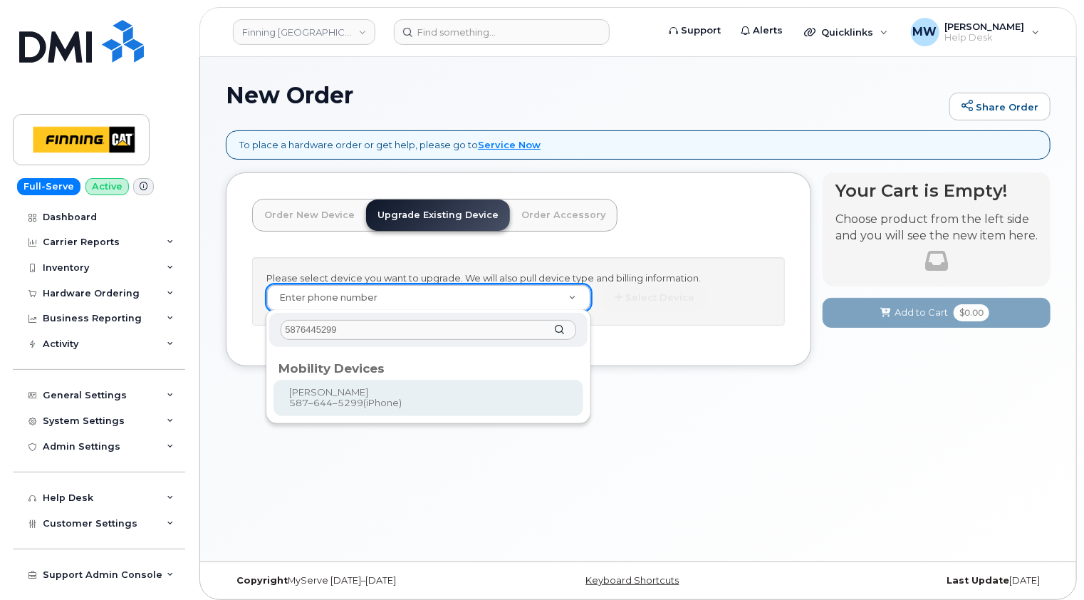
type input "5876445299"
type input "342163"
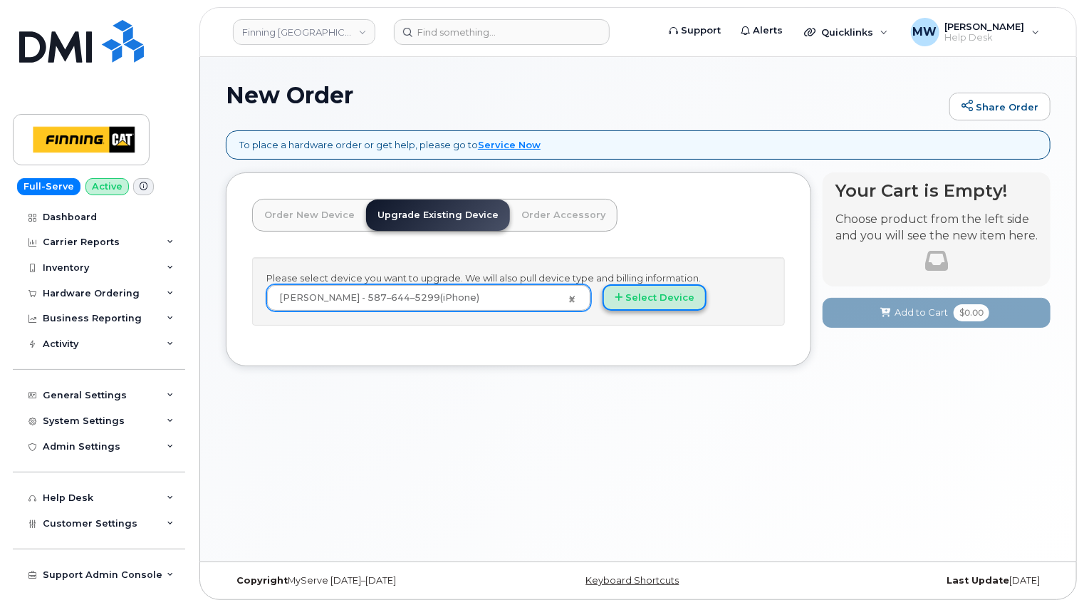
click at [659, 296] on button "Select Device" at bounding box center [655, 297] width 104 height 26
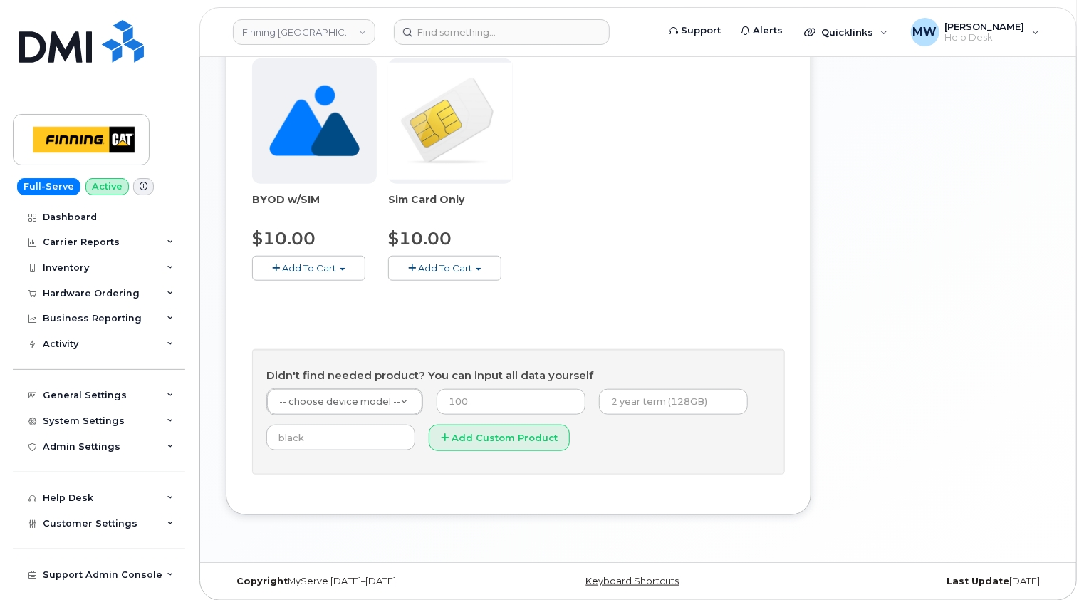
scroll to position [523, 0]
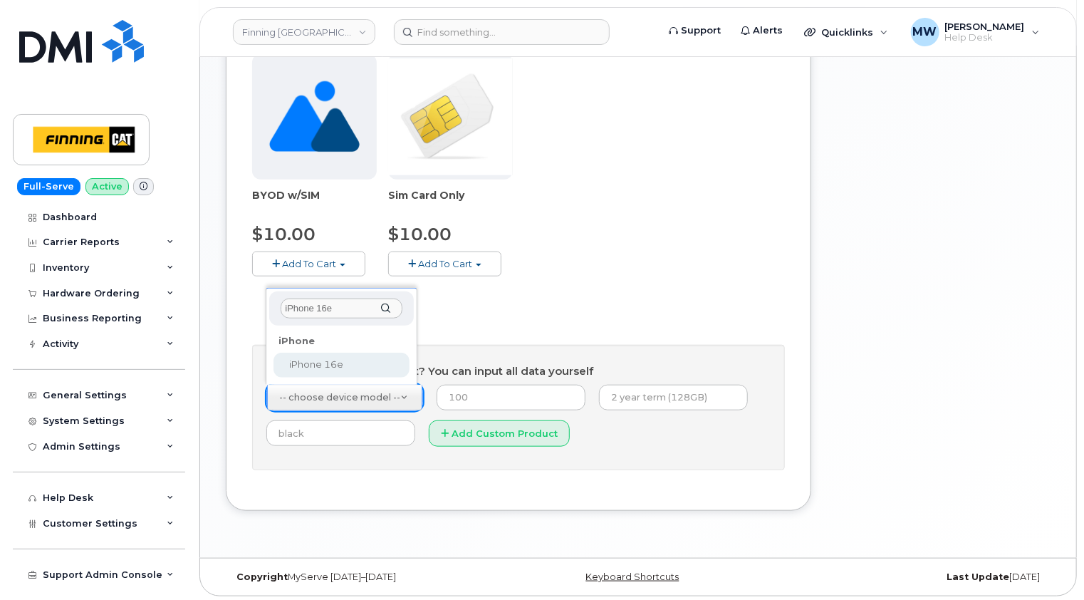
type input "iPhone 16e"
select select "2883"
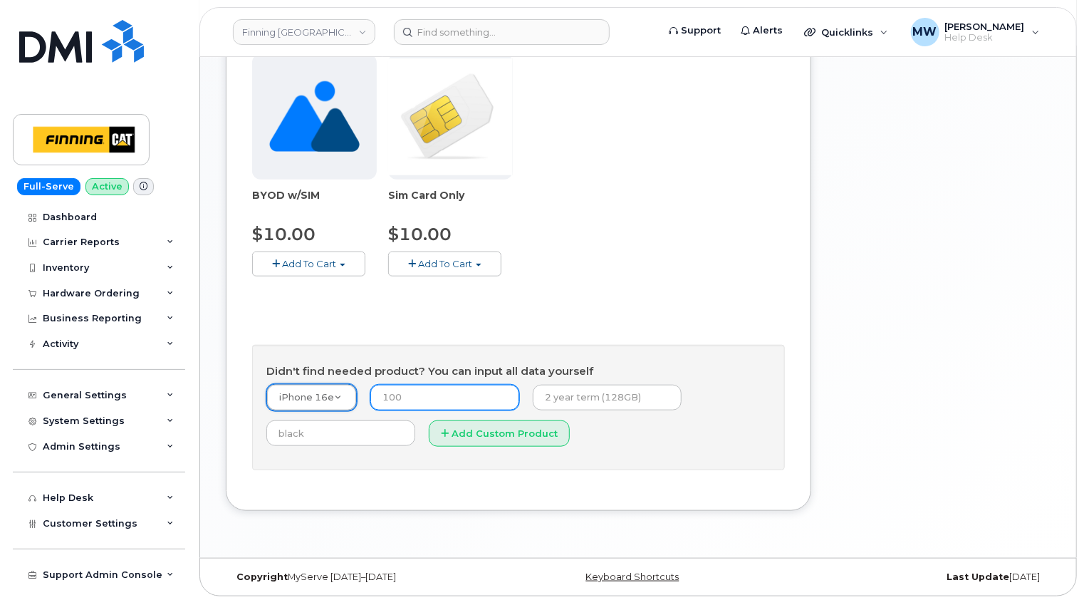
click at [462, 401] on input "number" at bounding box center [444, 398] width 149 height 26
type input "0.00"
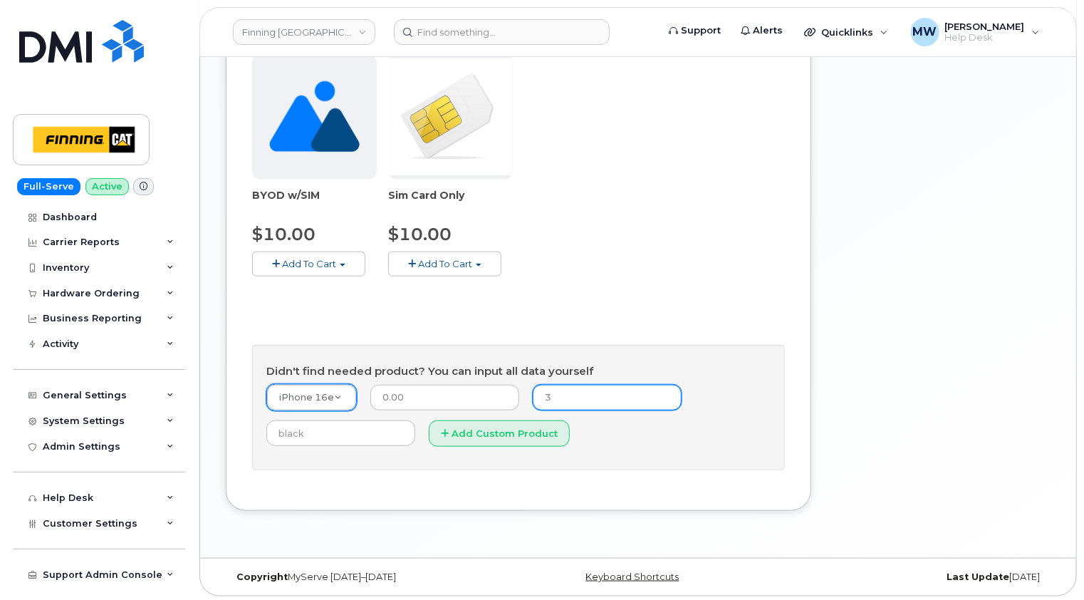
type input "3-year term (128GB)"
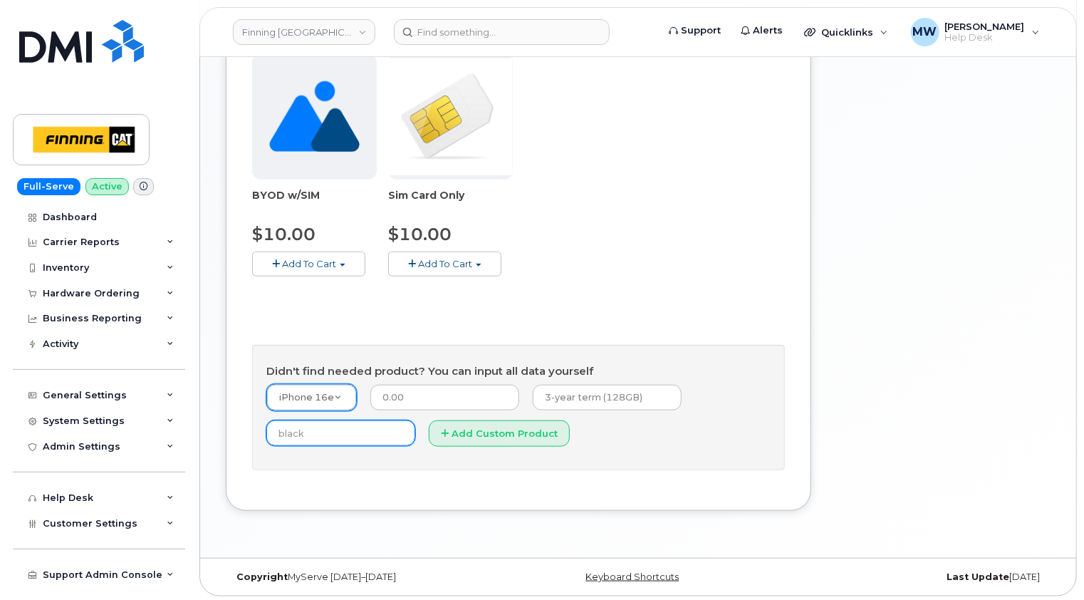
type input "Black"
click at [500, 430] on button "Add Custom Product" at bounding box center [499, 433] width 141 height 26
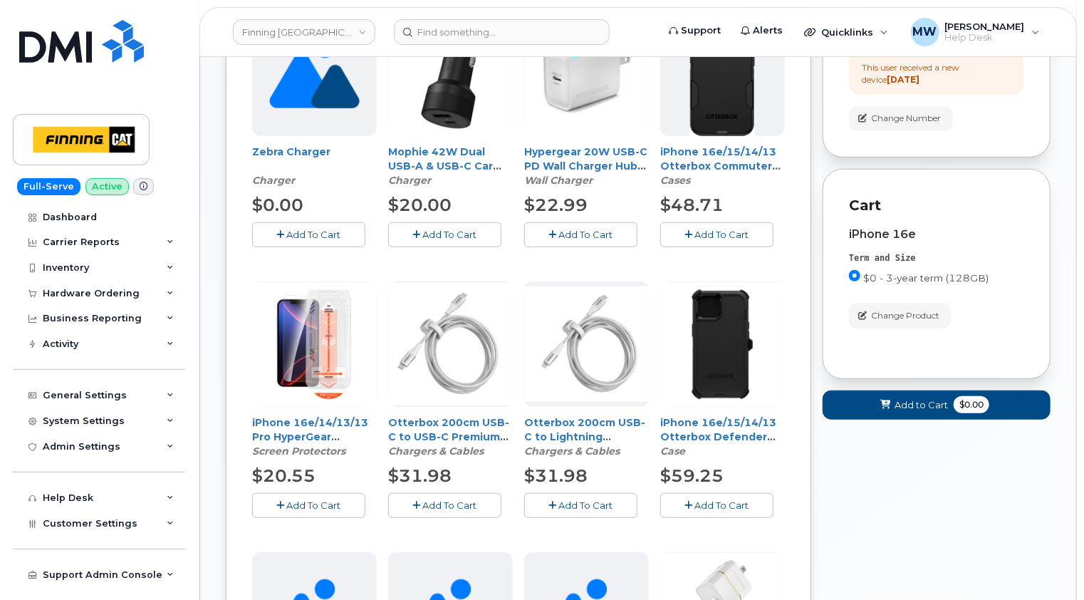
scroll to position [380, 0]
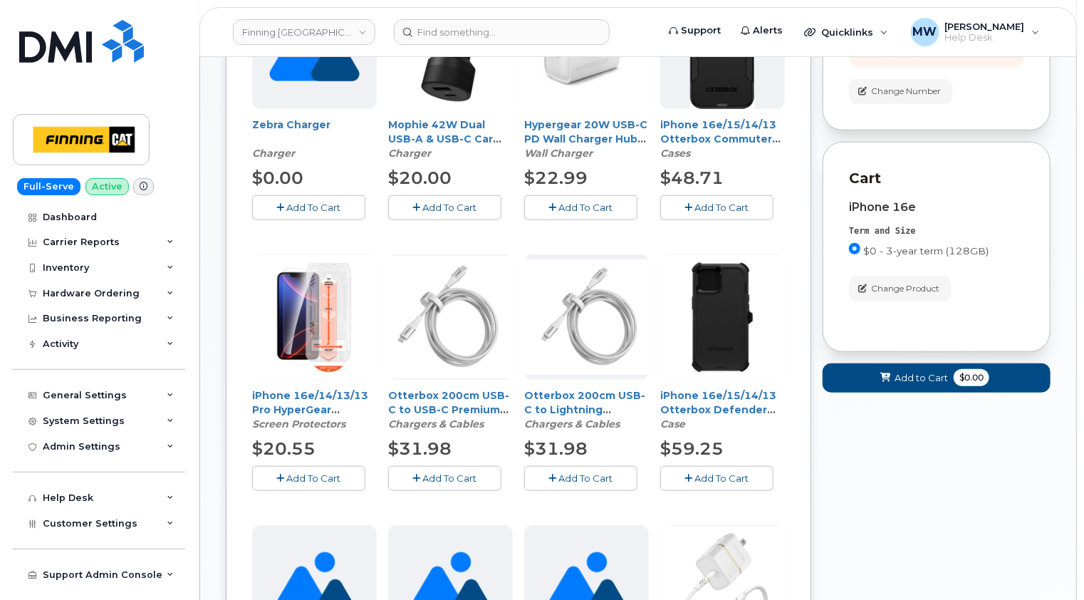
click at [305, 477] on span "Add To Cart" at bounding box center [314, 477] width 54 height 11
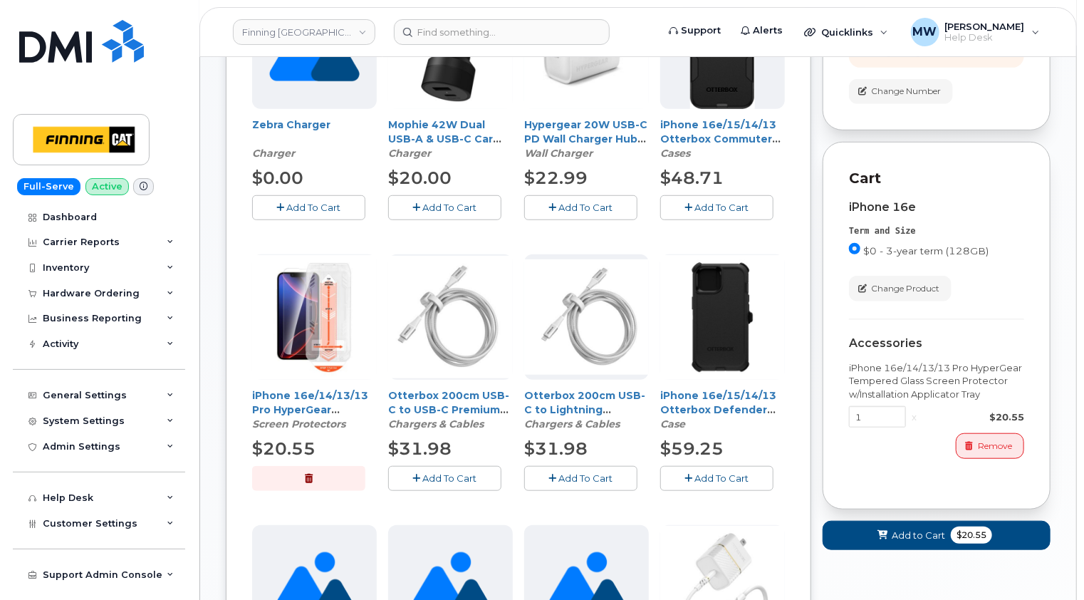
scroll to position [167, 0]
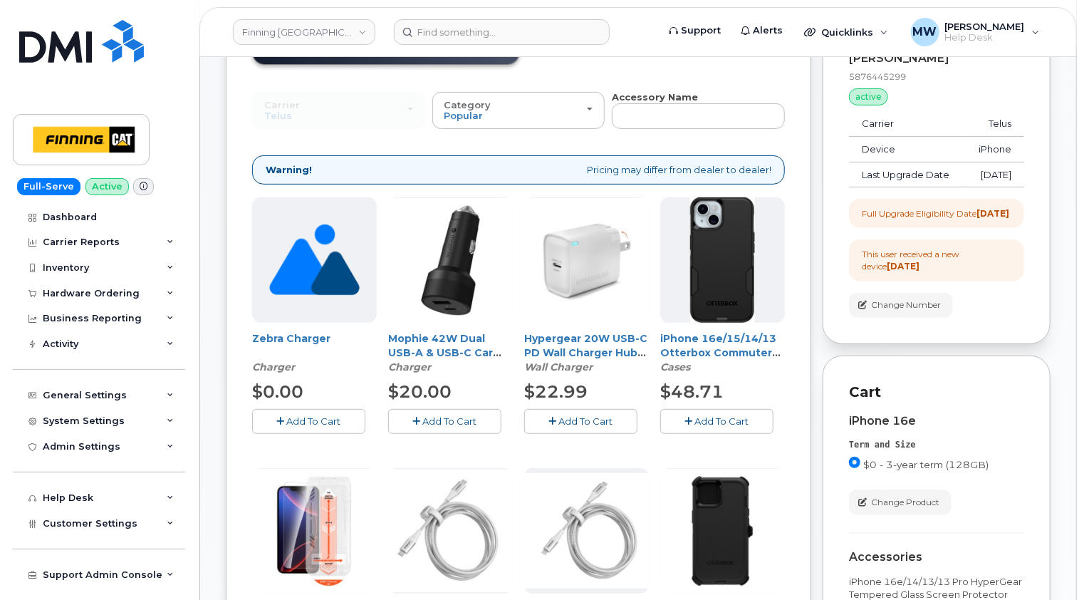
click at [717, 418] on span "Add To Cart" at bounding box center [722, 420] width 54 height 11
click at [598, 422] on span "Add To Cart" at bounding box center [586, 420] width 54 height 11
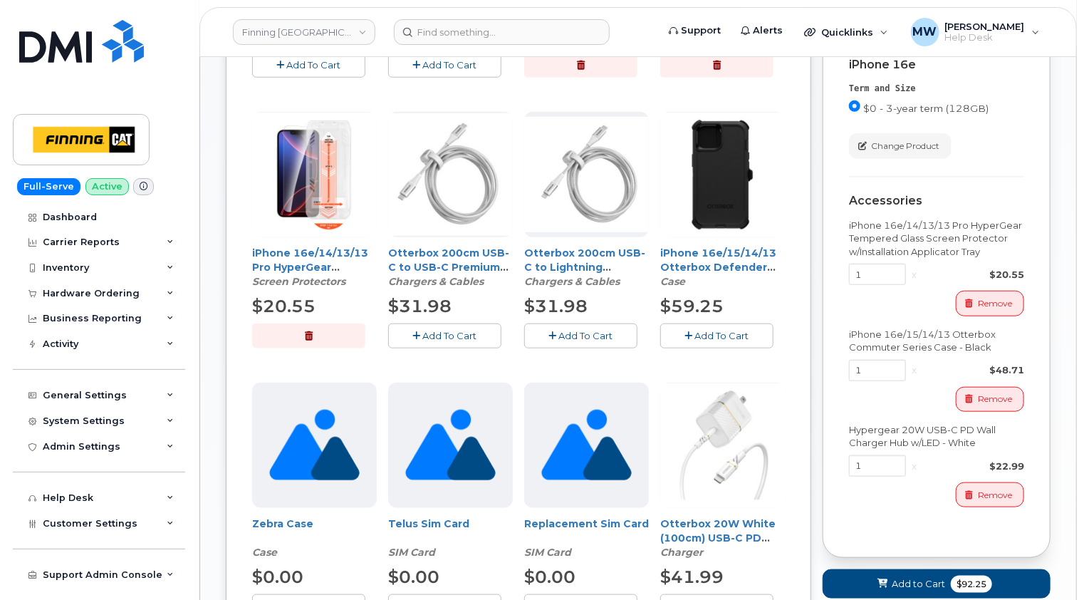
scroll to position [665, 0]
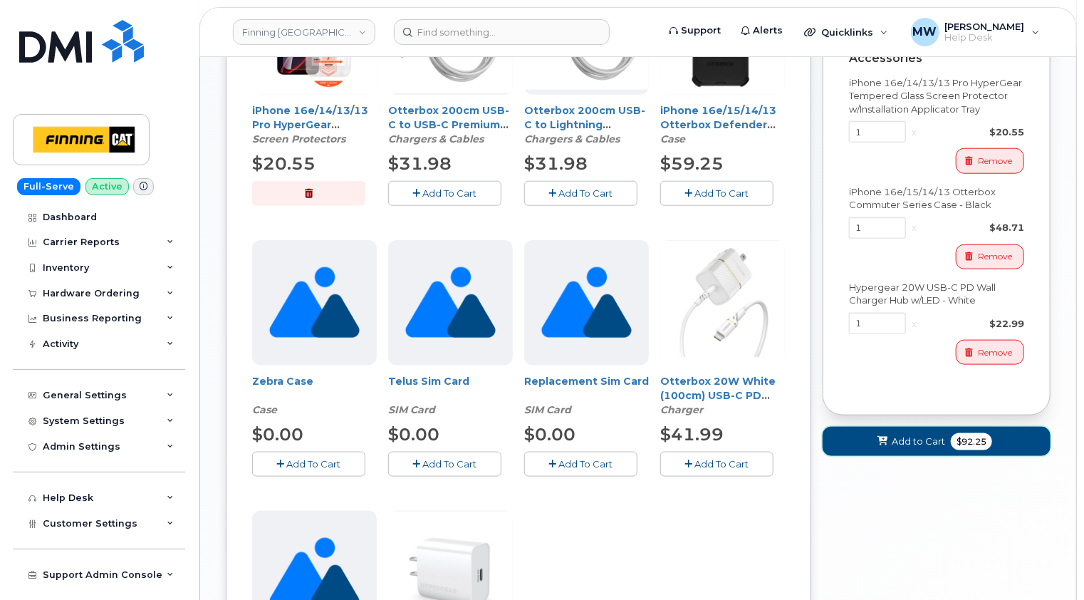
click at [922, 448] on span "Add to Cart" at bounding box center [918, 442] width 53 height 14
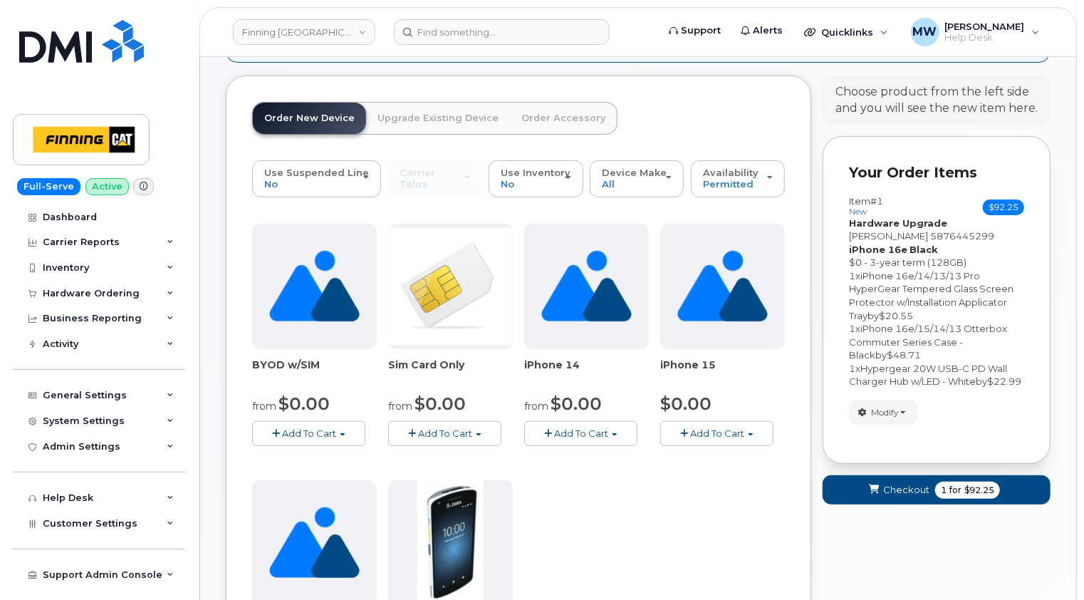
scroll to position [523, 0]
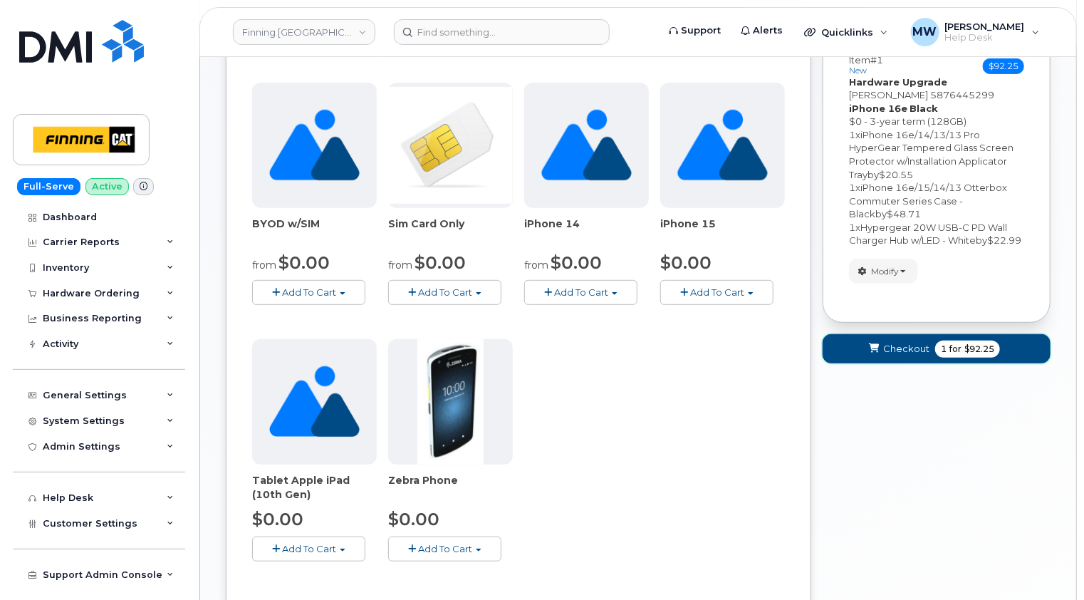
click at [913, 355] on span "Checkout" at bounding box center [906, 349] width 46 height 14
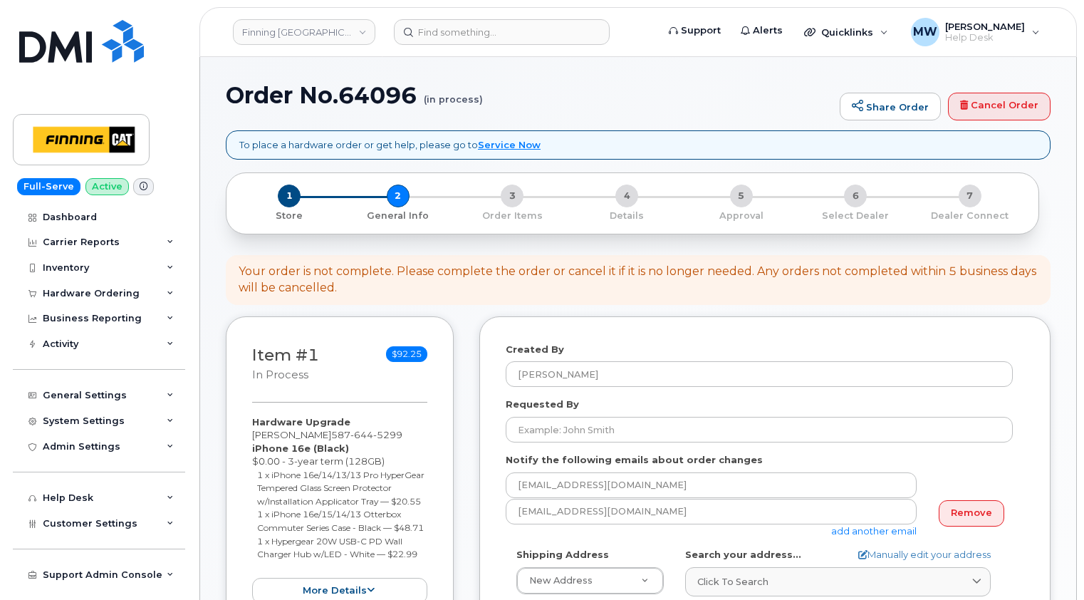
select select
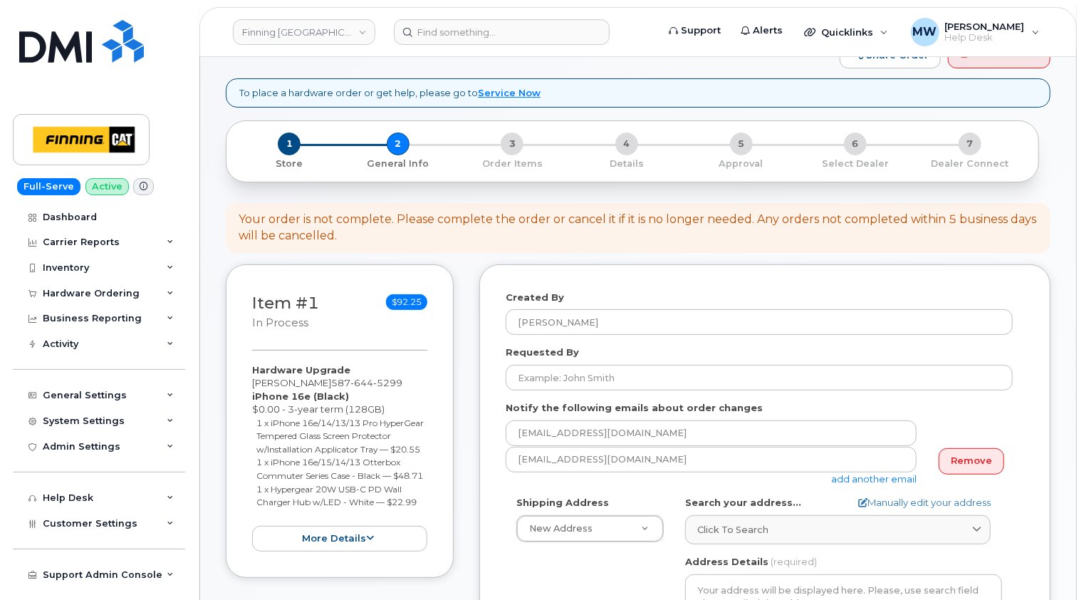
scroll to position [142, 0]
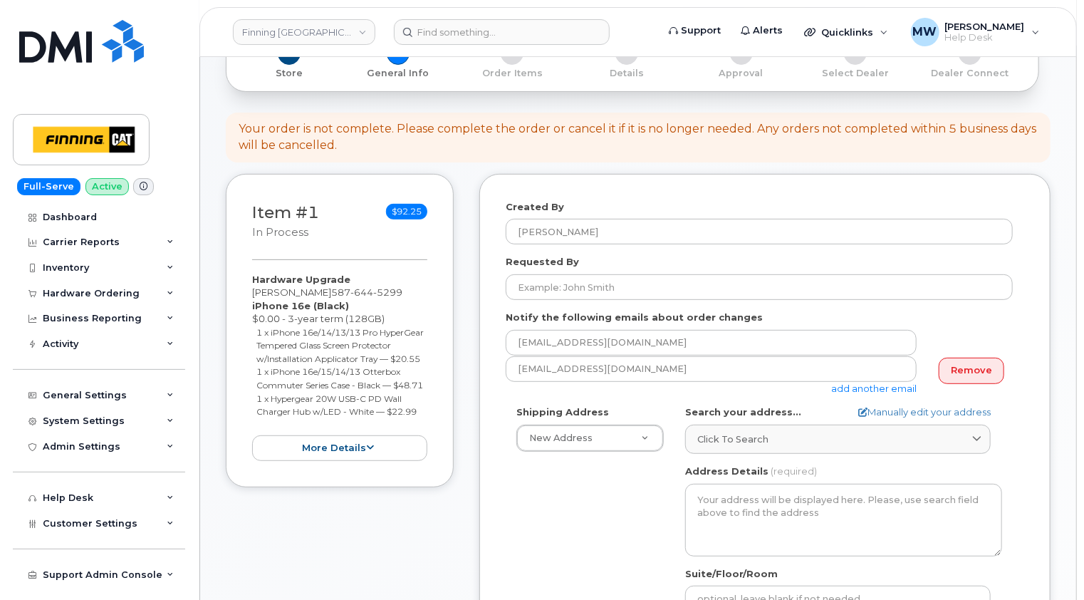
click at [526, 146] on div "Your order is not complete. Please complete the order or cancel it if it is no …" at bounding box center [638, 137] width 799 height 33
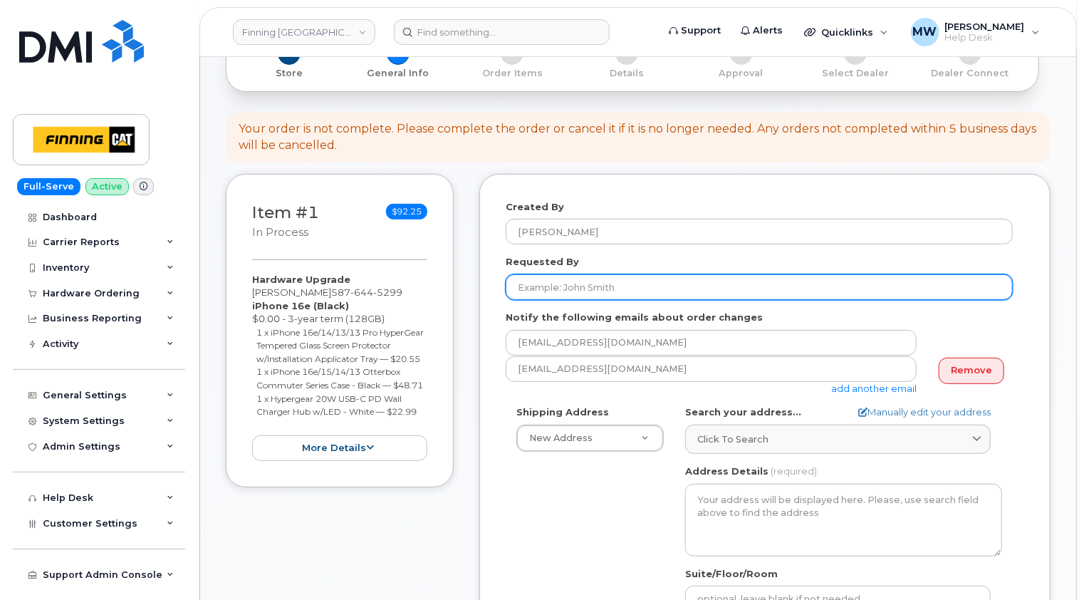
click at [562, 287] on input "Requested By" at bounding box center [759, 287] width 507 height 26
paste input "RITM0482173"
type input "RITM0482173"
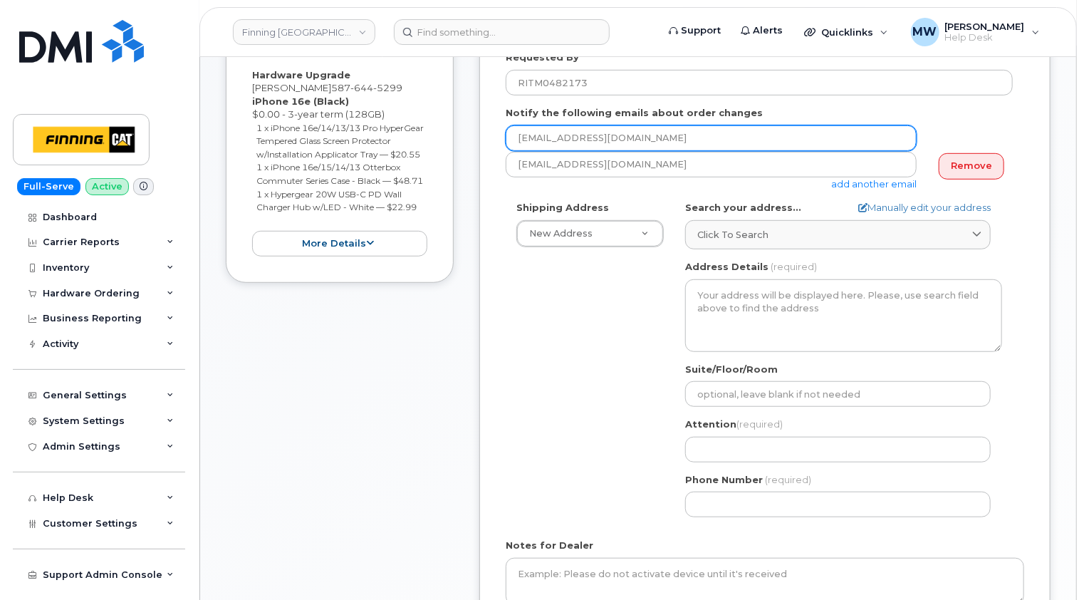
scroll to position [356, 0]
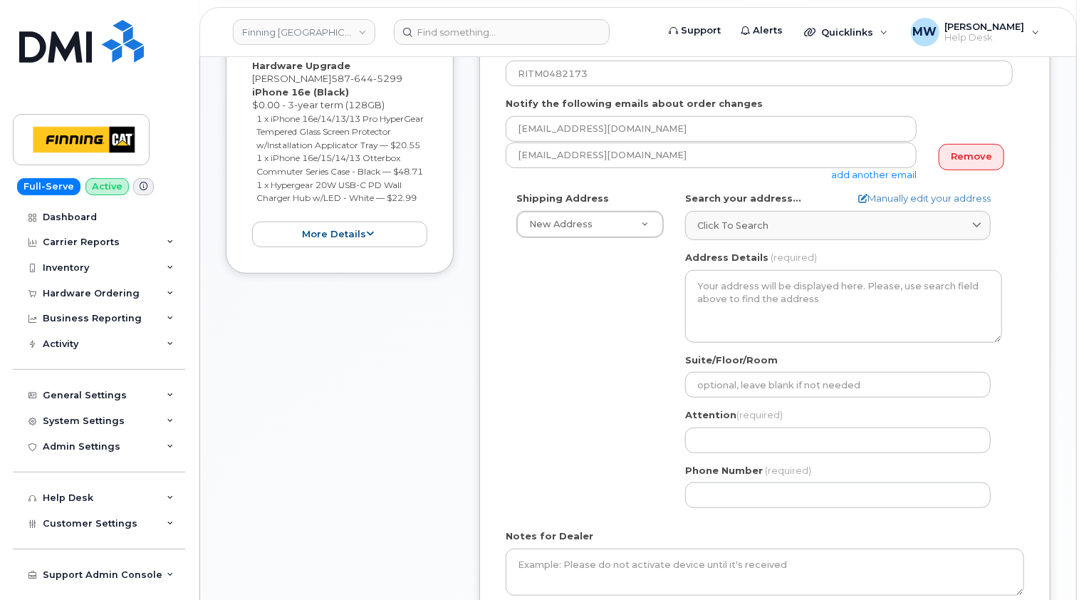
drag, startPoint x: 519, startPoint y: 311, endPoint x: 537, endPoint y: 292, distance: 26.2
click at [519, 311] on div "Shipping Address New Address New Address [STREET_ADDRESS][PERSON_NAME] Leaside …" at bounding box center [759, 355] width 507 height 327
click at [810, 221] on div "Click to search" at bounding box center [837, 226] width 281 height 14
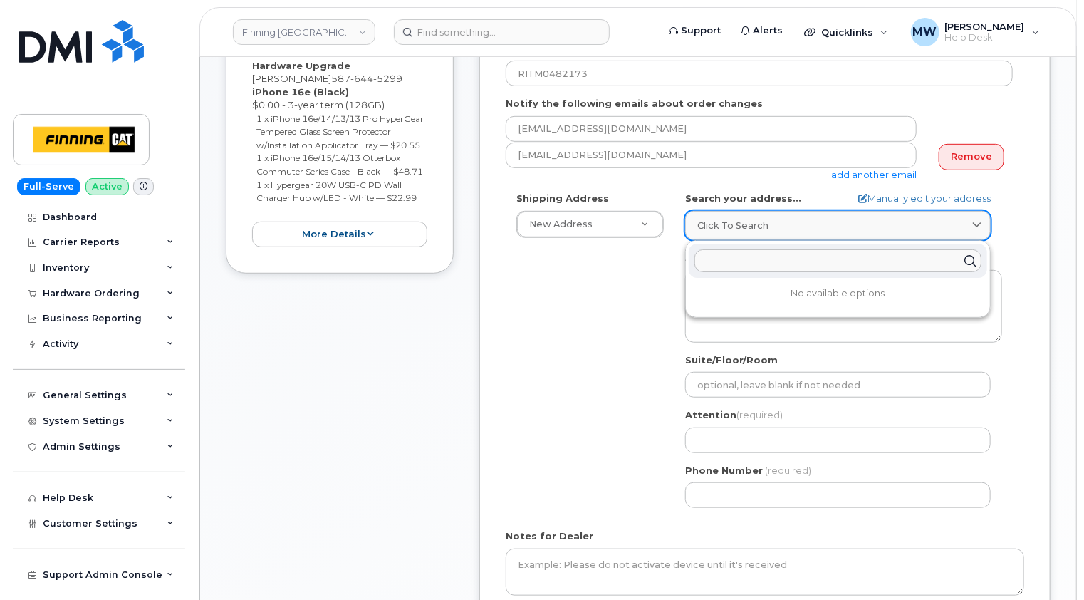
paste input "[STREET_ADDRESS]"
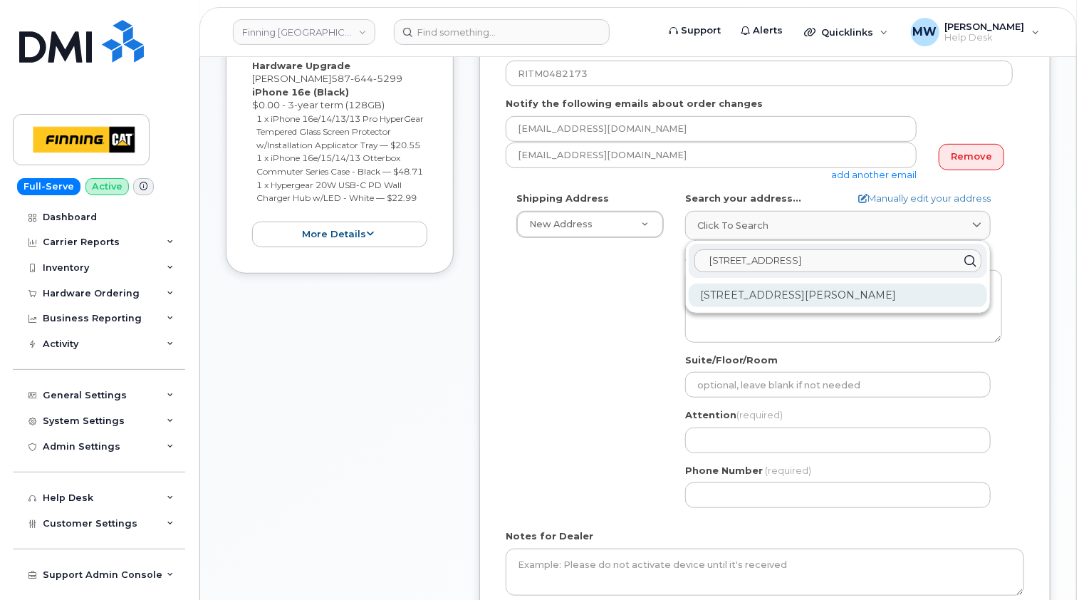
type input "[STREET_ADDRESS]"
click at [811, 292] on div "[STREET_ADDRESS][PERSON_NAME]" at bounding box center [838, 296] width 298 height 24
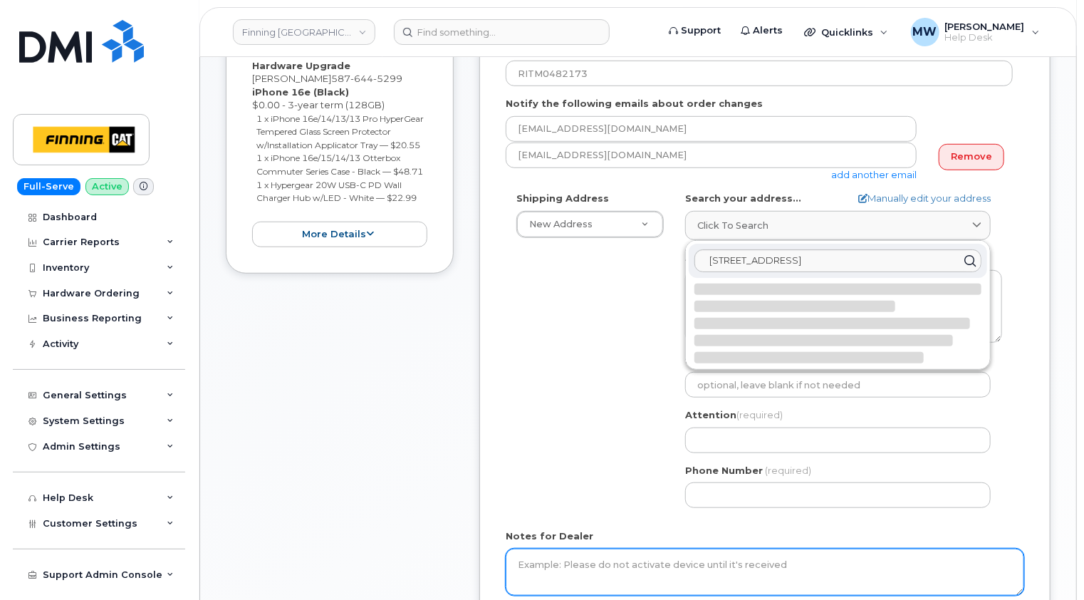
select select
type textarea "[STREET_ADDRESS][PERSON_NAME]"
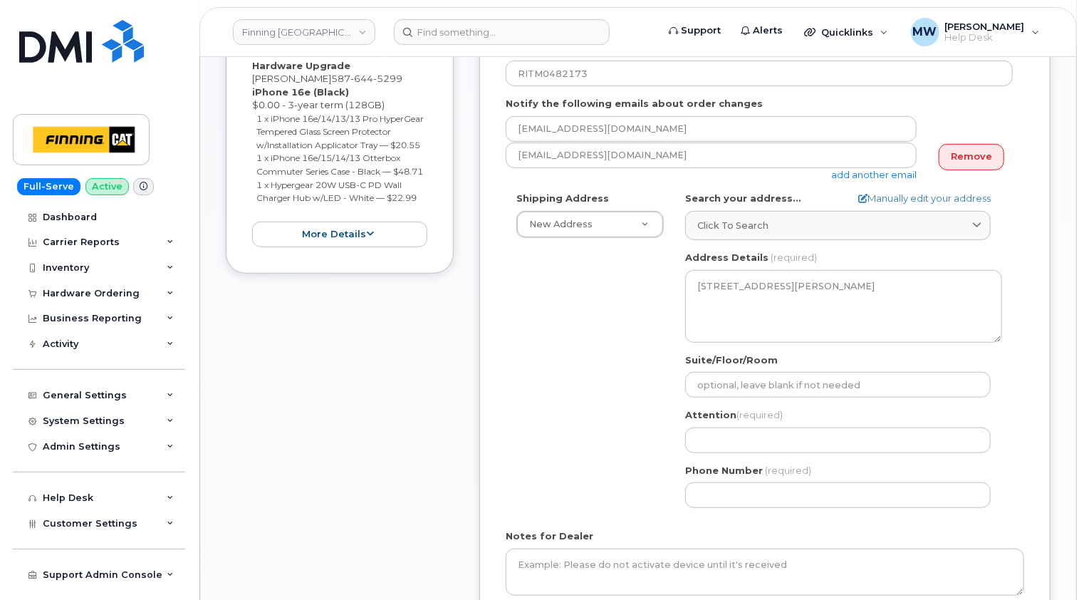
drag, startPoint x: 505, startPoint y: 343, endPoint x: 569, endPoint y: 346, distance: 64.2
click at [506, 343] on div "Shipping Address New Address New Address [STREET_ADDRESS][PERSON_NAME] Leaside …" at bounding box center [759, 355] width 507 height 327
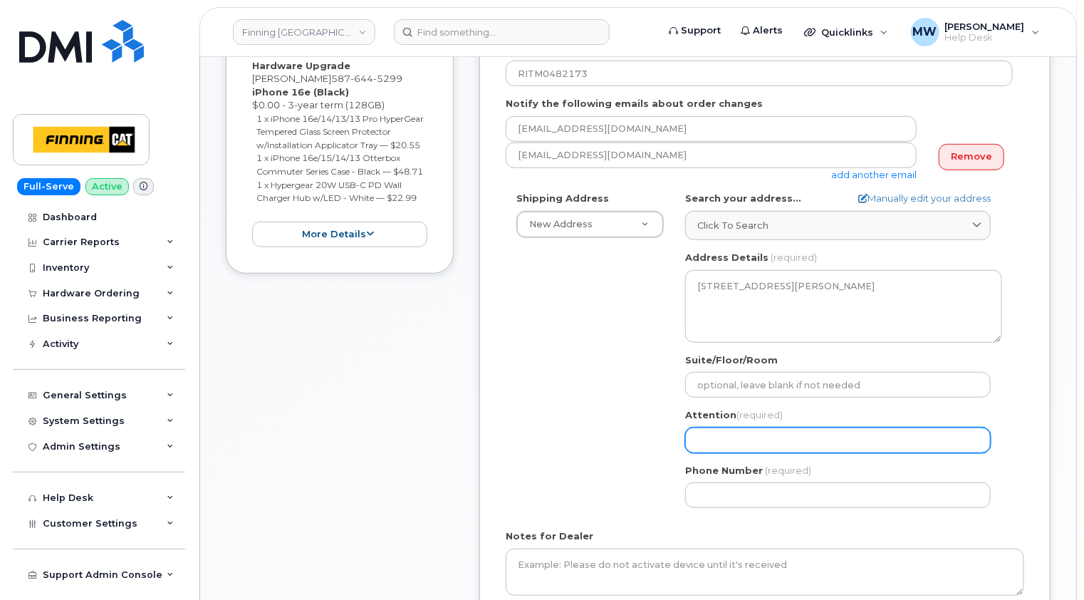
click at [699, 436] on input "Attention (required)" at bounding box center [838, 440] width 306 height 26
paste input "[PERSON_NAME]"
select select
type input "[PERSON_NAME]"
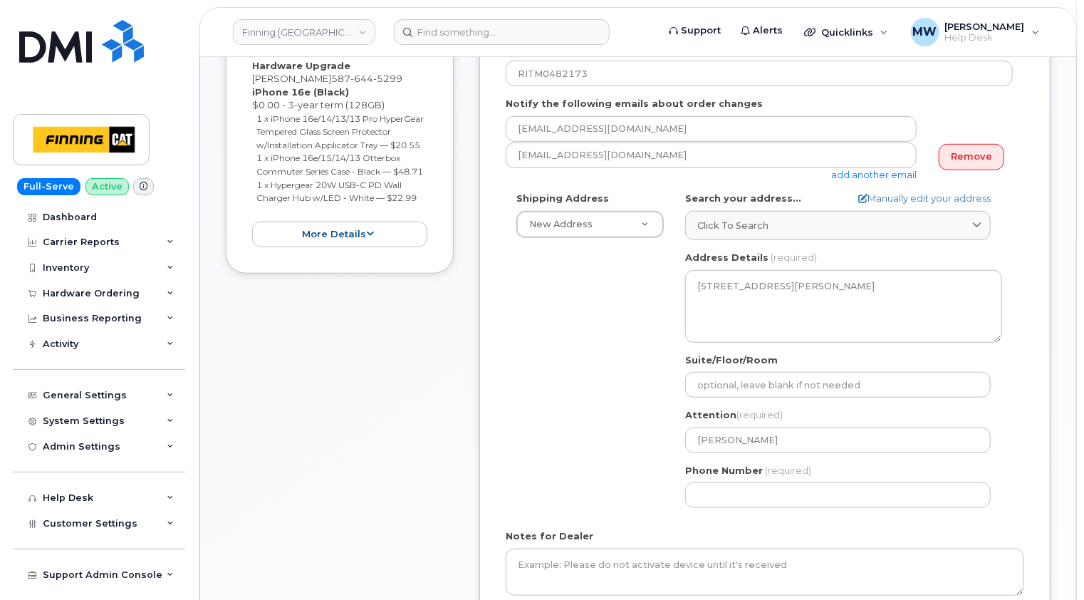
drag, startPoint x: 488, startPoint y: 345, endPoint x: 541, endPoint y: 353, distance: 53.4
click at [488, 345] on div "Created By [PERSON_NAME] Requested By RITM0482173 Notify the following emails a…" at bounding box center [764, 309] width 571 height 698
click at [739, 494] on input "Phone Number" at bounding box center [838, 495] width 306 height 26
paste input "5876445299"
select select
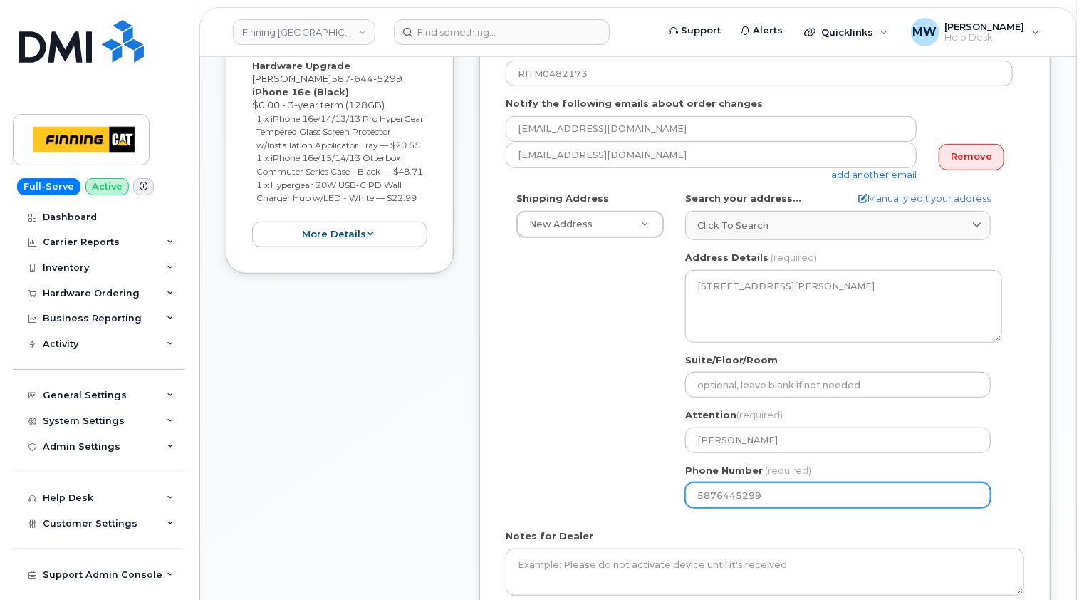
type input "5876445299"
click at [630, 485] on div "Shipping Address New Address New Address [STREET_ADDRESS][PERSON_NAME] Leaside …" at bounding box center [759, 355] width 507 height 327
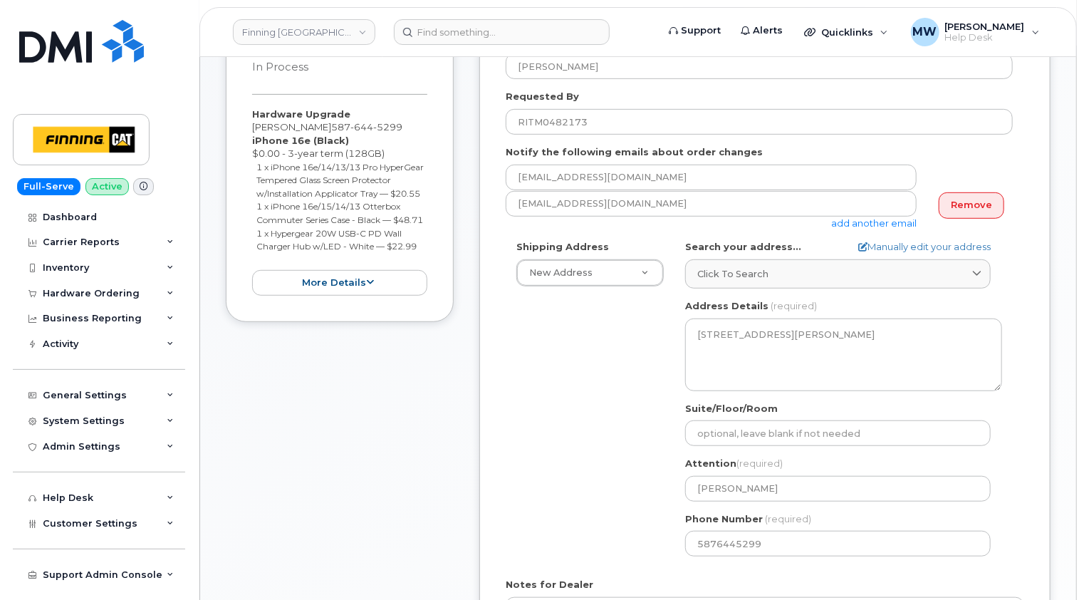
scroll to position [285, 0]
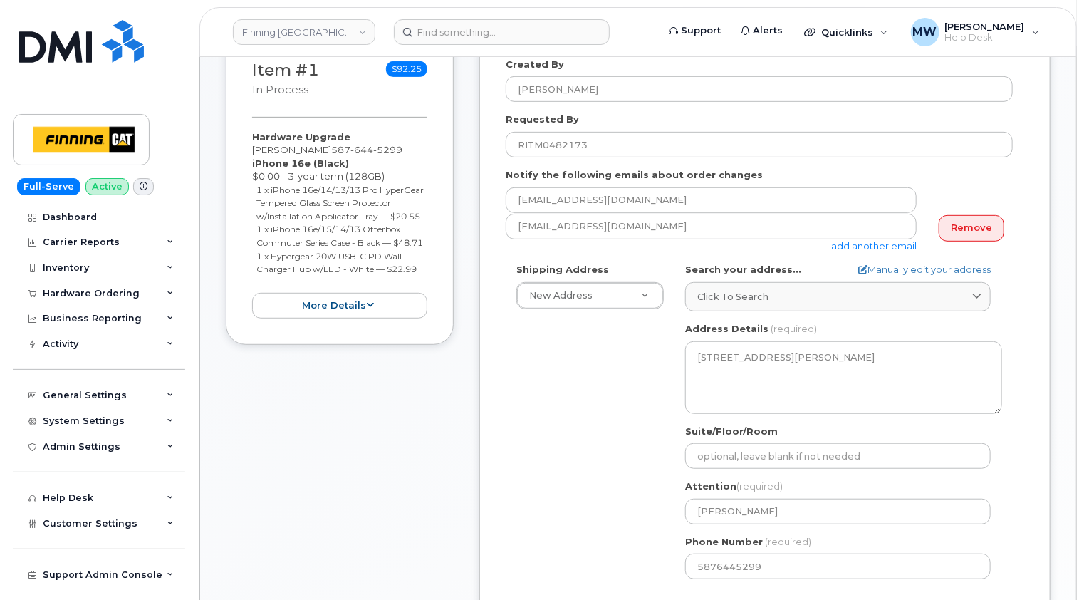
drag, startPoint x: 394, startPoint y: 288, endPoint x: 252, endPoint y: 162, distance: 189.7
click at [252, 162] on div "Hardware Upgrade [PERSON_NAME] [PHONE_NUMBER] iPhone 16e (Black) $0.00 - 3-year…" at bounding box center [339, 224] width 175 height 189
copy div "iPhone 16e (Black) $0.00 - 3-year term (128GB) 1 x iPhone 16e/14/13/13 Pro Hype…"
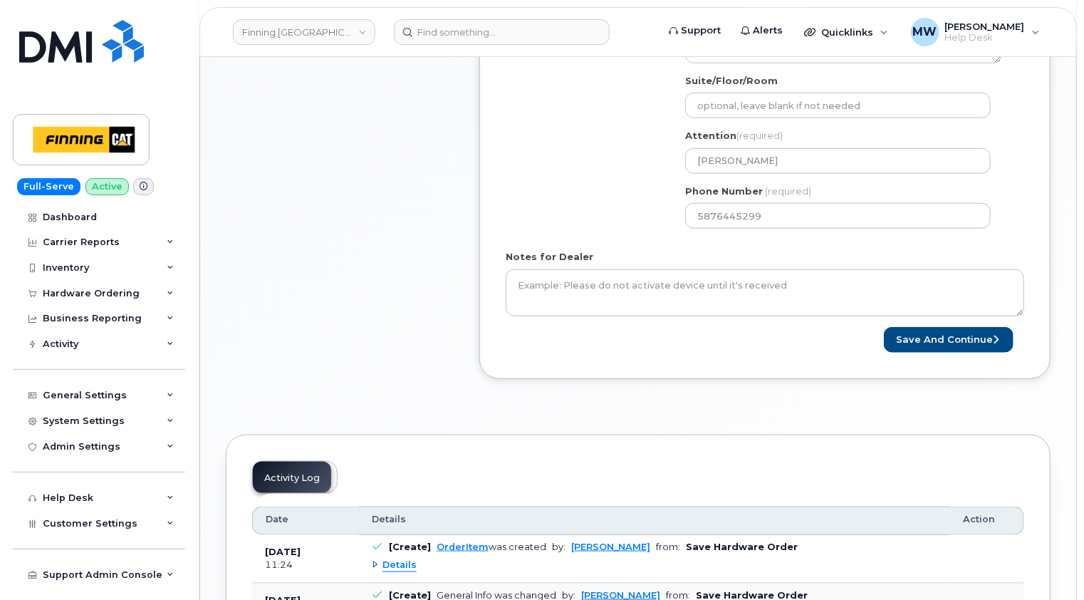
scroll to position [712, 0]
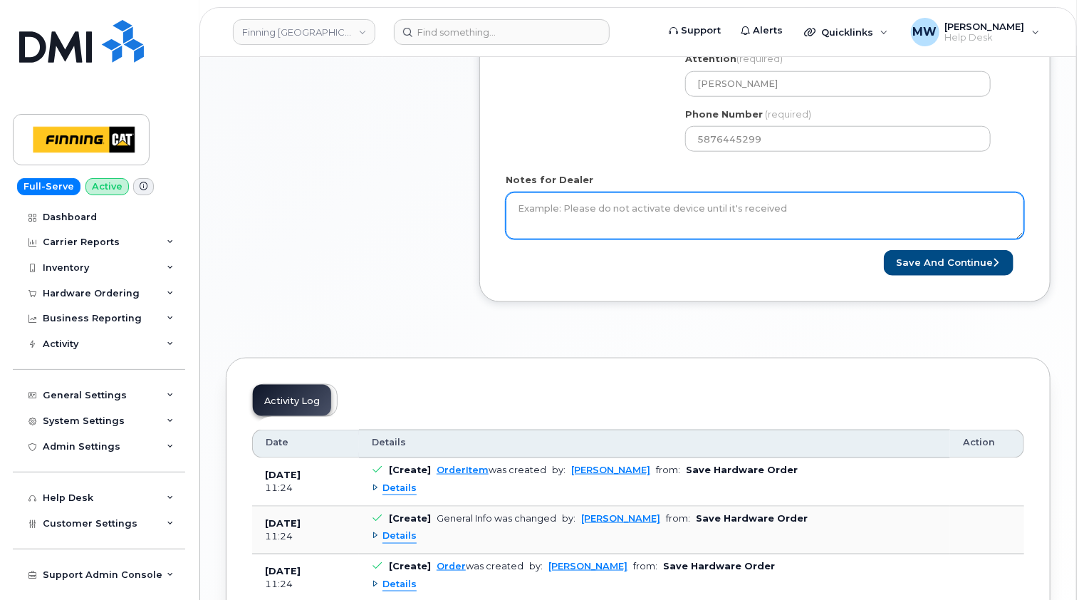
click at [620, 199] on textarea "Notes for Dealer" at bounding box center [765, 215] width 519 height 47
paste textarea "iPhone 16e (Black) $0.00 - 3-year term (128GB) 1 x iPhone 16e/14/13/13 Pro Hype…"
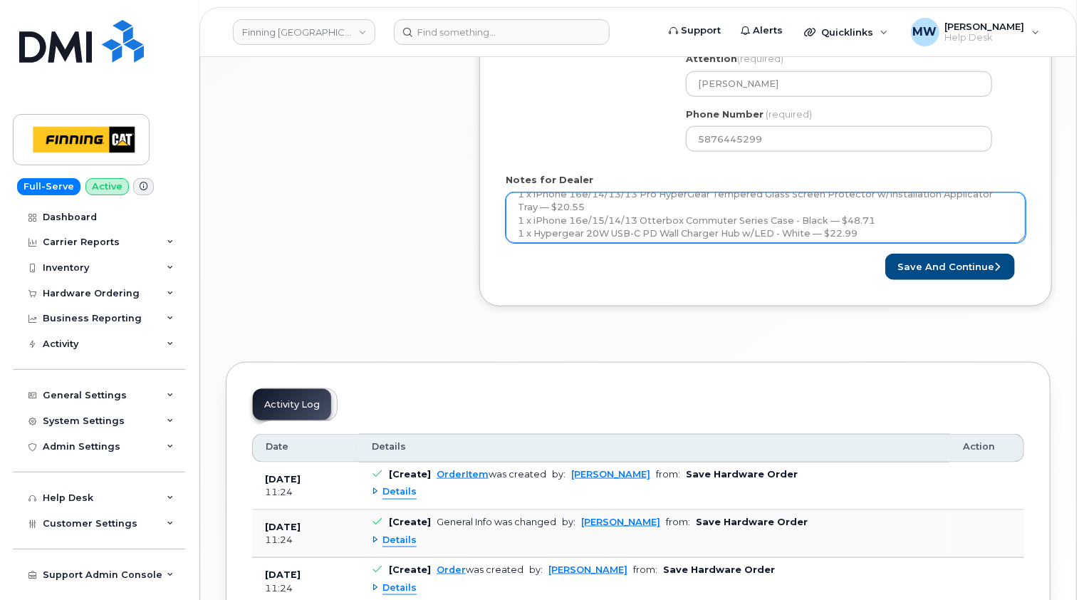
scroll to position [0, 0]
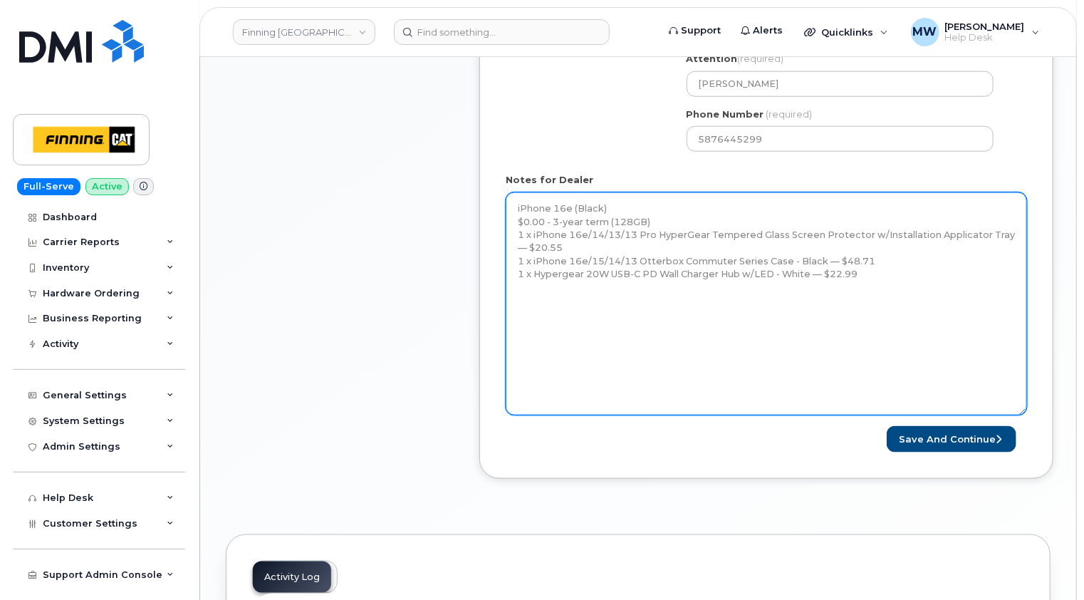
drag, startPoint x: 1021, startPoint y: 235, endPoint x: 1024, endPoint y: 425, distance: 190.2
click at [1024, 415] on textarea "iPhone 16e (Black) $0.00 - 3-year term (128GB) 1 x iPhone 16e/14/13/13 Pro Hype…" at bounding box center [766, 303] width 521 height 223
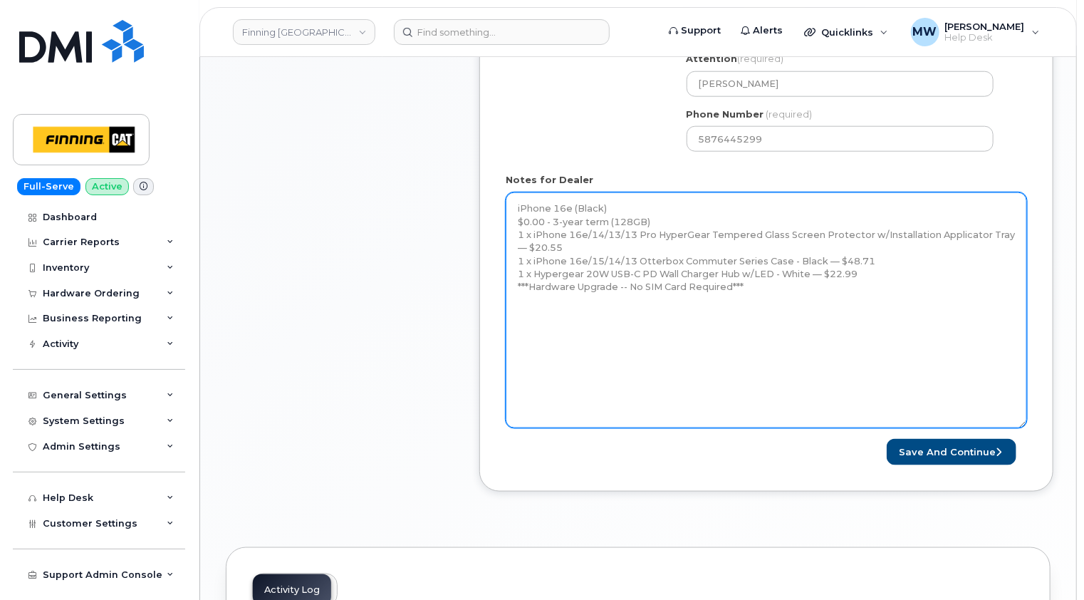
click at [521, 320] on textarea "iPhone 16e (Black) $0.00 - 3-year term (128GB) 1 x iPhone 16e/14/13/13 Pro Hype…" at bounding box center [766, 310] width 521 height 236
paste textarea "Telus Order #TL38650033"
type textarea "iPhone 16e (Black) $0.00 - 3-year term (128GB) 1 x iPhone 16e/14/13/13 Pro Hype…"
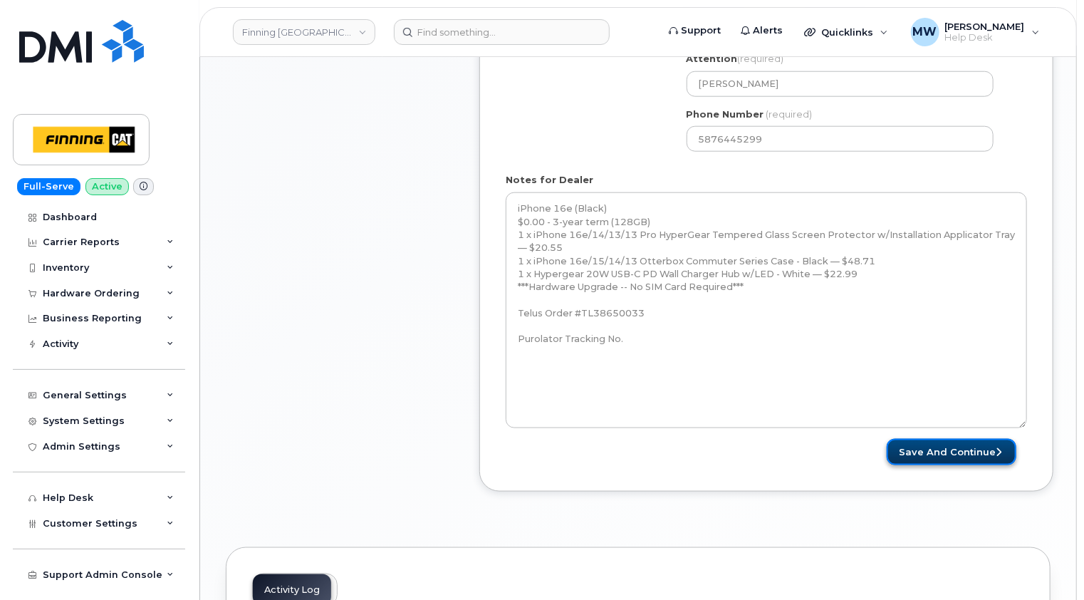
click at [961, 453] on button "Save and Continue" at bounding box center [952, 452] width 130 height 26
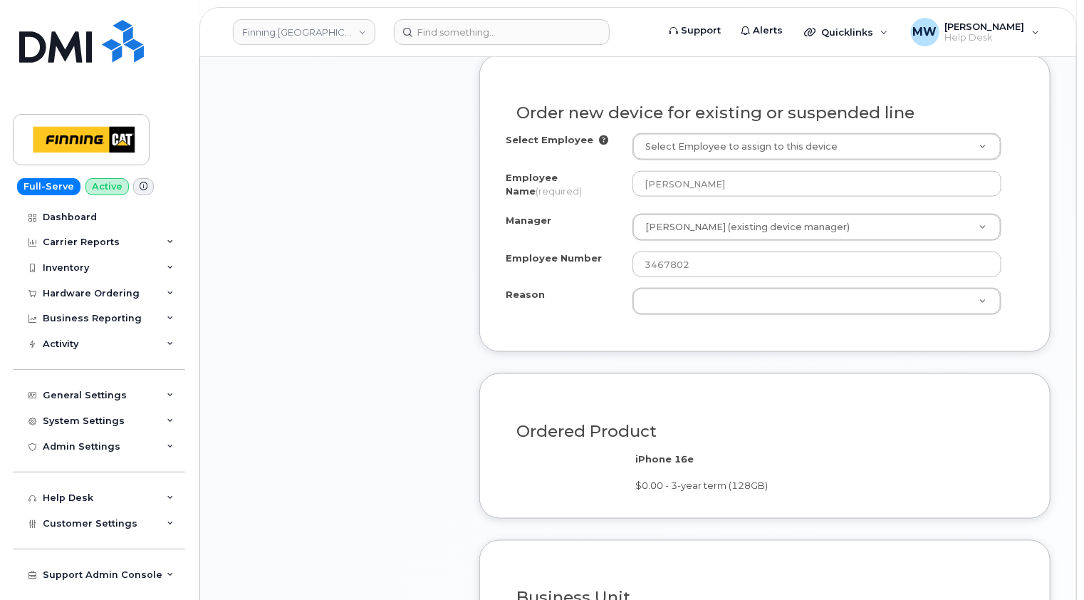
scroll to position [855, 0]
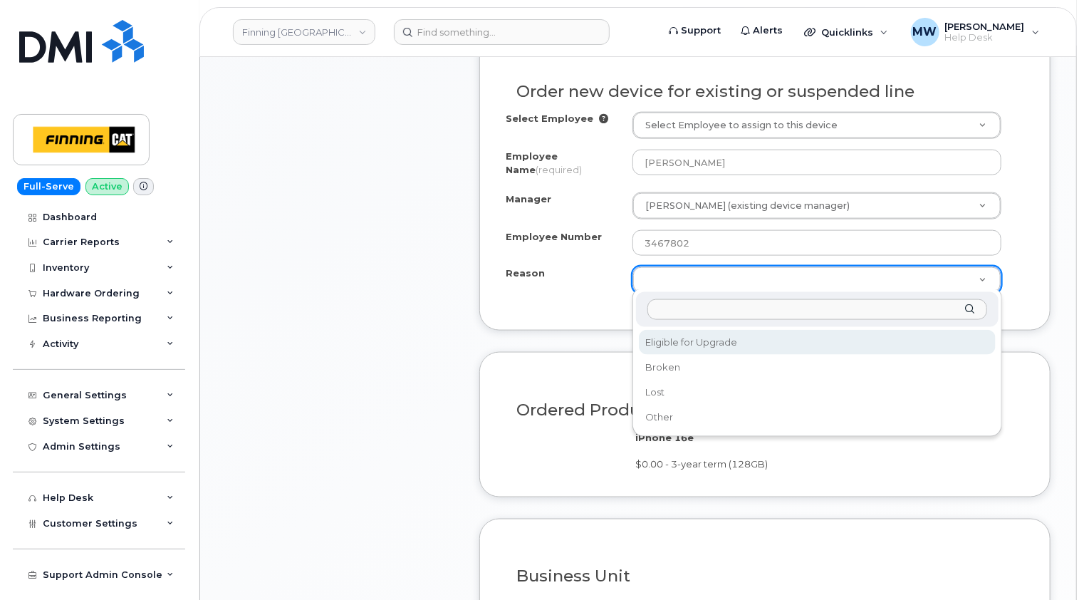
select select "eligible_for_upgrade"
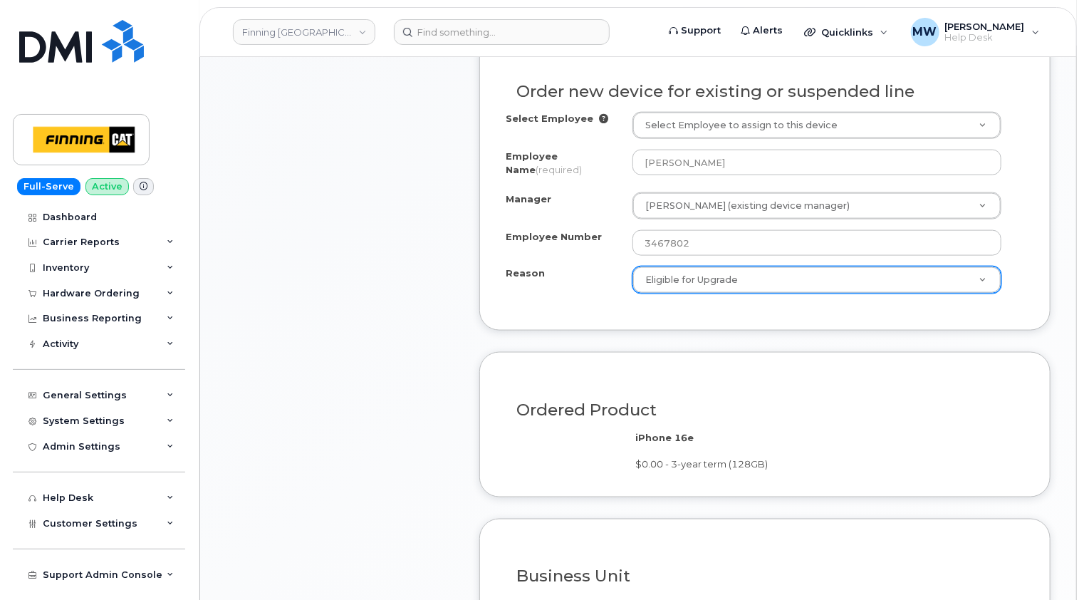
click at [504, 300] on div "Order new device for existing or suspended line Select Employee Select Employee…" at bounding box center [764, 181] width 571 height 297
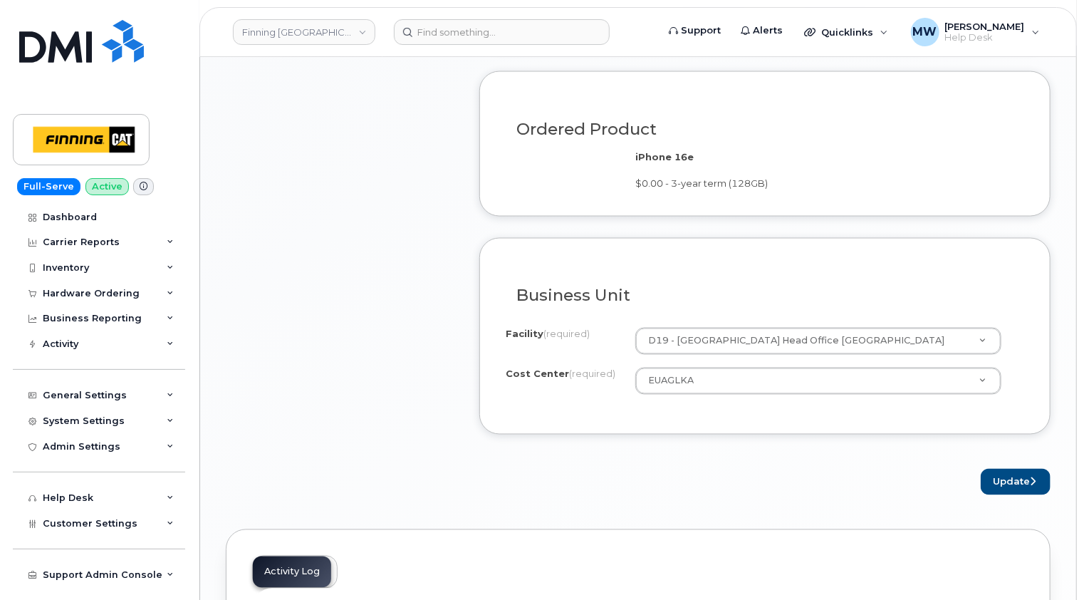
scroll to position [1140, 0]
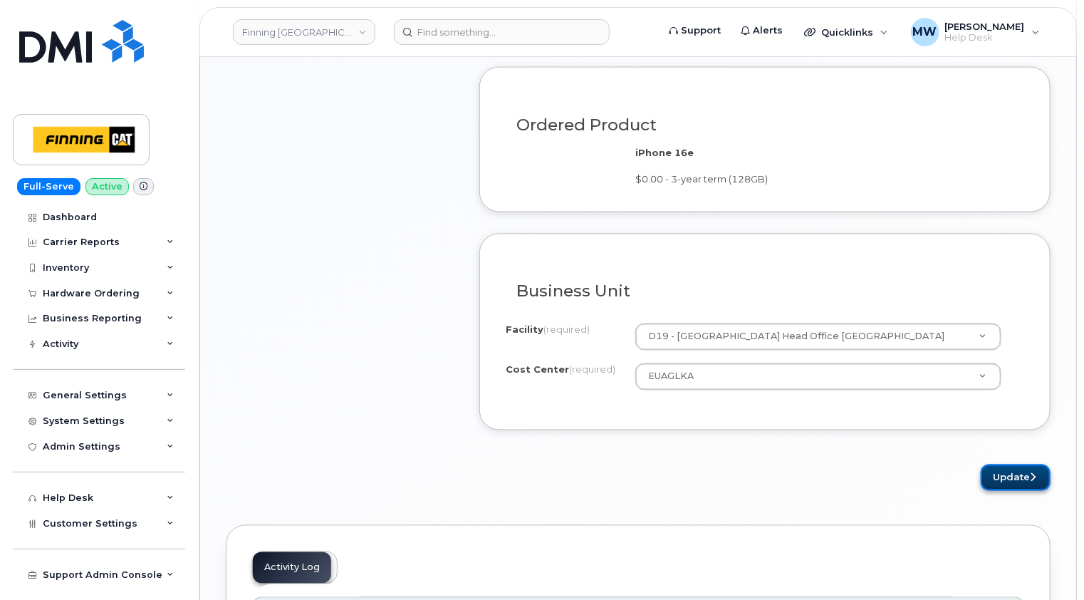
click at [1029, 469] on button "Update" at bounding box center [1016, 477] width 70 height 26
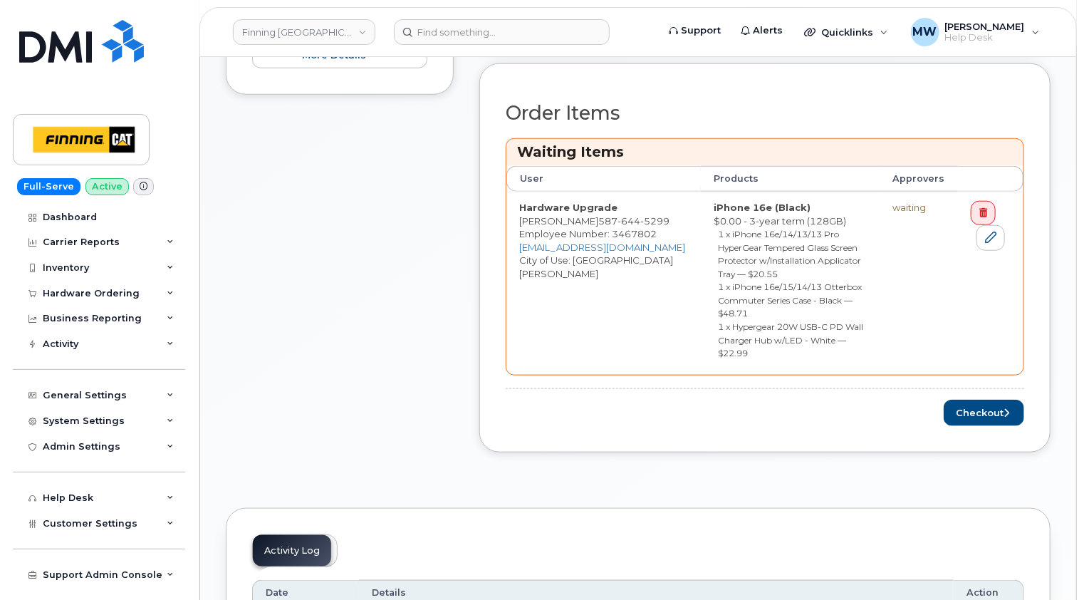
scroll to position [712, 0]
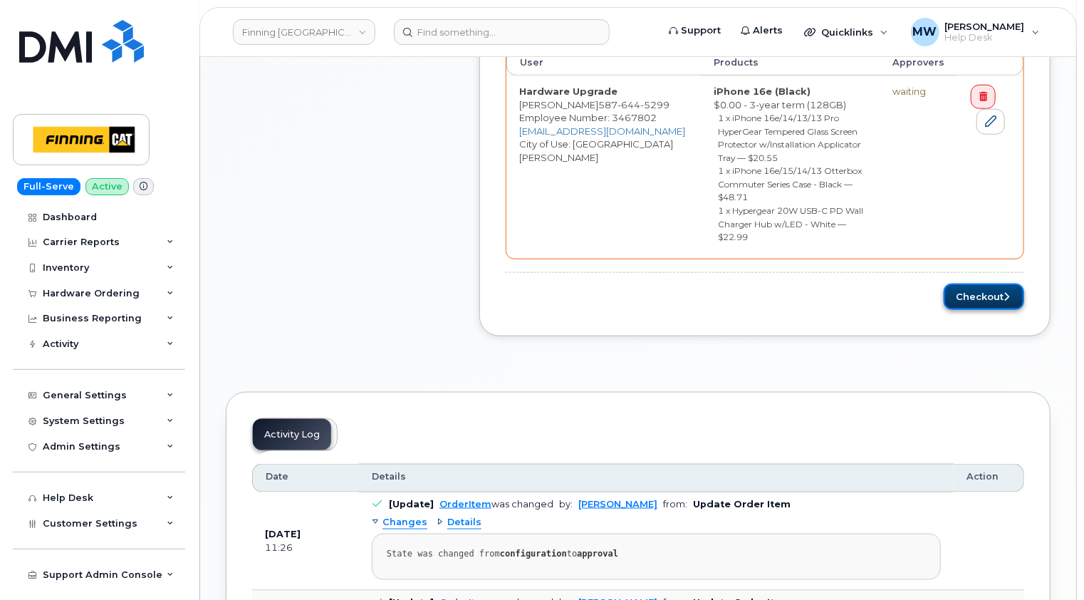
click at [985, 284] on button "Checkout" at bounding box center [984, 297] width 80 height 26
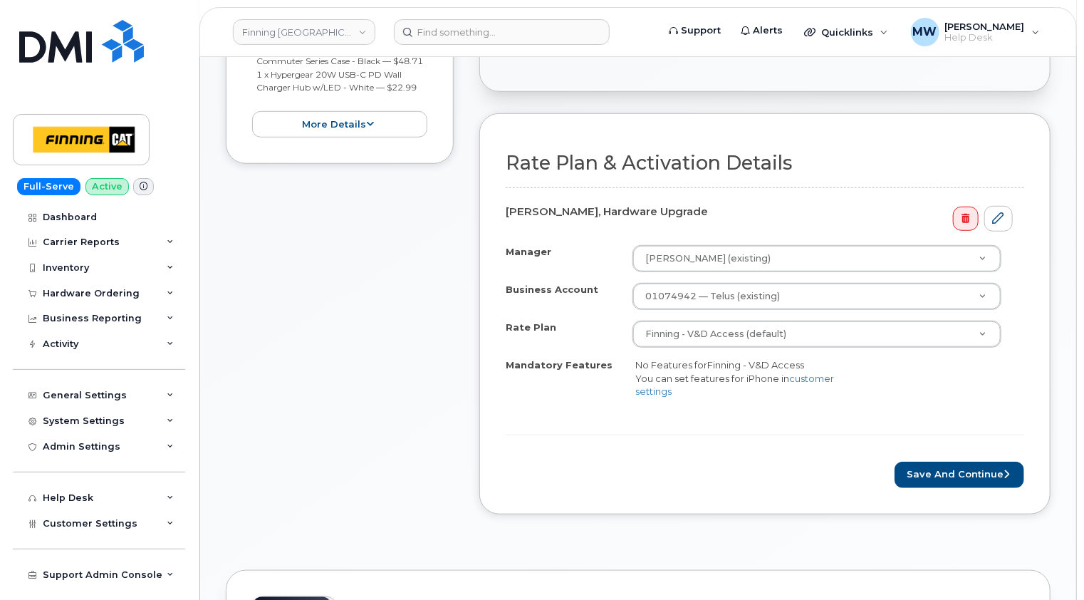
scroll to position [499, 0]
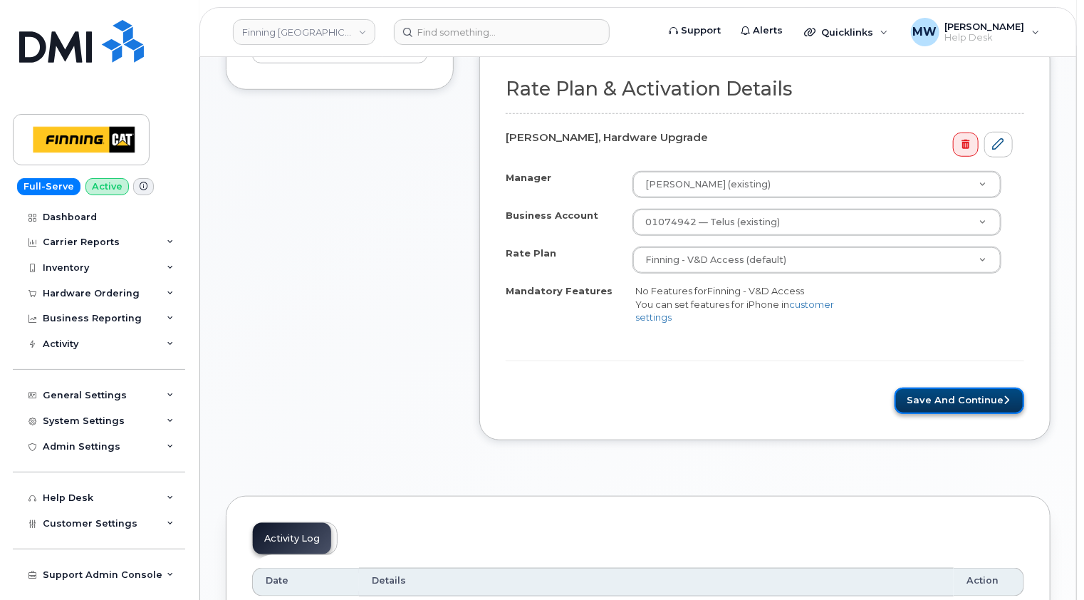
click at [974, 395] on button "Save and Continue" at bounding box center [960, 401] width 130 height 26
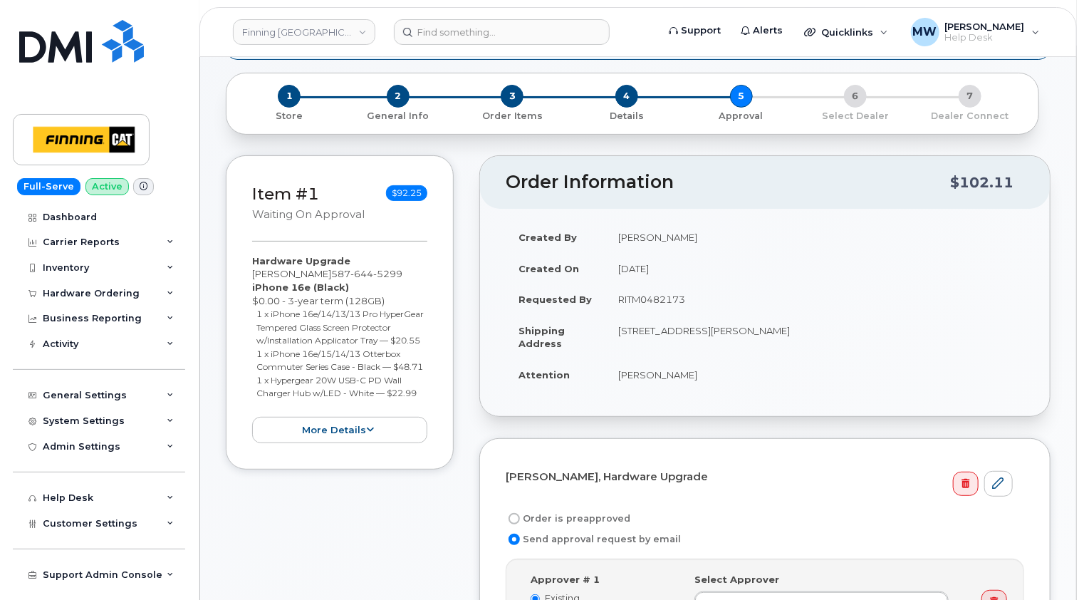
scroll to position [285, 0]
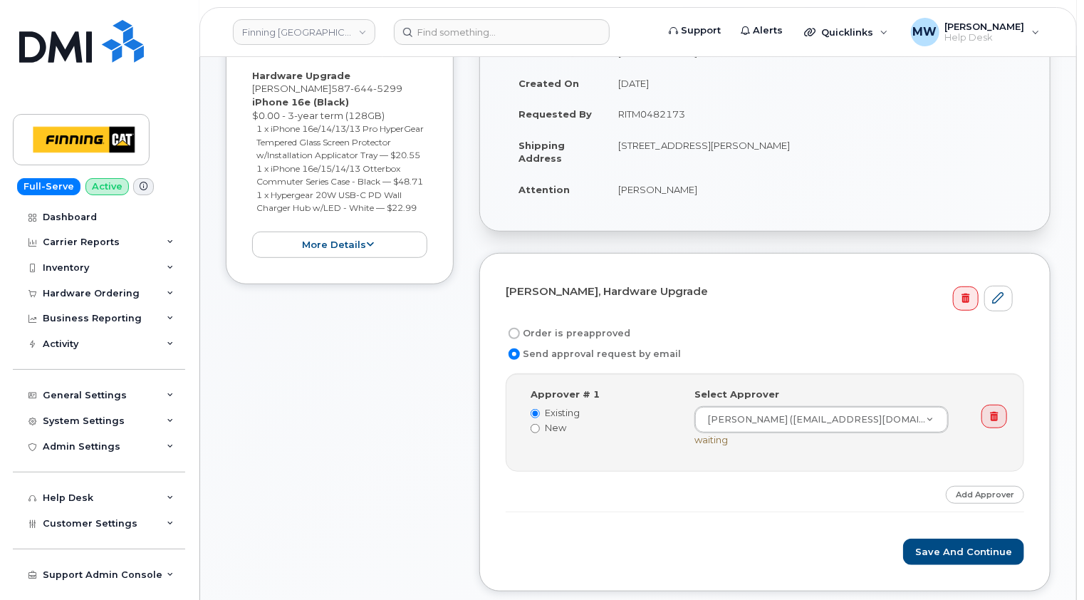
click at [658, 113] on td "RITM0482173" at bounding box center [814, 113] width 419 height 31
copy td "RITM0482173"
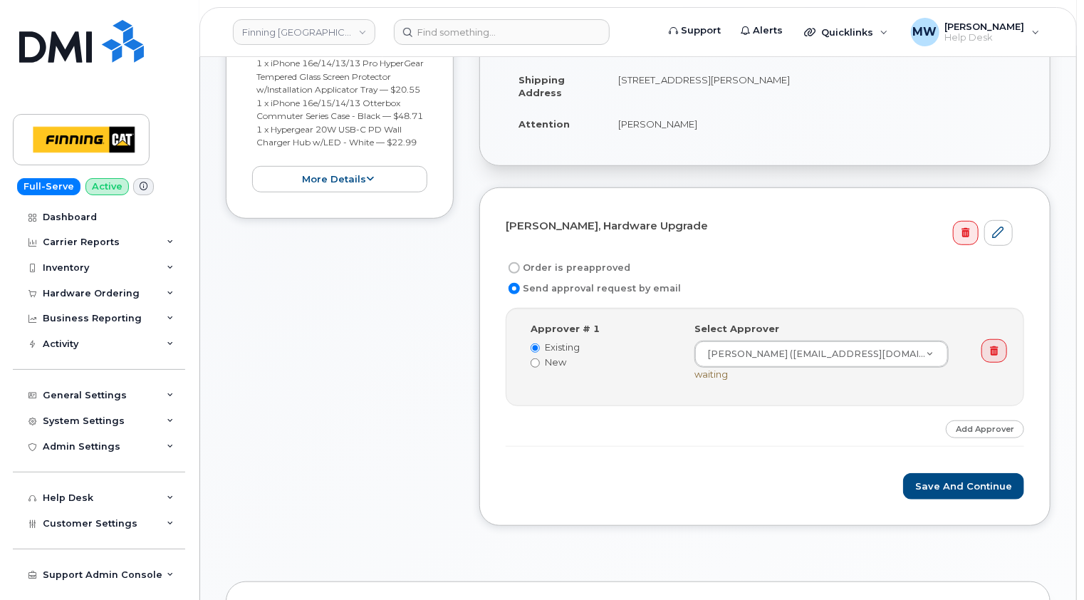
scroll to position [427, 0]
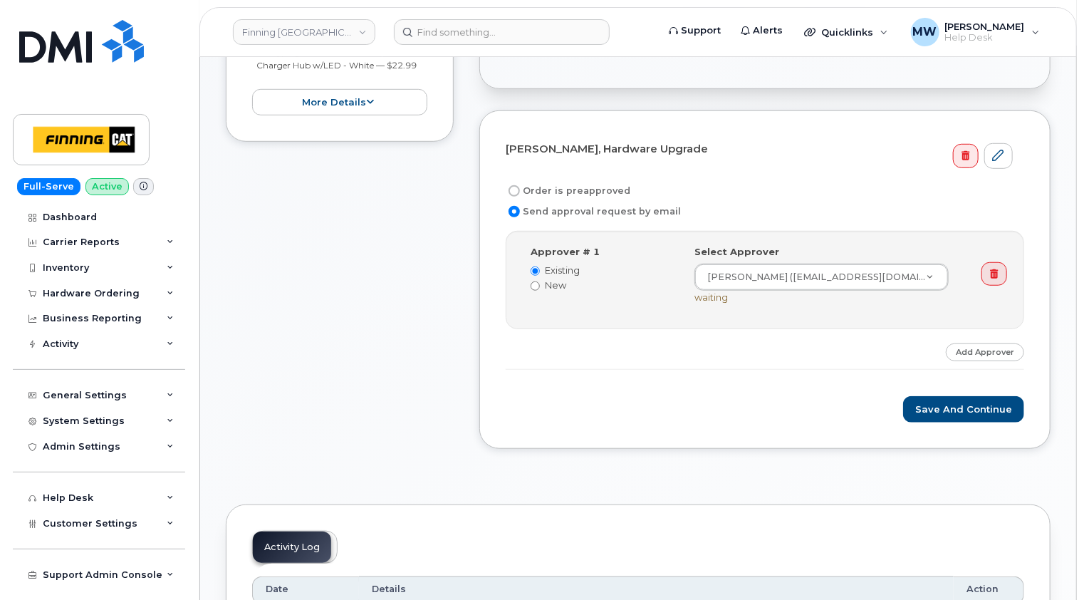
click at [574, 184] on label "Order is preapproved" at bounding box center [568, 190] width 125 height 17
click at [520, 185] on input "Order is preapproved" at bounding box center [514, 190] width 11 height 11
radio input "true"
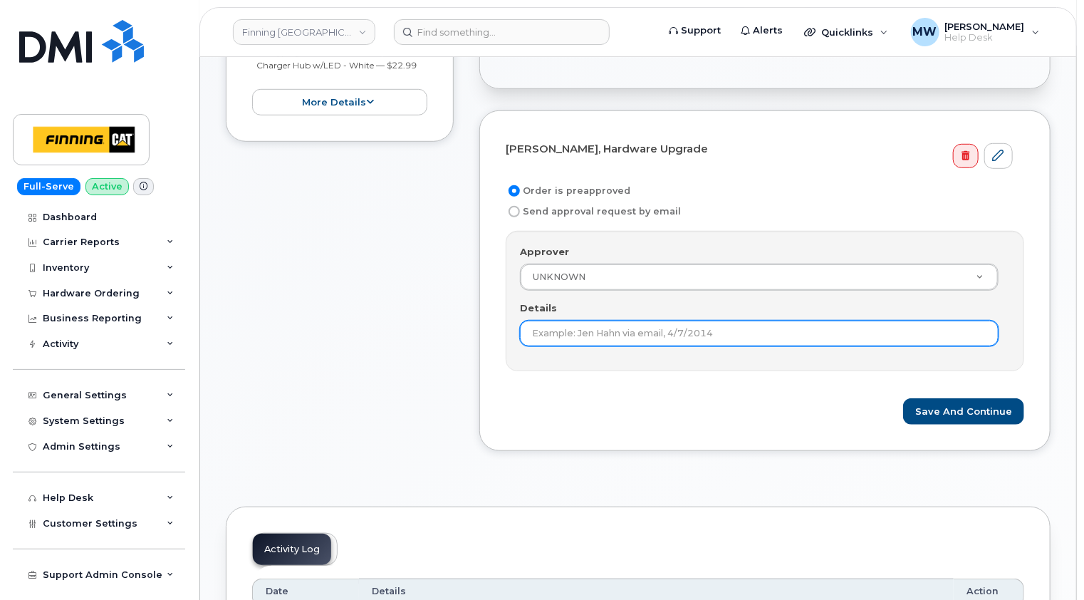
click at [630, 324] on input "Details" at bounding box center [759, 334] width 479 height 26
paste input "RITM0482173"
type input "RITM0482173"
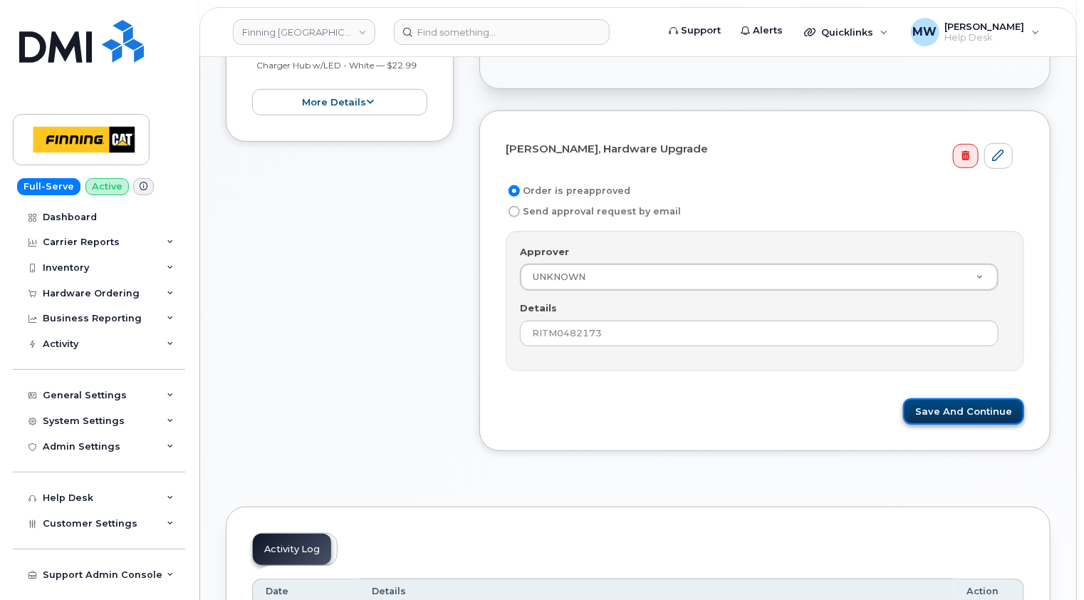
click at [952, 407] on button "Save and Continue" at bounding box center [963, 411] width 121 height 26
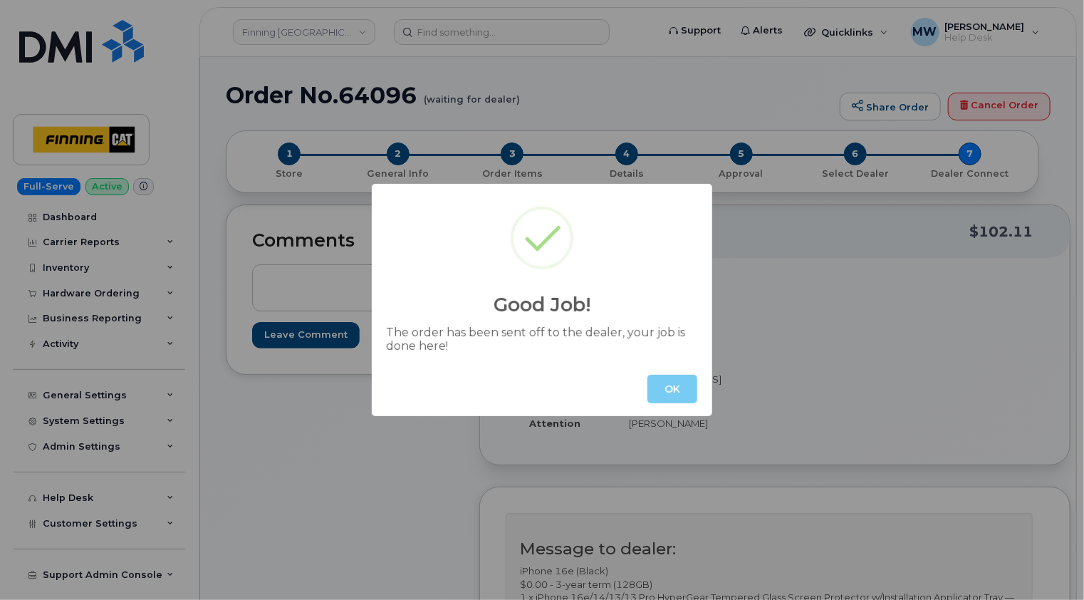
click at [672, 388] on button "OK" at bounding box center [672, 389] width 50 height 28
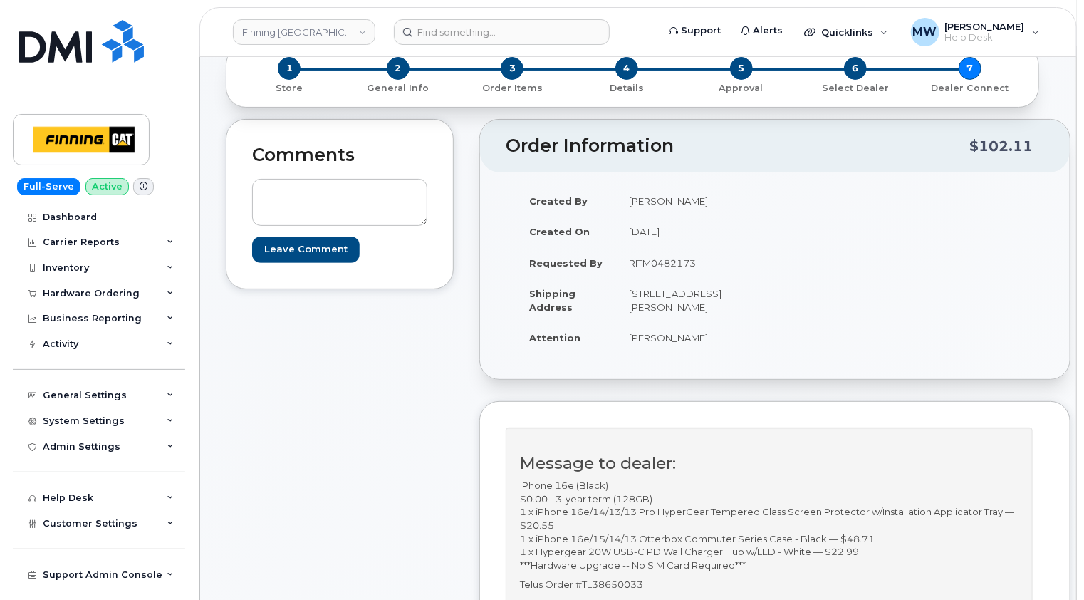
scroll to position [142, 0]
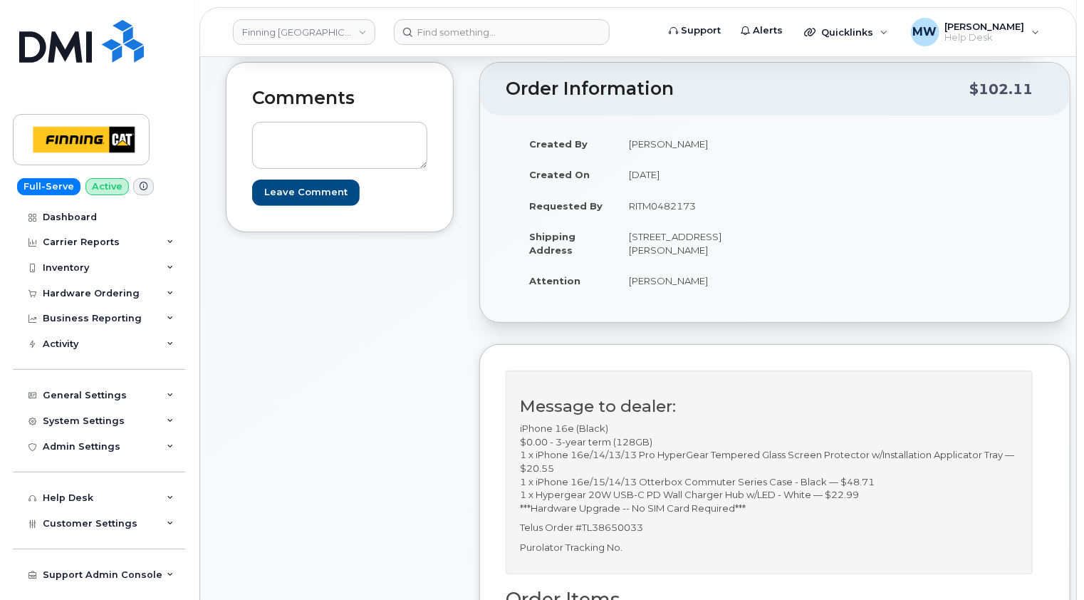
drag, startPoint x: 689, startPoint y: 293, endPoint x: 628, endPoint y: 292, distance: 60.6
click at [628, 292] on td "[PERSON_NAME]" at bounding box center [690, 280] width 148 height 31
copy td "[PERSON_NAME]"
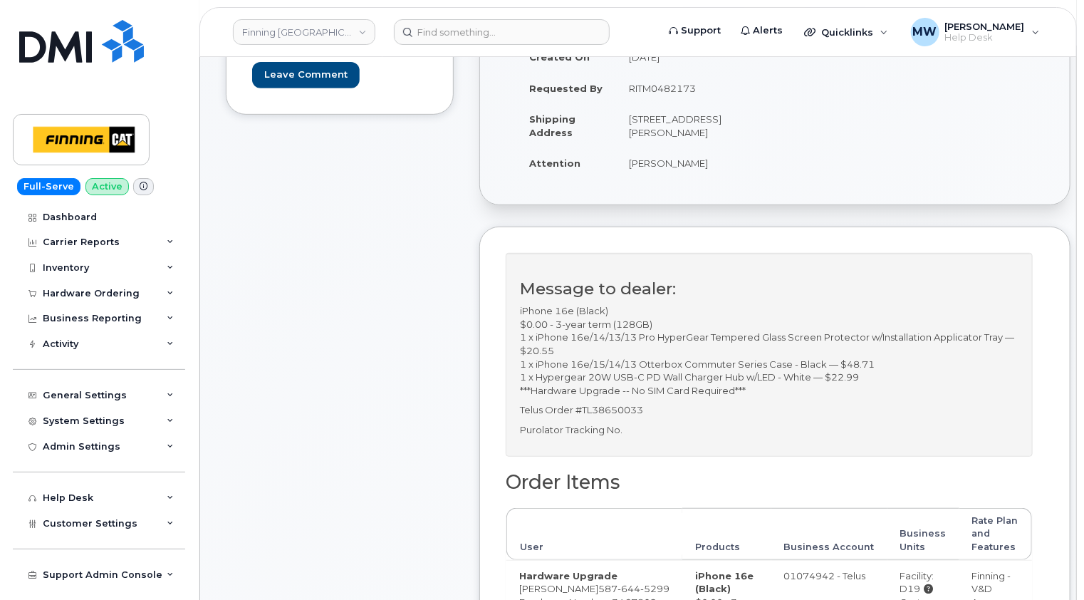
scroll to position [285, 0]
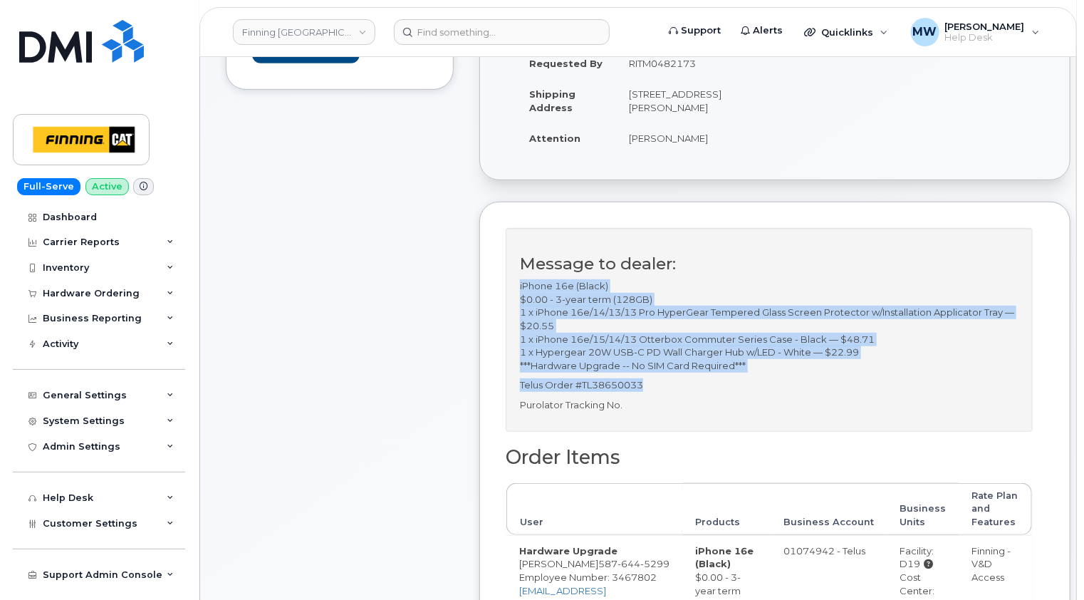
drag, startPoint x: 610, startPoint y: 395, endPoint x: 519, endPoint y: 300, distance: 131.0
click at [519, 300] on div "Message to dealer: iPhone 16e (Black) $0.00 - 3-year term (128GB) 1 x iPhone 16…" at bounding box center [769, 330] width 527 height 204
copy div "iPhone 16e (Black) $0.00 - 3-year term (128GB) 1 x iPhone 16e/14/13/13 Pro Hype…"
drag, startPoint x: 648, startPoint y: 118, endPoint x: 704, endPoint y: 106, distance: 56.9
click at [704, 106] on td "[STREET_ADDRESS][PERSON_NAME]" at bounding box center [690, 100] width 148 height 44
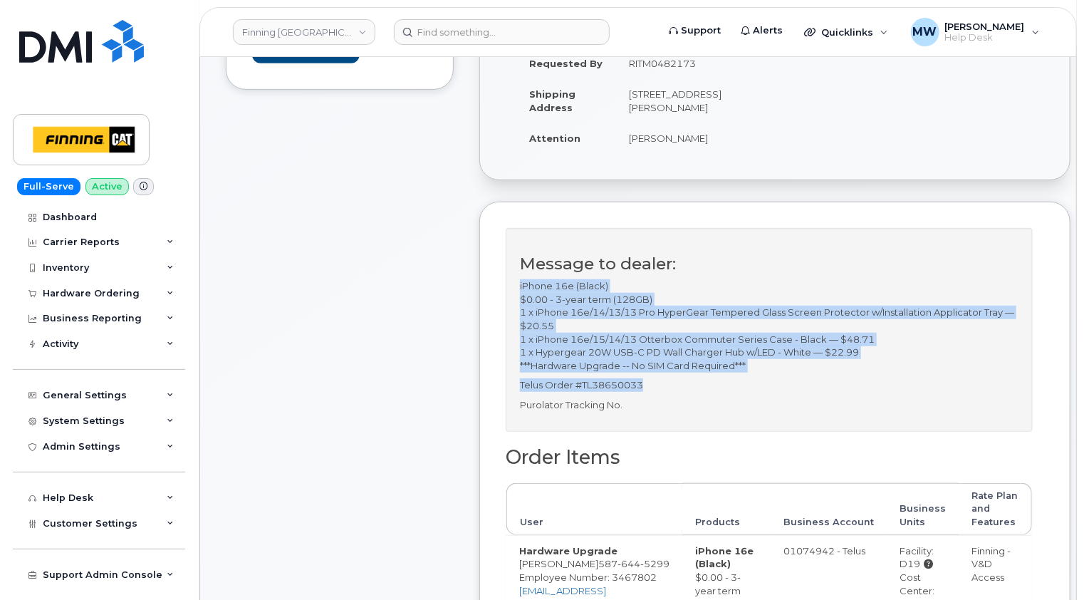
copy td "T4C 0C6"
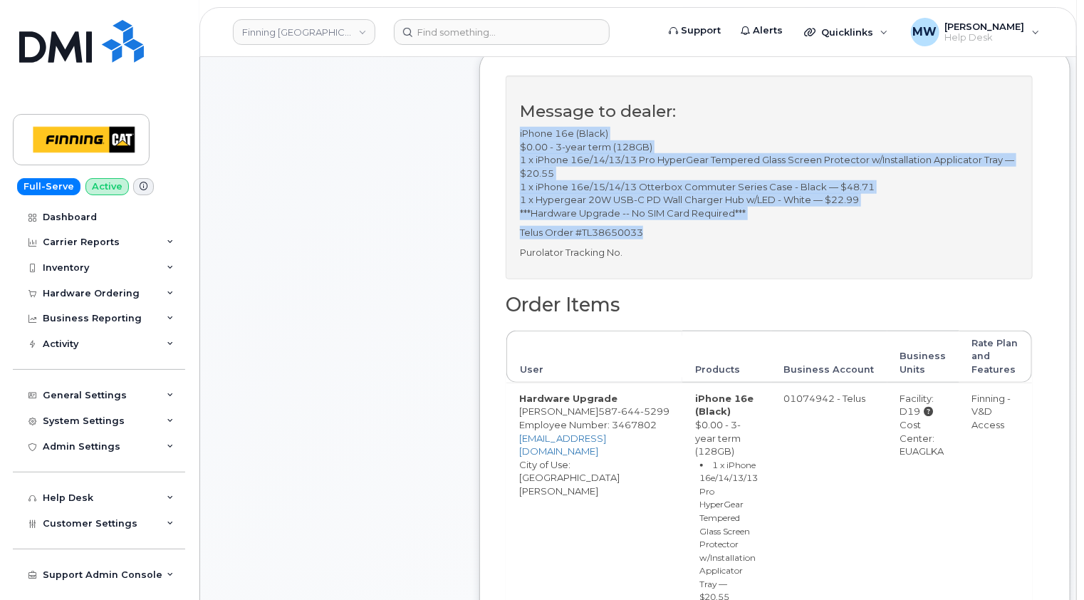
scroll to position [499, 0]
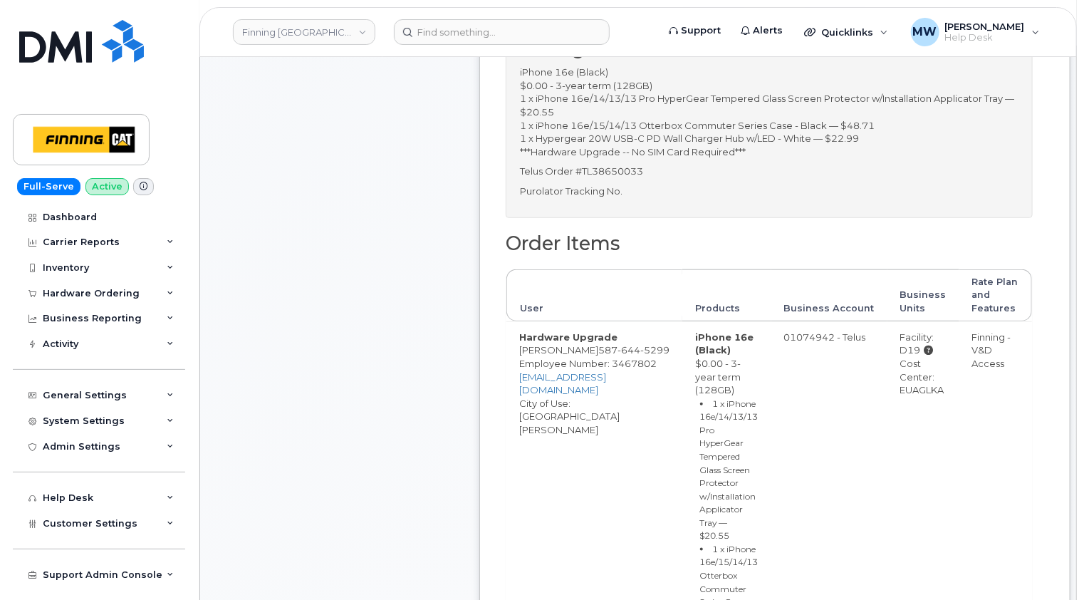
click at [900, 397] on div "Cost Center: EUAGLKA" at bounding box center [923, 377] width 46 height 40
copy div "EUAGLKA"
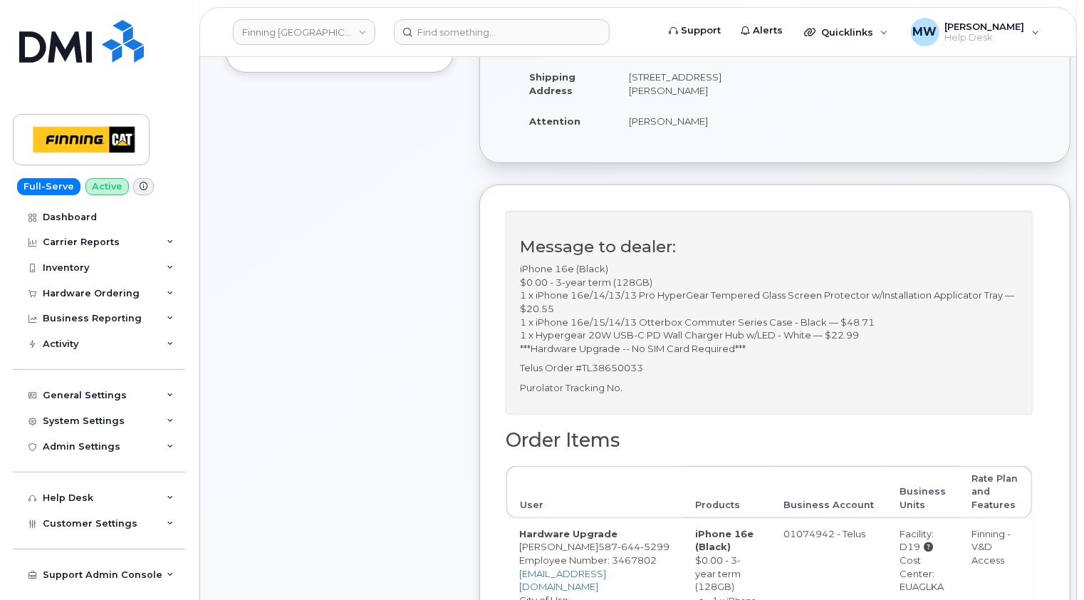
scroll to position [71, 0]
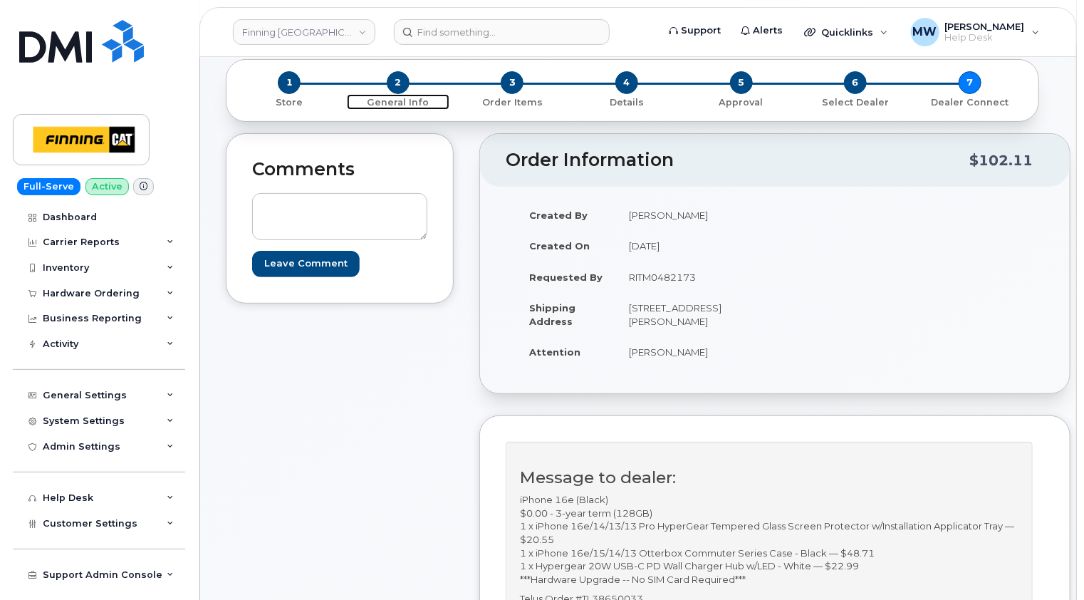
click at [397, 80] on span "2" at bounding box center [398, 82] width 23 height 23
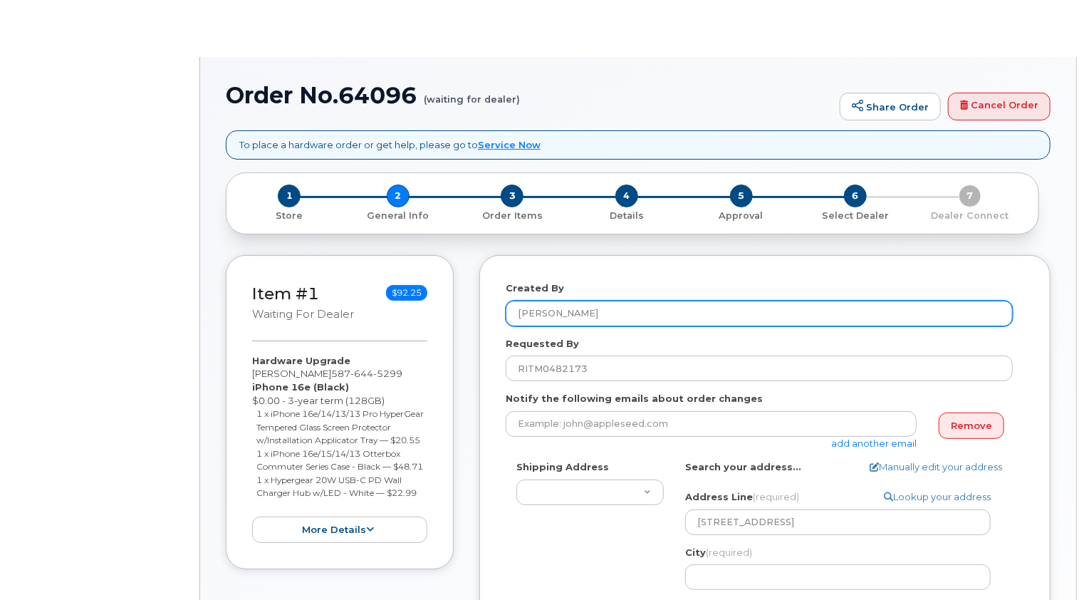
select select
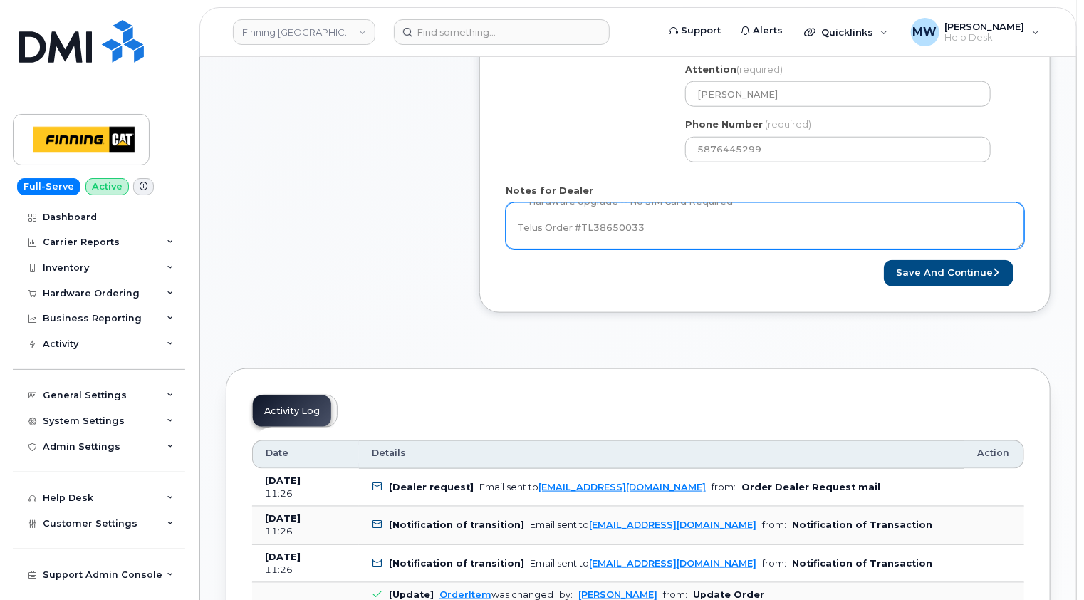
scroll to position [117, 0]
click at [690, 232] on textarea "iPhone 16e (Black) $0.00 - 3-year term (128GB) 1 x iPhone 16e/14/13/13 Pro Hype…" at bounding box center [765, 225] width 519 height 47
paste textarea "335633820204"
type textarea "iPhone 16e (Black) $0.00 - 3-year term (128GB) 1 x iPhone 16e/14/13/13 Pro Hype…"
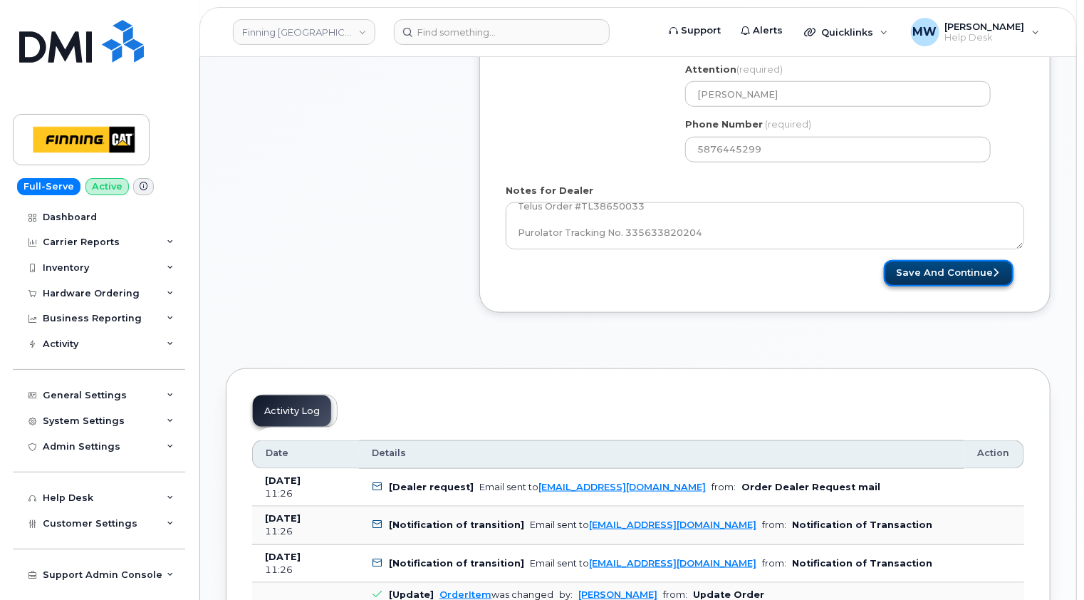
click at [941, 269] on button "Save and Continue" at bounding box center [949, 273] width 130 height 26
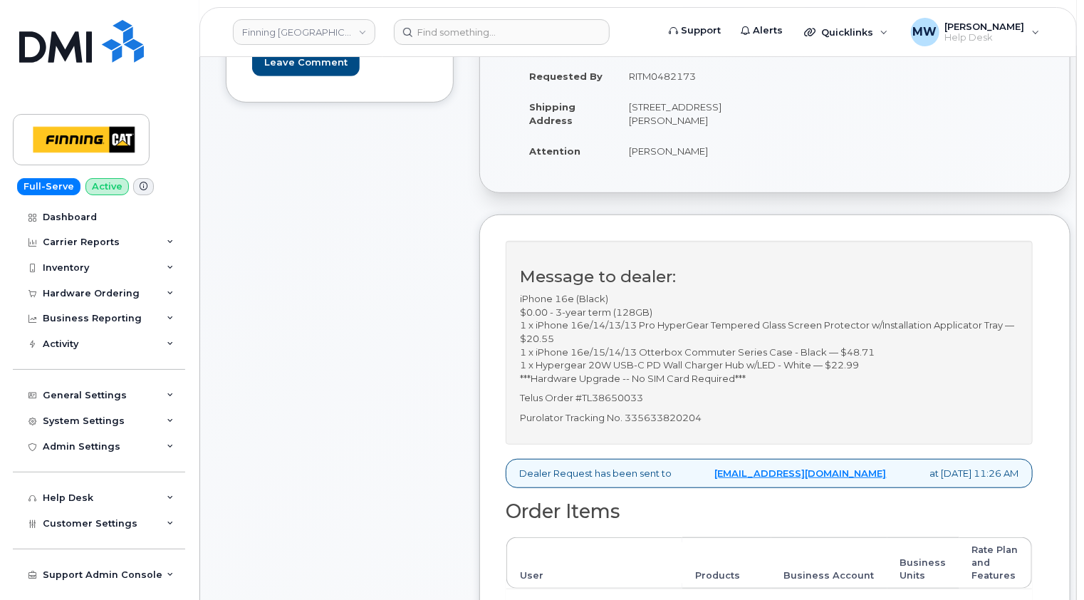
scroll to position [285, 0]
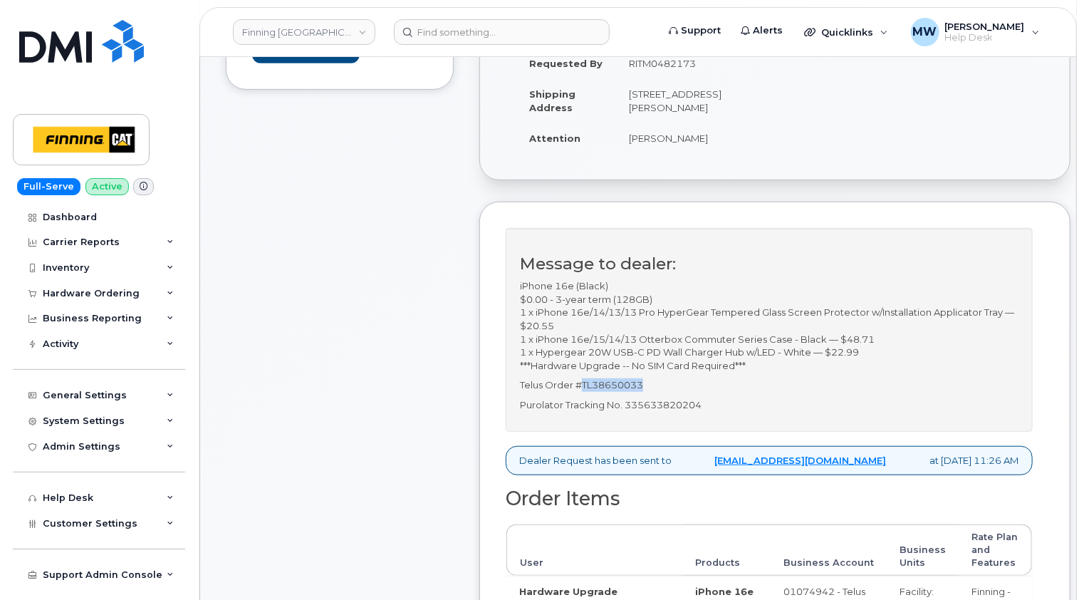
drag, startPoint x: 667, startPoint y: 395, endPoint x: 583, endPoint y: 397, distance: 84.1
click at [583, 392] on p "Telus Order #TL38650033" at bounding box center [769, 385] width 499 height 14
copy p "TL38650033"
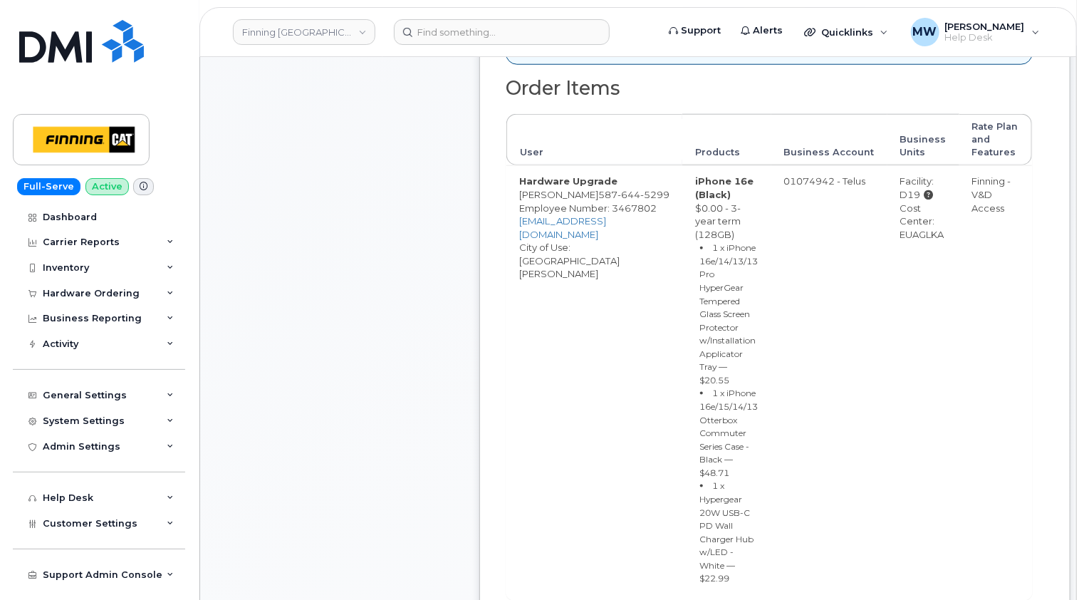
scroll to position [855, 0]
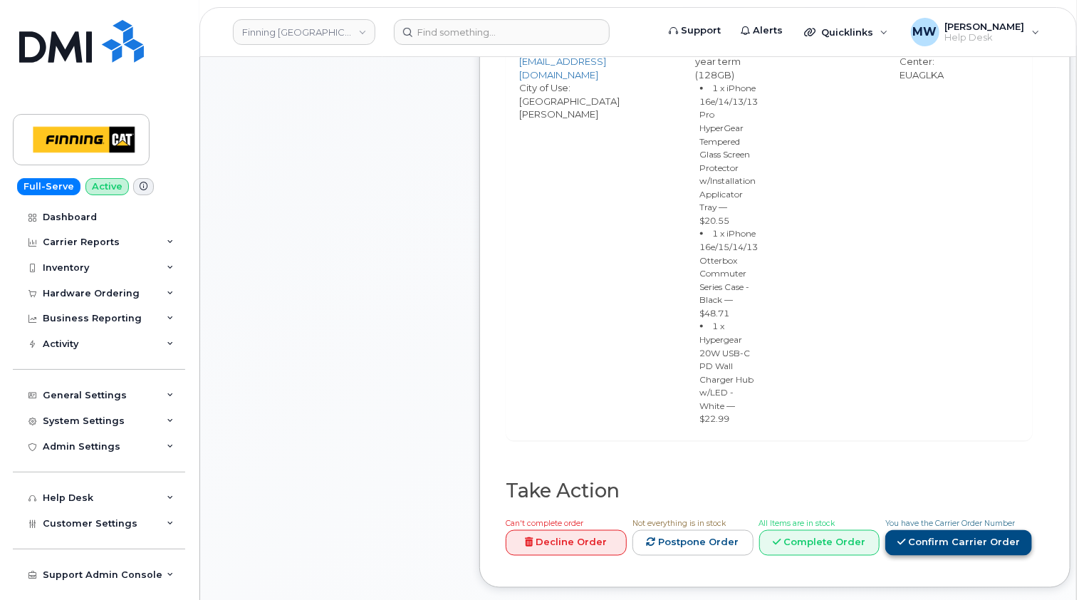
click at [954, 530] on link "Confirm Carrier Order" at bounding box center [958, 543] width 147 height 26
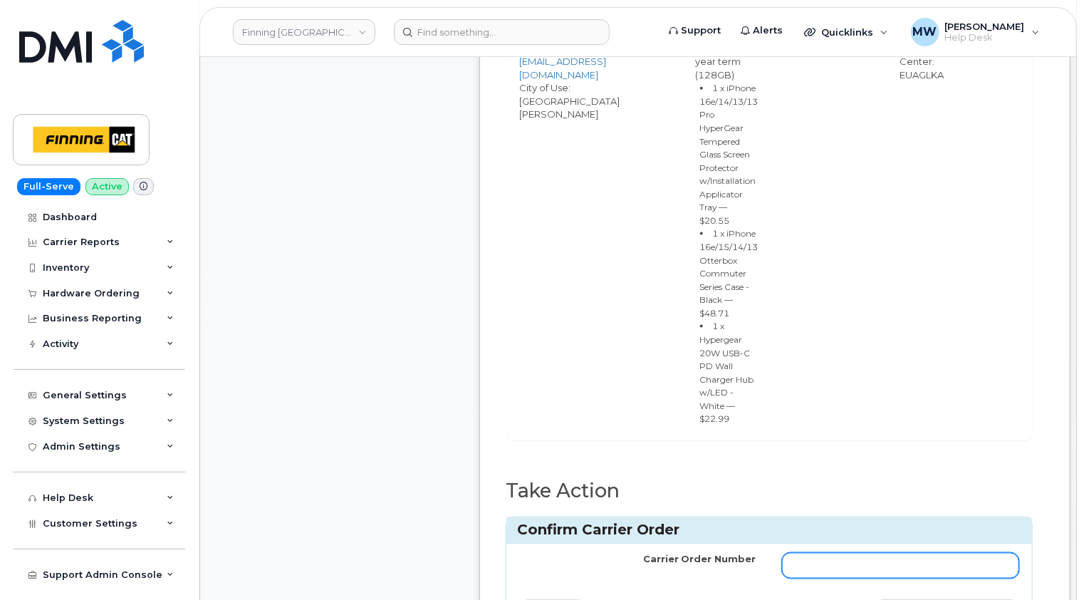
click at [789, 553] on input "Carrier Order Number" at bounding box center [900, 566] width 237 height 26
paste input "TL38650033"
type input "TL38650033"
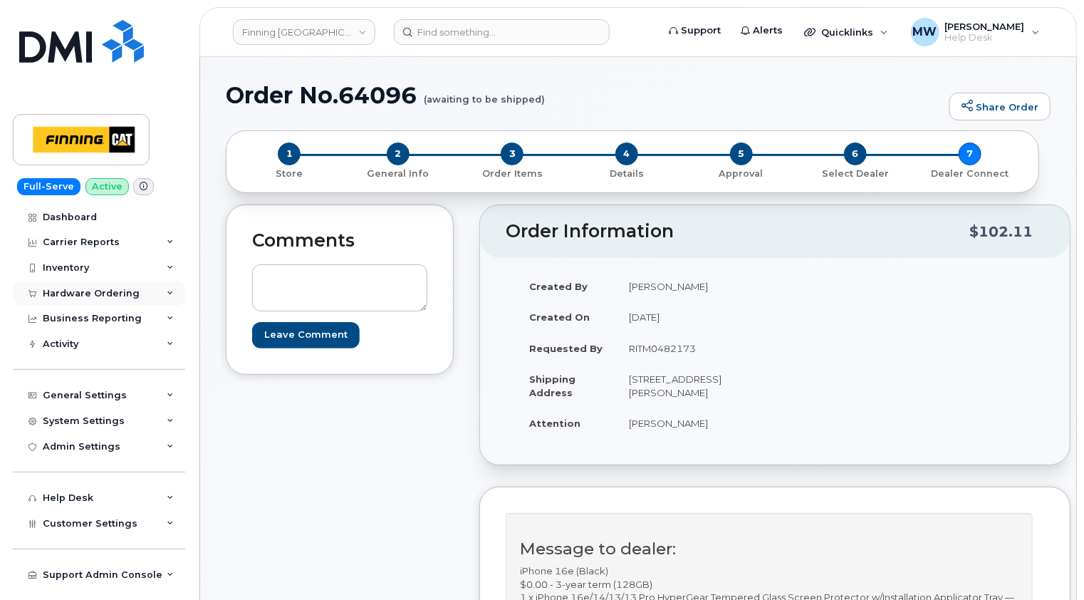
click at [103, 294] on div "Hardware Ordering" at bounding box center [91, 293] width 97 height 11
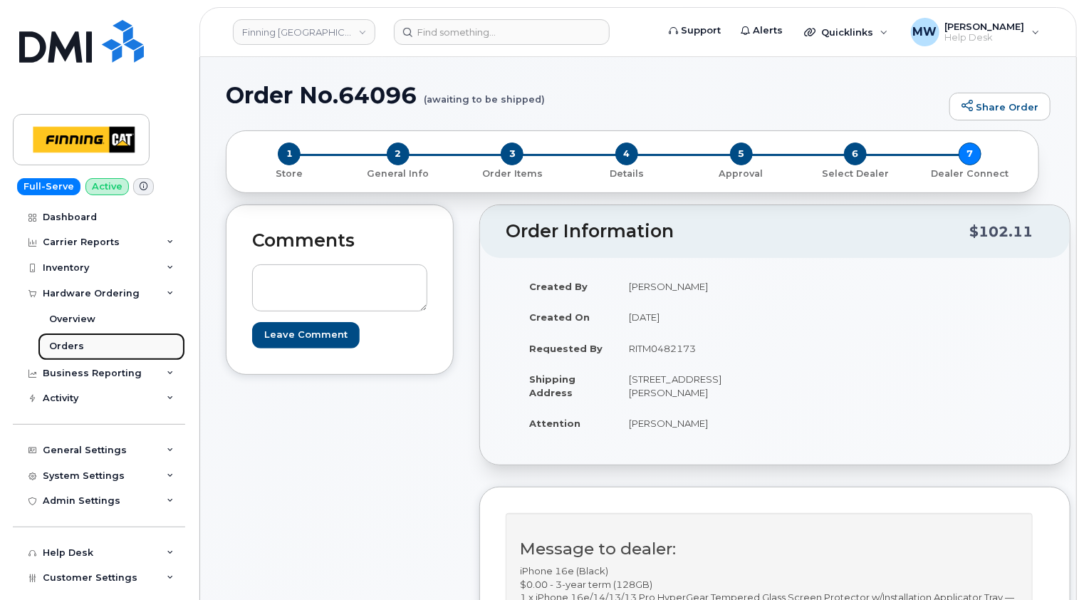
click at [69, 345] on div "Orders" at bounding box center [66, 346] width 35 height 13
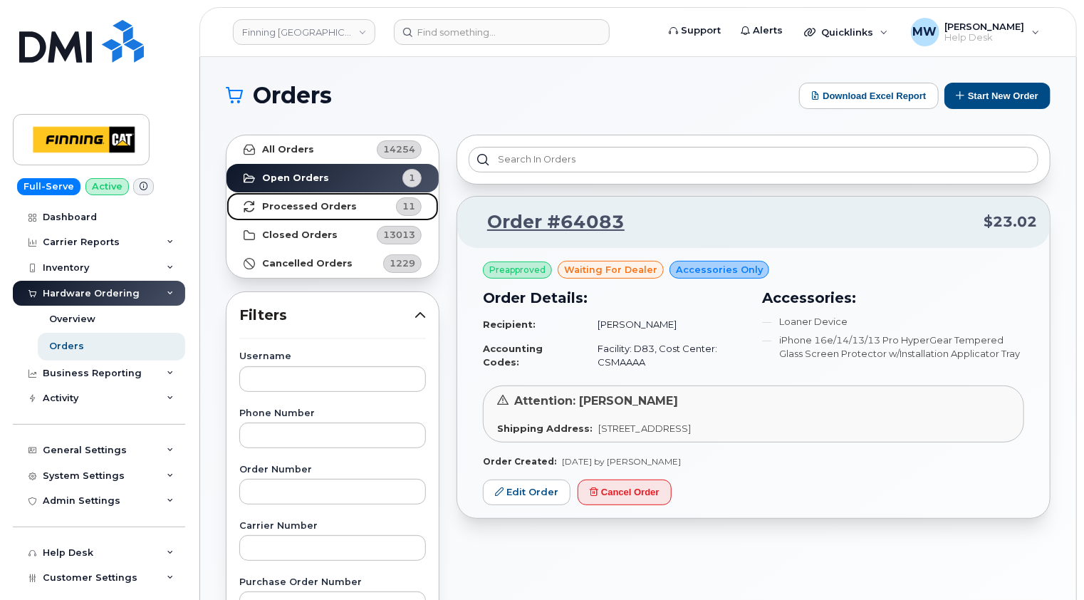
click at [282, 209] on strong "Processed Orders" at bounding box center [309, 206] width 95 height 11
